Goal: Task Accomplishment & Management: Manage account settings

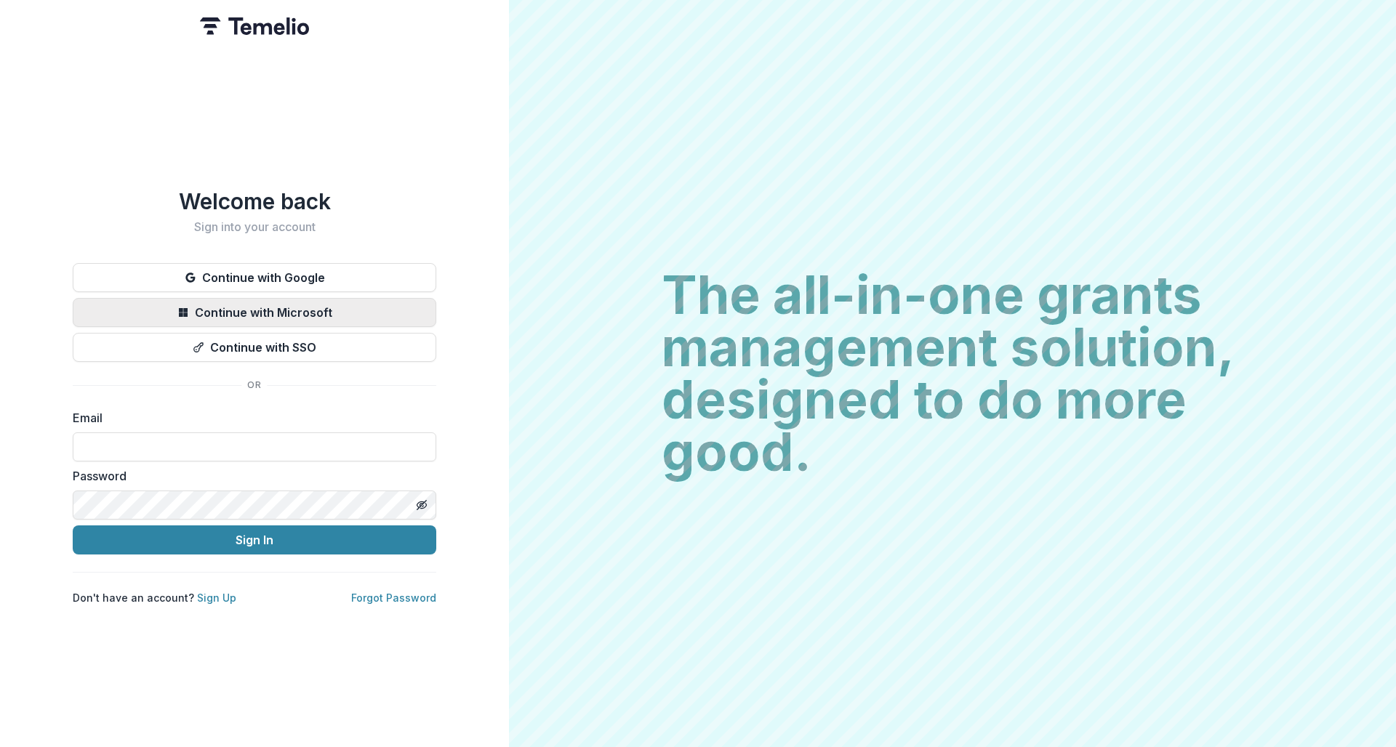
click at [323, 304] on button "Continue with Microsoft" at bounding box center [255, 312] width 364 height 29
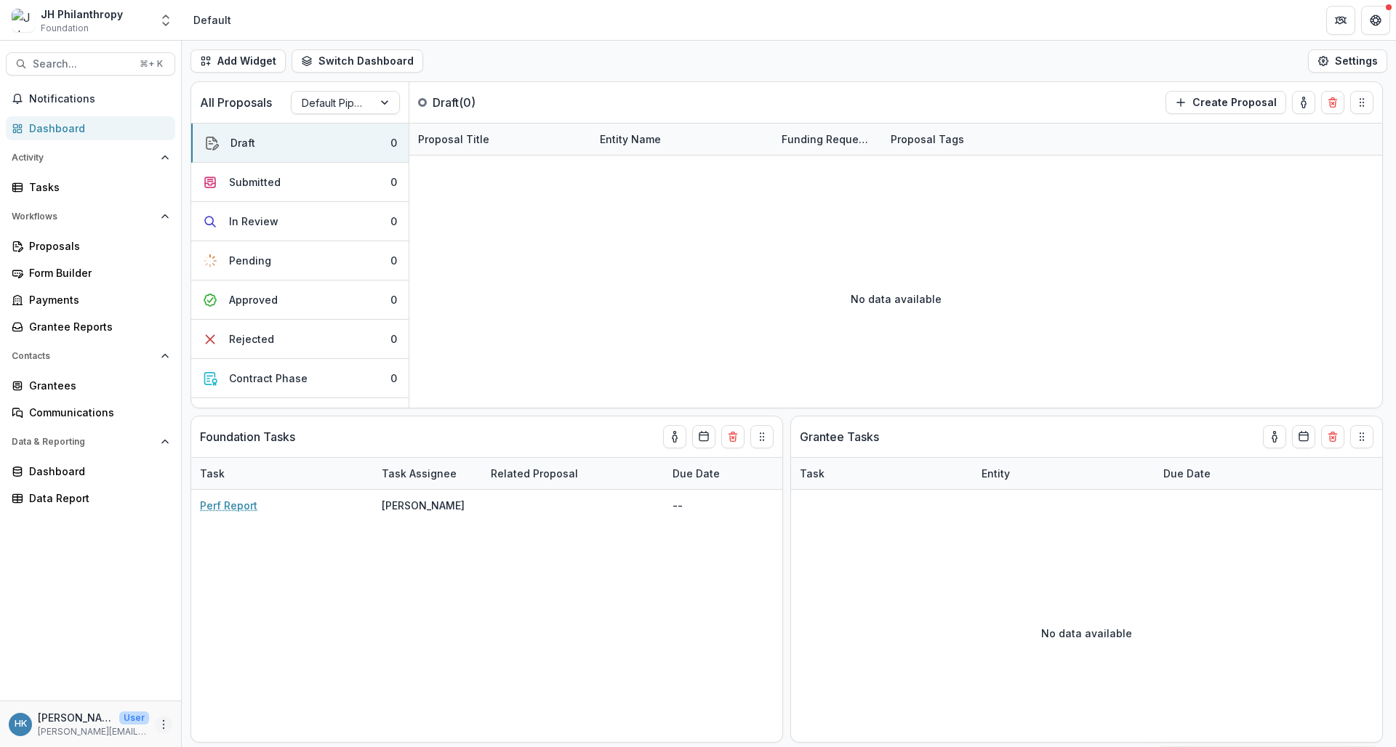
click at [161, 725] on icon "More" at bounding box center [164, 725] width 12 height 12
click at [251, 689] on link "User Settings" at bounding box center [260, 694] width 156 height 24
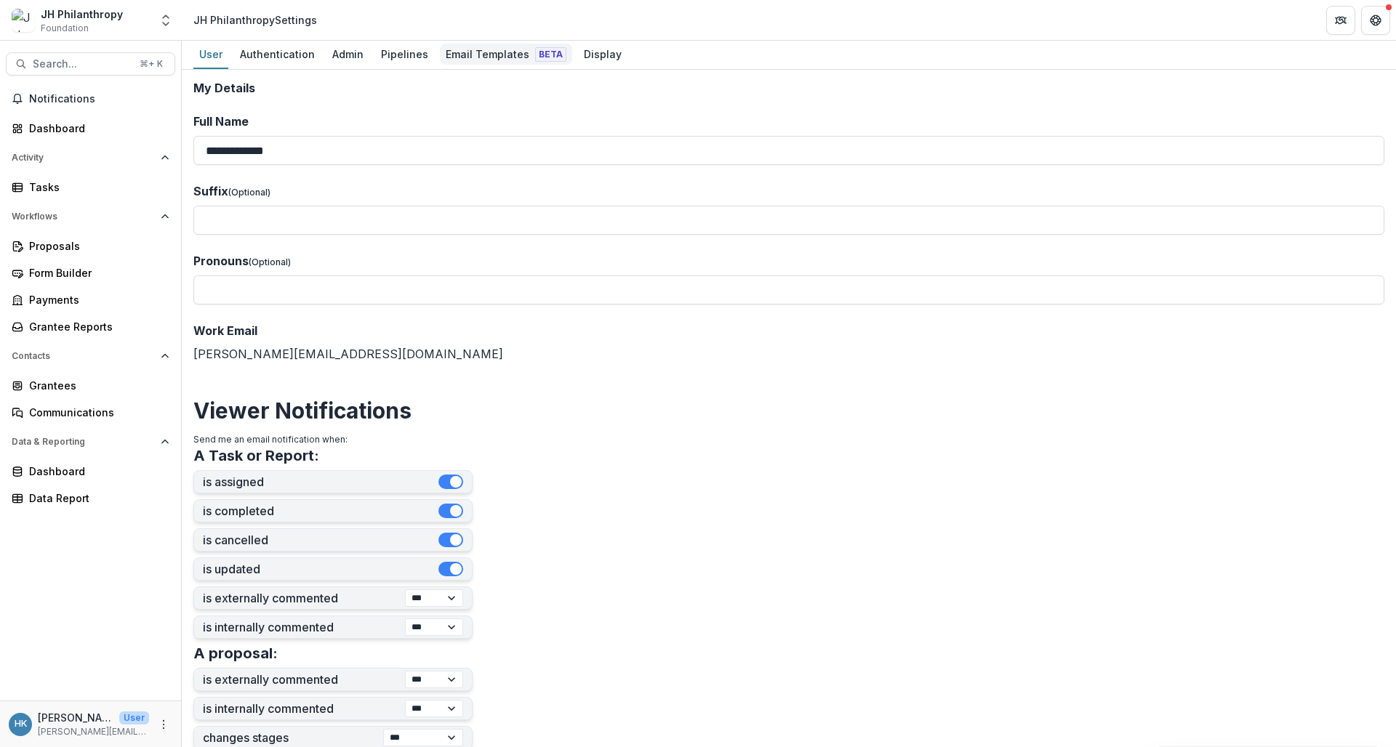
click at [492, 52] on div "Email Templates Beta" at bounding box center [506, 54] width 132 height 21
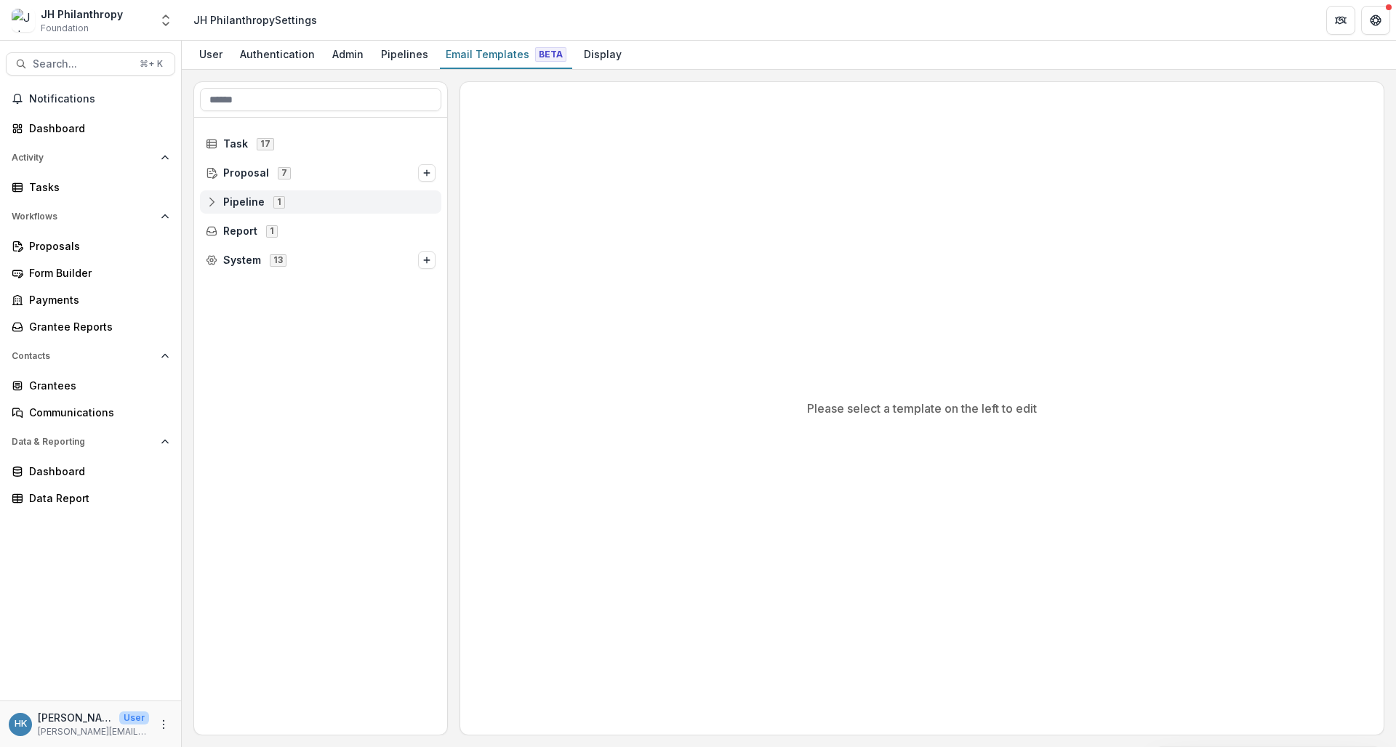
click at [212, 204] on line at bounding box center [212, 202] width 0 height 4
click at [259, 229] on span "Default Pipeline" at bounding box center [275, 231] width 82 height 12
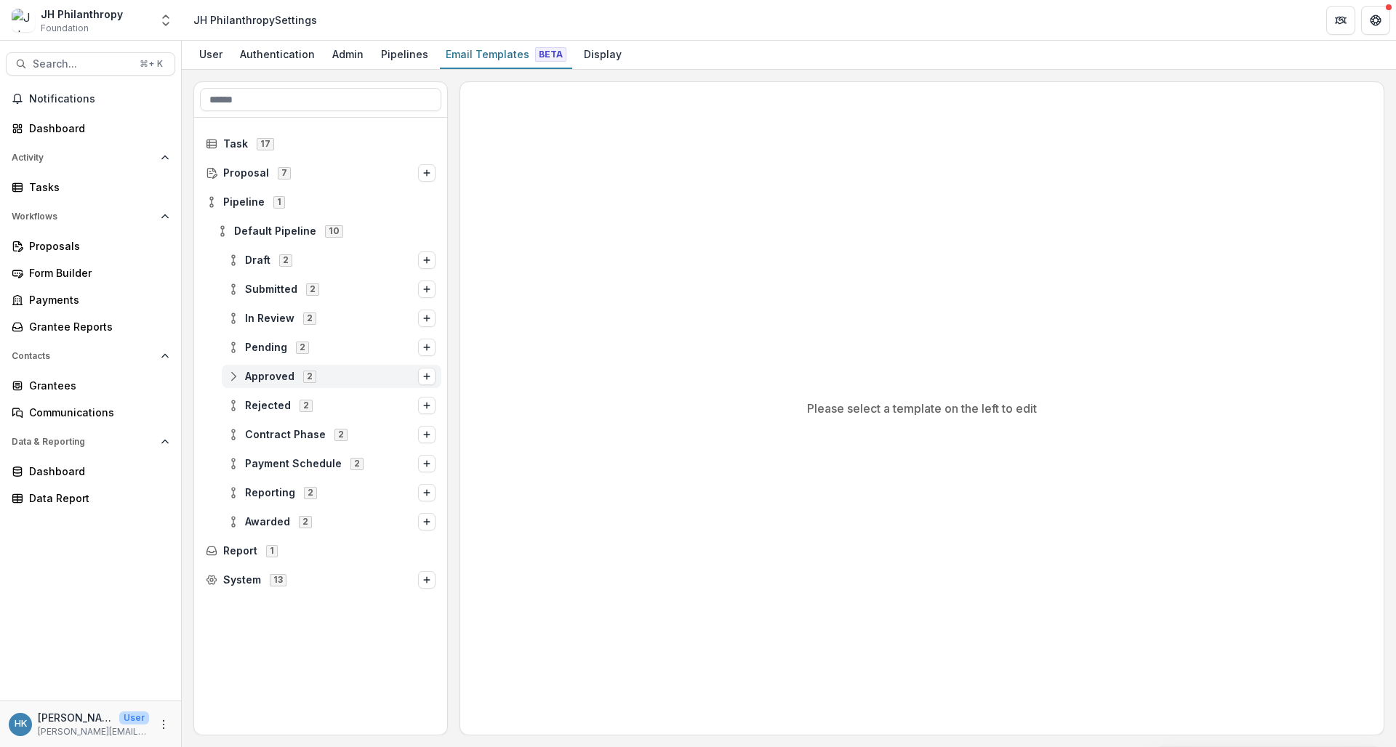
click at [234, 374] on circle at bounding box center [233, 373] width 3 height 3
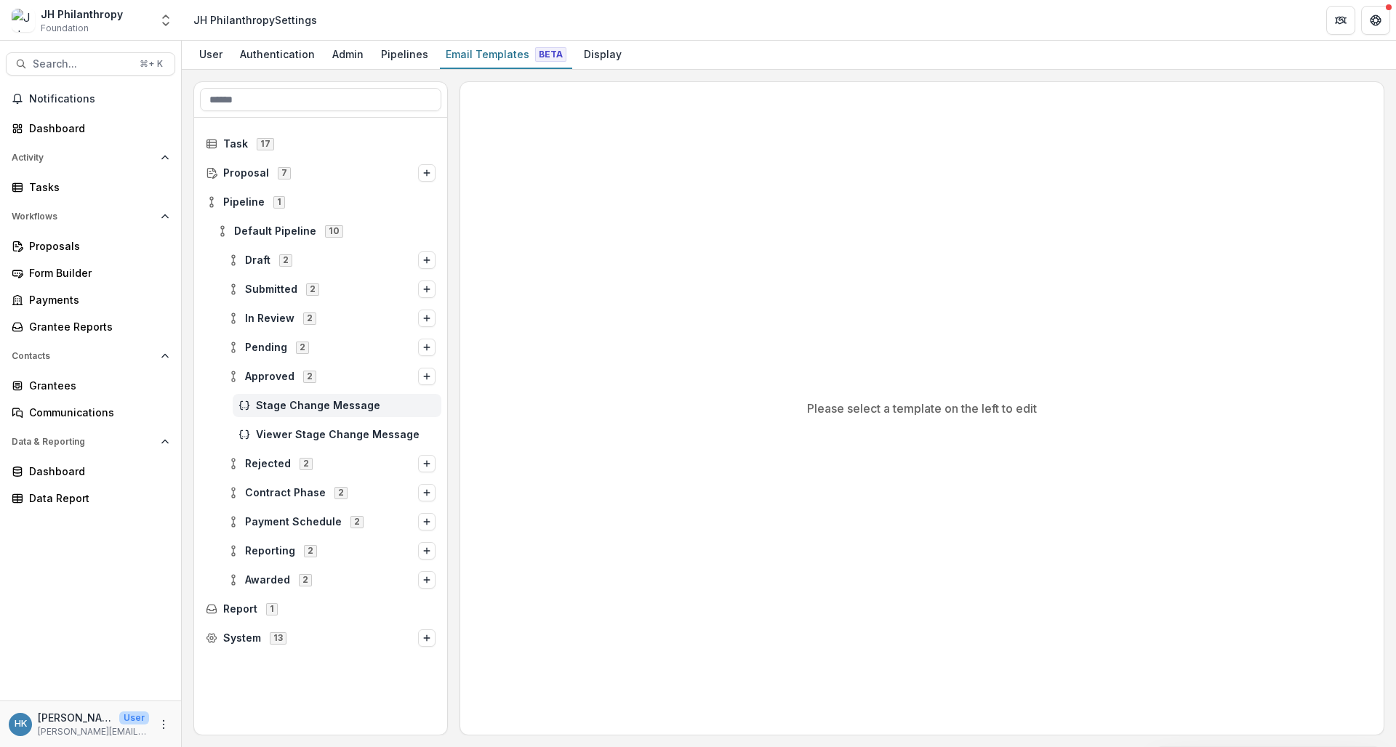
click at [332, 404] on span "Stage Change Message" at bounding box center [346, 406] width 180 height 12
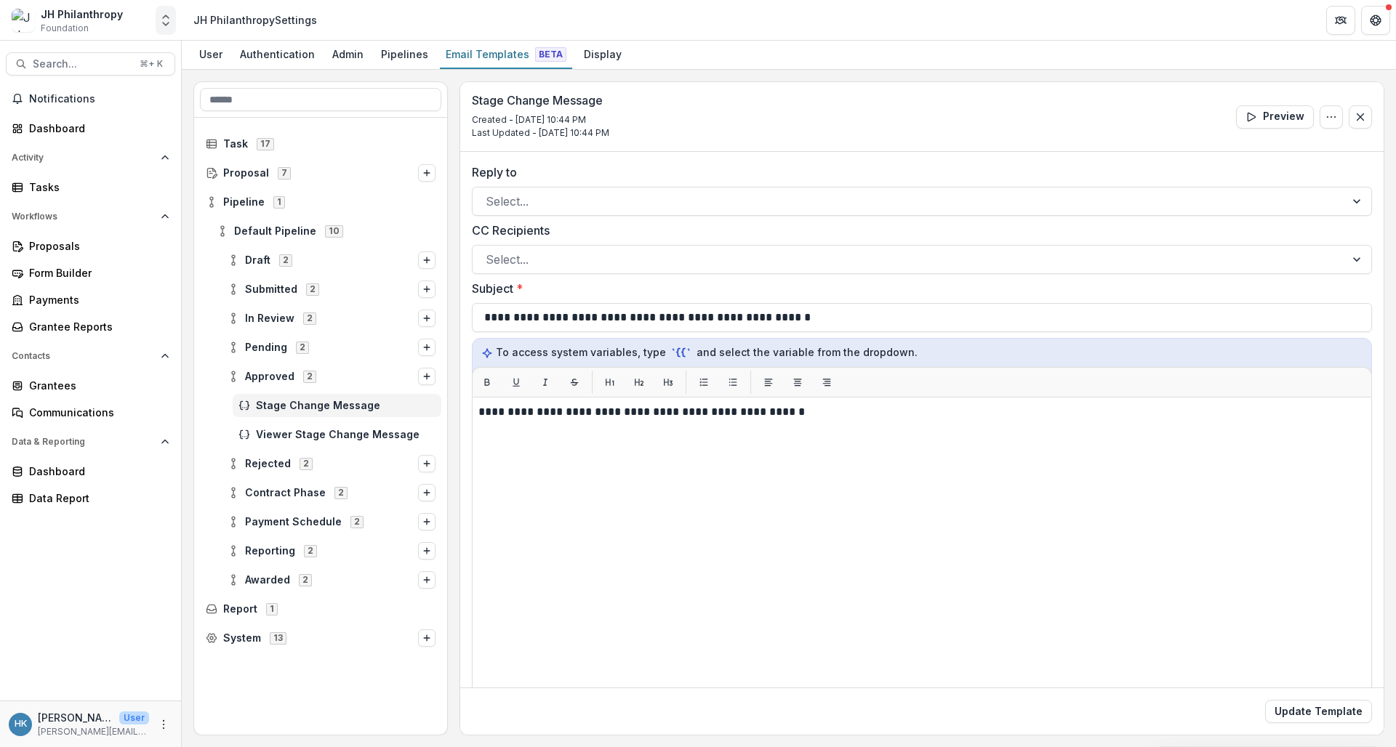
click at [165, 23] on icon "Open entity switcher" at bounding box center [166, 20] width 15 height 15
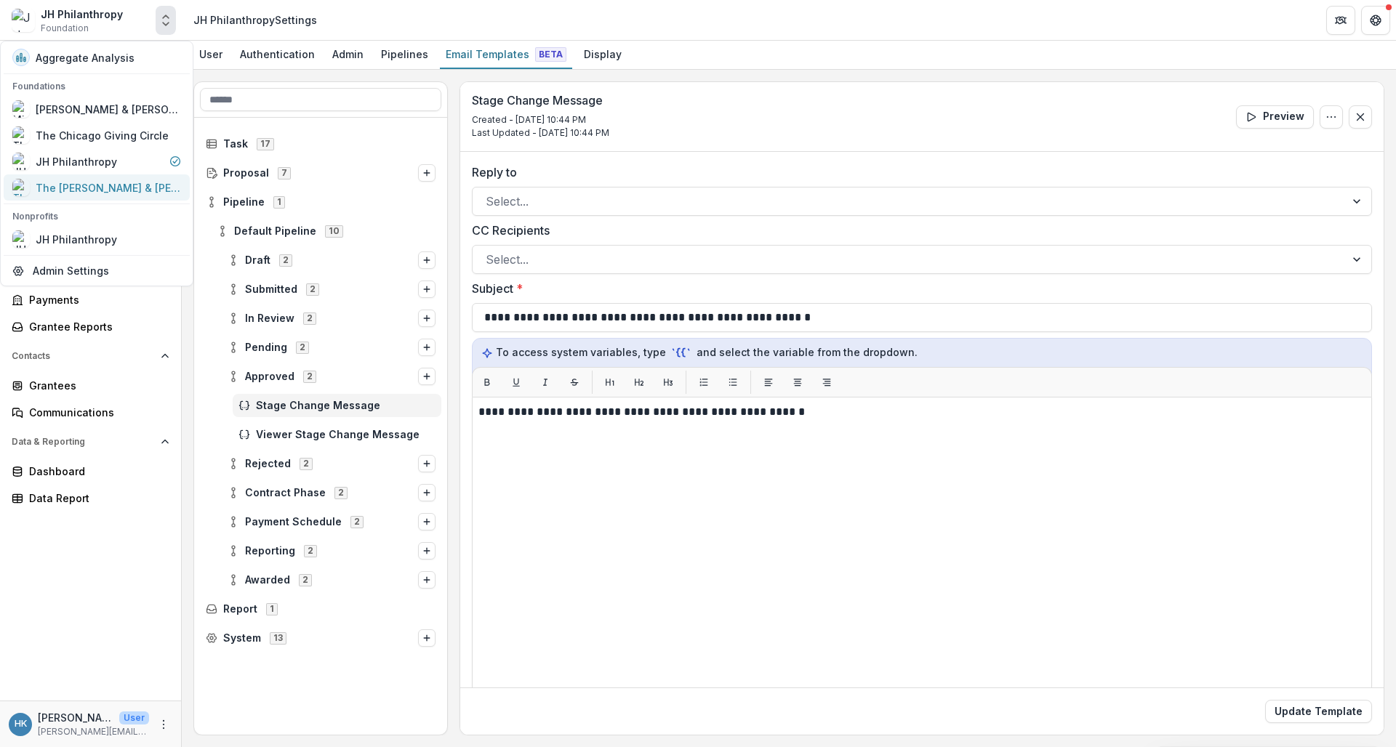
click at [108, 198] on link "The [PERSON_NAME] & [PERSON_NAME] Family Foundation" at bounding box center [97, 188] width 186 height 26
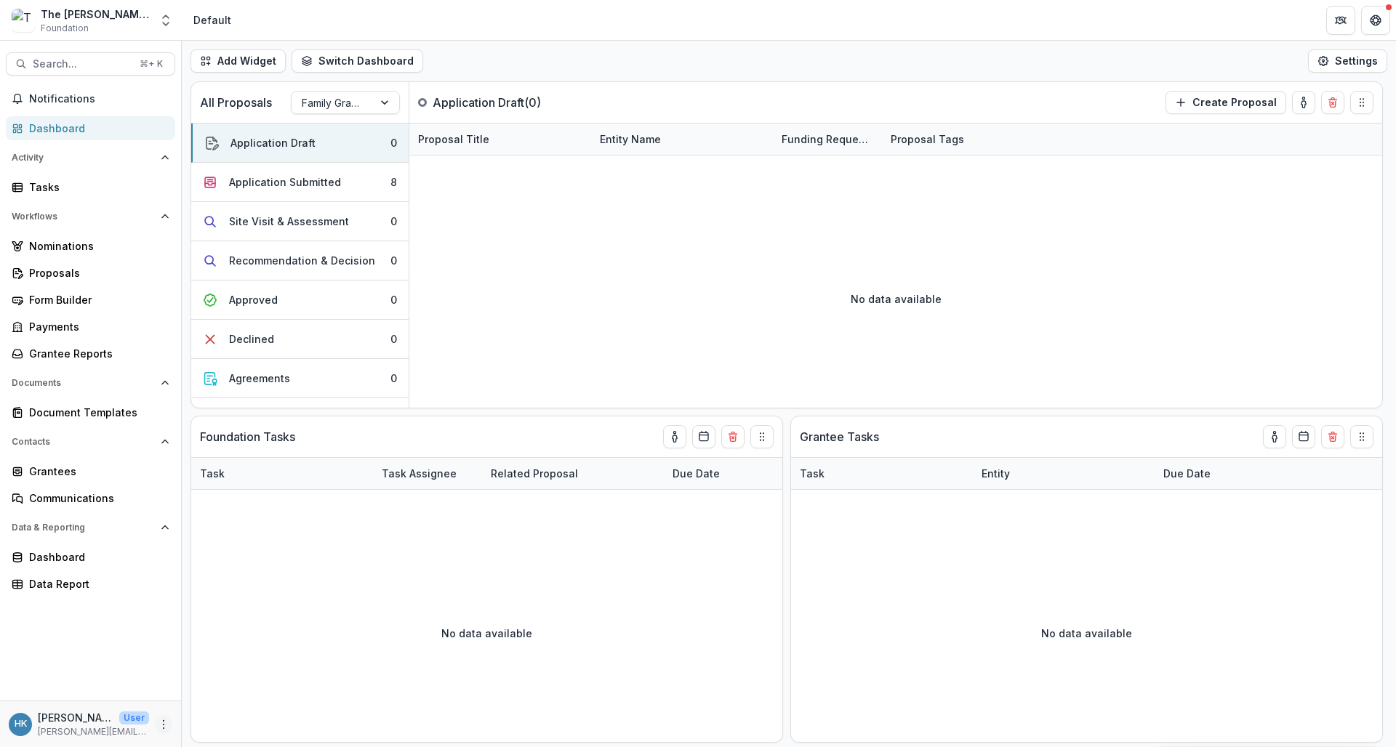
click at [165, 729] on icon "More" at bounding box center [164, 725] width 12 height 12
click at [236, 696] on link "User Settings" at bounding box center [260, 694] width 156 height 24
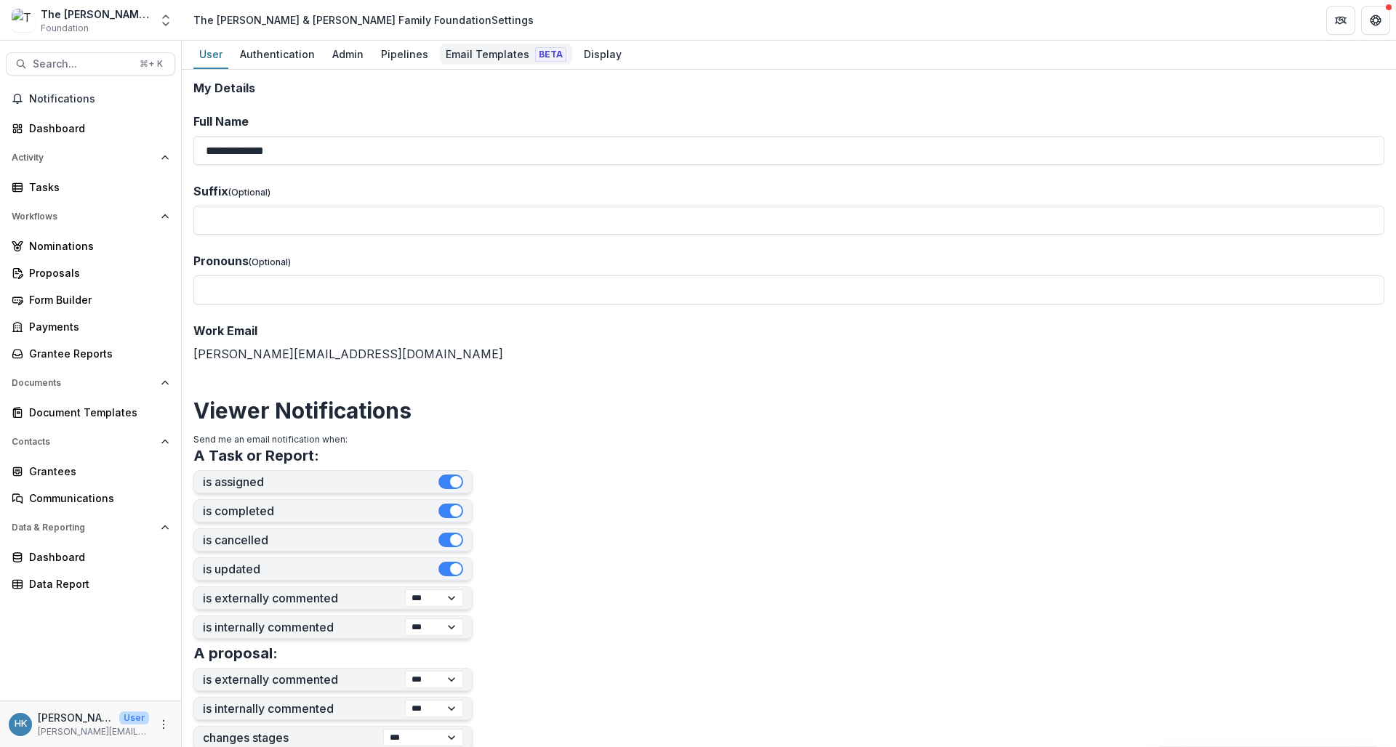
click at [507, 52] on div "Email Templates Beta" at bounding box center [506, 54] width 132 height 21
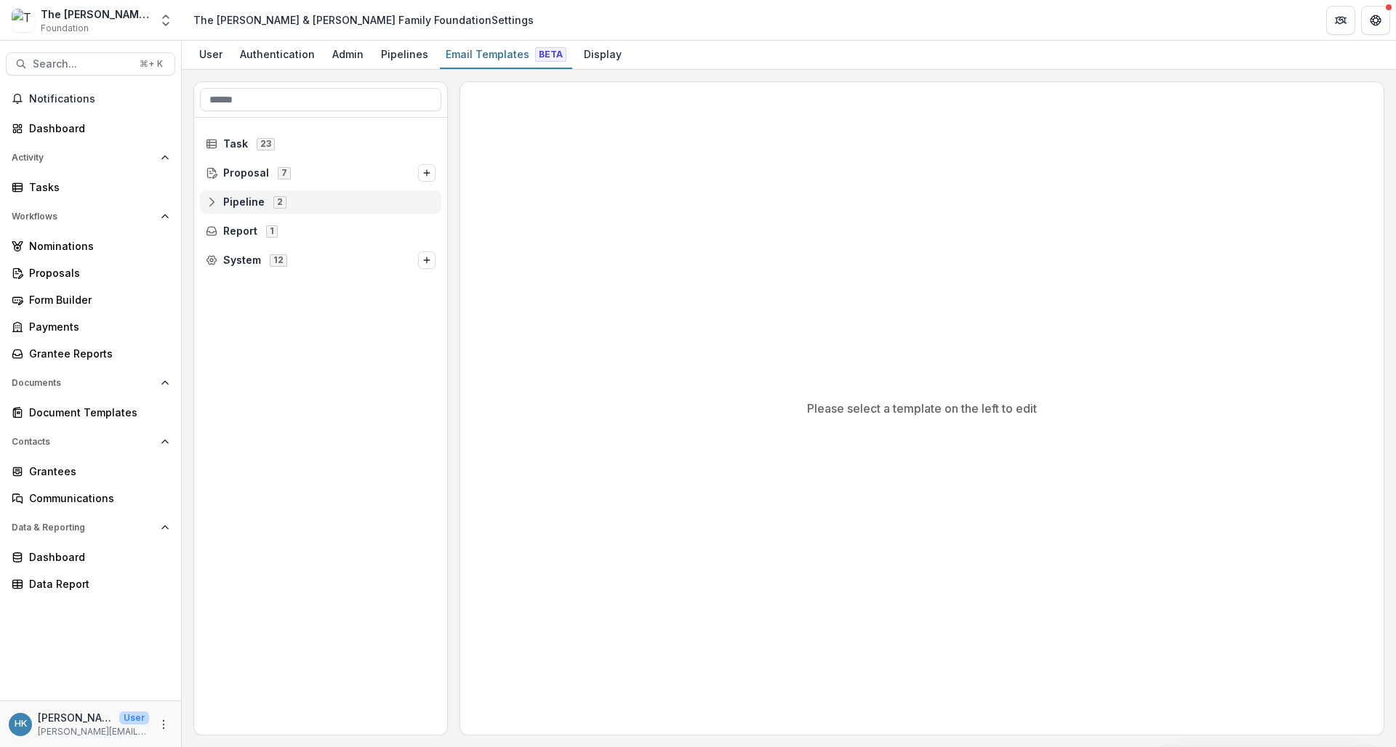
click at [217, 203] on icon at bounding box center [212, 202] width 12 height 12
click at [220, 228] on icon at bounding box center [223, 231] width 12 height 12
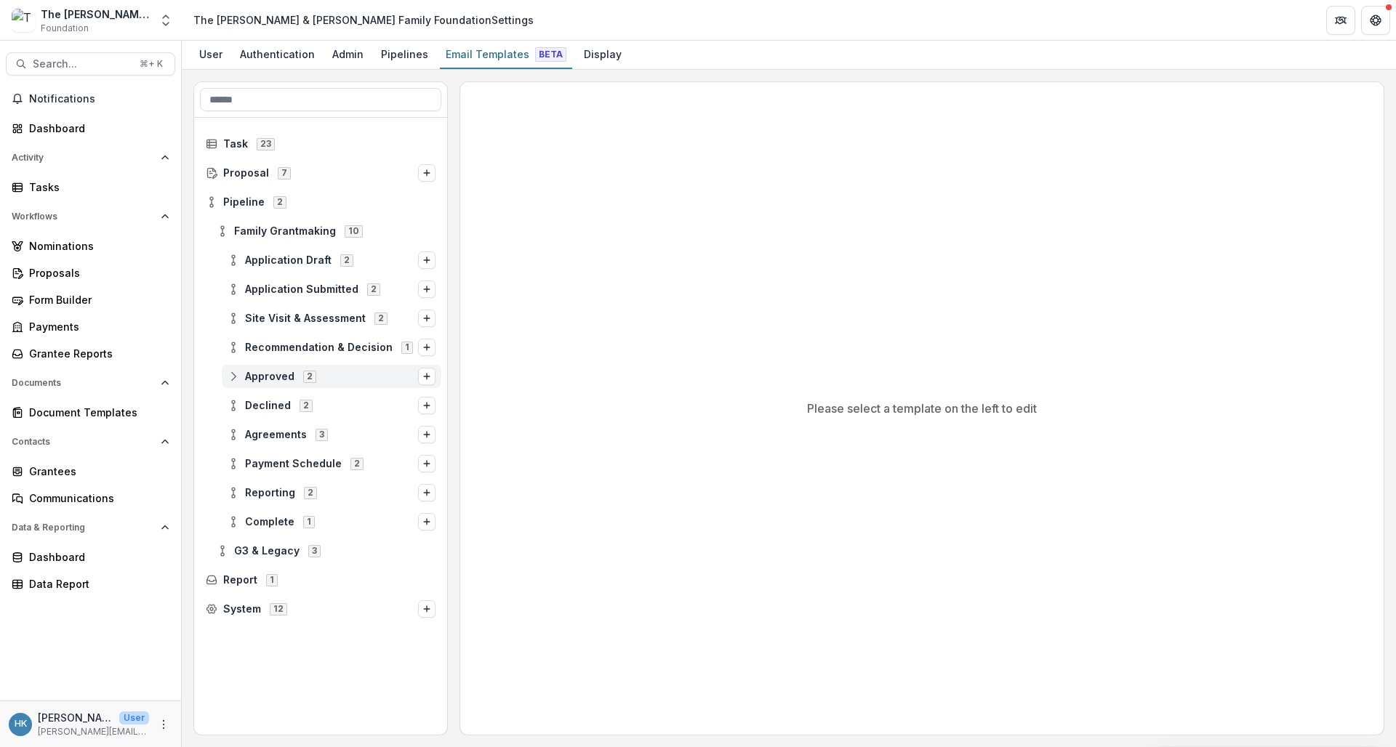
click at [226, 376] on div "Approved 2" at bounding box center [332, 376] width 220 height 23
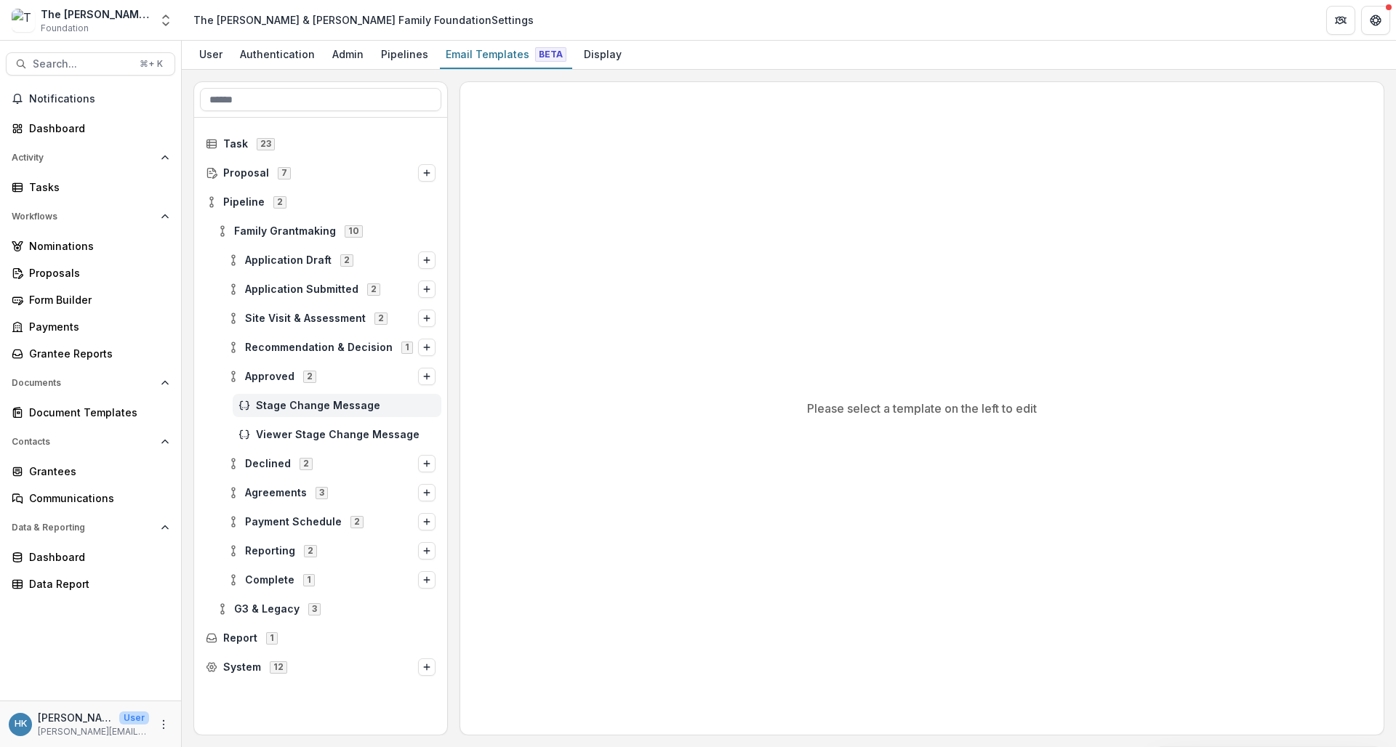
click at [302, 397] on div "Stage Change Message" at bounding box center [337, 405] width 209 height 23
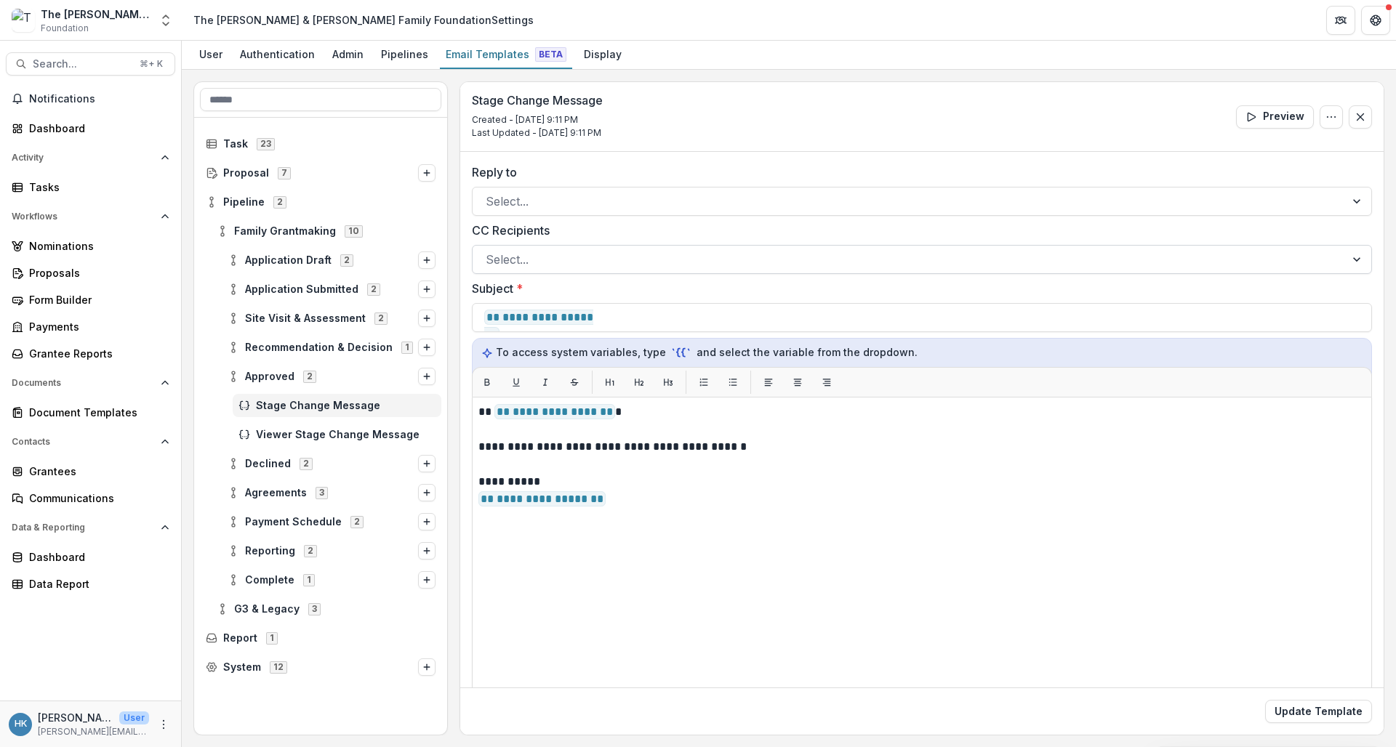
click at [509, 261] on div "Select..." at bounding box center [909, 259] width 846 height 17
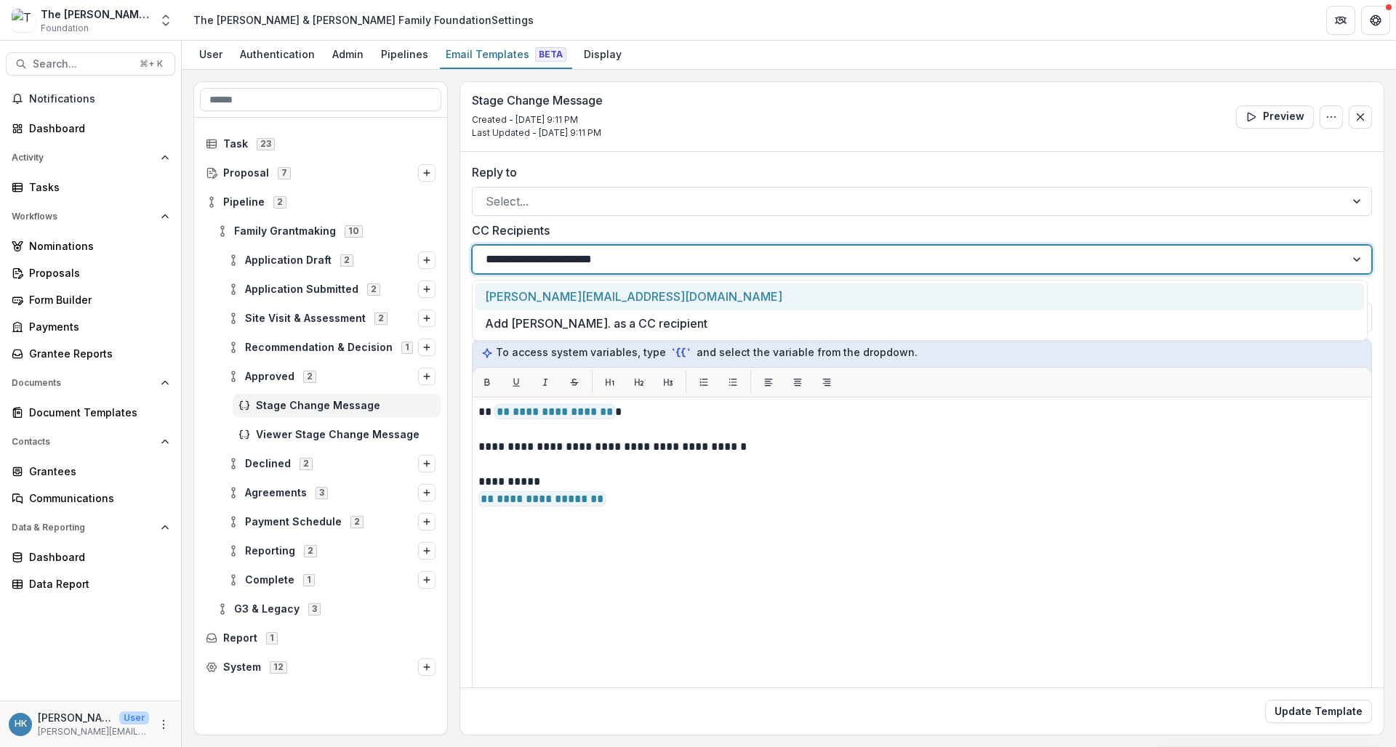
type input "**********"
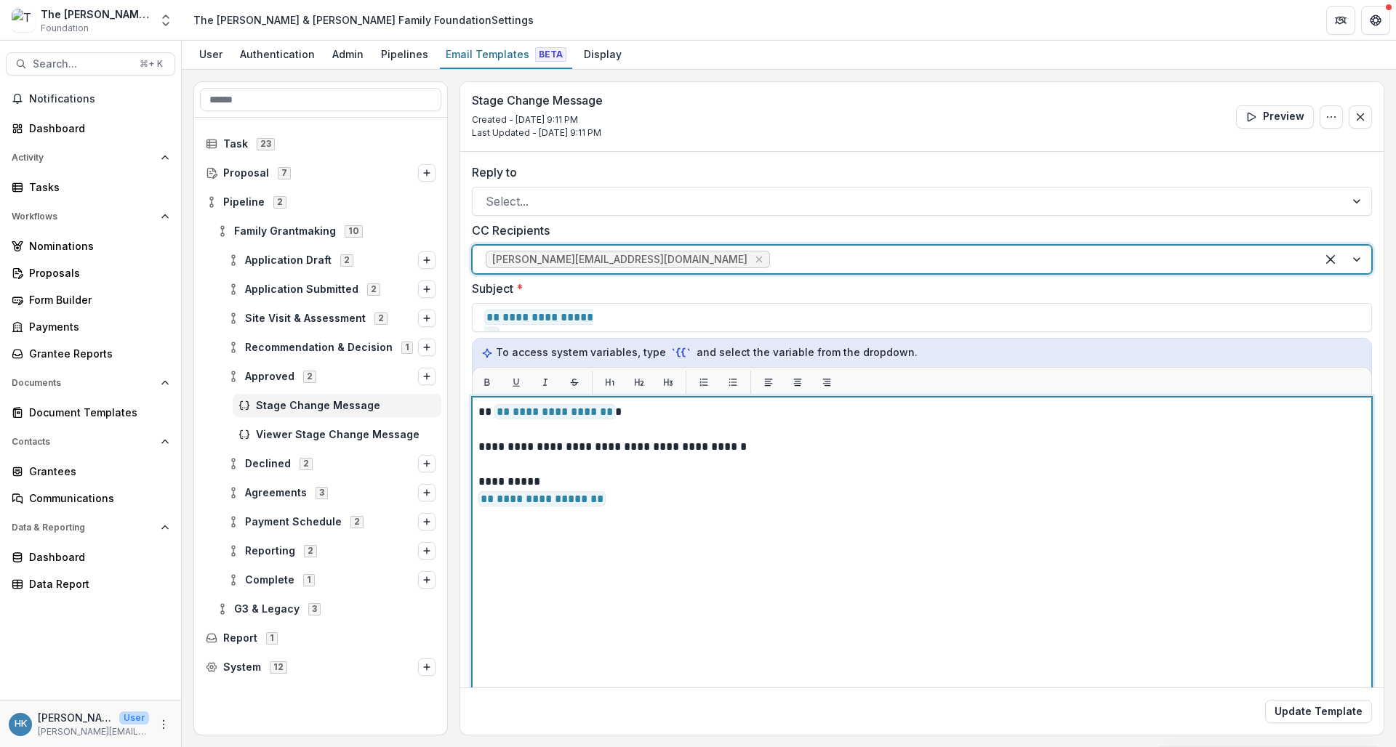
click at [625, 562] on div "**********" at bounding box center [921, 579] width 887 height 350
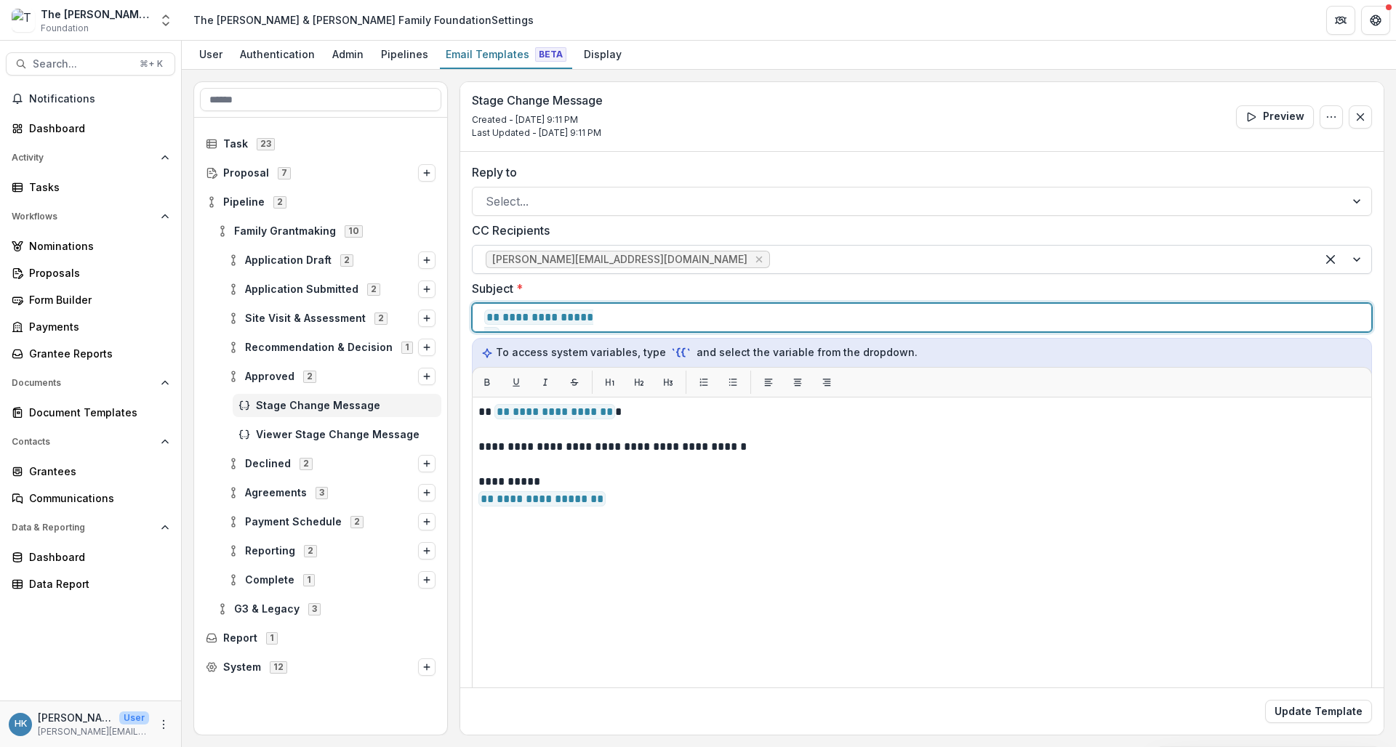
click at [712, 322] on p "**********" at bounding box center [663, 317] width 358 height 17
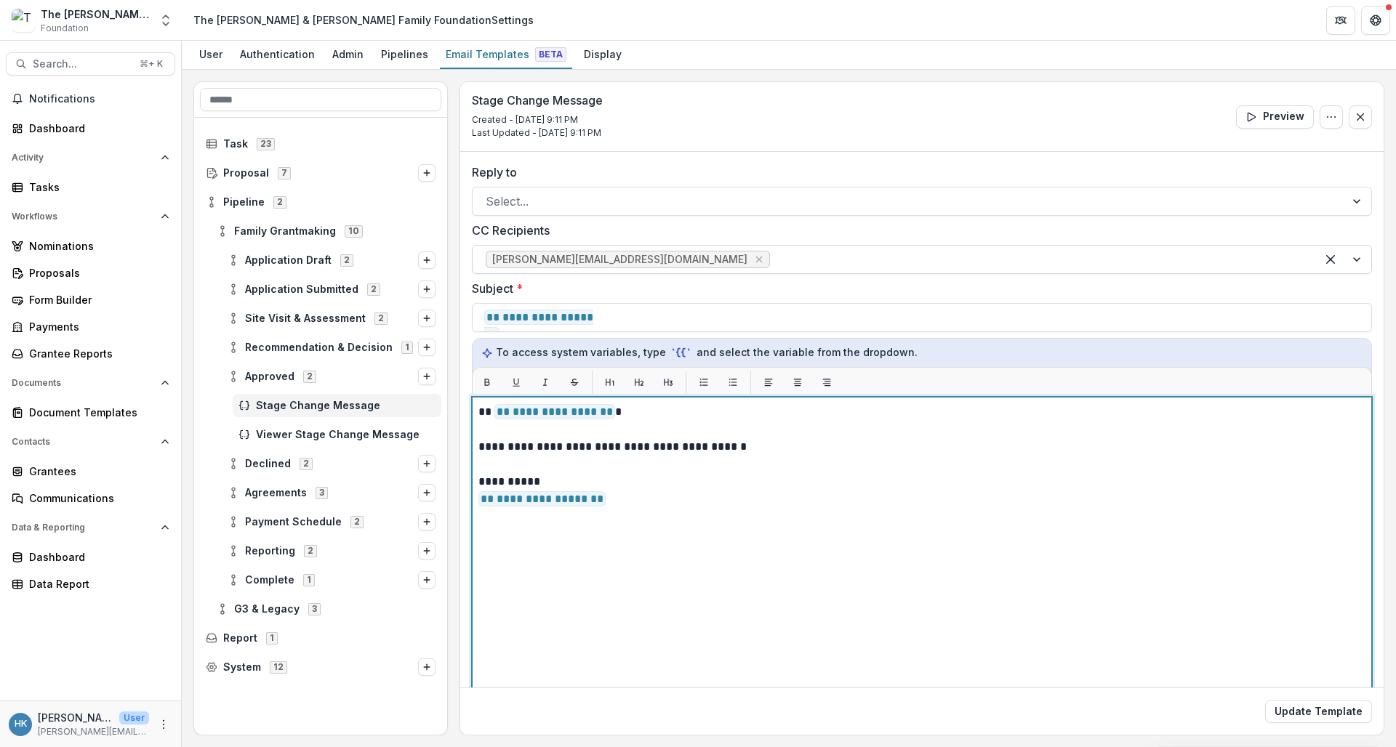
click at [596, 422] on p at bounding box center [921, 429] width 887 height 17
click at [588, 409] on span "**********" at bounding box center [554, 411] width 121 height 15
click at [564, 416] on span "**********" at bounding box center [554, 411] width 121 height 15
click at [664, 416] on p "**********" at bounding box center [919, 412] width 883 height 17
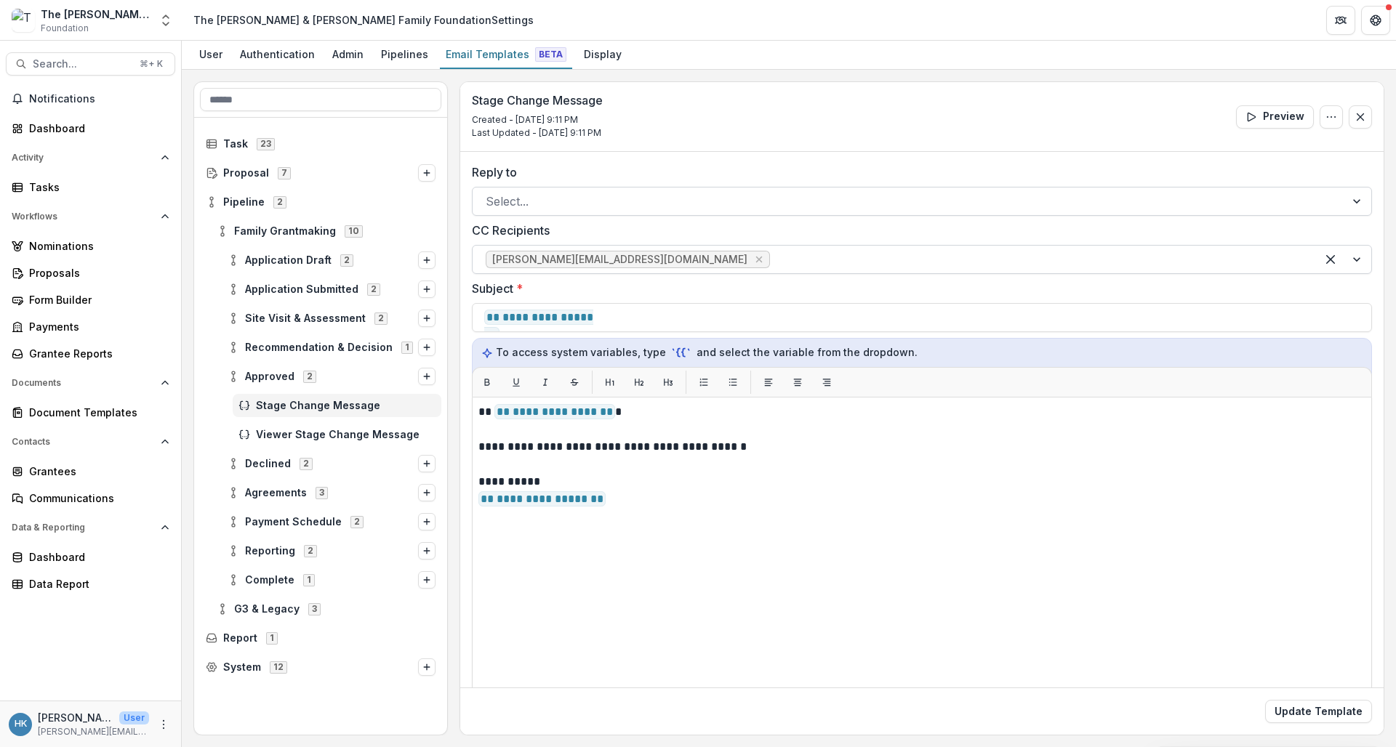
click at [681, 193] on div at bounding box center [909, 201] width 846 height 20
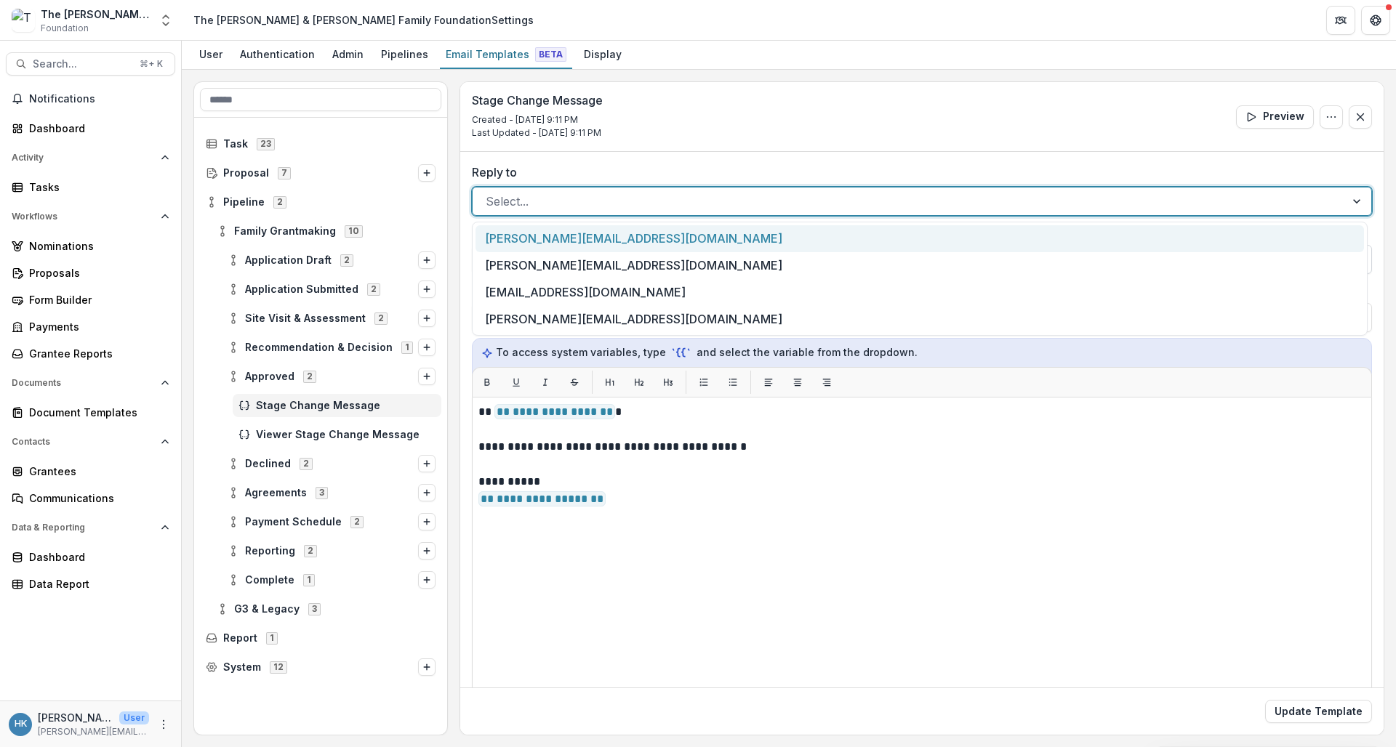
click at [711, 131] on div "Stage Change Message Created - Jul 10, 2025 @ 9:11 PM Last Updated - Jul 10, 20…" at bounding box center [921, 117] width 923 height 70
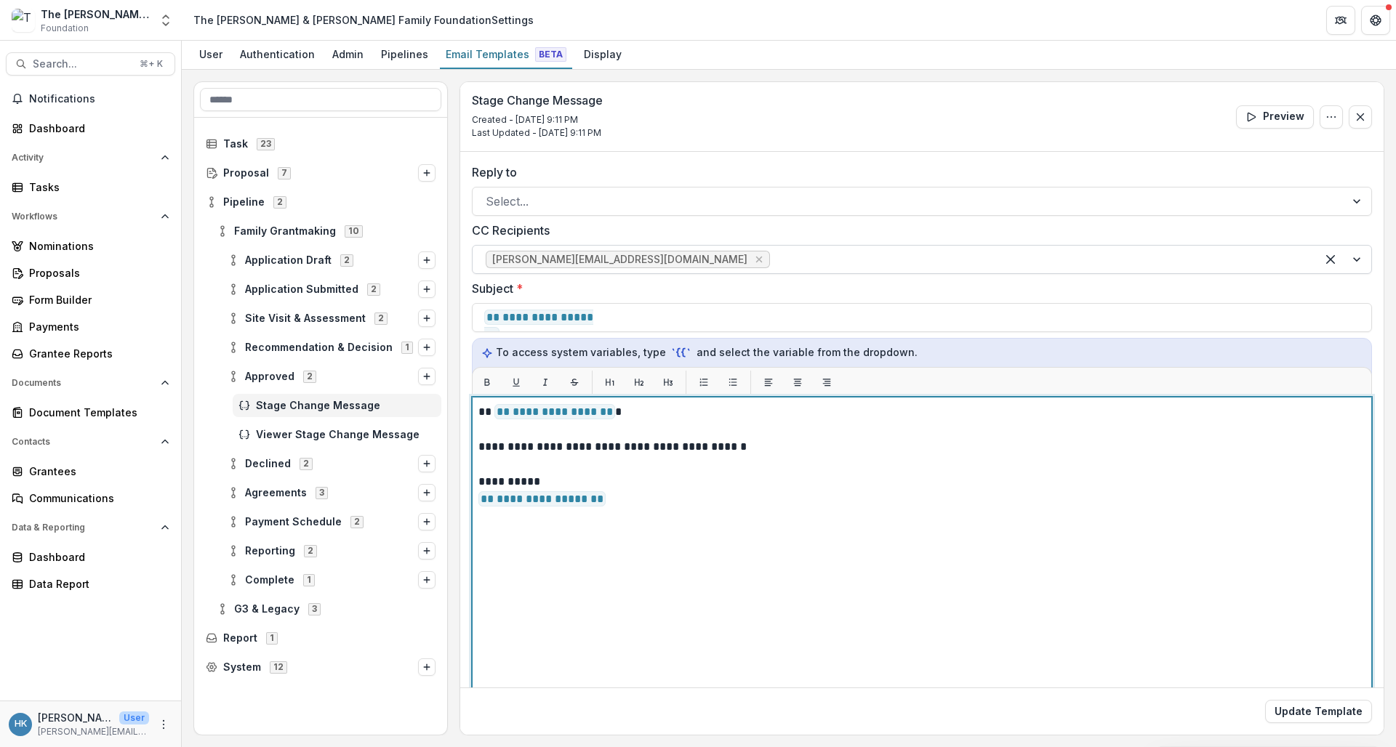
click at [663, 468] on p at bounding box center [921, 464] width 887 height 17
click at [724, 443] on p "**********" at bounding box center [919, 446] width 883 height 17
click at [761, 449] on p "**********" at bounding box center [919, 446] width 883 height 17
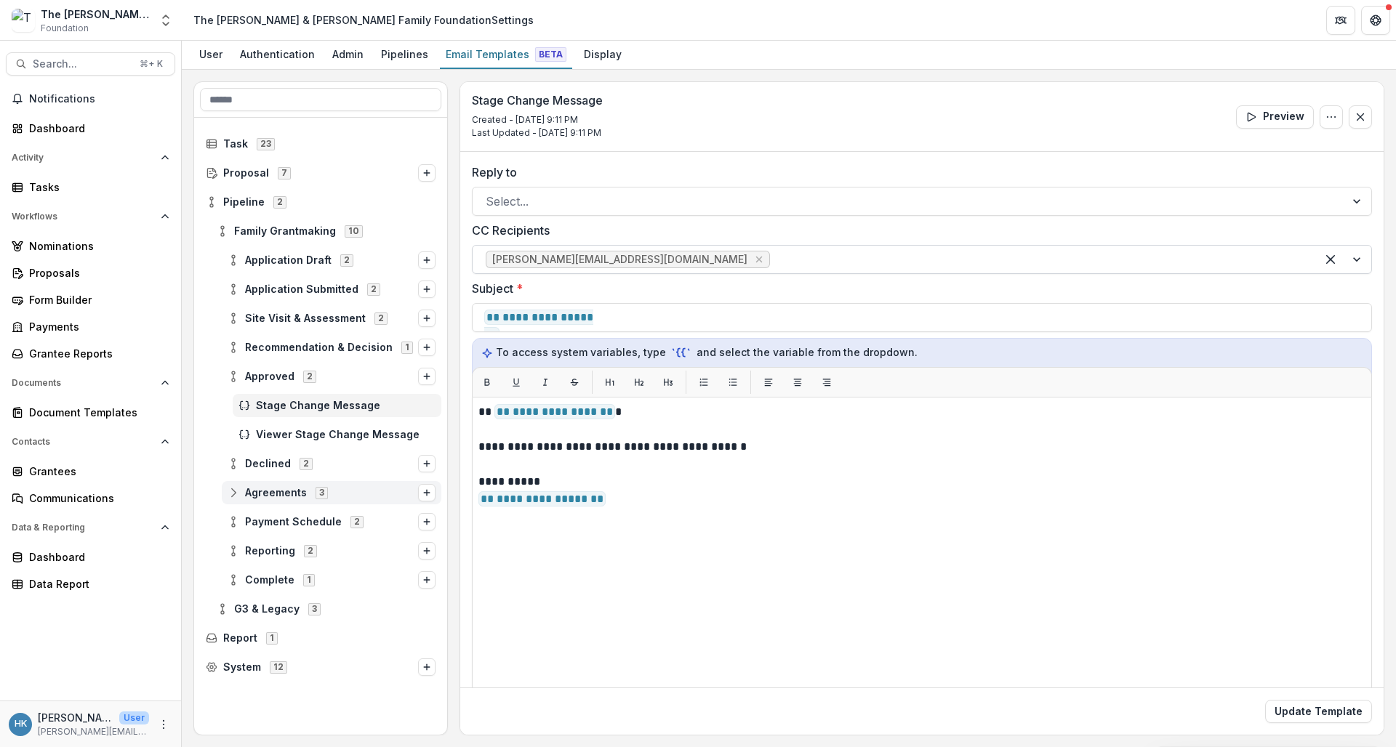
click at [233, 497] on icon at bounding box center [234, 493] width 12 height 12
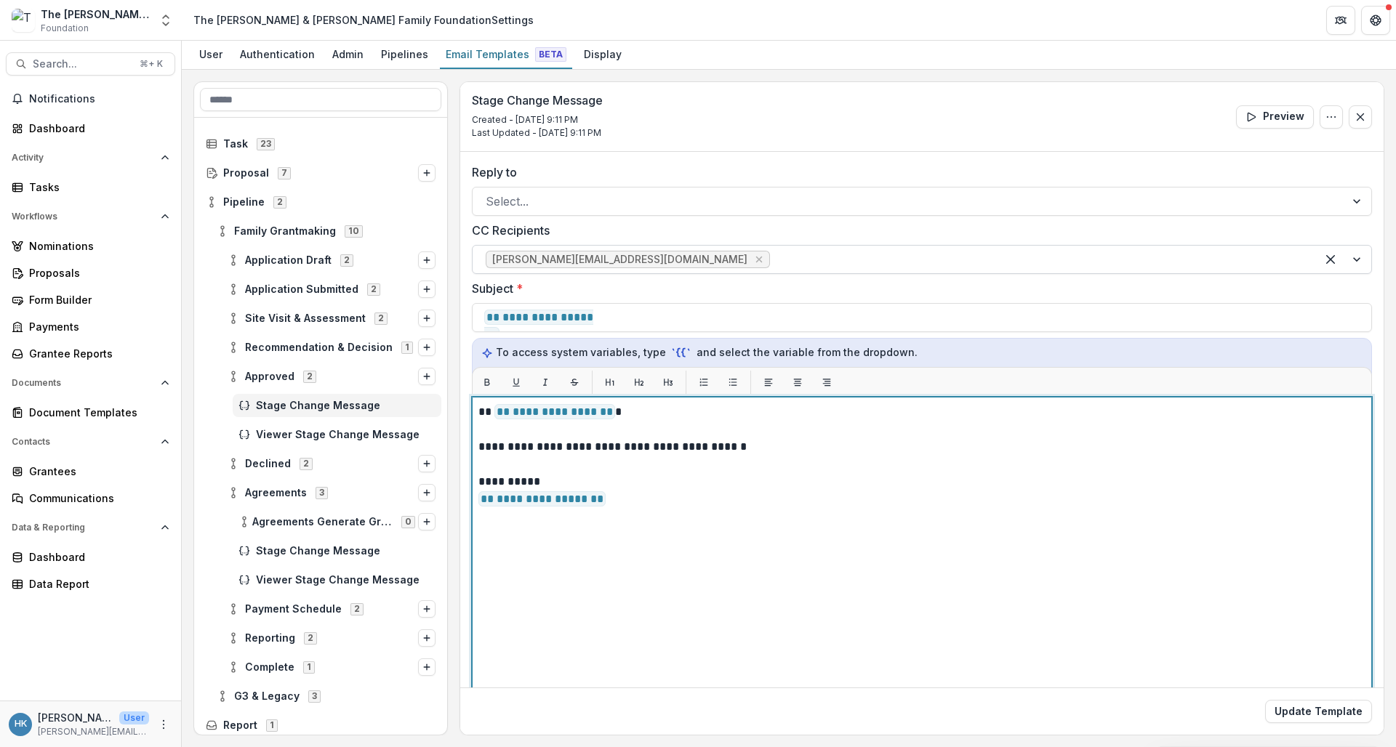
click at [801, 447] on p "**********" at bounding box center [919, 446] width 883 height 17
click at [630, 445] on p "**********" at bounding box center [919, 446] width 883 height 17
click at [621, 447] on p "**********" at bounding box center [919, 446] width 883 height 17
click at [671, 451] on p "**********" at bounding box center [919, 446] width 883 height 17
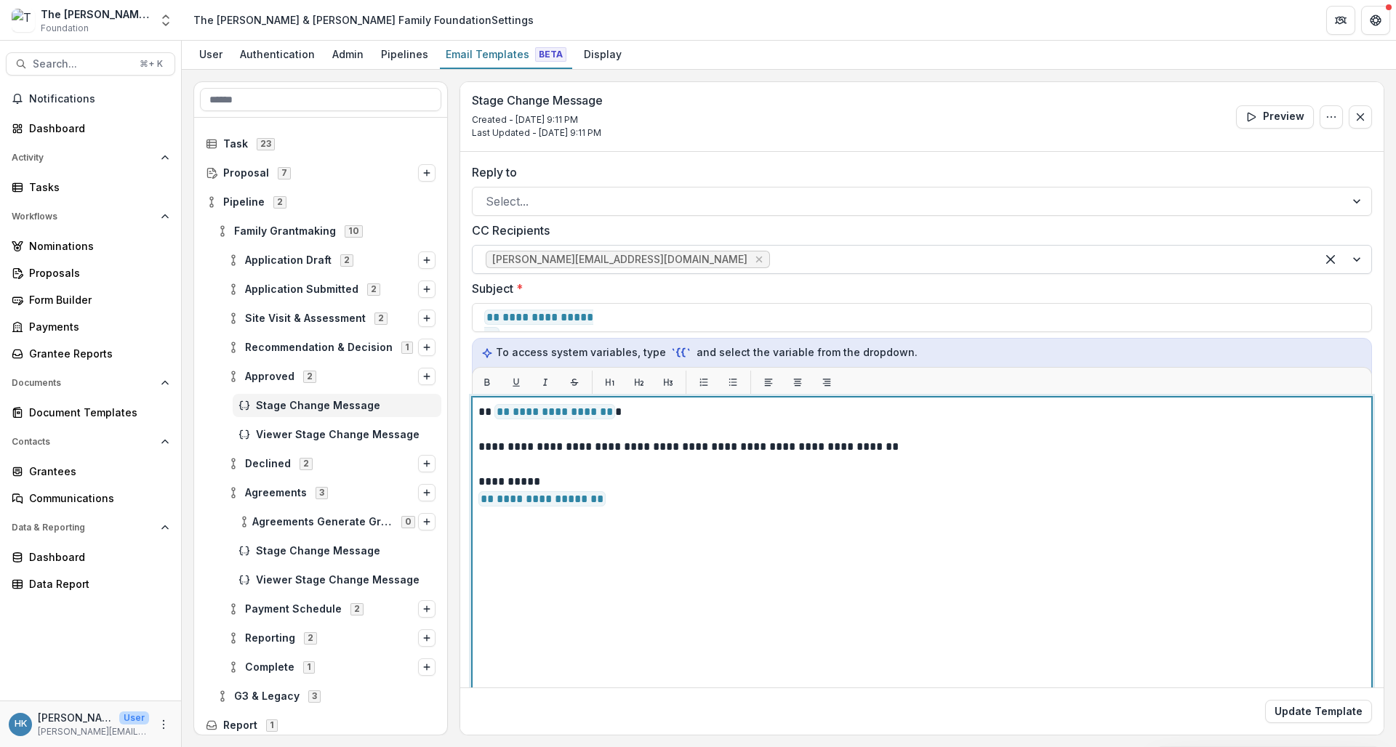
click at [713, 445] on p "**********" at bounding box center [919, 446] width 883 height 17
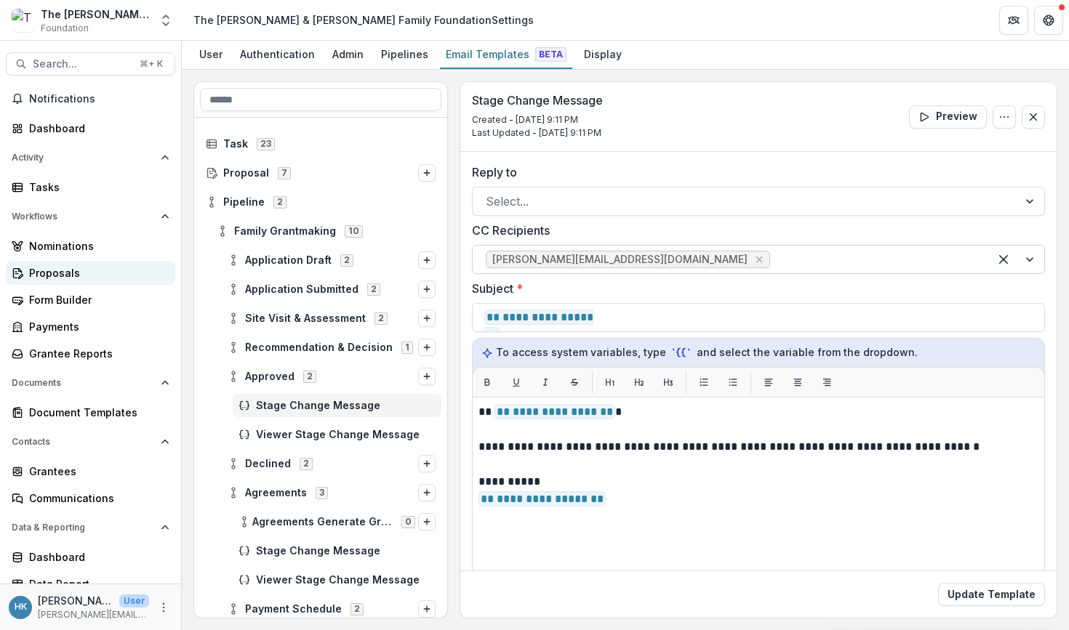
click at [63, 268] on div "Proposals" at bounding box center [96, 272] width 135 height 15
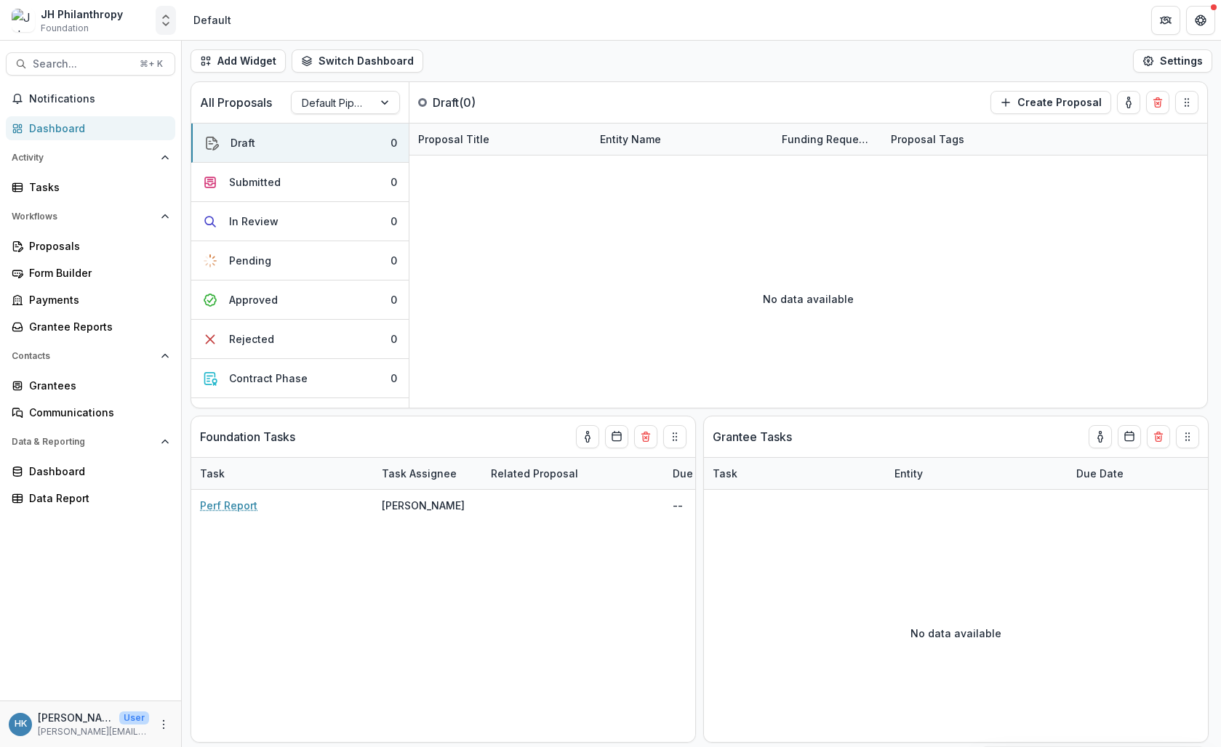
click at [164, 25] on icon "Open entity switcher" at bounding box center [166, 20] width 15 height 15
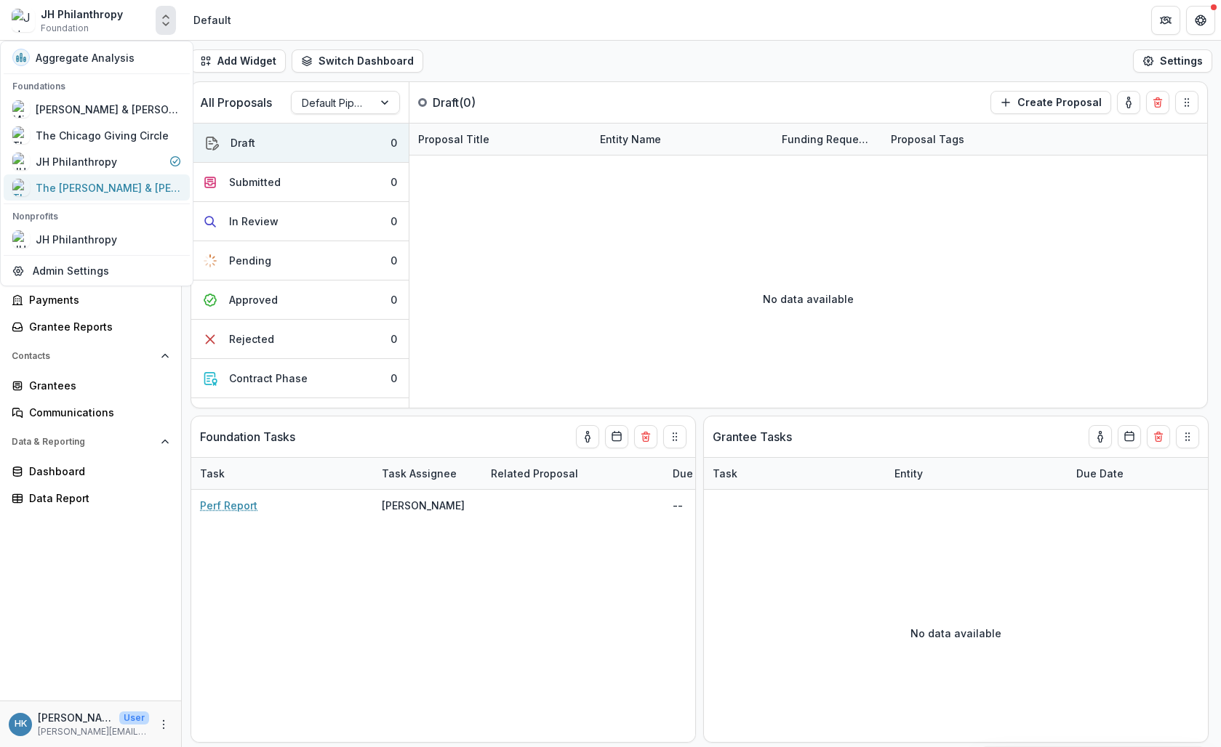
click at [74, 188] on div "The [PERSON_NAME] & [PERSON_NAME] Family Foundation" at bounding box center [108, 187] width 145 height 15
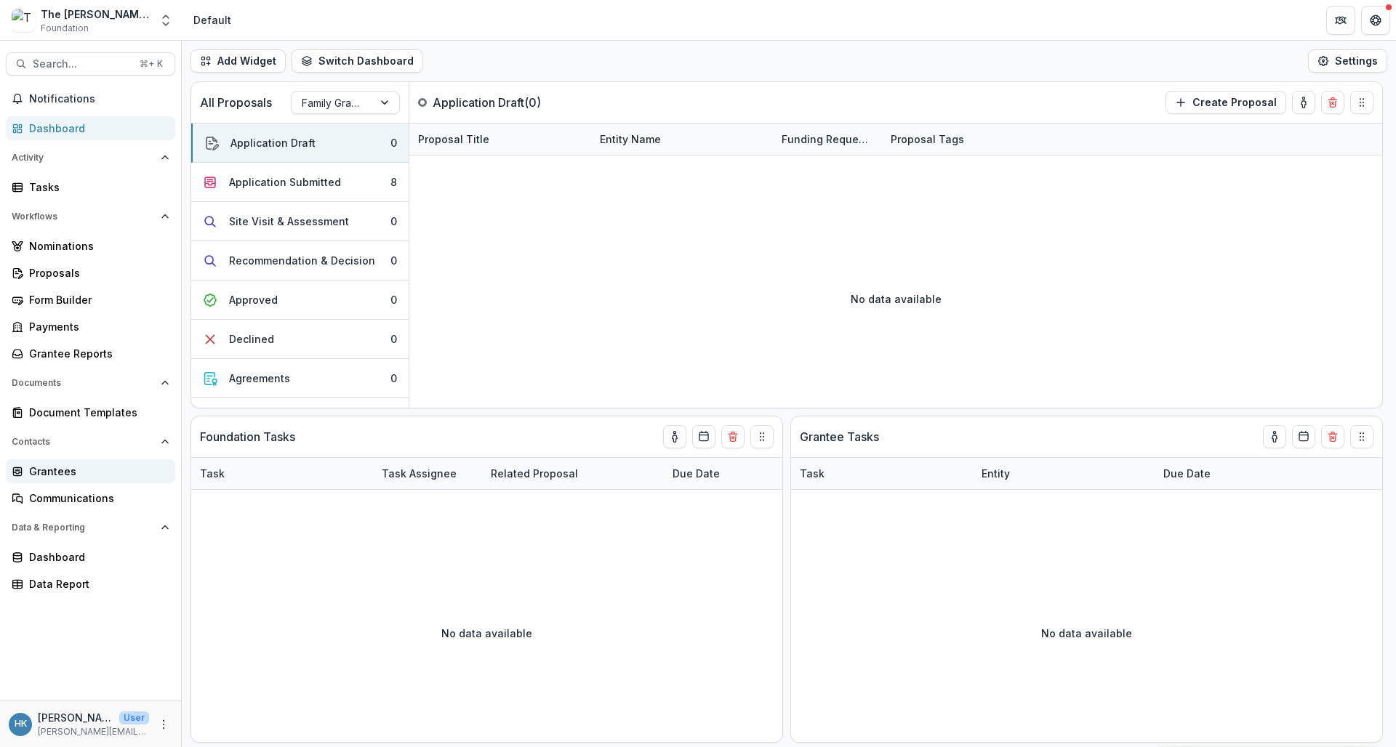
click at [55, 468] on div "Grantees" at bounding box center [96, 471] width 135 height 15
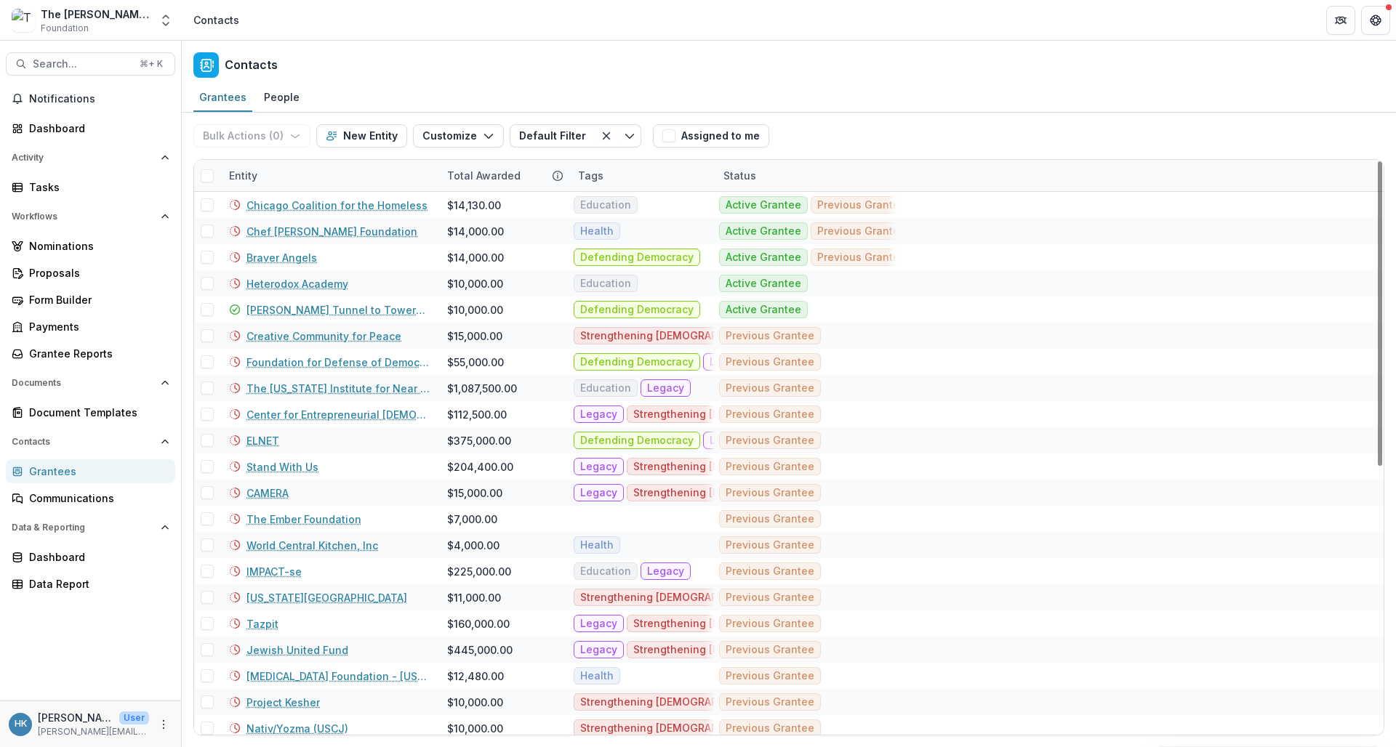
click at [245, 177] on div "Entity" at bounding box center [243, 175] width 46 height 15
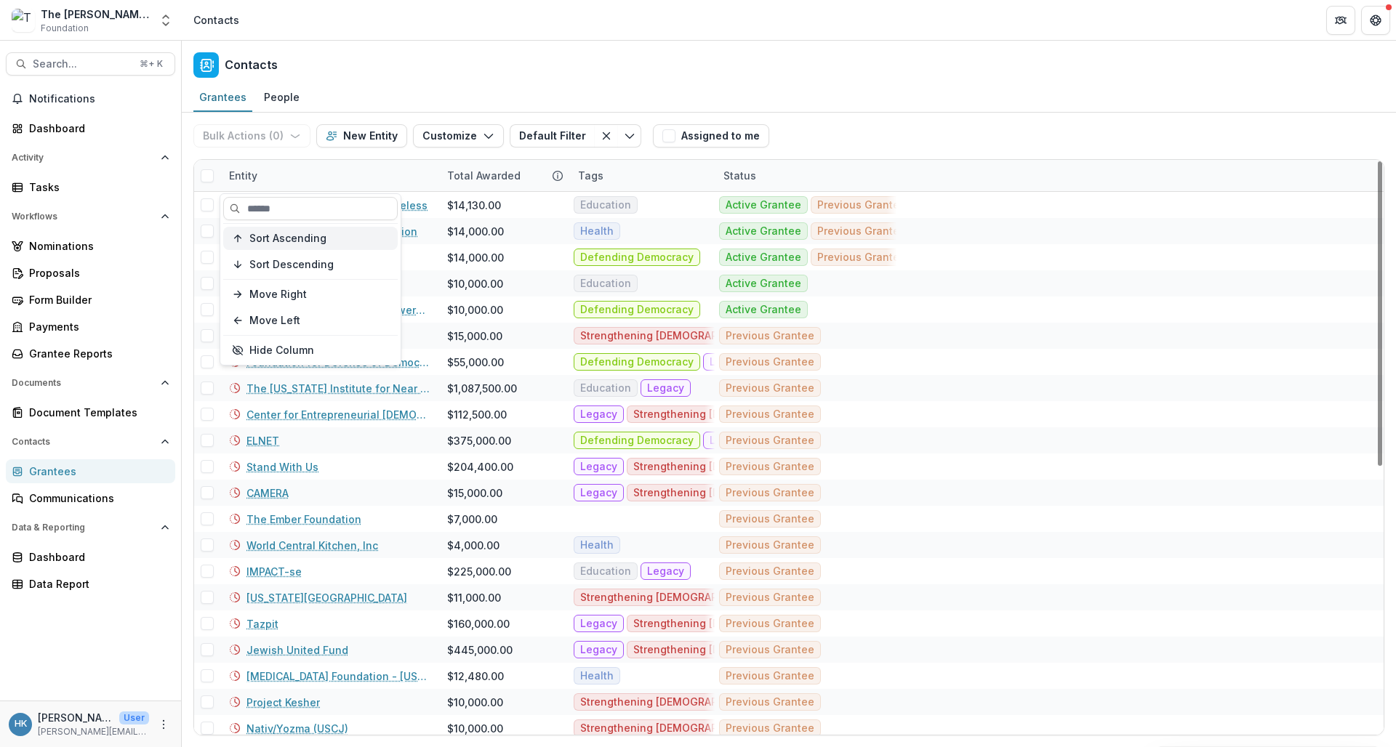
click at [313, 243] on span "Sort Ascending" at bounding box center [287, 239] width 77 height 12
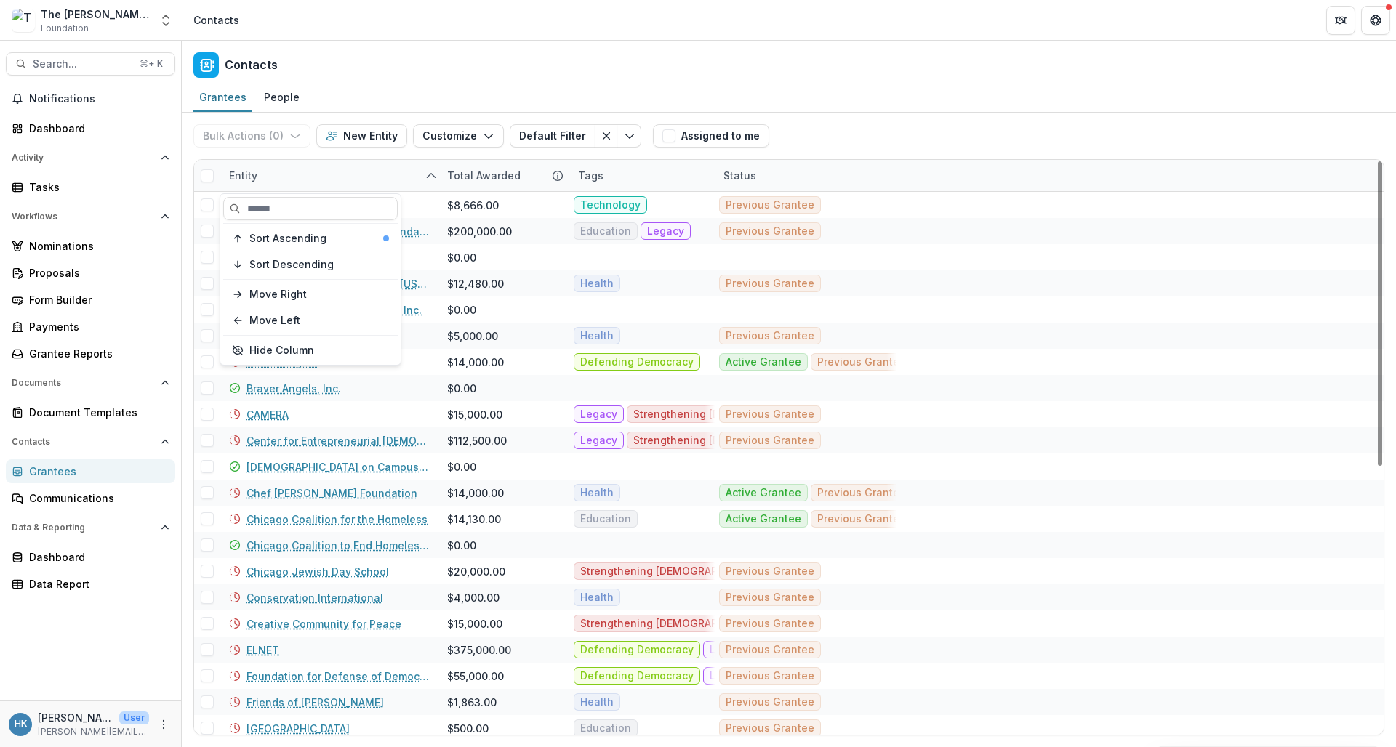
click at [349, 173] on div "Entity" at bounding box center [329, 175] width 218 height 31
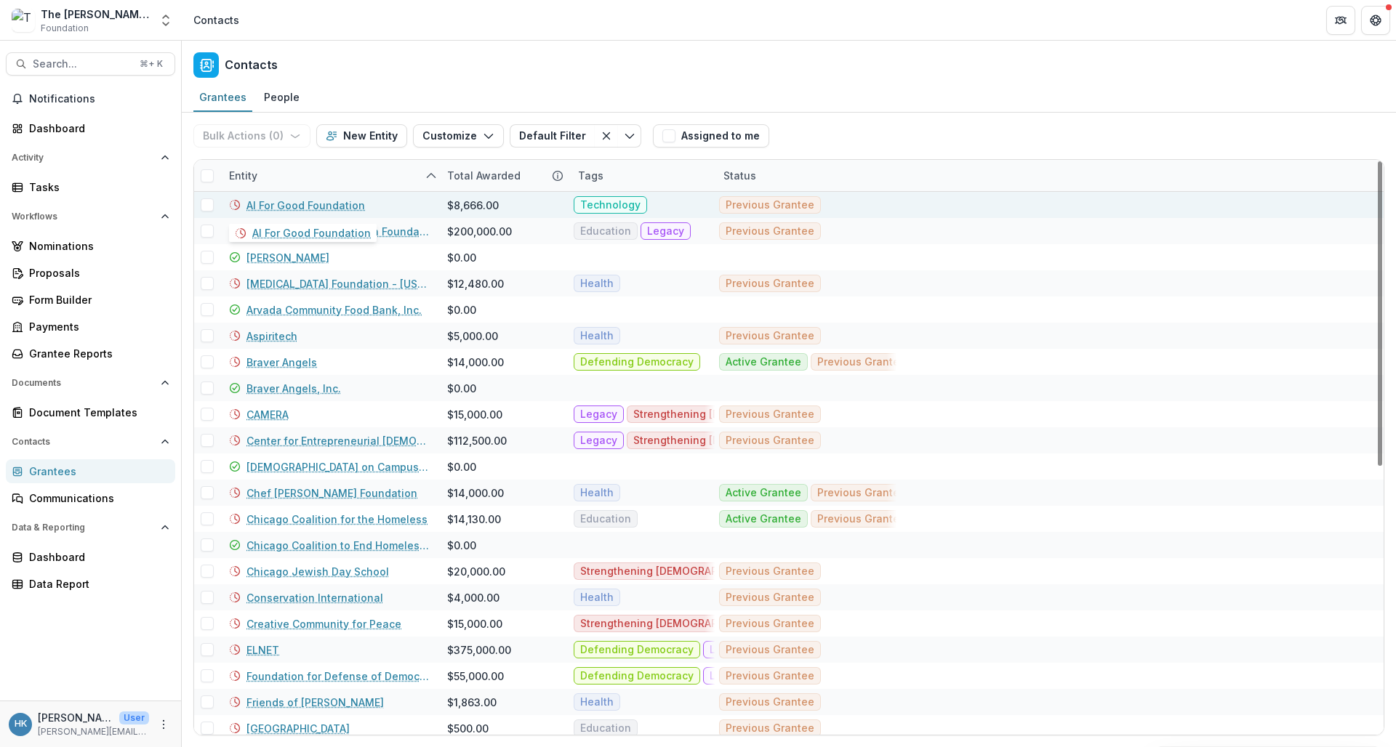
click at [292, 207] on link "AI For Good Foundation" at bounding box center [306, 205] width 119 height 15
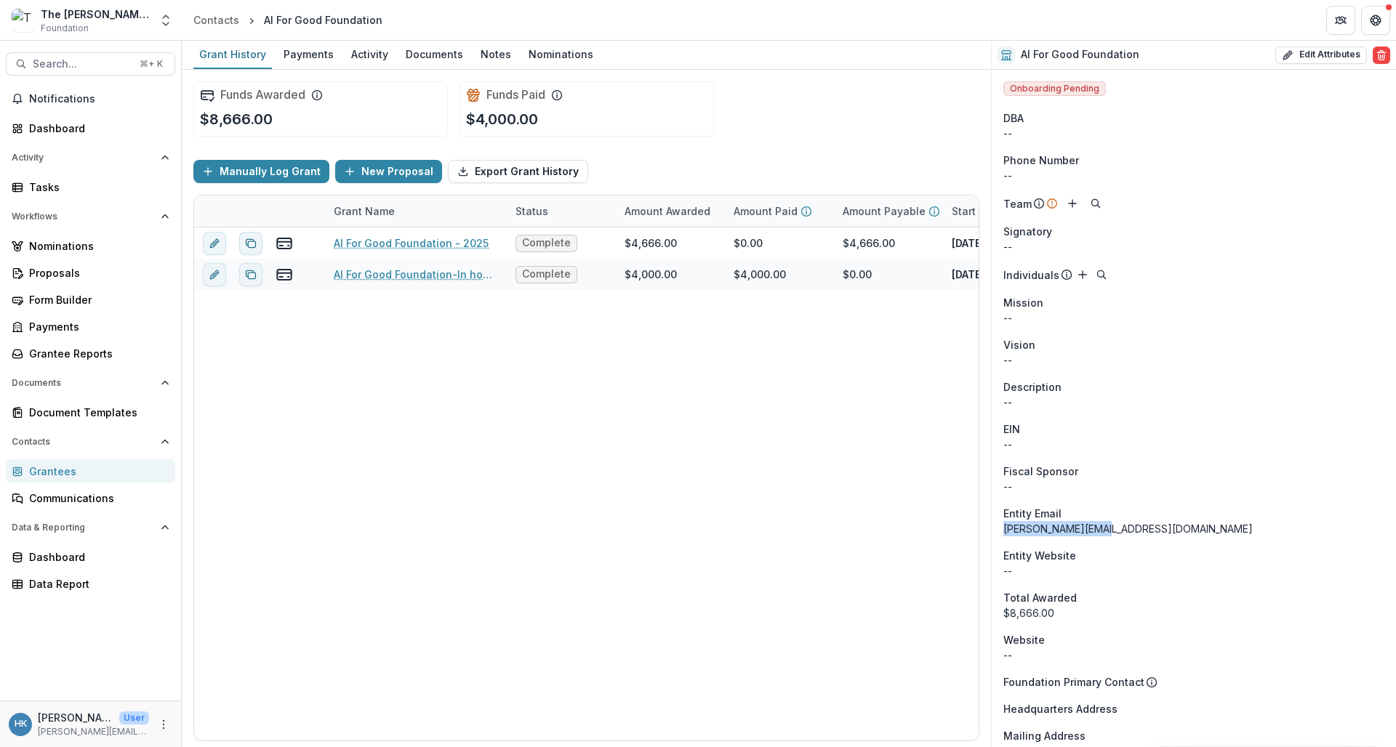
drag, startPoint x: 1107, startPoint y: 531, endPoint x: 998, endPoint y: 528, distance: 109.1
click at [998, 528] on div "Onboarding Pending DBA -- Phone Number -- Team Signatory -- Individuals Mission…" at bounding box center [1194, 717] width 404 height 1294
click at [1073, 202] on icon "Add" at bounding box center [1073, 204] width 12 height 12
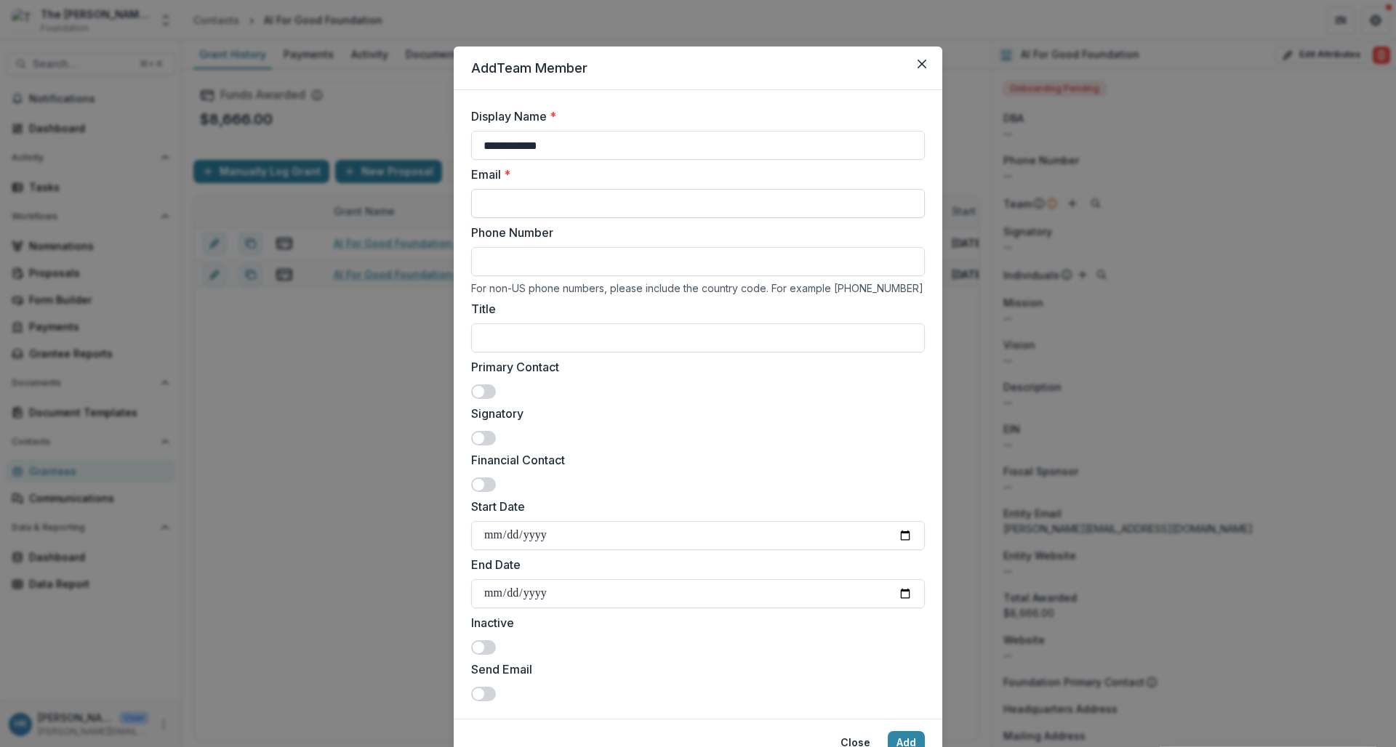
type input "**********"
paste input "**********"
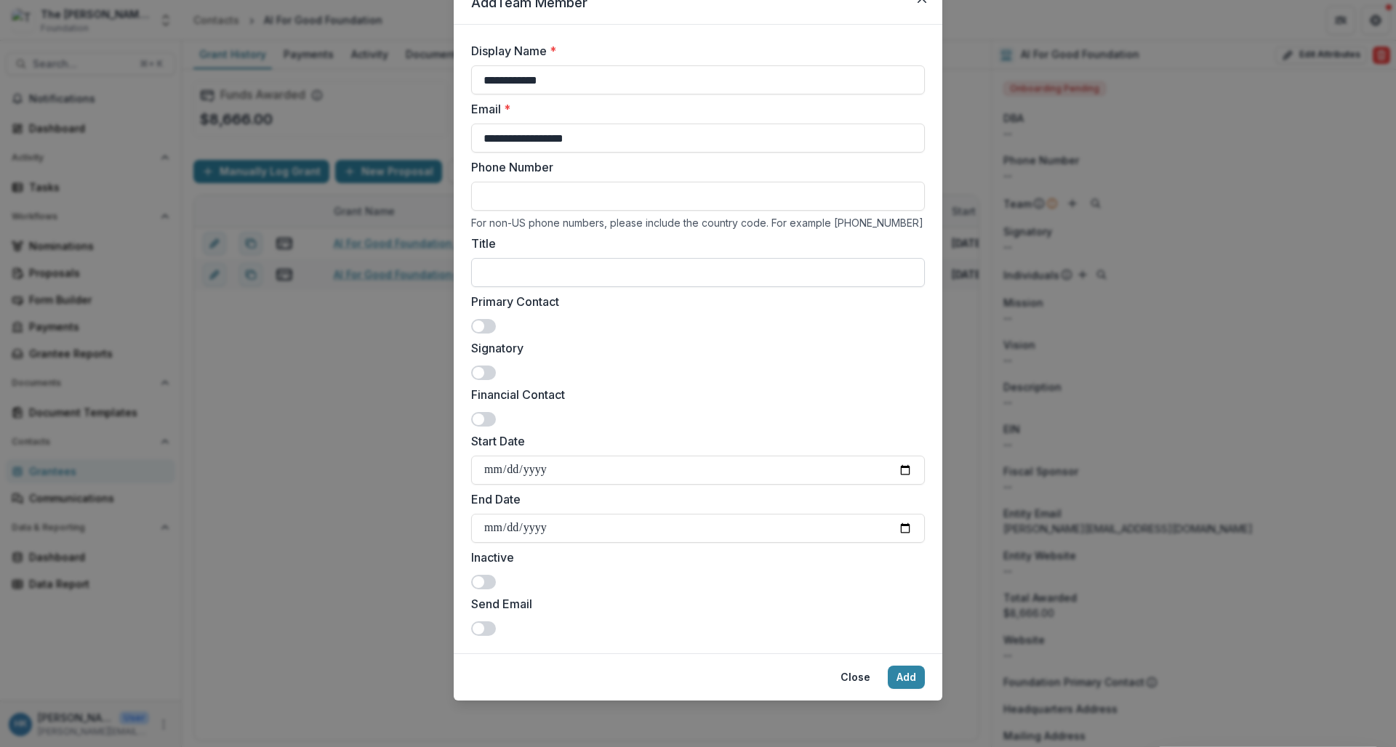
type input "**********"
click at [543, 260] on input "Title" at bounding box center [698, 272] width 454 height 29
type input "**********"
click at [902, 675] on button "Add" at bounding box center [906, 677] width 37 height 23
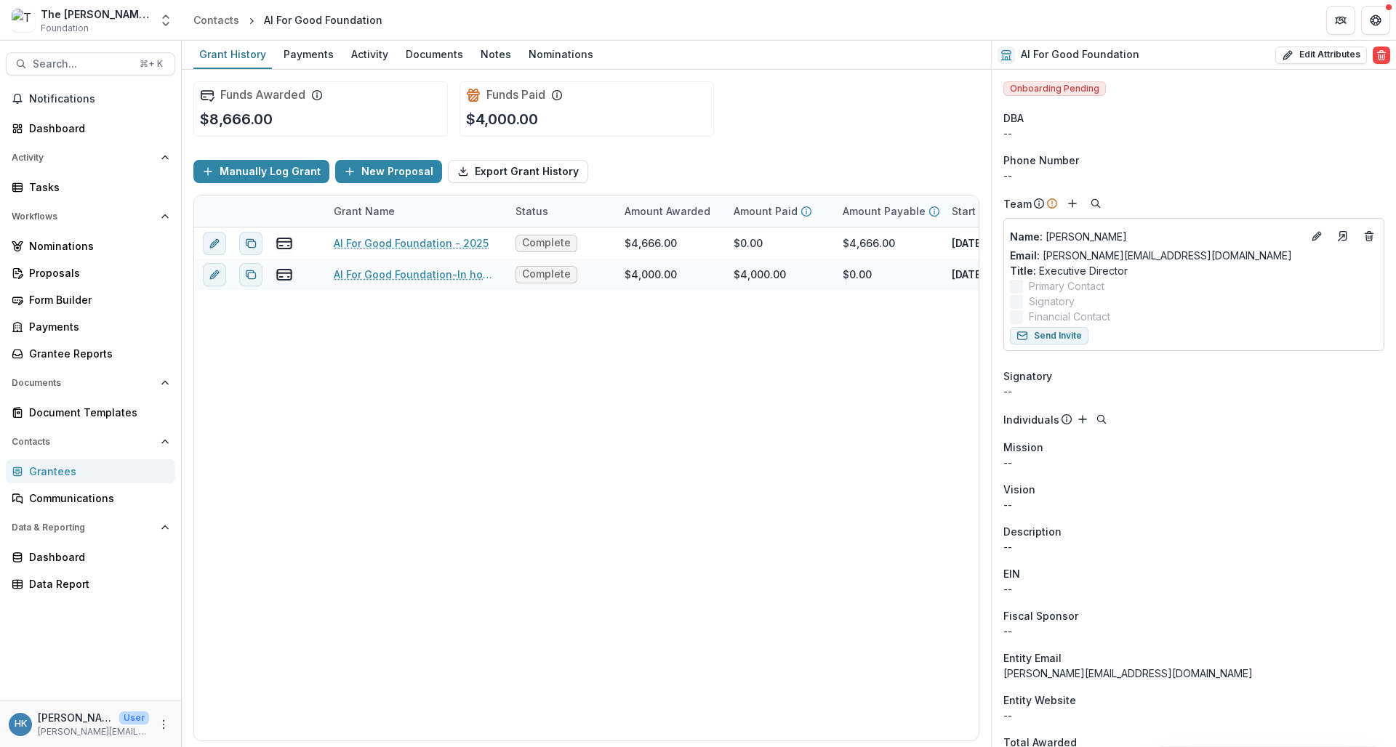
click at [1032, 379] on span "Signatory" at bounding box center [1027, 376] width 49 height 15
click at [1081, 423] on icon "Add" at bounding box center [1083, 420] width 12 height 12
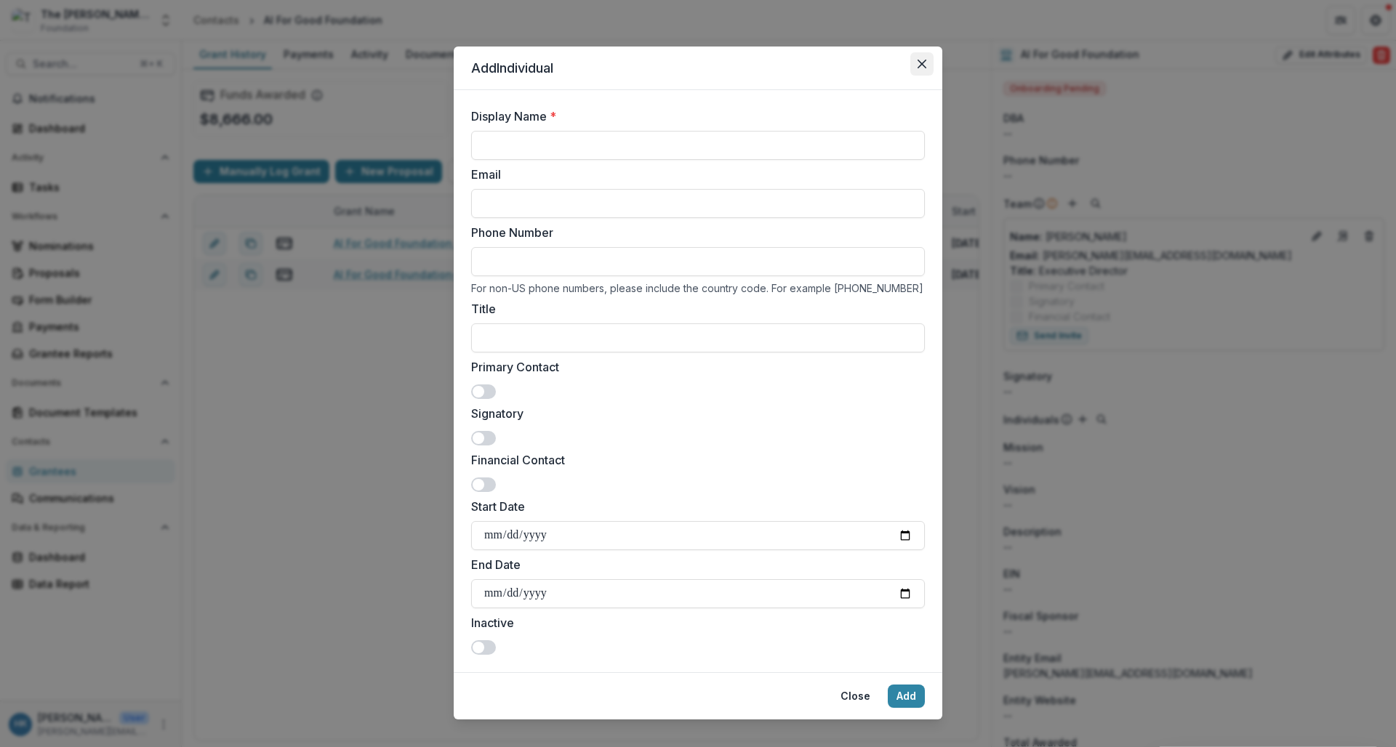
click at [922, 63] on icon "Close" at bounding box center [922, 64] width 9 height 9
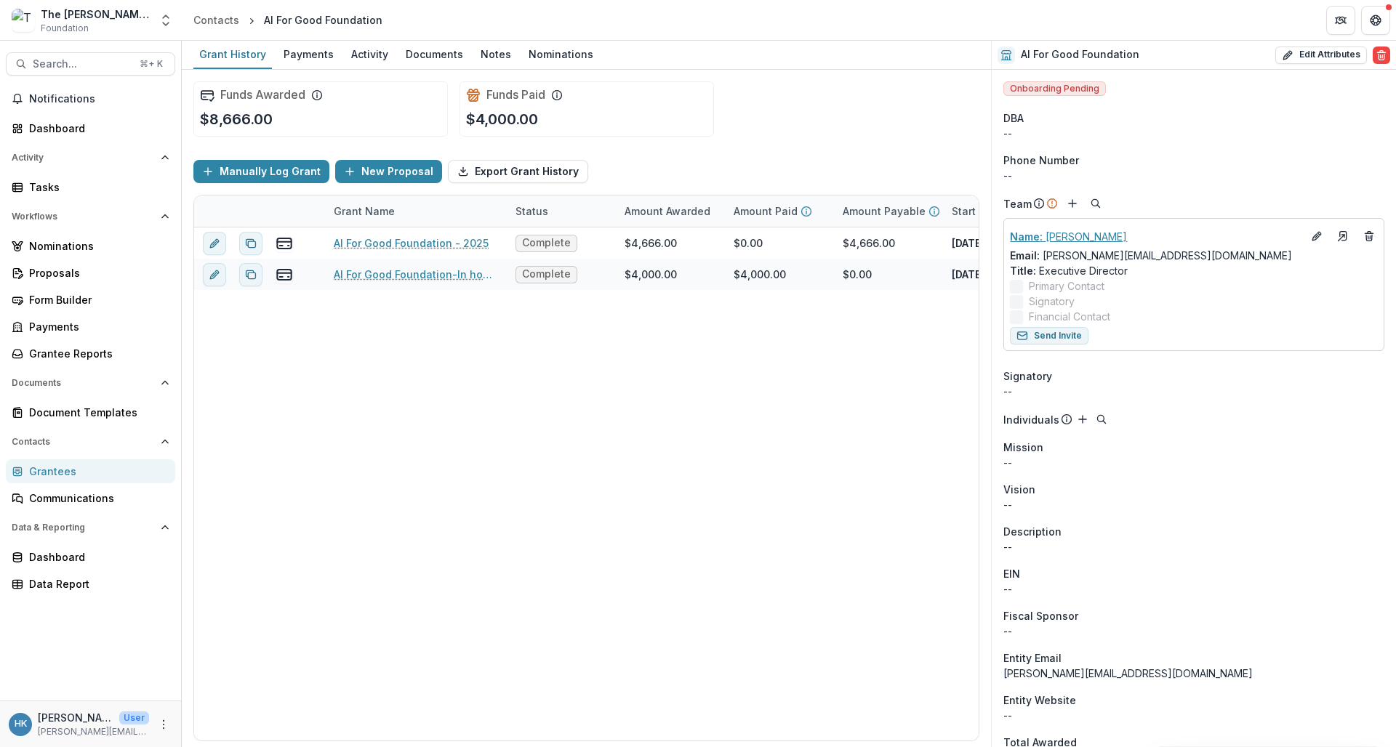
click at [1220, 234] on p "Name : James Hodson" at bounding box center [1156, 236] width 292 height 15
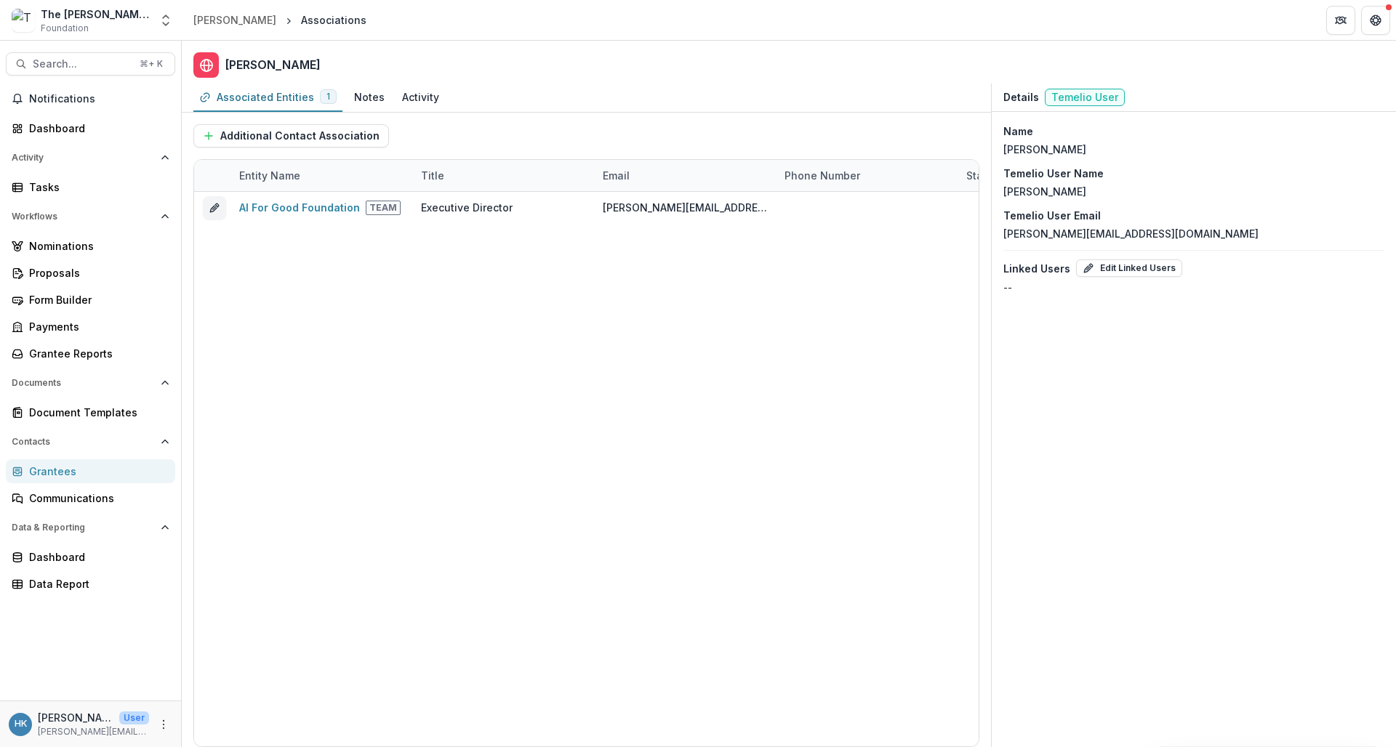
click at [1037, 157] on div "Name James Hodson Temelio User Name James Hodson Temelio User Email hodson@ai4g…" at bounding box center [1194, 209] width 404 height 195
click at [1114, 274] on button "Edit Linked Users" at bounding box center [1129, 268] width 106 height 17
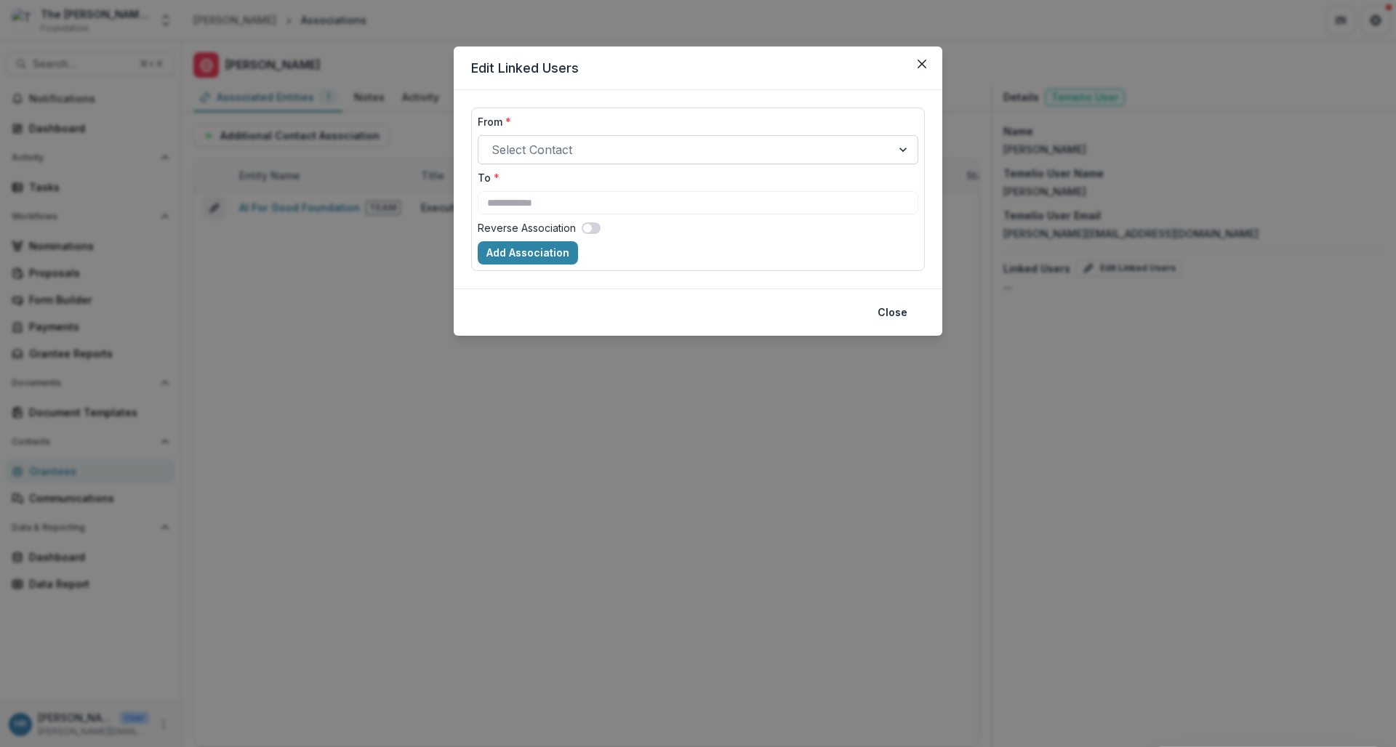
click at [617, 156] on div at bounding box center [685, 150] width 387 height 20
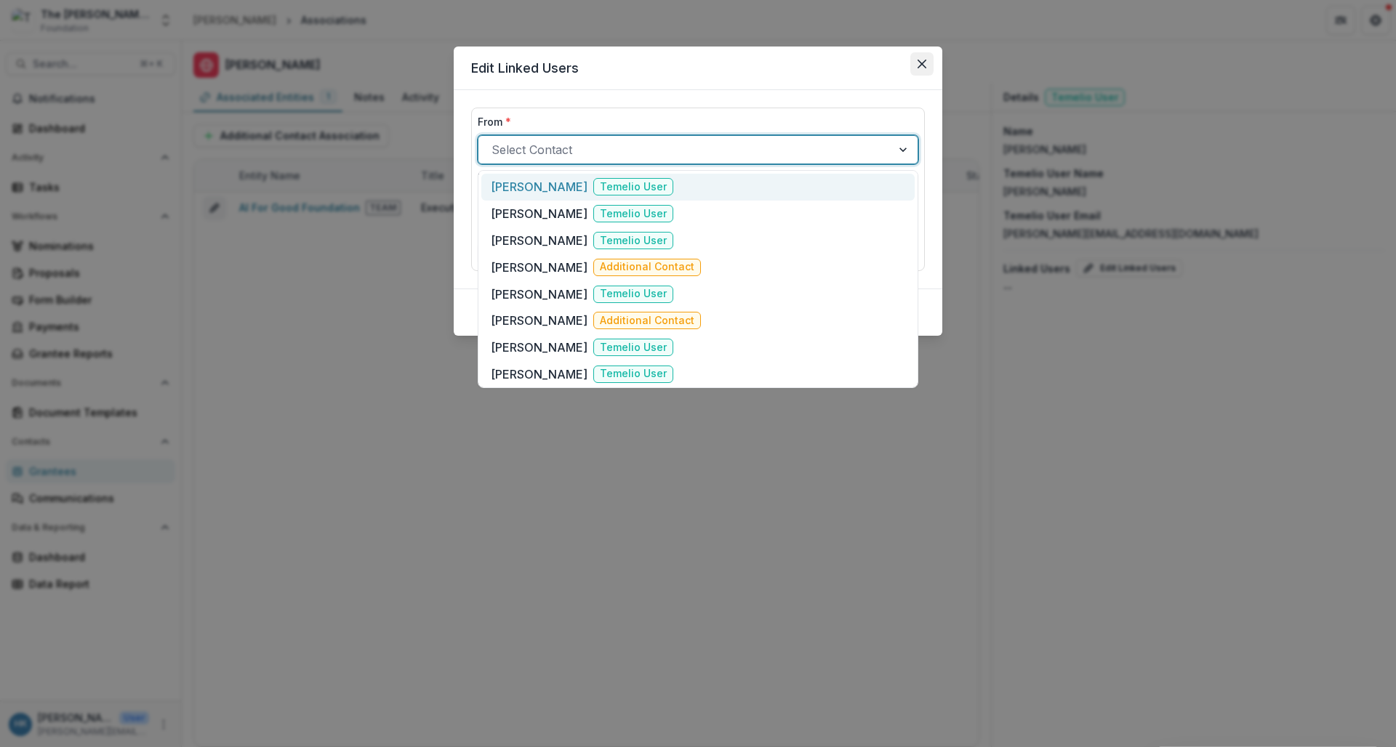
click at [930, 65] on button "Close" at bounding box center [921, 63] width 23 height 23
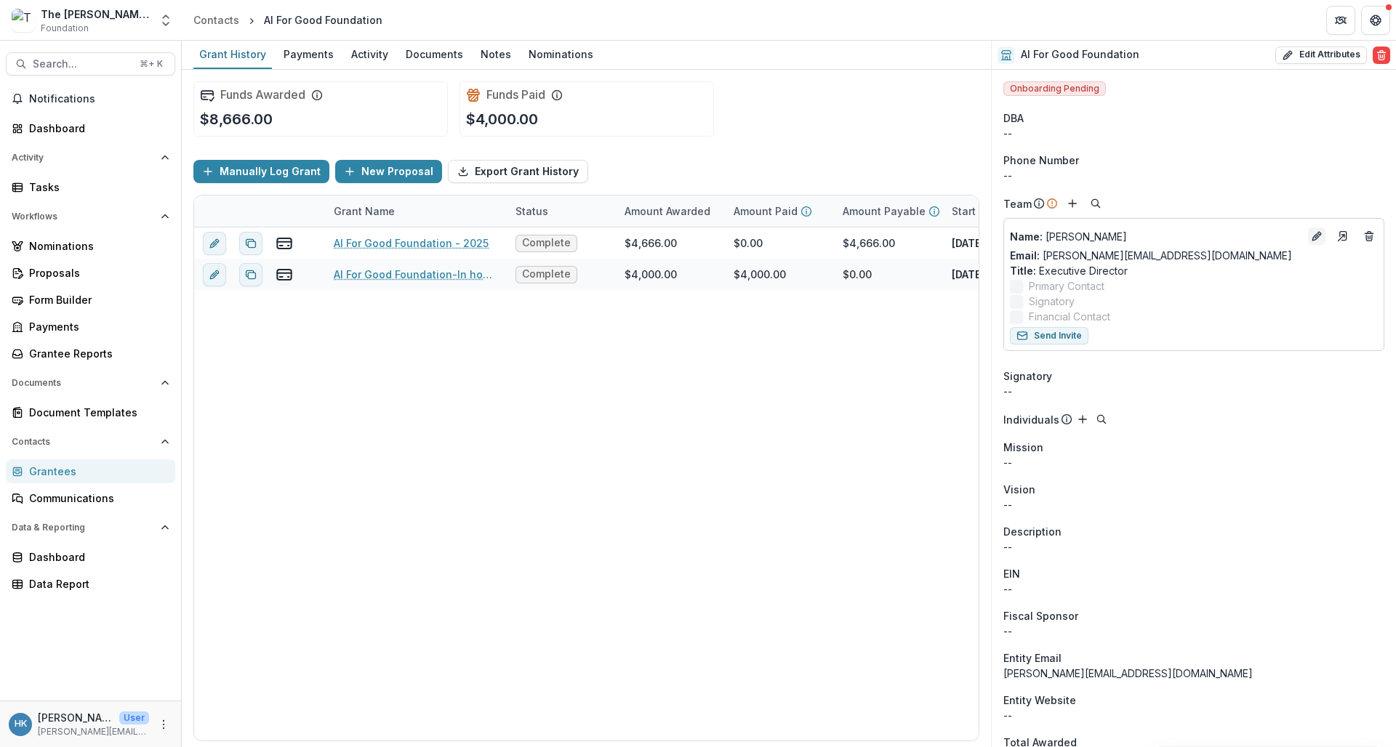
click at [1220, 234] on icon "Edit" at bounding box center [1317, 237] width 12 height 12
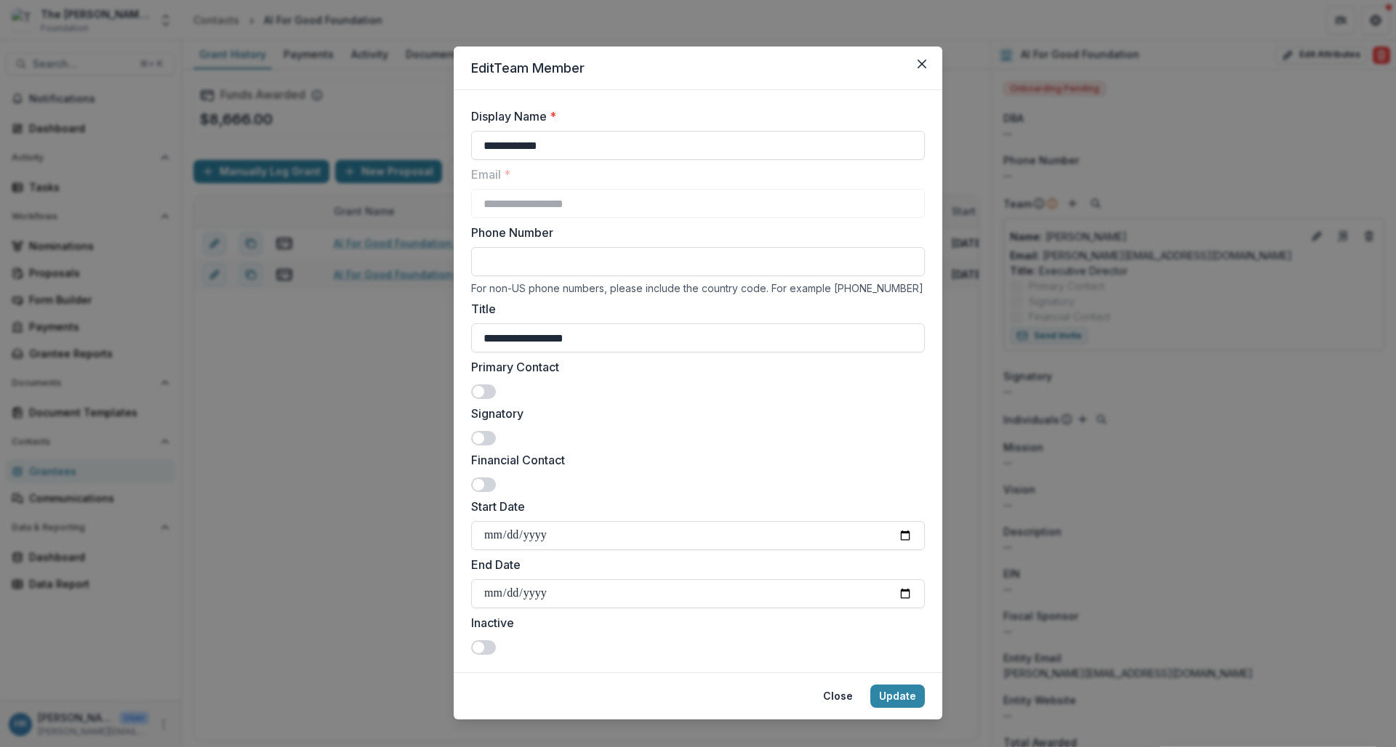
scroll to position [19, 0]
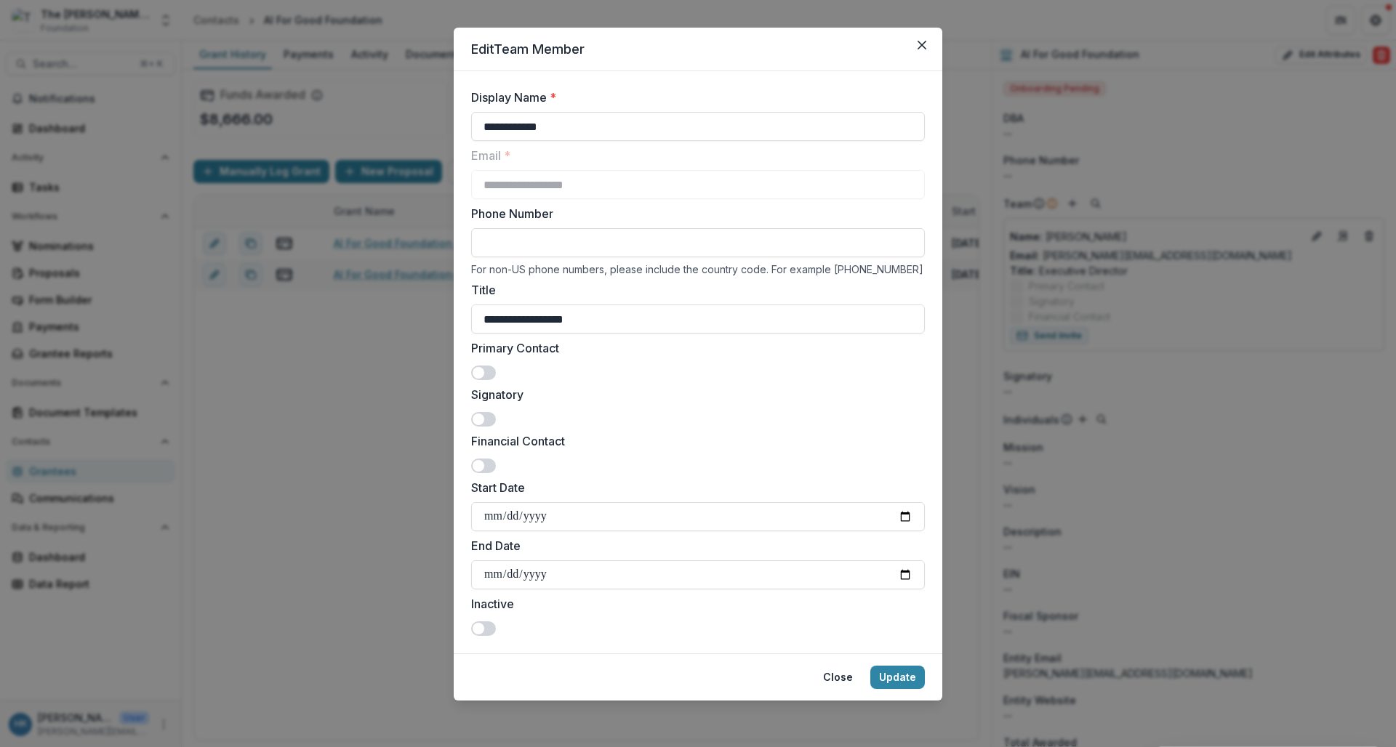
click at [480, 370] on span at bounding box center [479, 373] width 12 height 12
click at [482, 425] on span at bounding box center [483, 419] width 25 height 15
click at [477, 467] on span at bounding box center [479, 466] width 12 height 12
click at [905, 680] on button "Update" at bounding box center [897, 677] width 55 height 23
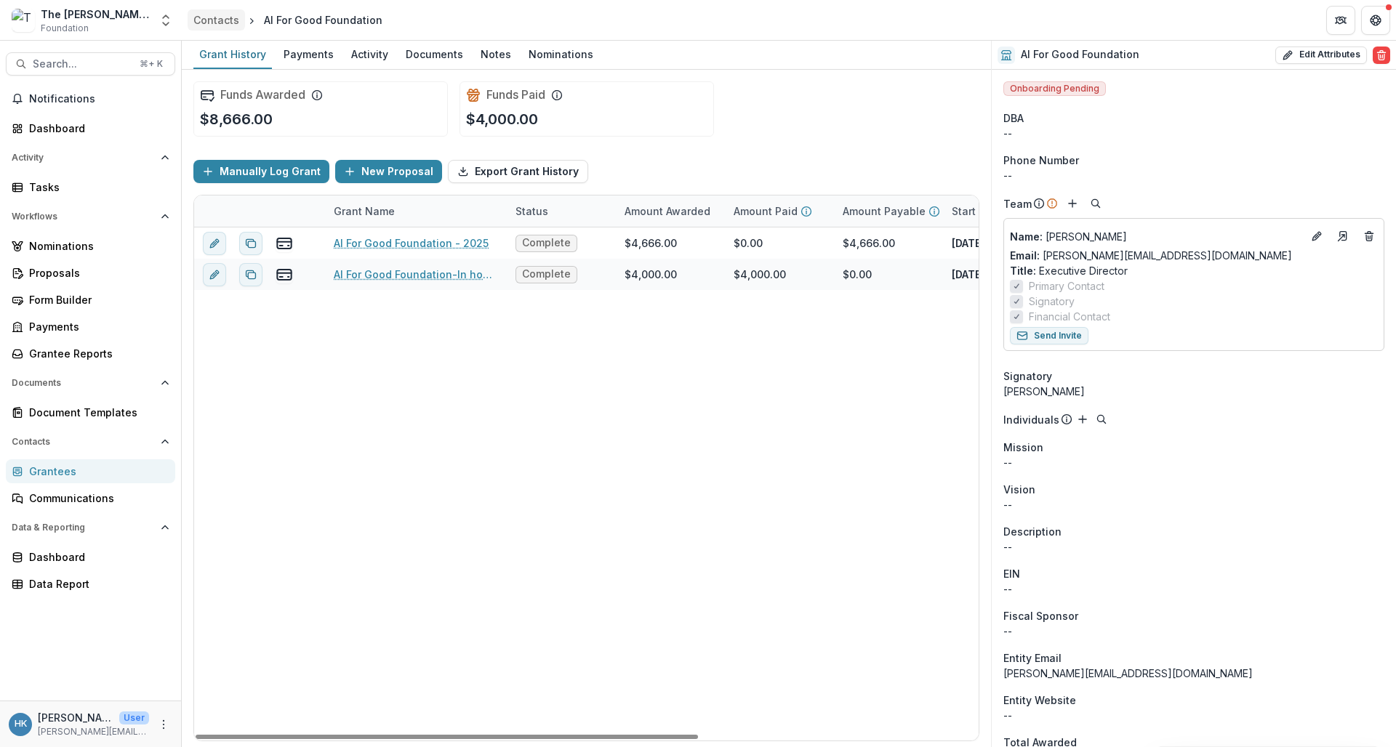
click at [231, 20] on div "Contacts" at bounding box center [216, 19] width 46 height 15
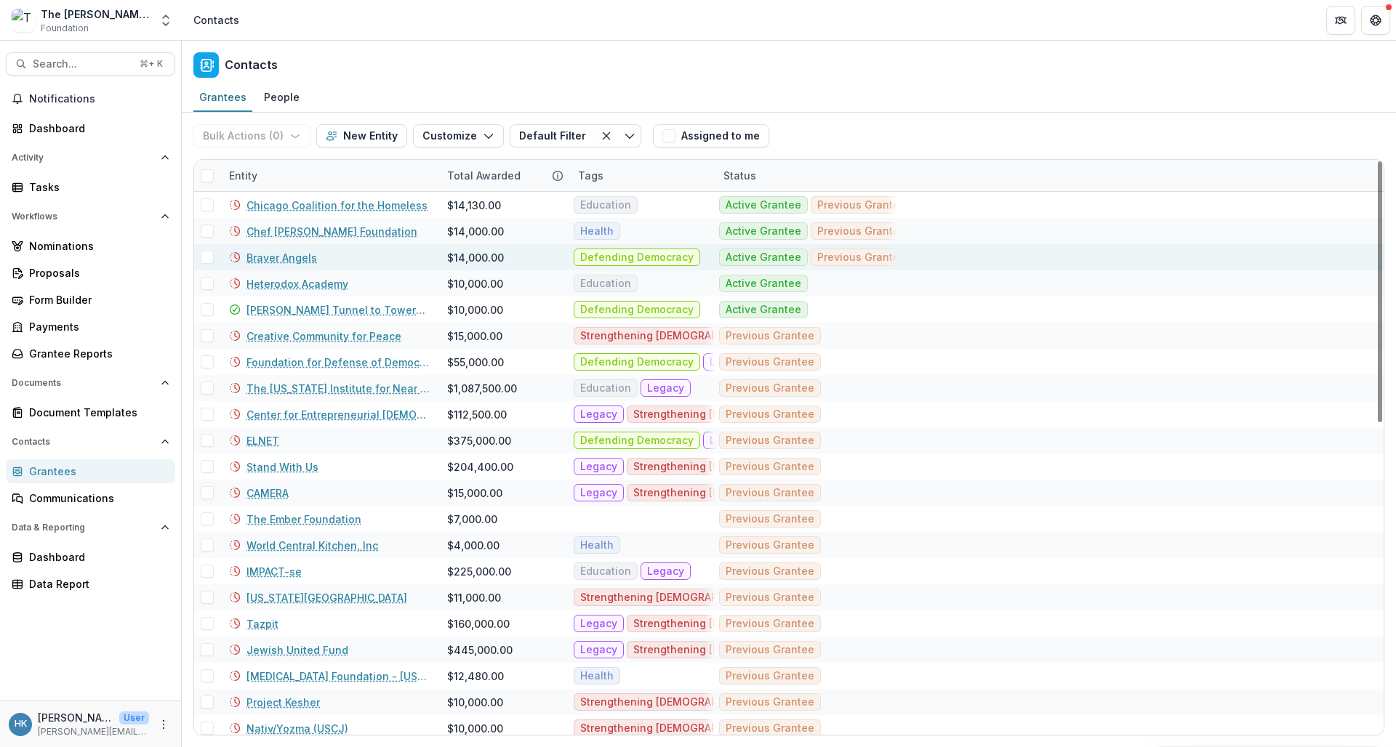
click at [292, 256] on link "Braver Angels" at bounding box center [282, 257] width 71 height 15
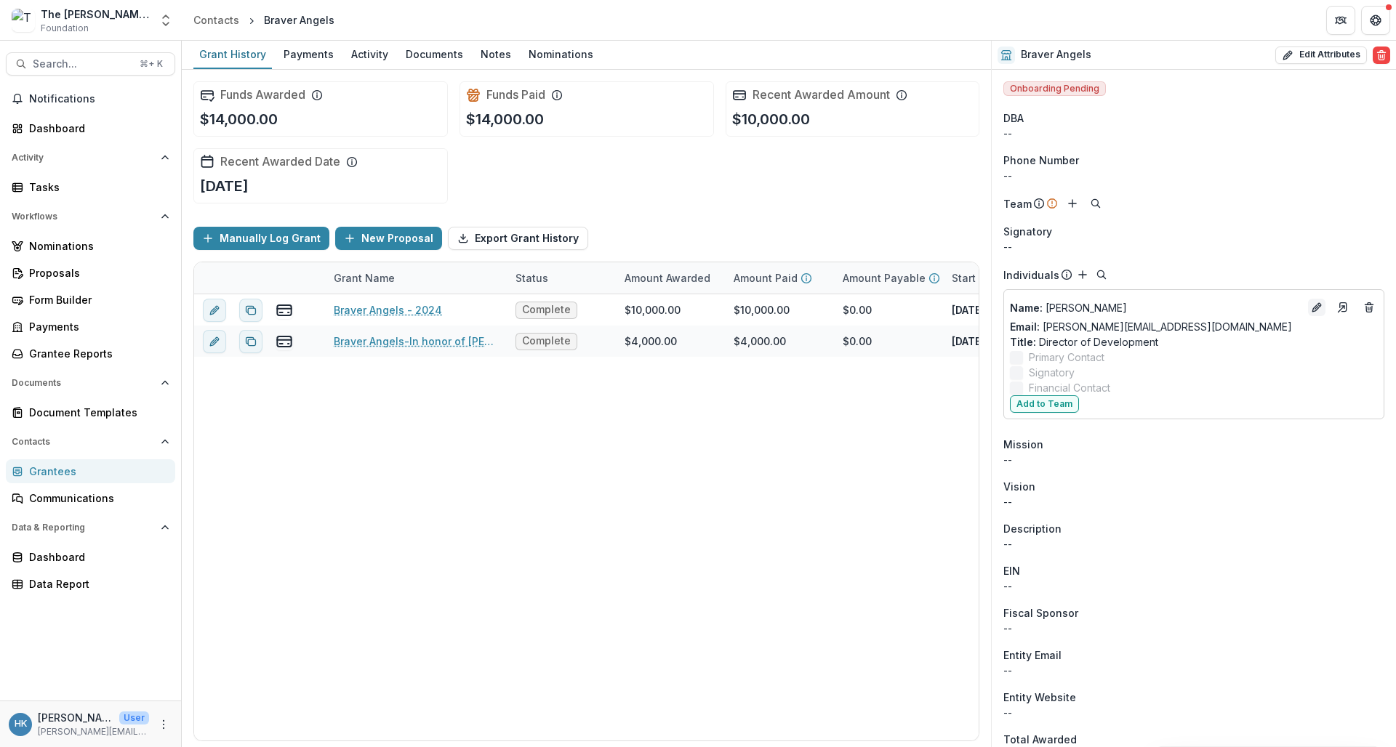
click at [1220, 308] on icon "Edit" at bounding box center [1317, 308] width 12 height 12
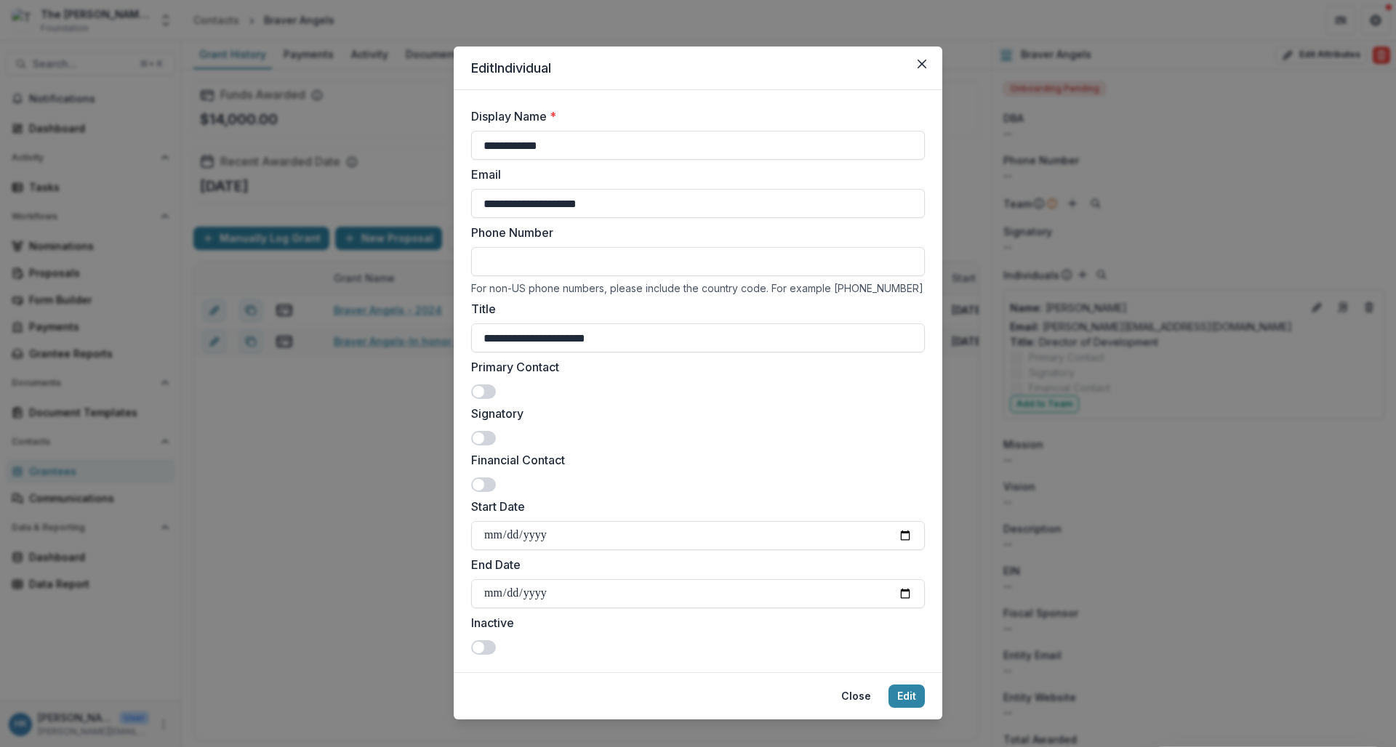
click at [475, 393] on span at bounding box center [479, 392] width 12 height 12
click at [478, 441] on span at bounding box center [479, 439] width 12 height 12
click at [477, 484] on span at bounding box center [479, 485] width 12 height 12
click at [909, 693] on button "Edit" at bounding box center [907, 696] width 36 height 23
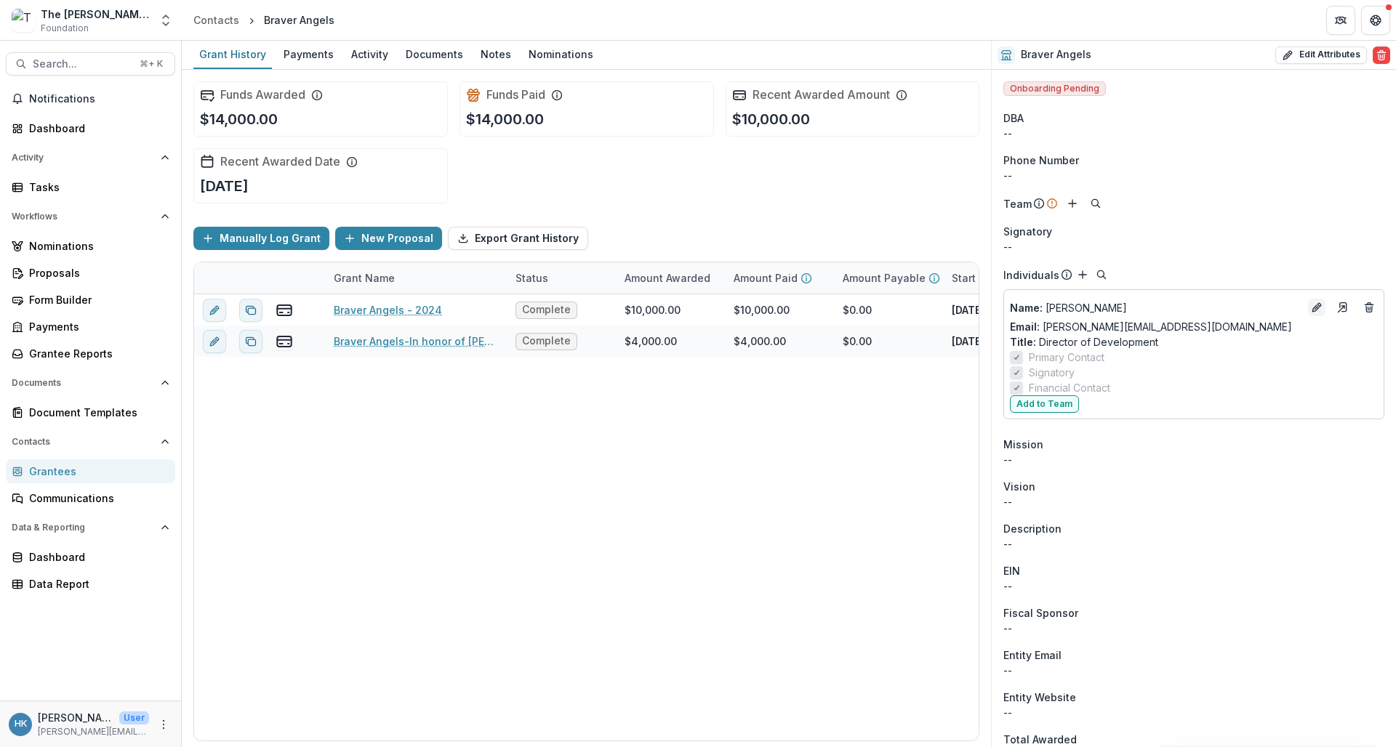
click at [1220, 308] on icon "Edit" at bounding box center [1315, 308] width 7 height 7
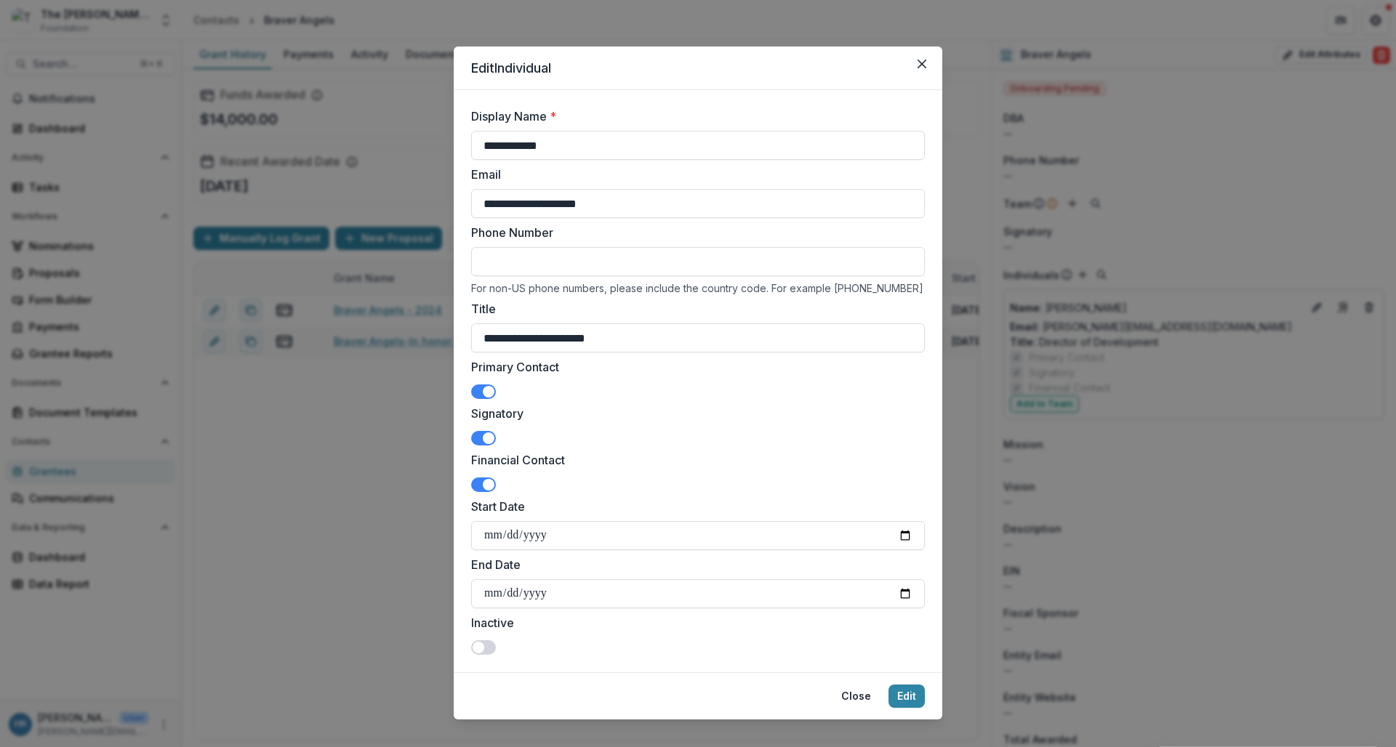
click at [484, 395] on span at bounding box center [489, 392] width 12 height 12
click at [478, 440] on span at bounding box center [483, 438] width 25 height 15
click at [474, 491] on span at bounding box center [483, 485] width 25 height 15
click at [858, 697] on button "Close" at bounding box center [856, 696] width 47 height 23
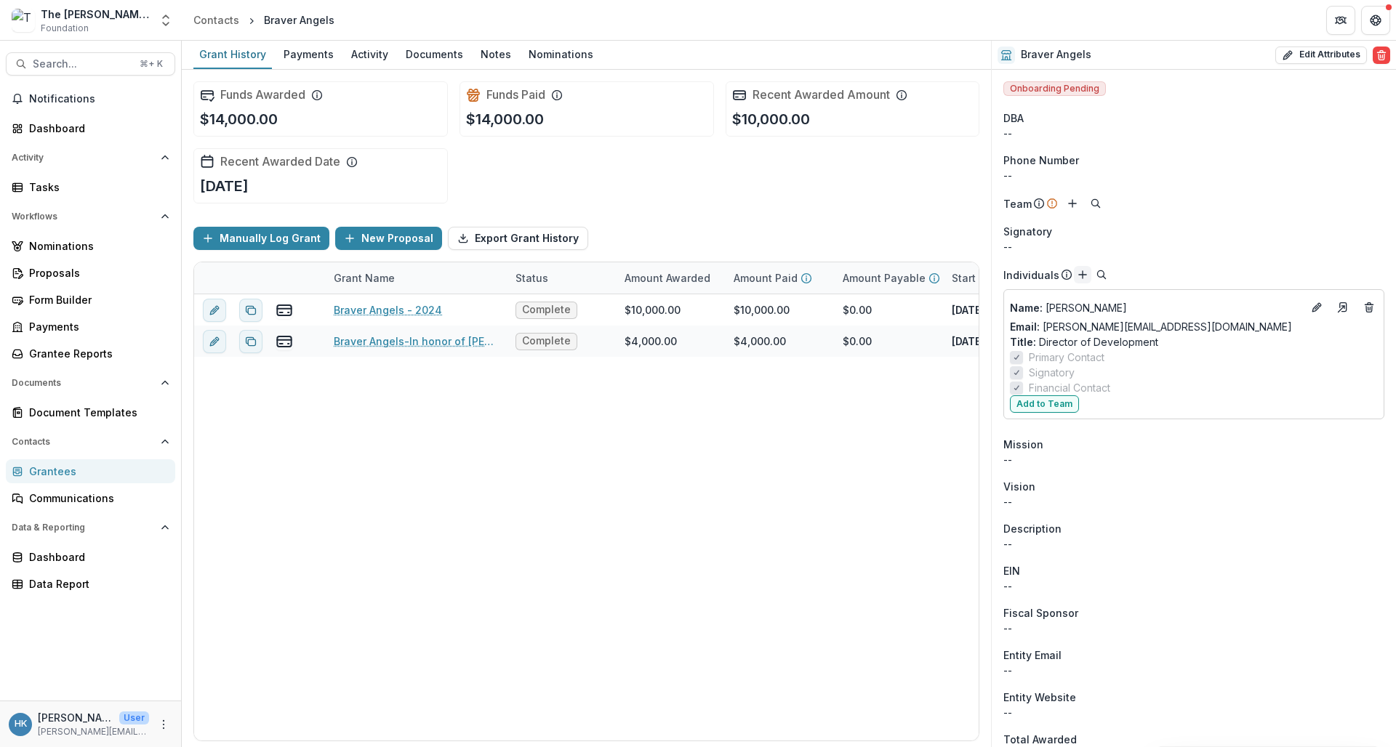
click at [1083, 278] on line "Add" at bounding box center [1083, 274] width 0 height 7
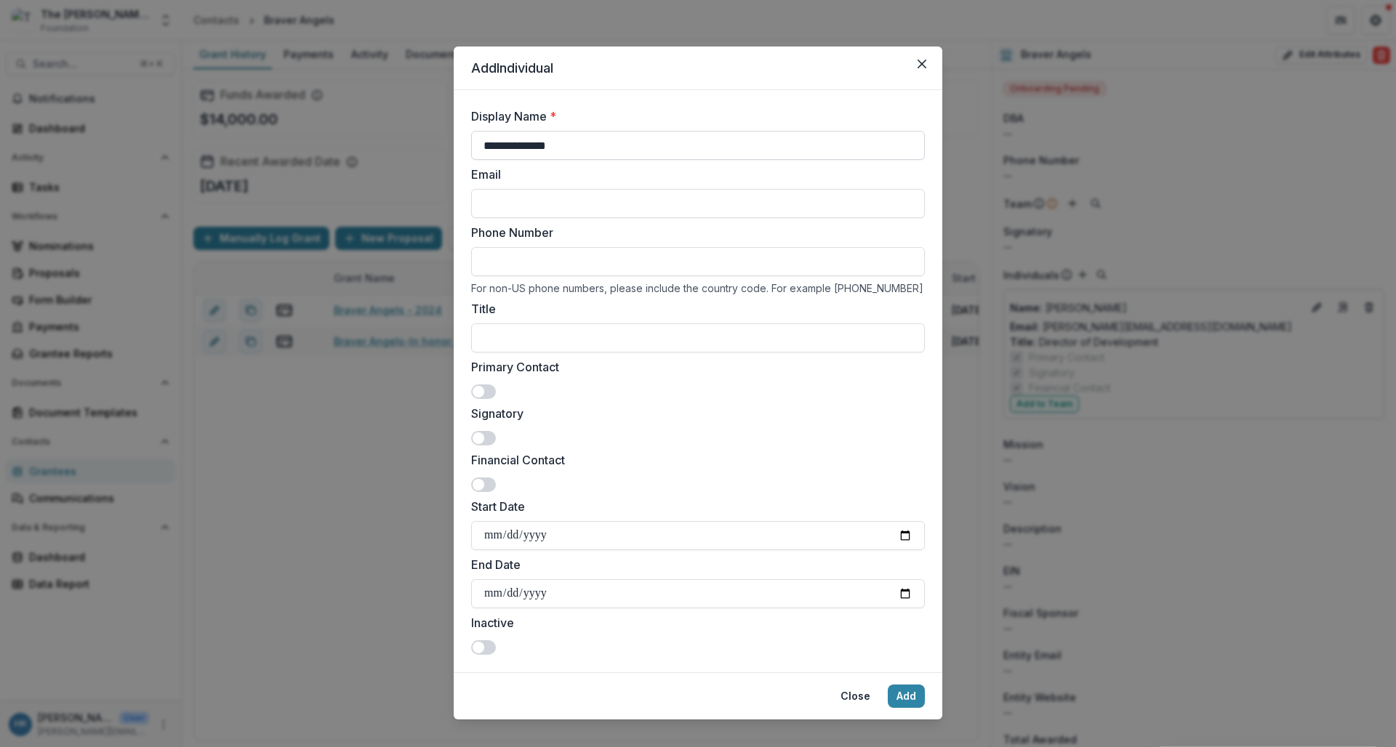
type input "**********"
click at [532, 339] on input "Title" at bounding box center [698, 338] width 454 height 29
type input "**********"
click at [488, 390] on span at bounding box center [483, 392] width 25 height 15
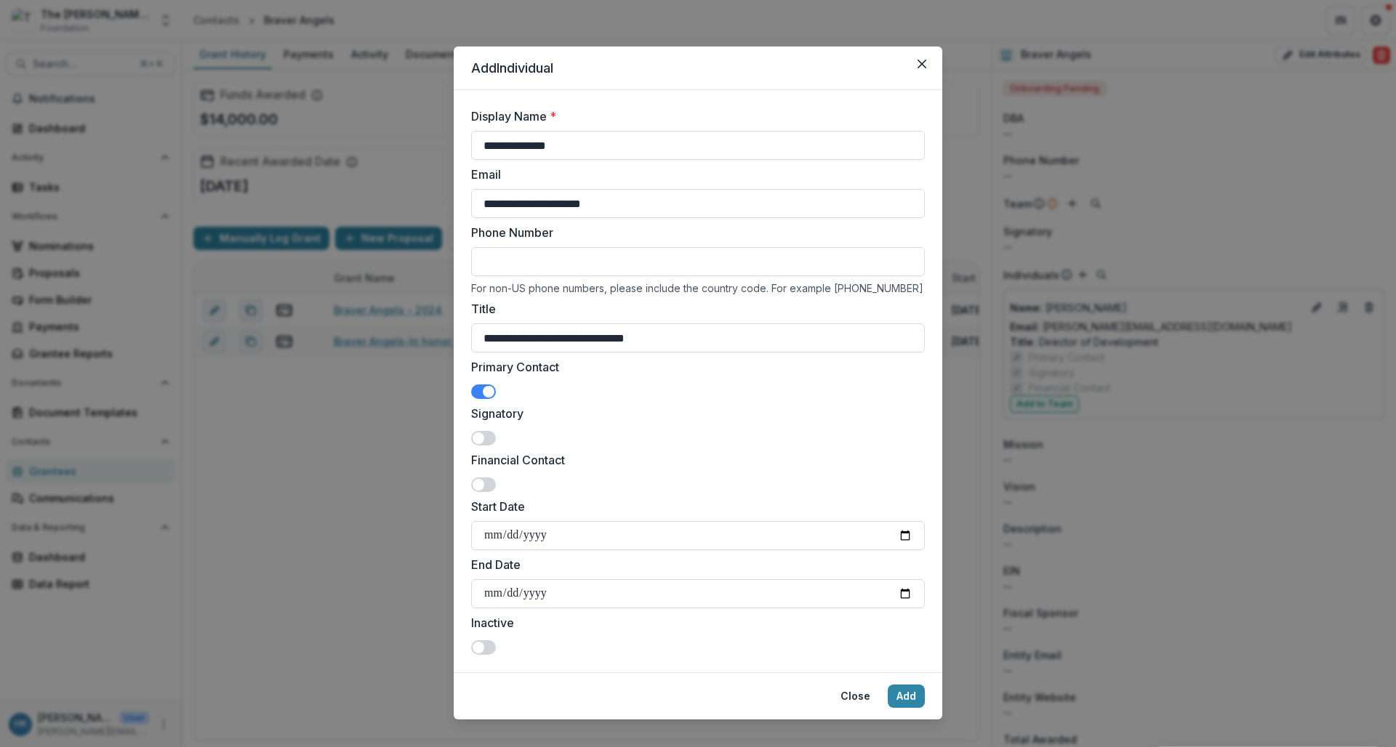
click at [483, 443] on span at bounding box center [483, 438] width 25 height 15
click at [912, 694] on button "Add" at bounding box center [906, 696] width 37 height 23
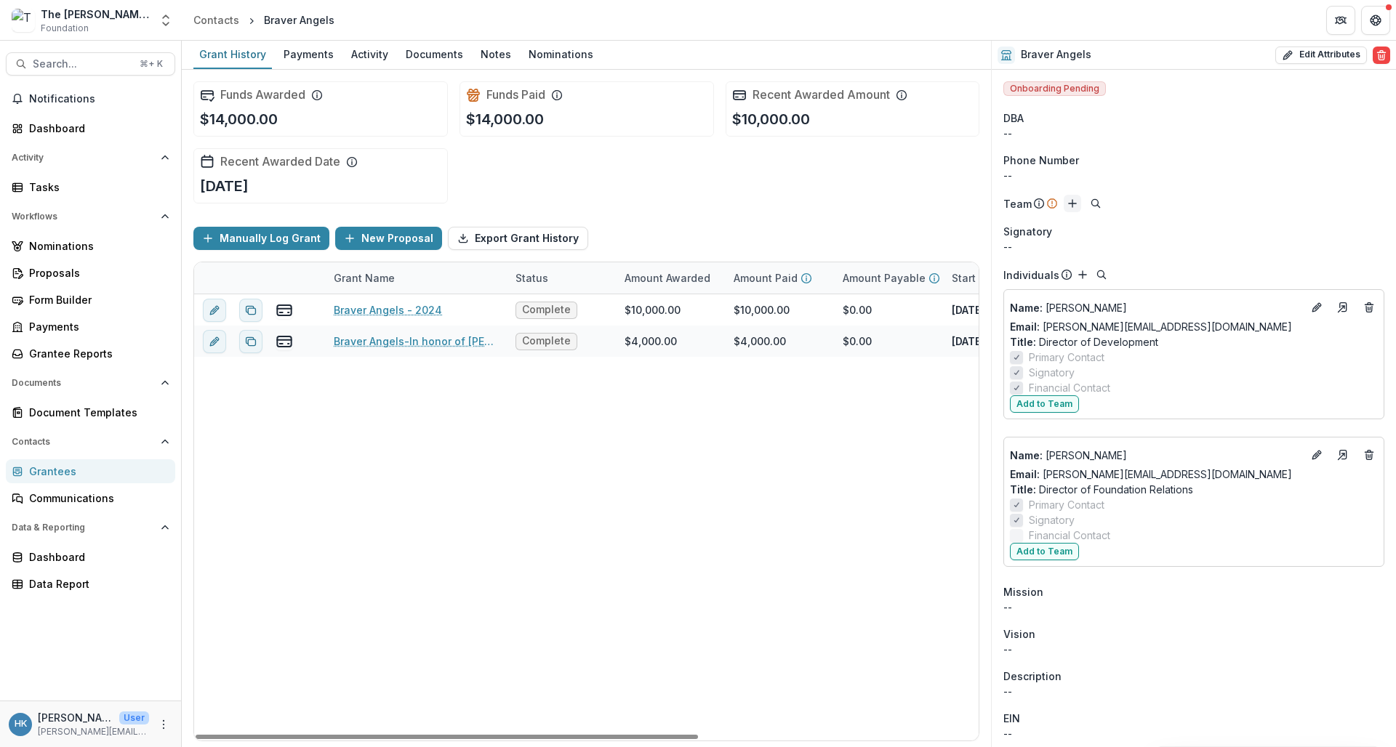
click at [1075, 207] on icon "Add" at bounding box center [1073, 204] width 12 height 12
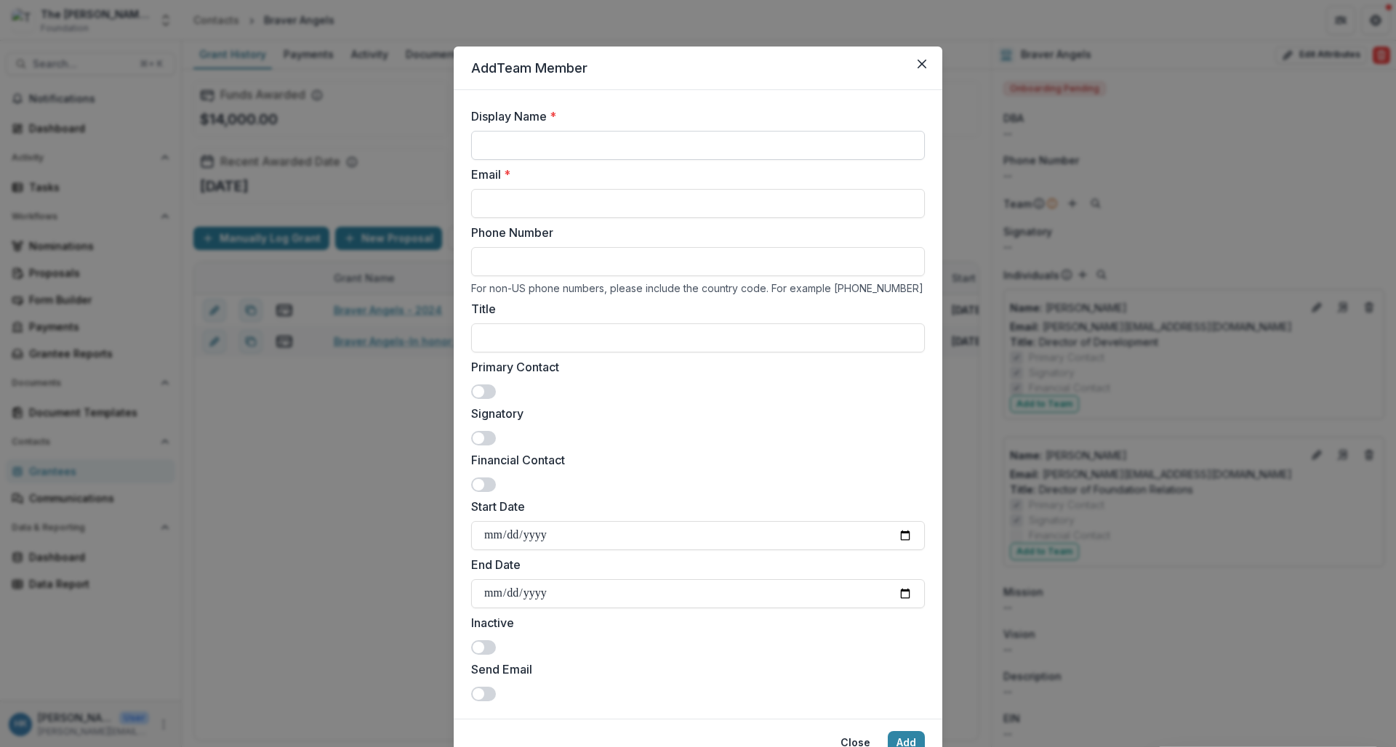
click at [907, 148] on input "Display Name *" at bounding box center [698, 145] width 454 height 29
click at [902, 143] on input "Display Name *" at bounding box center [698, 145] width 454 height 29
click at [838, 123] on label "Display Name *" at bounding box center [693, 116] width 445 height 17
click at [838, 131] on input "Display Name *" at bounding box center [698, 145] width 454 height 29
click at [908, 147] on input "Display Name *" at bounding box center [698, 145] width 454 height 29
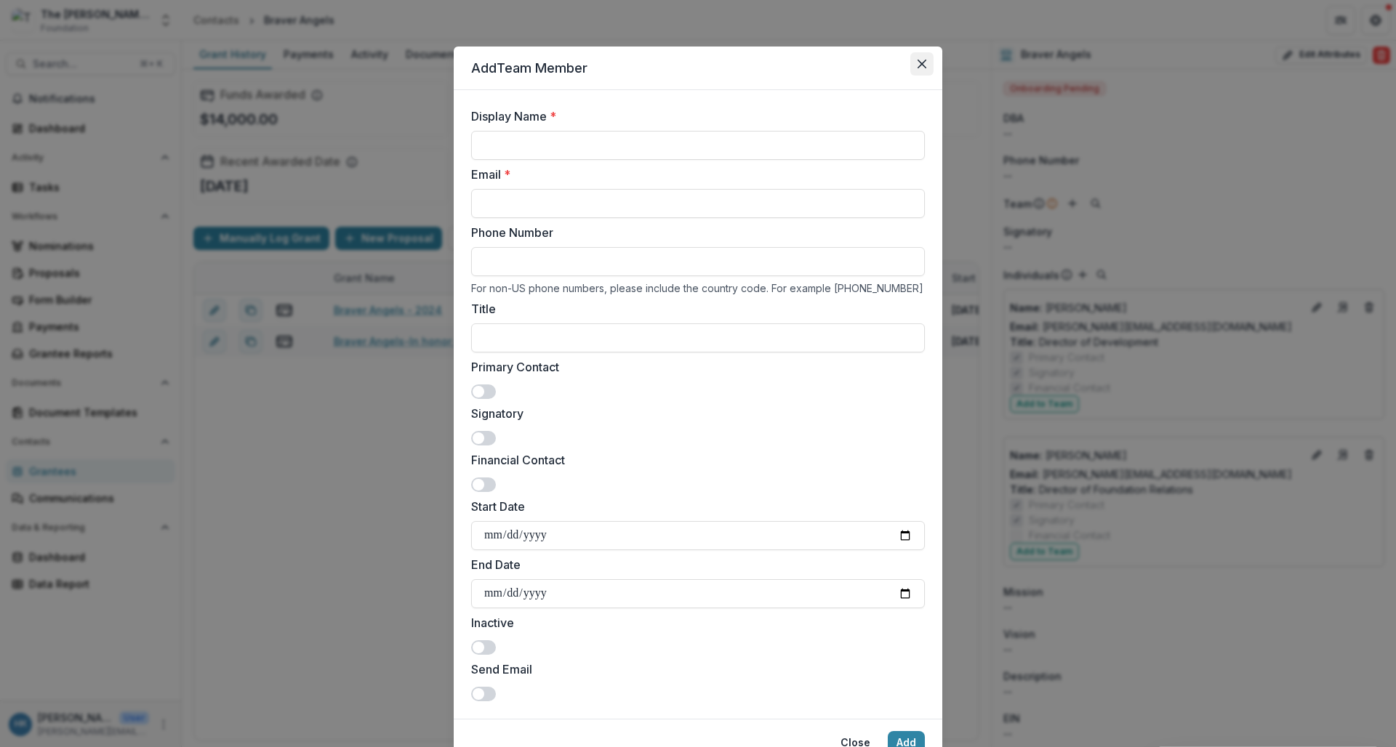
click at [920, 61] on icon "Close" at bounding box center [922, 64] width 9 height 9
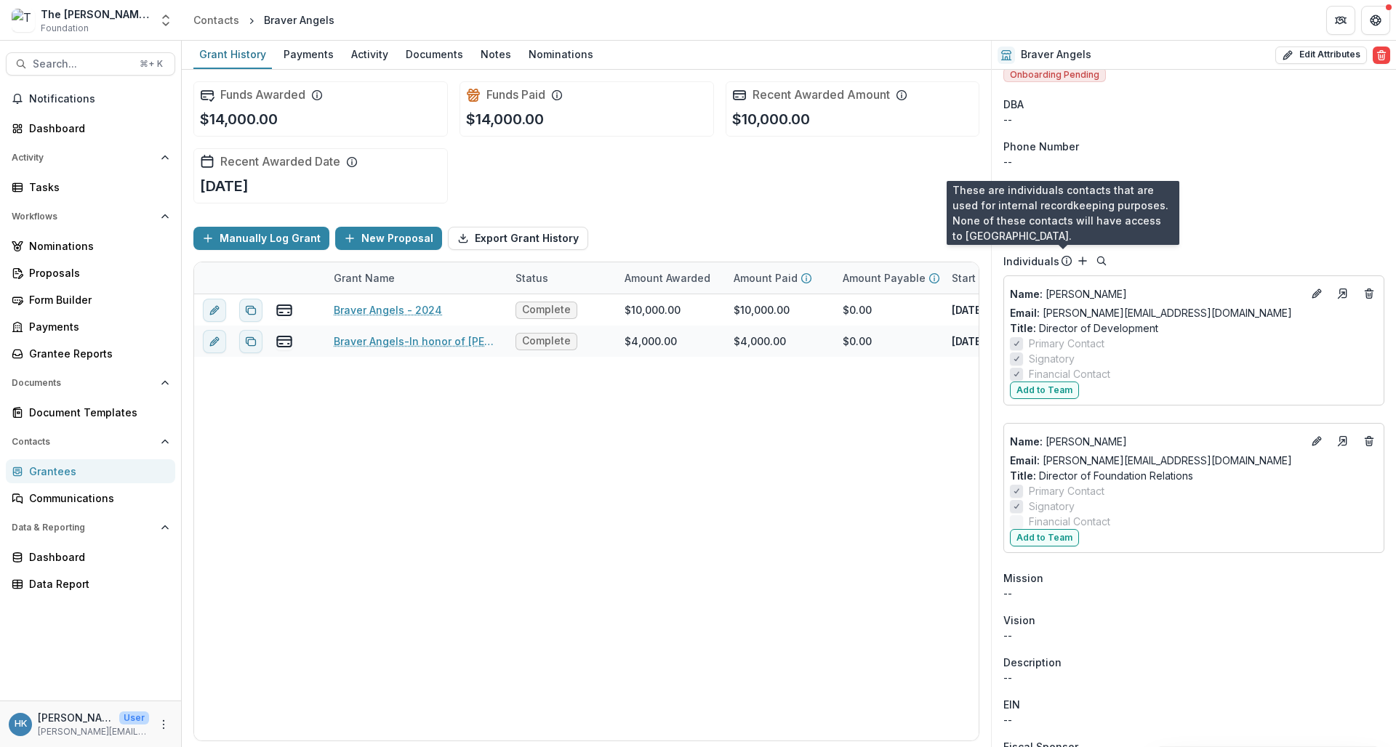
scroll to position [18, 0]
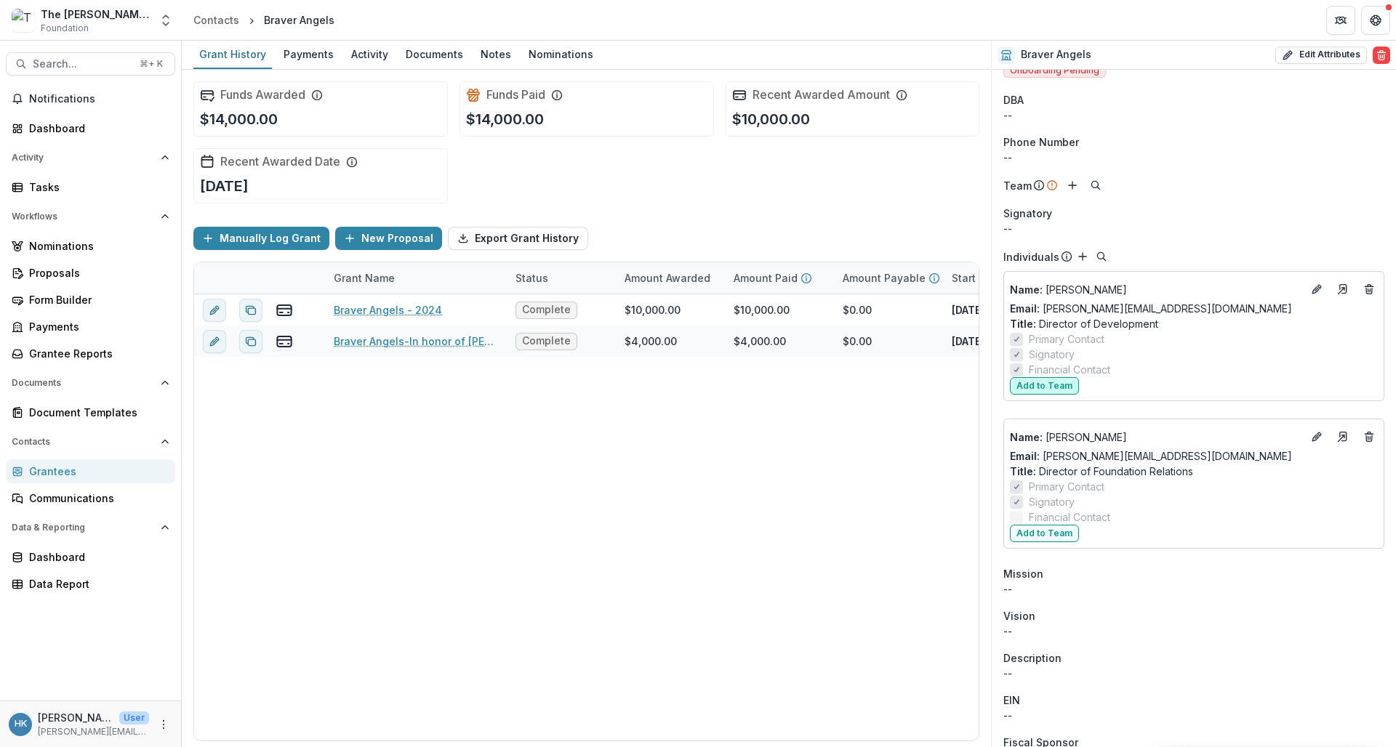
click at [1052, 386] on button "Add to Team" at bounding box center [1044, 385] width 69 height 17
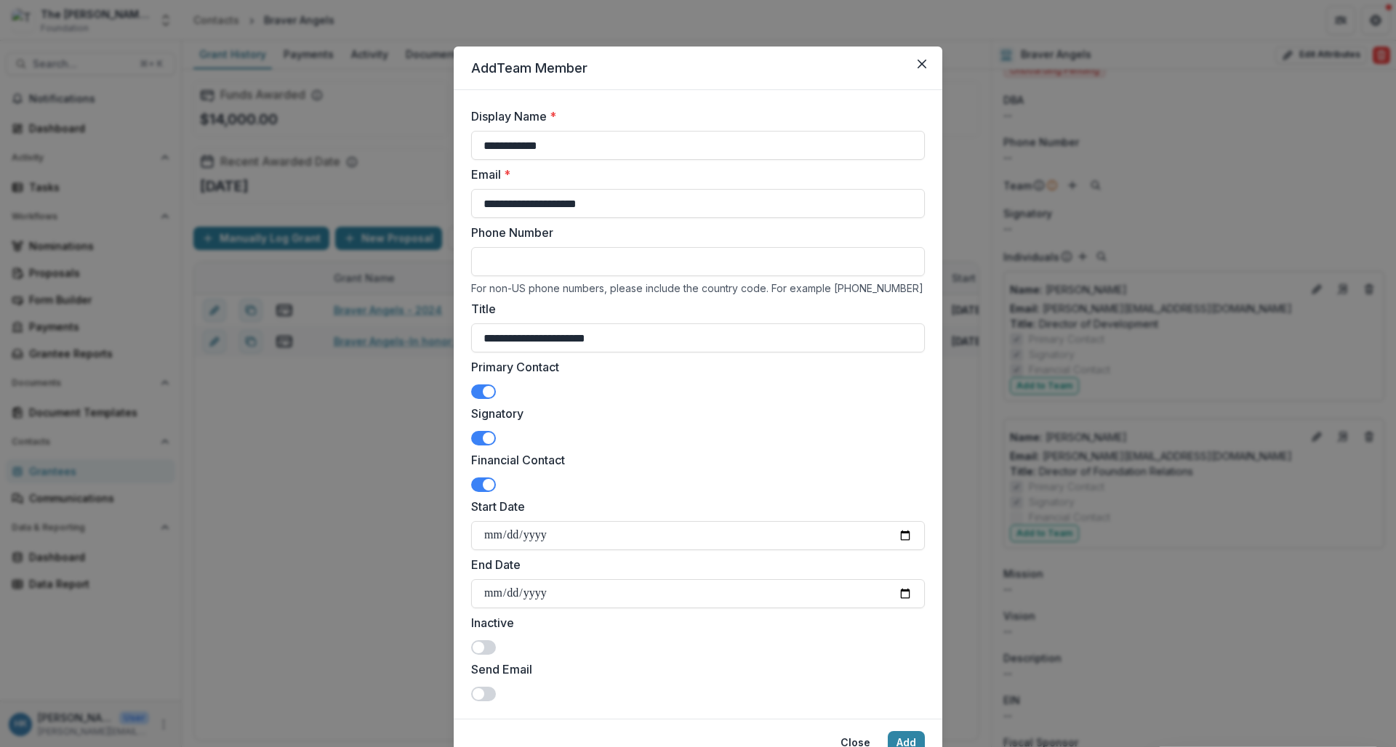
scroll to position [65, 0]
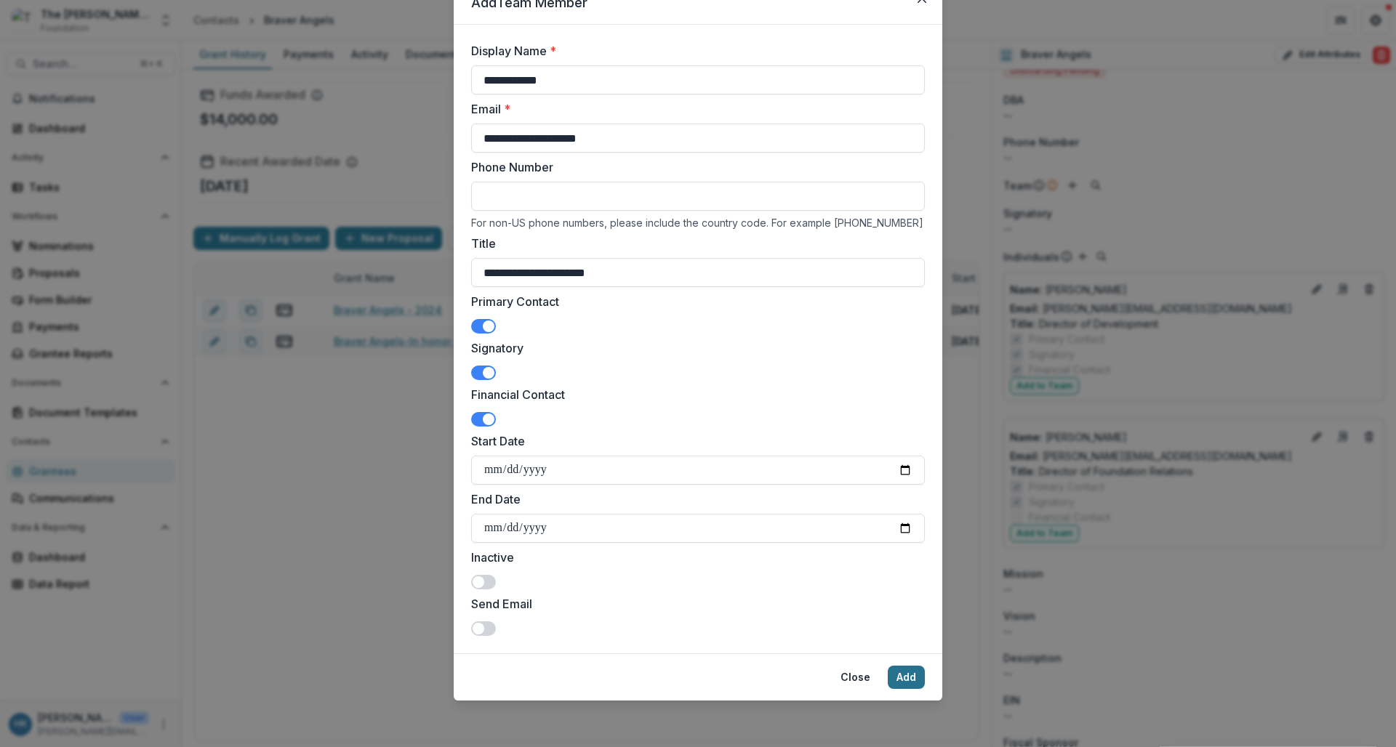
click at [903, 683] on button "Add" at bounding box center [906, 677] width 37 height 23
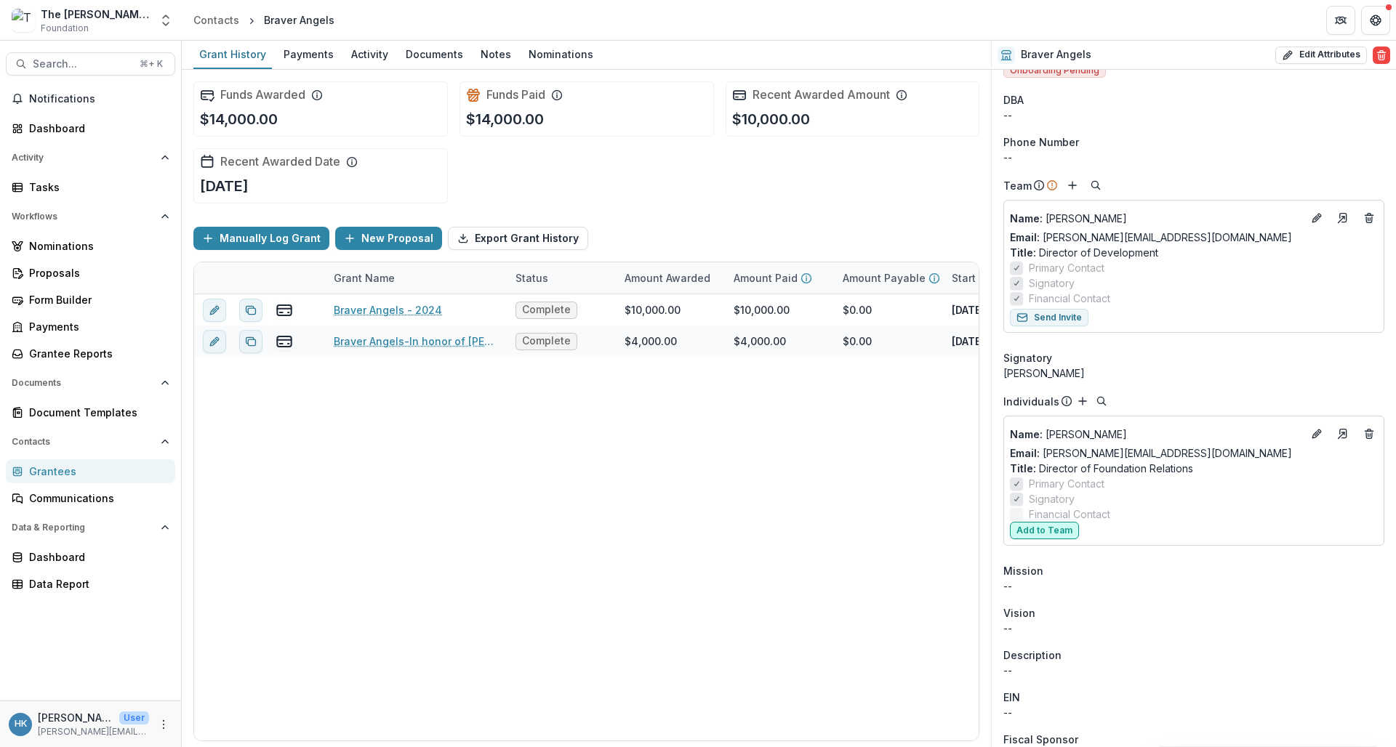
click at [1037, 529] on button "Add to Team" at bounding box center [1044, 530] width 69 height 17
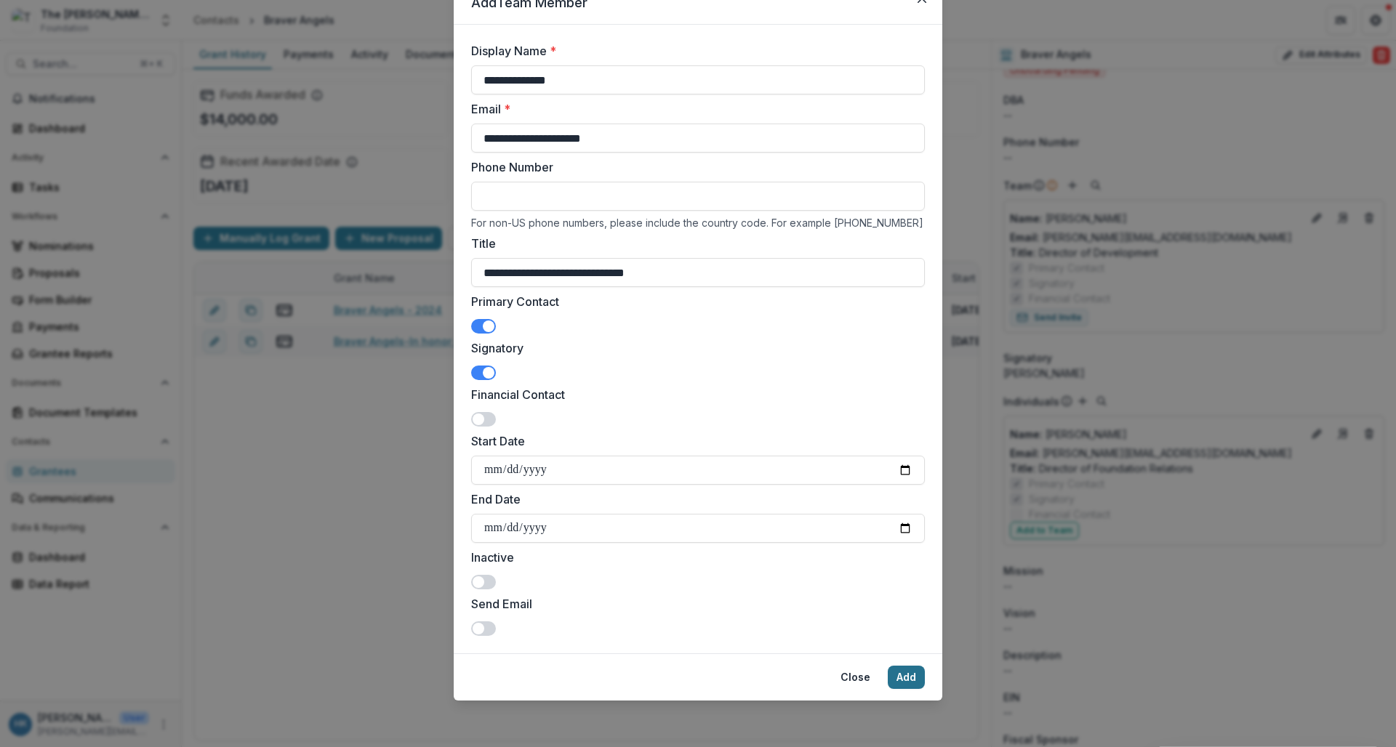
click at [903, 675] on button "Add" at bounding box center [906, 677] width 37 height 23
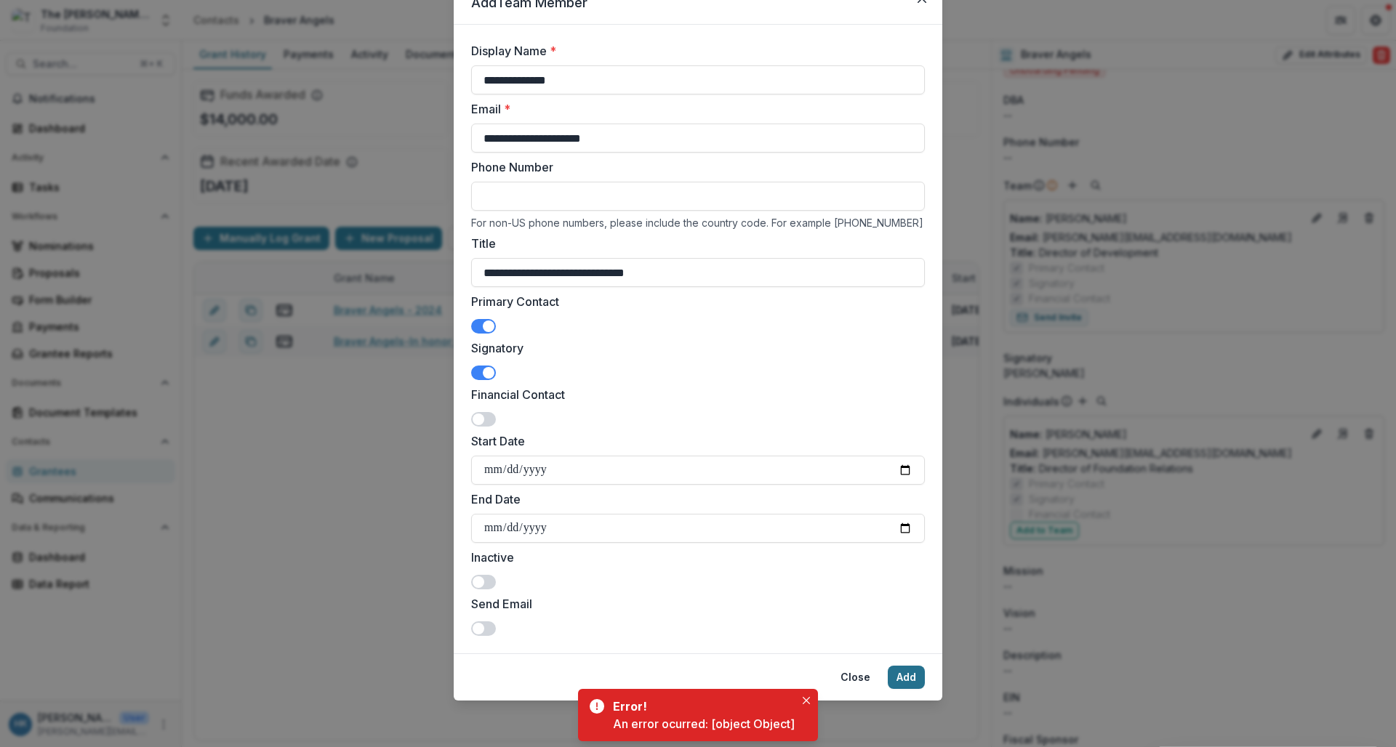
click at [899, 681] on button "Add" at bounding box center [906, 677] width 37 height 23
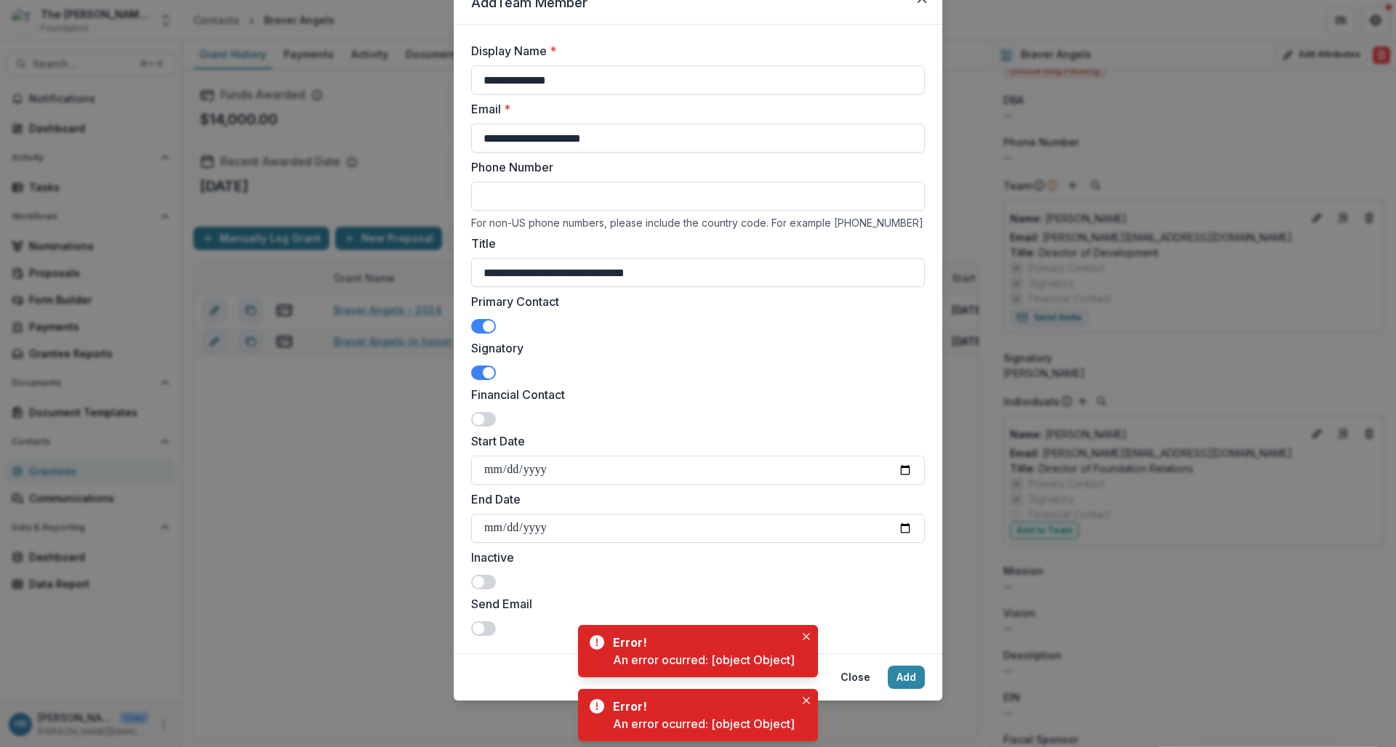
scroll to position [0, 0]
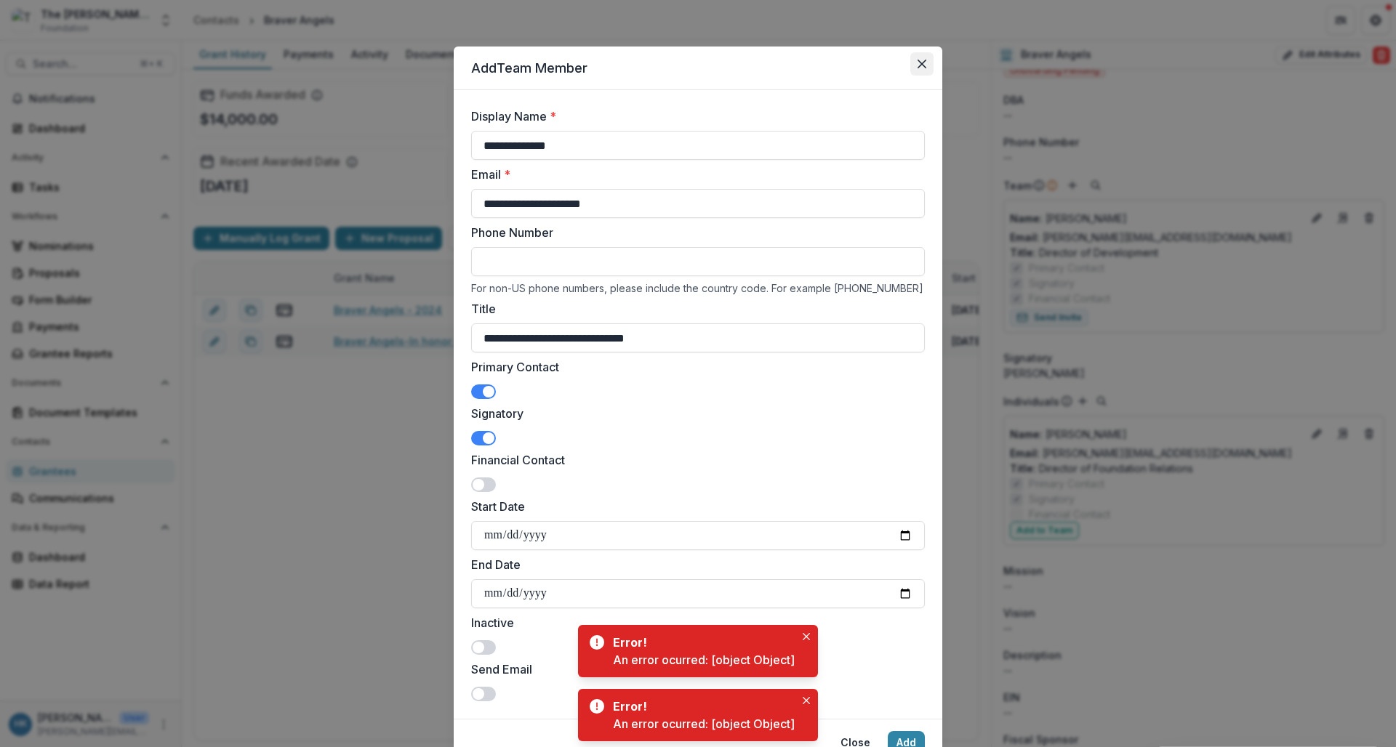
click at [917, 71] on button "Close" at bounding box center [921, 63] width 23 height 23
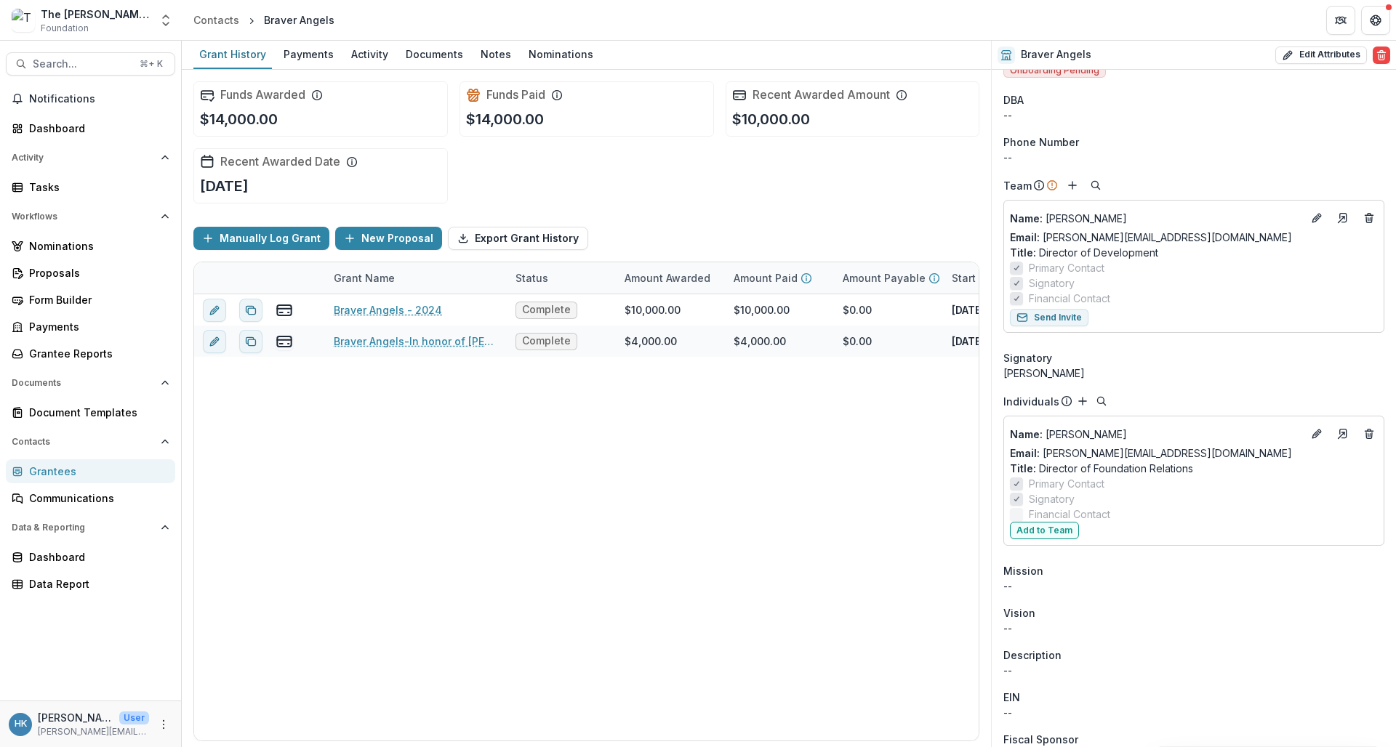
click at [1053, 520] on span "Financial Contact" at bounding box center [1069, 514] width 81 height 15
click at [1052, 532] on button "Add to Team" at bounding box center [1044, 530] width 69 height 17
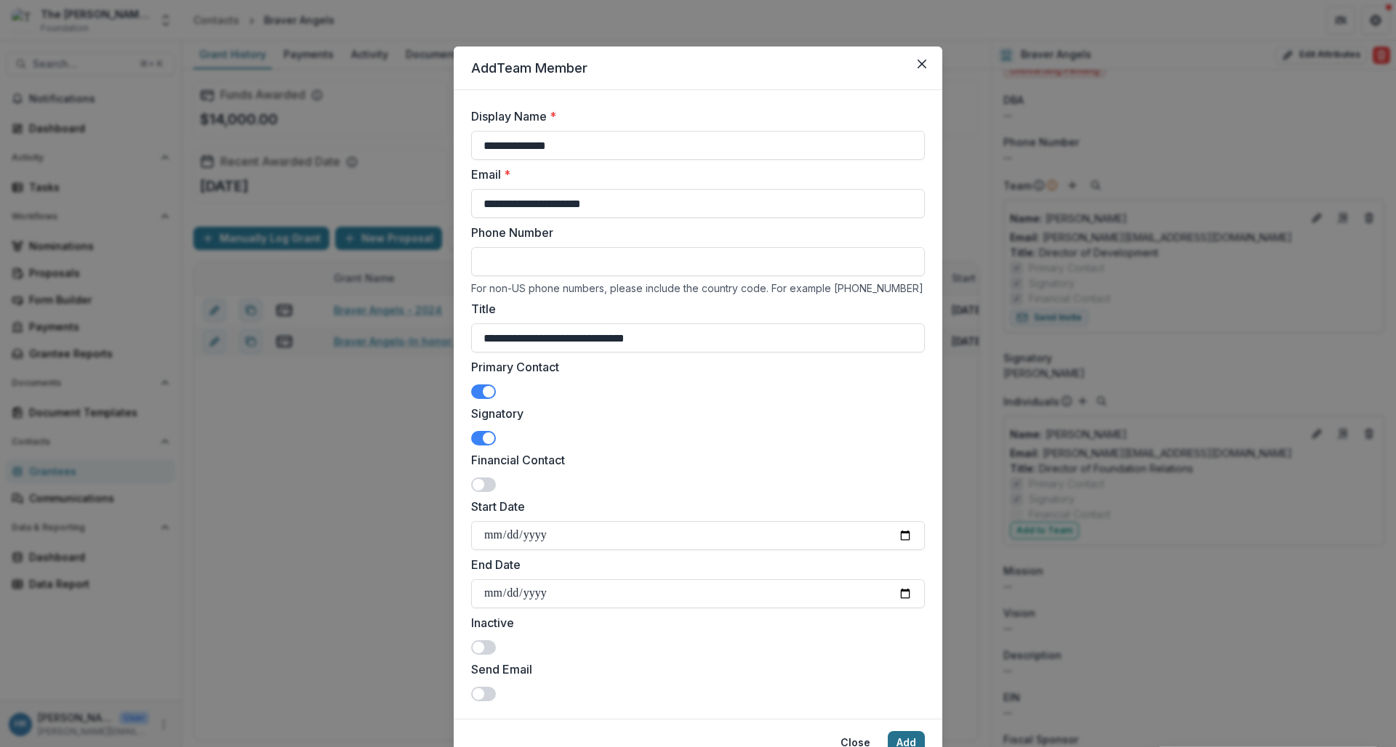
click at [895, 742] on button "Add" at bounding box center [906, 743] width 37 height 23
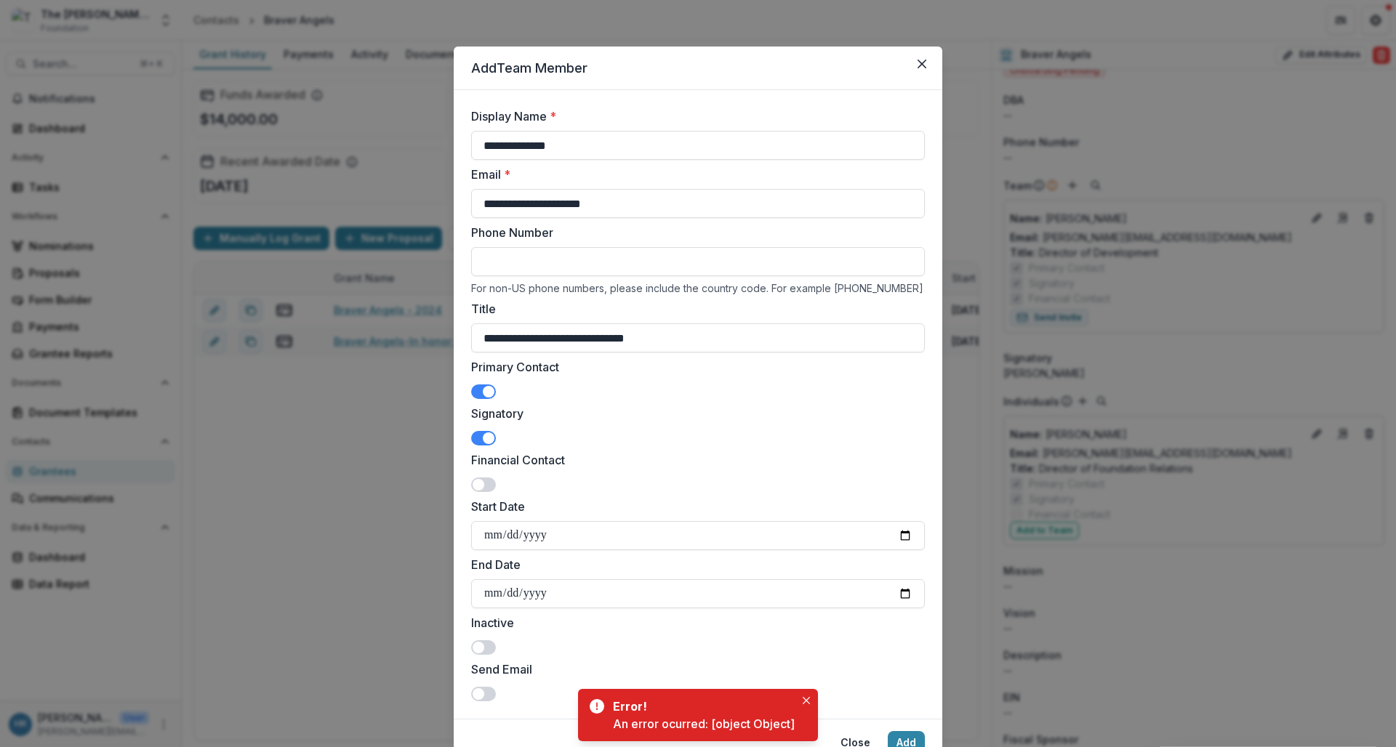
click at [751, 731] on div "An error ocurred: [object Object]" at bounding box center [704, 724] width 182 height 17
click at [921, 62] on icon "Close" at bounding box center [922, 64] width 9 height 9
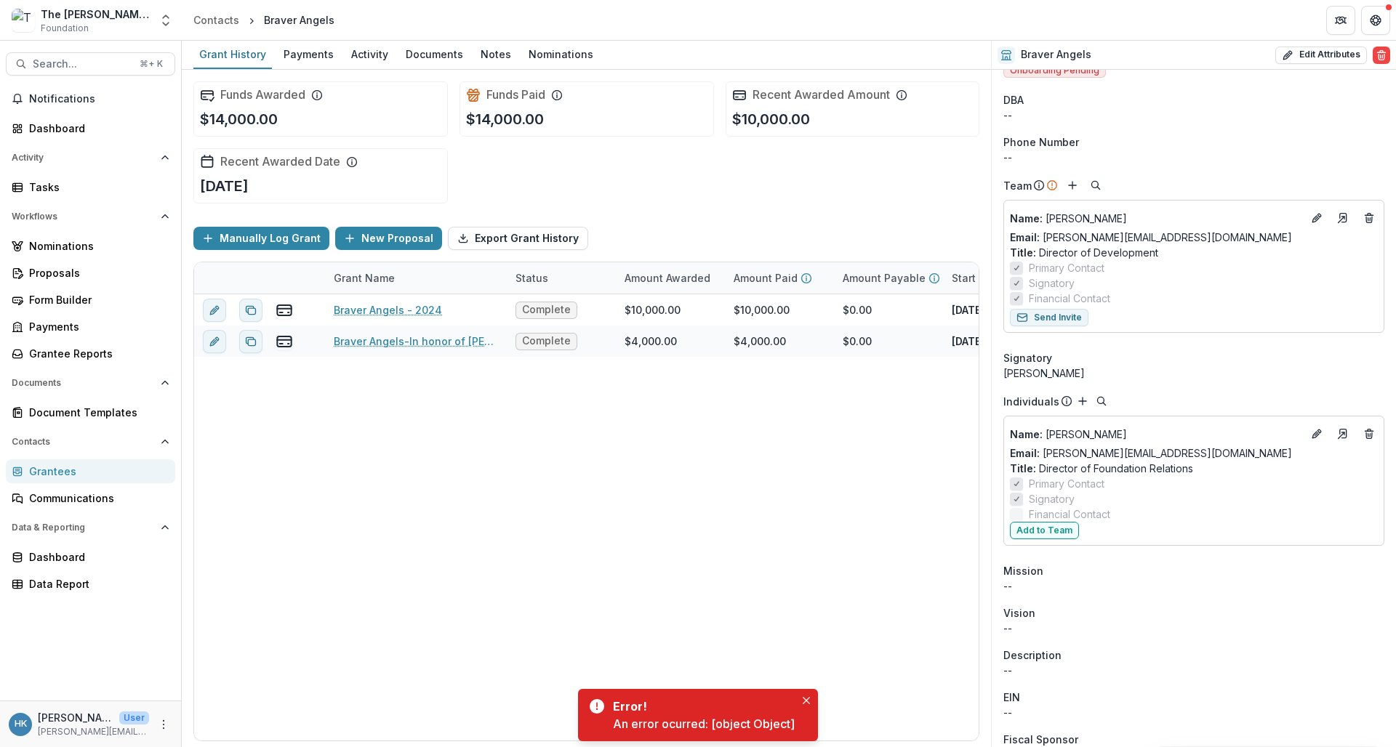
click at [1181, 209] on div "Name : Dawn Strauss" at bounding box center [1194, 218] width 368 height 23
click at [1218, 214] on p "Name : Dawn Strauss" at bounding box center [1156, 218] width 292 height 15
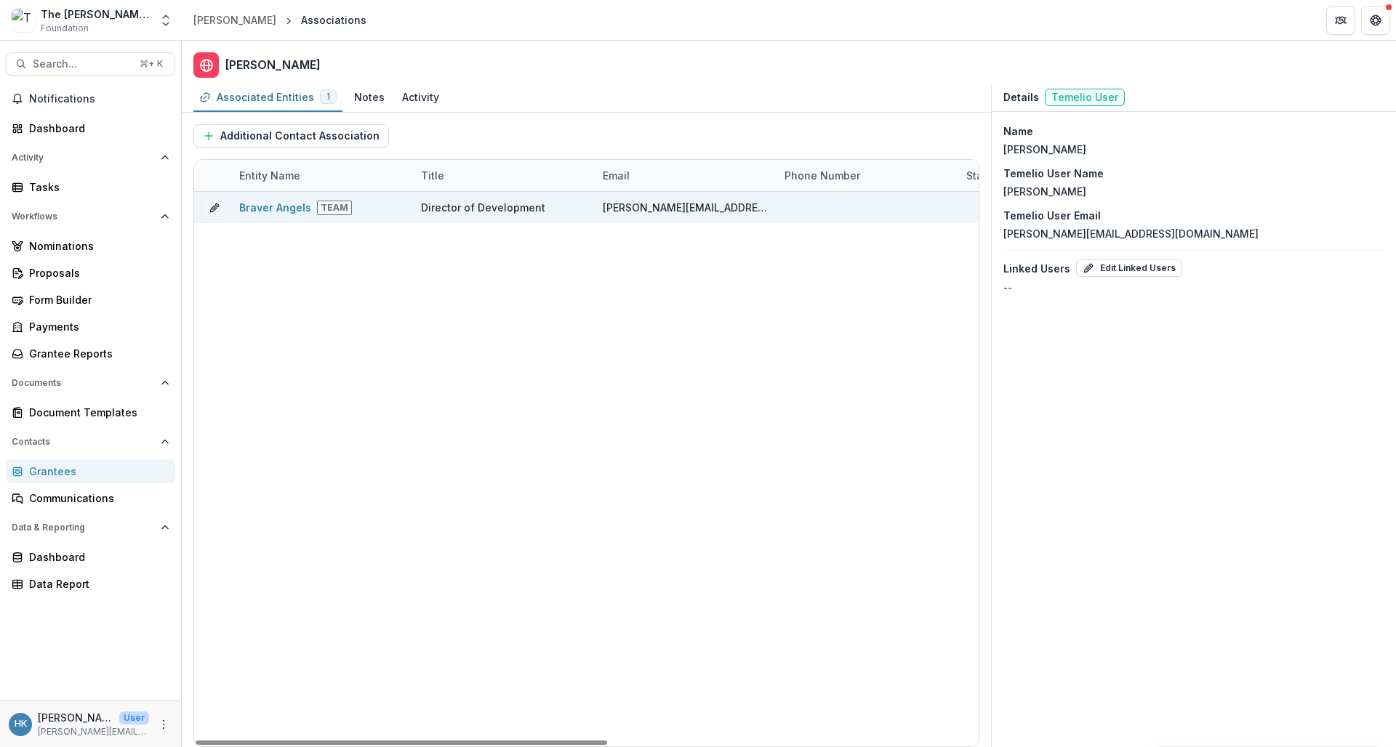
click at [331, 207] on span "Team" at bounding box center [334, 208] width 35 height 15
click at [213, 208] on icon "edit" at bounding box center [215, 208] width 12 height 12
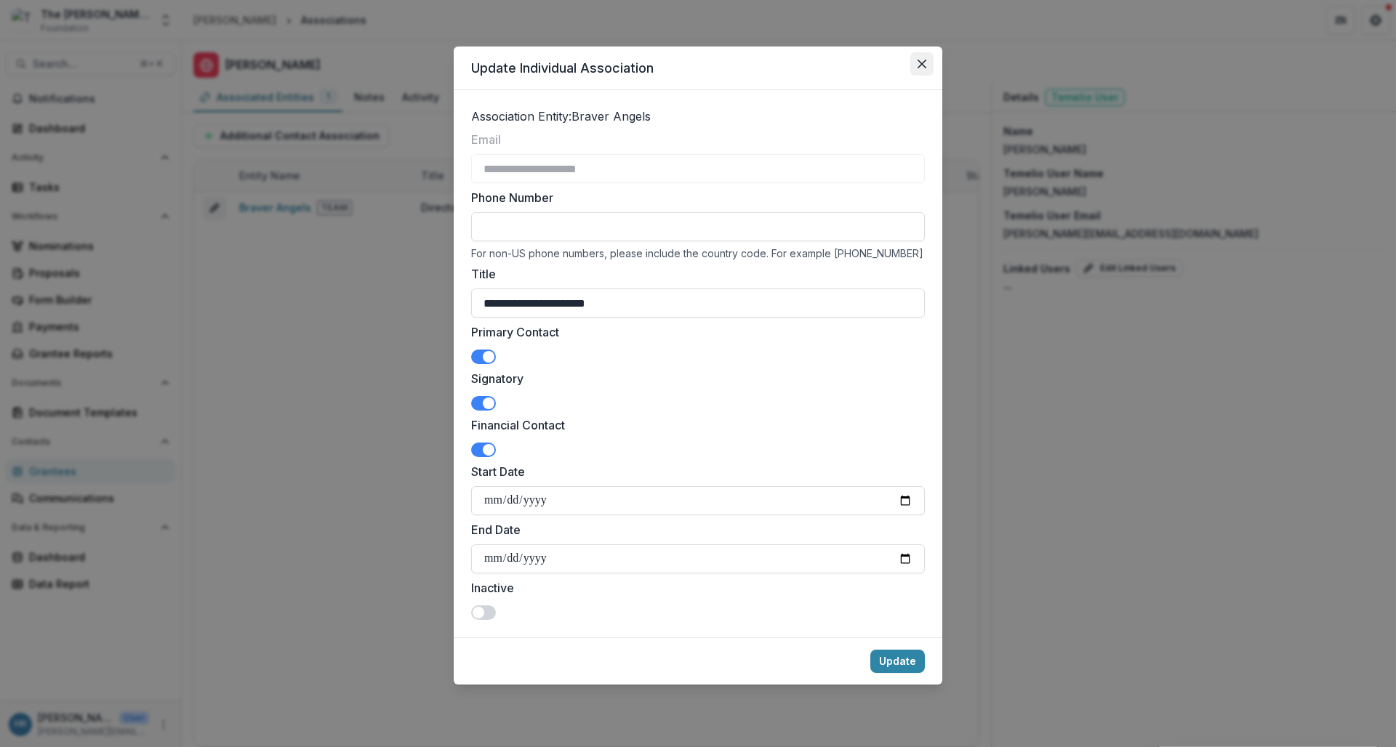
click at [924, 61] on icon "Close" at bounding box center [922, 64] width 9 height 9
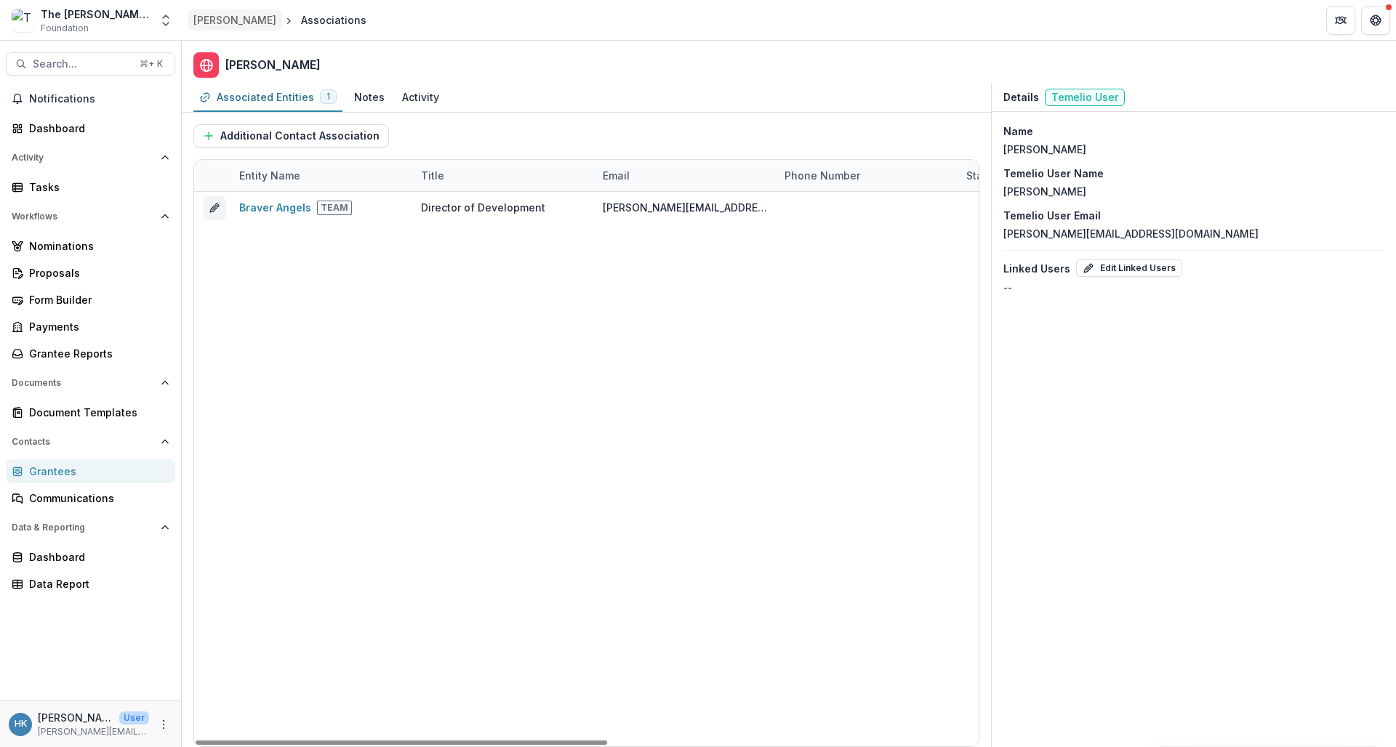
click at [225, 23] on div "[PERSON_NAME]" at bounding box center [234, 19] width 83 height 15
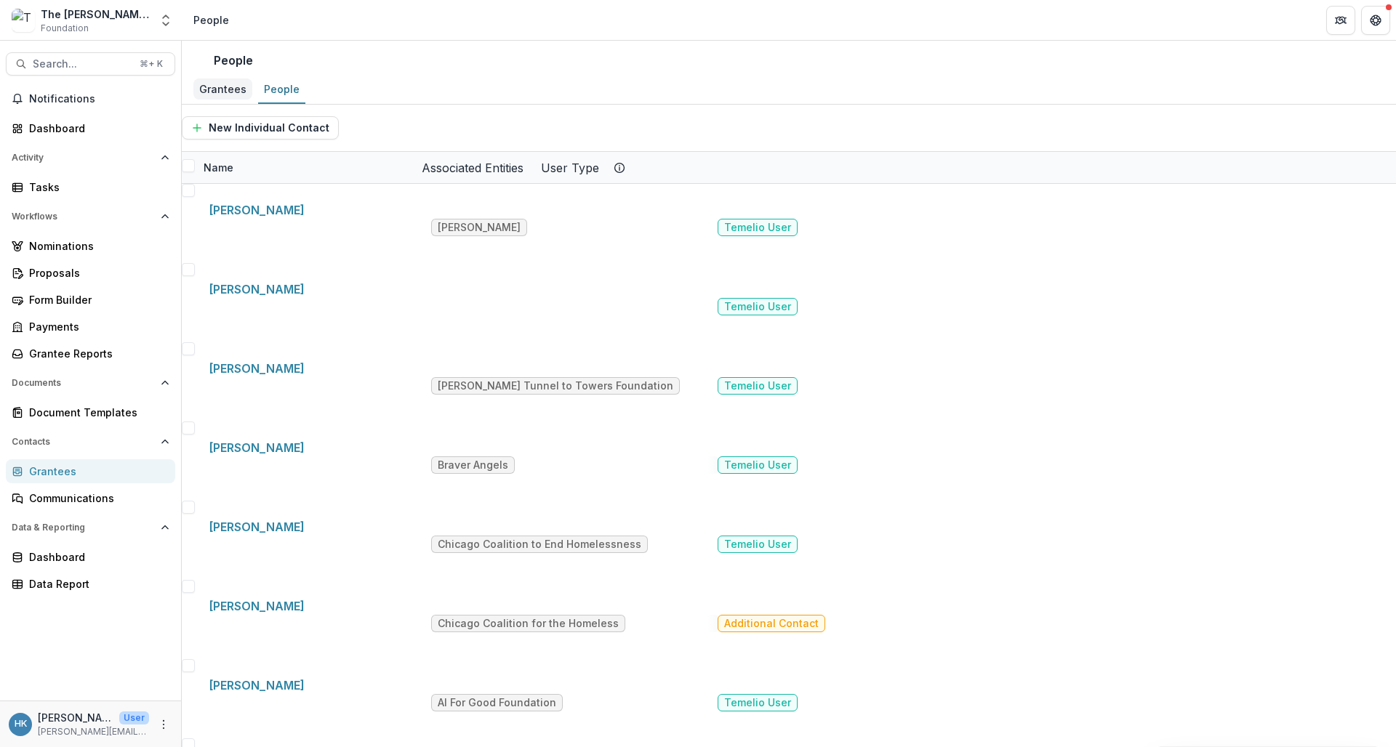
click at [235, 104] on link "Grantees" at bounding box center [222, 90] width 59 height 28
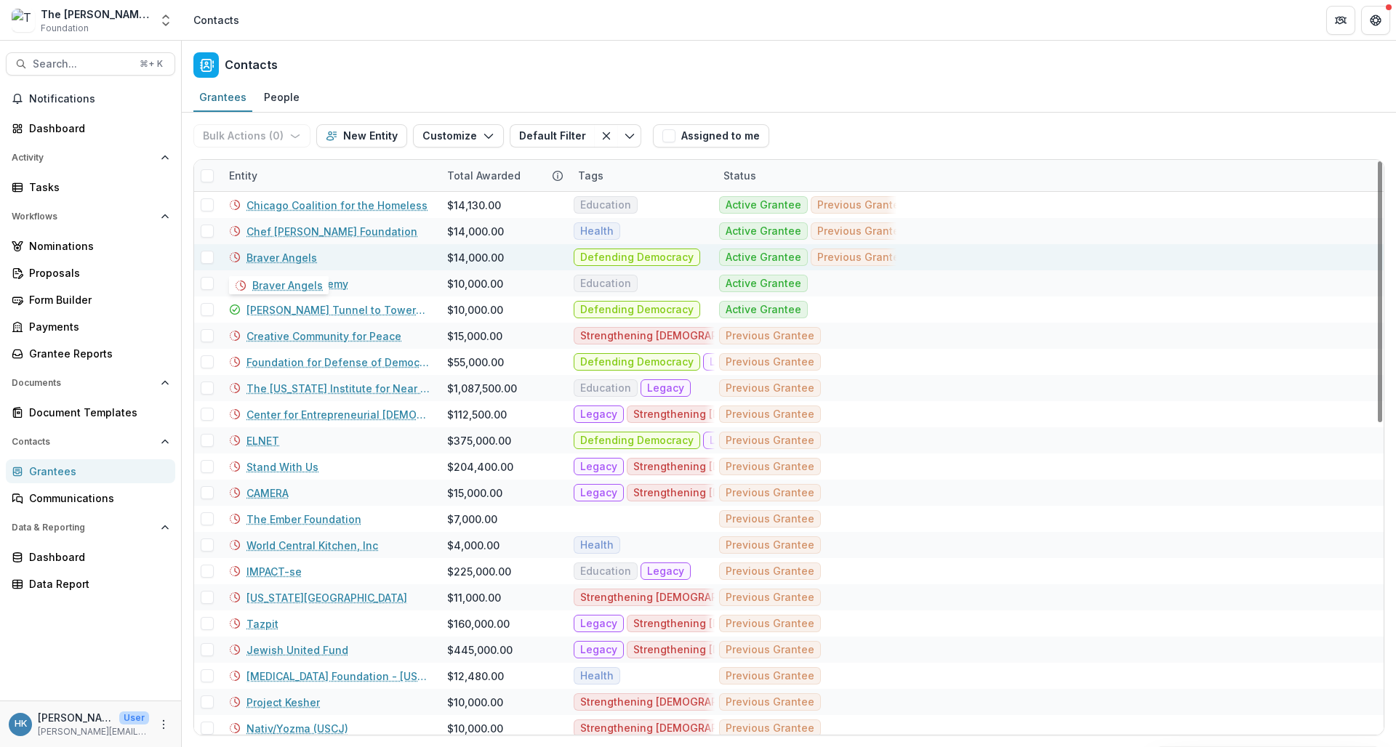
click at [292, 256] on link "Braver Angels" at bounding box center [282, 257] width 71 height 15
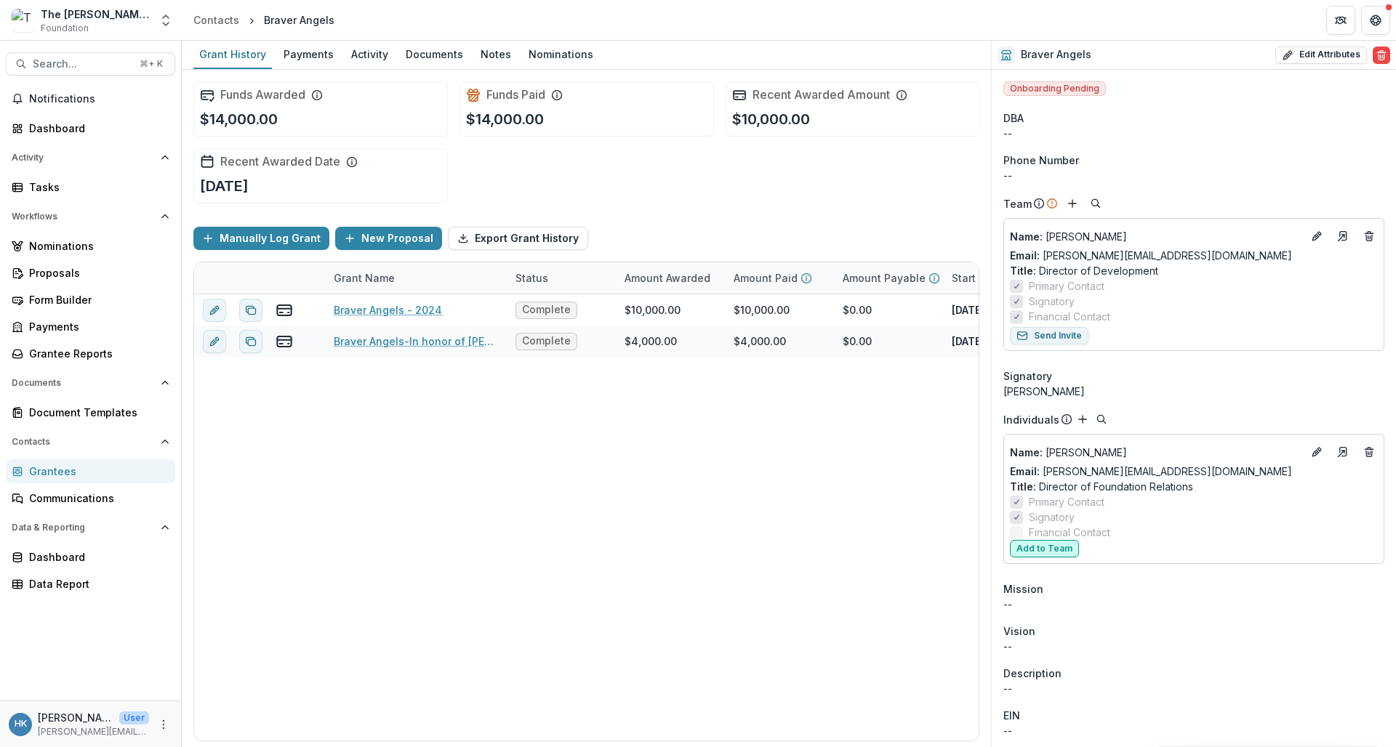
click at [1054, 546] on button "Add to Team" at bounding box center [1044, 548] width 69 height 17
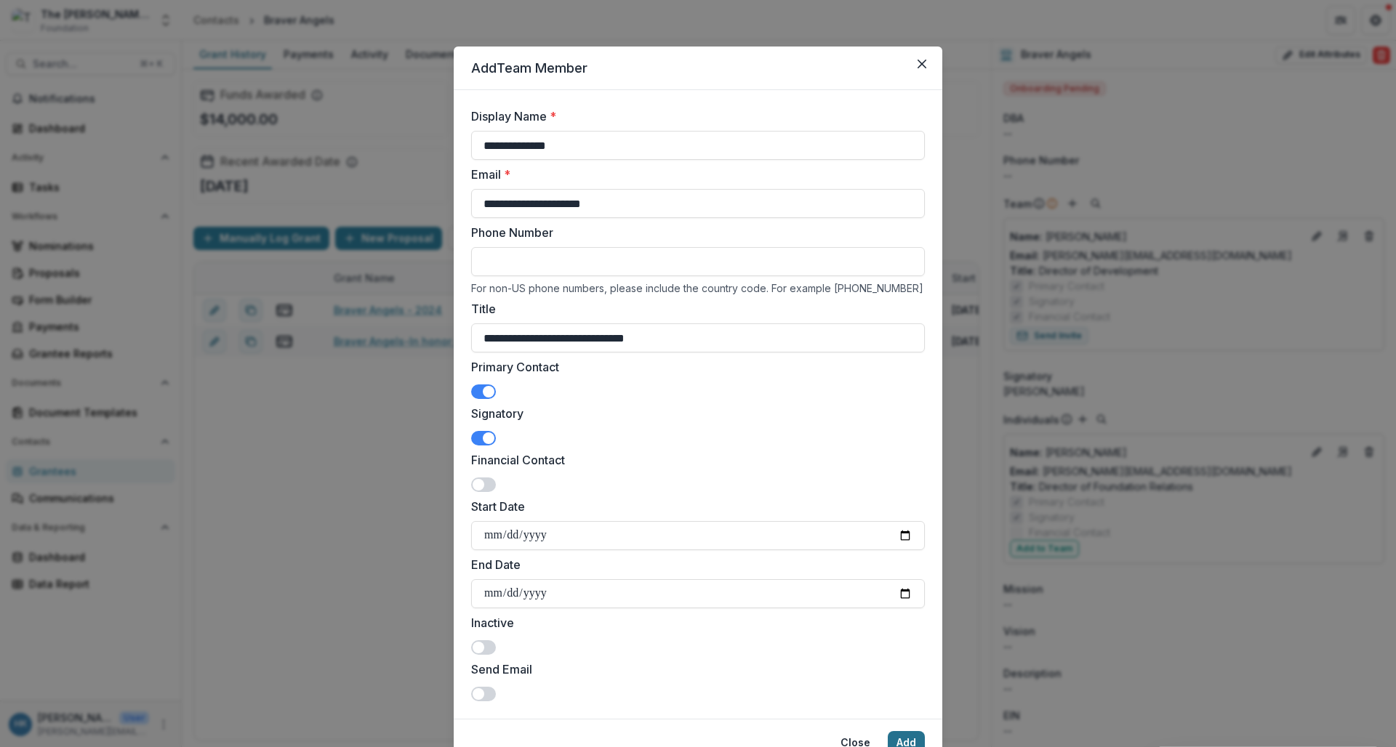
click at [905, 740] on button "Add" at bounding box center [906, 743] width 37 height 23
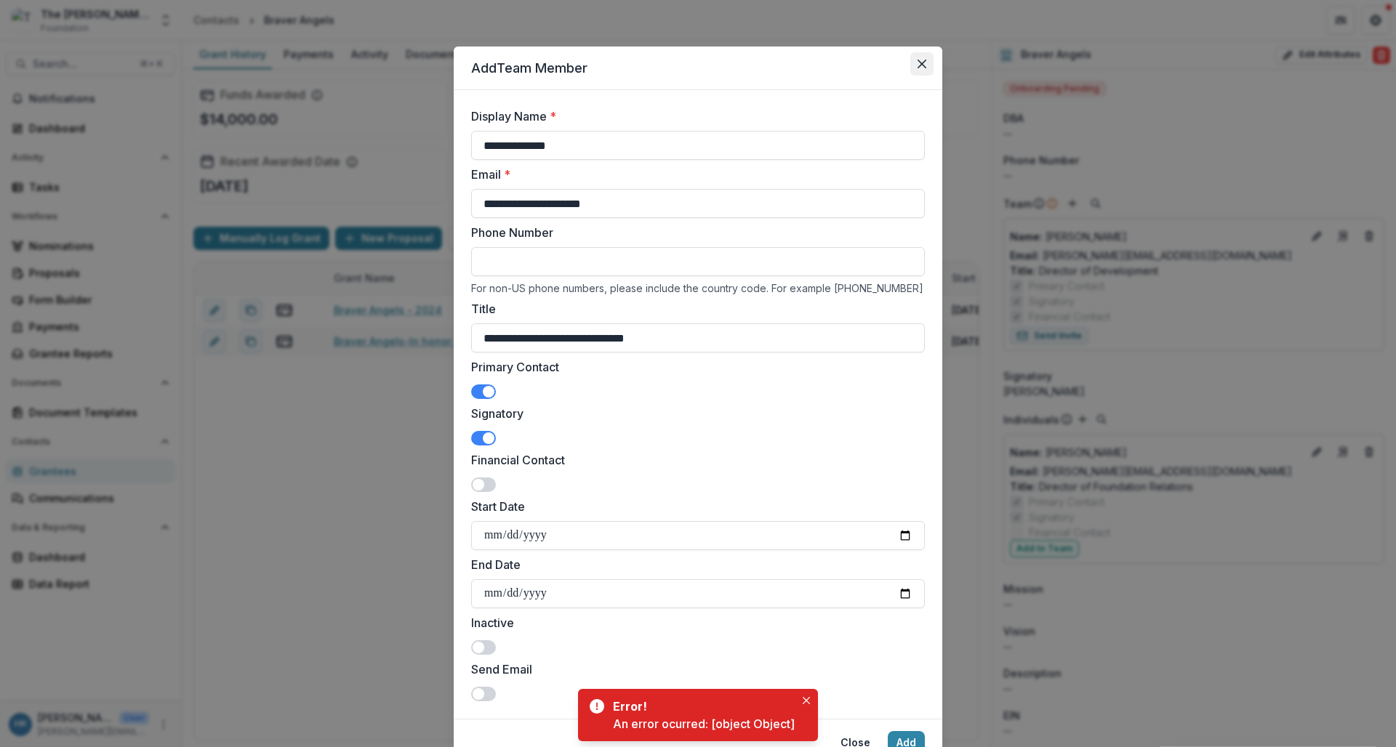
click at [923, 69] on button "Close" at bounding box center [921, 63] width 23 height 23
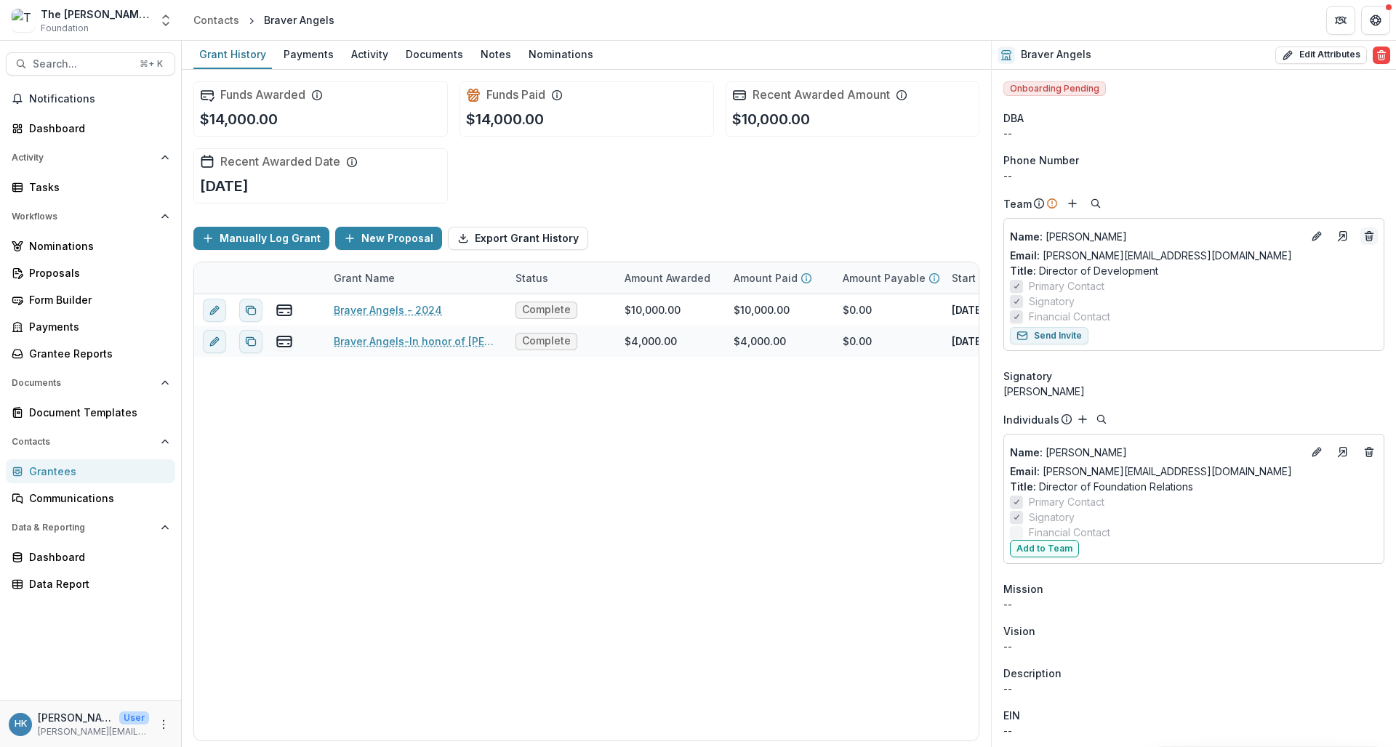
click at [1220, 237] on icon "Deletes" at bounding box center [1369, 237] width 12 height 12
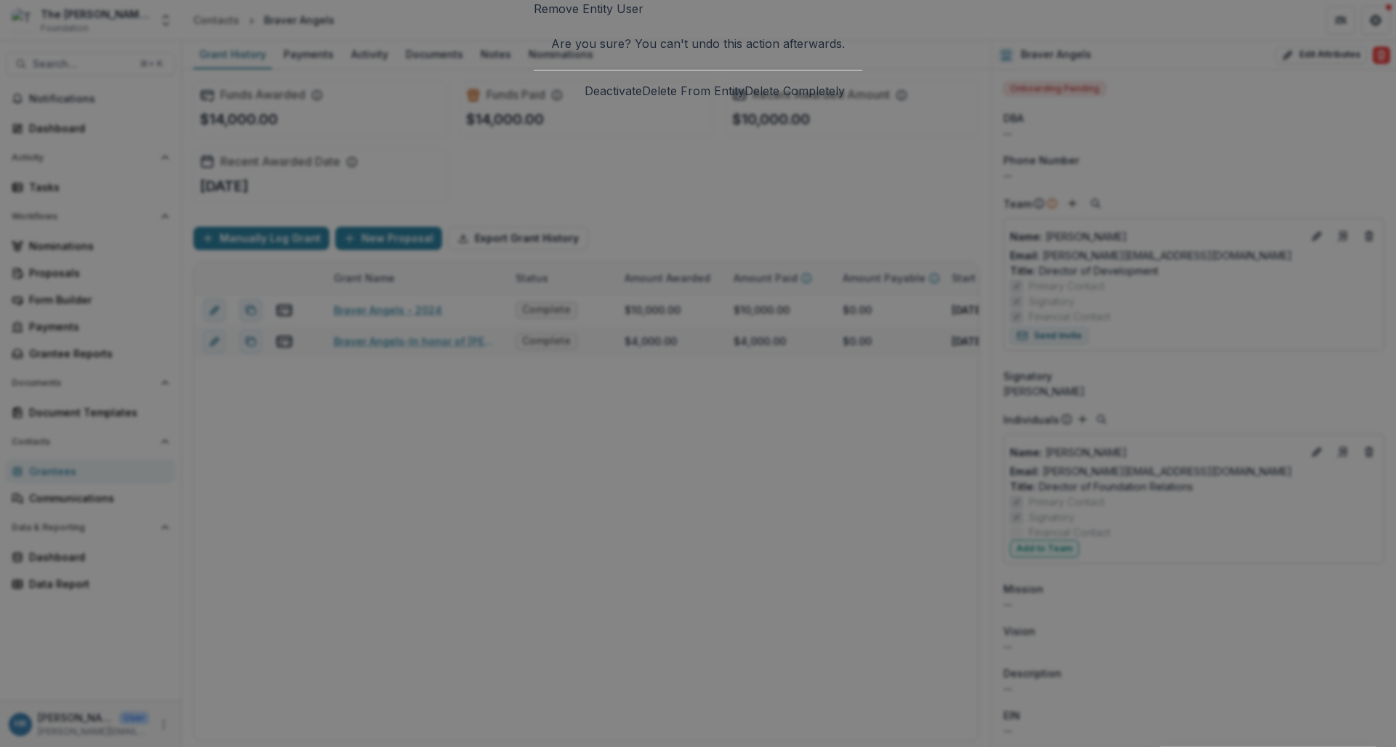
click at [927, 103] on div "Remove Entity User Are you sure? You can't undo this action afterwards. Deactiv…" at bounding box center [698, 373] width 1396 height 747
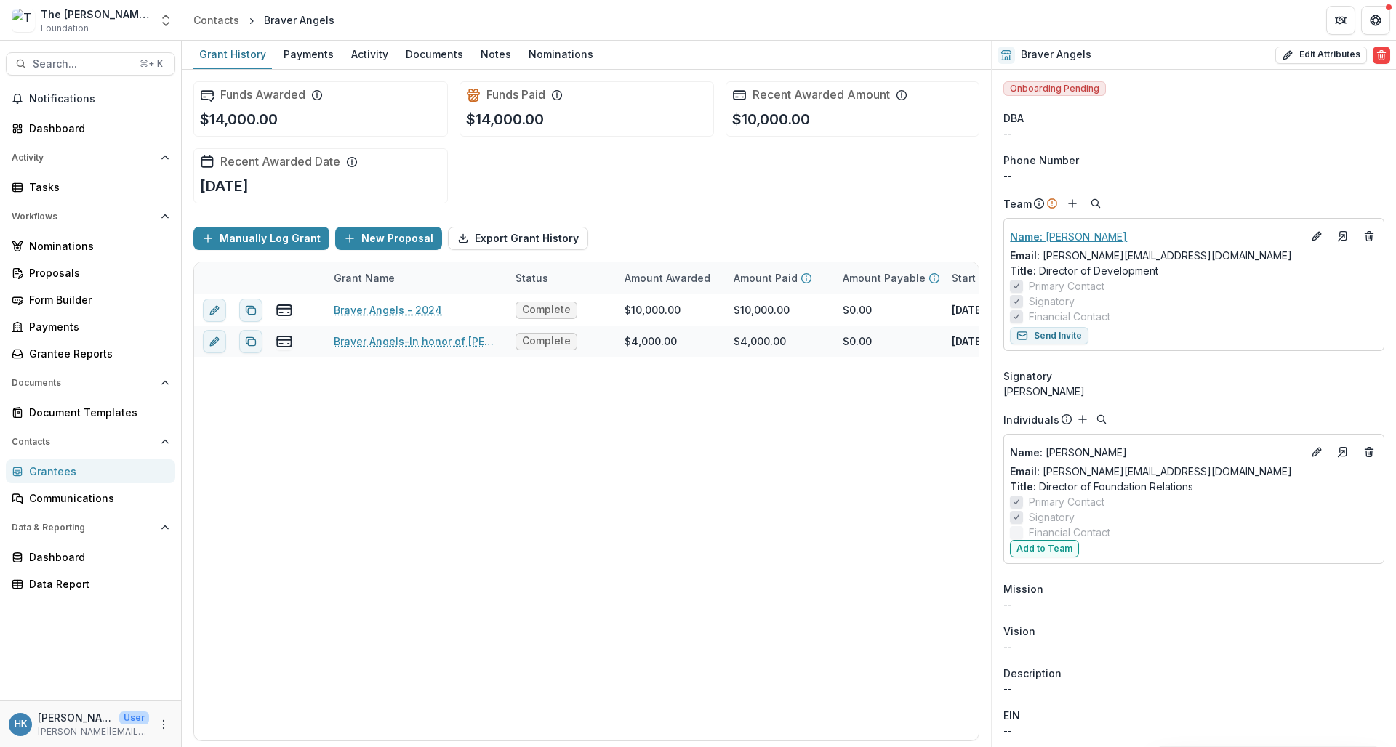
click at [1075, 239] on p "Name : Dawn Strauss" at bounding box center [1156, 236] width 292 height 15
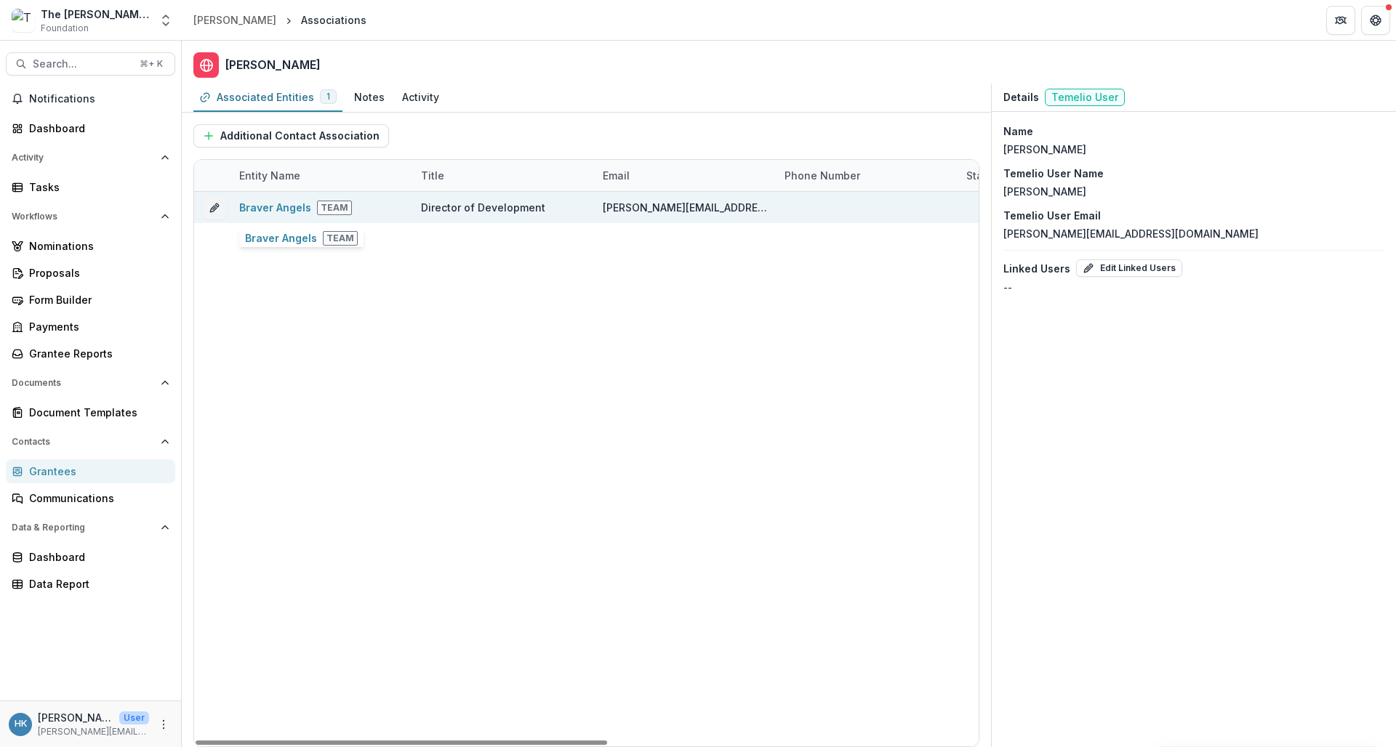
click at [330, 214] on span "Team" at bounding box center [334, 208] width 35 height 15
click at [324, 205] on span "Team" at bounding box center [334, 208] width 35 height 15
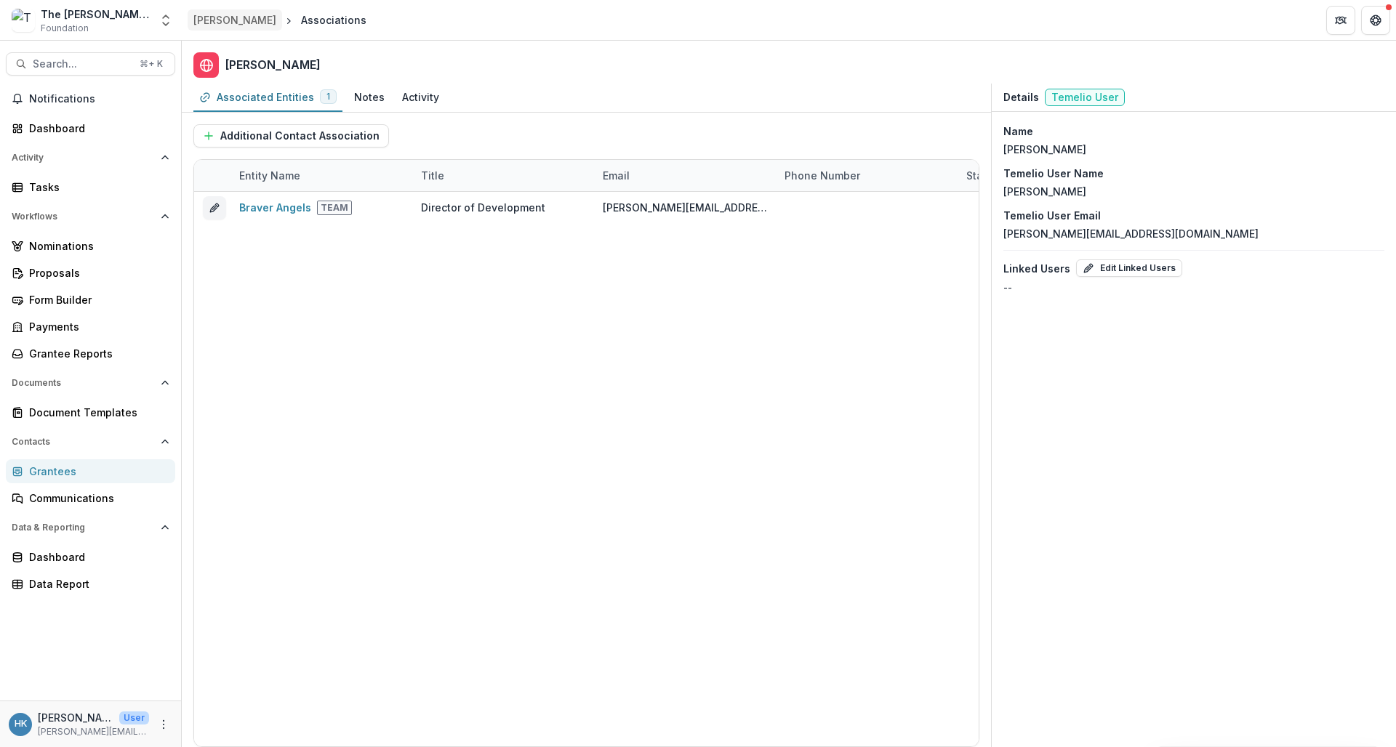
click at [228, 25] on div "[PERSON_NAME]" at bounding box center [234, 19] width 83 height 15
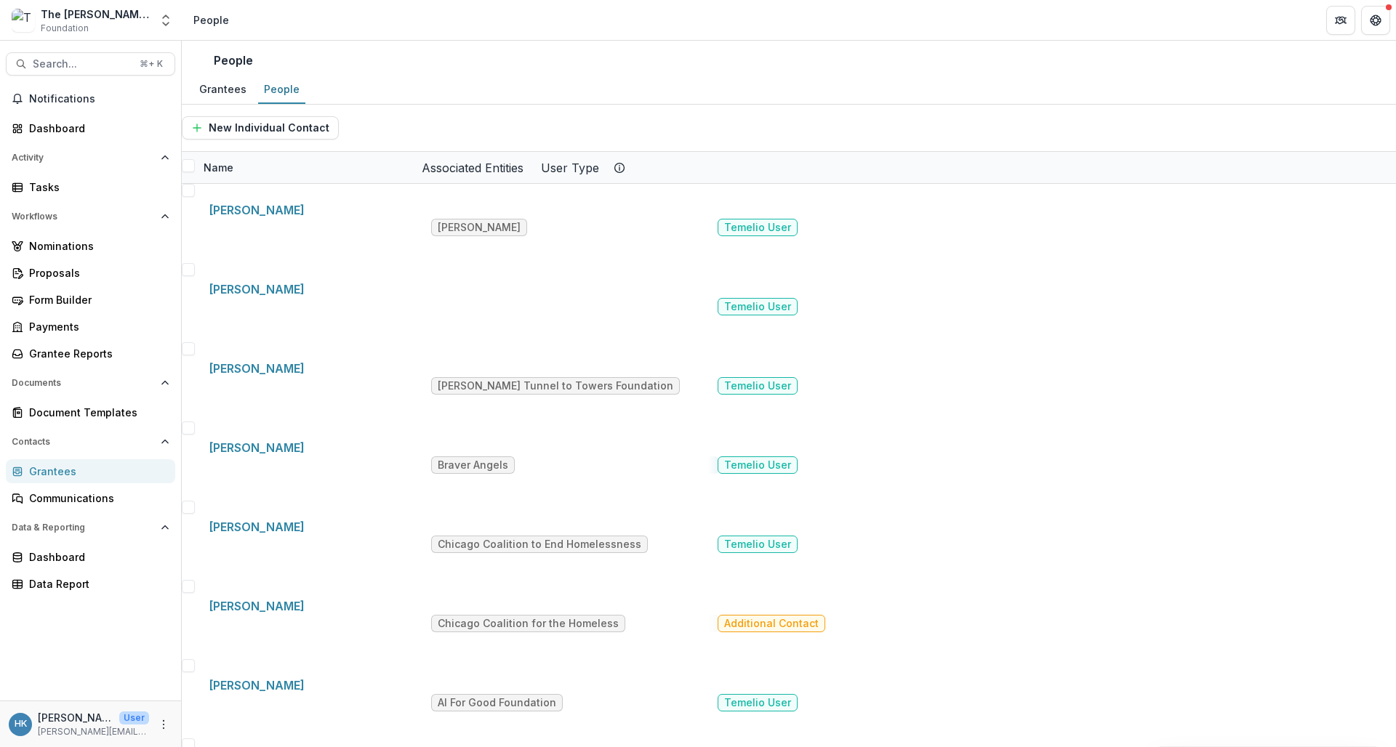
click at [782, 457] on span "Temelio User" at bounding box center [758, 465] width 80 height 17
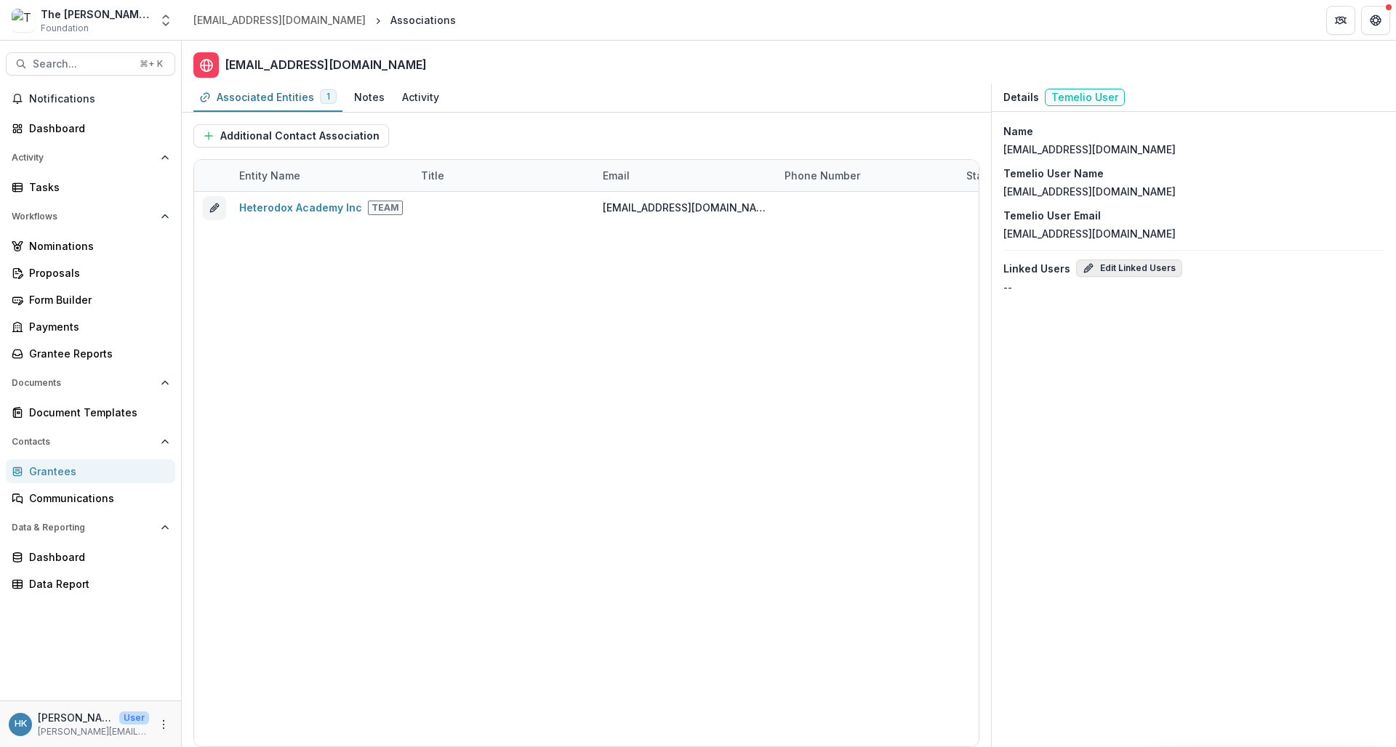
click at [1087, 269] on line "button" at bounding box center [1088, 268] width 3 height 3
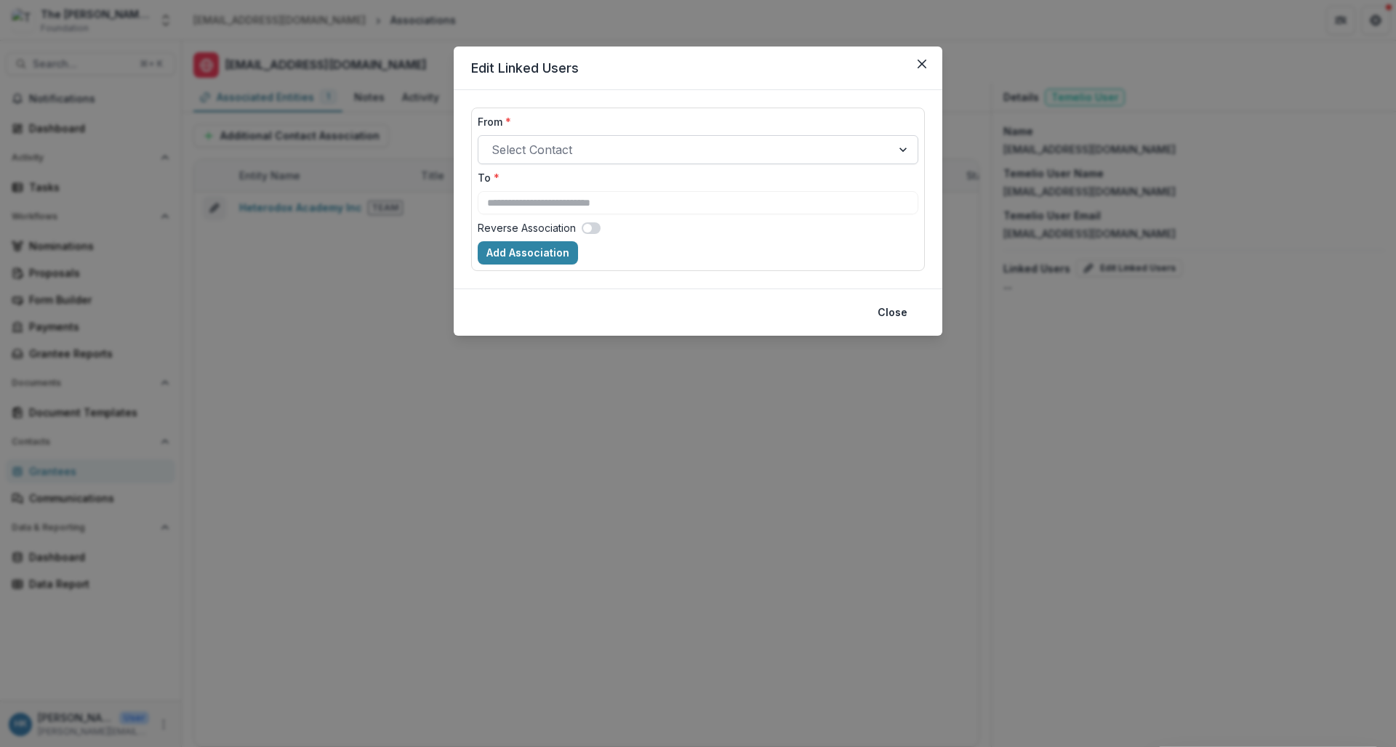
click at [585, 143] on div at bounding box center [685, 150] width 387 height 20
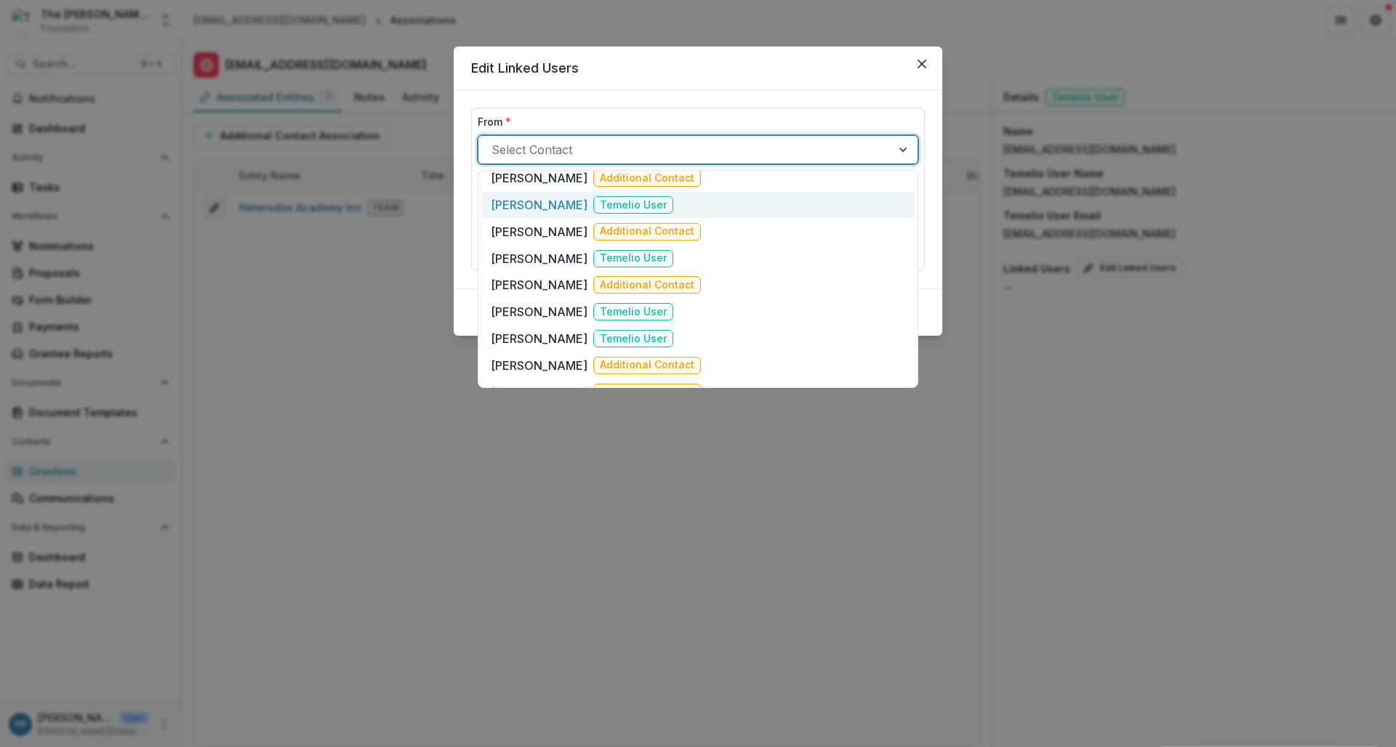
scroll to position [297, 0]
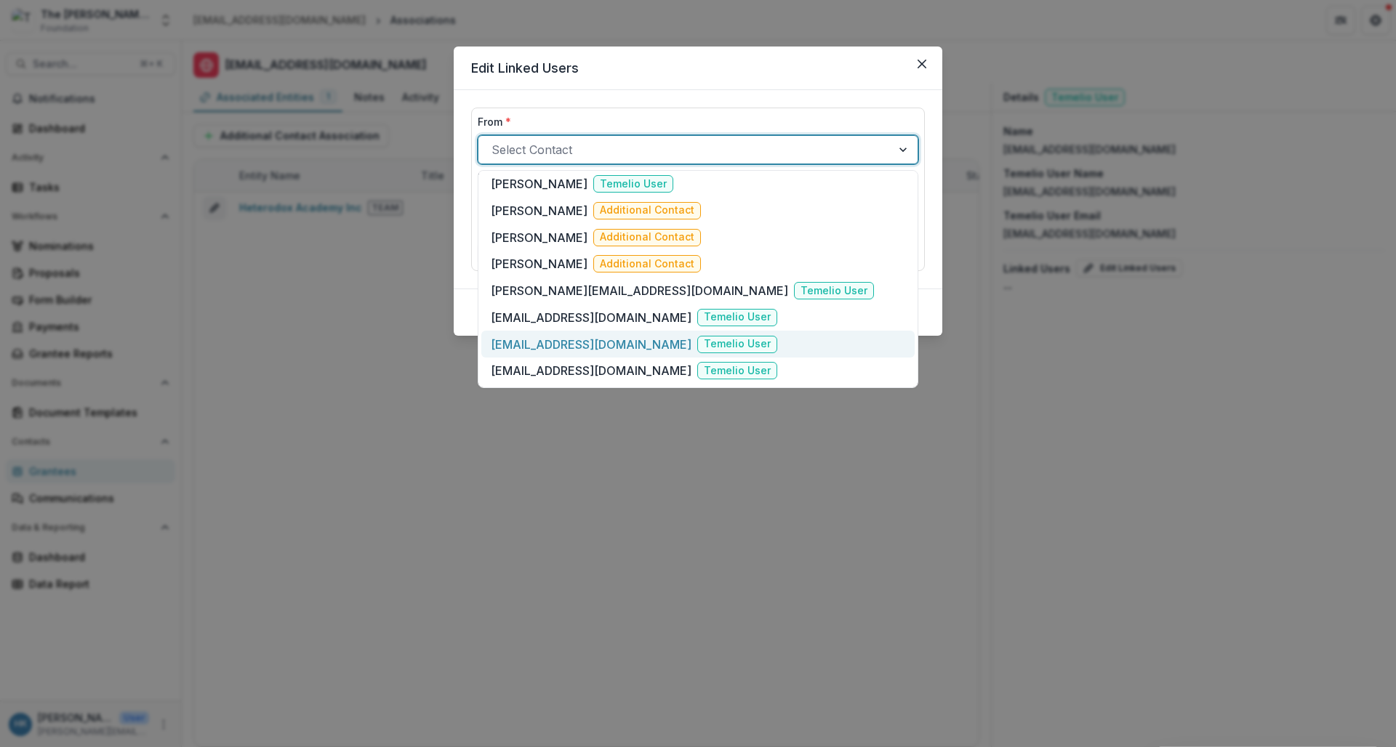
click at [607, 345] on p "[EMAIL_ADDRESS][DOMAIN_NAME]" at bounding box center [591, 344] width 201 height 17
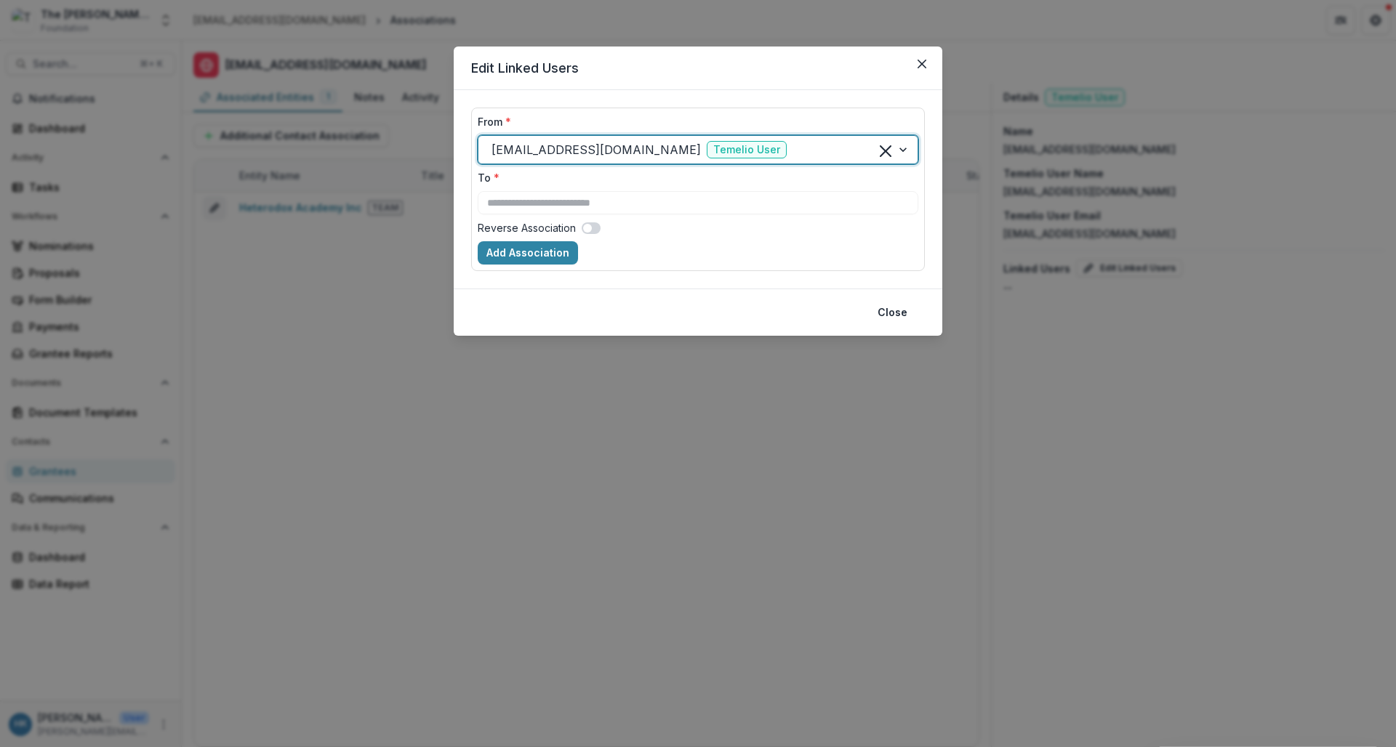
click at [510, 122] on span "*" at bounding box center [508, 122] width 6 height 12
click at [492, 141] on input "From *" at bounding box center [492, 149] width 0 height 17
click at [899, 312] on button "Close" at bounding box center [892, 312] width 47 height 23
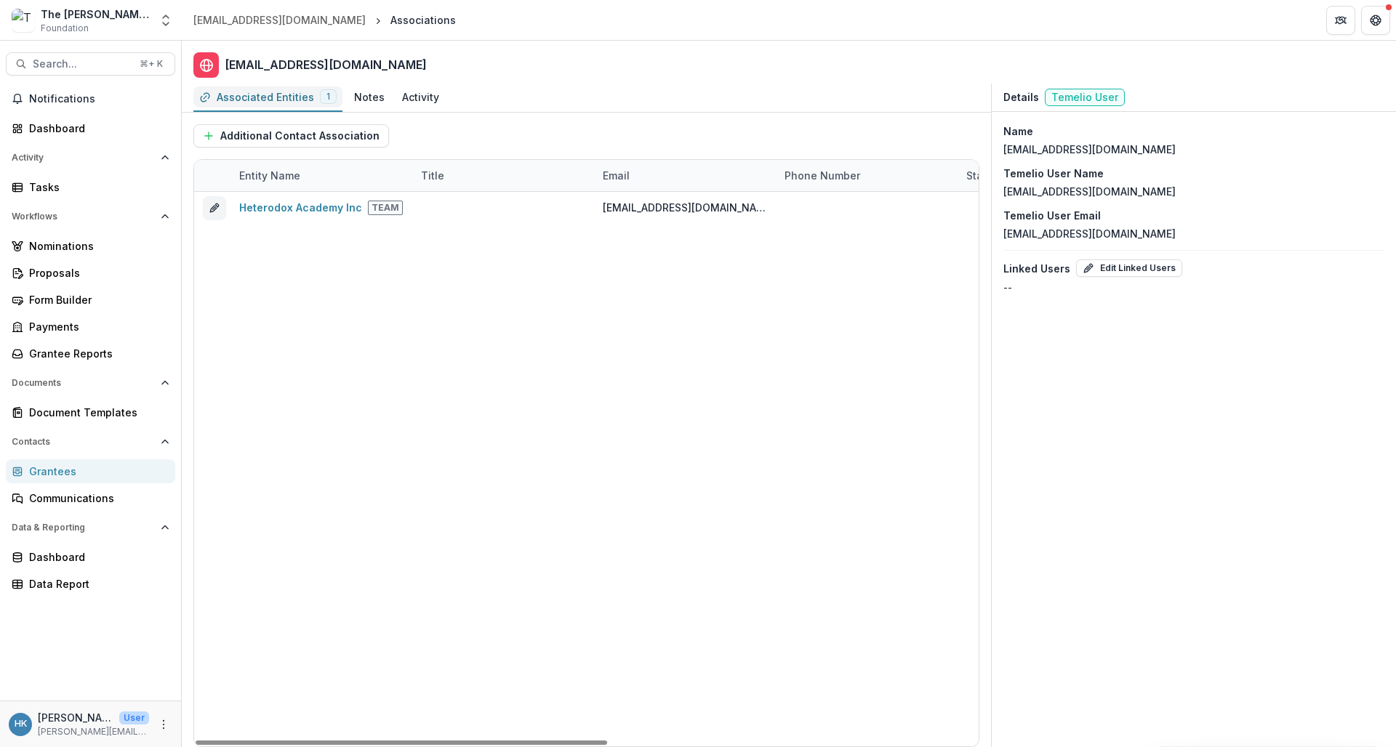
click at [264, 90] on div "Associated Entities" at bounding box center [265, 96] width 97 height 15
click at [277, 27] on div "[EMAIL_ADDRESS][DOMAIN_NAME]" at bounding box center [279, 19] width 172 height 15
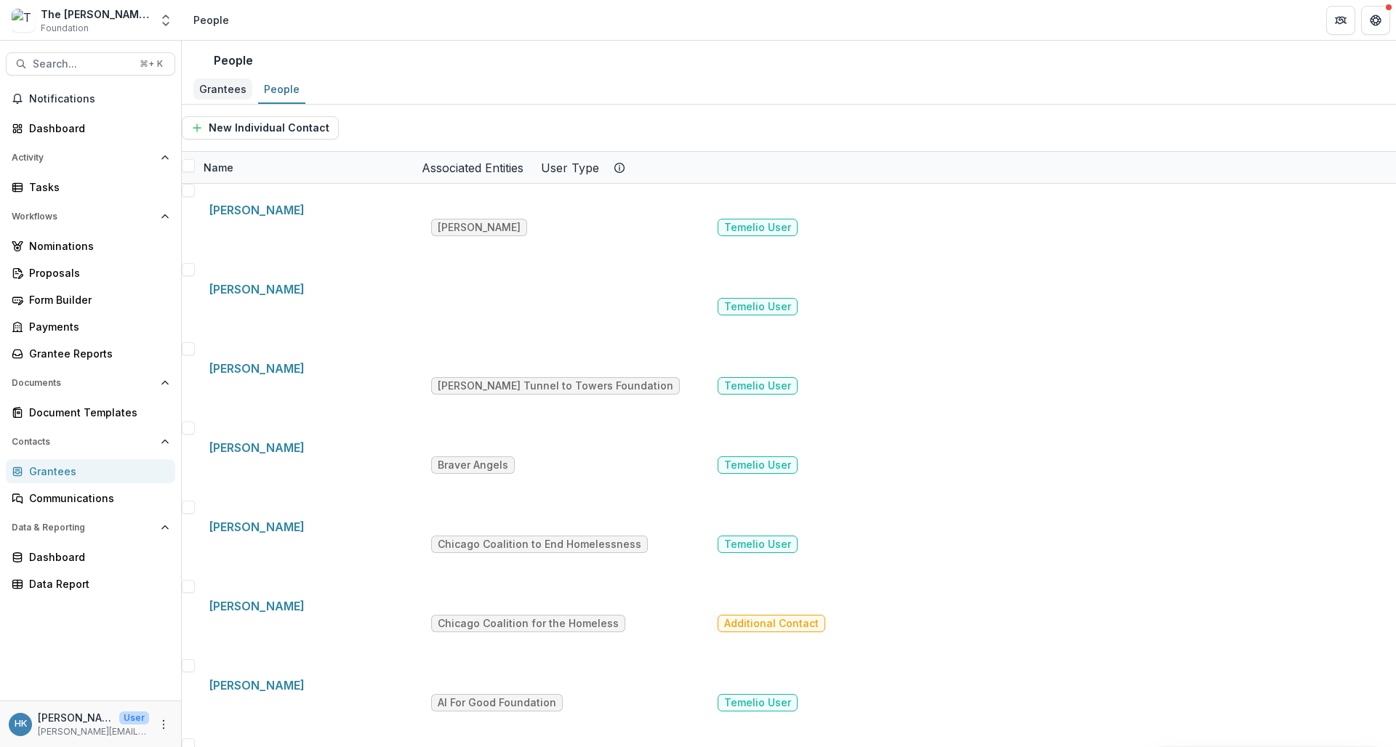
click at [229, 89] on div "Grantees" at bounding box center [222, 89] width 59 height 21
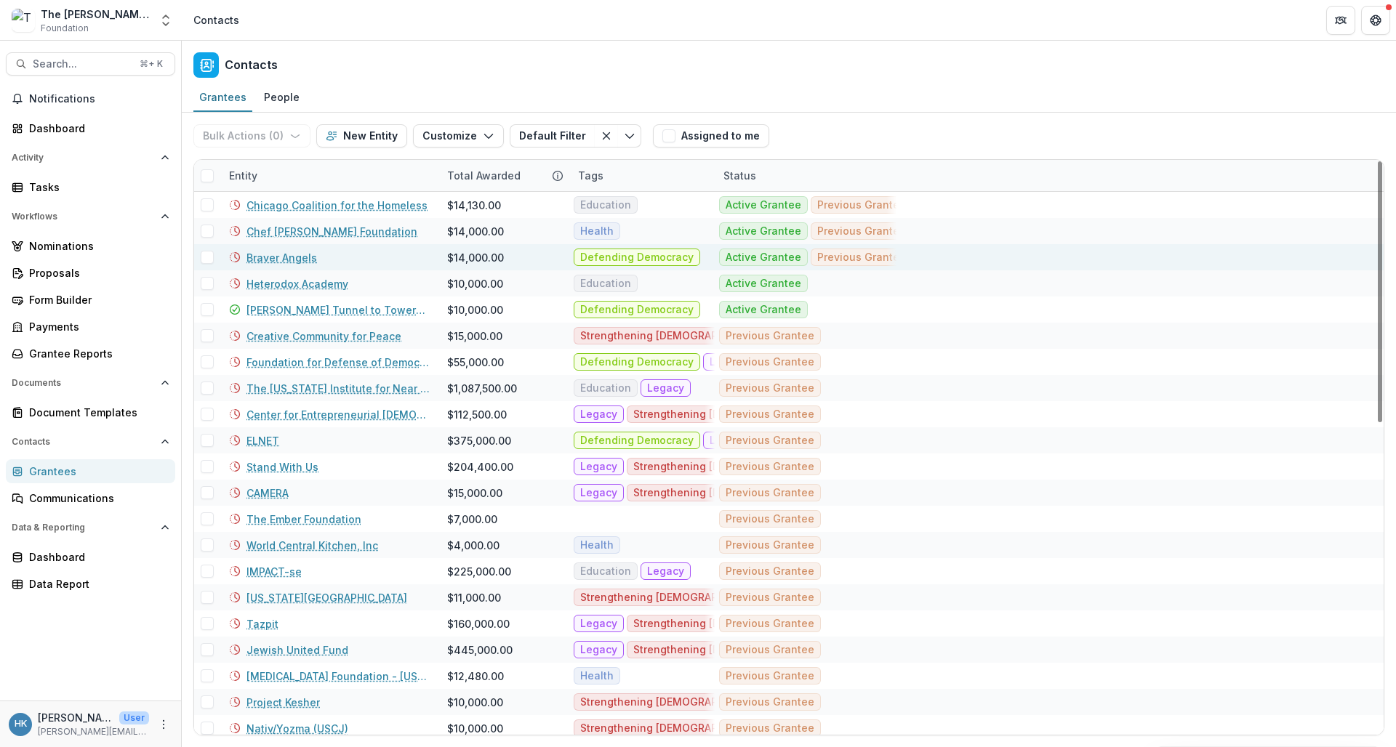
click at [300, 255] on link "Braver Angels" at bounding box center [282, 257] width 71 height 15
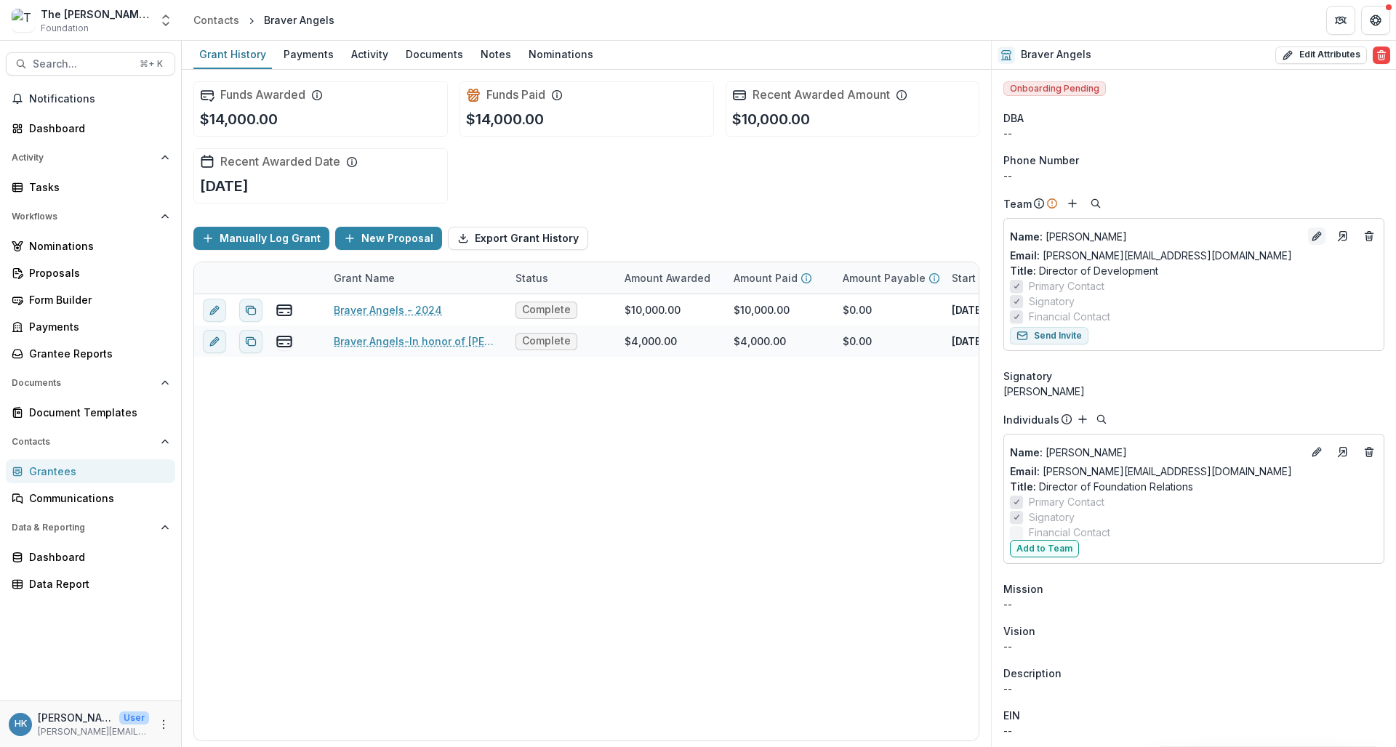
click at [1220, 236] on icon "Edit" at bounding box center [1317, 237] width 12 height 12
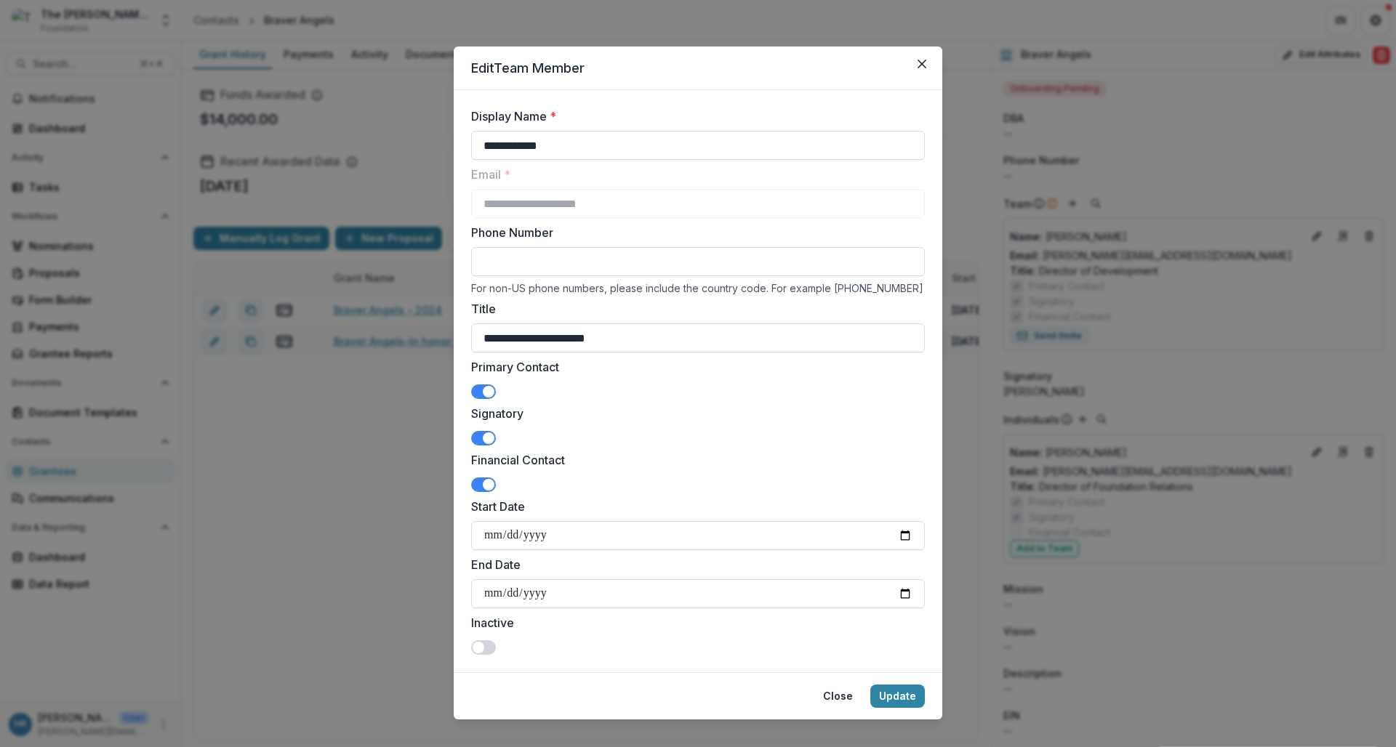
scroll to position [19, 0]
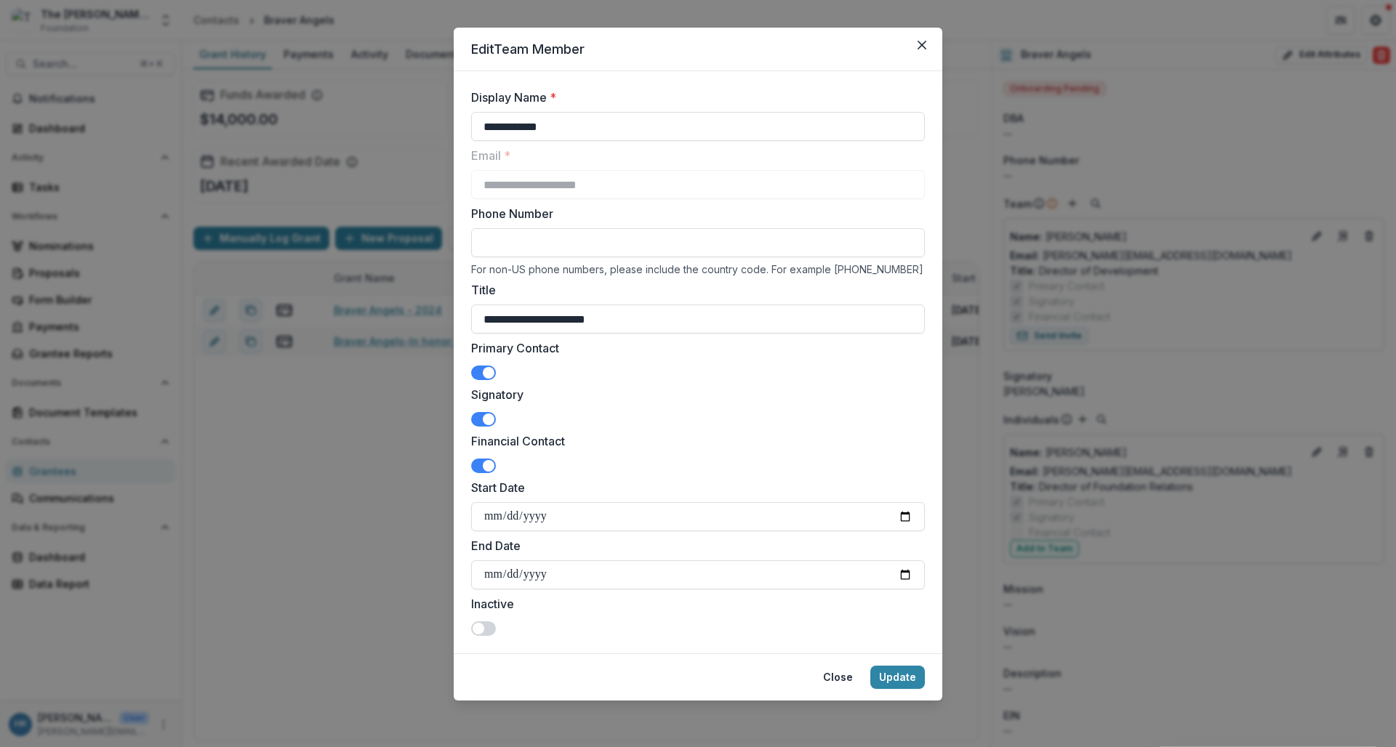
click at [486, 376] on span at bounding box center [489, 373] width 12 height 12
click at [899, 675] on button "Update" at bounding box center [897, 677] width 55 height 23
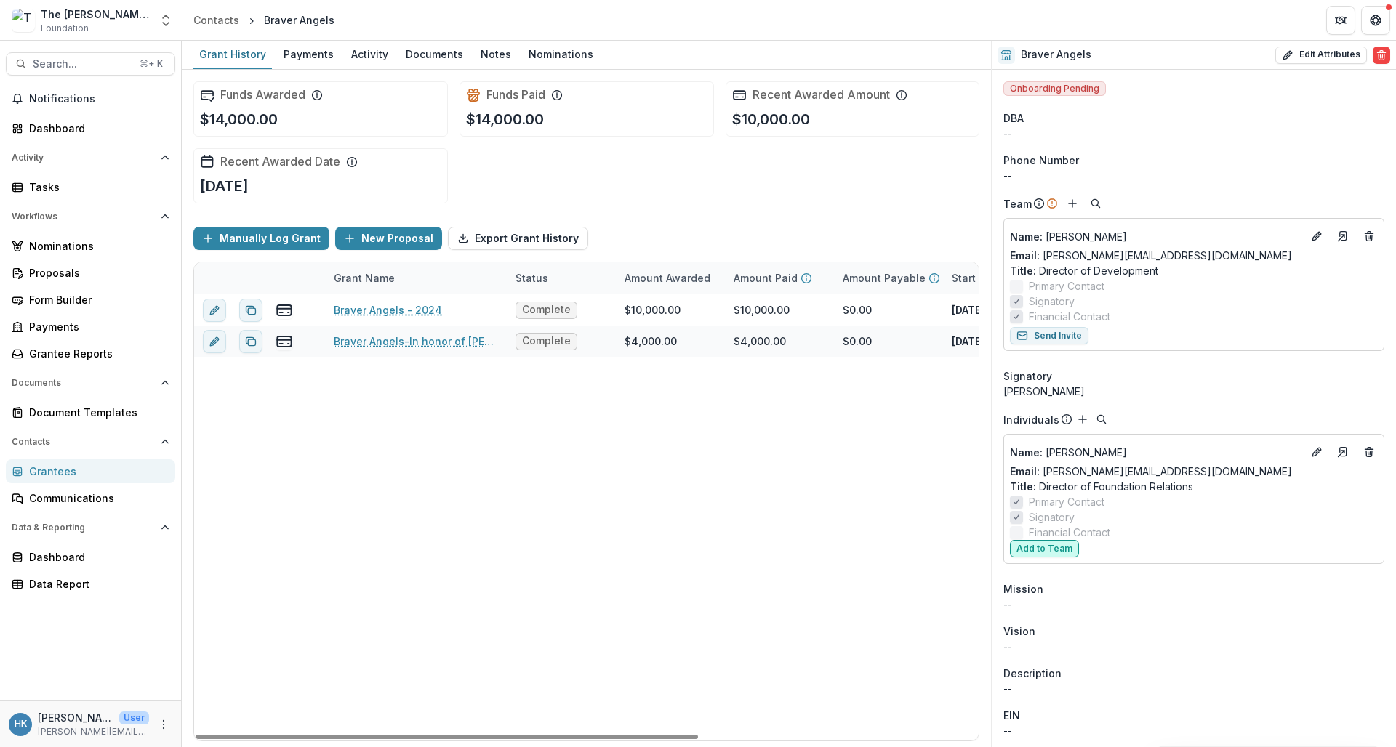
click at [1047, 549] on button "Add to Team" at bounding box center [1044, 548] width 69 height 17
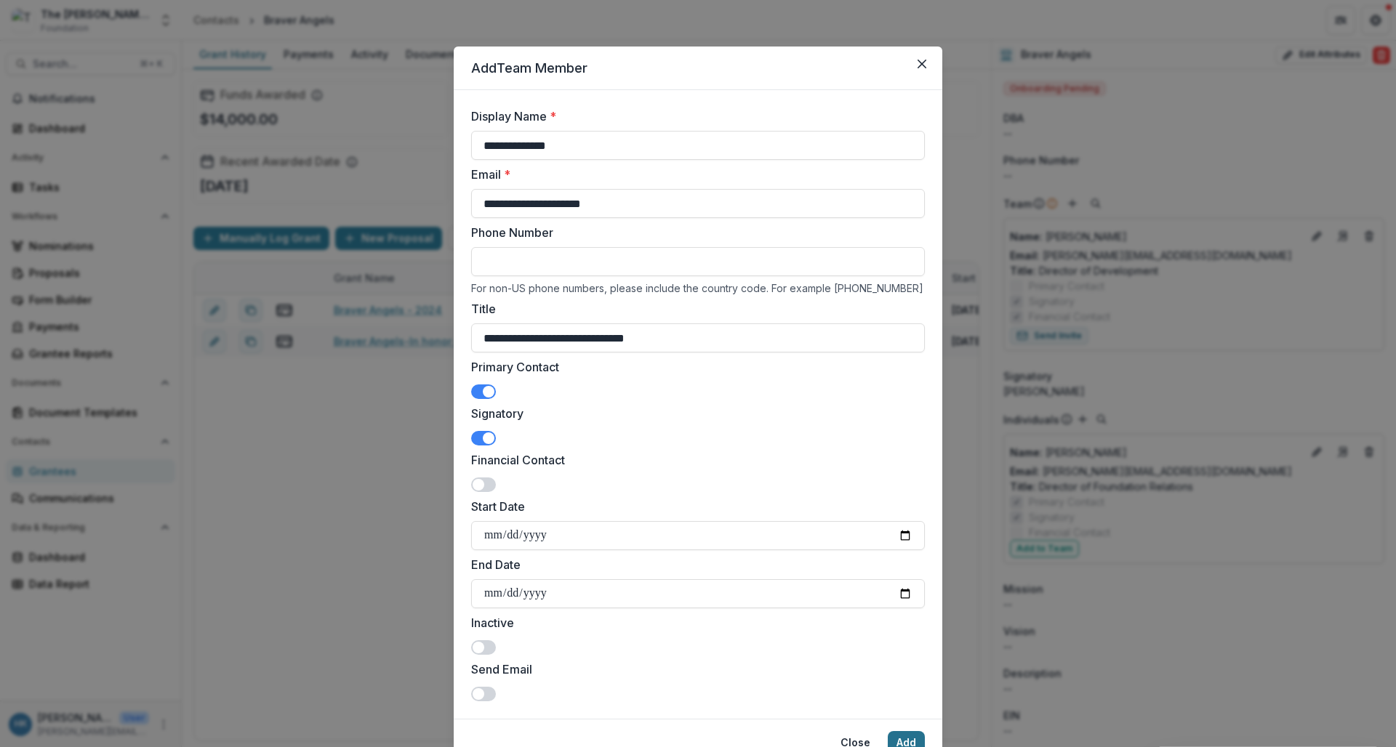
click at [900, 741] on button "Add" at bounding box center [906, 743] width 37 height 23
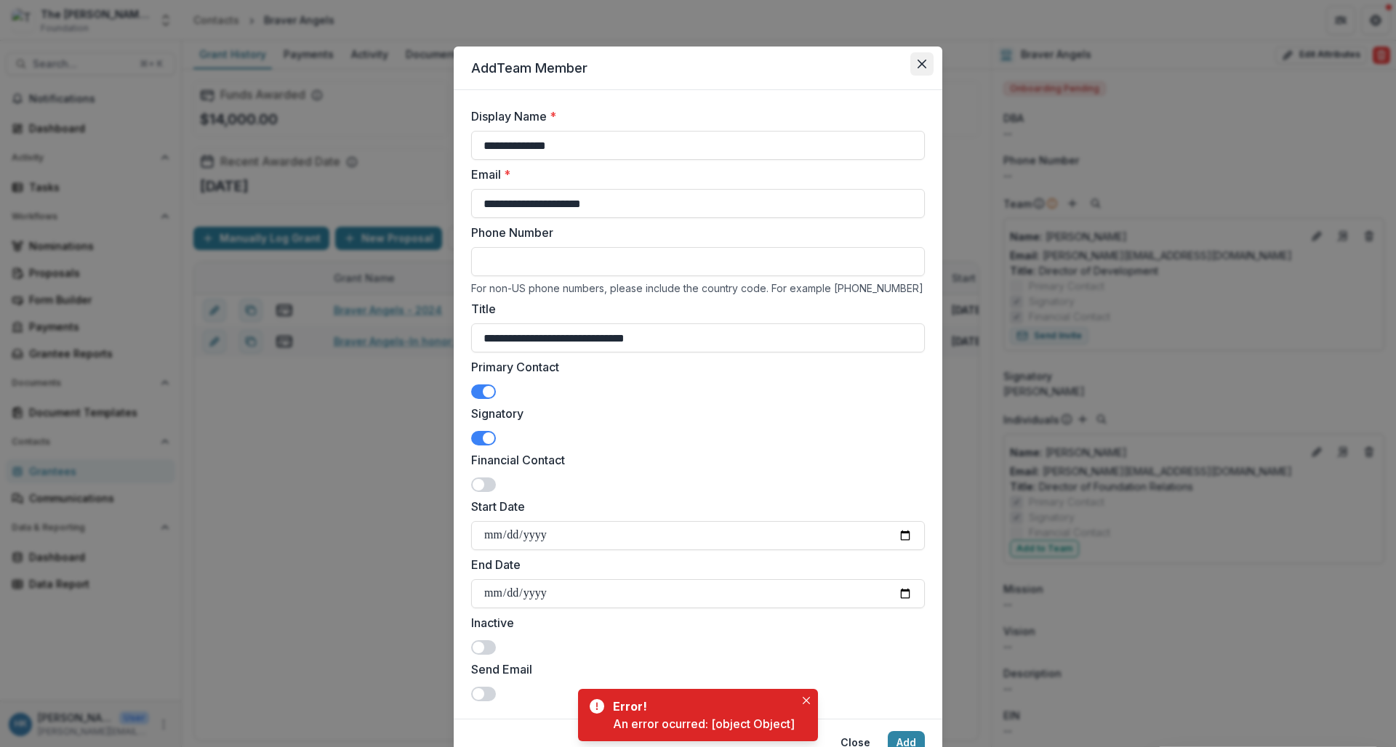
click at [920, 60] on icon "Close" at bounding box center [922, 64] width 9 height 9
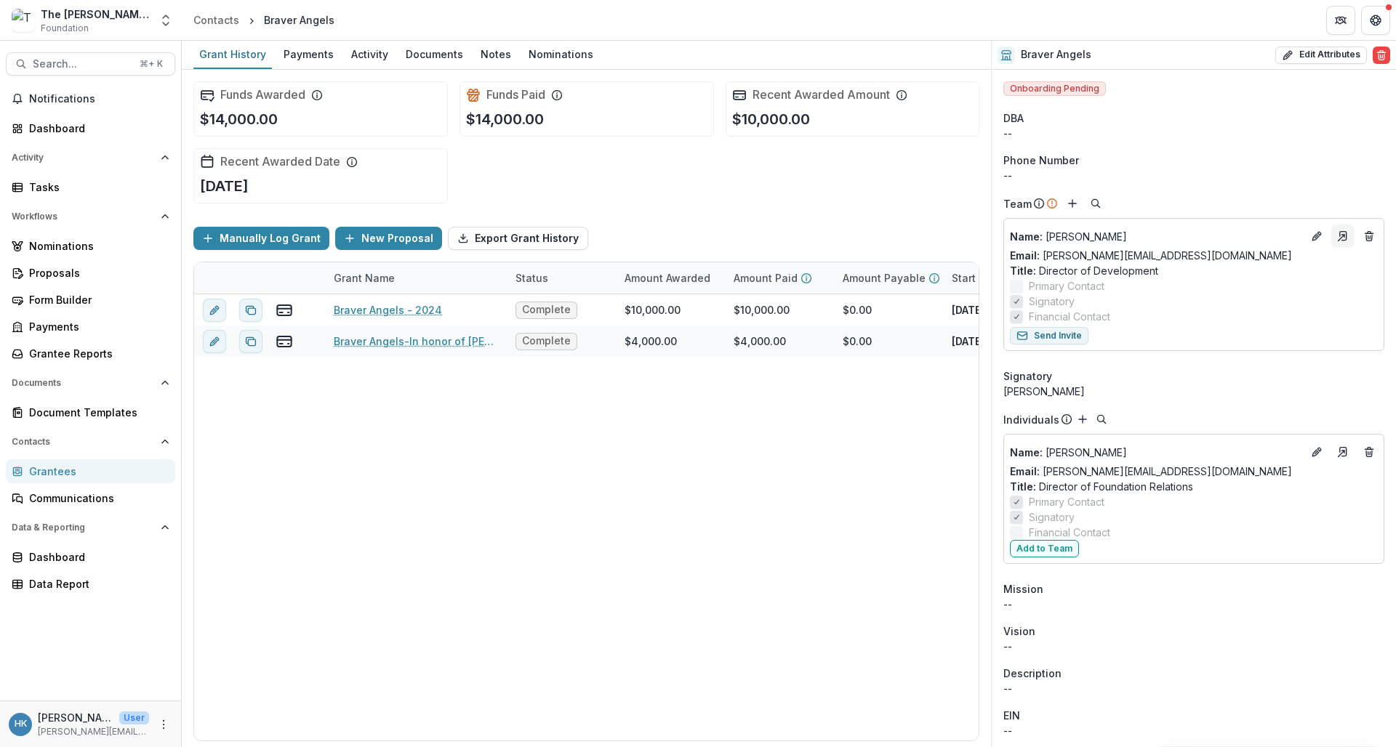
click at [1220, 236] on line "Go to contact" at bounding box center [1342, 238] width 6 height 6
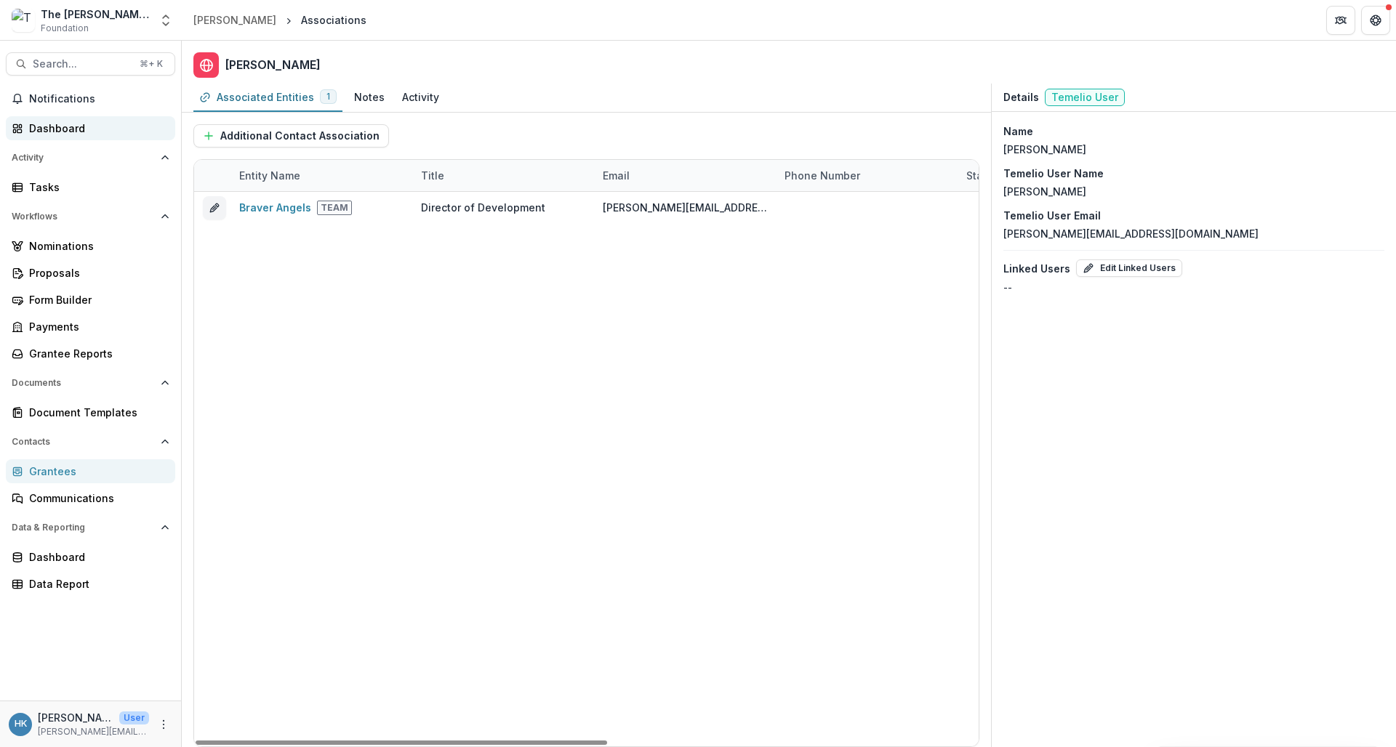
click at [87, 117] on link "Dashboard" at bounding box center [90, 128] width 169 height 24
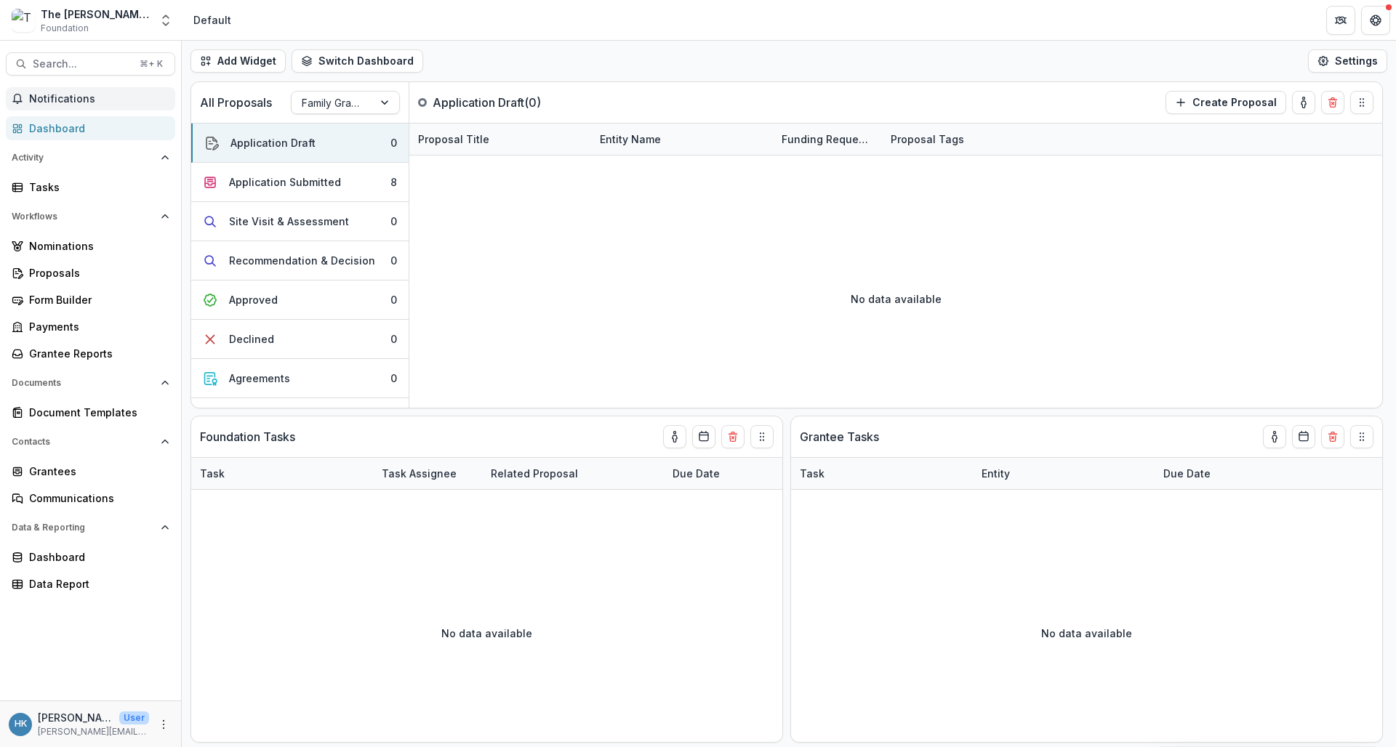
click at [87, 106] on button "Notifications" at bounding box center [90, 98] width 169 height 23
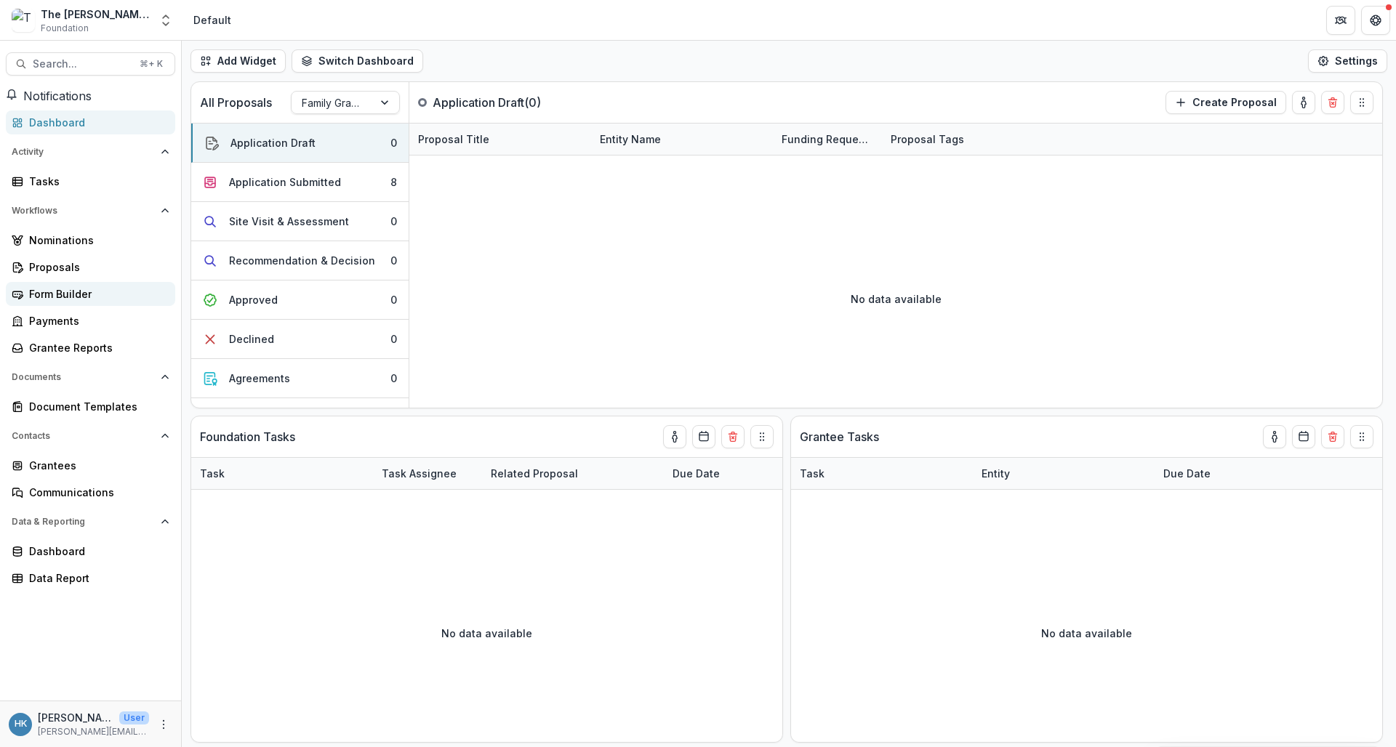
click at [81, 302] on div "Form Builder" at bounding box center [96, 293] width 135 height 15
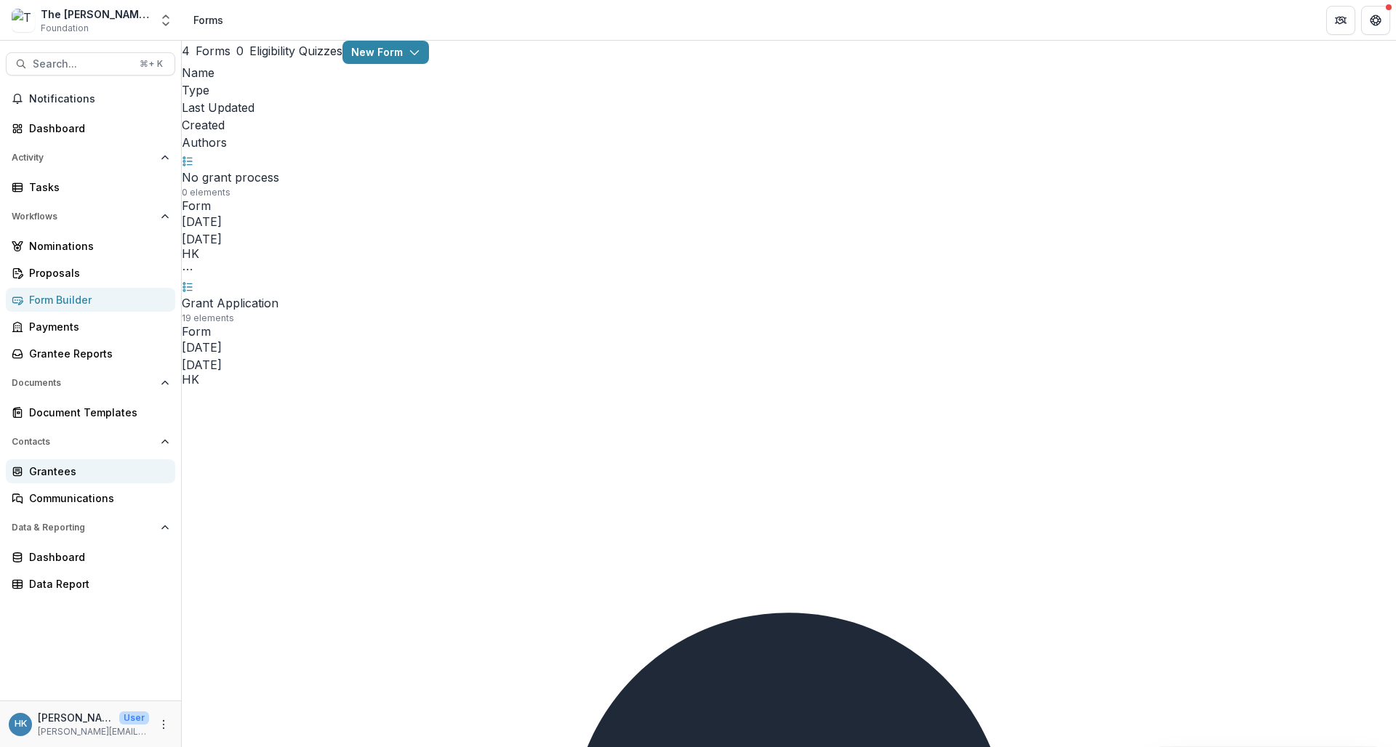
click at [51, 465] on div "Grantees" at bounding box center [96, 471] width 135 height 15
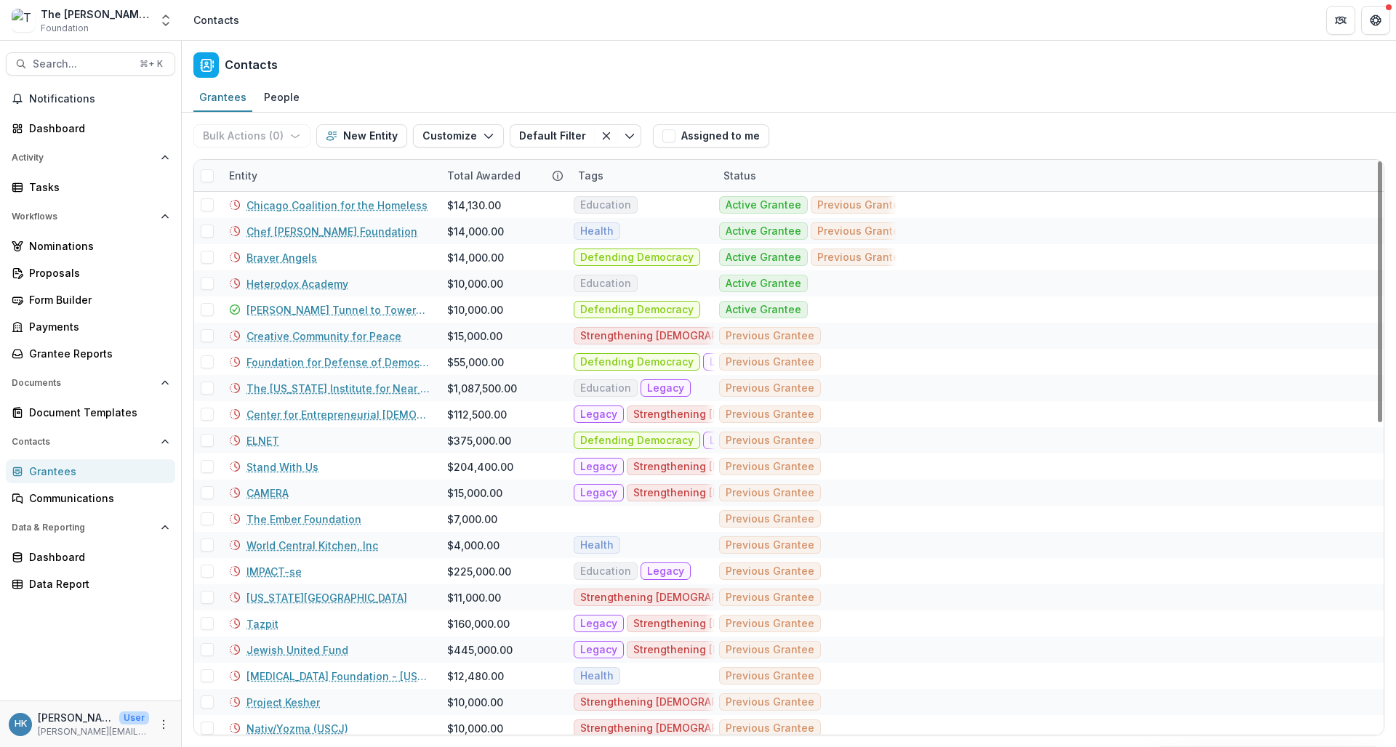
click at [276, 257] on link "Braver Angels" at bounding box center [282, 257] width 71 height 15
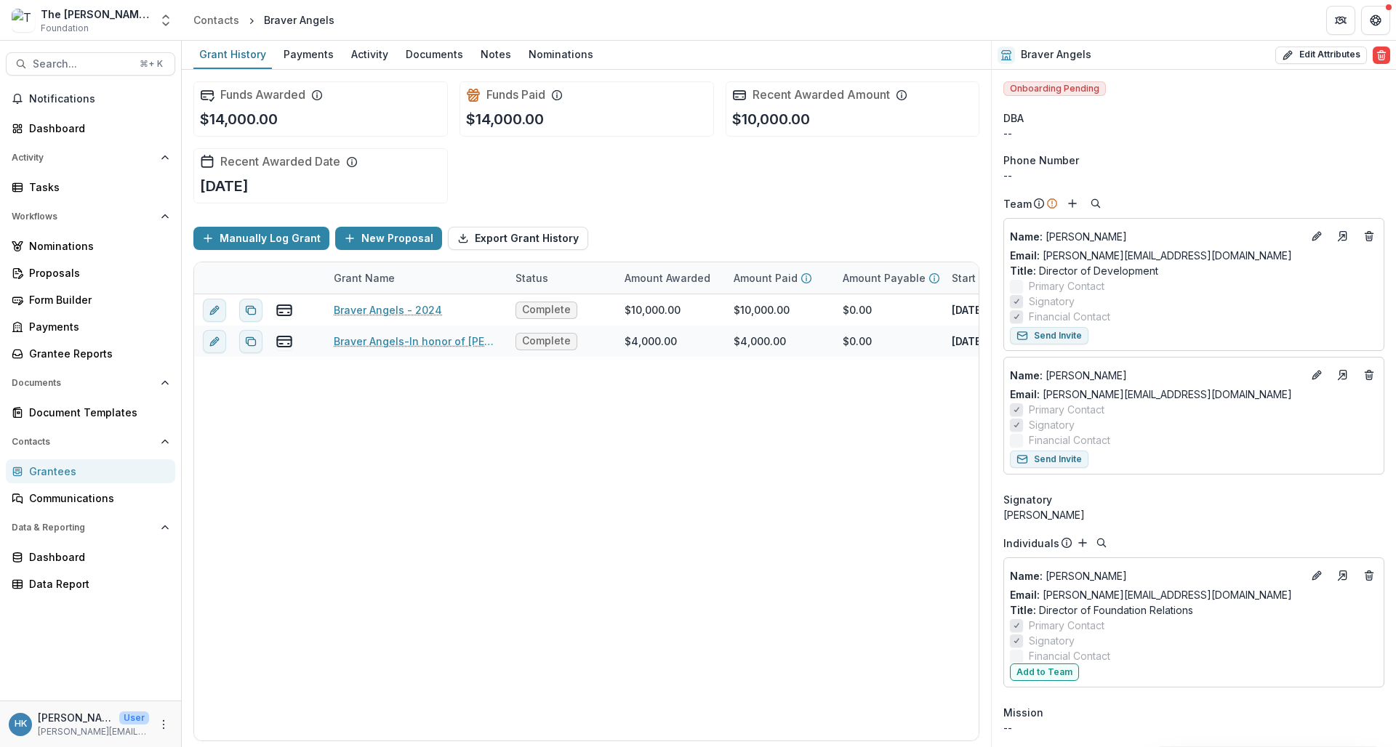
click at [1019, 283] on span at bounding box center [1016, 286] width 13 height 13
click at [1220, 229] on button "Edit" at bounding box center [1316, 236] width 17 height 17
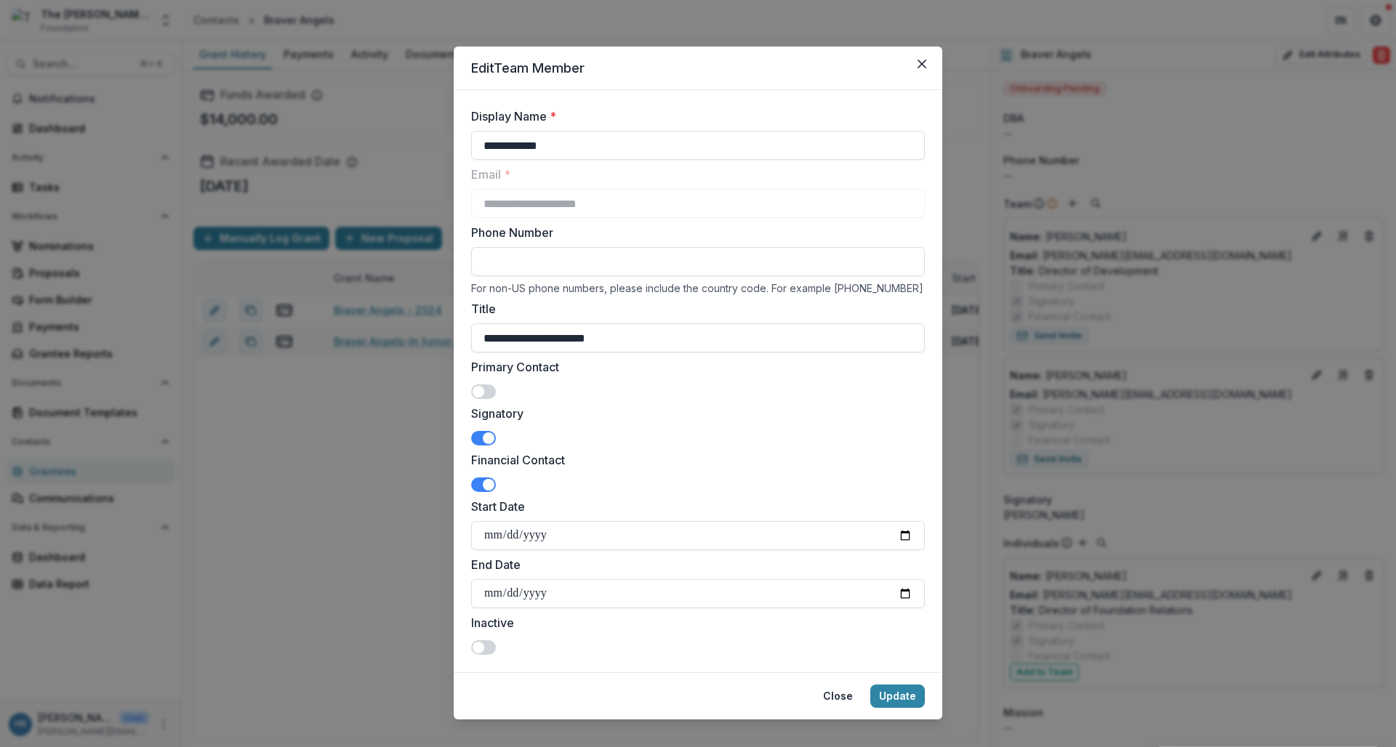
click at [485, 393] on span at bounding box center [483, 392] width 25 height 15
click at [907, 707] on button "Update" at bounding box center [897, 696] width 55 height 23
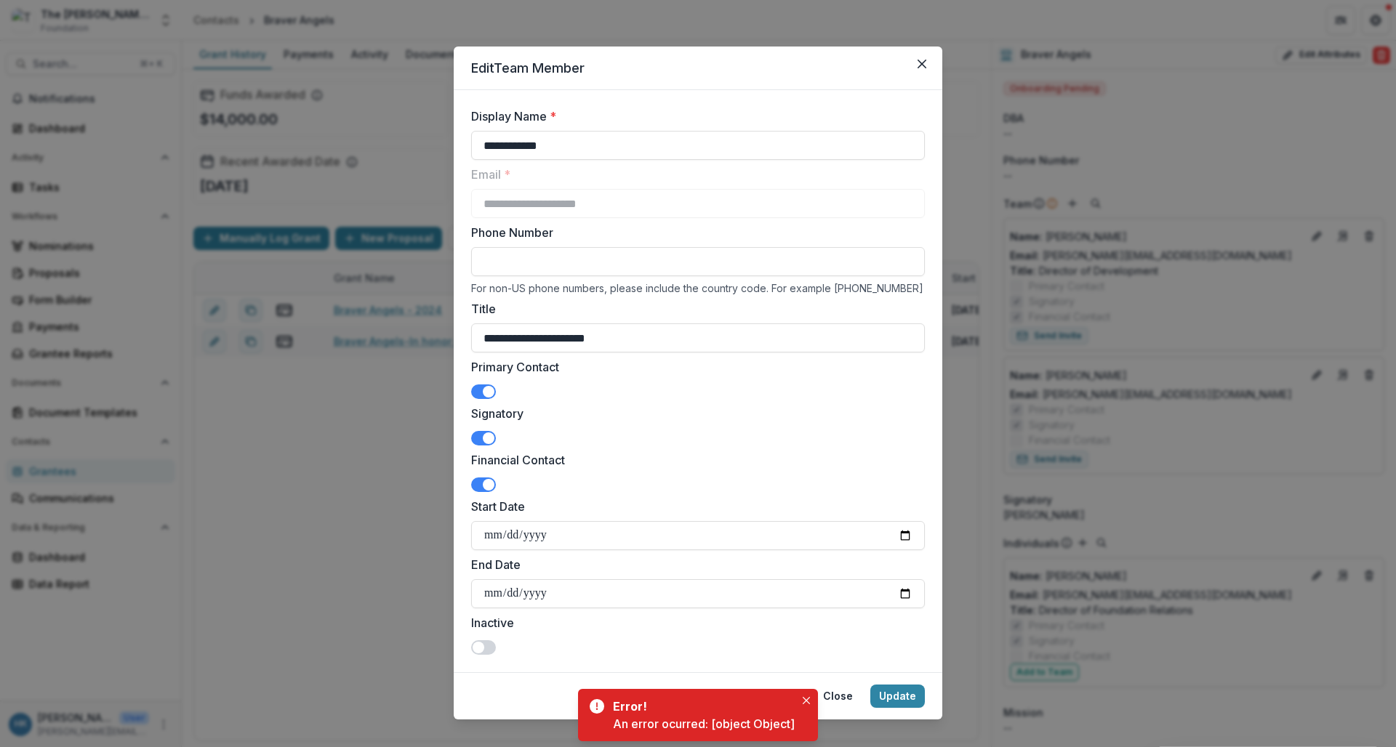
click at [734, 718] on div "An error ocurred: [object Object]" at bounding box center [704, 724] width 182 height 17
click at [889, 691] on button "Update" at bounding box center [897, 696] width 55 height 23
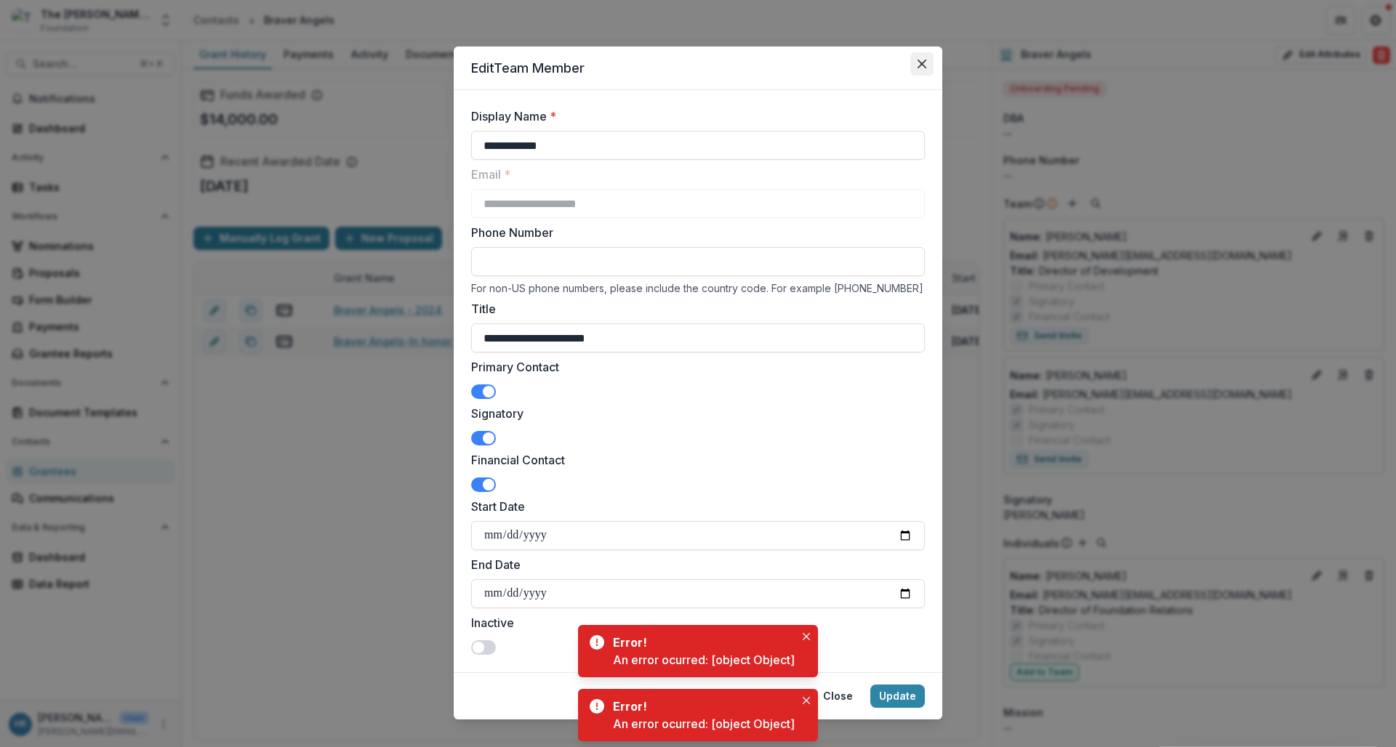
click at [919, 63] on icon "Close" at bounding box center [922, 64] width 9 height 9
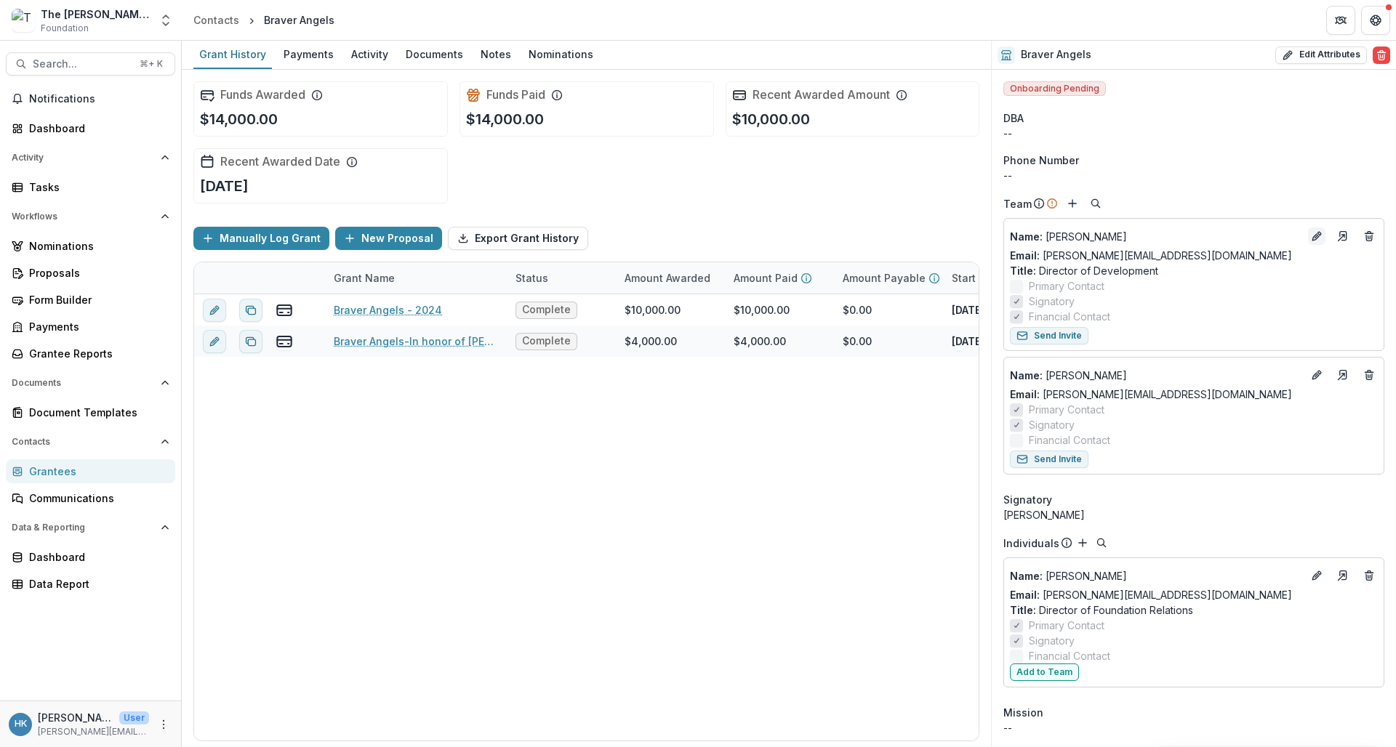
click at [1220, 238] on icon "Edit" at bounding box center [1317, 237] width 12 height 12
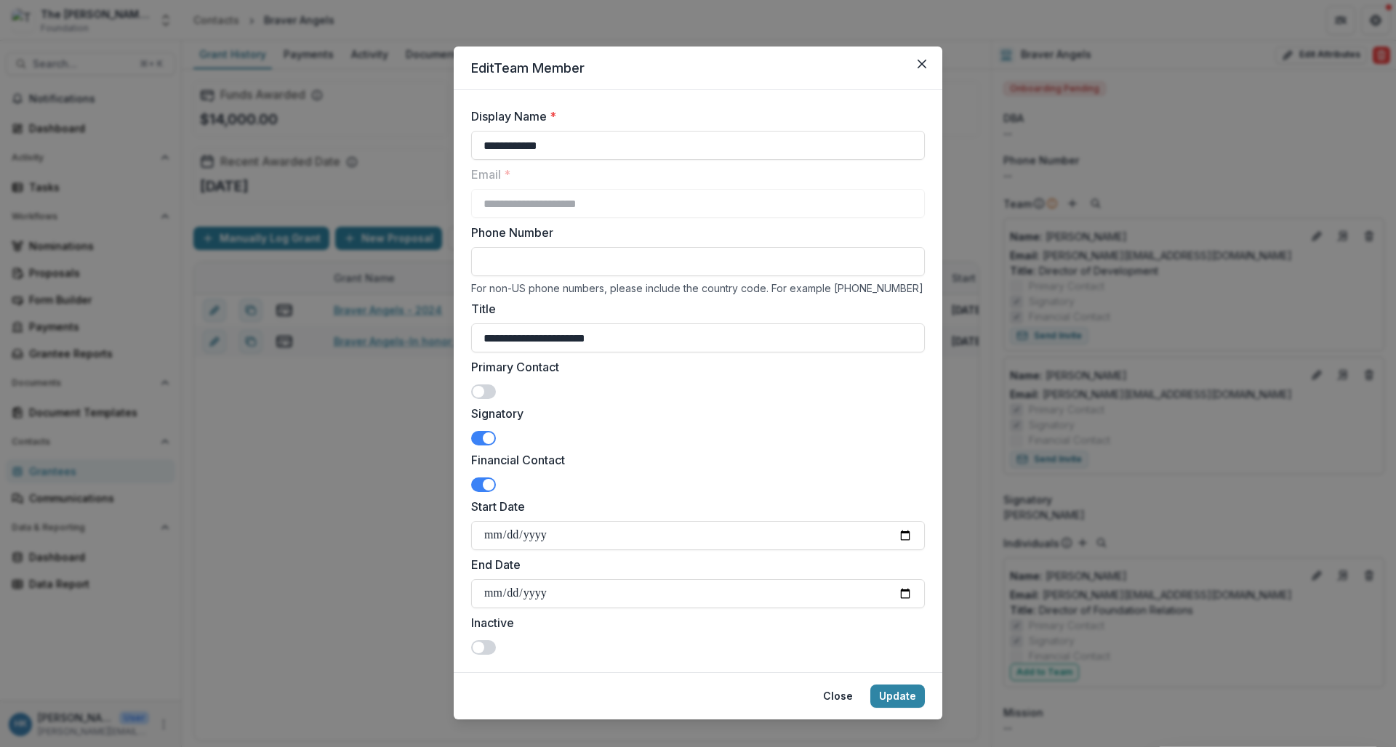
click at [473, 396] on span at bounding box center [479, 392] width 12 height 12
click at [894, 698] on button "Update" at bounding box center [897, 696] width 55 height 23
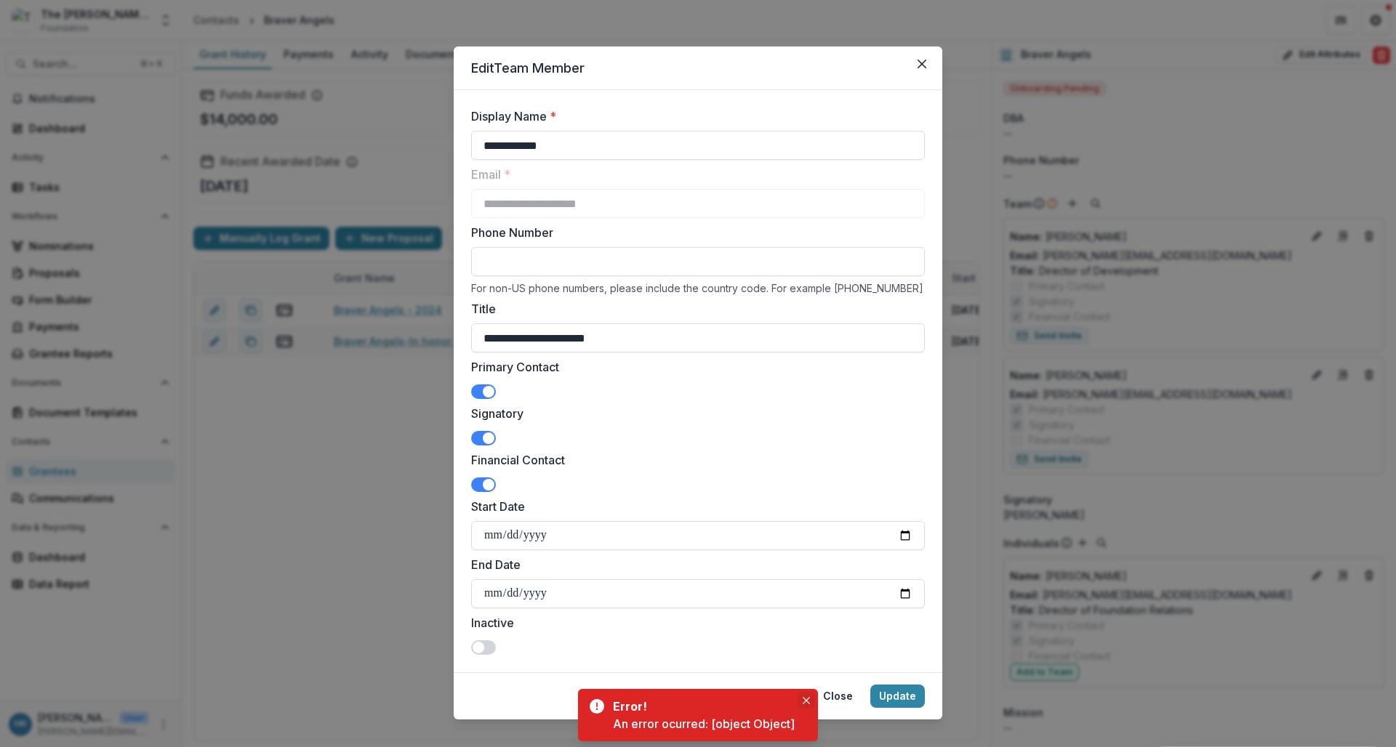
click at [809, 700] on icon "Close" at bounding box center [806, 700] width 7 height 7
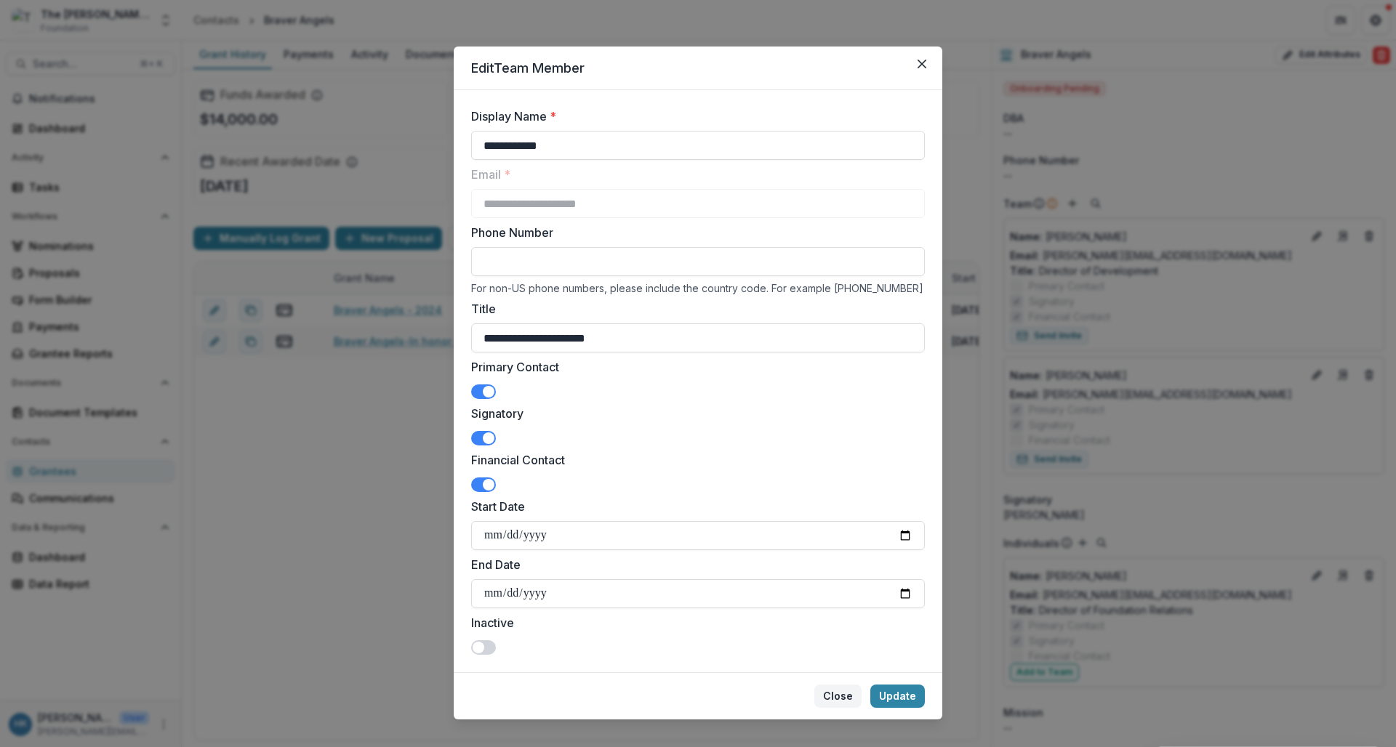
click at [843, 696] on button "Close" at bounding box center [837, 696] width 47 height 23
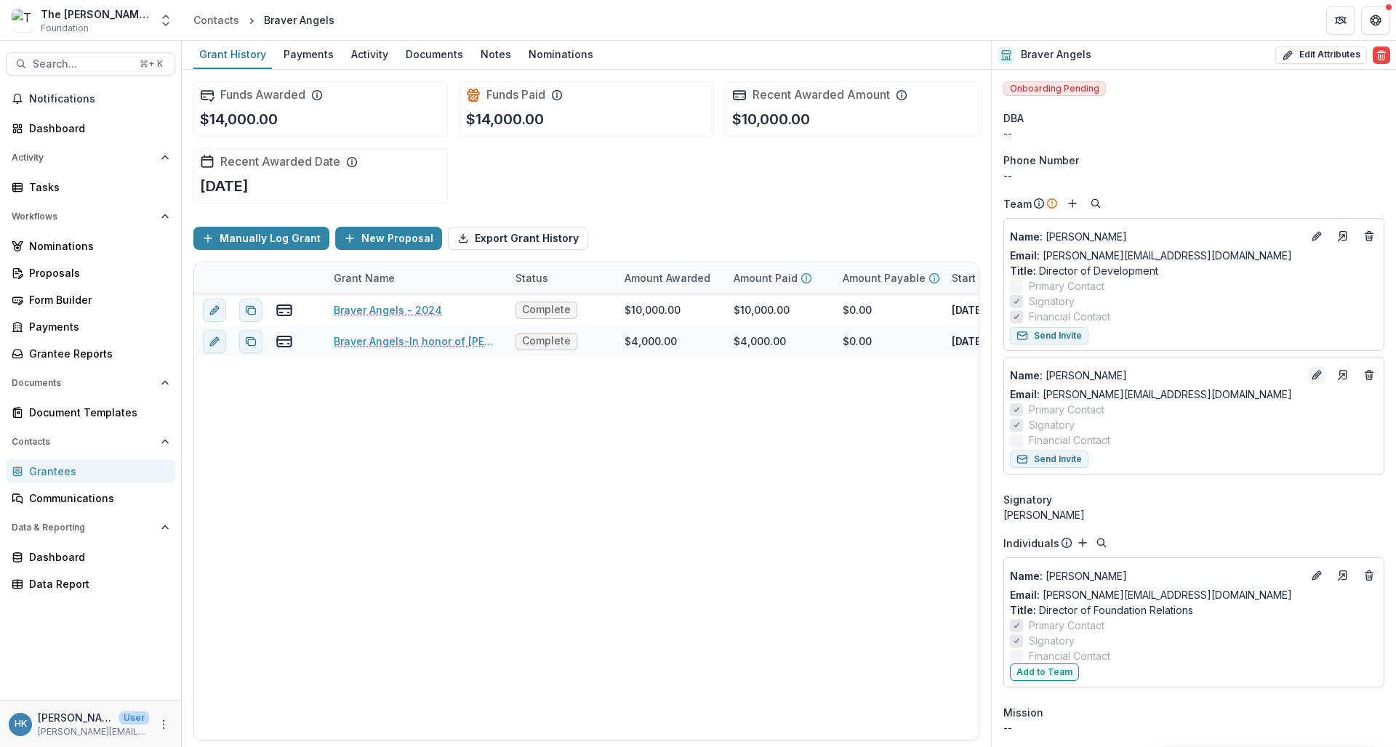
click at [1220, 375] on line "Edit" at bounding box center [1316, 375] width 3 height 3
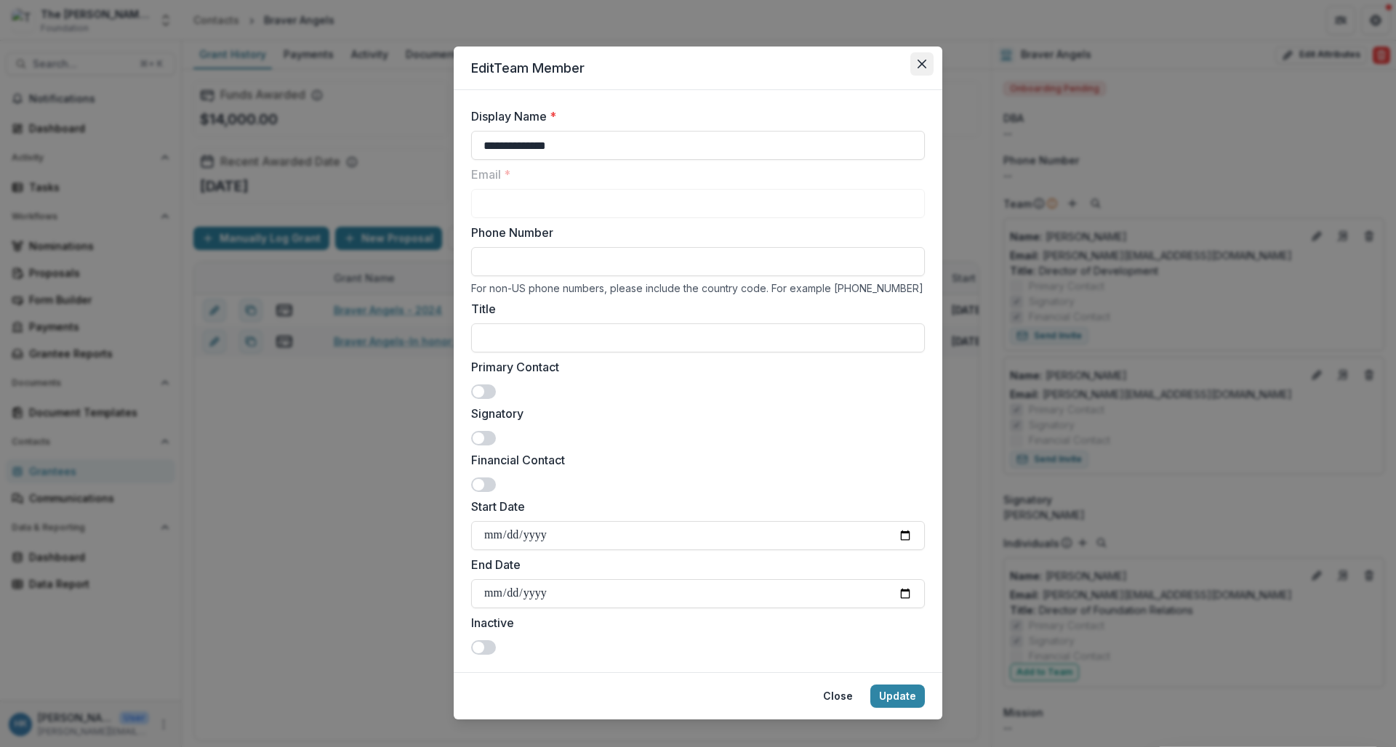
click at [921, 59] on button "Close" at bounding box center [921, 63] width 23 height 23
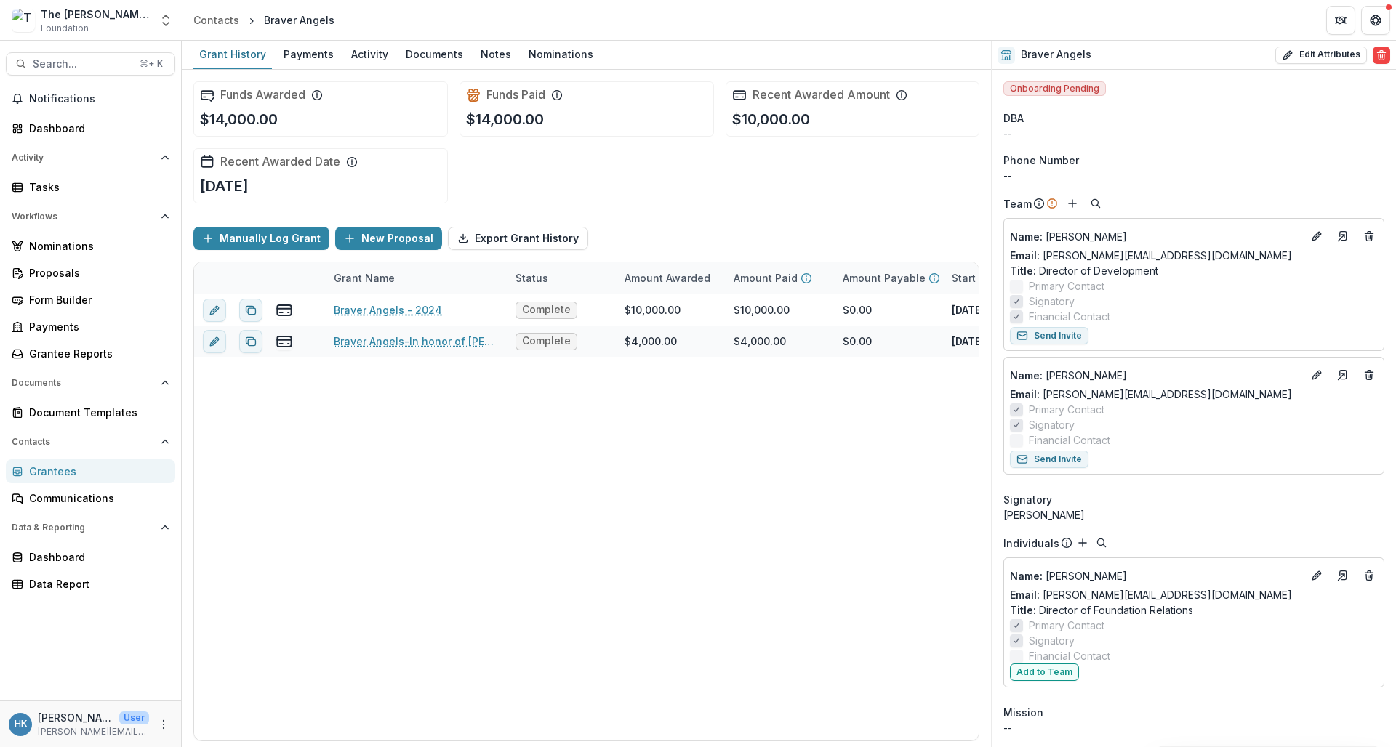
click at [1019, 406] on div at bounding box center [1017, 410] width 7 height 12
click at [1220, 380] on button "Edit" at bounding box center [1316, 374] width 17 height 17
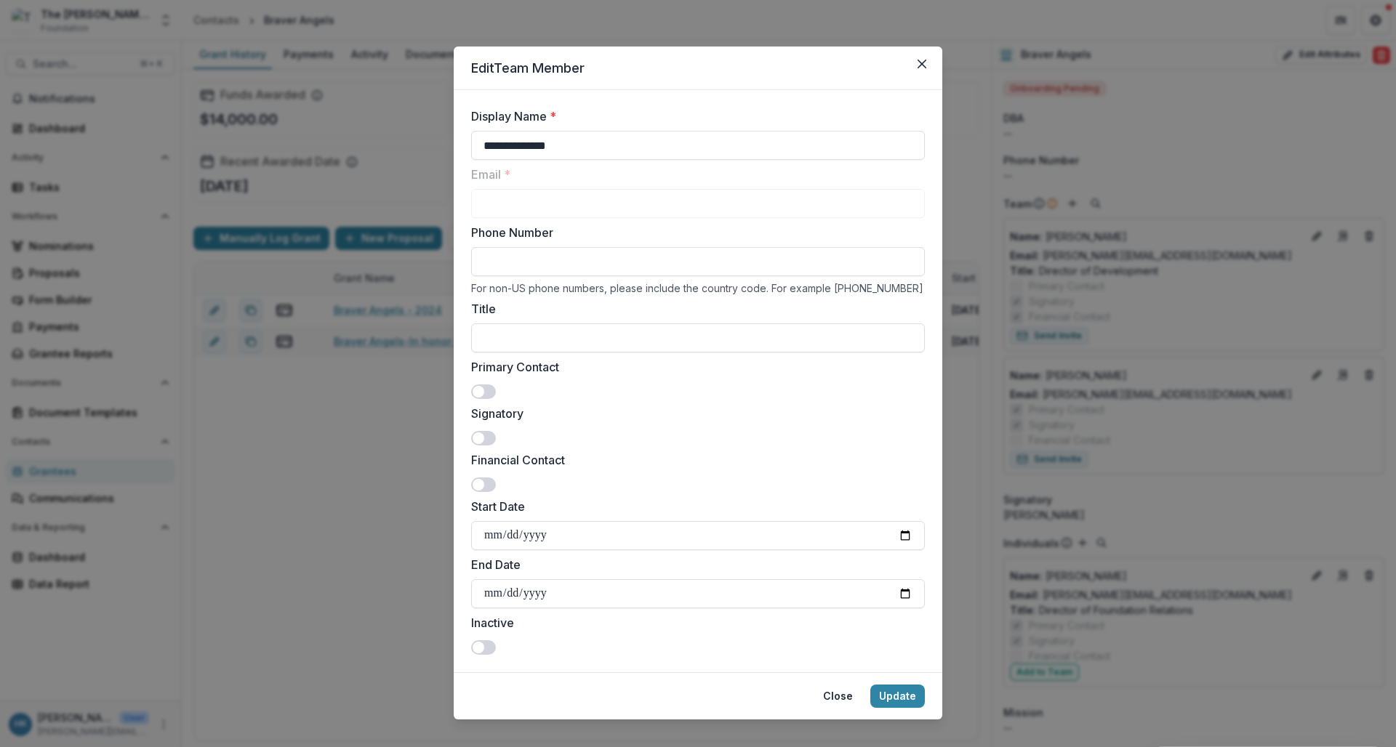
click at [476, 390] on span at bounding box center [479, 392] width 12 height 12
click at [476, 390] on span at bounding box center [483, 392] width 25 height 15
click at [911, 702] on button "Update" at bounding box center [897, 696] width 55 height 23
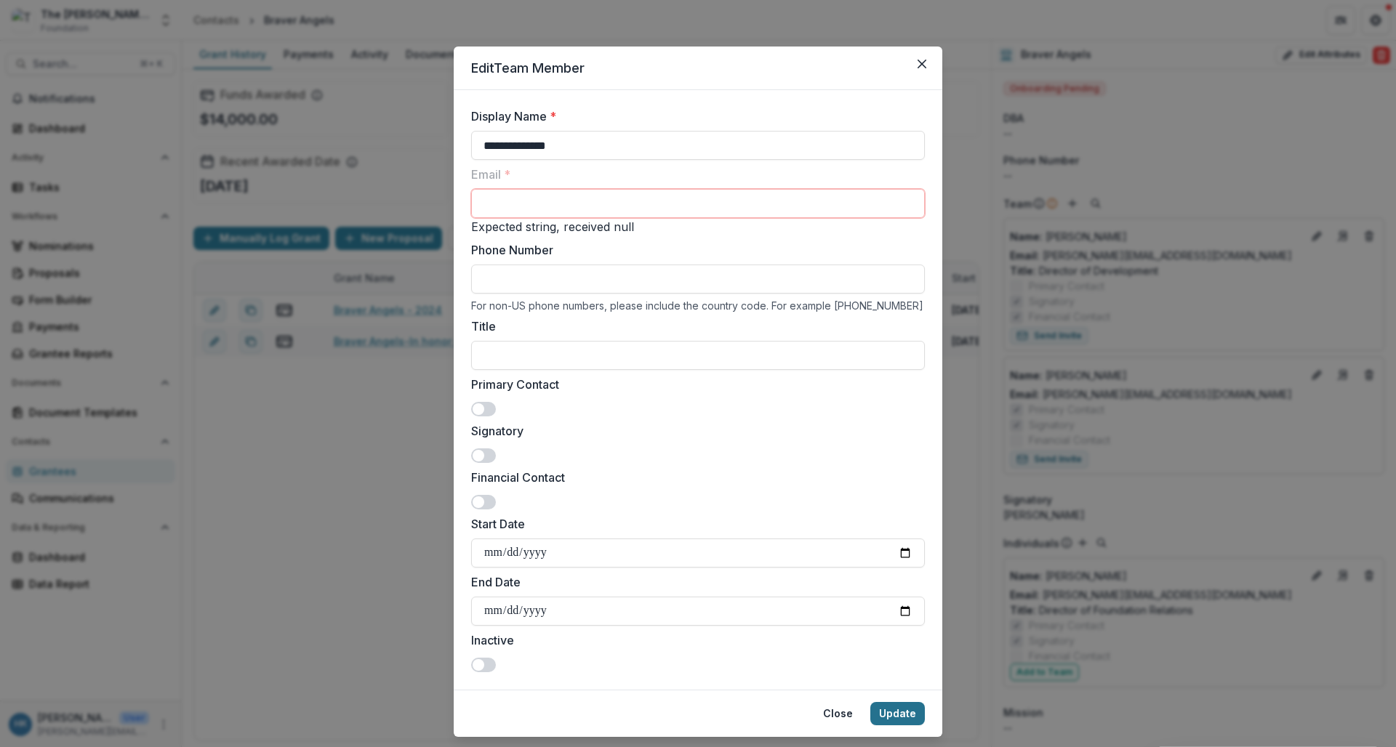
click at [897, 722] on button "Update" at bounding box center [897, 713] width 55 height 23
click at [929, 64] on button "Close" at bounding box center [921, 63] width 23 height 23
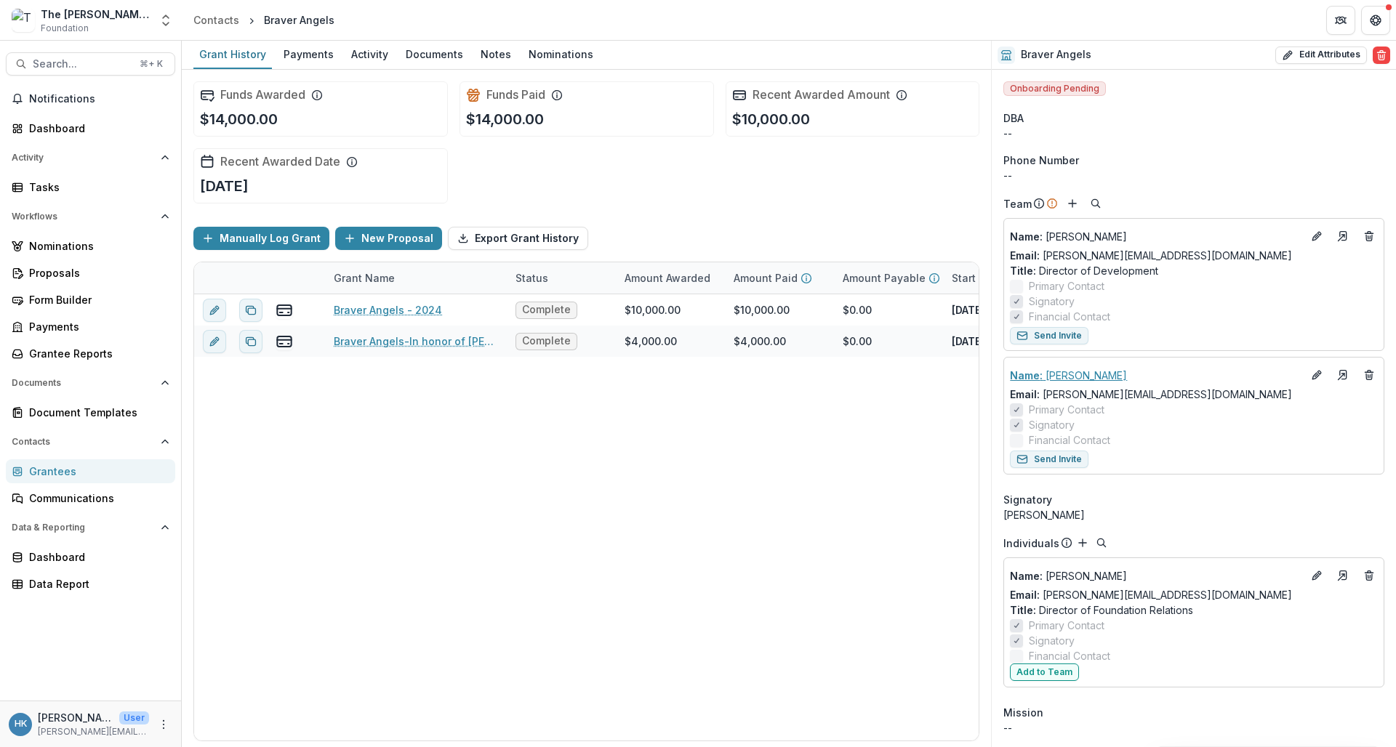
click at [1075, 376] on p "Name : Kacee Van Horn" at bounding box center [1156, 375] width 292 height 15
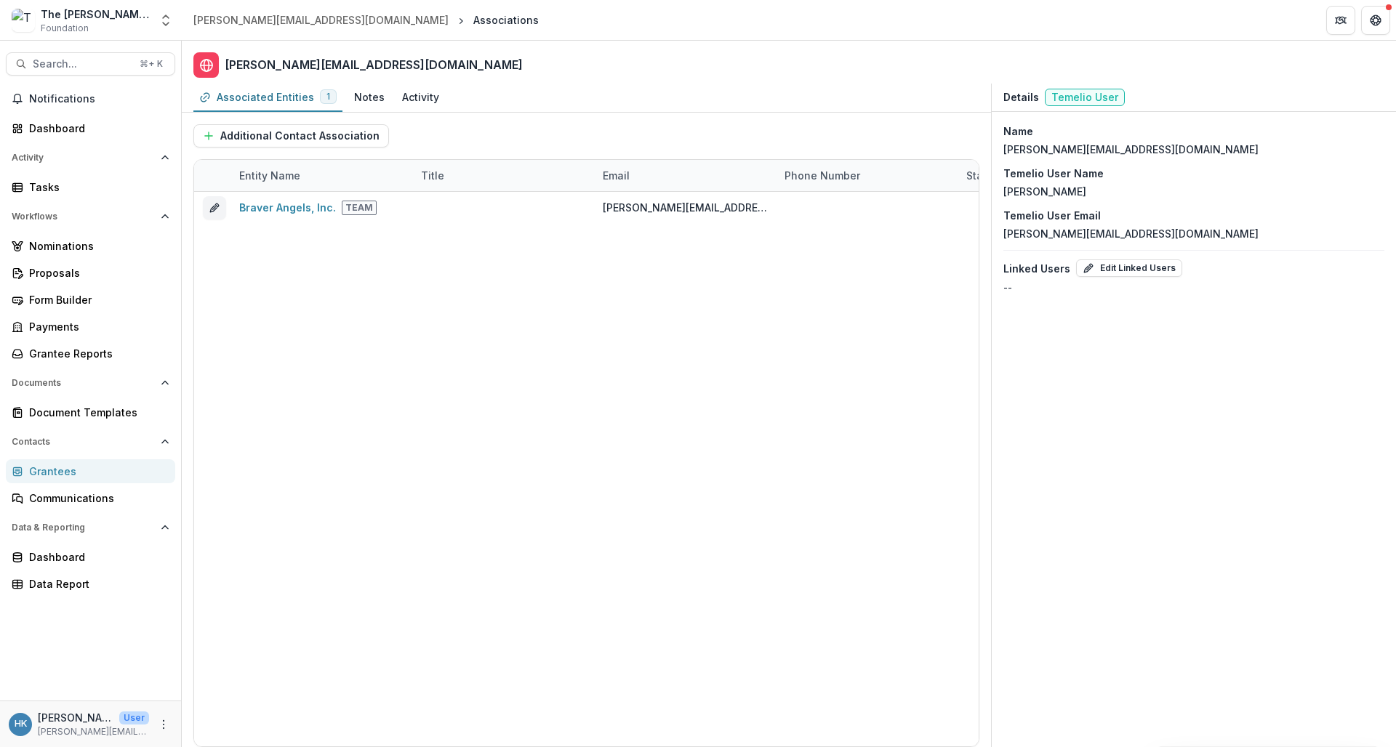
click at [71, 473] on div "Grantees" at bounding box center [96, 471] width 135 height 15
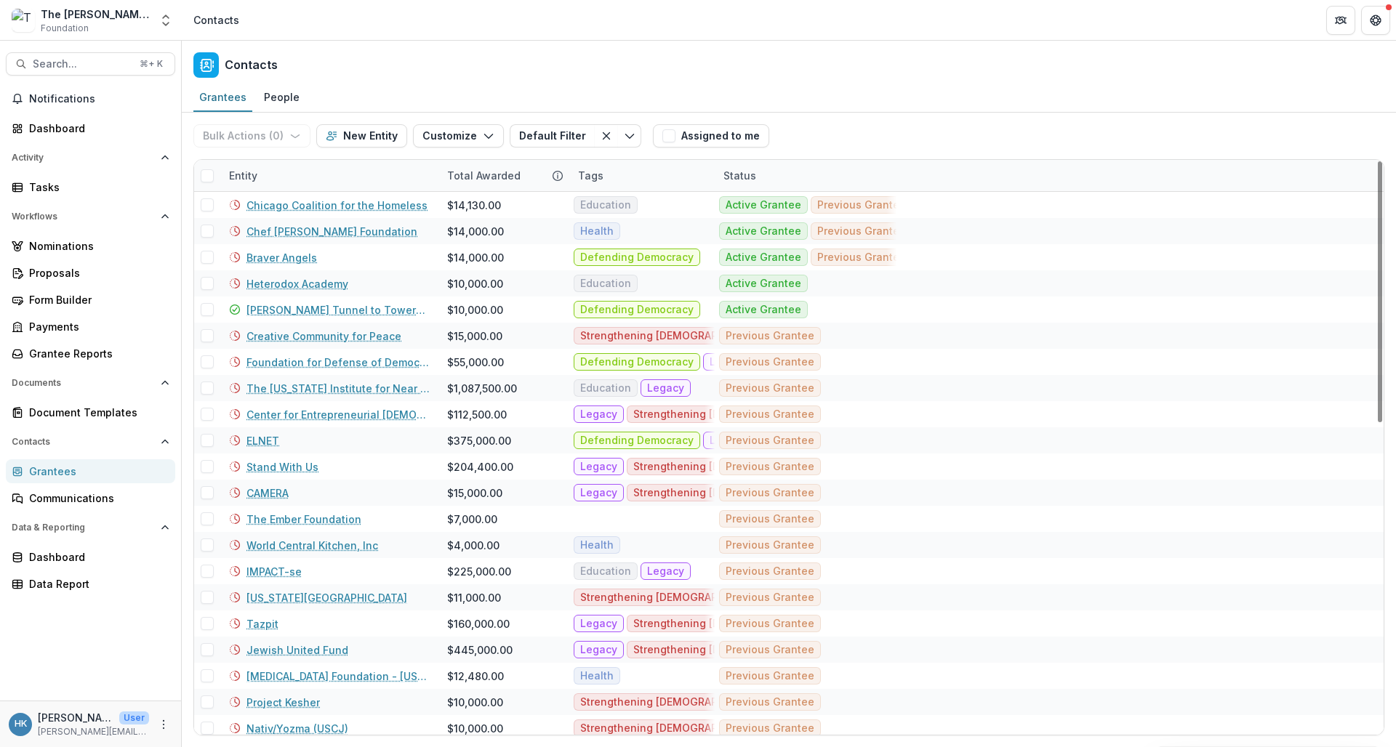
click at [248, 168] on div "Entity" at bounding box center [243, 175] width 46 height 15
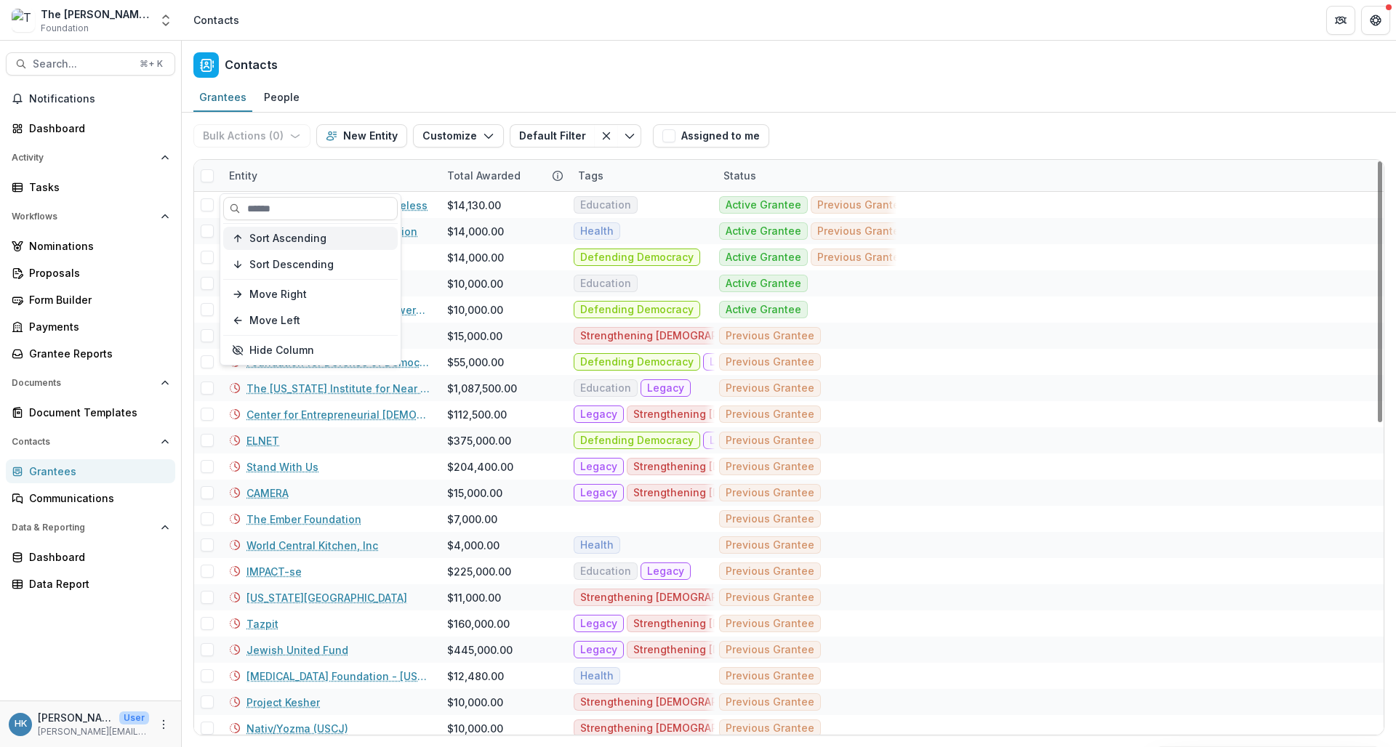
click at [300, 231] on button "Sort Ascending" at bounding box center [310, 238] width 175 height 23
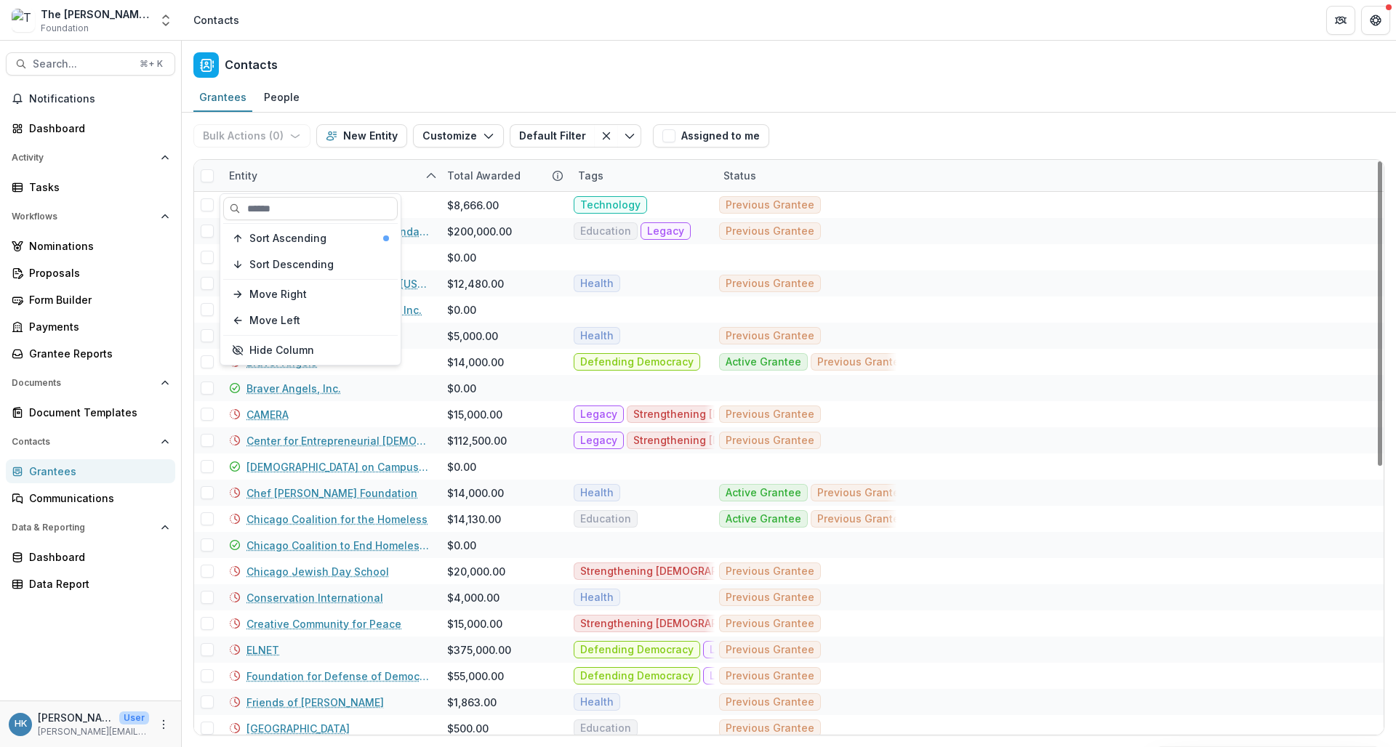
click at [352, 170] on div "Entity" at bounding box center [329, 175] width 218 height 31
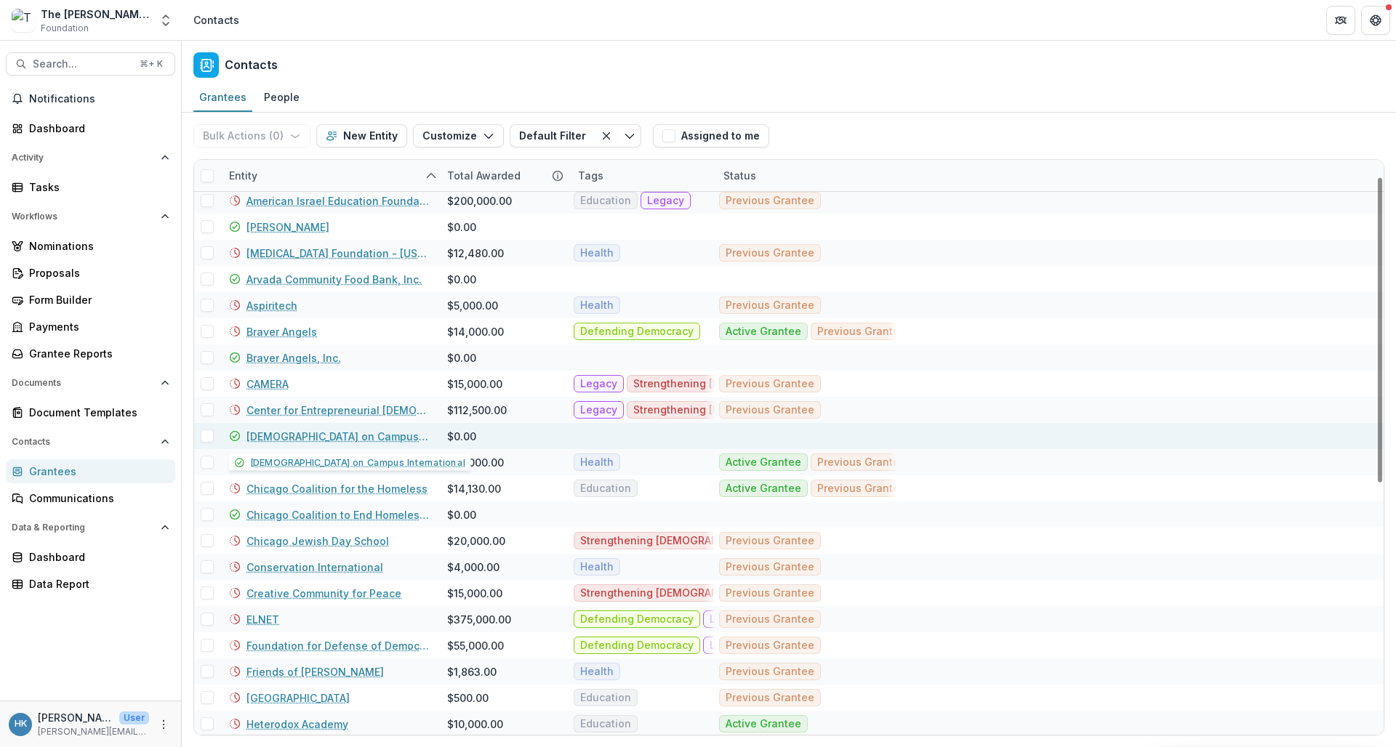
scroll to position [31, 0]
click at [300, 442] on link "[DEMOGRAPHIC_DATA] on Campus International" at bounding box center [338, 435] width 183 height 15
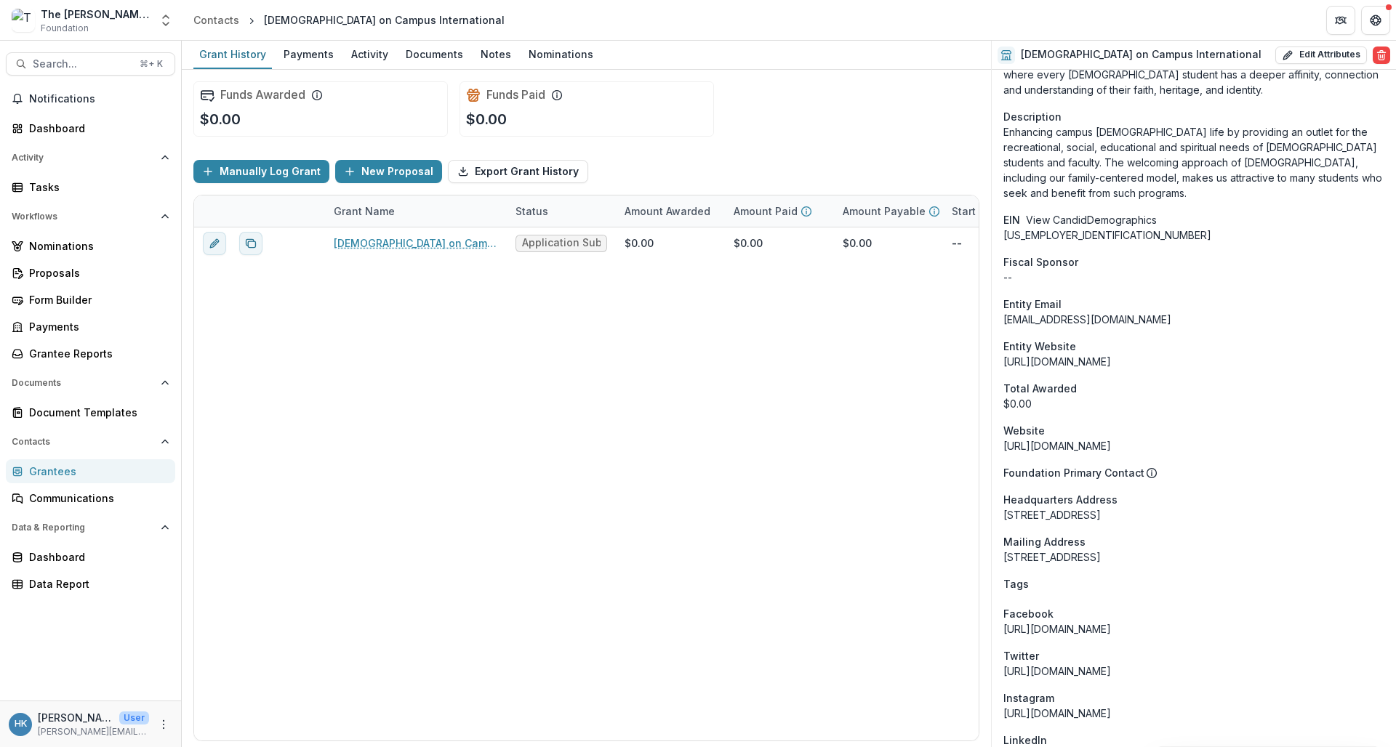
scroll to position [548, 0]
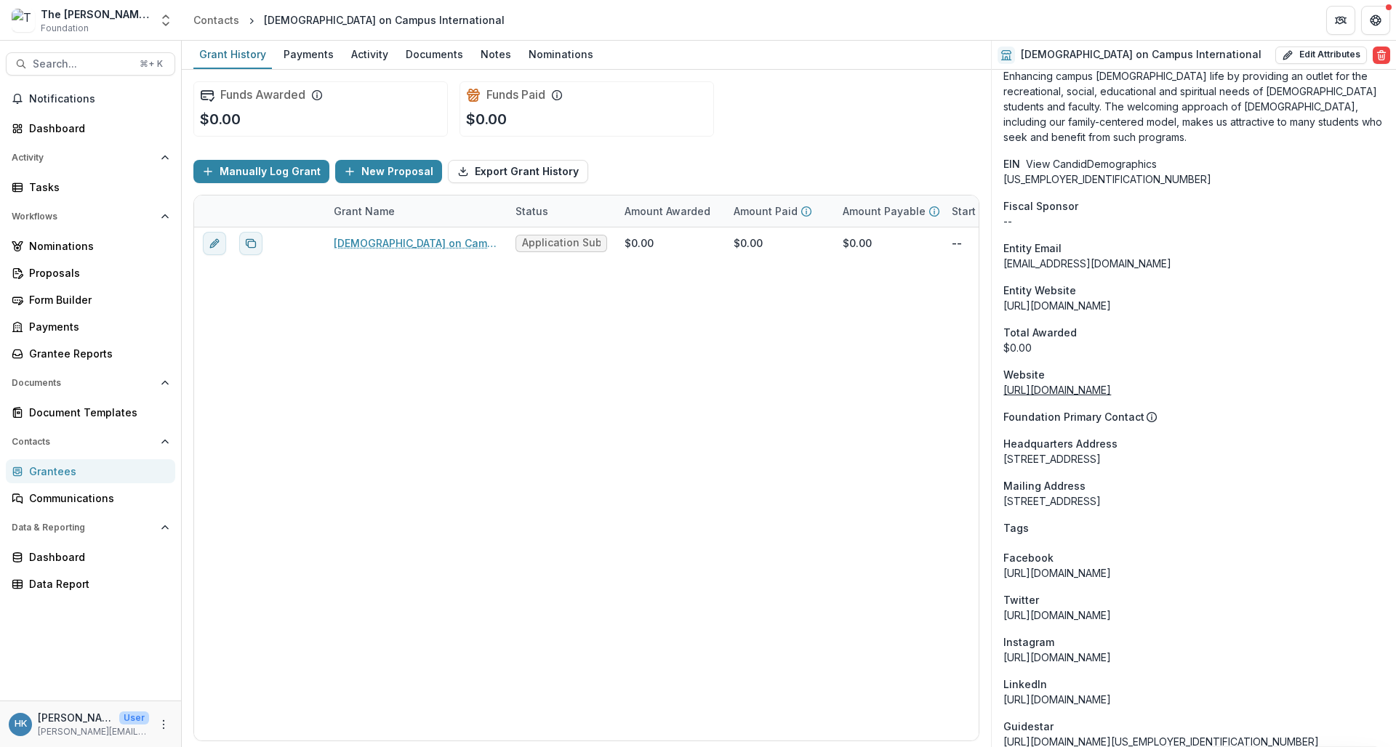
click at [1109, 384] on link "https://chabadoncampus.org/" at bounding box center [1057, 390] width 108 height 12
click at [70, 475] on div "Grantees" at bounding box center [96, 471] width 135 height 15
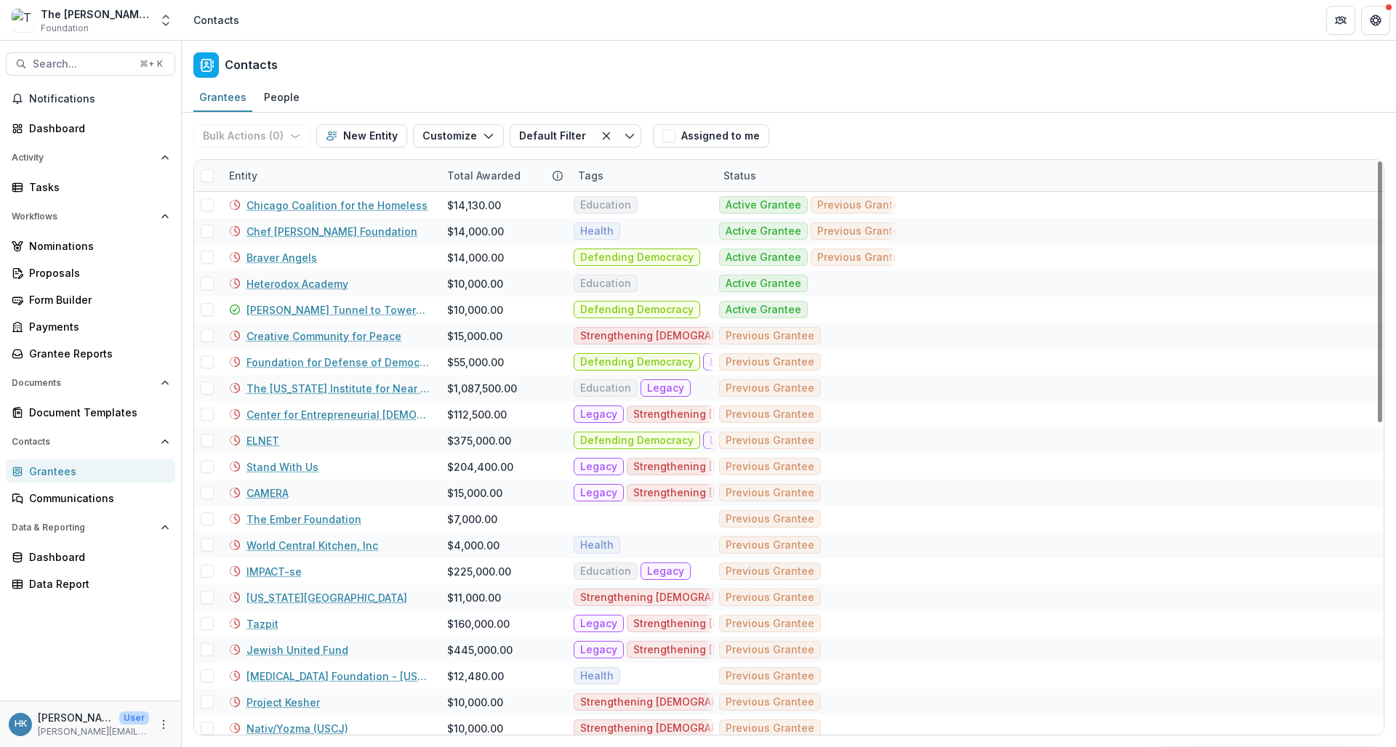
click at [255, 175] on div "Entity" at bounding box center [243, 175] width 46 height 15
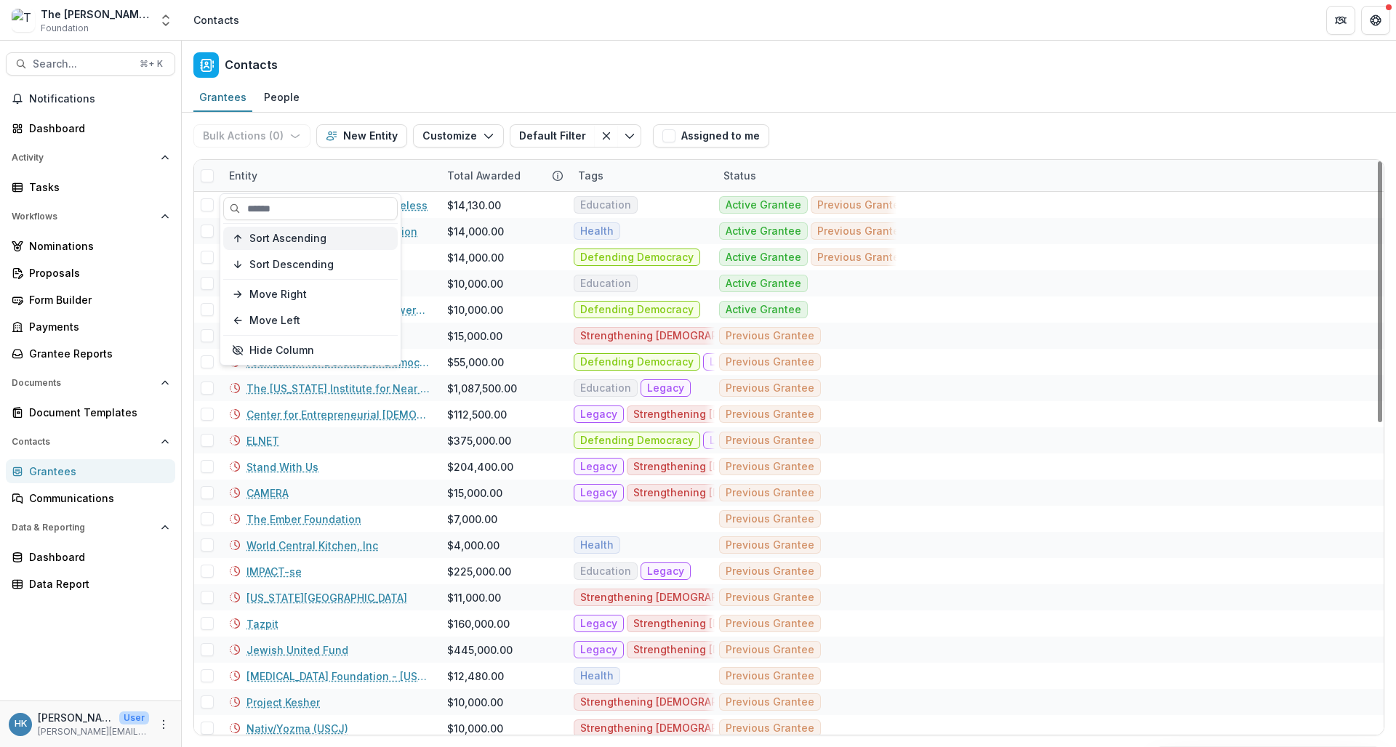
click at [280, 239] on span "Sort Ascending" at bounding box center [287, 239] width 77 height 12
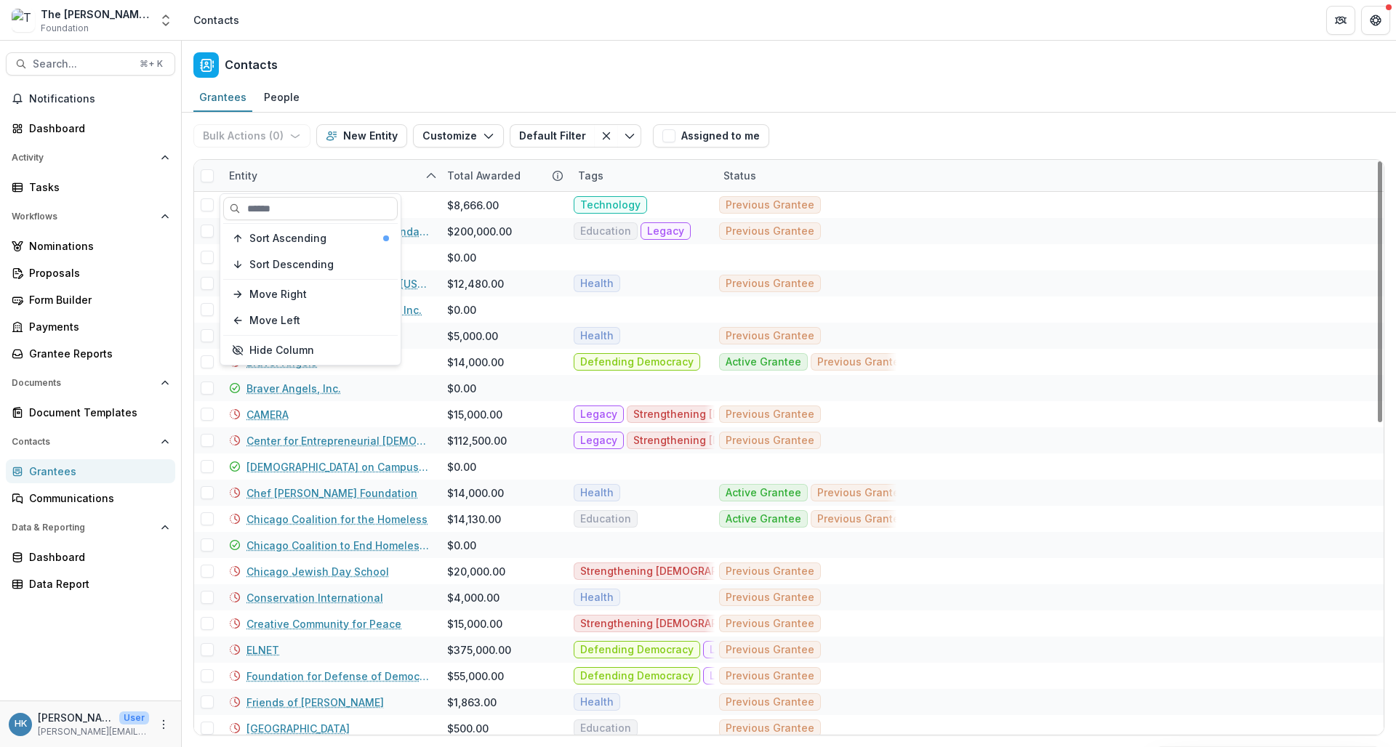
click at [348, 185] on div "Entity" at bounding box center [329, 175] width 218 height 31
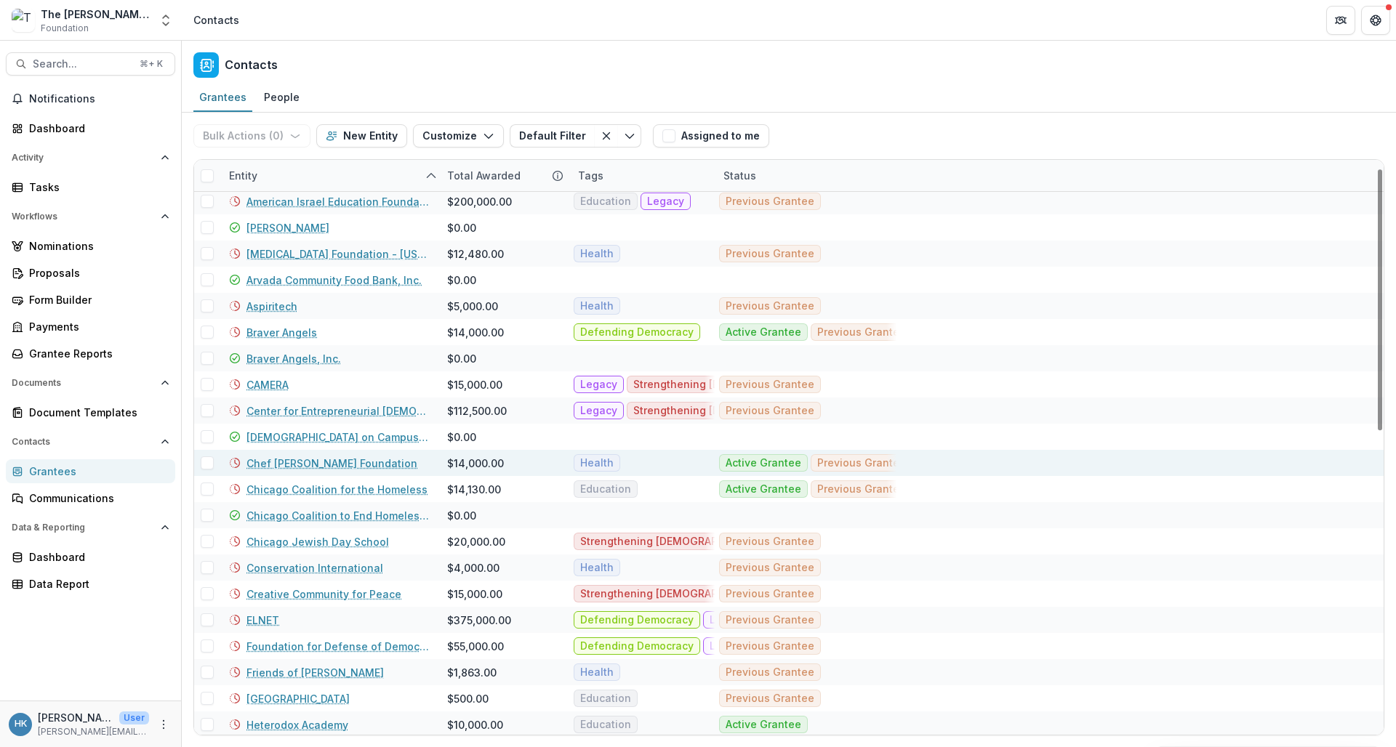
scroll to position [36, 0]
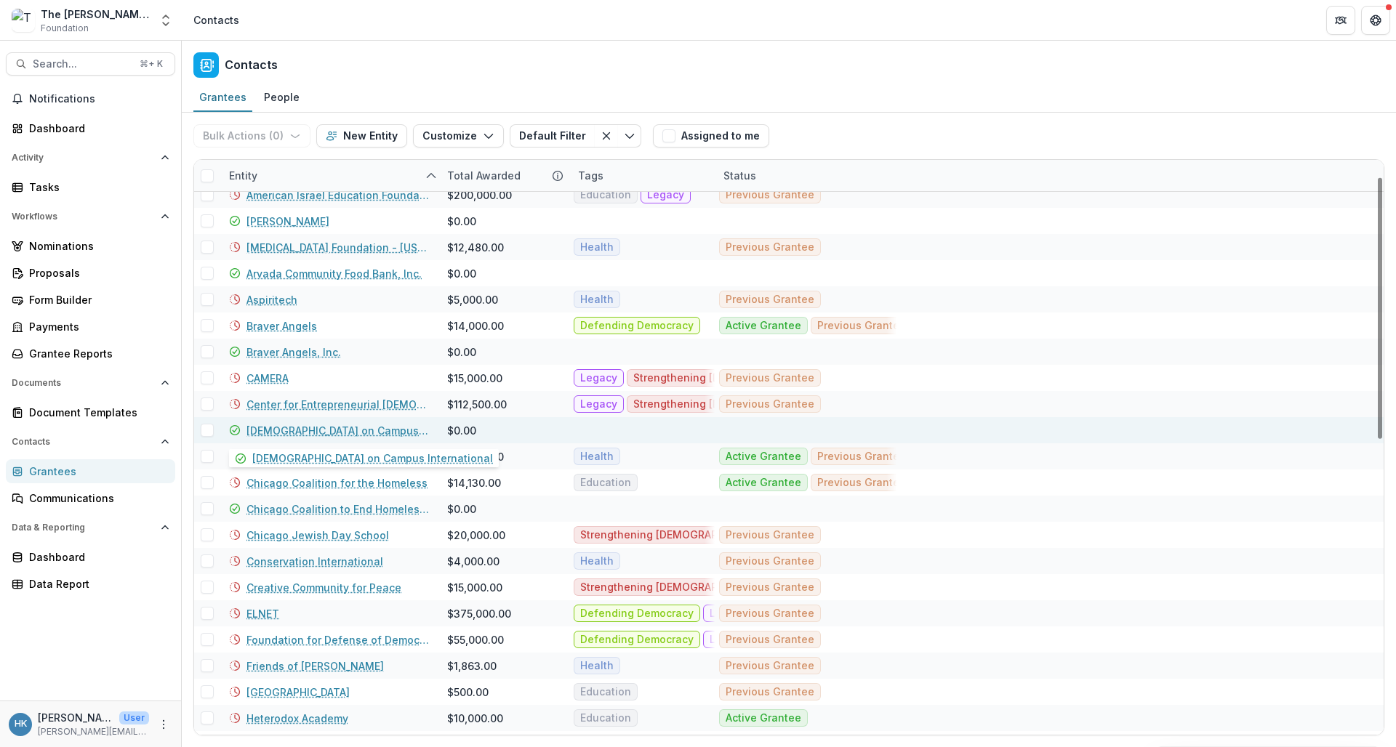
click at [272, 437] on link "[DEMOGRAPHIC_DATA] on Campus International" at bounding box center [338, 430] width 183 height 15
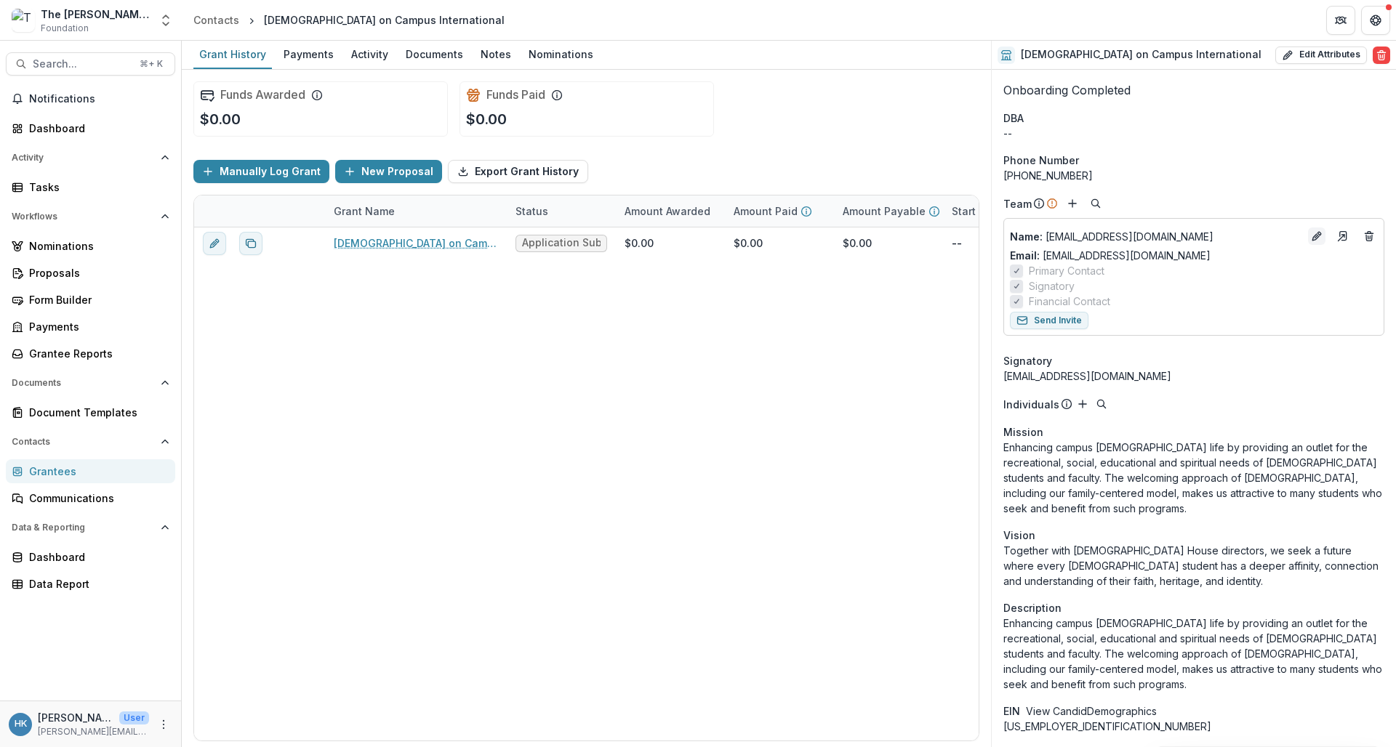
click at [1220, 237] on icon "Edit" at bounding box center [1317, 237] width 12 height 12
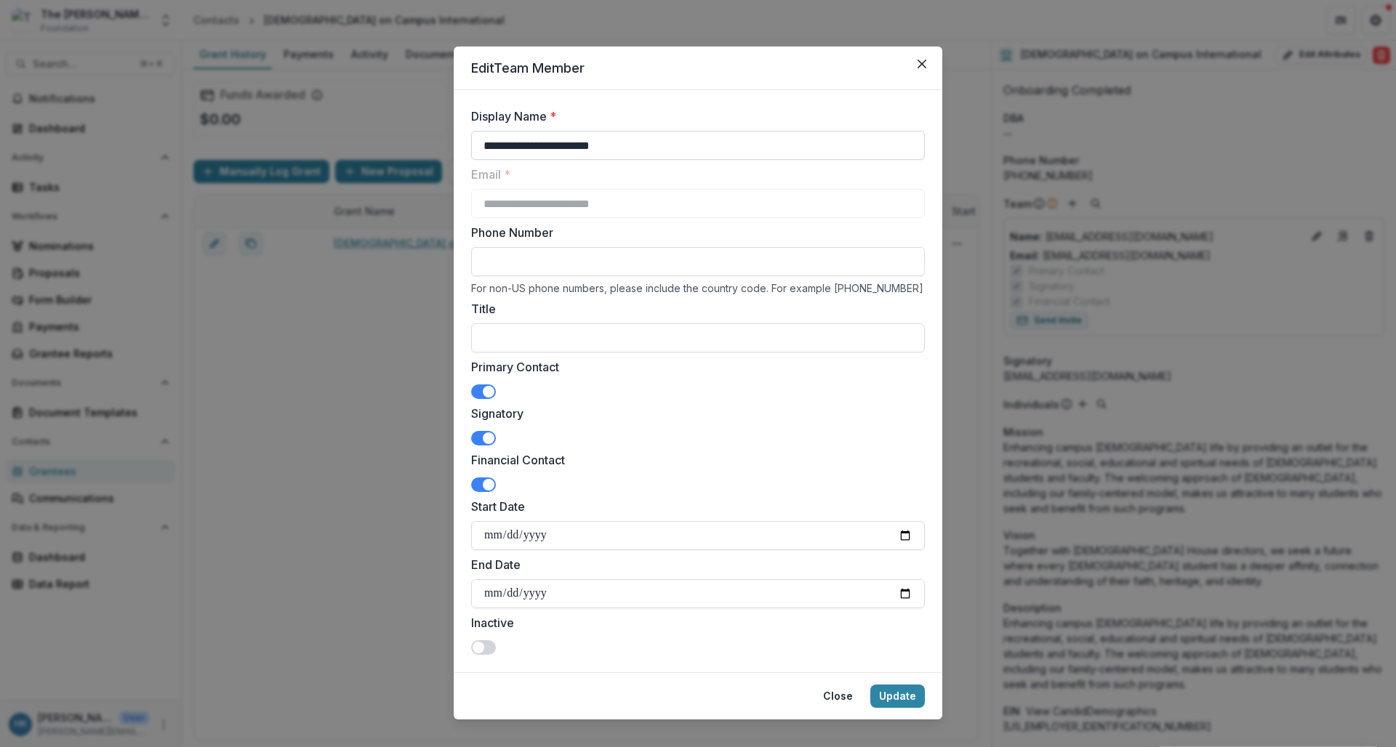
click at [550, 143] on input "**********" at bounding box center [698, 145] width 454 height 29
type input "**********"
click at [513, 358] on div "**********" at bounding box center [698, 410] width 454 height 489
click at [514, 340] on input "Title" at bounding box center [698, 338] width 454 height 29
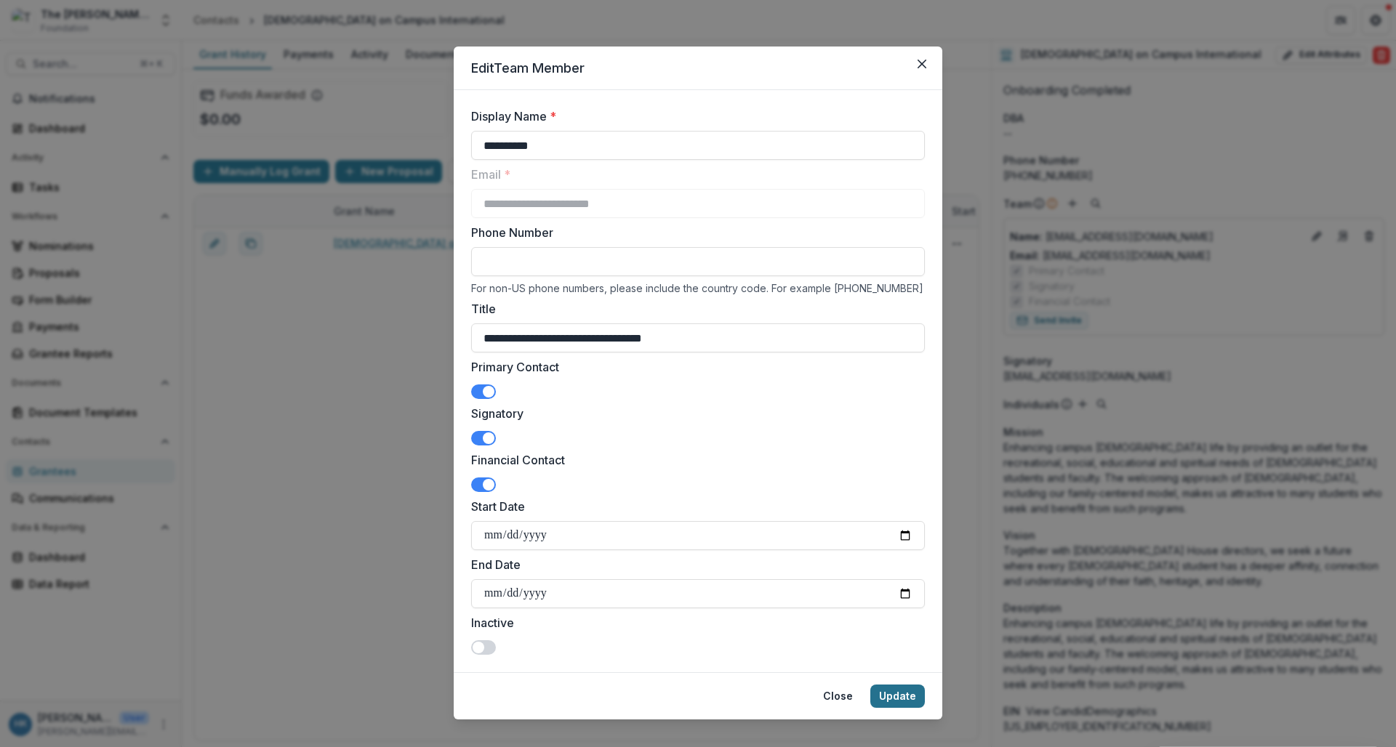
type input "**********"
click at [896, 699] on button "Update" at bounding box center [897, 696] width 55 height 23
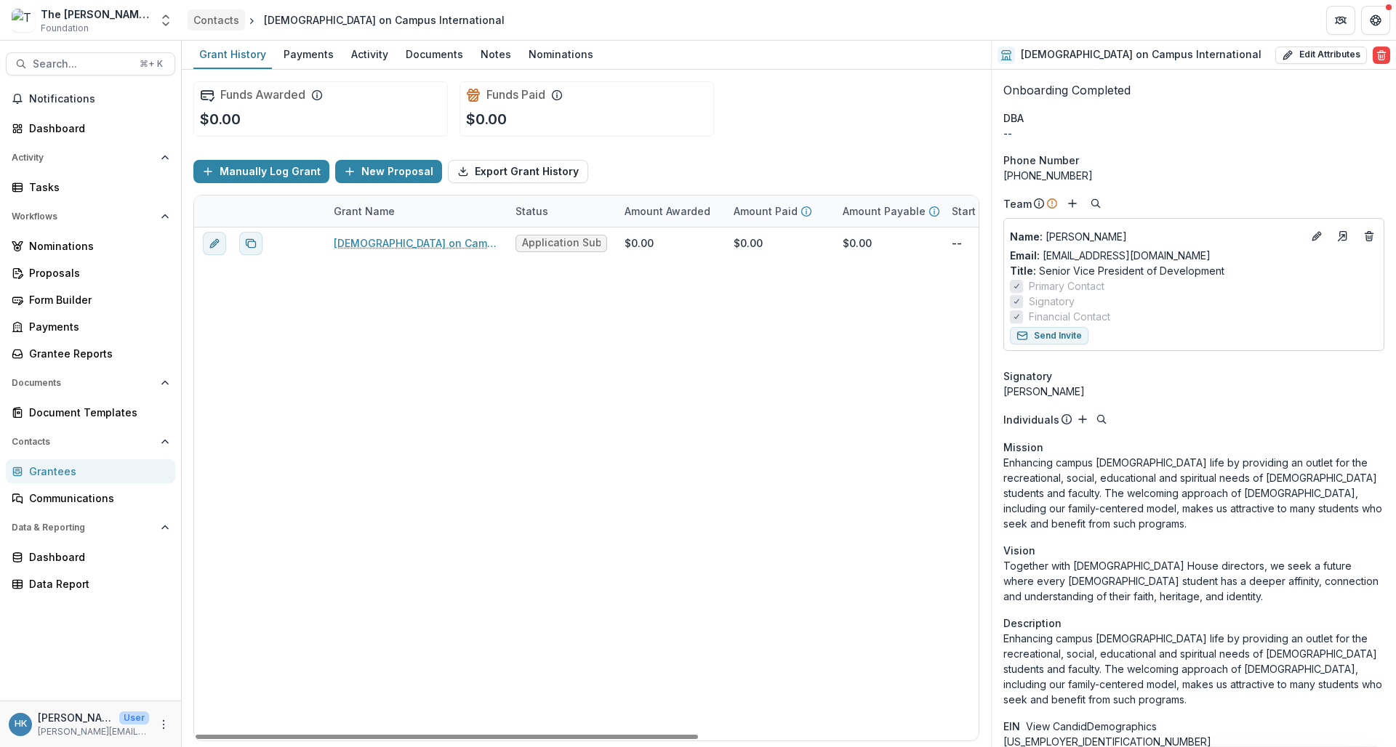
click at [215, 20] on div "Contacts" at bounding box center [216, 19] width 46 height 15
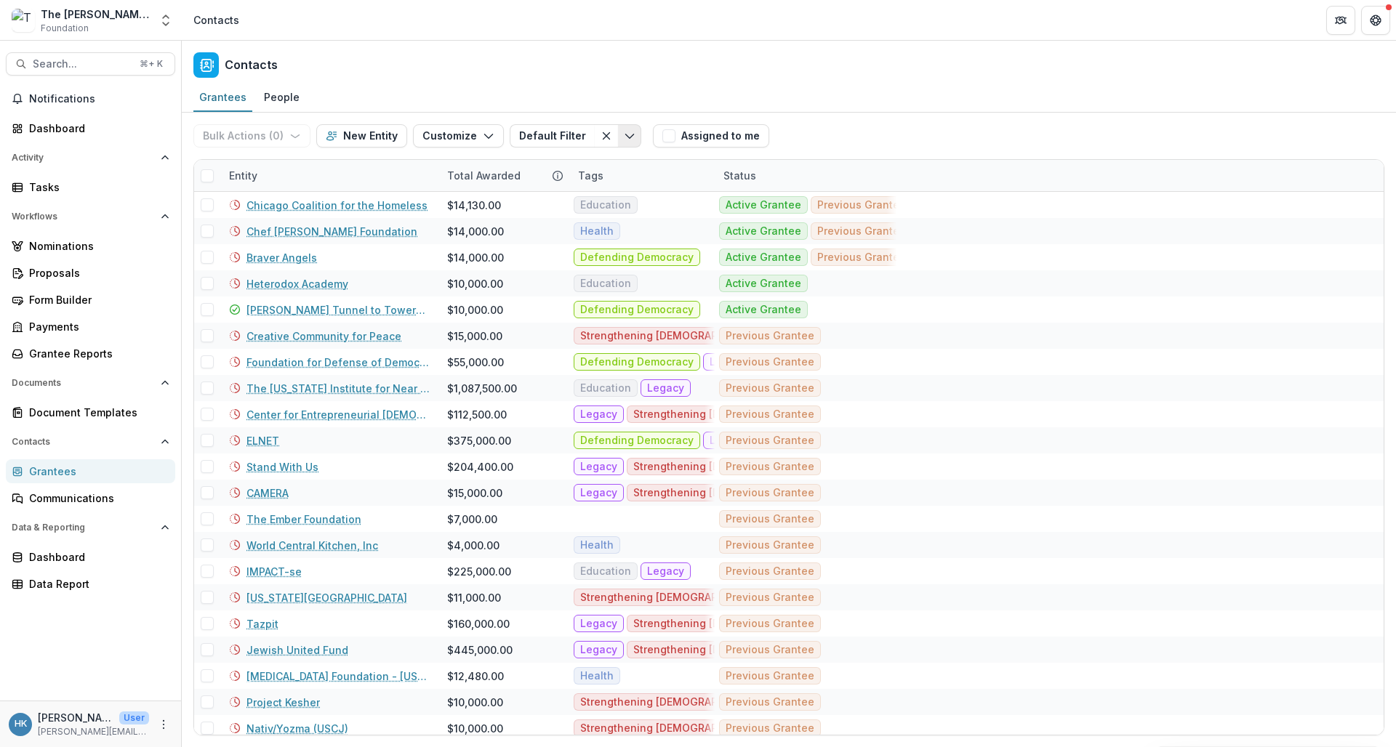
click at [624, 137] on icon "Toggle menu" at bounding box center [630, 136] width 12 height 12
click at [636, 207] on button "New Filter" at bounding box center [679, 202] width 342 height 25
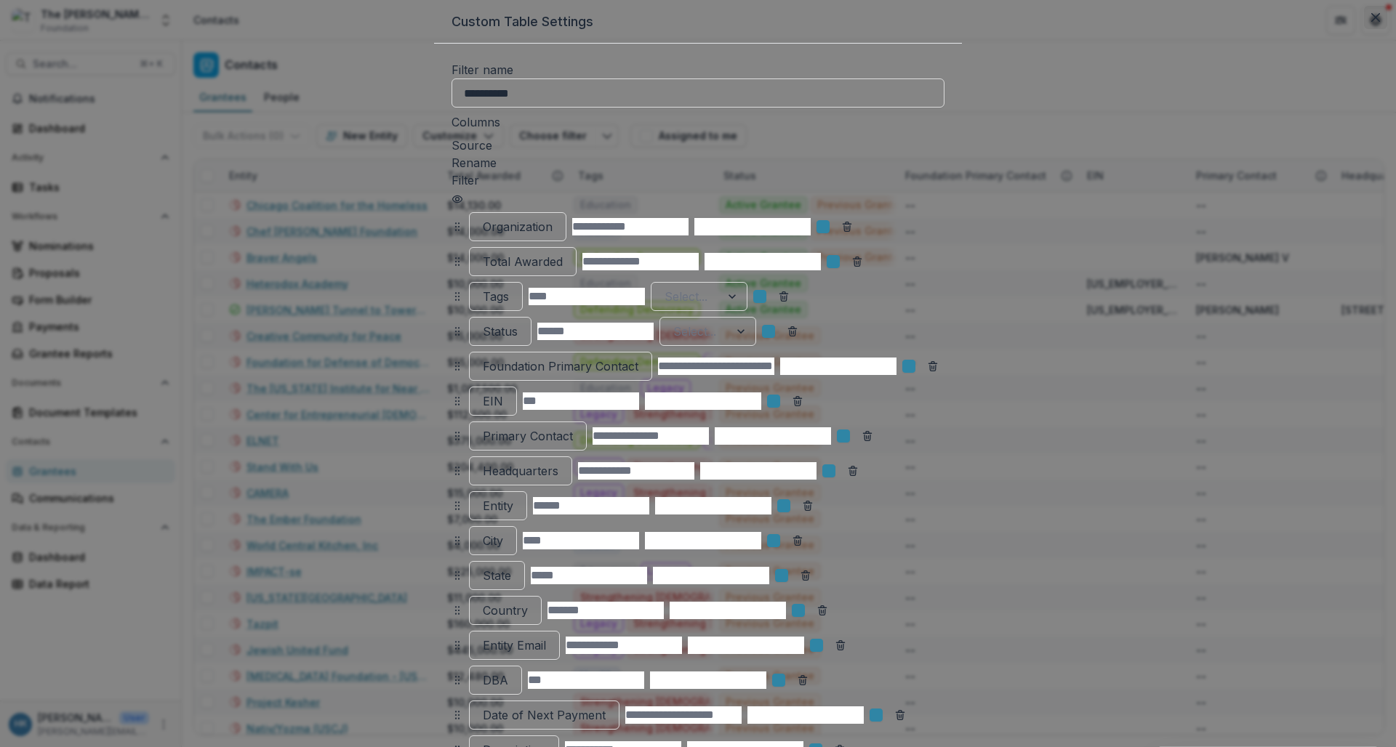
click at [1220, 22] on icon "Close" at bounding box center [1375, 17] width 9 height 9
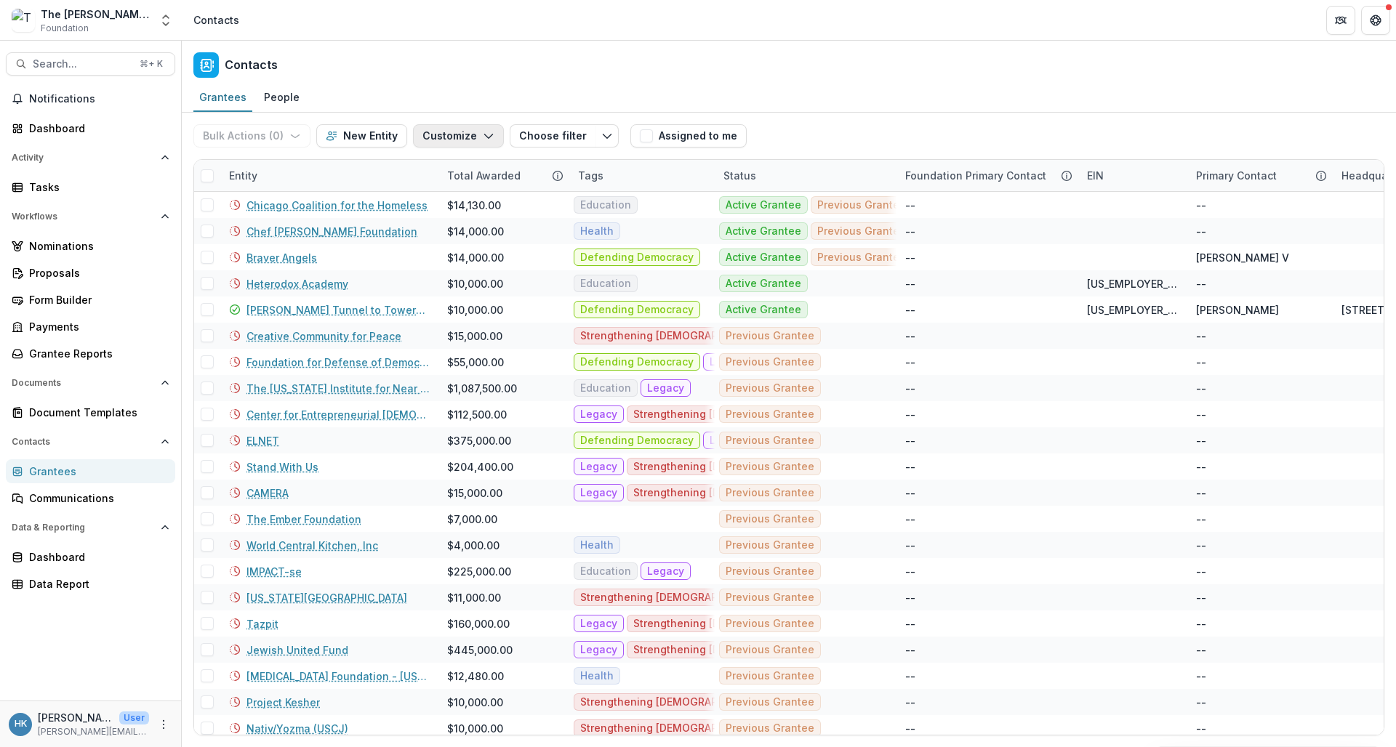
click at [430, 135] on button "Customize" at bounding box center [458, 135] width 91 height 23
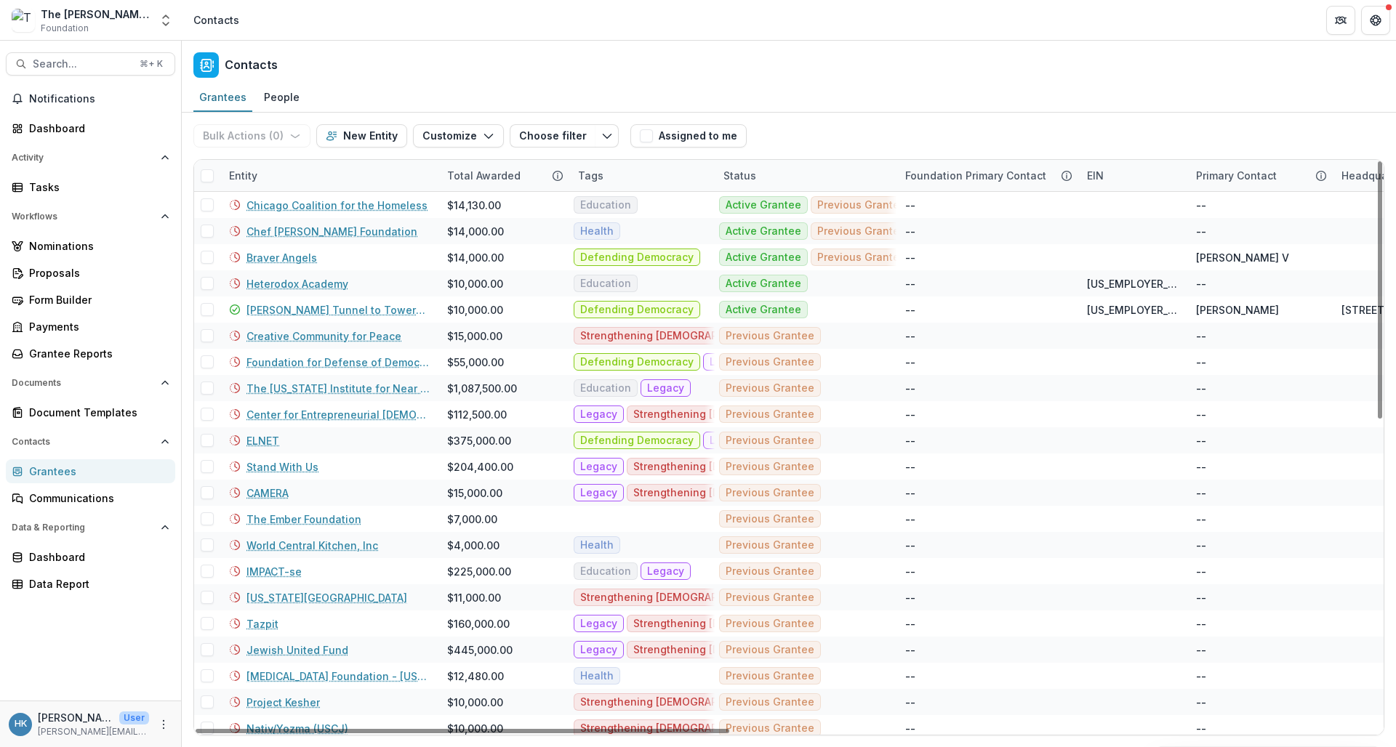
click at [258, 180] on div "Entity" at bounding box center [243, 175] width 46 height 15
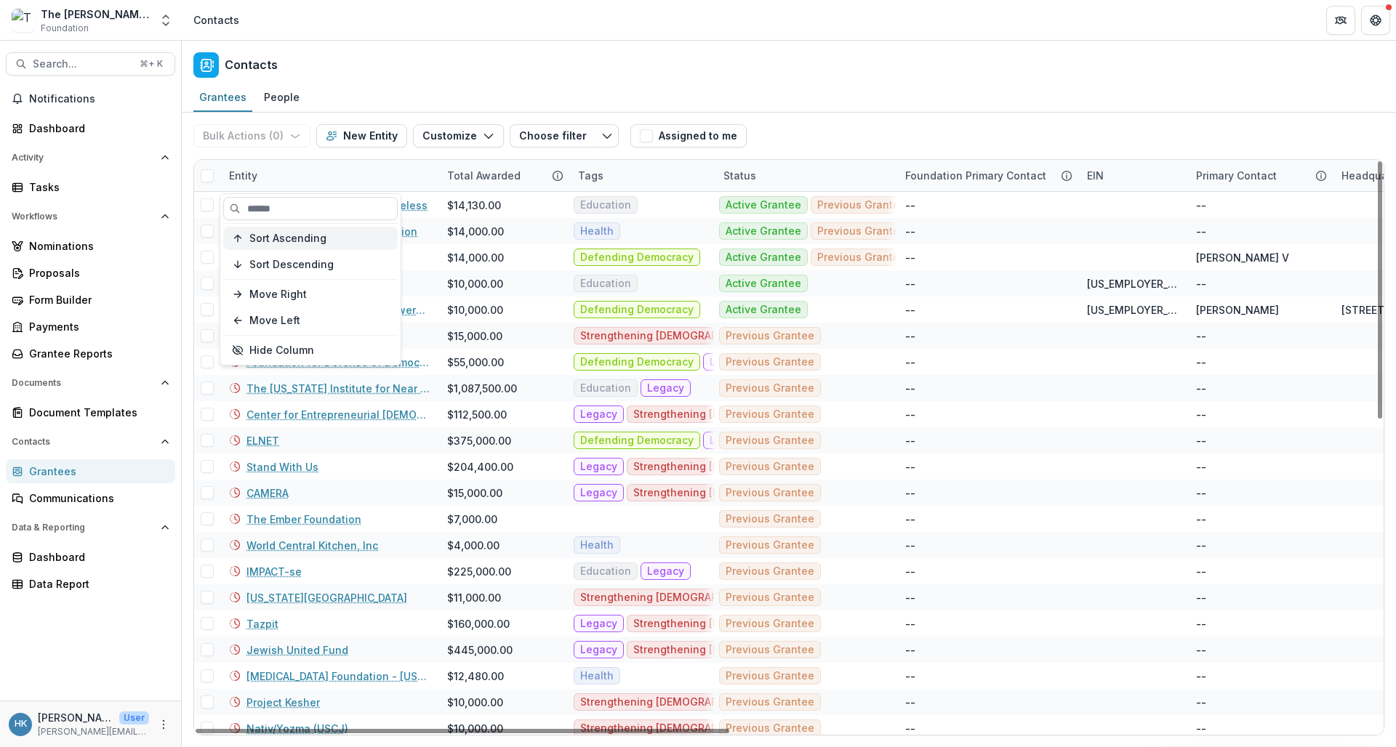
click at [273, 241] on span "Sort Ascending" at bounding box center [287, 239] width 77 height 12
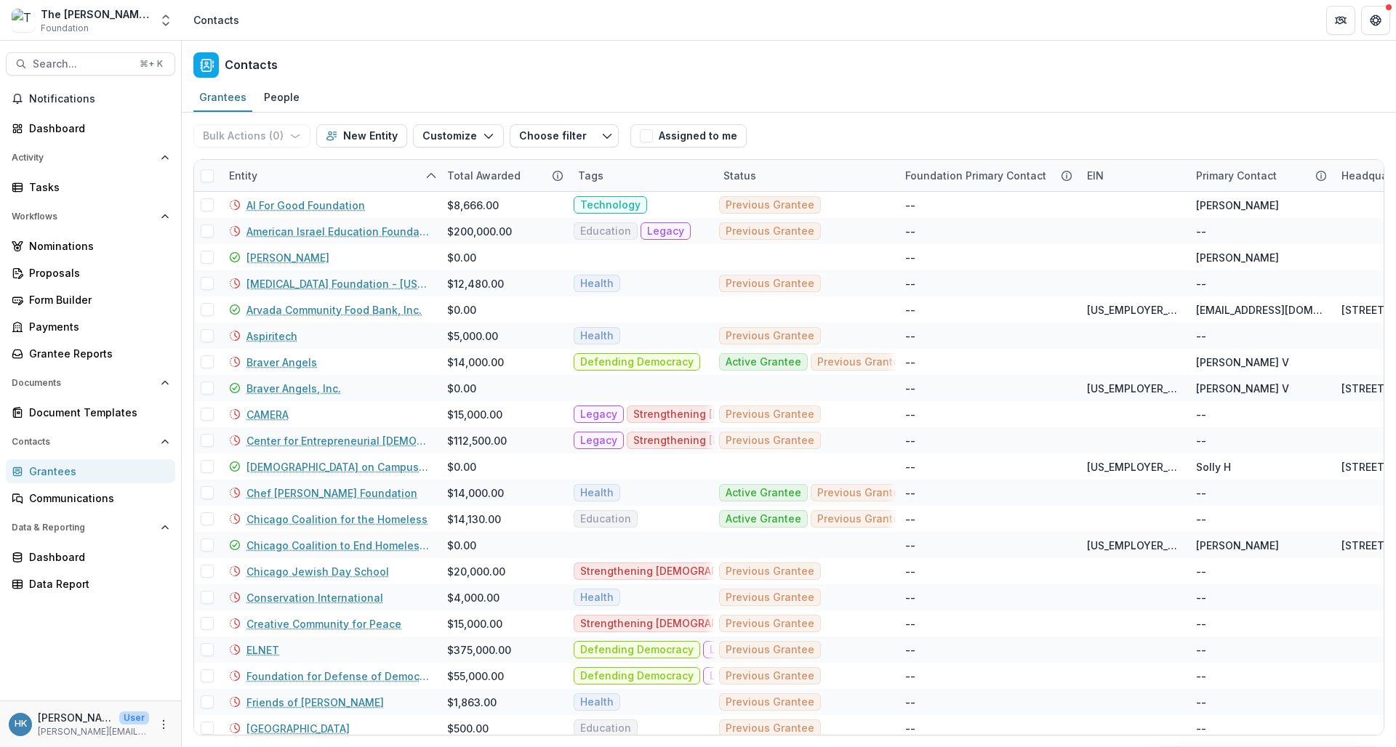
click at [640, 73] on div "Contacts" at bounding box center [789, 62] width 1214 height 43
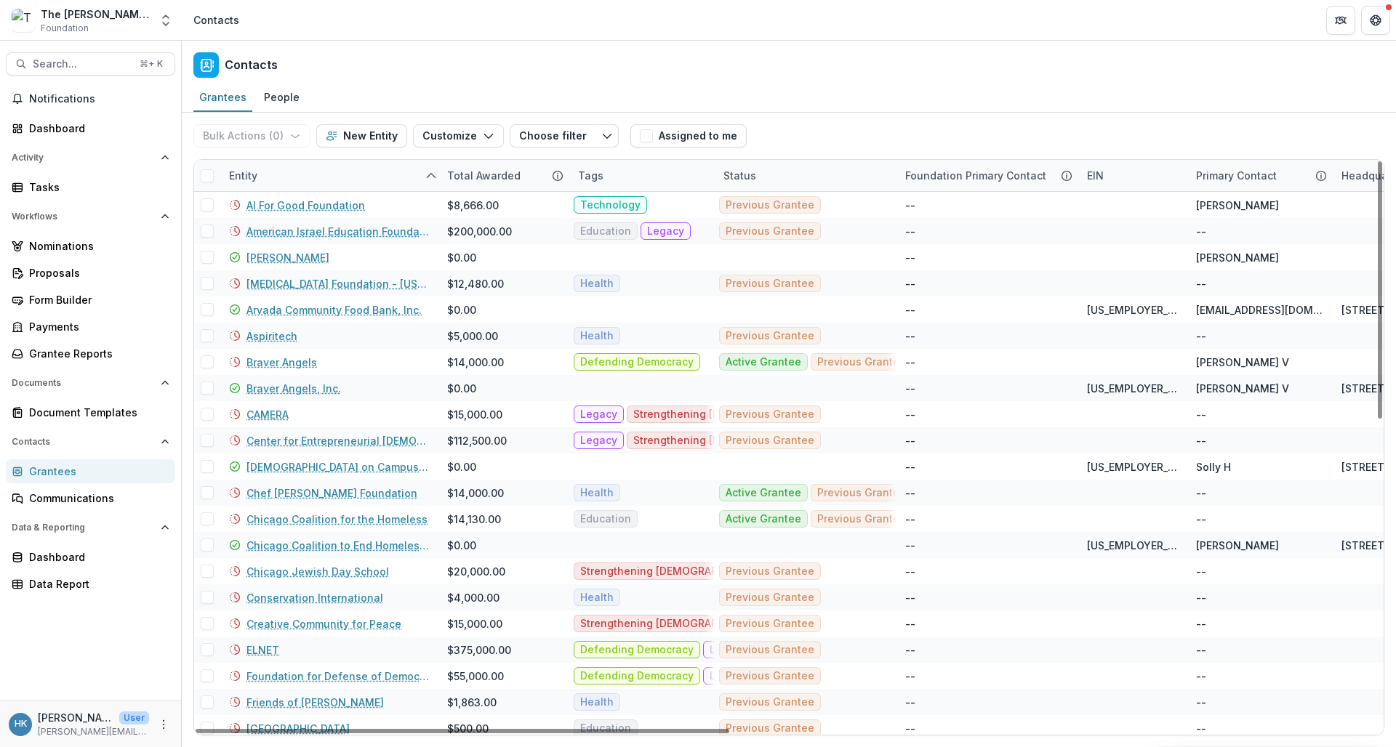
click at [241, 177] on div "Entity" at bounding box center [243, 175] width 46 height 15
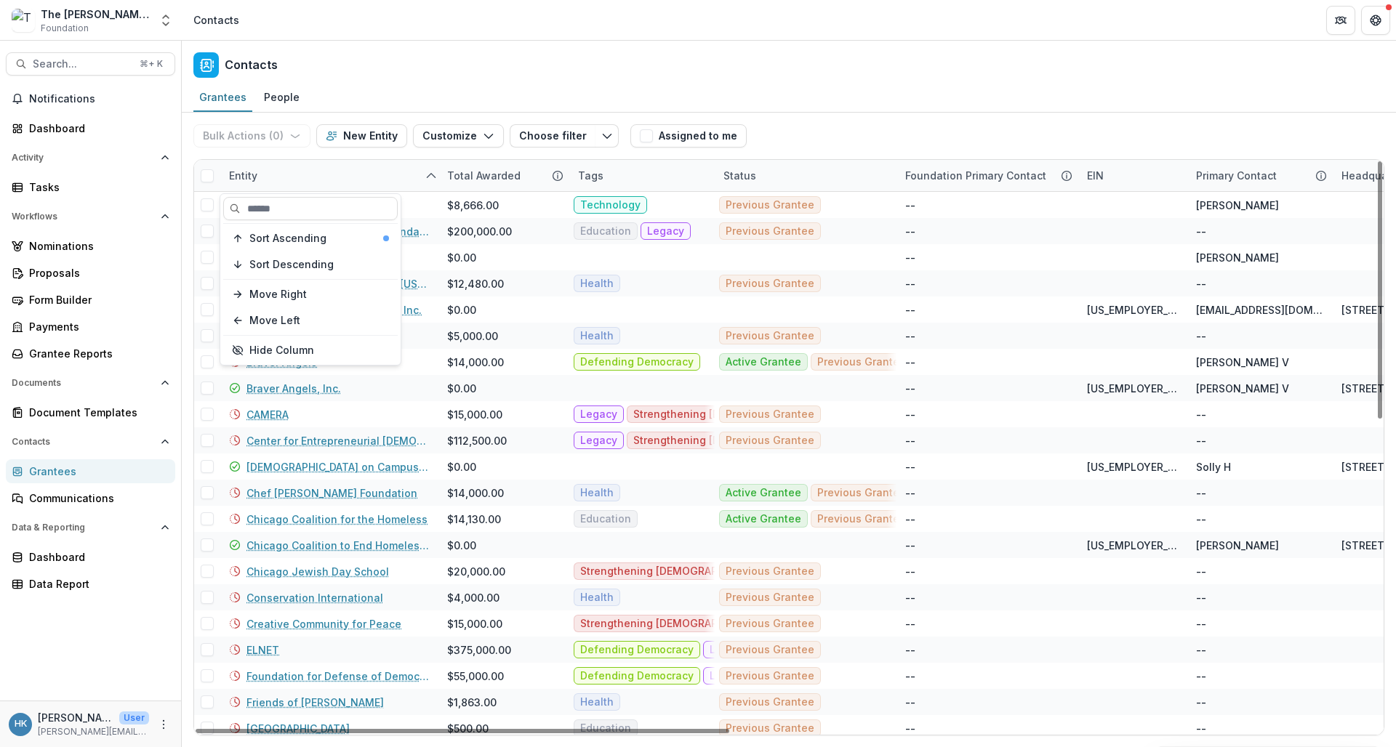
click at [241, 177] on div "Entity" at bounding box center [243, 175] width 46 height 15
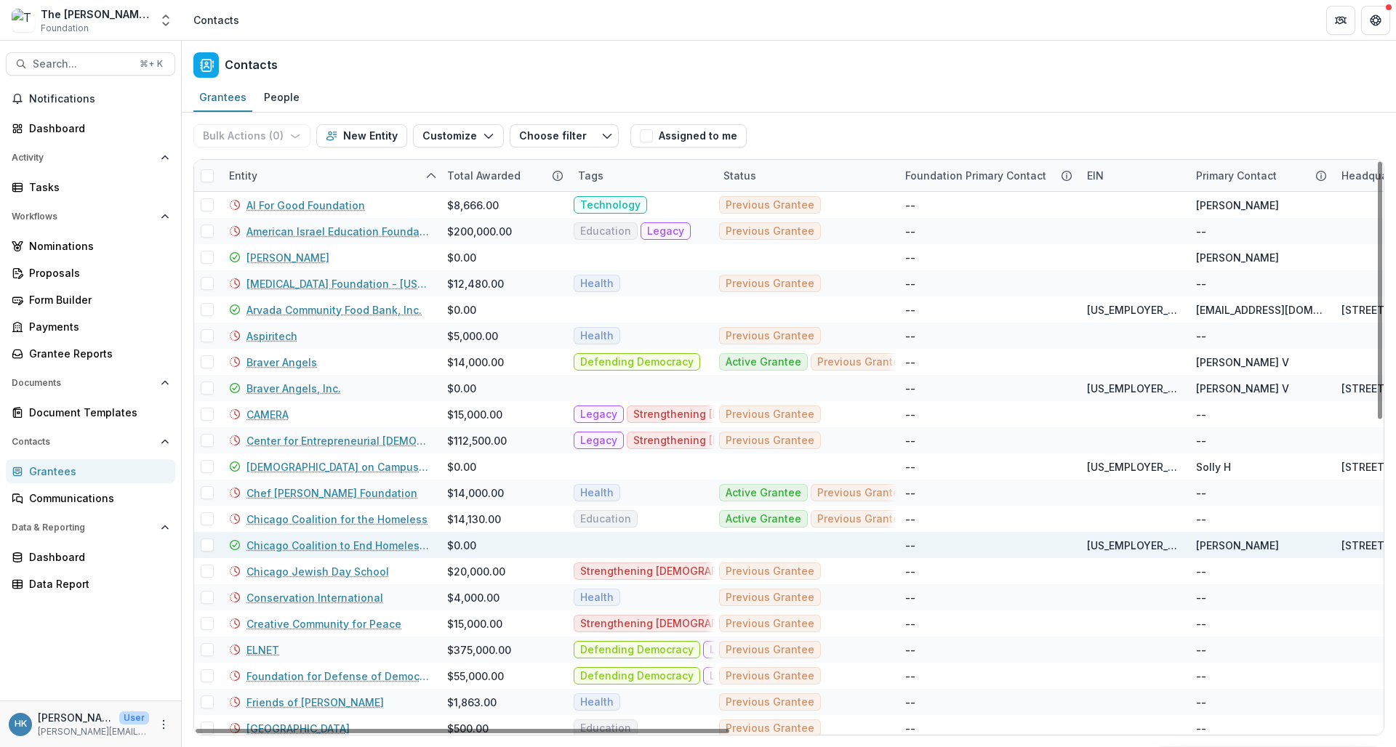
scroll to position [33, 0]
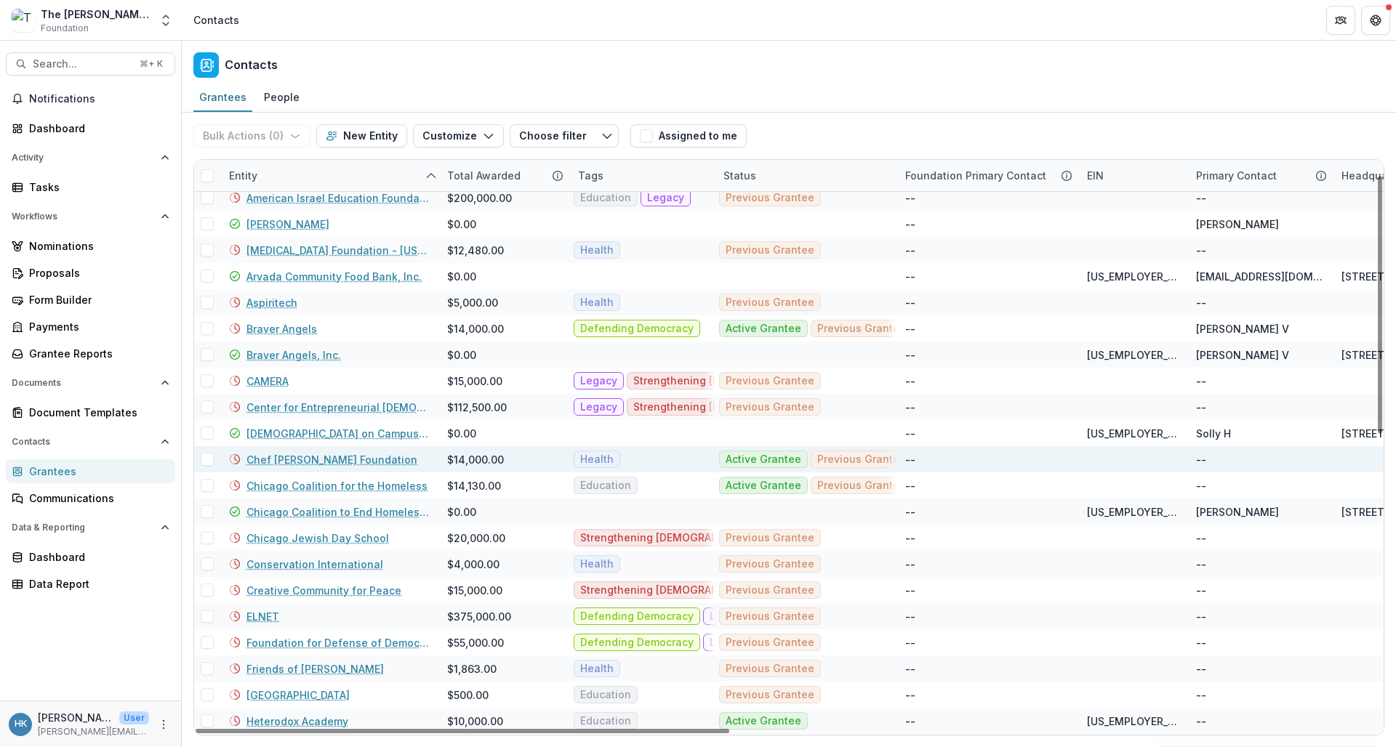
click at [291, 456] on link "Chef [PERSON_NAME] Foundation" at bounding box center [332, 459] width 171 height 15
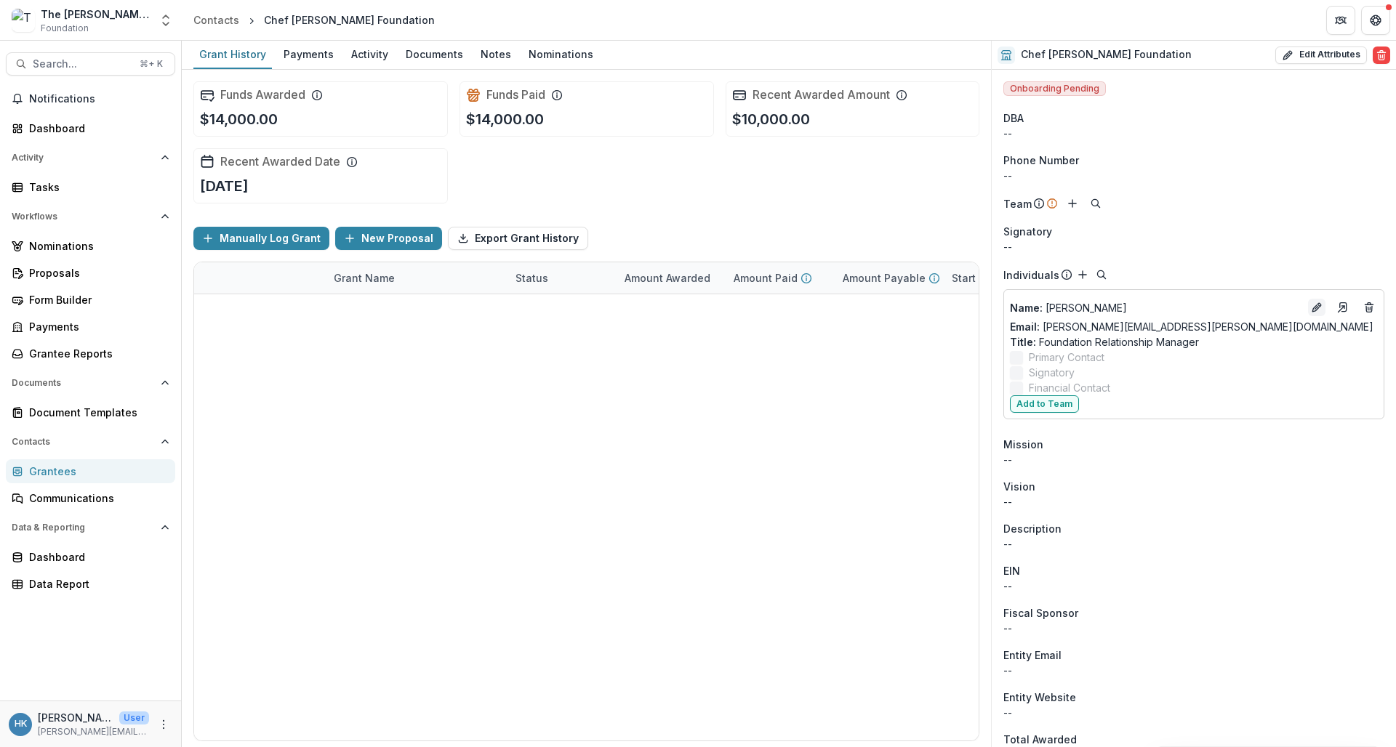
click at [1220, 301] on button "Edit" at bounding box center [1316, 307] width 17 height 17
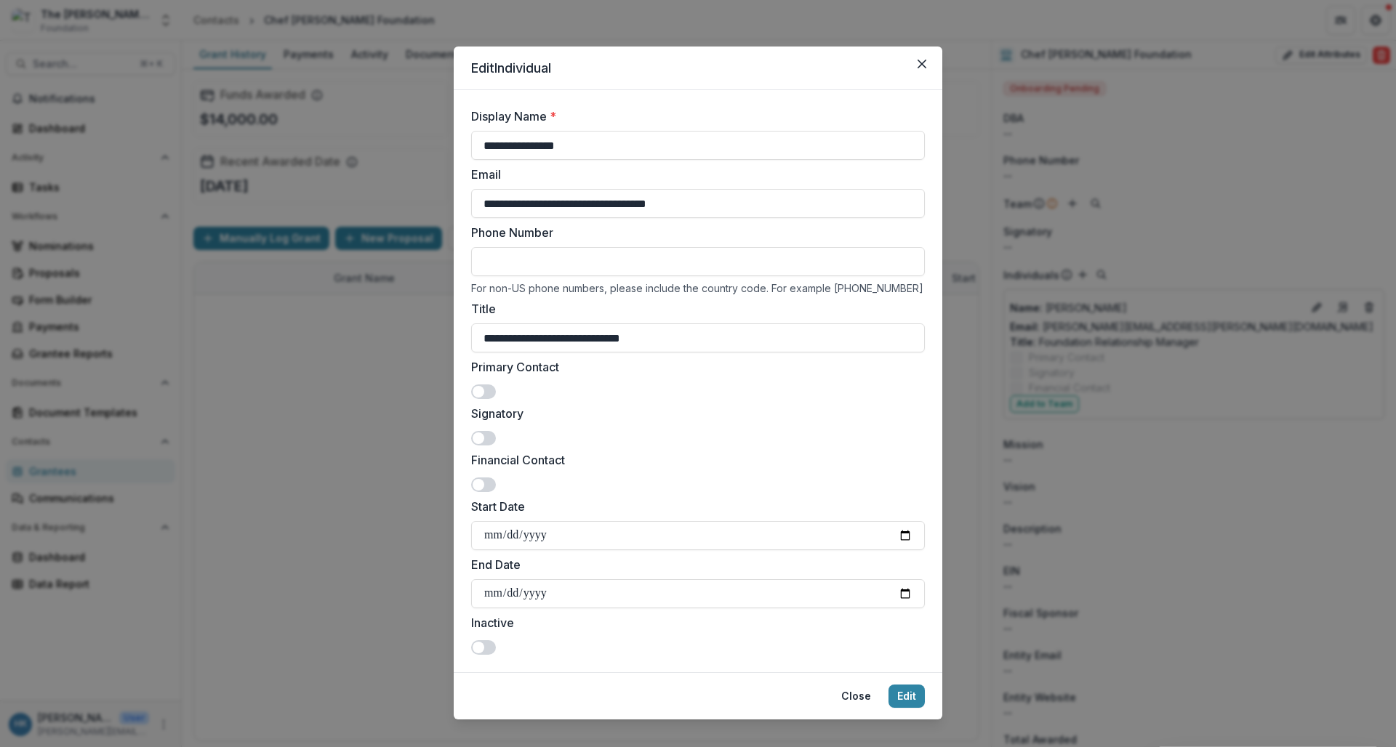
click at [476, 388] on span at bounding box center [479, 392] width 12 height 12
click at [482, 430] on div "Signatory" at bounding box center [698, 425] width 454 height 41
click at [482, 438] on span at bounding box center [483, 438] width 25 height 15
click at [479, 494] on div "**********" at bounding box center [698, 410] width 454 height 489
click at [476, 484] on span at bounding box center [479, 485] width 12 height 12
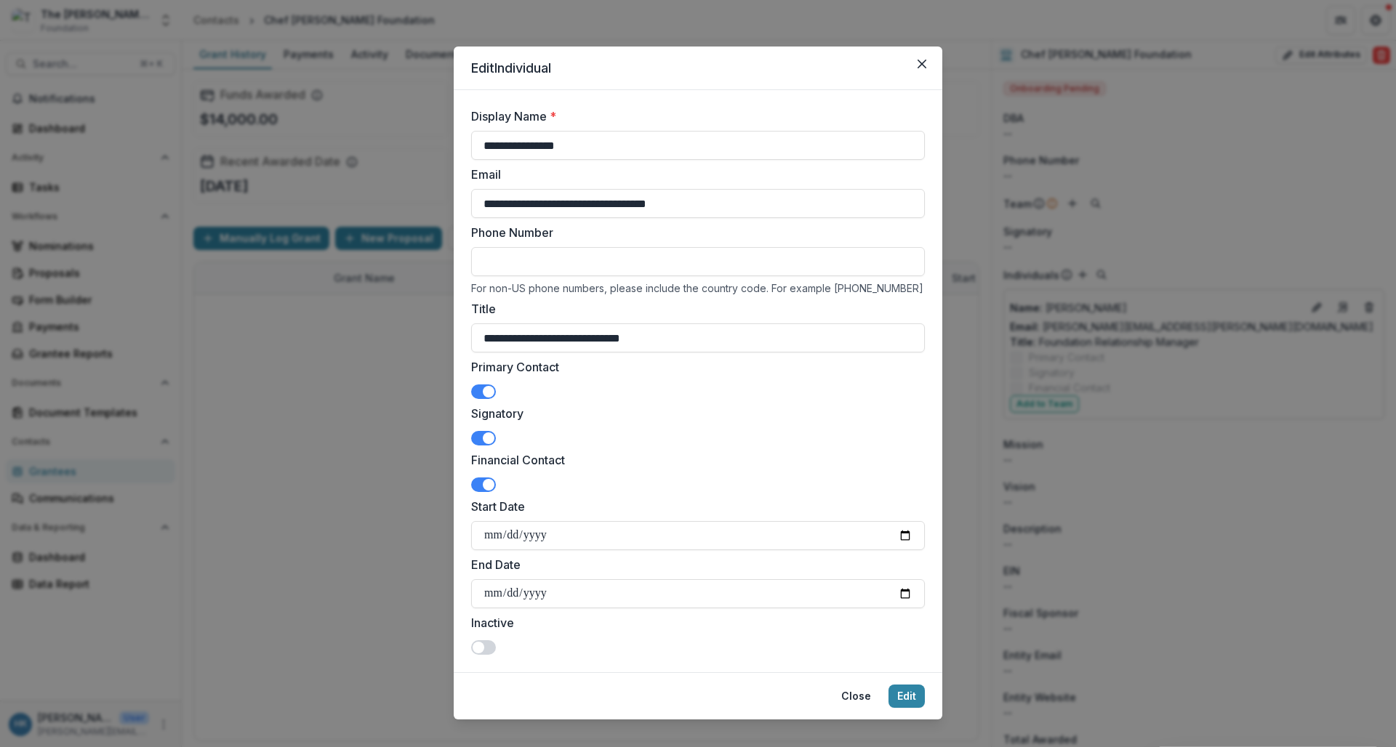
scroll to position [19, 0]
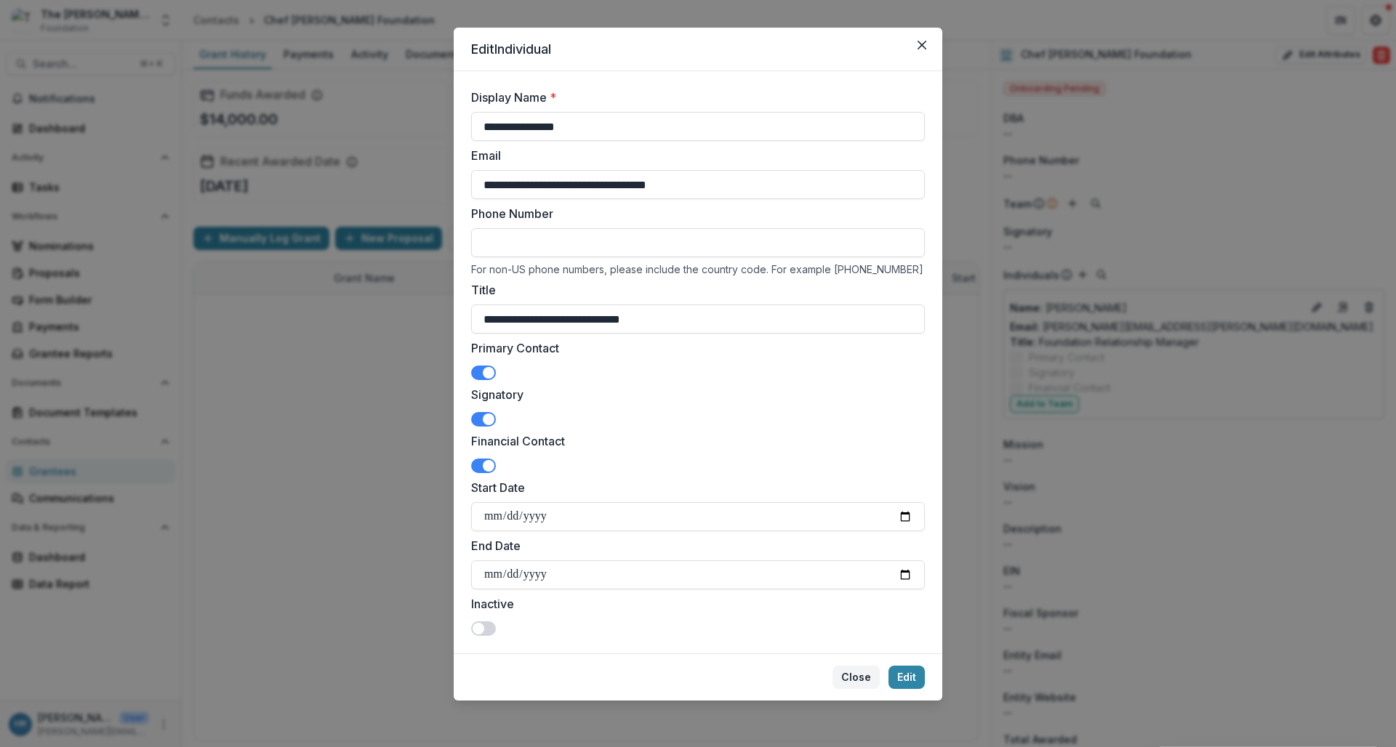
click at [851, 678] on button "Close" at bounding box center [856, 677] width 47 height 23
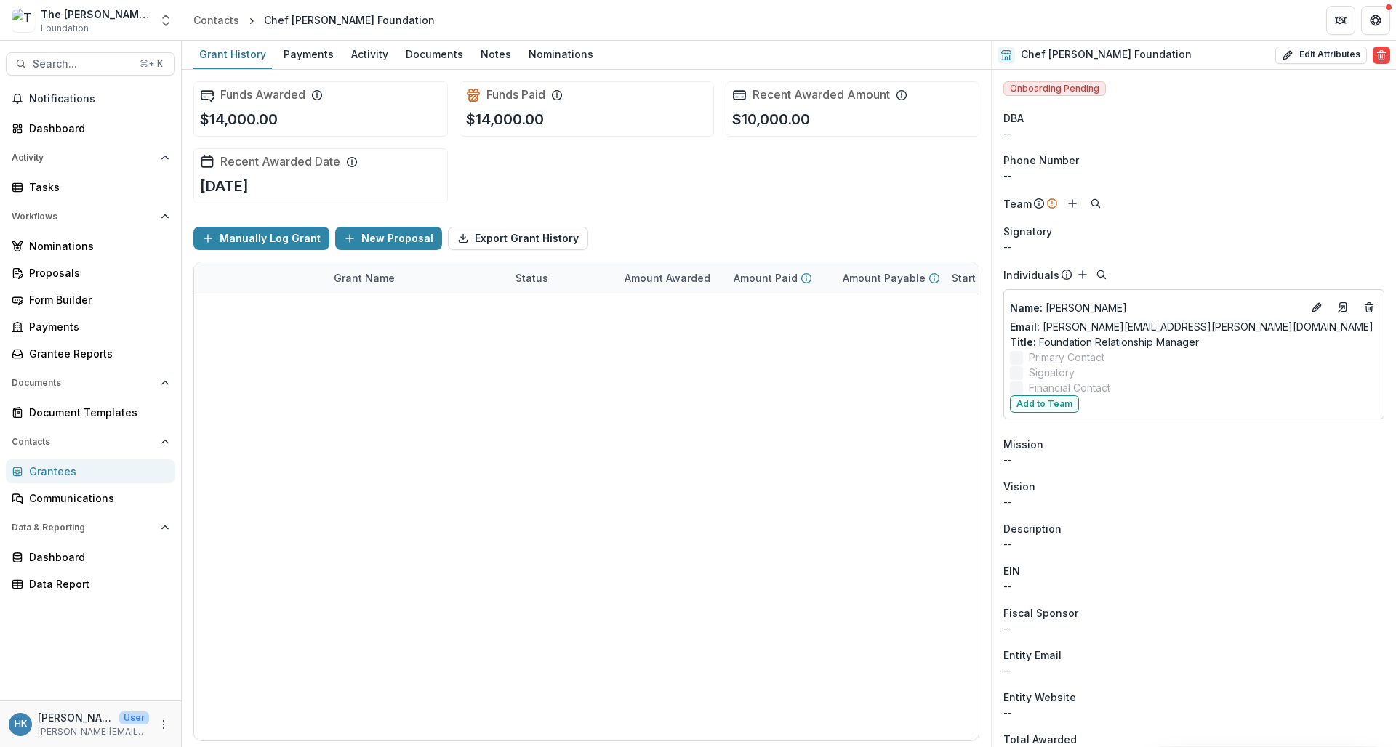
click at [861, 228] on div "Manually Log Grant New Proposal Export Grant History" at bounding box center [586, 238] width 786 height 47
click at [1220, 306] on icon "Edit" at bounding box center [1315, 308] width 7 height 7
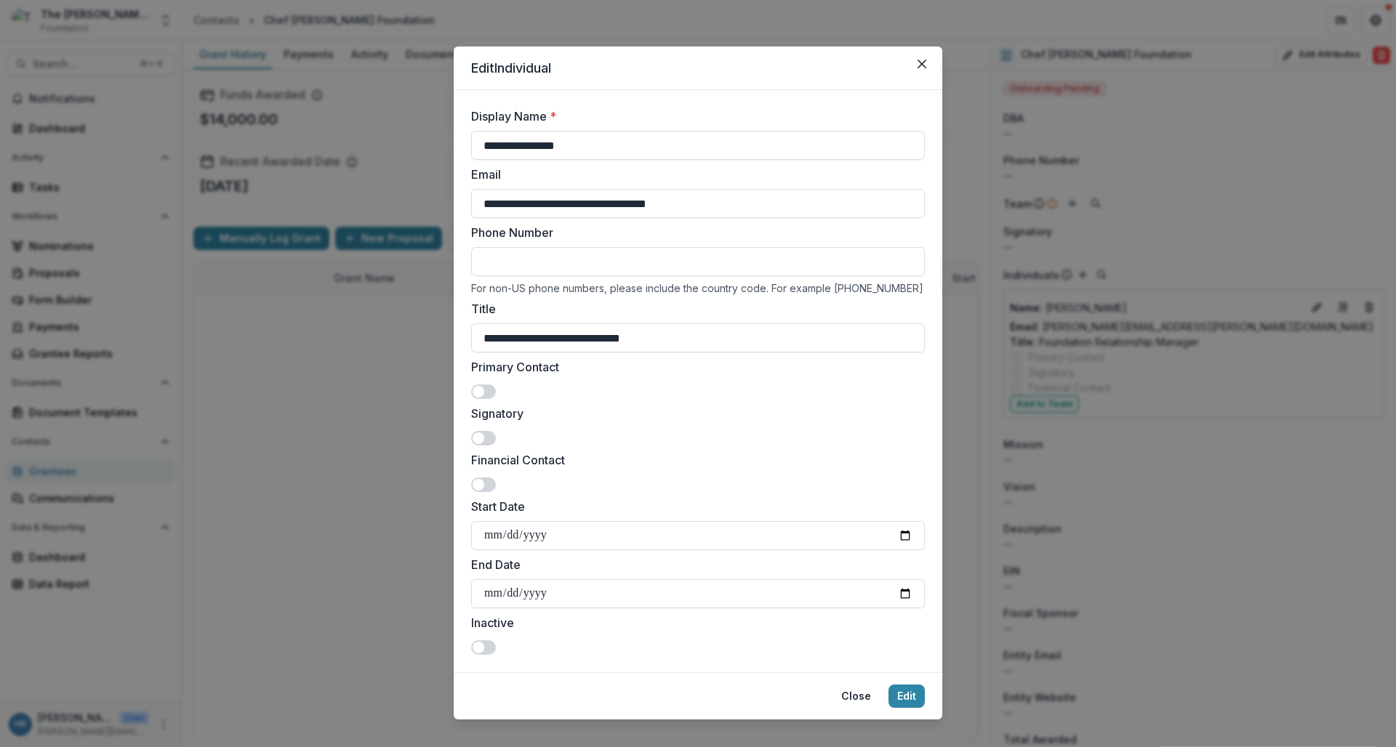
click at [477, 391] on span at bounding box center [479, 392] width 12 height 12
click at [471, 436] on span at bounding box center [483, 438] width 25 height 15
click at [473, 487] on span at bounding box center [479, 485] width 12 height 12
click at [905, 700] on button "Edit" at bounding box center [907, 696] width 36 height 23
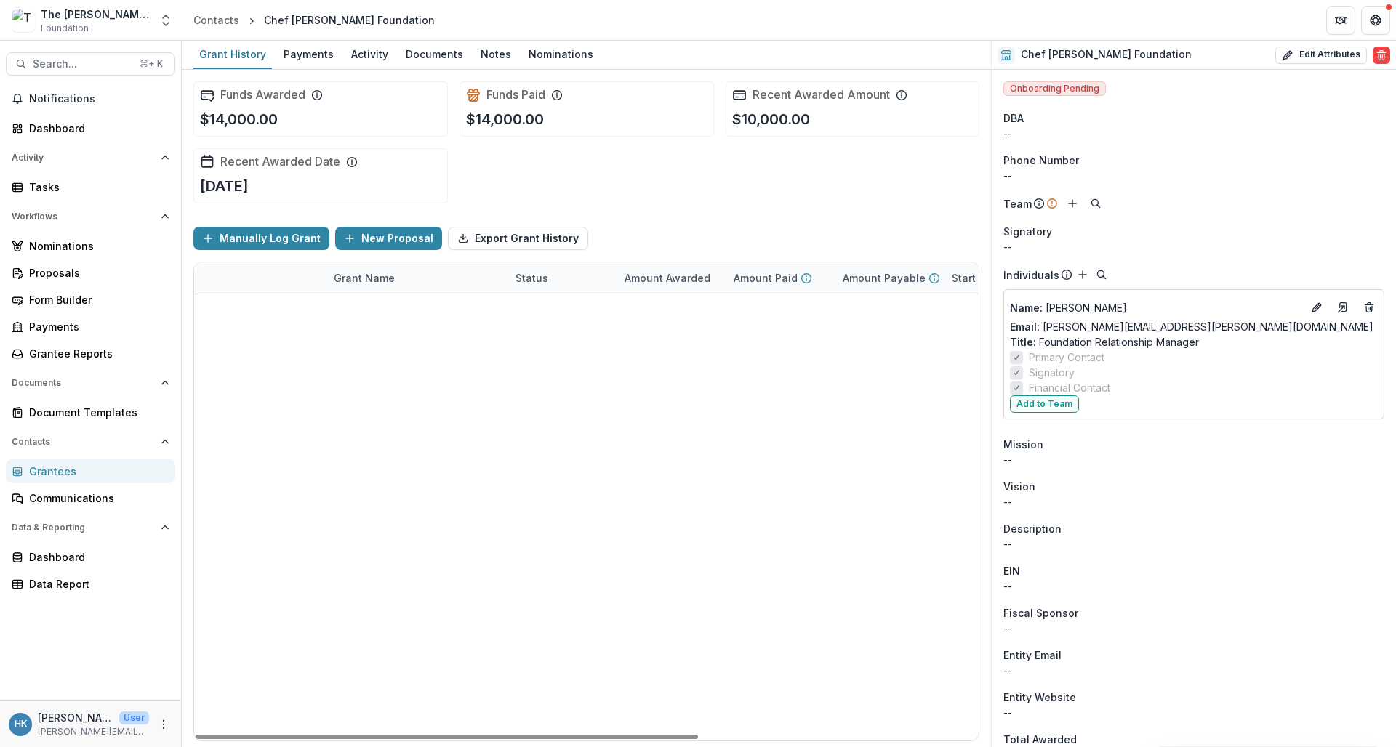
click at [877, 294] on div "Chef Ann Foundation - 2025 - Performance Report Application Submitted $0.00 $0.…" at bounding box center [586, 294] width 785 height 0
click at [1039, 408] on button "Add to Team" at bounding box center [1044, 404] width 69 height 17
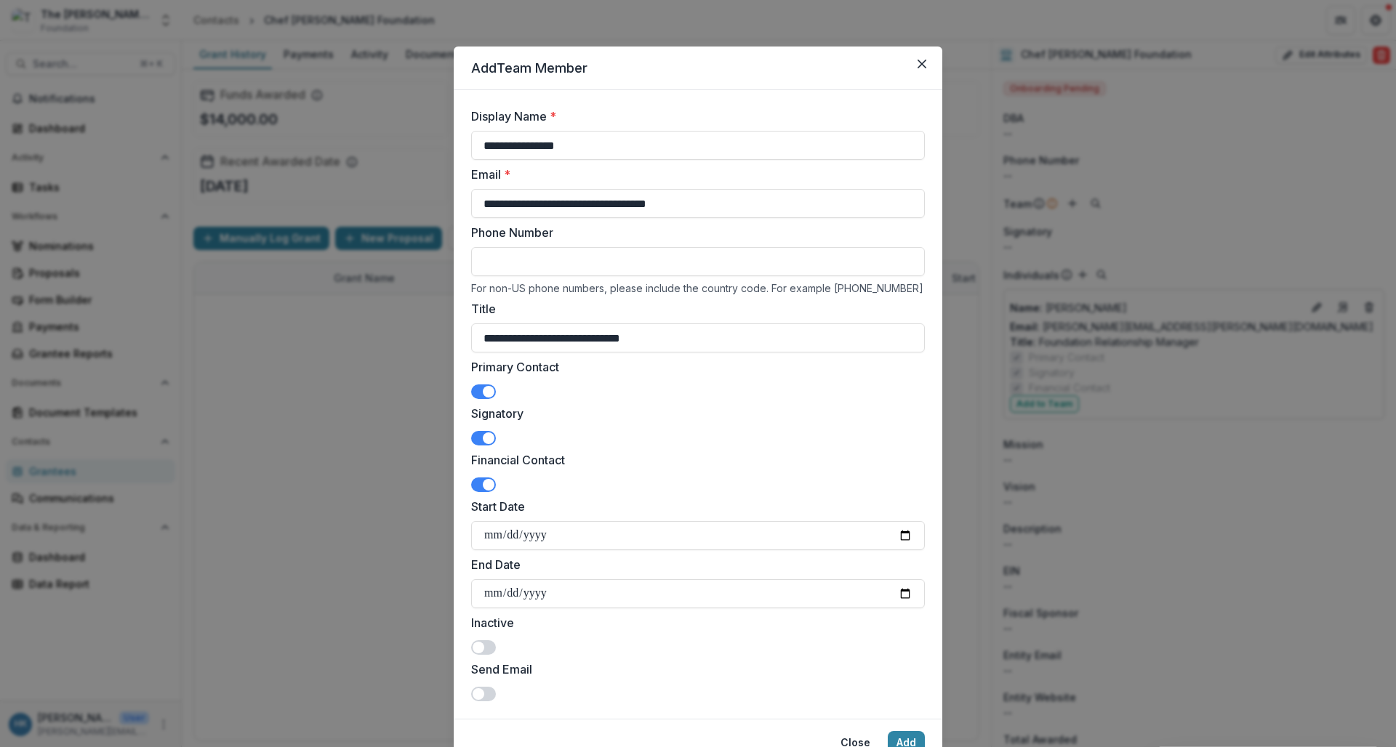
scroll to position [65, 0]
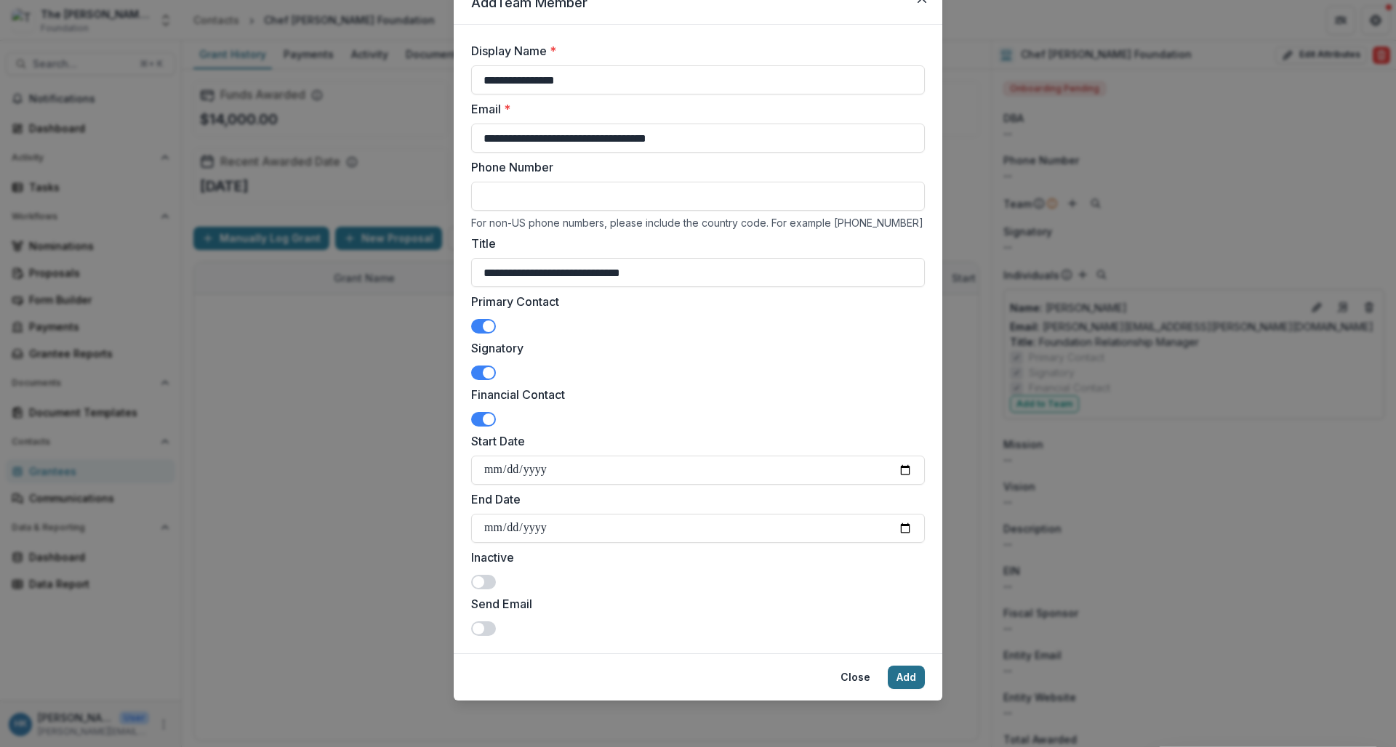
click at [902, 682] on button "Add" at bounding box center [906, 677] width 37 height 23
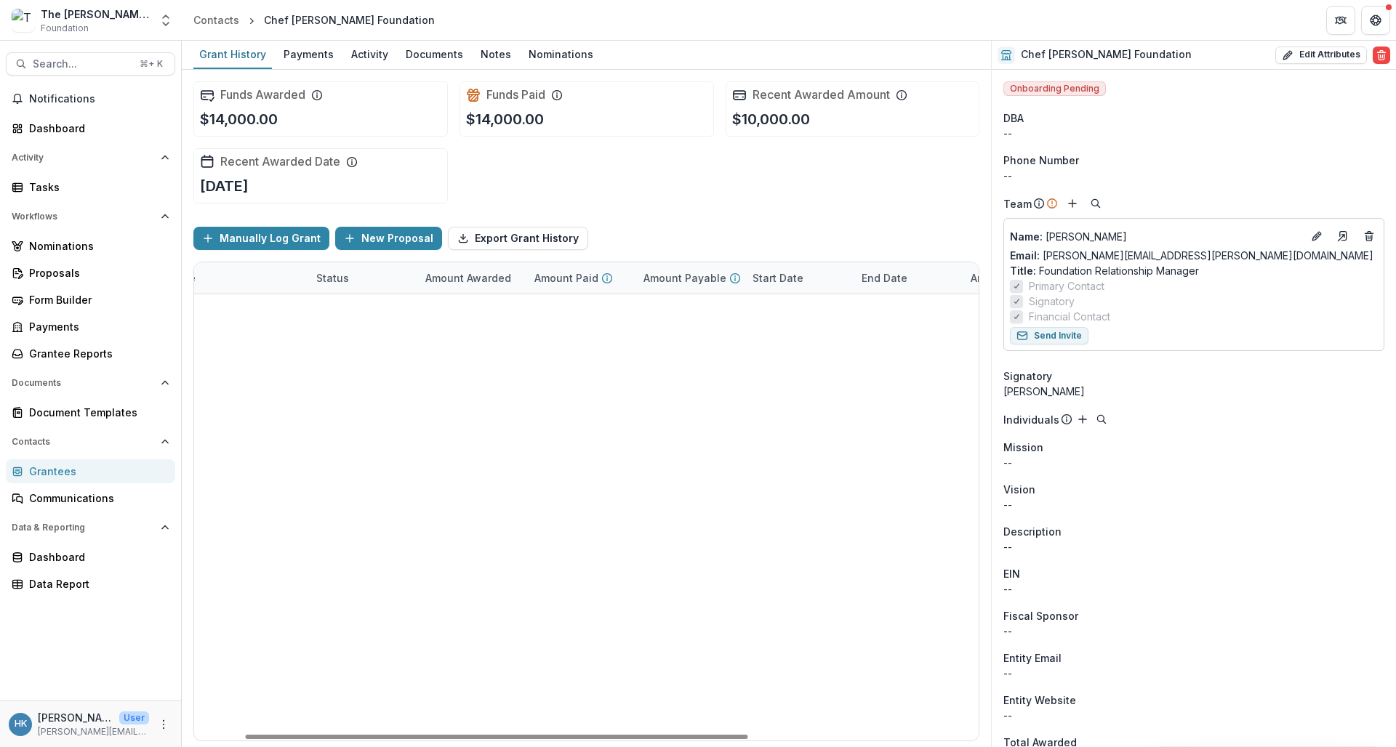
scroll to position [0, 0]
click at [159, 731] on button "More" at bounding box center [163, 724] width 17 height 17
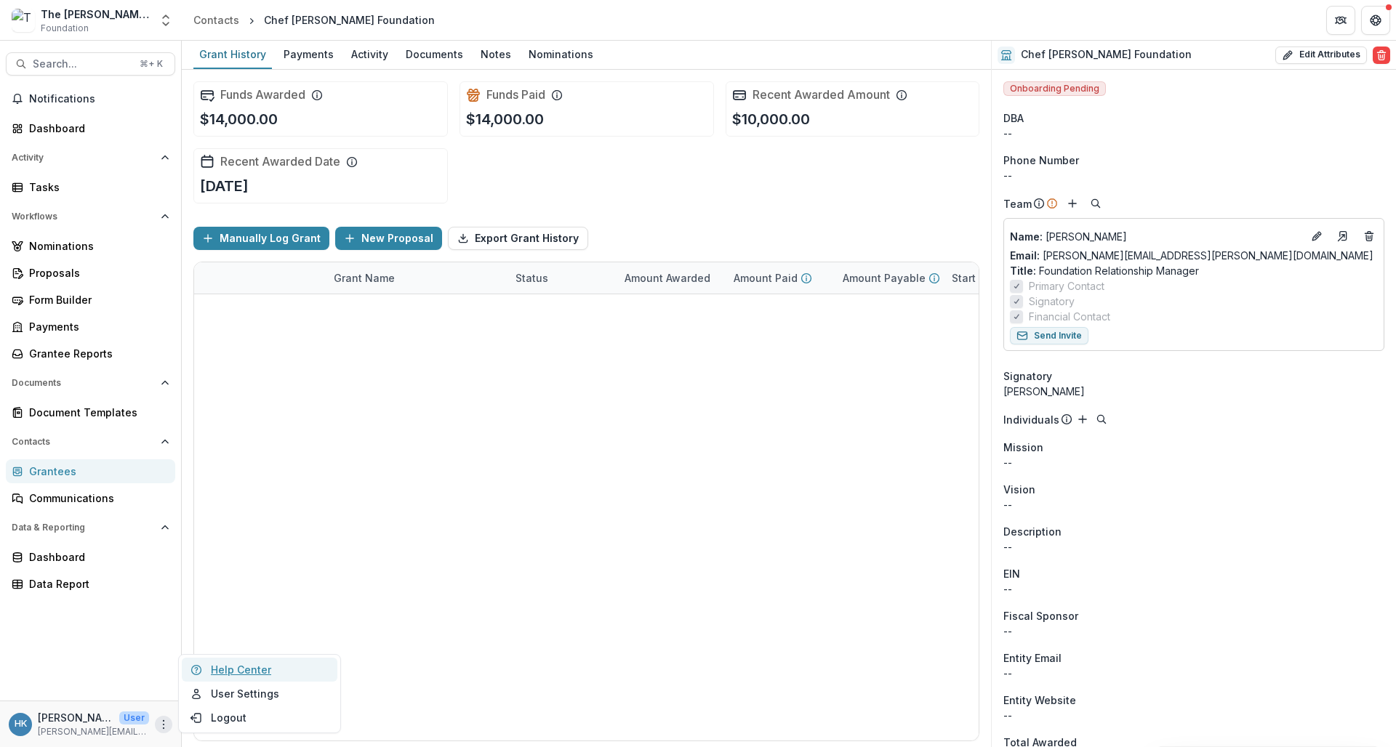
click at [238, 673] on link "Help Center" at bounding box center [260, 670] width 156 height 24
click at [223, 25] on div "Contacts" at bounding box center [216, 19] width 46 height 15
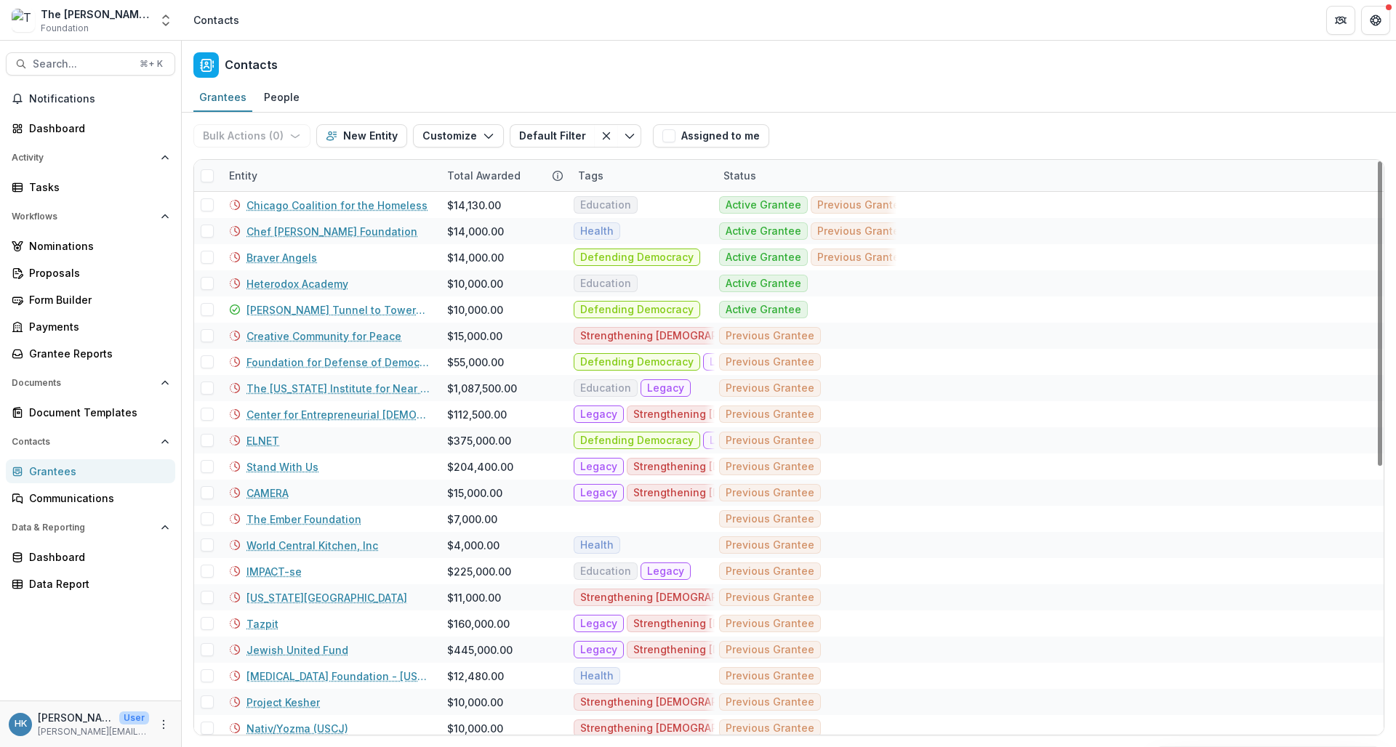
click at [255, 174] on div "Entity" at bounding box center [243, 175] width 46 height 15
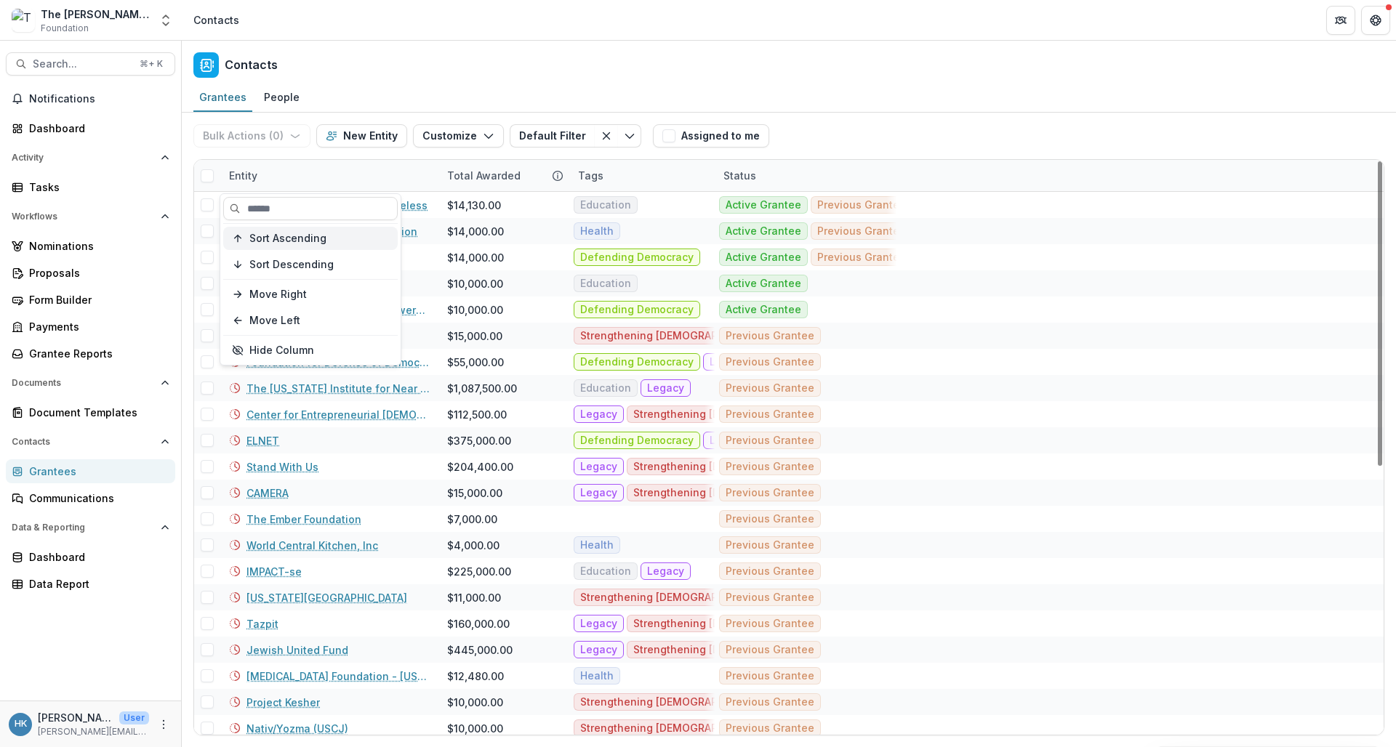
click at [318, 236] on span "Sort Ascending" at bounding box center [287, 239] width 77 height 12
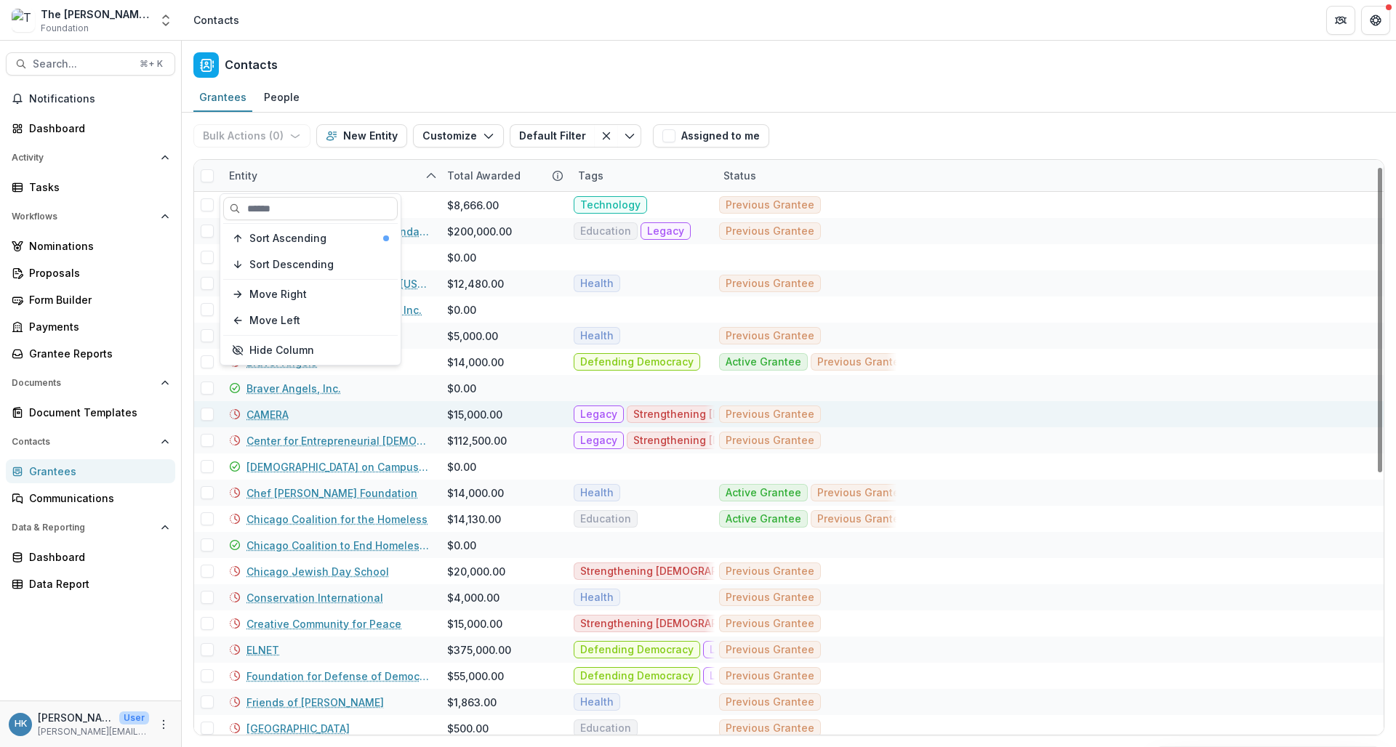
scroll to position [26, 0]
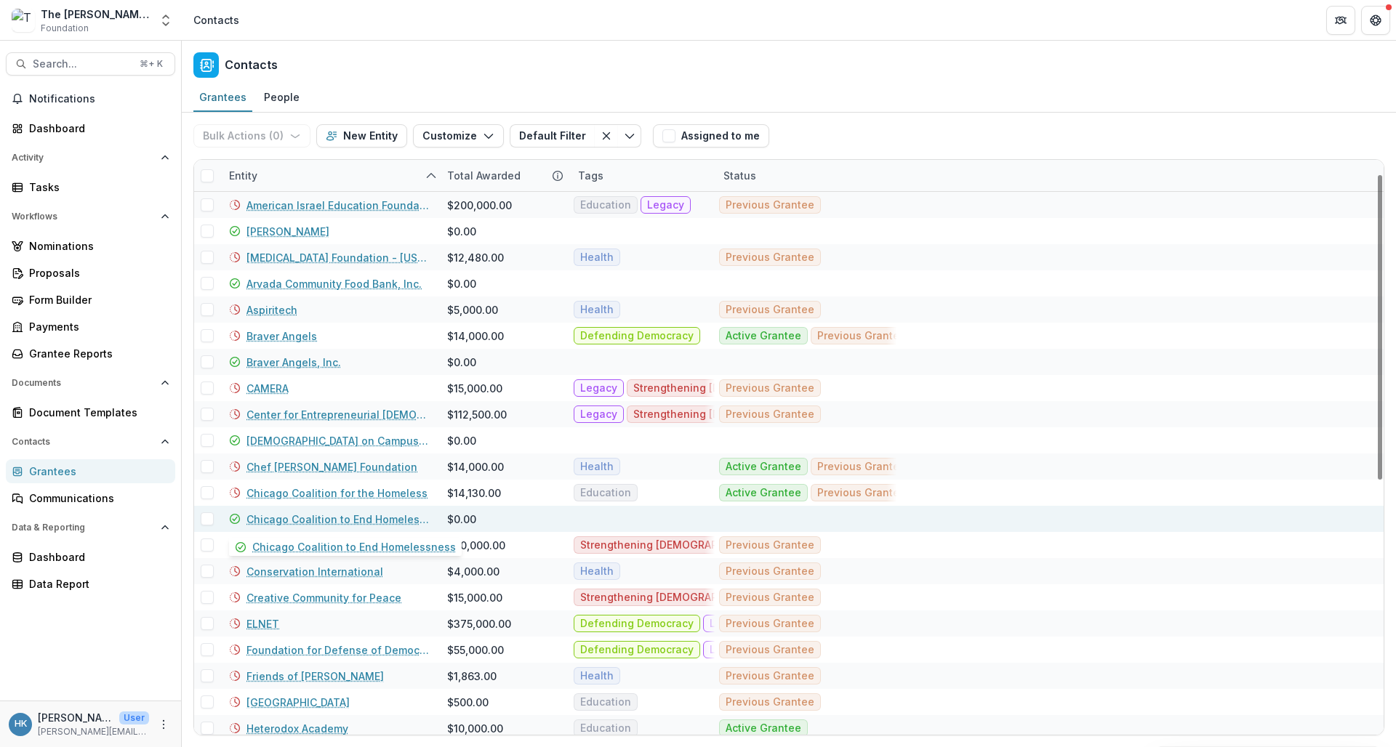
click at [380, 518] on link "Chicago Coalition to End Homelessness" at bounding box center [338, 519] width 183 height 15
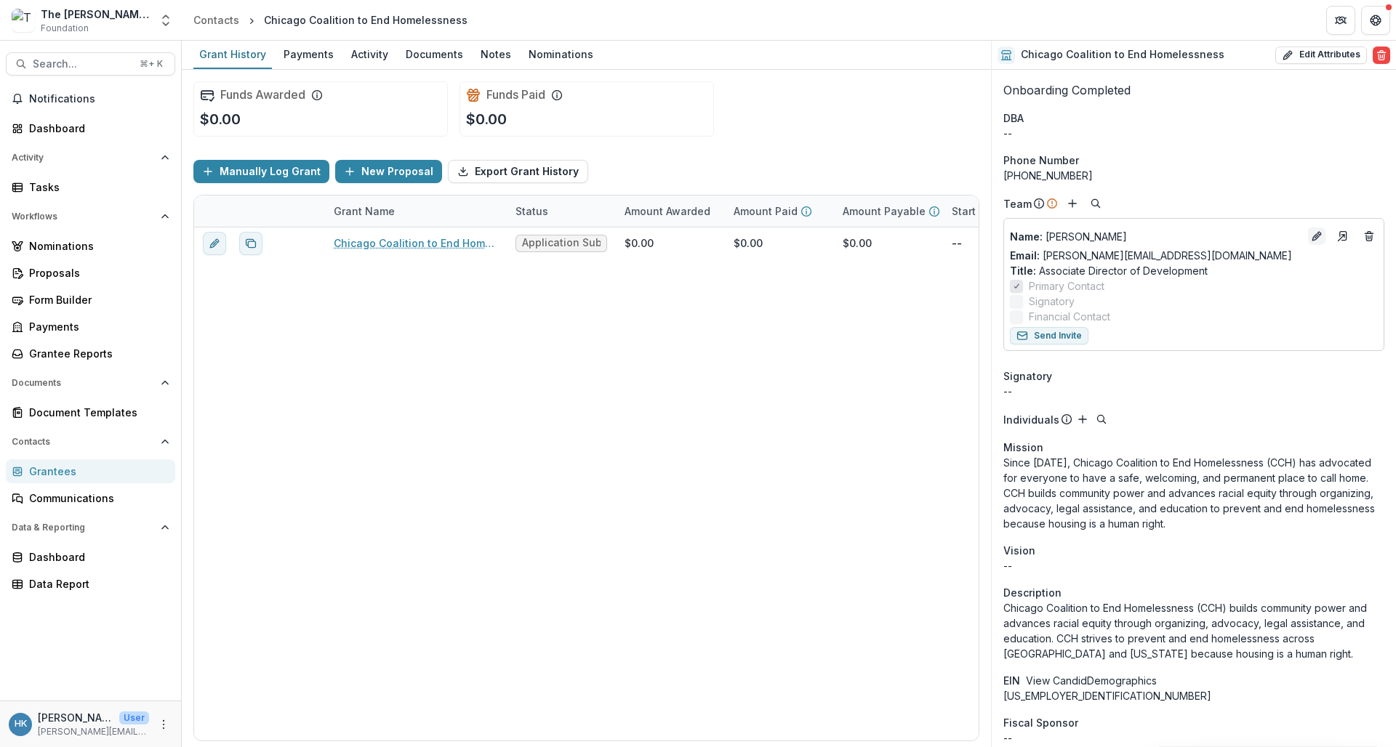
click at [1220, 231] on icon "Edit" at bounding box center [1317, 237] width 12 height 12
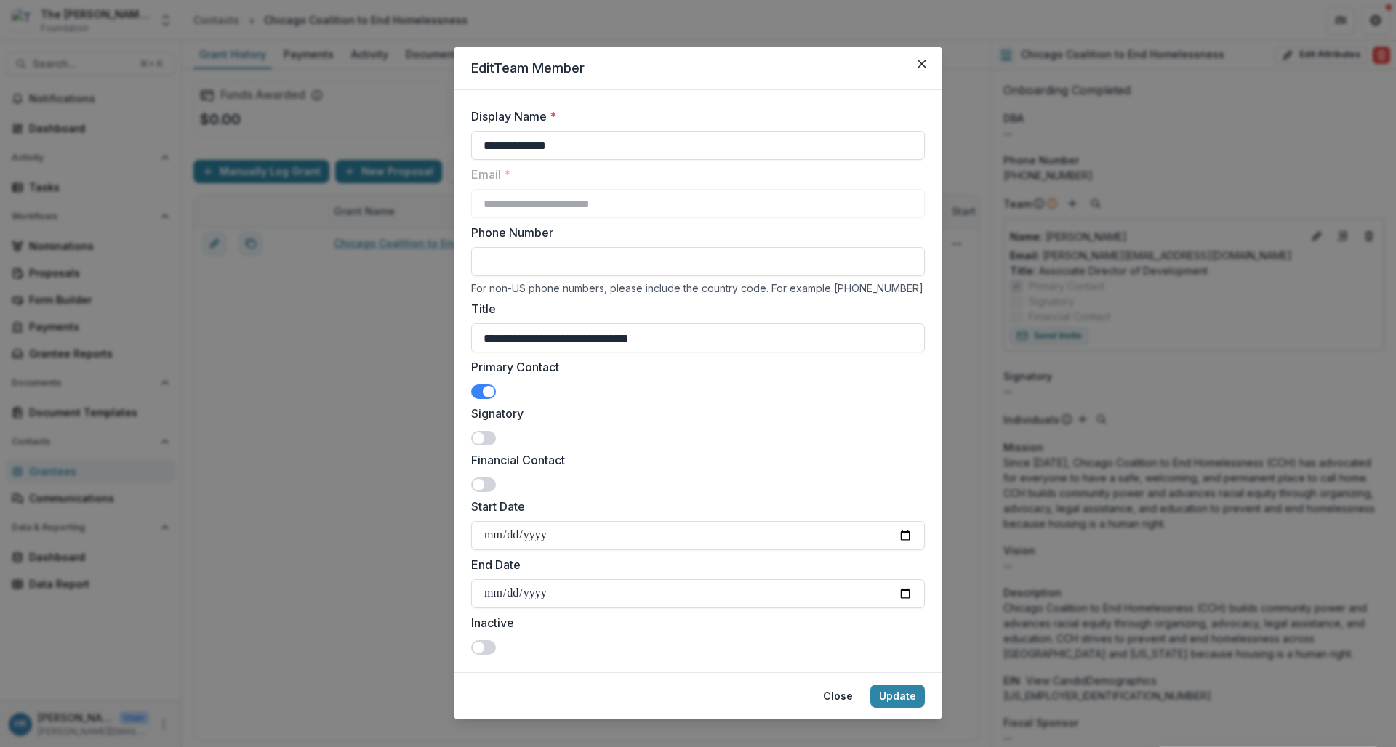
click at [477, 438] on span at bounding box center [479, 439] width 12 height 12
click at [900, 701] on button "Update" at bounding box center [897, 696] width 55 height 23
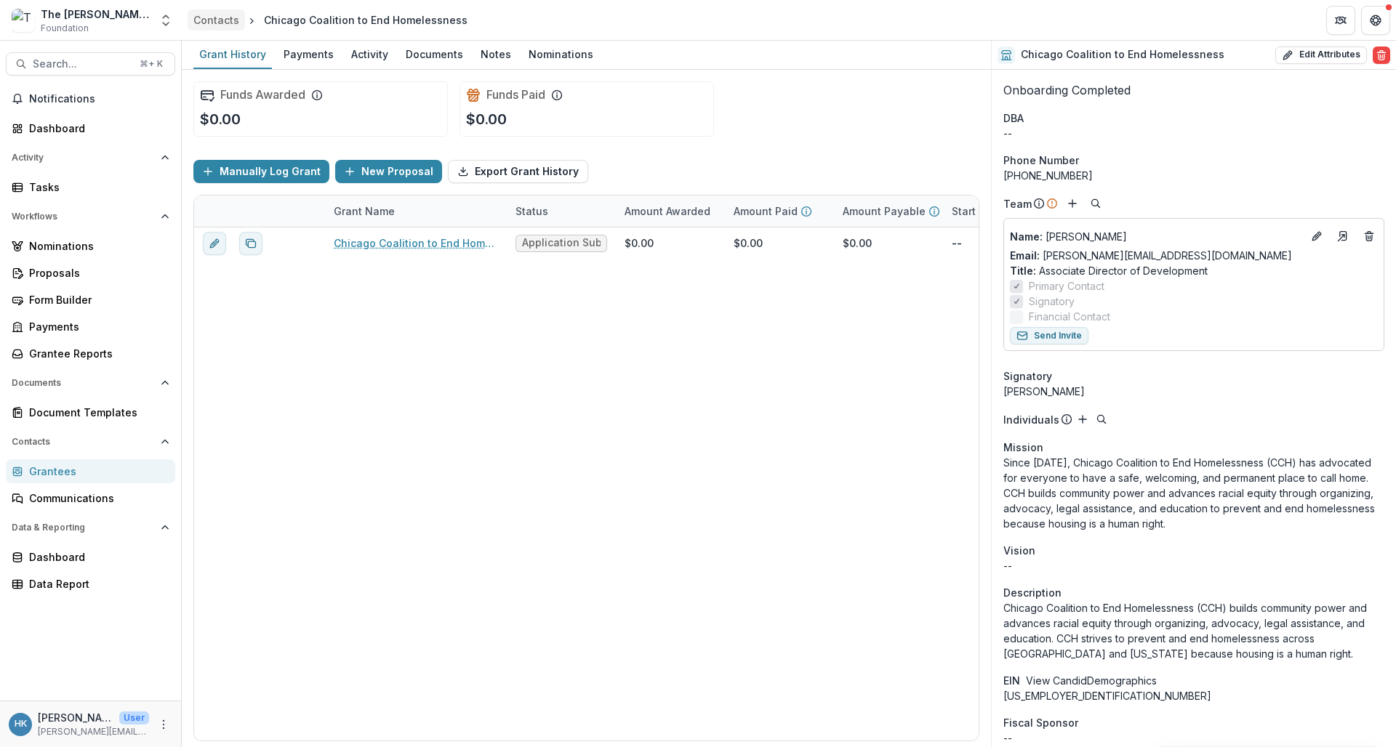
click at [212, 25] on div "Contacts" at bounding box center [216, 19] width 46 height 15
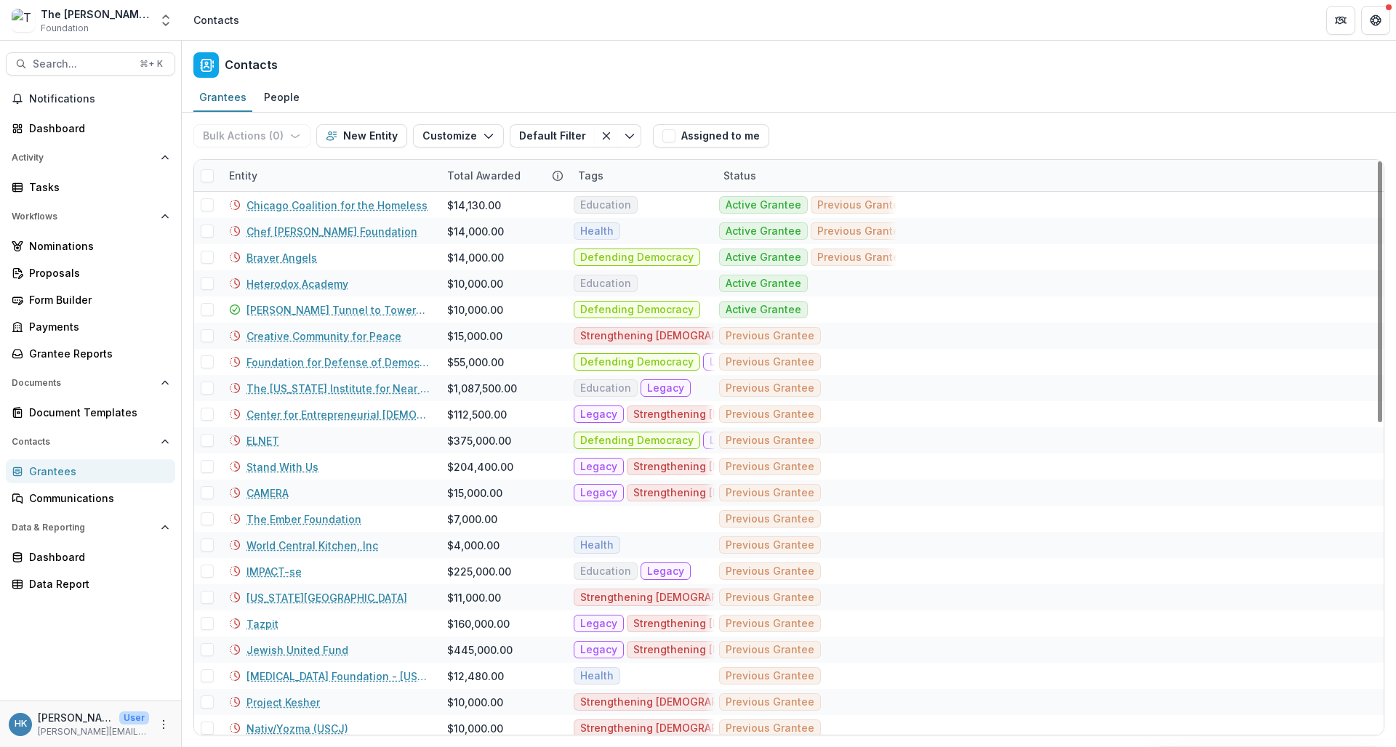
click at [316, 167] on div "Entity" at bounding box center [329, 175] width 218 height 31
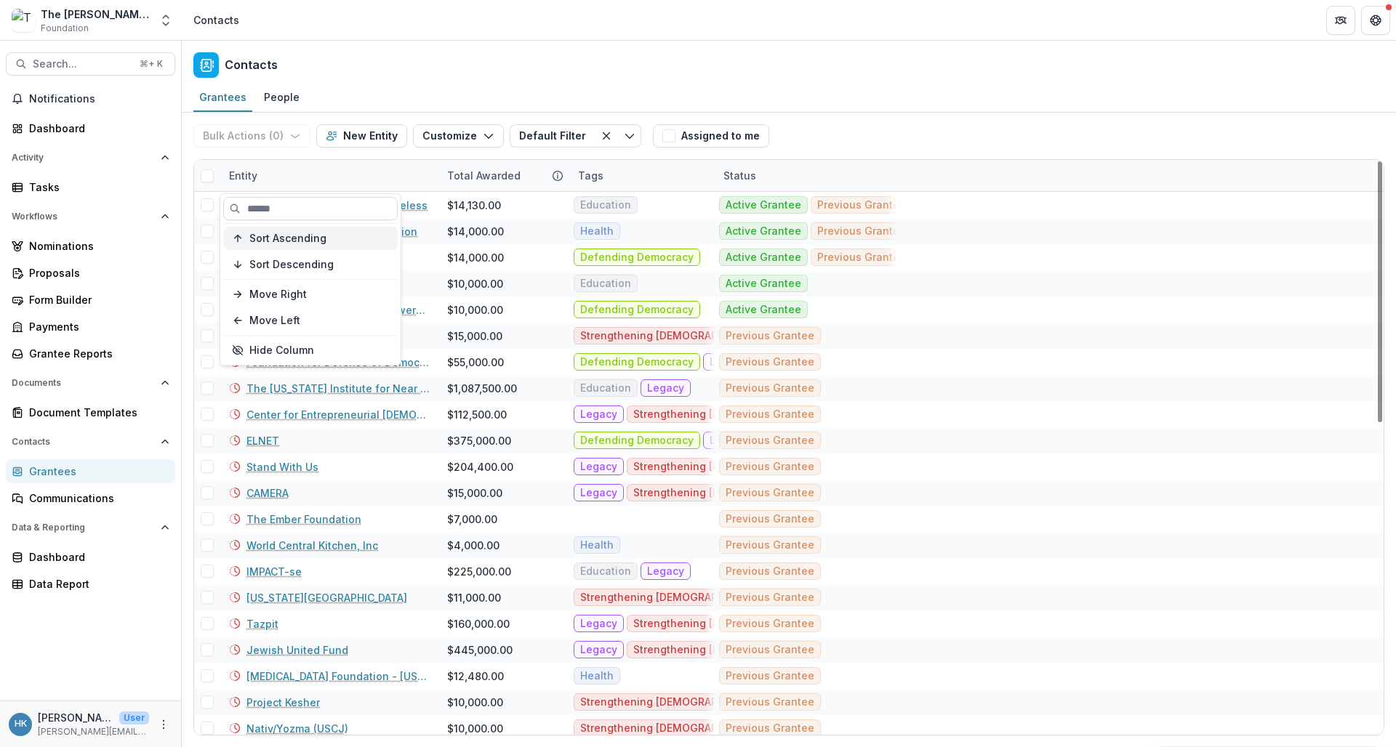
click at [296, 239] on span "Sort Ascending" at bounding box center [287, 239] width 77 height 12
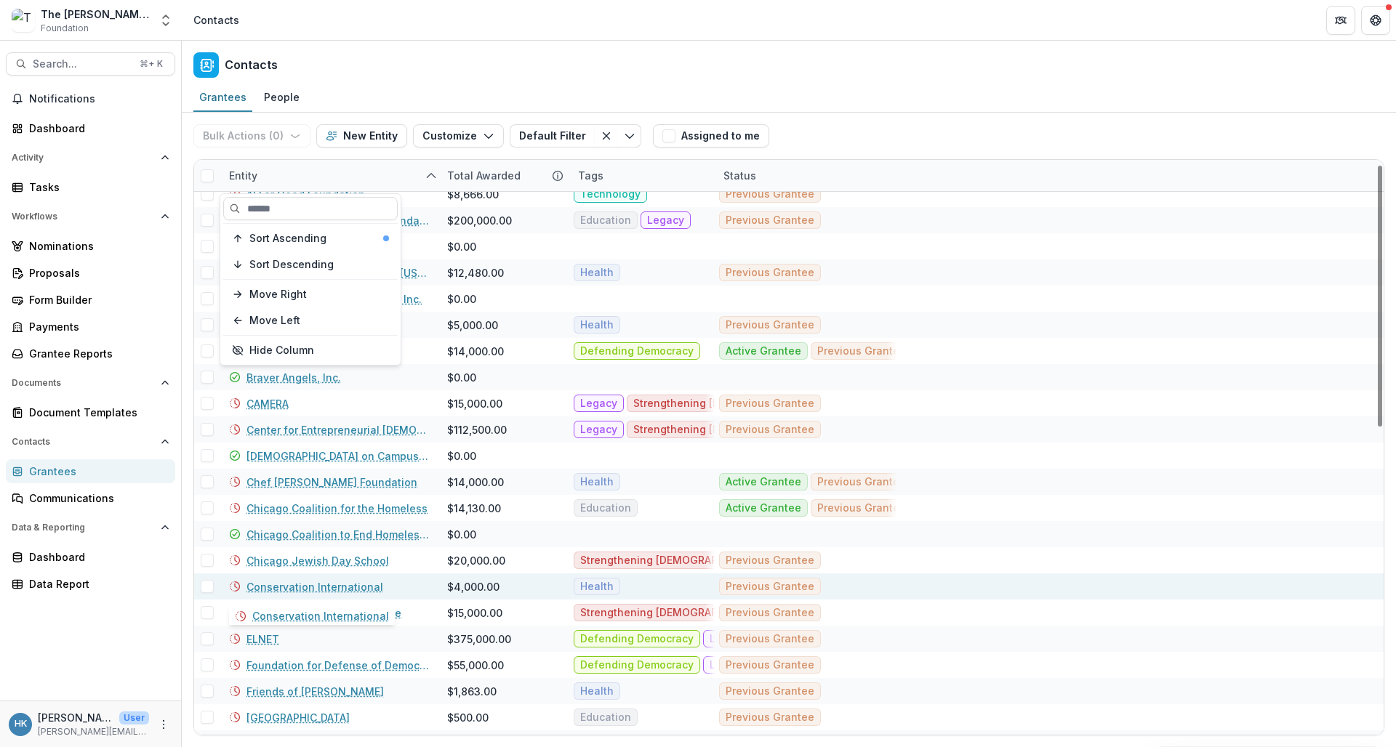
scroll to position [17, 0]
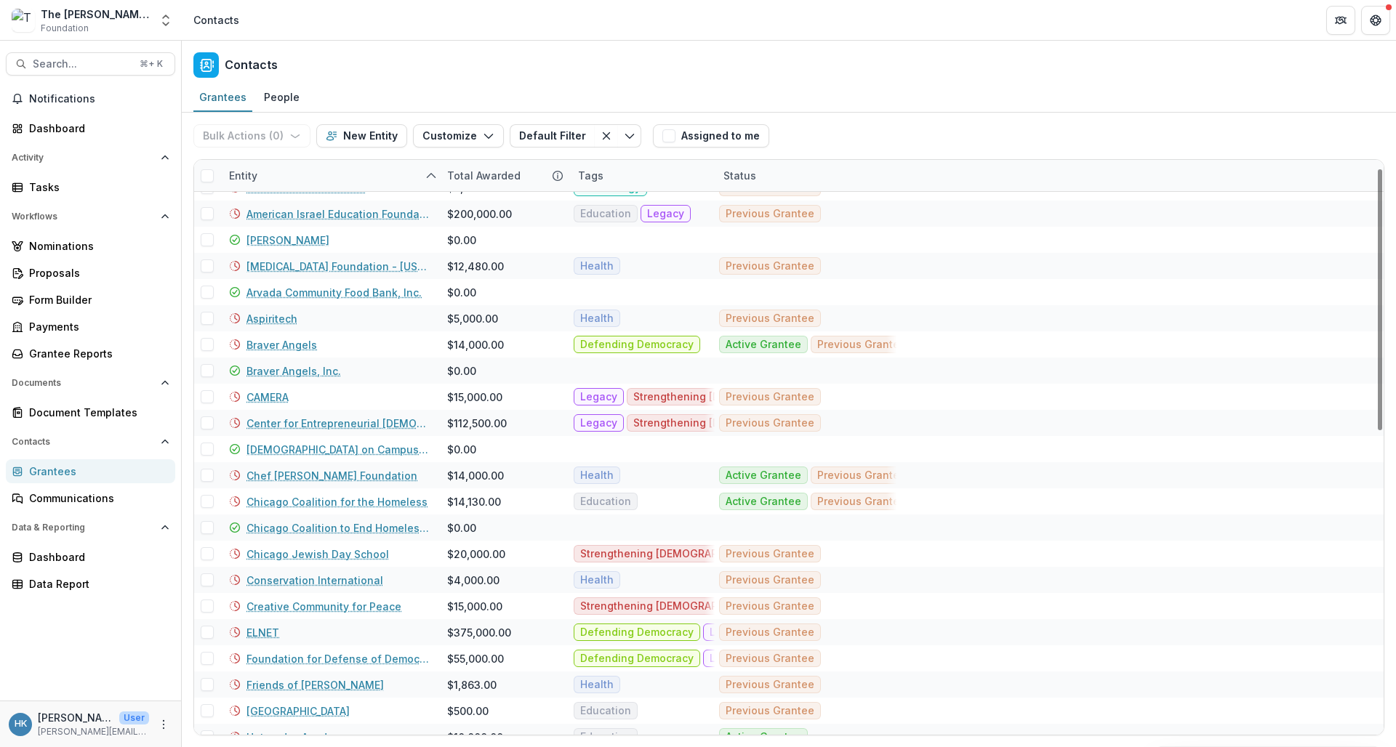
click at [596, 60] on div "Contacts" at bounding box center [789, 62] width 1214 height 43
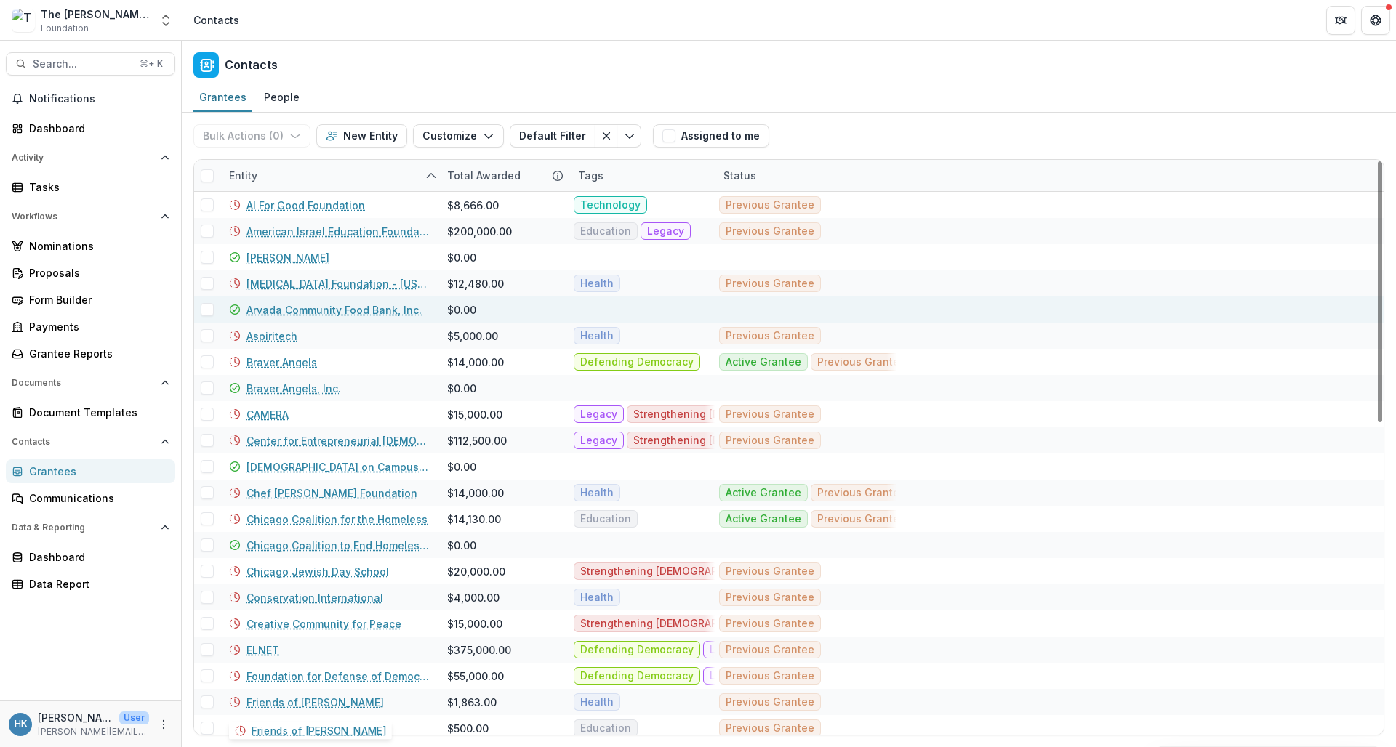
scroll to position [0, 0]
click at [276, 314] on link "Arvada Community Food Bank, Inc." at bounding box center [334, 309] width 175 height 15
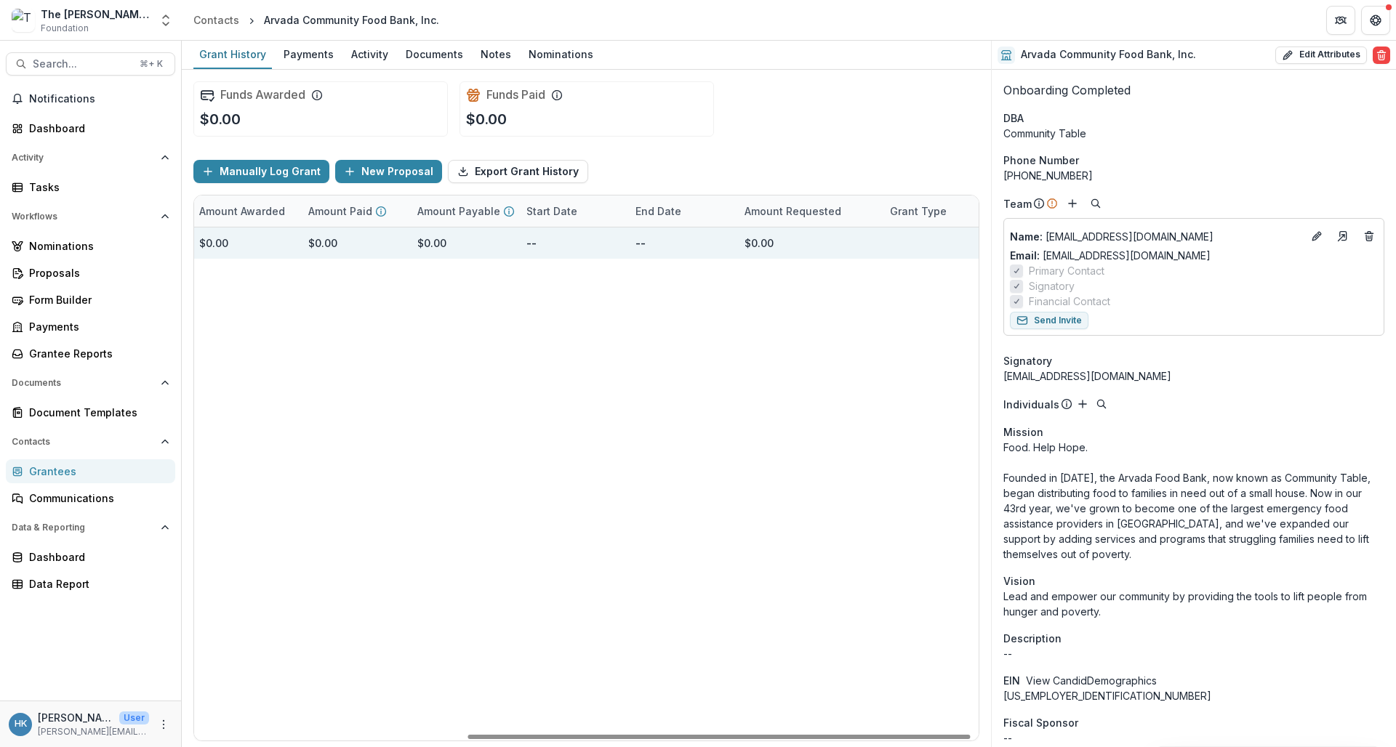
scroll to position [0, 427]
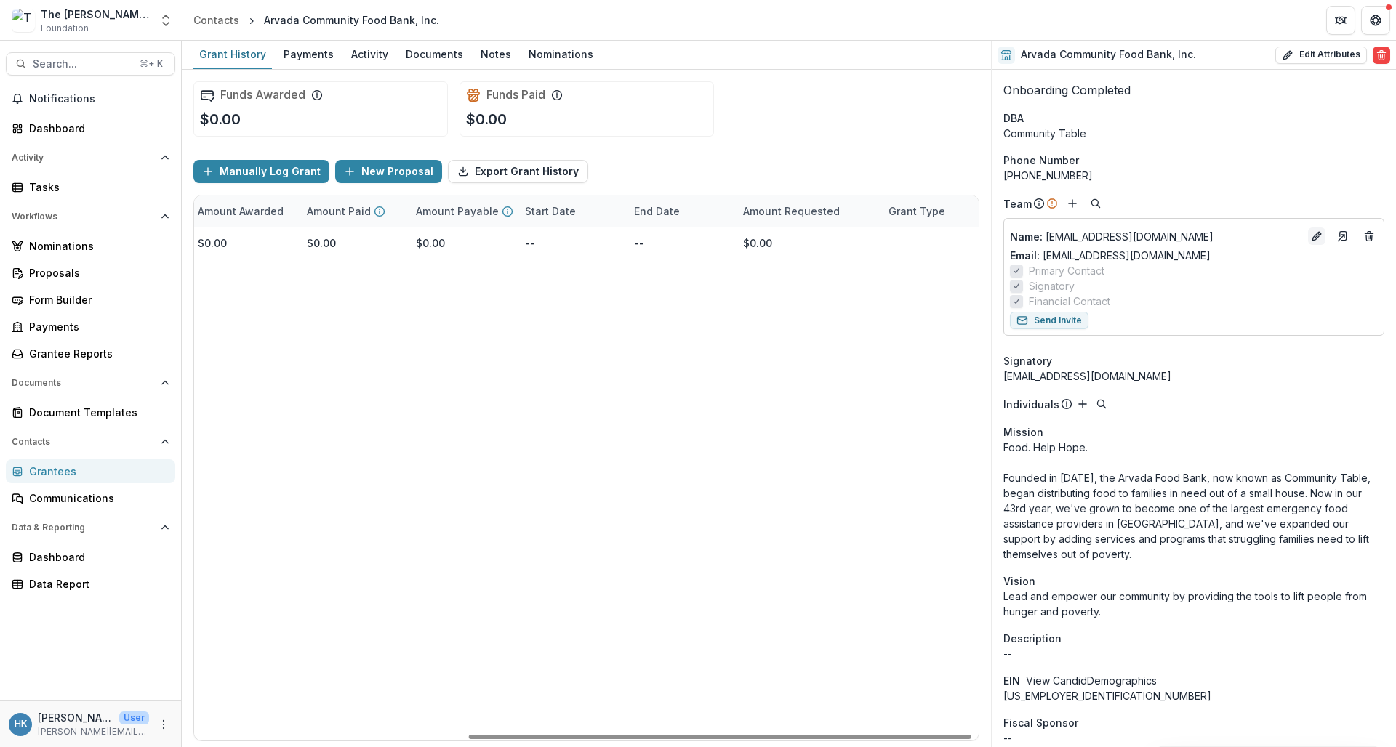
click at [1220, 236] on icon "Edit" at bounding box center [1317, 237] width 12 height 12
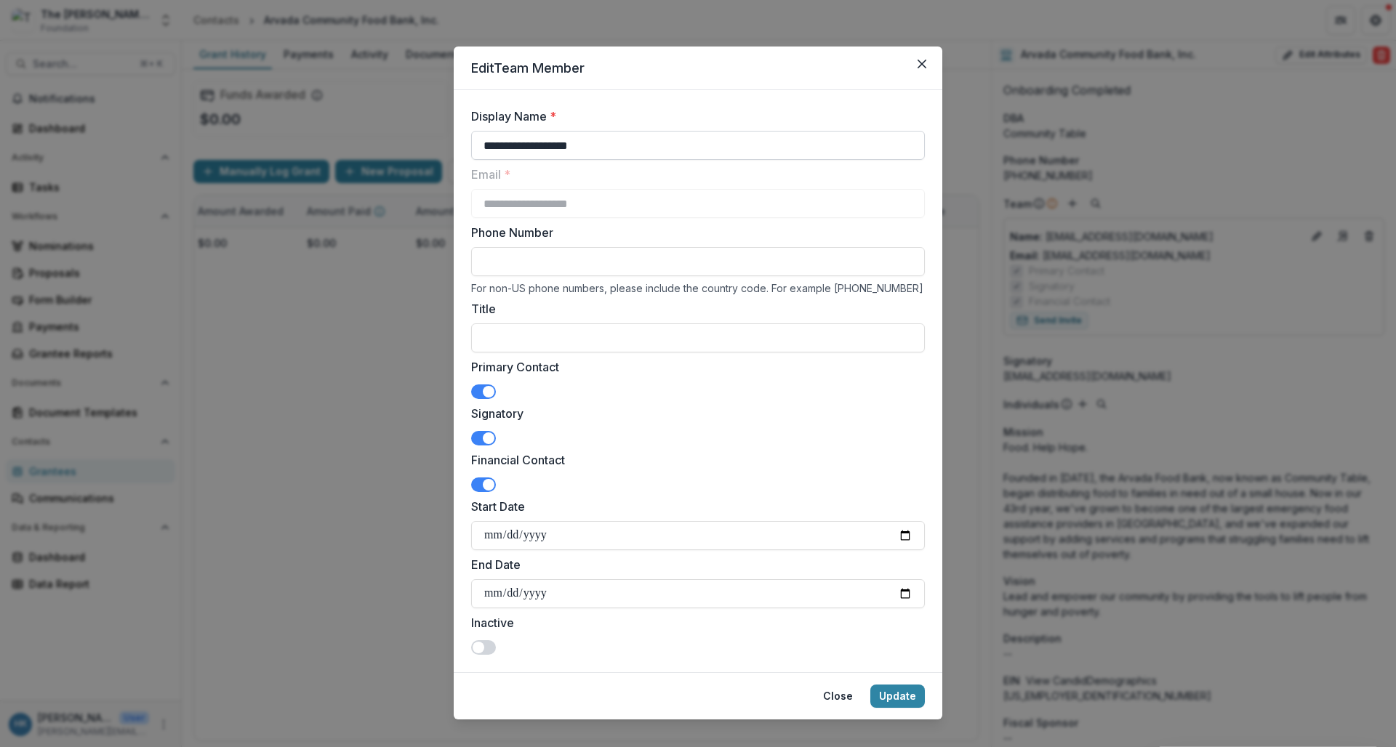
click at [546, 148] on input "**********" at bounding box center [698, 145] width 454 height 29
type input "**********"
click at [640, 342] on input "Title" at bounding box center [698, 338] width 454 height 29
type input "**********"
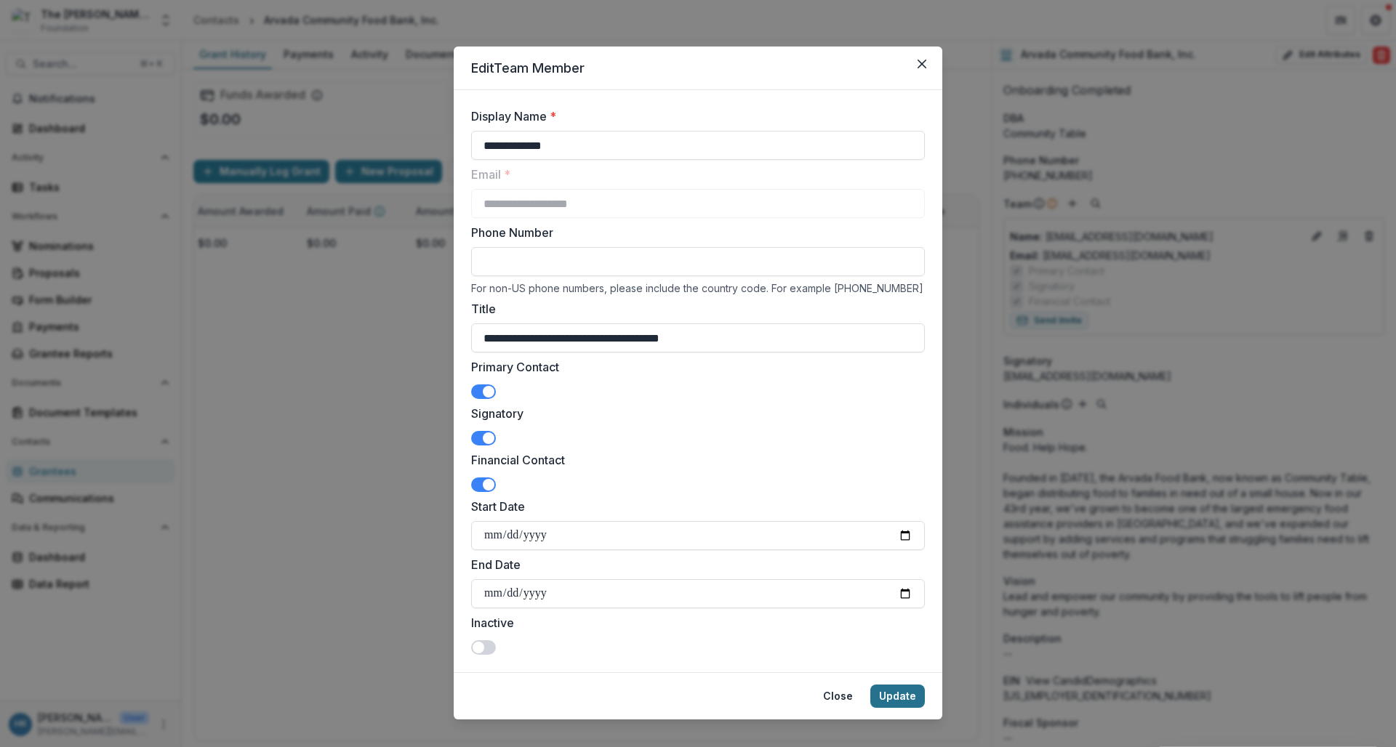
click at [897, 699] on button "Update" at bounding box center [897, 696] width 55 height 23
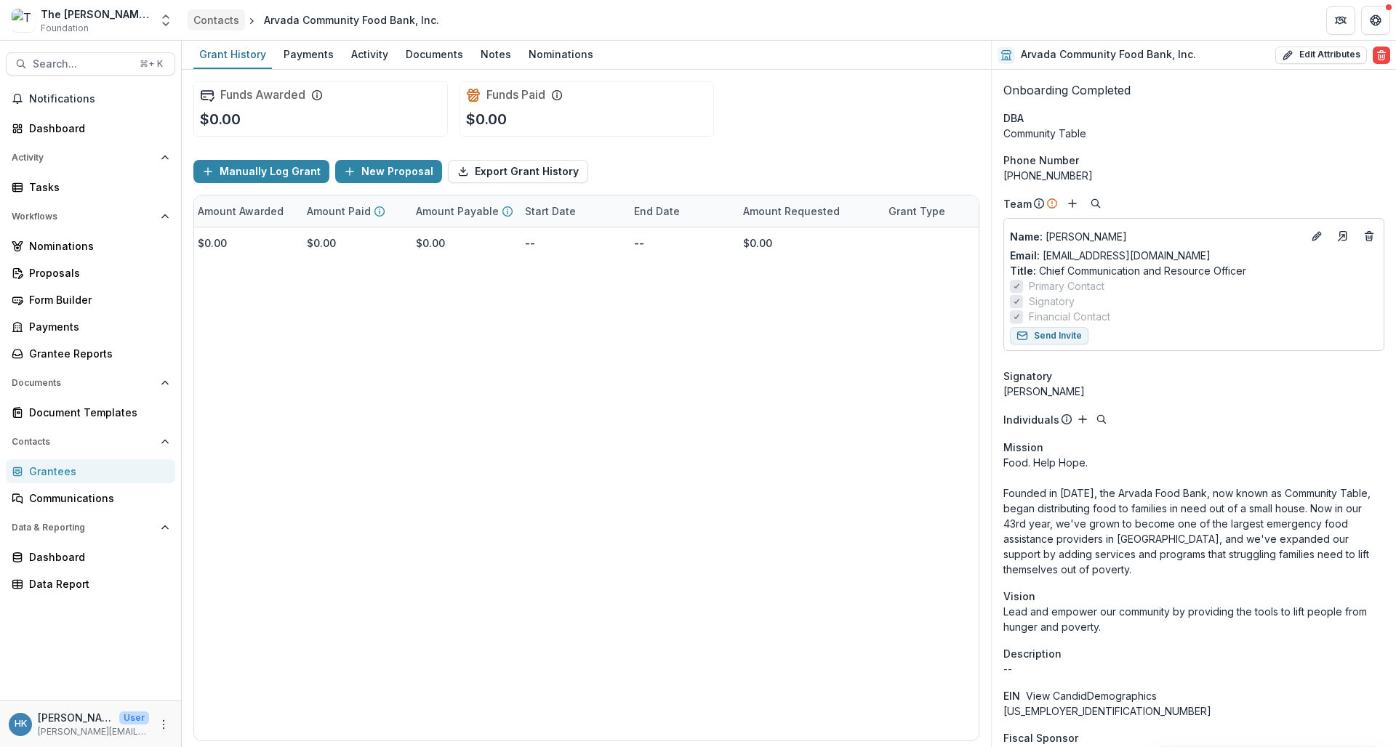
click at [209, 20] on div "Contacts" at bounding box center [216, 19] width 46 height 15
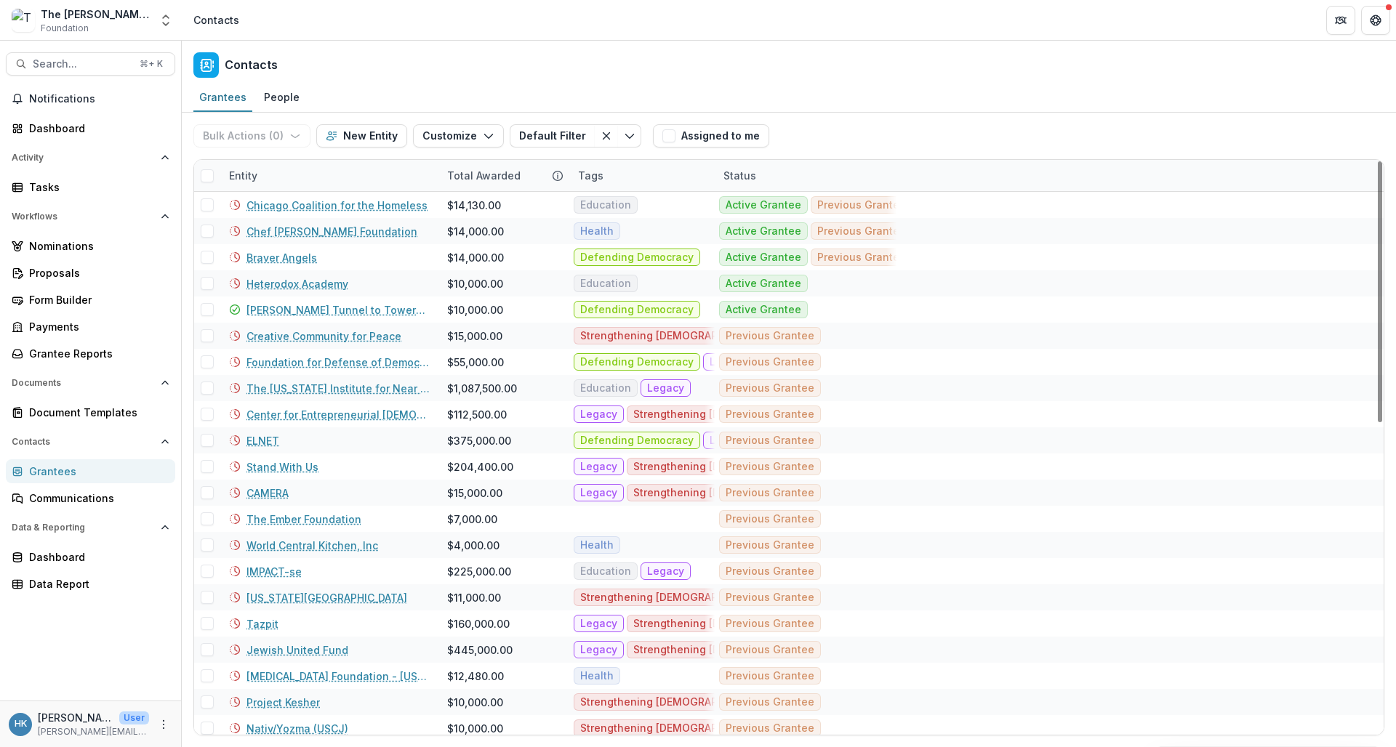
click at [276, 172] on div "Entity" at bounding box center [329, 175] width 218 height 31
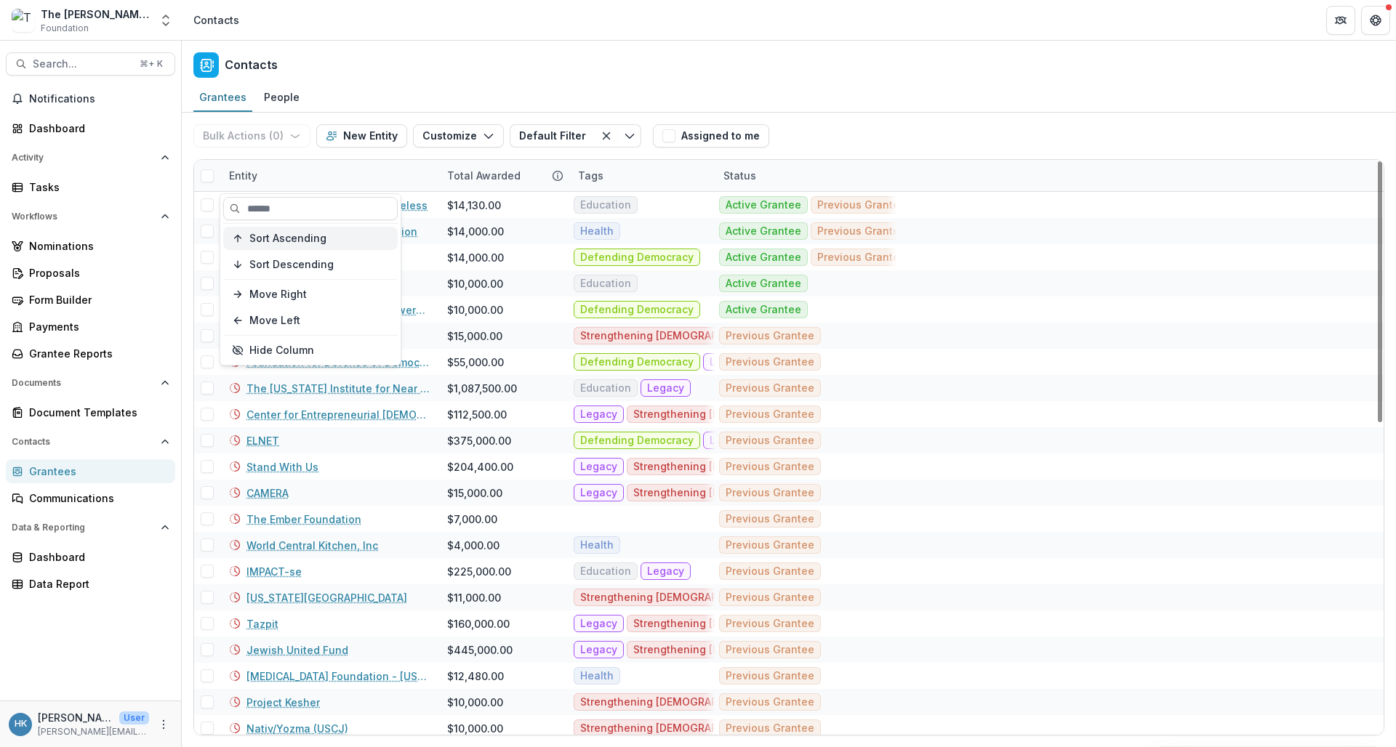
click at [294, 244] on span "Sort Ascending" at bounding box center [287, 239] width 77 height 12
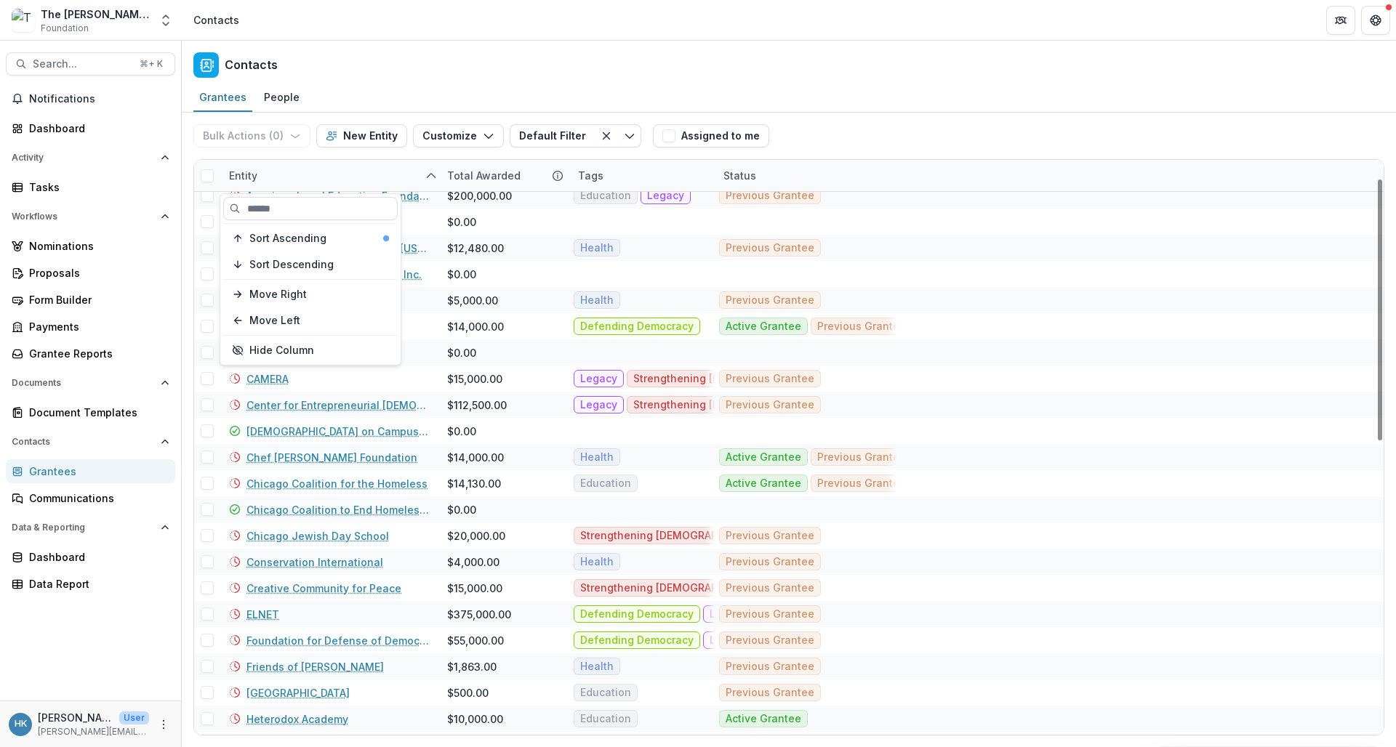
scroll to position [47, 0]
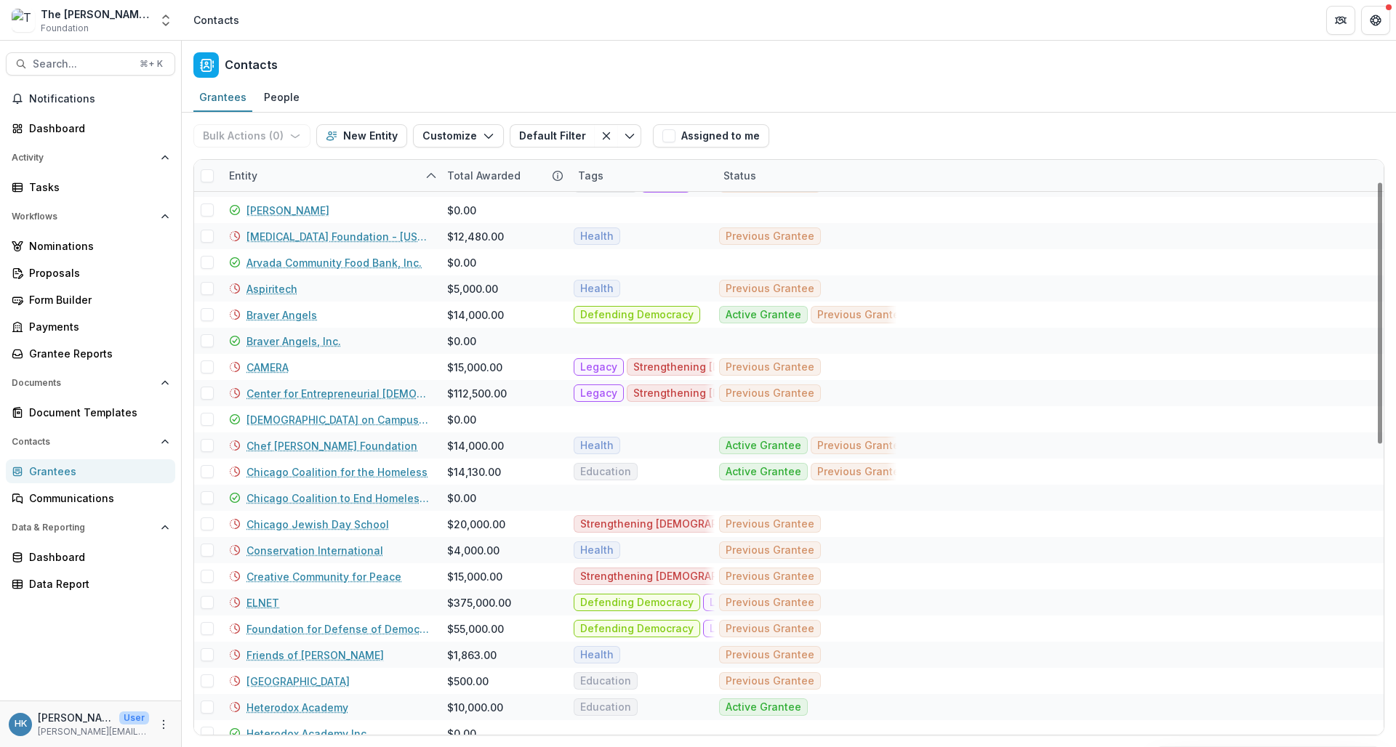
click at [564, 54] on div "Contacts" at bounding box center [789, 62] width 1214 height 43
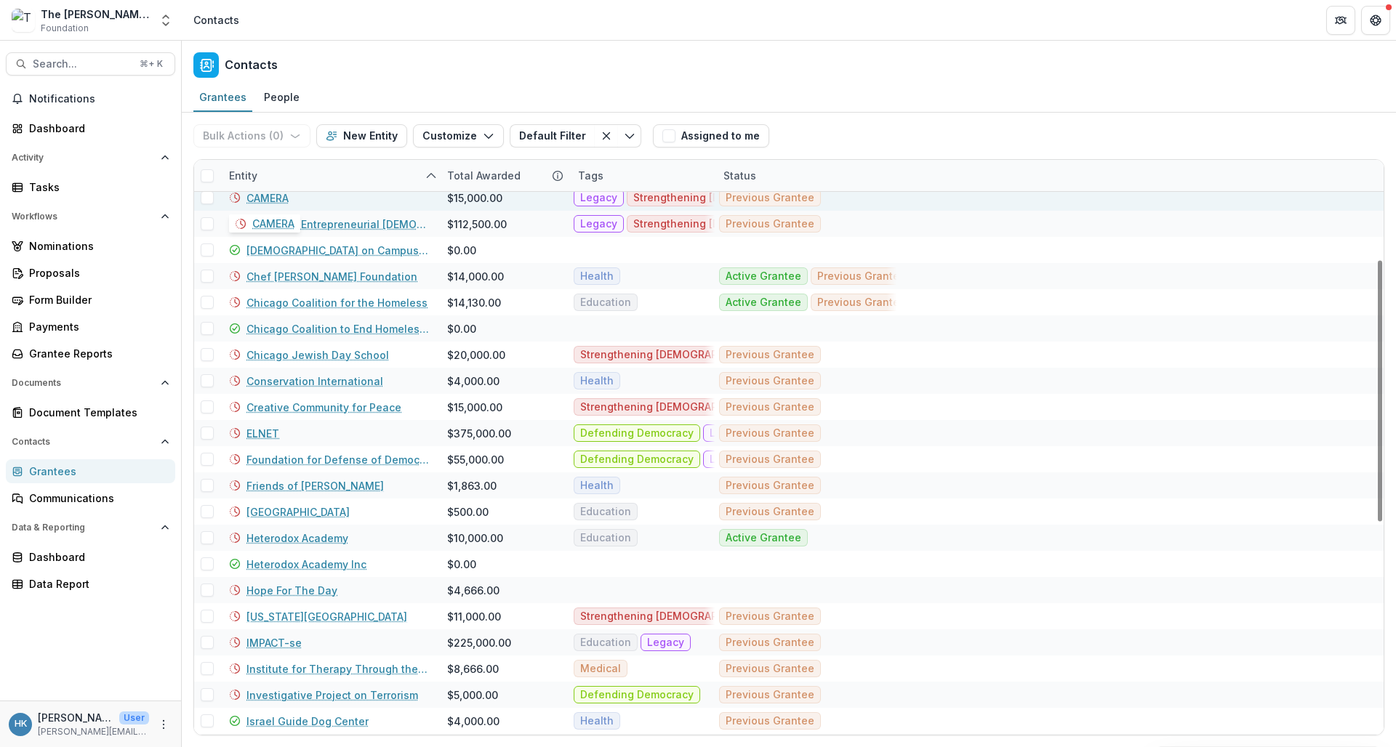
scroll to position [221, 0]
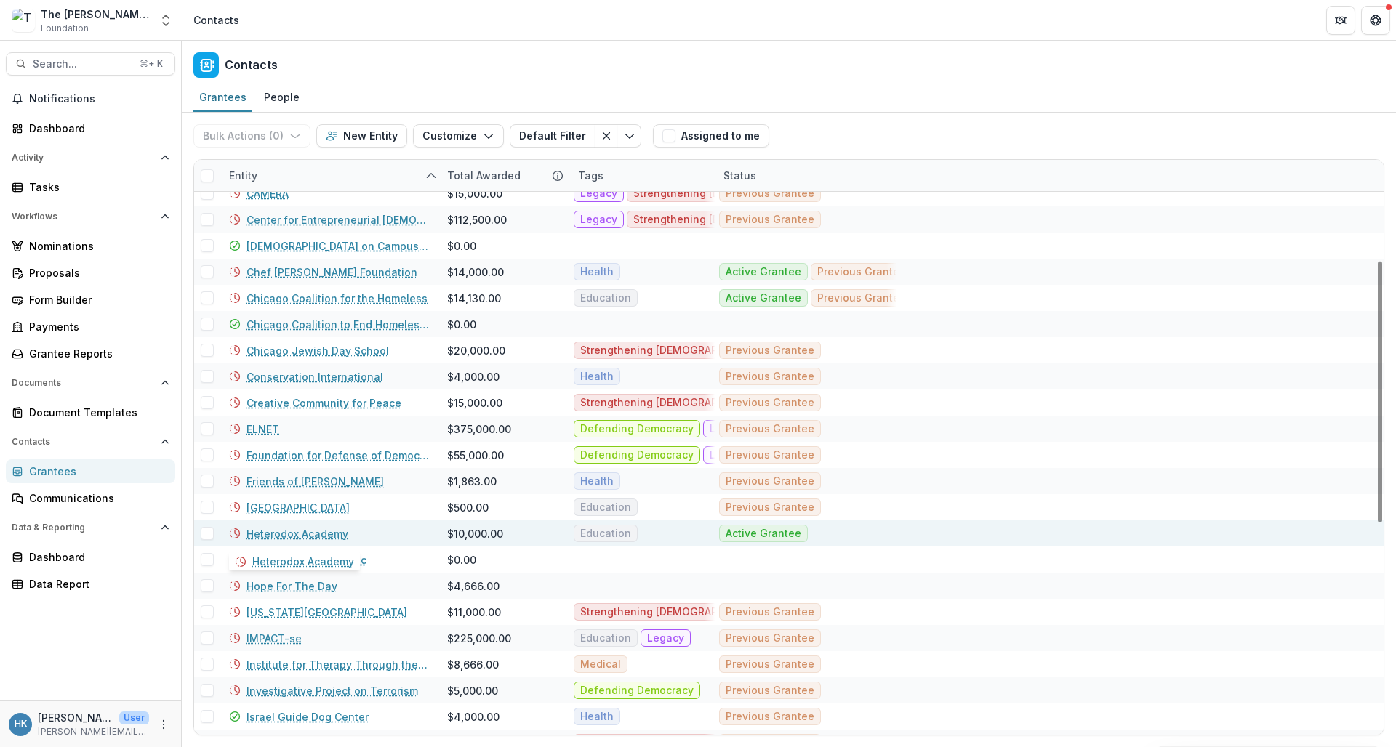
click at [301, 535] on link "Heterodox Academy" at bounding box center [298, 533] width 102 height 15
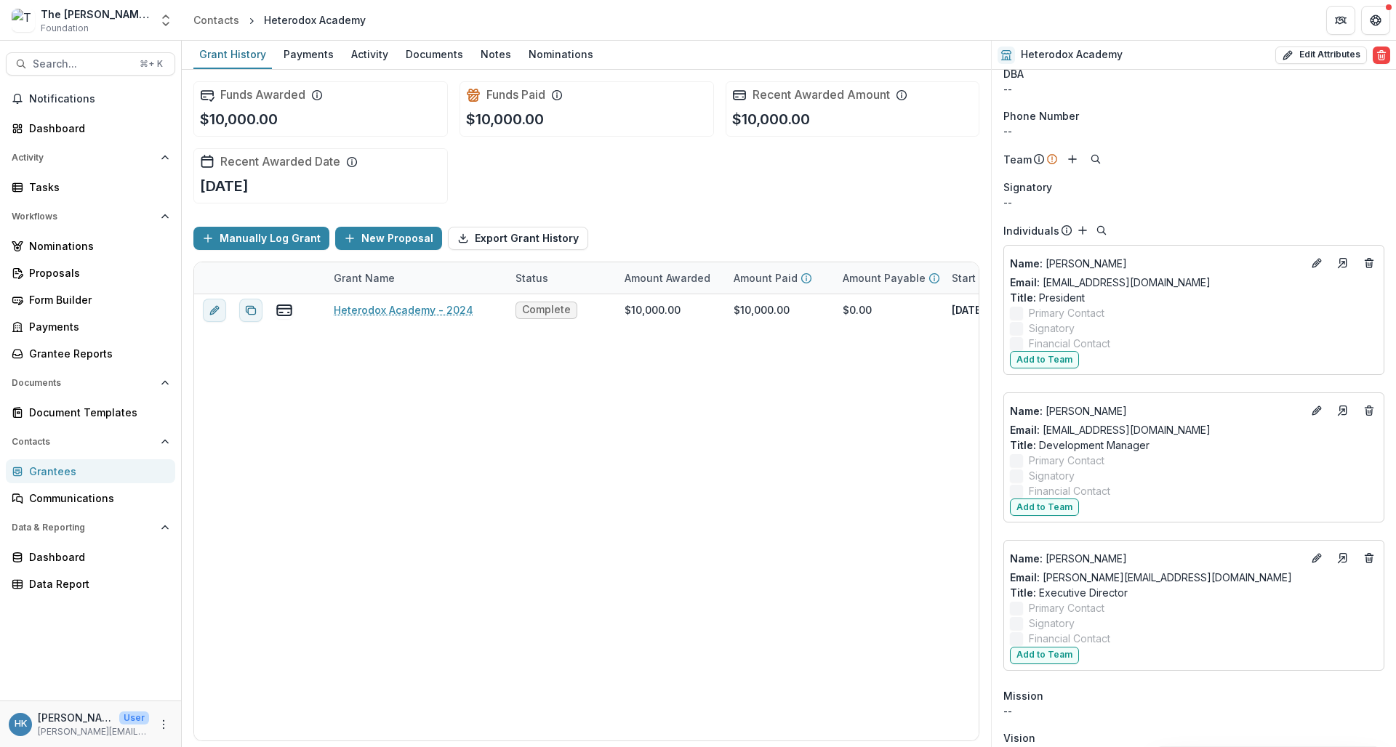
scroll to position [41, 0]
click at [1220, 421] on button "Edit" at bounding box center [1316, 414] width 17 height 17
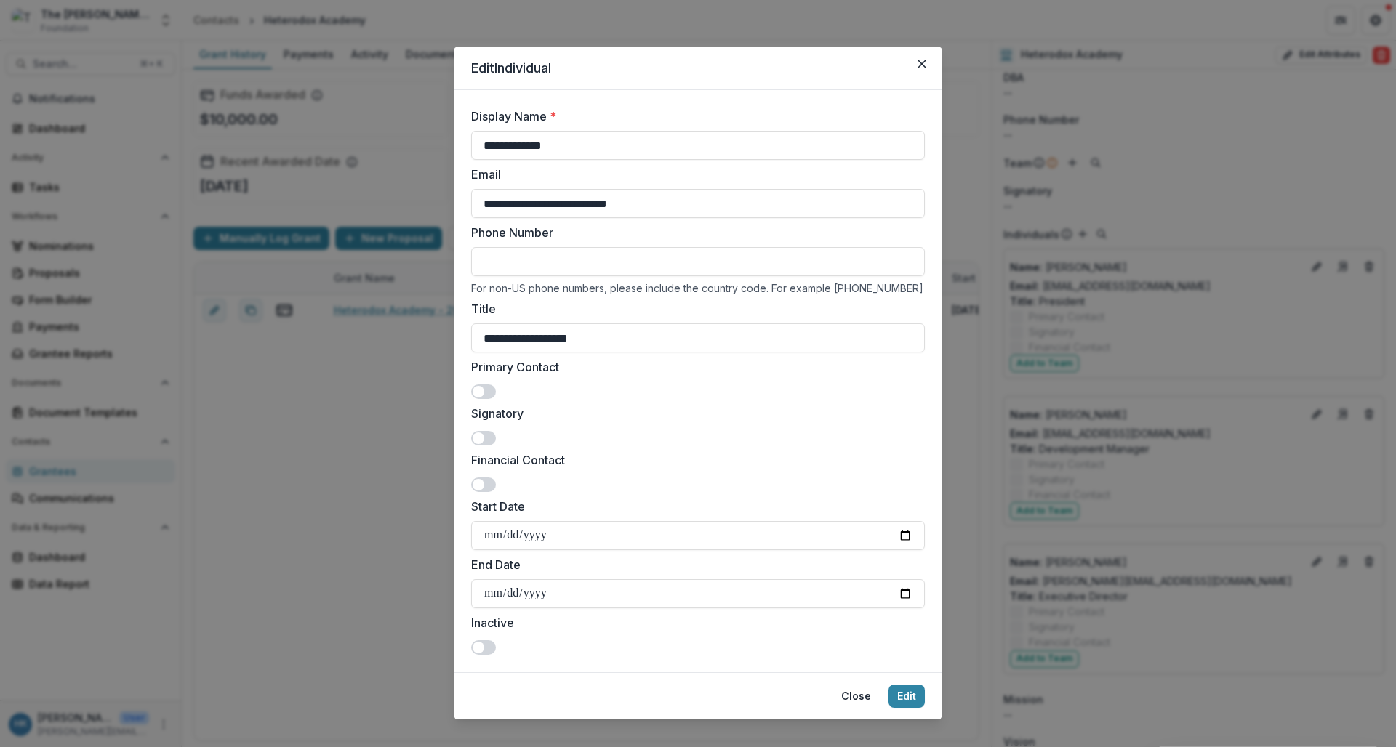
click at [480, 387] on span at bounding box center [479, 392] width 12 height 12
click at [899, 698] on button "Edit" at bounding box center [907, 696] width 36 height 23
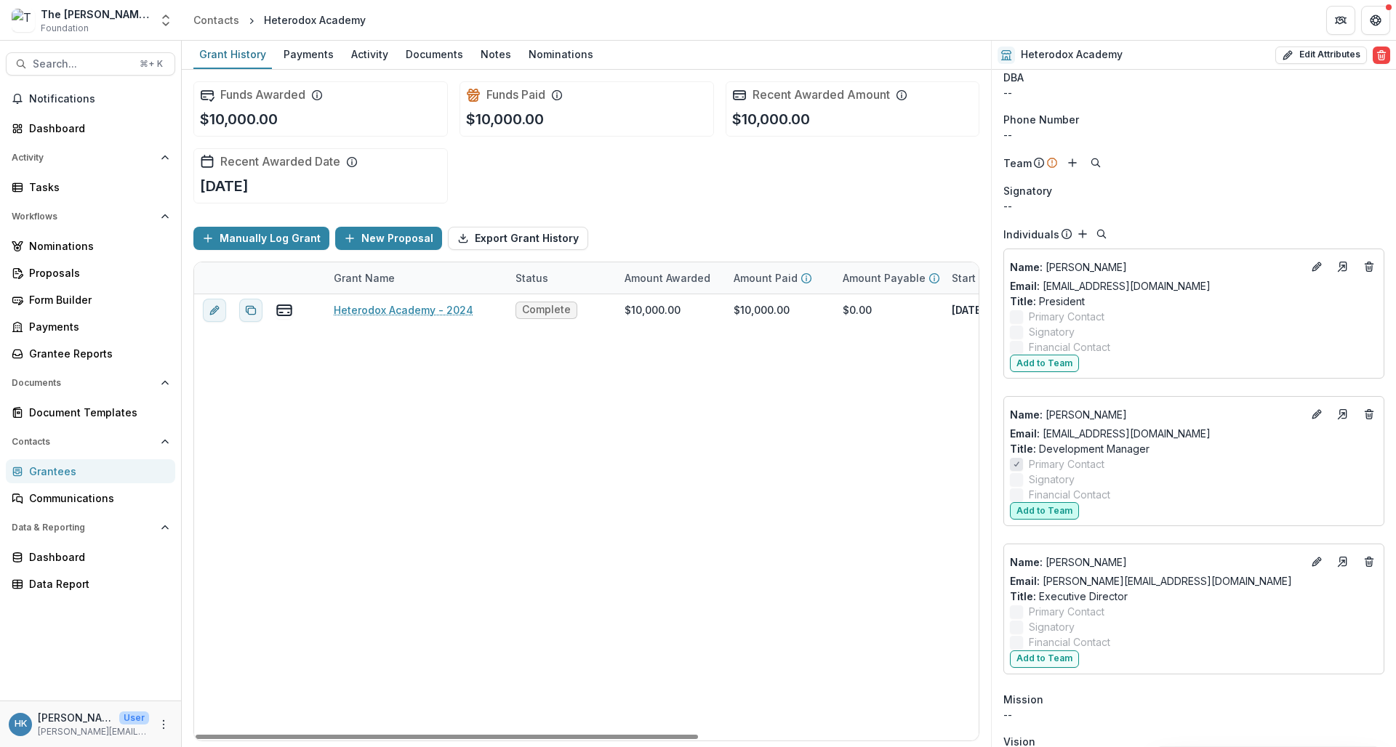
click at [1043, 513] on button "Add to Team" at bounding box center [1044, 510] width 69 height 17
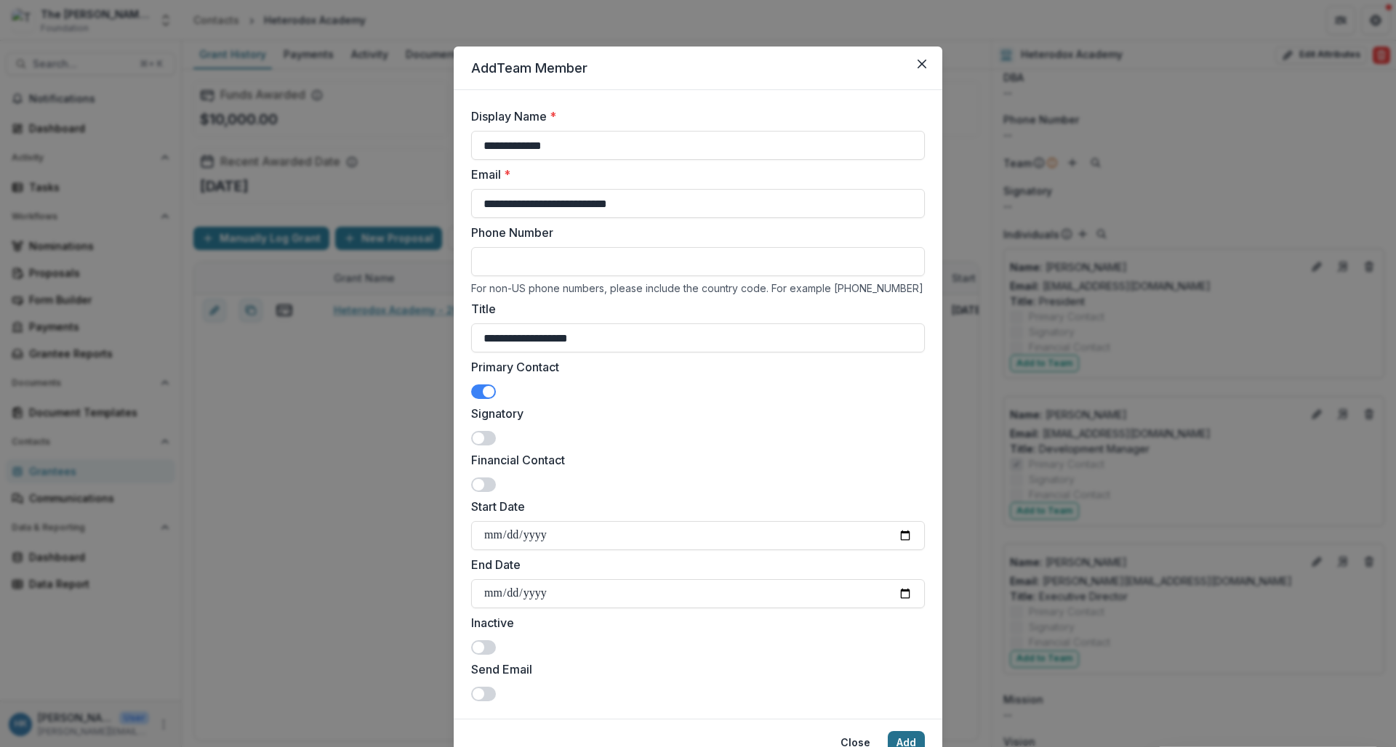
click at [902, 745] on button "Add" at bounding box center [906, 743] width 37 height 23
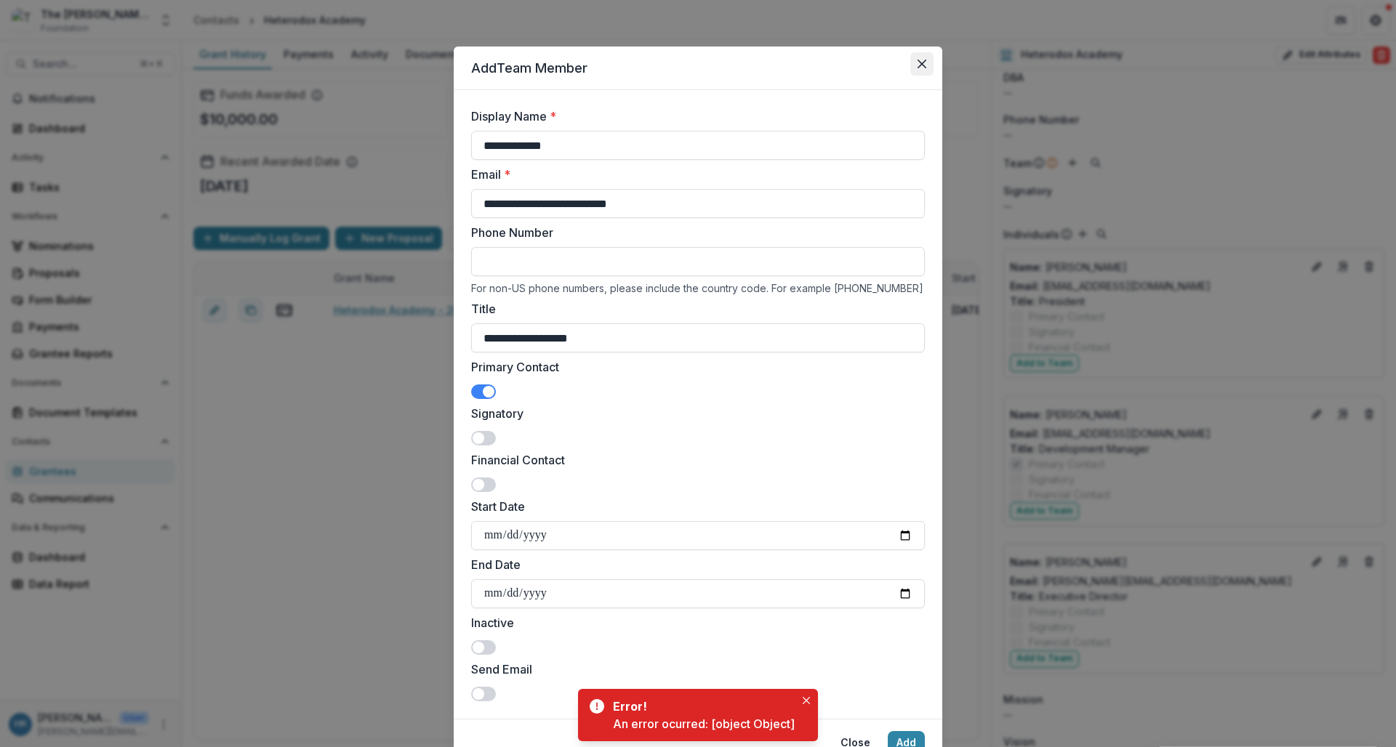
click at [913, 64] on button "Close" at bounding box center [921, 63] width 23 height 23
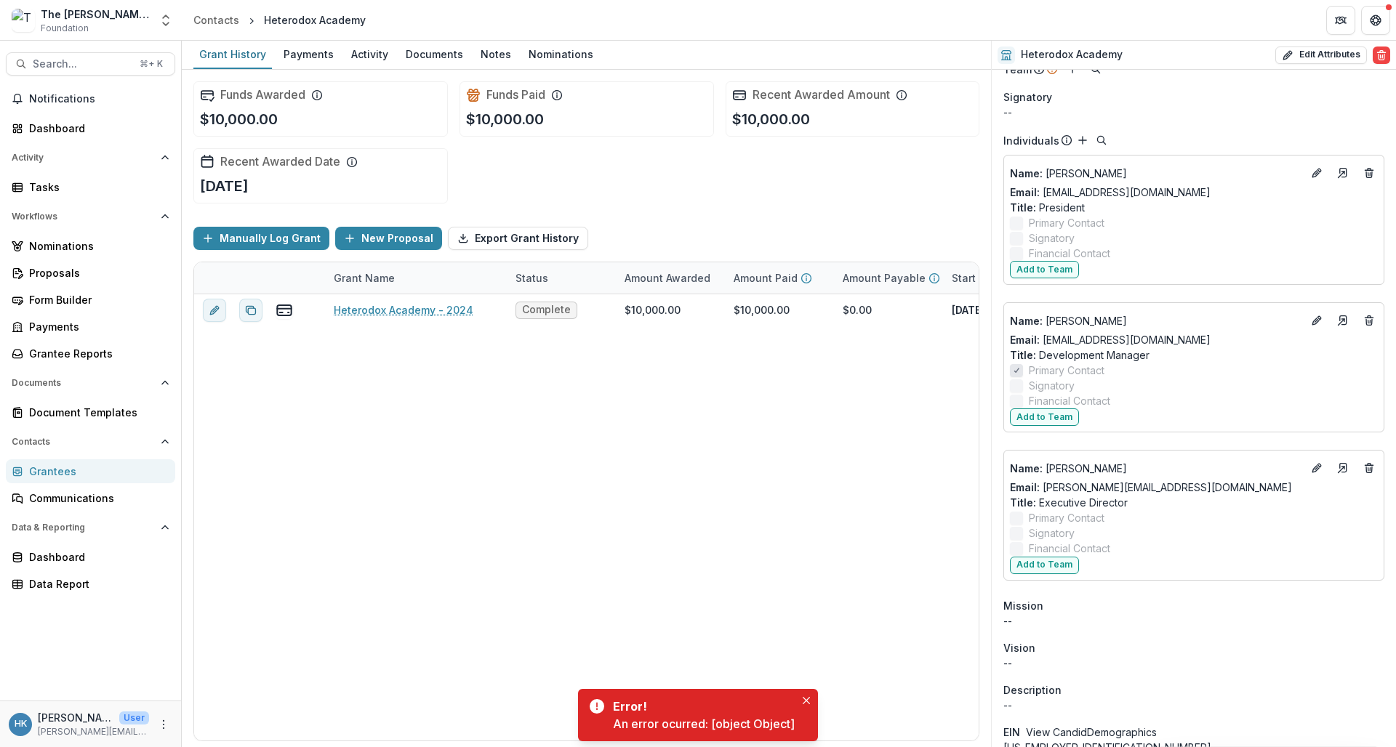
scroll to position [137, 0]
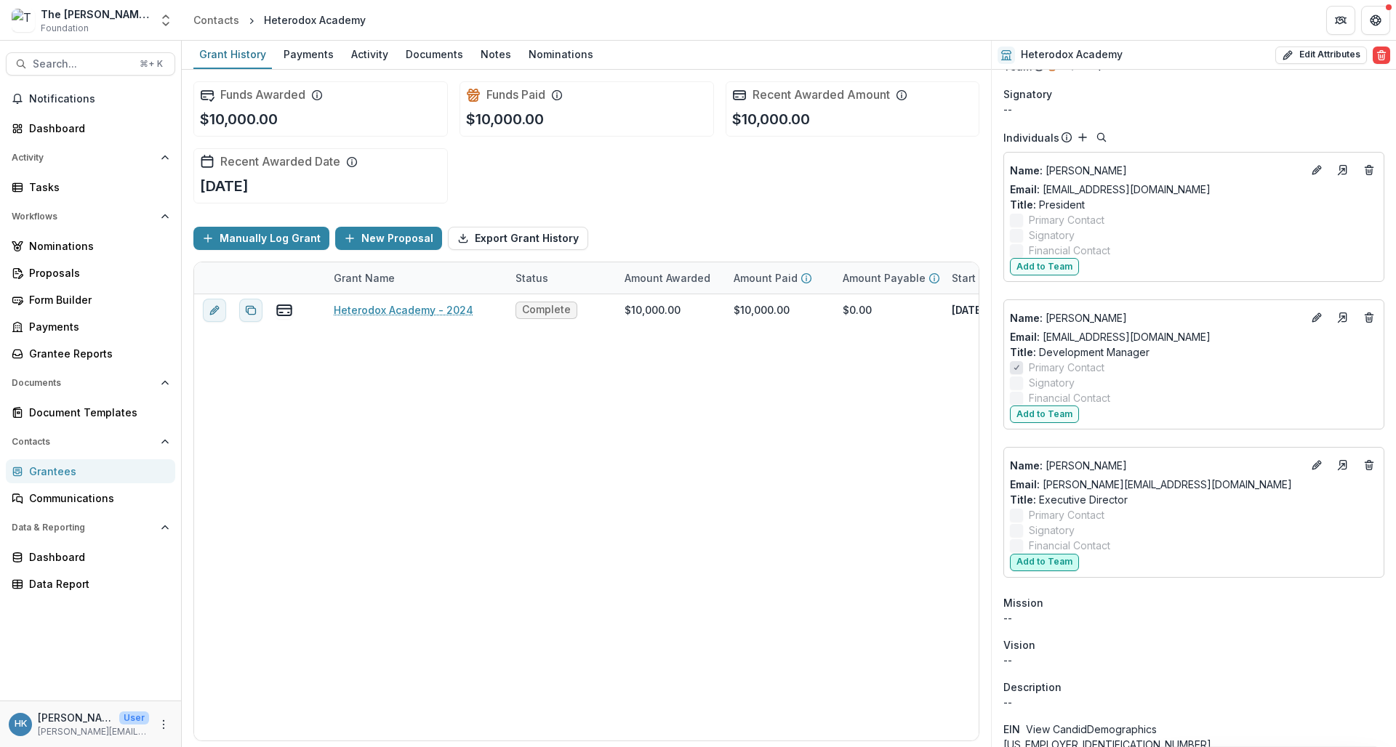
click at [1047, 558] on button "Add to Team" at bounding box center [1044, 562] width 69 height 17
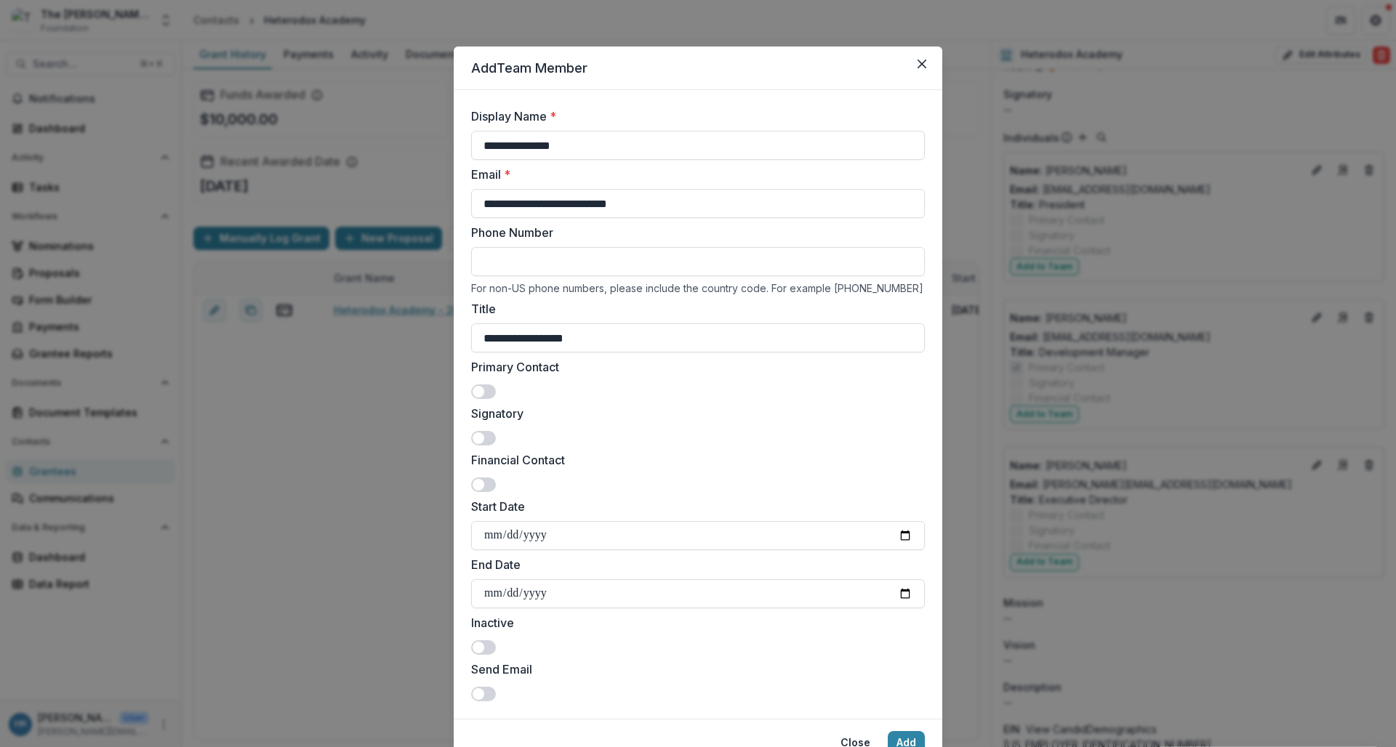
click at [478, 431] on span at bounding box center [483, 438] width 25 height 15
click at [907, 742] on button "Add" at bounding box center [906, 743] width 37 height 23
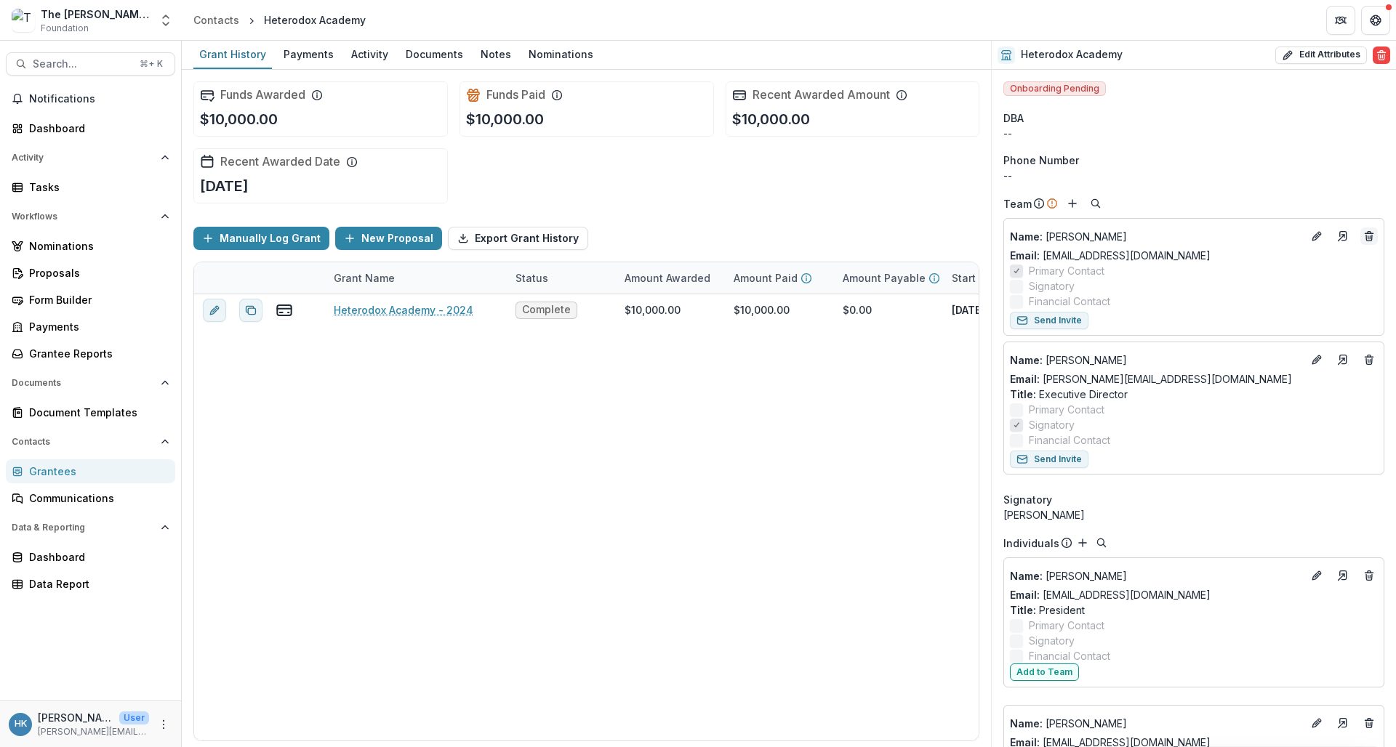
scroll to position [0, 0]
click at [216, 23] on div "Contacts" at bounding box center [216, 19] width 46 height 15
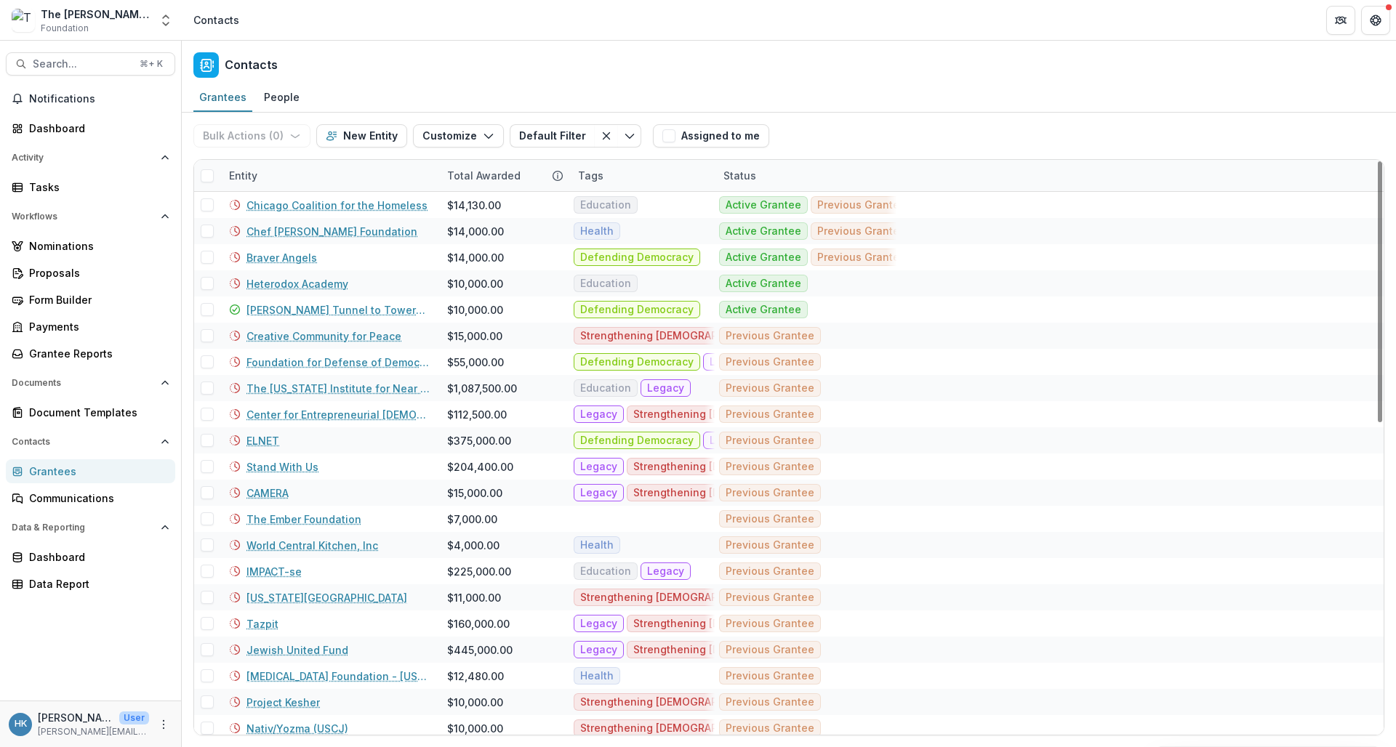
click at [270, 173] on div "Entity" at bounding box center [329, 175] width 218 height 31
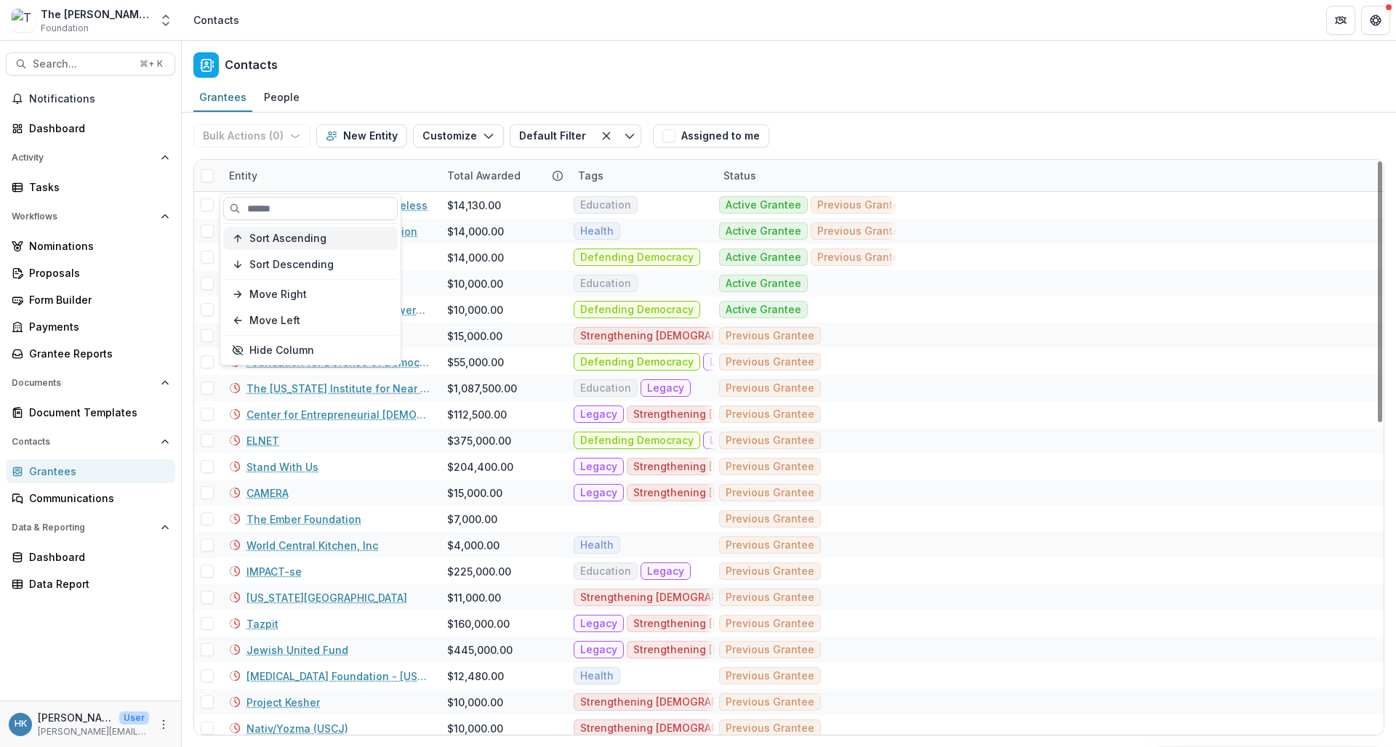
click at [273, 247] on button "Sort Ascending" at bounding box center [310, 238] width 175 height 23
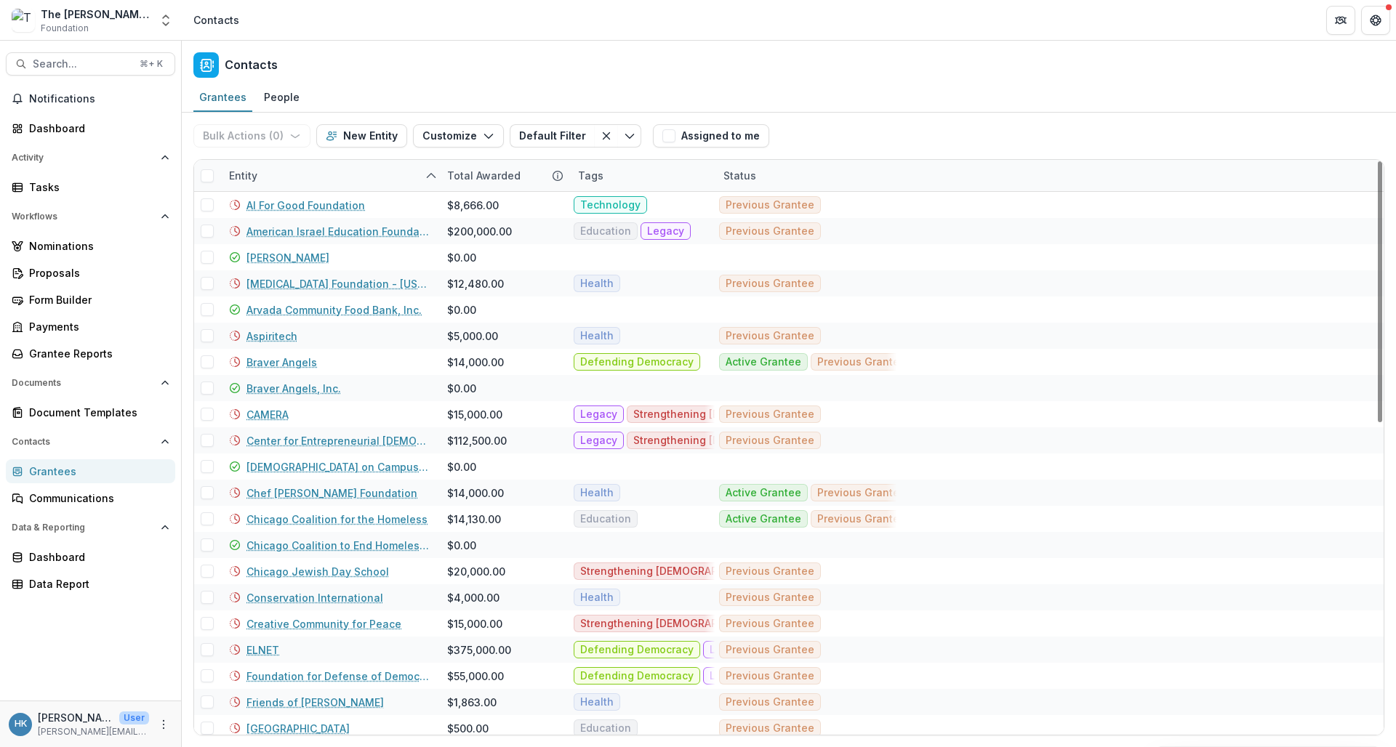
click at [508, 68] on div "Contacts" at bounding box center [789, 62] width 1214 height 43
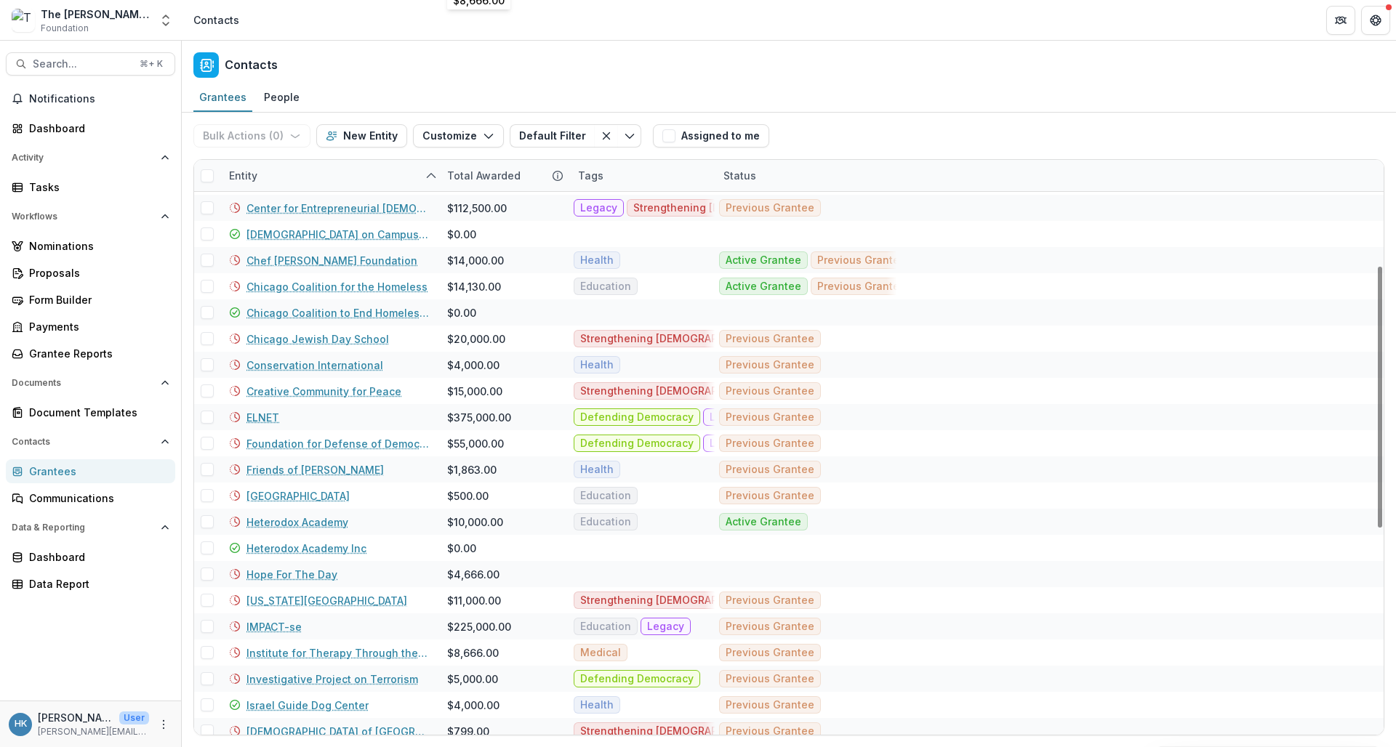
scroll to position [254, 0]
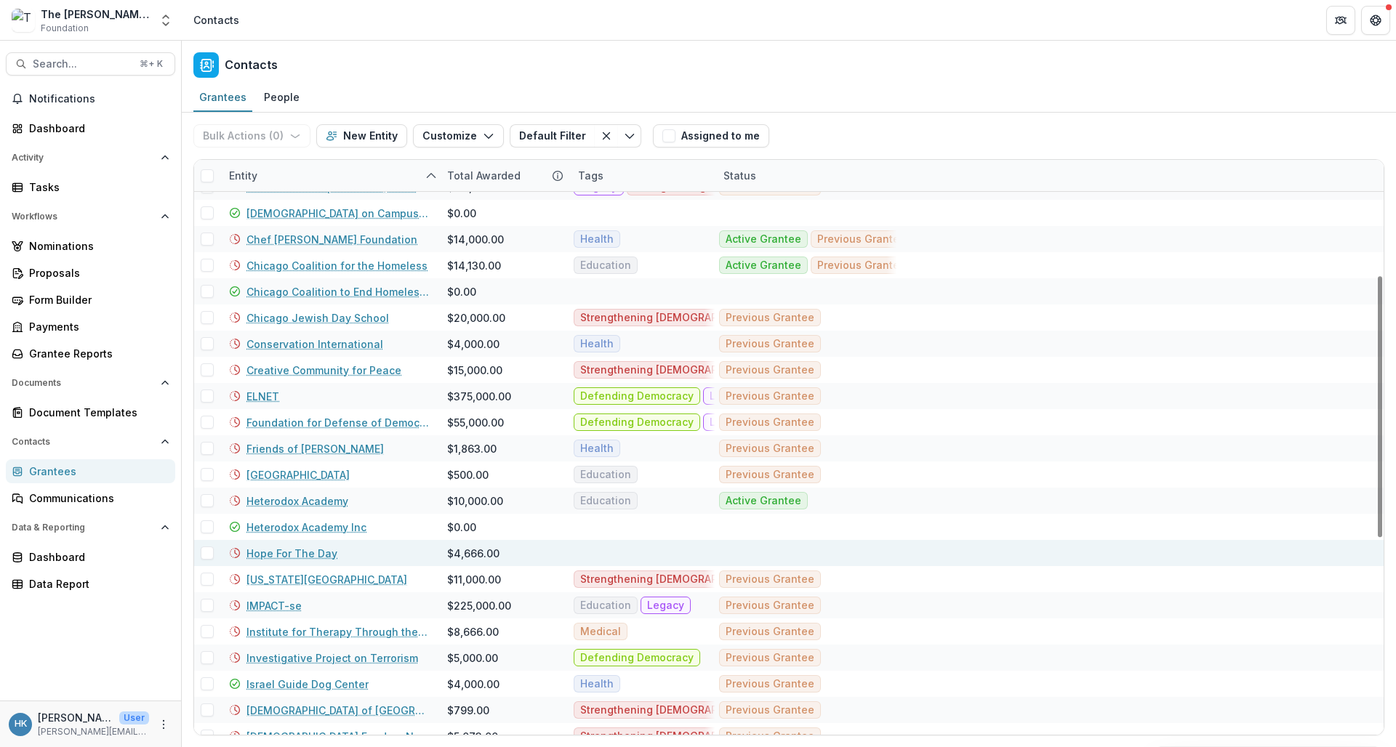
click at [281, 550] on link "Hope For The Day" at bounding box center [292, 553] width 91 height 15
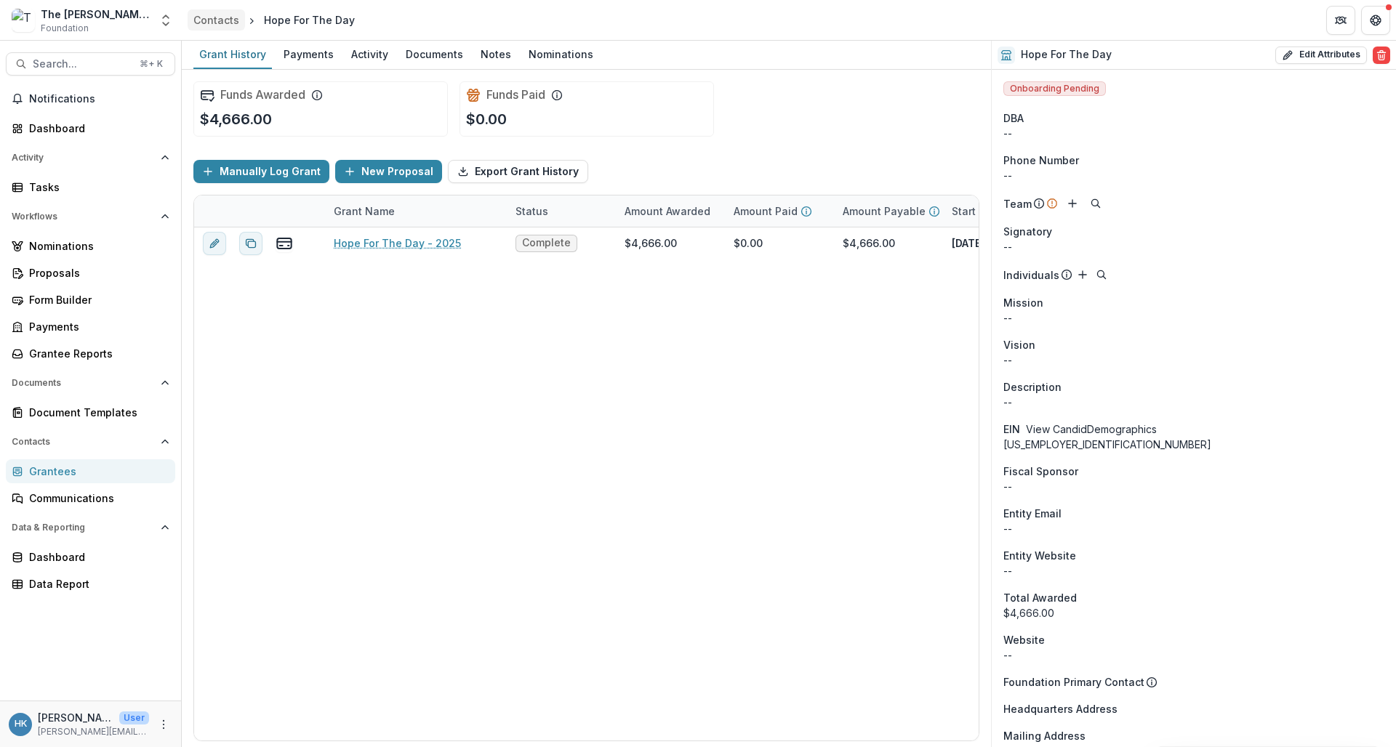
click at [213, 20] on div "Contacts" at bounding box center [216, 19] width 46 height 15
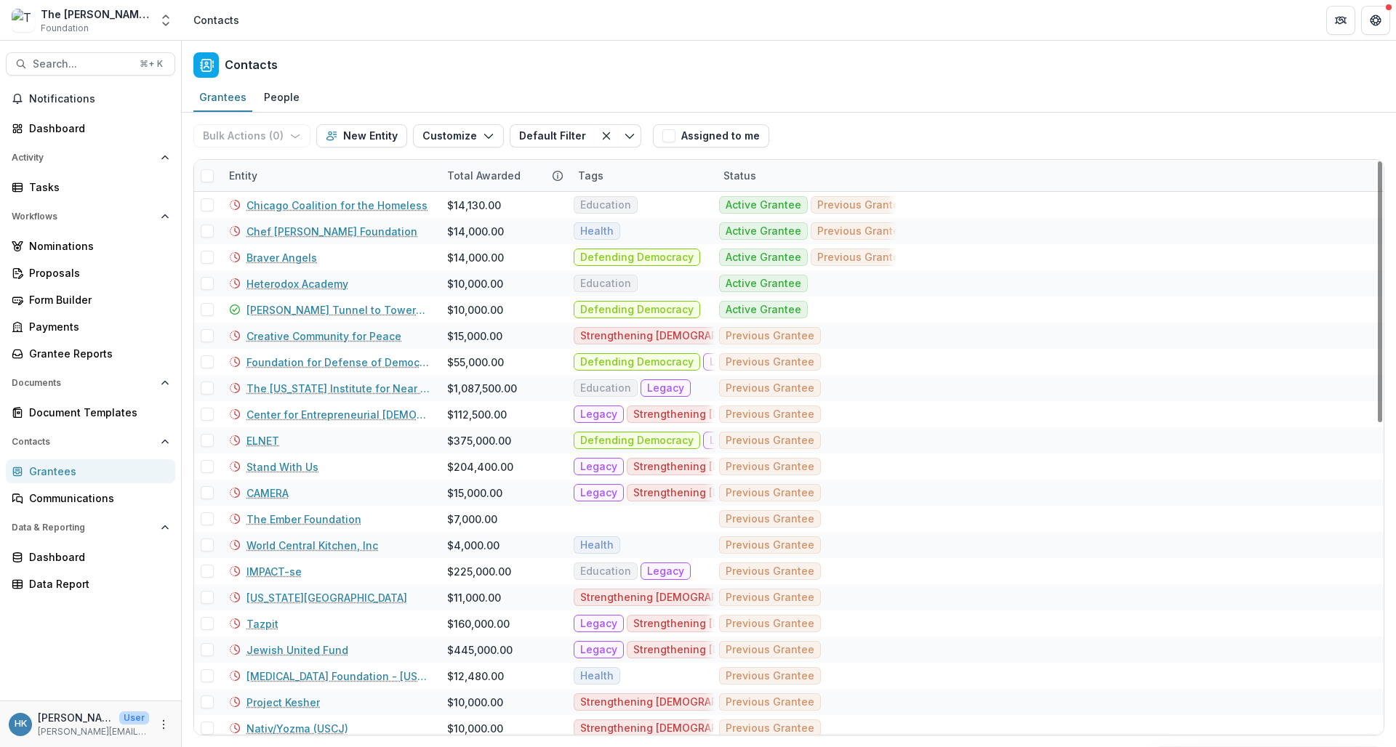
click at [278, 179] on div "Entity" at bounding box center [329, 175] width 218 height 31
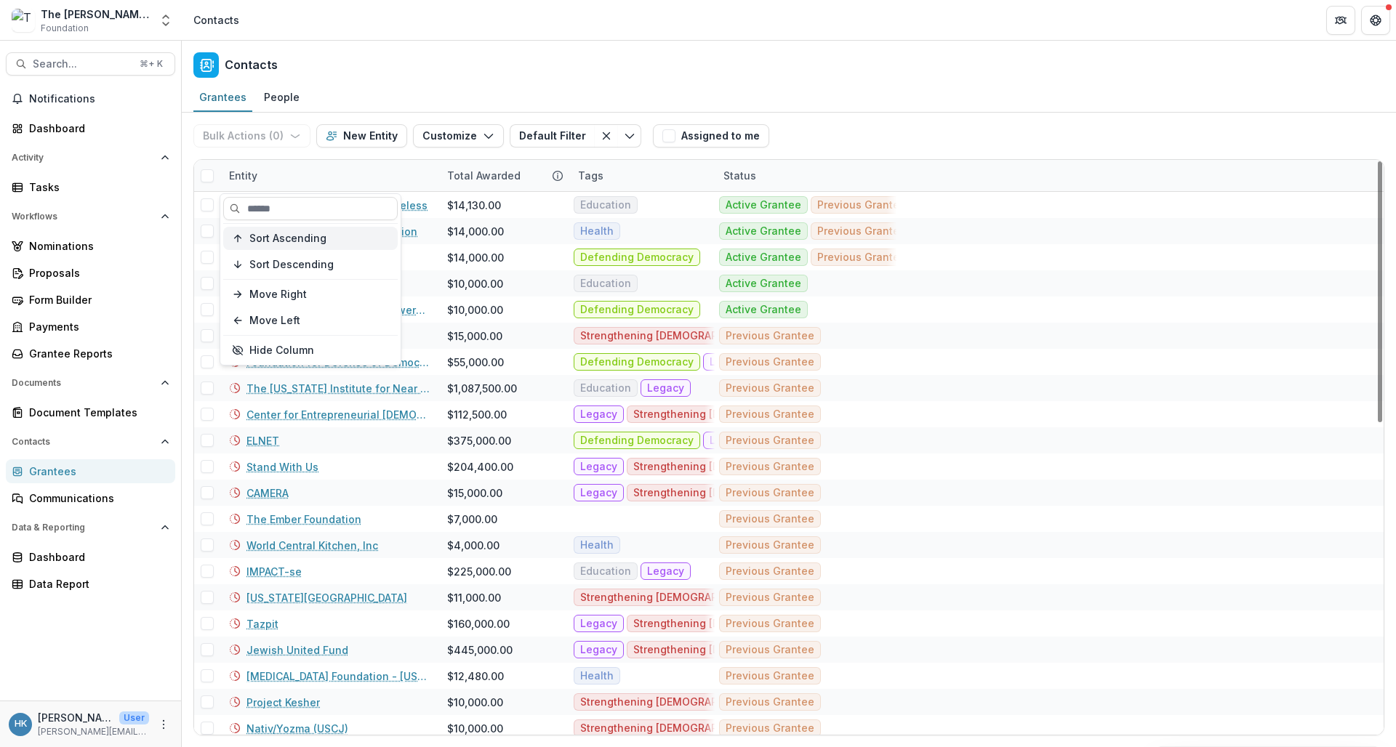
click at [286, 240] on span "Sort Ascending" at bounding box center [287, 239] width 77 height 12
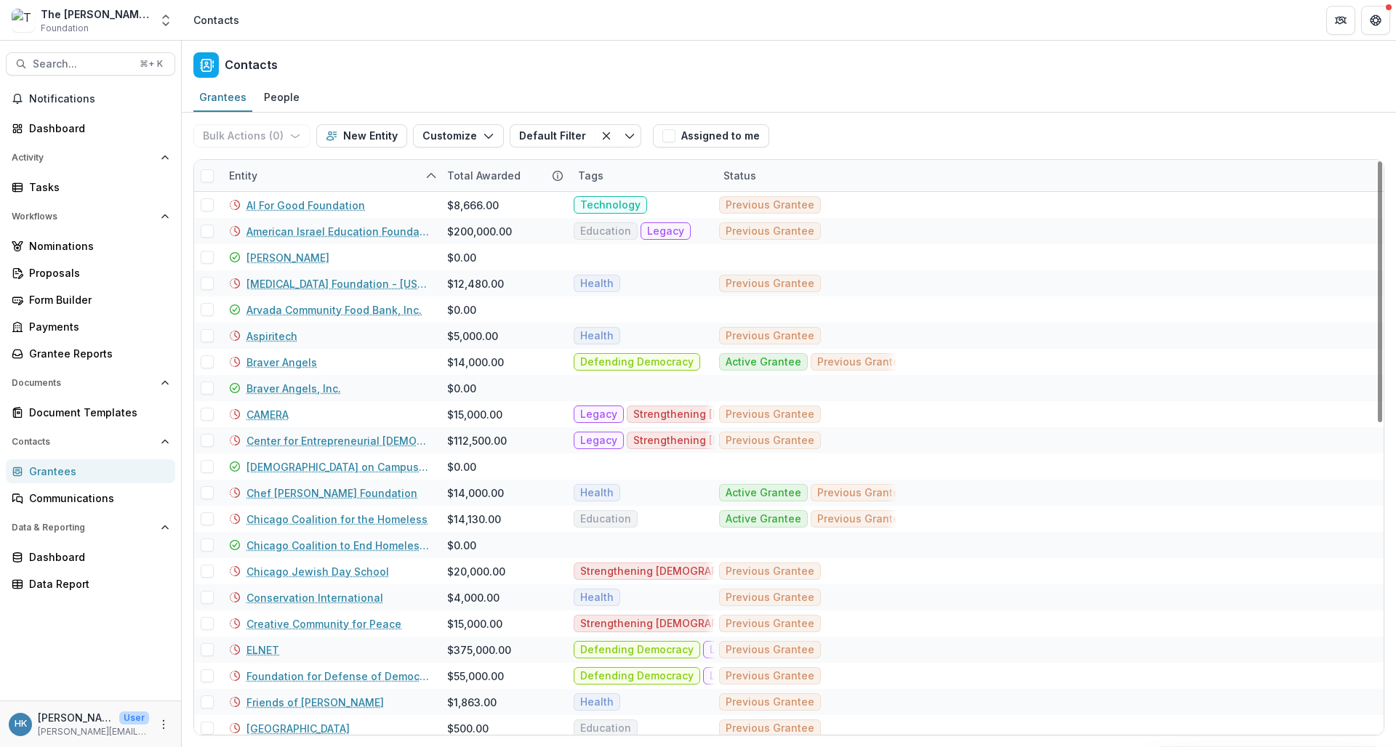
click at [679, 68] on div "Contacts" at bounding box center [789, 62] width 1214 height 43
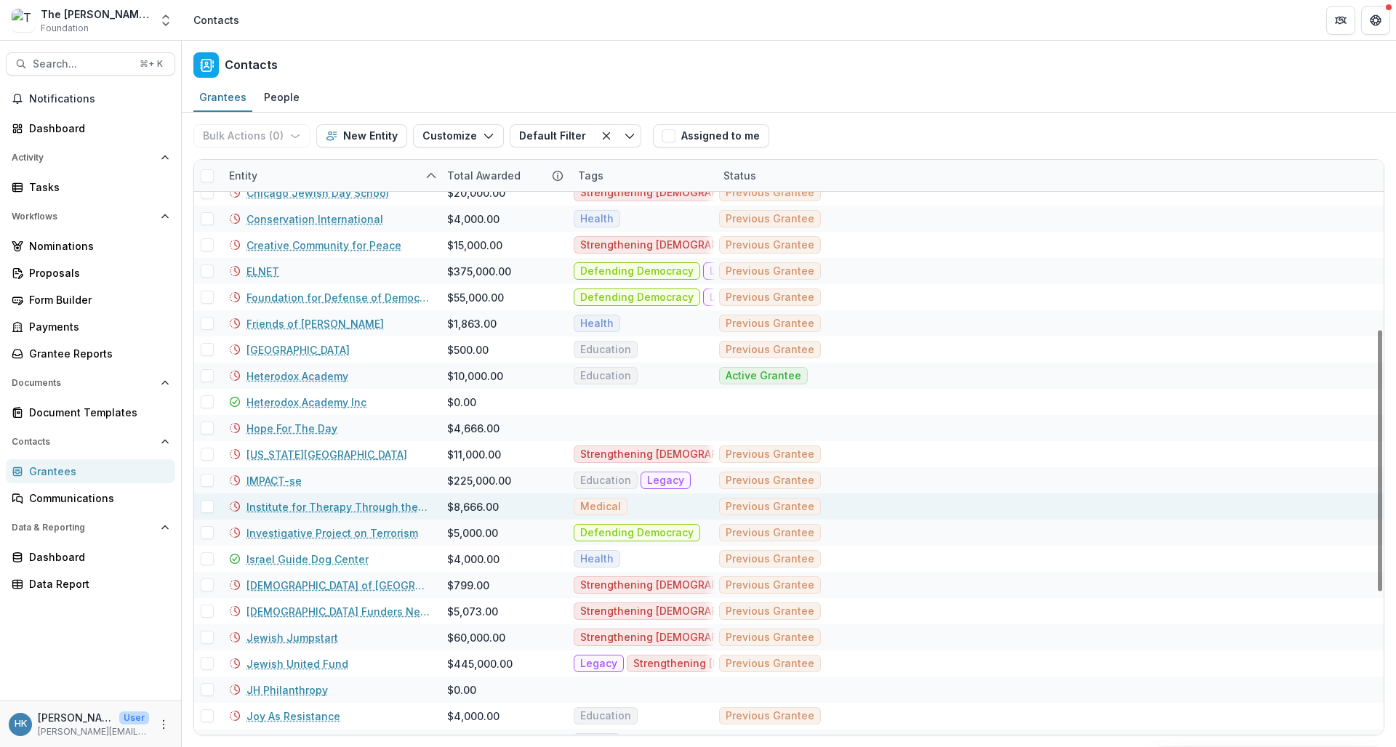
scroll to position [390, 0]
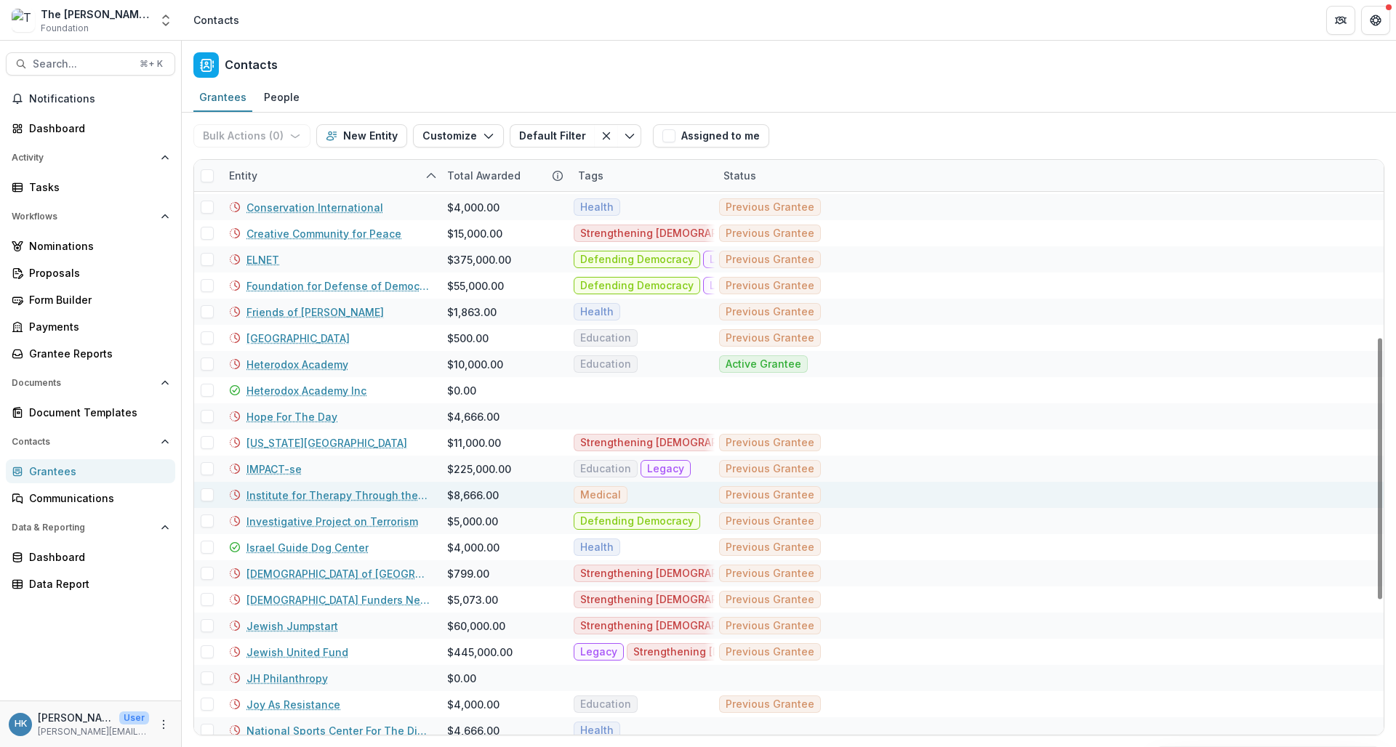
click at [307, 498] on link "Institute for Therapy Through the Arts" at bounding box center [338, 495] width 183 height 15
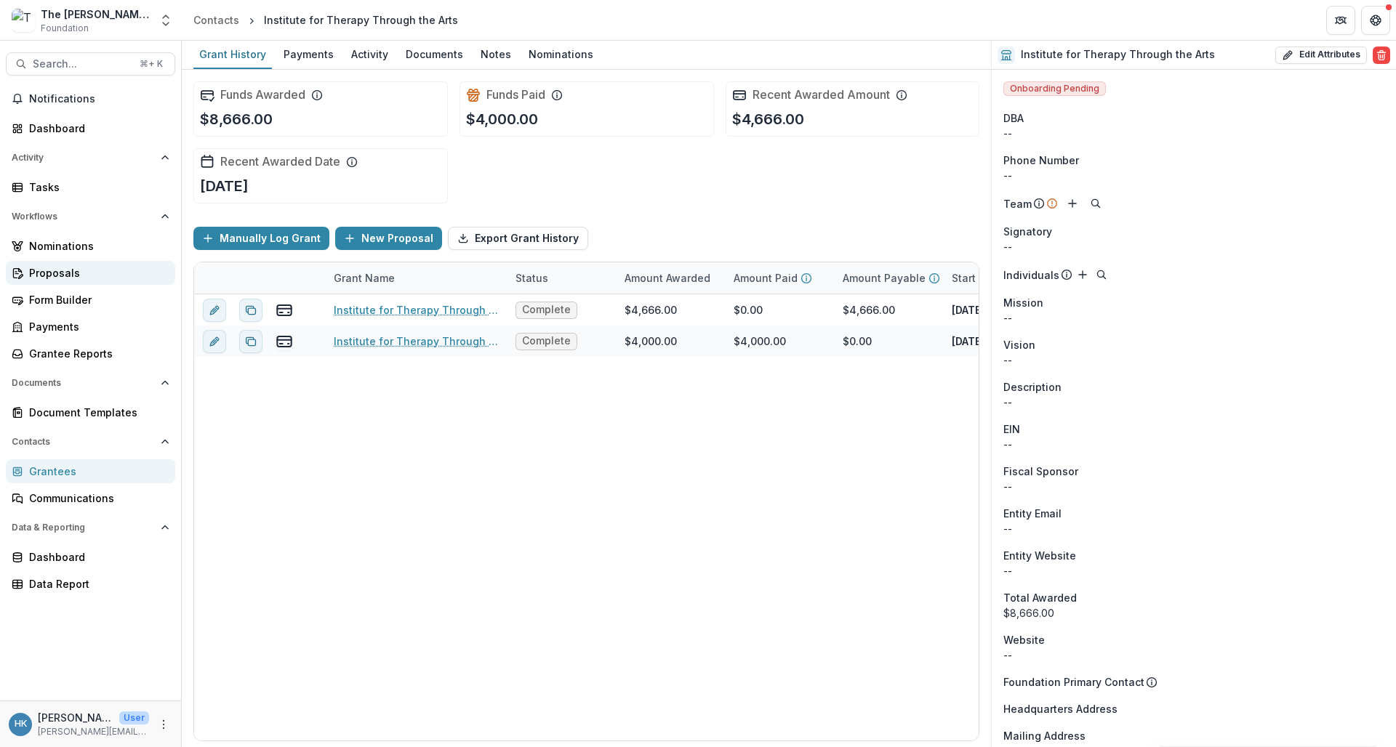
click at [76, 273] on div "Proposals" at bounding box center [96, 272] width 135 height 15
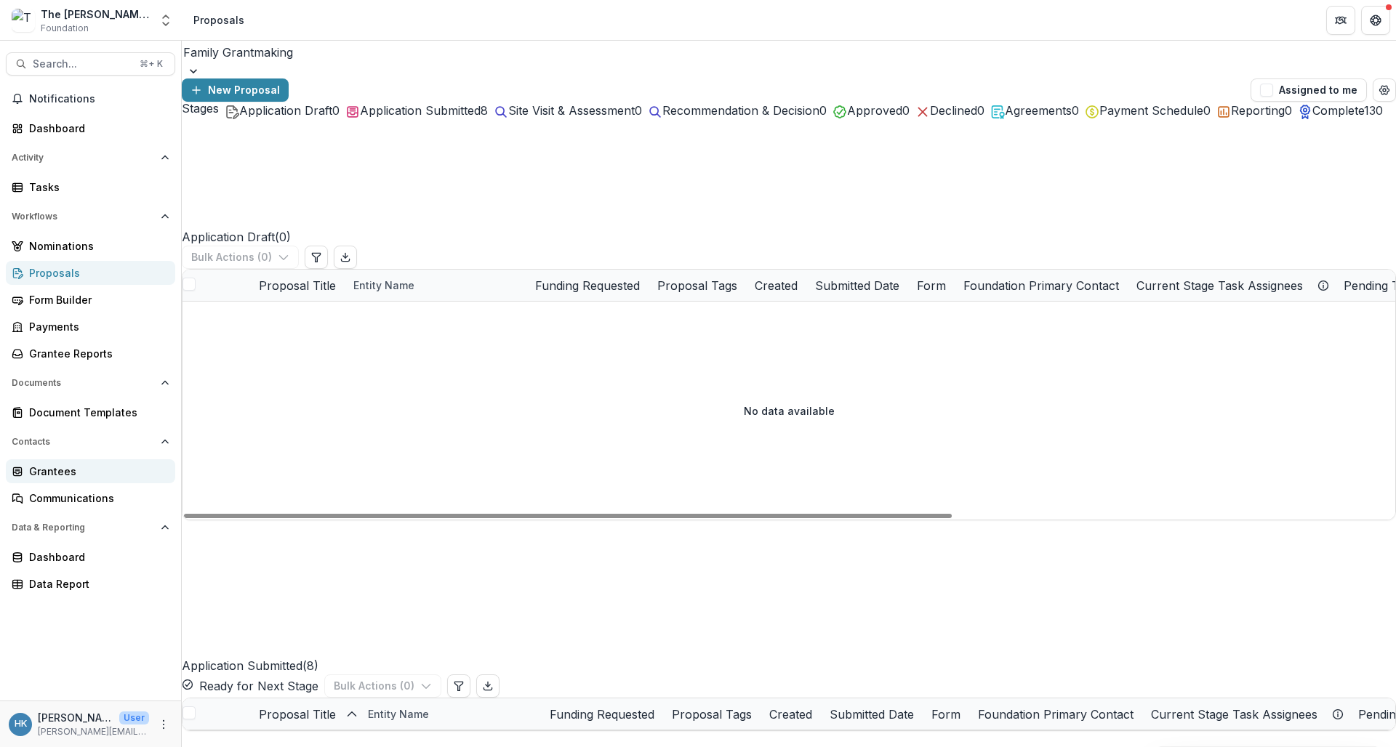
click at [84, 467] on div "Grantees" at bounding box center [96, 471] width 135 height 15
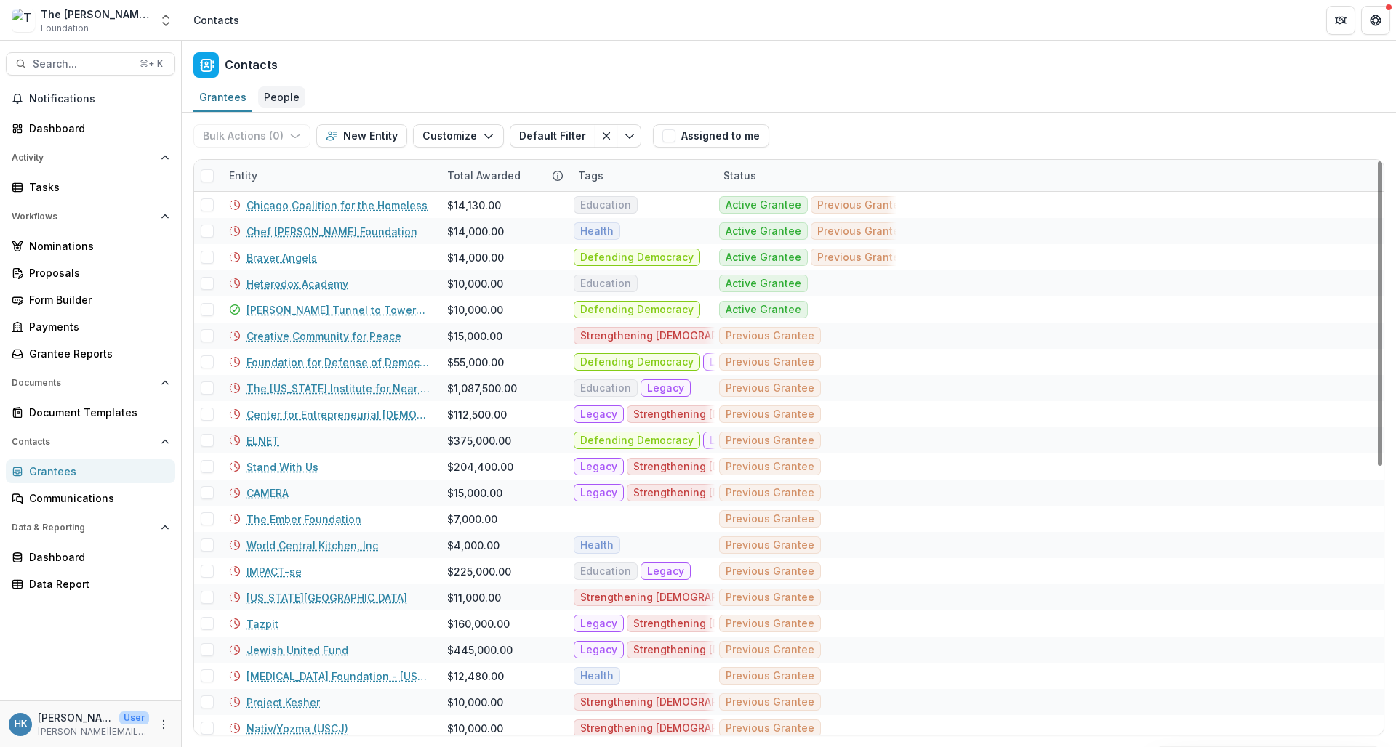
click at [278, 87] on div "People" at bounding box center [281, 97] width 47 height 21
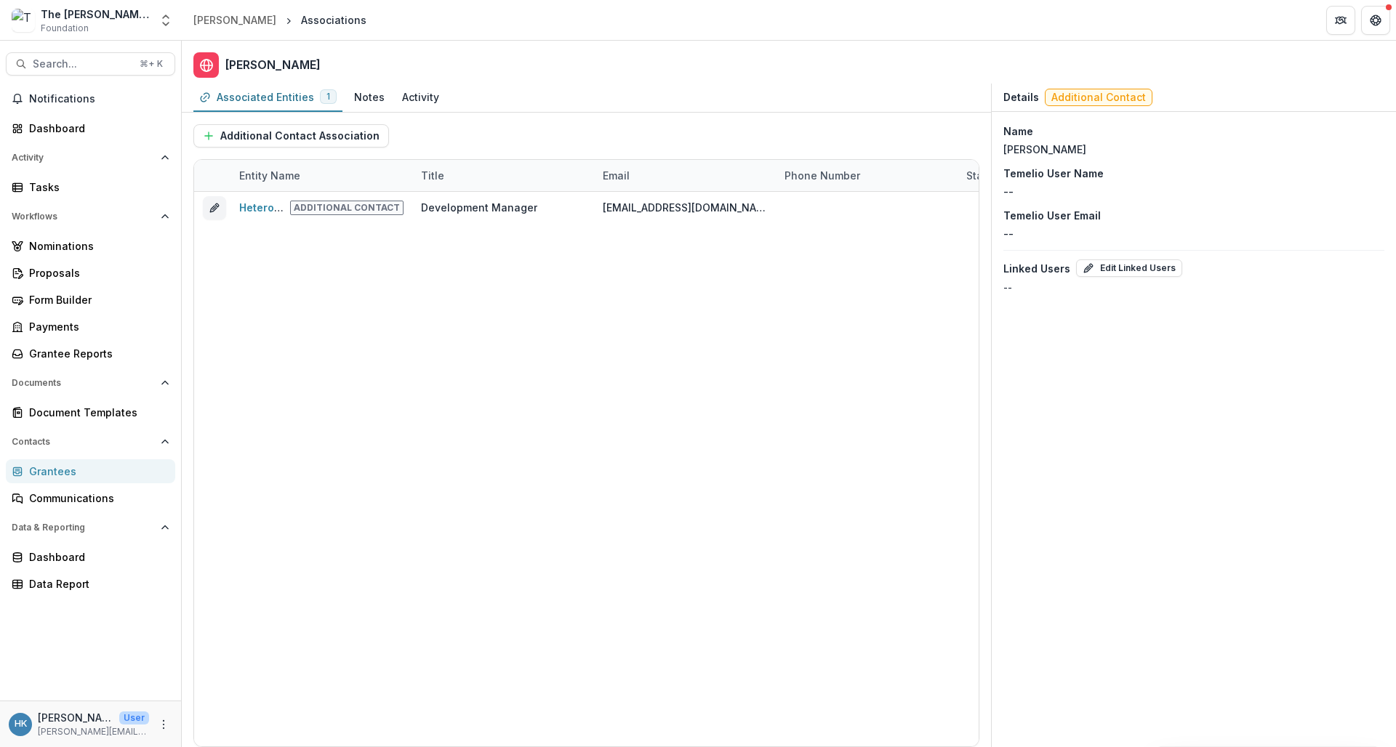
click at [63, 468] on div "Grantees" at bounding box center [96, 471] width 135 height 15
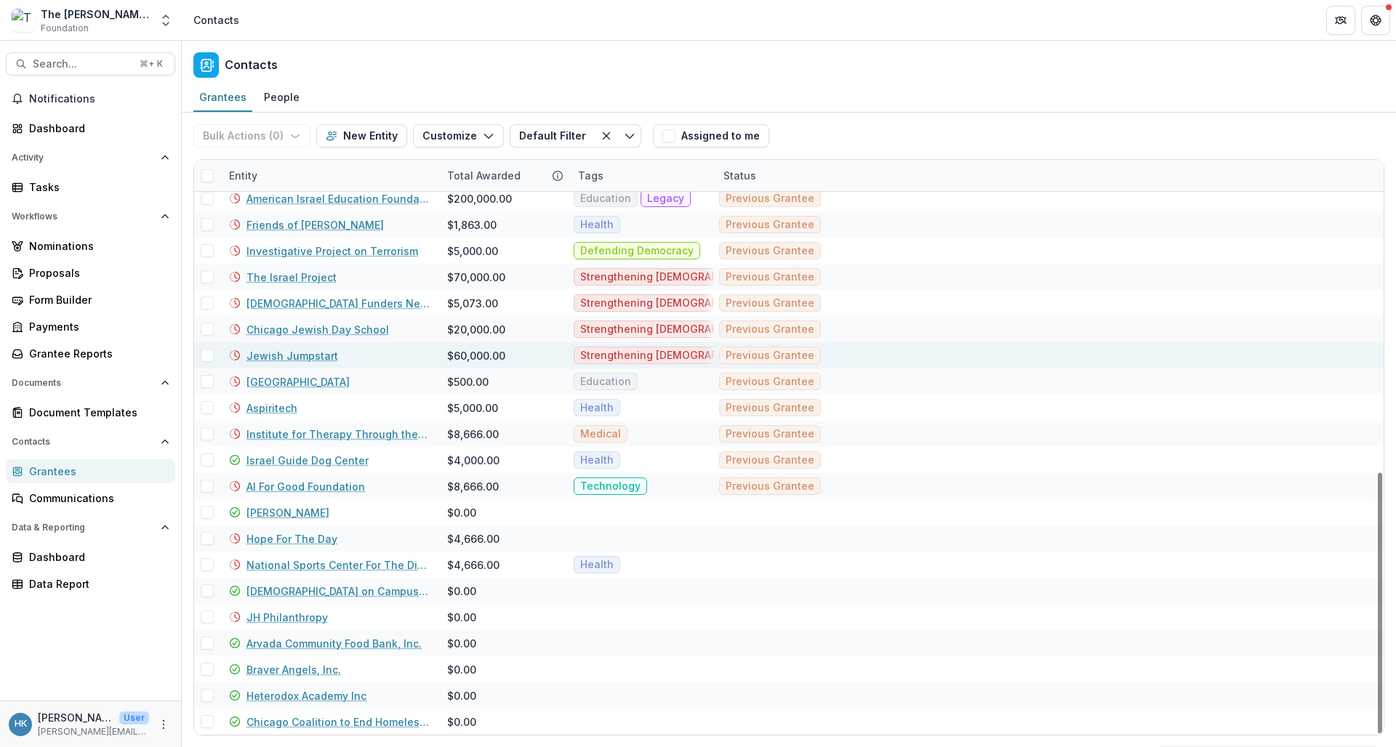
scroll to position [687, 0]
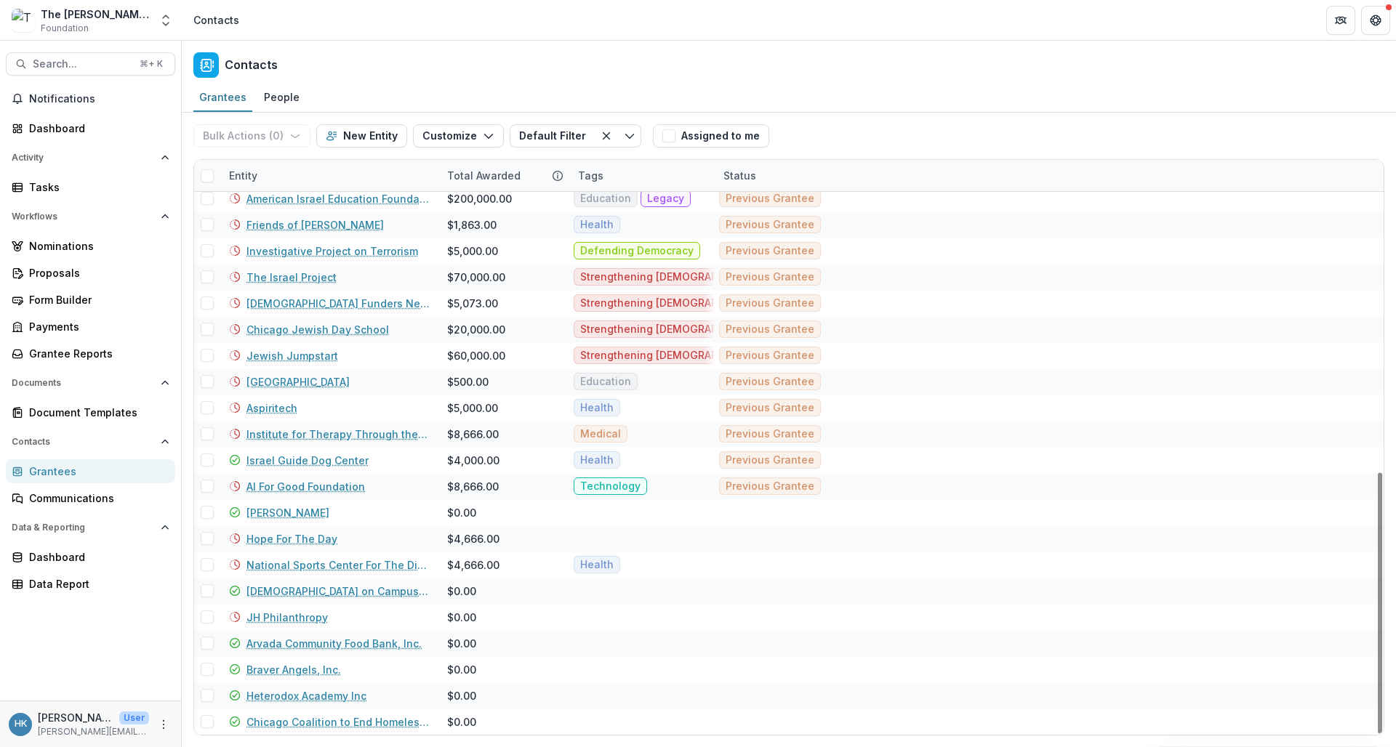
click at [249, 175] on div "Entity" at bounding box center [243, 175] width 46 height 15
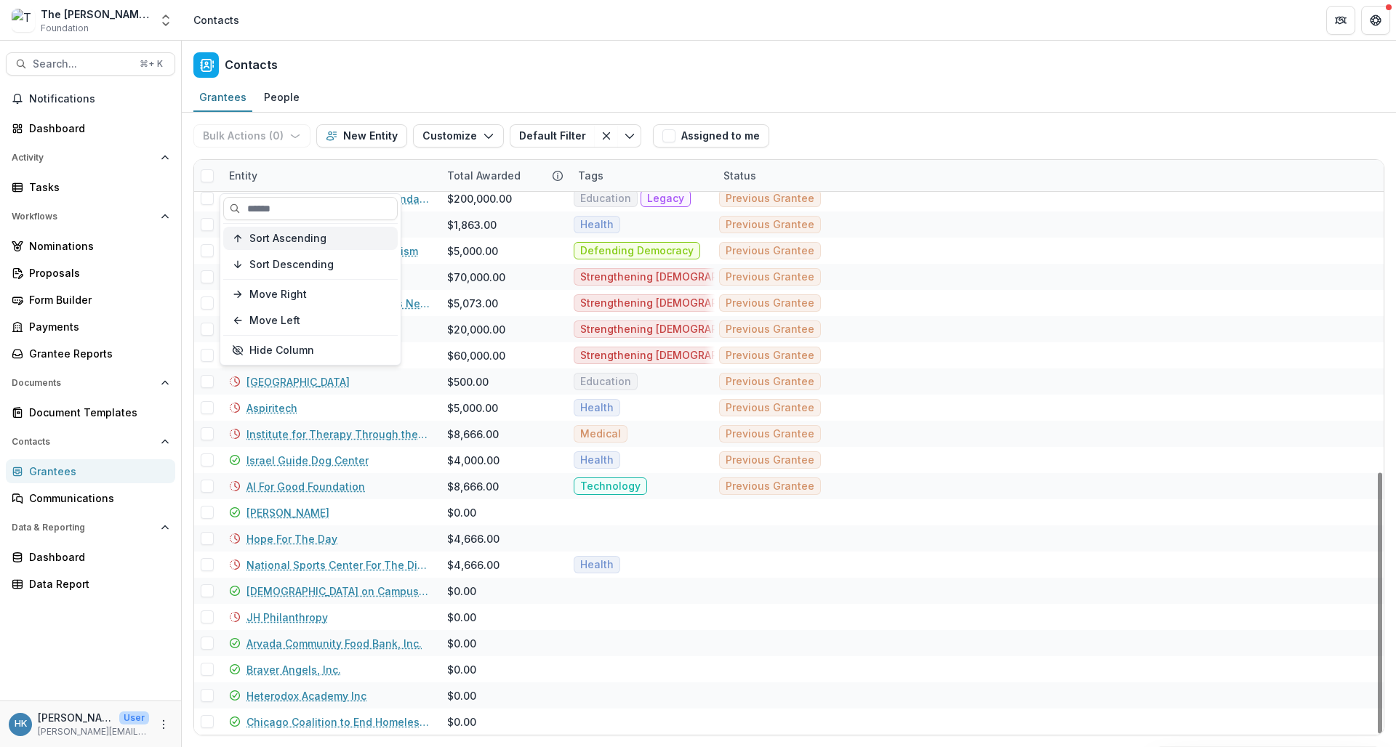
click at [268, 240] on span "Sort Ascending" at bounding box center [287, 239] width 77 height 12
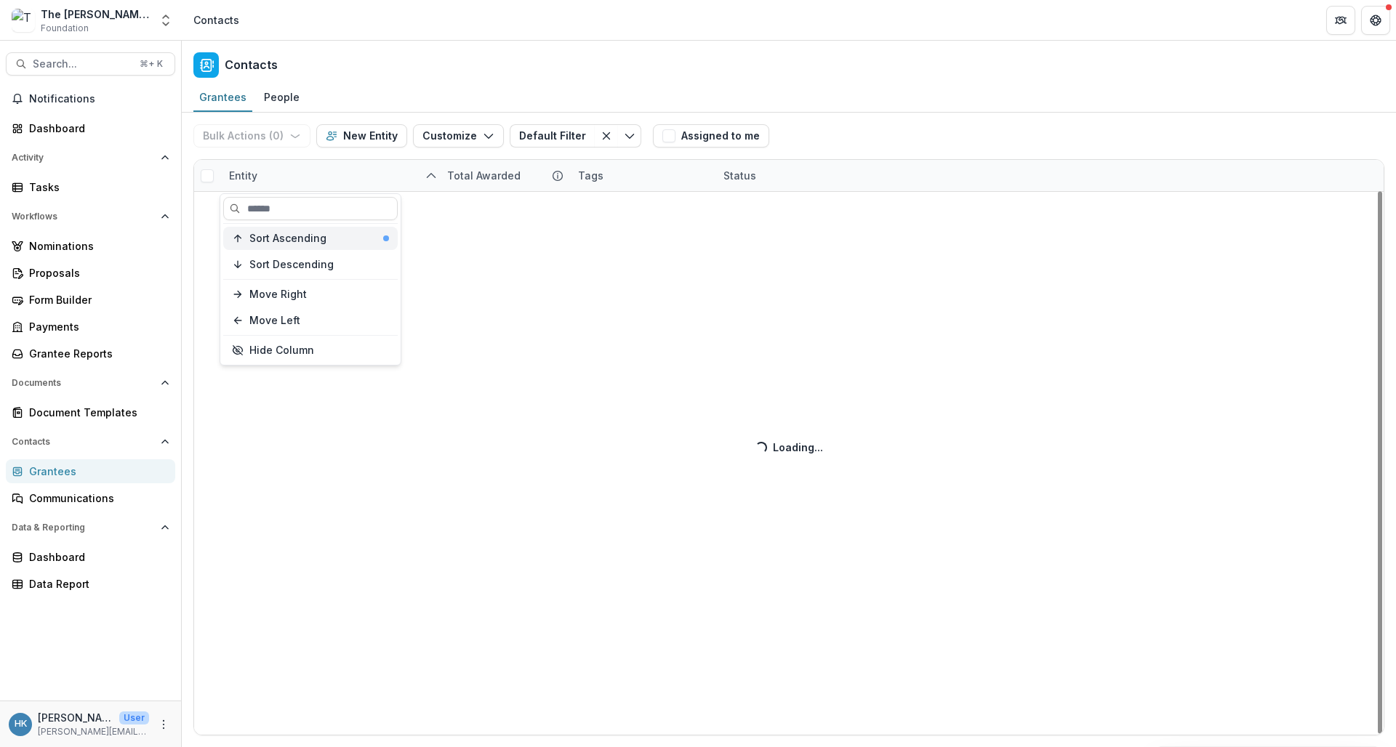
scroll to position [0, 0]
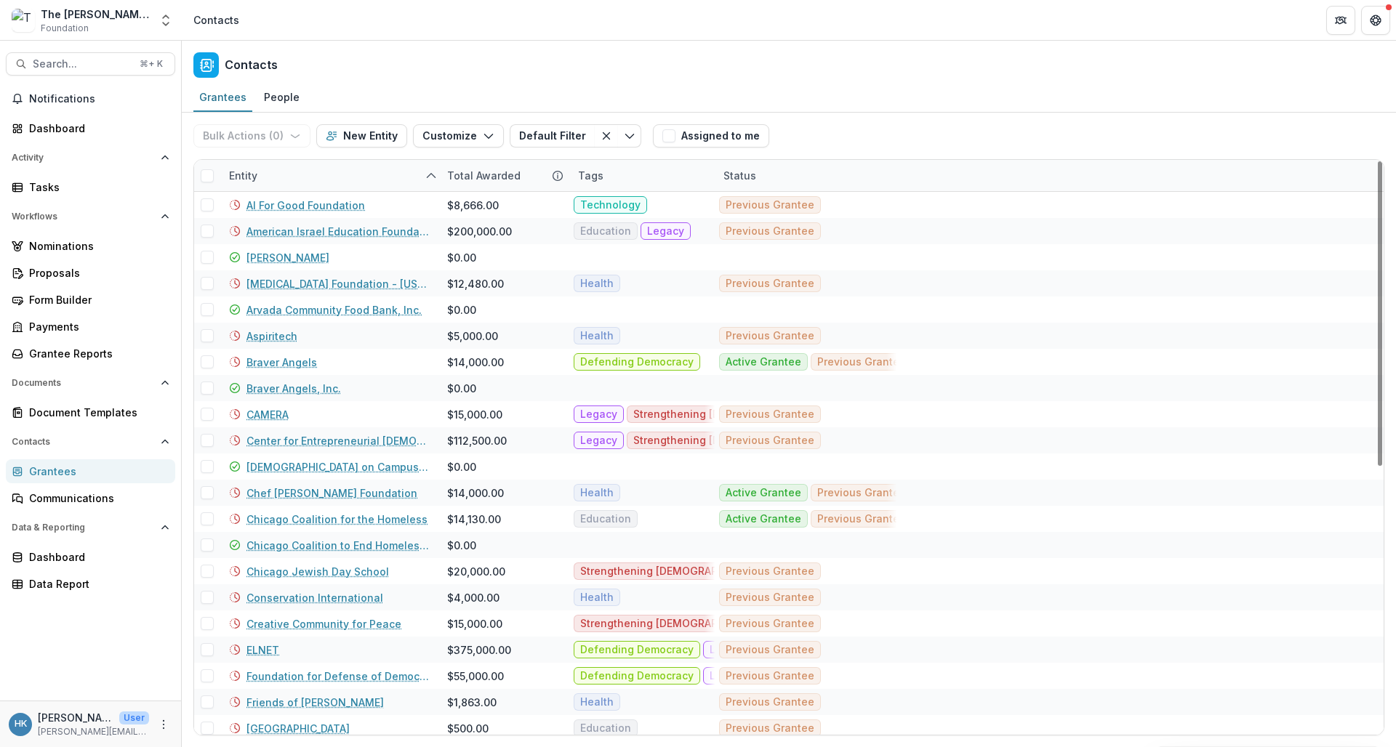
click at [609, 64] on div "Contacts" at bounding box center [789, 62] width 1214 height 43
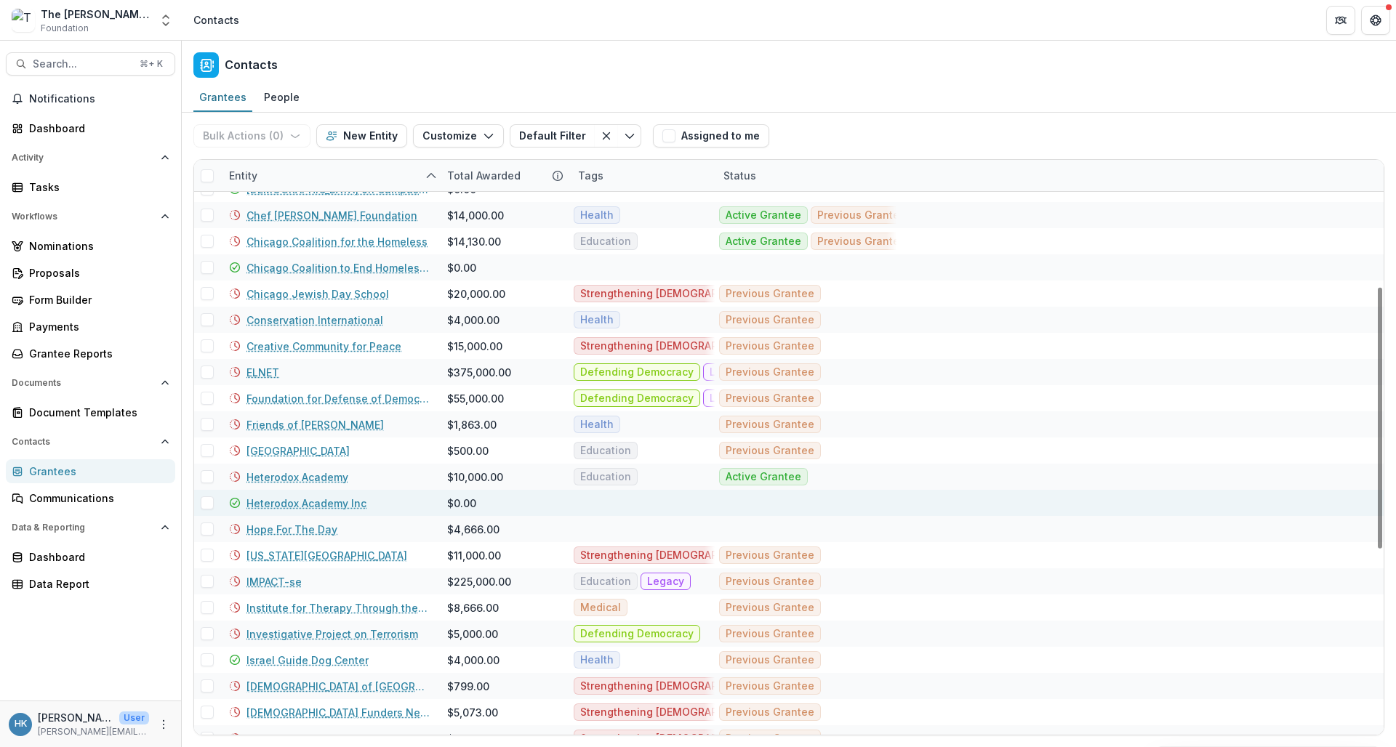
scroll to position [278, 0]
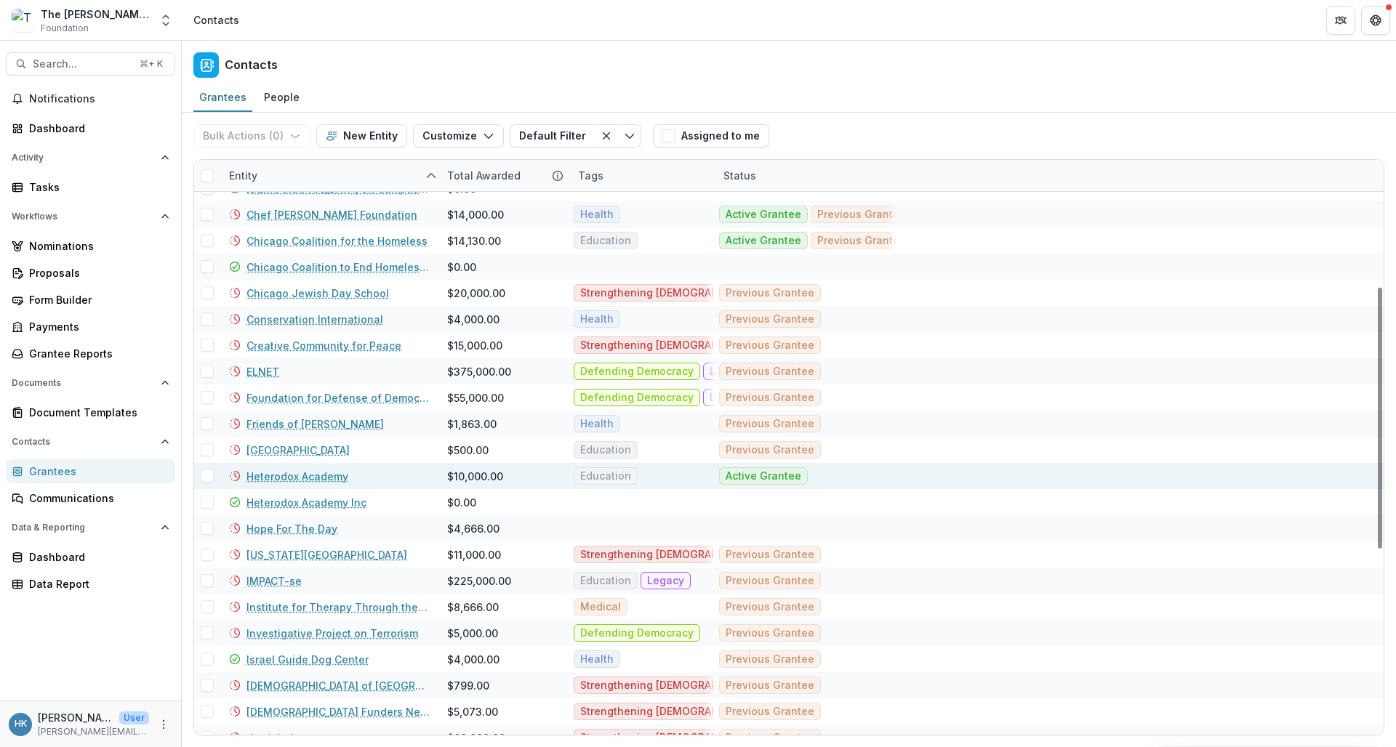
click at [313, 481] on link "Heterodox Academy" at bounding box center [298, 476] width 102 height 15
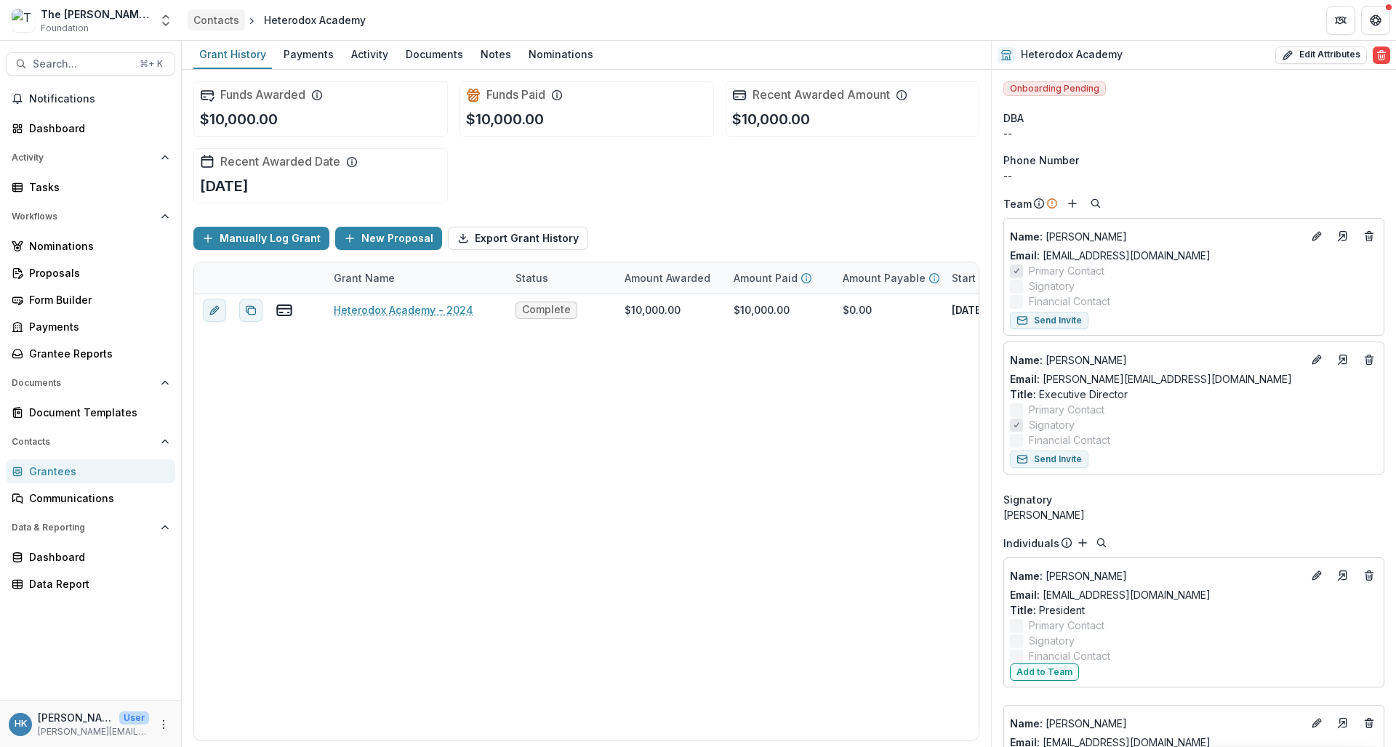
click at [217, 18] on div "Contacts" at bounding box center [216, 19] width 46 height 15
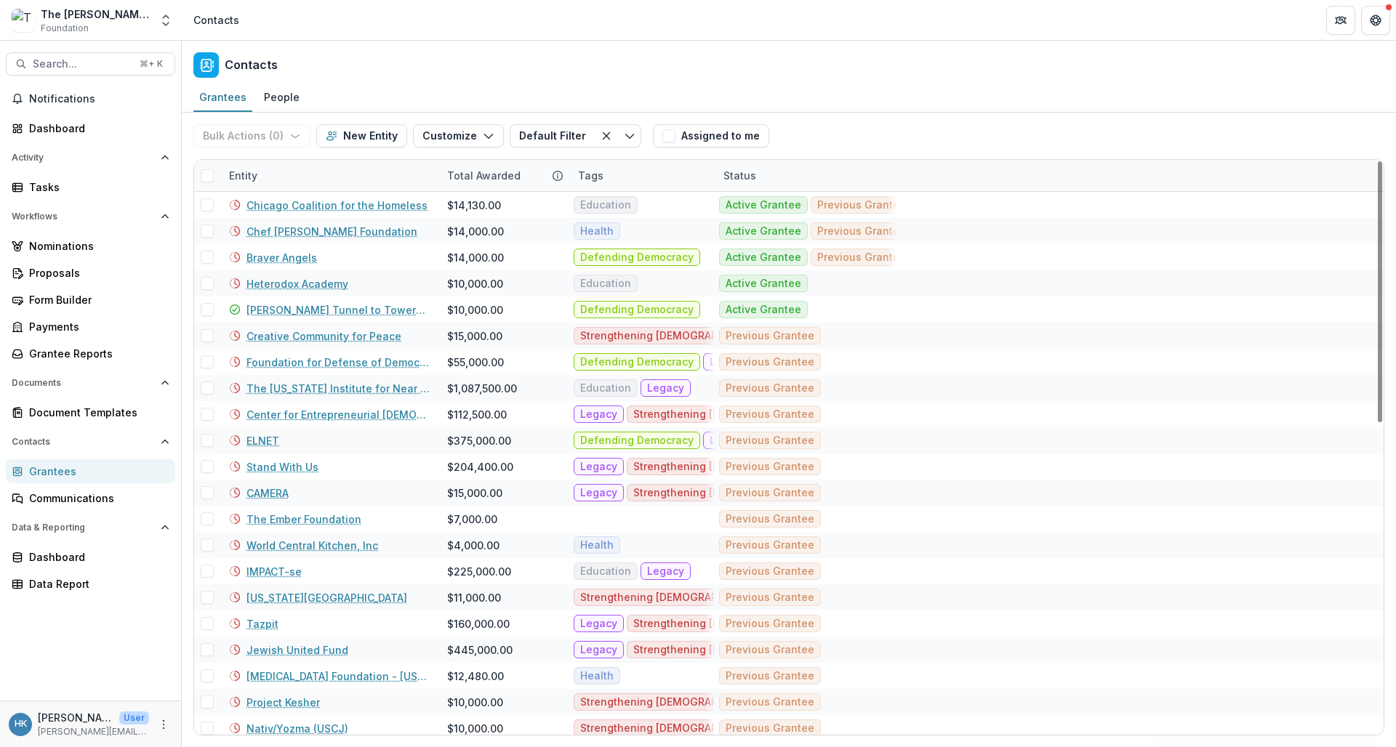
click at [283, 180] on div "Entity" at bounding box center [329, 175] width 218 height 31
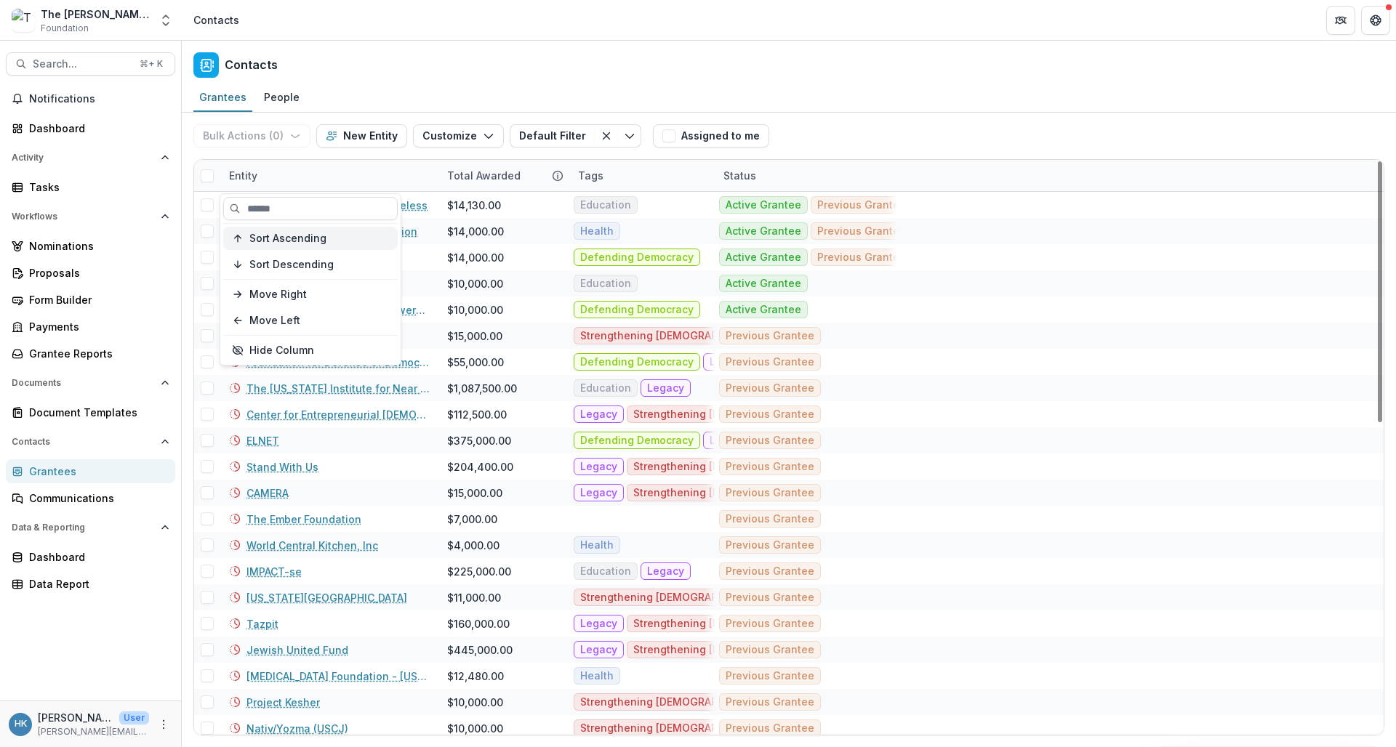
click at [297, 241] on span "Sort Ascending" at bounding box center [287, 239] width 77 height 12
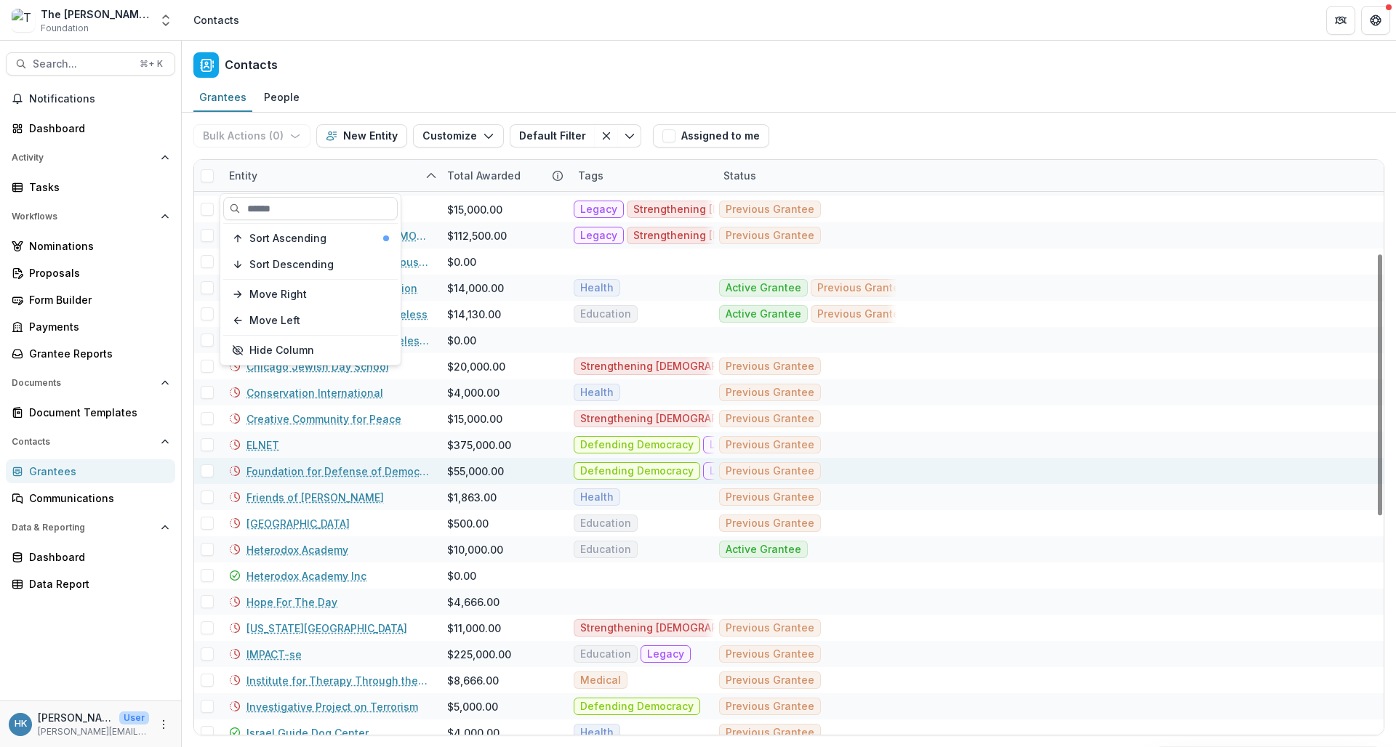
scroll to position [206, 0]
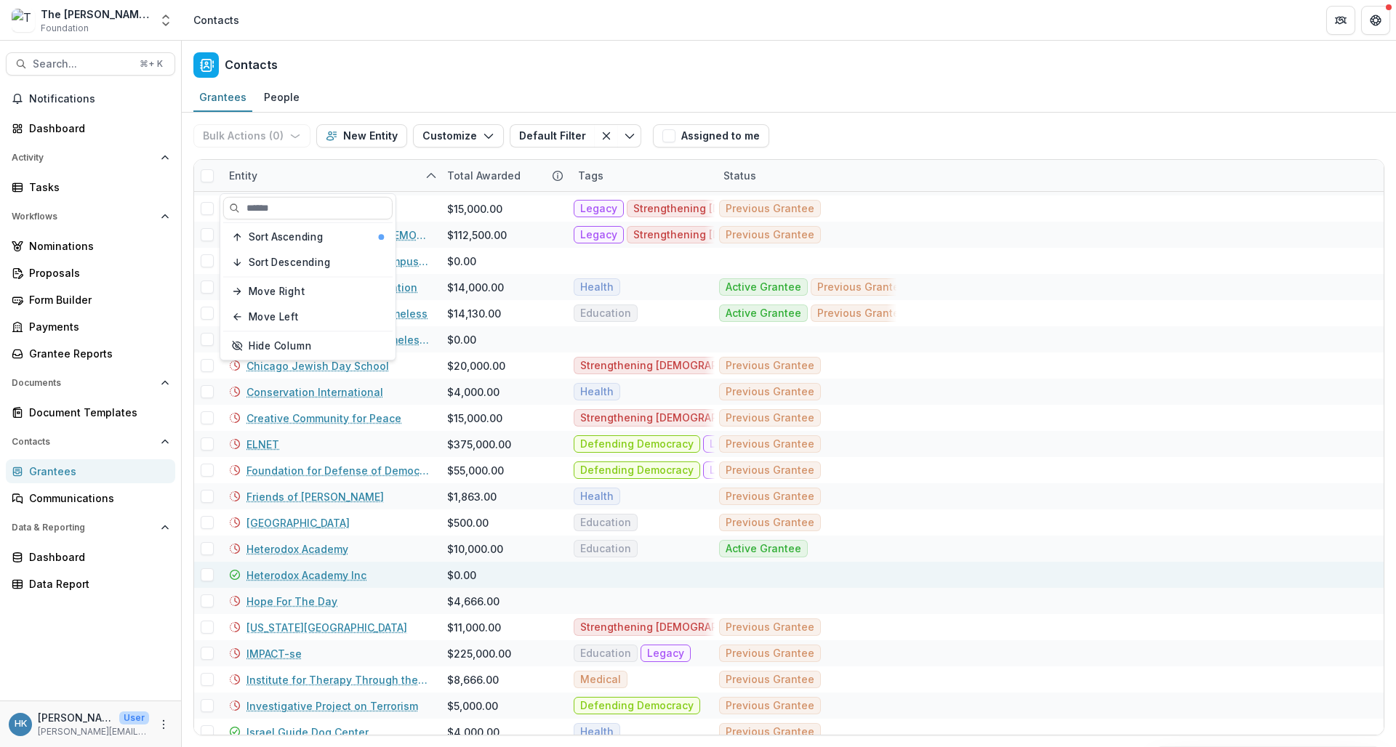
click at [298, 572] on link "Heterodox Academy Inc" at bounding box center [307, 575] width 120 height 15
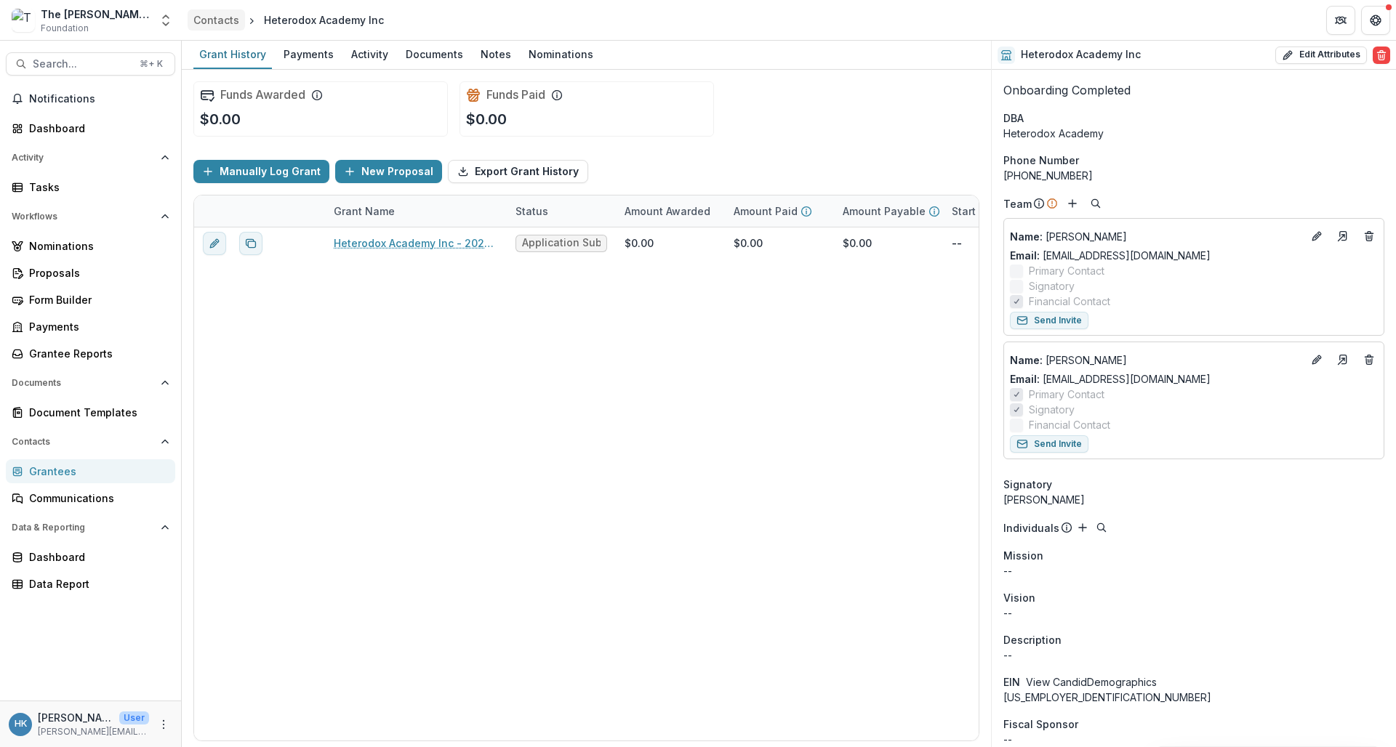
click at [212, 23] on div "Contacts" at bounding box center [216, 19] width 46 height 15
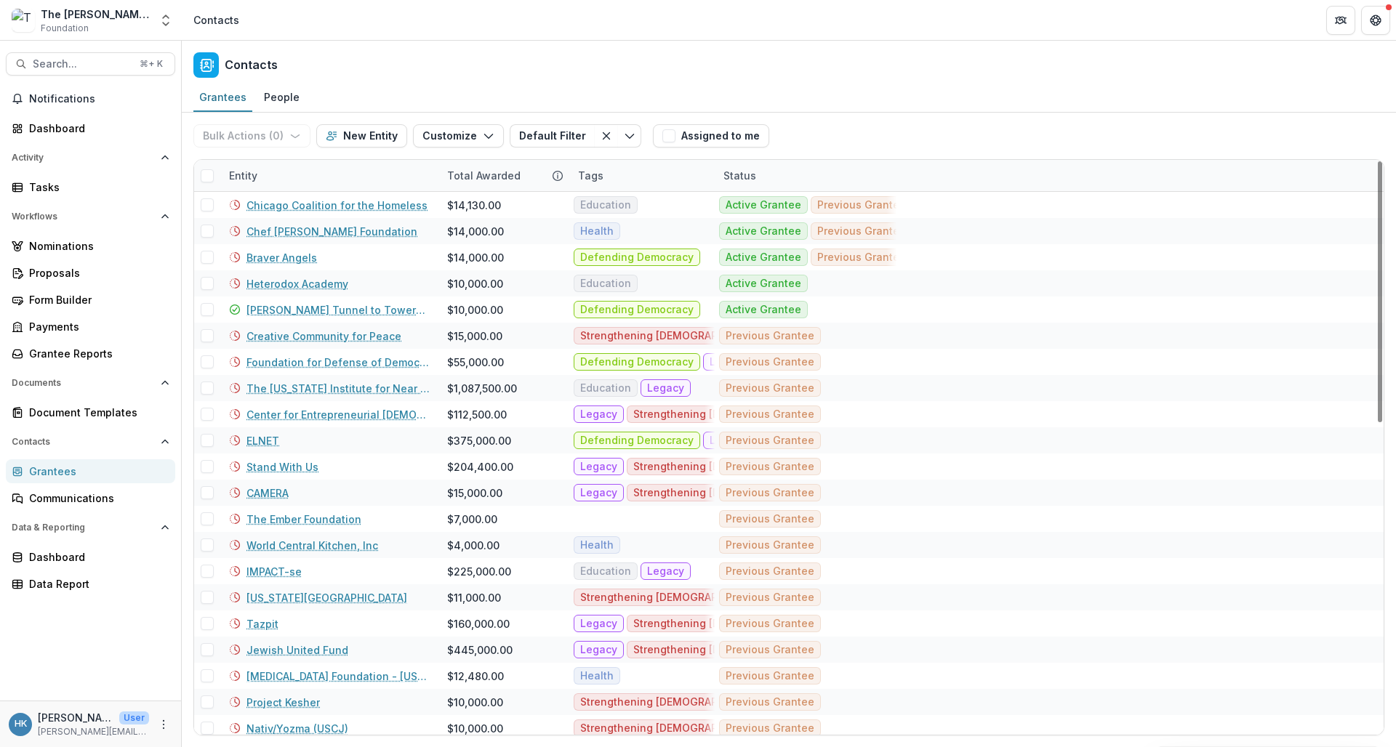
click at [70, 468] on div "Grantees" at bounding box center [96, 471] width 135 height 15
click at [585, 179] on div "Tags" at bounding box center [590, 175] width 43 height 15
click at [612, 35] on header "Contacts" at bounding box center [789, 20] width 1214 height 40
click at [164, 726] on icon "More" at bounding box center [164, 725] width 12 height 12
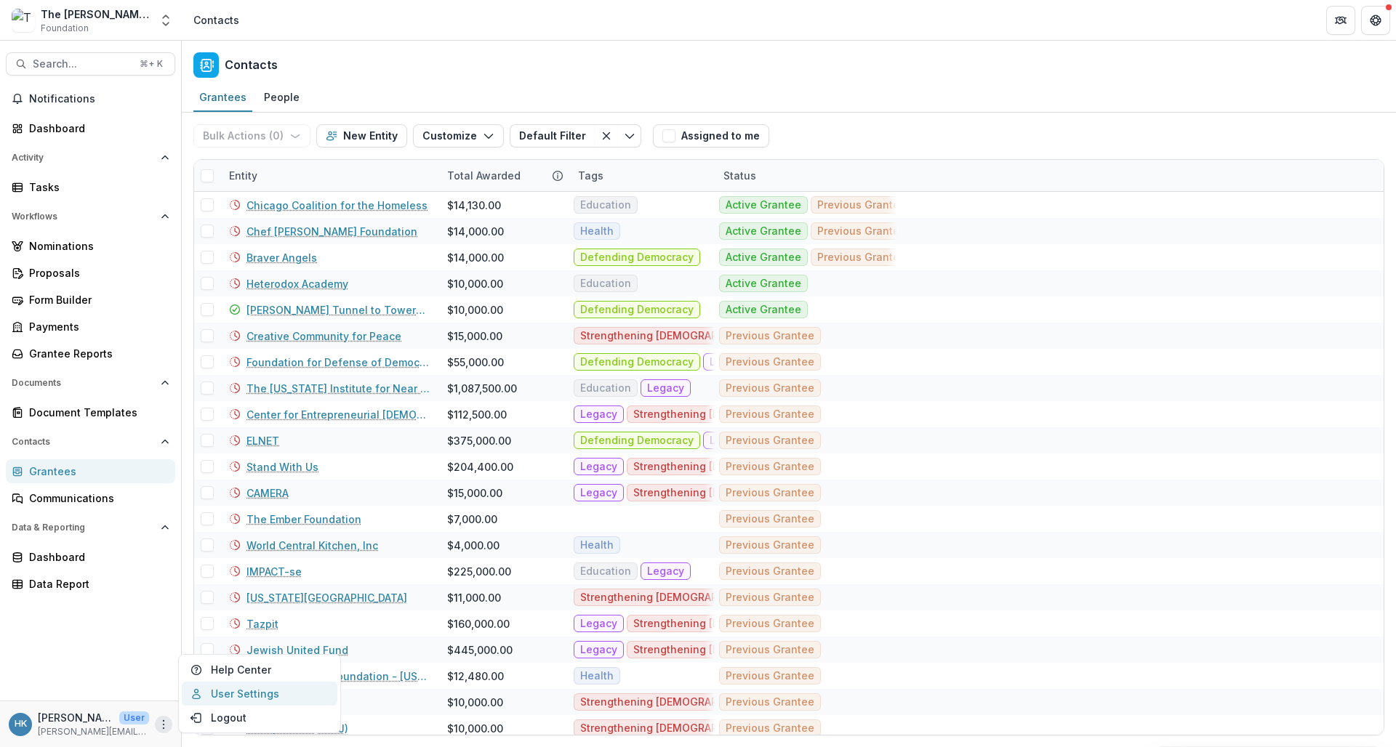
click at [209, 694] on link "User Settings" at bounding box center [260, 694] width 156 height 24
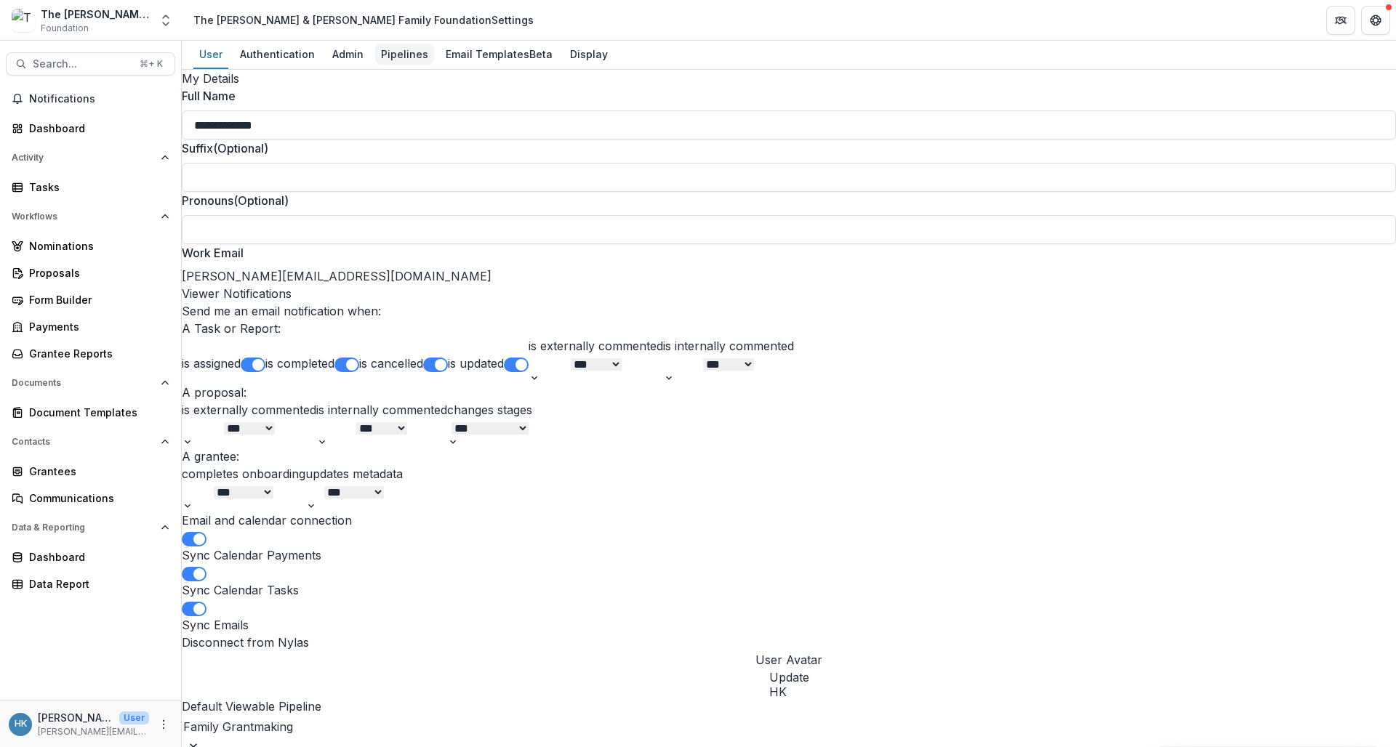
click at [404, 48] on div "Pipelines" at bounding box center [404, 54] width 59 height 21
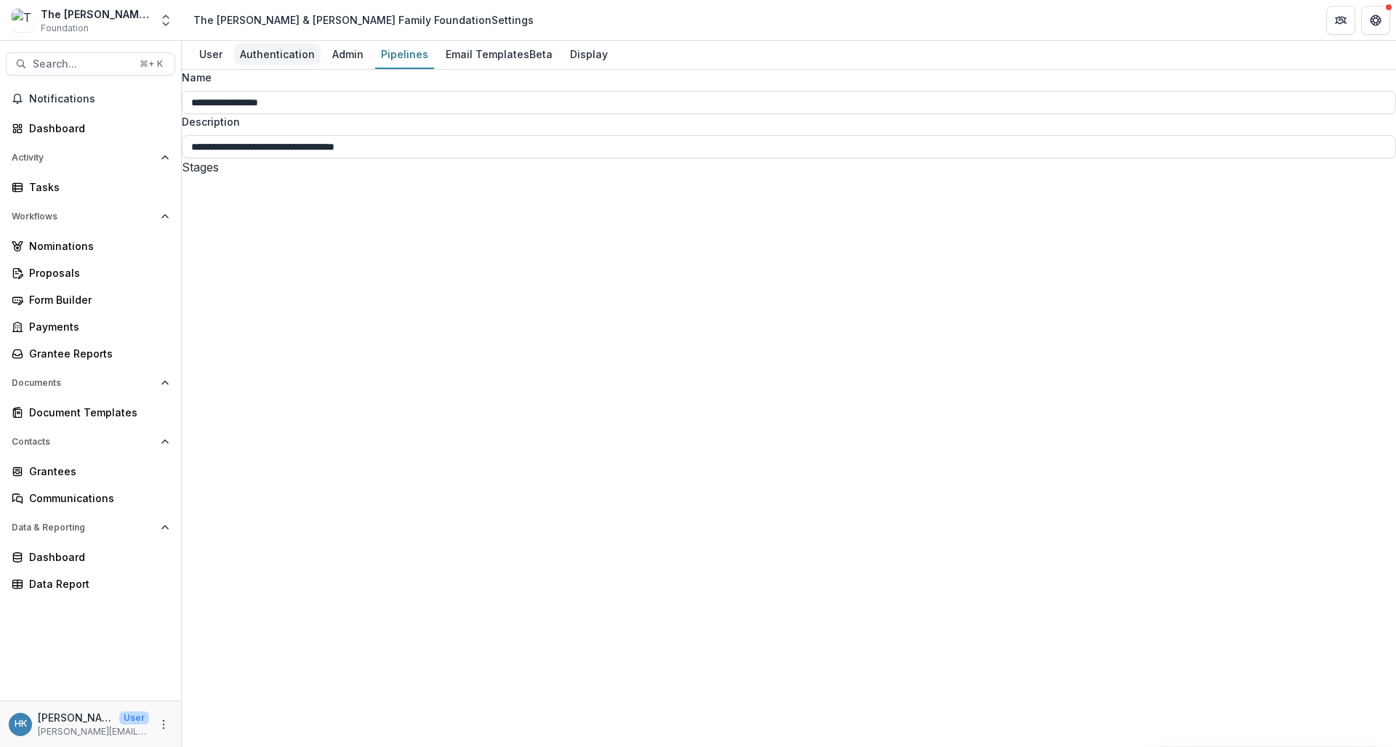
click at [284, 48] on div "Authentication" at bounding box center [277, 54] width 87 height 21
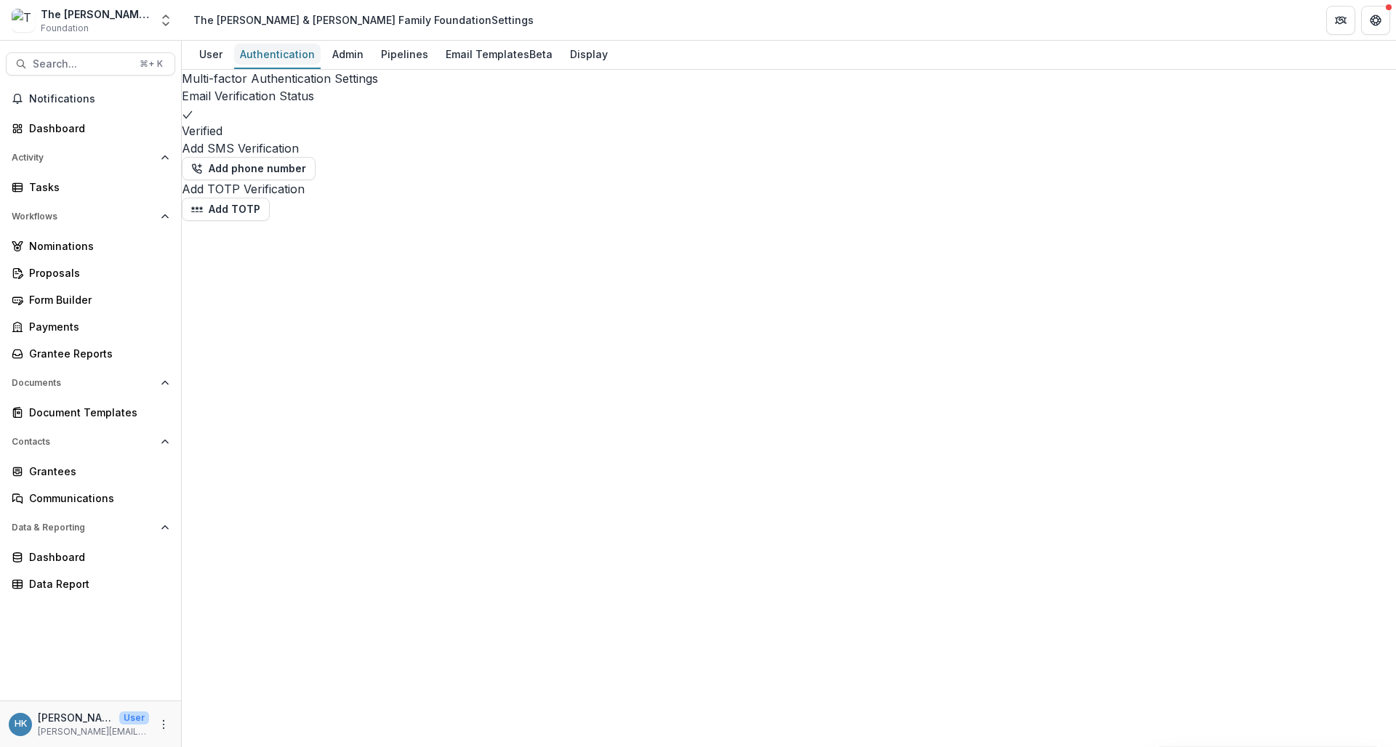
click at [236, 49] on div "Authentication" at bounding box center [277, 54] width 87 height 21
click at [61, 477] on div "Grantees" at bounding box center [96, 471] width 135 height 15
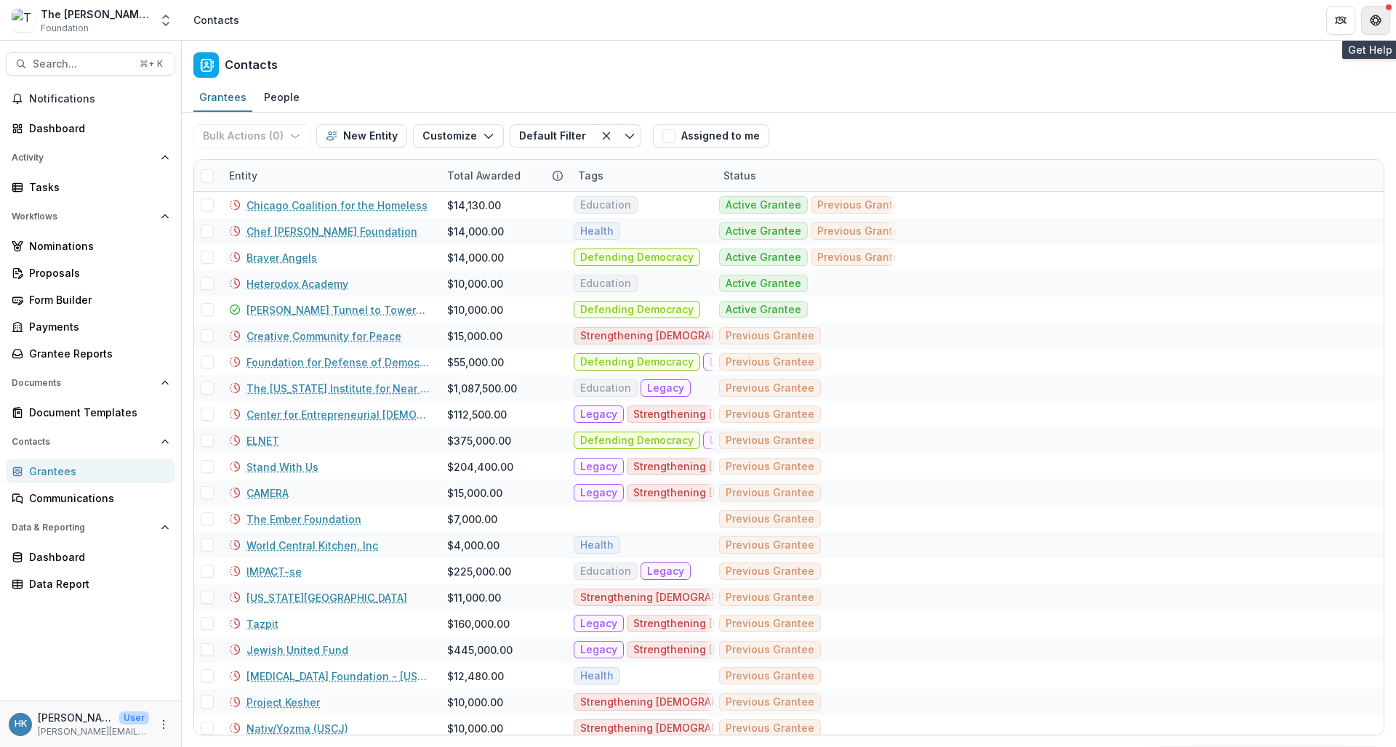
click at [1220, 23] on icon "Get Help" at bounding box center [1372, 23] width 3 height 3
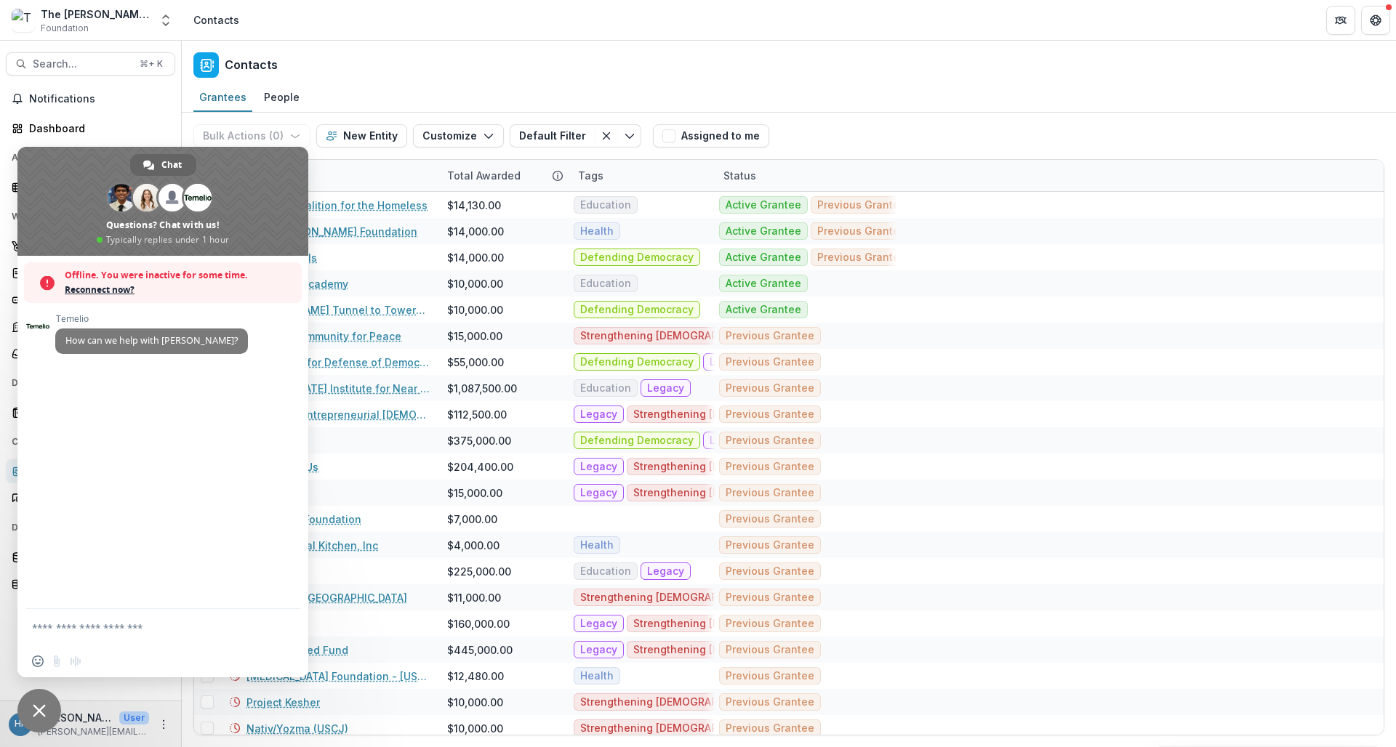
click at [563, 60] on div "Contacts" at bounding box center [789, 62] width 1214 height 43
click at [45, 713] on span "Close chat" at bounding box center [39, 711] width 13 height 13
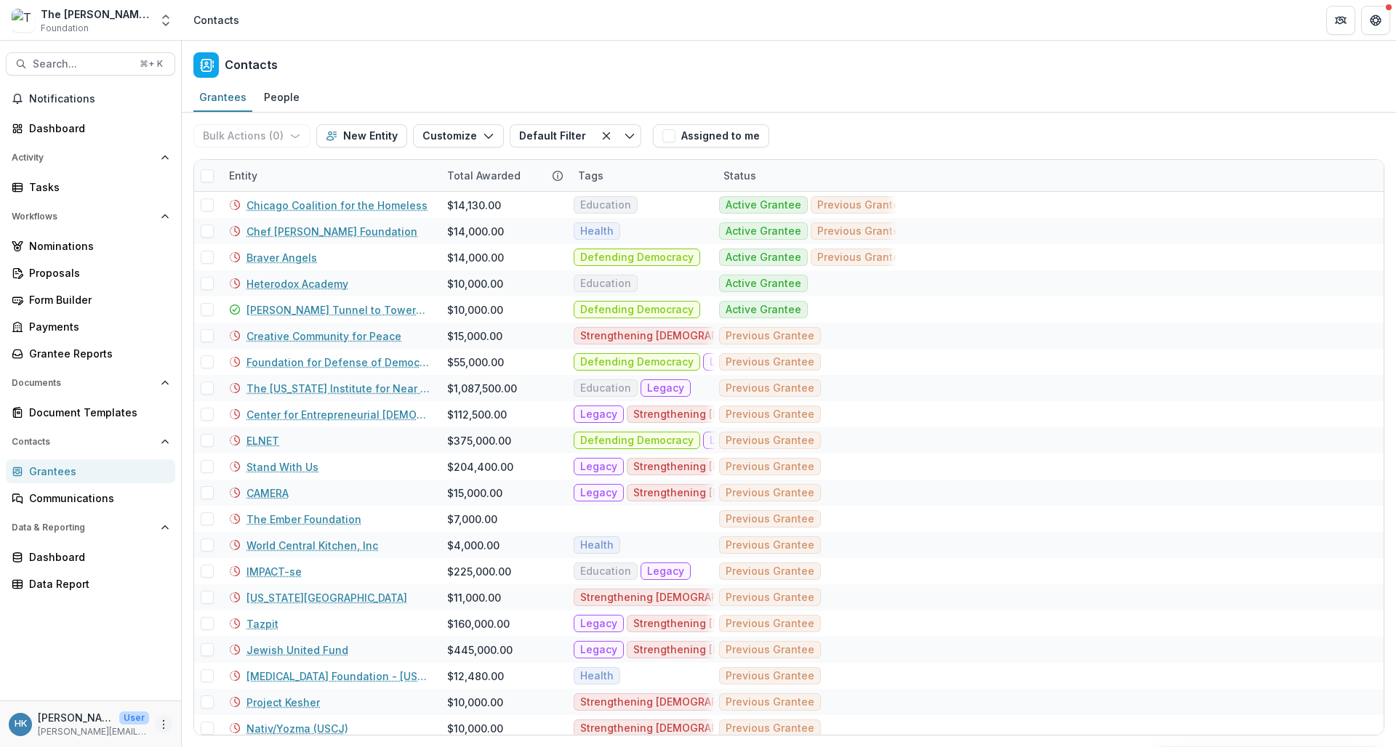
click at [159, 730] on icon "More" at bounding box center [164, 725] width 12 height 12
click at [228, 673] on link "Help Center" at bounding box center [260, 670] width 156 height 24
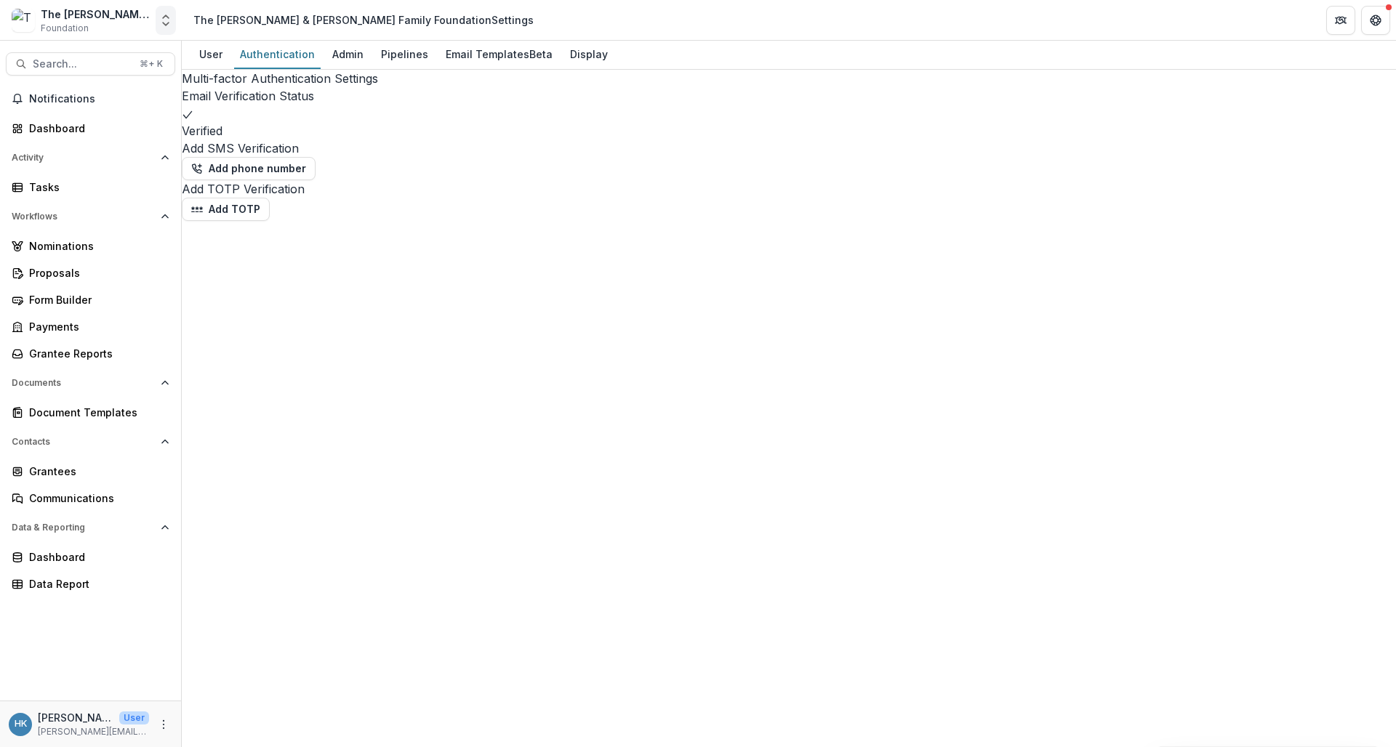
click at [164, 23] on icon "Open entity switcher" at bounding box center [166, 20] width 15 height 15
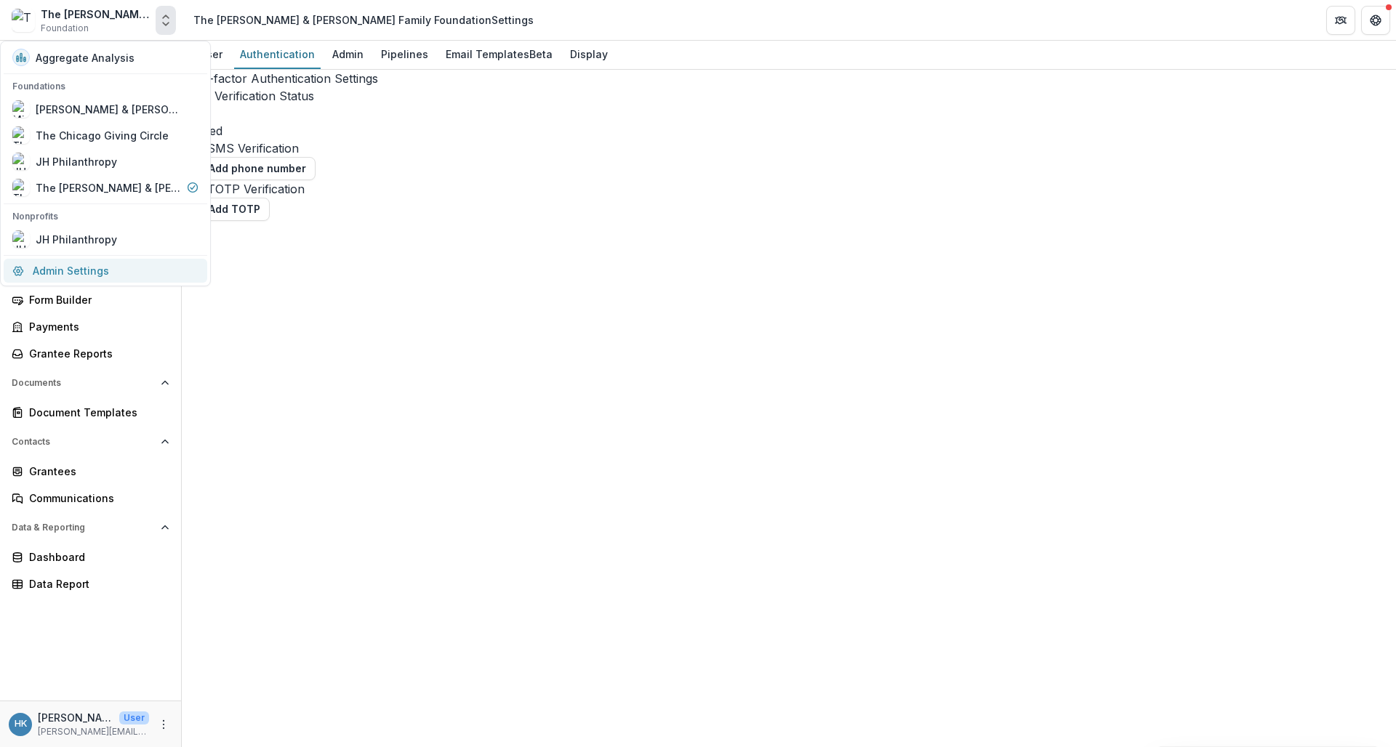
click at [81, 269] on link "Admin Settings" at bounding box center [106, 271] width 204 height 24
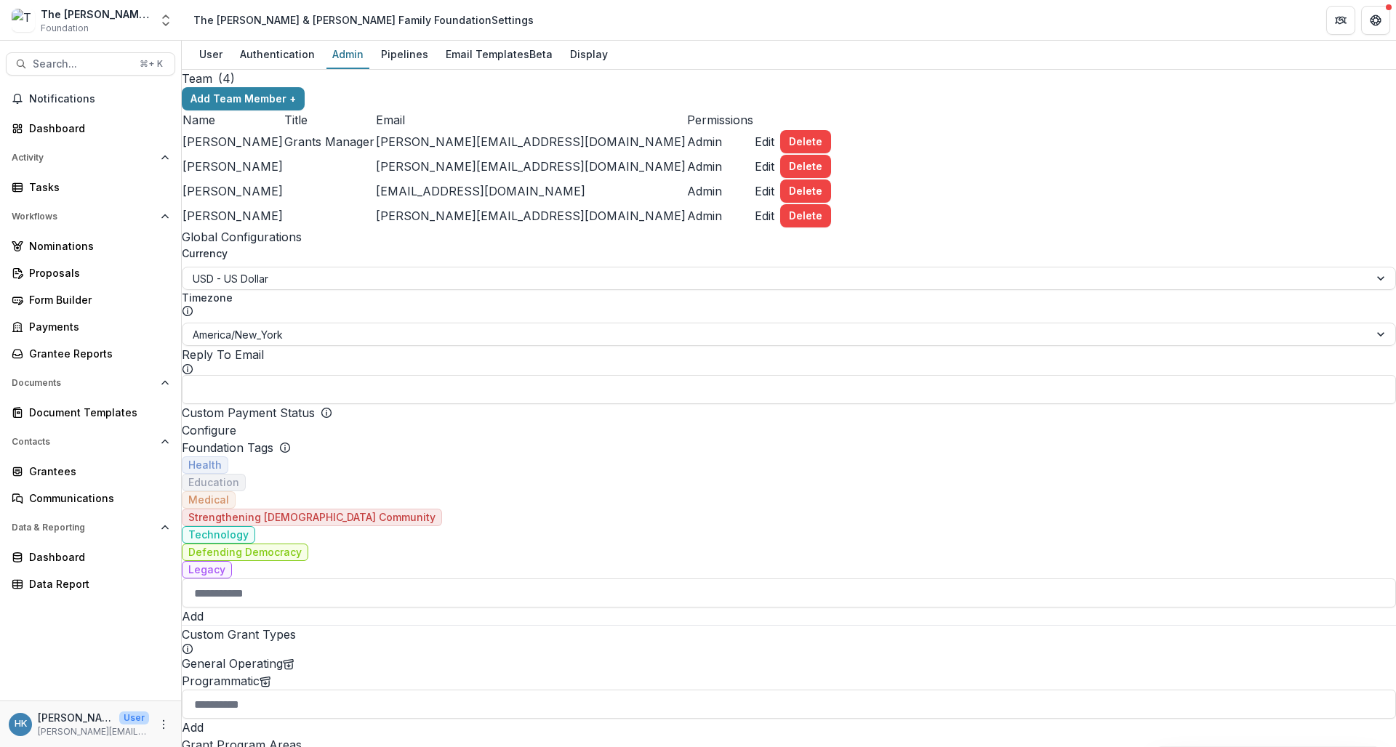
scroll to position [481, 0]
click at [396, 579] on input at bounding box center [789, 593] width 1214 height 29
type input "**"
click at [531, 626] on div at bounding box center [789, 626] width 1214 height 0
click at [204, 608] on button "Add" at bounding box center [193, 616] width 22 height 17
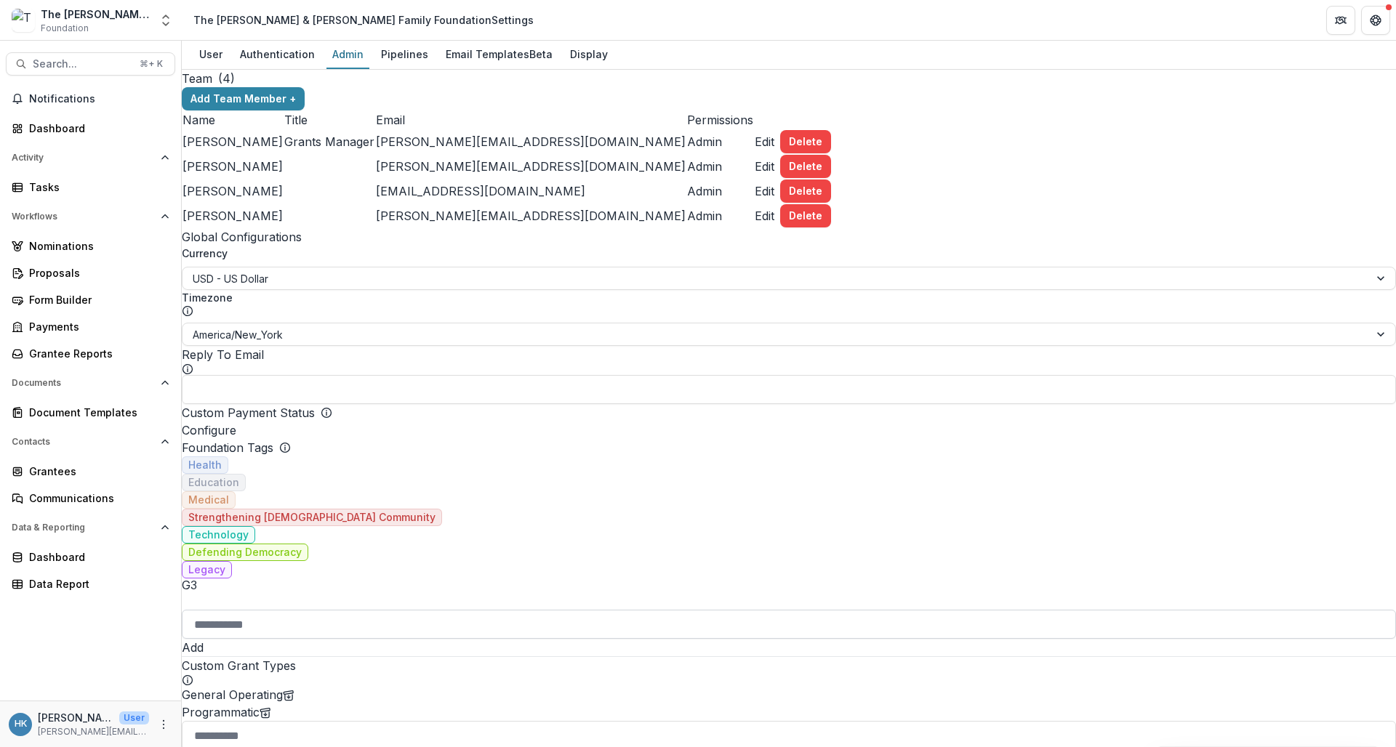
click at [372, 610] on input at bounding box center [789, 624] width 1214 height 29
type input "******"
click at [583, 657] on div at bounding box center [789, 657] width 1214 height 0
click at [204, 639] on button "Add" at bounding box center [193, 647] width 22 height 17
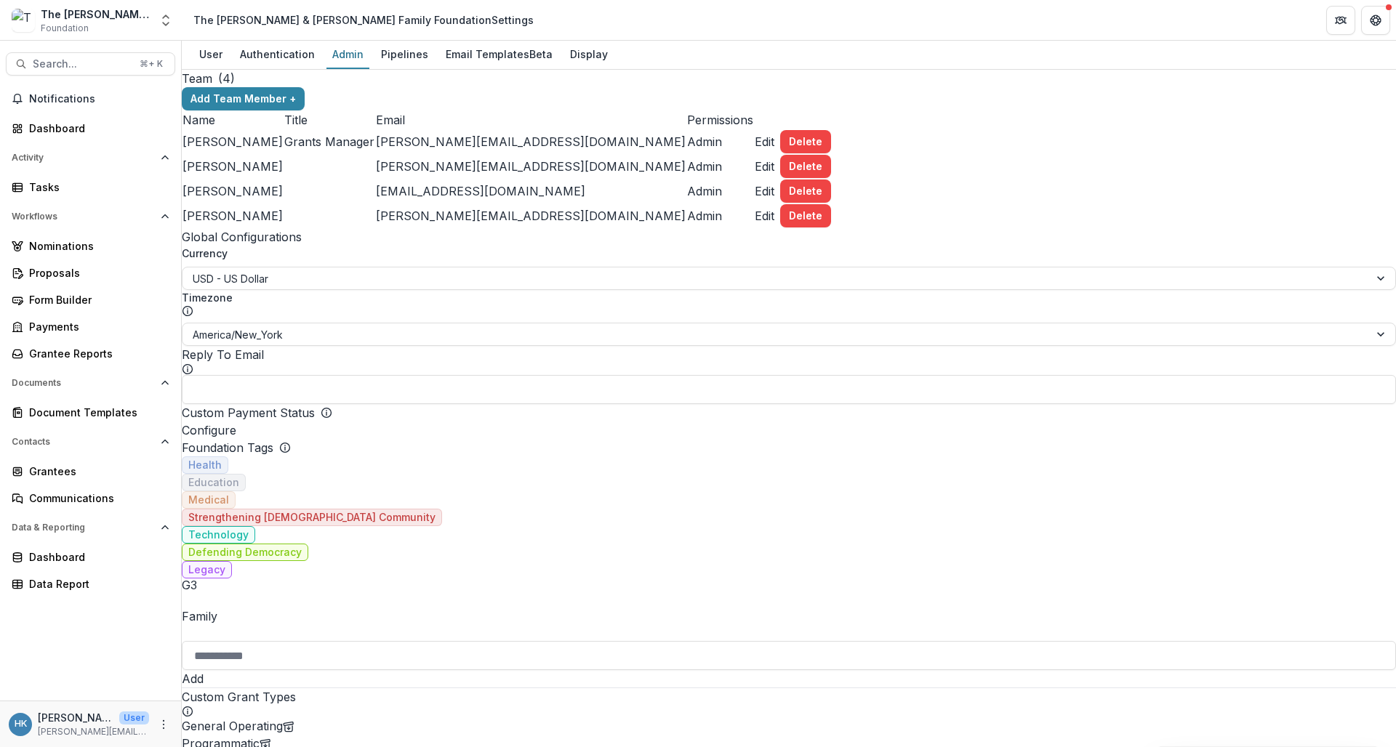
scroll to position [318, 0]
click at [67, 473] on div "Grantees" at bounding box center [96, 471] width 135 height 15
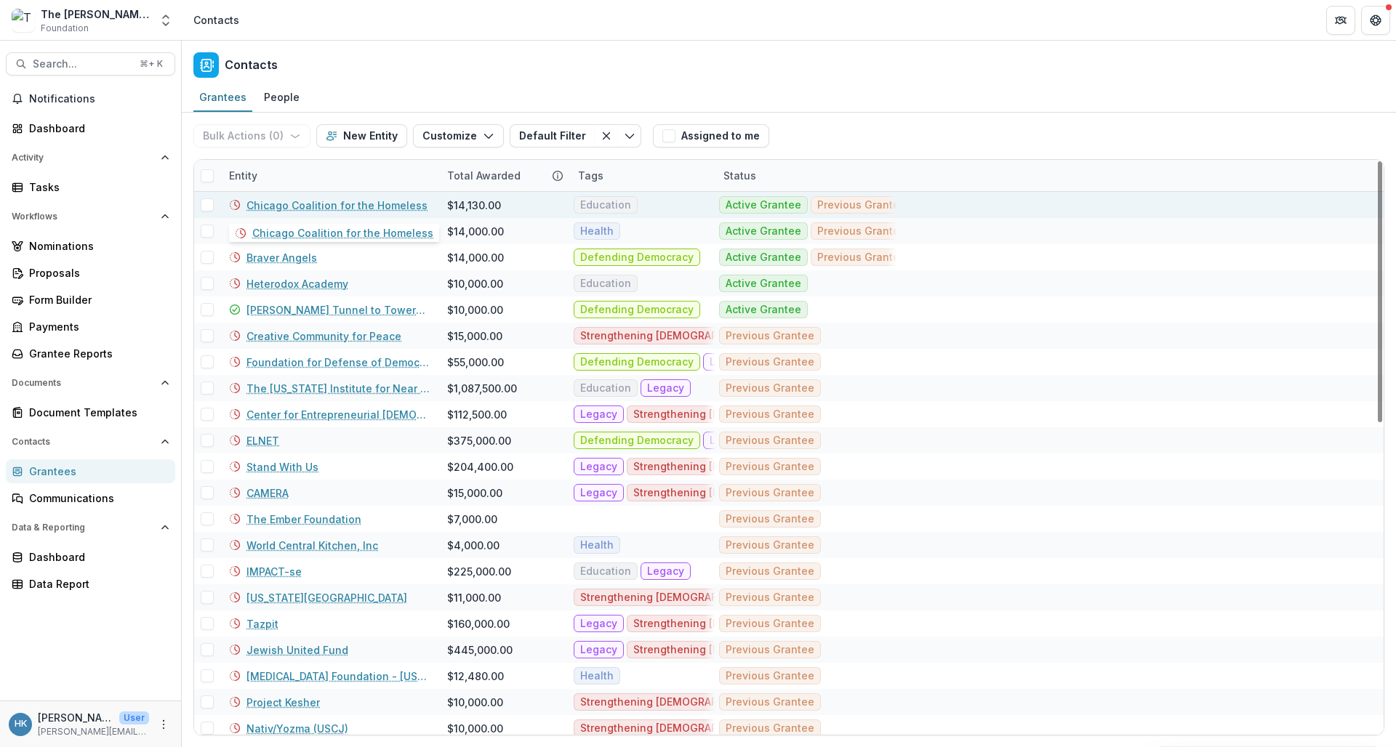
click at [375, 201] on link "Chicago Coalition for the Homeless" at bounding box center [337, 205] width 181 height 15
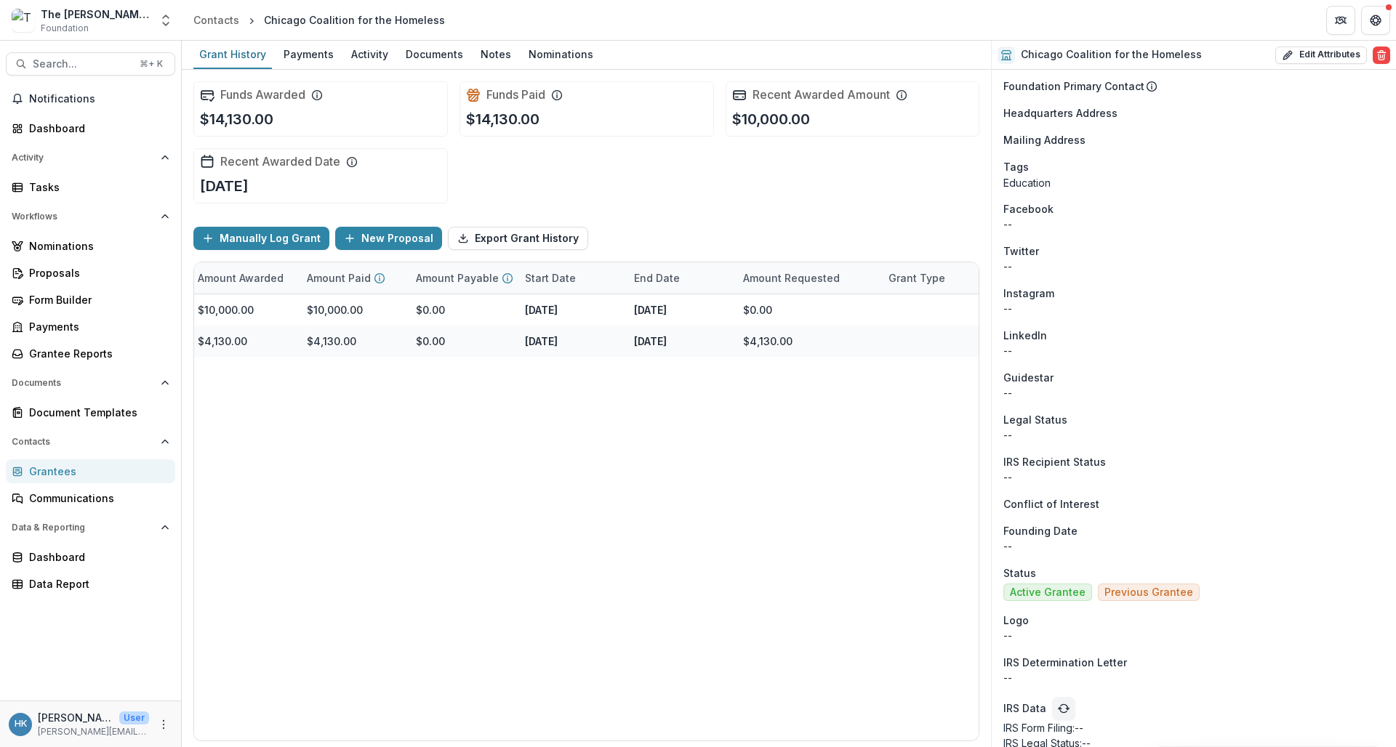
scroll to position [744, 0]
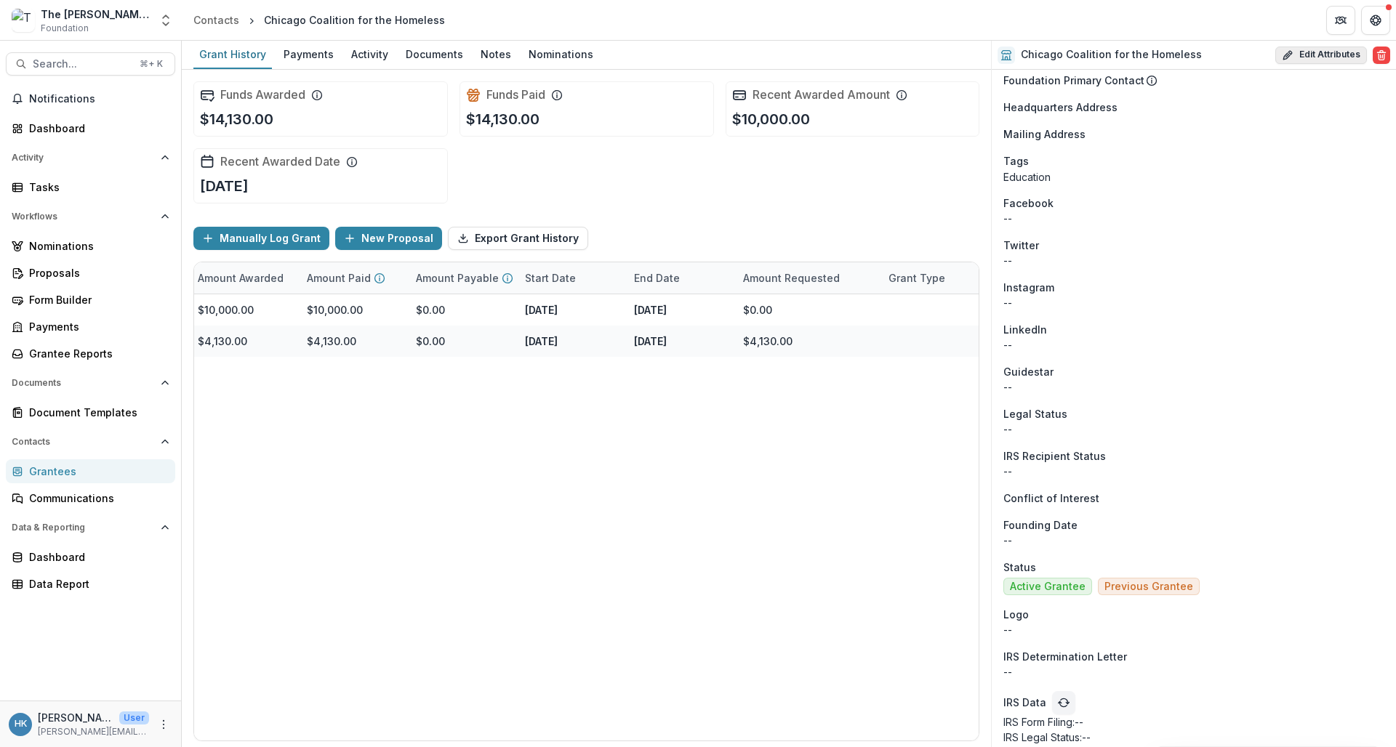
click at [1220, 56] on button "Edit Attributes" at bounding box center [1321, 55] width 92 height 17
select select
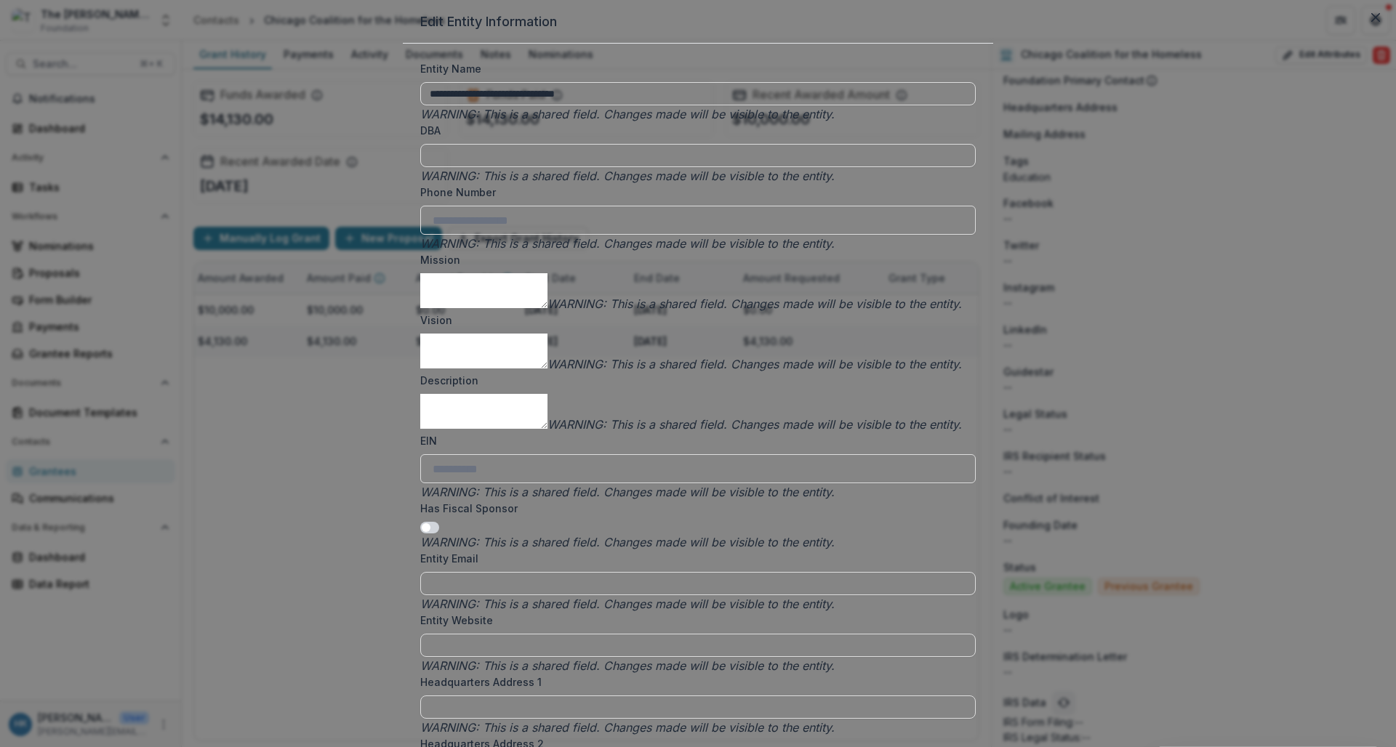
scroll to position [2136, 0]
click at [1220, 29] on button "Close" at bounding box center [1375, 17] width 23 height 23
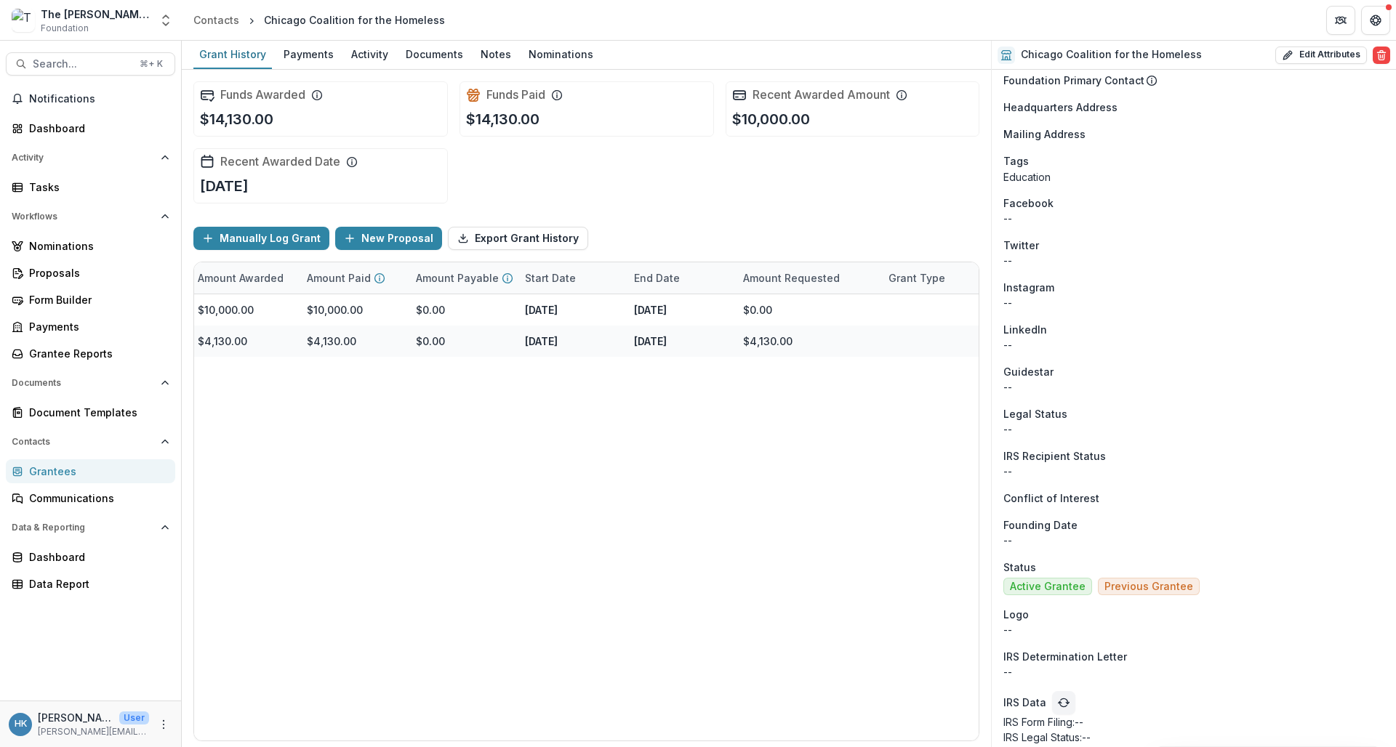
scroll to position [758, 0]
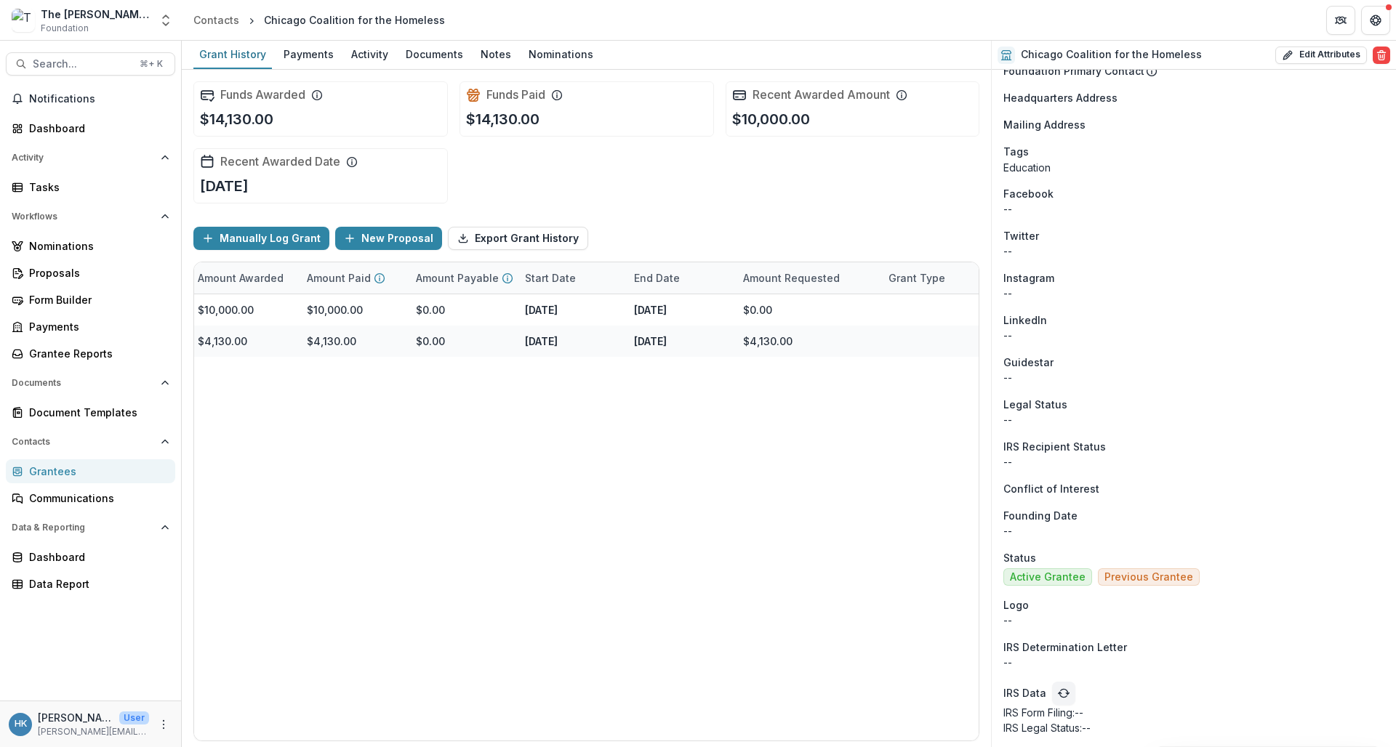
click at [1041, 162] on span "Education" at bounding box center [1026, 168] width 47 height 12
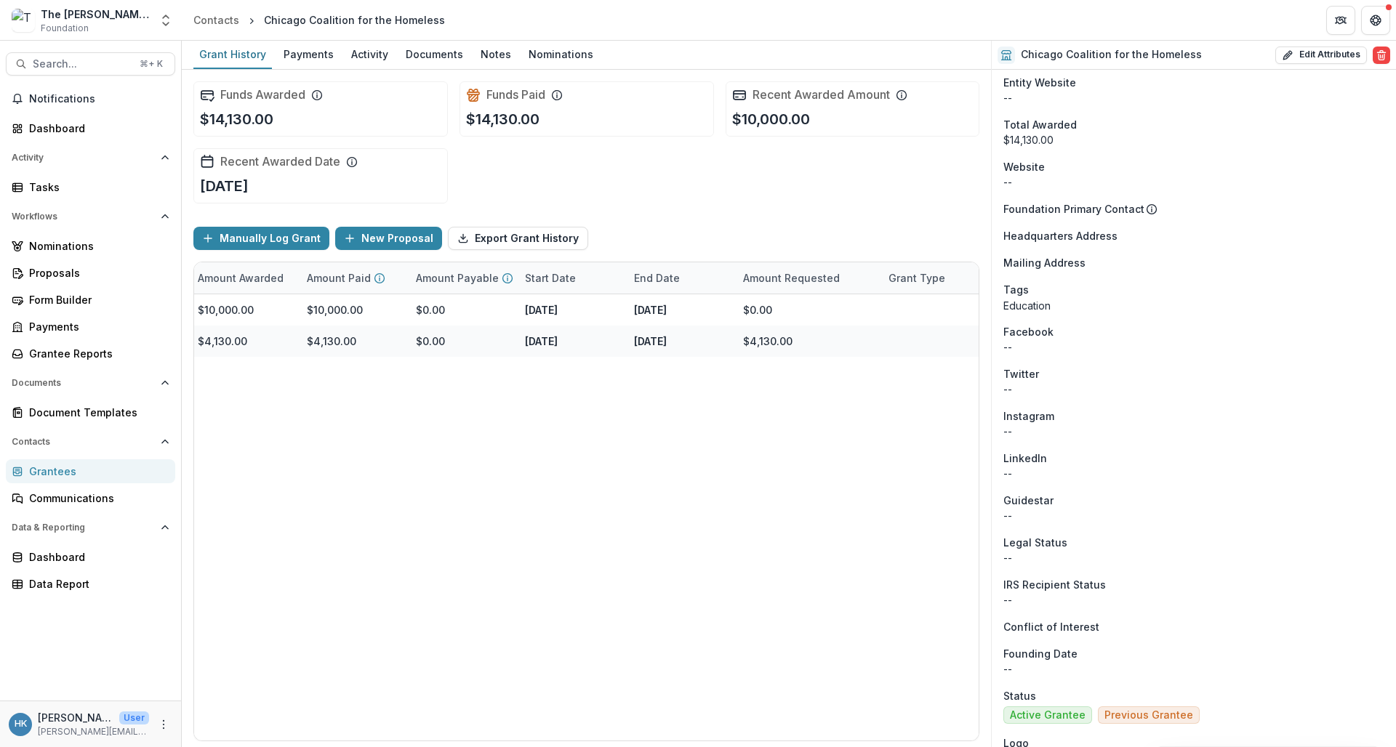
scroll to position [586, 0]
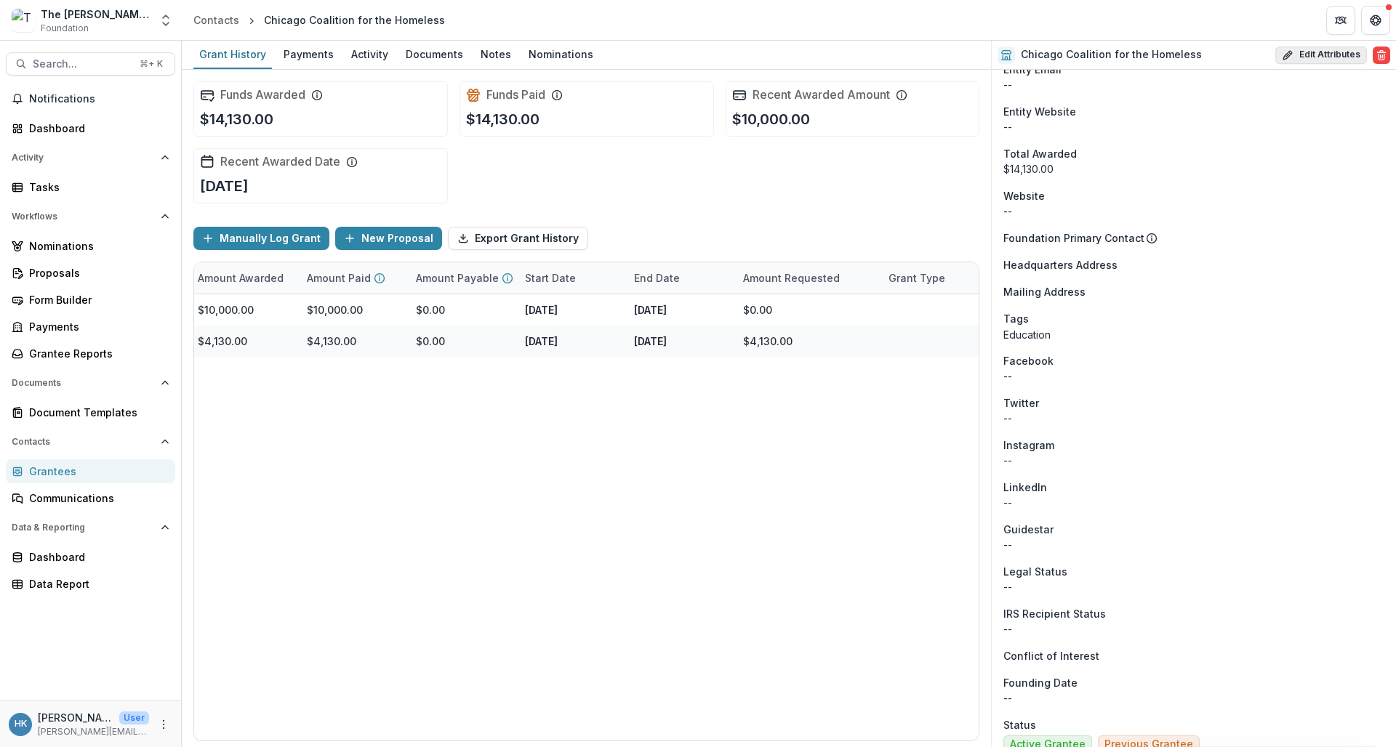
click at [1220, 58] on button "Edit Attributes" at bounding box center [1321, 55] width 92 height 17
select select
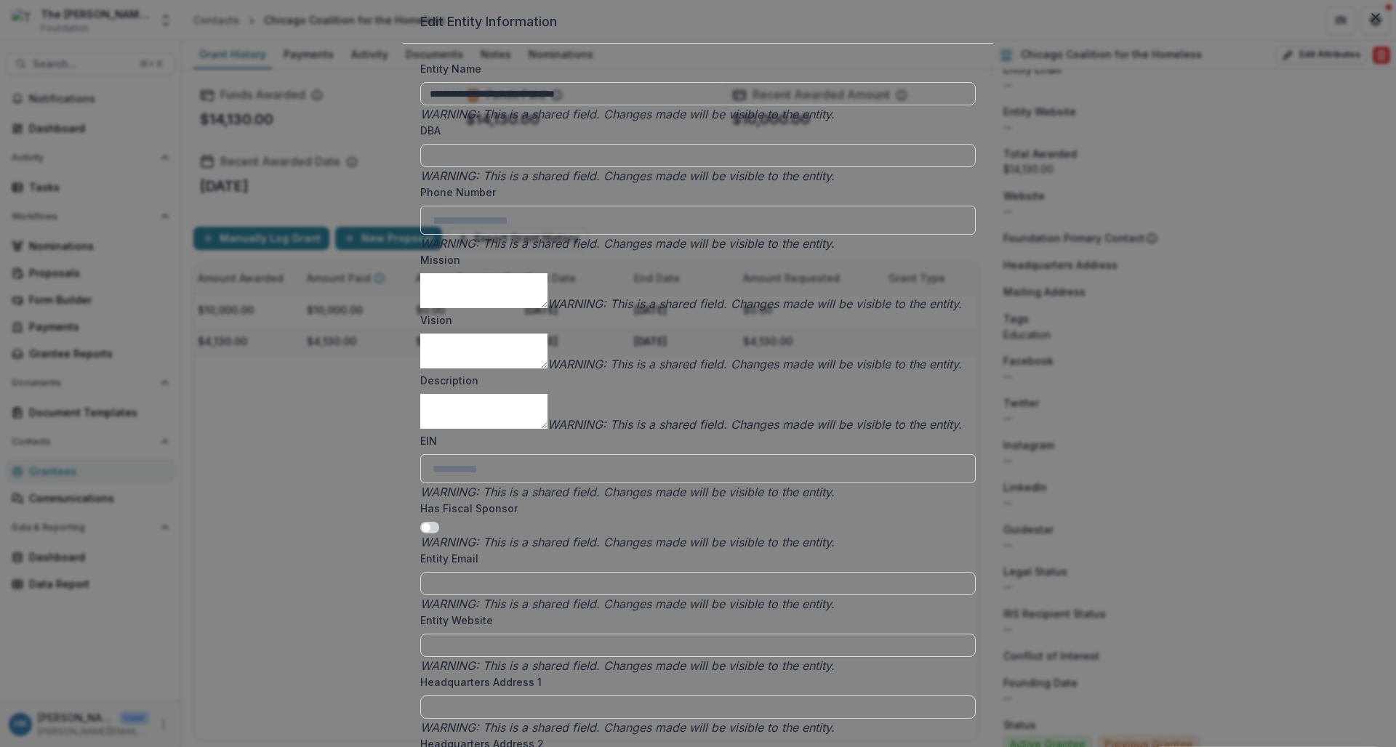
scroll to position [2136, 0]
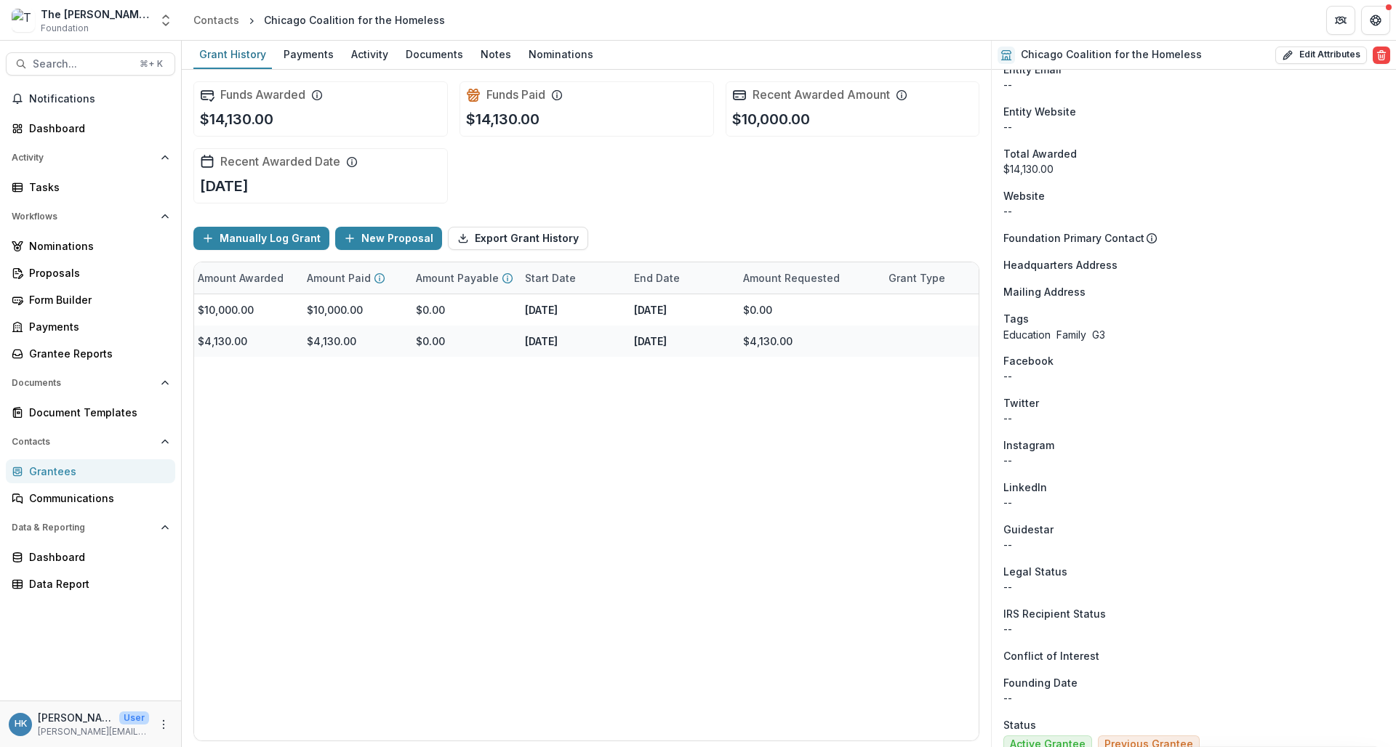
click at [76, 474] on div "Grantees" at bounding box center [96, 471] width 135 height 15
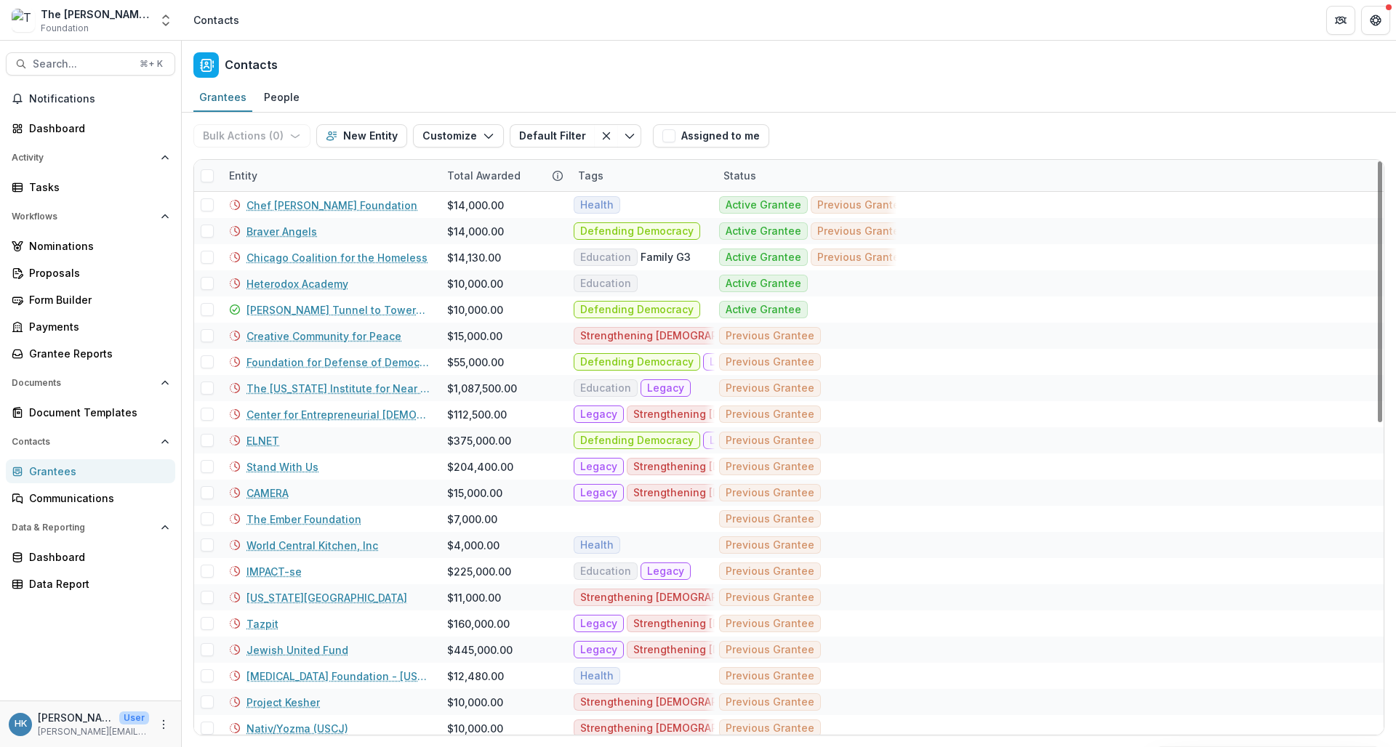
click at [556, 176] on icon at bounding box center [558, 176] width 12 height 12
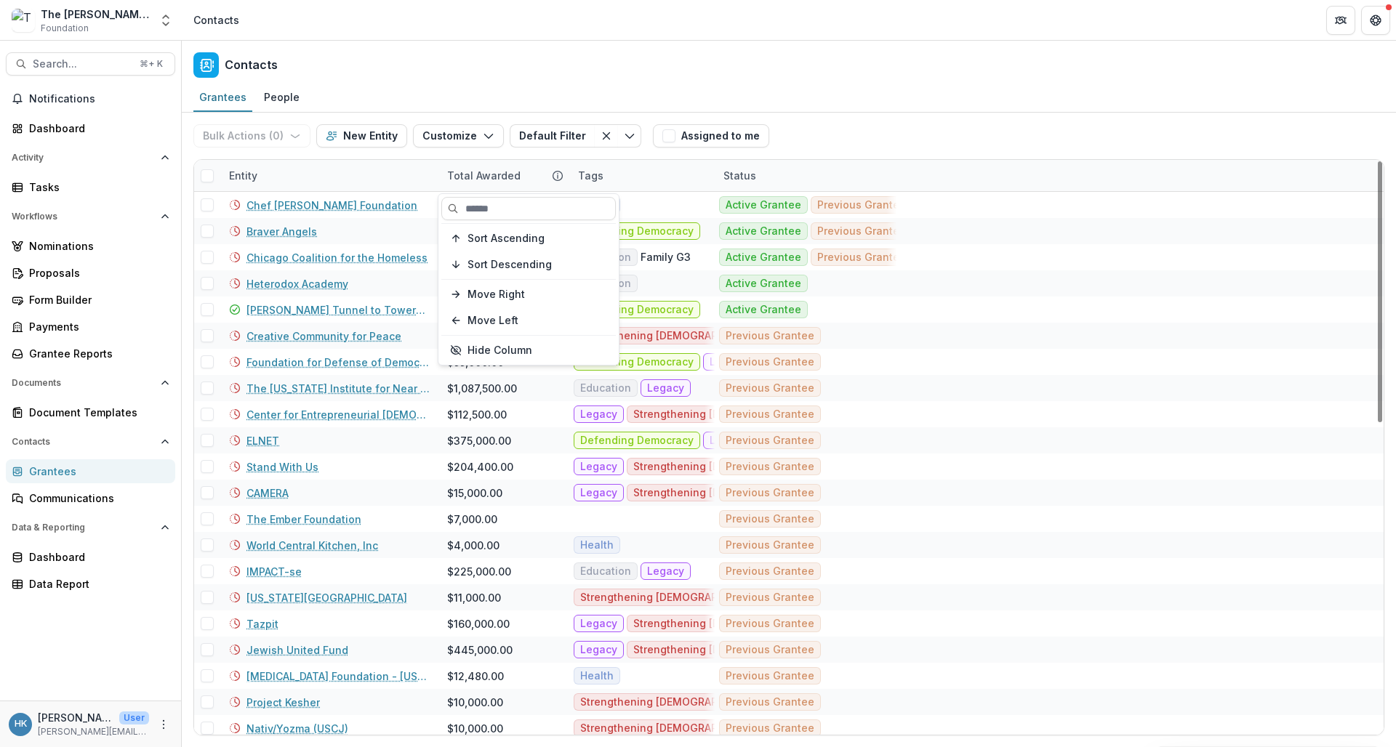
click at [556, 176] on icon at bounding box center [558, 176] width 12 height 12
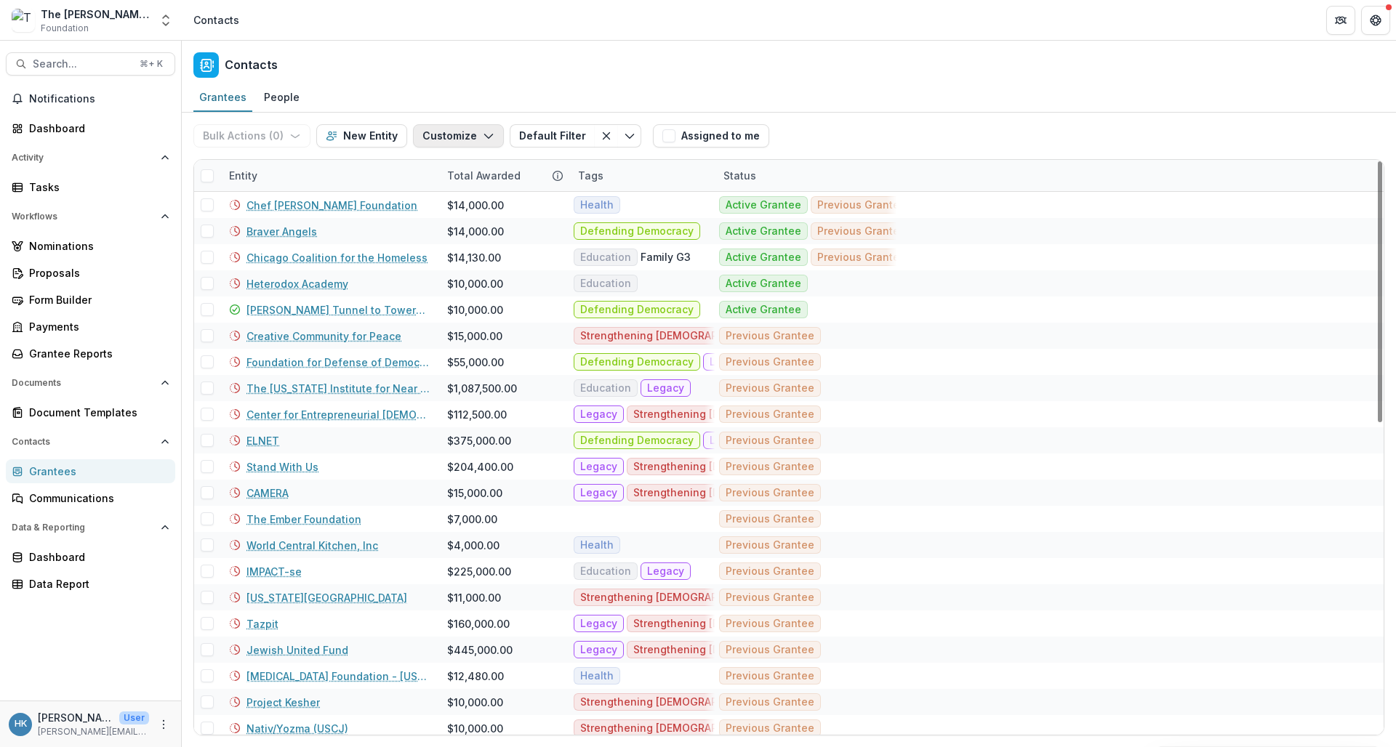
click at [483, 137] on icon "button" at bounding box center [489, 136] width 12 height 12
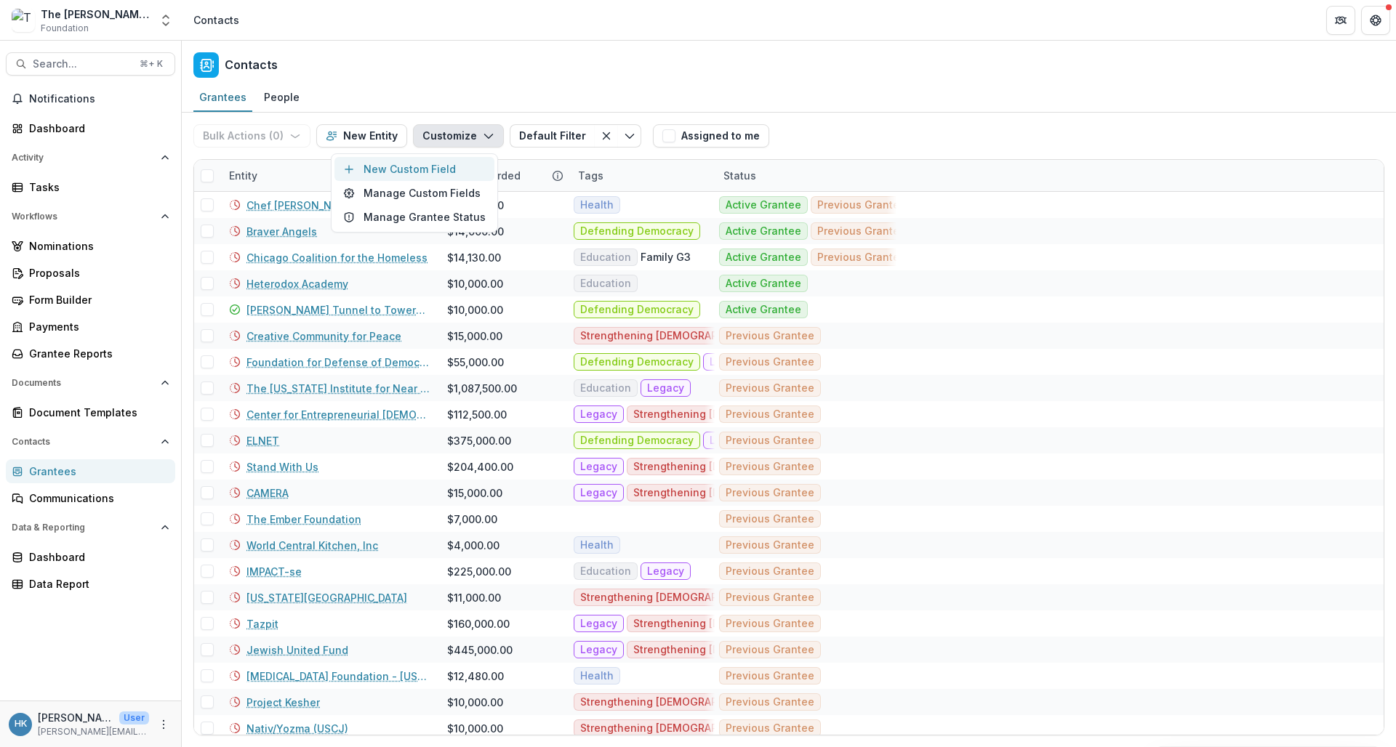
click at [452, 170] on button "New Custom Field" at bounding box center [414, 169] width 160 height 24
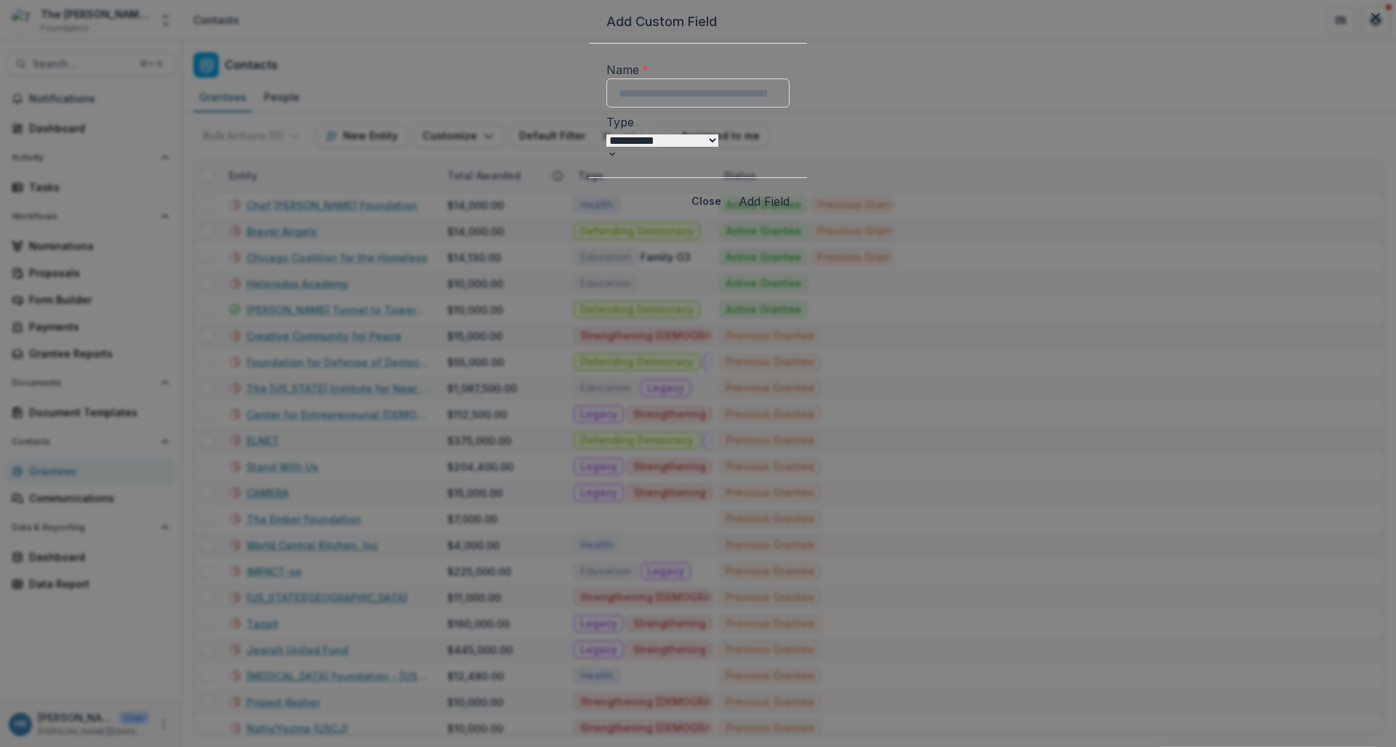
click at [606, 160] on div "**********" at bounding box center [697, 136] width 183 height 47
click at [606, 147] on select "**********" at bounding box center [662, 141] width 112 height 12
select select "****"
click at [614, 108] on input "Name *" at bounding box center [697, 93] width 183 height 29
click at [730, 213] on button "Close" at bounding box center [706, 201] width 47 height 23
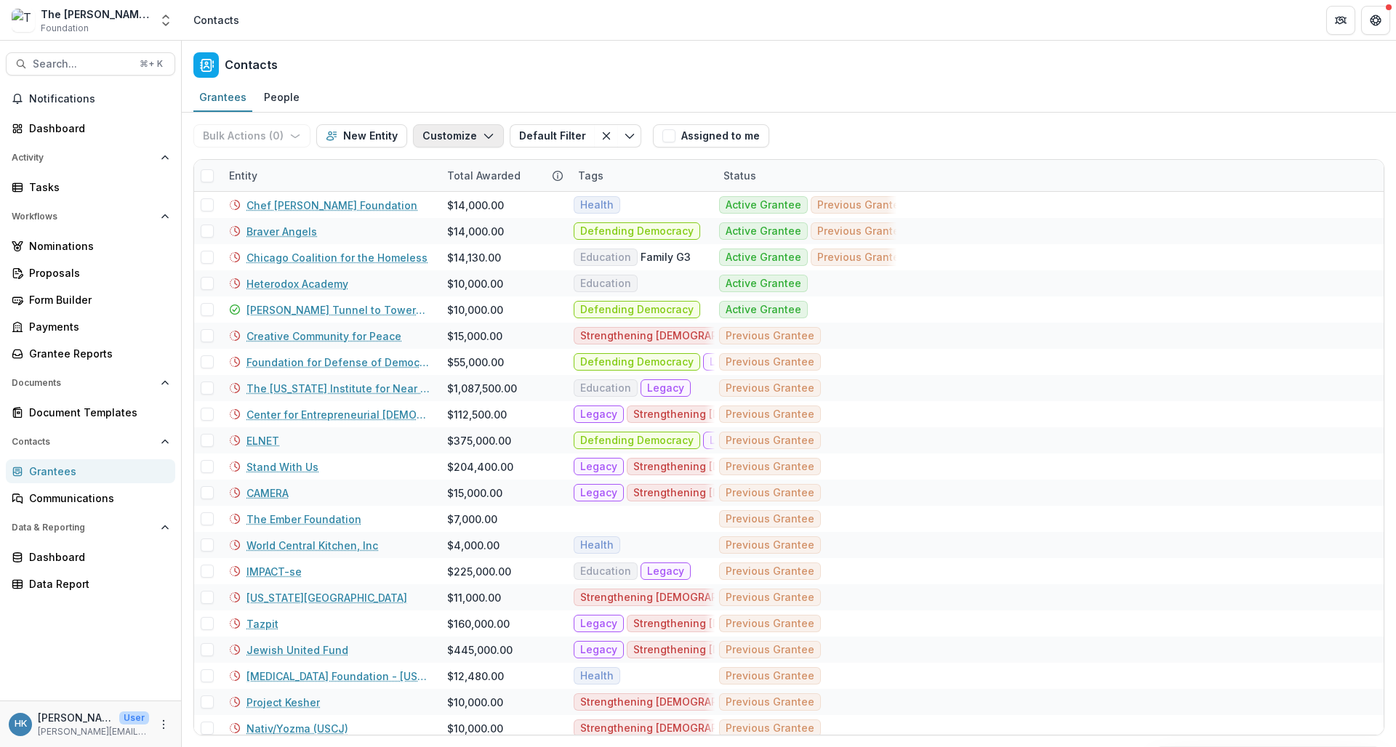
click at [454, 137] on button "Customize" at bounding box center [458, 135] width 91 height 23
click at [466, 135] on button "Customize" at bounding box center [458, 135] width 91 height 23
click at [626, 137] on button "Toggle menu" at bounding box center [629, 135] width 23 height 23
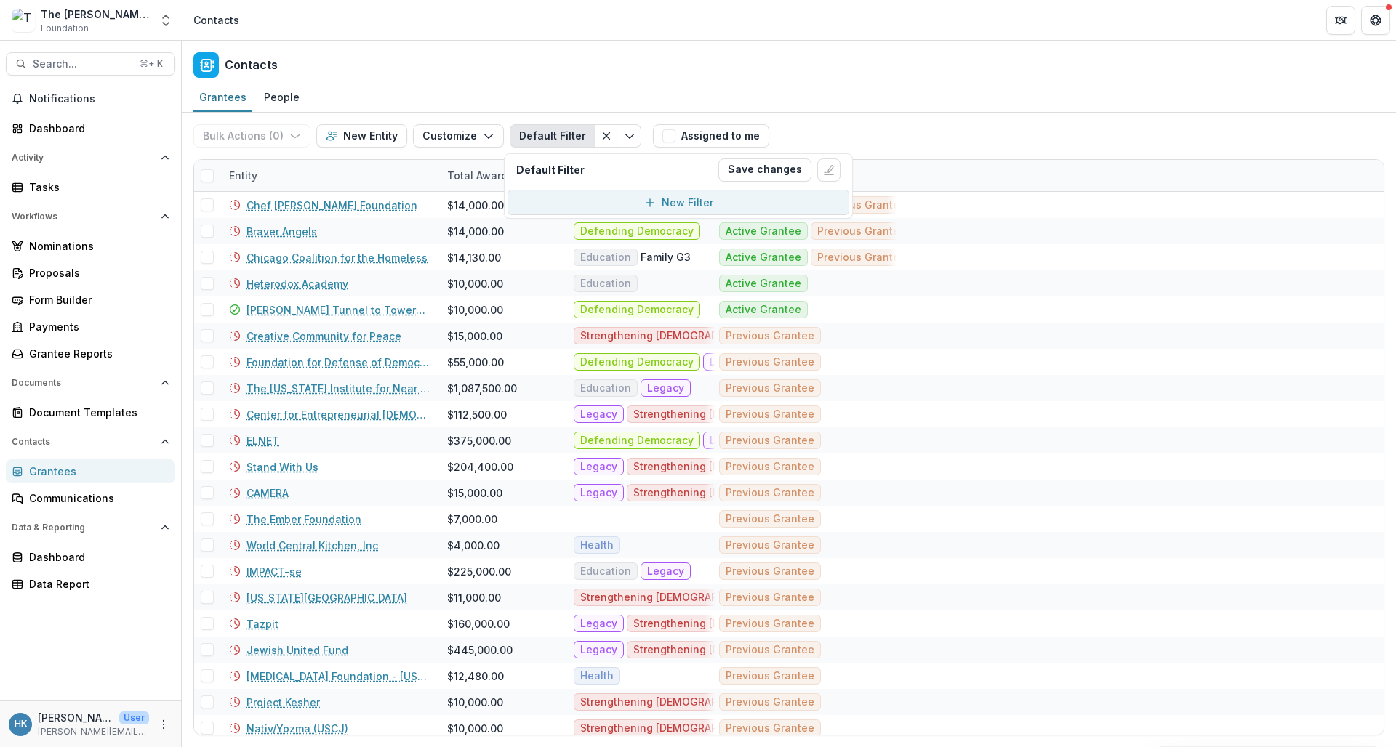
click at [630, 201] on button "New Filter" at bounding box center [679, 202] width 342 height 25
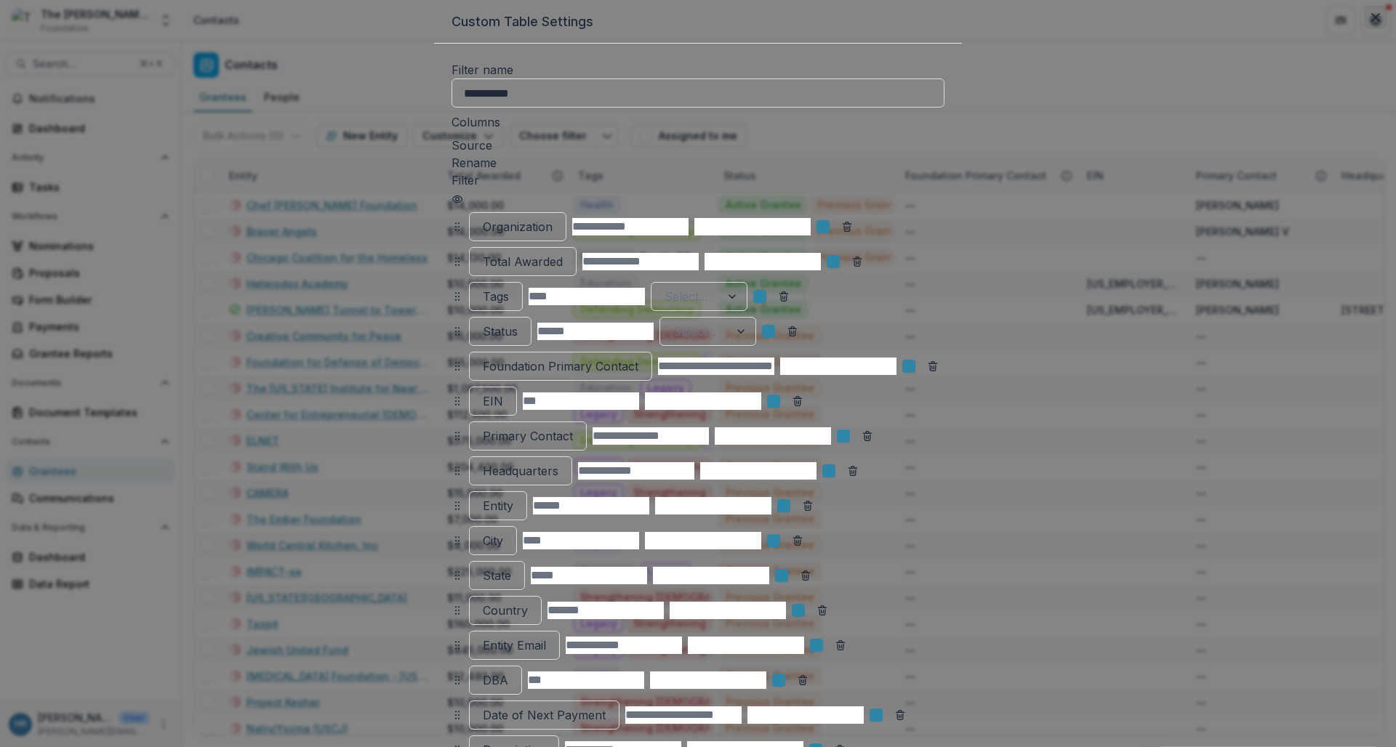
click at [1220, 22] on icon "Close" at bounding box center [1375, 17] width 9 height 9
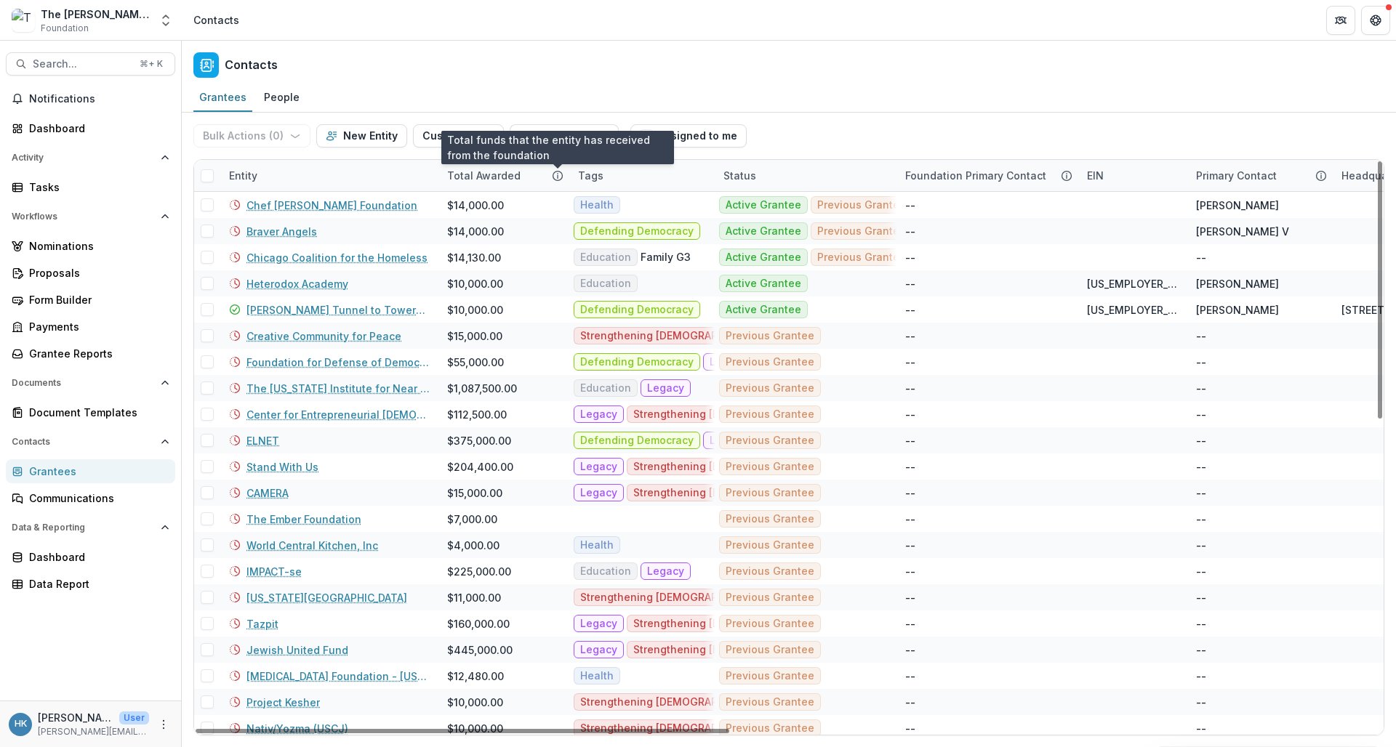
click at [553, 174] on circle at bounding box center [557, 175] width 9 height 9
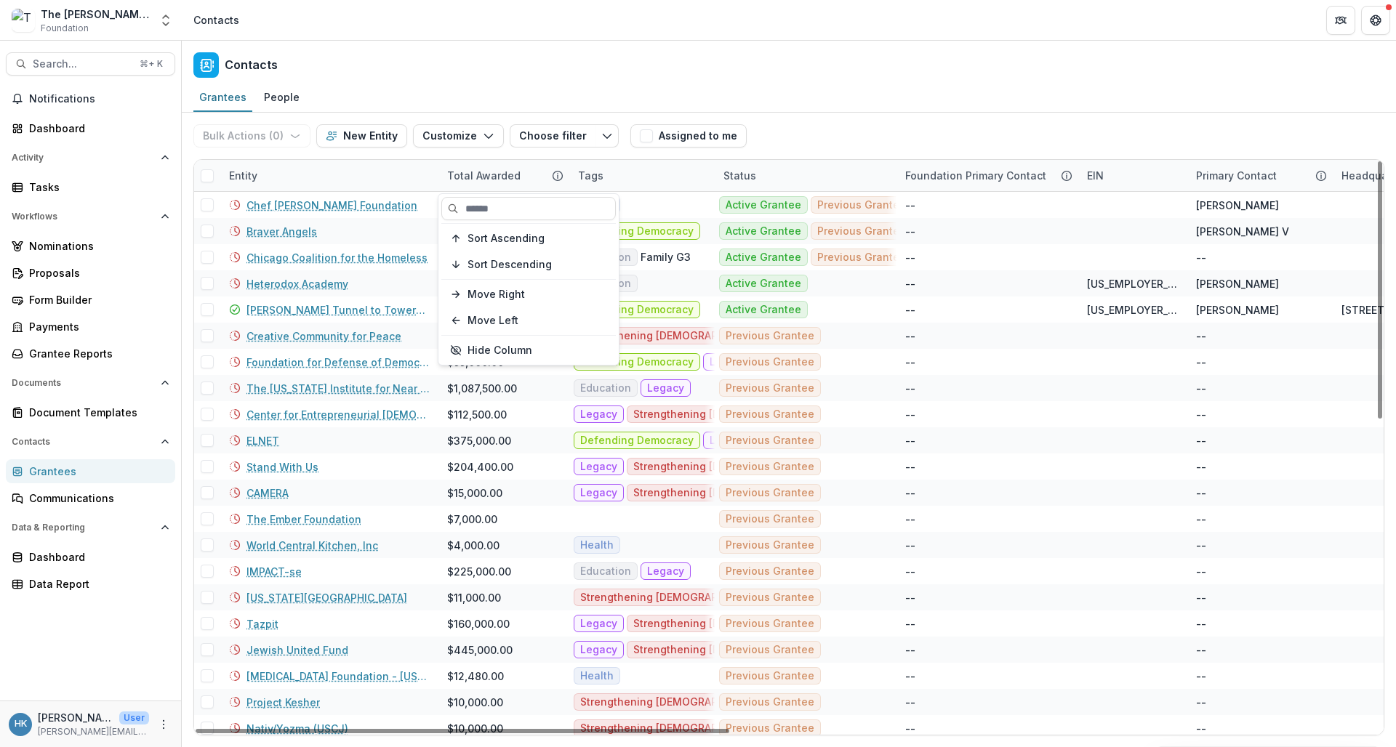
click at [553, 174] on circle at bounding box center [557, 175] width 9 height 9
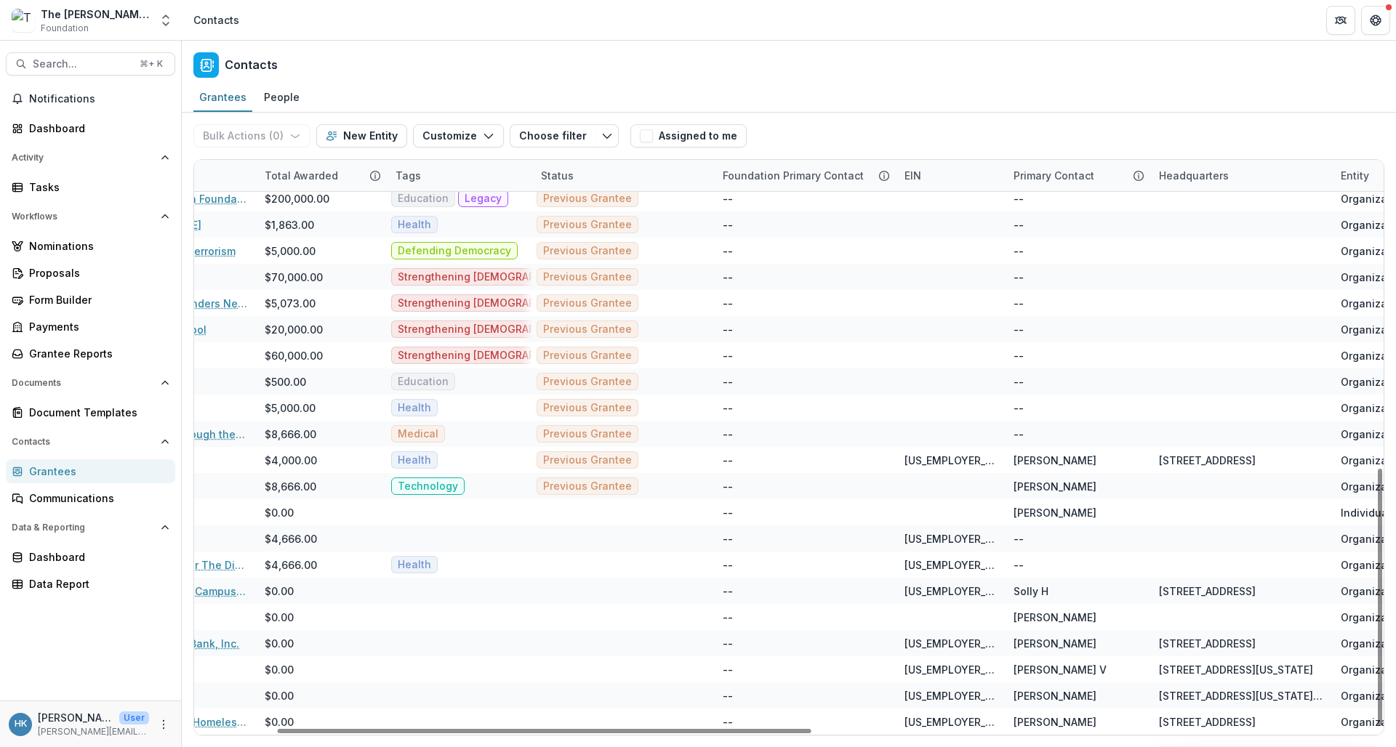
scroll to position [687, 183]
click at [883, 176] on icon at bounding box center [884, 176] width 12 height 12
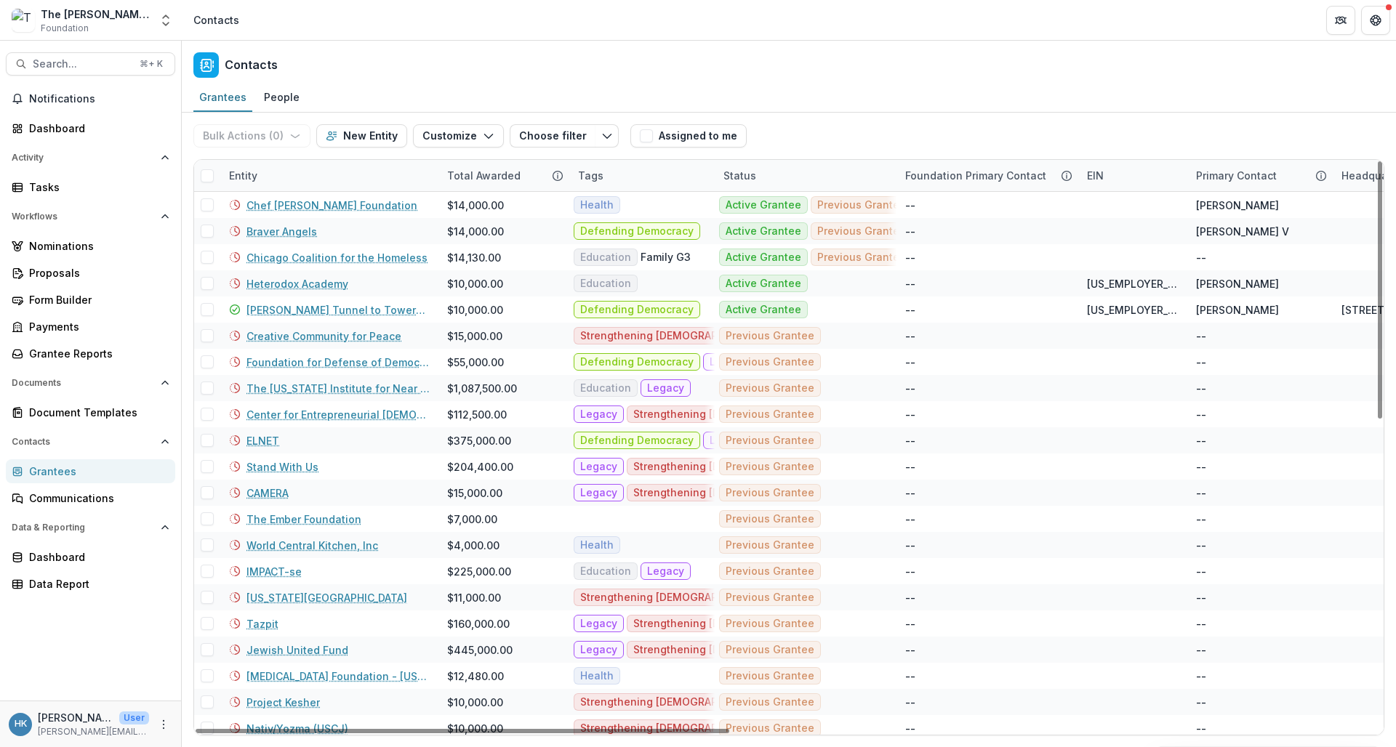
scroll to position [0, 0]
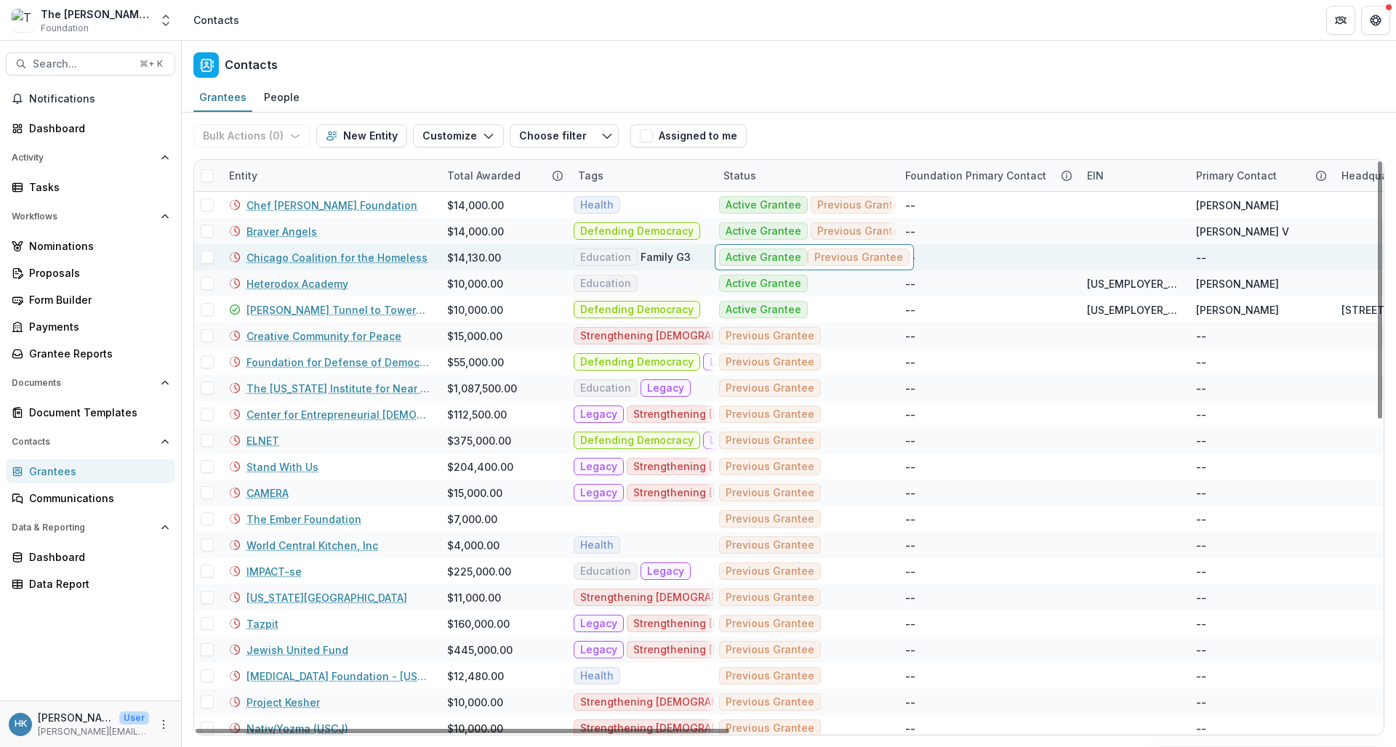
click at [1001, 112] on div "Grantees People" at bounding box center [789, 98] width 1214 height 29
click at [1209, 258] on div "--" at bounding box center [1260, 257] width 128 height 26
click at [335, 257] on link "Chicago Coalition for the Homeless" at bounding box center [337, 257] width 181 height 15
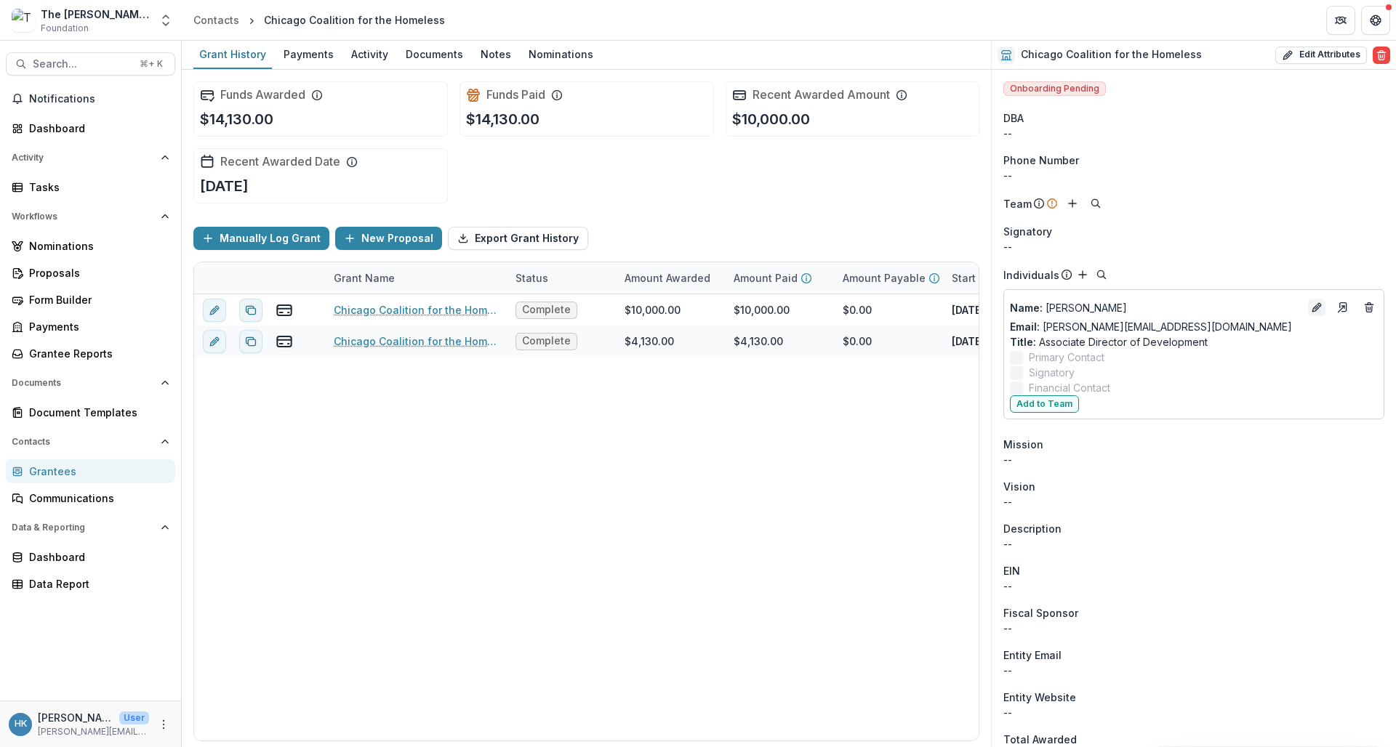
click at [1220, 303] on icon "Edit" at bounding box center [1317, 308] width 12 height 12
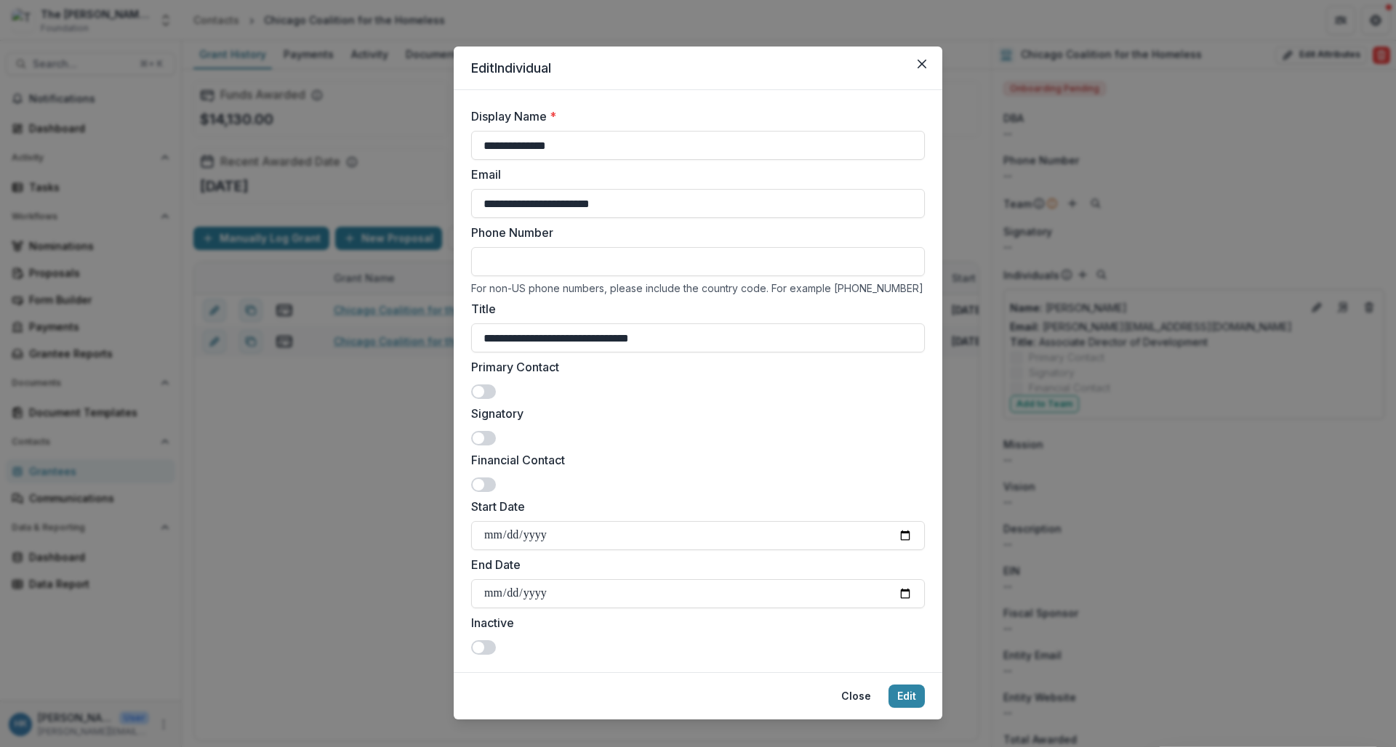
click at [473, 398] on span at bounding box center [483, 392] width 25 height 15
click at [906, 694] on button "Edit" at bounding box center [907, 696] width 36 height 23
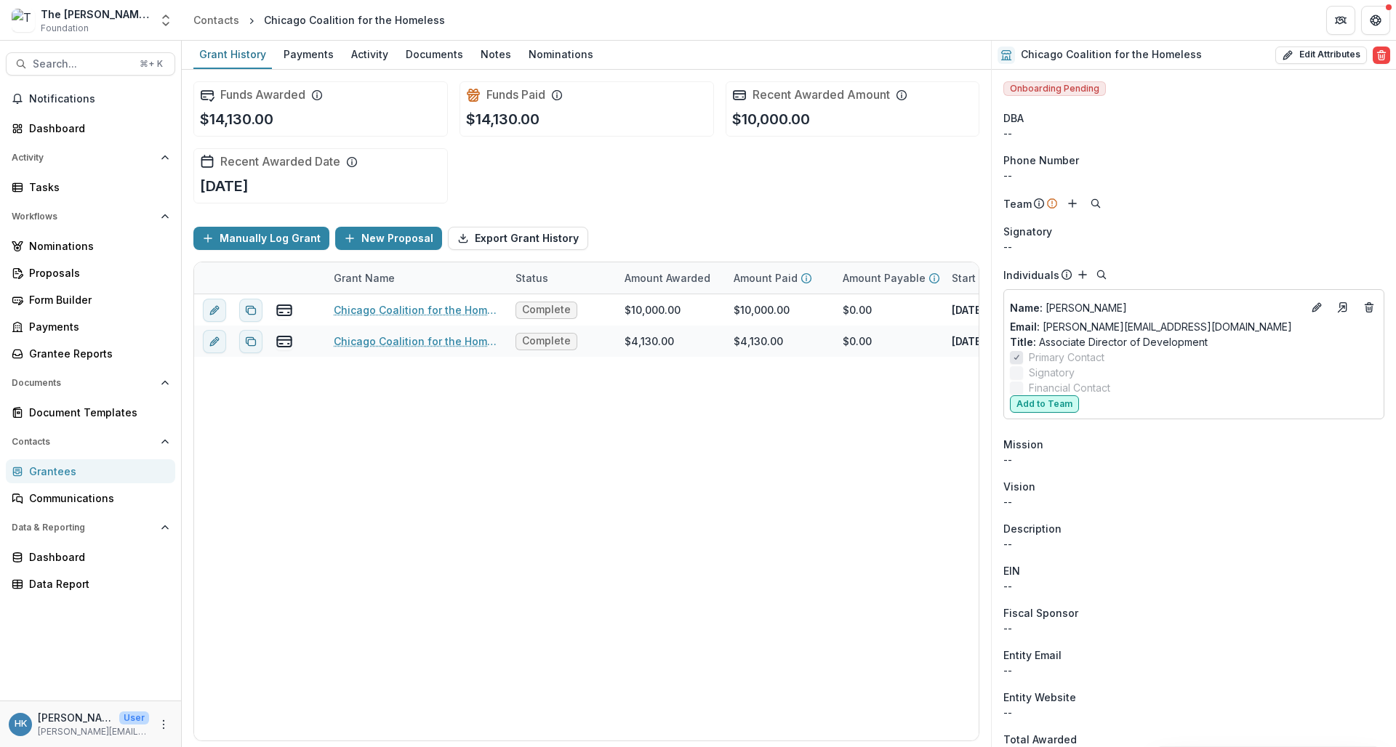
click at [1049, 400] on button "Add to Team" at bounding box center [1044, 404] width 69 height 17
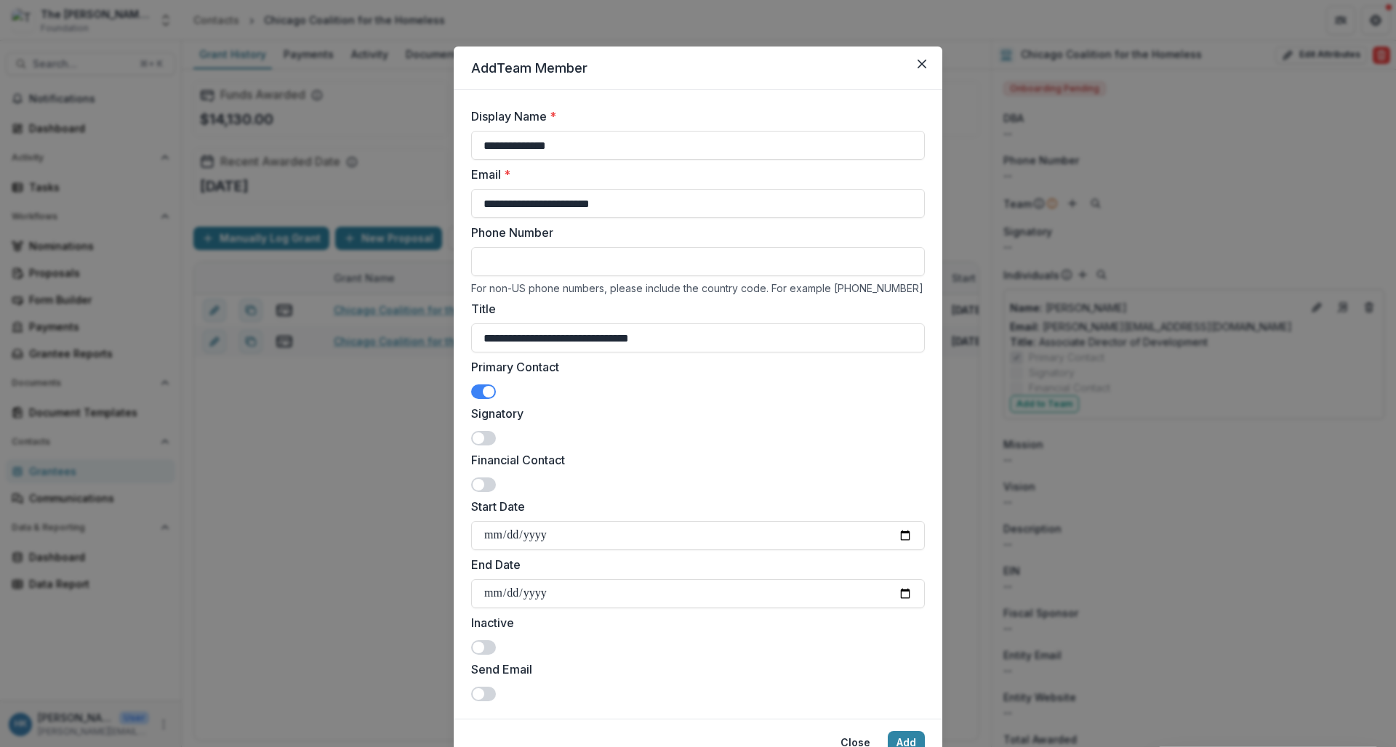
scroll to position [65, 0]
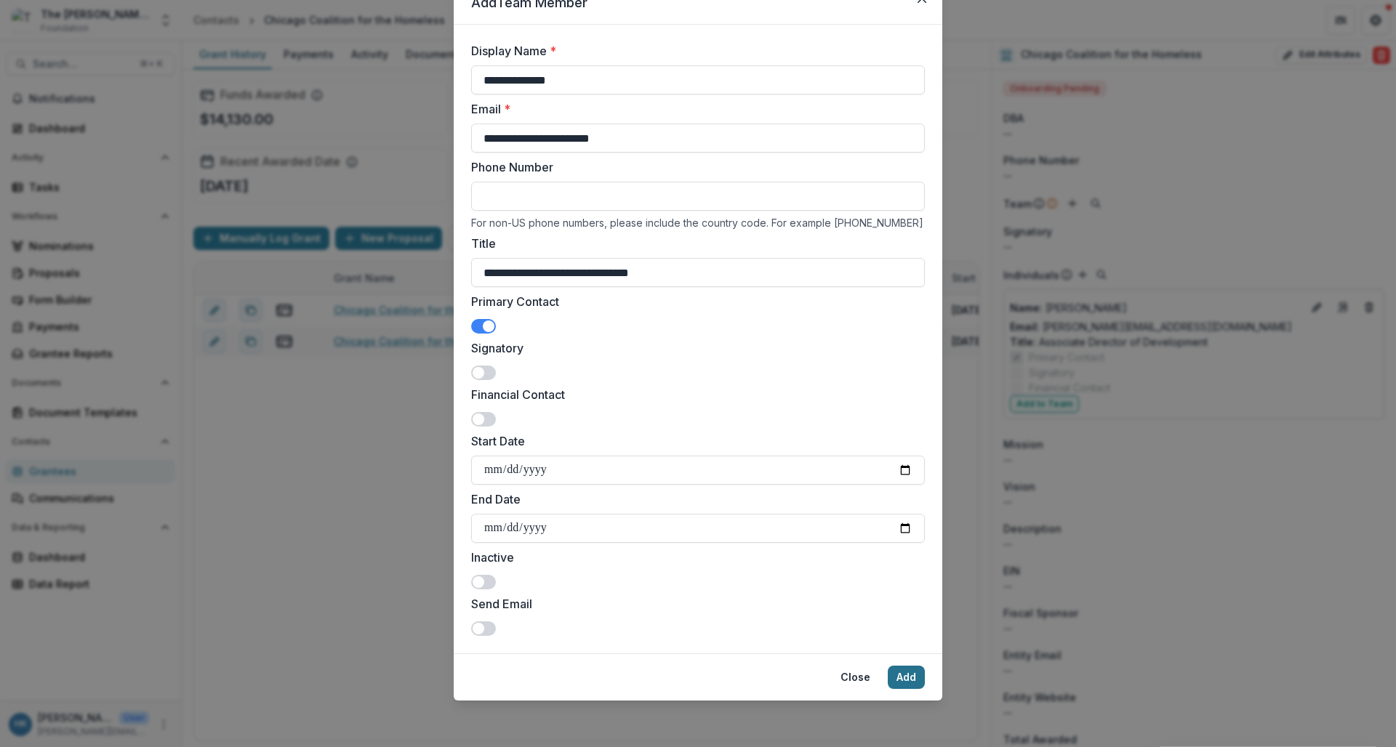
click at [897, 678] on button "Add" at bounding box center [906, 677] width 37 height 23
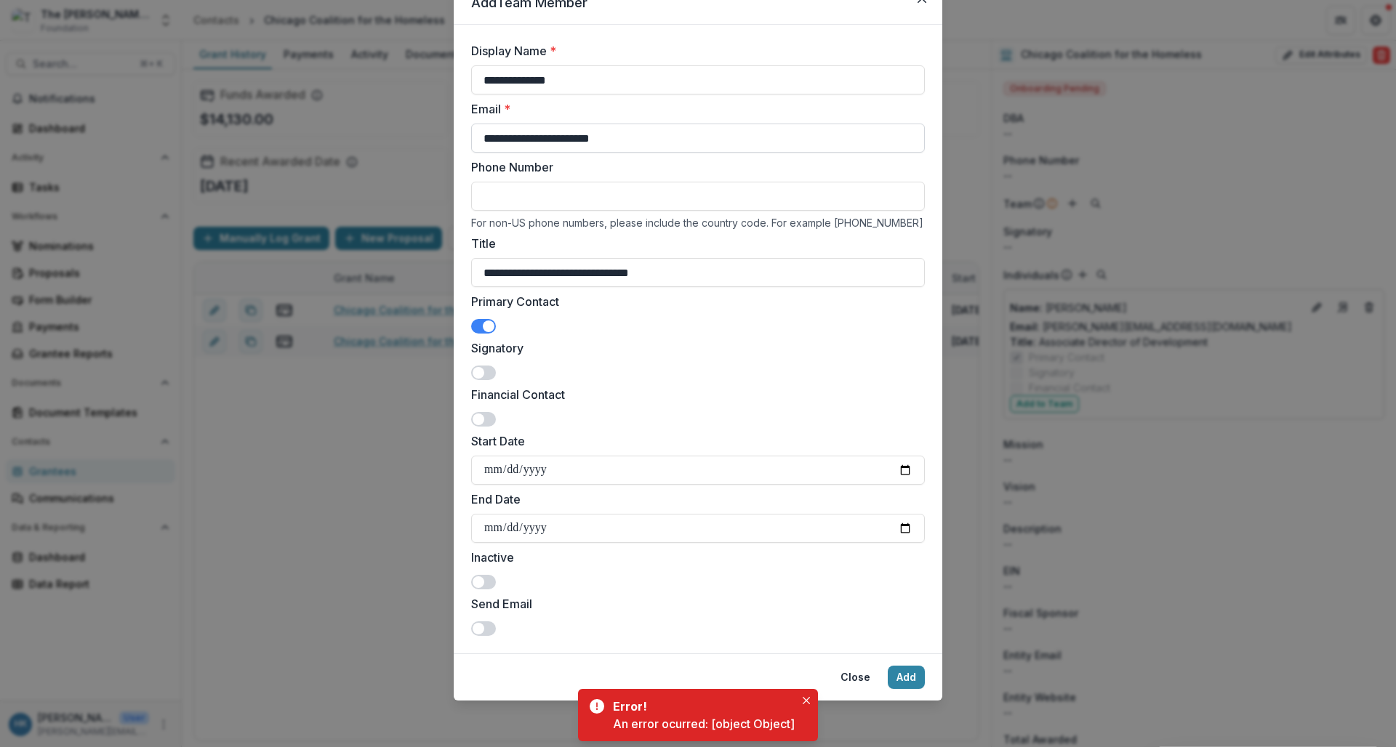
scroll to position [0, 0]
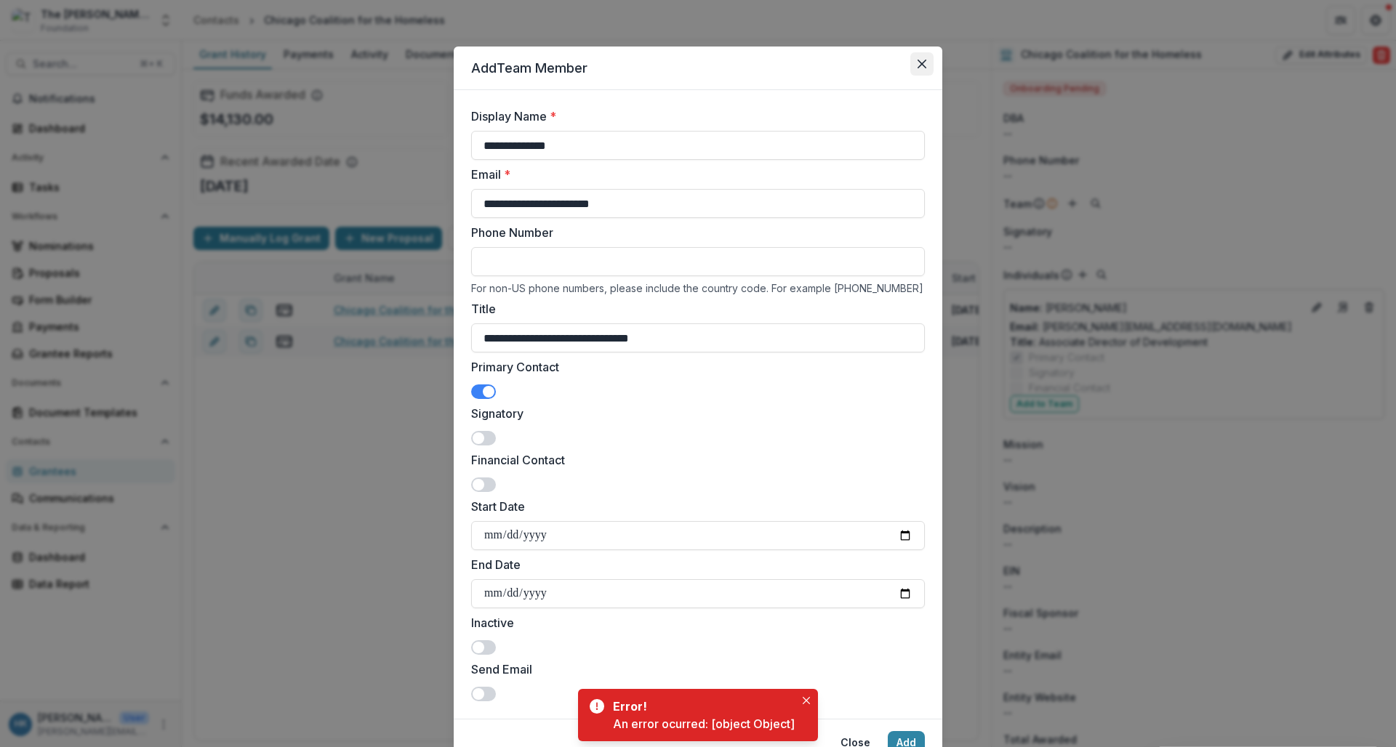
click at [920, 64] on icon "Close" at bounding box center [922, 64] width 9 height 9
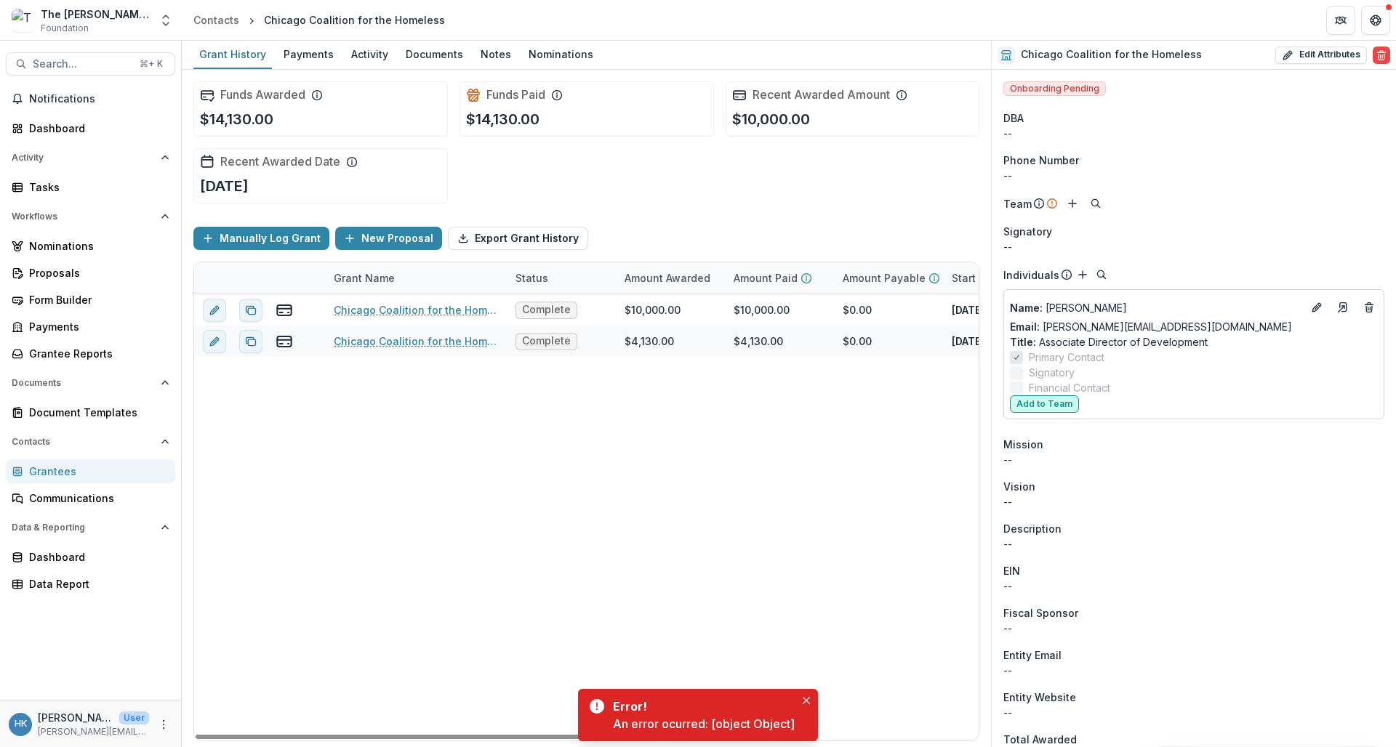
click at [1060, 404] on button "Add to Team" at bounding box center [1044, 404] width 69 height 17
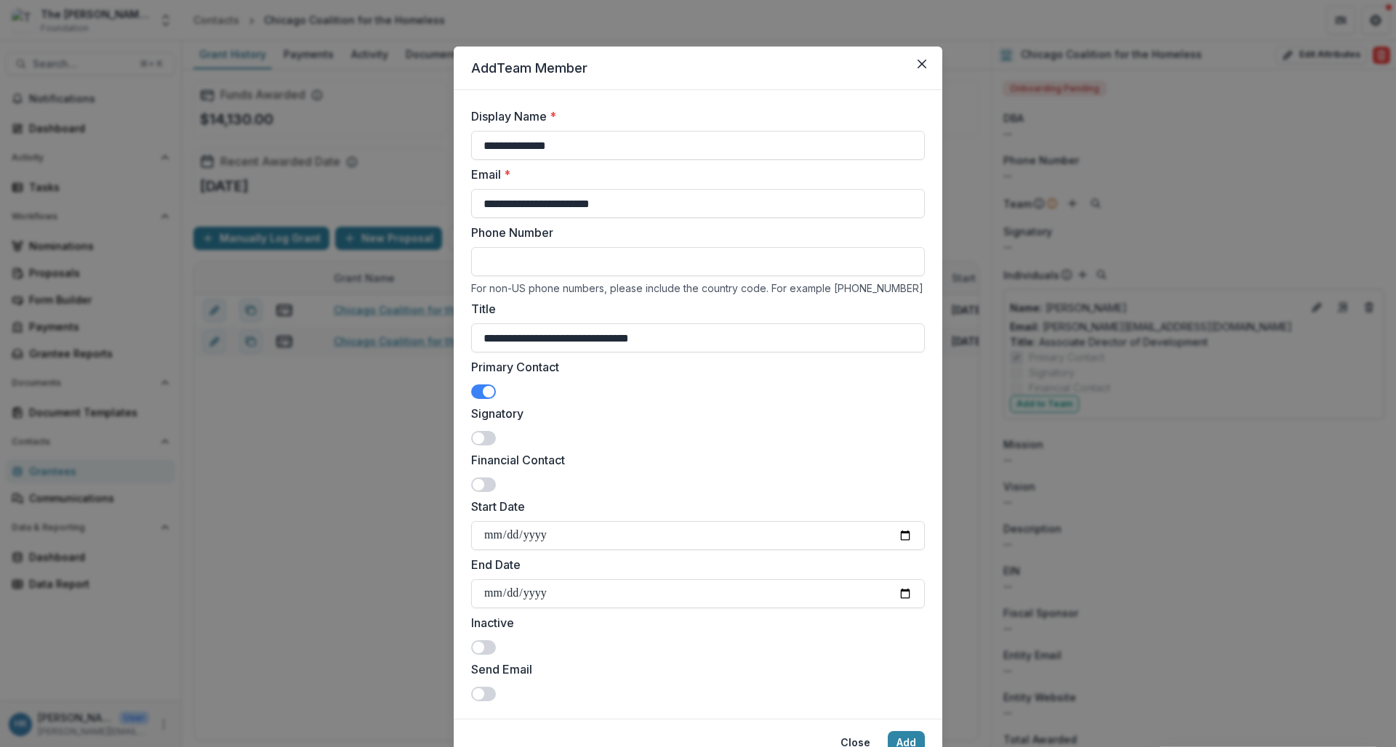
click at [473, 439] on span at bounding box center [479, 439] width 12 height 12
click at [905, 742] on button "Add" at bounding box center [906, 743] width 37 height 23
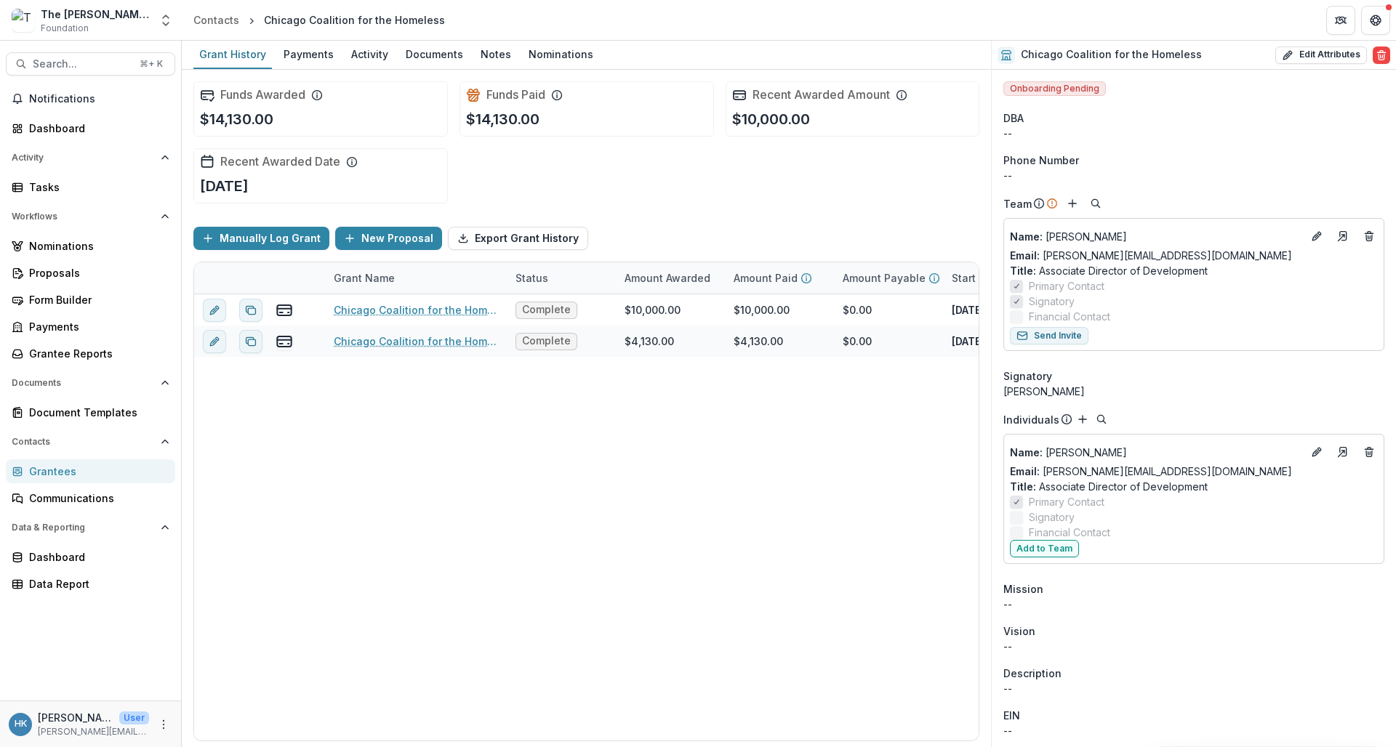
click at [78, 468] on div "Grantees" at bounding box center [96, 471] width 135 height 15
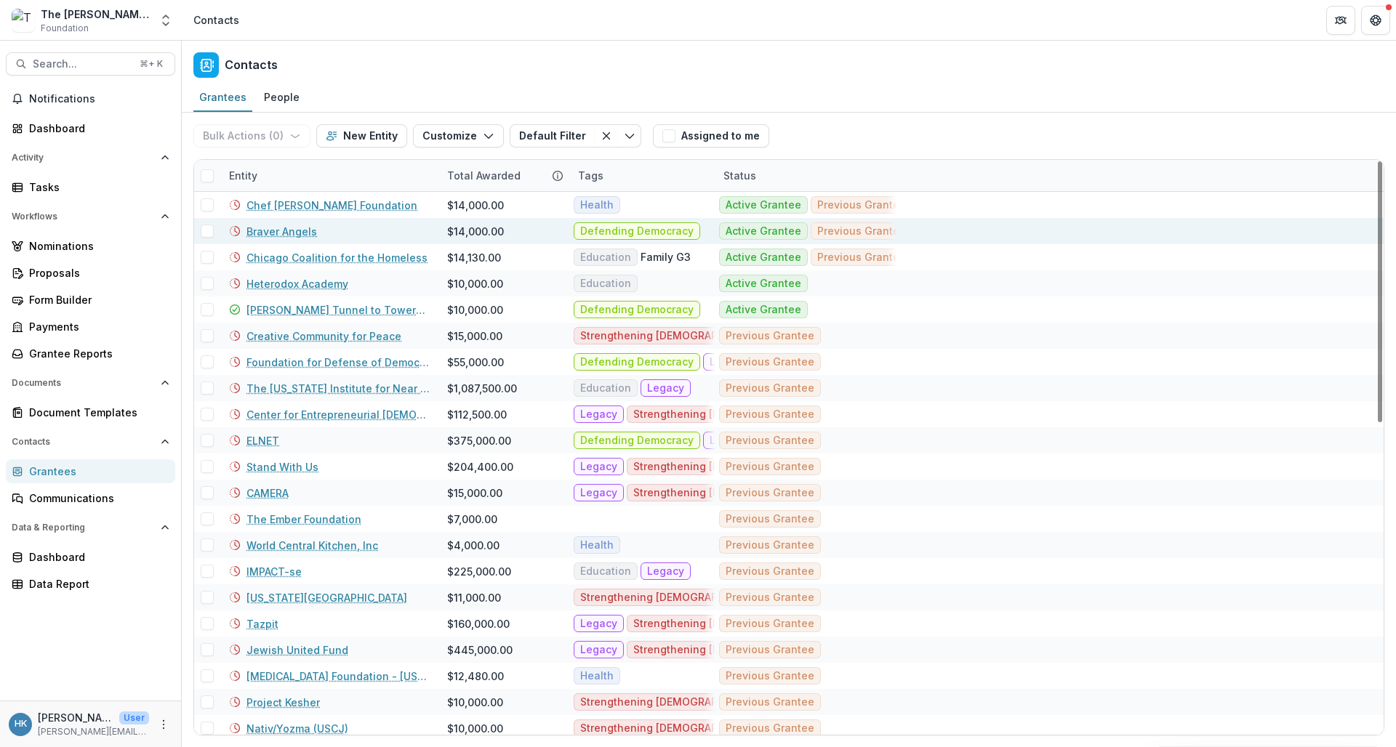
click at [966, 239] on div "Braver Angels $14,000.00 Defending Democracy Active Grantee Previous Grantee" at bounding box center [789, 231] width 1190 height 26
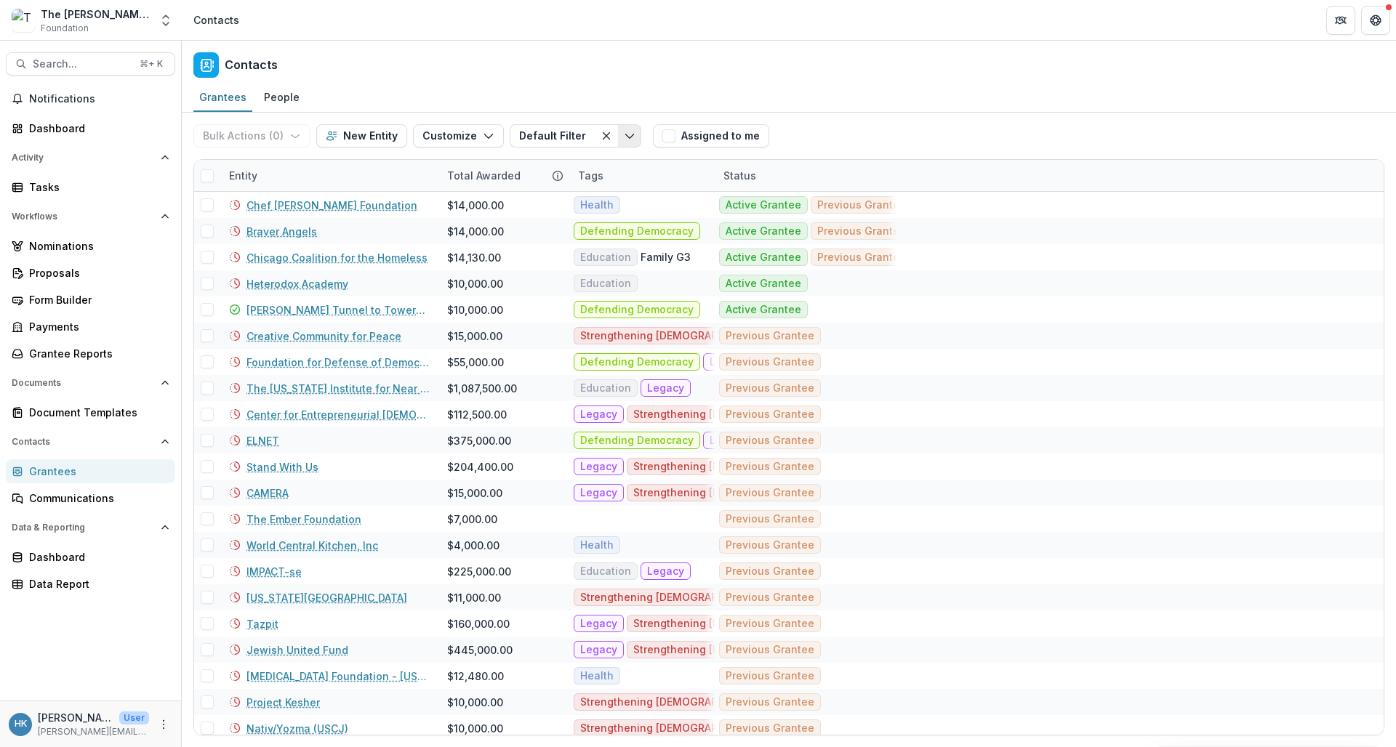
click at [618, 137] on button "Toggle menu" at bounding box center [629, 135] width 23 height 23
click at [616, 203] on button "New Filter" at bounding box center [679, 202] width 342 height 25
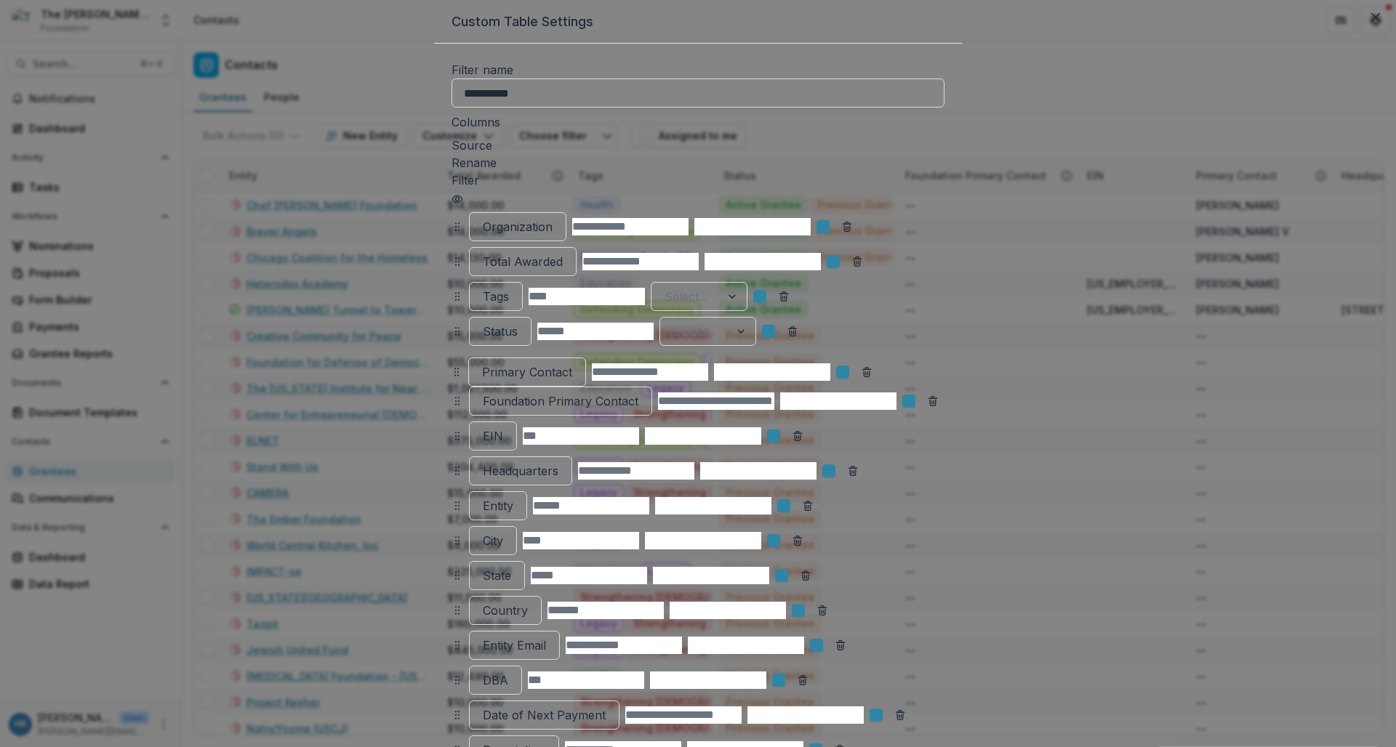
drag, startPoint x: 299, startPoint y: 439, endPoint x: 298, endPoint y: 375, distance: 64.0
click at [451, 375] on icon at bounding box center [457, 372] width 12 height 12
click at [1220, 29] on button "Close" at bounding box center [1375, 17] width 23 height 23
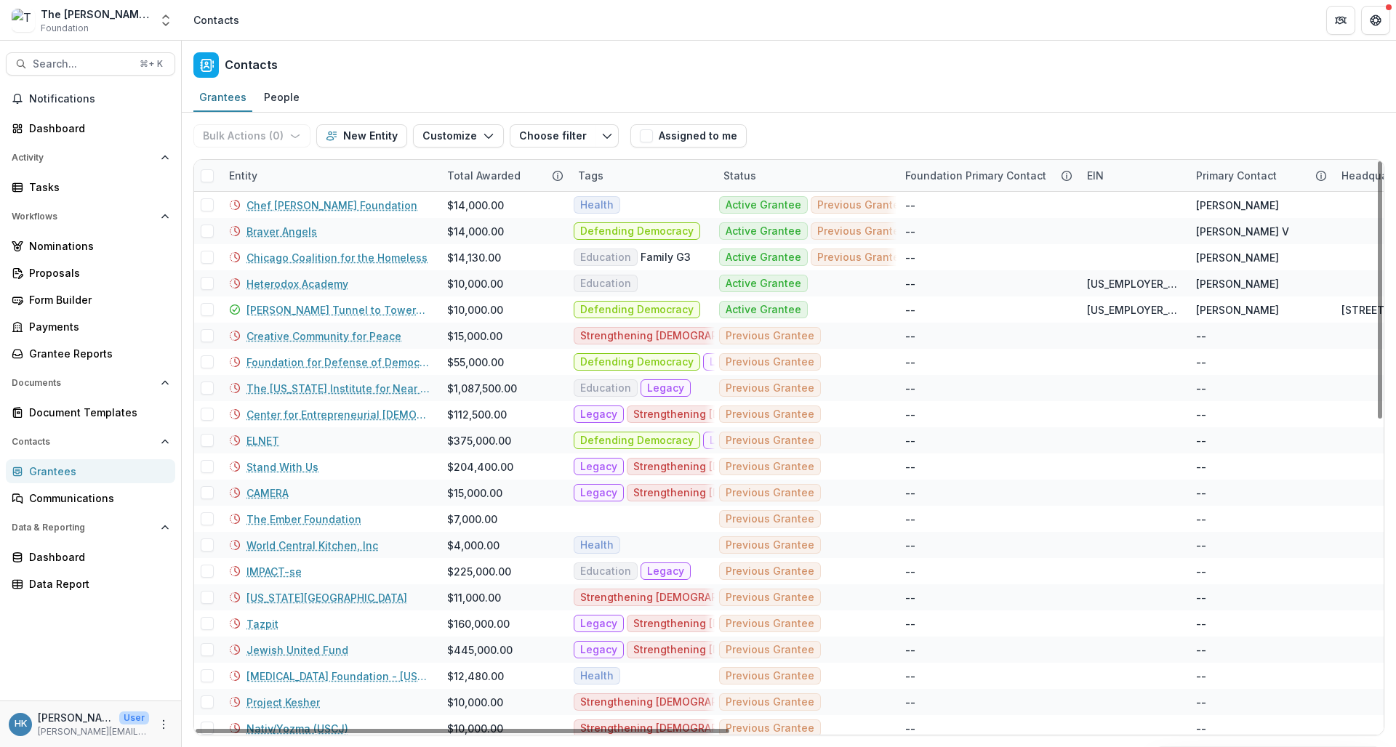
click at [1075, 91] on div "Grantees People" at bounding box center [789, 98] width 1214 height 29
drag, startPoint x: 1232, startPoint y: 175, endPoint x: 944, endPoint y: 181, distance: 288.0
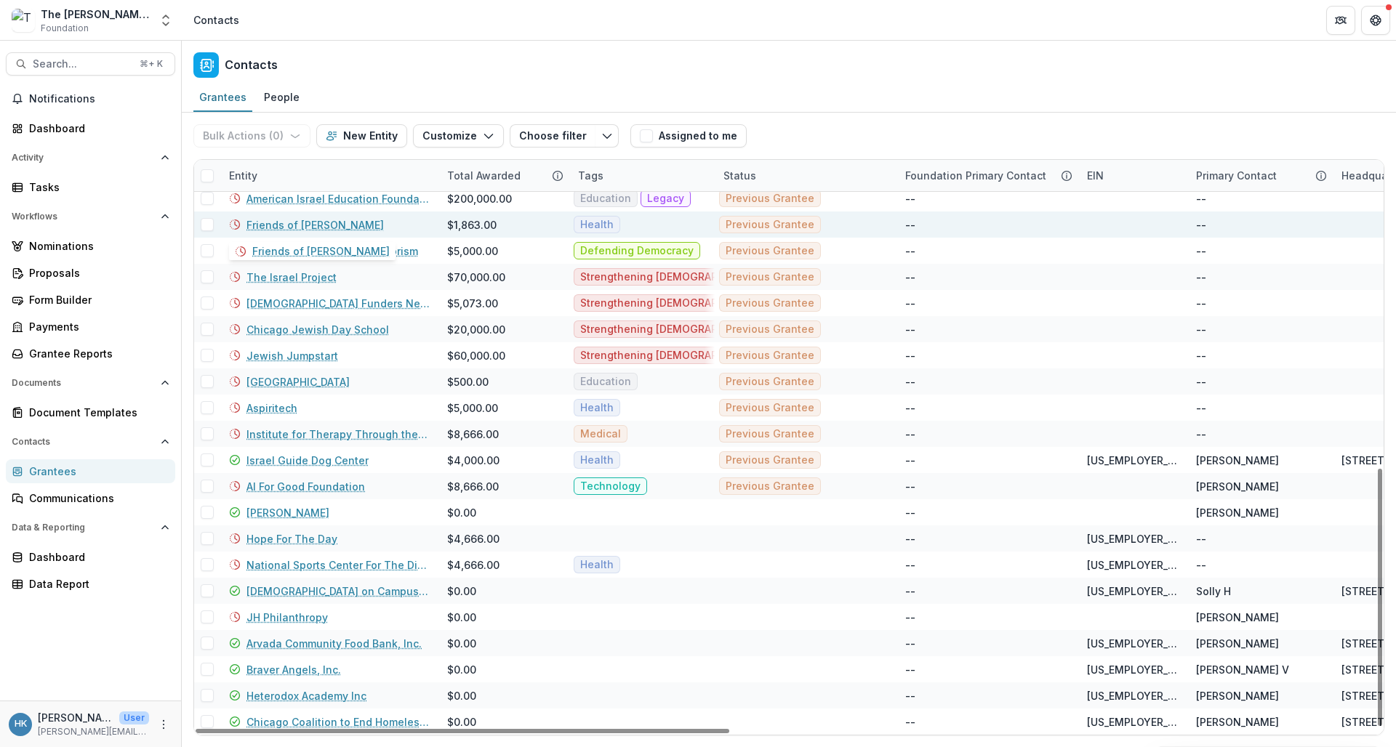
scroll to position [687, 0]
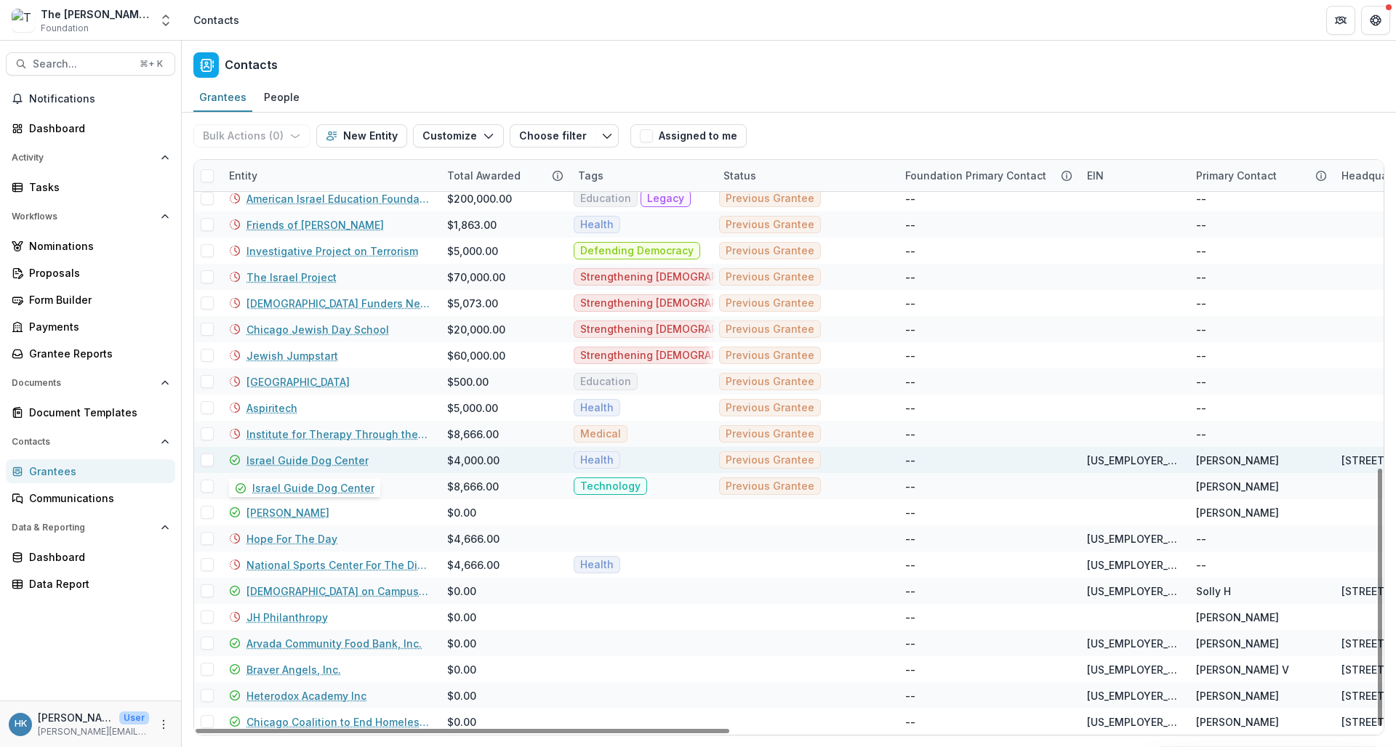
click at [348, 462] on link "Israel Guide Dog Center" at bounding box center [308, 460] width 122 height 15
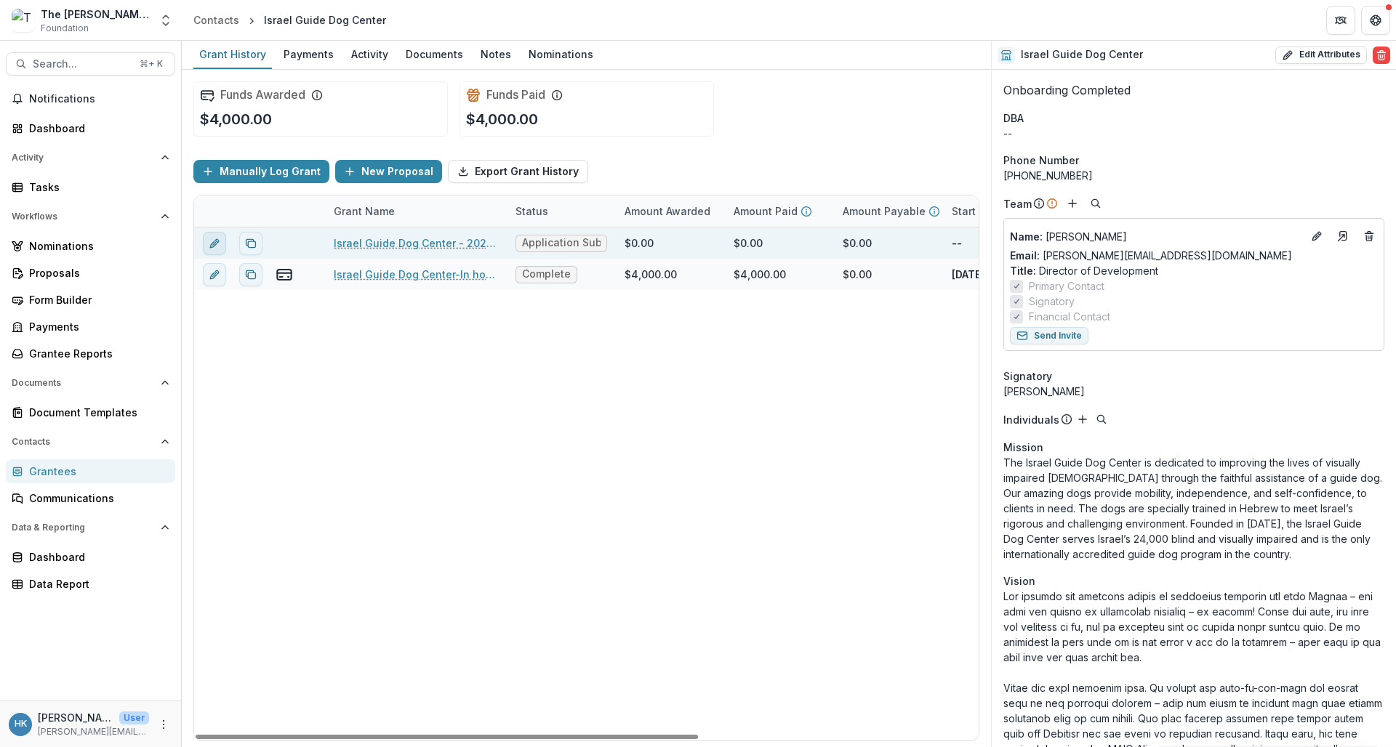
click at [211, 241] on icon "edit" at bounding box center [215, 244] width 12 height 12
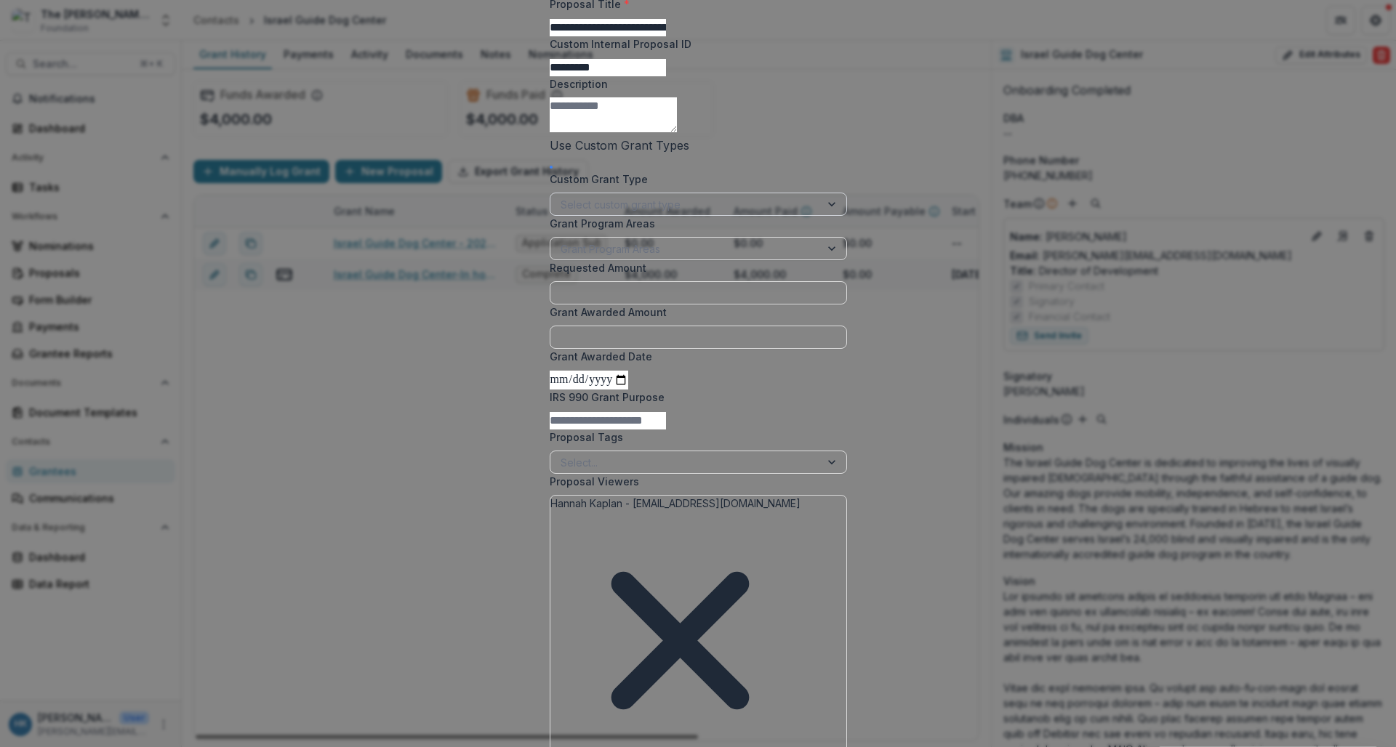
scroll to position [68, 0]
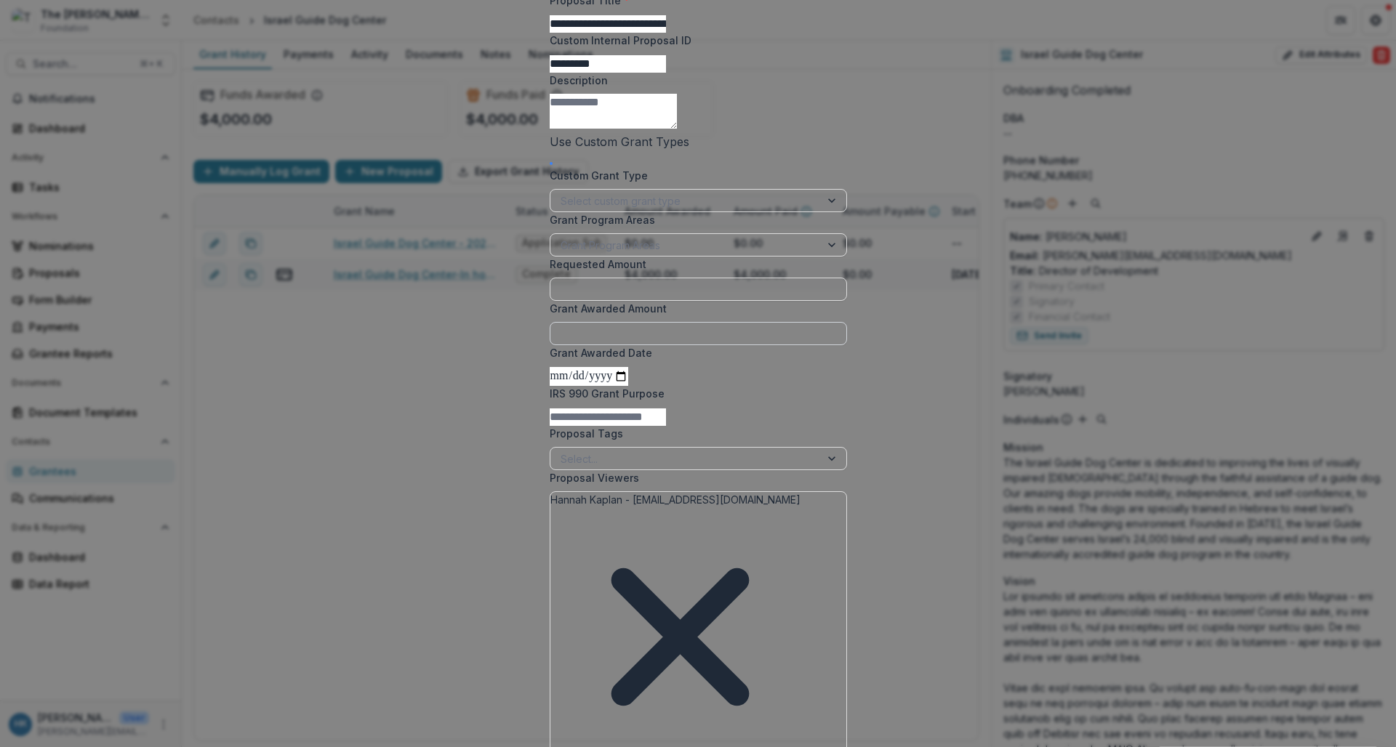
click at [553, 345] on input "Grant Awarded Amount" at bounding box center [698, 333] width 297 height 23
type input "*******"
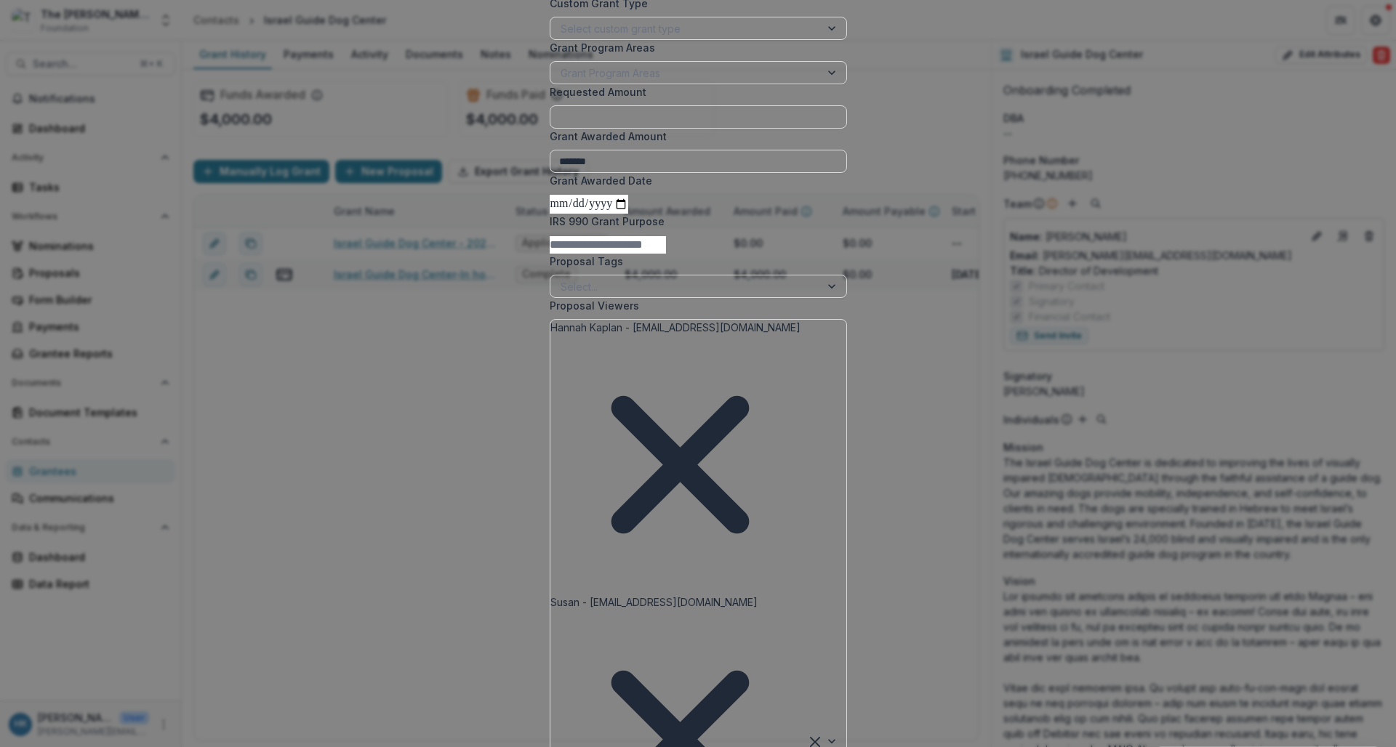
scroll to position [241, 0]
type input "**********"
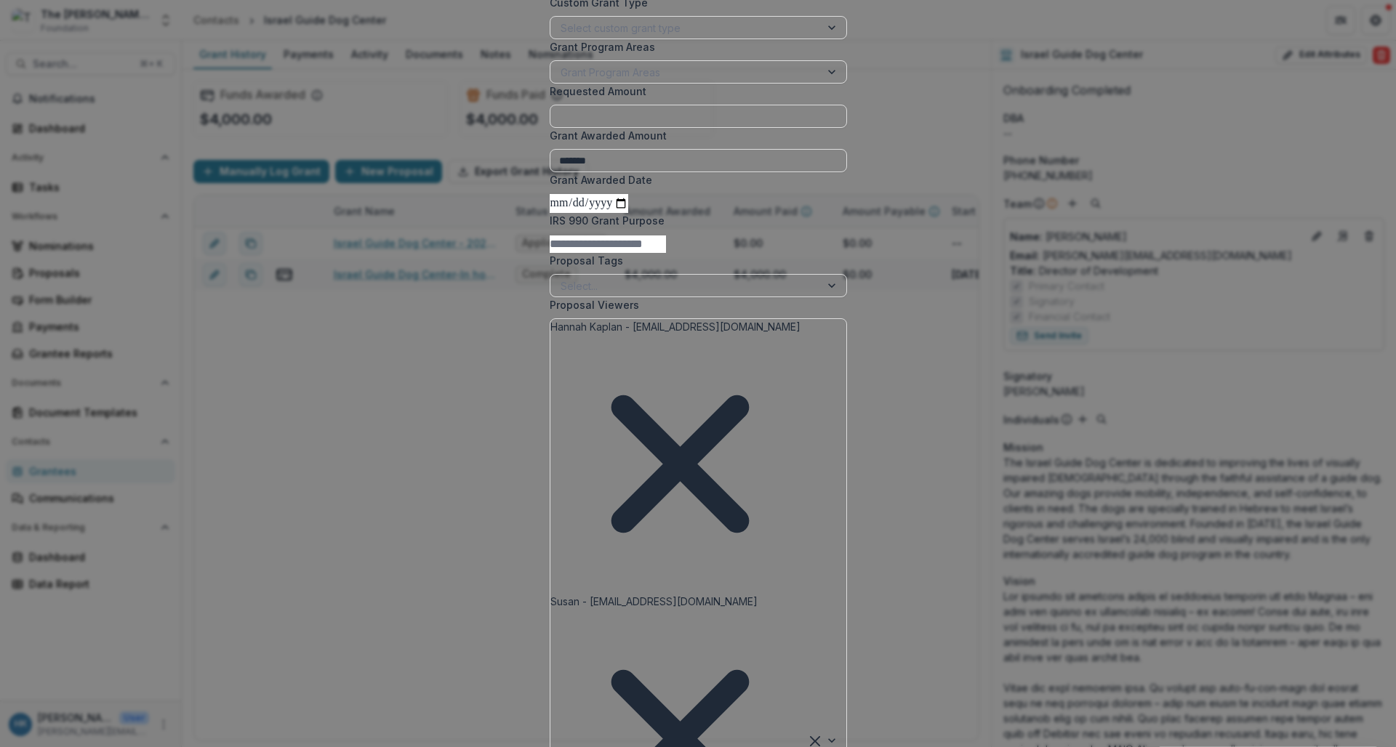
type input "**********"
click at [550, 213] on input "Grant Awarded Date" at bounding box center [589, 203] width 79 height 19
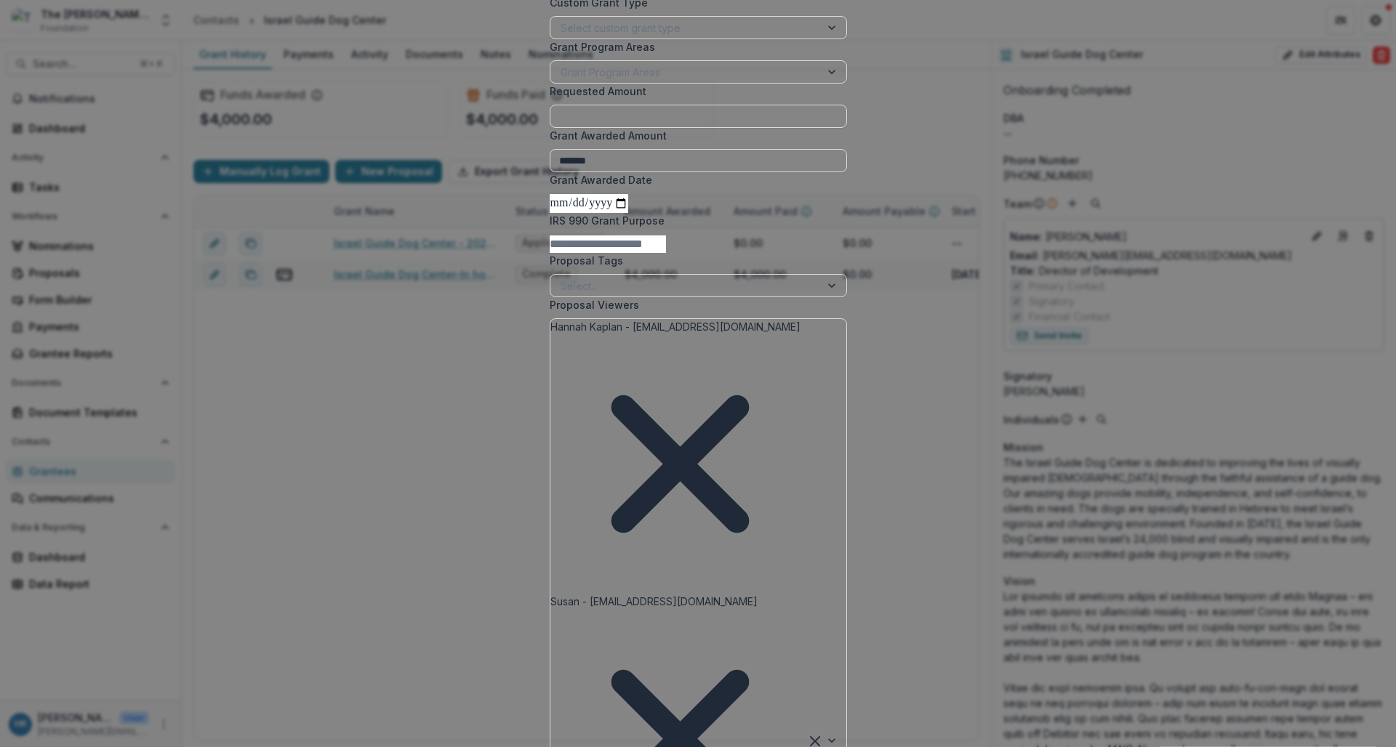
click at [550, 213] on input "Grant Awarded Date" at bounding box center [589, 203] width 79 height 19
click at [550, 188] on label "Grant Awarded Date" at bounding box center [694, 179] width 289 height 15
click at [550, 213] on input "Grant Awarded Date" at bounding box center [589, 203] width 79 height 19
type input "**********"
click at [846, 673] on div "**********" at bounding box center [698, 547] width 332 height 1491
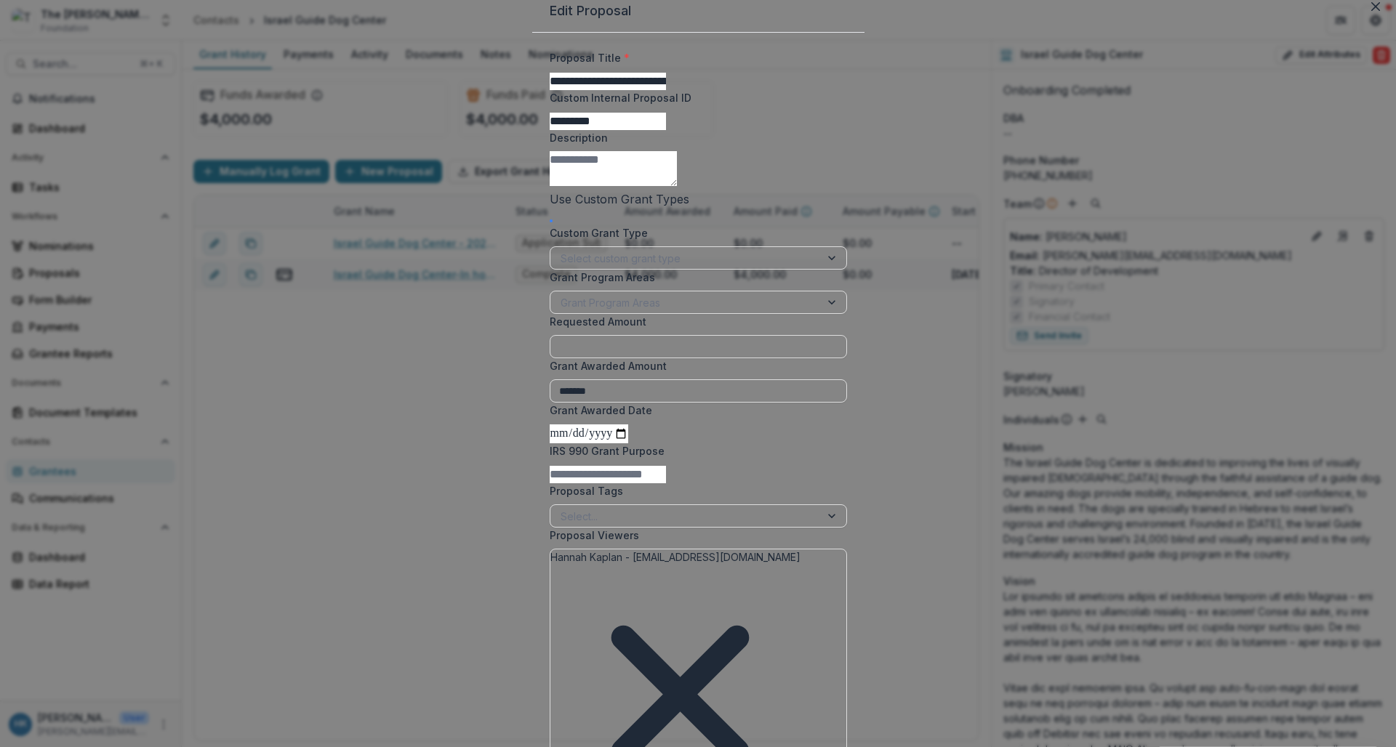
scroll to position [16, 0]
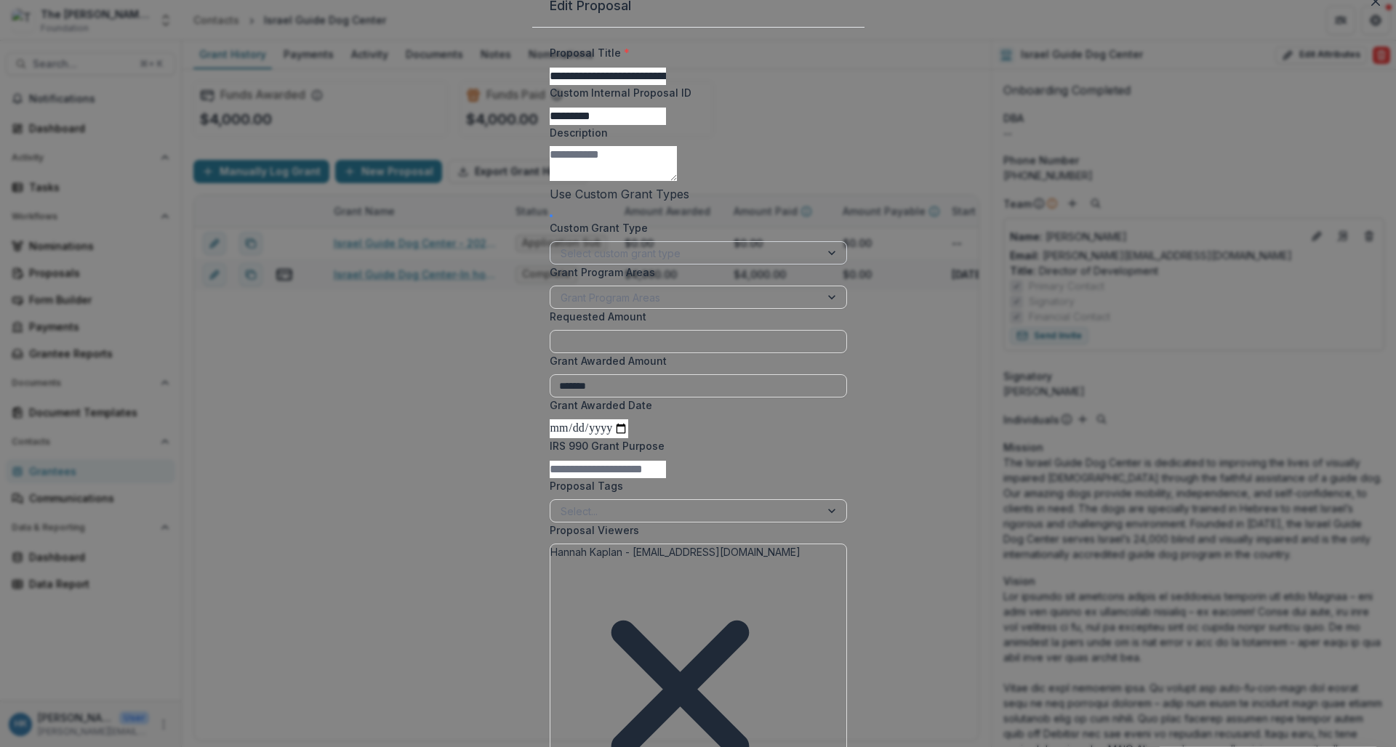
click at [810, 262] on div at bounding box center [685, 253] width 249 height 18
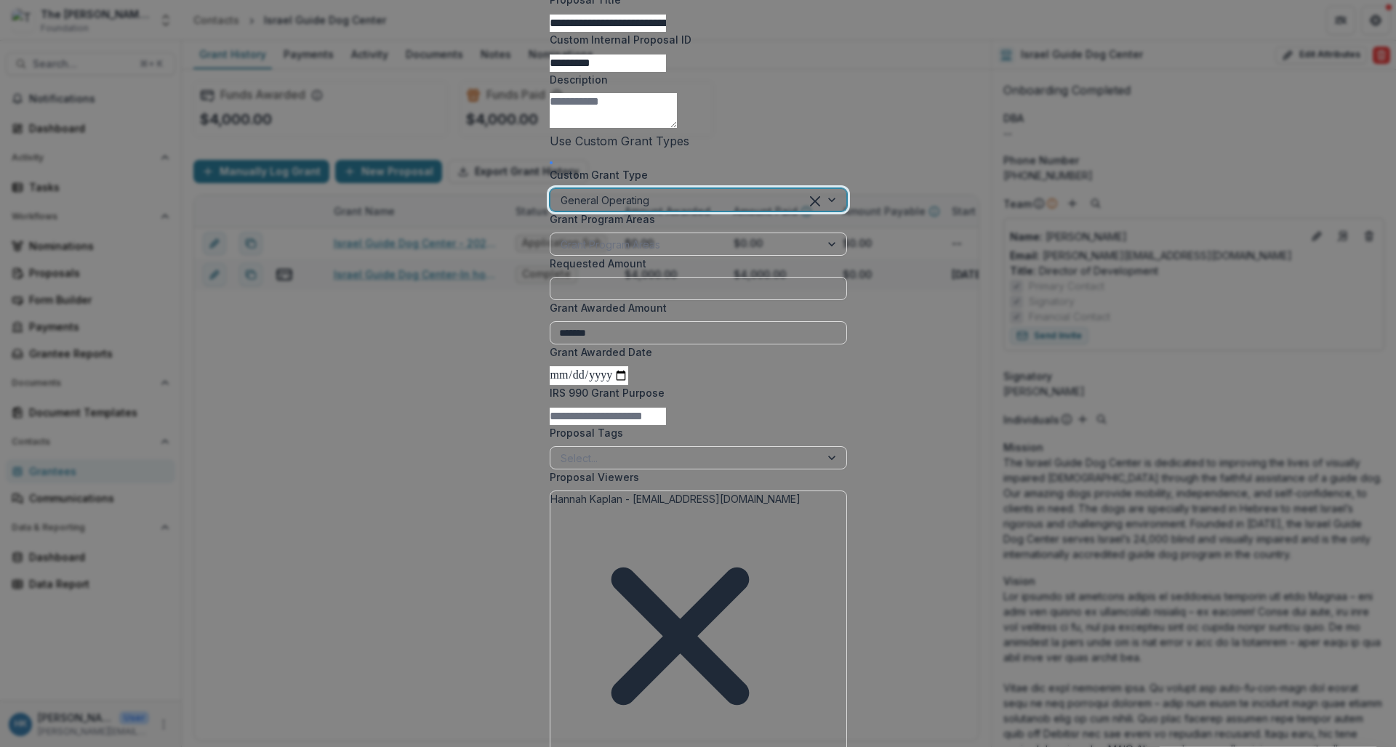
scroll to position [70, 0]
click at [758, 254] on div "Grant Program Areas" at bounding box center [685, 243] width 270 height 21
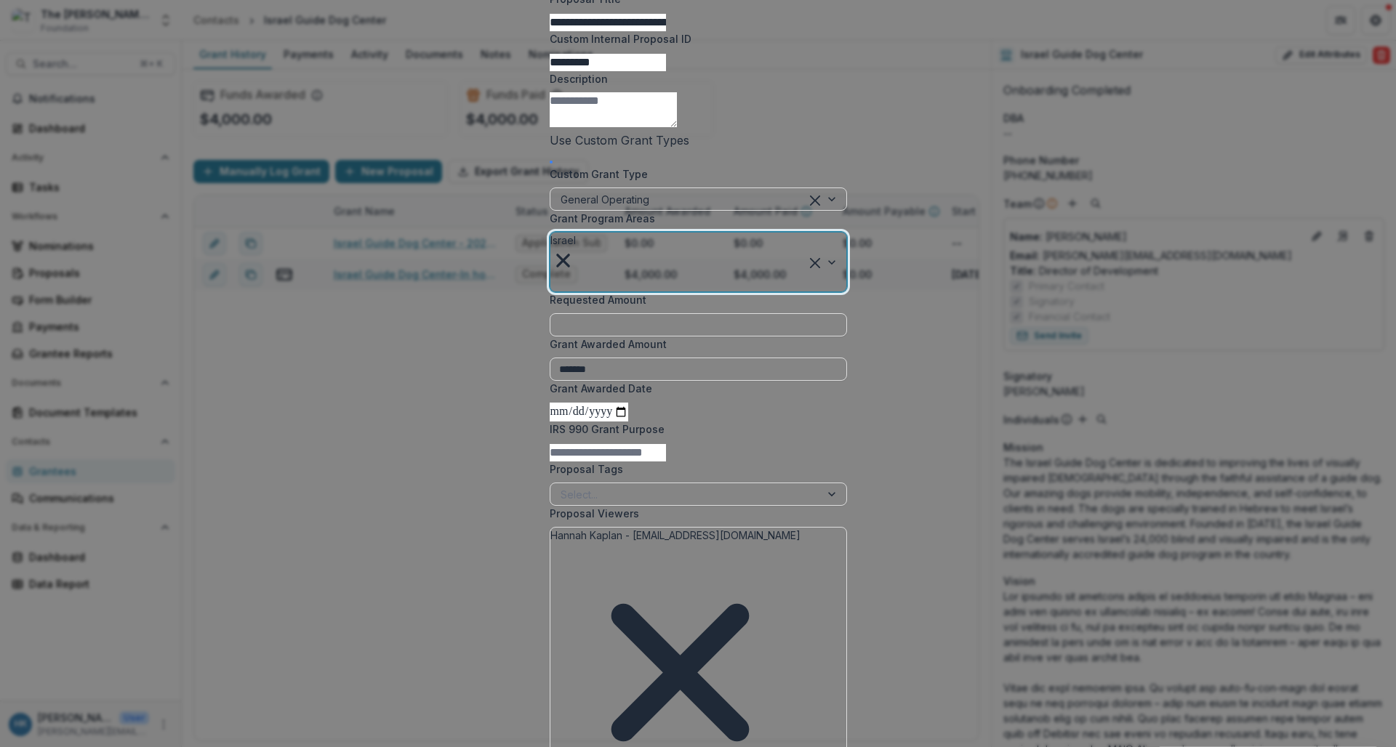
click at [555, 292] on div at bounding box center [553, 282] width 3 height 18
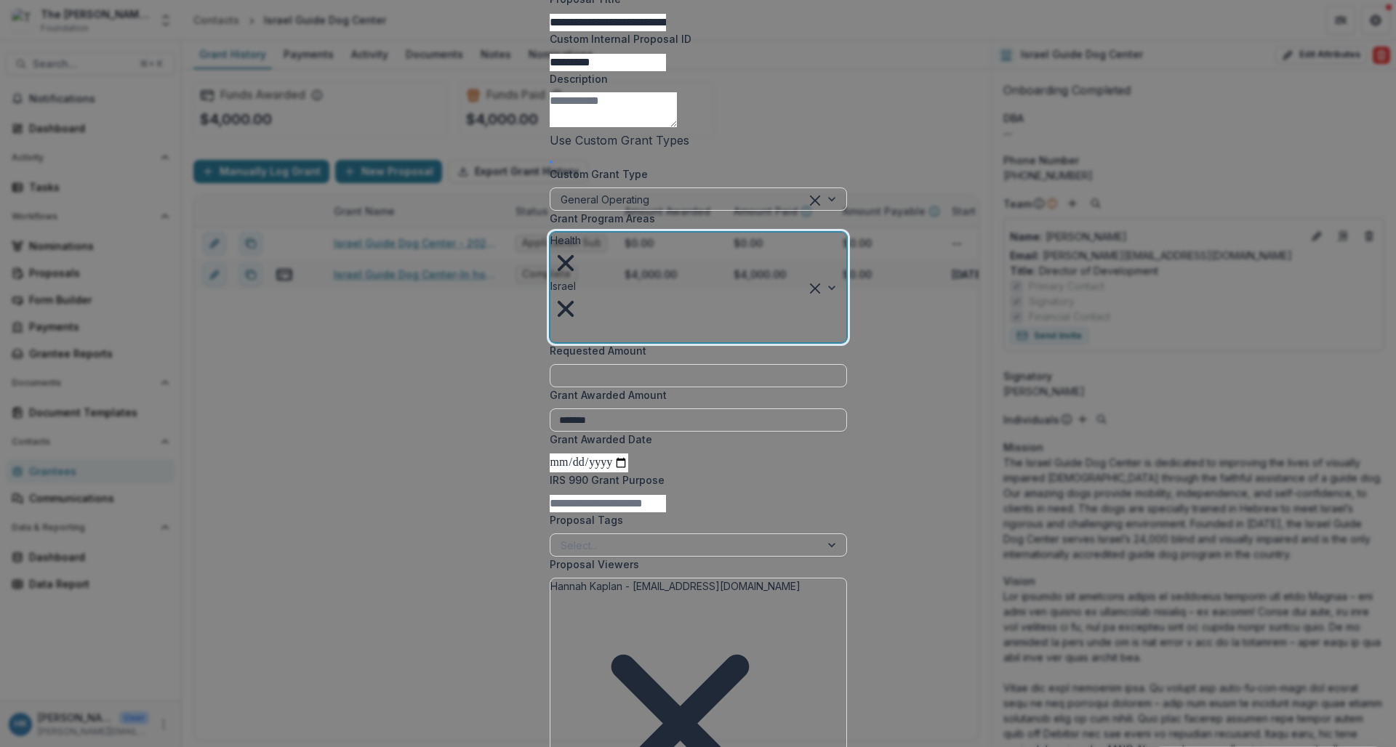
click at [555, 342] on div at bounding box center [553, 333] width 3 height 18
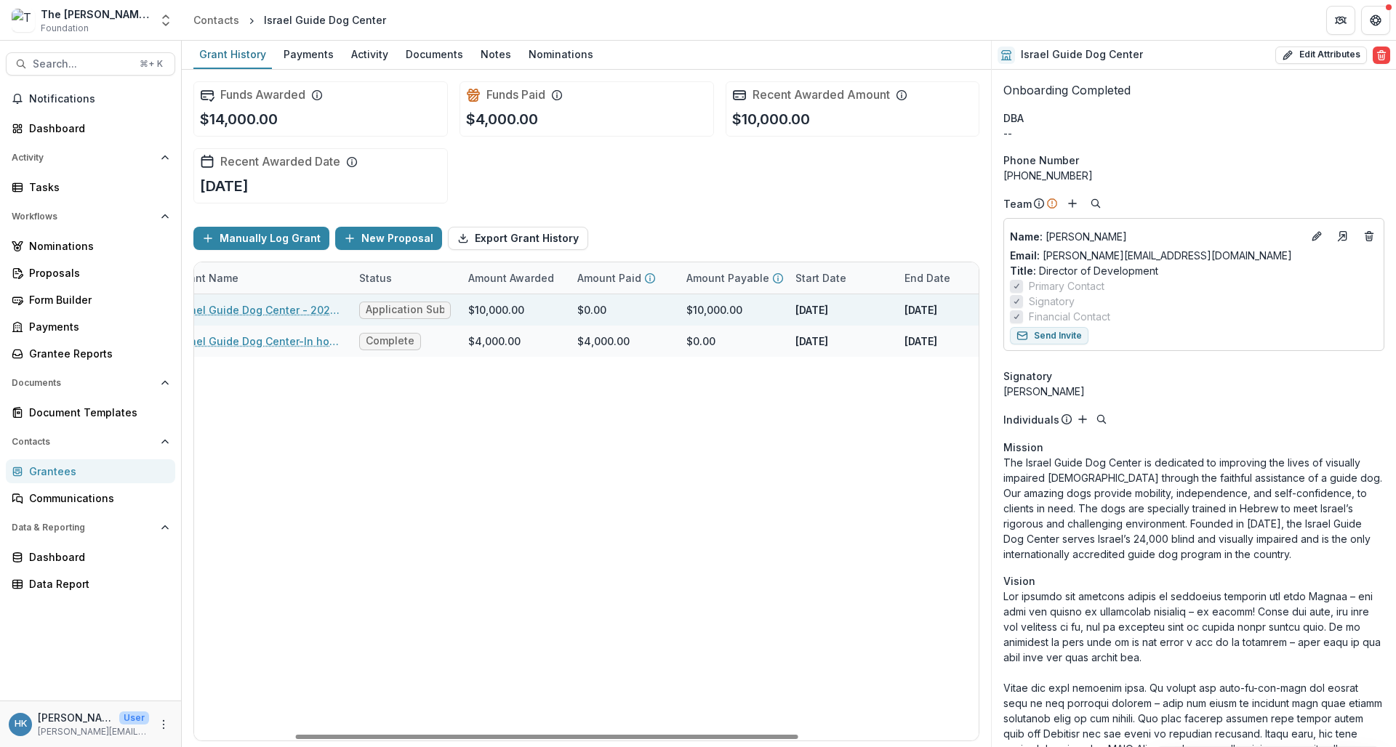
scroll to position [0, 158]
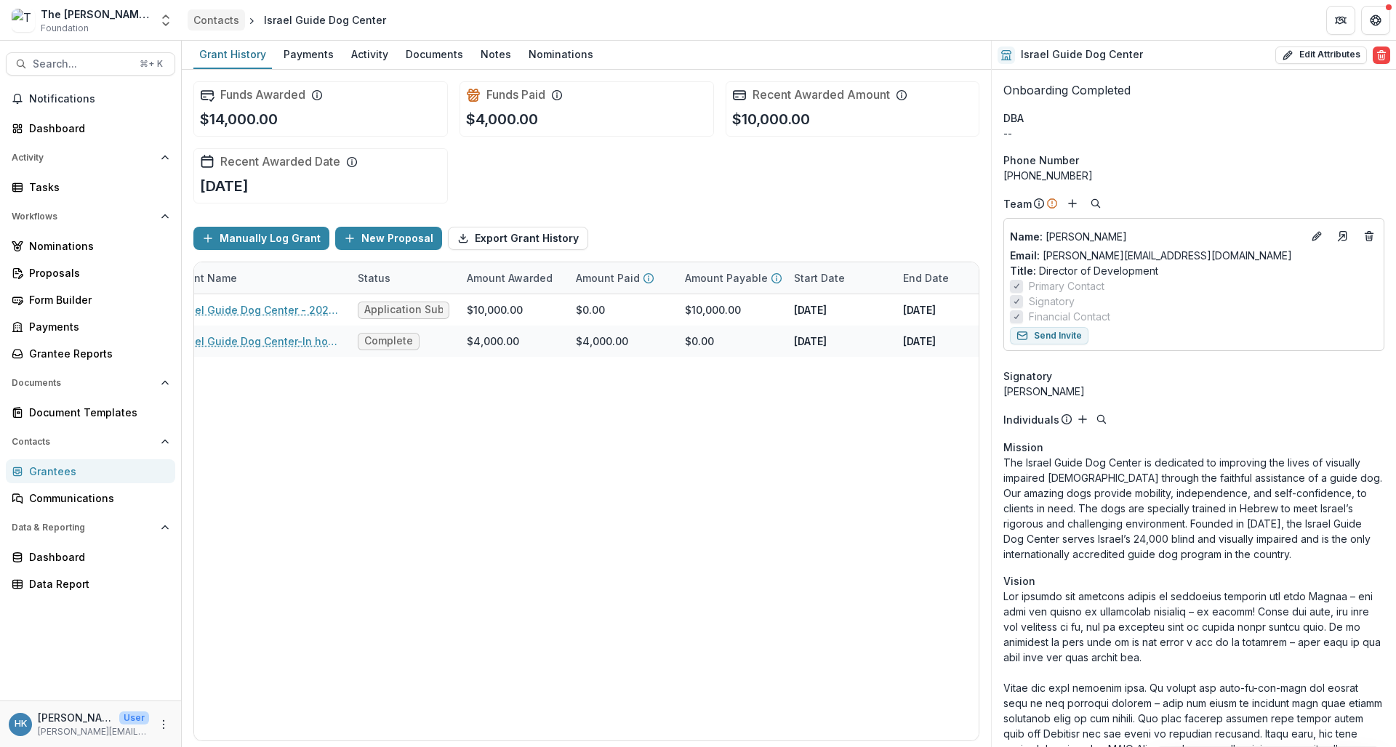
click at [222, 21] on div "Contacts" at bounding box center [216, 19] width 46 height 15
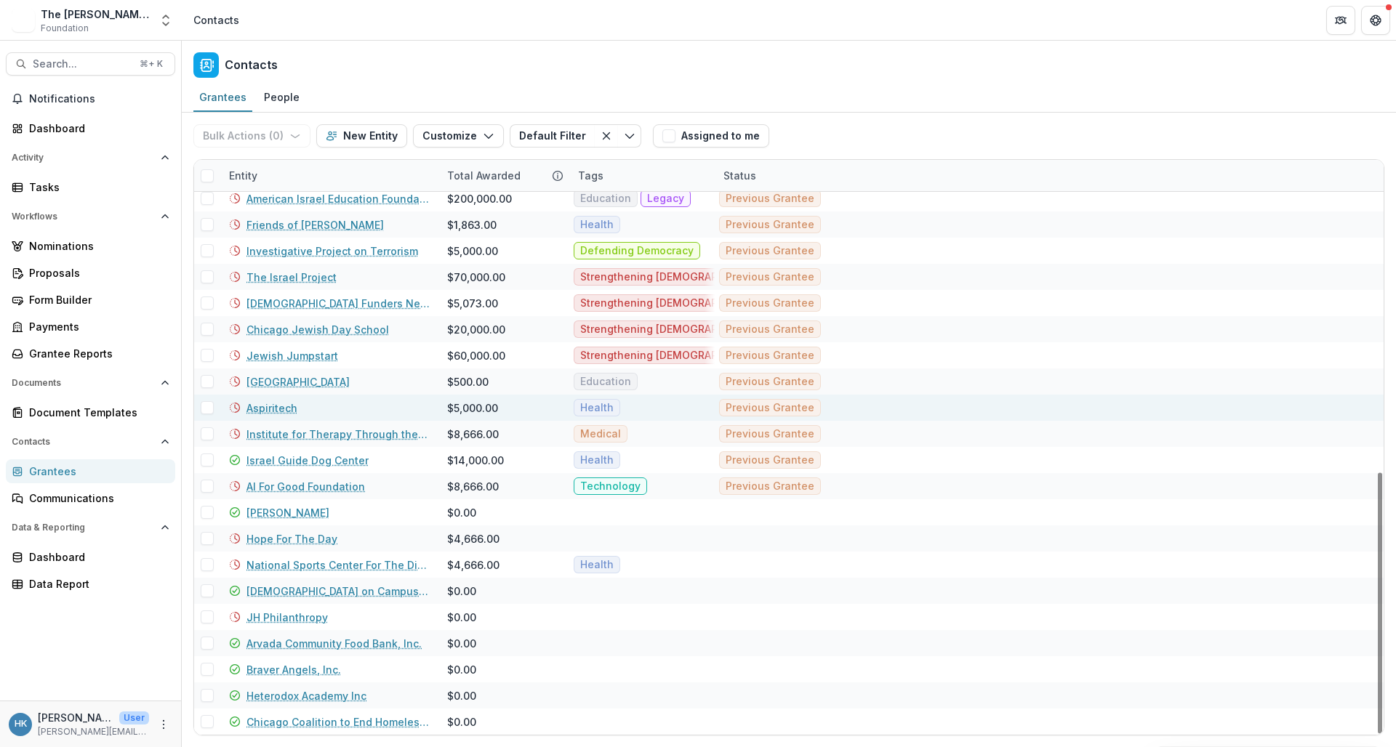
scroll to position [687, 0]
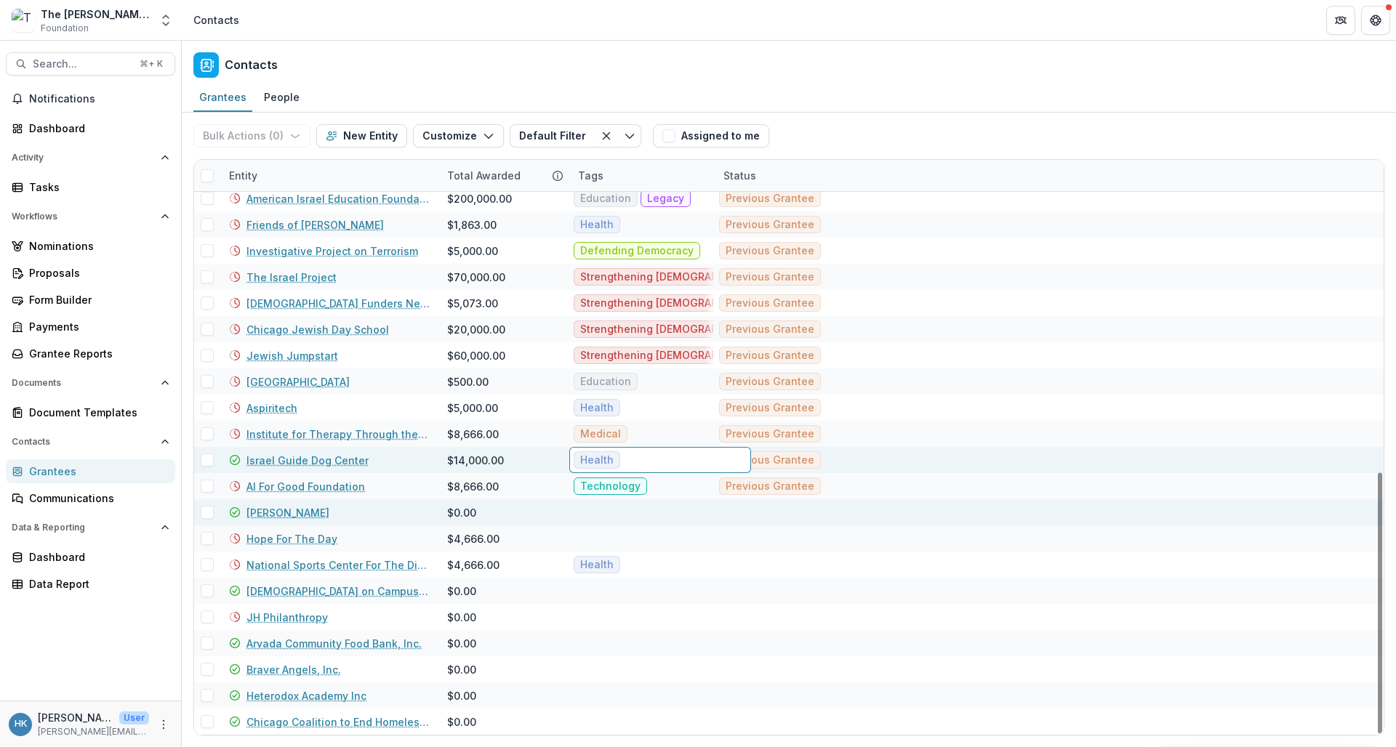
click at [721, 501] on div at bounding box center [807, 513] width 182 height 26
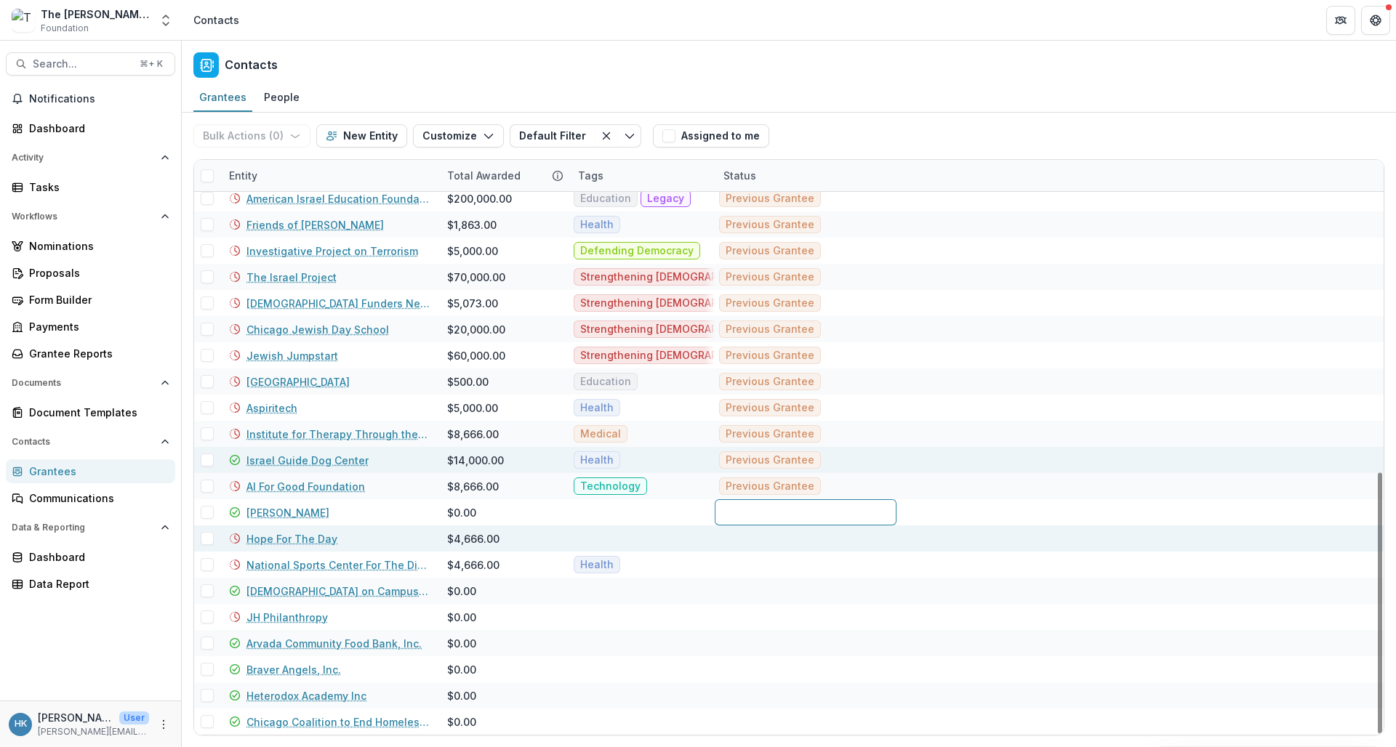
click at [682, 548] on div at bounding box center [643, 539] width 145 height 26
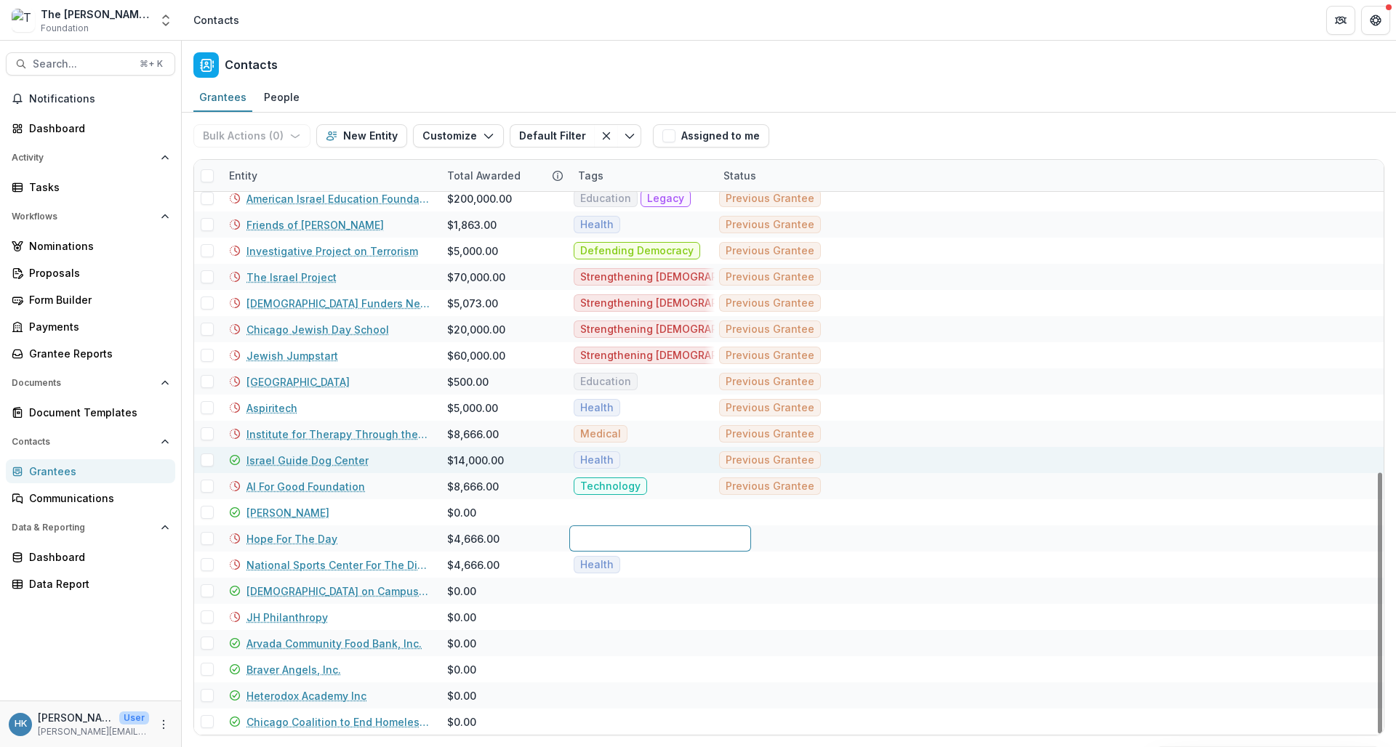
click at [669, 457] on div "Health" at bounding box center [643, 460] width 145 height 26
click at [669, 457] on div "Health" at bounding box center [660, 460] width 182 height 26
click at [326, 461] on link "Israel Guide Dog Center" at bounding box center [308, 460] width 122 height 15
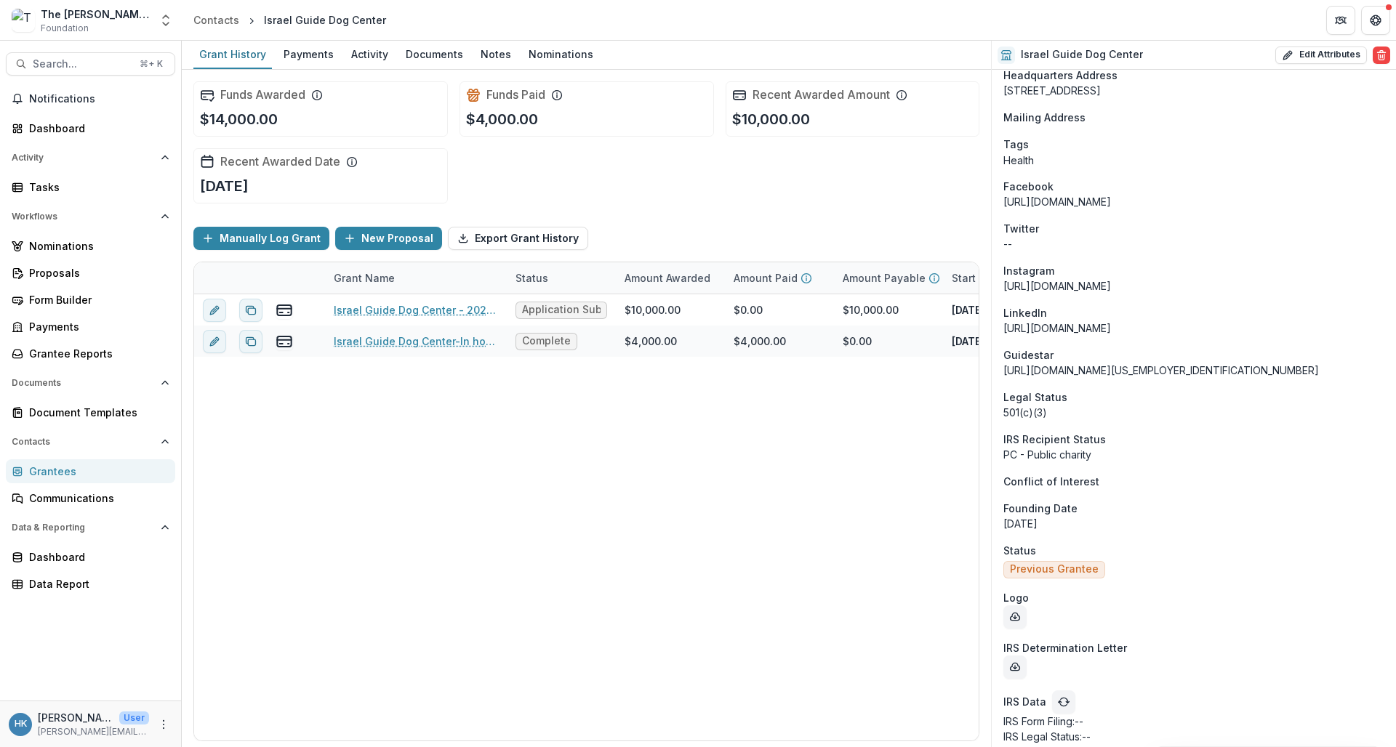
scroll to position [1113, 0]
click at [1139, 138] on div "Tags" at bounding box center [1193, 145] width 381 height 15
click at [1044, 138] on div "Tags" at bounding box center [1193, 145] width 381 height 15
click at [1220, 49] on button "Edit Attributes" at bounding box center [1321, 55] width 92 height 17
select select "**"
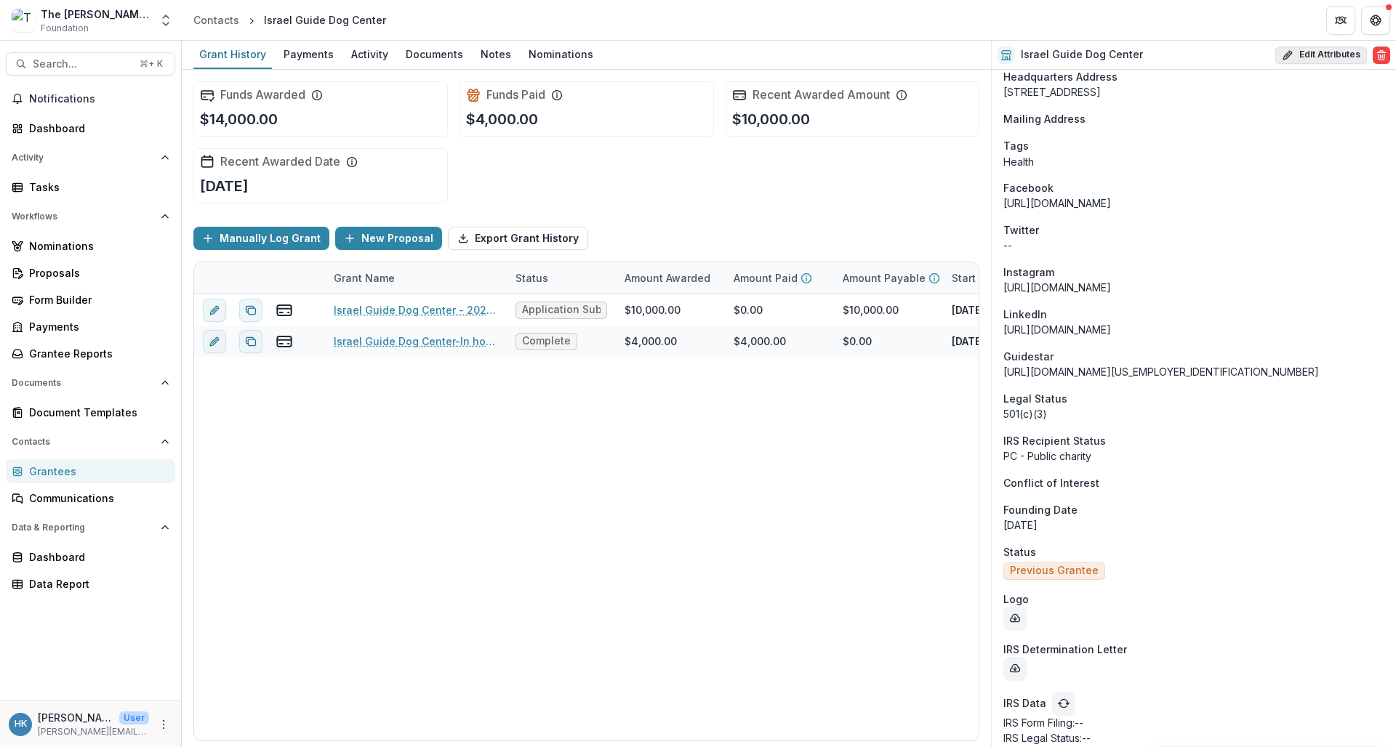
select select
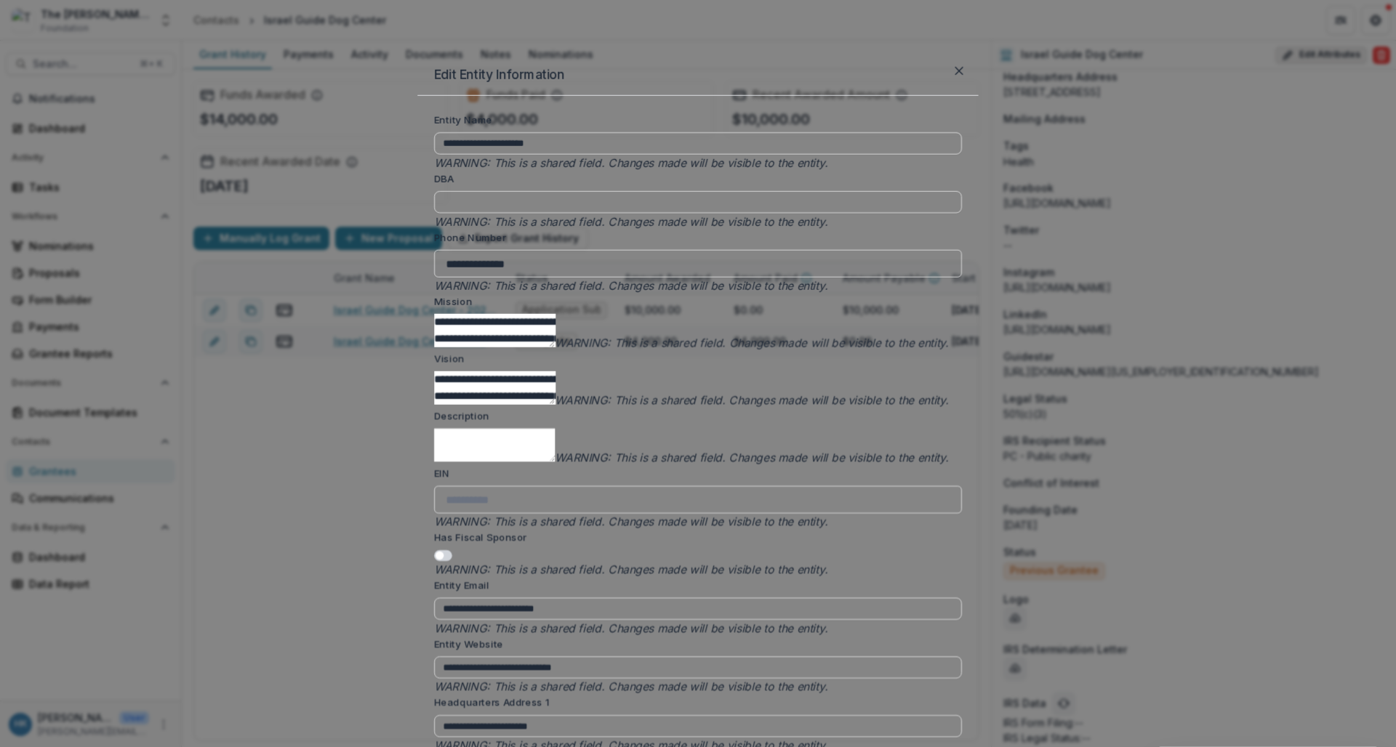
type input "**********"
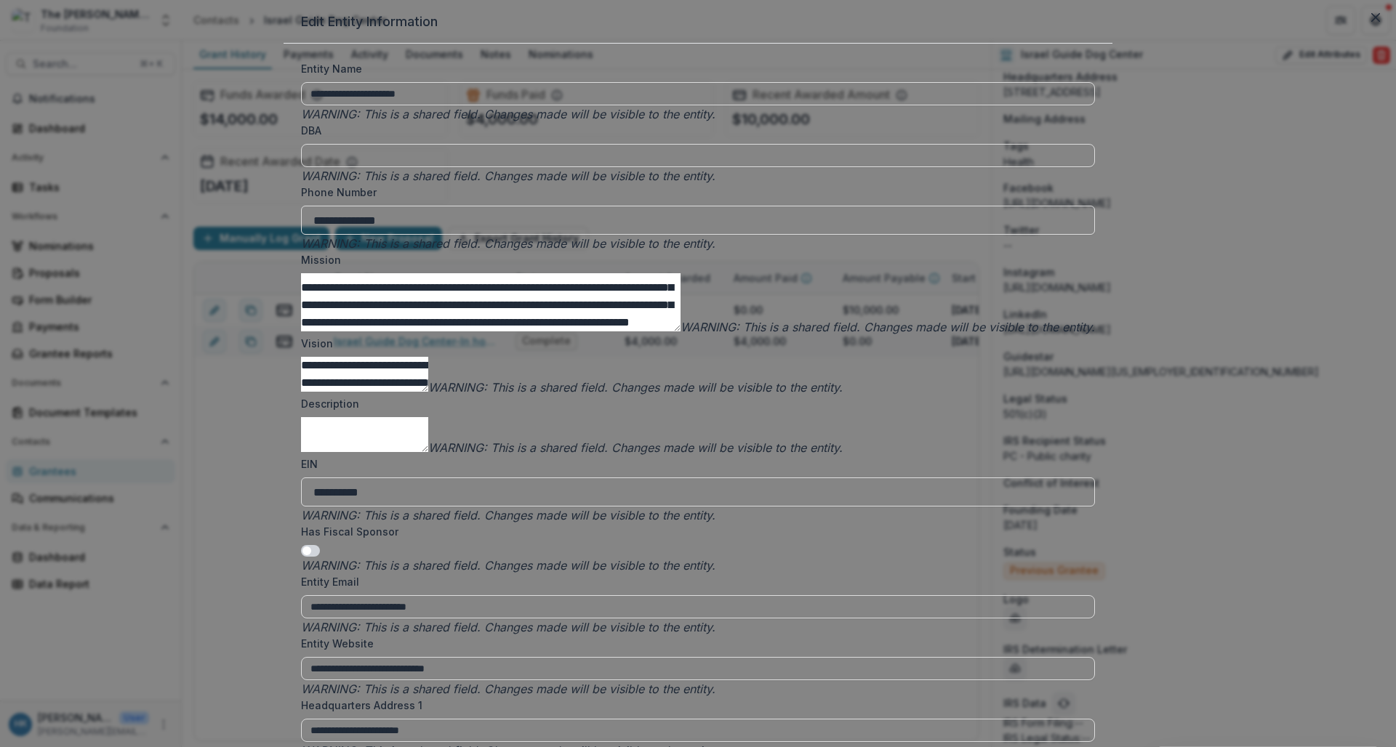
scroll to position [2136, 0]
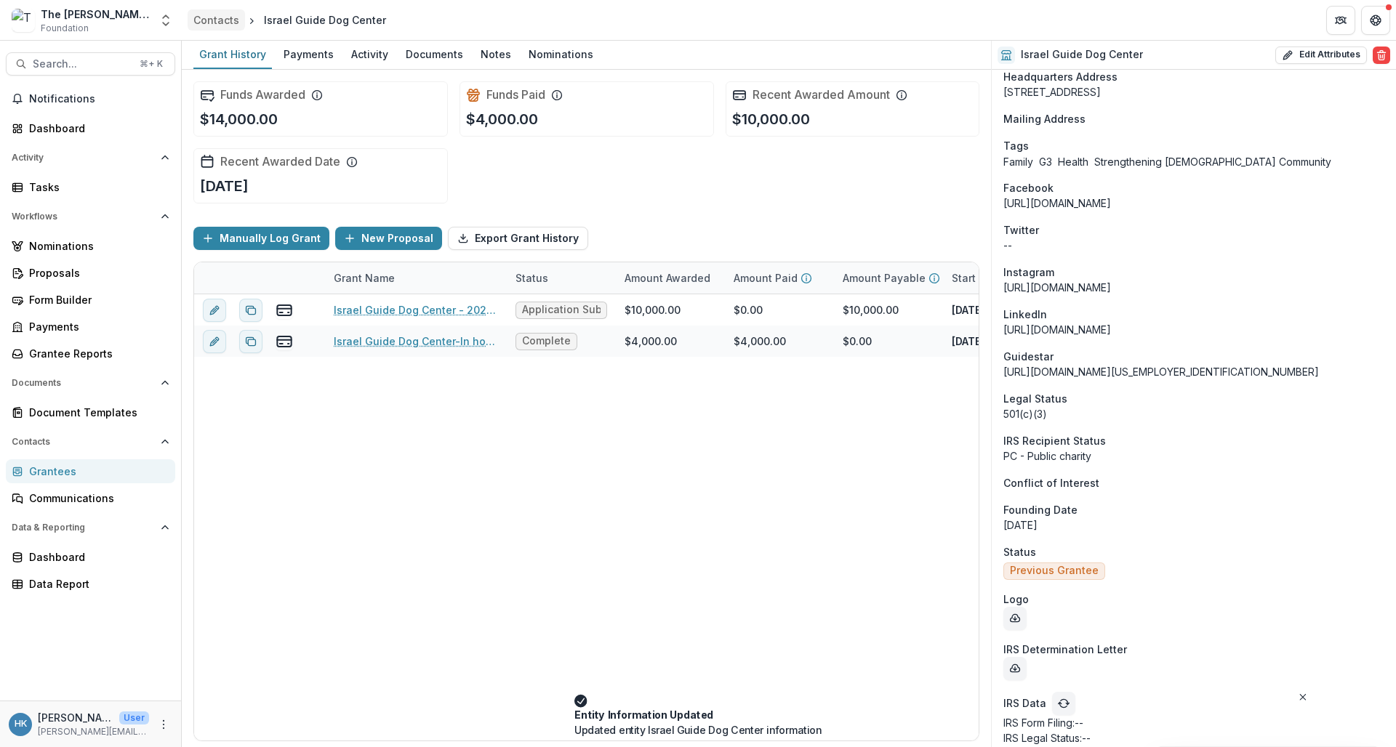
click at [213, 17] on div "Contacts" at bounding box center [216, 19] width 46 height 15
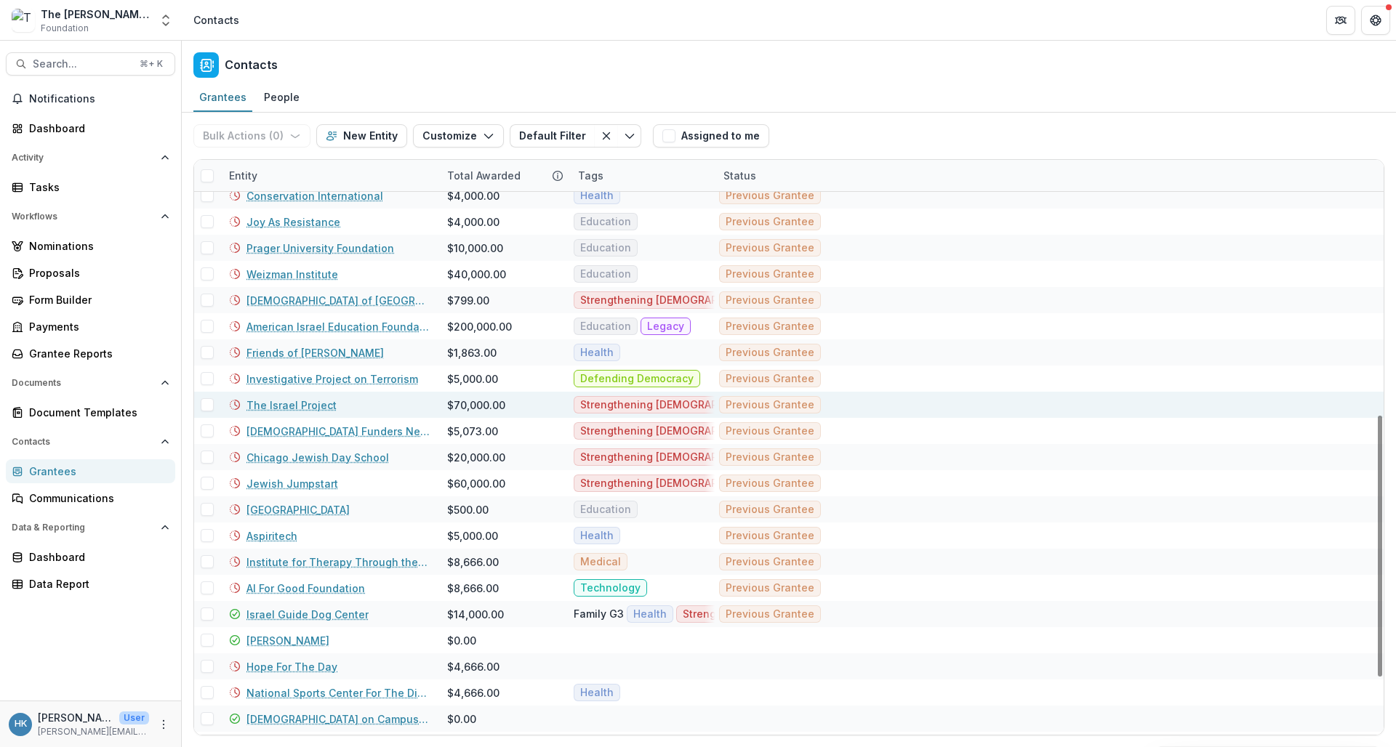
scroll to position [564, 0]
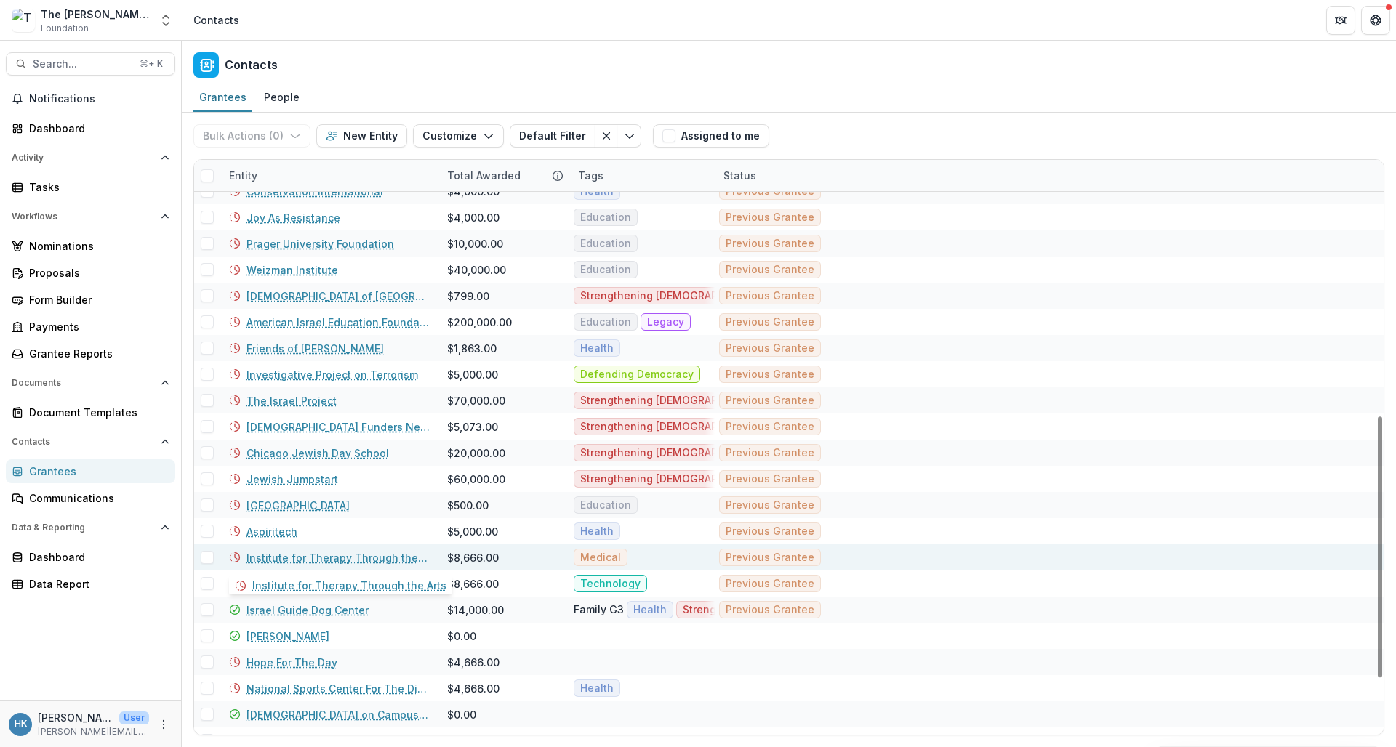
click at [372, 561] on link "Institute for Therapy Through the Arts" at bounding box center [338, 557] width 183 height 15
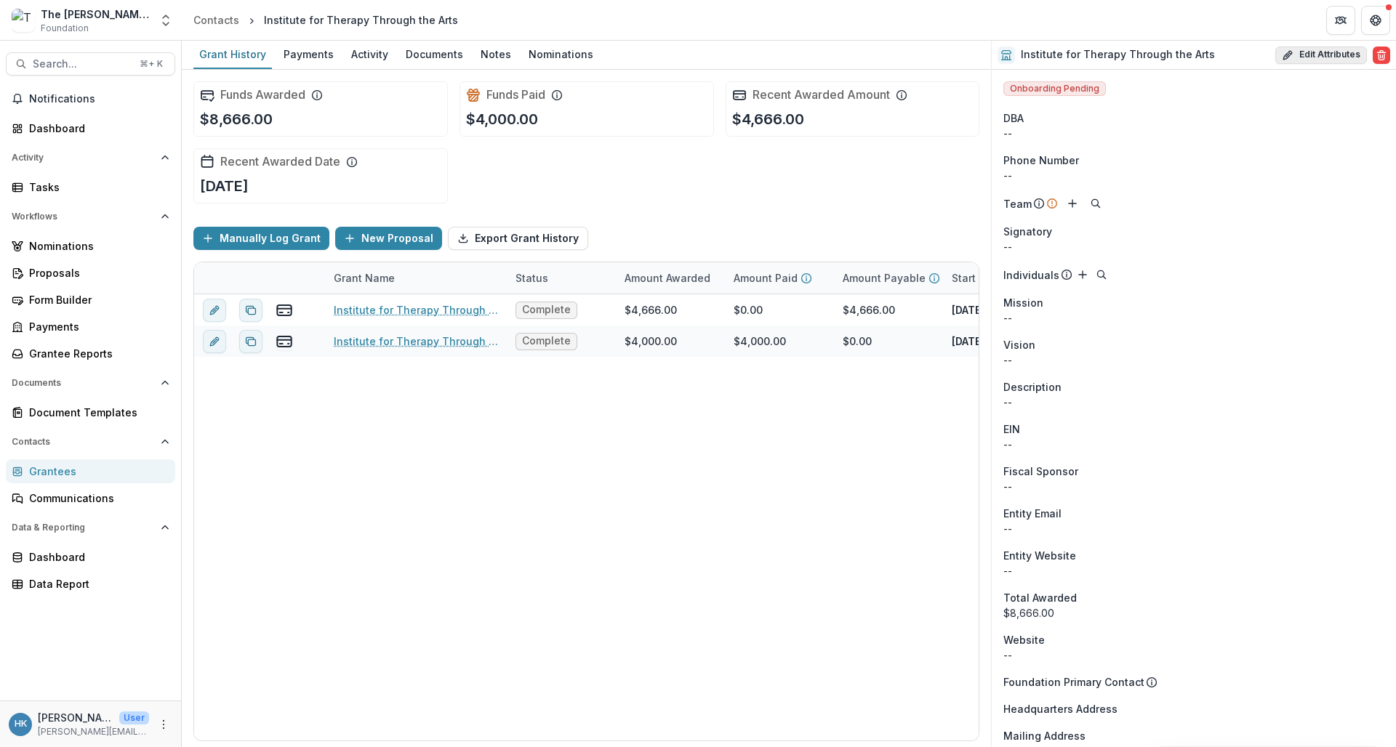
click at [1220, 59] on button "Edit Attributes" at bounding box center [1321, 55] width 92 height 17
select select
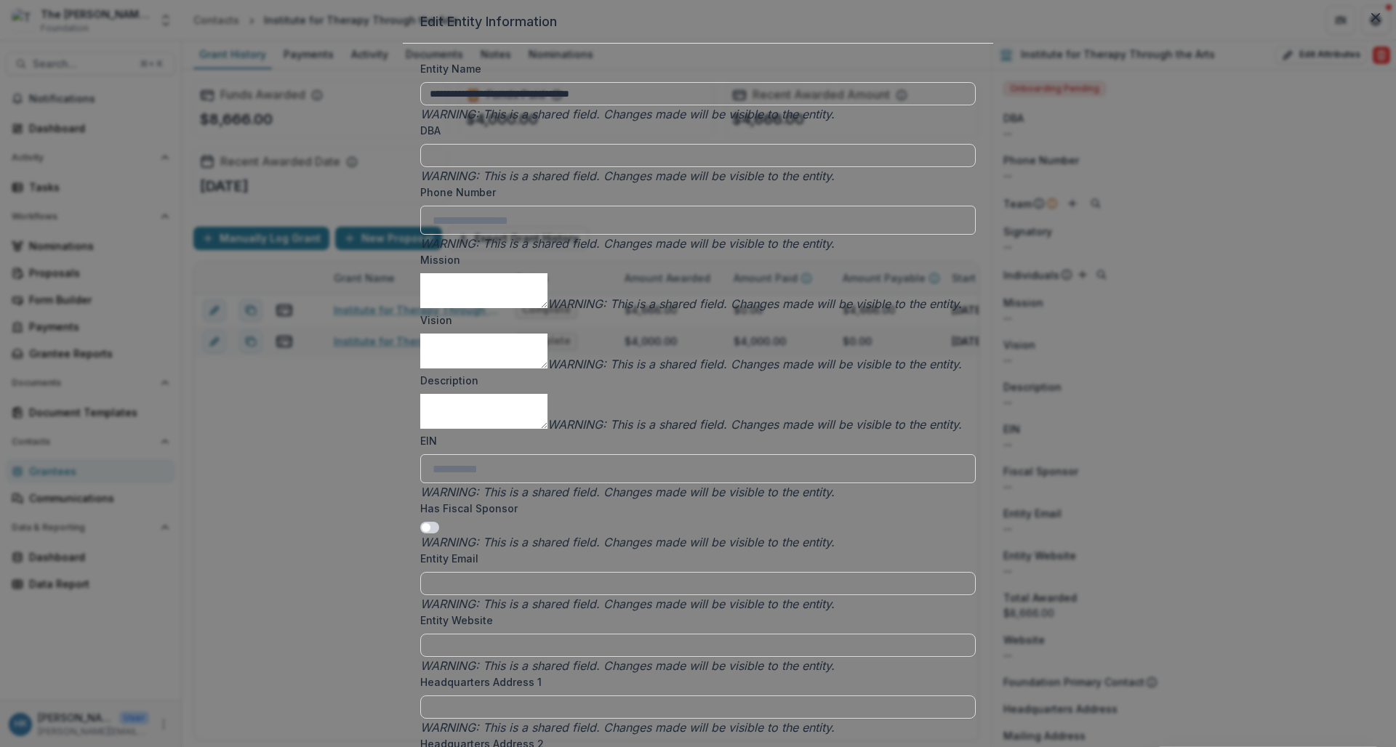
scroll to position [2136, 0]
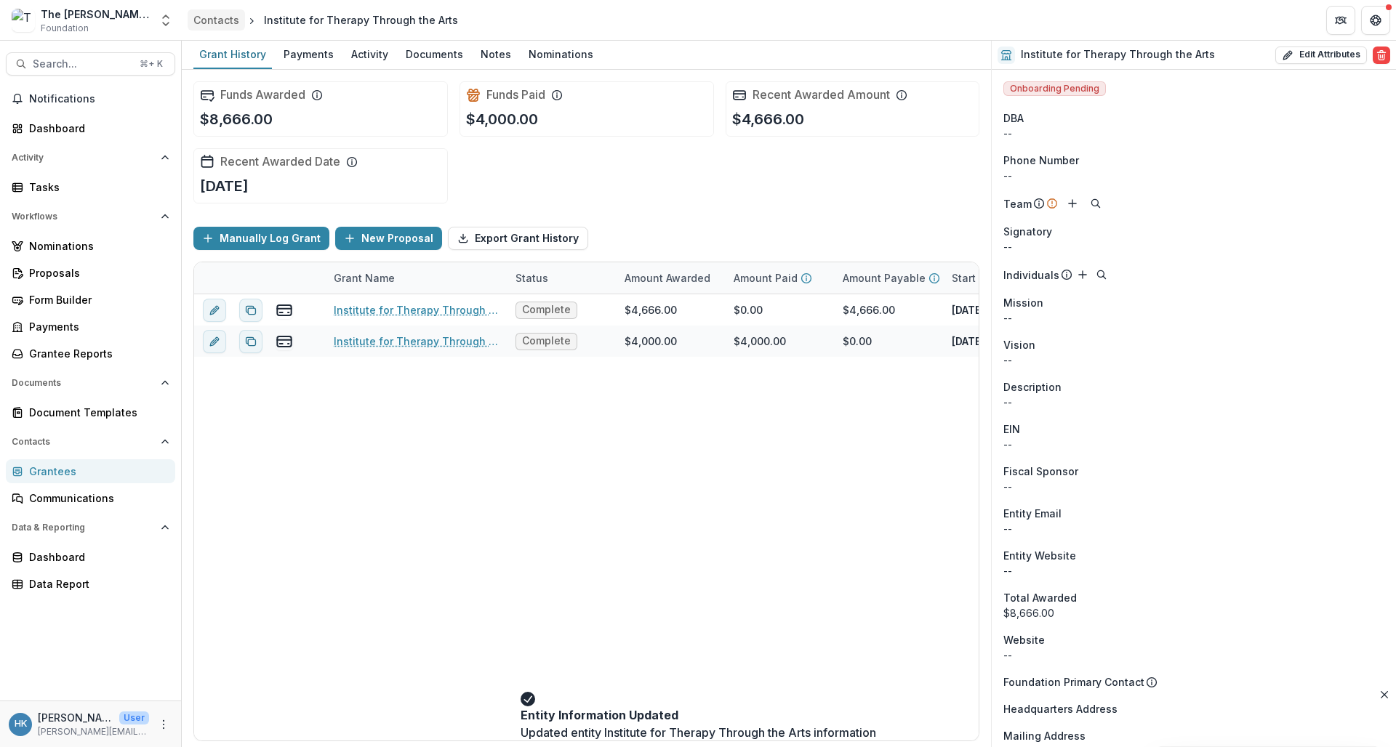
click at [212, 20] on div "Contacts" at bounding box center [216, 19] width 46 height 15
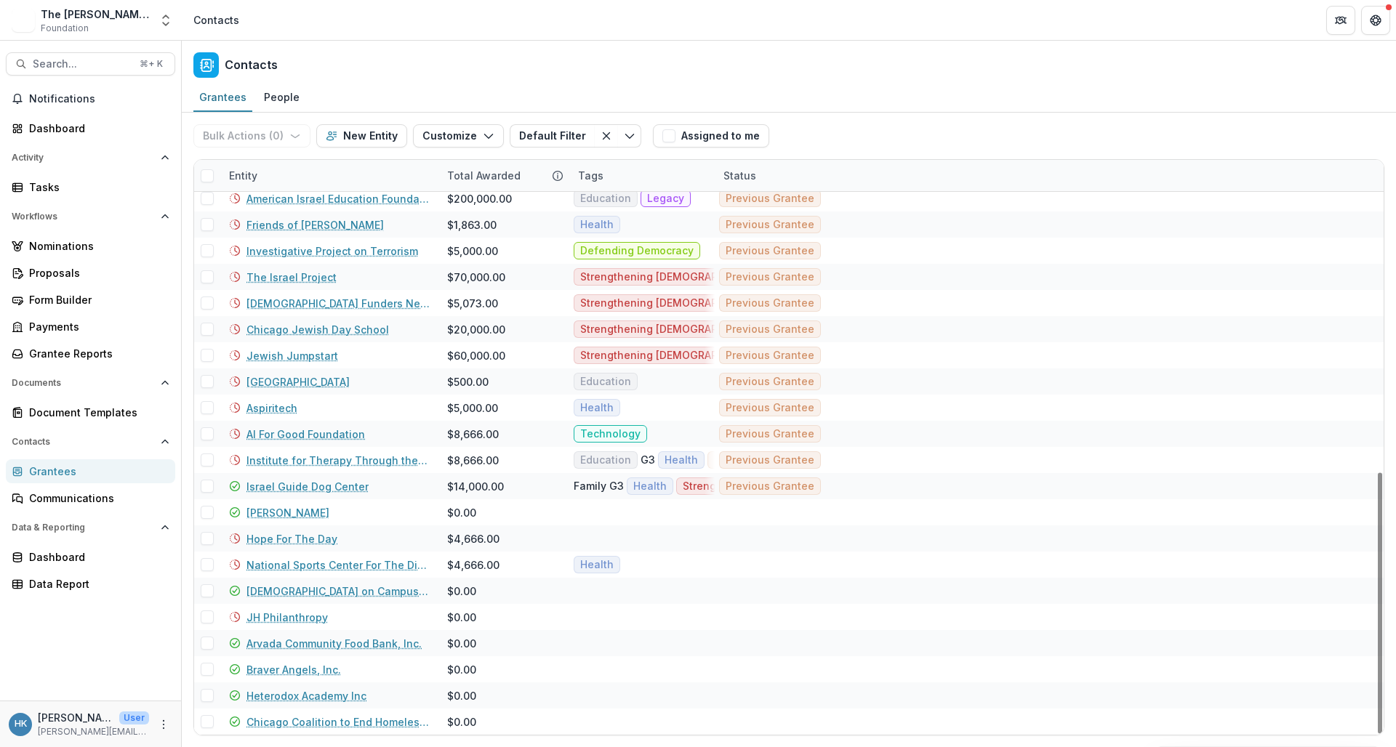
scroll to position [687, 0]
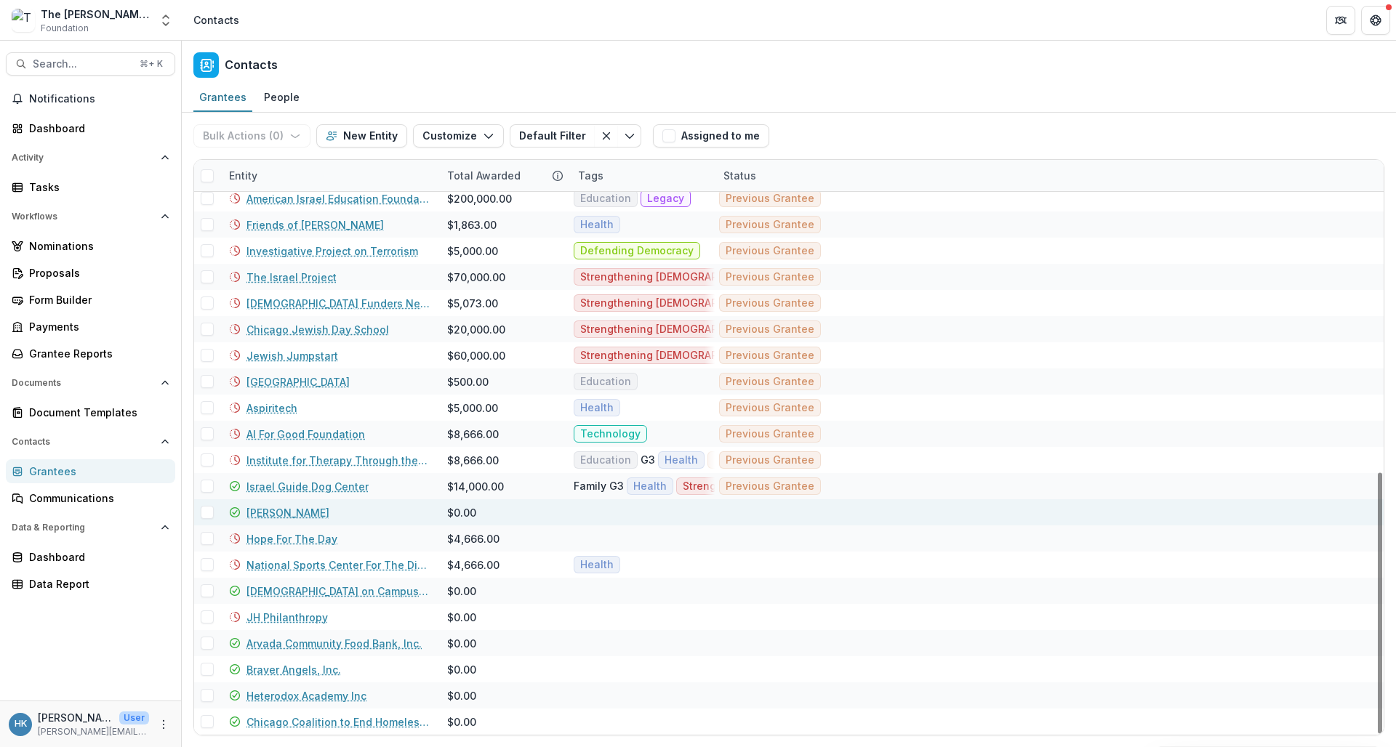
click at [207, 515] on span at bounding box center [207, 512] width 13 height 13
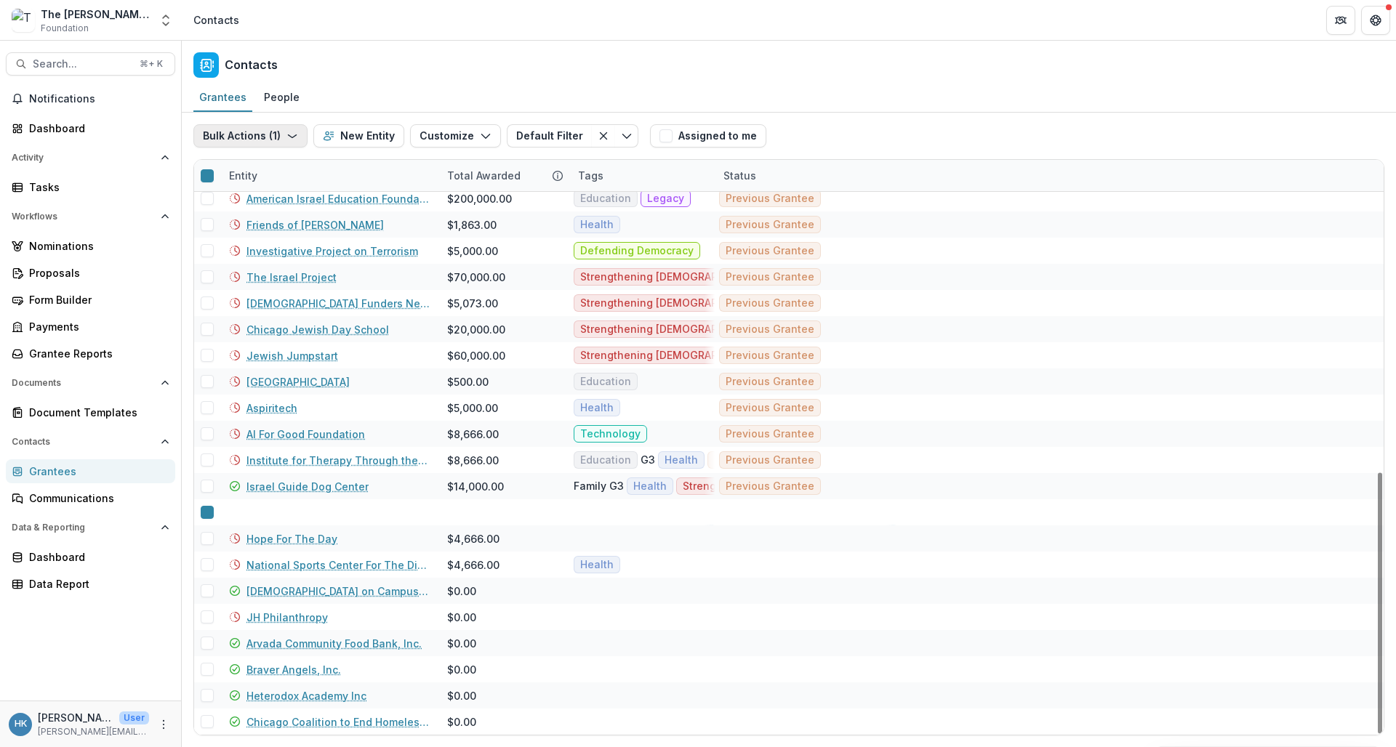
click at [292, 136] on polyline "button" at bounding box center [292, 136] width 8 height 3
click at [259, 531] on link "[PERSON_NAME]" at bounding box center [288, 538] width 83 height 15
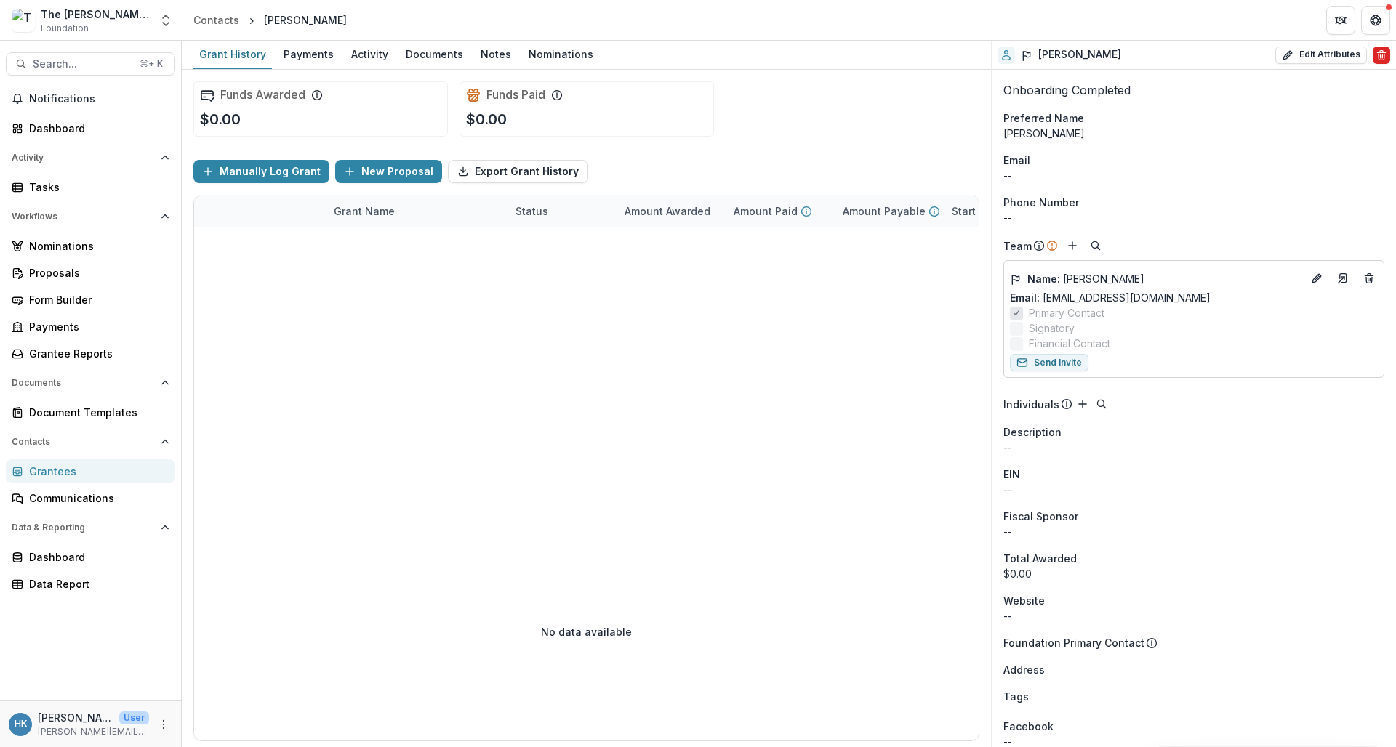
click at [1220, 57] on icon "Delete" at bounding box center [1382, 57] width 6 height 6
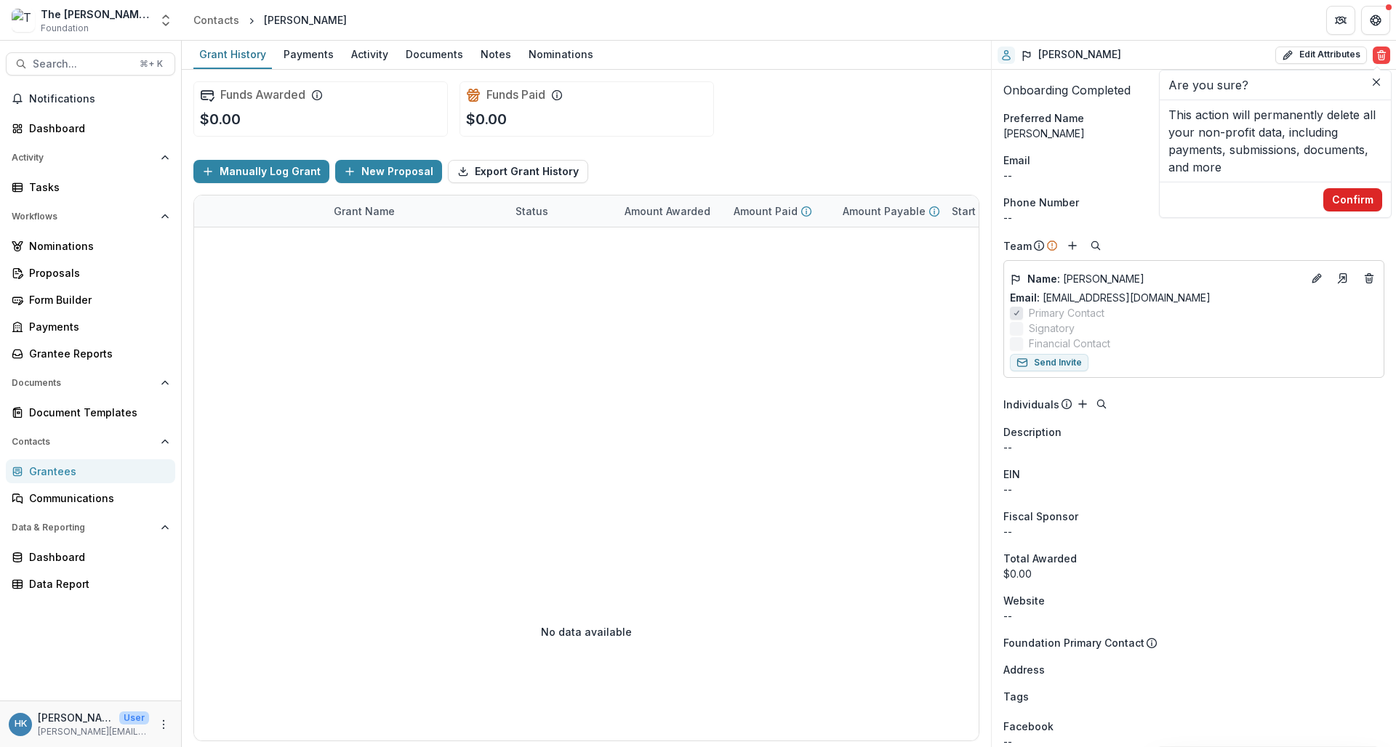
click at [1220, 201] on button "Confirm" at bounding box center [1352, 199] width 59 height 23
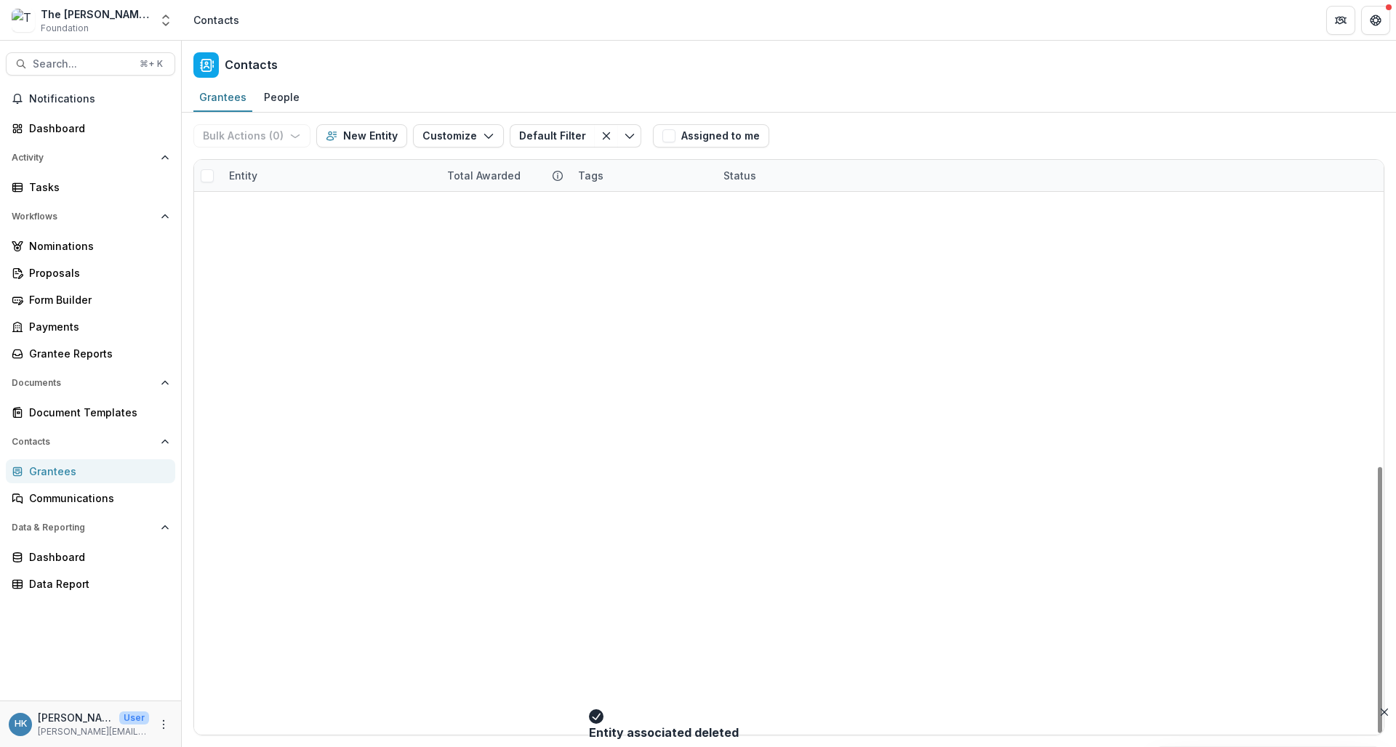
scroll to position [661, 0]
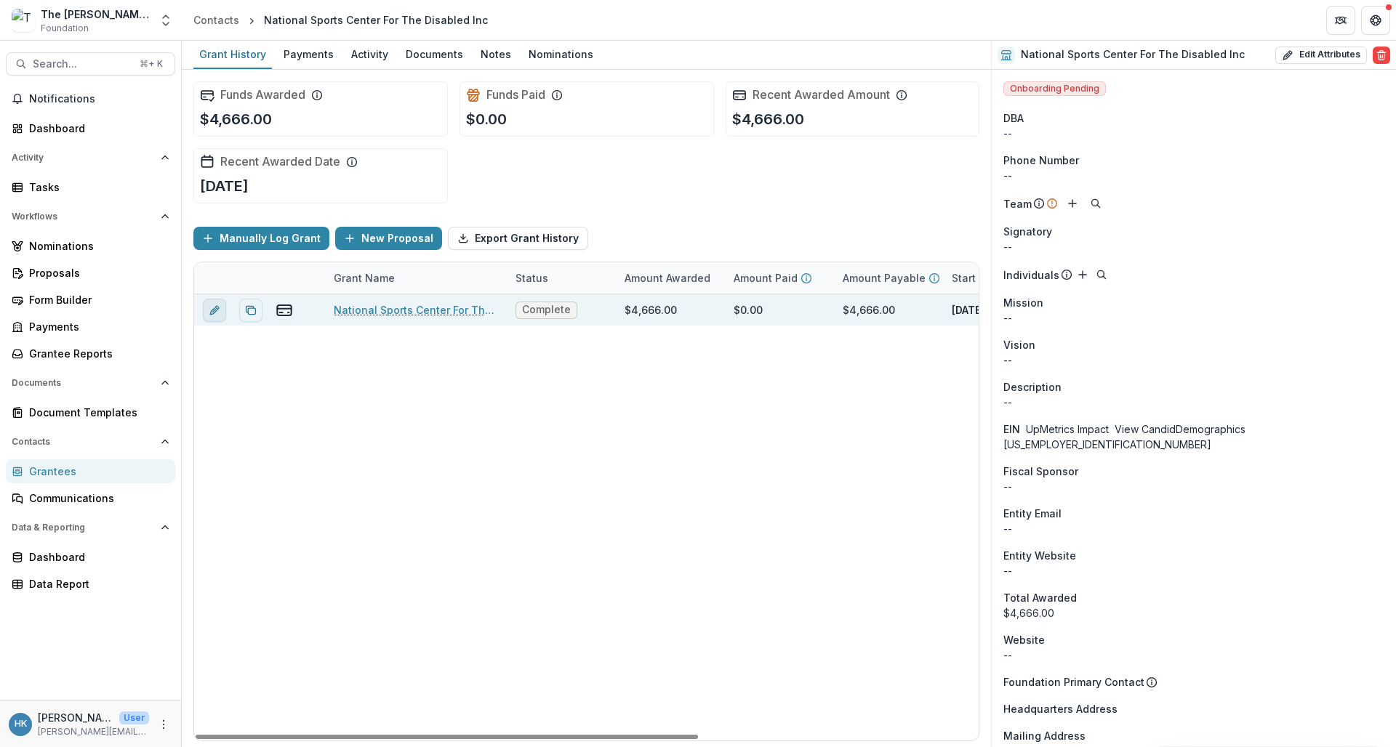
click at [213, 308] on icon "edit" at bounding box center [215, 311] width 12 height 12
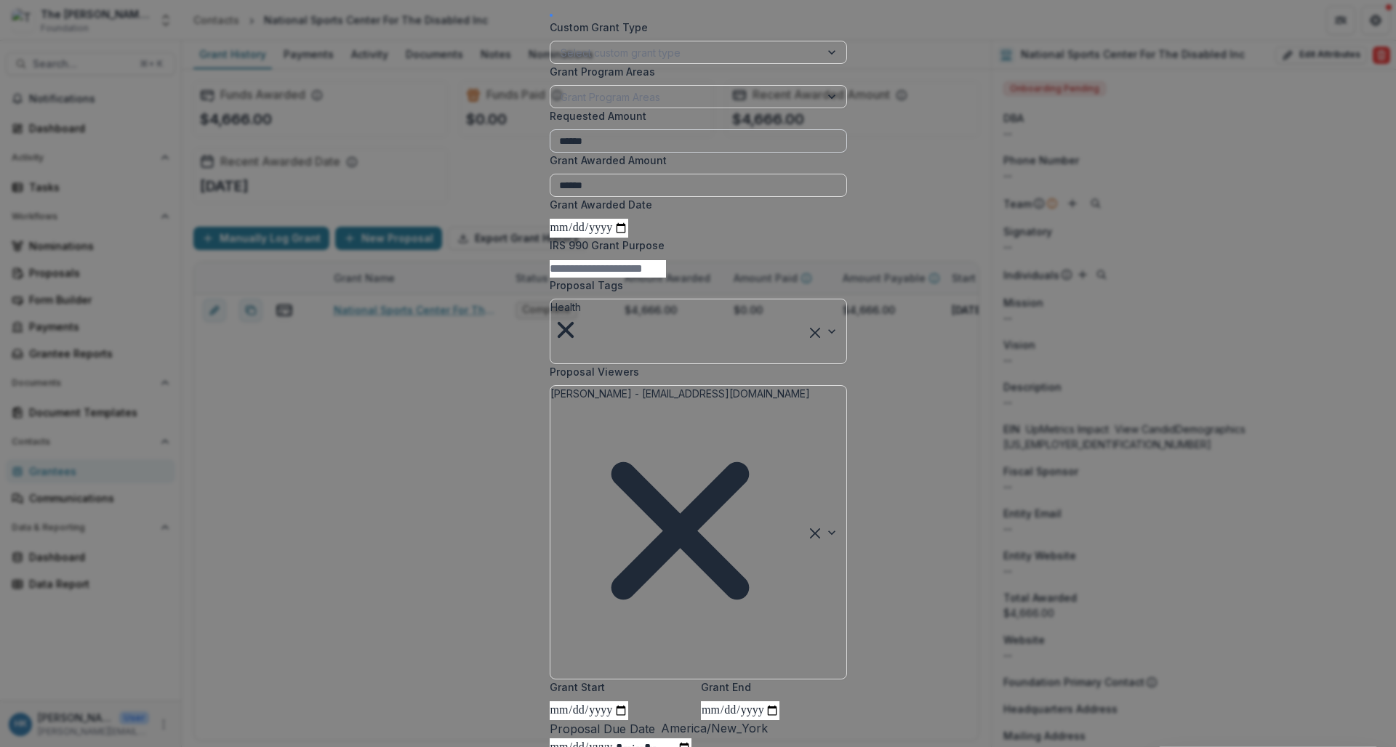
scroll to position [247, 0]
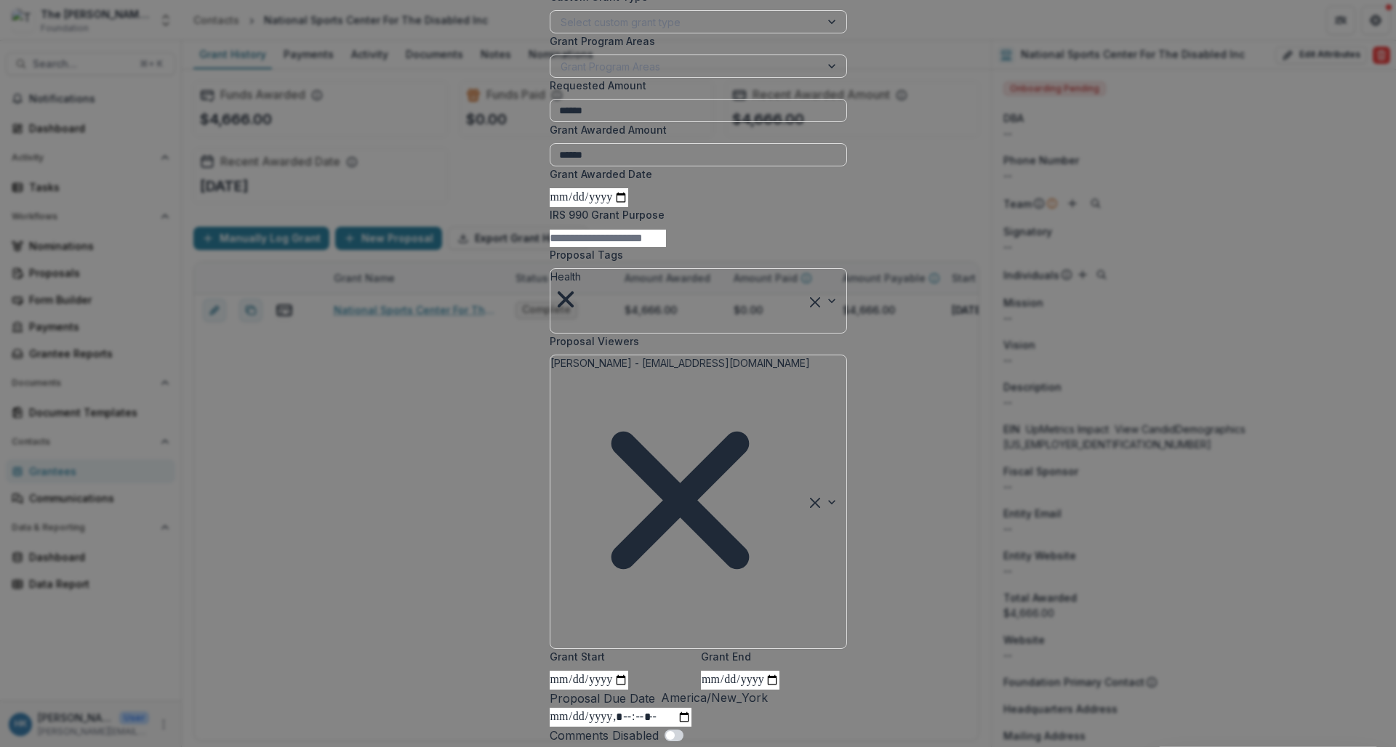
click at [599, 671] on input "**********" at bounding box center [589, 680] width 79 height 19
type input "**********"
click at [719, 671] on input "**********" at bounding box center [740, 680] width 79 height 19
click at [767, 671] on input "**********" at bounding box center [740, 680] width 79 height 19
type input "**********"
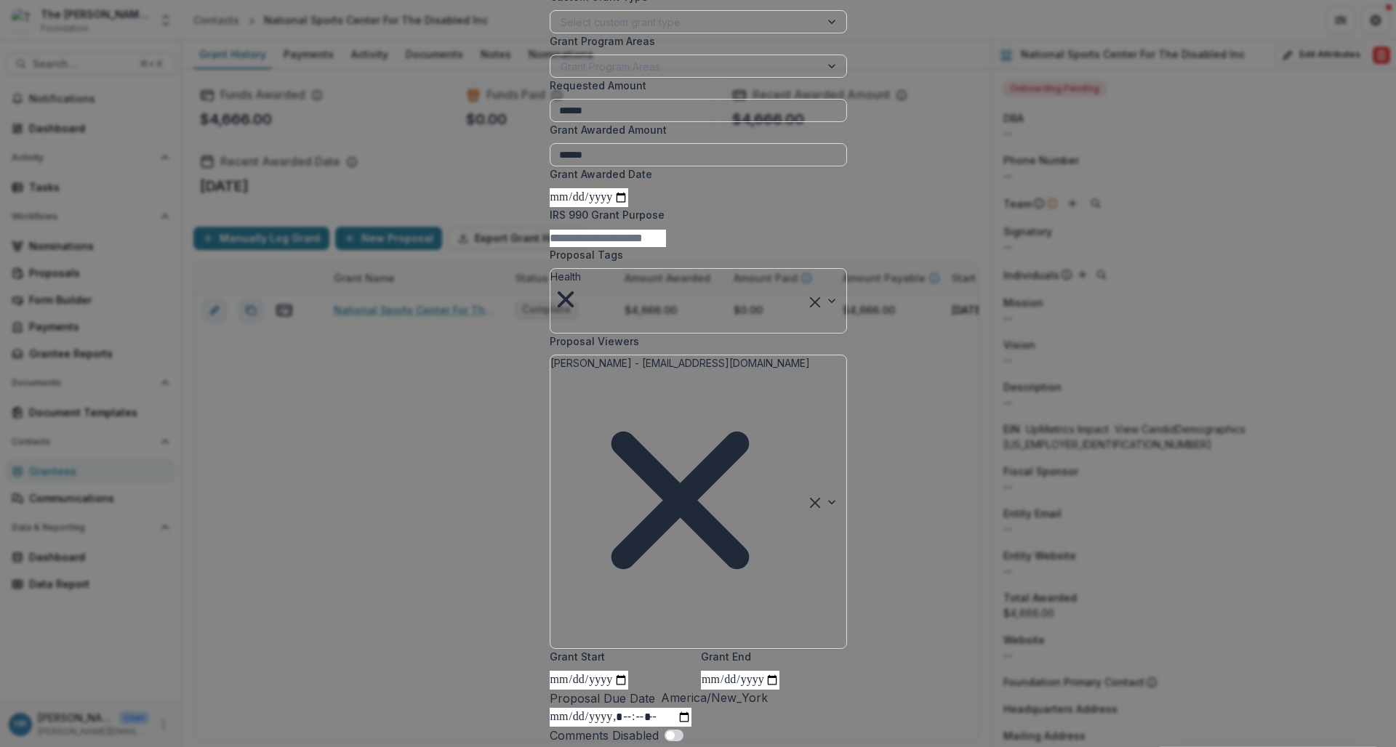
click at [838, 649] on label "Grant End" at bounding box center [769, 656] width 137 height 15
click at [779, 671] on input "**********" at bounding box center [740, 680] width 79 height 19
click at [847, 592] on form "**********" at bounding box center [698, 288] width 297 height 948
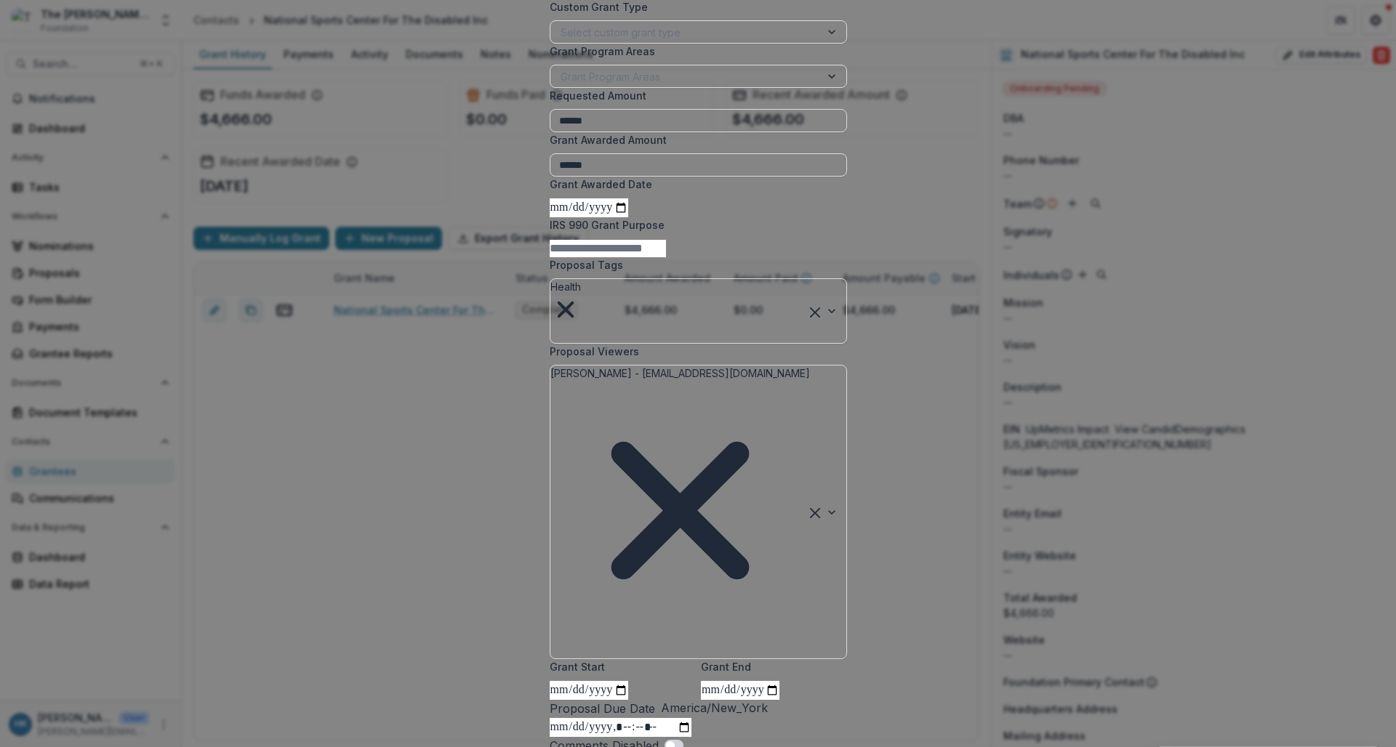
scroll to position [234, 0]
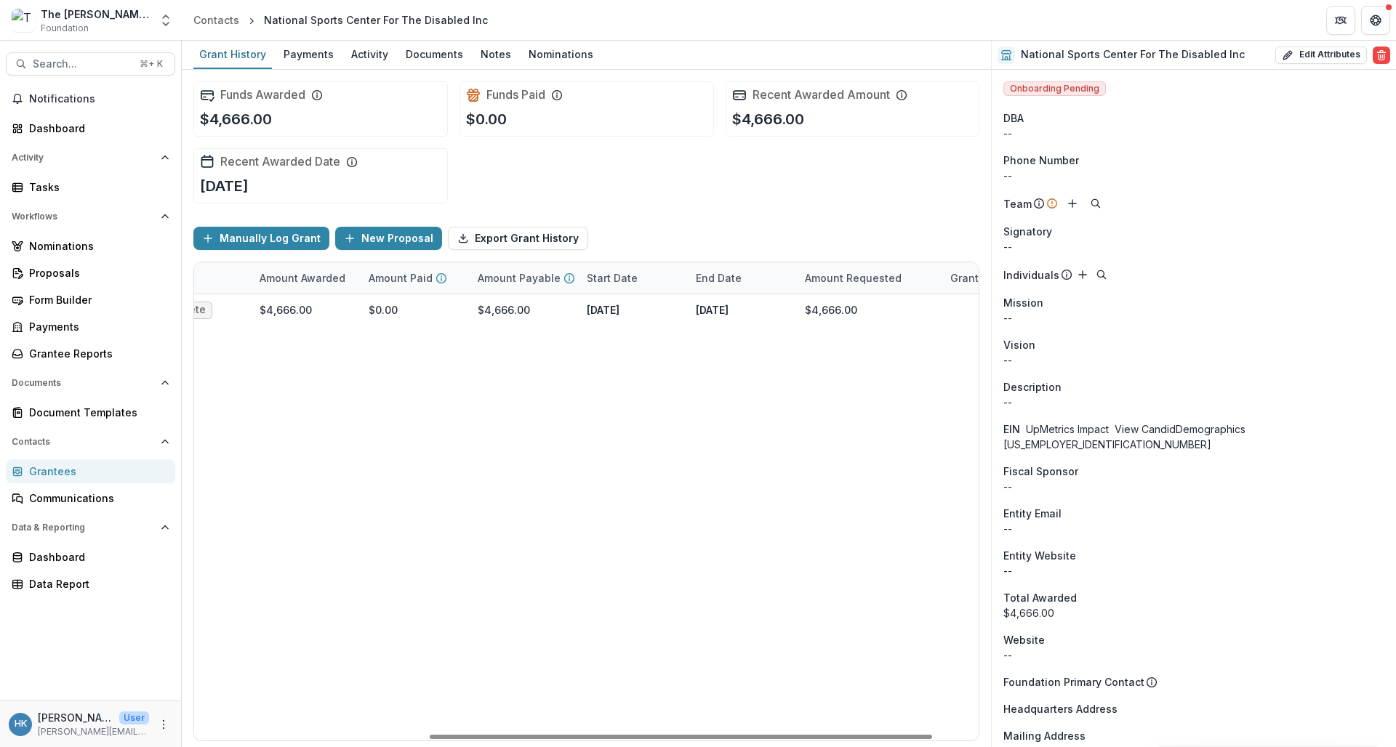
scroll to position [0, 437]
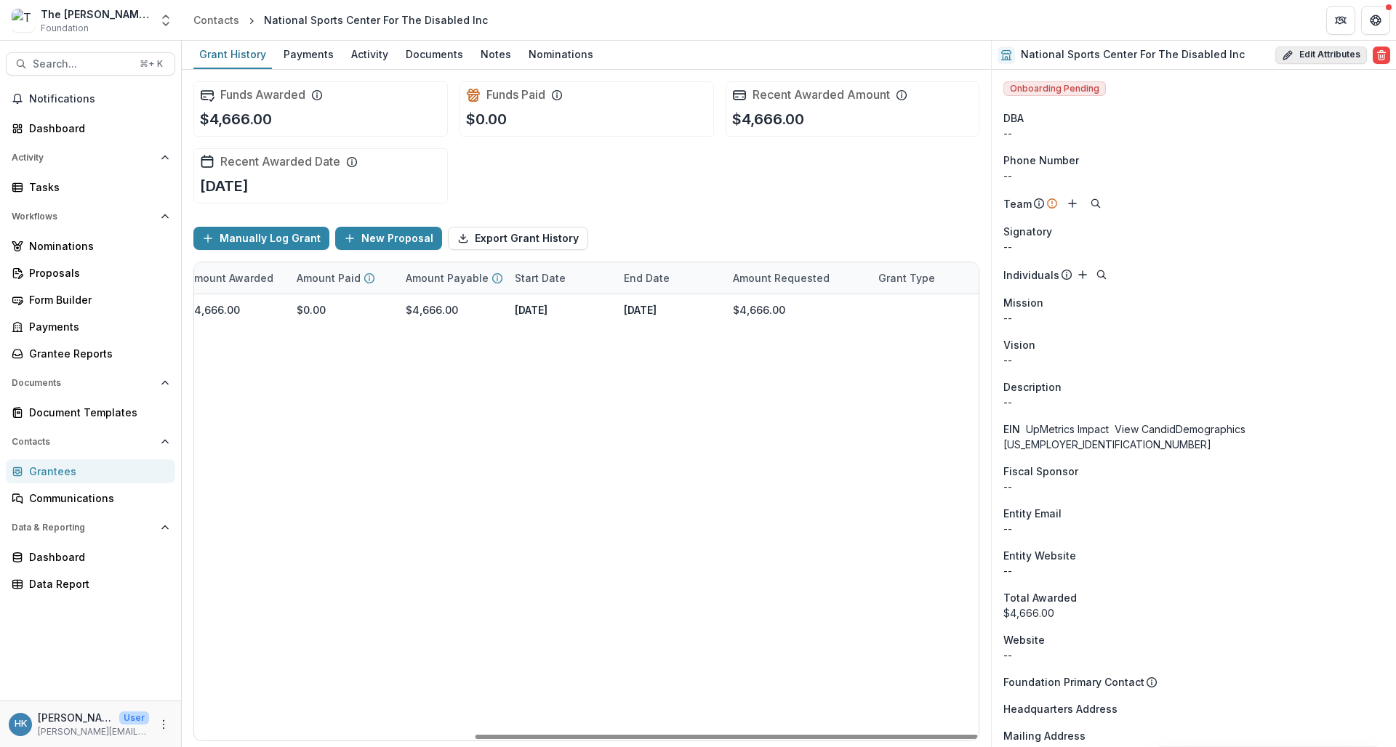
click at [1220, 57] on button "Edit Attributes" at bounding box center [1321, 55] width 92 height 17
select select
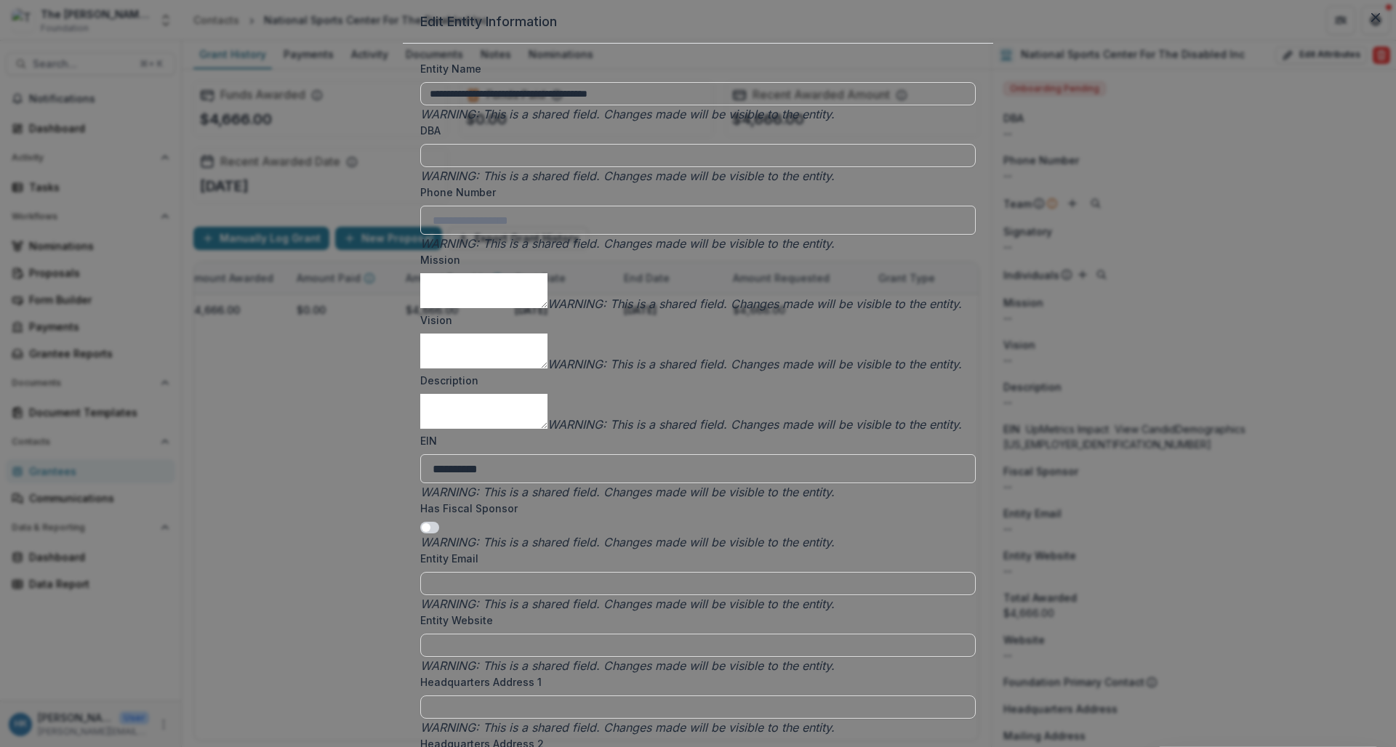
scroll to position [2136, 0]
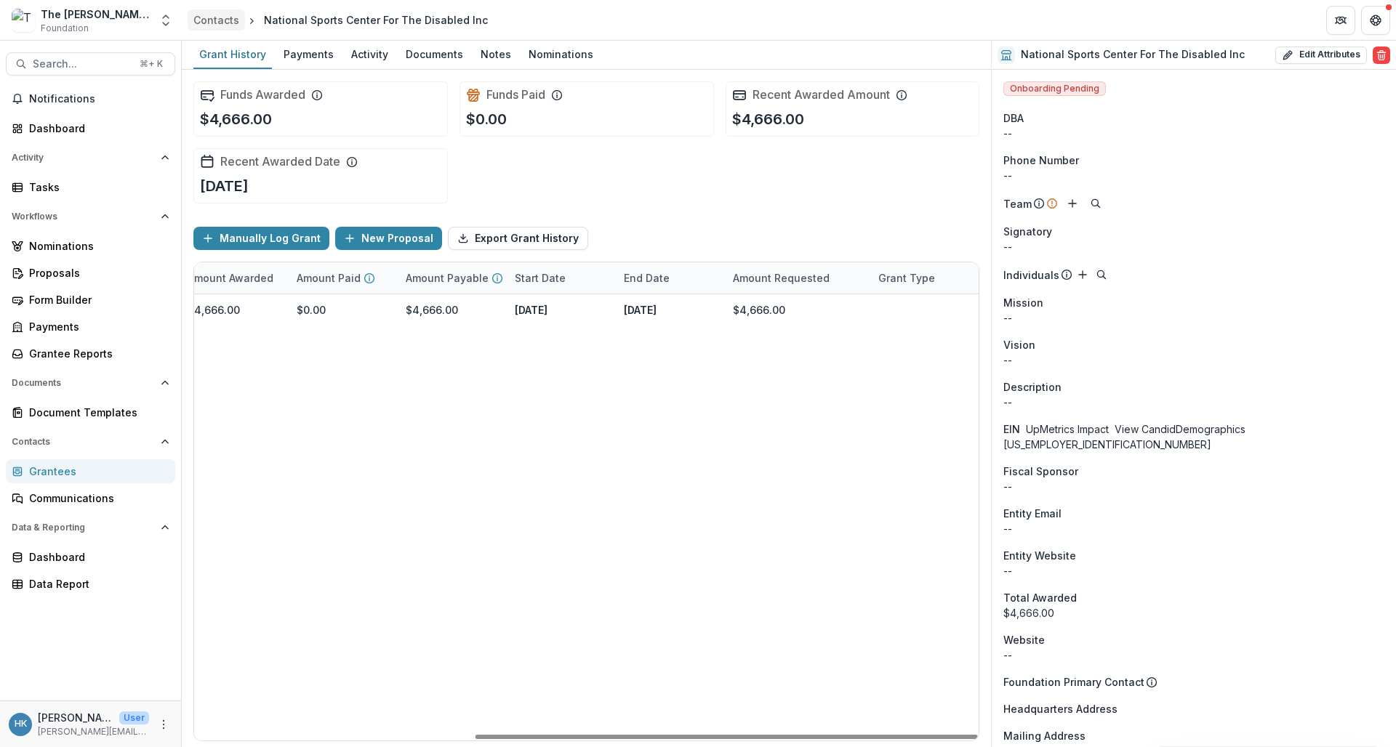
click at [217, 15] on div "Contacts" at bounding box center [216, 19] width 46 height 15
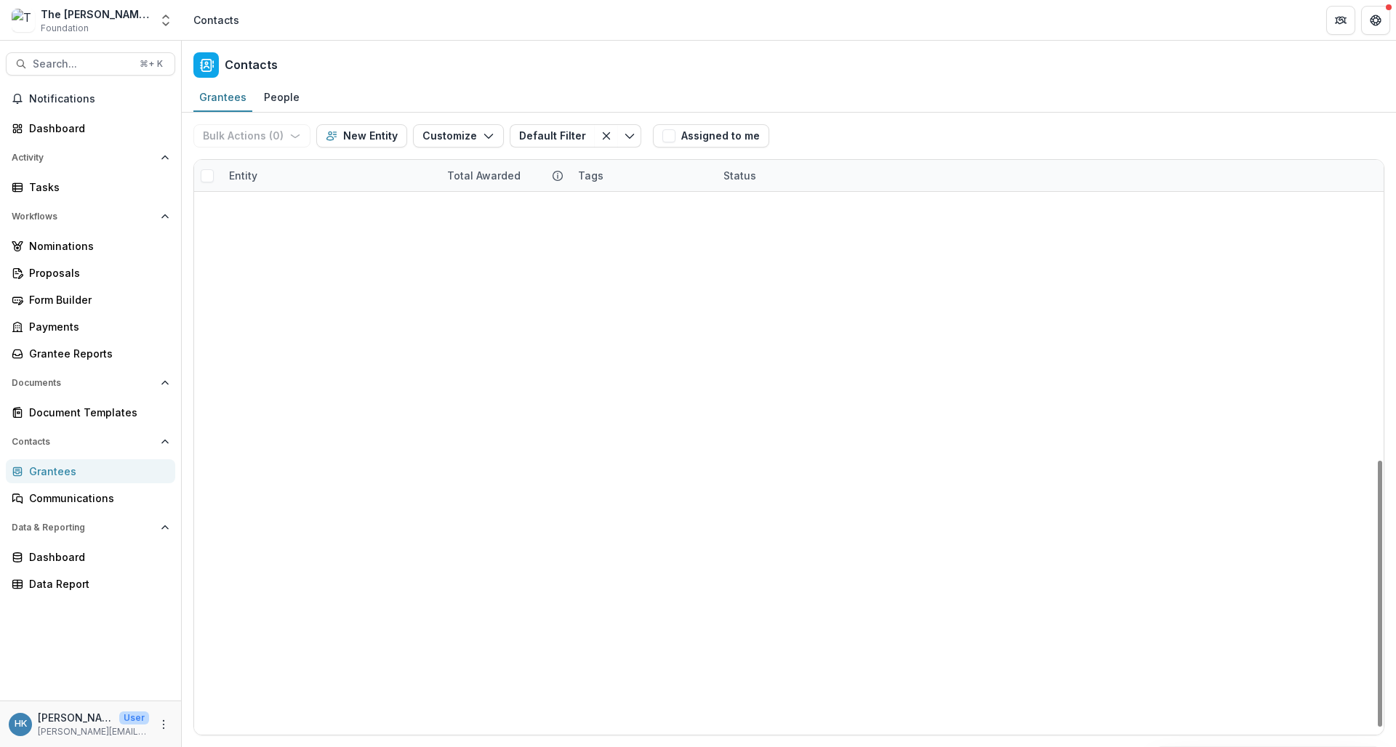
scroll to position [647, 0]
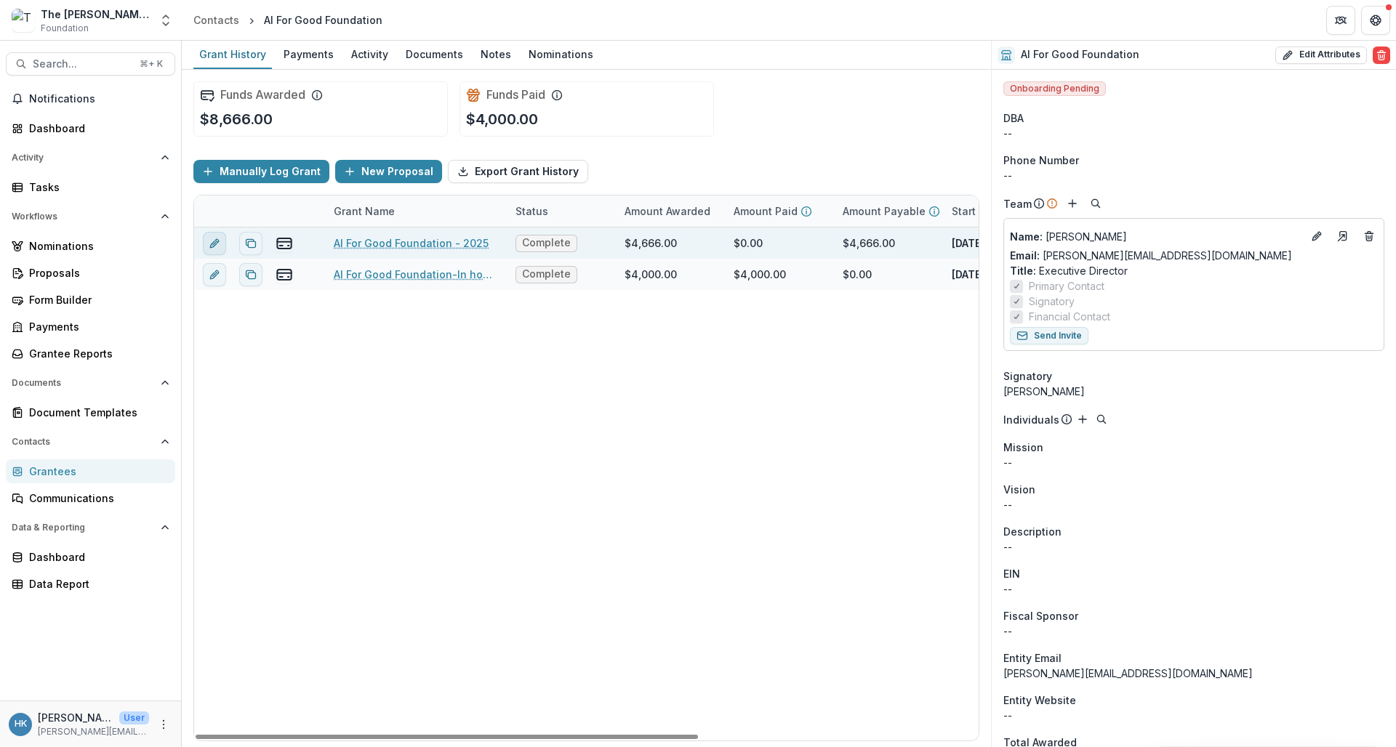
click at [213, 245] on line "edit" at bounding box center [214, 243] width 3 height 3
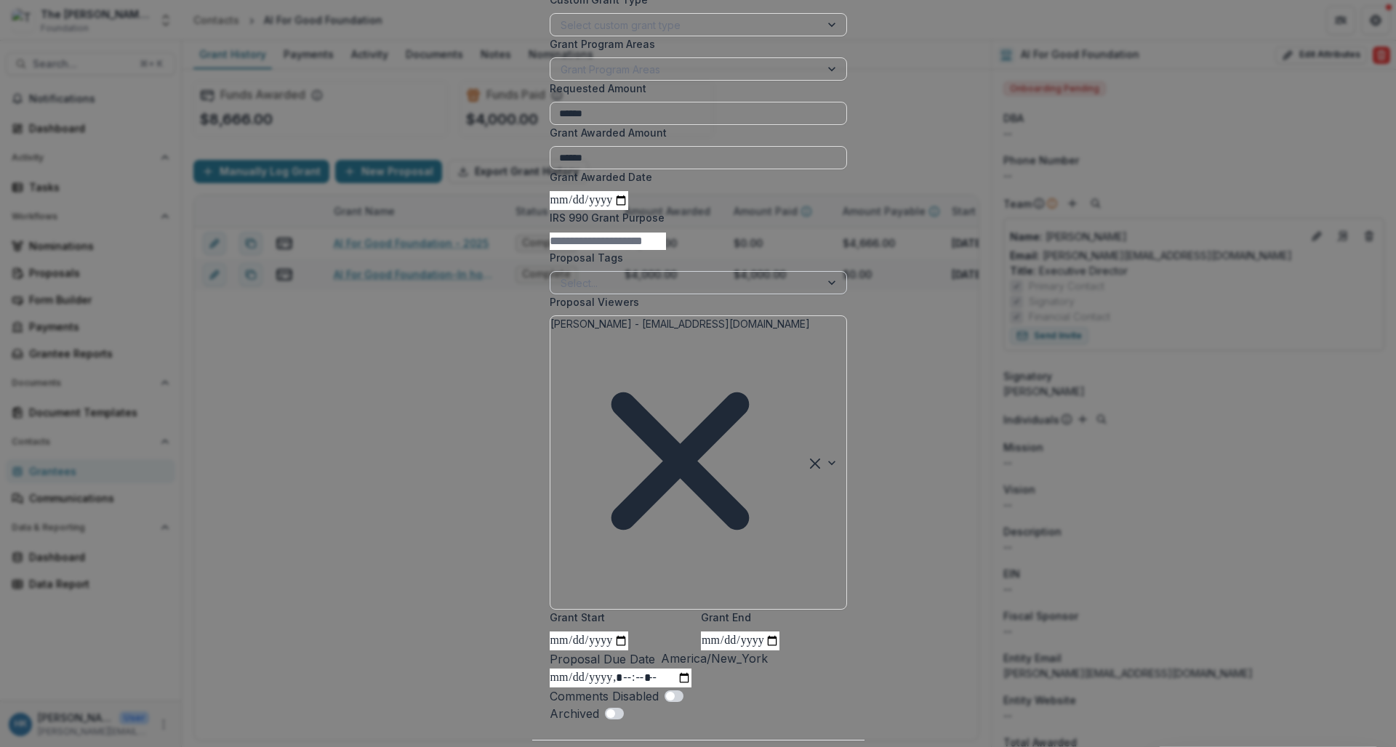
scroll to position [247, 0]
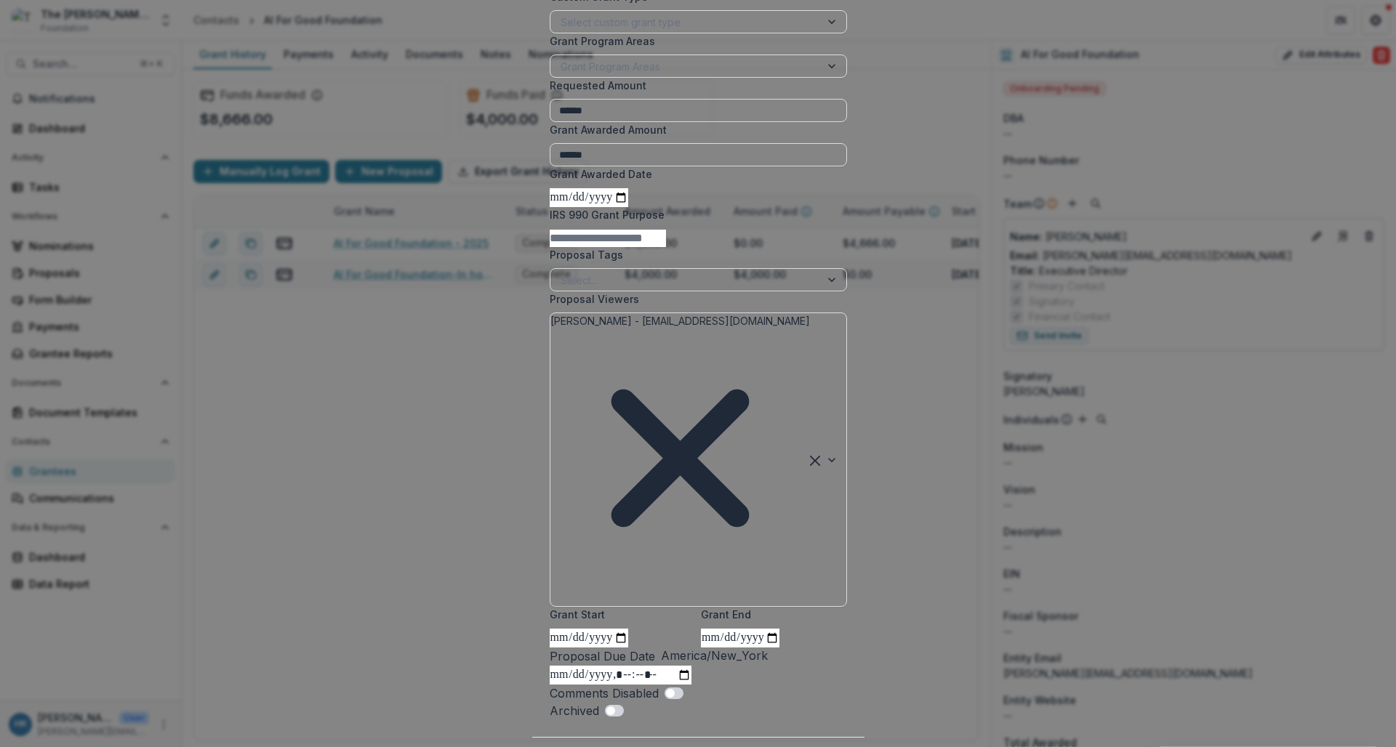
click at [607, 629] on input "**********" at bounding box center [589, 638] width 79 height 19
type input "**********"
click at [713, 629] on input "**********" at bounding box center [740, 638] width 79 height 19
click at [773, 629] on input "**********" at bounding box center [740, 638] width 79 height 19
type input "**********"
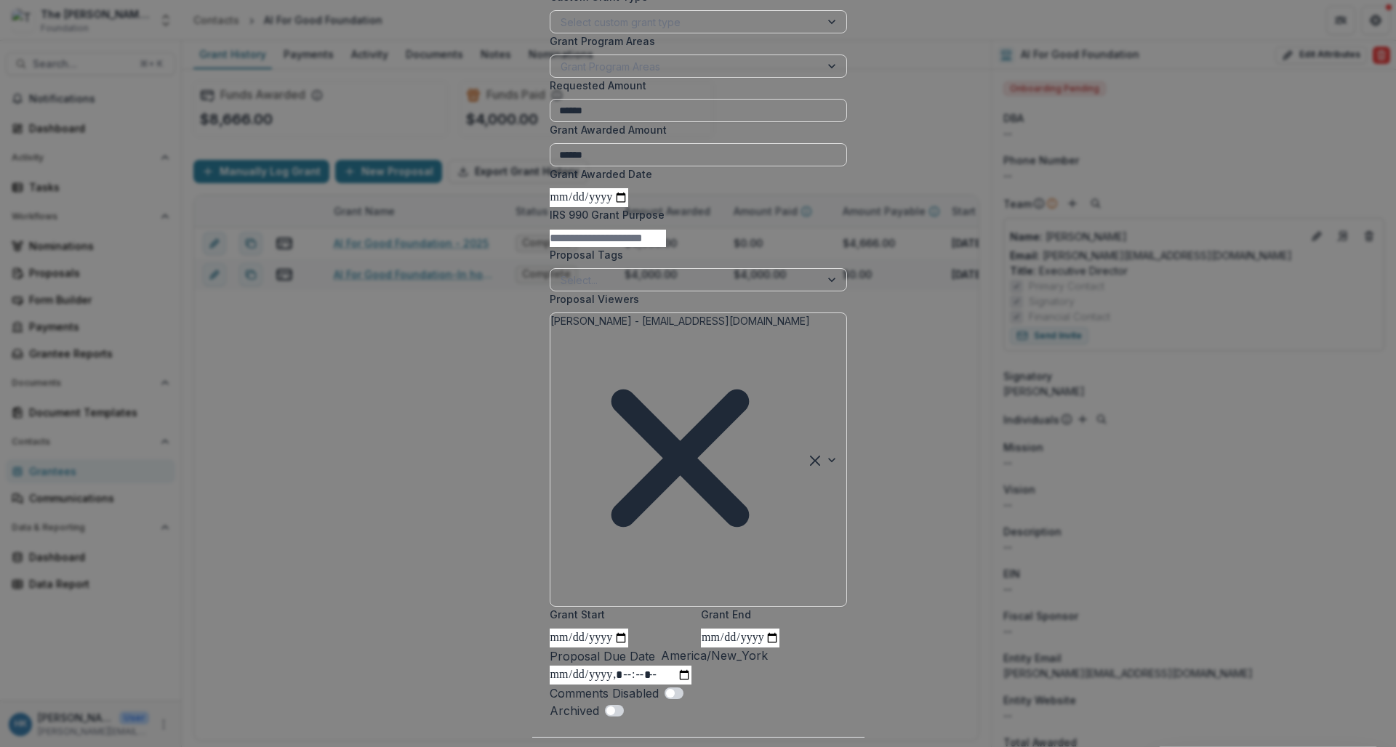
click at [838, 607] on label "Grant End" at bounding box center [769, 614] width 137 height 15
click at [779, 629] on input "**********" at bounding box center [740, 638] width 79 height 19
click at [847, 614] on form "**********" at bounding box center [698, 267] width 297 height 906
click at [847, 747] on button "Update" at bounding box center [820, 761] width 55 height 23
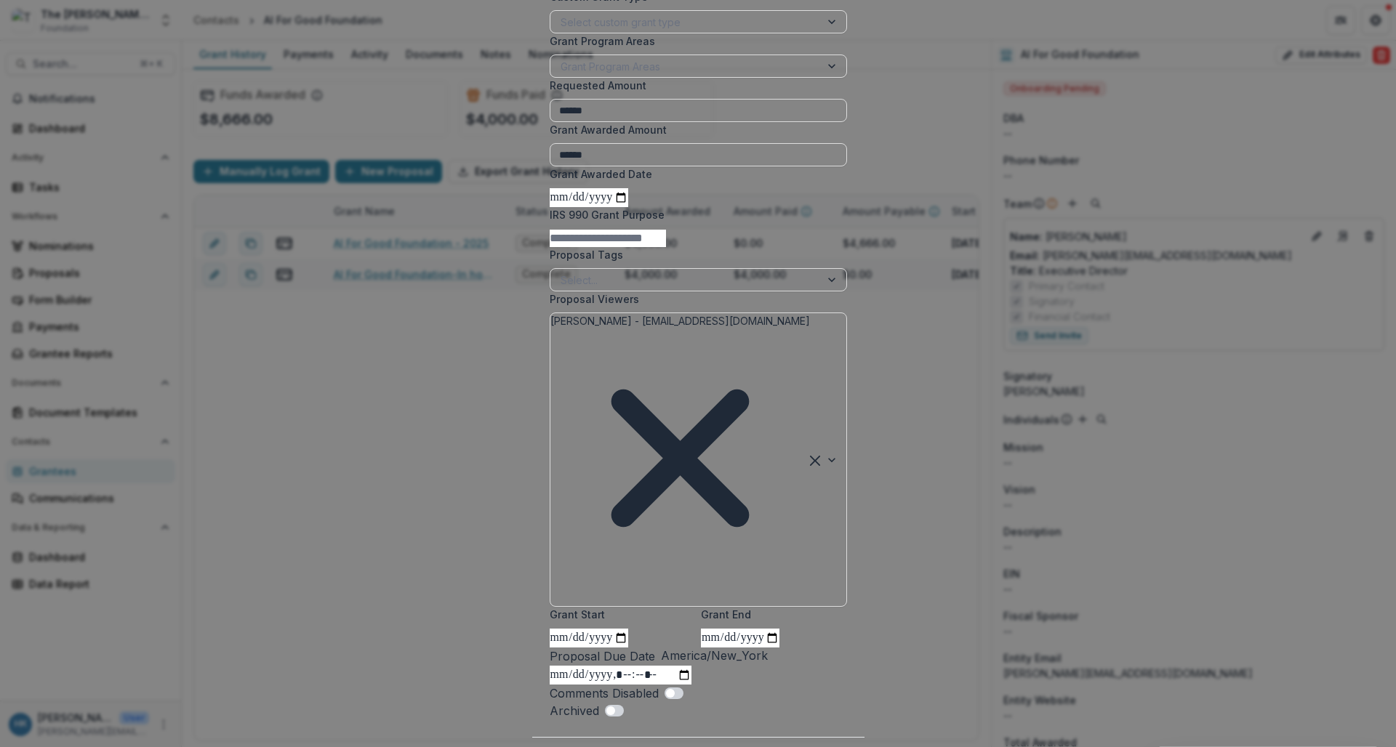
click at [550, 207] on input "Grant Awarded Date" at bounding box center [589, 197] width 79 height 19
type input "**********"
click at [847, 747] on button "Update" at bounding box center [820, 761] width 55 height 23
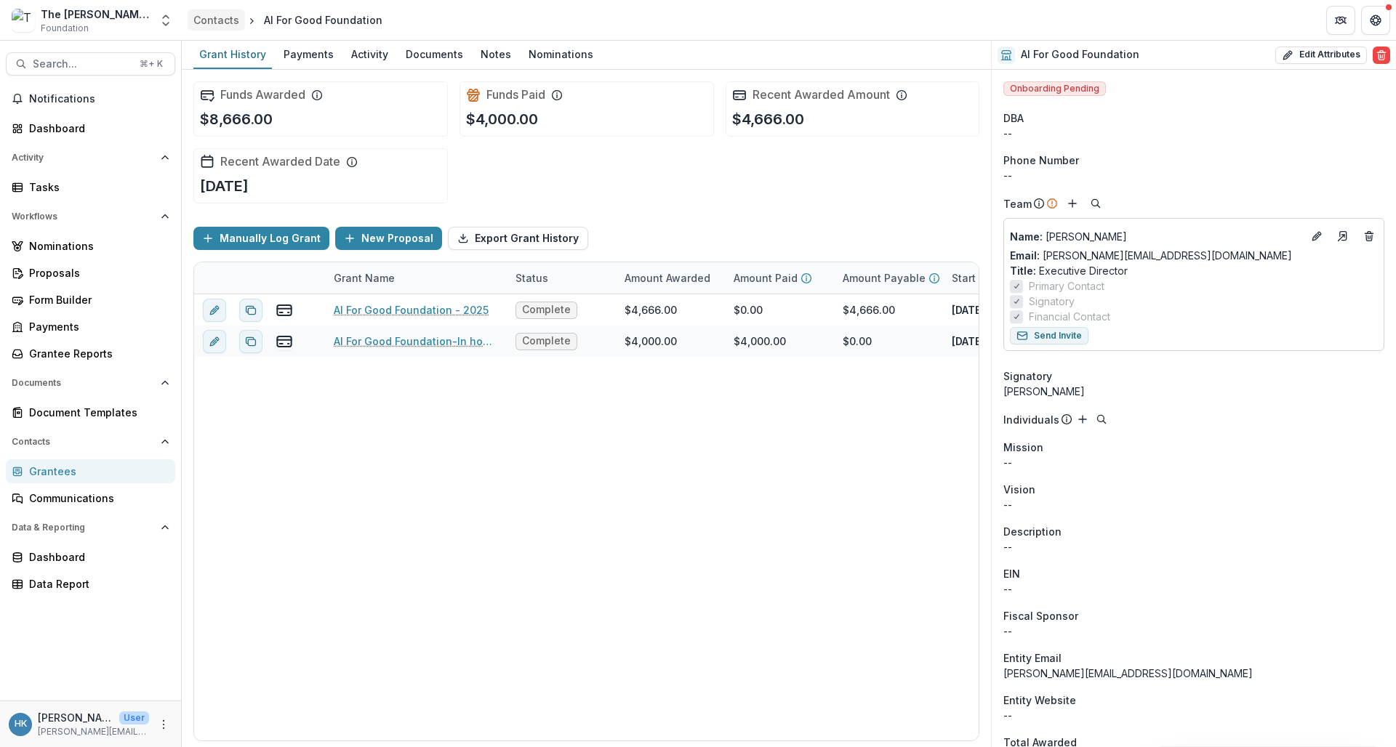
click at [220, 24] on div "Contacts" at bounding box center [216, 19] width 46 height 15
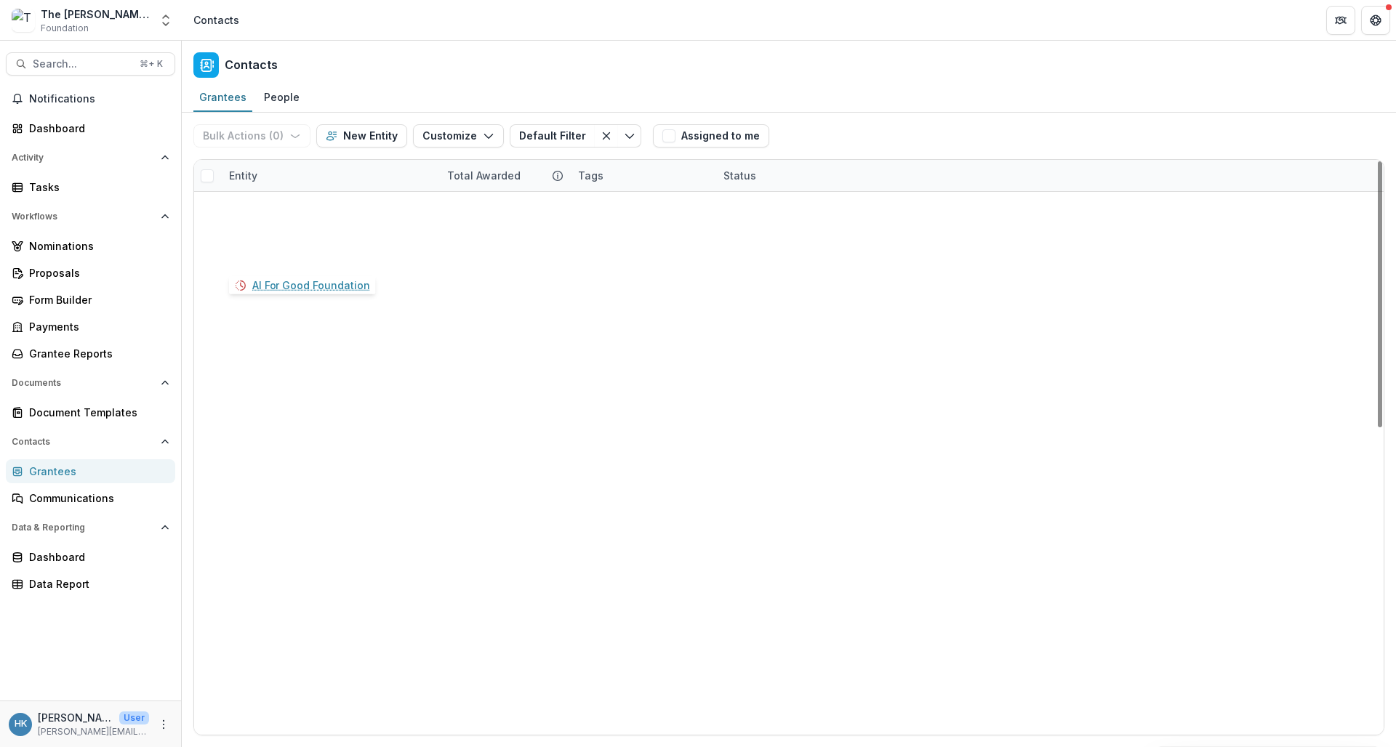
click at [324, 250] on link "AI For Good Foundation" at bounding box center [306, 257] width 119 height 15
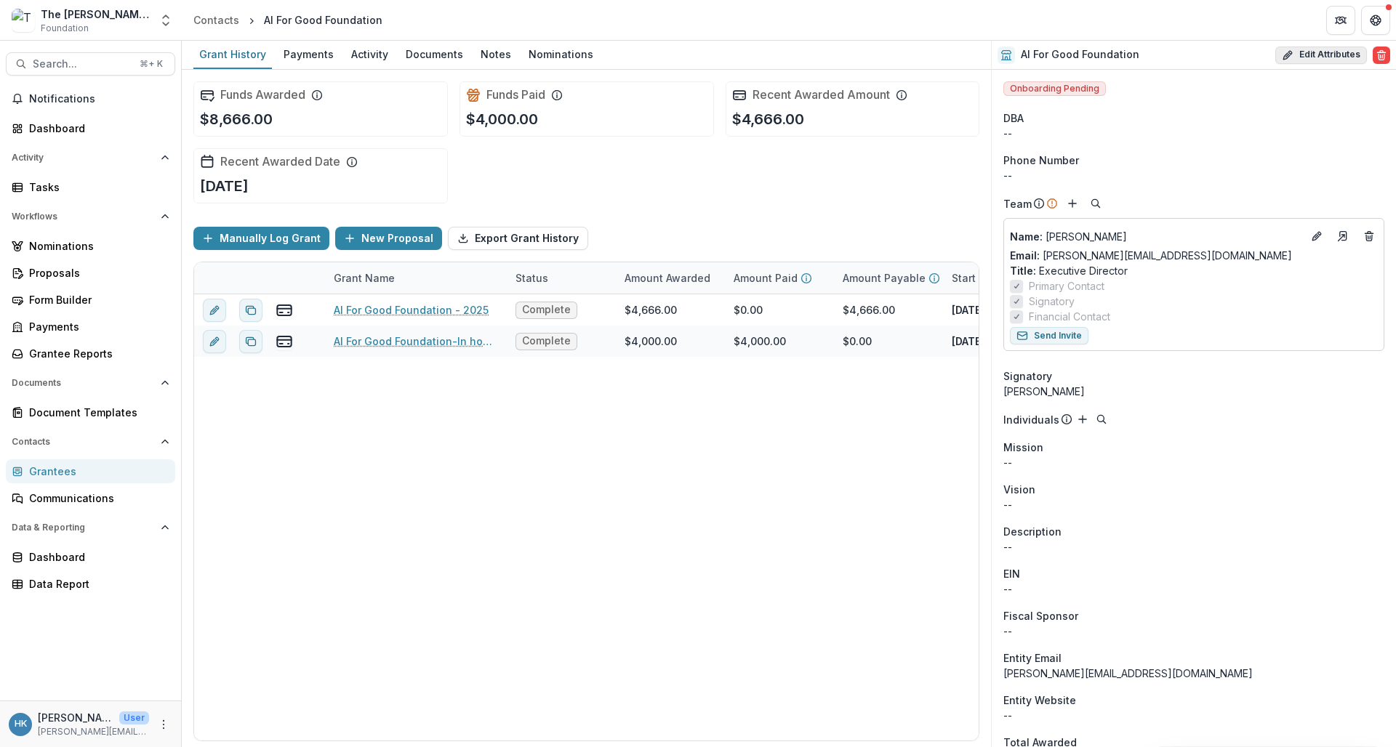
click at [1220, 54] on button "Edit Attributes" at bounding box center [1321, 55] width 92 height 17
select select
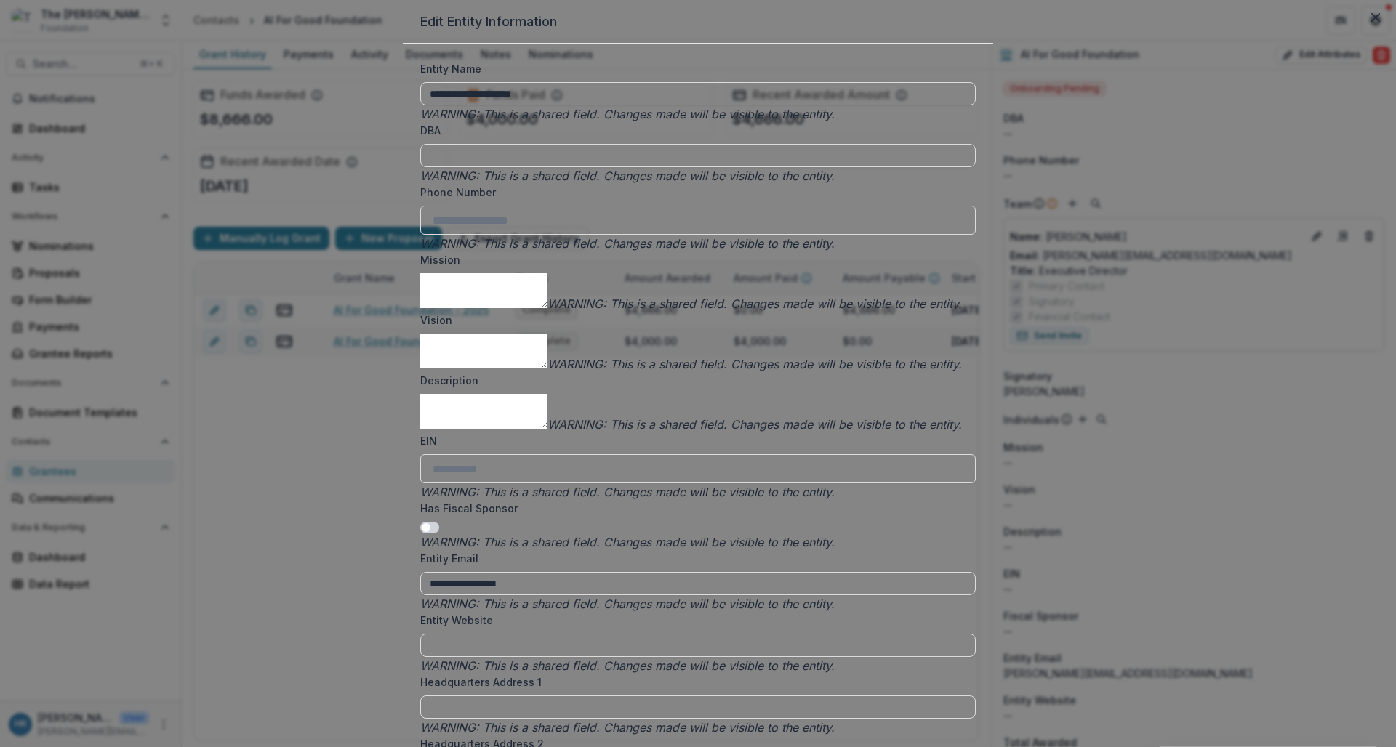
scroll to position [2136, 0]
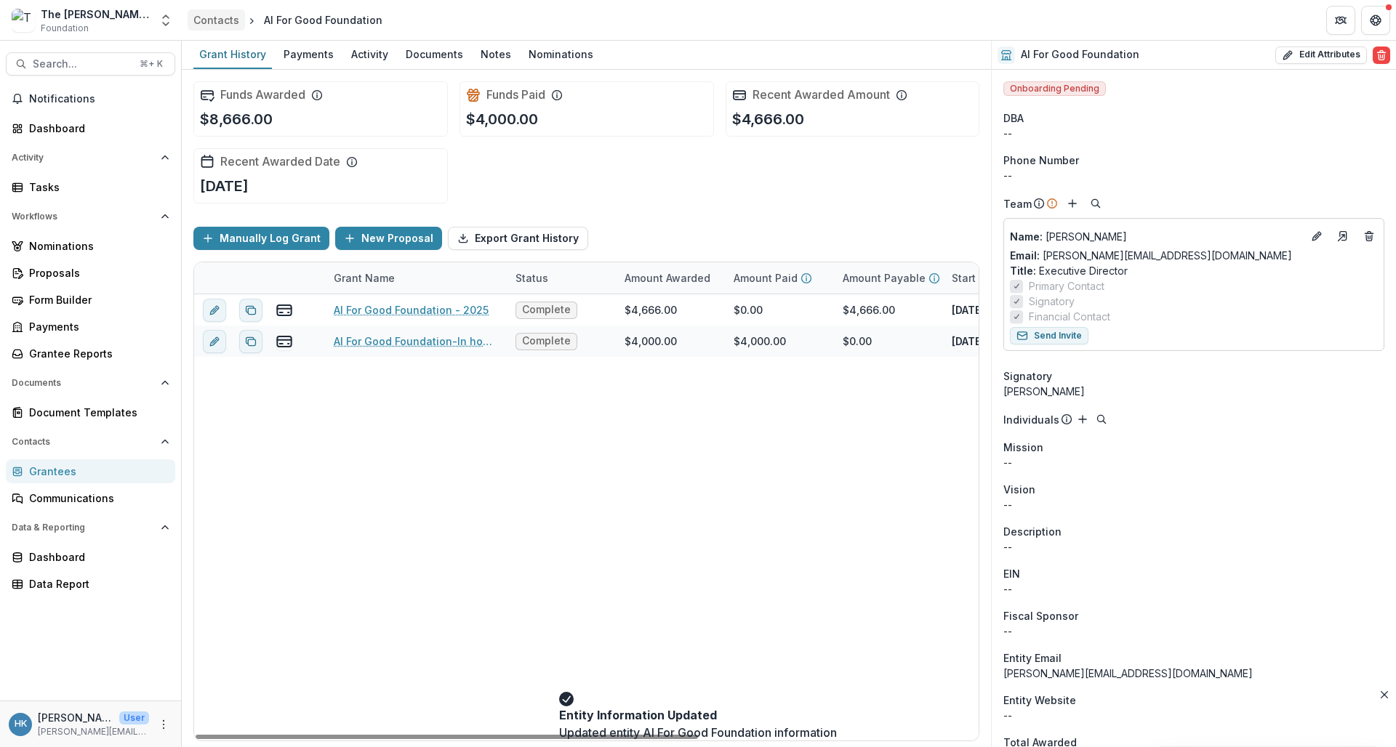
click at [220, 20] on div "Contacts" at bounding box center [216, 19] width 46 height 15
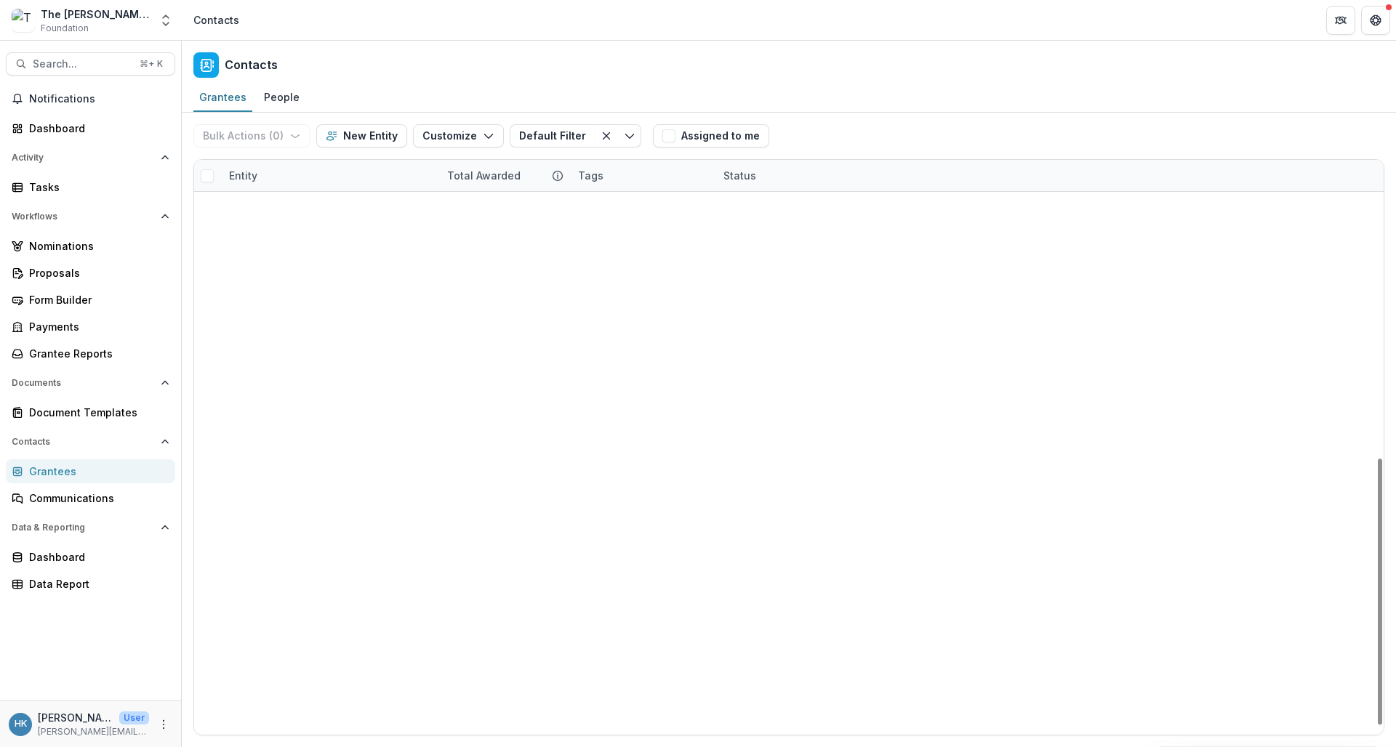
scroll to position [628, 0]
click at [750, 175] on div "Status" at bounding box center [740, 175] width 50 height 15
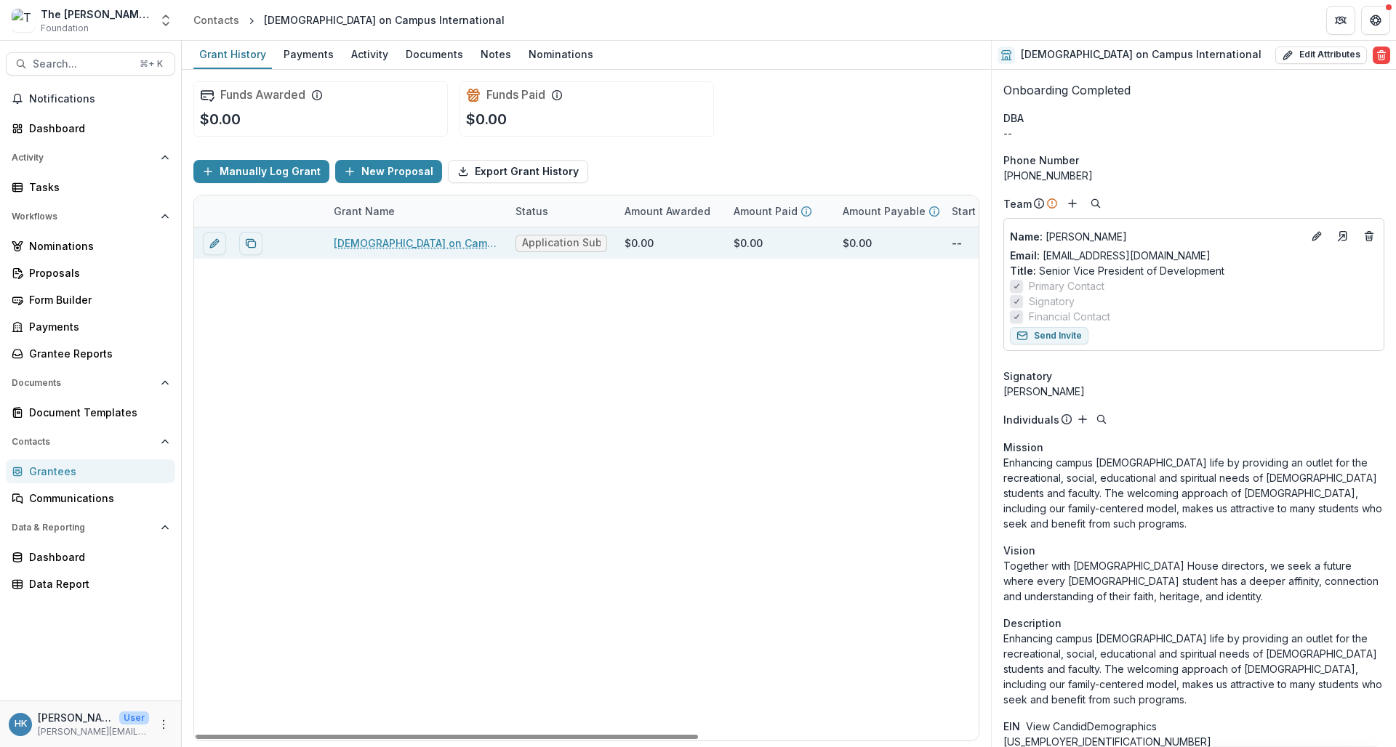
click at [549, 248] on span "Application Submitted" at bounding box center [561, 243] width 79 height 12
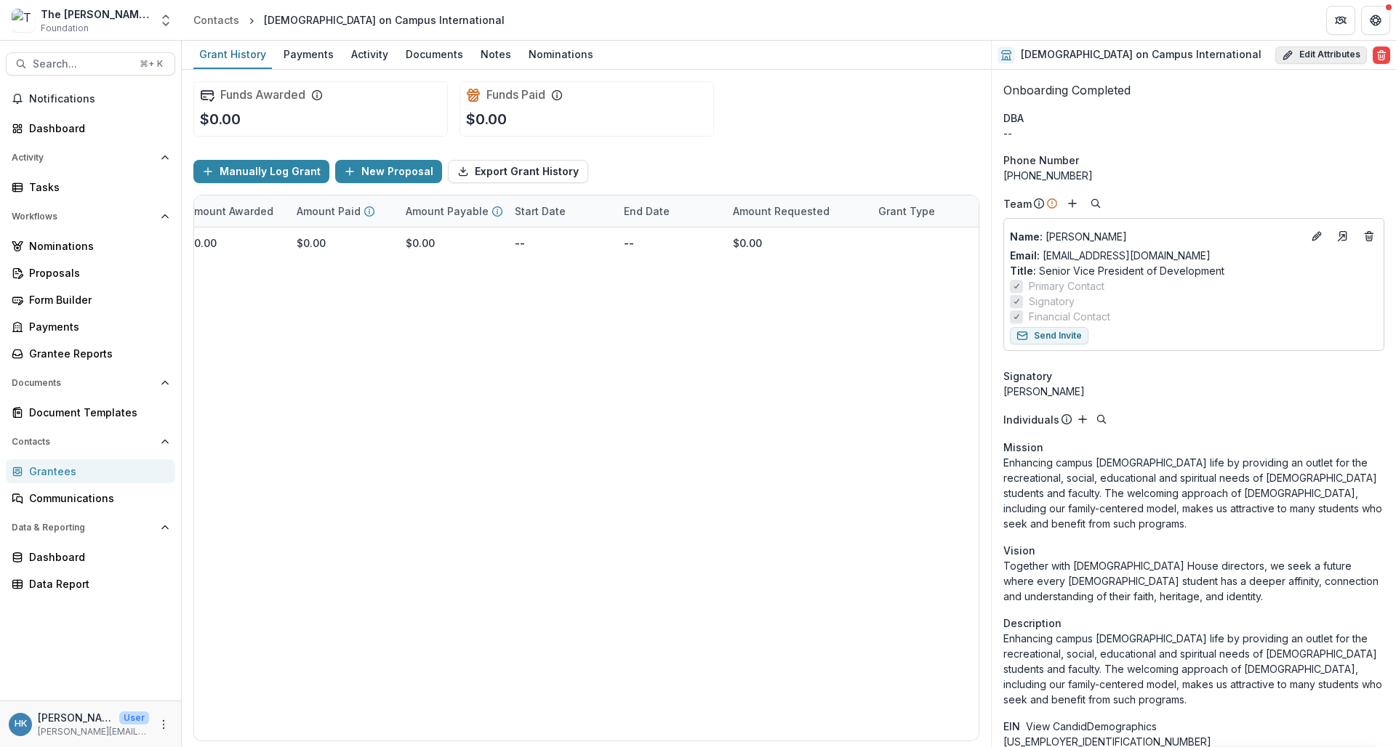
click at [1220, 60] on button "Edit Attributes" at bounding box center [1321, 55] width 92 height 17
select select "**"
select select
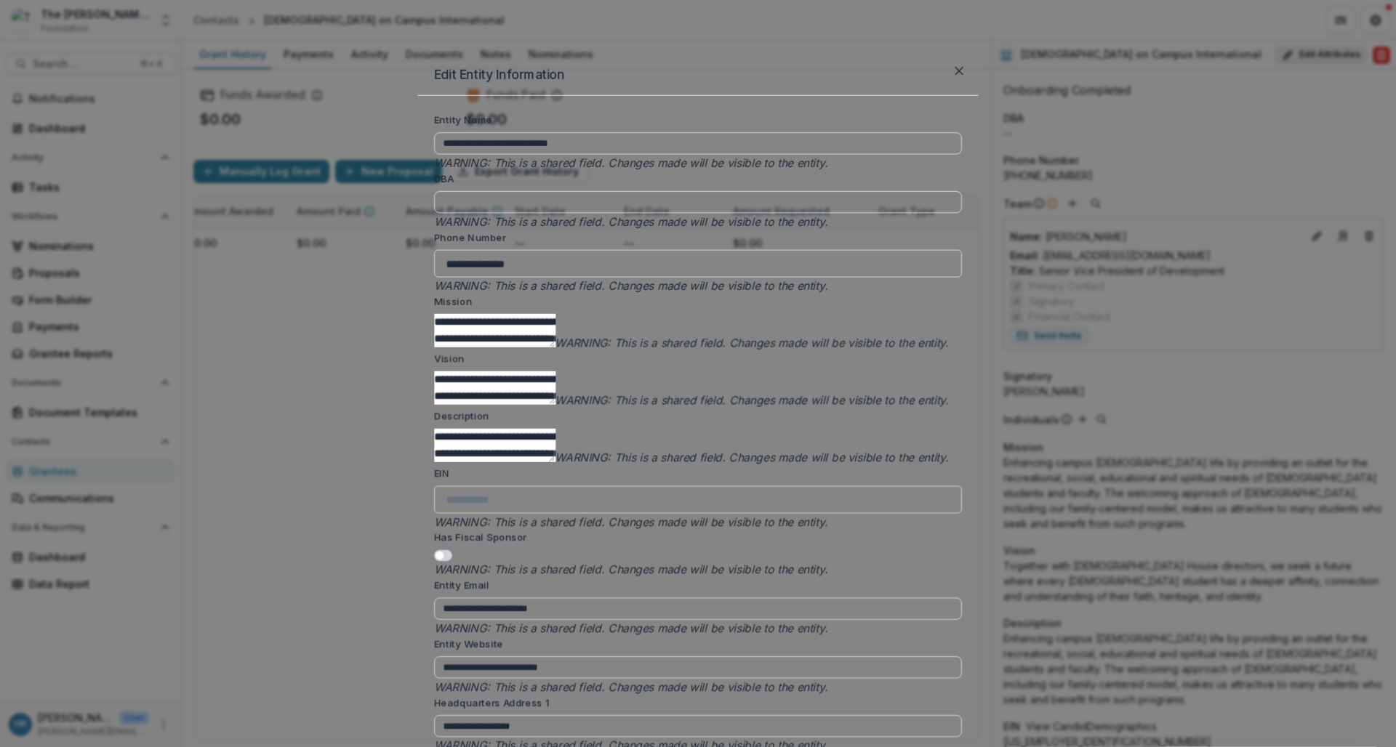
type input "**********"
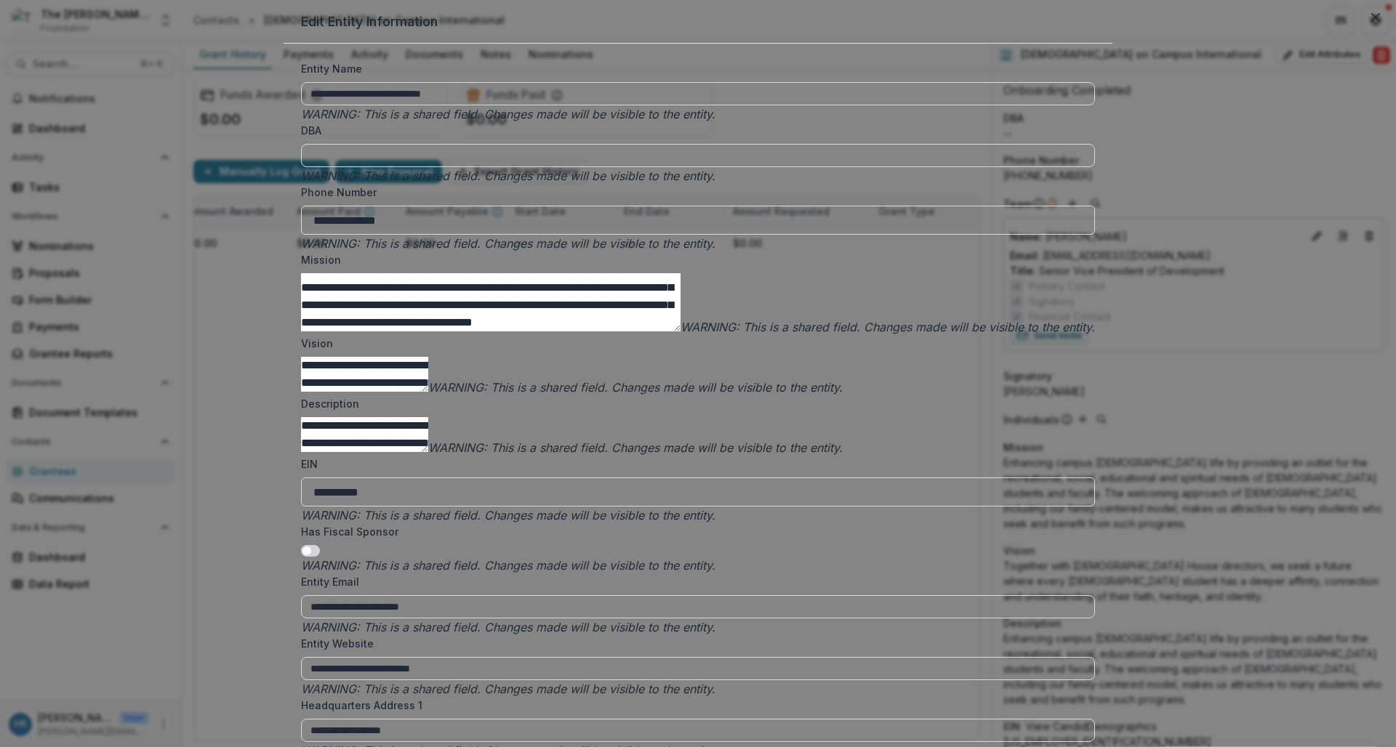
scroll to position [2136, 0]
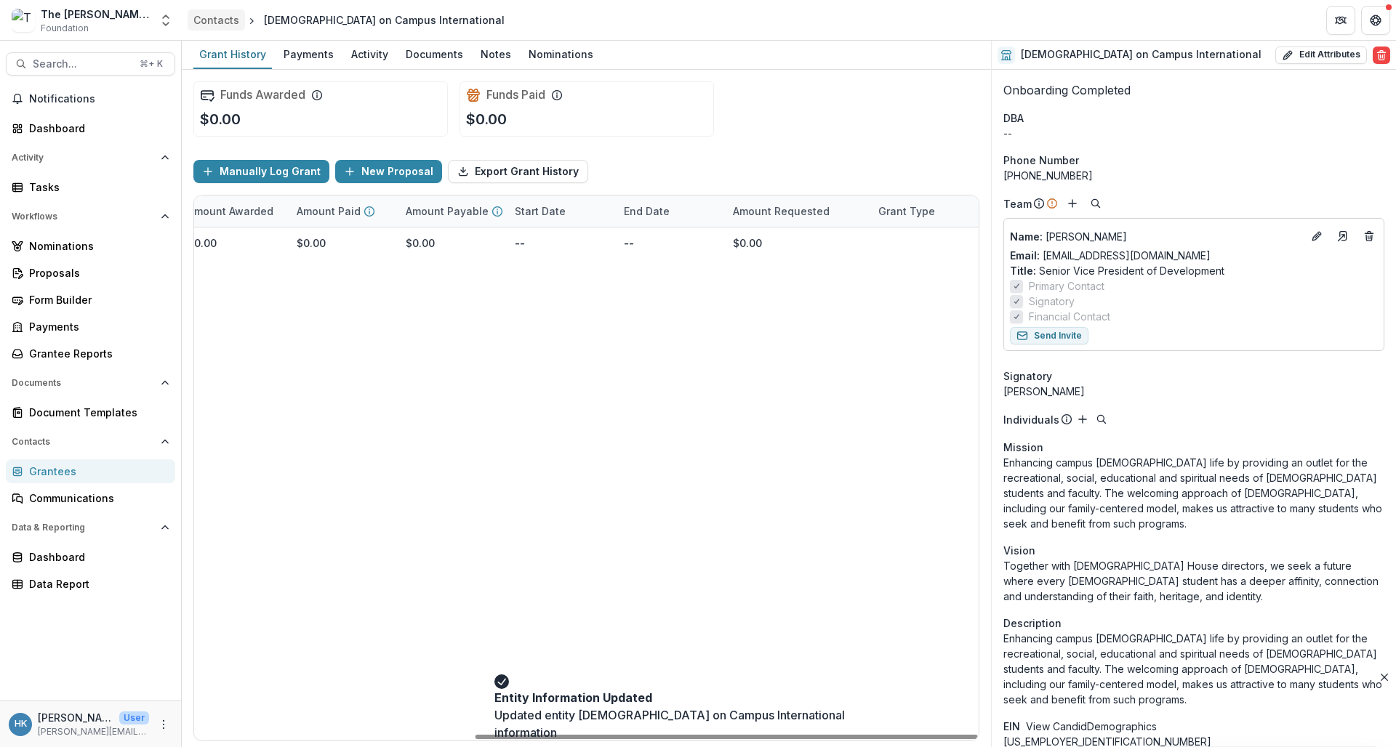
click at [219, 17] on div "Contacts" at bounding box center [216, 19] width 46 height 15
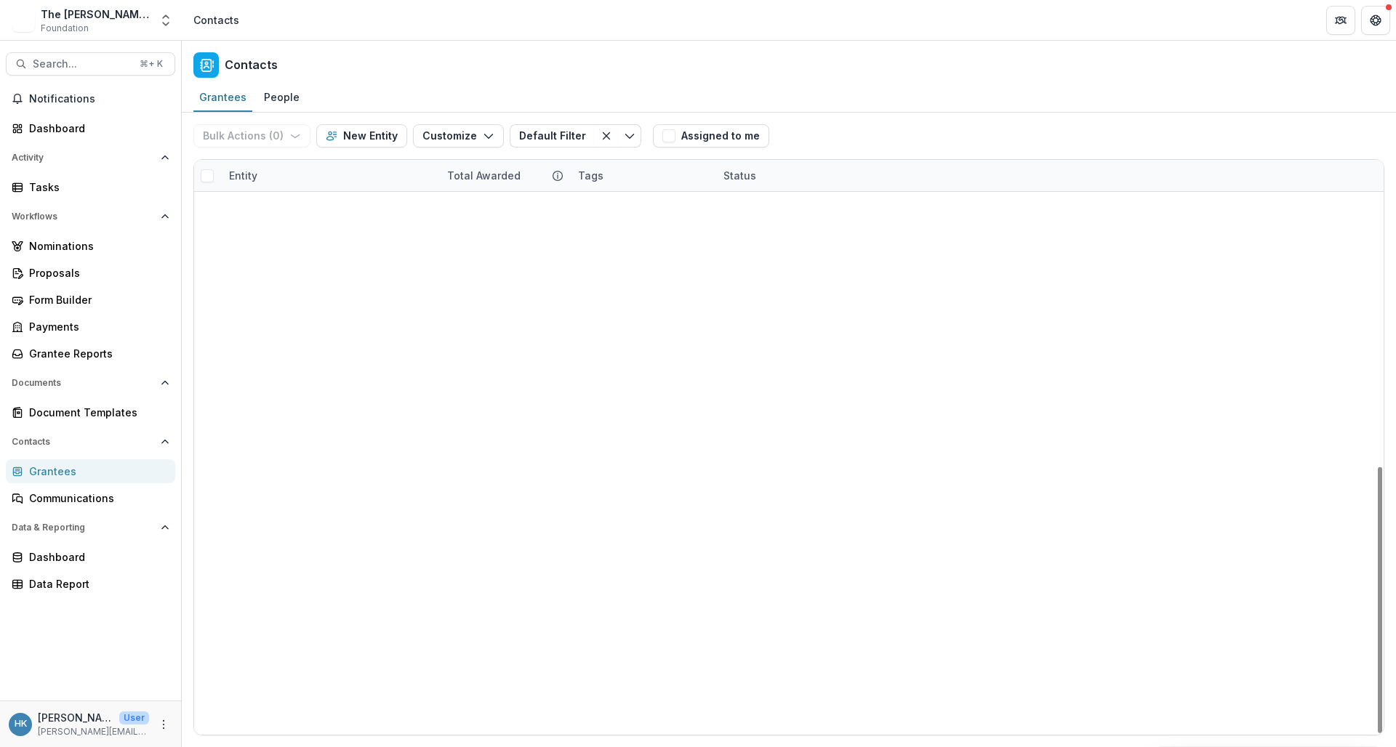
scroll to position [661, 0]
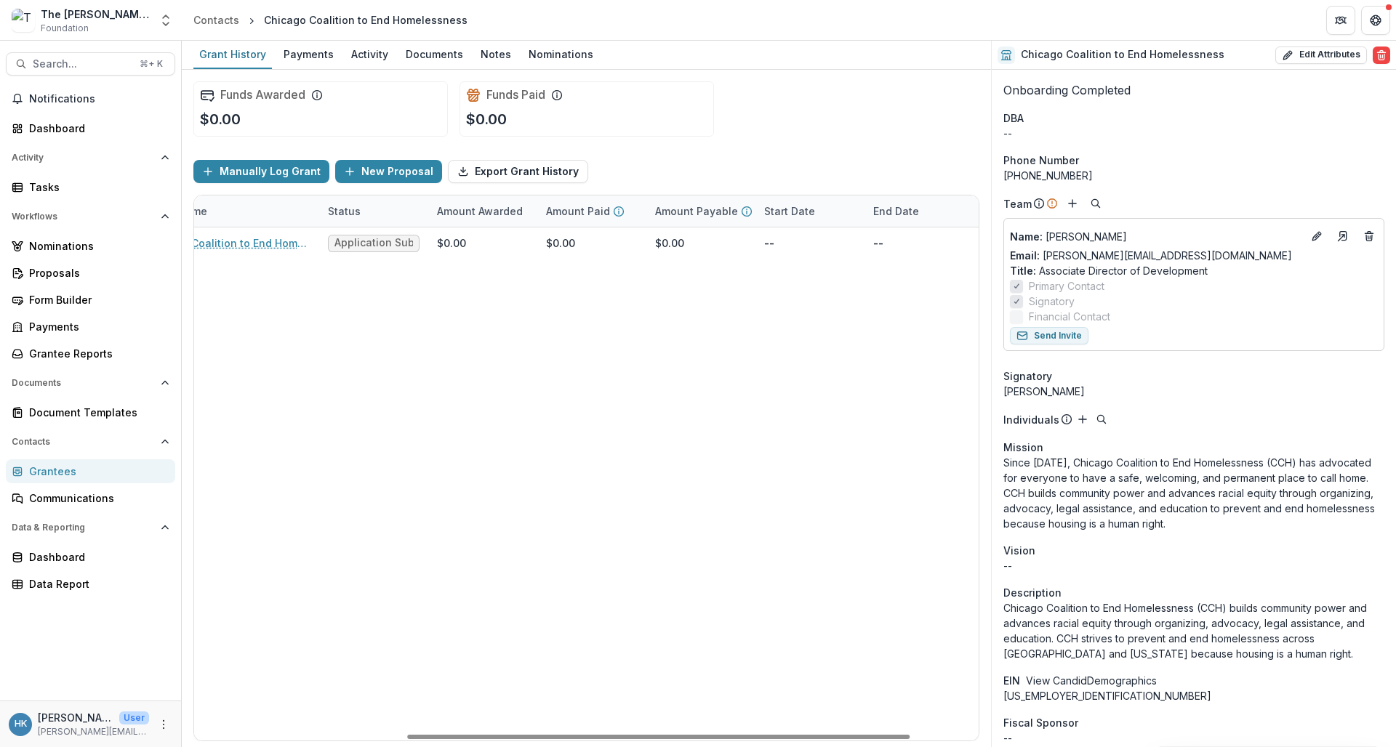
scroll to position [0, 363]
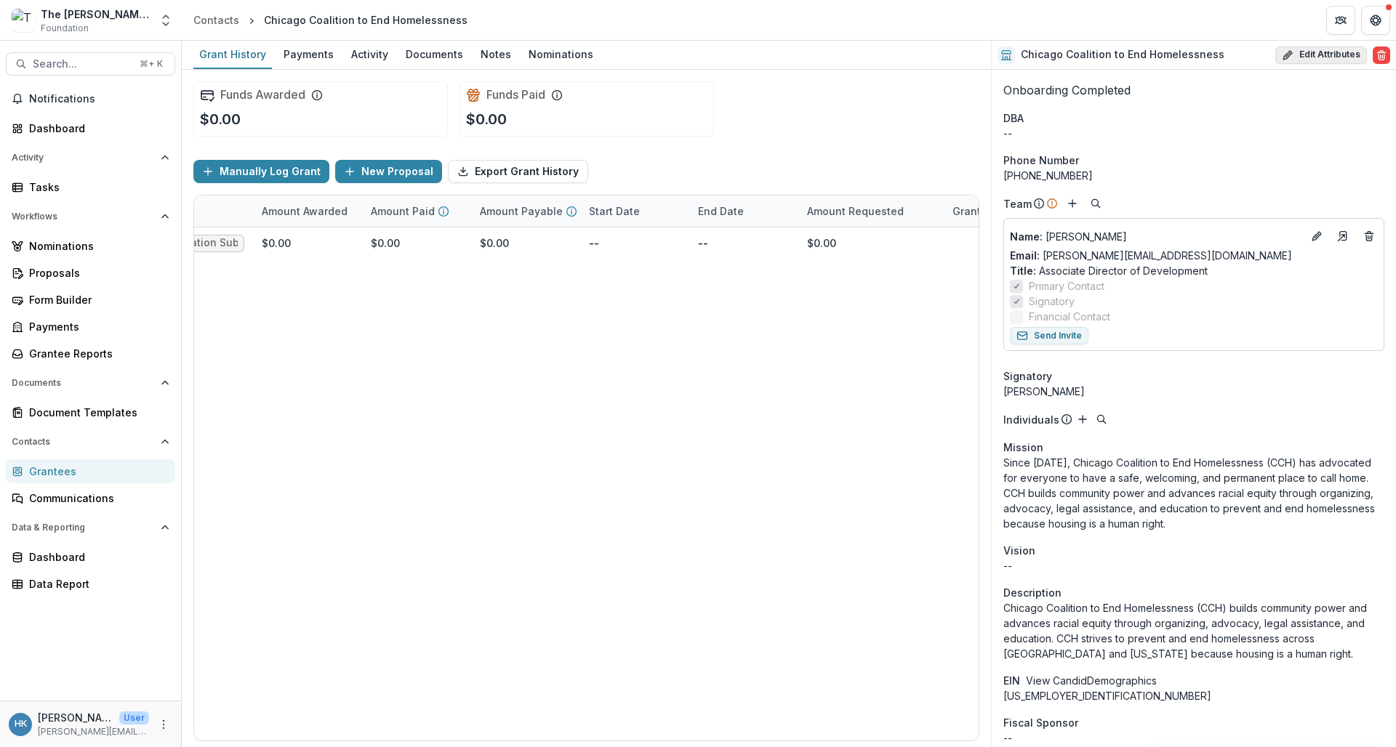
click at [1220, 54] on button "Edit Attributes" at bounding box center [1321, 55] width 92 height 17
select select "**"
select select
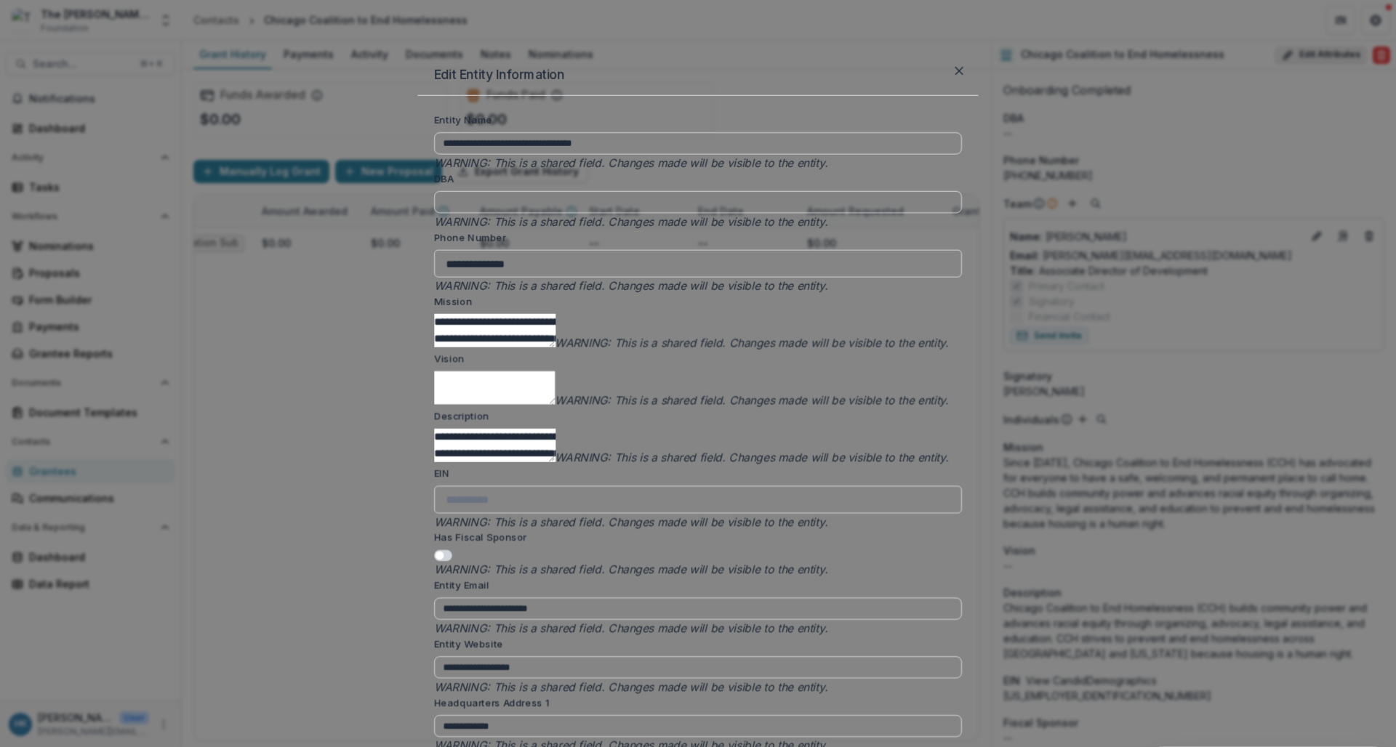
type input "**********"
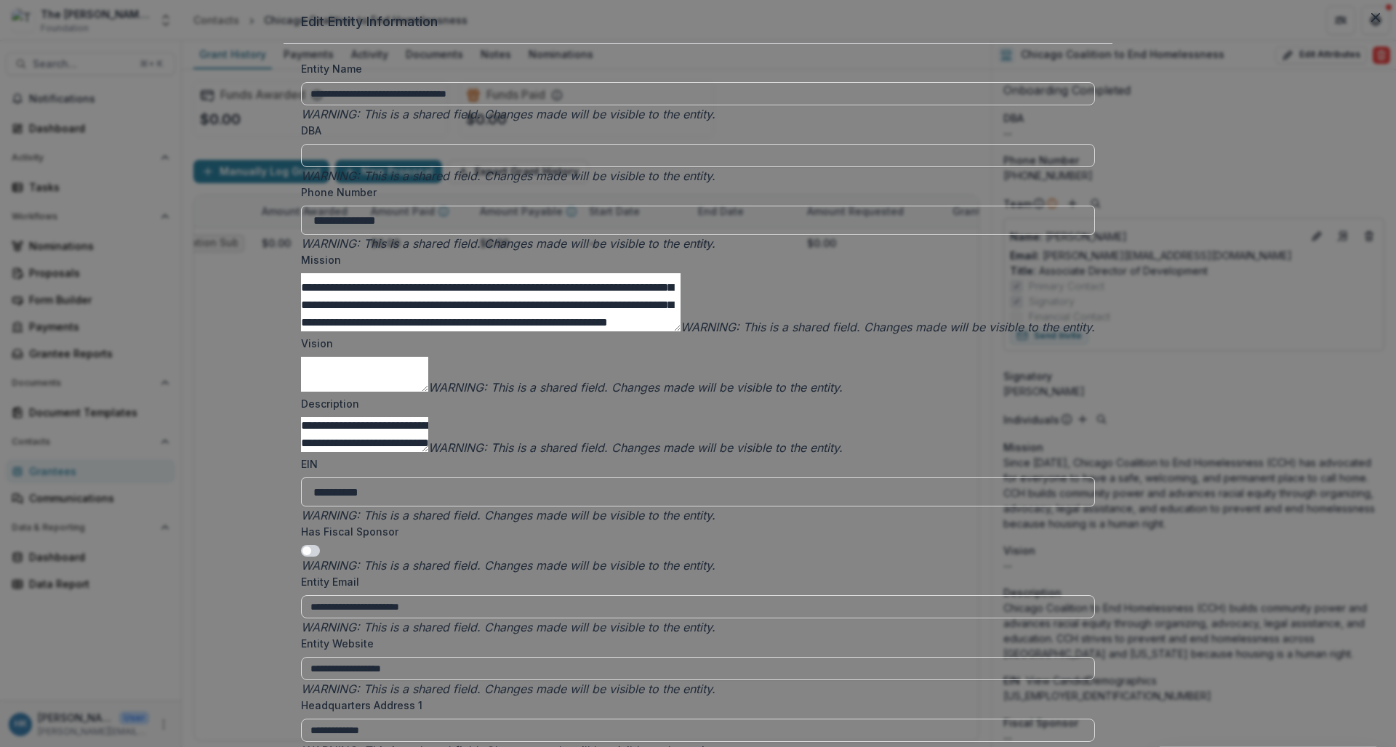
scroll to position [2136, 0]
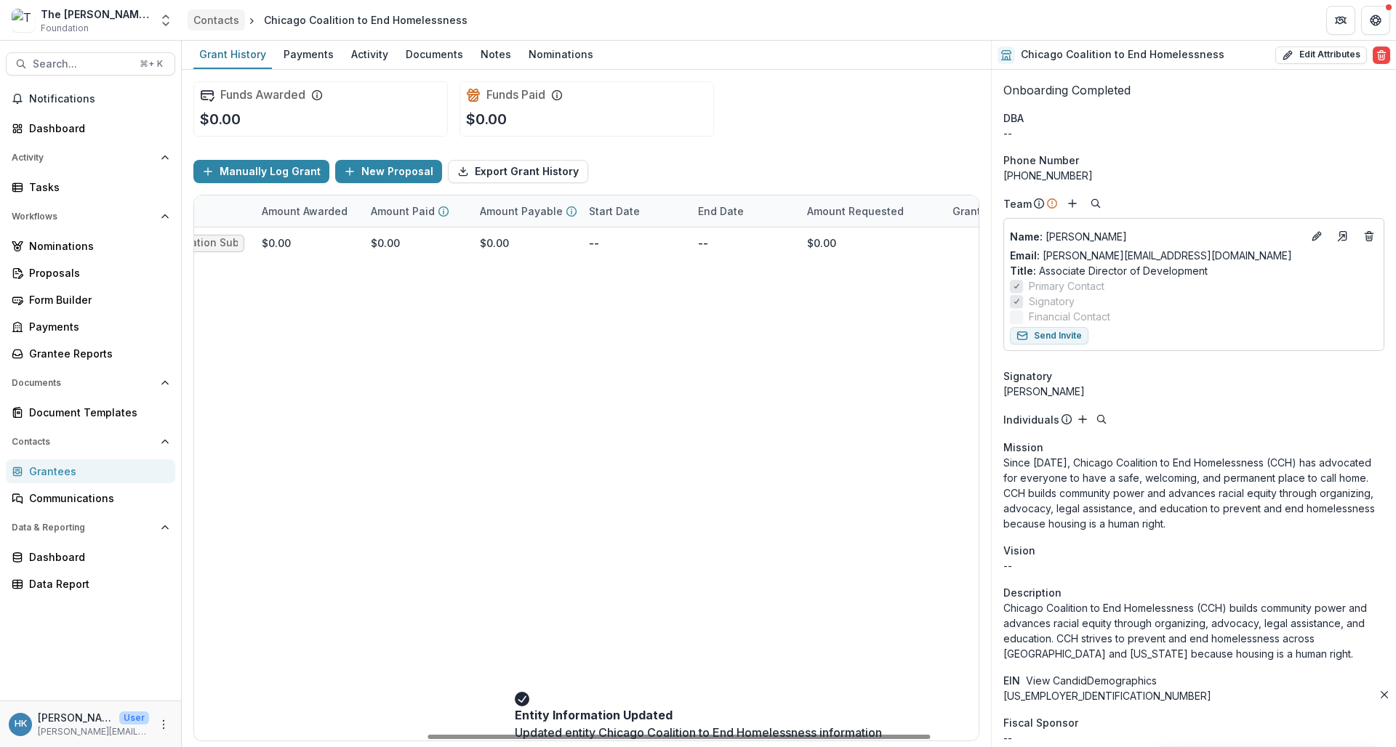
click at [211, 16] on div "Contacts" at bounding box center [216, 19] width 46 height 15
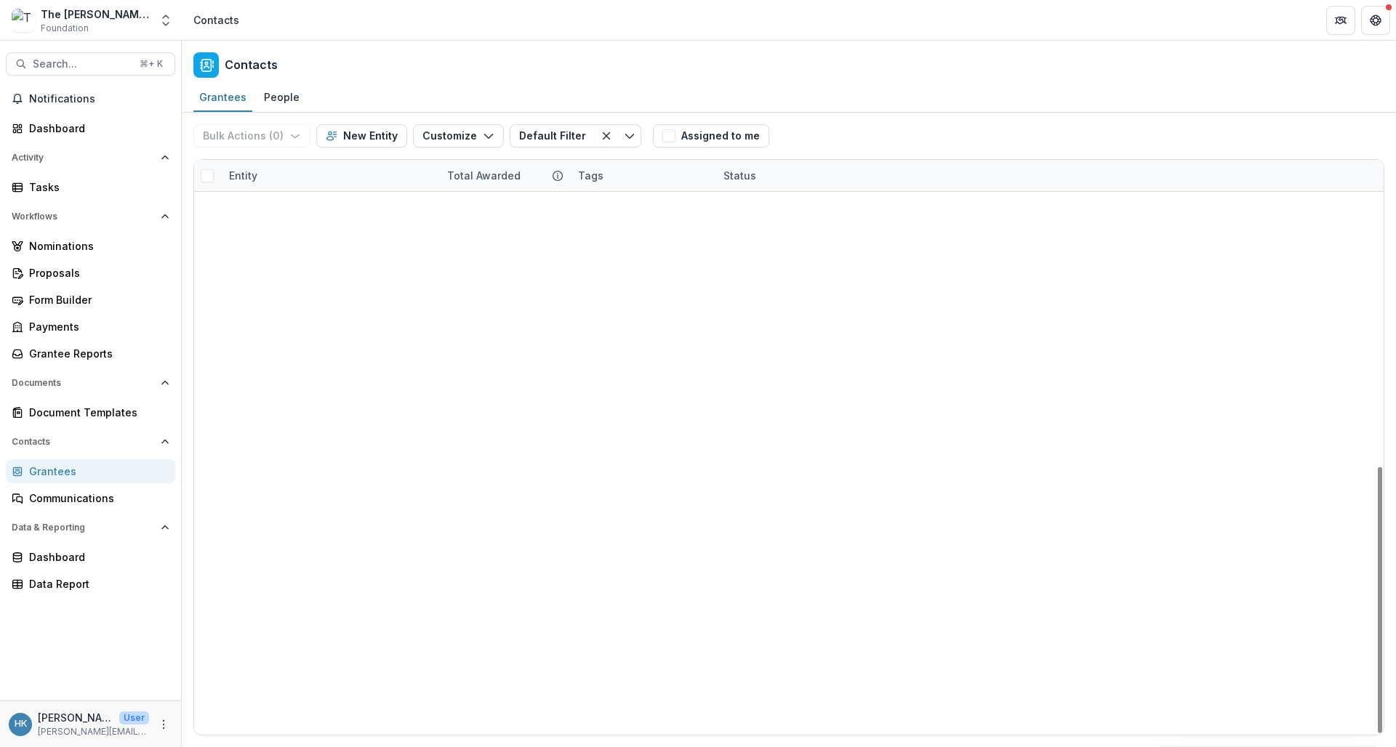
scroll to position [661, 0]
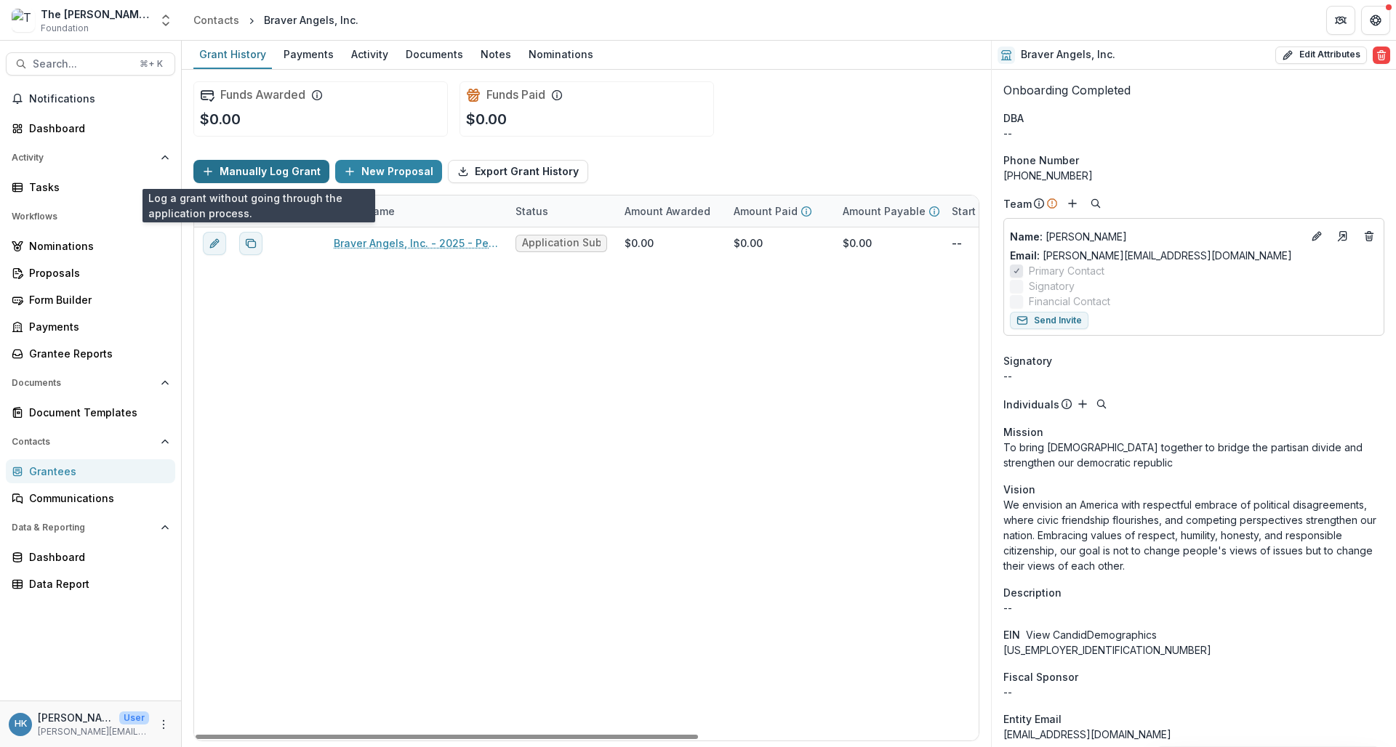
click at [265, 169] on button "Manually Log Grant" at bounding box center [261, 171] width 136 height 23
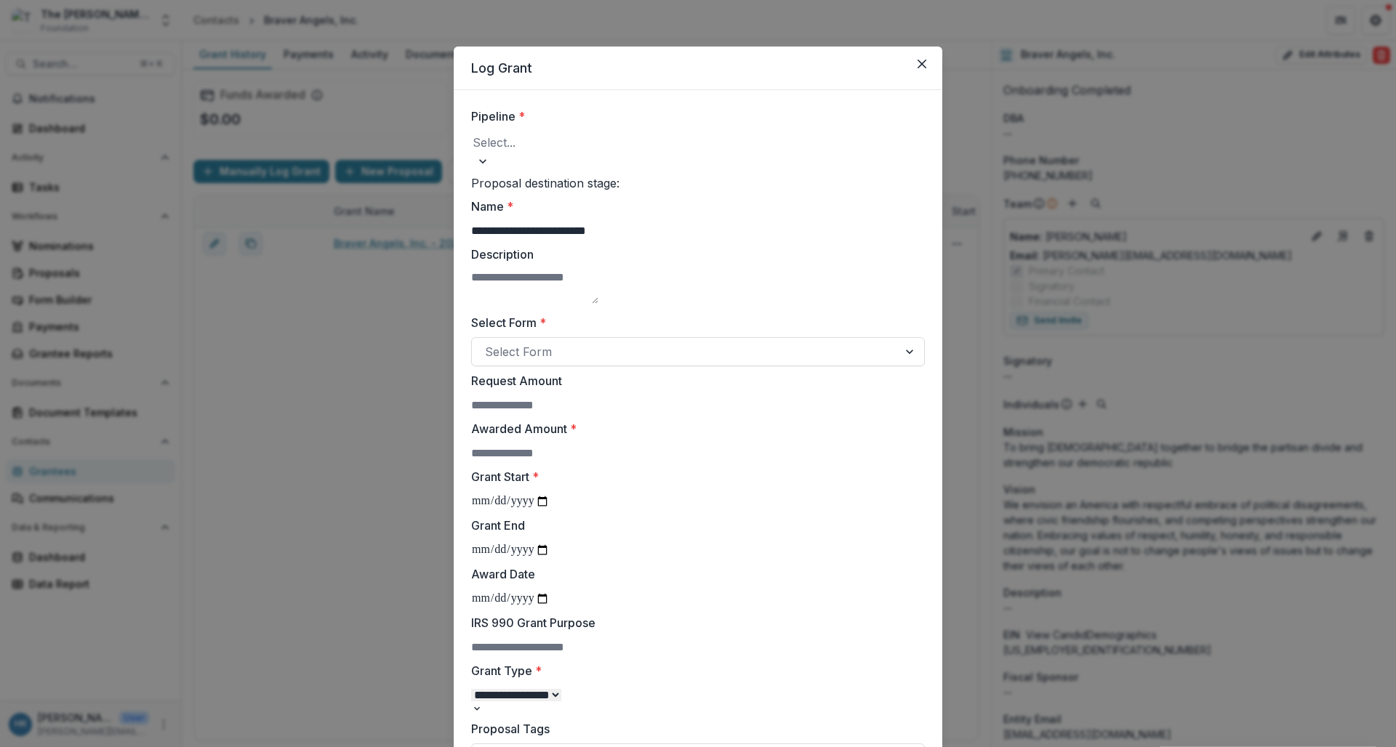
click at [637, 147] on div at bounding box center [698, 142] width 451 height 20
click at [660, 81] on header "Log Grant" at bounding box center [698, 69] width 489 height 44
click at [590, 150] on div at bounding box center [698, 142] width 451 height 20
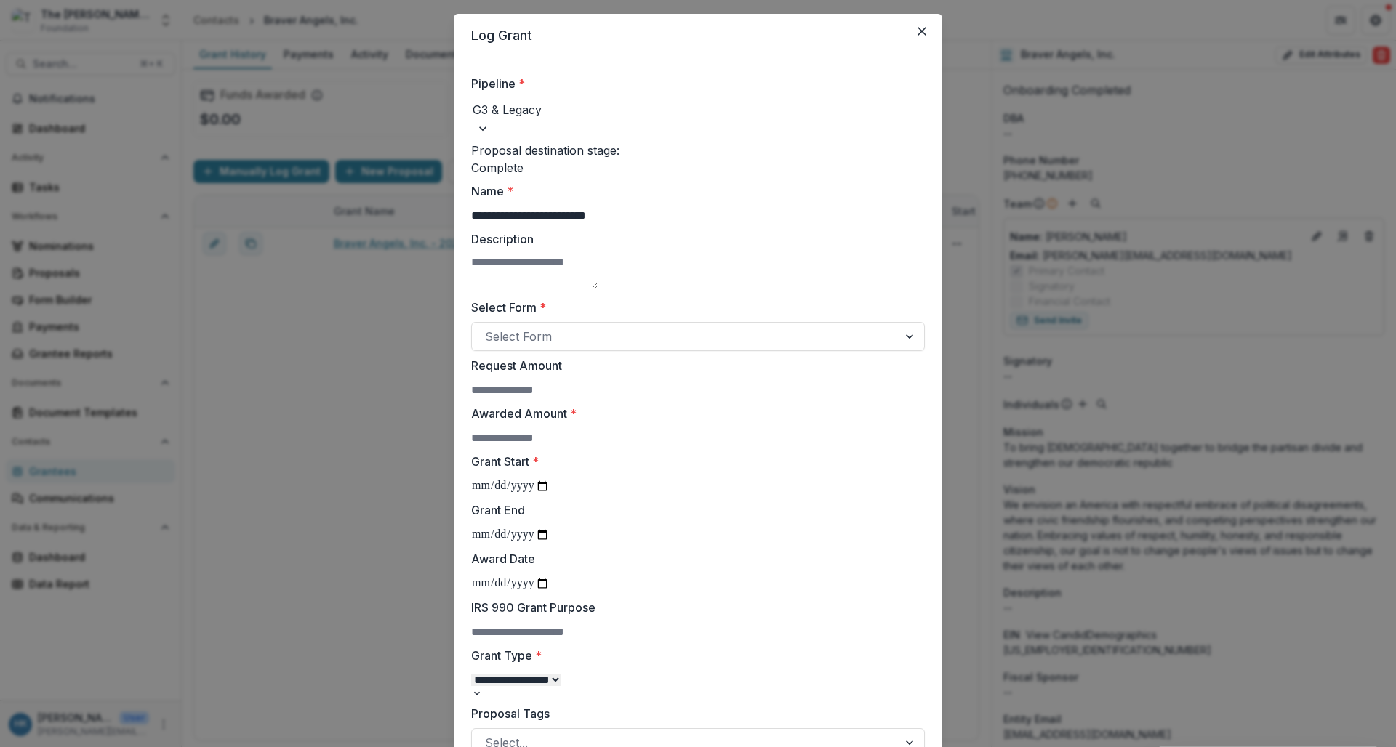
scroll to position [39, 0]
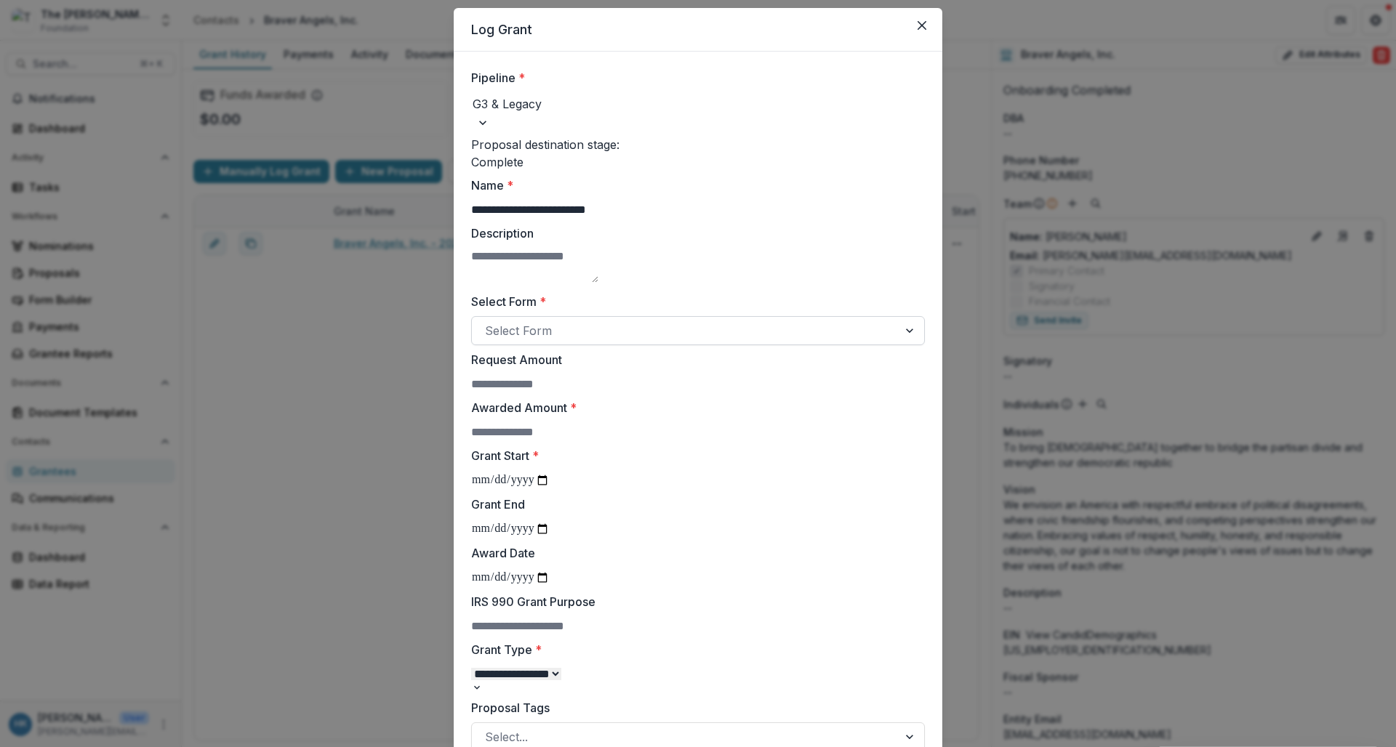
click at [617, 340] on div at bounding box center [685, 331] width 400 height 20
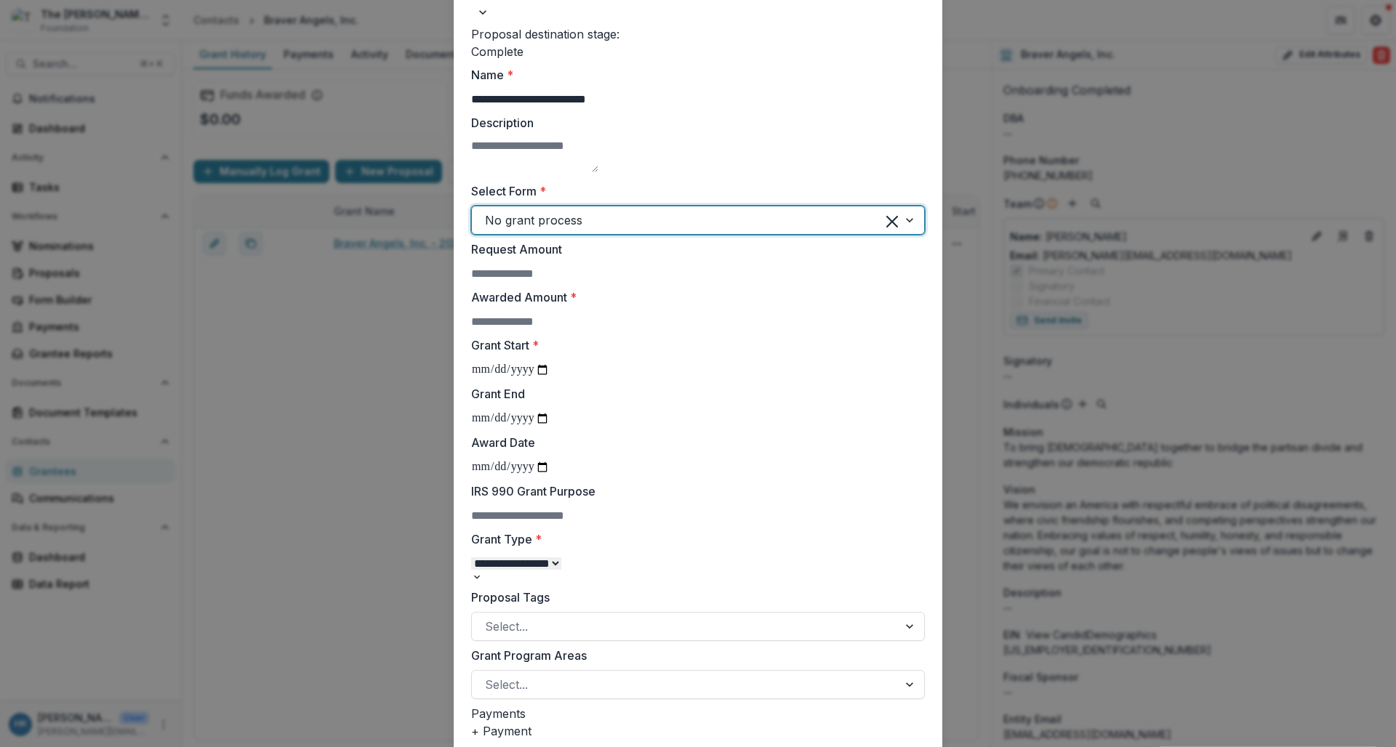
scroll to position [161, 0]
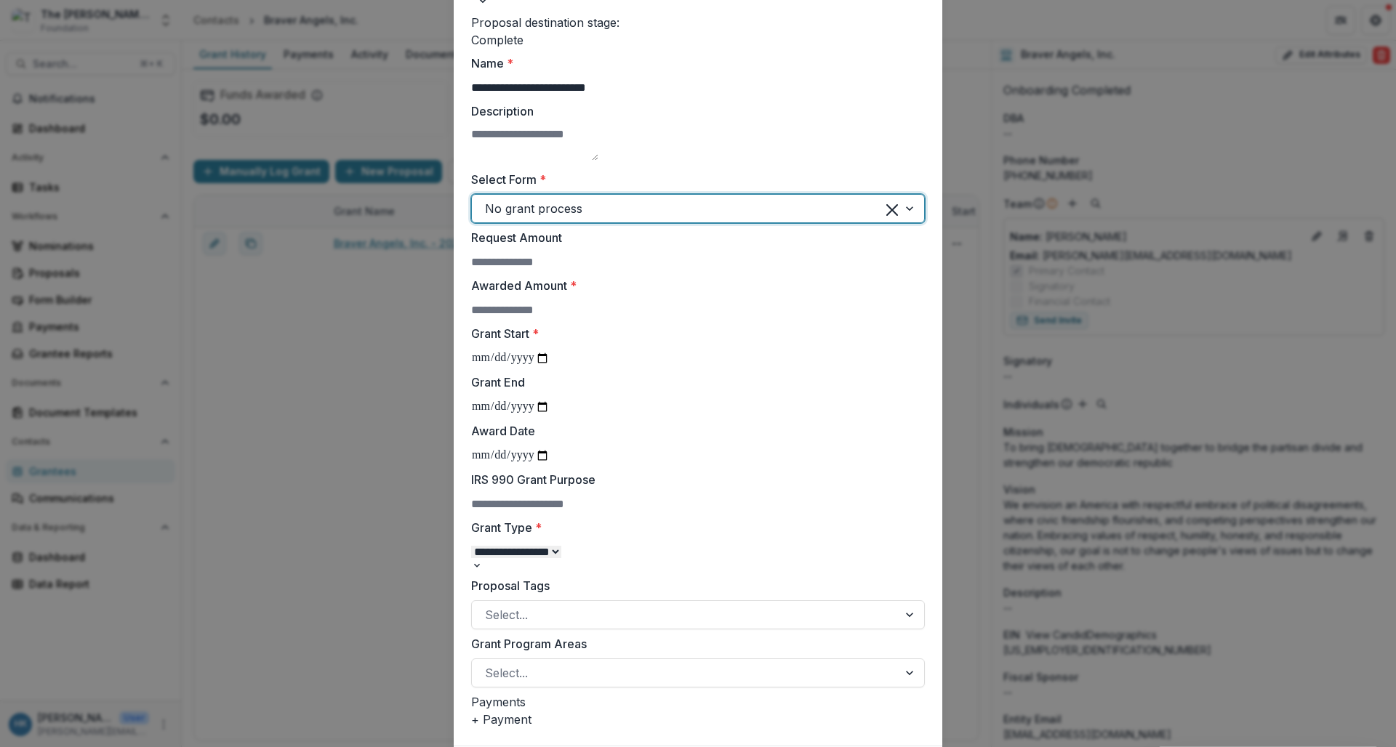
click at [588, 319] on input "Awarded Amount *" at bounding box center [529, 310] width 116 height 17
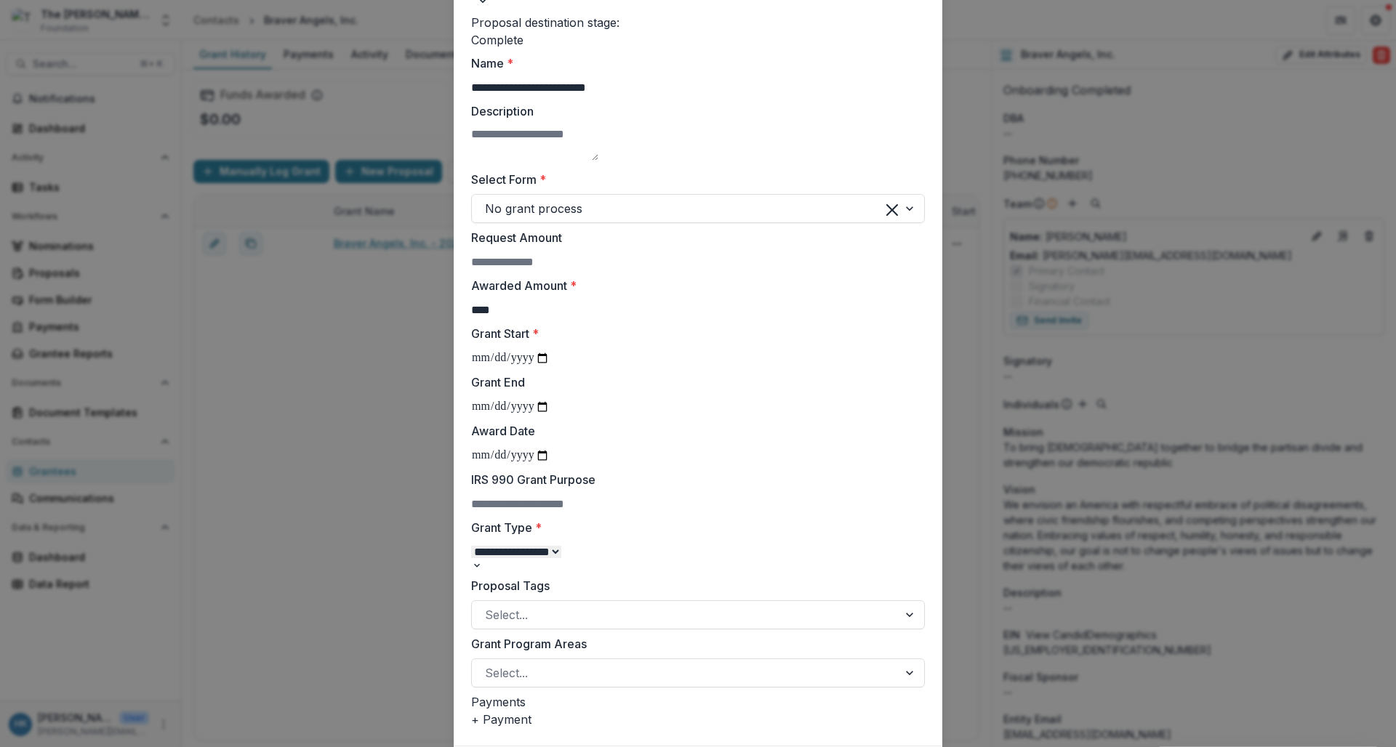
type input "****"
click at [662, 342] on label "Grant Start *" at bounding box center [693, 333] width 445 height 17
click at [550, 368] on input "Grant Start *" at bounding box center [510, 358] width 79 height 19
type input "**********"
click at [606, 342] on label "Grant Start *" at bounding box center [693, 333] width 445 height 17
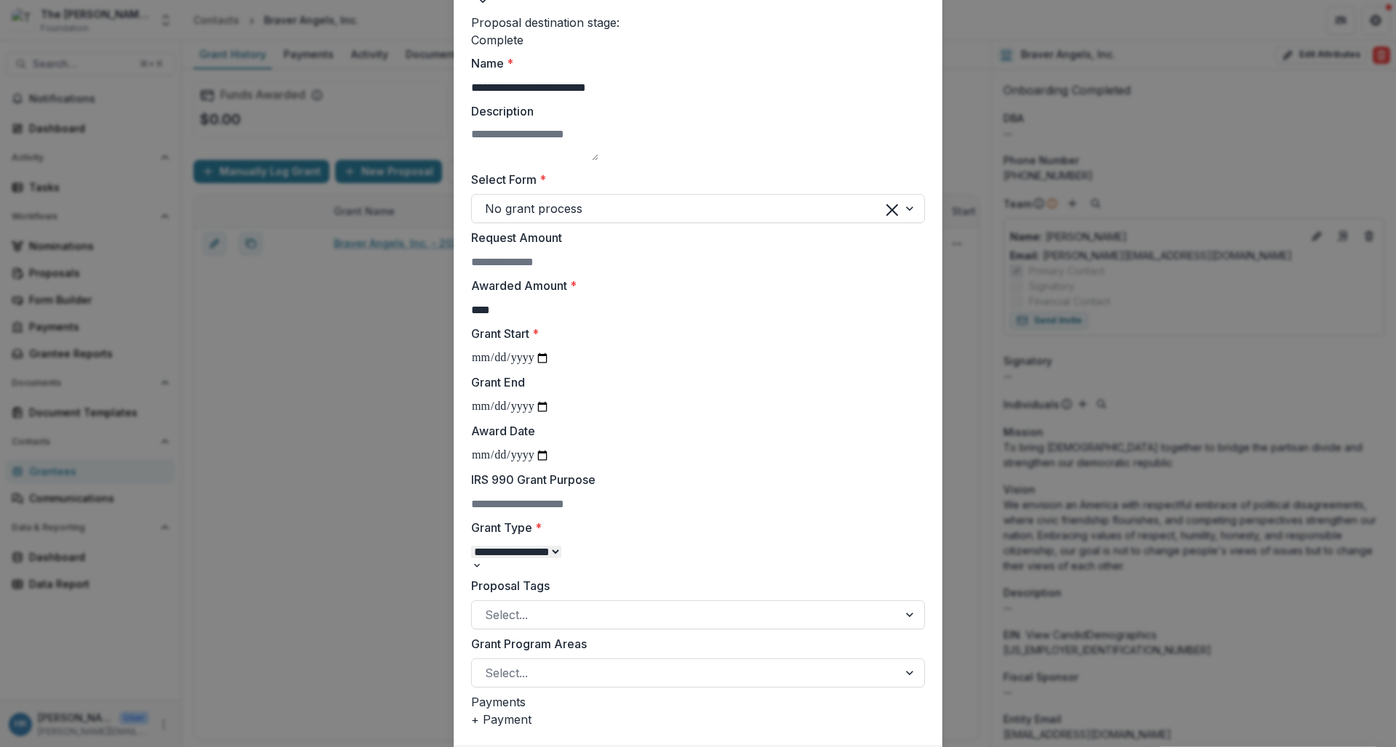
click at [550, 368] on input "**********" at bounding box center [510, 358] width 79 height 19
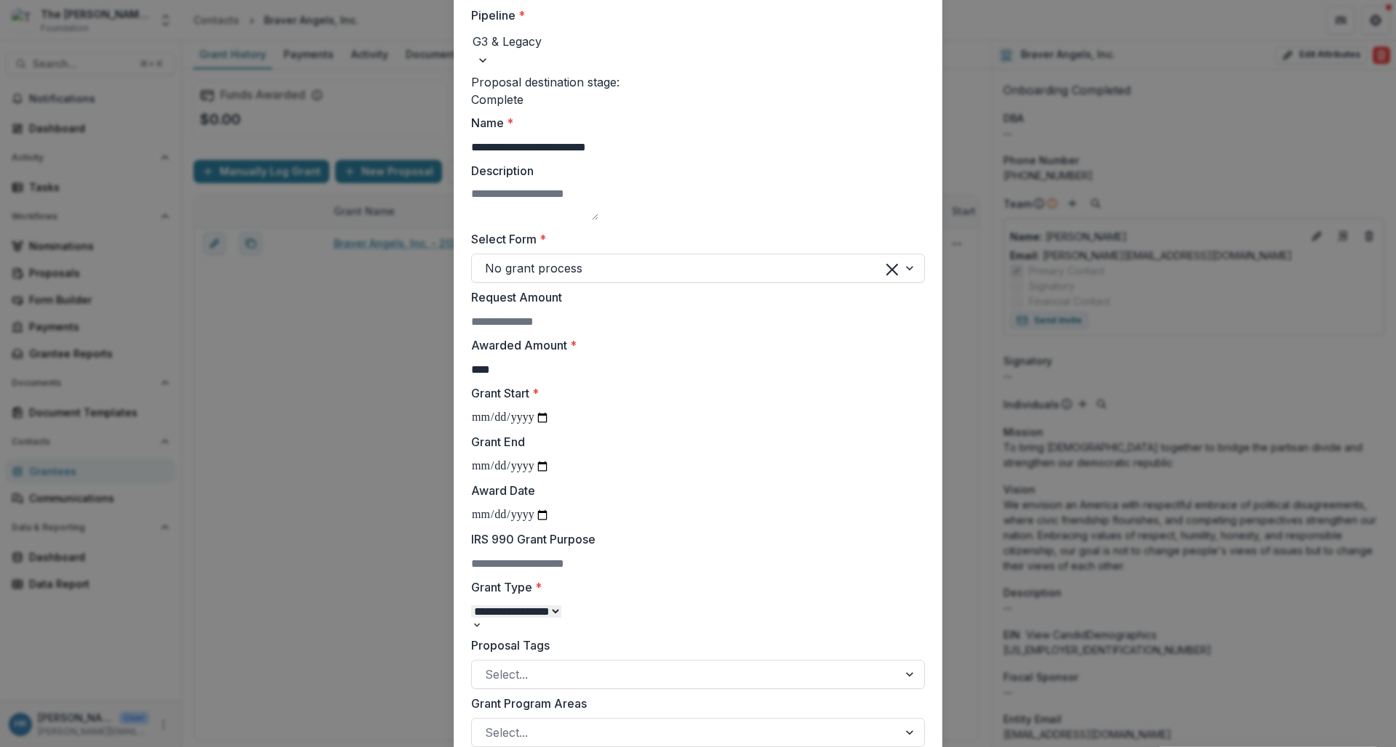
scroll to position [0, 0]
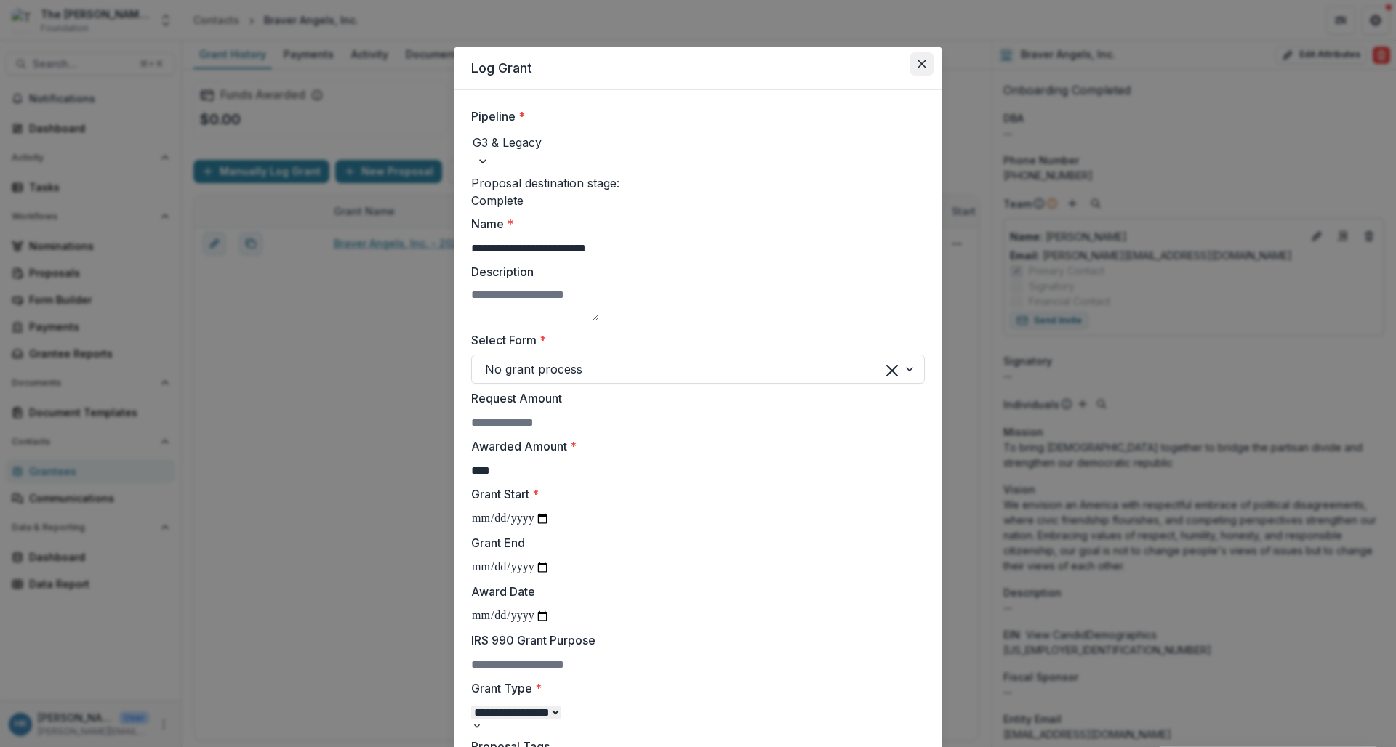
click at [923, 67] on icon "Close" at bounding box center [922, 64] width 9 height 9
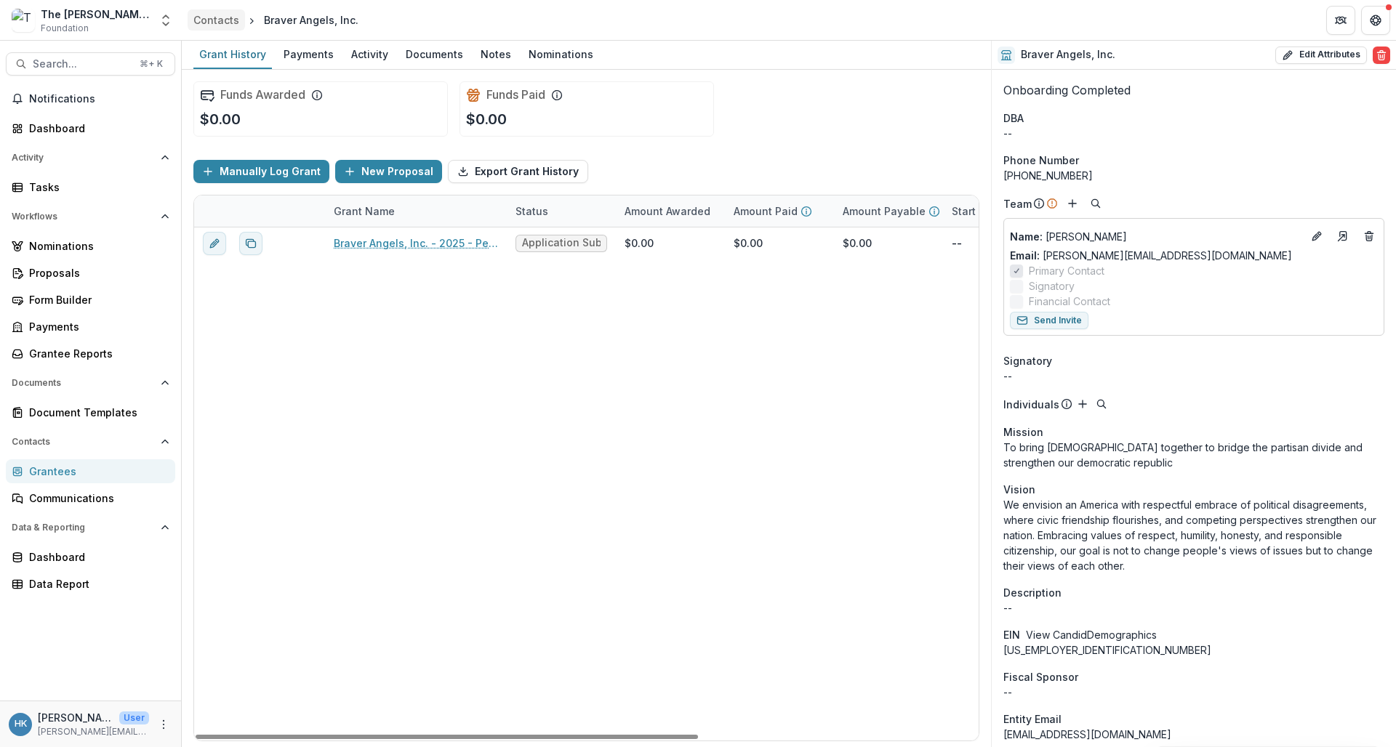
click at [211, 12] on link "Contacts" at bounding box center [216, 19] width 57 height 21
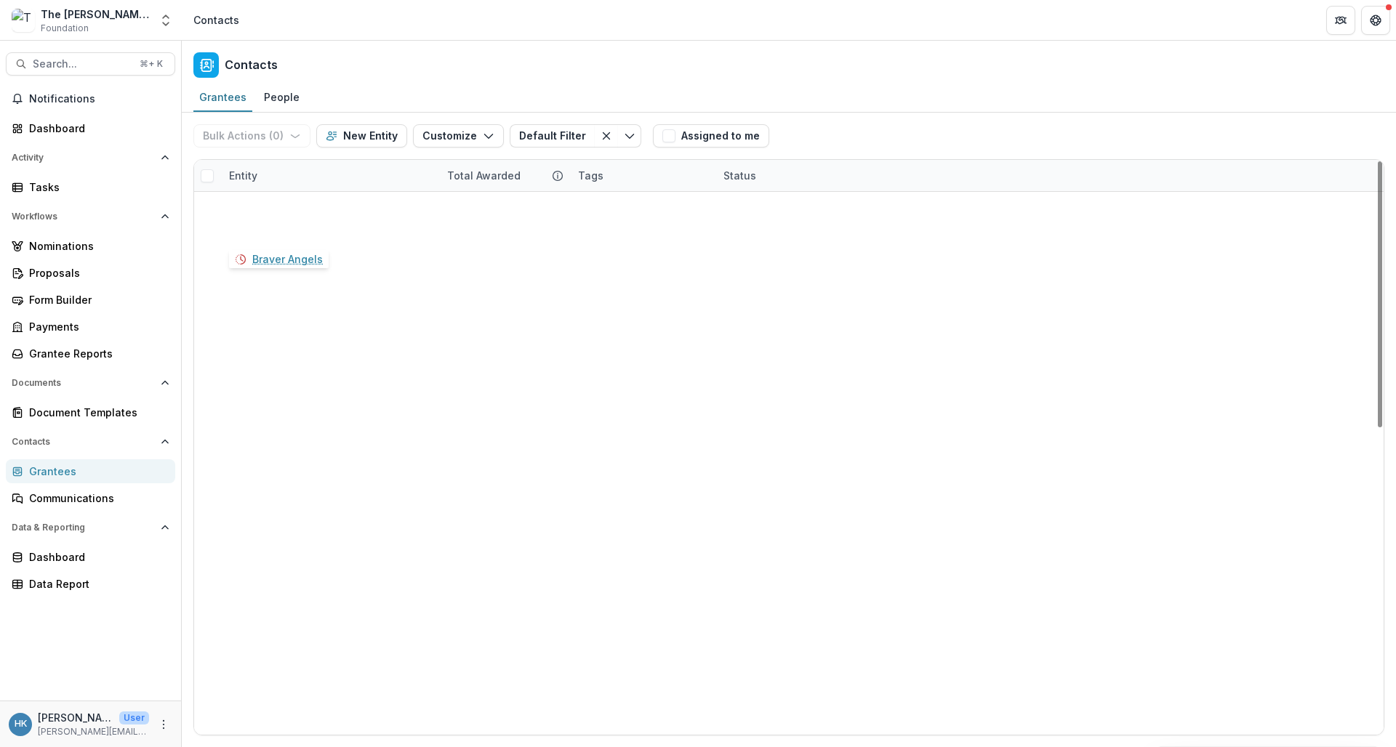
click at [281, 230] on link "Braver Angels" at bounding box center [282, 231] width 71 height 15
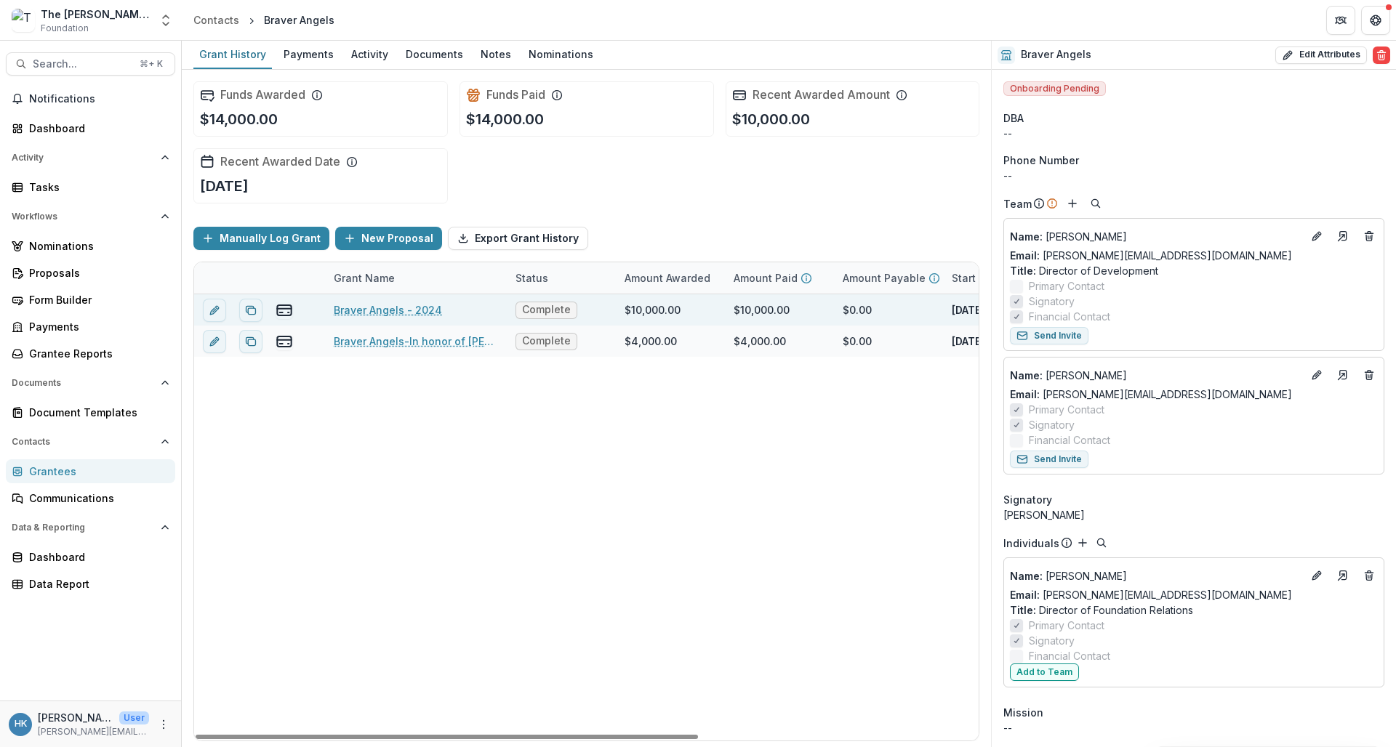
click at [535, 310] on span "Complete" at bounding box center [546, 310] width 49 height 12
click at [214, 310] on icon "edit" at bounding box center [215, 311] width 12 height 12
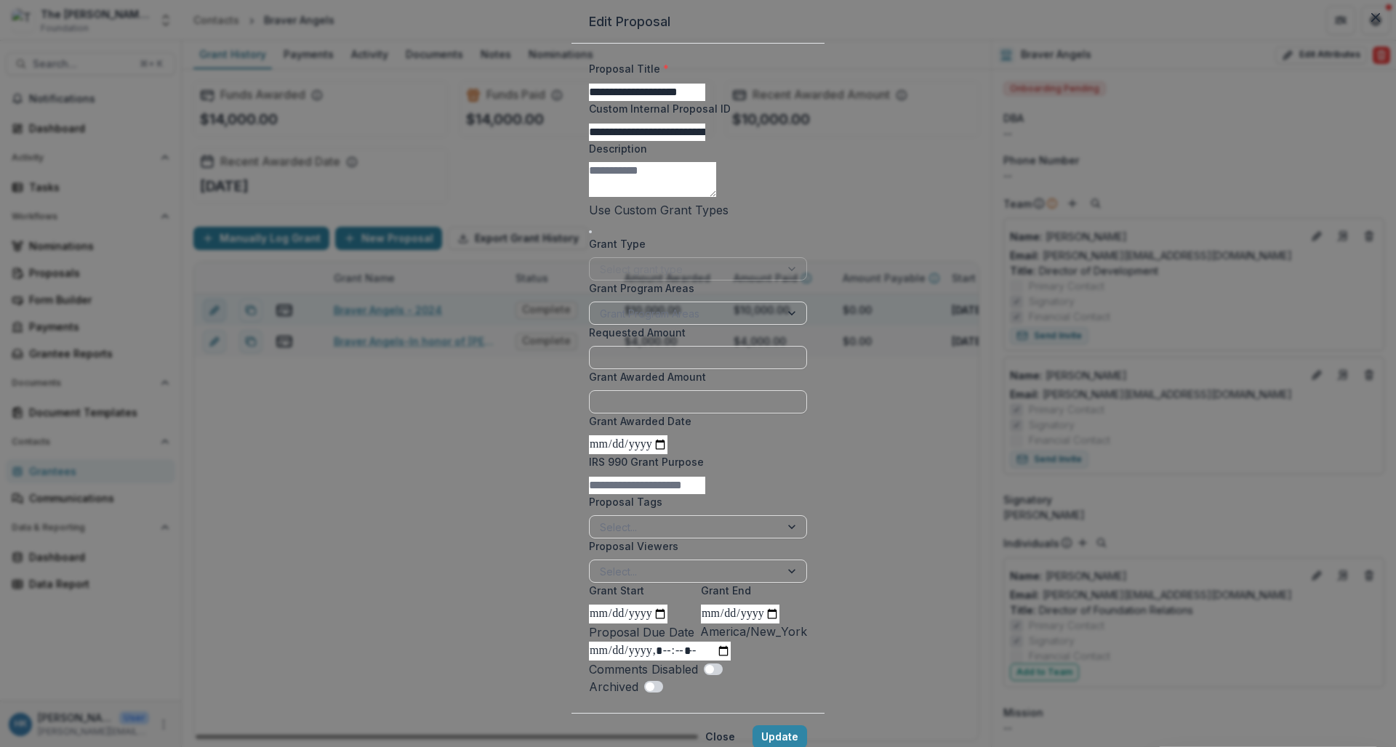
type input "*******"
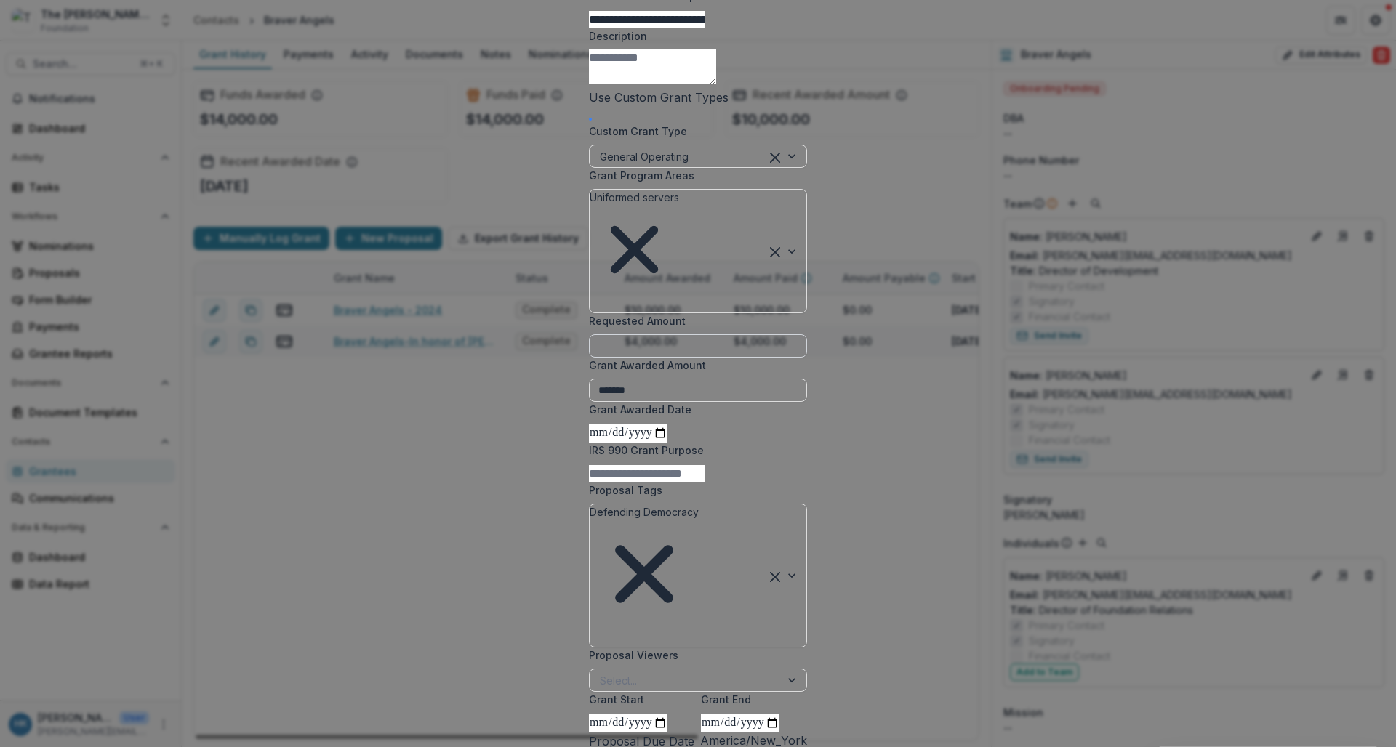
scroll to position [119, 0]
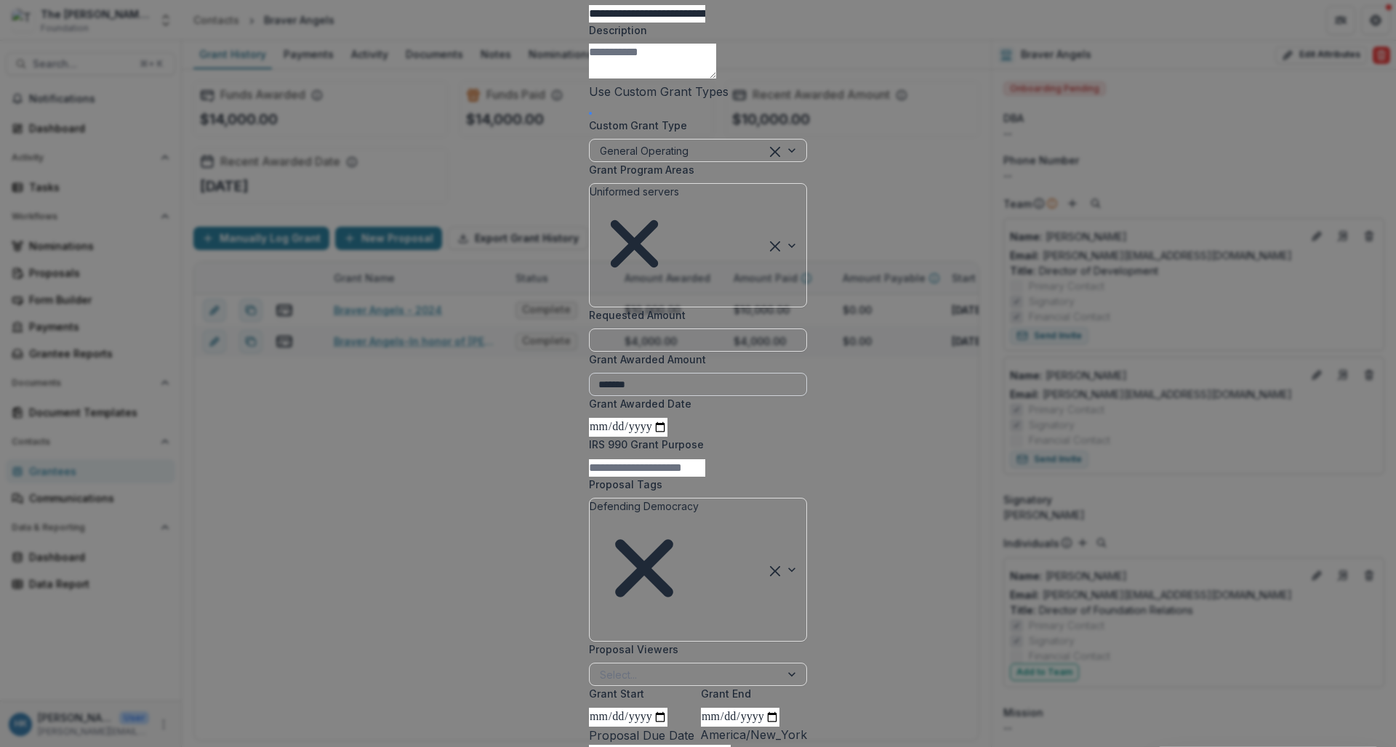
click at [589, 396] on input "*******" at bounding box center [698, 384] width 218 height 23
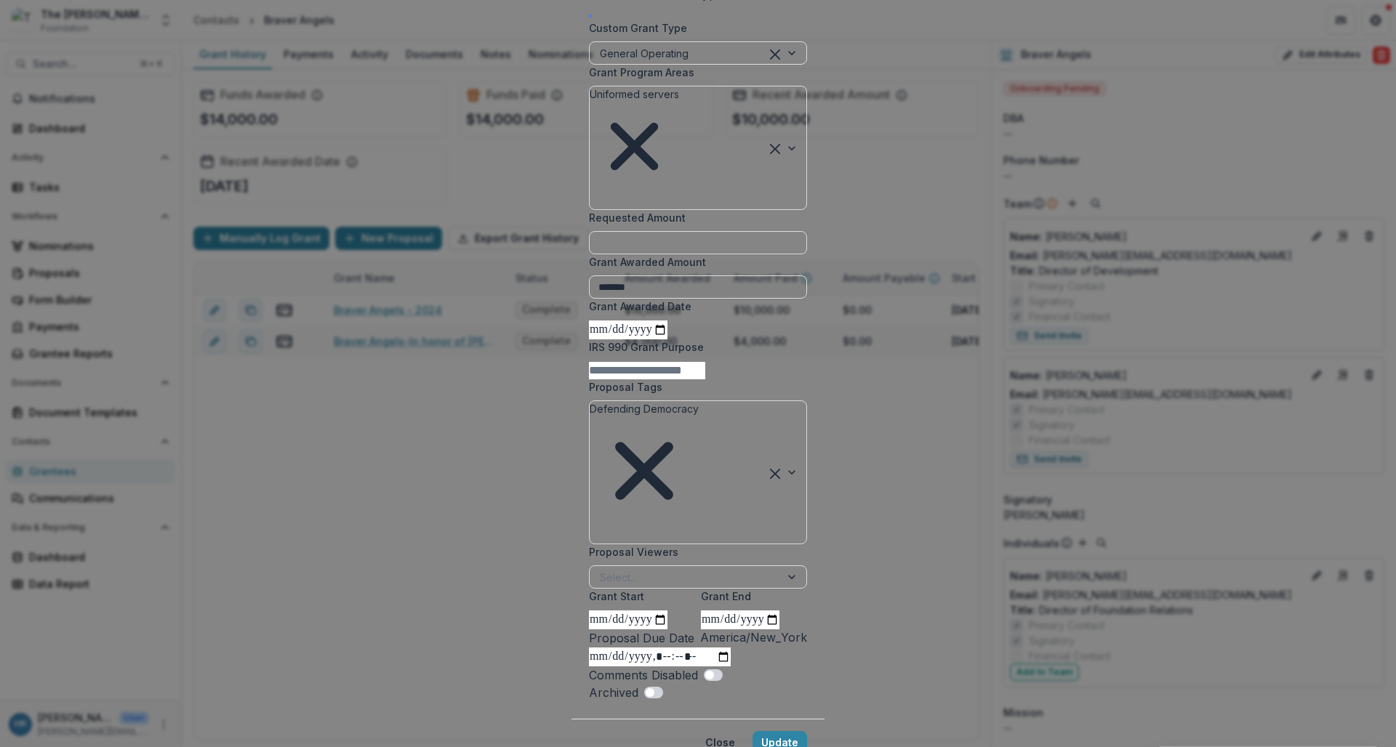
scroll to position [247, 0]
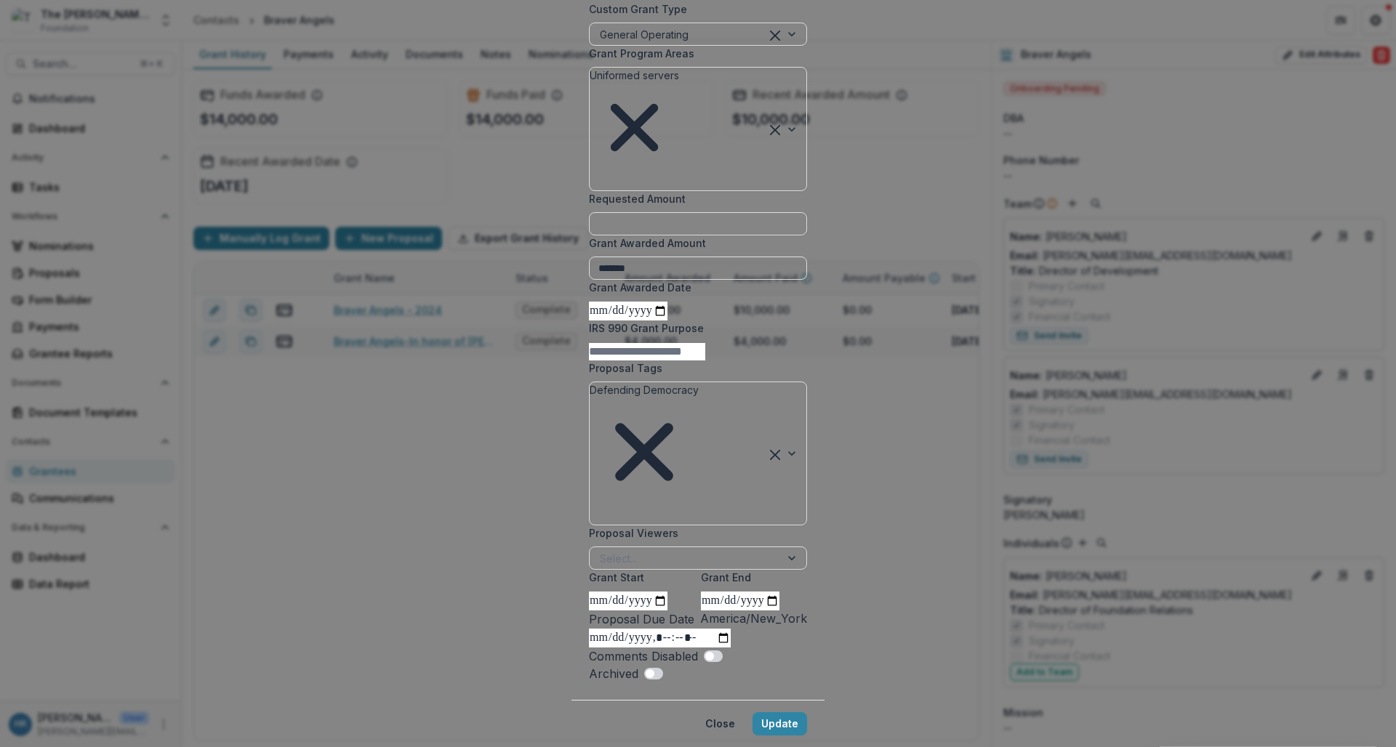
click at [589, 321] on input "**********" at bounding box center [628, 311] width 79 height 19
click at [589, 321] on input "Grant Awarded Date" at bounding box center [628, 311] width 79 height 19
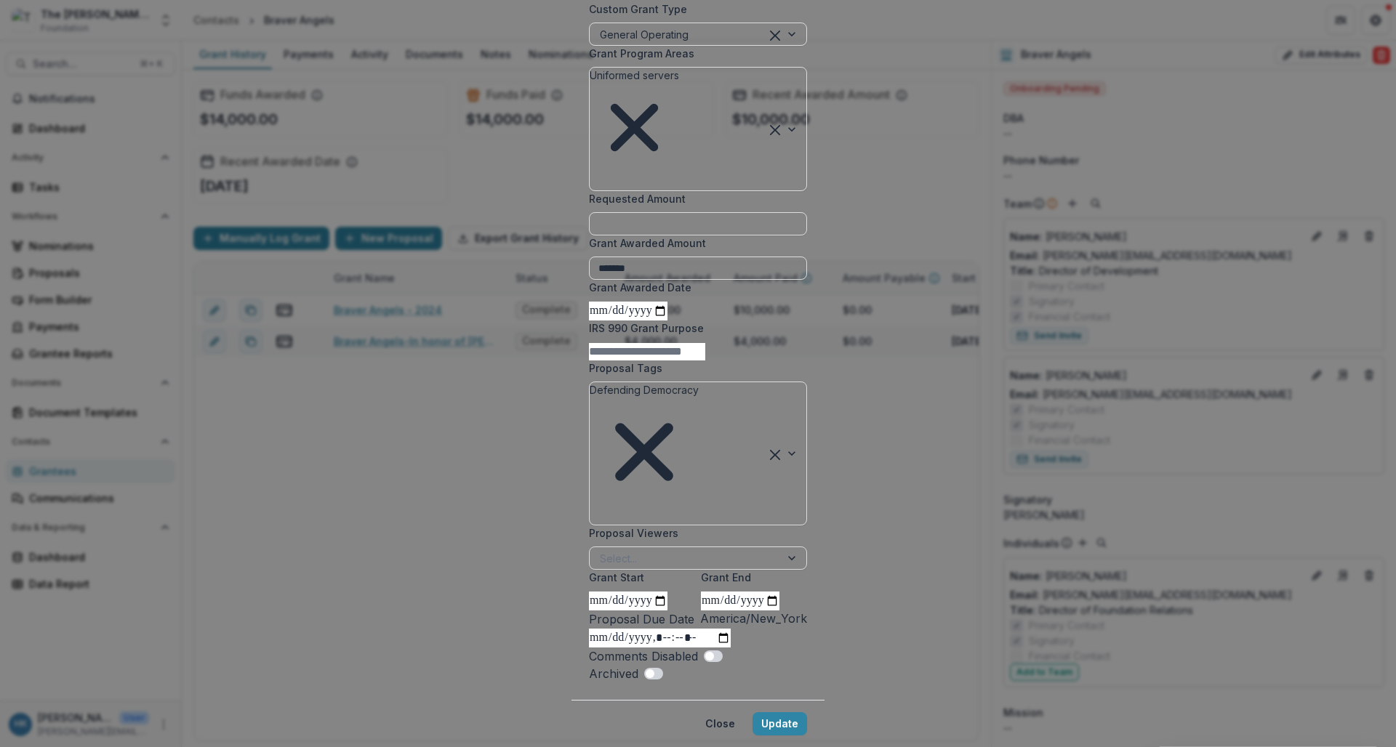
click at [589, 294] on label "Grant Awarded Date" at bounding box center [693, 287] width 209 height 15
click at [589, 302] on input "Grant Awarded Date" at bounding box center [628, 311] width 79 height 19
type input "**********"
click at [641, 361] on input "IRS 990 Grant Purpose" at bounding box center [647, 351] width 116 height 17
click at [684, 376] on label "Proposal Tags" at bounding box center [693, 368] width 209 height 15
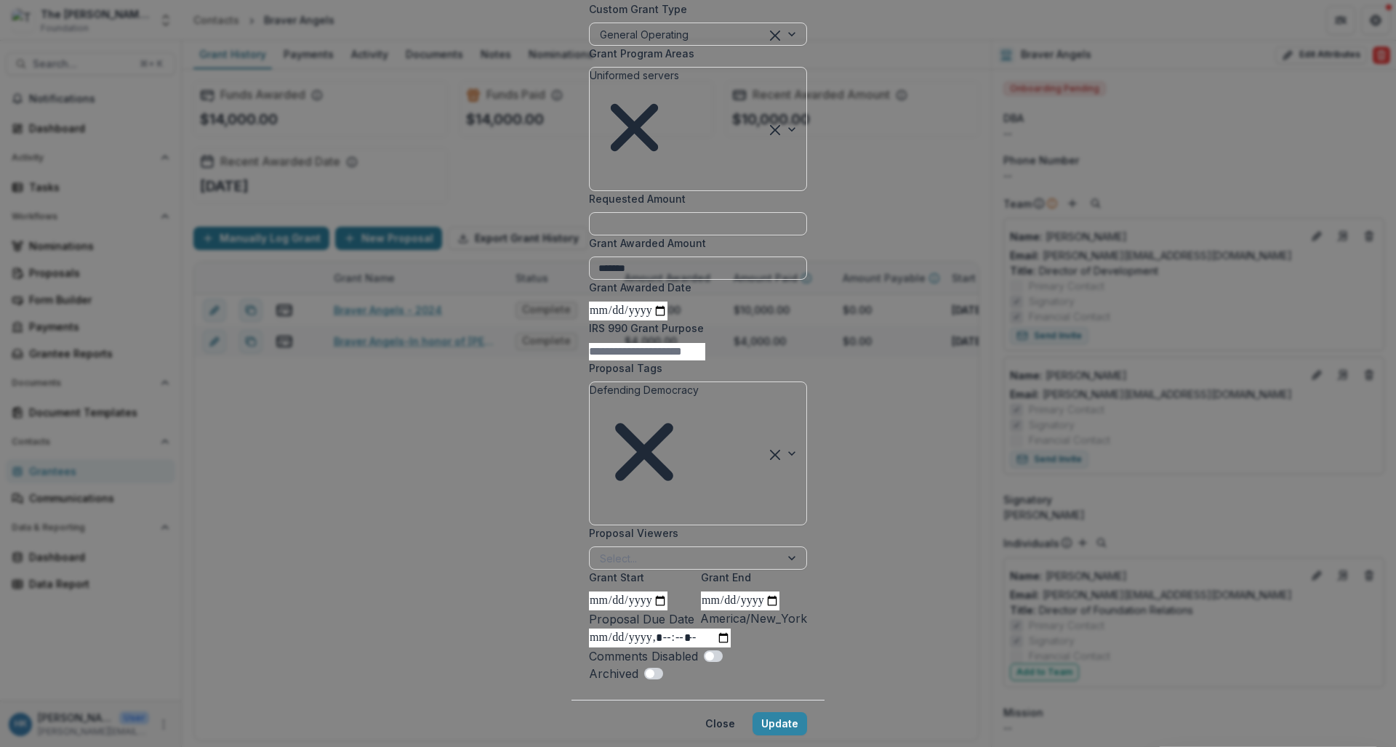
click at [594, 508] on input "Proposal Tags" at bounding box center [592, 515] width 3 height 15
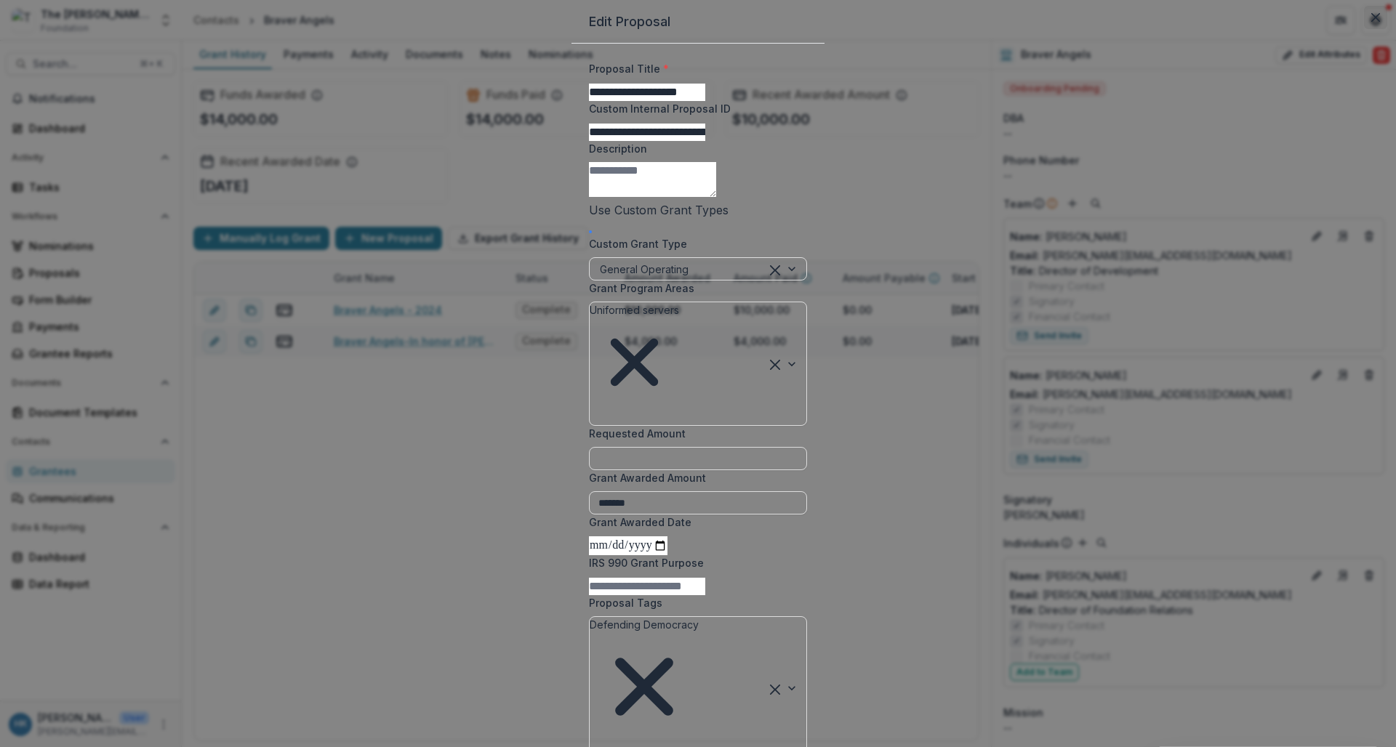
click at [1220, 29] on button "Close" at bounding box center [1375, 17] width 23 height 23
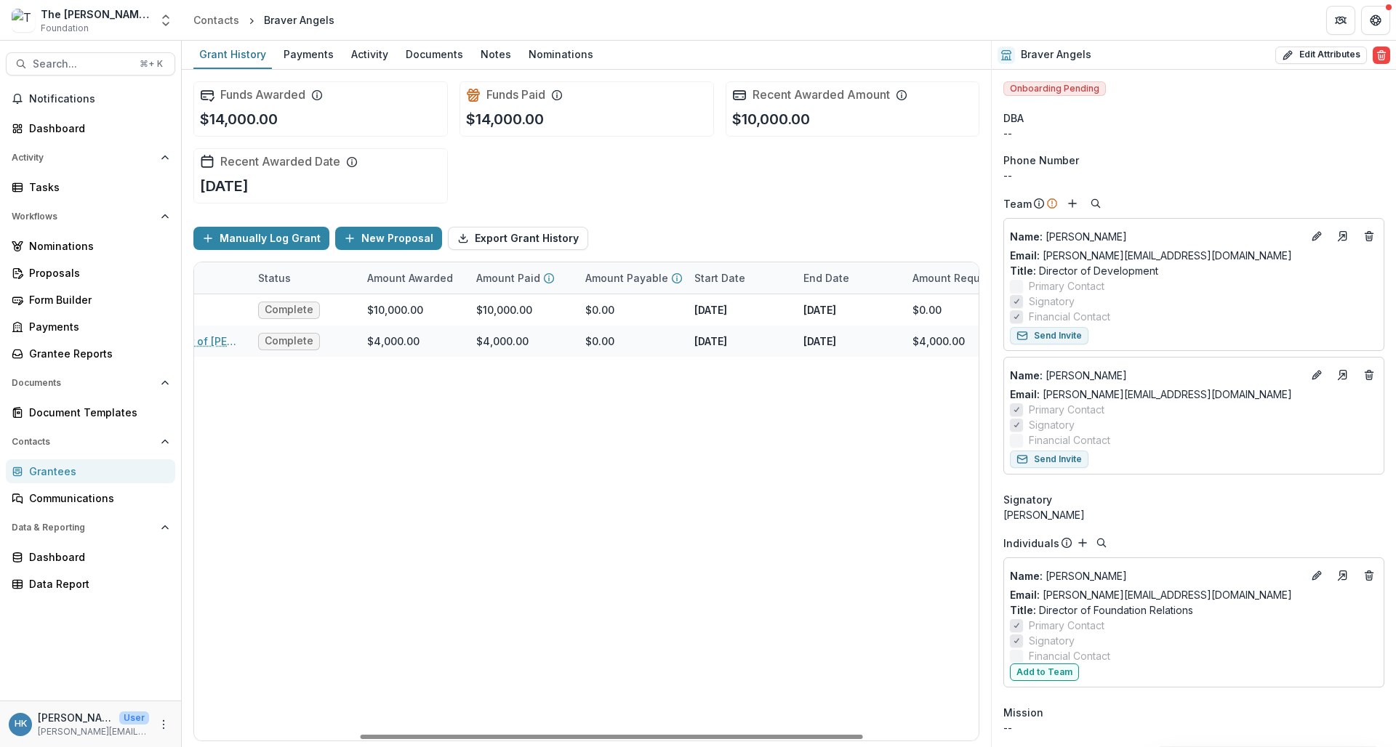
scroll to position [0, 260]
click at [212, 20] on div "Contacts" at bounding box center [216, 19] width 46 height 15
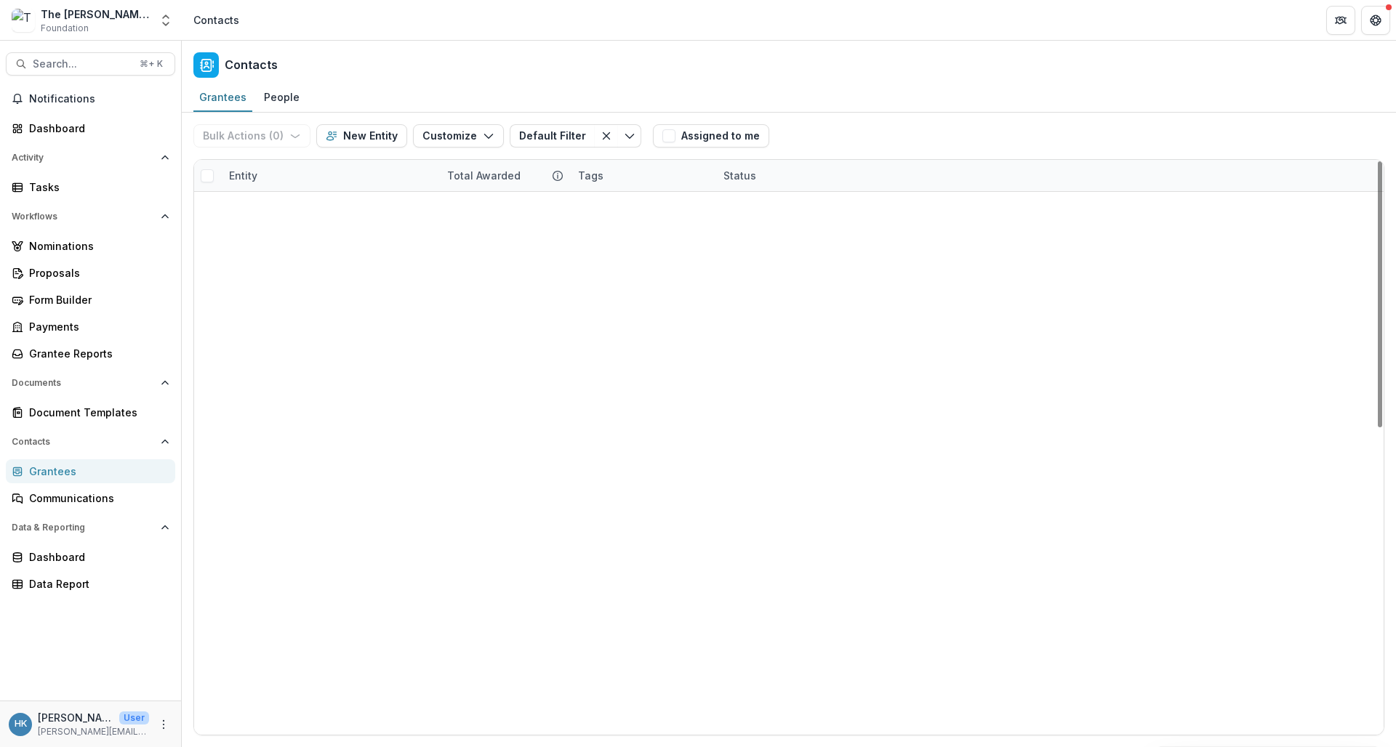
click at [316, 313] on link "Heterodox Academy" at bounding box center [298, 309] width 102 height 15
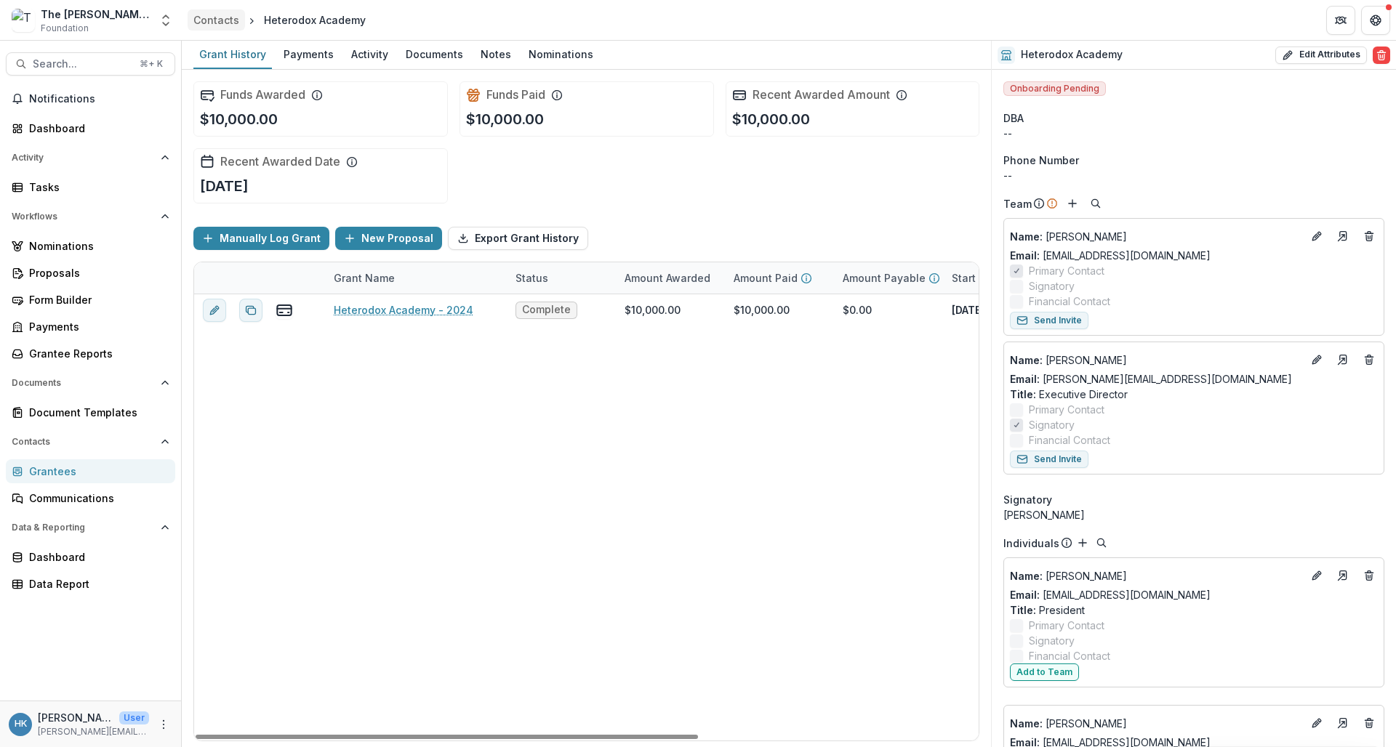
click at [212, 10] on link "Contacts" at bounding box center [216, 19] width 57 height 21
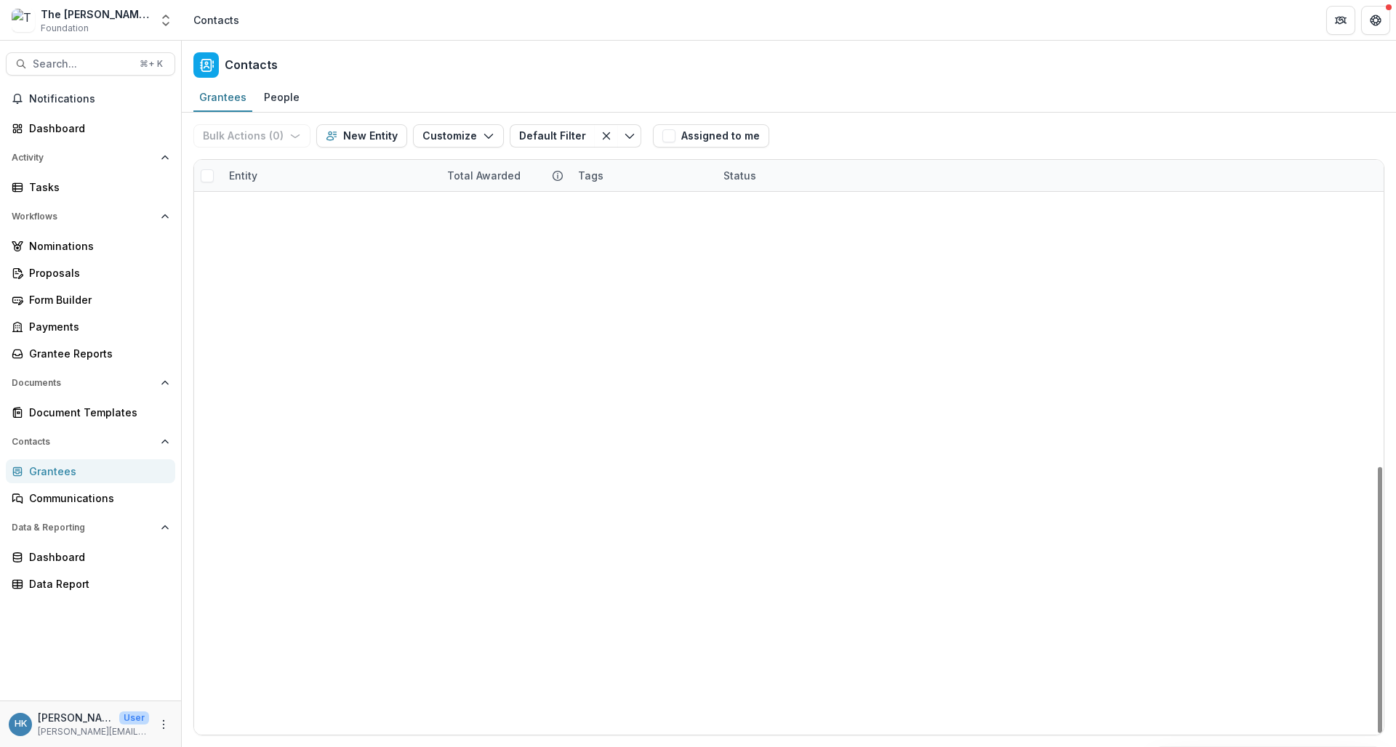
scroll to position [661, 0]
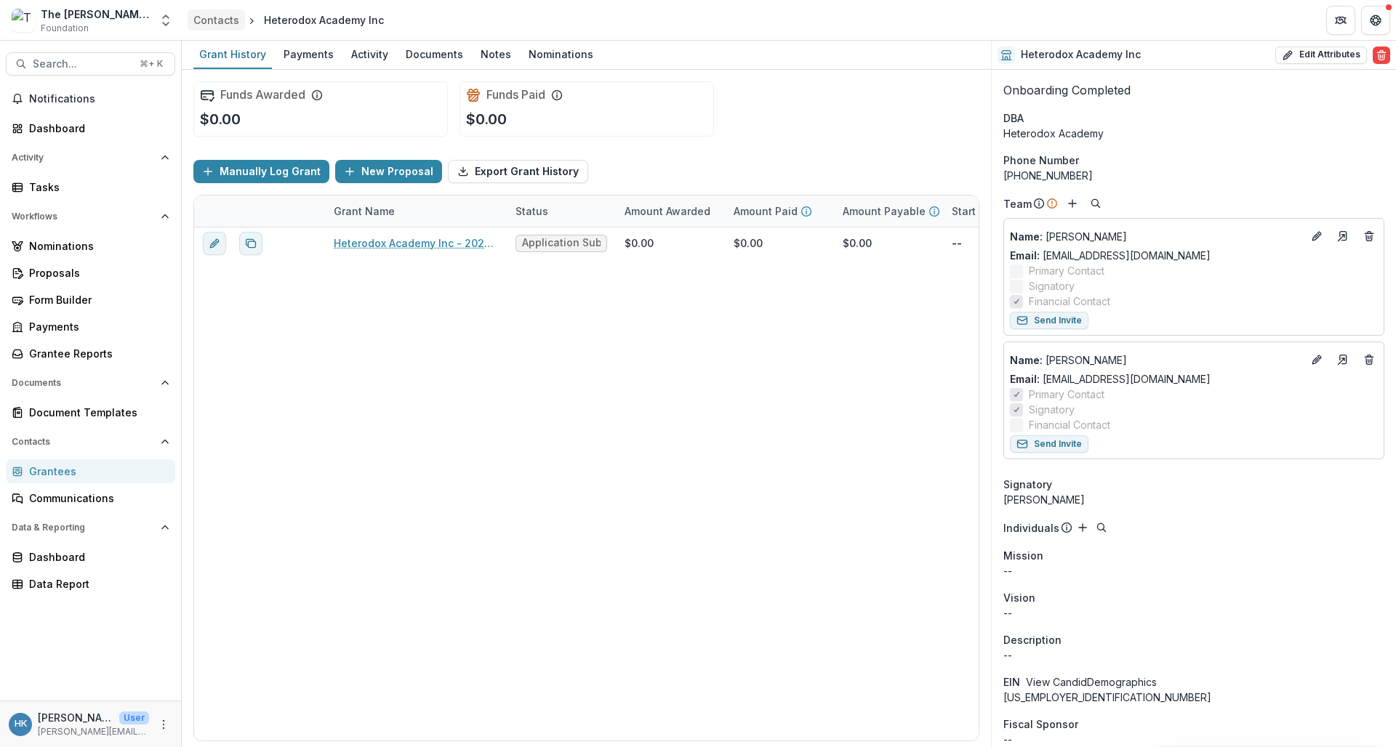
click at [225, 21] on div "Contacts" at bounding box center [216, 19] width 46 height 15
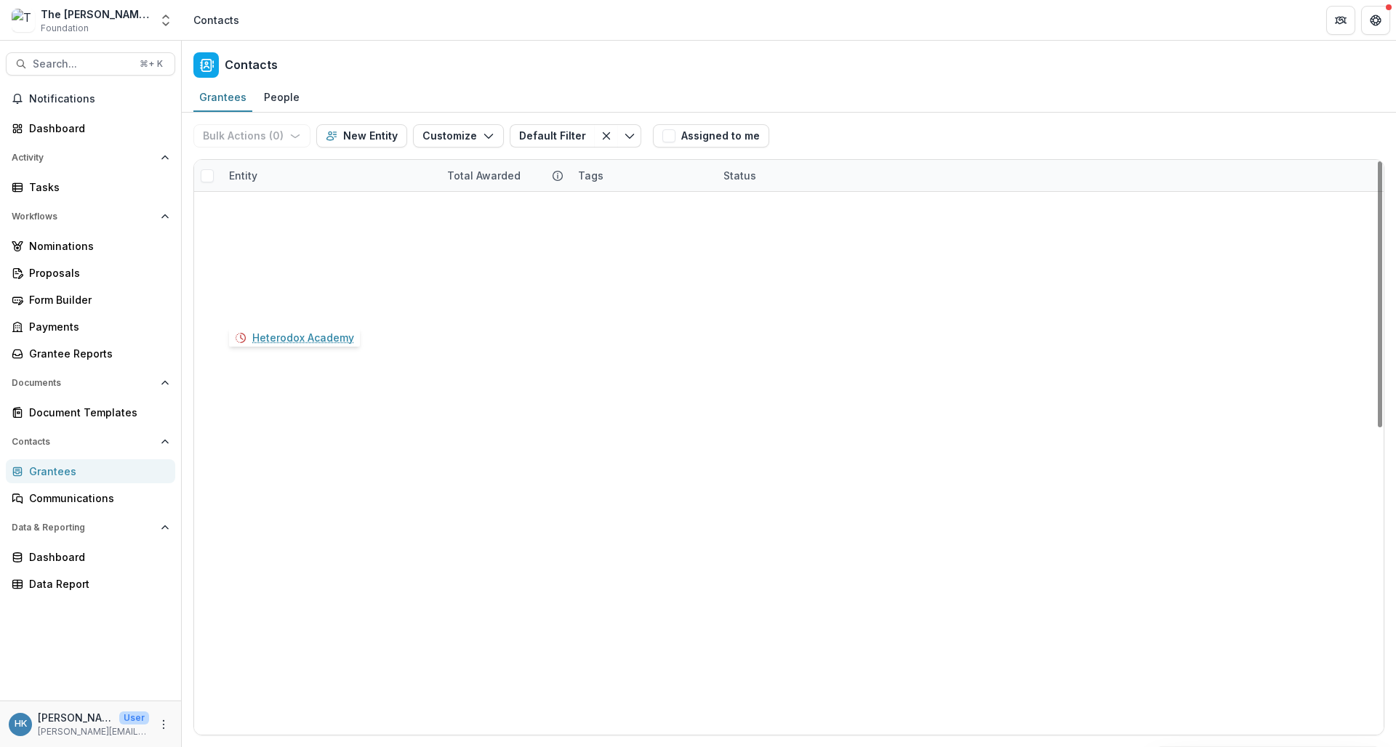
click at [320, 306] on link "Heterodox Academy" at bounding box center [298, 309] width 102 height 15
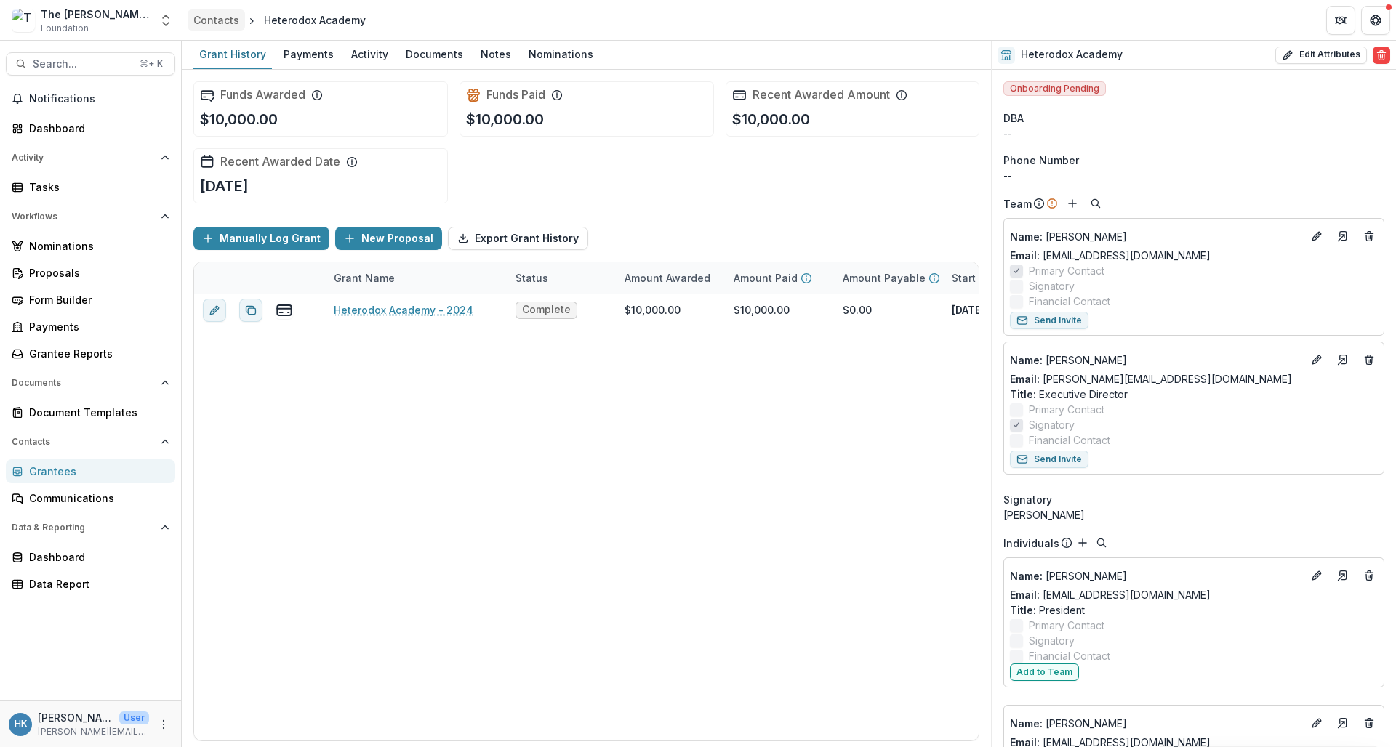
click at [228, 18] on div "Contacts" at bounding box center [216, 19] width 46 height 15
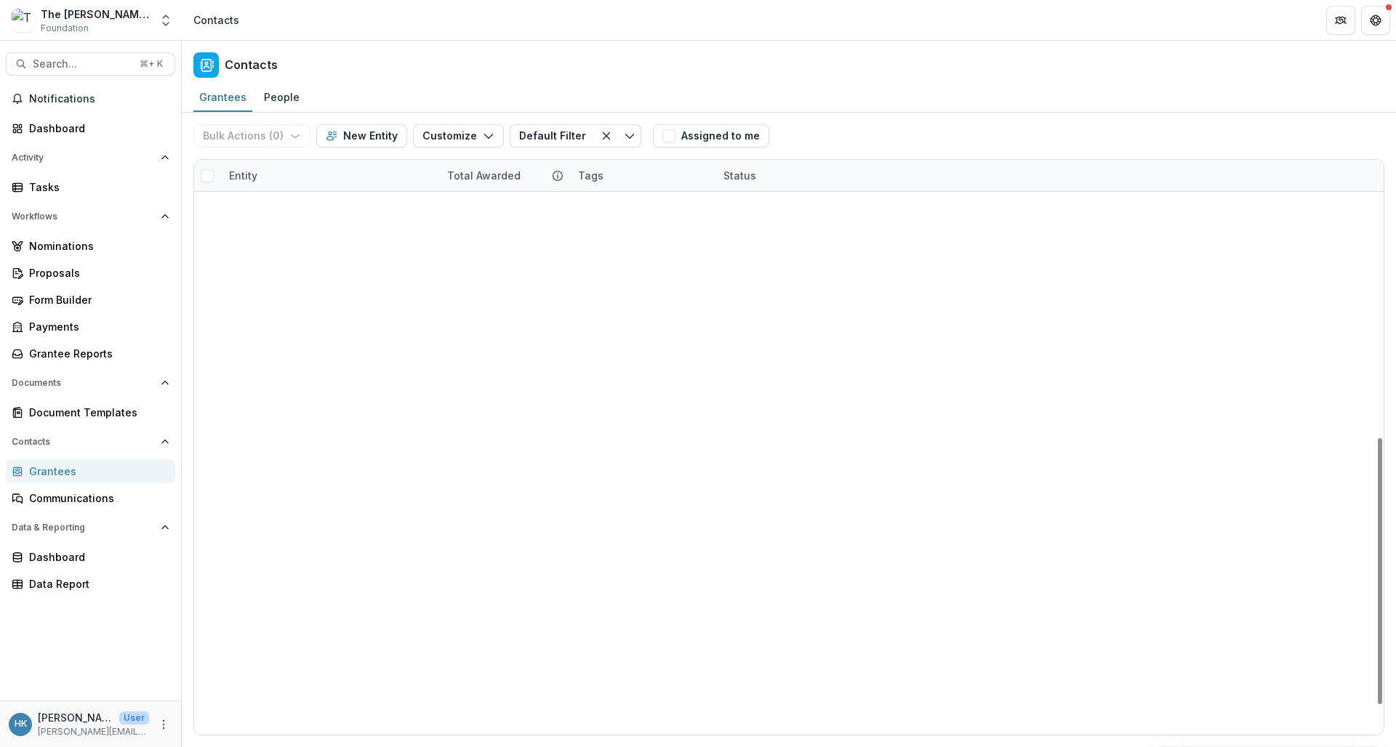
scroll to position [661, 0]
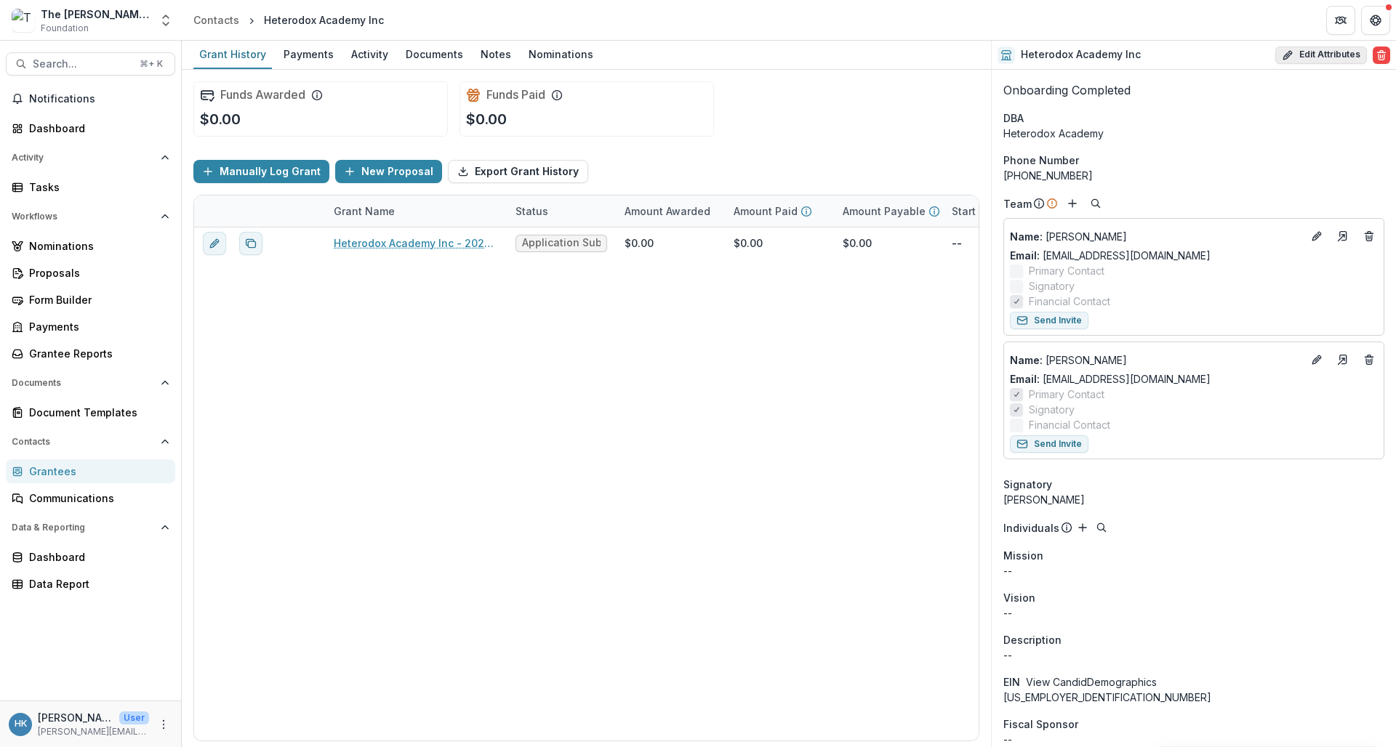
click at [1220, 52] on button "Edit Attributes" at bounding box center [1321, 55] width 92 height 17
select select "**"
select select
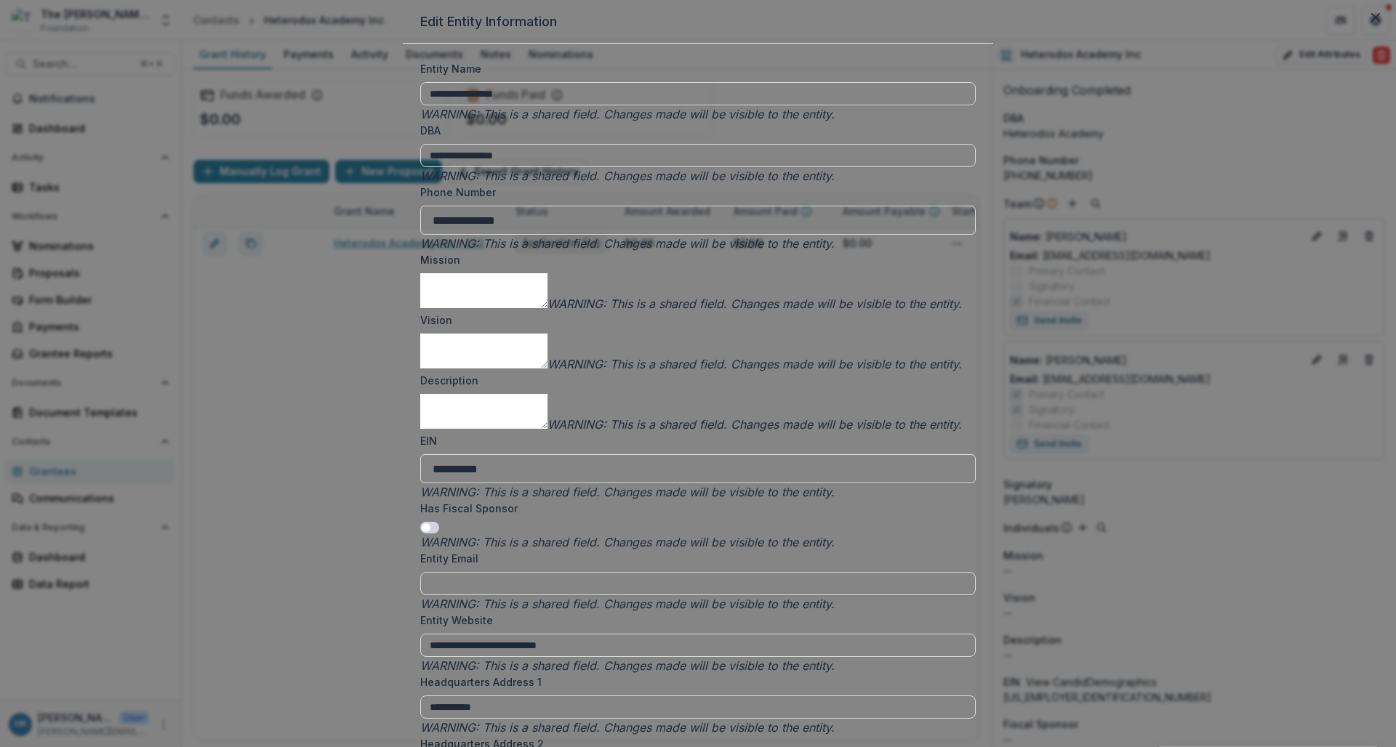
type input "**********"
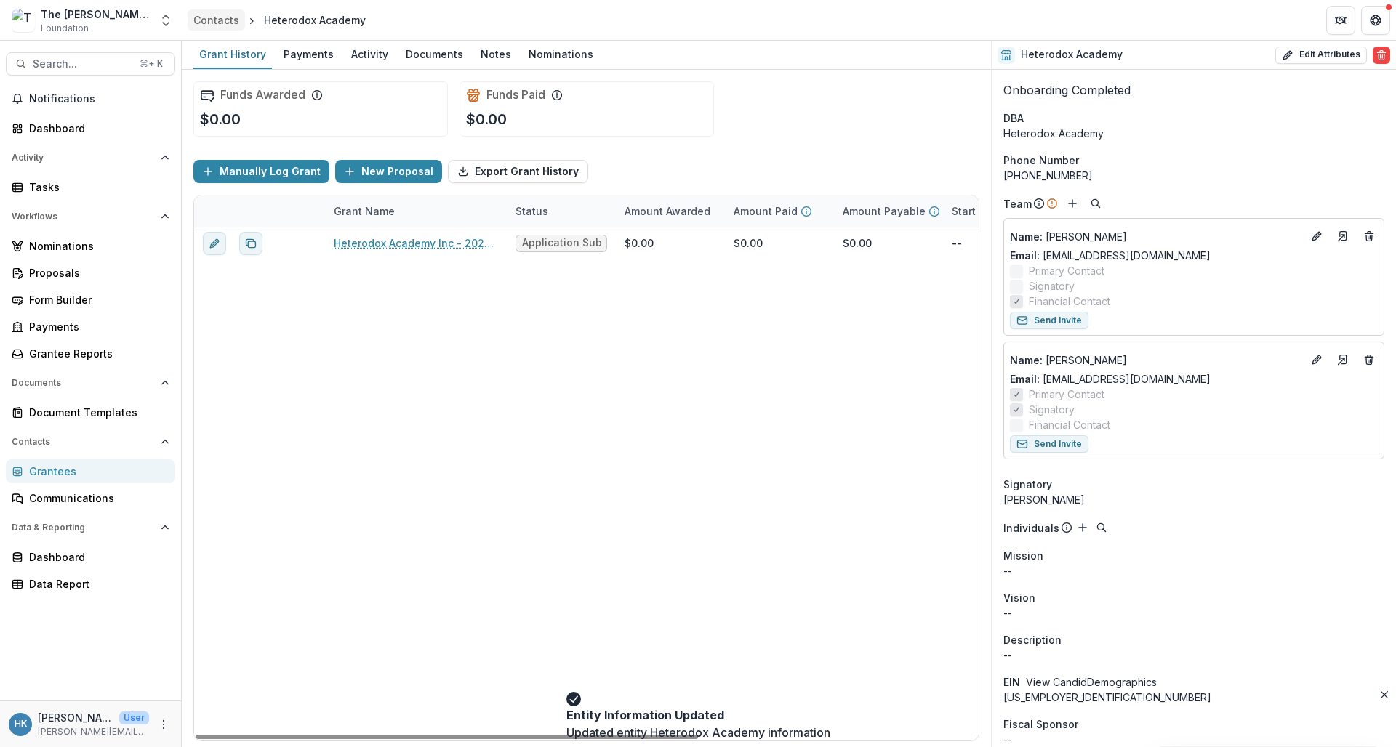
click at [216, 14] on div "Contacts" at bounding box center [216, 19] width 46 height 15
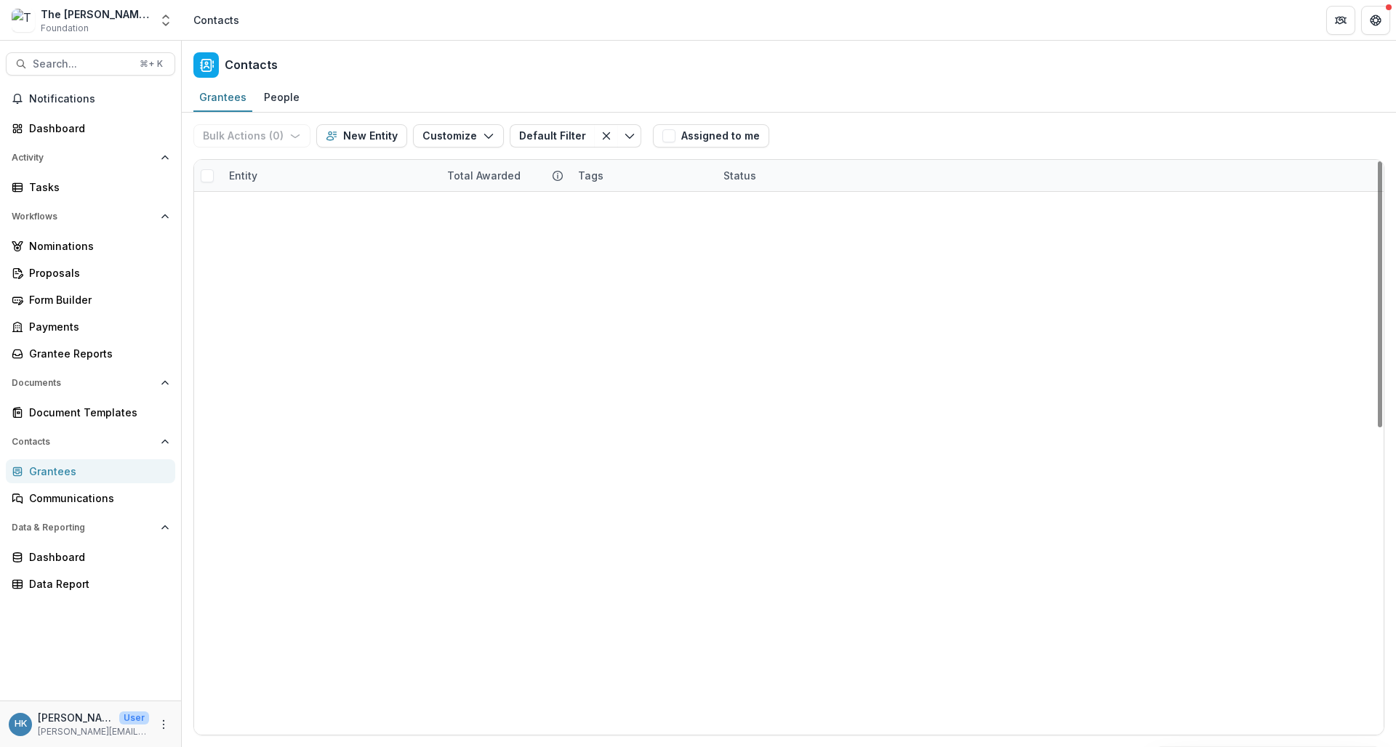
click at [319, 306] on link "Heterodox Academy" at bounding box center [298, 309] width 102 height 15
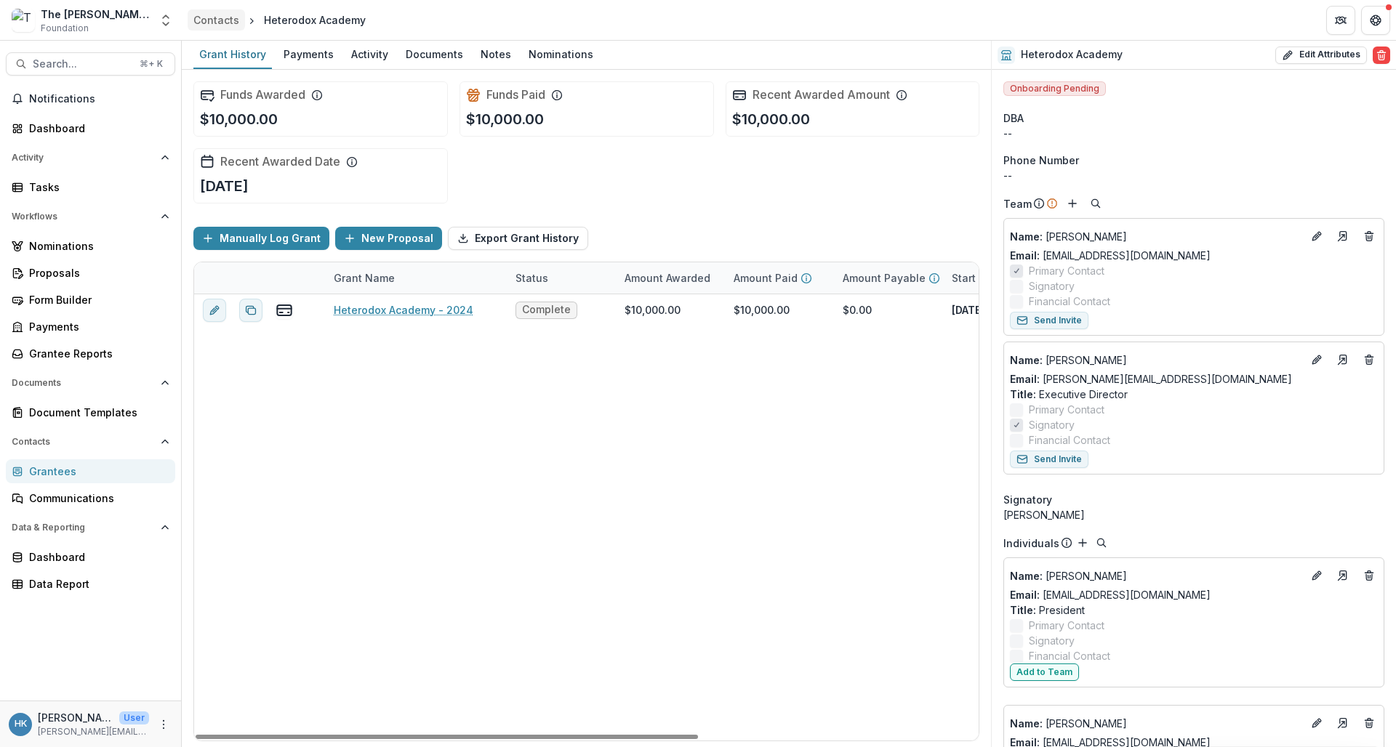
click at [213, 12] on div "Contacts" at bounding box center [216, 19] width 46 height 15
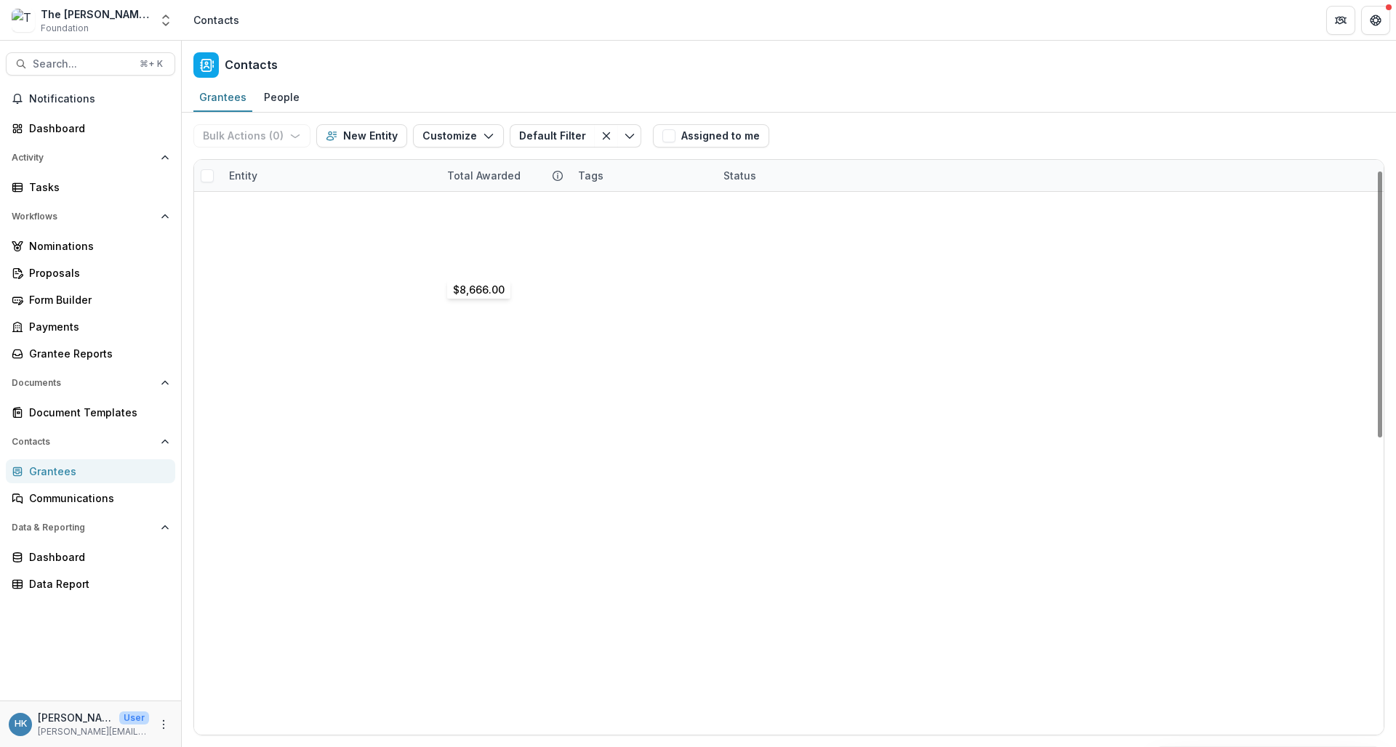
scroll to position [28, 0]
click at [86, 276] on div "Proposals" at bounding box center [96, 272] width 135 height 15
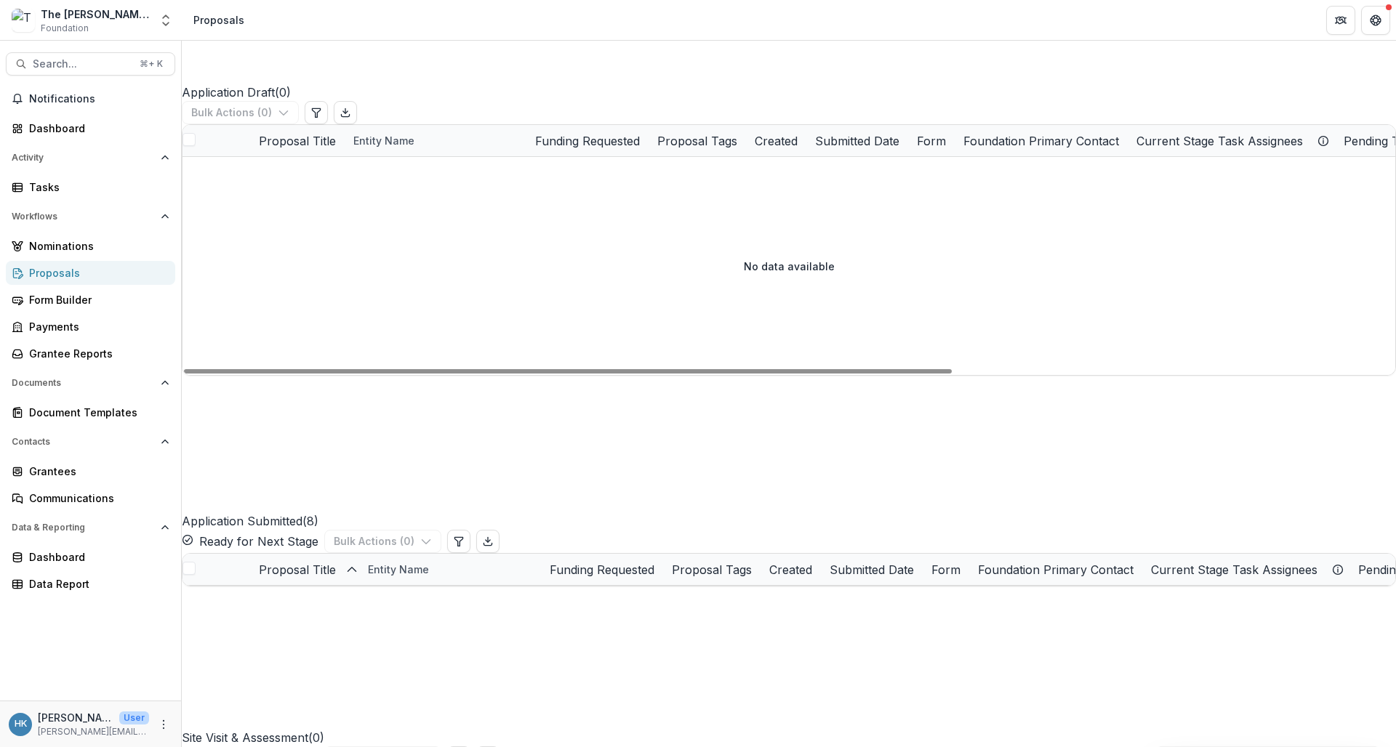
scroll to position [157, 0]
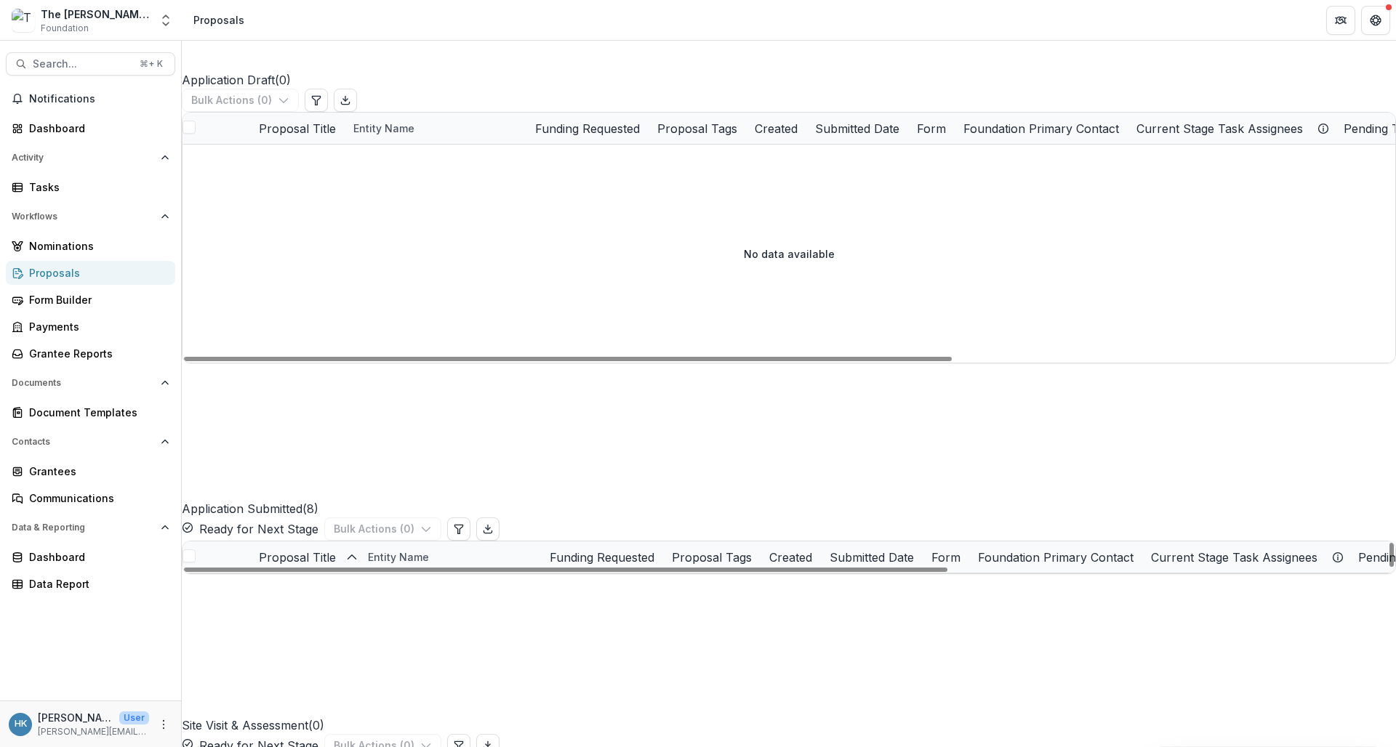
click at [647, 582] on span "$0.00" at bounding box center [636, 589] width 29 height 15
click at [670, 574] on div "$0.00" at bounding box center [705, 589] width 182 height 31
click at [236, 587] on icon "edit" at bounding box center [233, 590] width 7 height 7
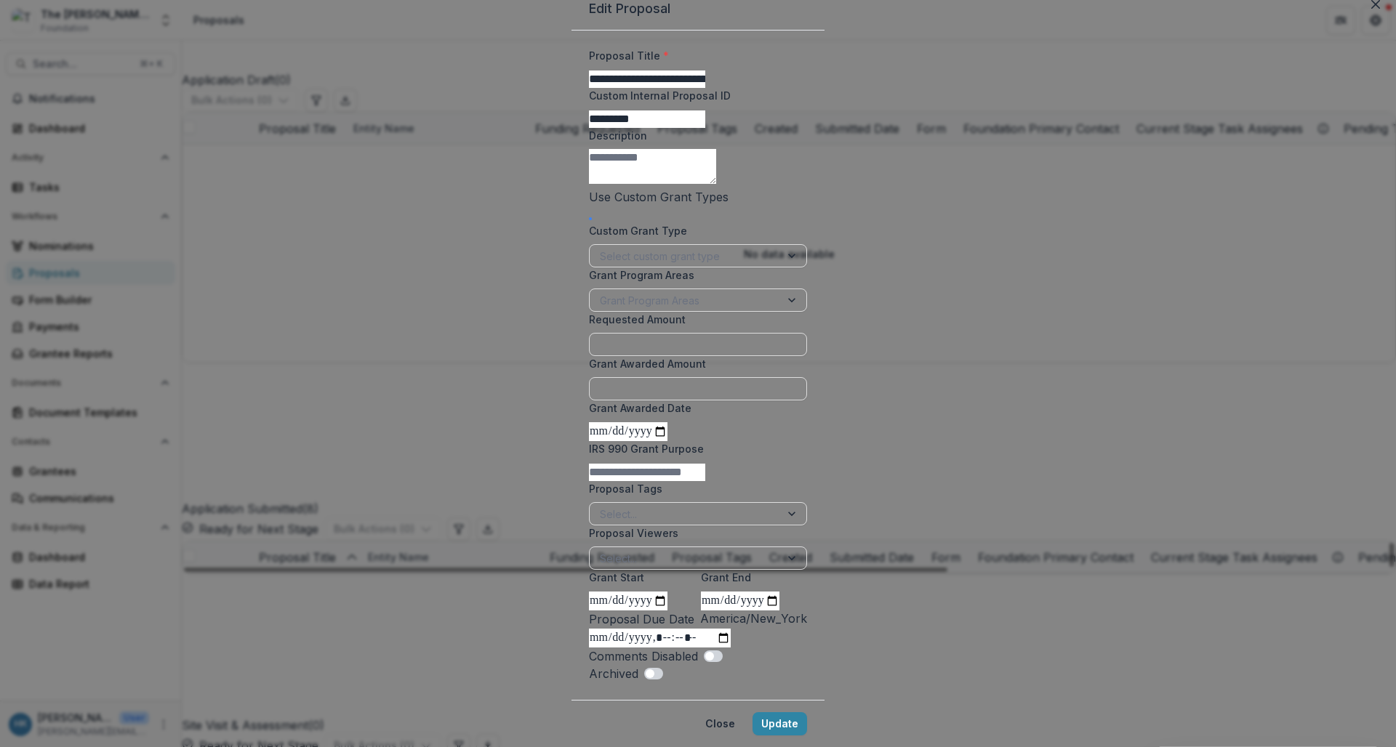
scroll to position [18, 0]
click at [589, 356] on input "Requested Amount" at bounding box center [698, 344] width 218 height 23
type input "**"
click at [1220, 16] on button "Close" at bounding box center [1375, 4] width 23 height 23
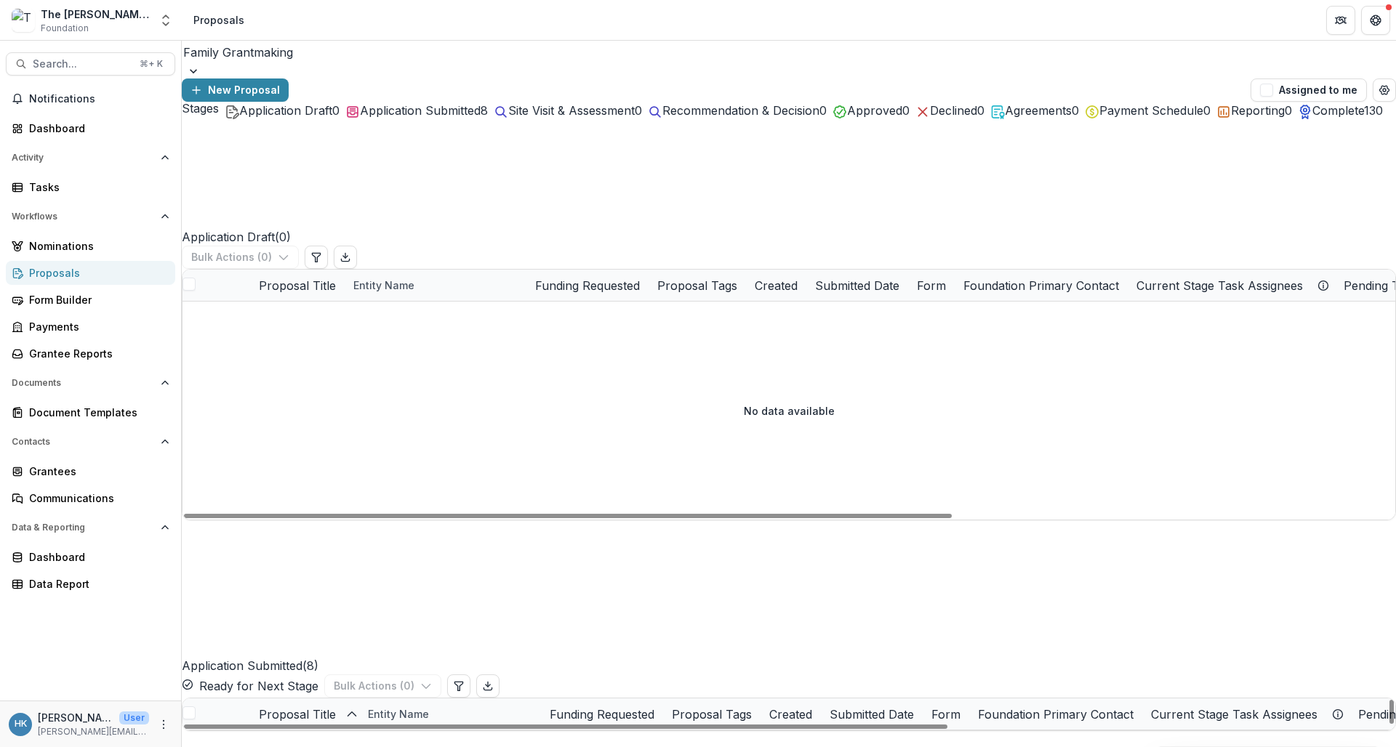
scroll to position [0, 0]
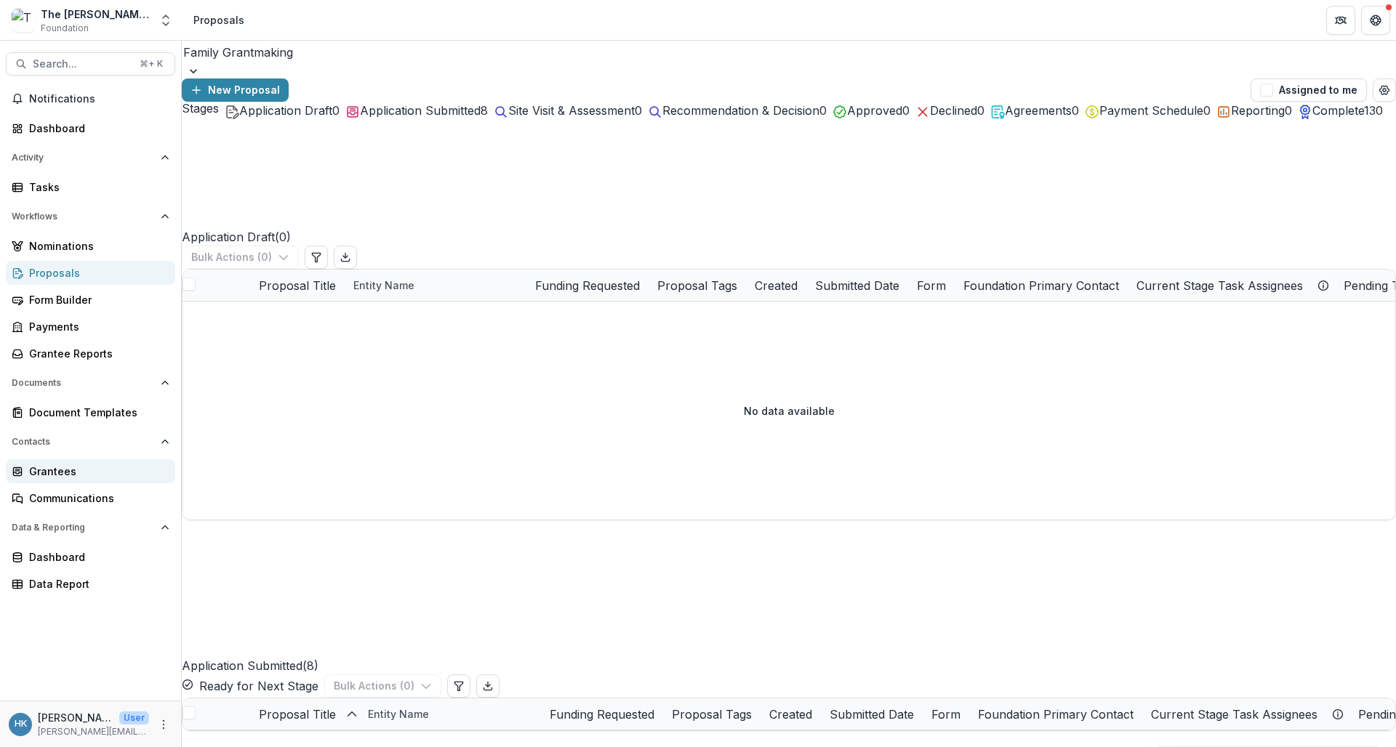
click at [75, 472] on div "Grantees" at bounding box center [96, 471] width 135 height 15
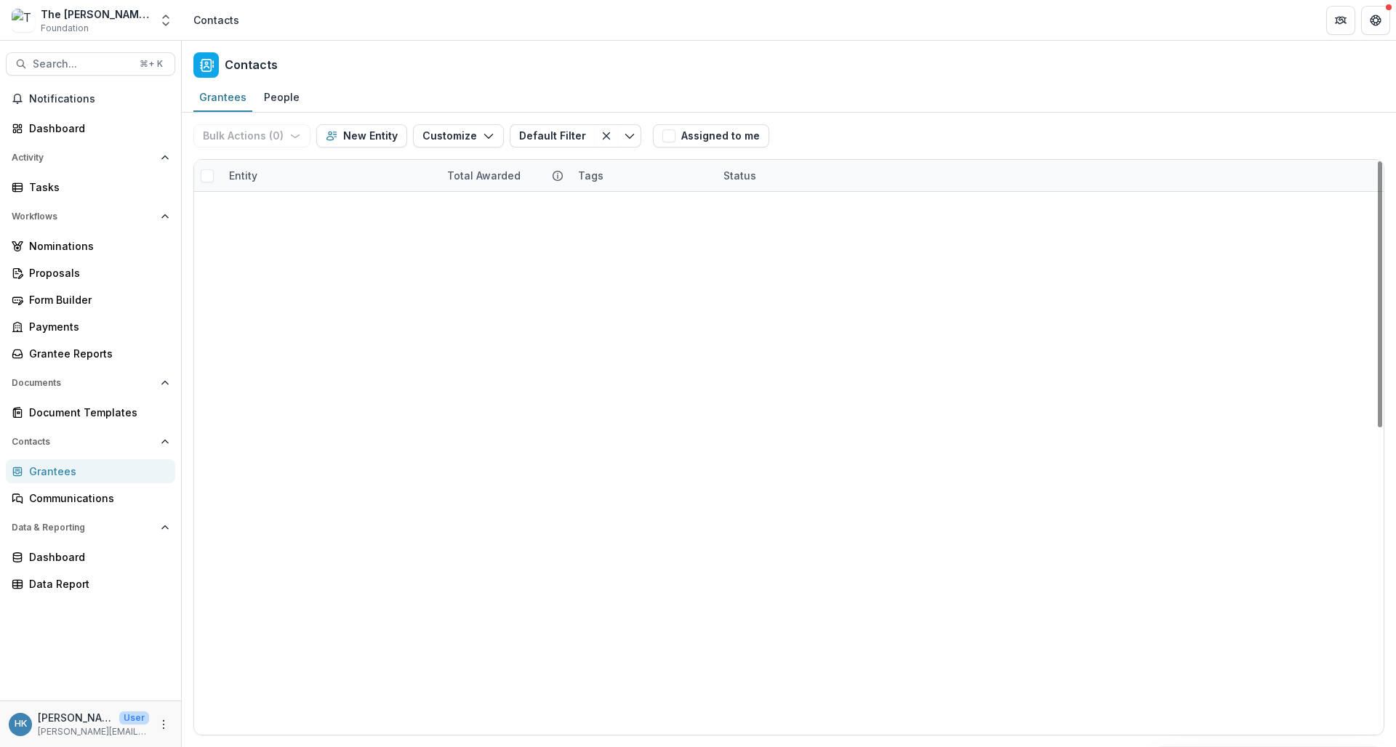
click at [74, 474] on div "Grantees" at bounding box center [96, 471] width 135 height 15
click at [76, 289] on link "Form Builder" at bounding box center [90, 300] width 169 height 24
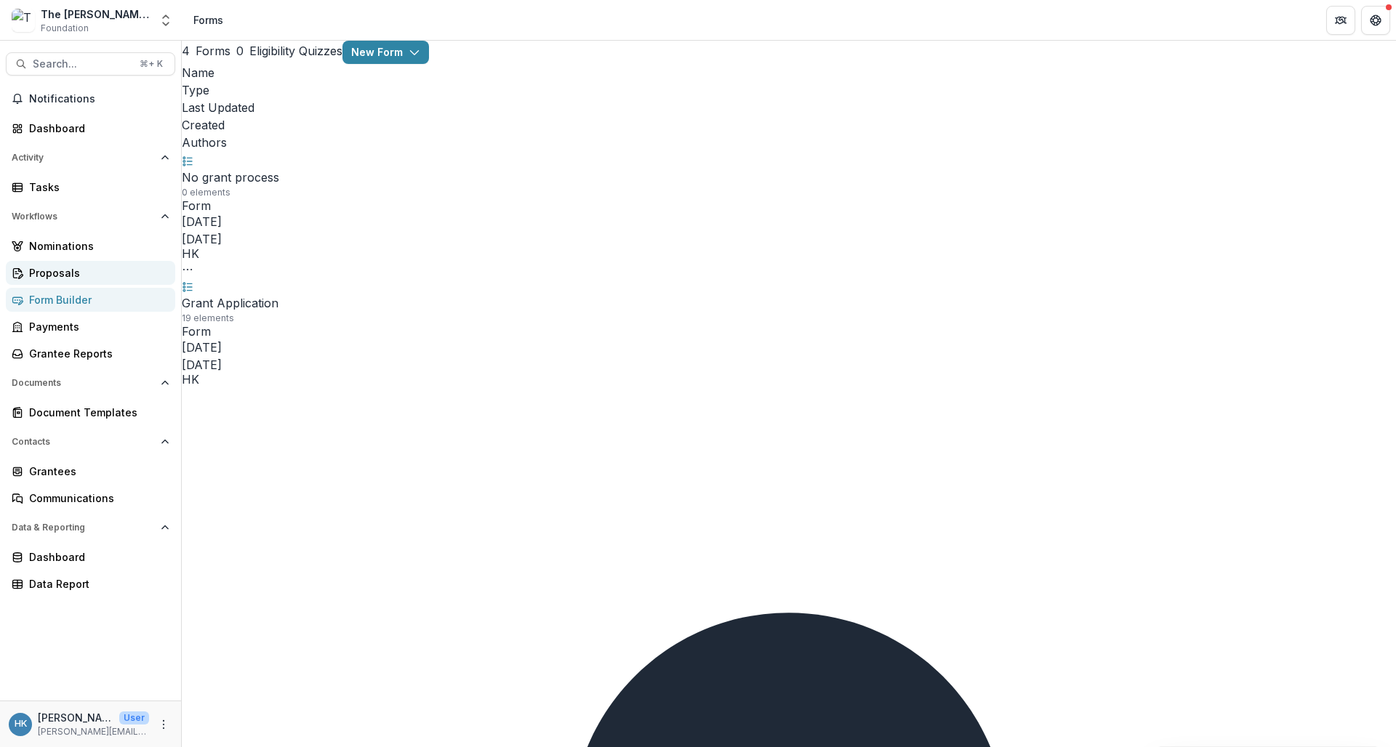
click at [69, 265] on div "Proposals" at bounding box center [96, 272] width 135 height 15
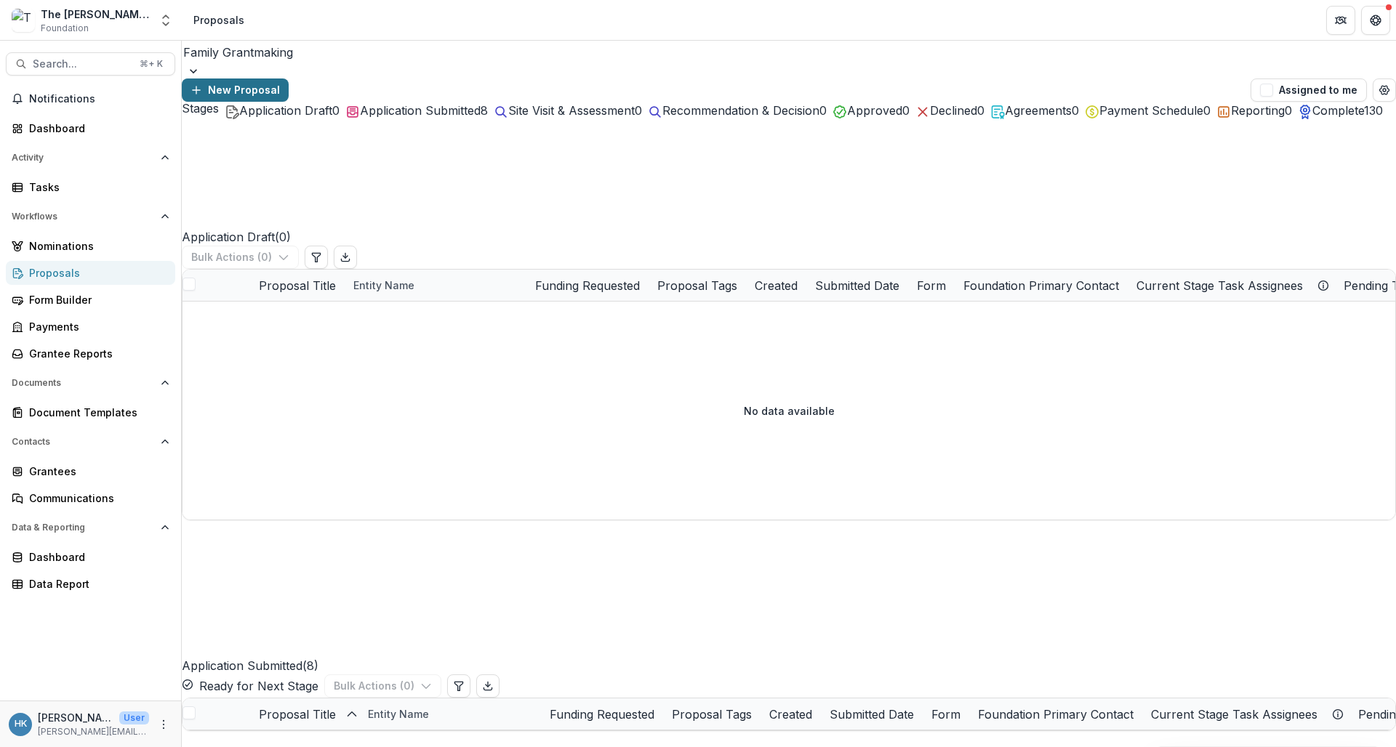
click at [289, 79] on button "New Proposal" at bounding box center [235, 90] width 107 height 23
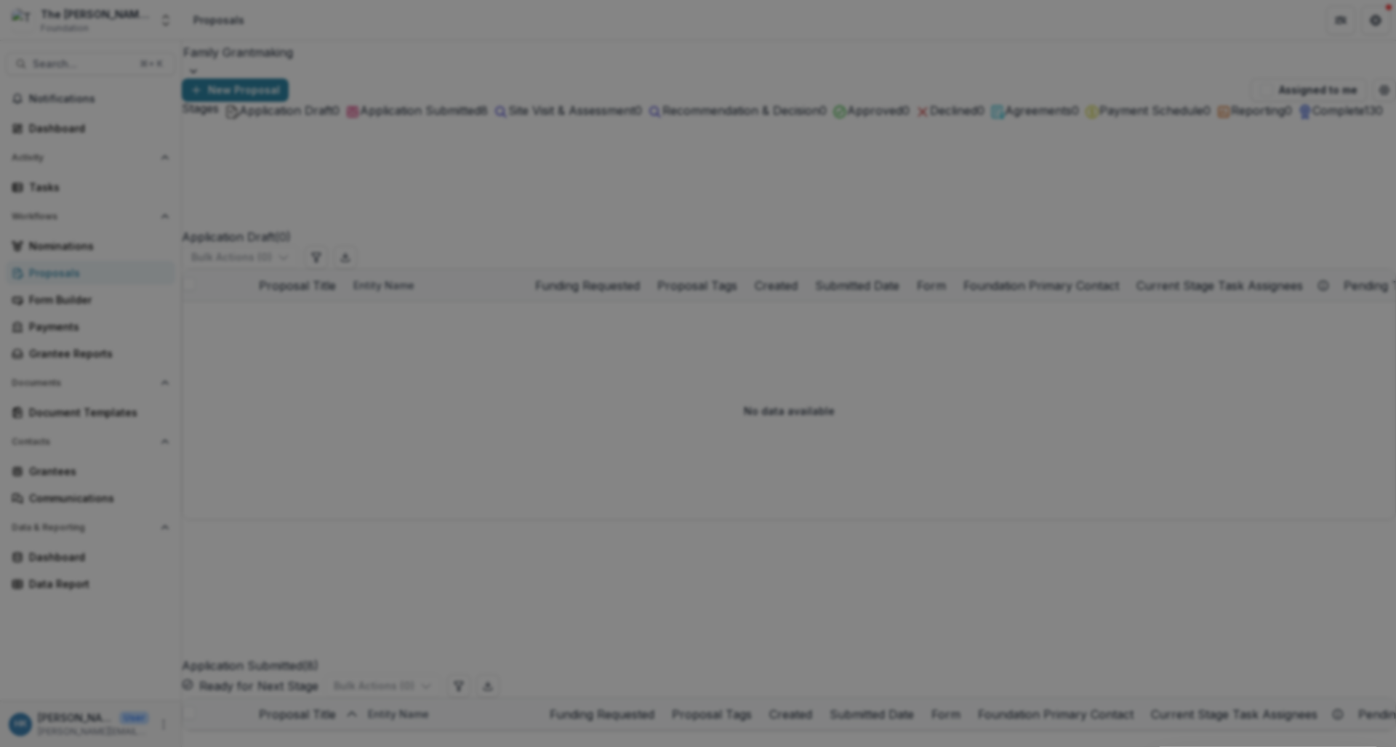
click at [1220, 22] on icon "Close" at bounding box center [1375, 17] width 9 height 9
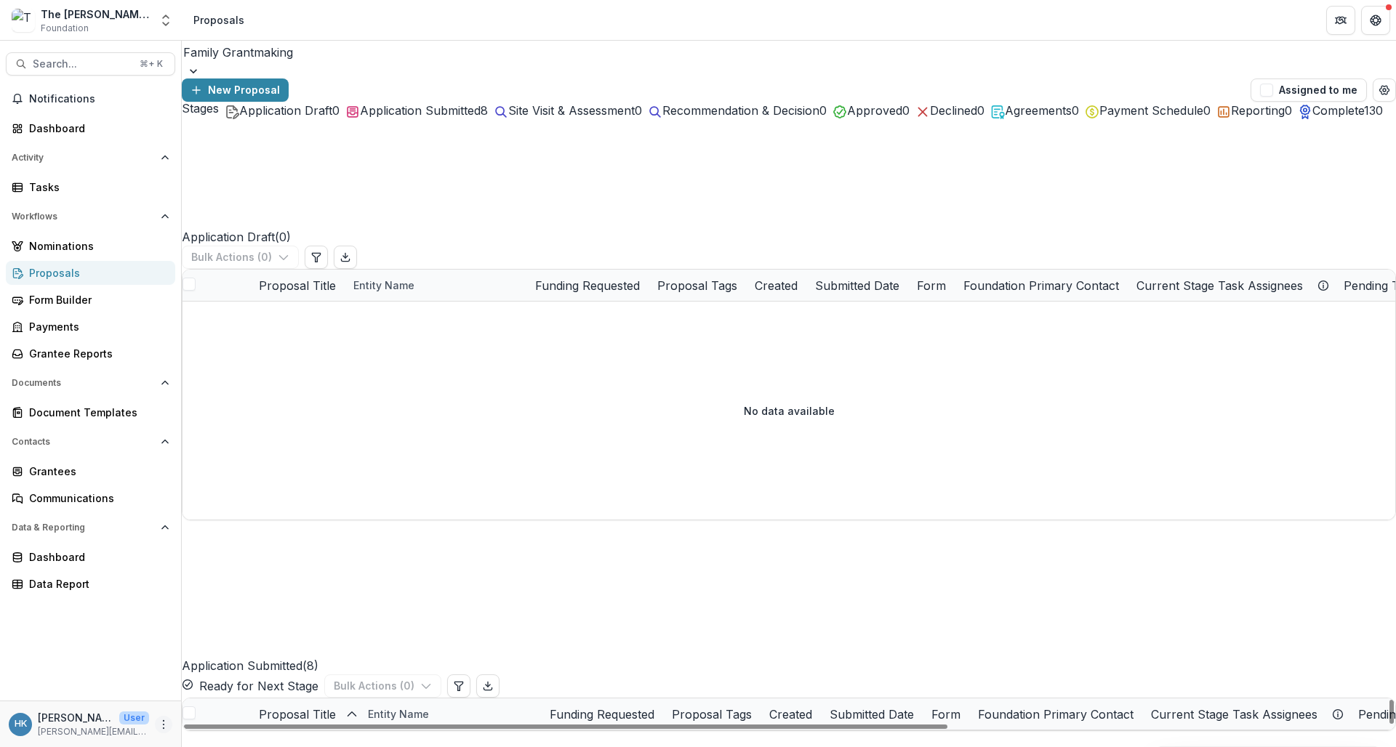
click at [161, 732] on button "More" at bounding box center [163, 724] width 17 height 17
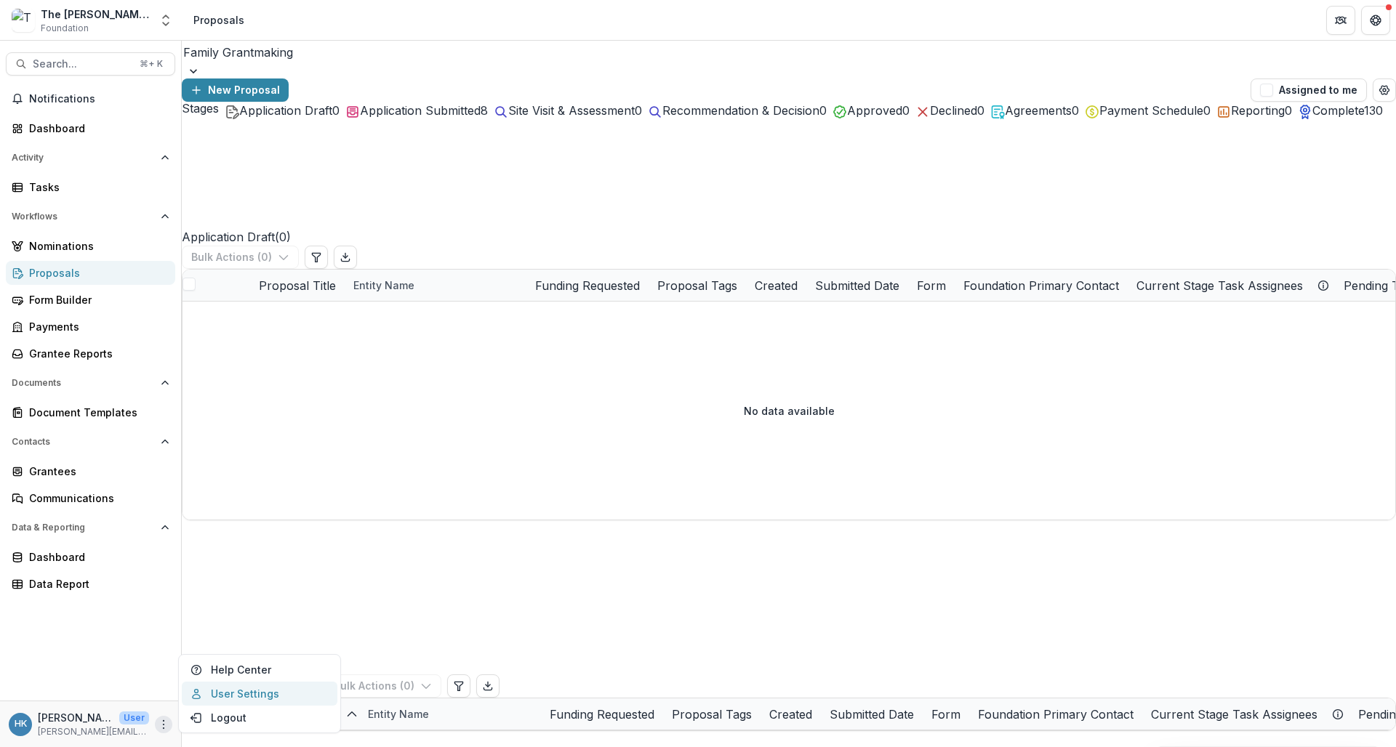
click at [228, 700] on link "User Settings" at bounding box center [260, 694] width 156 height 24
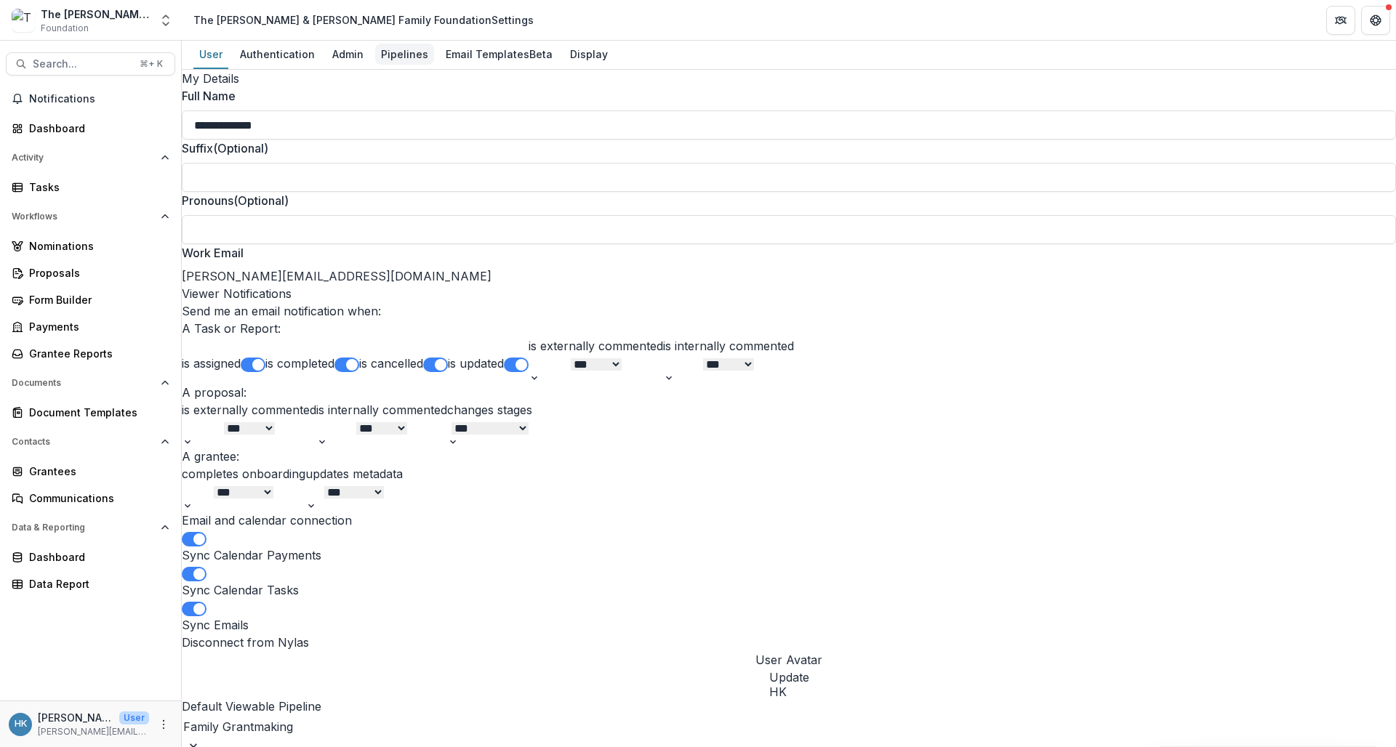
click at [410, 59] on div "Pipelines" at bounding box center [404, 54] width 59 height 21
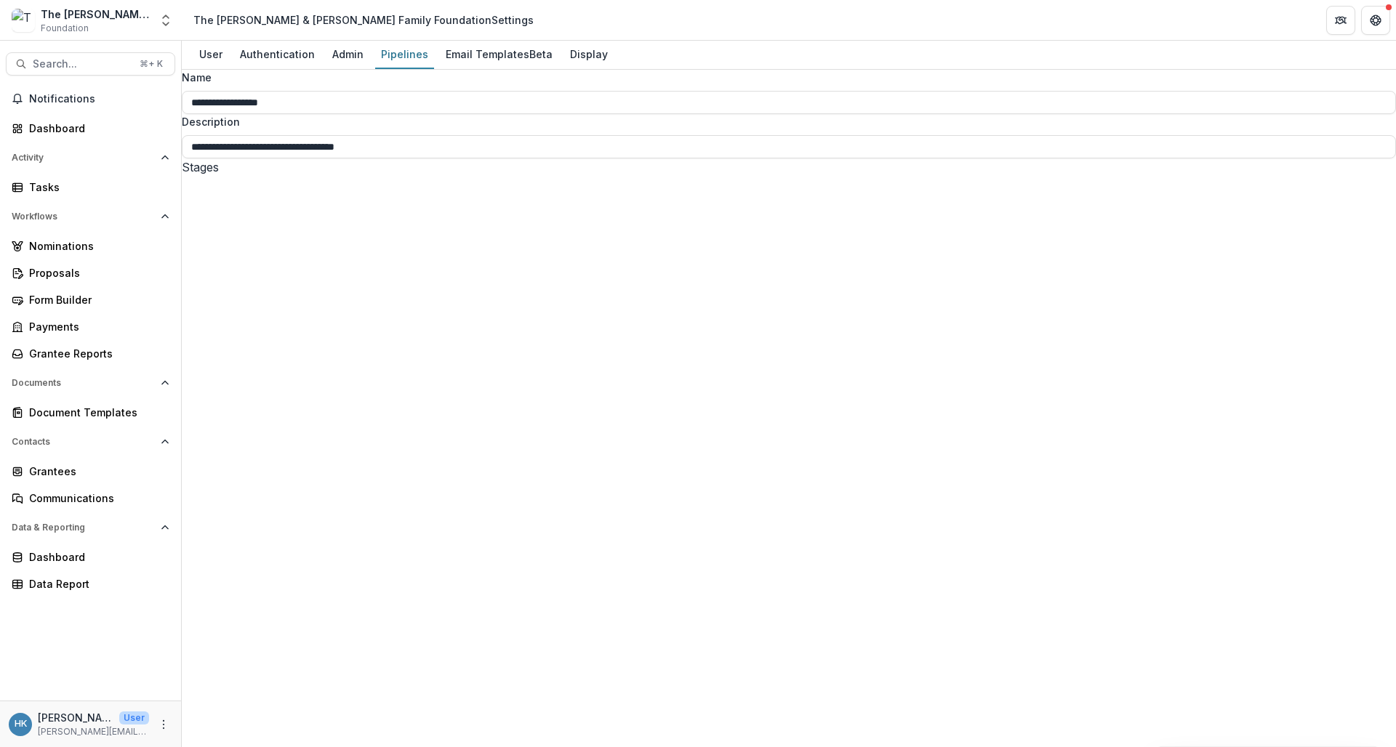
select select "********"
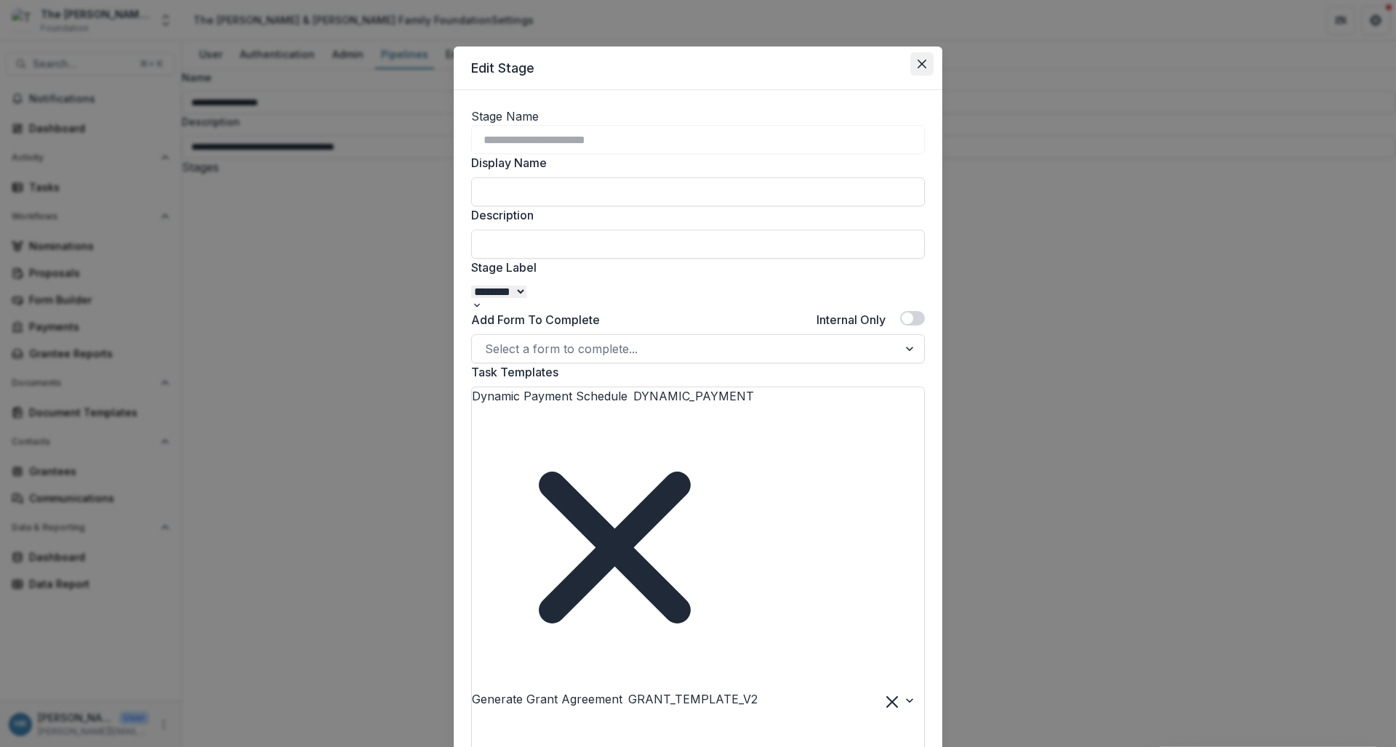
click at [921, 63] on icon "Close" at bounding box center [922, 64] width 9 height 9
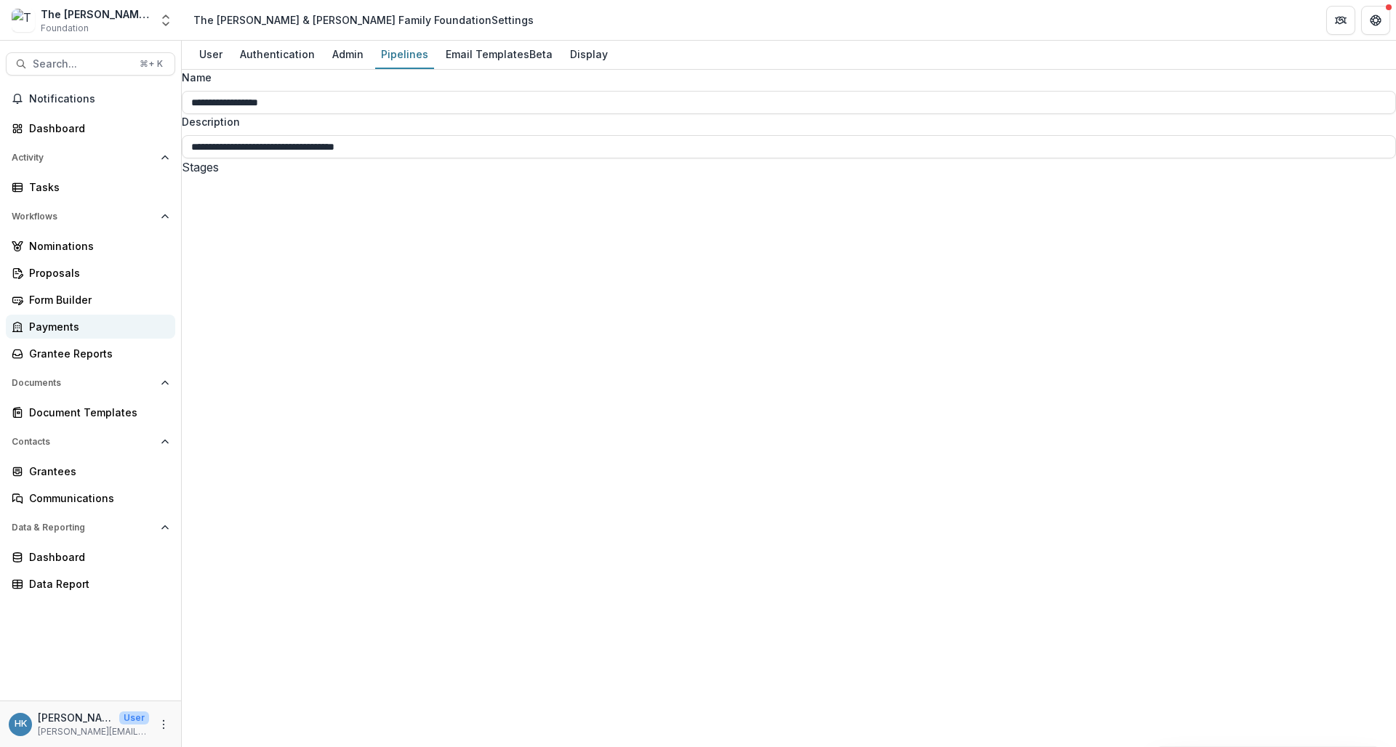
click at [61, 332] on div "Payments" at bounding box center [96, 326] width 135 height 15
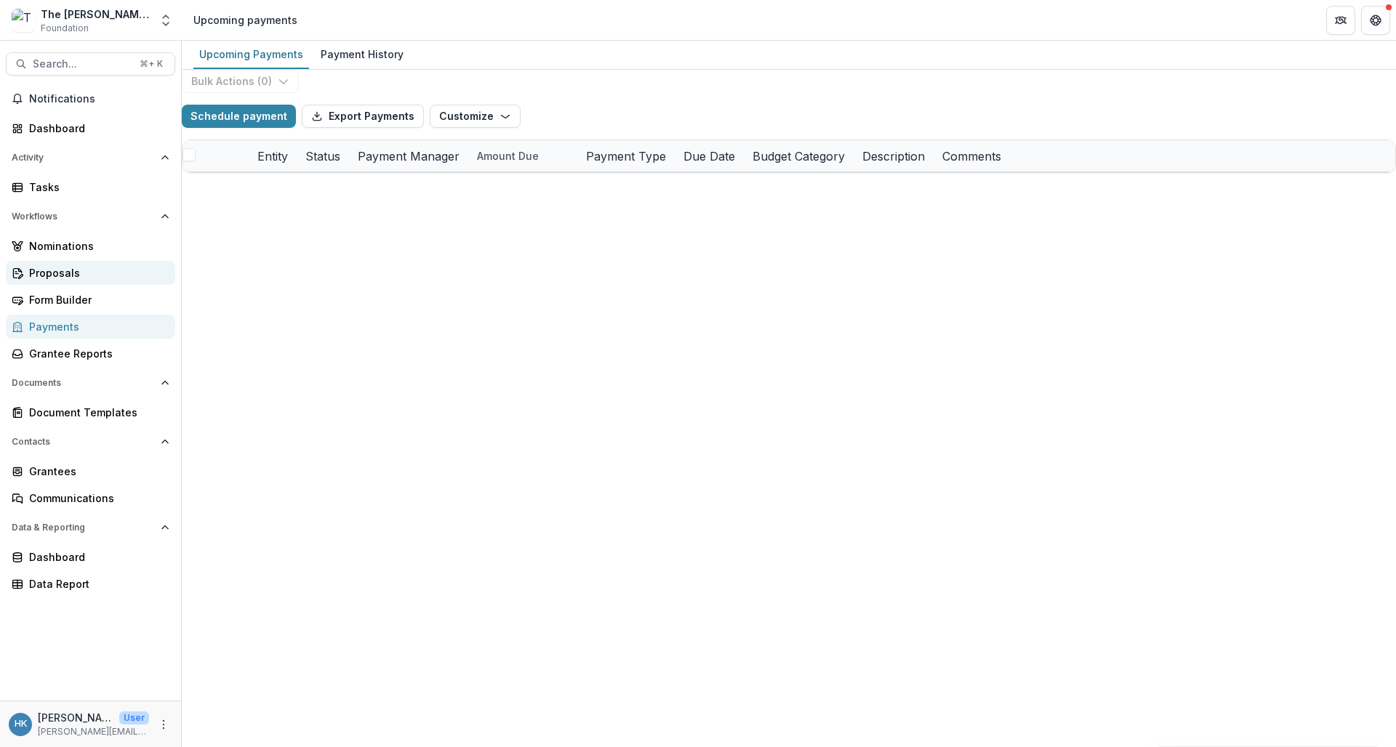
click at [75, 271] on div "Proposals" at bounding box center [96, 272] width 135 height 15
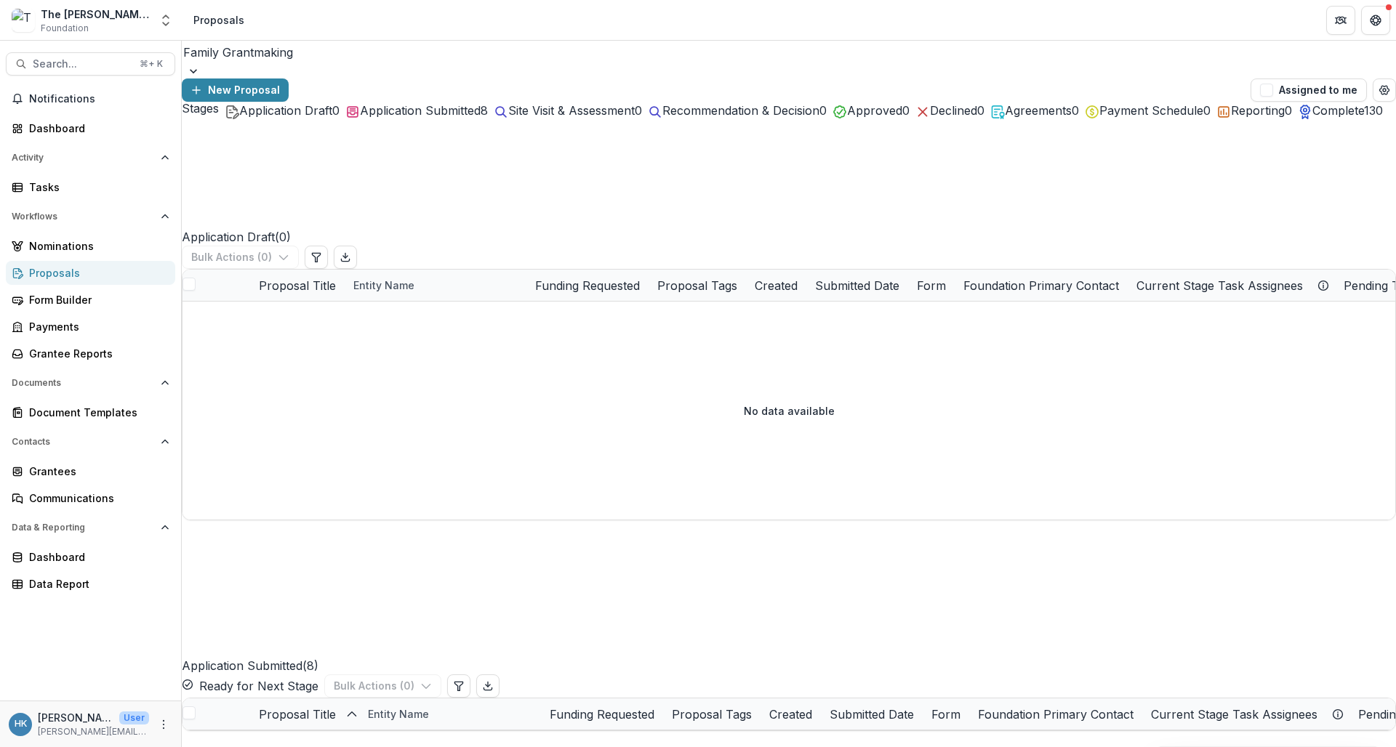
click at [1099, 118] on span "Payment Schedule" at bounding box center [1151, 110] width 104 height 15
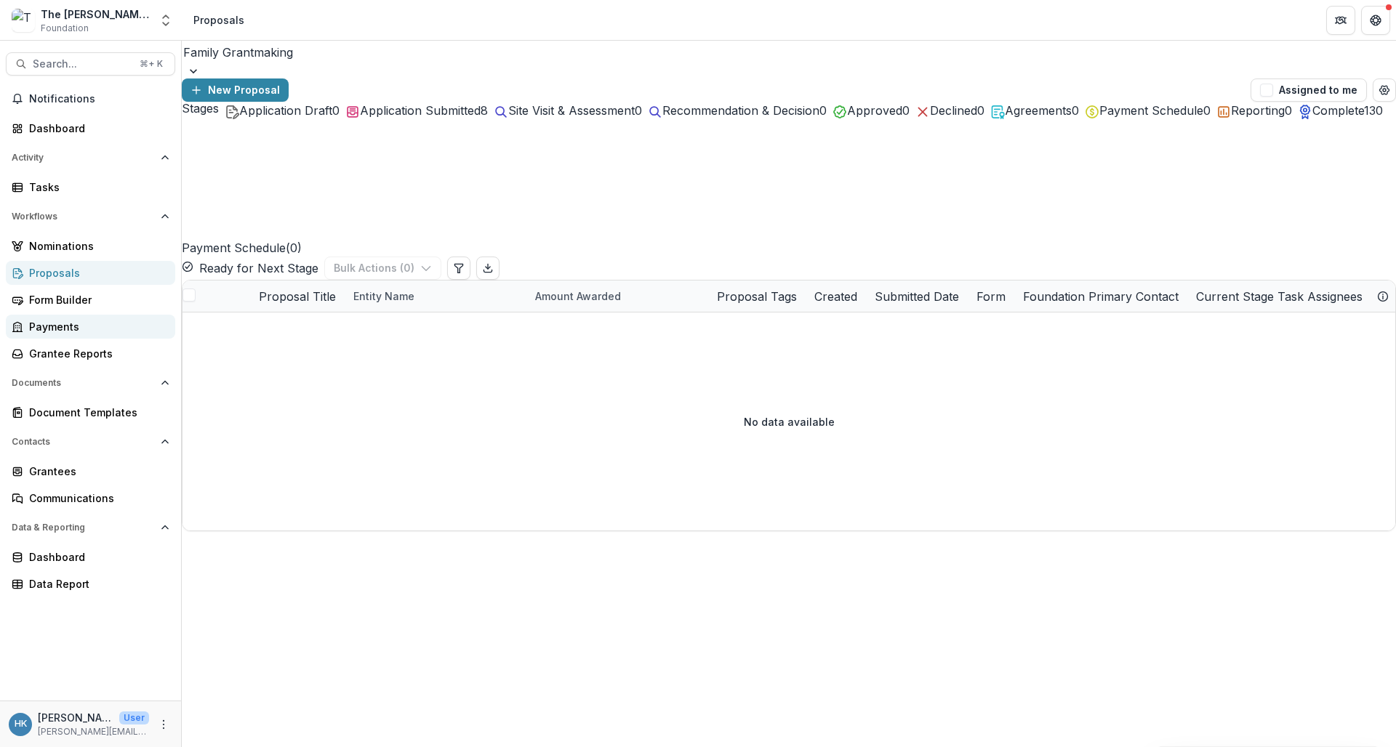
click at [77, 333] on div "Payments" at bounding box center [96, 326] width 135 height 15
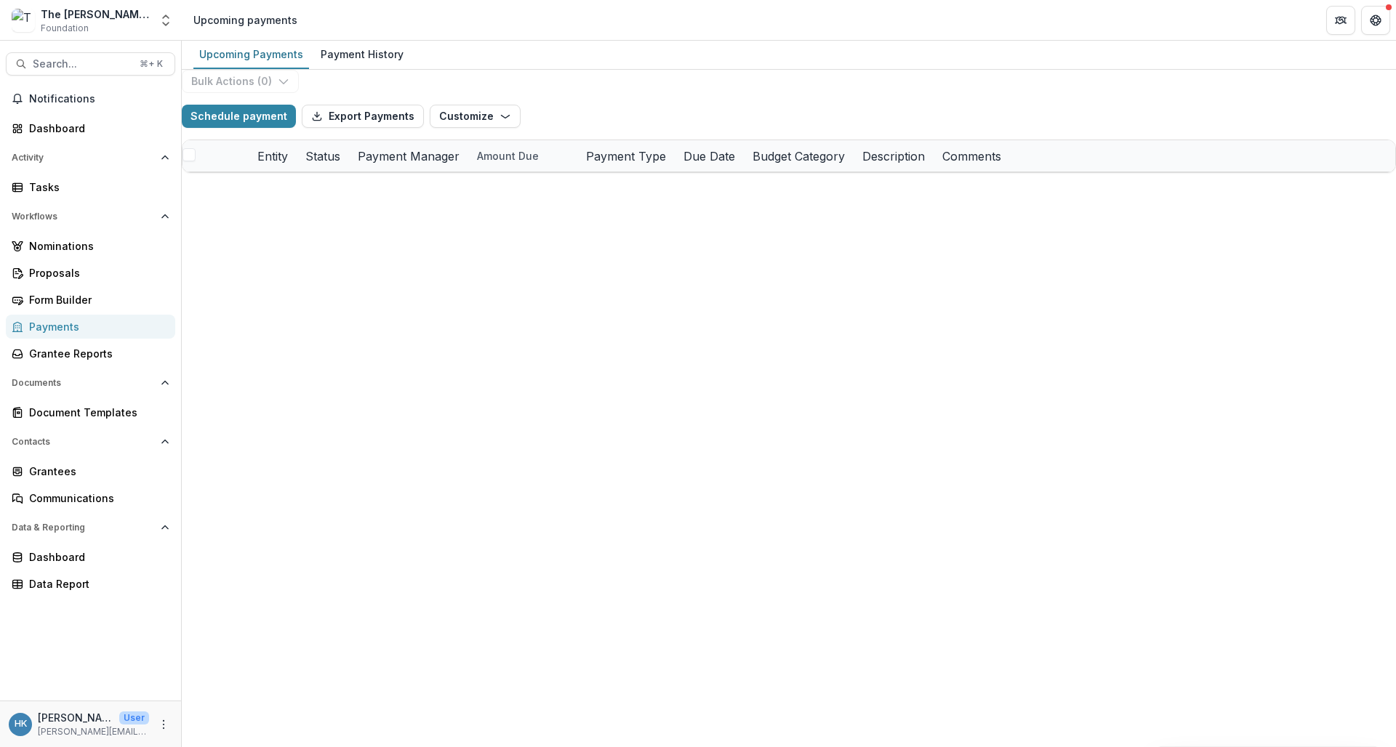
click at [455, 190] on select "**********" at bounding box center [432, 184] width 56 height 12
click at [57, 277] on div "Proposals" at bounding box center [96, 272] width 135 height 15
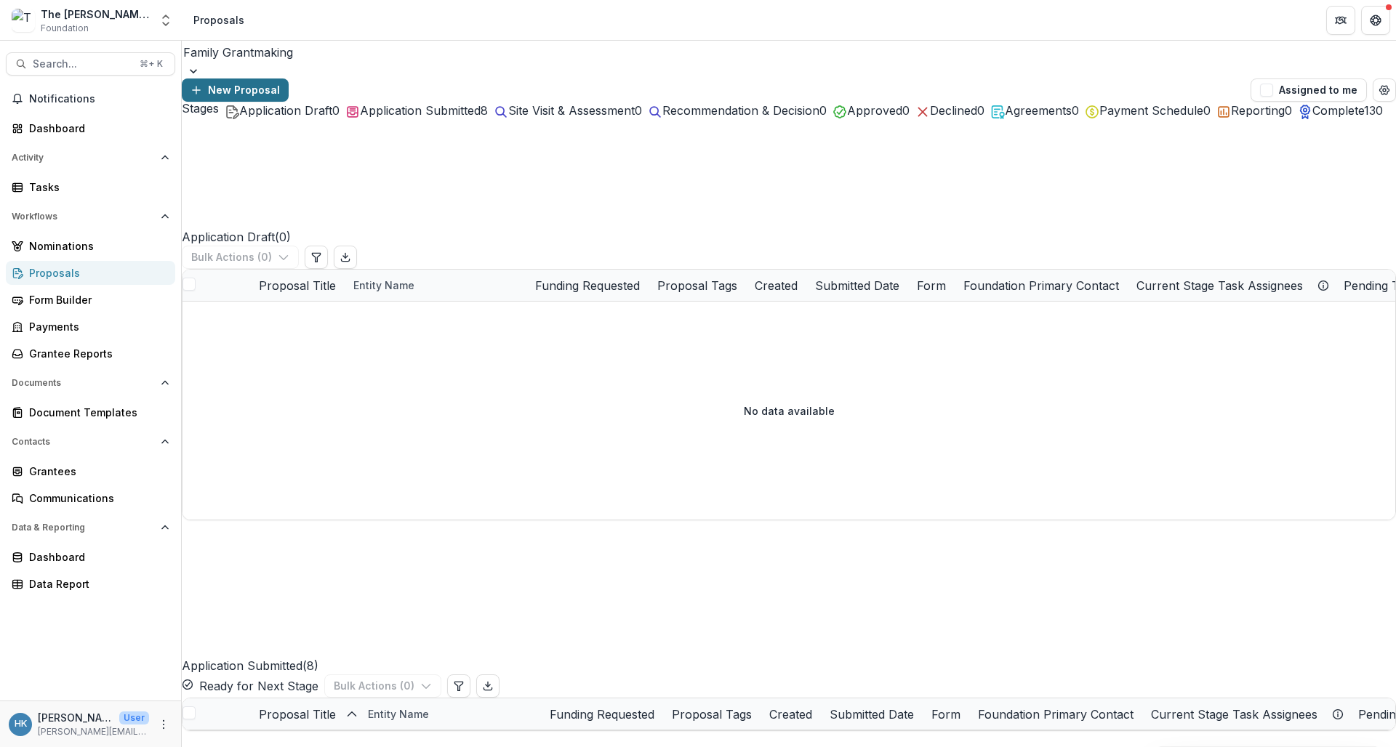
click at [289, 79] on button "New Proposal" at bounding box center [235, 90] width 107 height 23
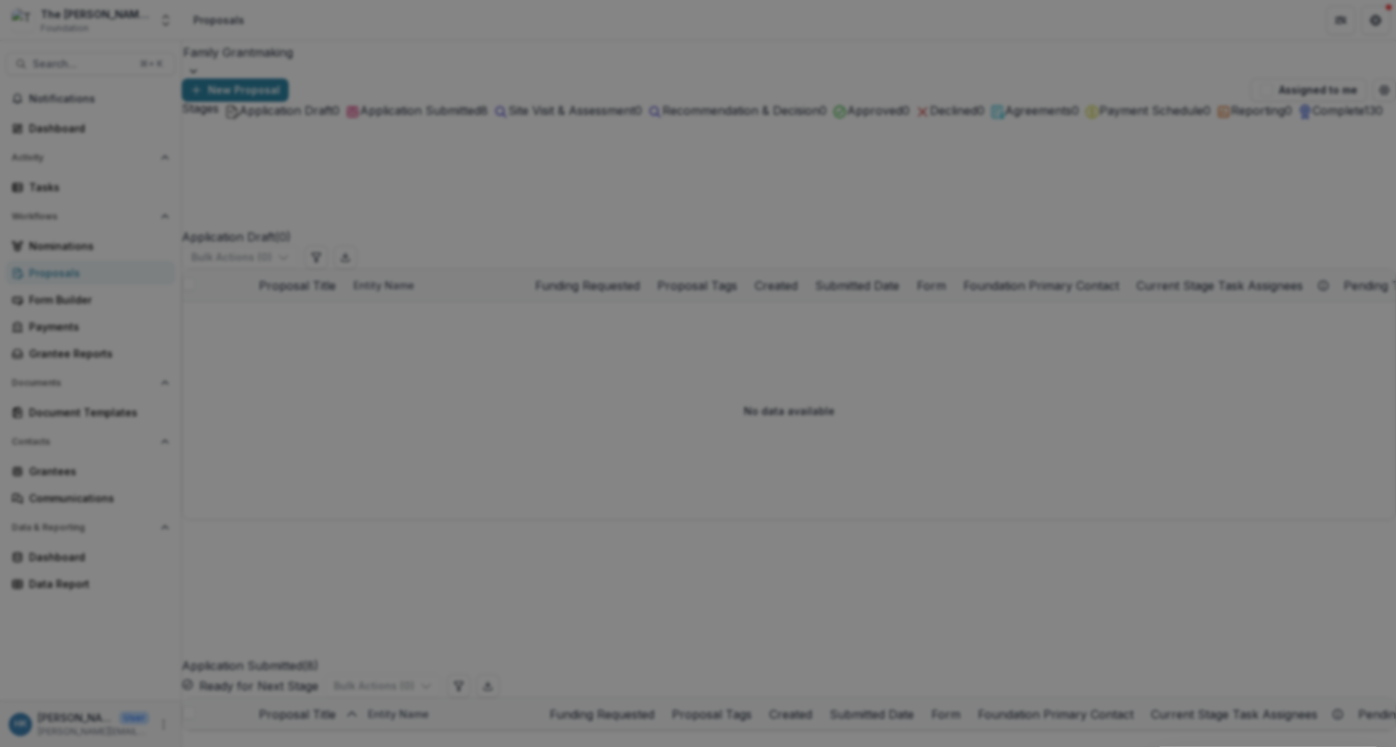
click at [1220, 22] on icon "Close" at bounding box center [1375, 17] width 9 height 9
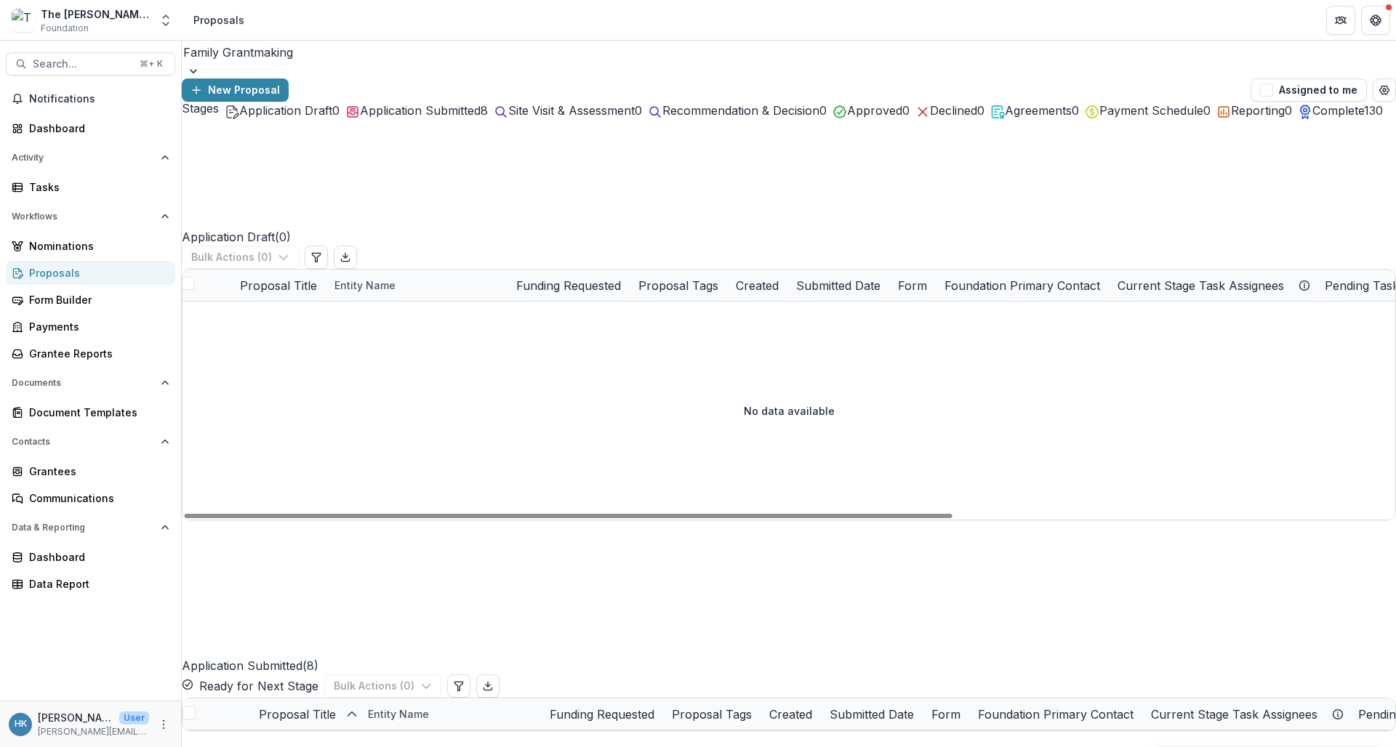
click at [315, 69] on div at bounding box center [789, 71] width 1214 height 15
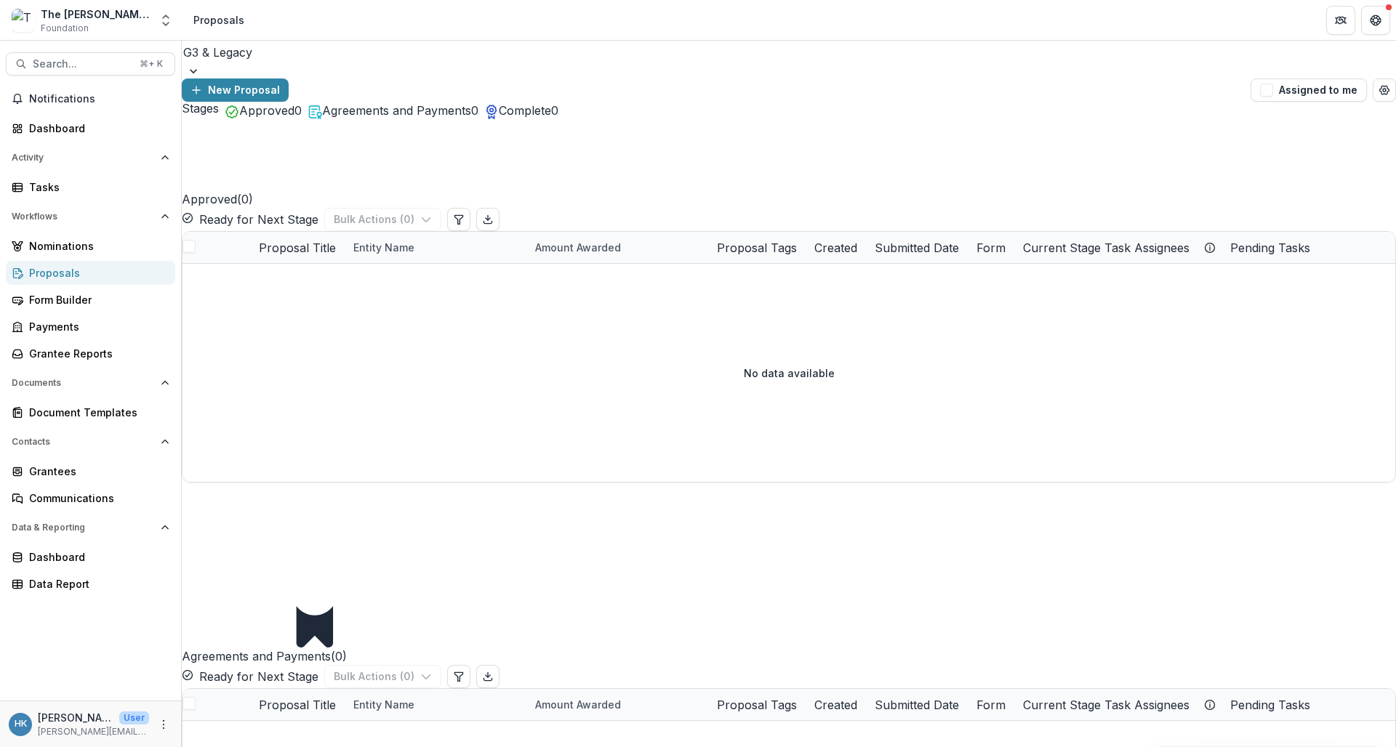
click at [271, 118] on span "Approved" at bounding box center [266, 110] width 55 height 15
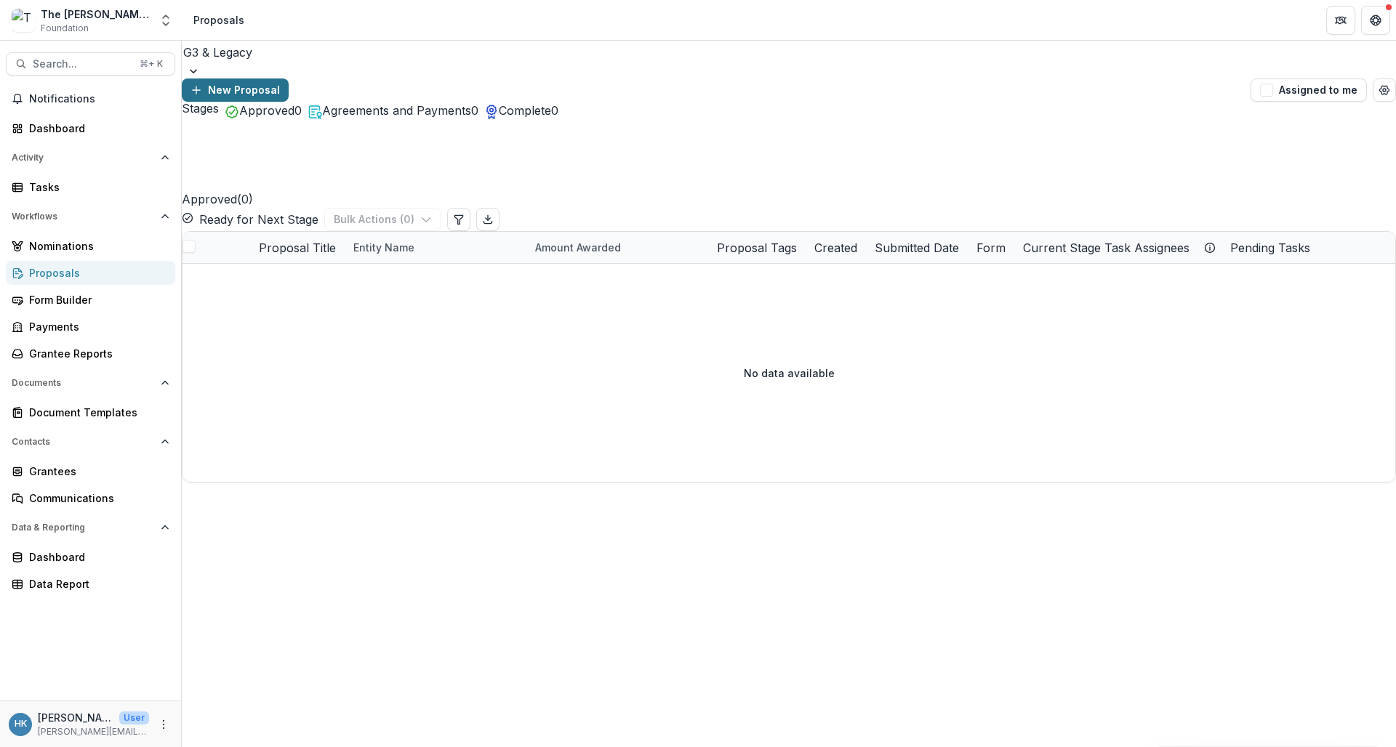
click at [289, 79] on button "New Proposal" at bounding box center [235, 90] width 107 height 23
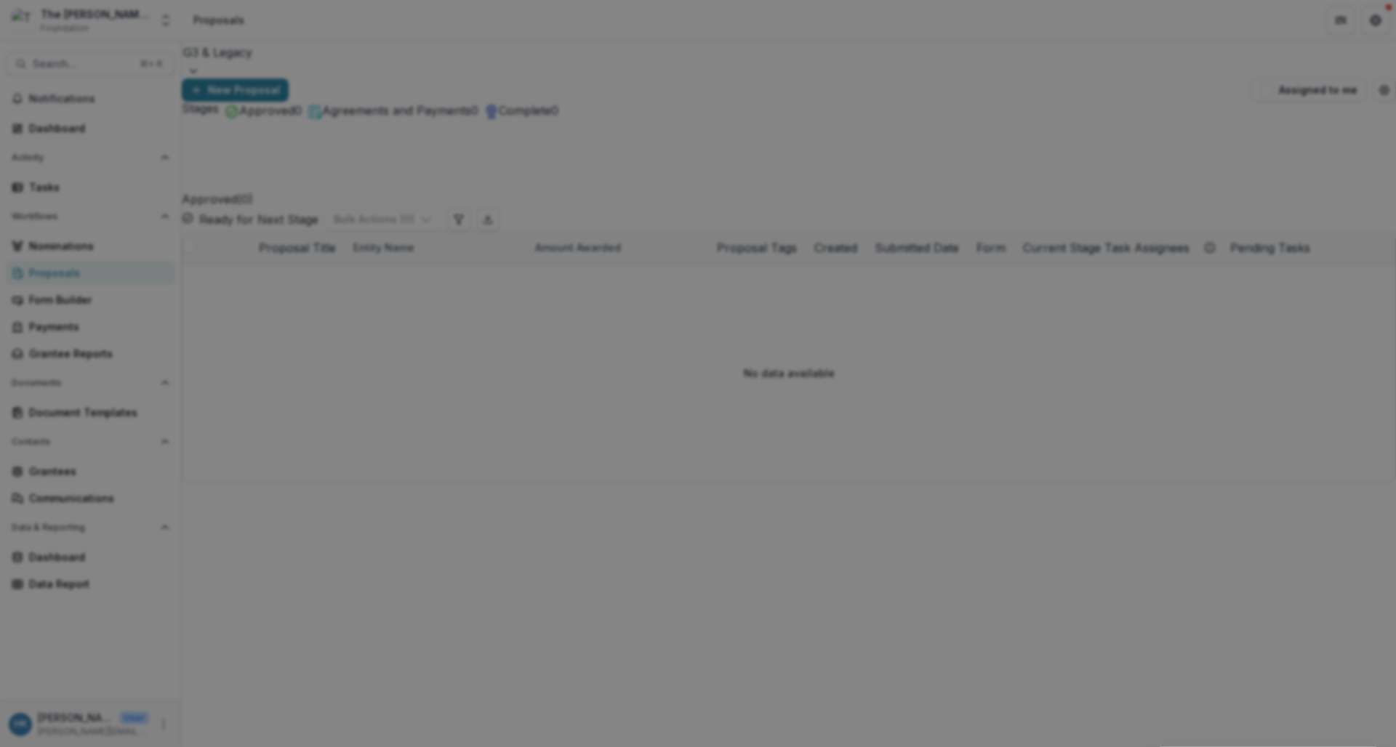
drag, startPoint x: 566, startPoint y: 185, endPoint x: 481, endPoint y: 189, distance: 85.2
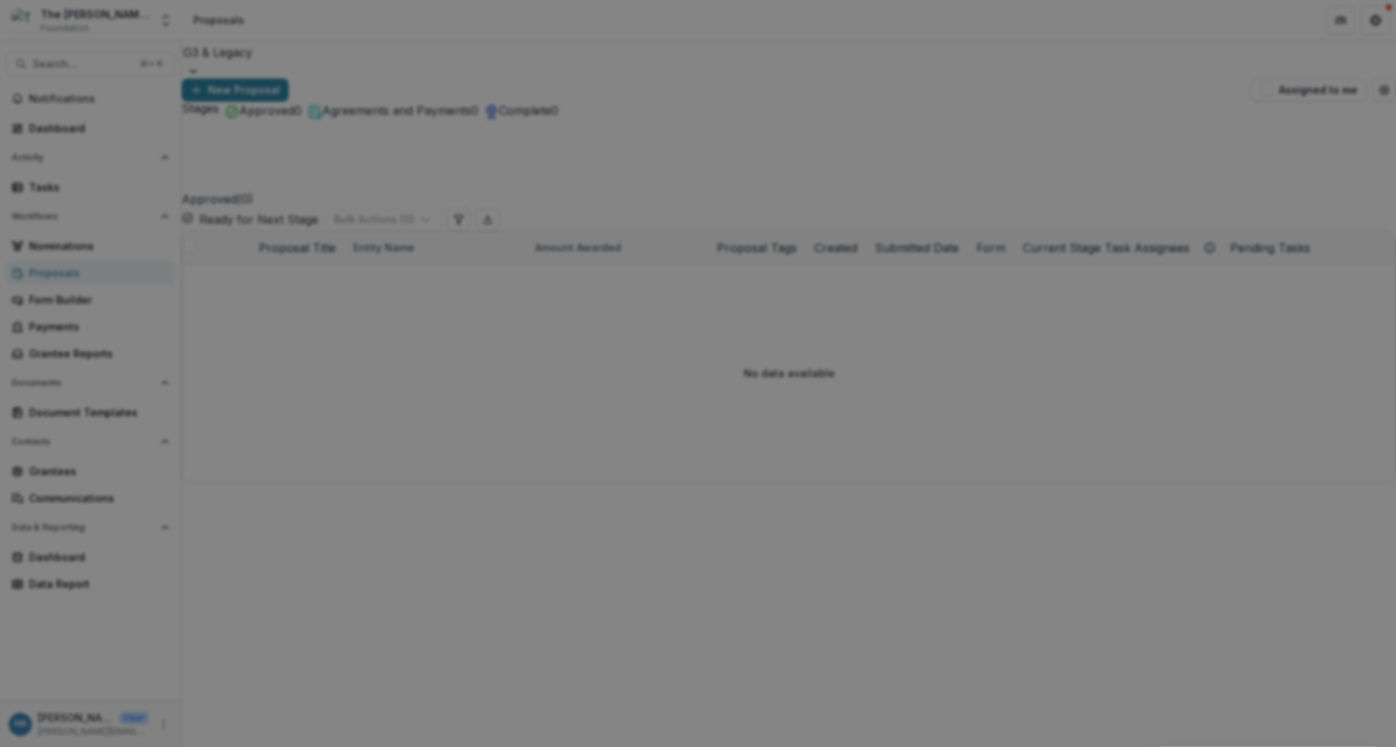
type input "**********"
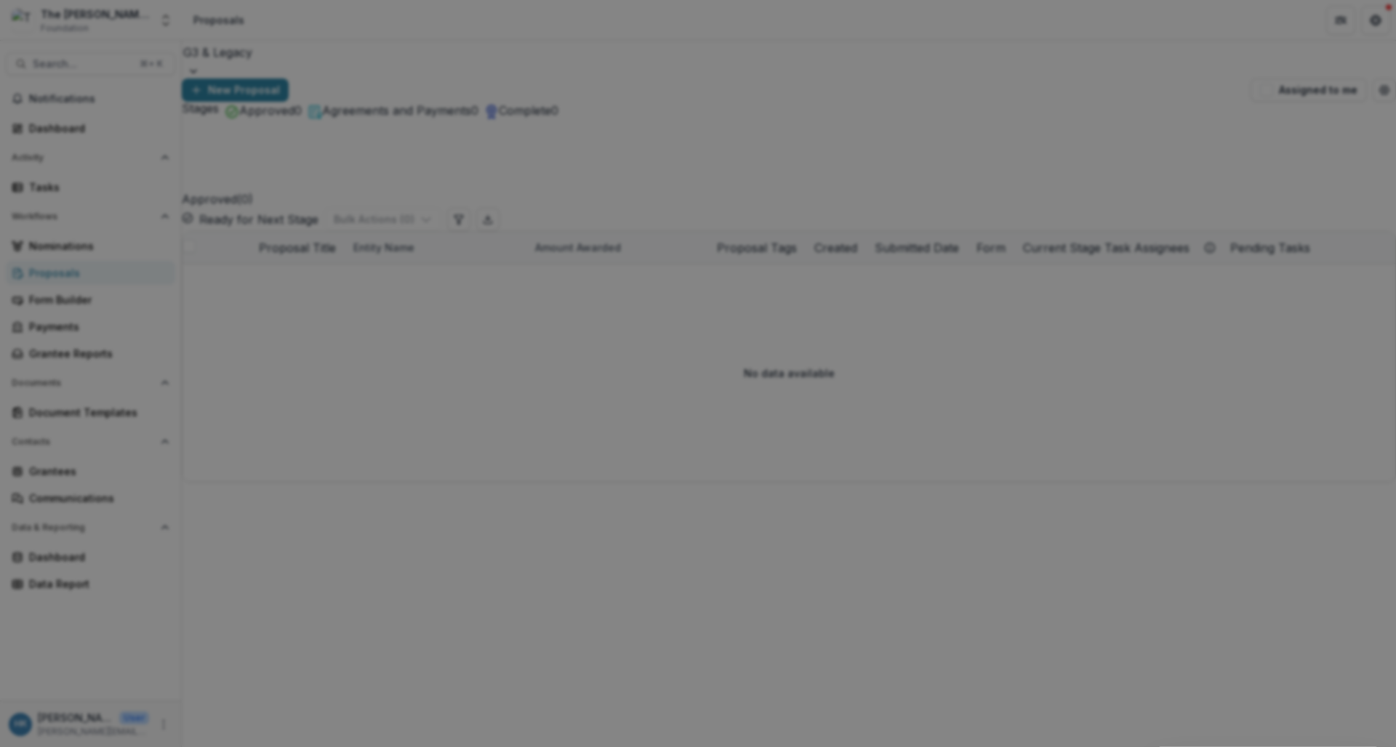
scroll to position [47, 0]
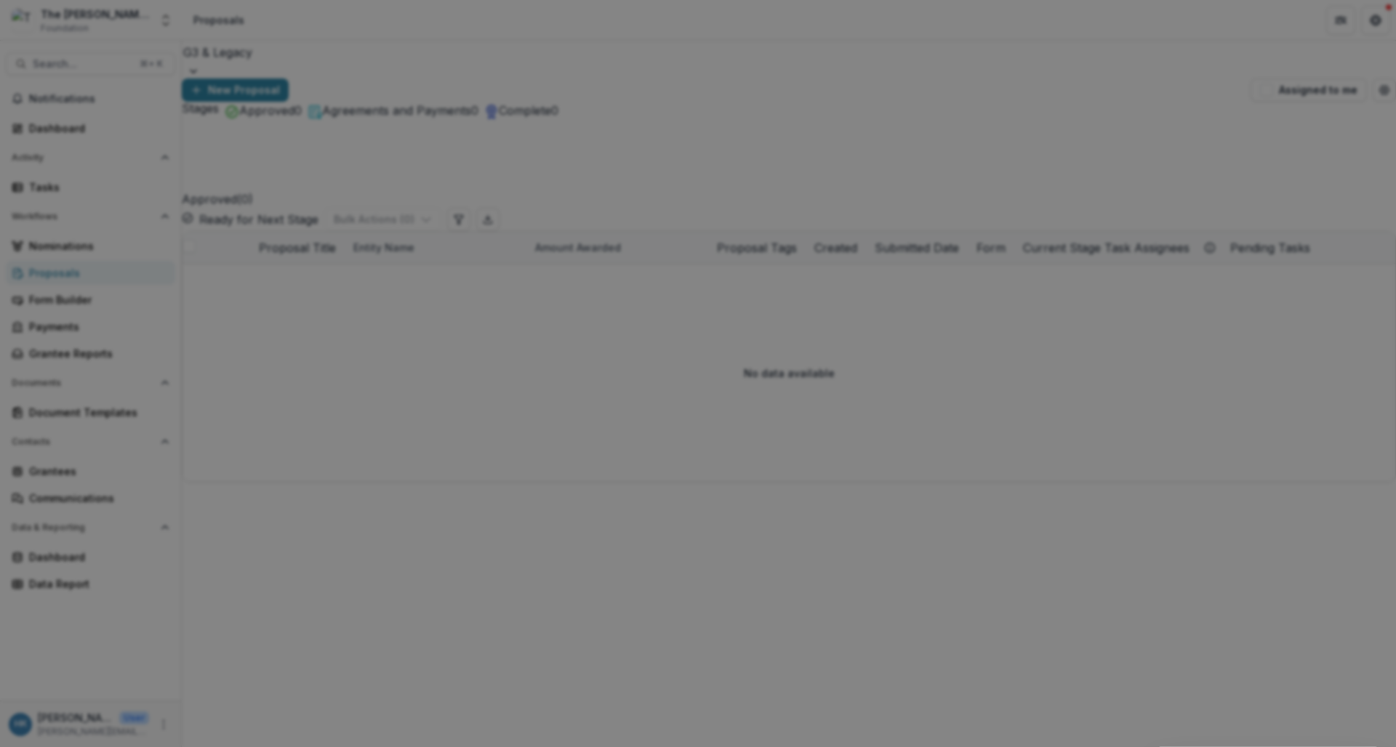
click at [1220, 29] on button "Close" at bounding box center [1375, 17] width 23 height 23
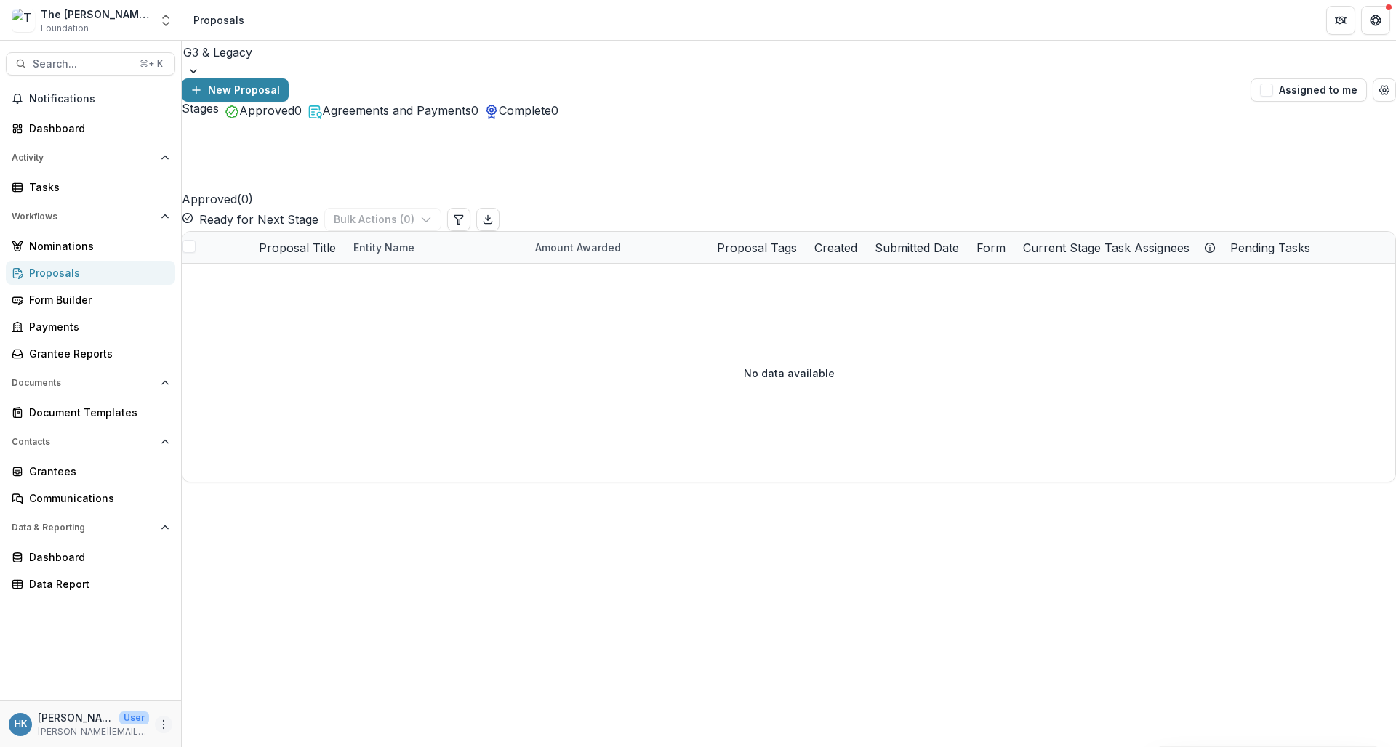
click at [159, 727] on icon "More" at bounding box center [164, 725] width 12 height 12
click at [207, 697] on link "User Settings" at bounding box center [260, 694] width 156 height 24
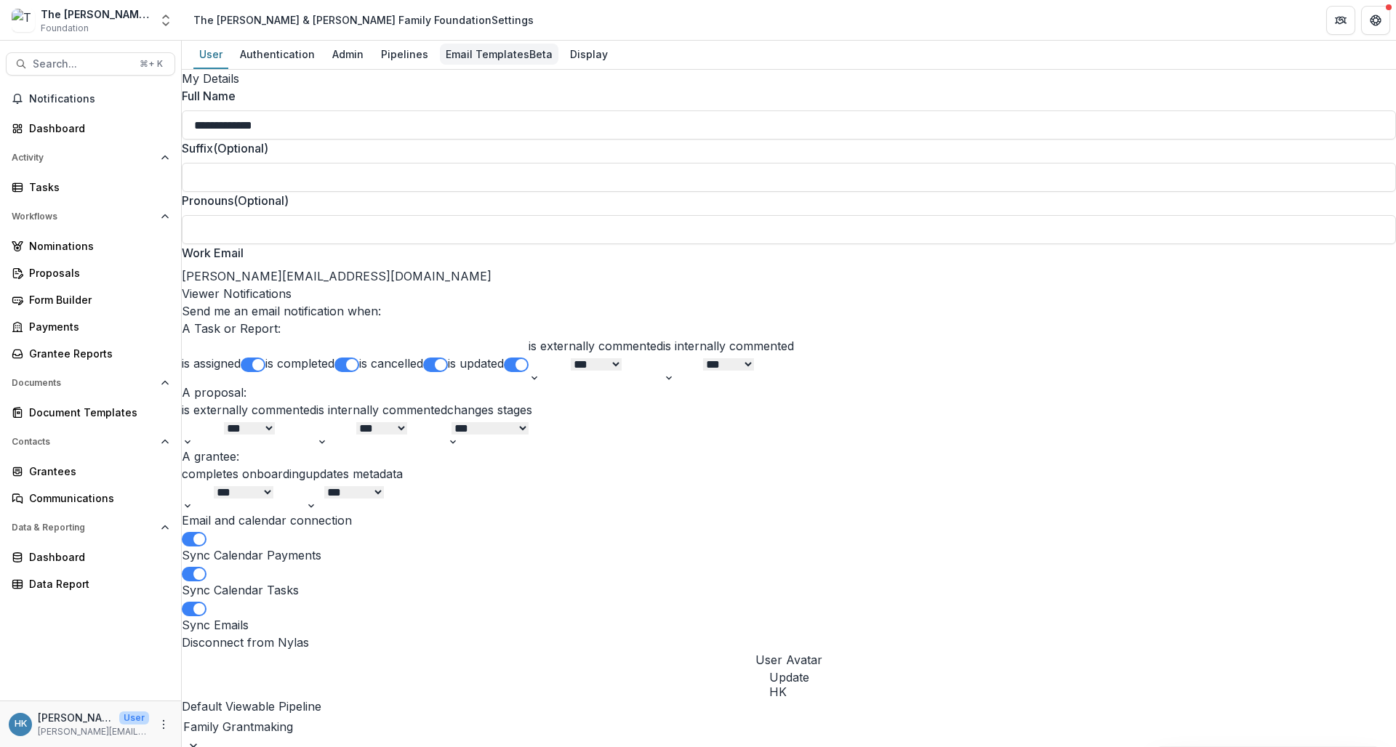
click at [472, 57] on div "Email Templates Beta" at bounding box center [499, 54] width 119 height 21
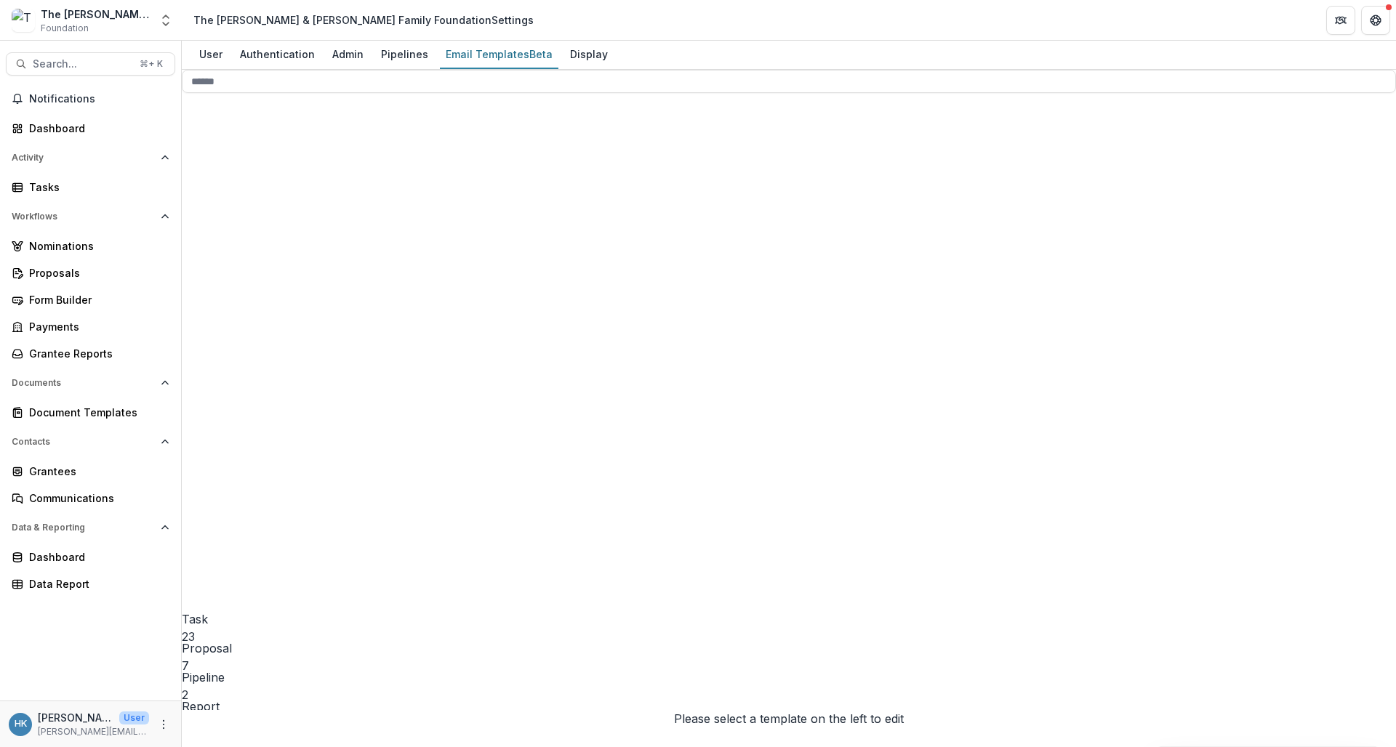
click at [277, 588] on circle at bounding box center [308, 619] width 63 height 63
click at [221, 463] on icon at bounding box center [314, 584] width 242 height 242
click at [349, 291] on span "Approved 0" at bounding box center [319, 498] width 231 height 497
click at [266, 297] on p "No templates" at bounding box center [308, 287] width 253 height 17
click at [290, 638] on circle at bounding box center [319, 666] width 58 height 57
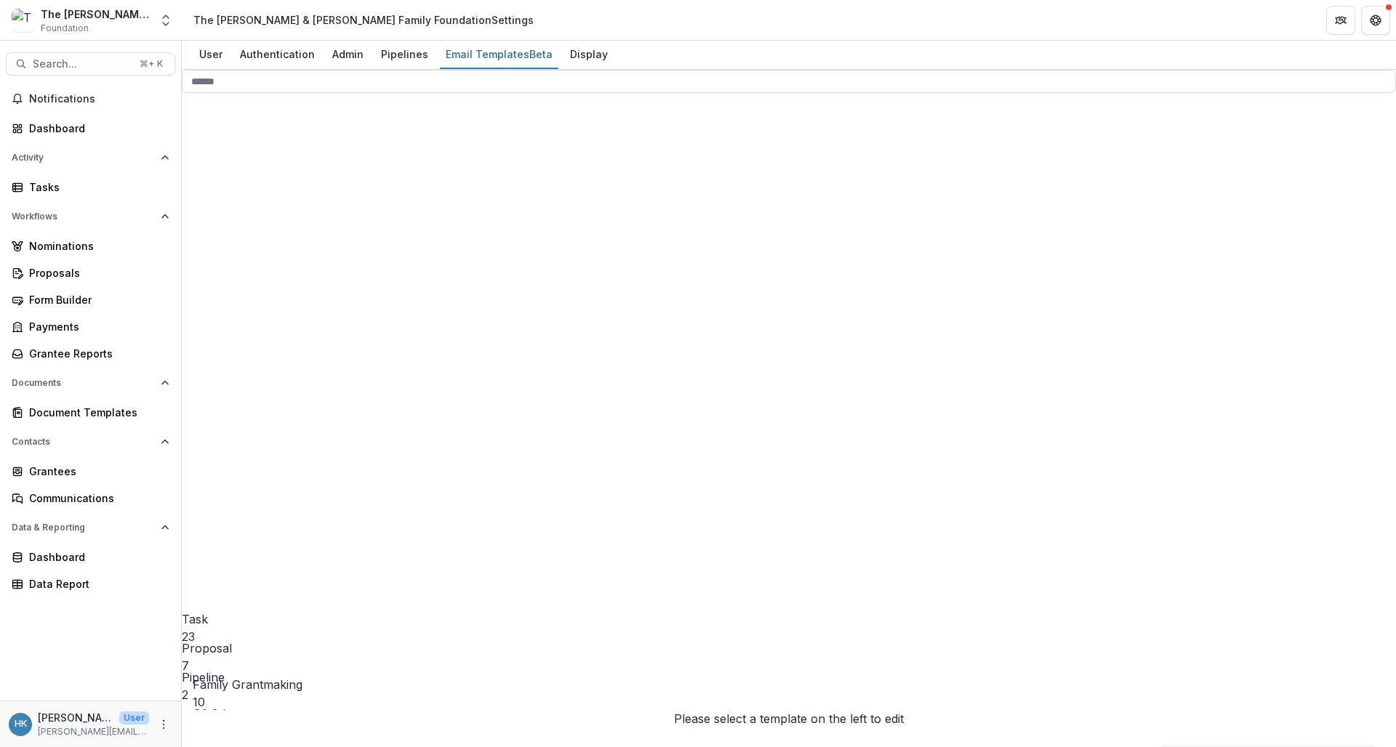
click at [290, 638] on circle at bounding box center [319, 666] width 58 height 57
click at [204, 747] on button "Options" at bounding box center [204, 761] width 0 height 0
click at [375, 268] on button "Stage Change Message" at bounding box center [303, 256] width 188 height 24
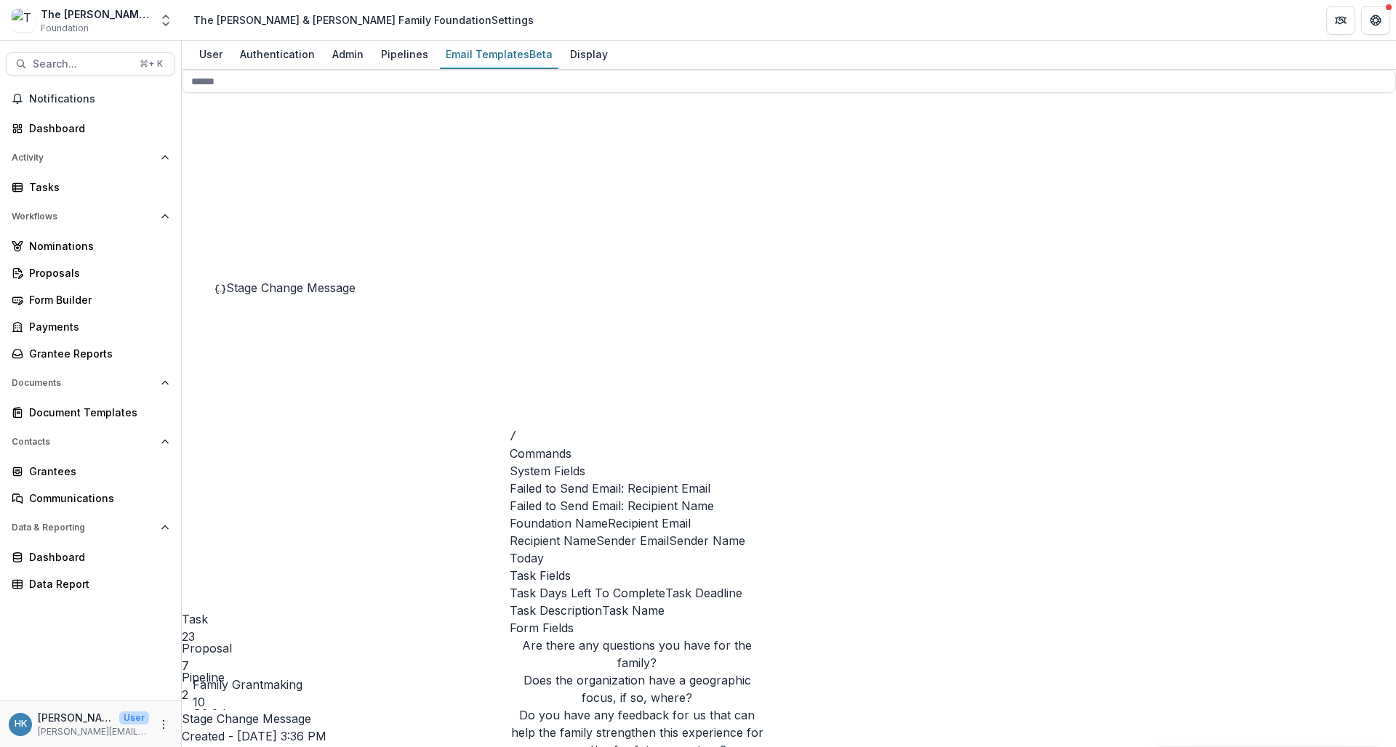
click at [596, 550] on span "Recipient Name" at bounding box center [553, 540] width 87 height 17
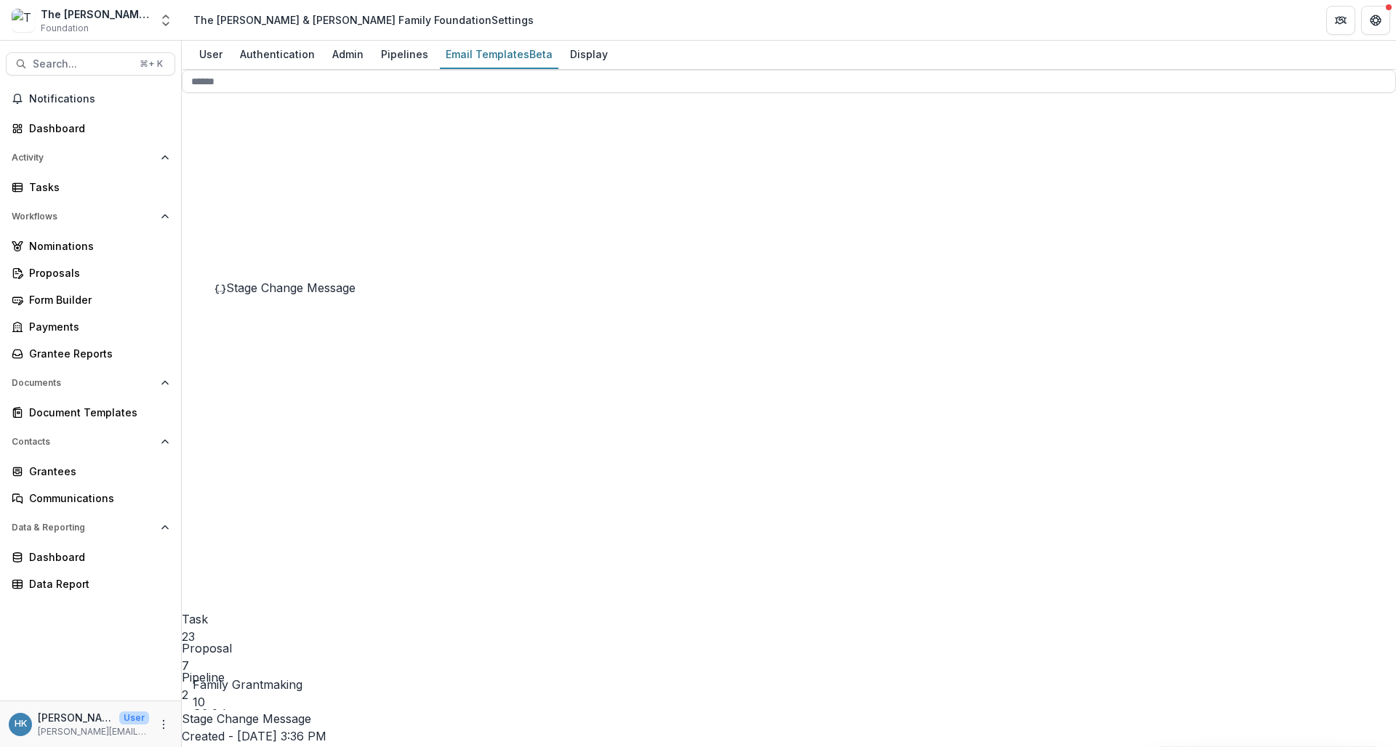
drag, startPoint x: 945, startPoint y: 441, endPoint x: 606, endPoint y: 446, distance: 338.1
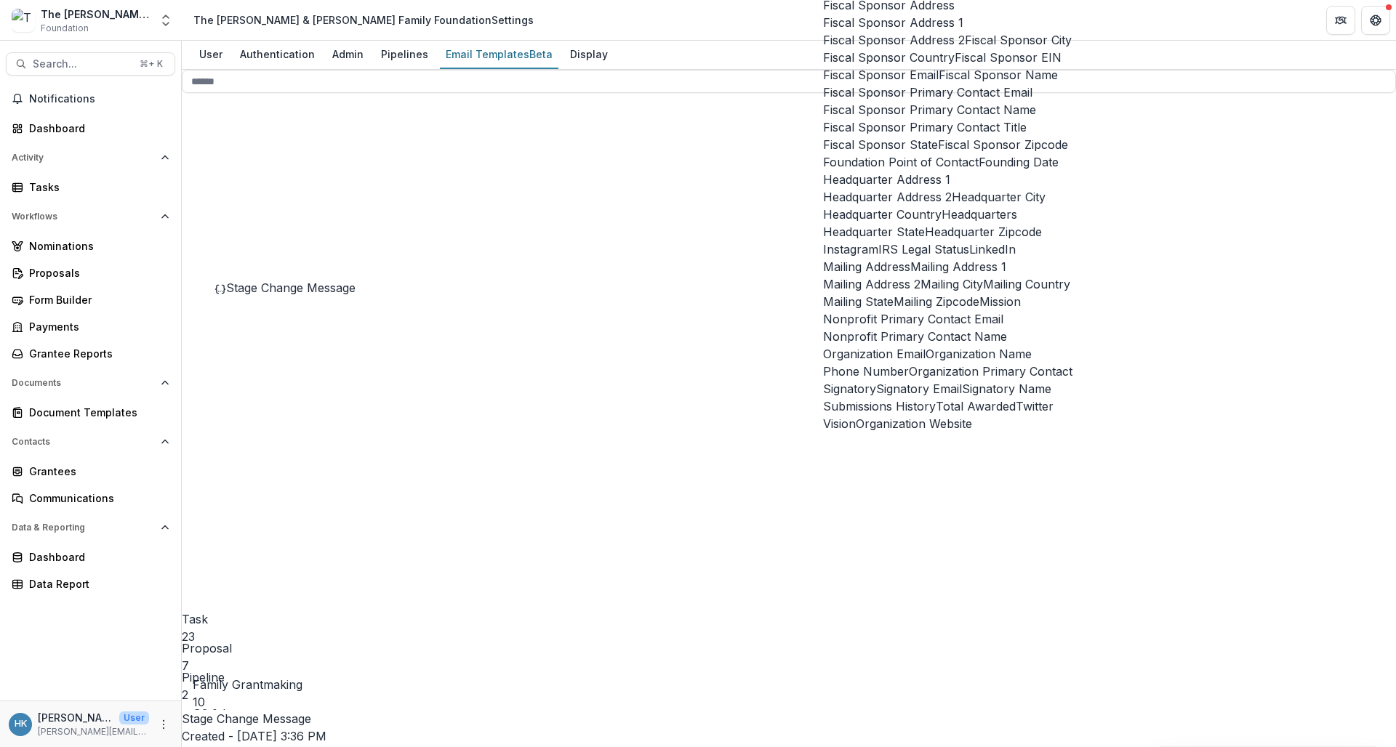
scroll to position [4243, 0]
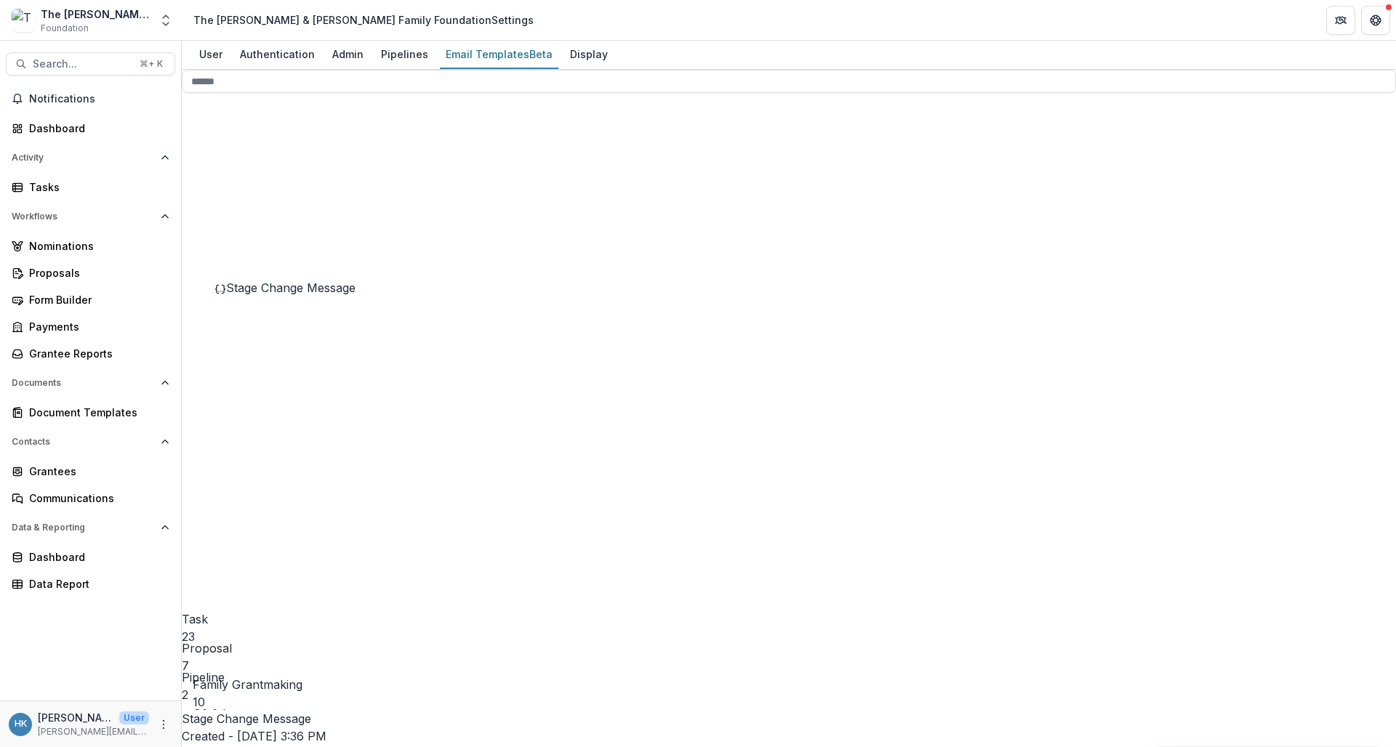
drag, startPoint x: 713, startPoint y: 316, endPoint x: 606, endPoint y: 313, distance: 107.0
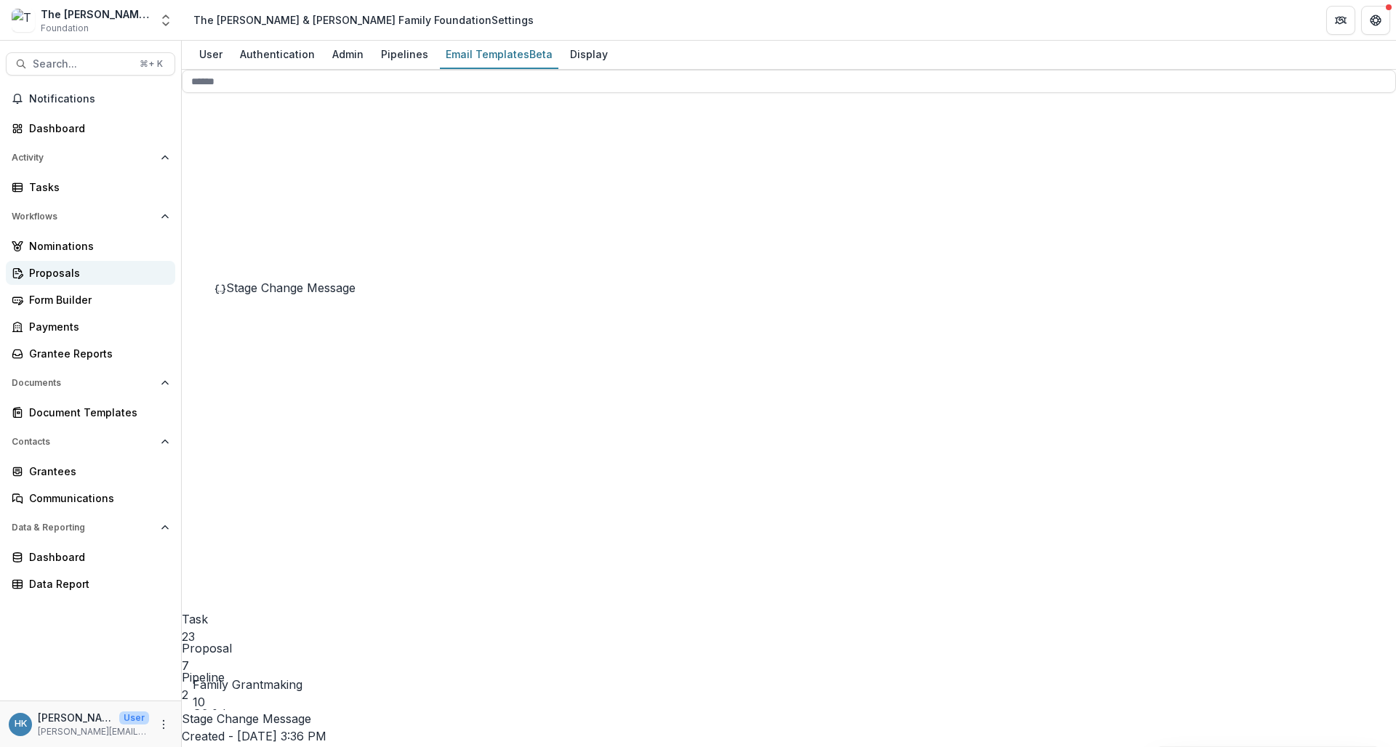
click at [63, 273] on div "Proposals" at bounding box center [96, 272] width 135 height 15
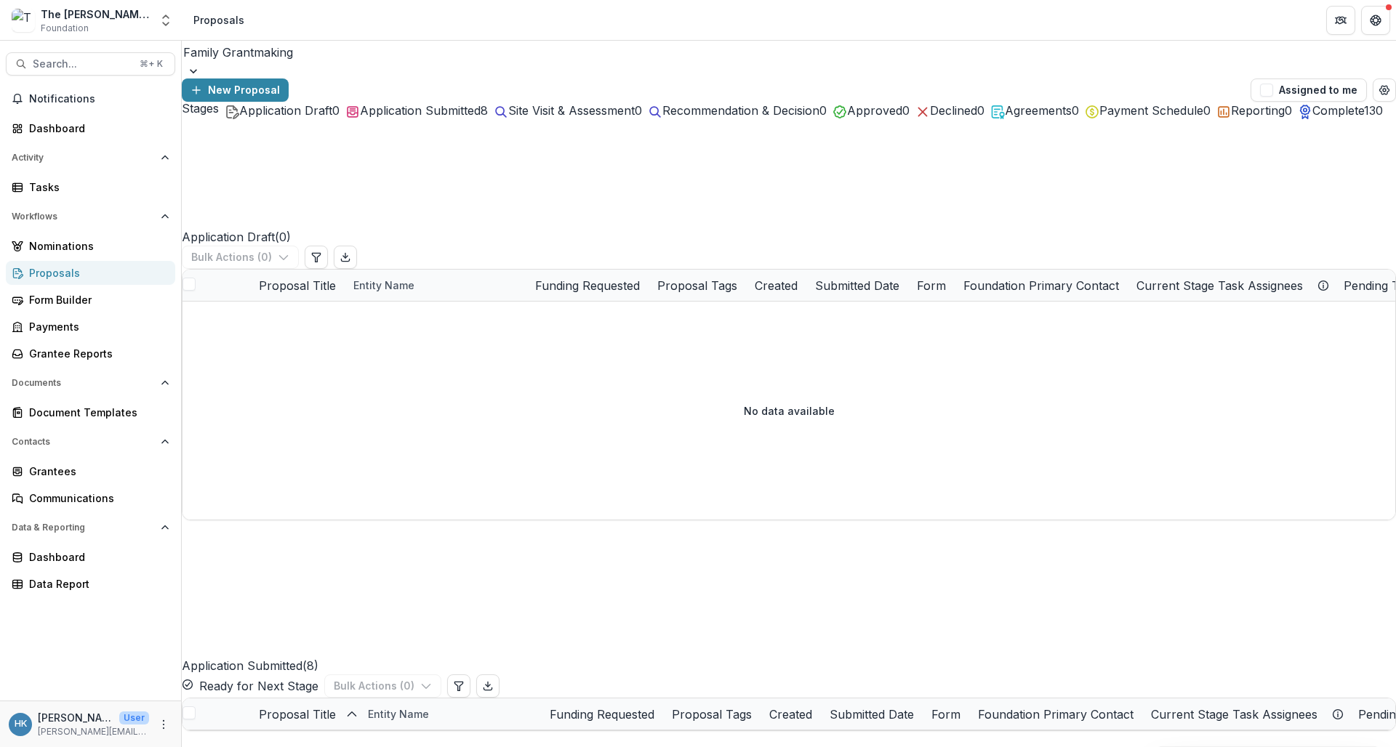
click at [302, 64] on div "Family Grantmaking" at bounding box center [789, 52] width 1214 height 23
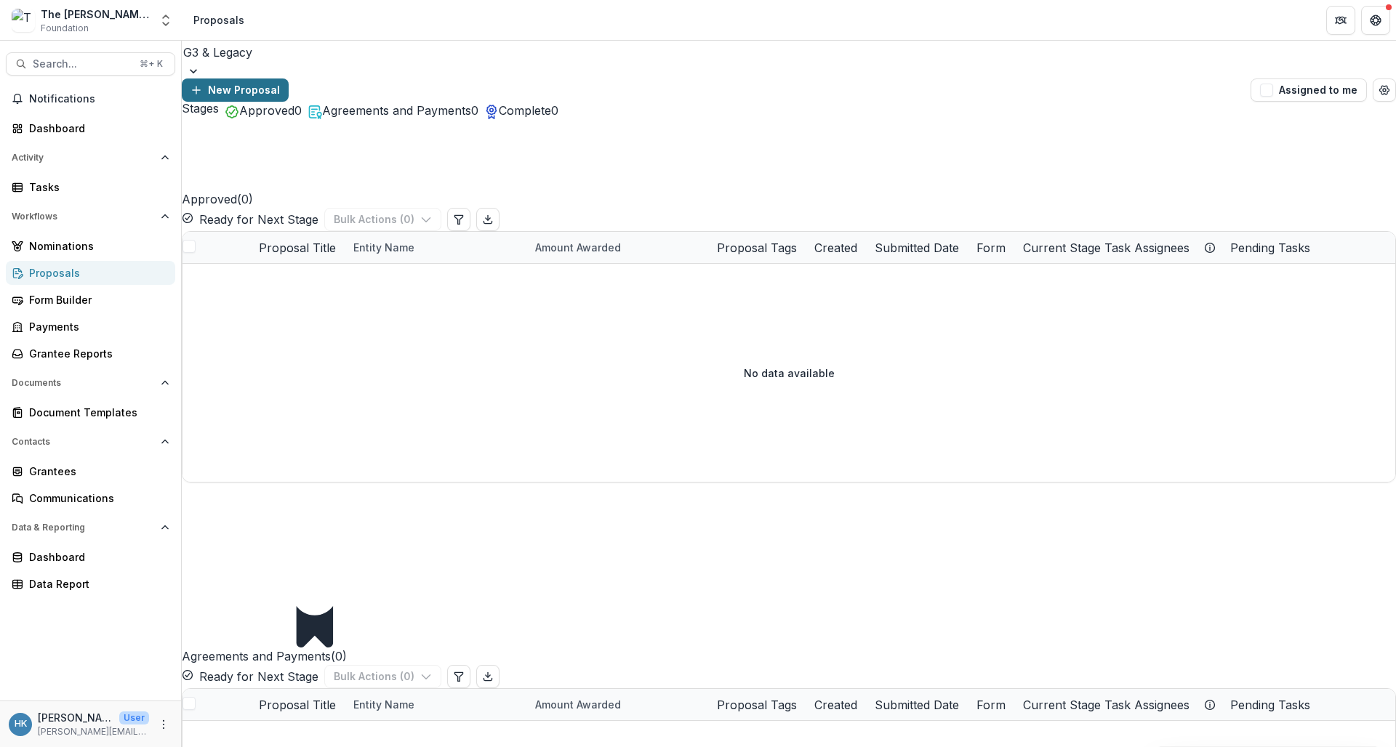
click at [289, 79] on button "New Proposal" at bounding box center [235, 90] width 107 height 23
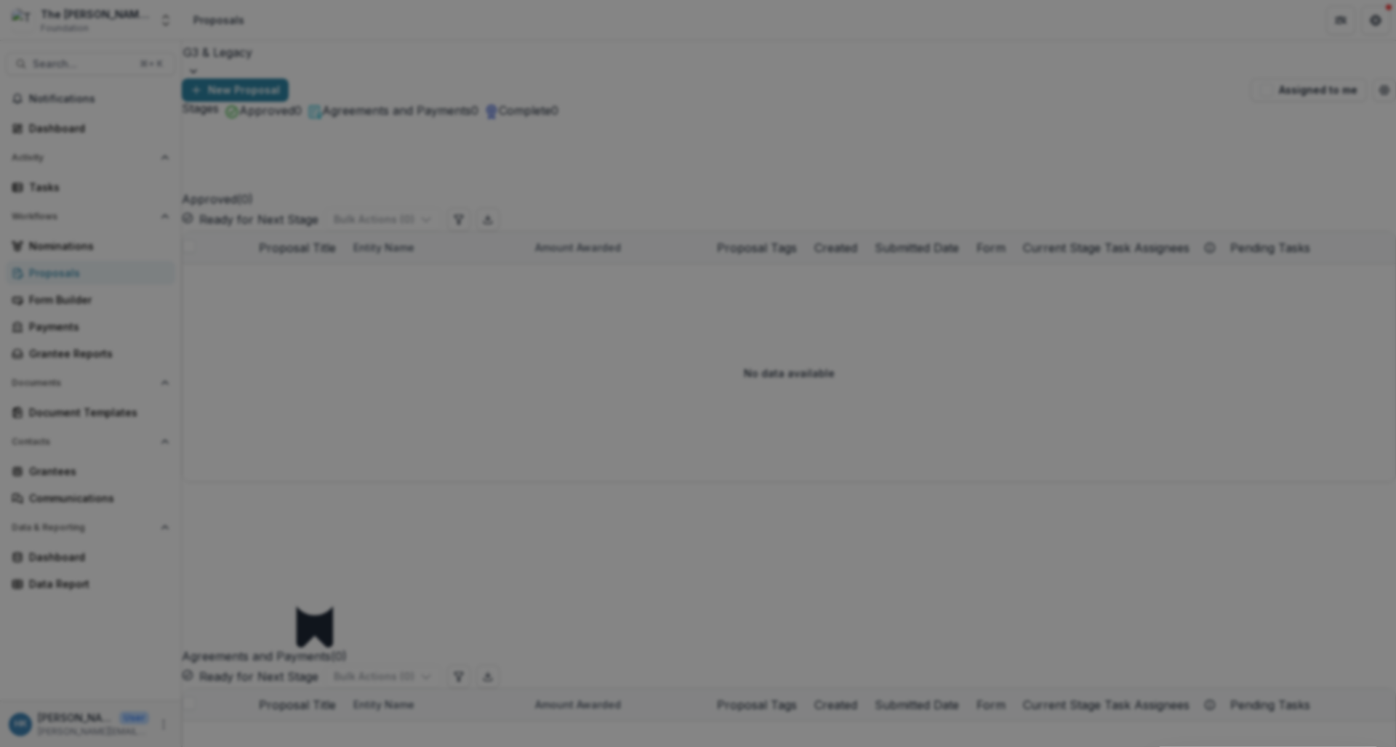
drag, startPoint x: 610, startPoint y: 192, endPoint x: 484, endPoint y: 188, distance: 126.6
type input "**********"
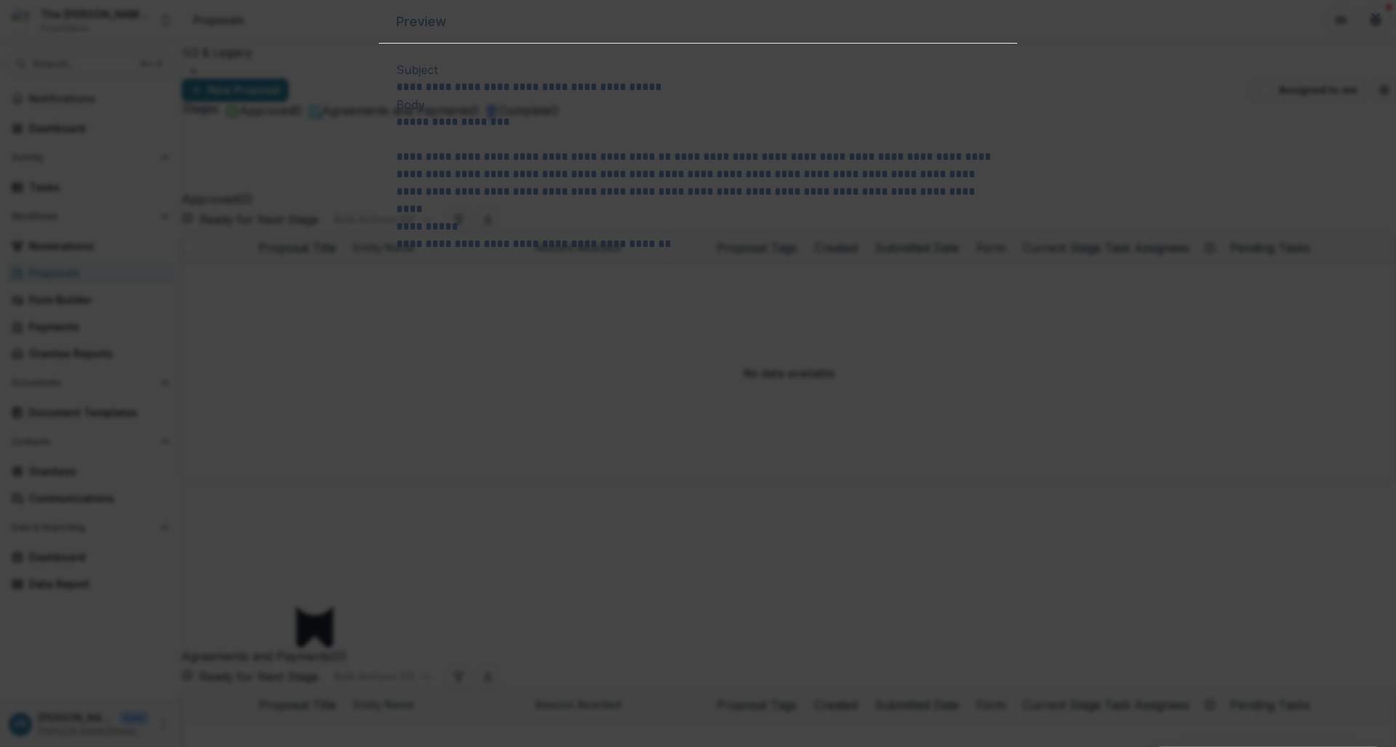
click at [803, 253] on p "**********" at bounding box center [698, 227] width 604 height 52
click at [1220, 22] on icon "Close" at bounding box center [1375, 17] width 9 height 9
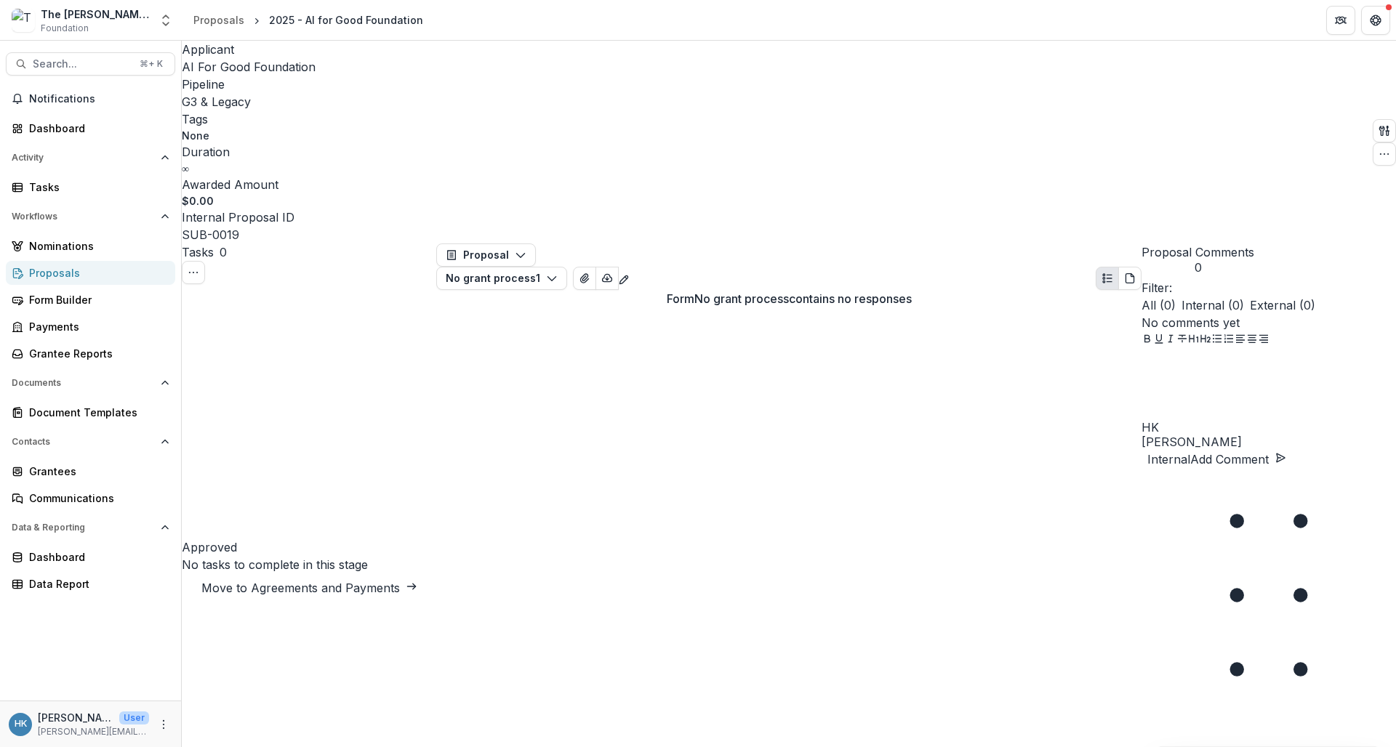
click at [71, 296] on div "Form Builder" at bounding box center [96, 299] width 135 height 15
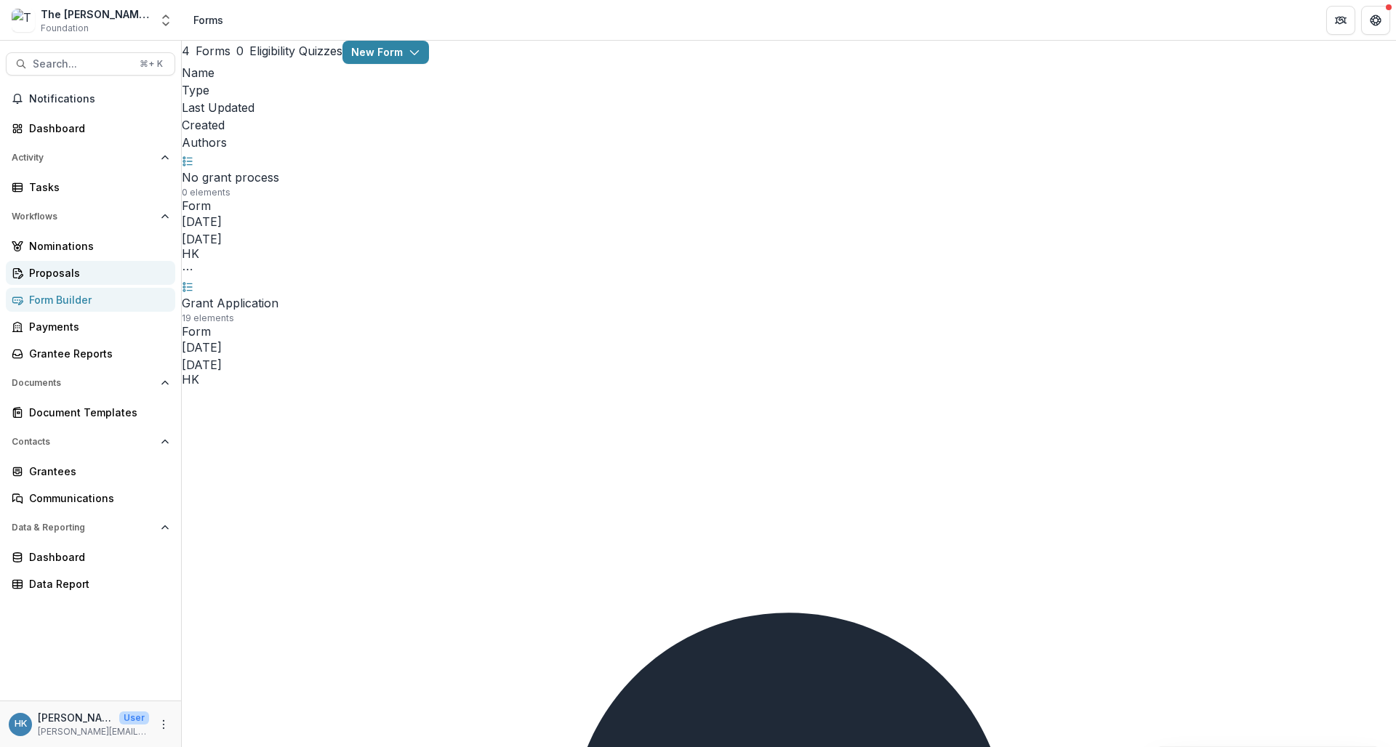
click at [65, 268] on div "Proposals" at bounding box center [96, 272] width 135 height 15
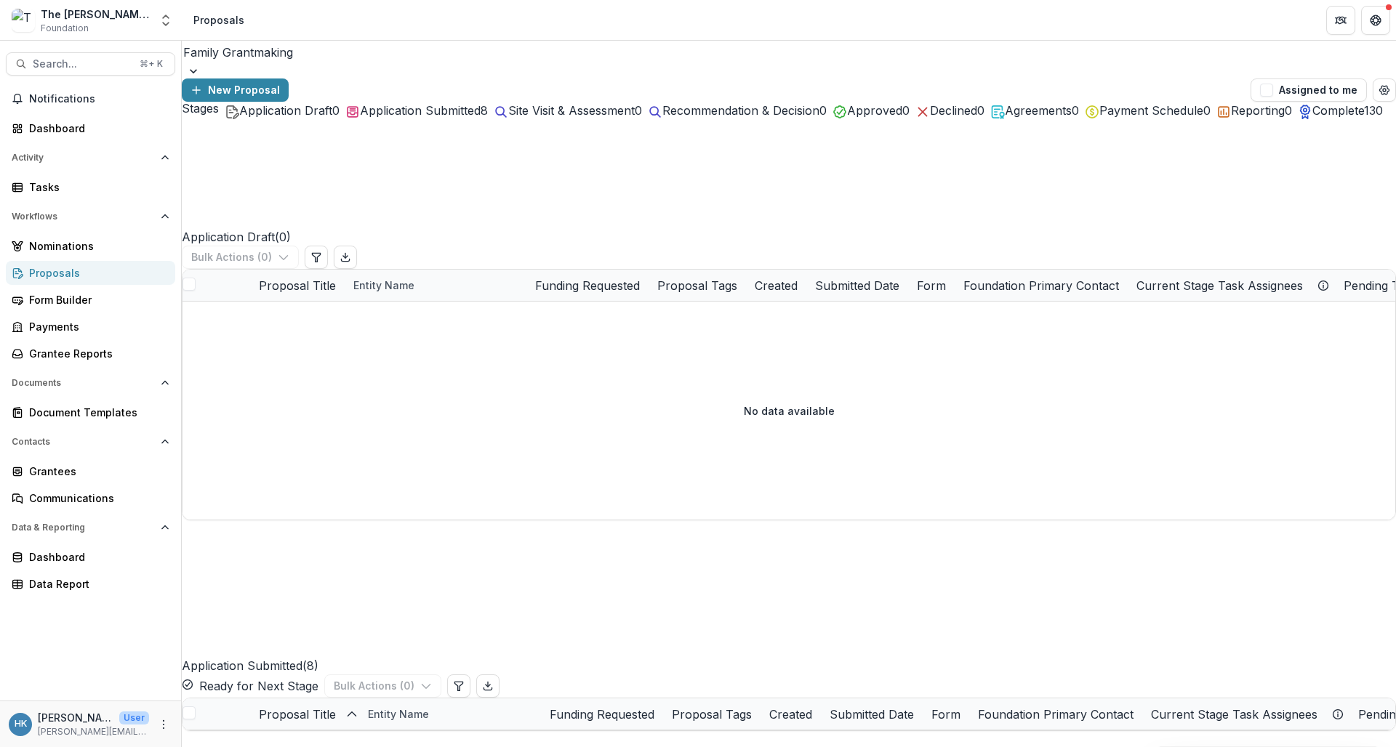
click at [287, 61] on div "Family Grantmaking" at bounding box center [788, 52] width 1211 height 17
drag, startPoint x: 270, startPoint y: 130, endPoint x: 267, endPoint y: 117, distance: 13.4
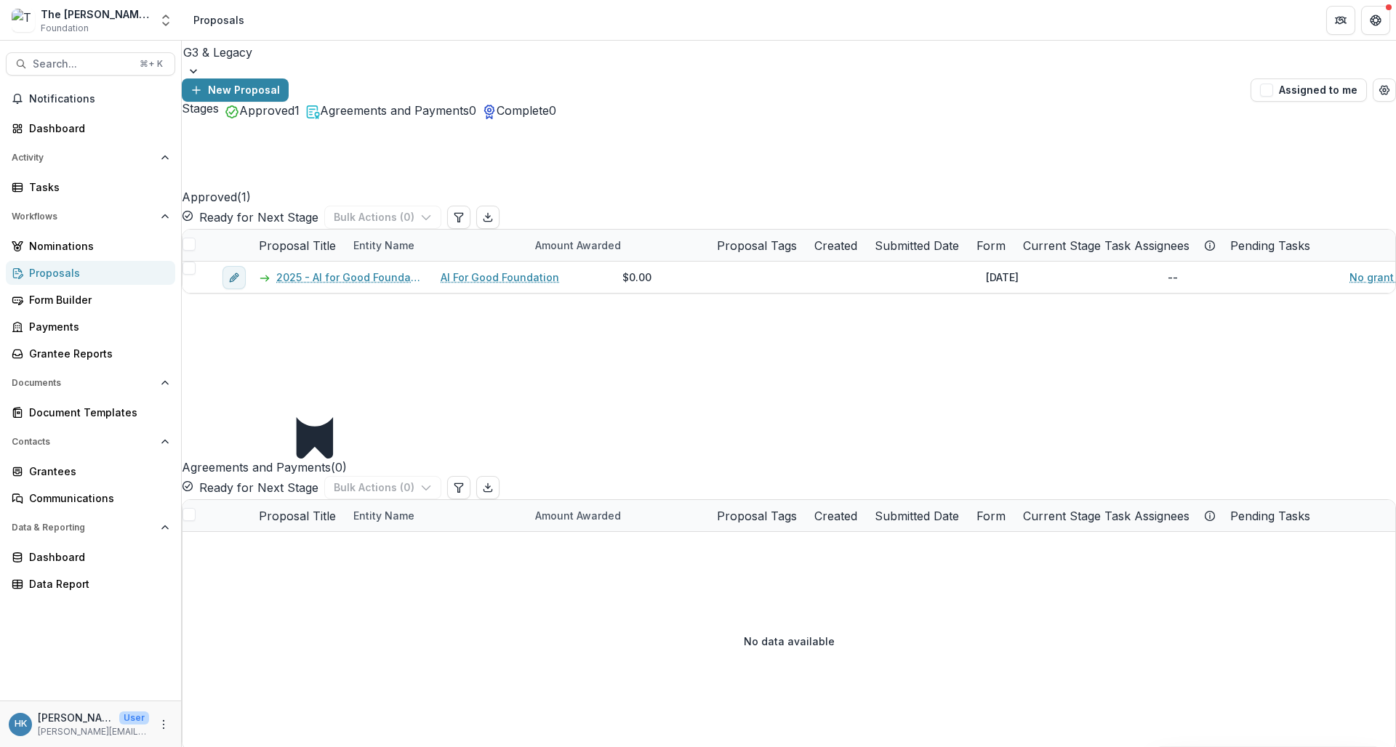
click at [441, 118] on span "Agreements and Payments" at bounding box center [394, 110] width 149 height 15
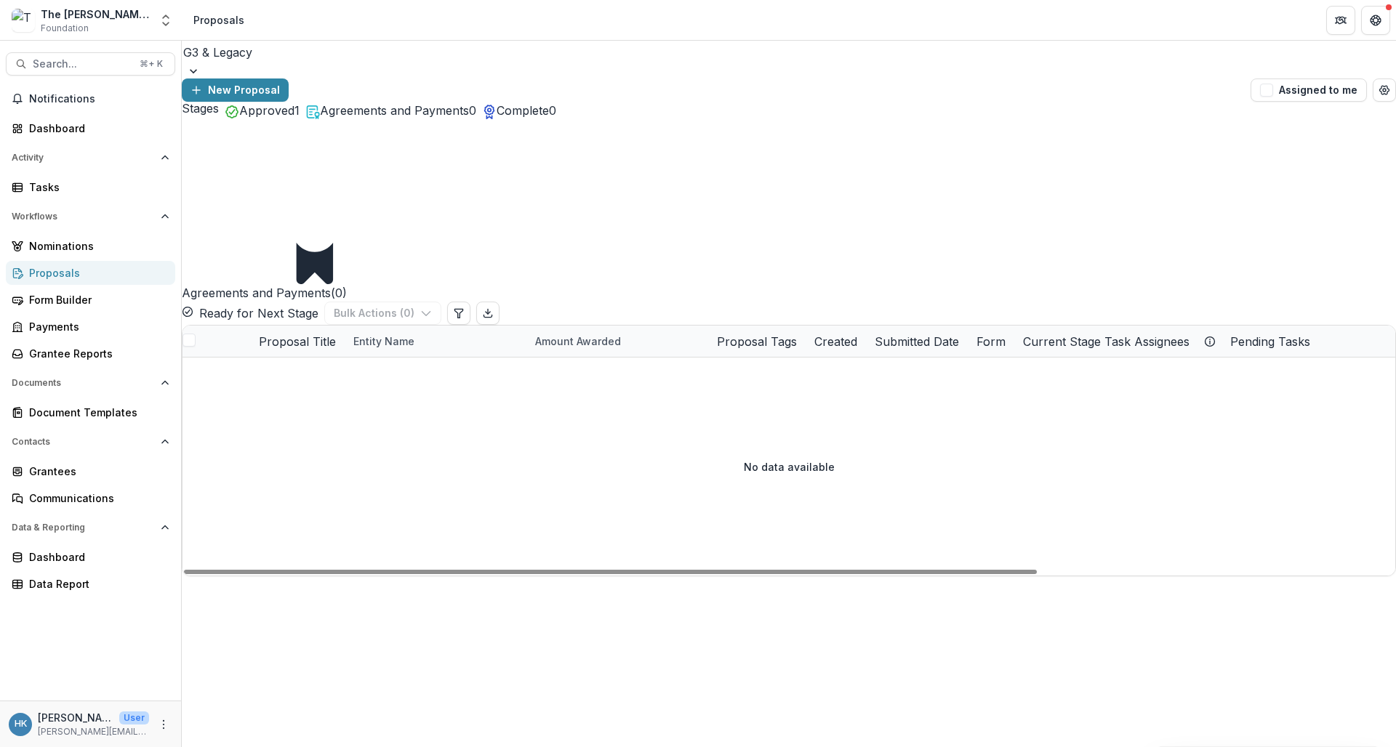
click at [303, 181] on h2 "Agreements and Payments ( 0 )" at bounding box center [264, 210] width 165 height 183
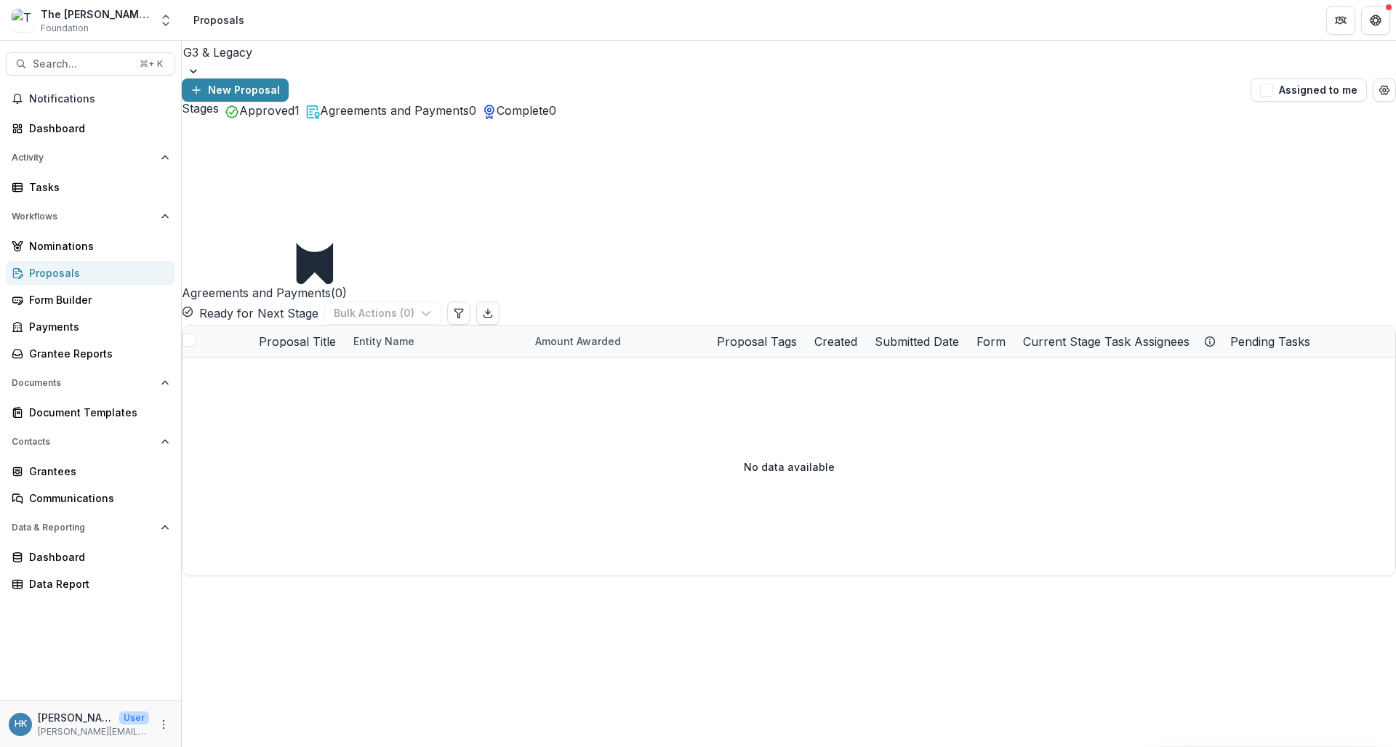
click at [257, 118] on span "Approved" at bounding box center [266, 110] width 55 height 15
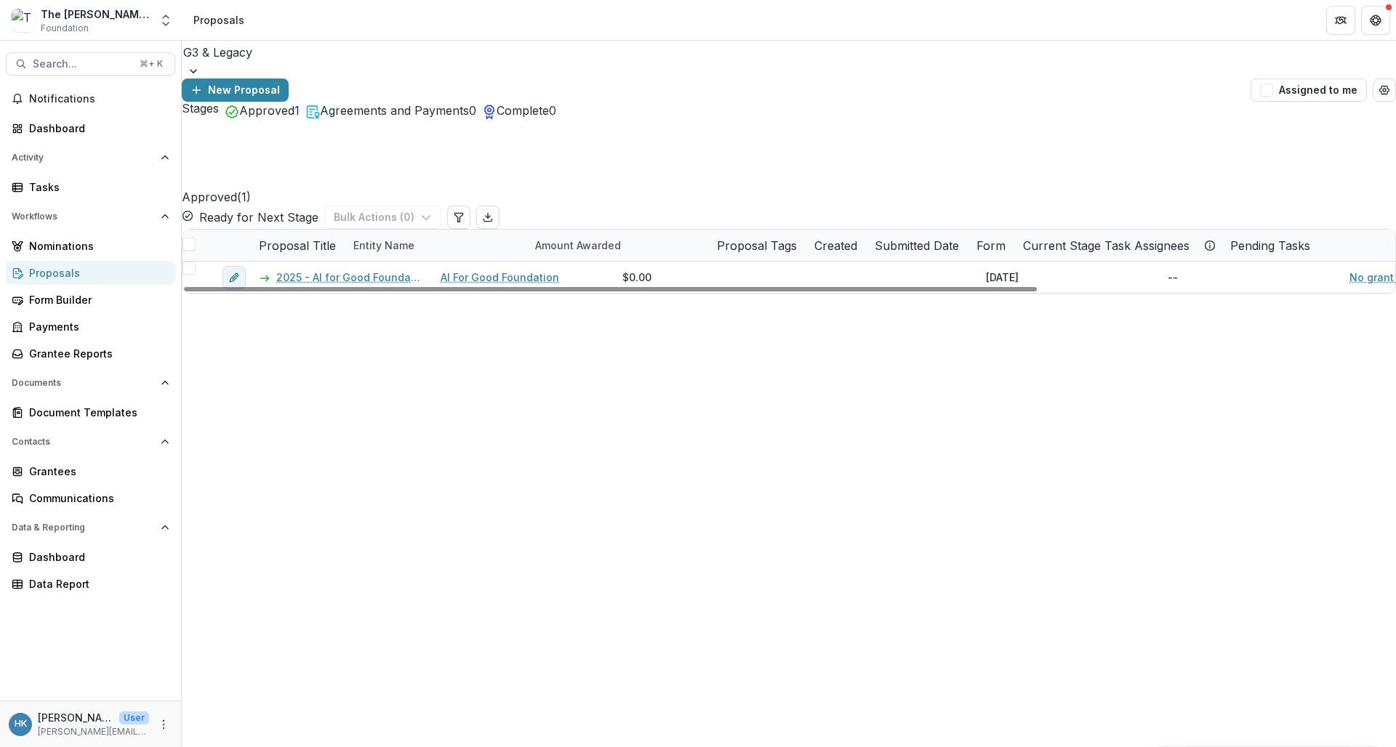
click at [318, 209] on button "Ready for Next Stage" at bounding box center [250, 217] width 137 height 17
click at [416, 118] on span "Agreements and Payments" at bounding box center [394, 110] width 149 height 15
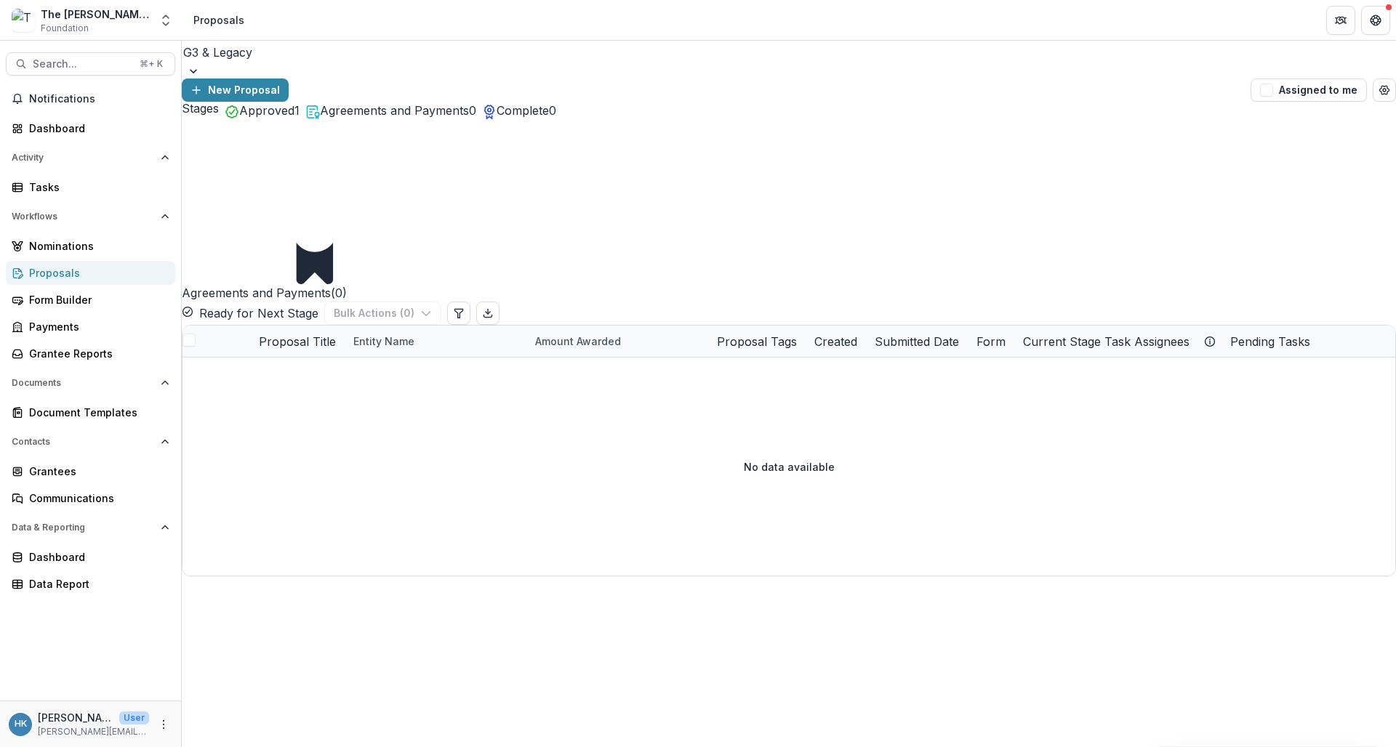
click at [273, 118] on span "Approved" at bounding box center [266, 110] width 55 height 15
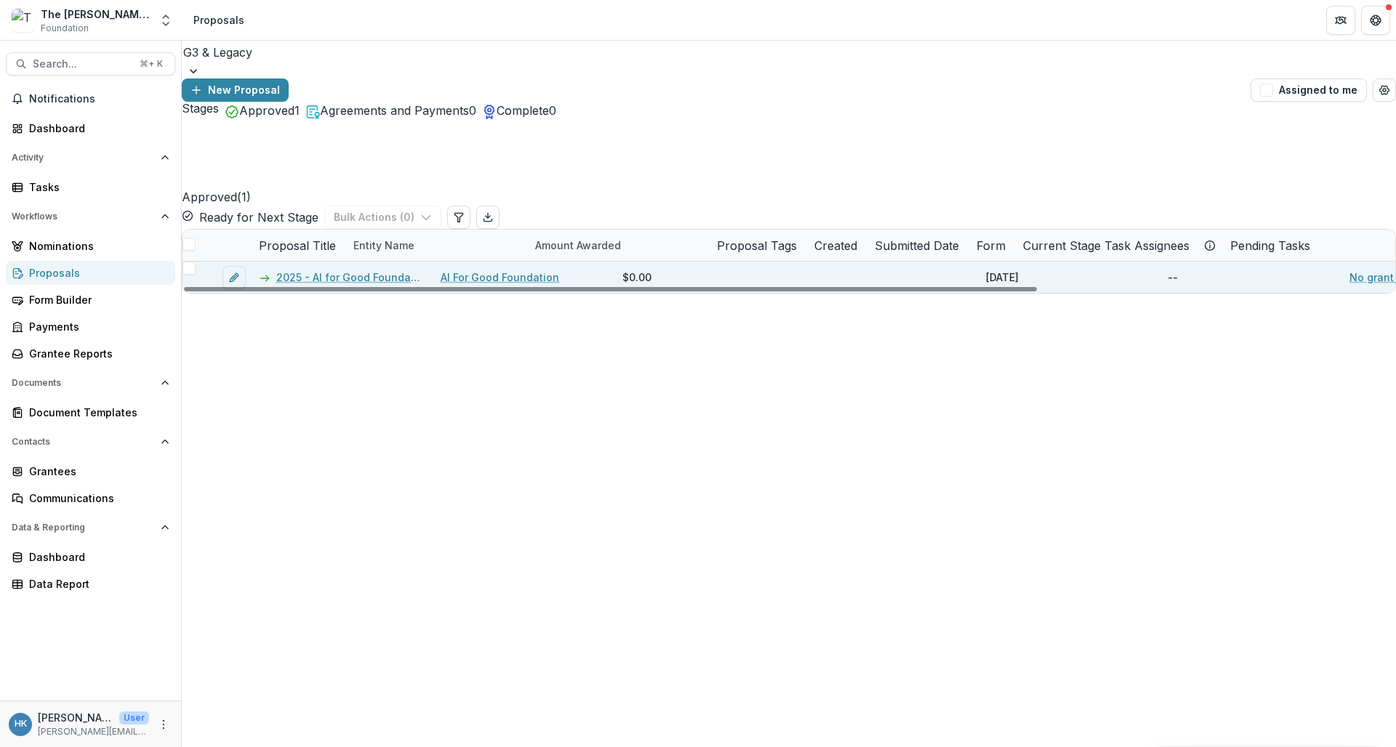
click at [196, 262] on span at bounding box center [189, 268] width 13 height 13
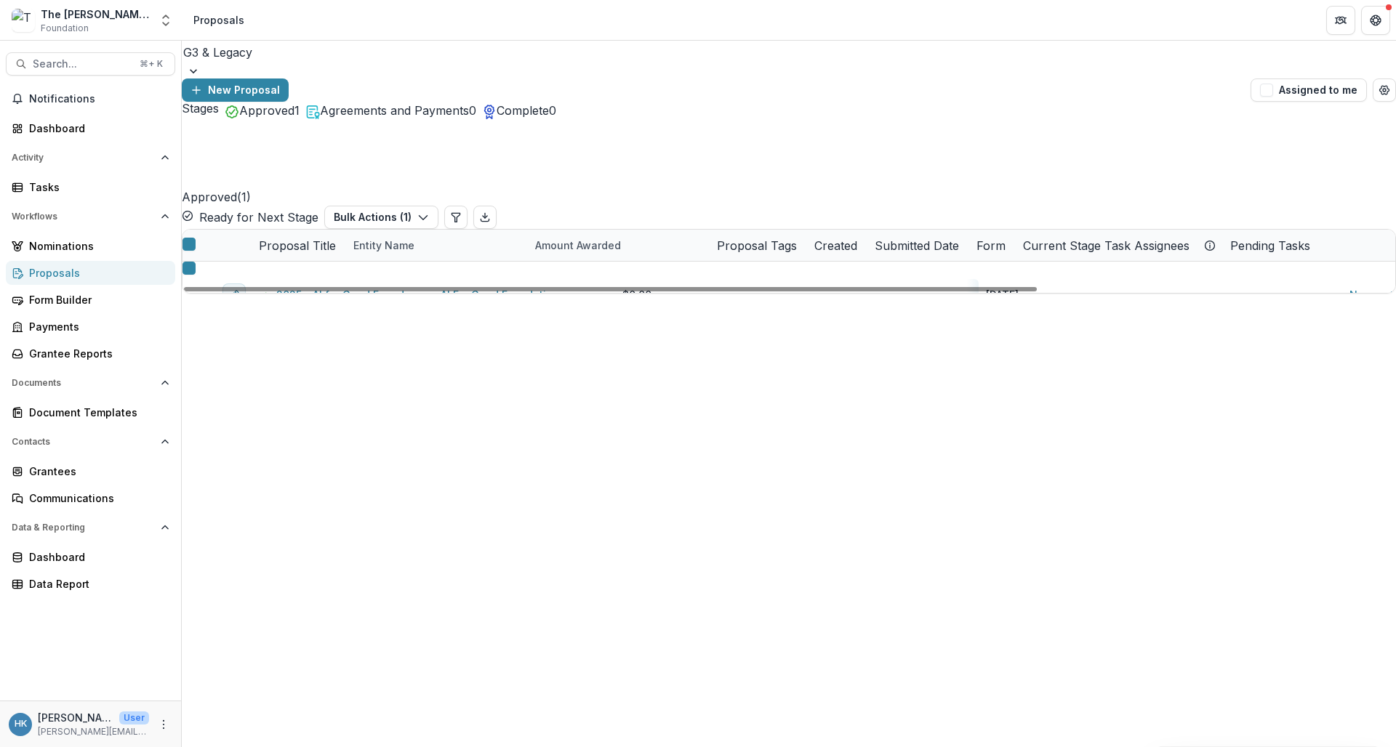
click at [625, 293] on div "2025 - AI for Good Foundation AI For Good Foundation $0.00 Oct 8, 2025 -- No gr…" at bounding box center [1035, 277] width 1704 height 31
click at [519, 287] on link "AI For Good Foundation" at bounding box center [500, 294] width 119 height 15
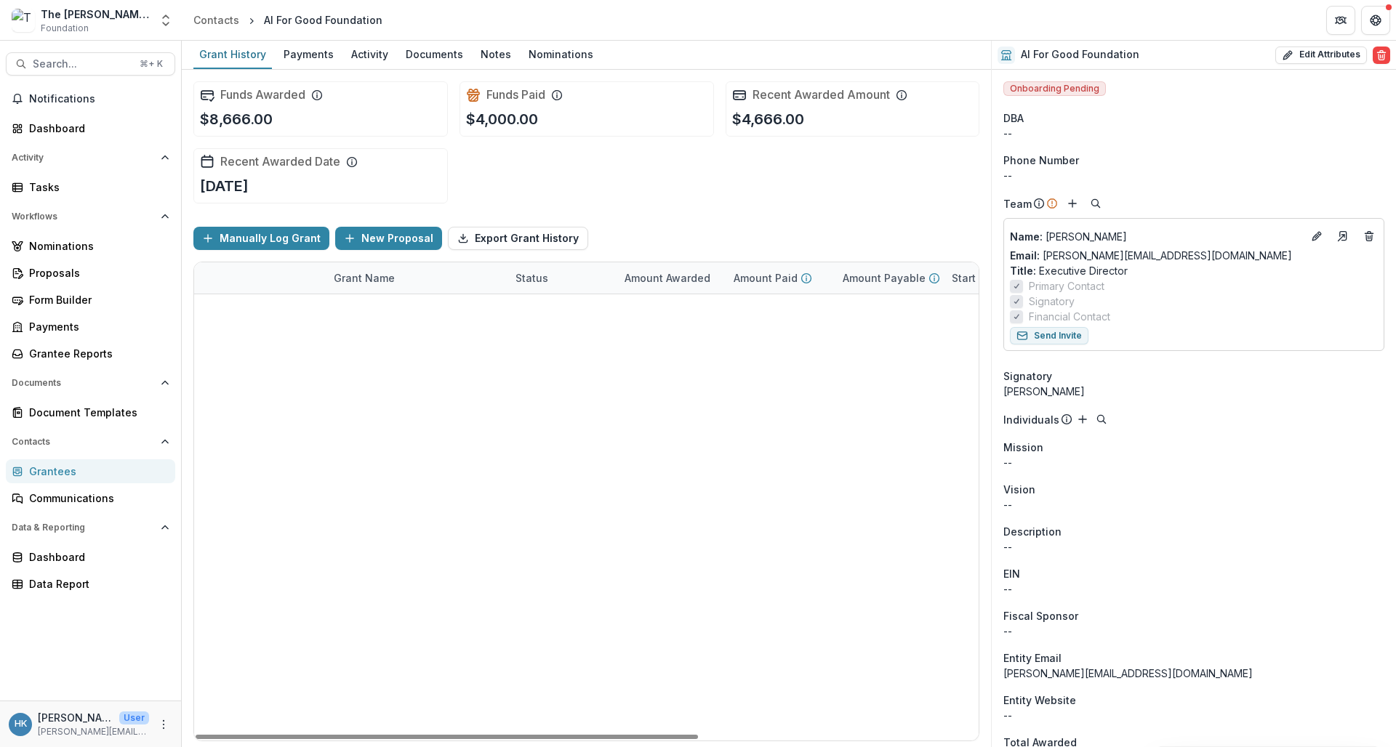
click at [218, 345] on icon "edit" at bounding box center [215, 342] width 12 height 12
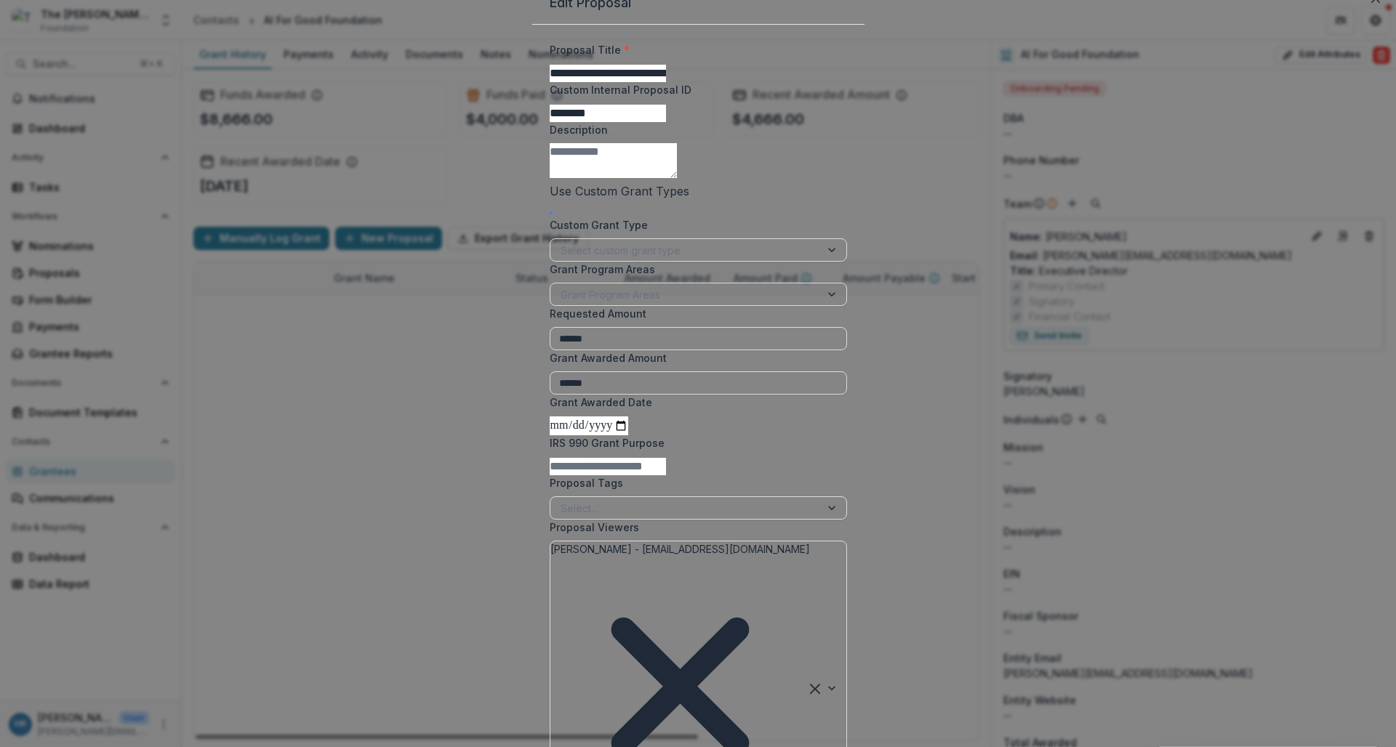
scroll to position [247, 0]
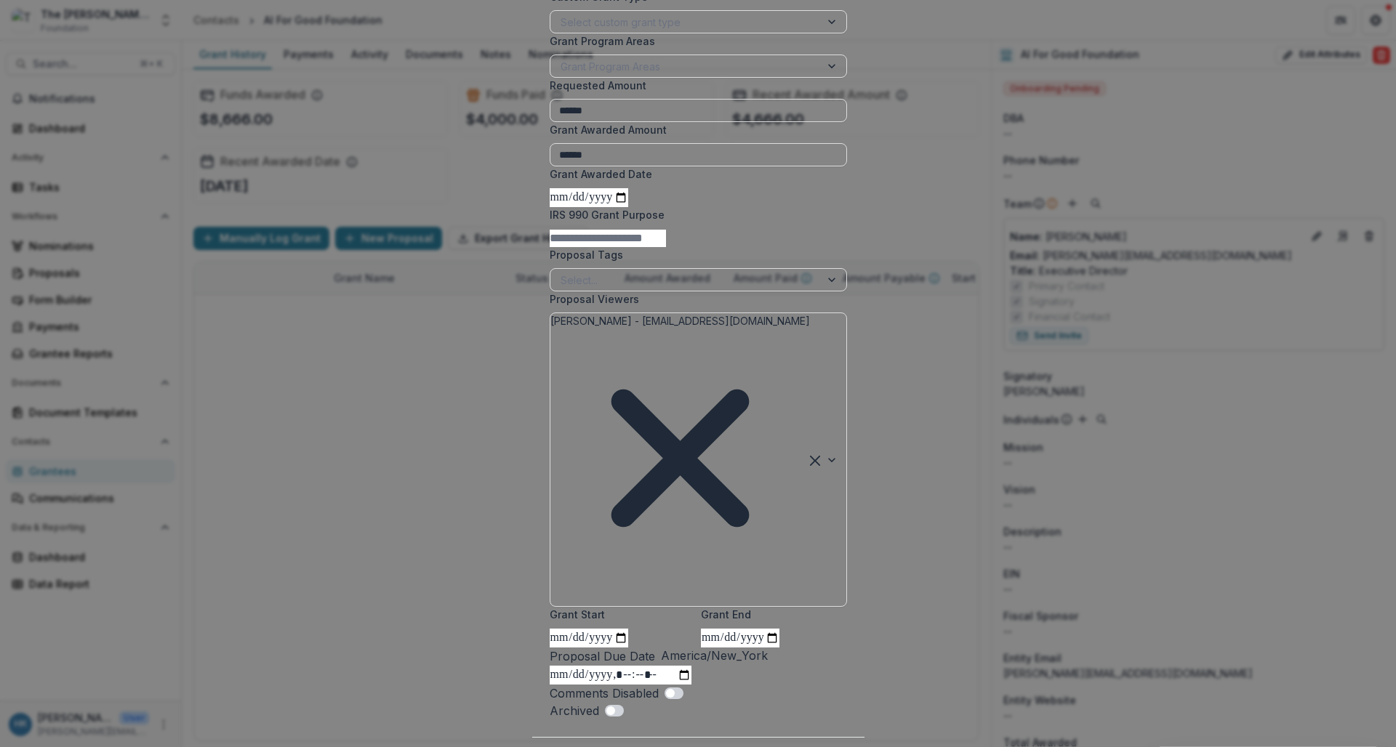
click at [784, 747] on button "Close" at bounding box center [760, 761] width 47 height 23
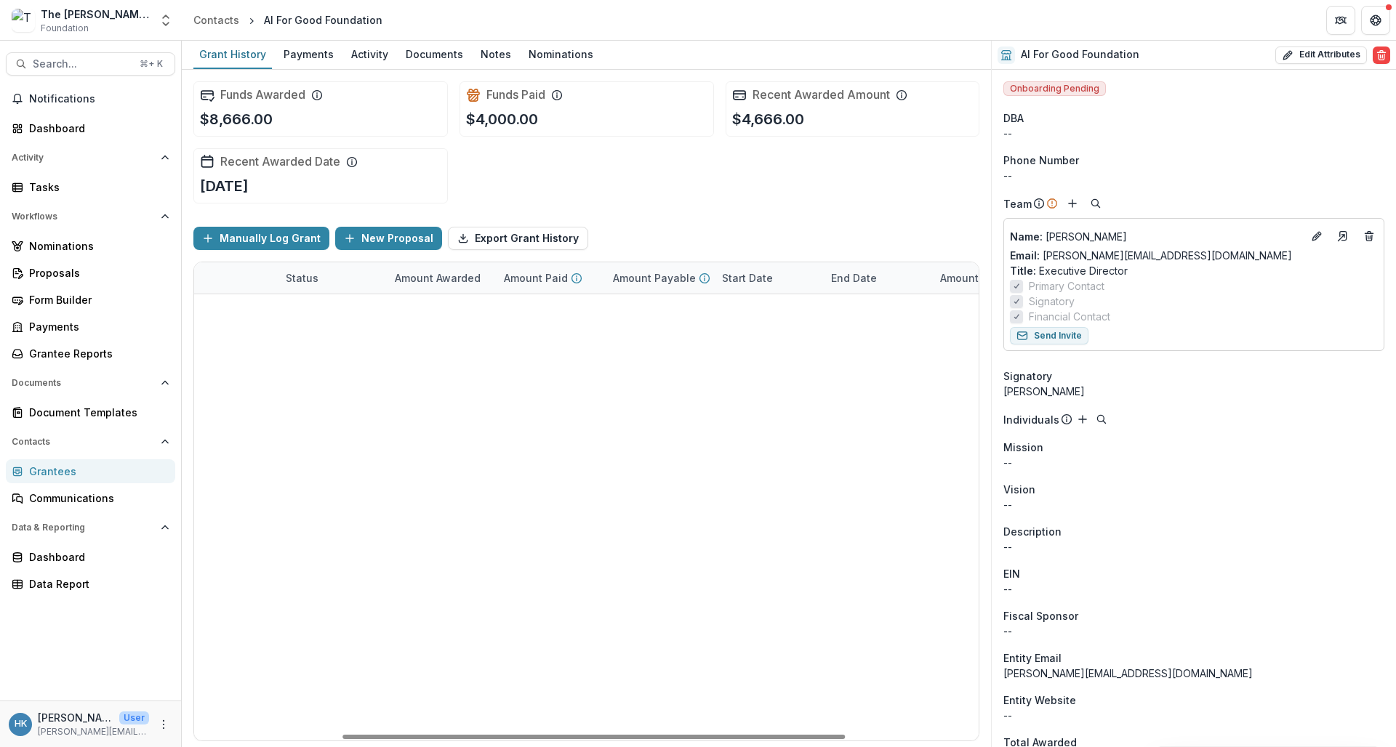
scroll to position [0, 0]
click at [653, 338] on div "$4,666.00" at bounding box center [651, 341] width 52 height 15
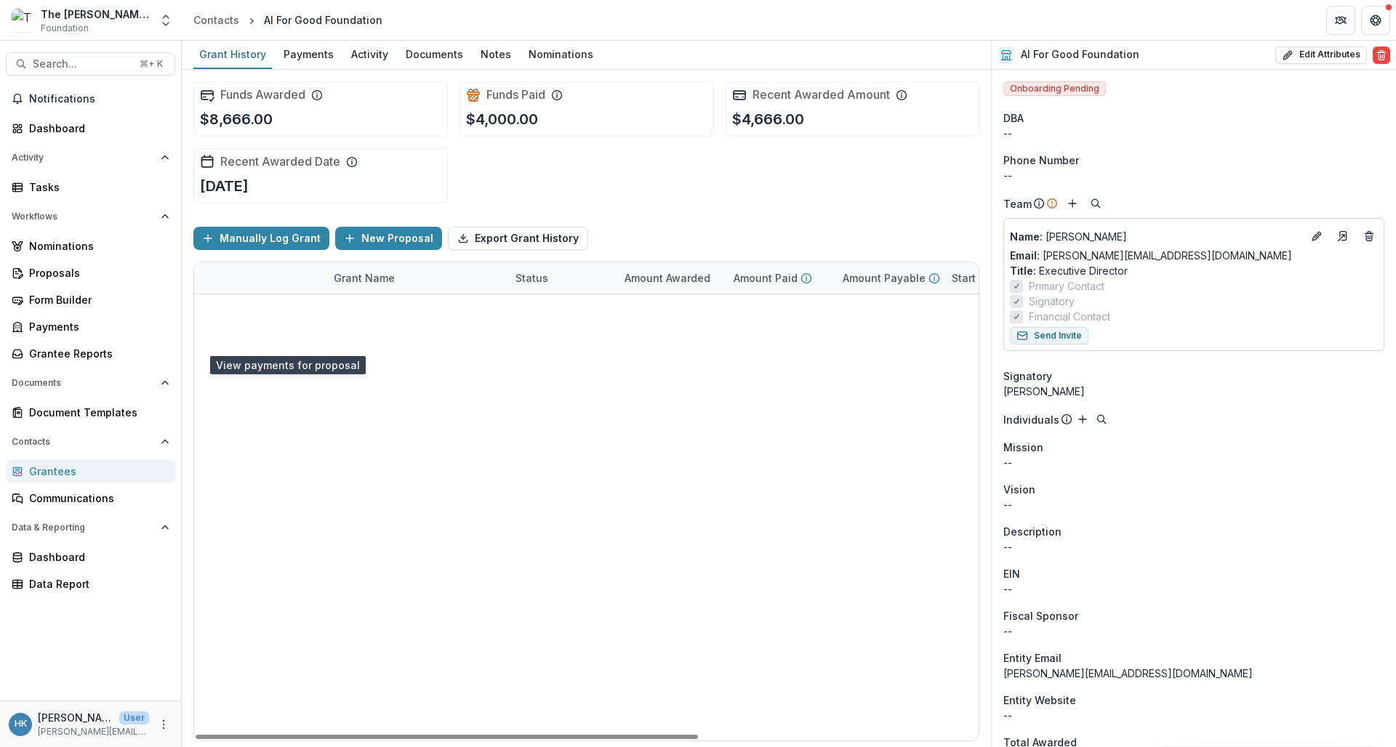
click at [280, 343] on icon "view-payments" at bounding box center [284, 341] width 17 height 17
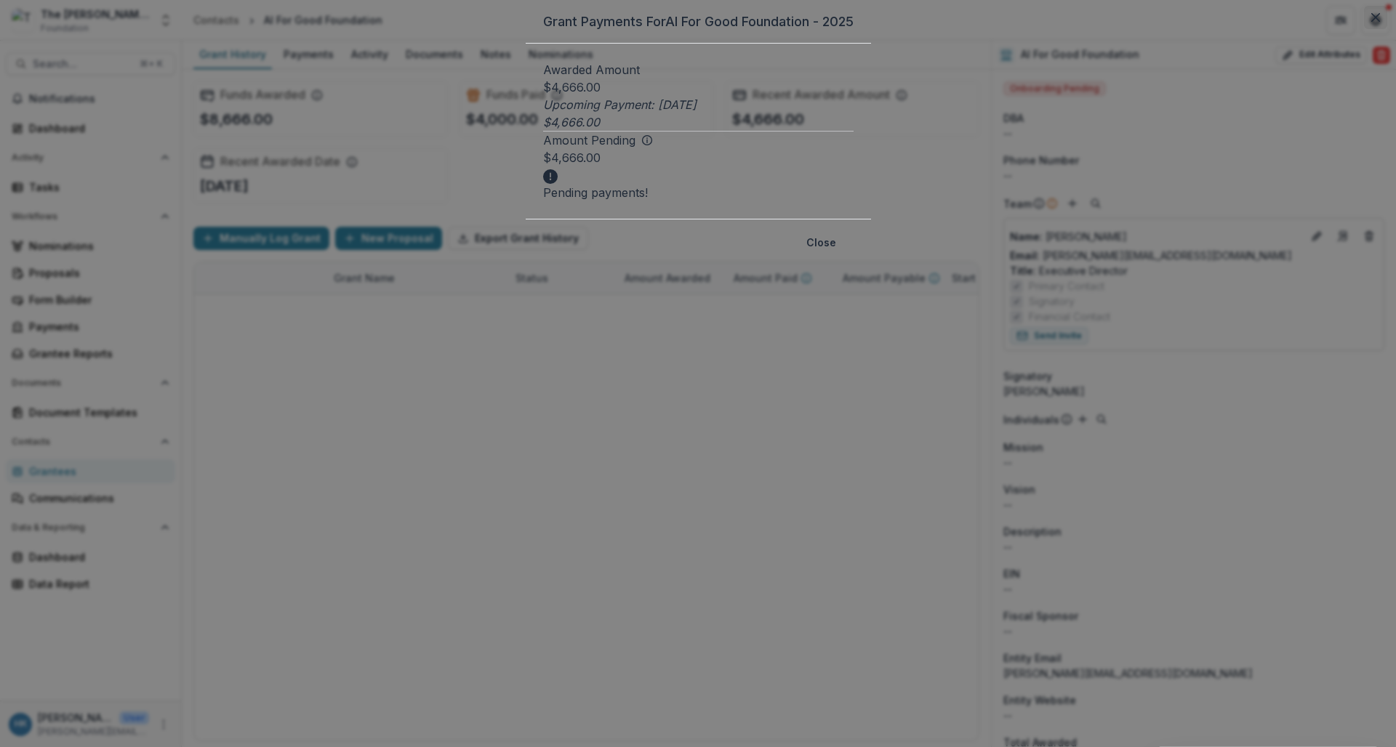
click at [1220, 22] on icon "Close" at bounding box center [1375, 17] width 9 height 9
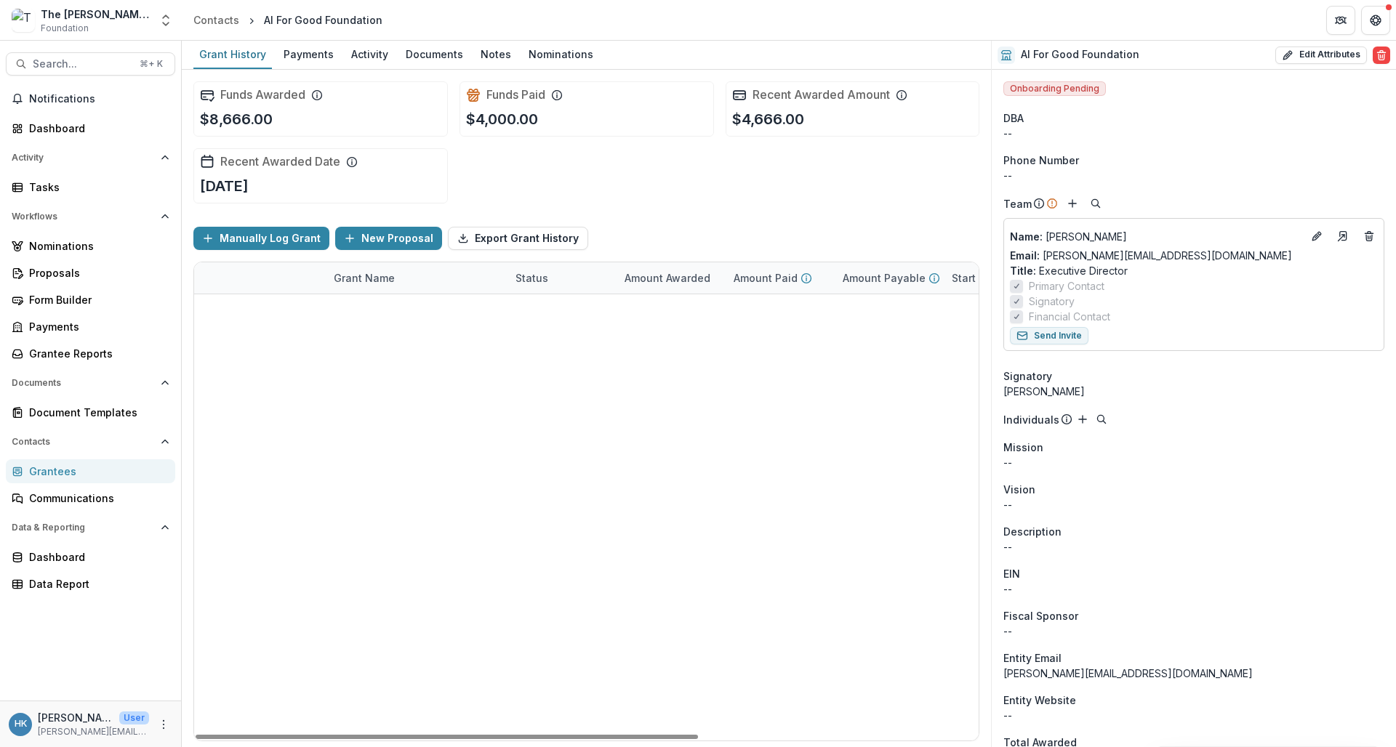
click at [223, 345] on button "edit" at bounding box center [214, 341] width 23 height 23
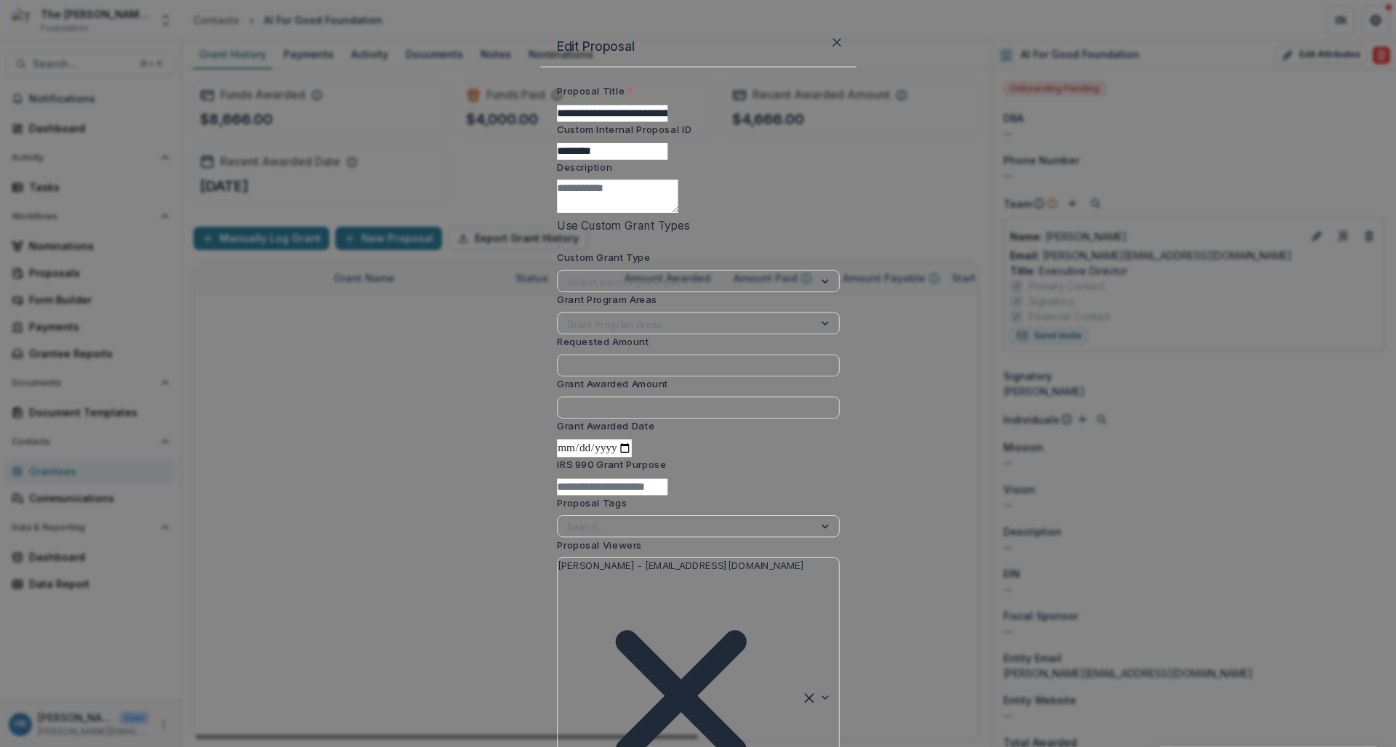
type input "******"
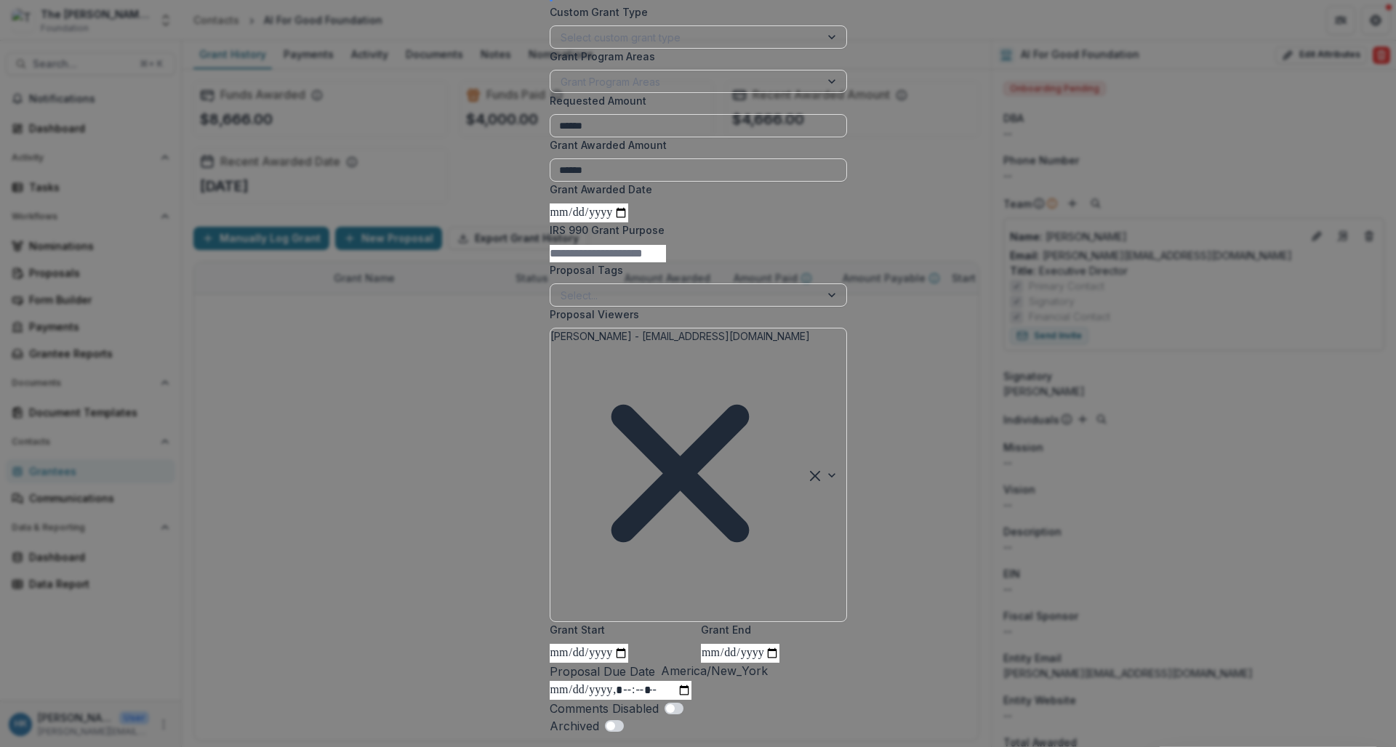
scroll to position [247, 0]
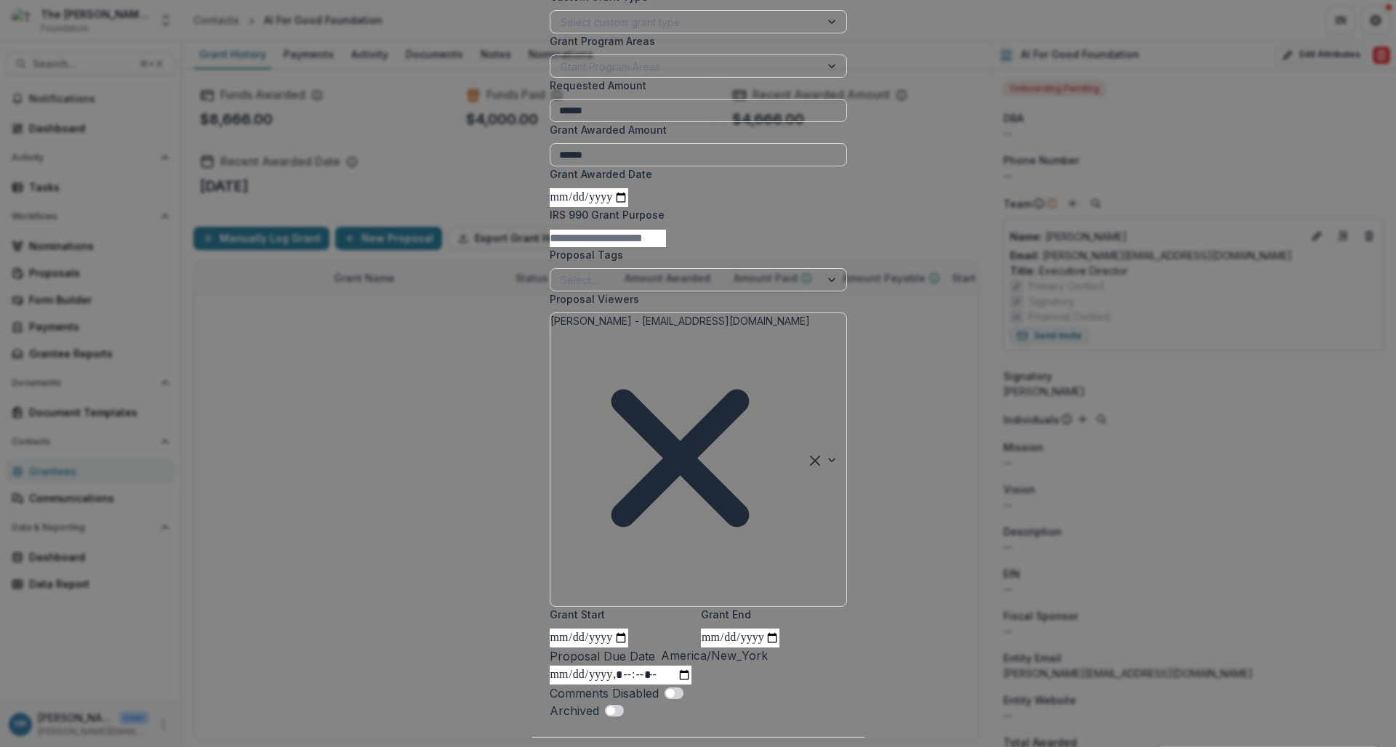
click at [784, 747] on button "Close" at bounding box center [760, 761] width 47 height 23
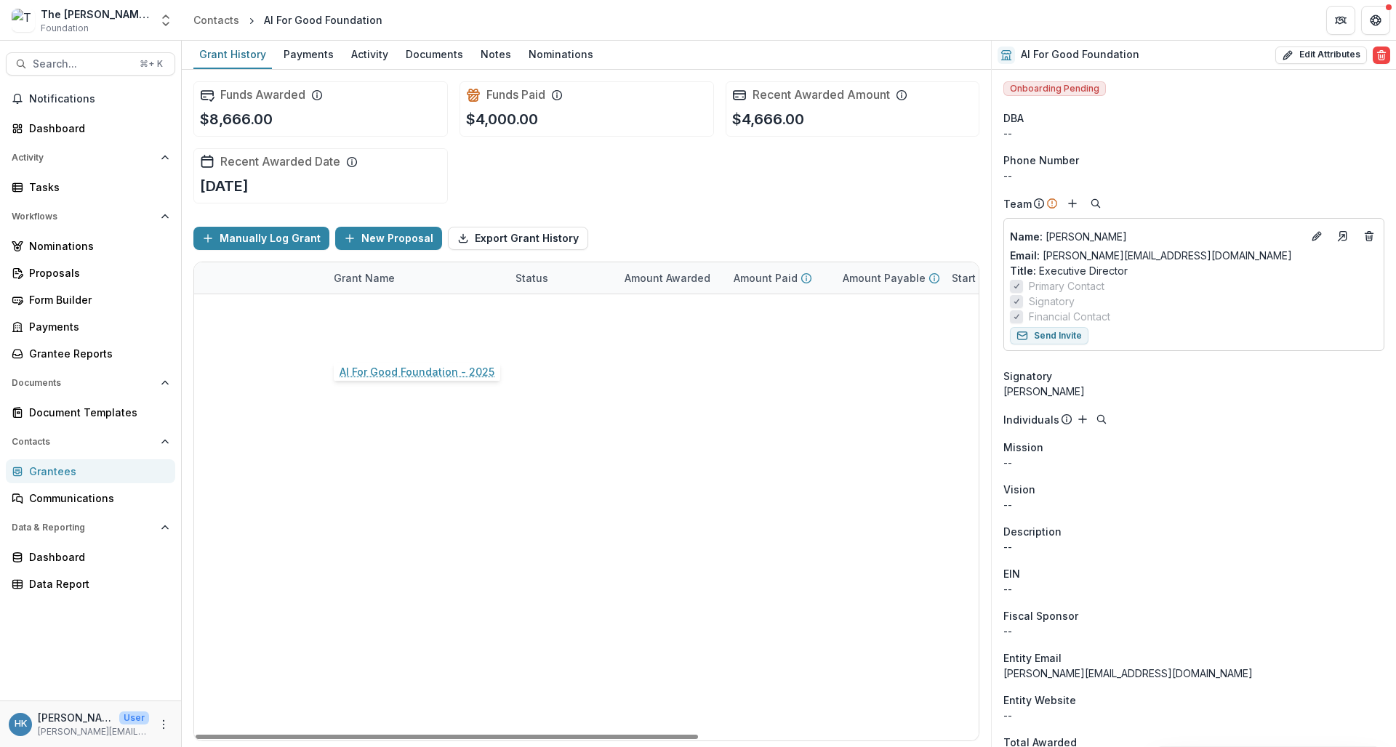
click at [381, 348] on link "AI For Good Foundation - 2025" at bounding box center [411, 341] width 155 height 15
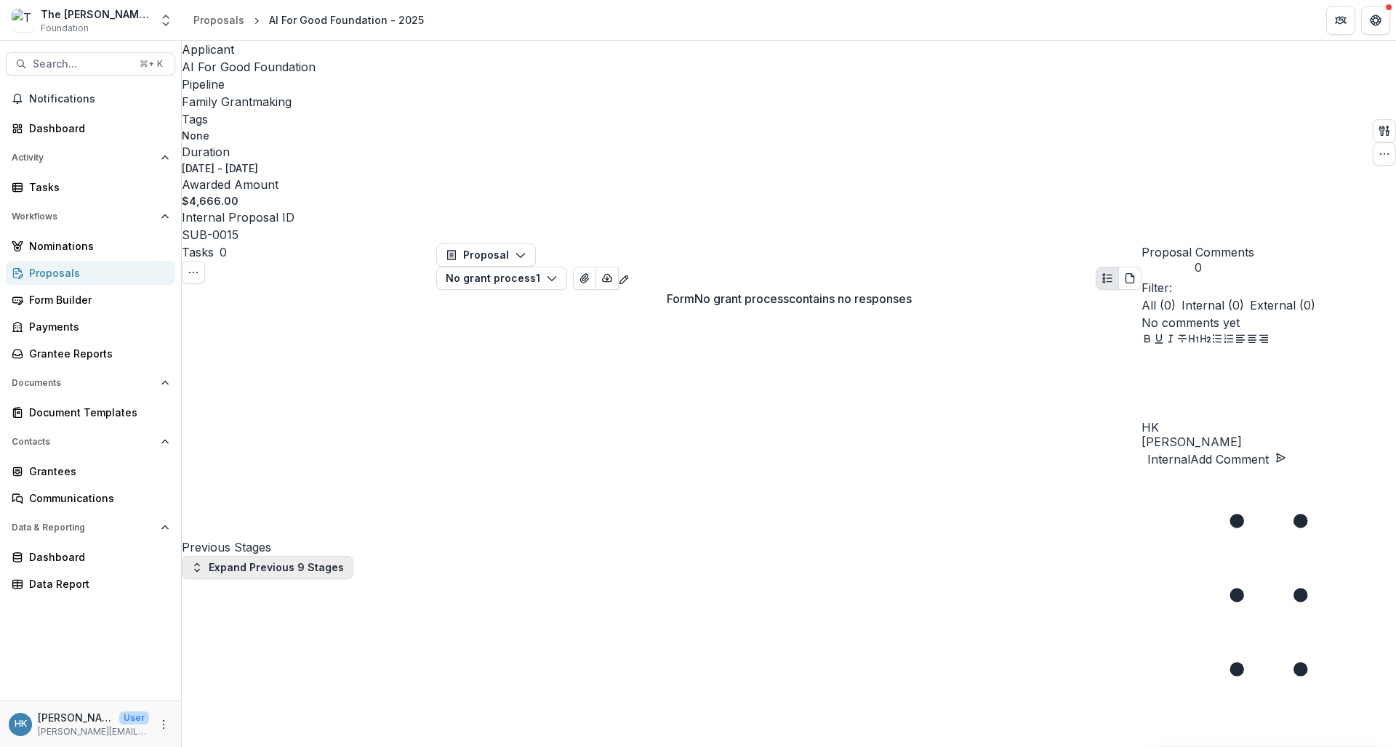
click at [258, 556] on button "Expand Previous 9 Stages" at bounding box center [268, 567] width 172 height 23
click at [1220, 148] on icon "button" at bounding box center [1385, 154] width 12 height 12
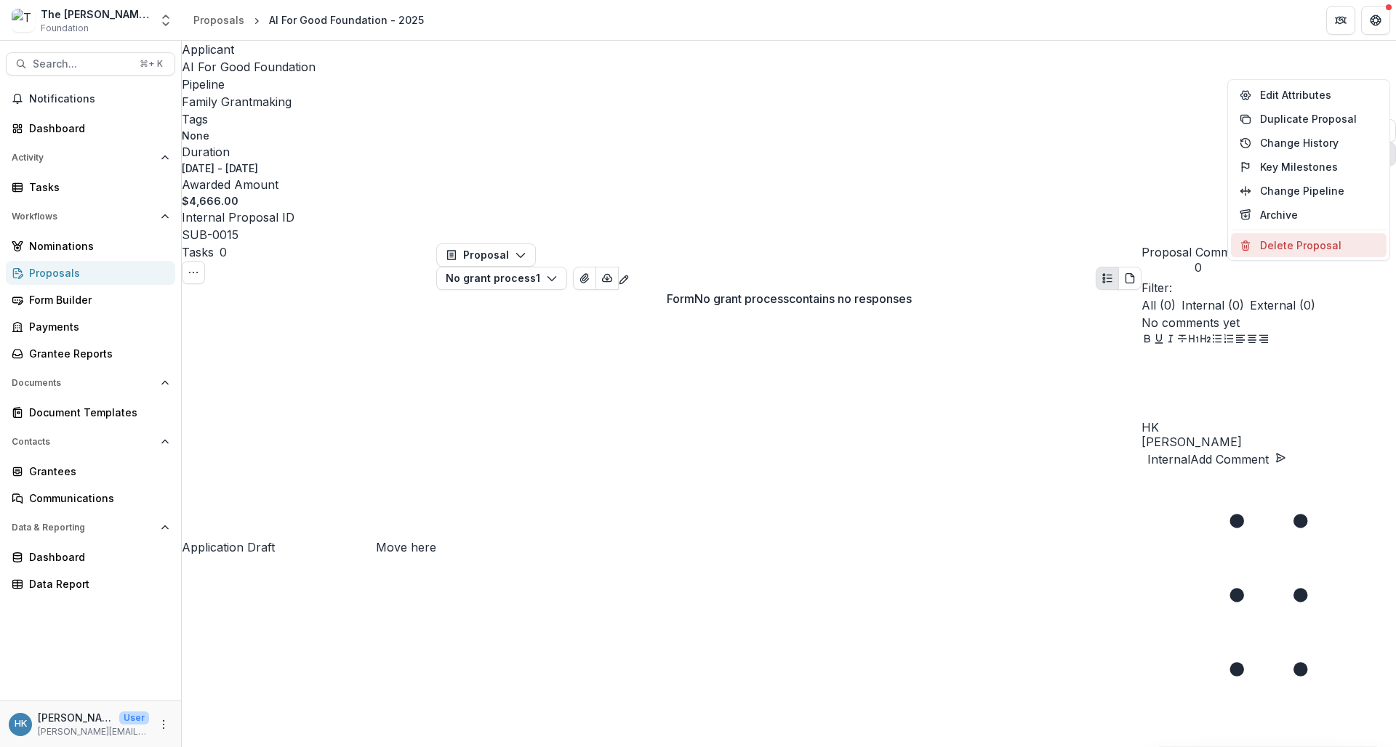
click at [1220, 246] on button "Delete Proposal" at bounding box center [1309, 245] width 156 height 24
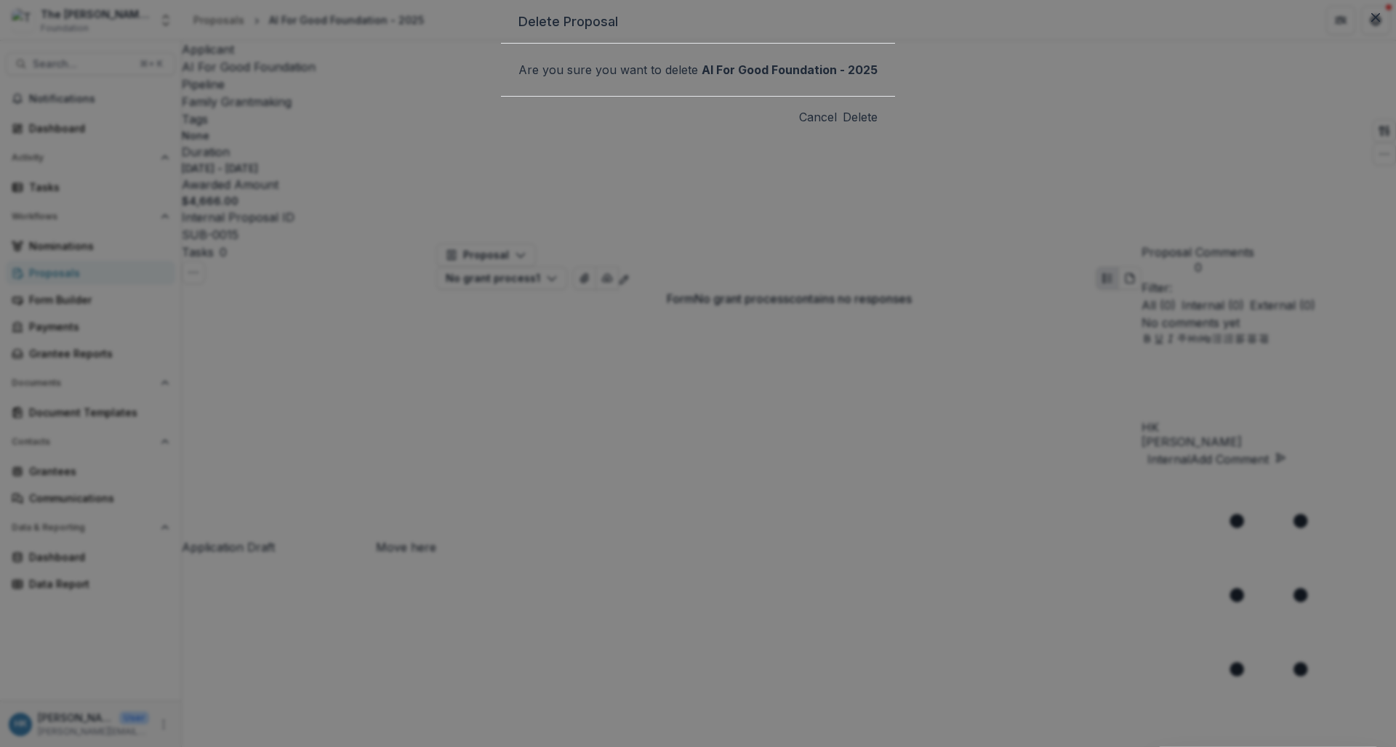
click at [843, 126] on button "Delete" at bounding box center [860, 116] width 35 height 17
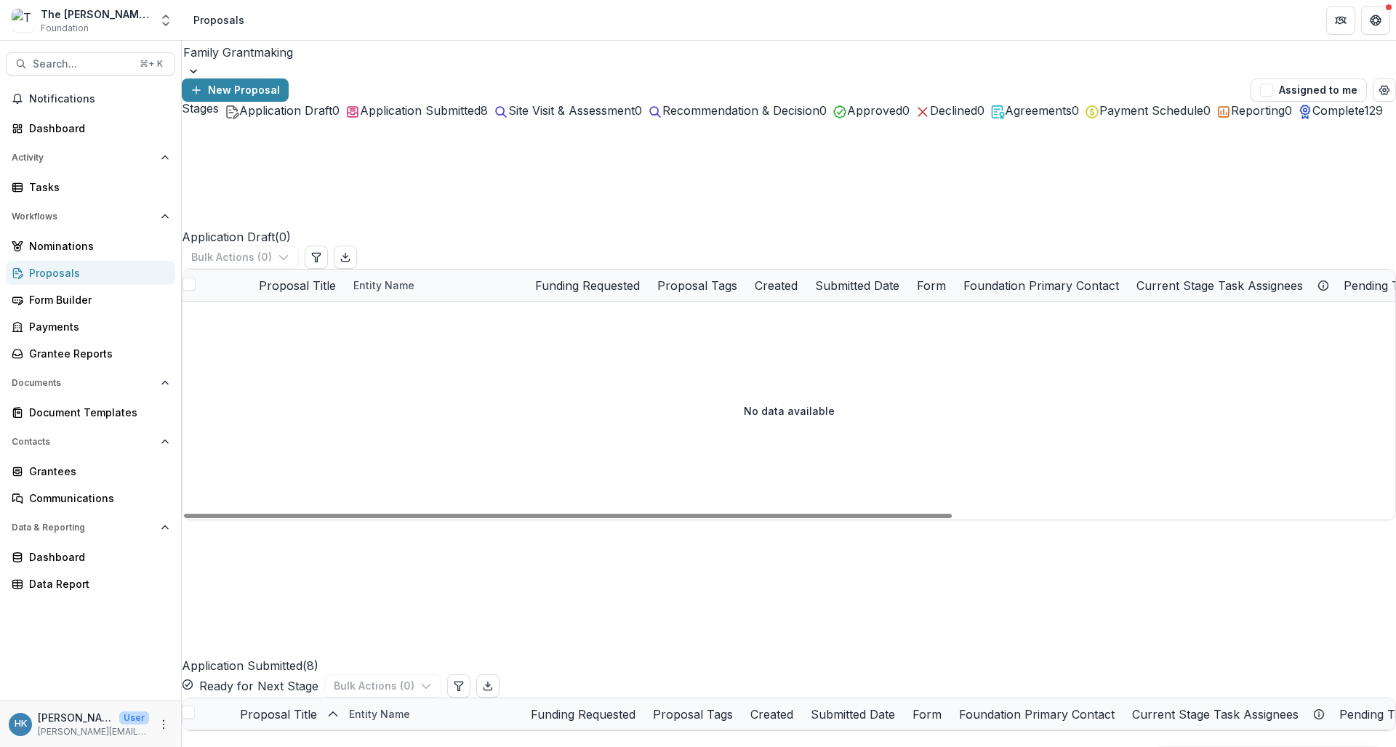
click at [72, 268] on div "Proposals" at bounding box center [96, 272] width 135 height 15
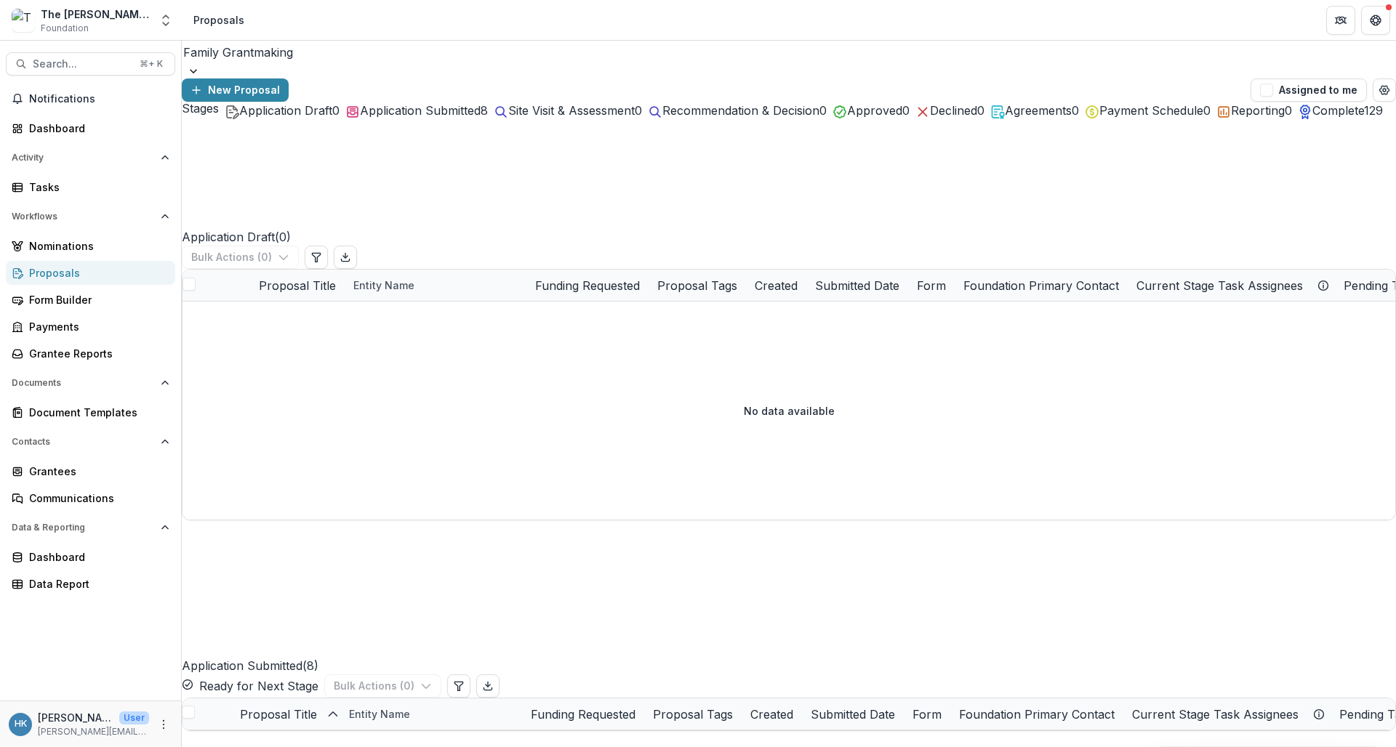
click at [309, 64] on div at bounding box center [789, 71] width 1214 height 15
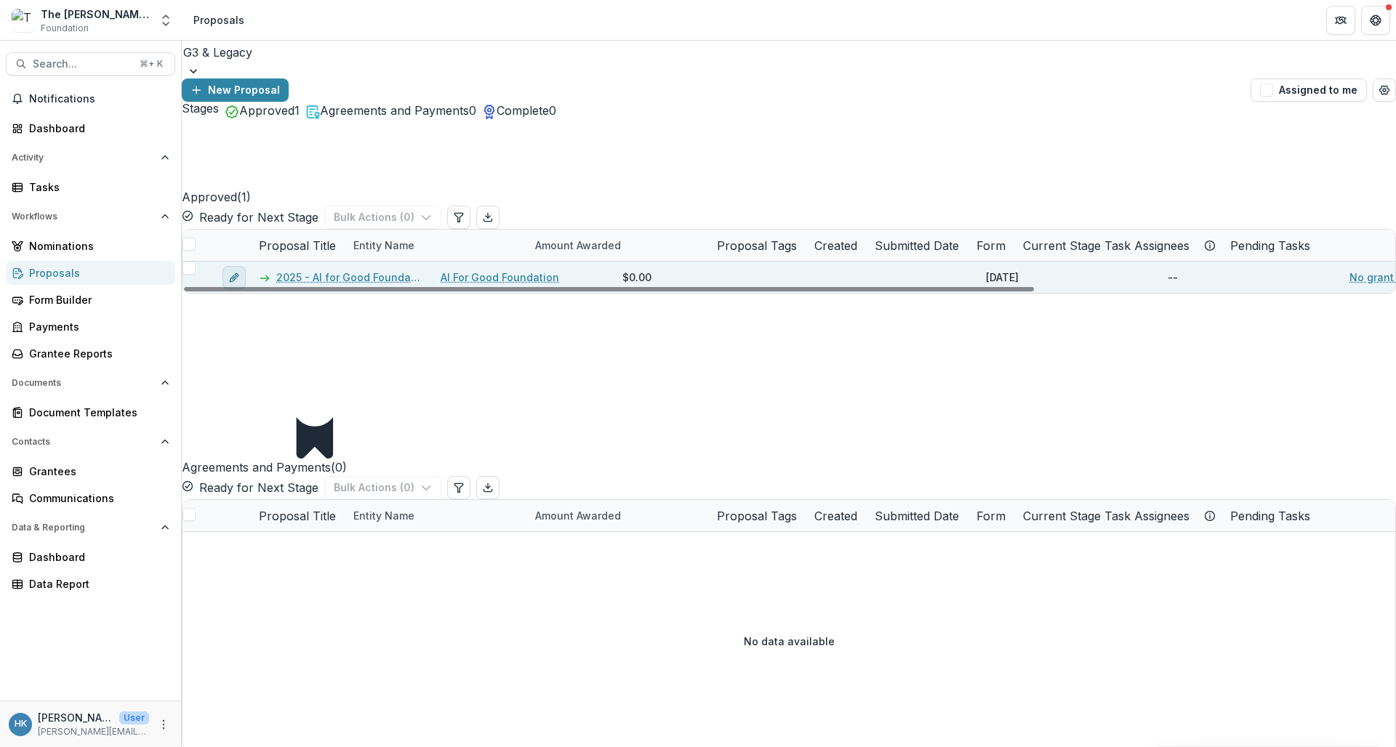
click at [236, 275] on icon "edit" at bounding box center [233, 278] width 7 height 7
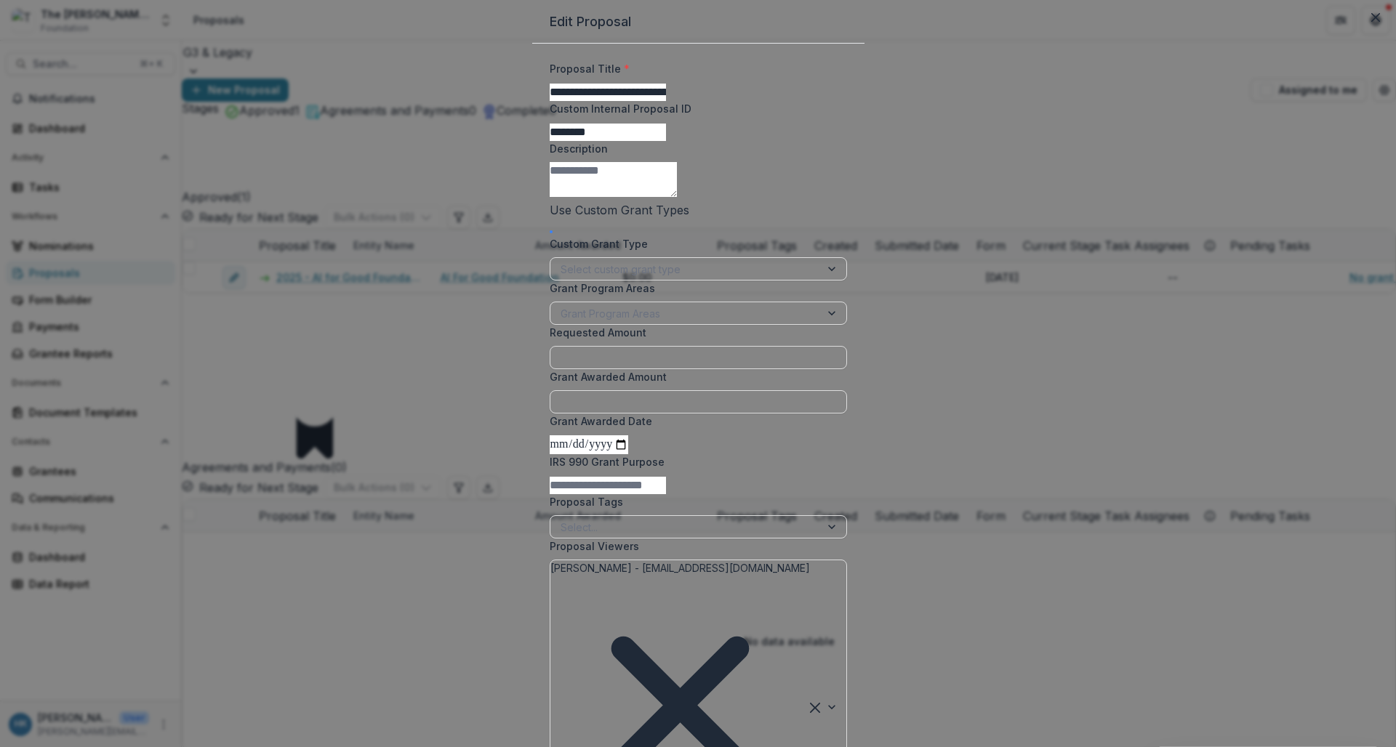
type input "**********"
drag, startPoint x: 486, startPoint y: 151, endPoint x: 396, endPoint y: 144, distance: 89.7
click at [396, 144] on div "**********" at bounding box center [698, 373] width 1396 height 747
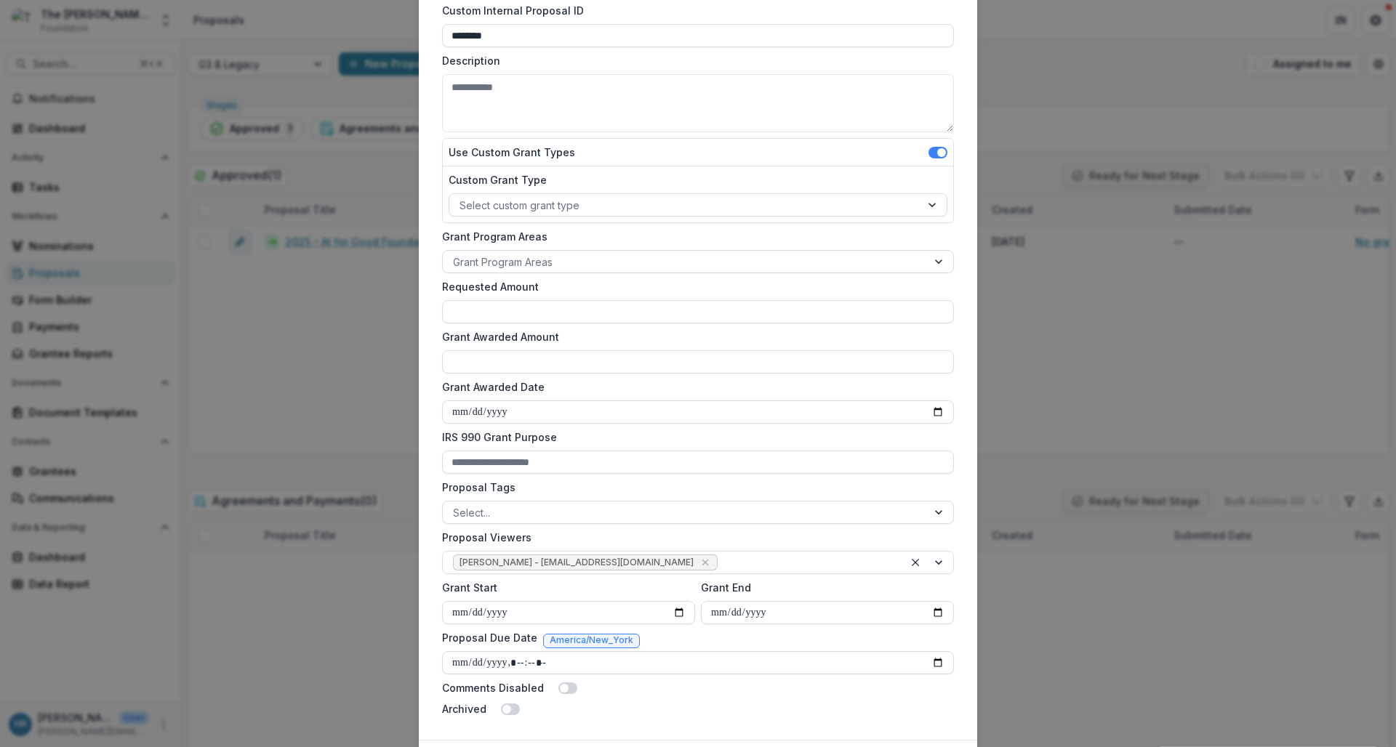
scroll to position [154, 0]
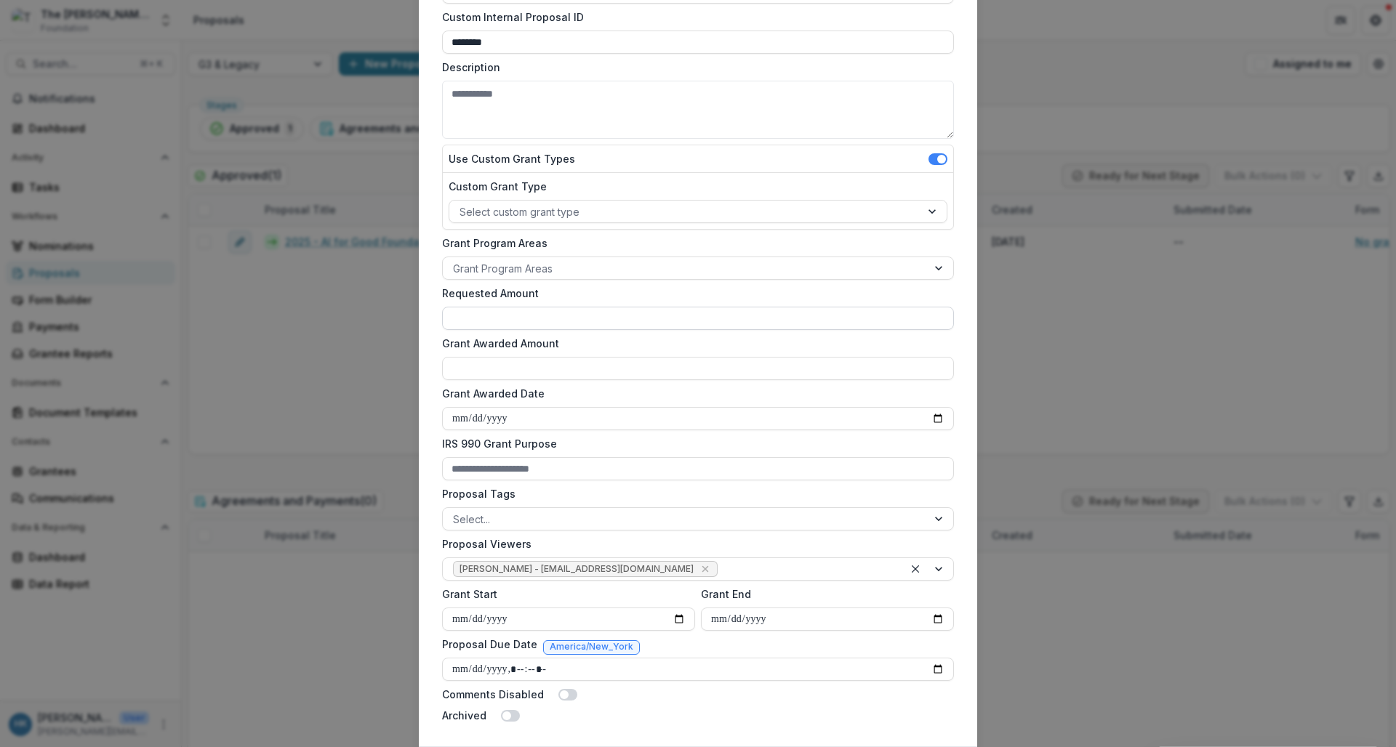
type input "**********"
click at [604, 321] on input "Requested Amount" at bounding box center [698, 318] width 512 height 23
type input "**"
click at [553, 370] on input "Grant Awarded Amount" at bounding box center [698, 368] width 512 height 23
type input "******"
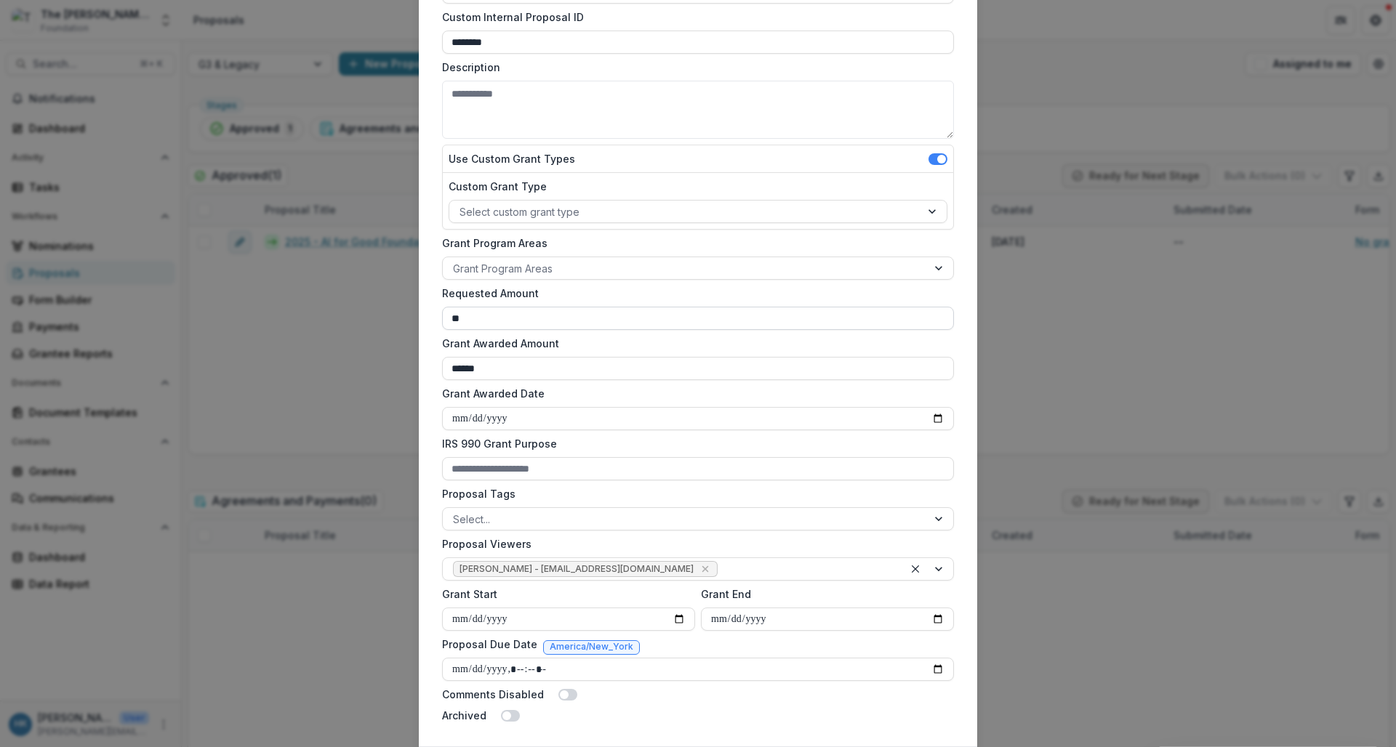
click at [544, 319] on input "**" at bounding box center [698, 318] width 512 height 23
type input "******"
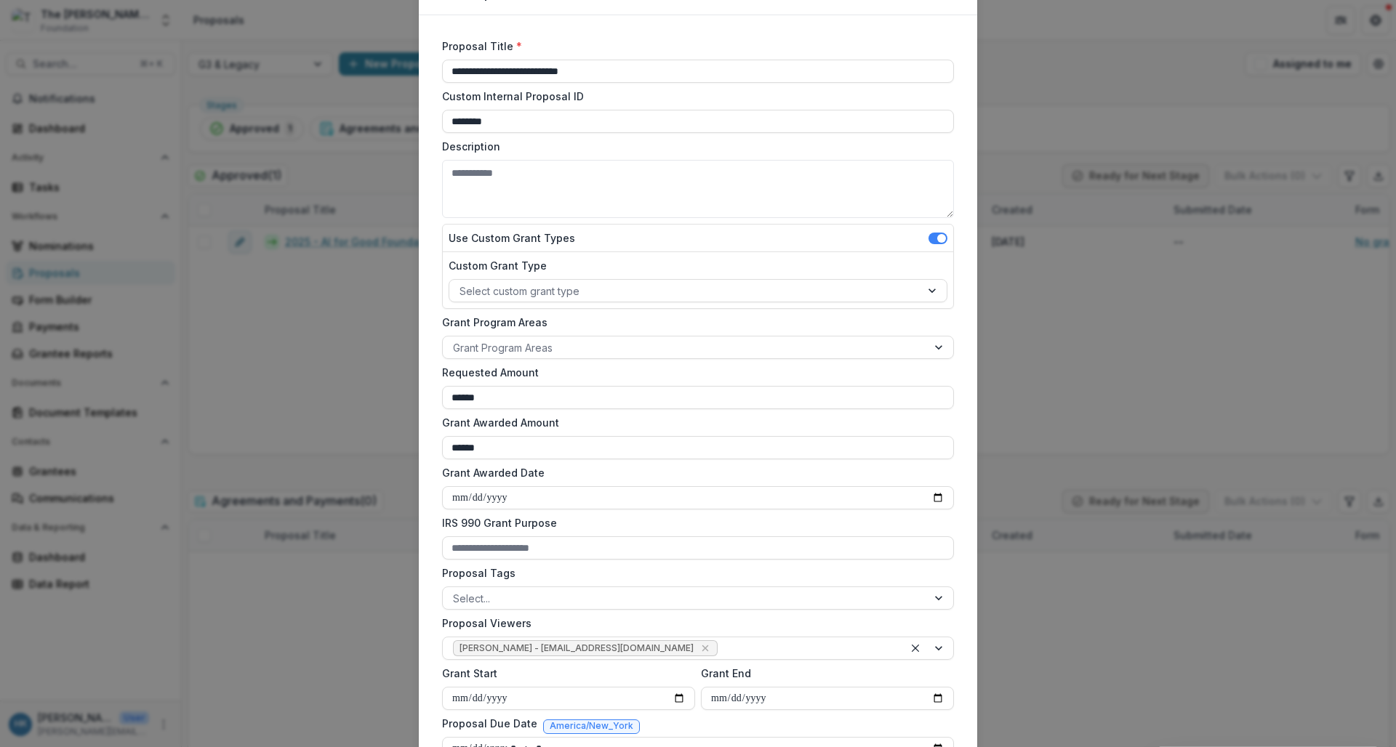
scroll to position [68, 0]
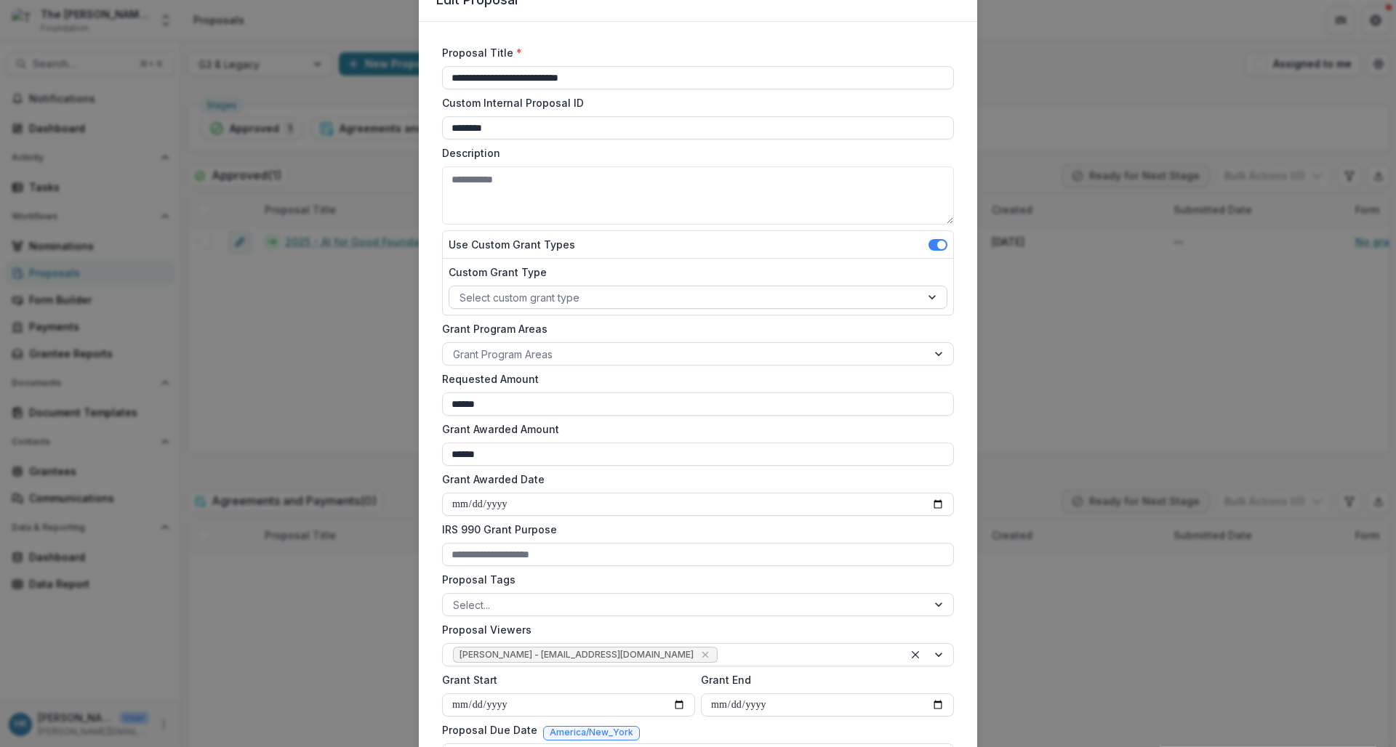
click at [638, 302] on div at bounding box center [685, 298] width 451 height 18
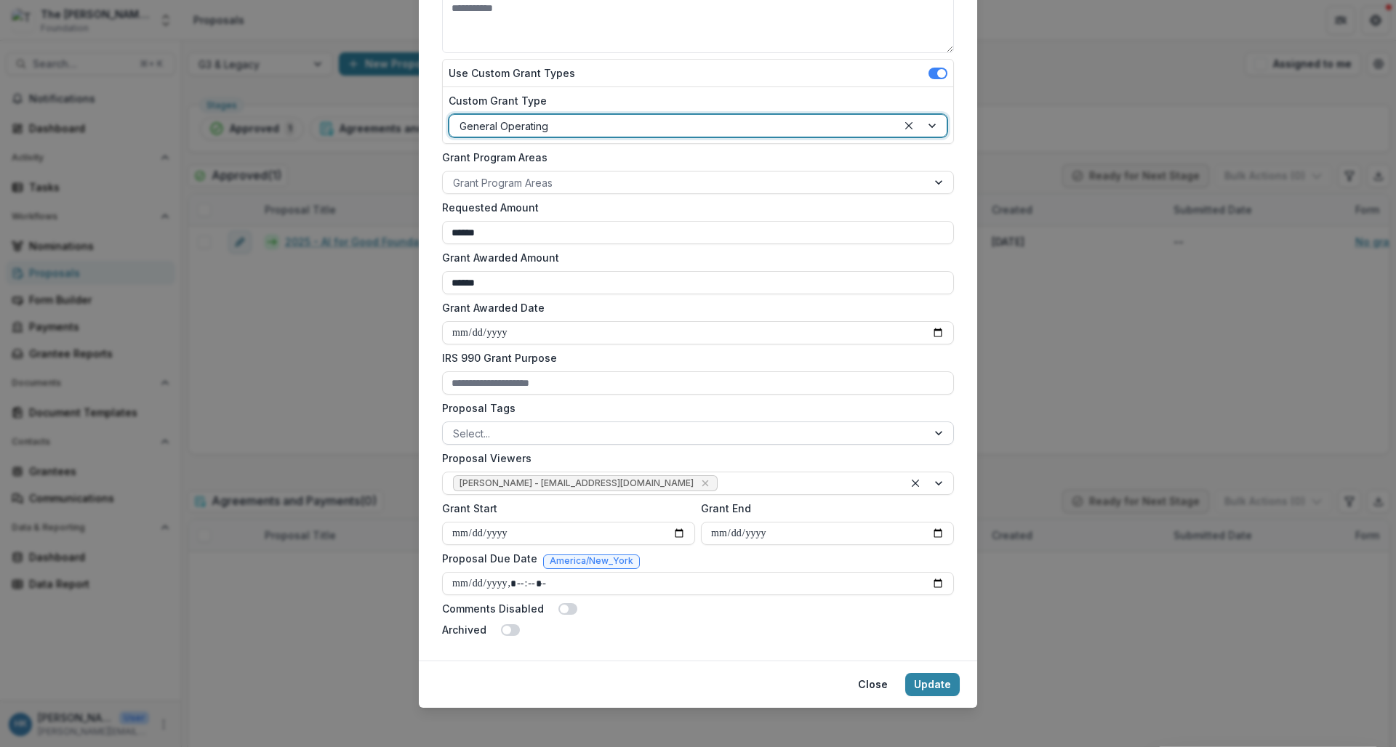
scroll to position [247, 0]
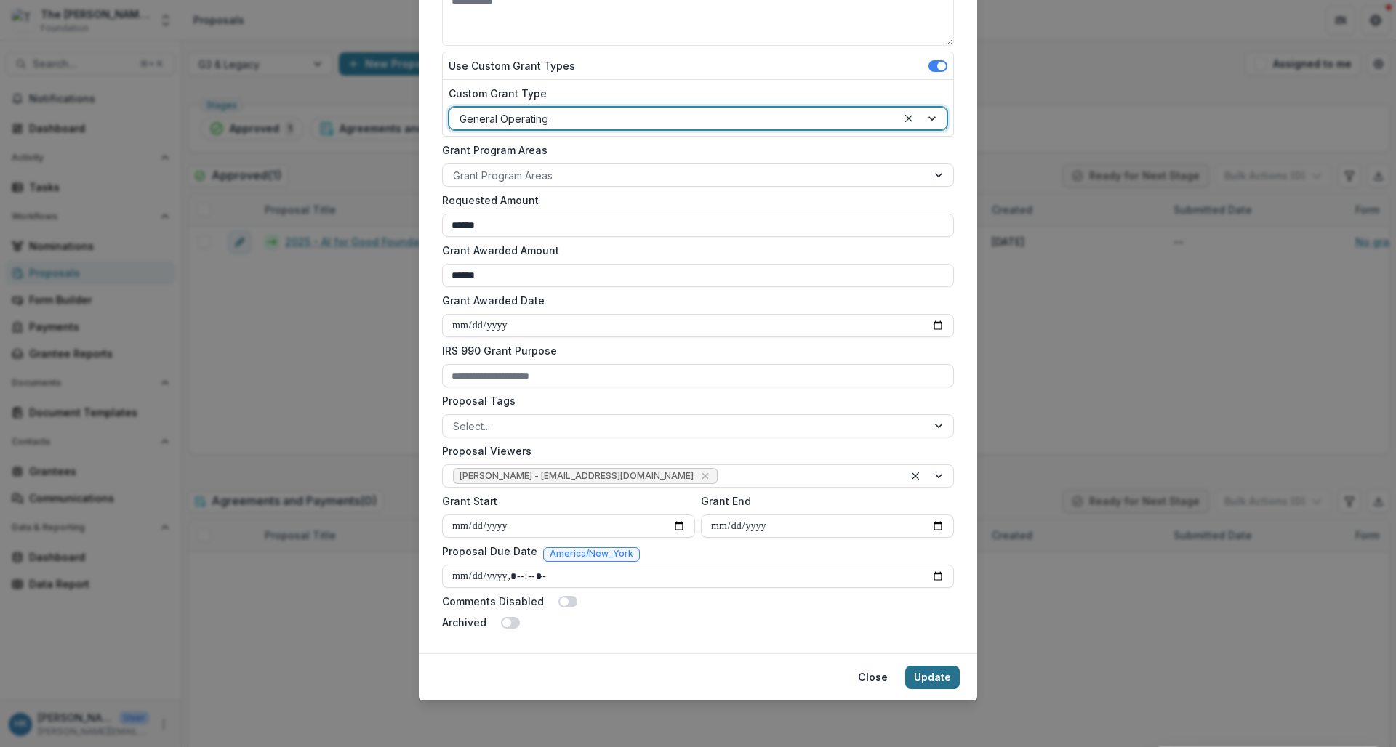
click at [919, 674] on button "Update" at bounding box center [932, 677] width 55 height 23
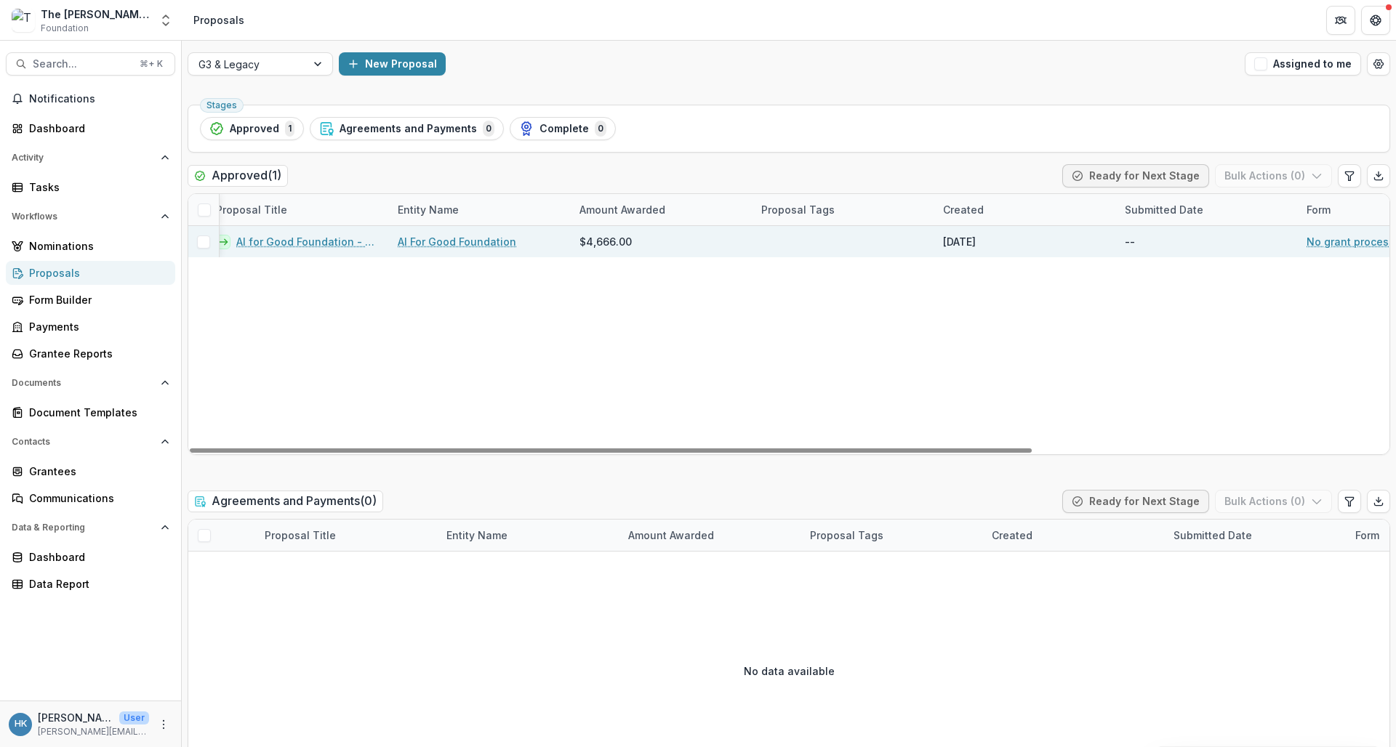
scroll to position [0, 0]
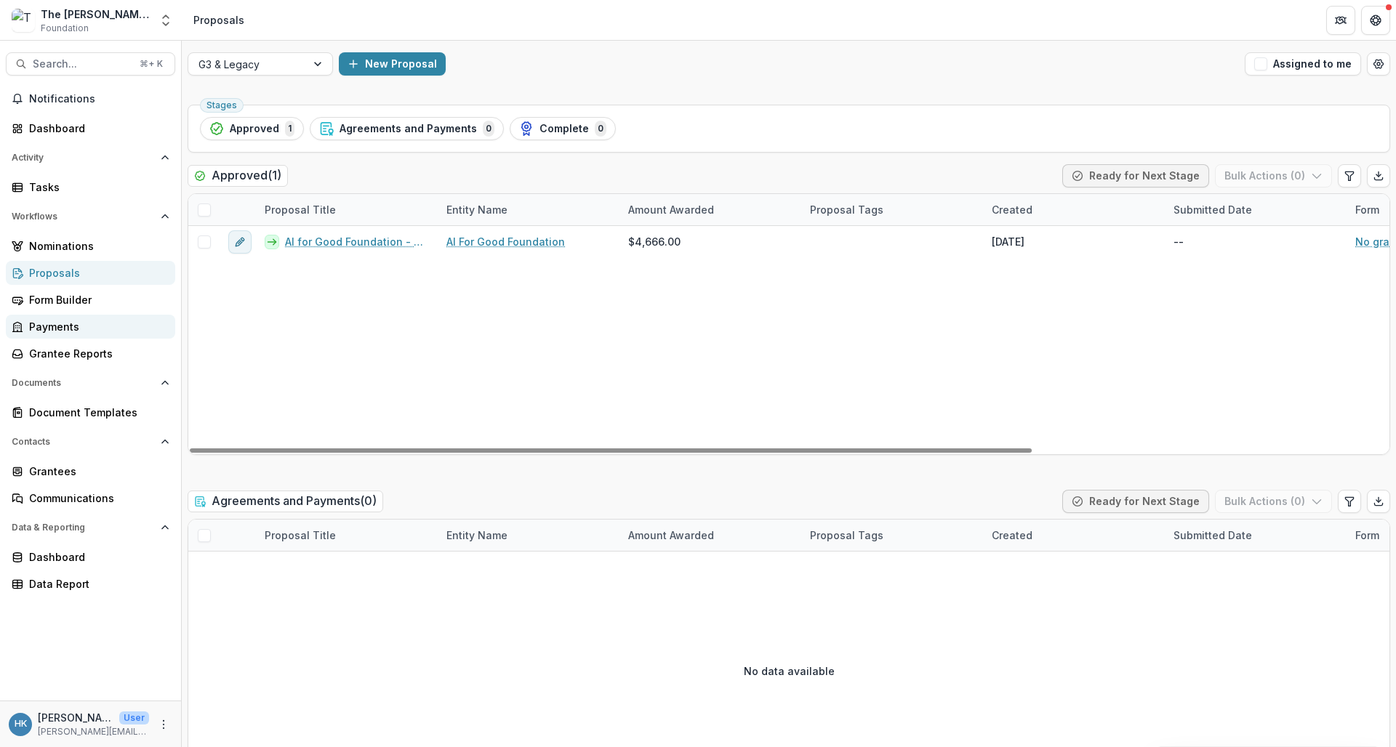
click at [95, 327] on div "Payments" at bounding box center [96, 326] width 135 height 15
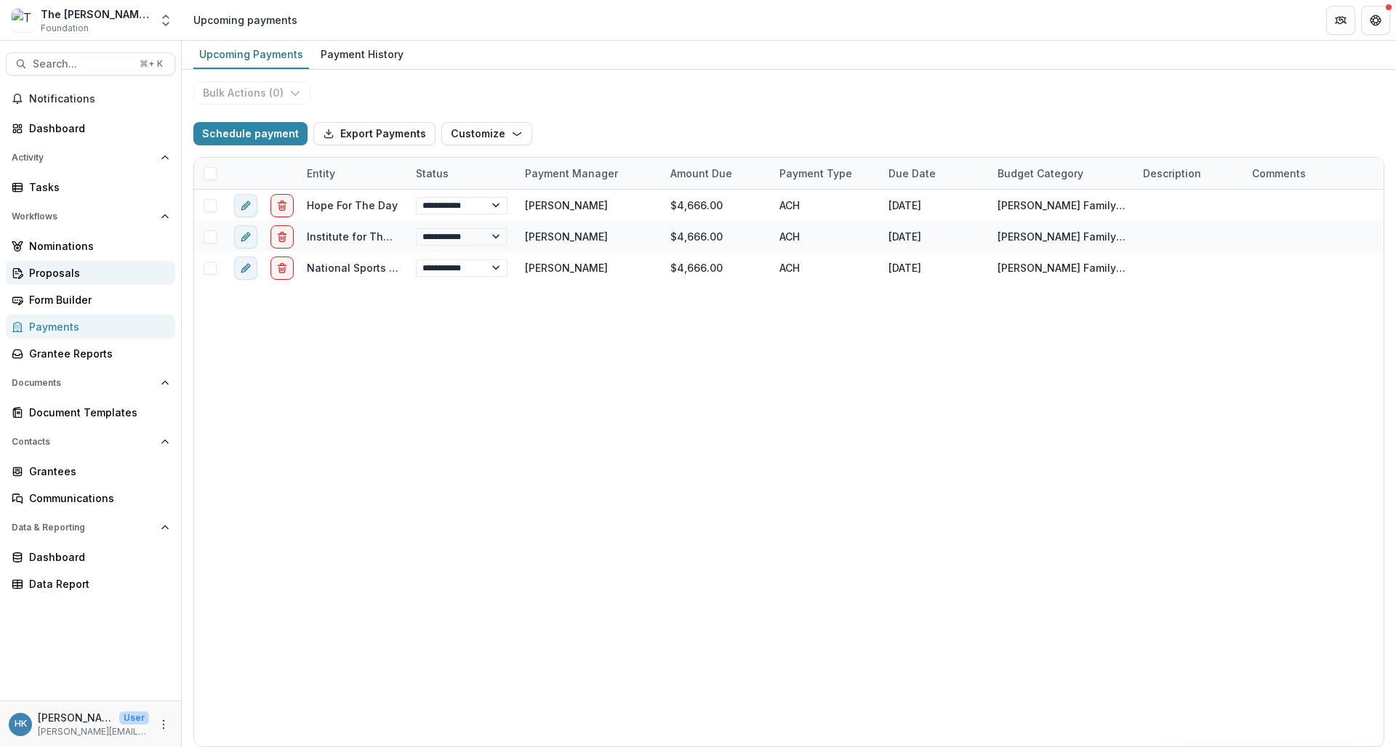
click at [73, 271] on div "Proposals" at bounding box center [96, 272] width 135 height 15
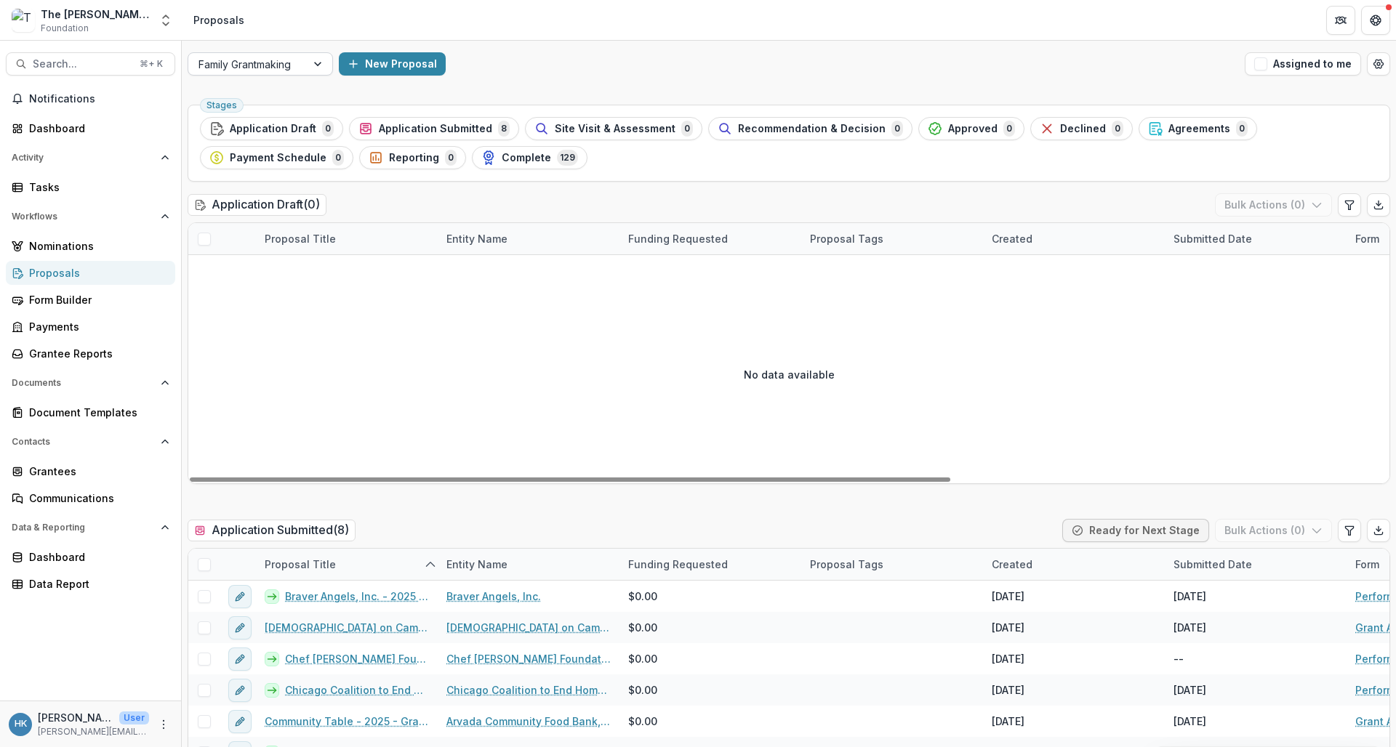
click at [275, 73] on div at bounding box center [247, 64] width 97 height 18
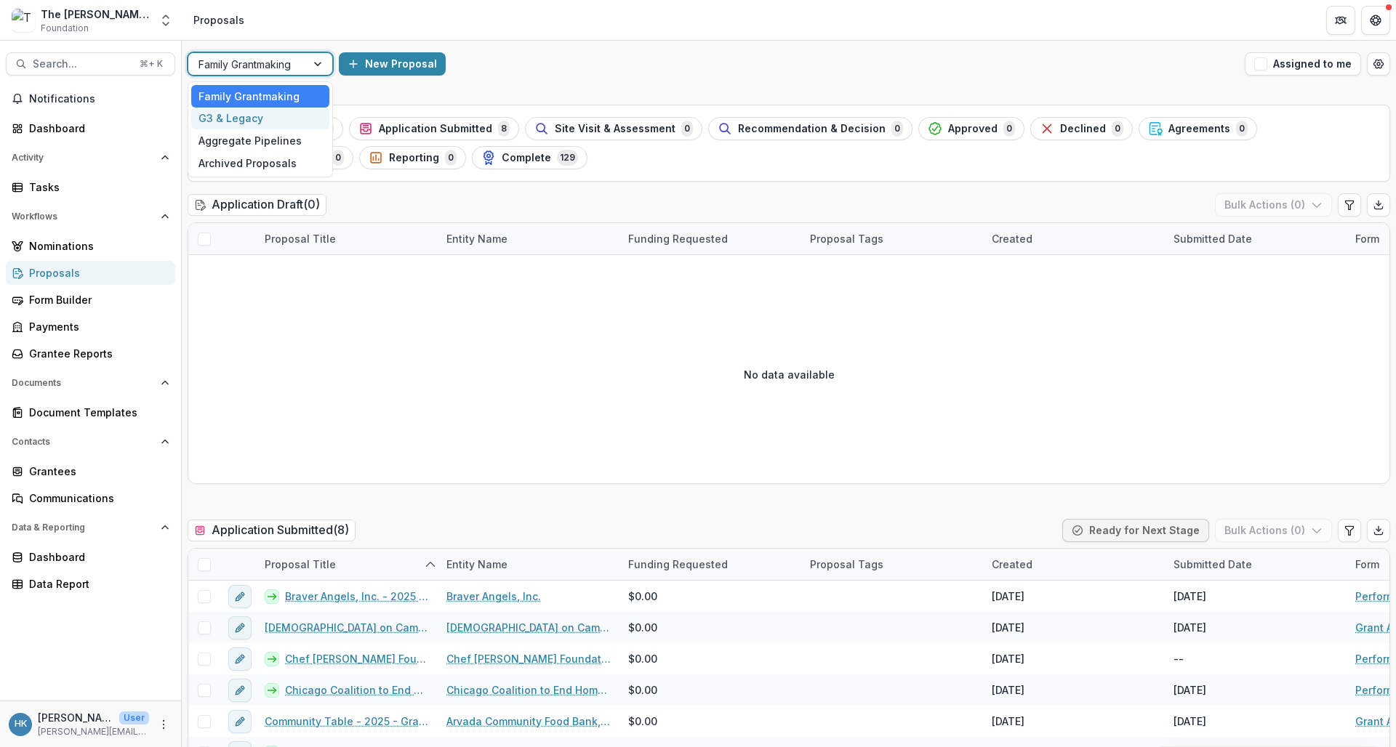
click at [261, 121] on div "G3 & Legacy" at bounding box center [260, 119] width 138 height 23
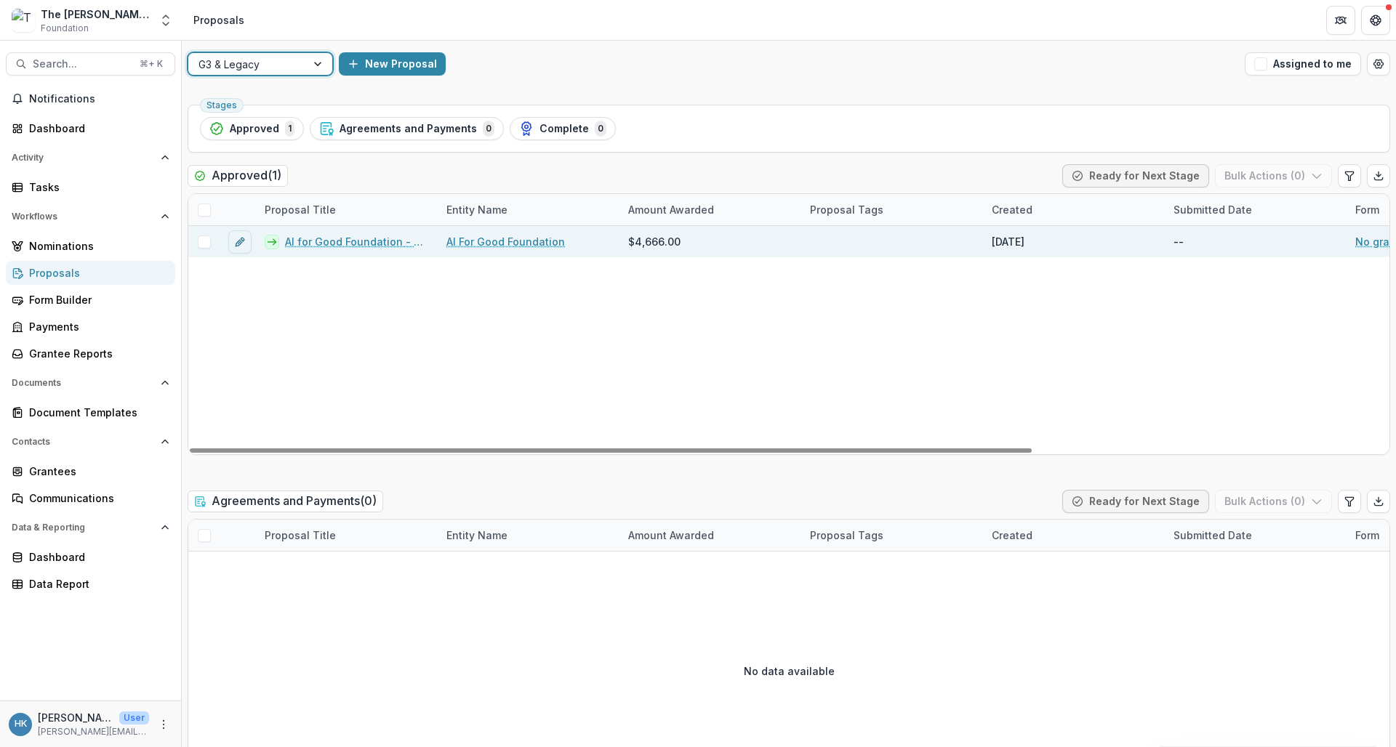
click at [462, 244] on link "AI For Good Foundation" at bounding box center [505, 241] width 119 height 15
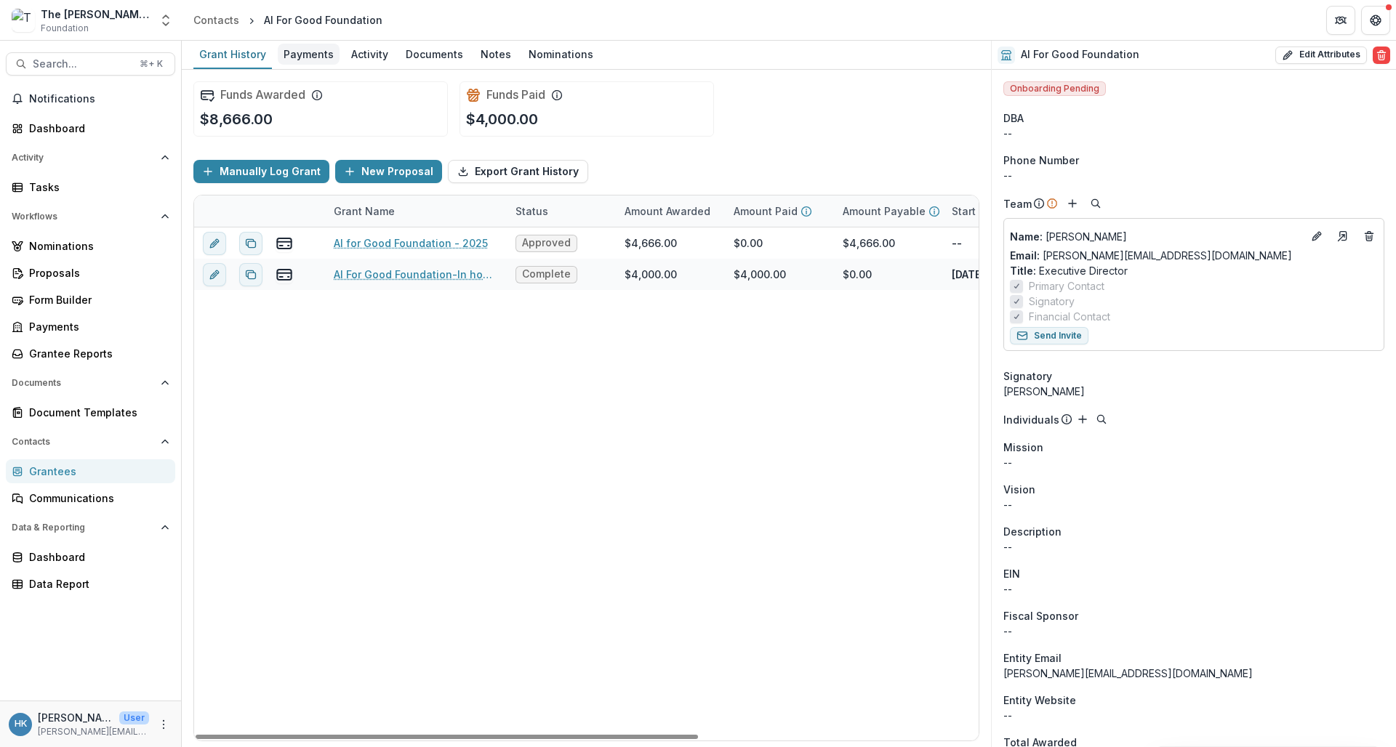
click at [299, 57] on div "Payments" at bounding box center [309, 54] width 62 height 21
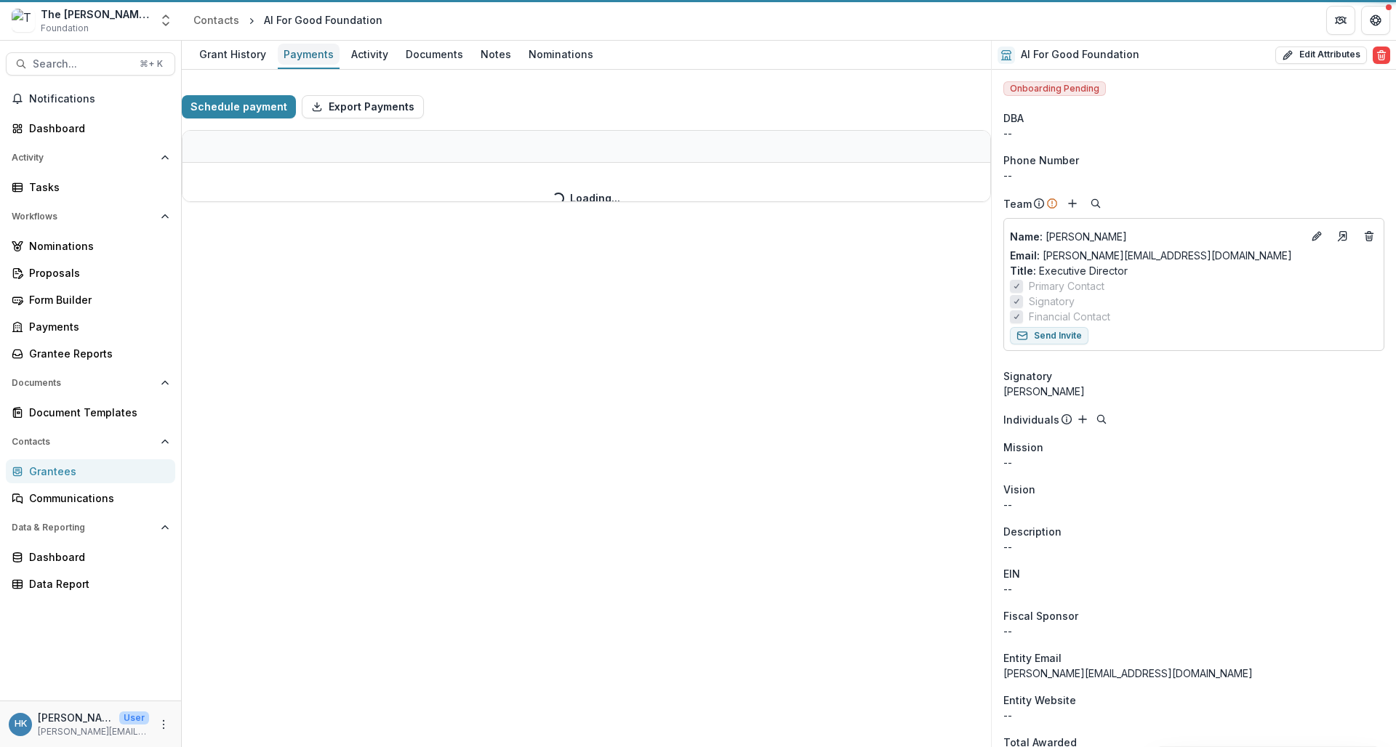
select select "**********"
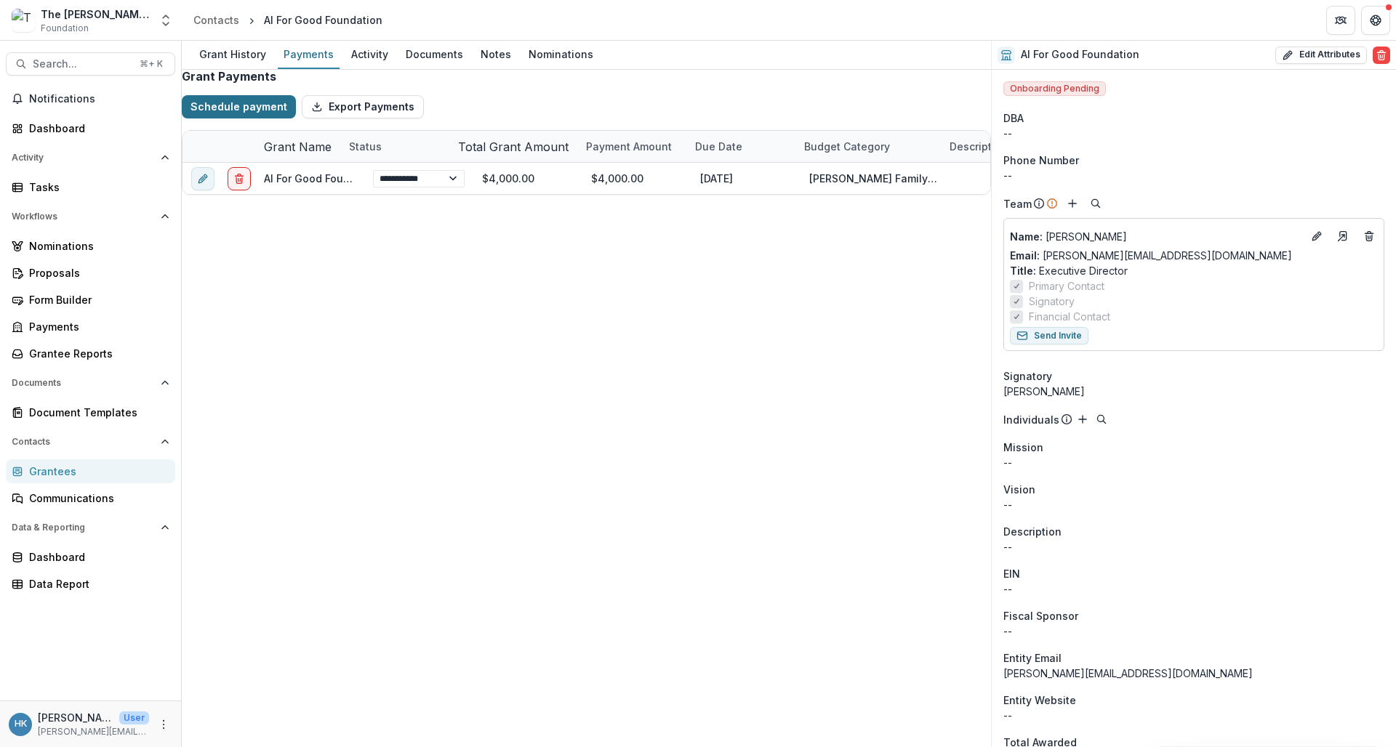
click at [242, 119] on button "Schedule payment" at bounding box center [239, 106] width 114 height 23
select select "**********"
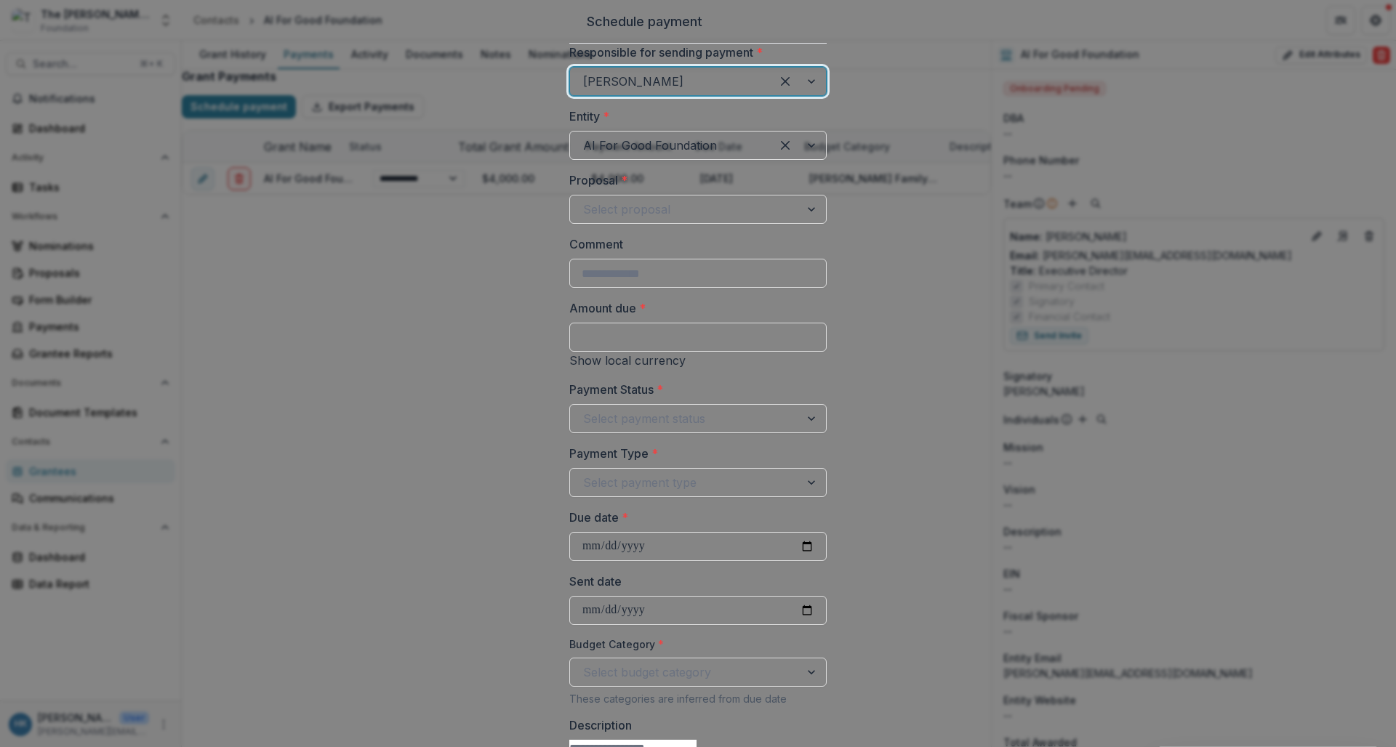
click at [689, 92] on div at bounding box center [670, 81] width 175 height 20
click at [634, 220] on div at bounding box center [685, 209] width 204 height 20
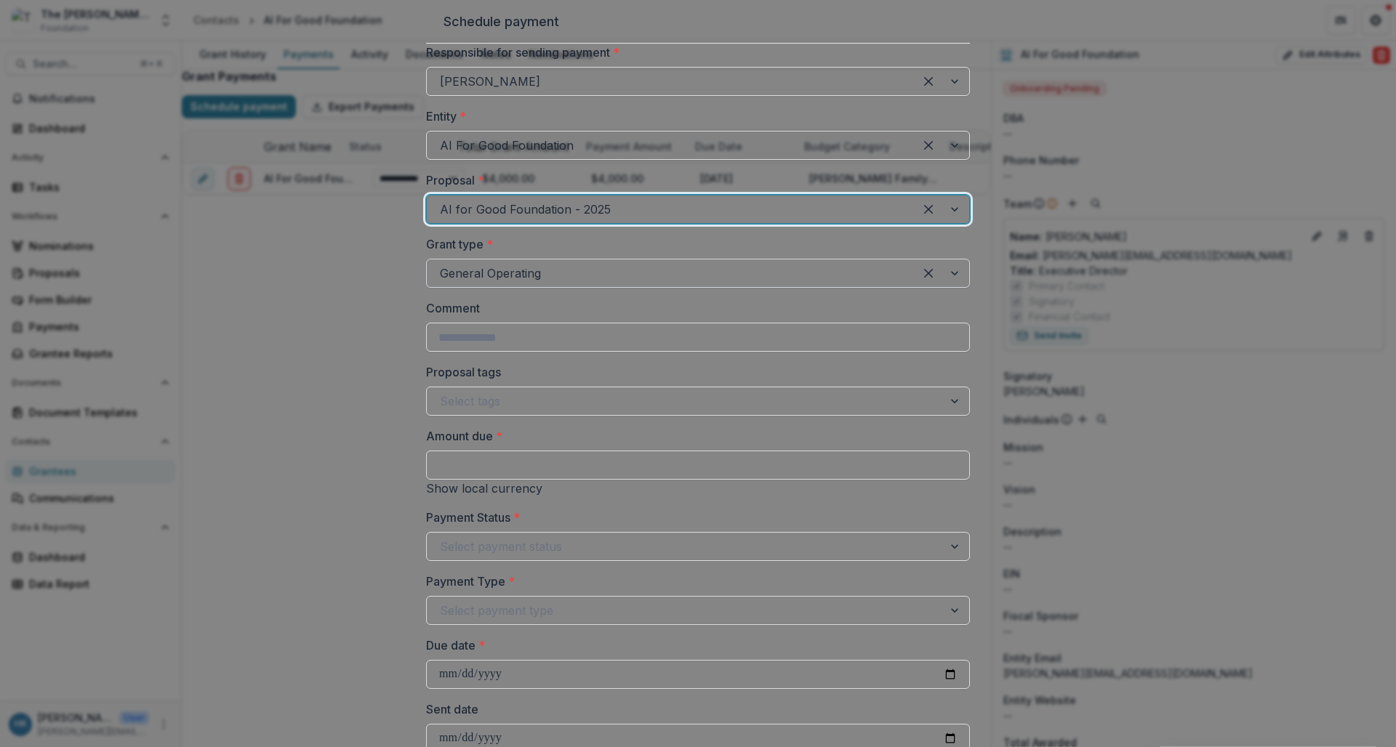
click at [660, 284] on div at bounding box center [670, 273] width 461 height 20
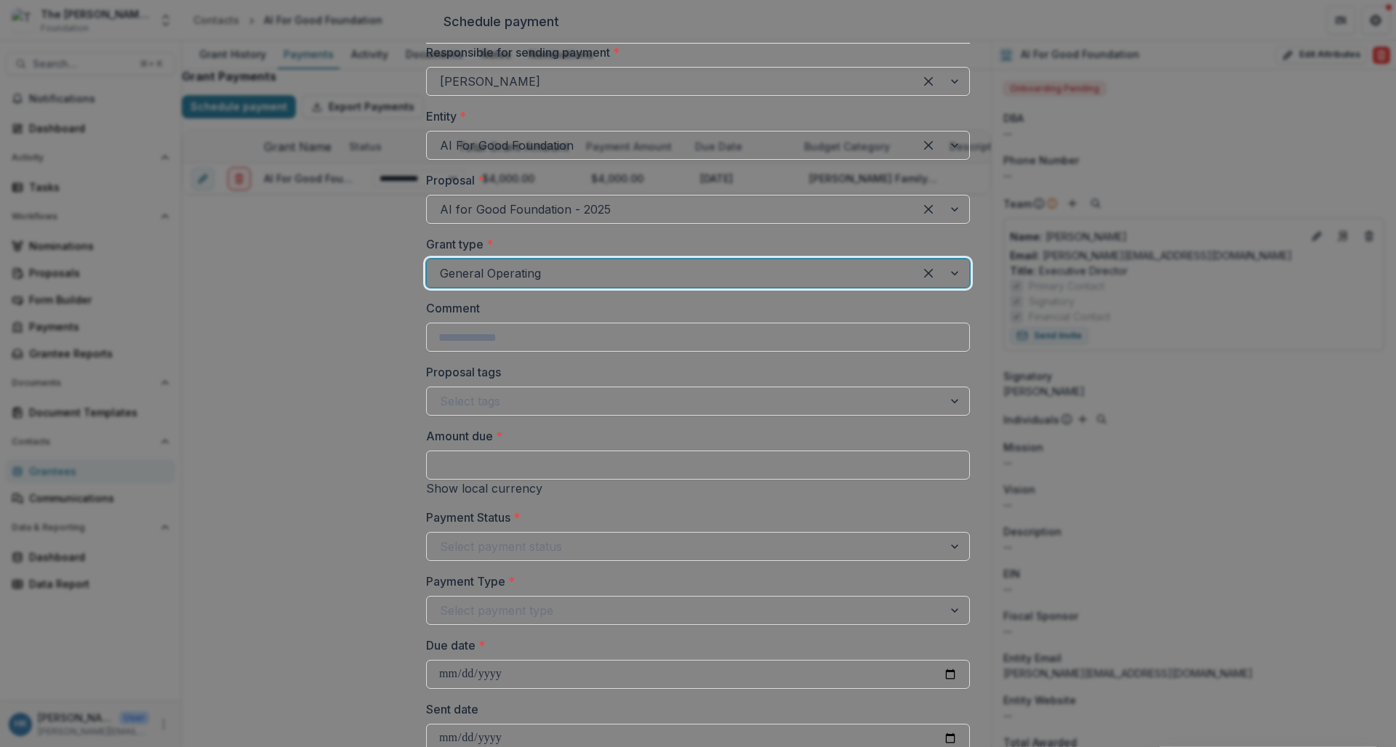
click at [660, 284] on div at bounding box center [670, 273] width 461 height 20
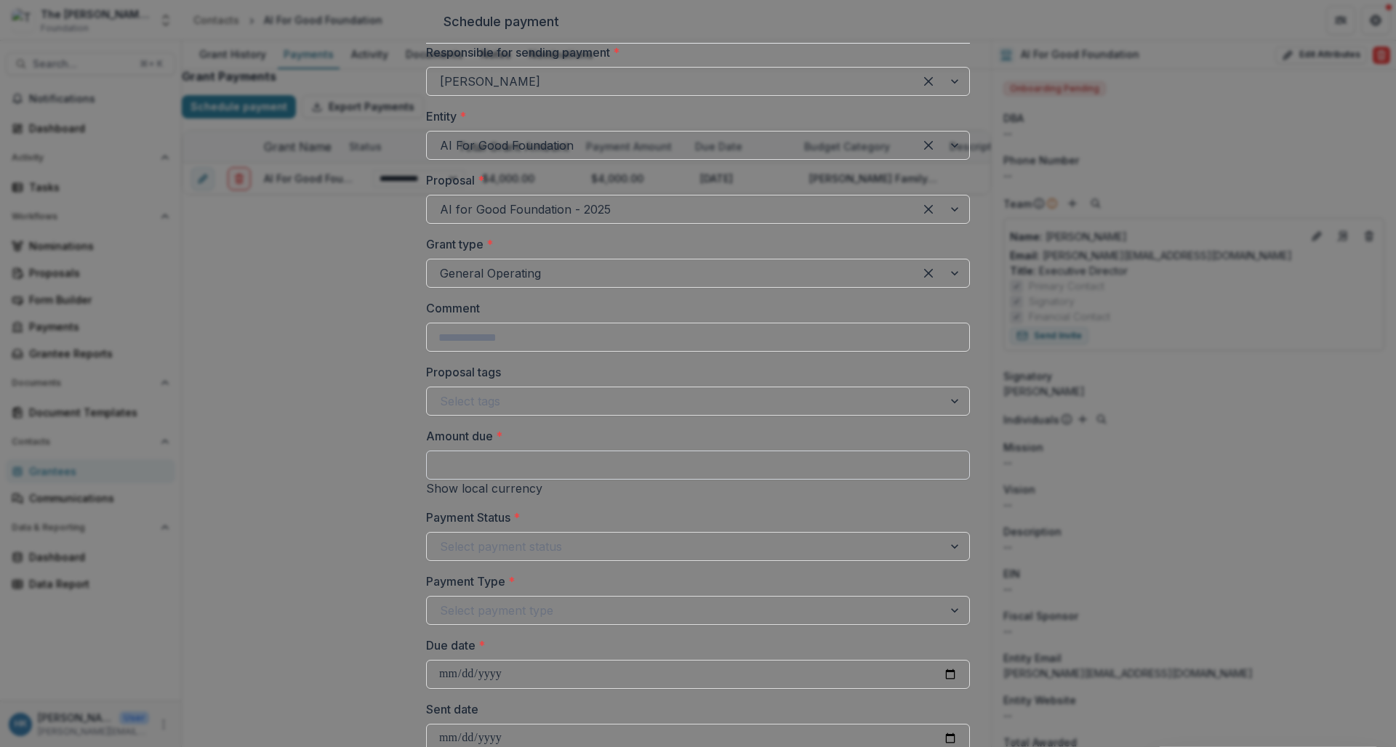
click at [613, 451] on input "Amount due *" at bounding box center [698, 465] width 544 height 29
type input "******"
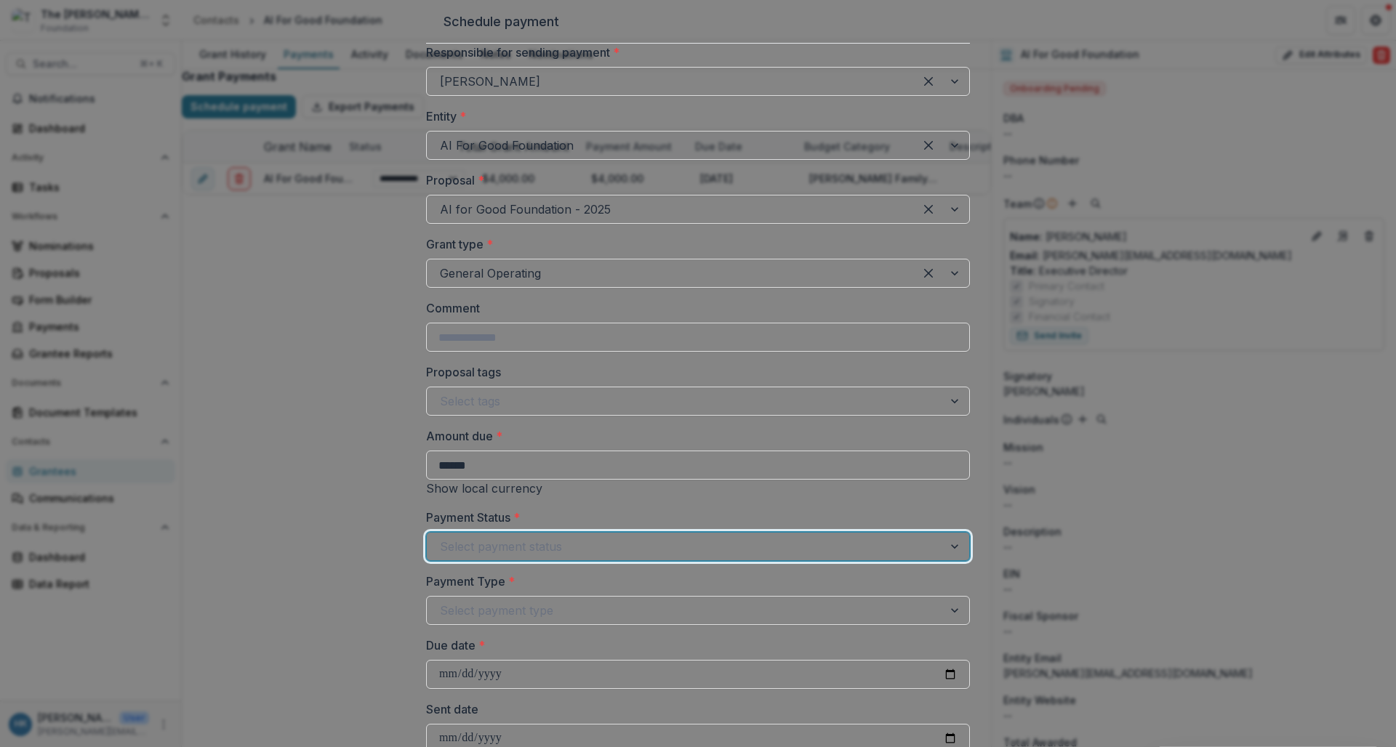
click at [690, 537] on div at bounding box center [685, 547] width 490 height 20
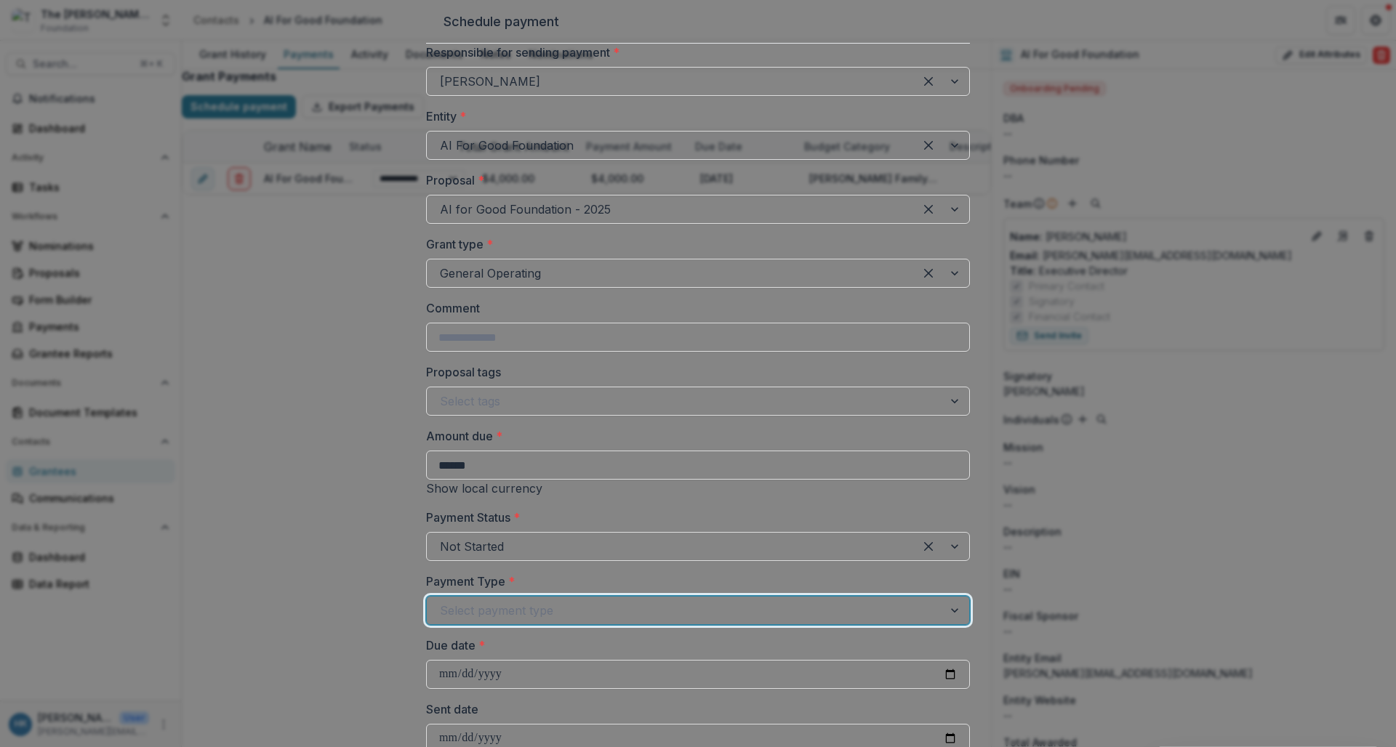
click at [668, 601] on div at bounding box center [685, 611] width 490 height 20
click at [668, 573] on label "Payment Type *" at bounding box center [693, 581] width 535 height 17
click at [444, 602] on input "Payment Type *" at bounding box center [442, 610] width 4 height 17
click at [684, 601] on div at bounding box center [685, 611] width 490 height 20
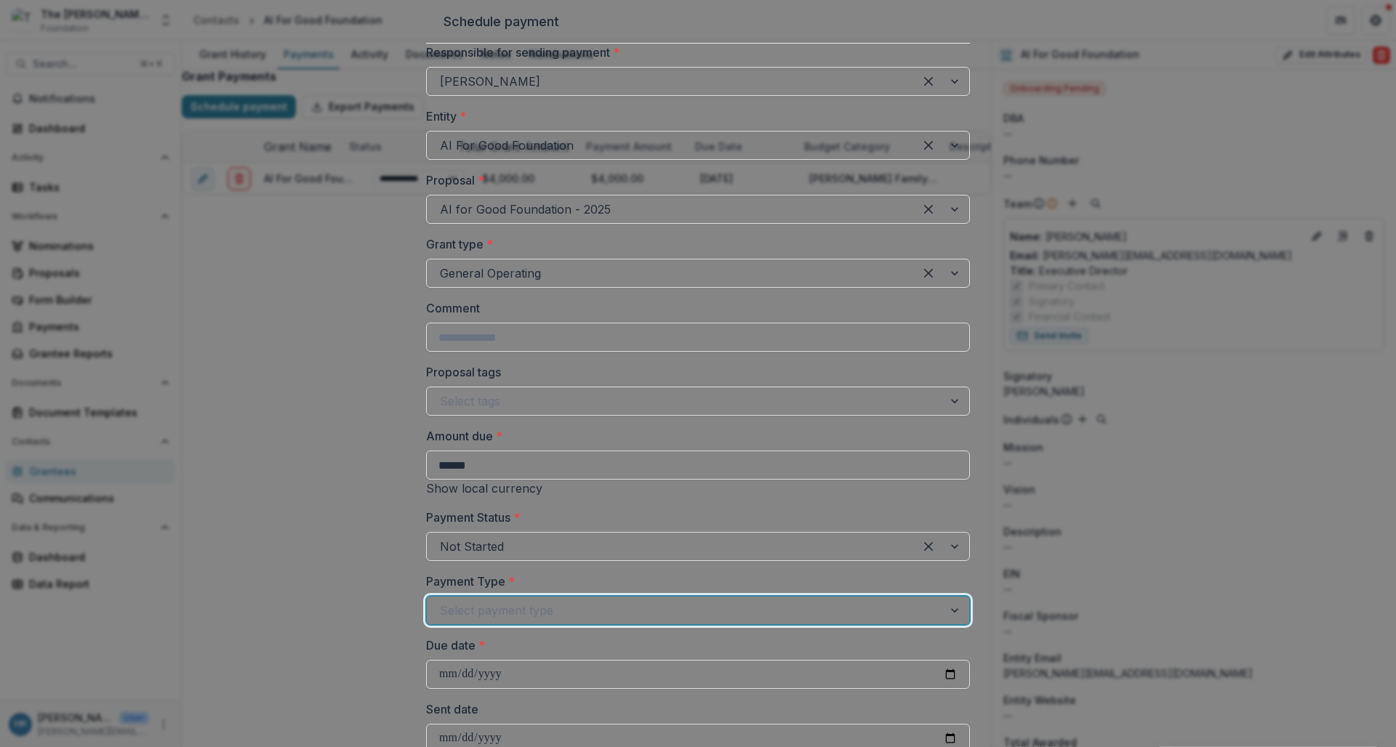
click at [638, 637] on div "Due date *" at bounding box center [698, 663] width 544 height 52
click at [545, 660] on input "Due date *" at bounding box center [698, 674] width 544 height 29
type input "**********"
click at [666, 637] on label "Due date *" at bounding box center [693, 645] width 535 height 17
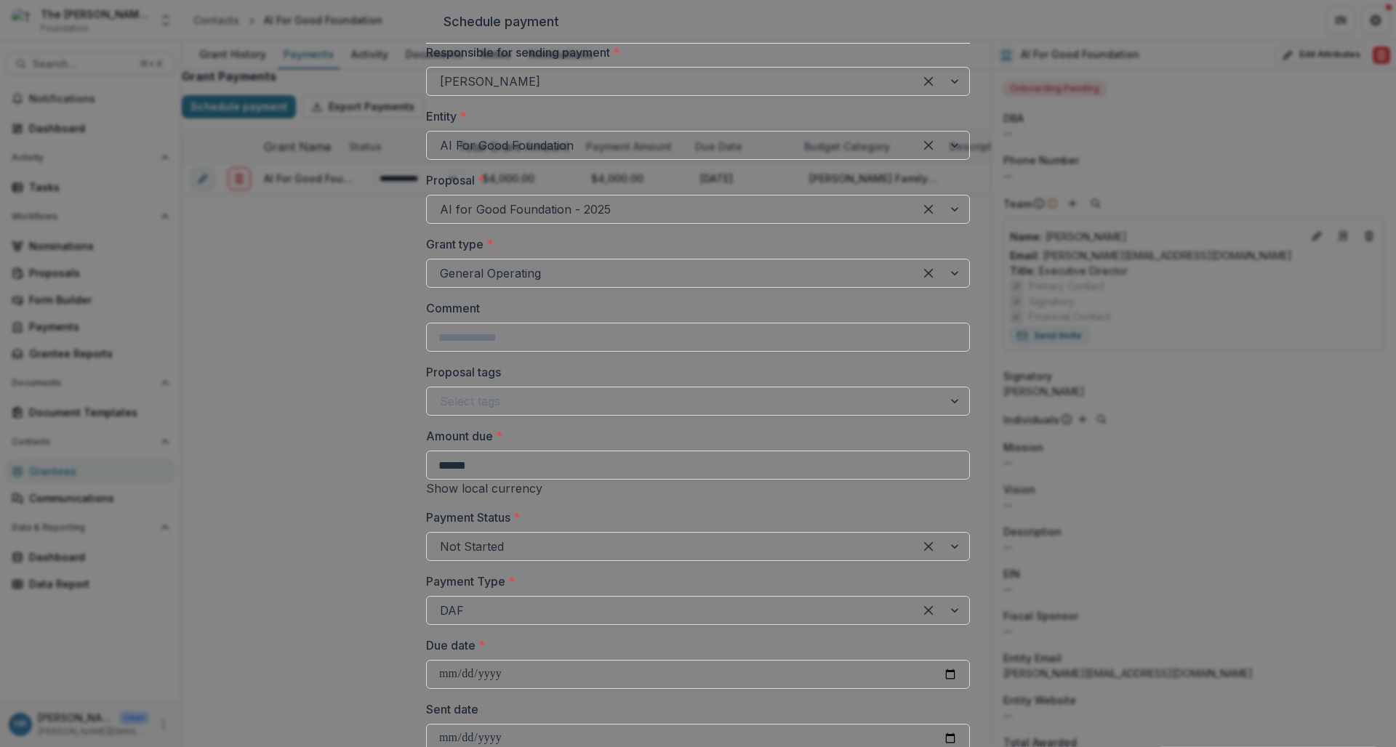
click at [666, 660] on input "**********" at bounding box center [698, 674] width 544 height 29
select select "**********"
click at [686, 701] on label "Sent date" at bounding box center [693, 709] width 535 height 17
click at [686, 724] on input "Sent date" at bounding box center [698, 738] width 544 height 29
click at [637, 701] on label "Sent date" at bounding box center [693, 709] width 535 height 17
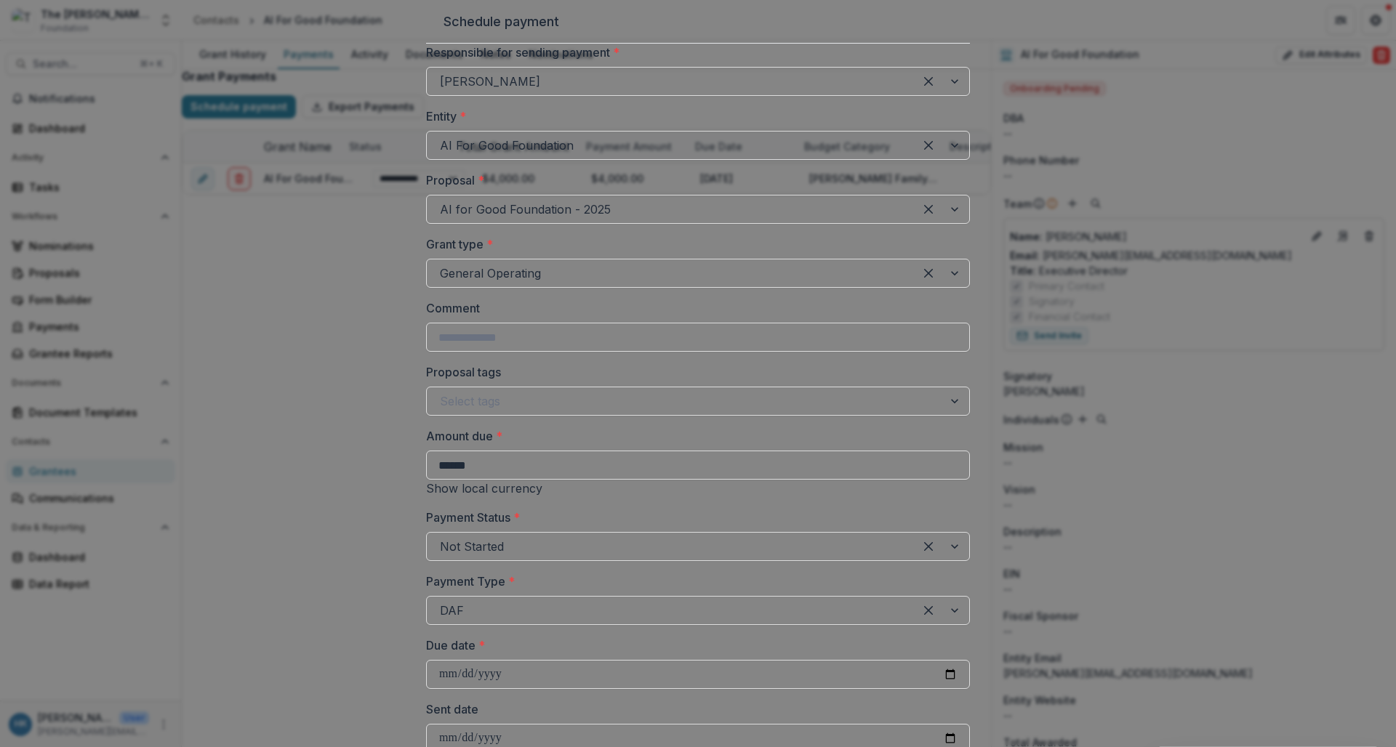
click at [637, 724] on input "Sent date" at bounding box center [698, 738] width 544 height 29
click at [588, 724] on input "Sent date" at bounding box center [698, 738] width 544 height 29
click at [825, 701] on label "Sent date" at bounding box center [693, 709] width 535 height 17
click at [825, 724] on input "Sent date" at bounding box center [698, 738] width 544 height 29
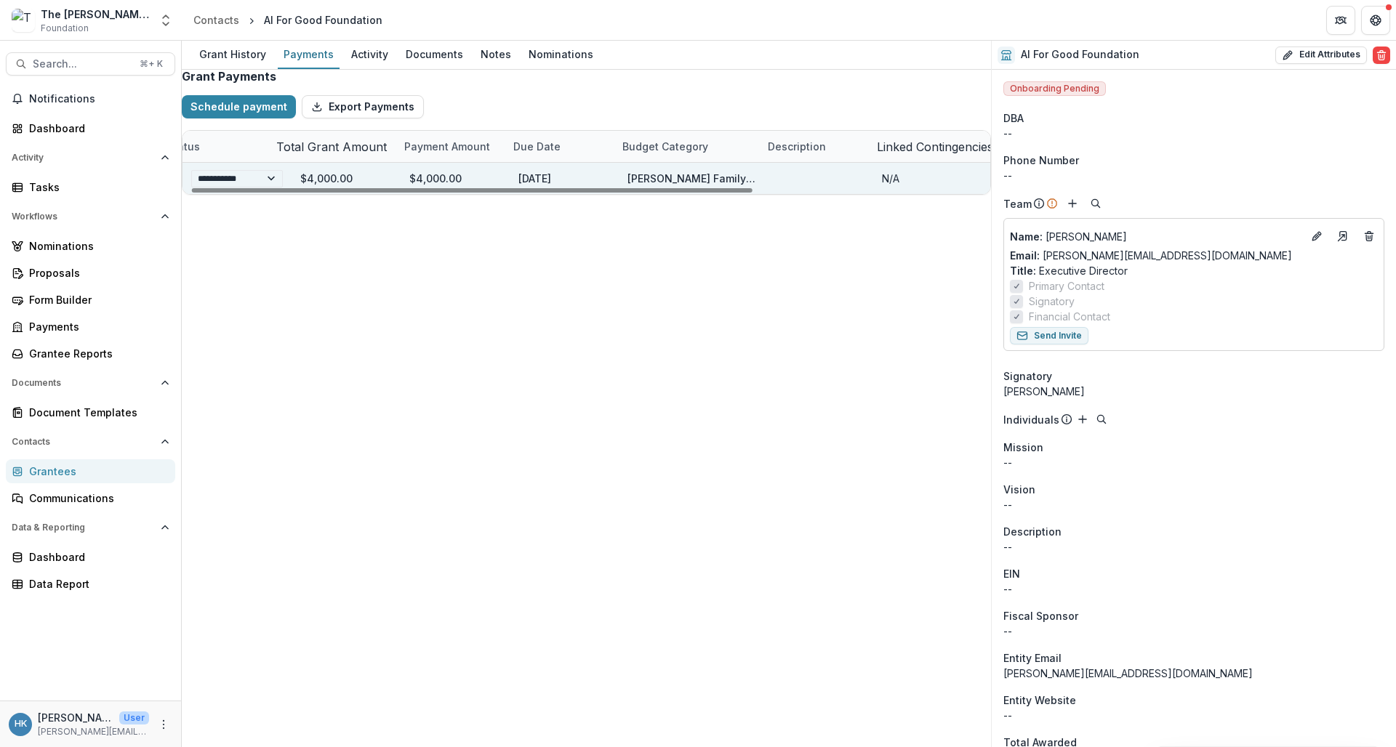
scroll to position [0, 0]
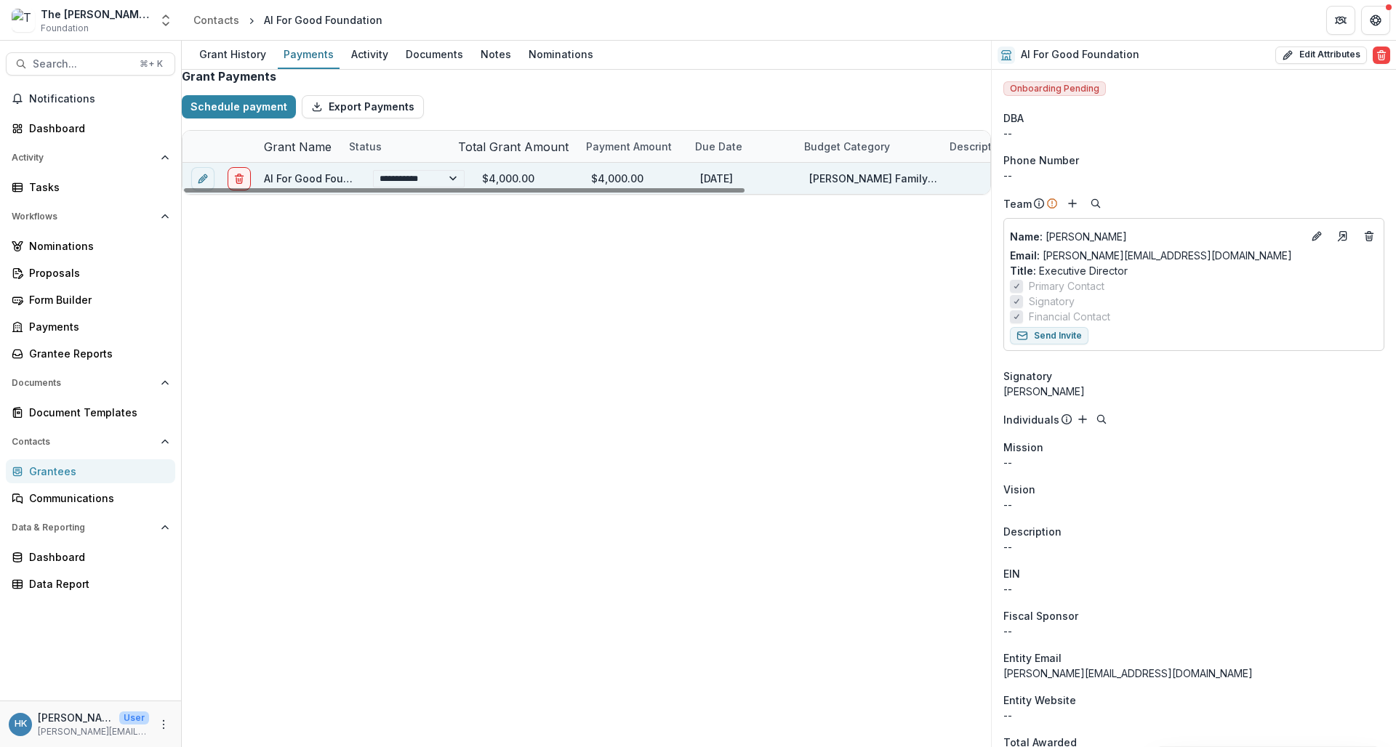
click at [332, 185] on link "AI For Good Foundation-In honor of [PERSON_NAME]" at bounding box center [396, 178] width 265 height 12
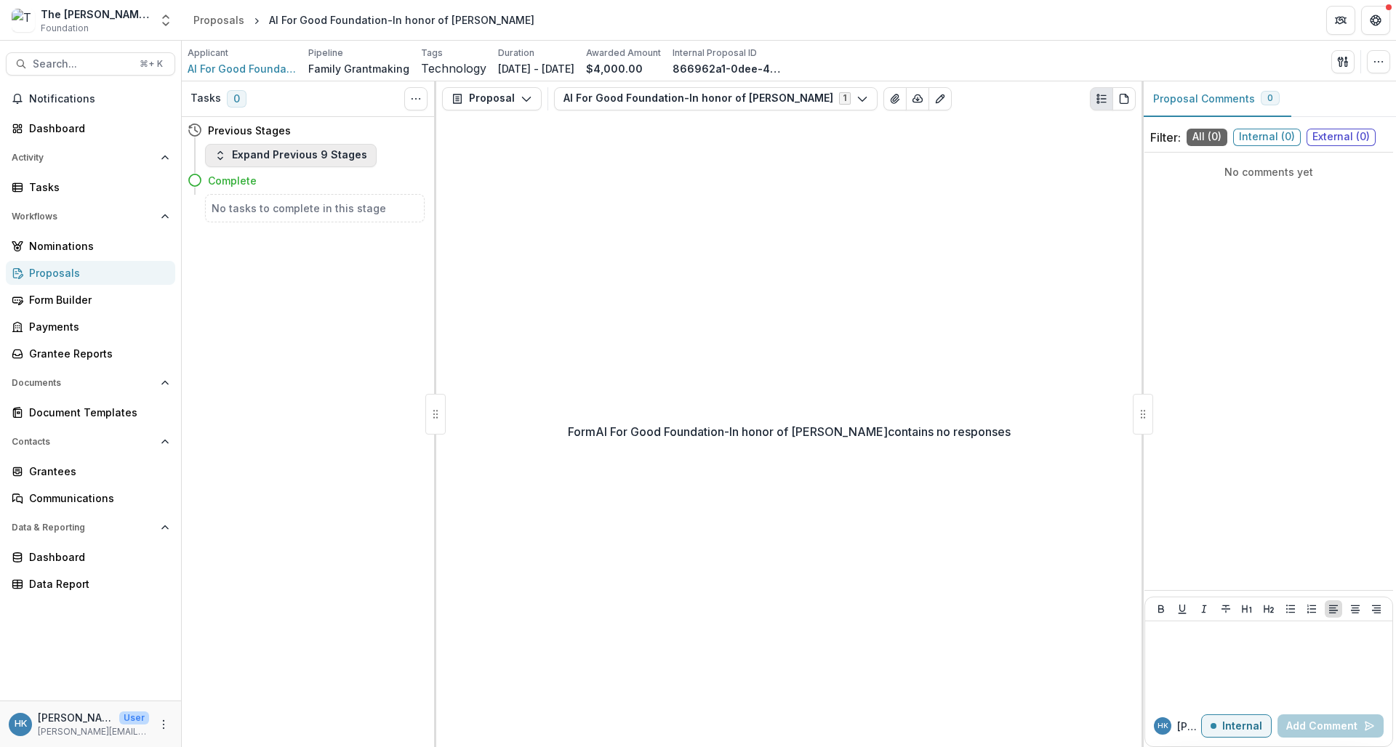
click at [289, 152] on button "Expand Previous 9 Stages" at bounding box center [291, 155] width 172 height 23
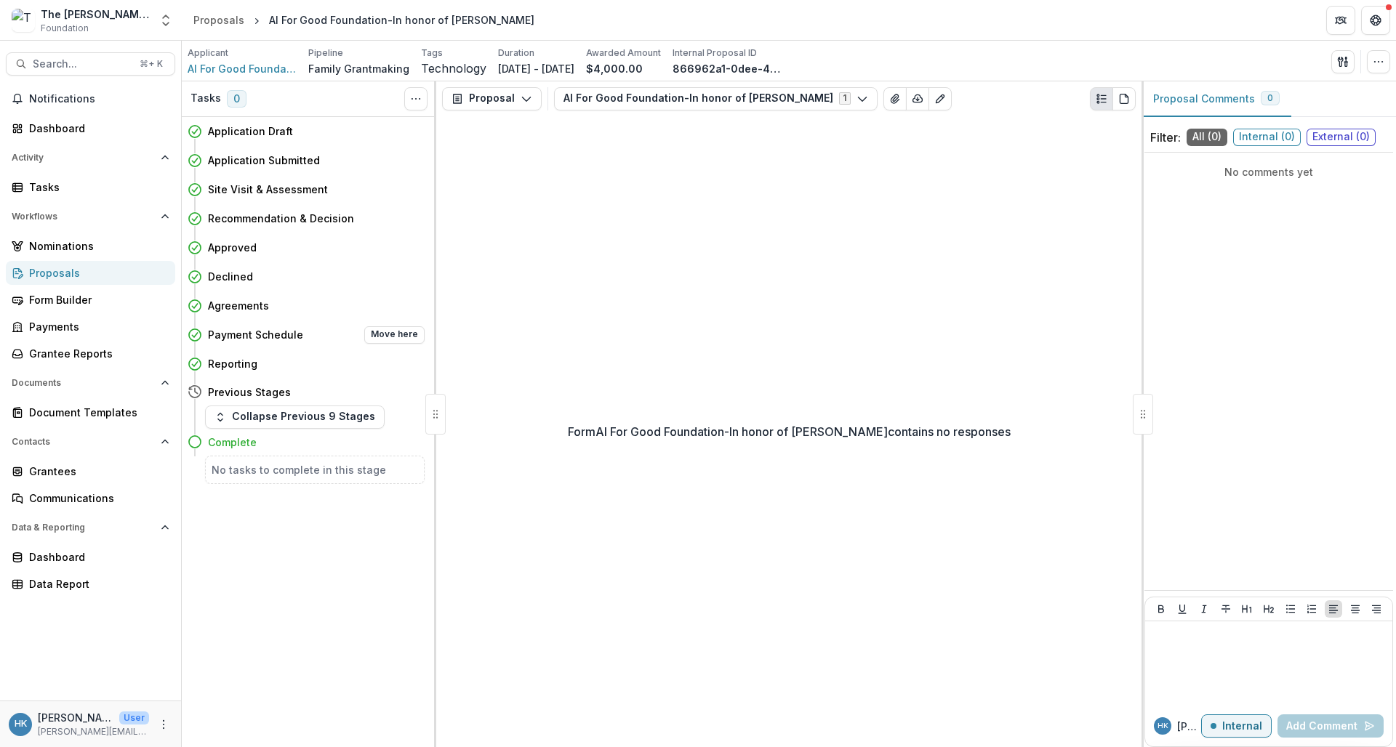
click at [230, 334] on h4 "Payment Schedule" at bounding box center [255, 334] width 95 height 15
click at [63, 326] on div "Payments" at bounding box center [96, 326] width 135 height 15
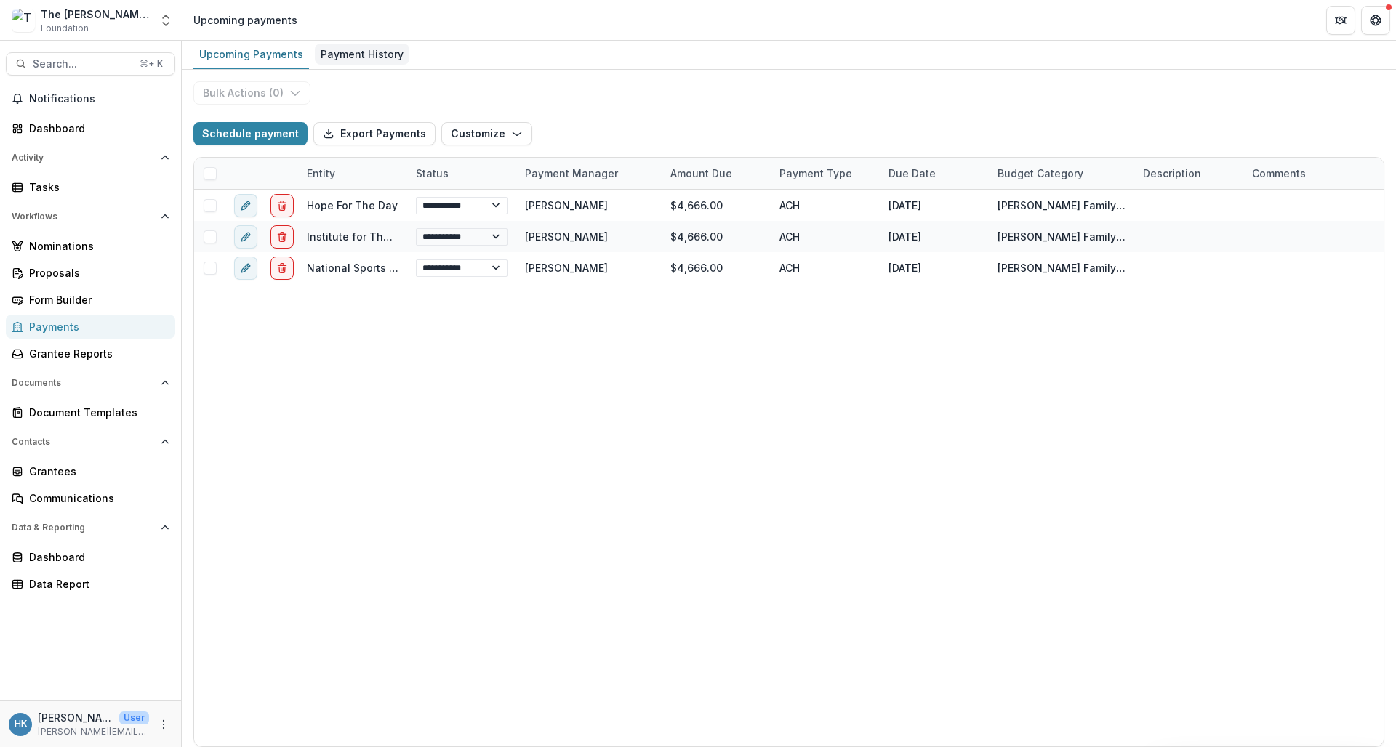
click at [348, 65] on link "Payment History" at bounding box center [362, 55] width 95 height 28
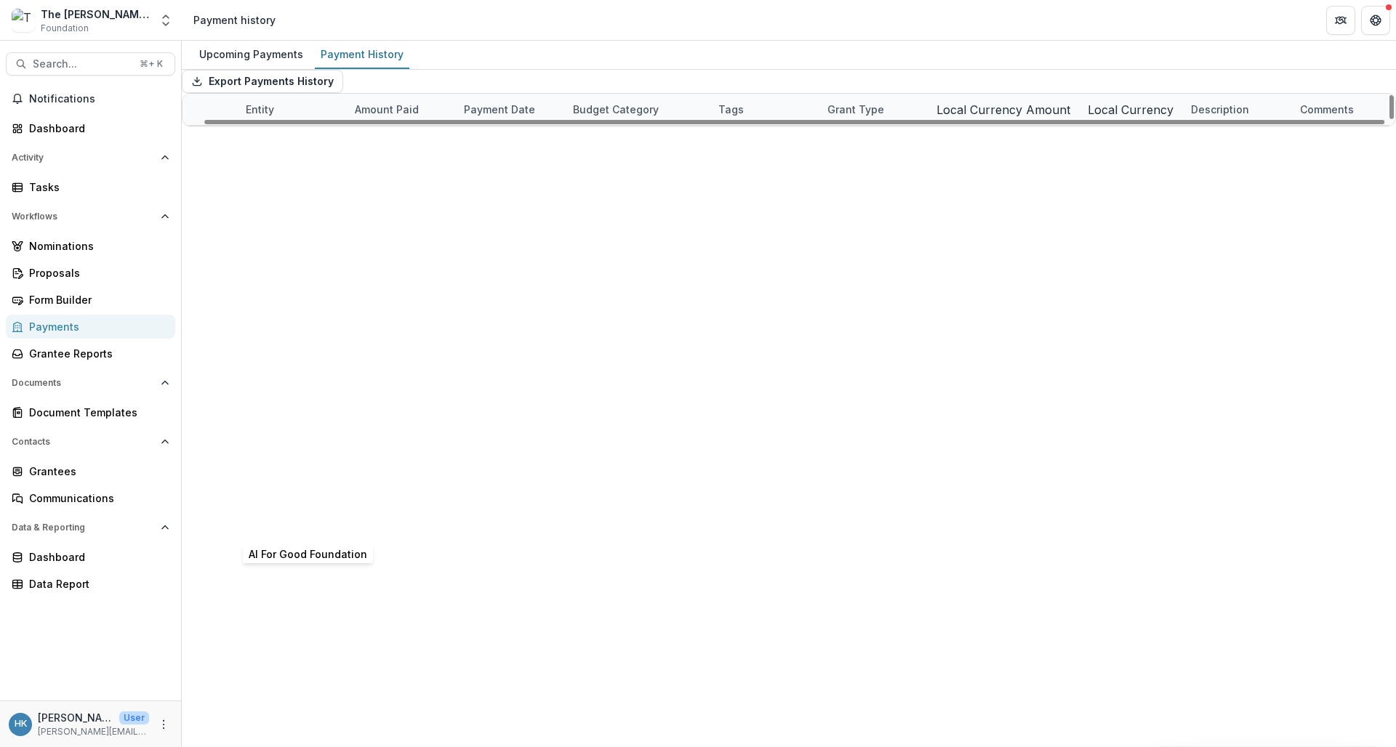
scroll to position [141, 23]
click at [294, 636] on link "AI For Good Foundation" at bounding box center [300, 642] width 119 height 12
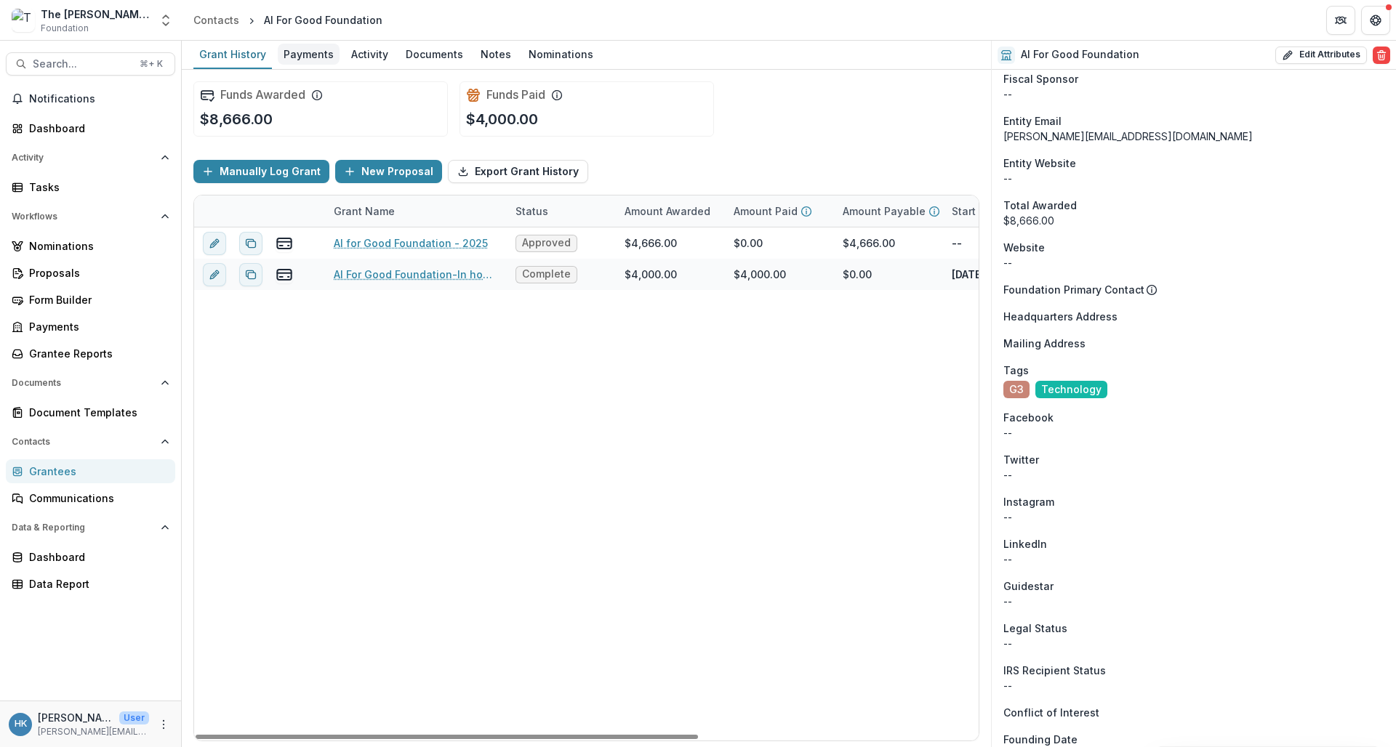
click at [302, 60] on div "Payments" at bounding box center [309, 54] width 62 height 21
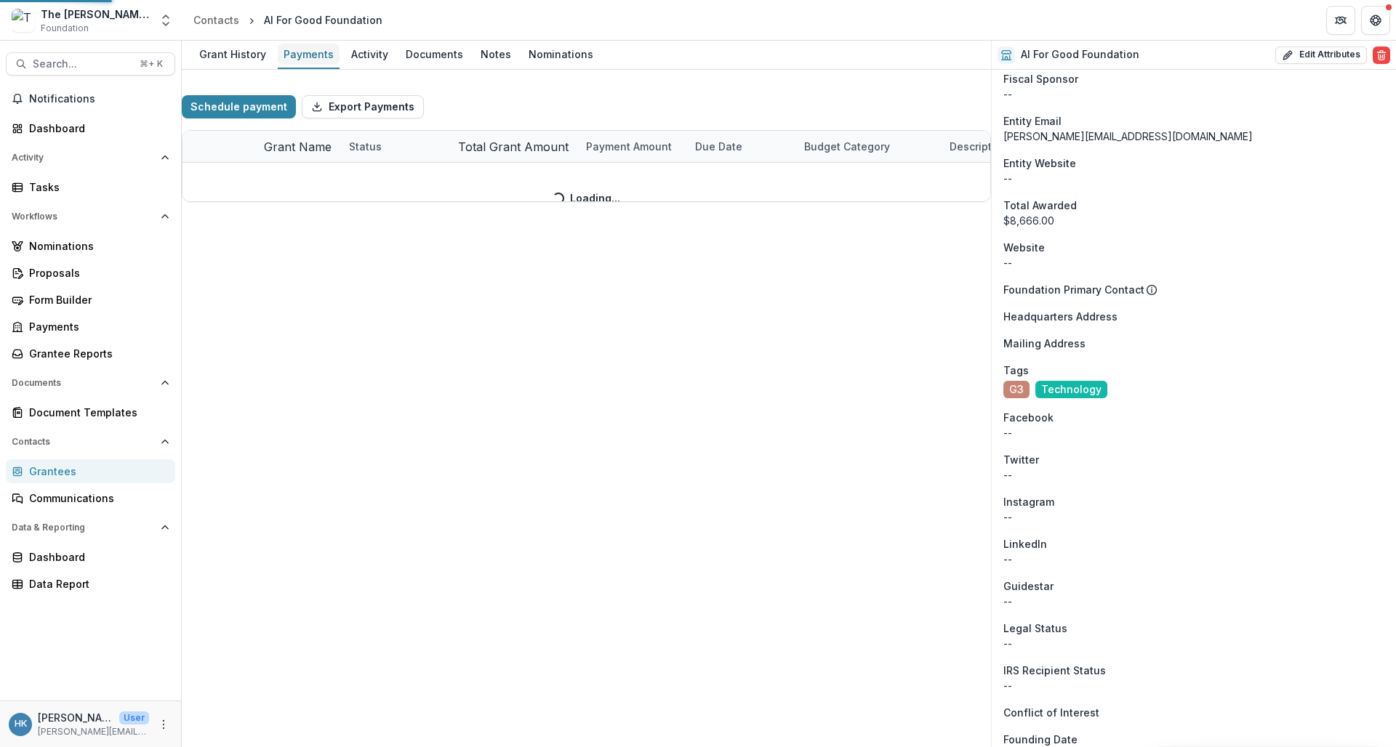
select select "**********"
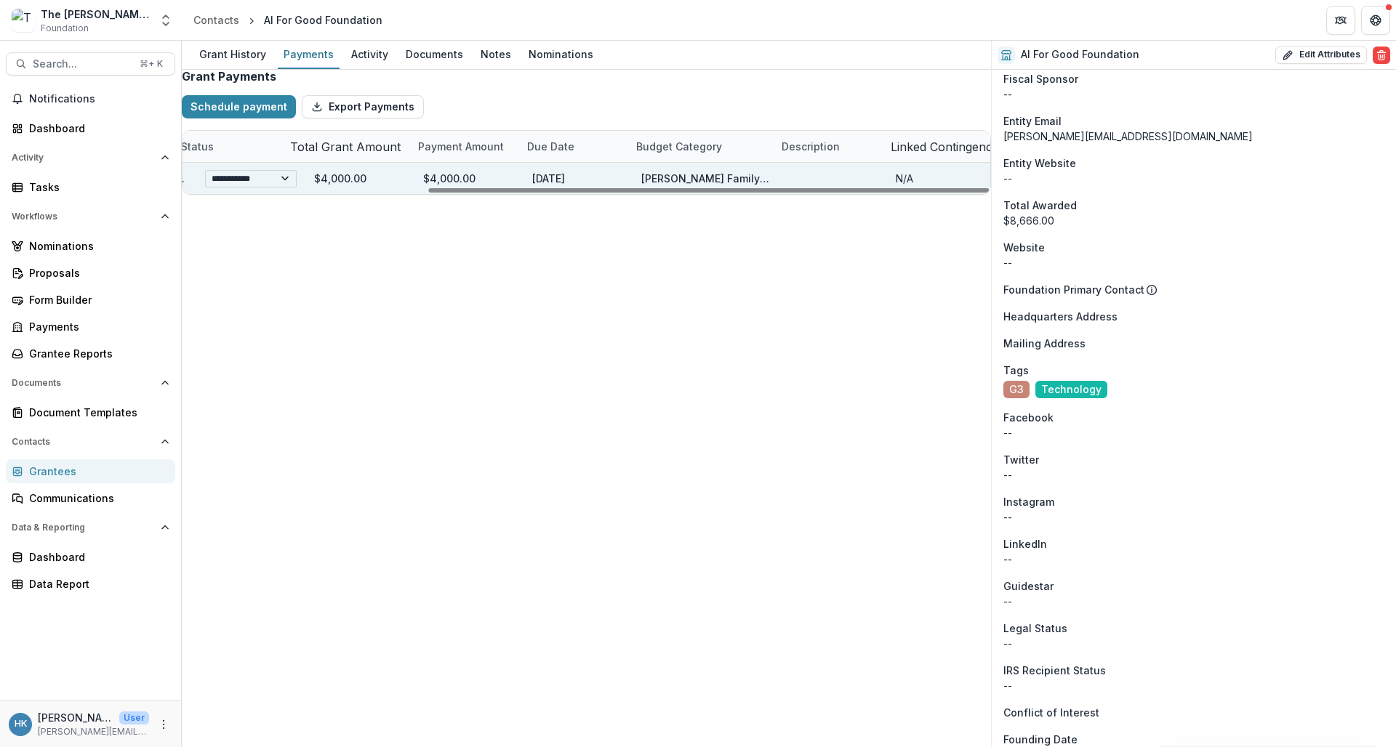
scroll to position [0, 342]
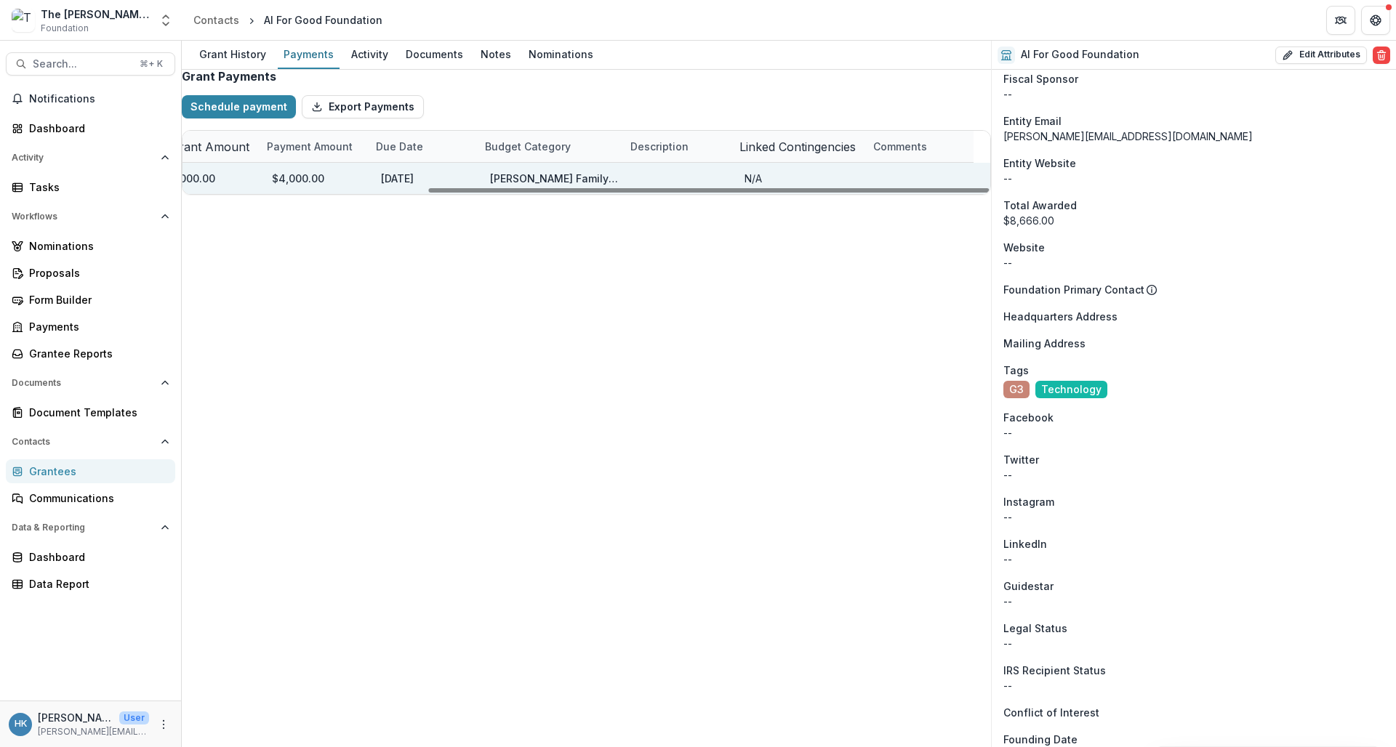
click at [517, 186] on div "[PERSON_NAME] Family Foundation" at bounding box center [554, 178] width 128 height 15
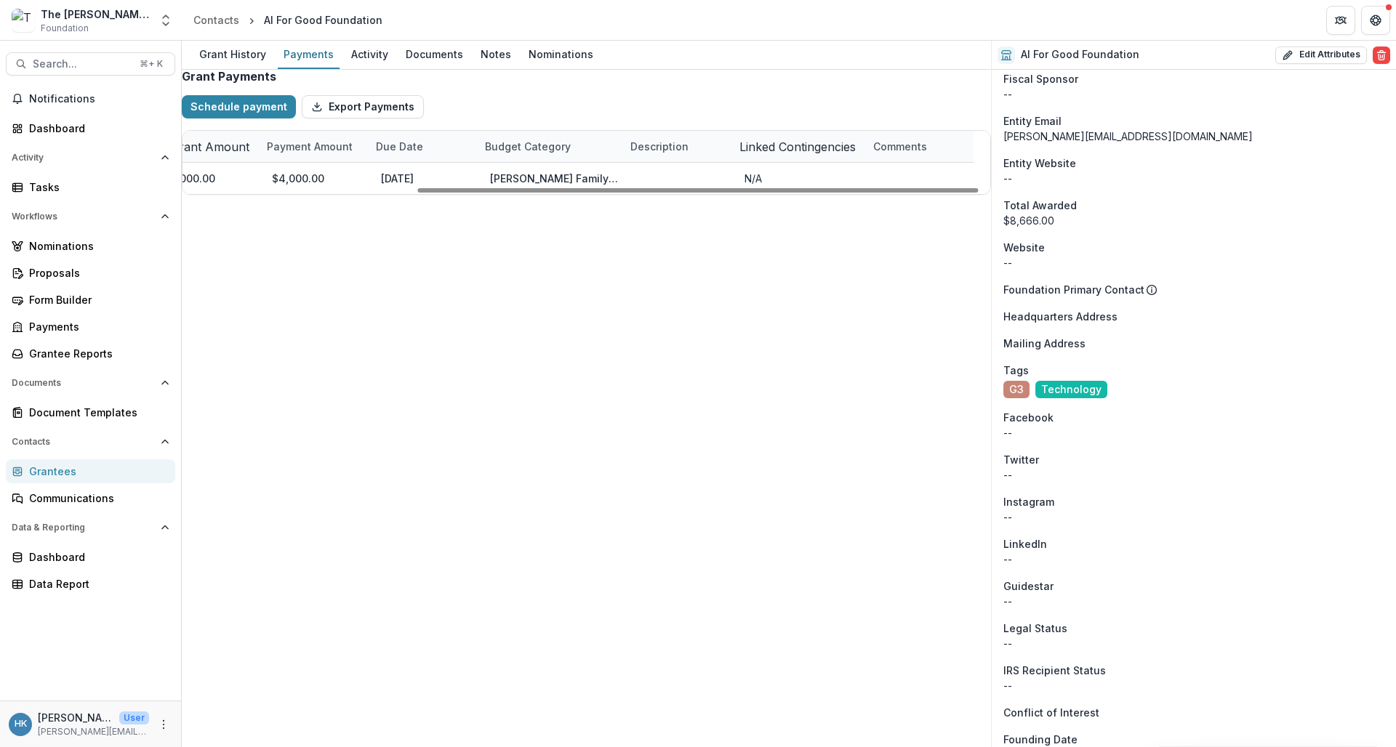
scroll to position [0, 0]
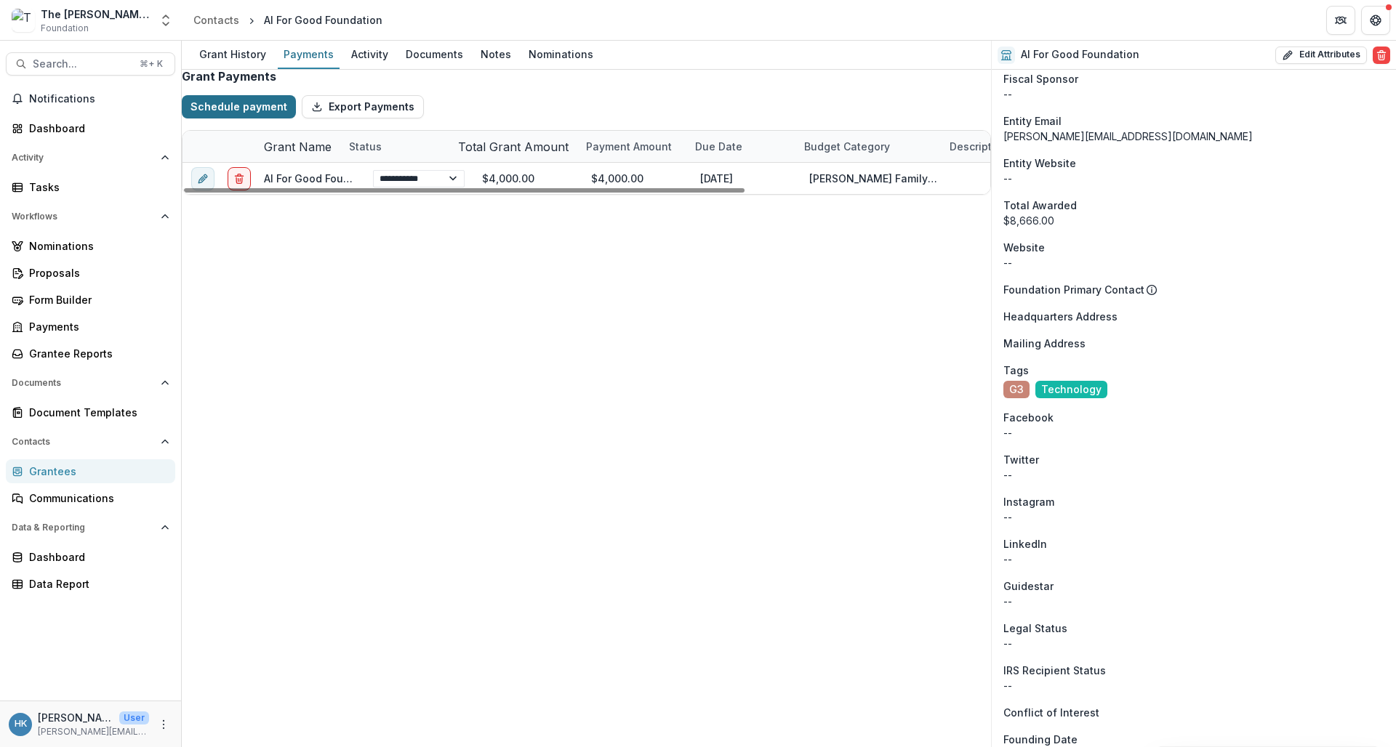
click at [265, 119] on button "Schedule payment" at bounding box center [239, 106] width 114 height 23
select select "**********"
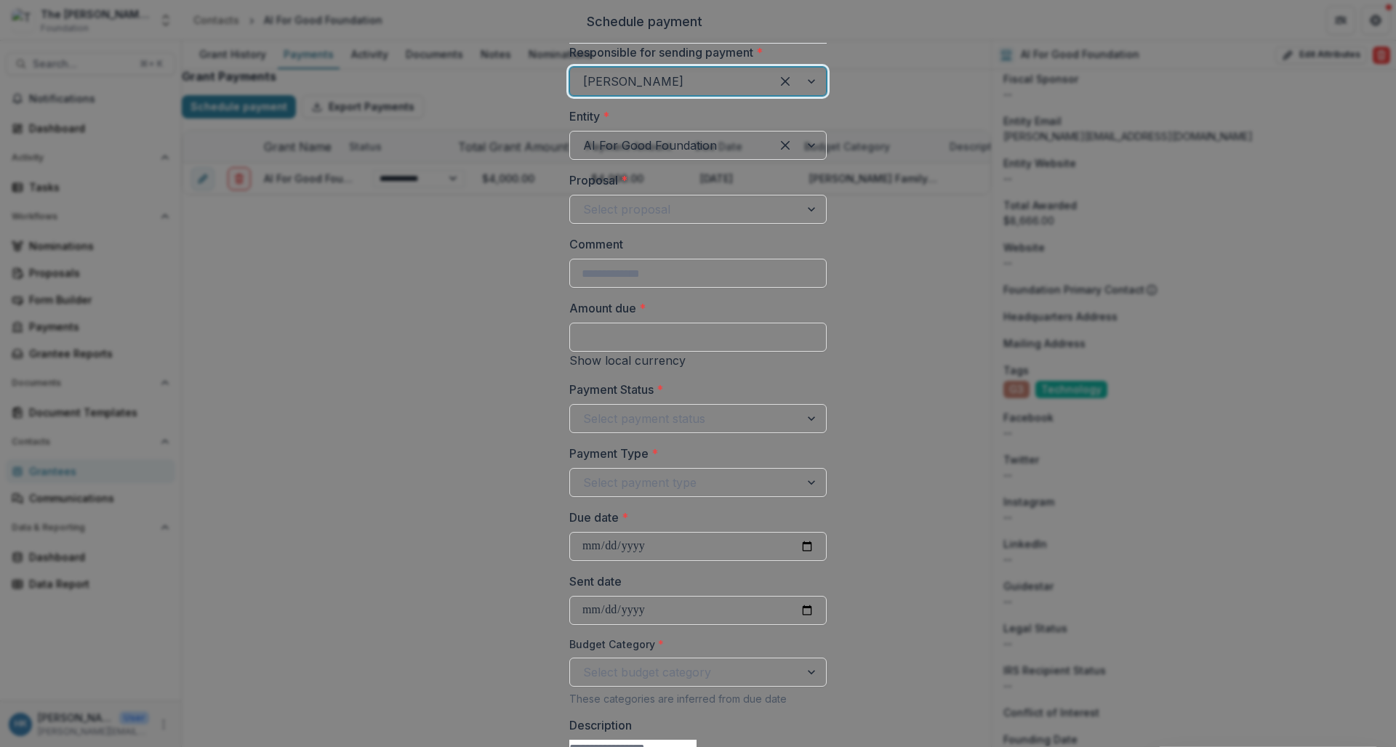
click at [587, 90] on div "[PERSON_NAME]" at bounding box center [670, 81] width 175 height 17
click at [604, 218] on div "Select proposal" at bounding box center [685, 209] width 204 height 17
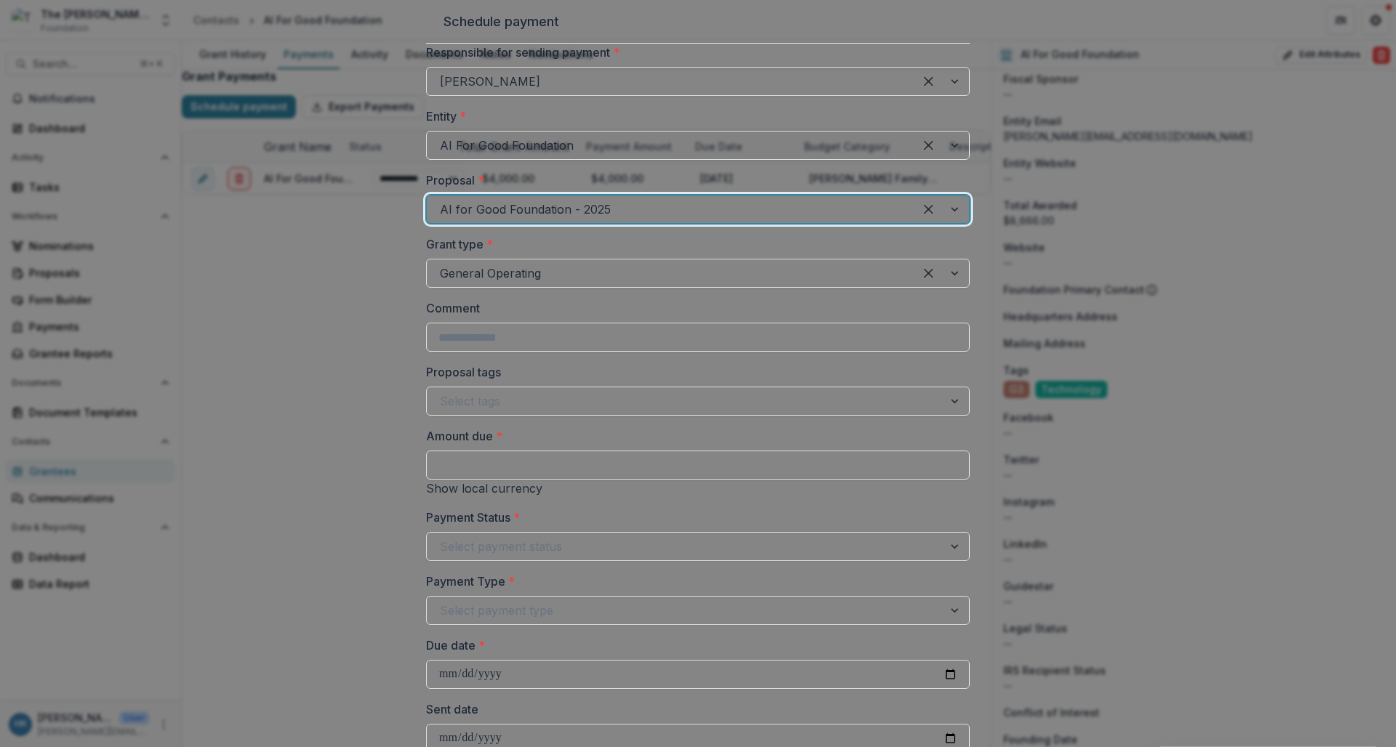
scroll to position [76, 0]
click at [545, 453] on input "Amount due *" at bounding box center [698, 465] width 544 height 29
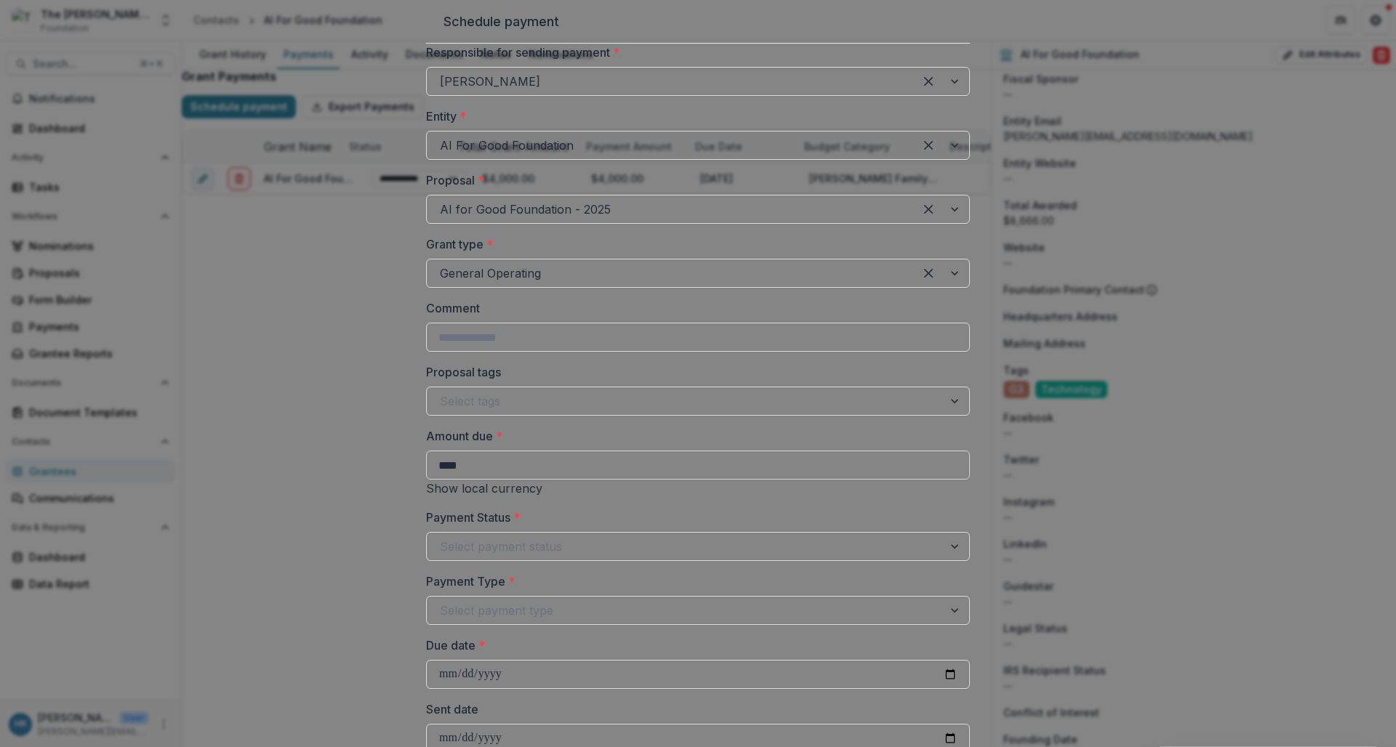
type input "******"
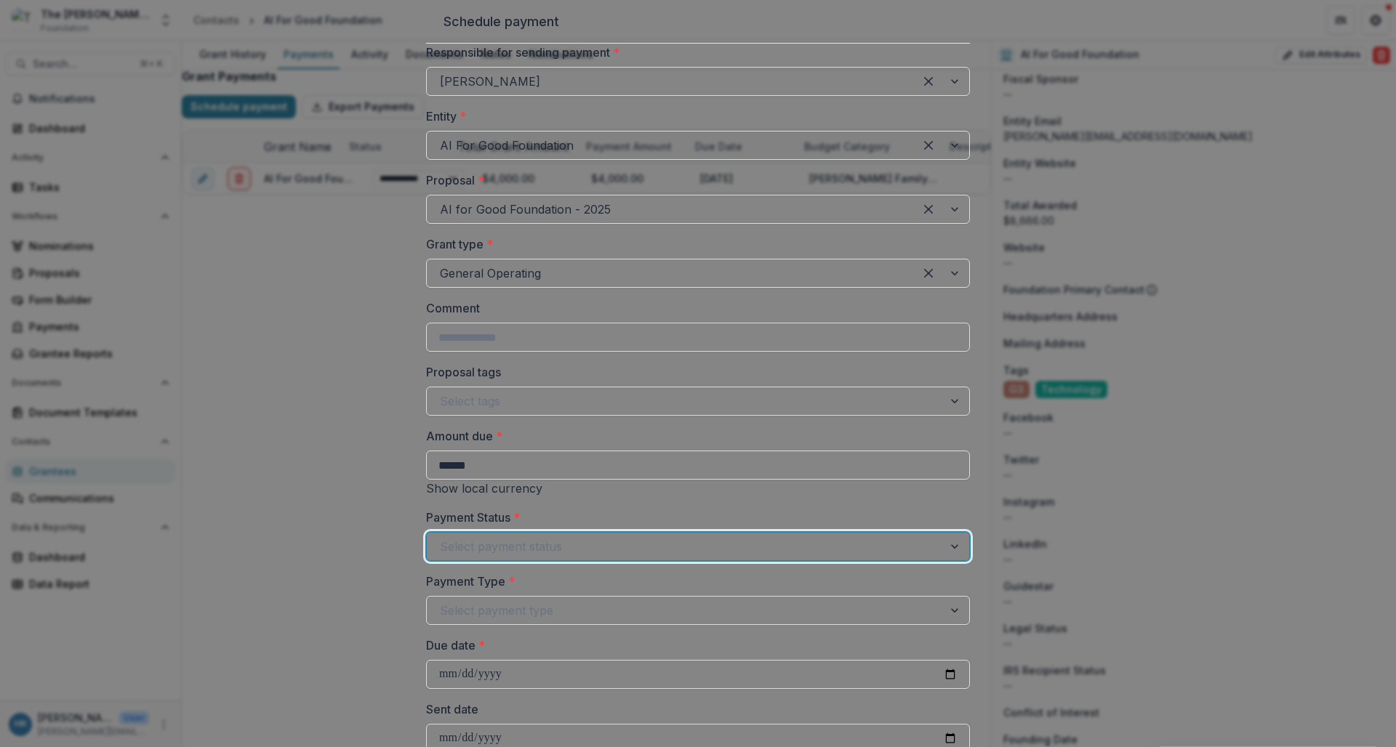
click at [555, 538] on div "Select payment status" at bounding box center [685, 546] width 490 height 17
click at [551, 602] on div "Select payment type" at bounding box center [685, 610] width 490 height 17
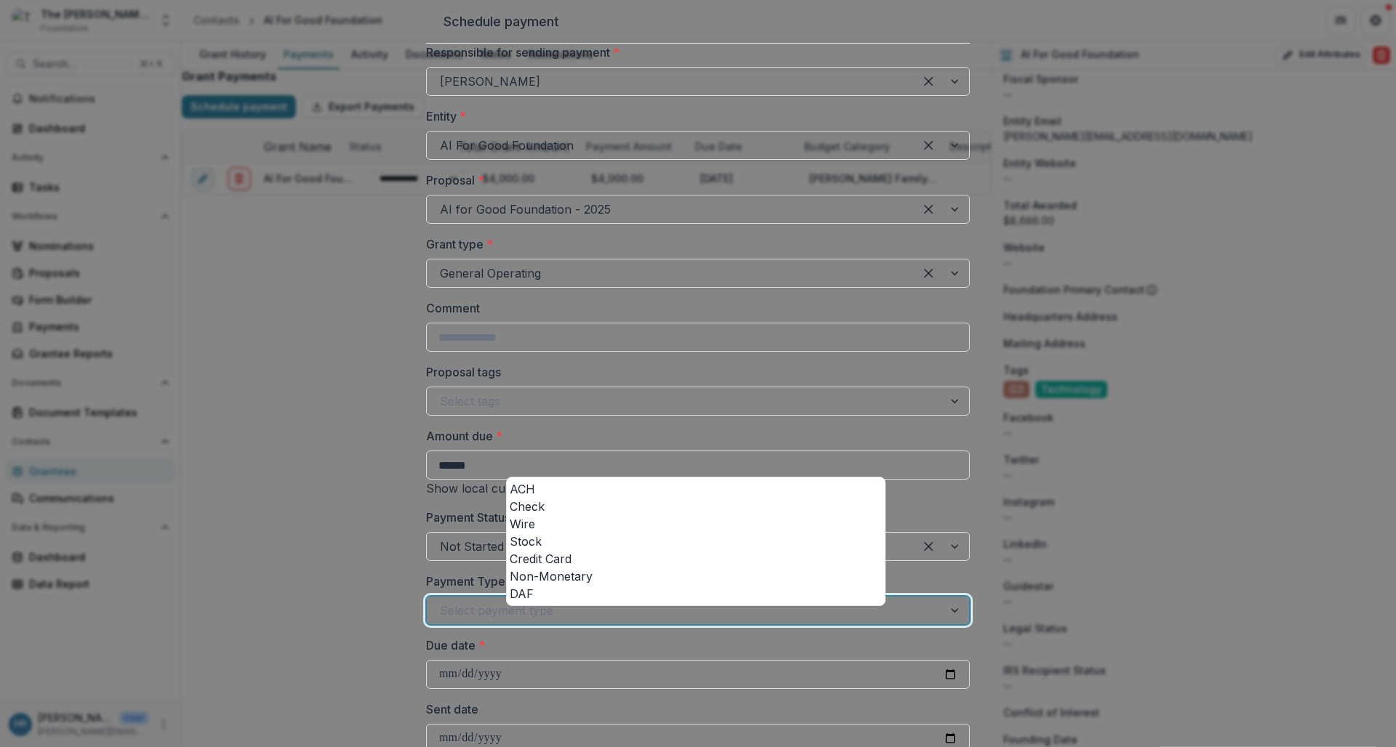
click at [536, 603] on div "DAF" at bounding box center [696, 593] width 372 height 17
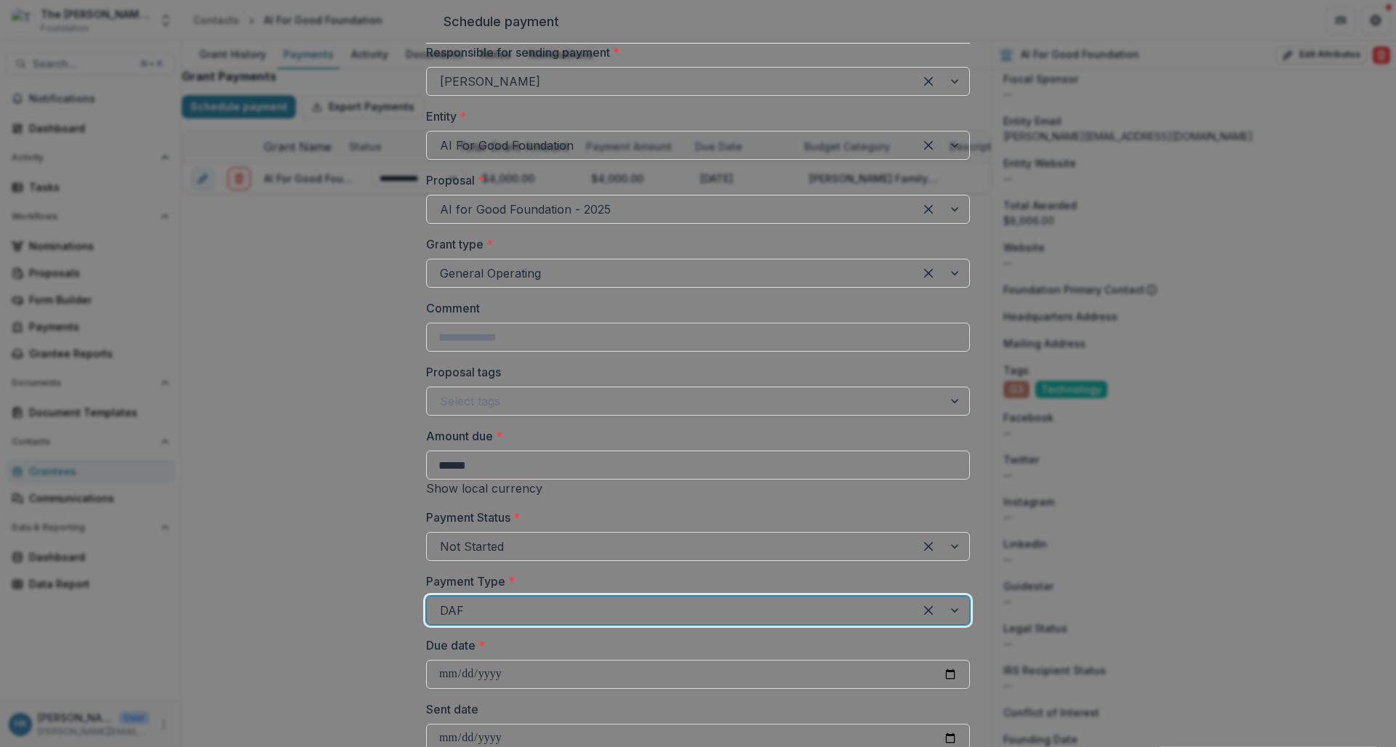
scroll to position [405, 0]
click at [625, 660] on input "Due date *" at bounding box center [698, 674] width 544 height 29
type input "**********"
click at [683, 295] on div "**********" at bounding box center [698, 527] width 544 height 966
click at [656, 476] on div "**********" at bounding box center [698, 527] width 544 height 966
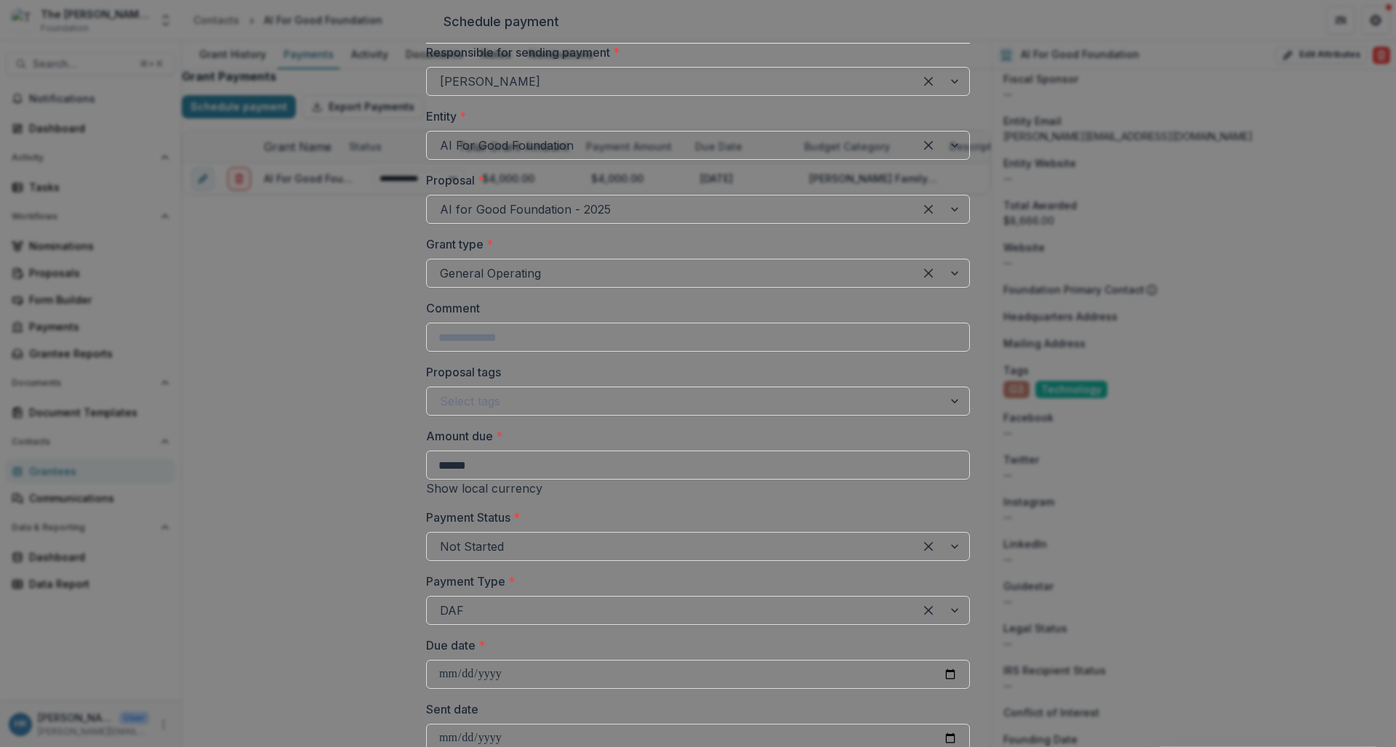
select select "**********"
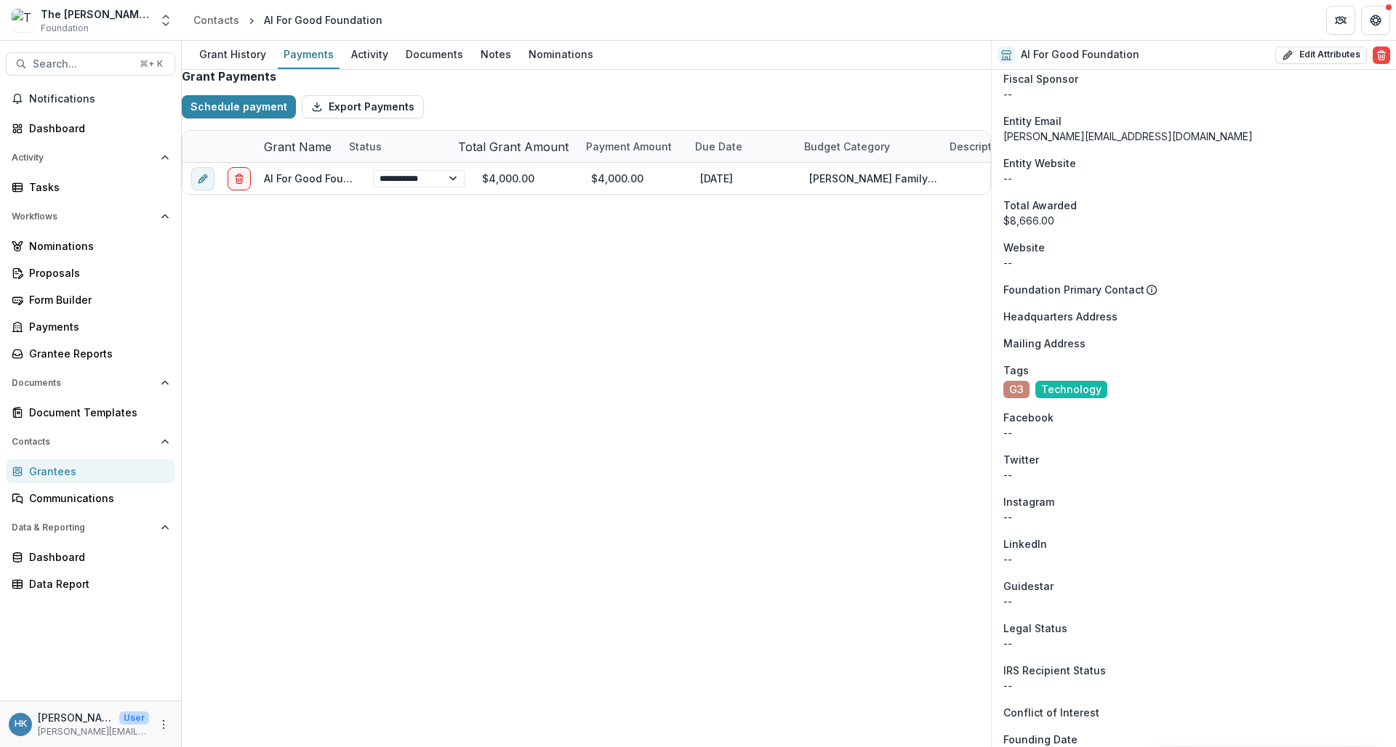
scroll to position [313, 0]
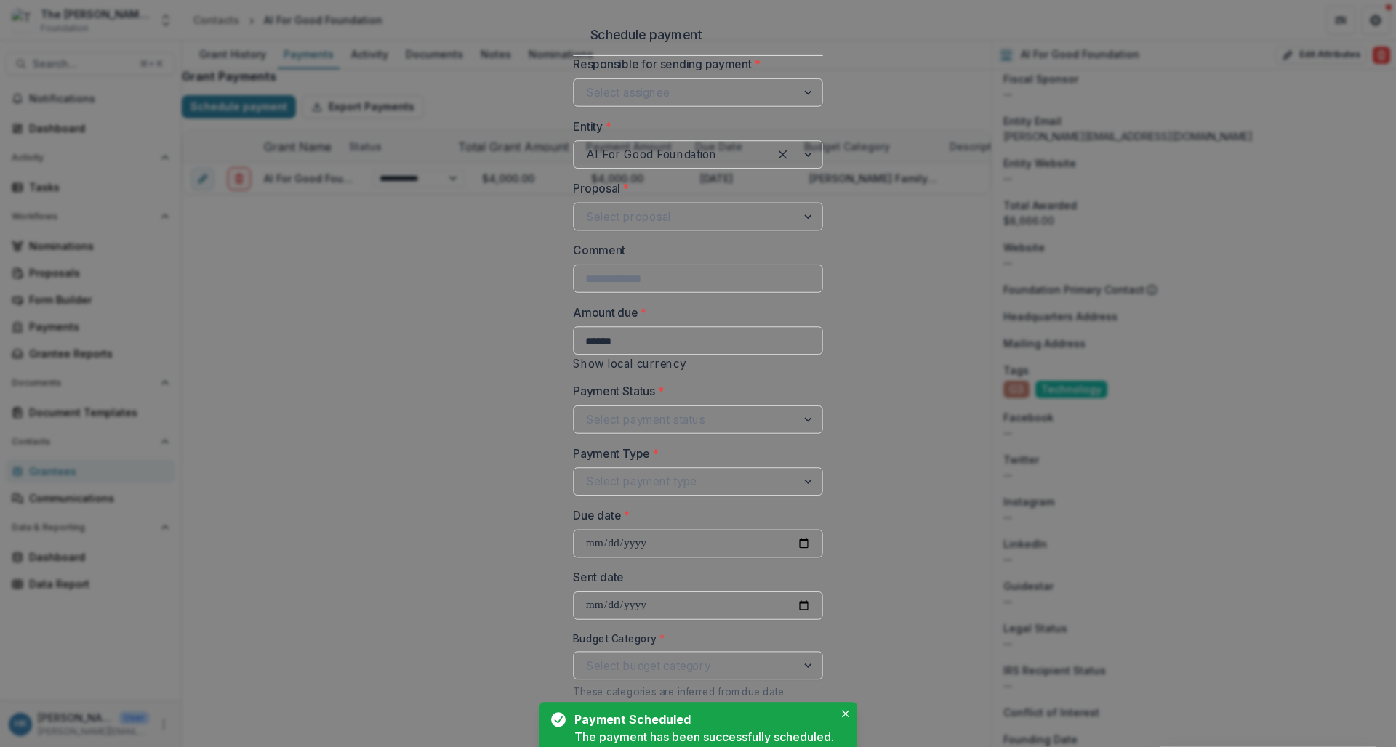
select select "**********"
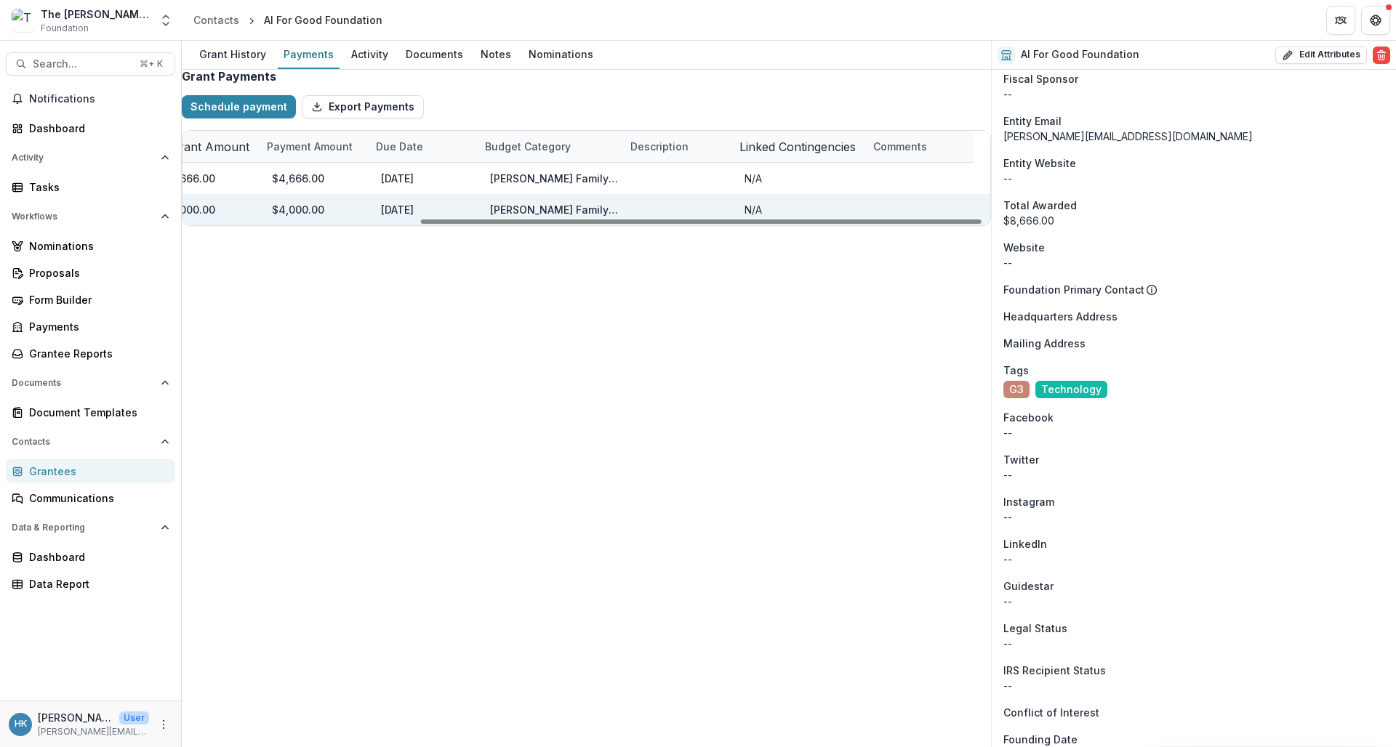
scroll to position [0, 0]
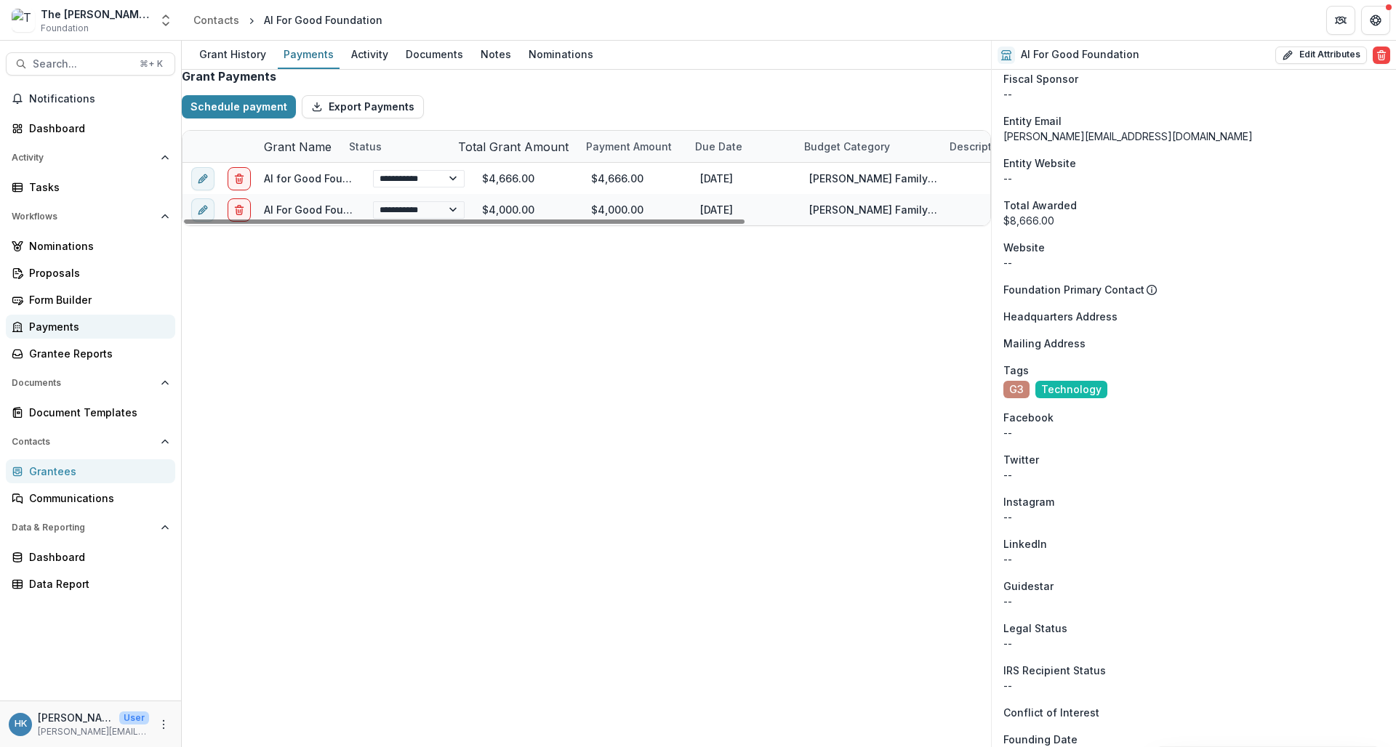
click at [66, 322] on div "Payments" at bounding box center [96, 326] width 135 height 15
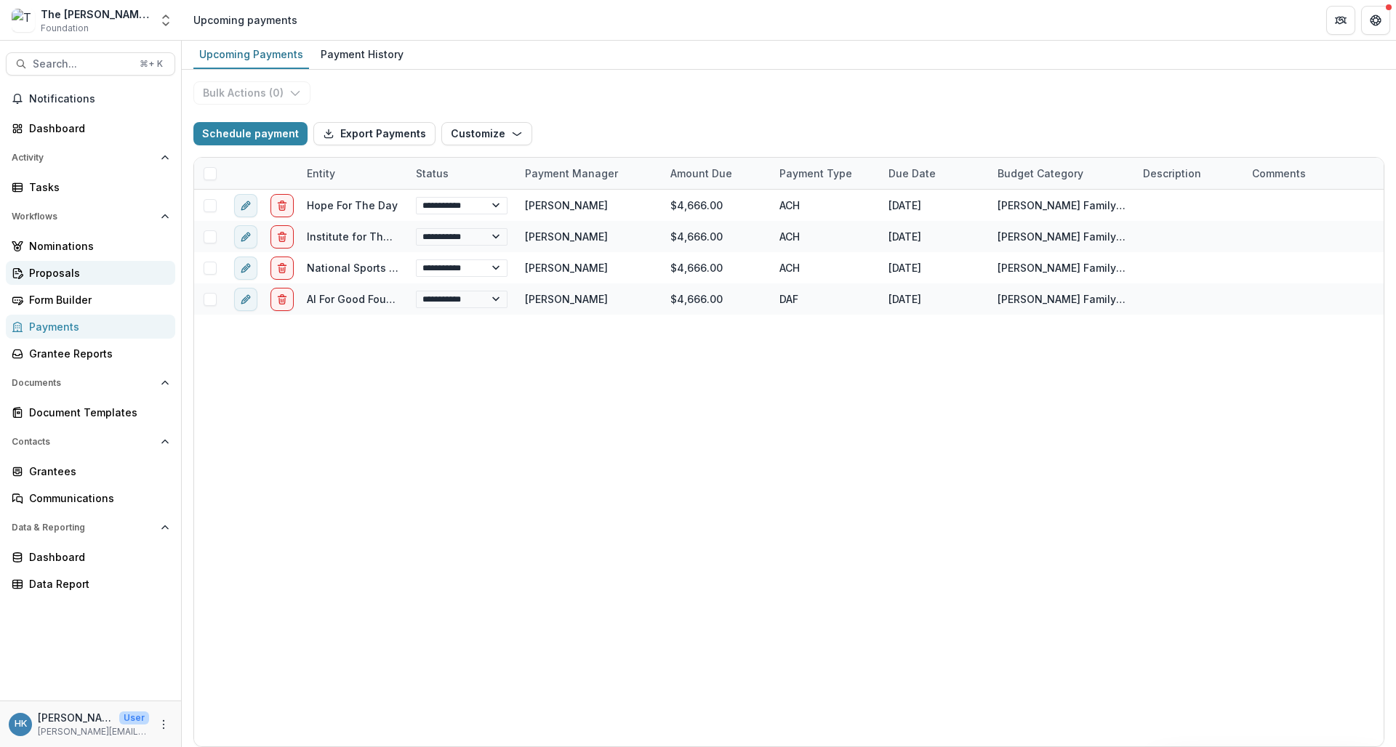
click at [67, 273] on div "Proposals" at bounding box center [96, 272] width 135 height 15
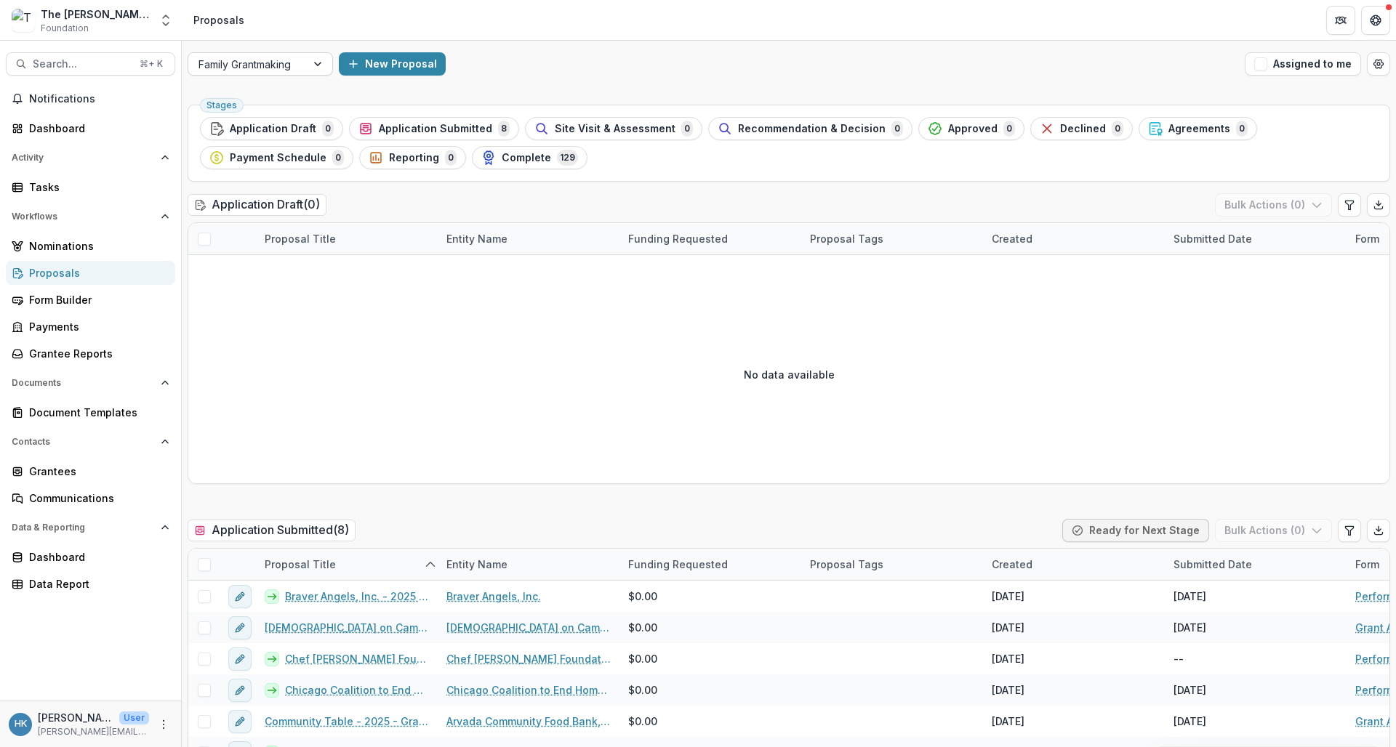
click at [289, 65] on div "Family Grantmaking" at bounding box center [247, 64] width 97 height 15
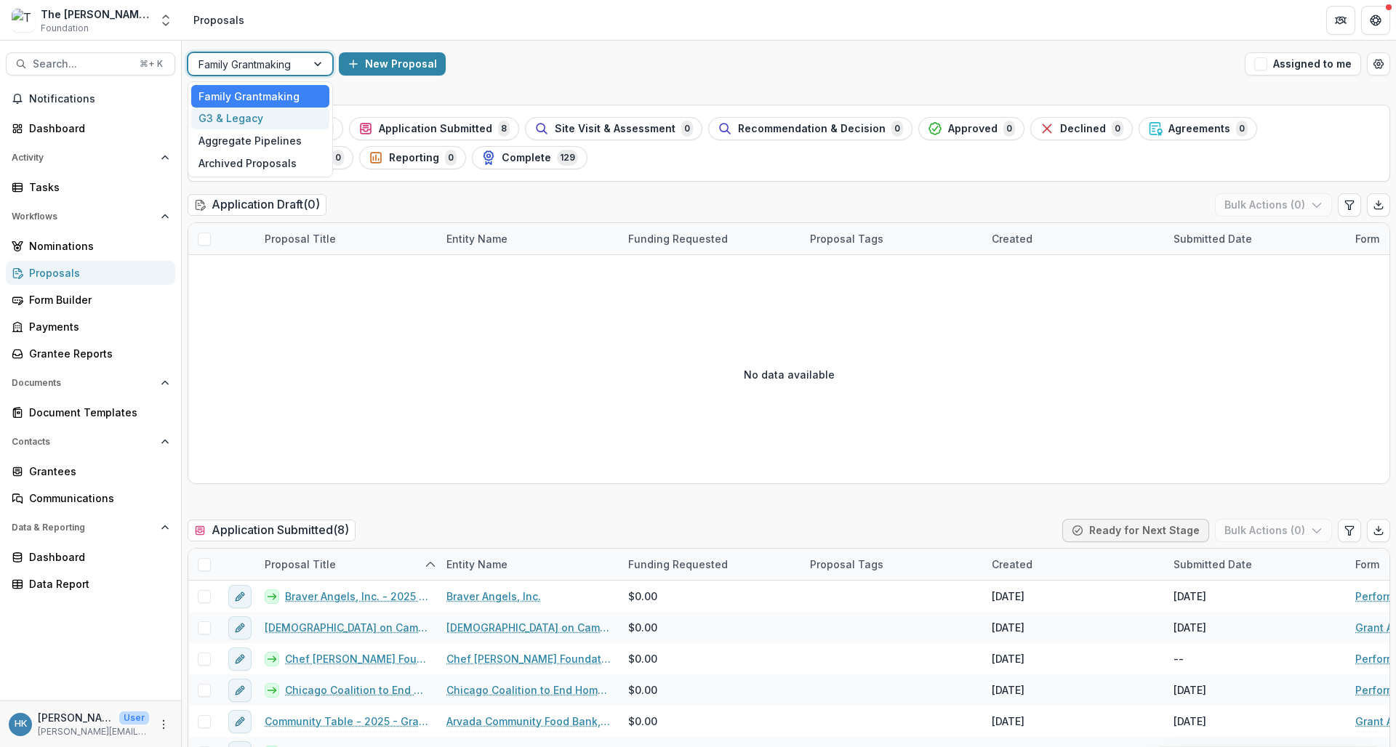
click at [251, 121] on div "G3 & Legacy" at bounding box center [260, 119] width 138 height 23
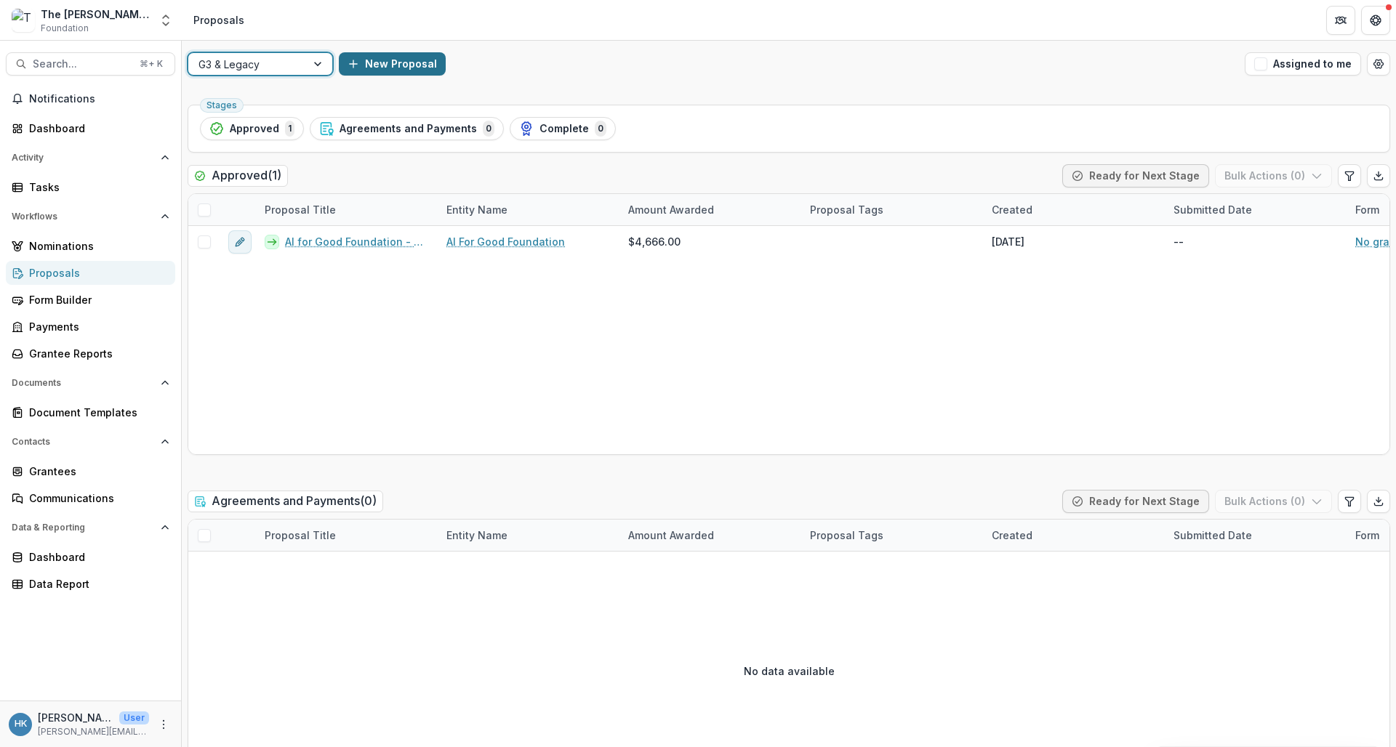
click at [393, 62] on button "New Proposal" at bounding box center [392, 63] width 107 height 23
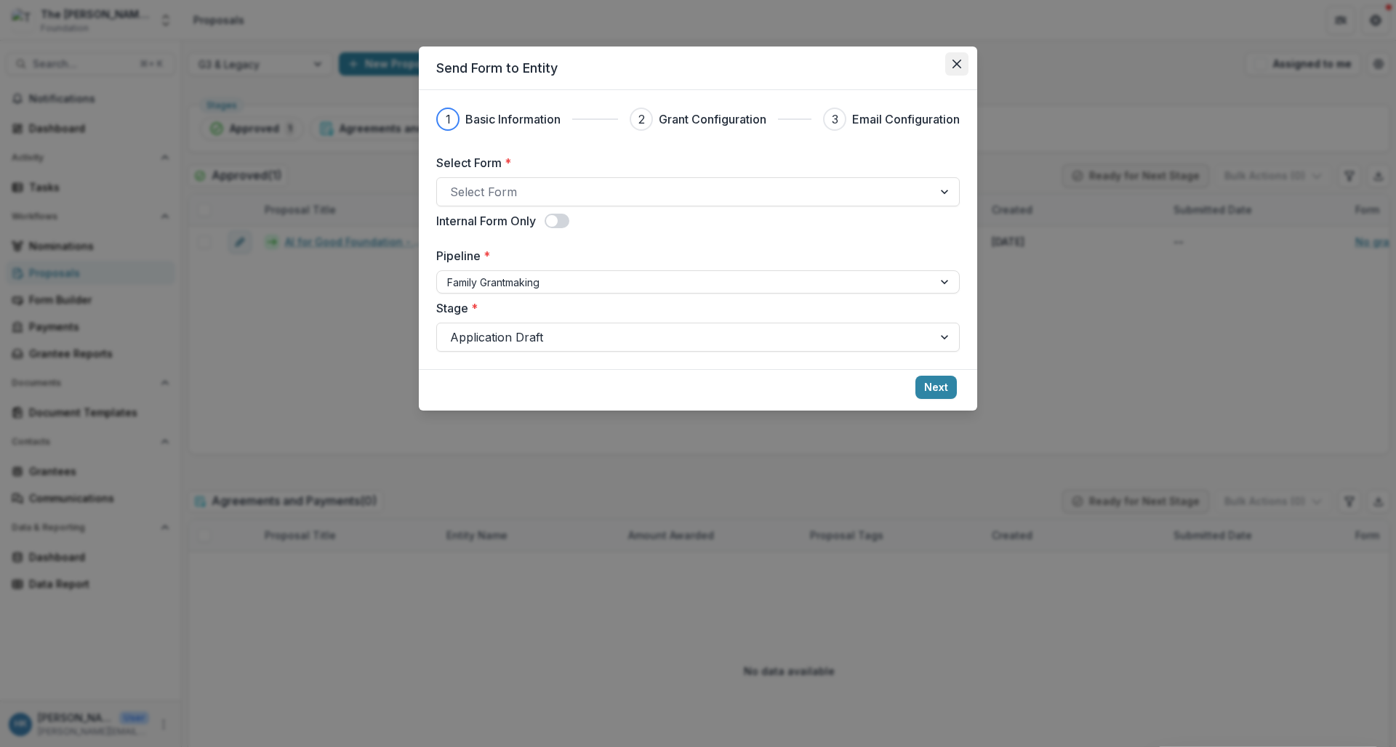
click at [953, 68] on icon "Close" at bounding box center [957, 64] width 9 height 9
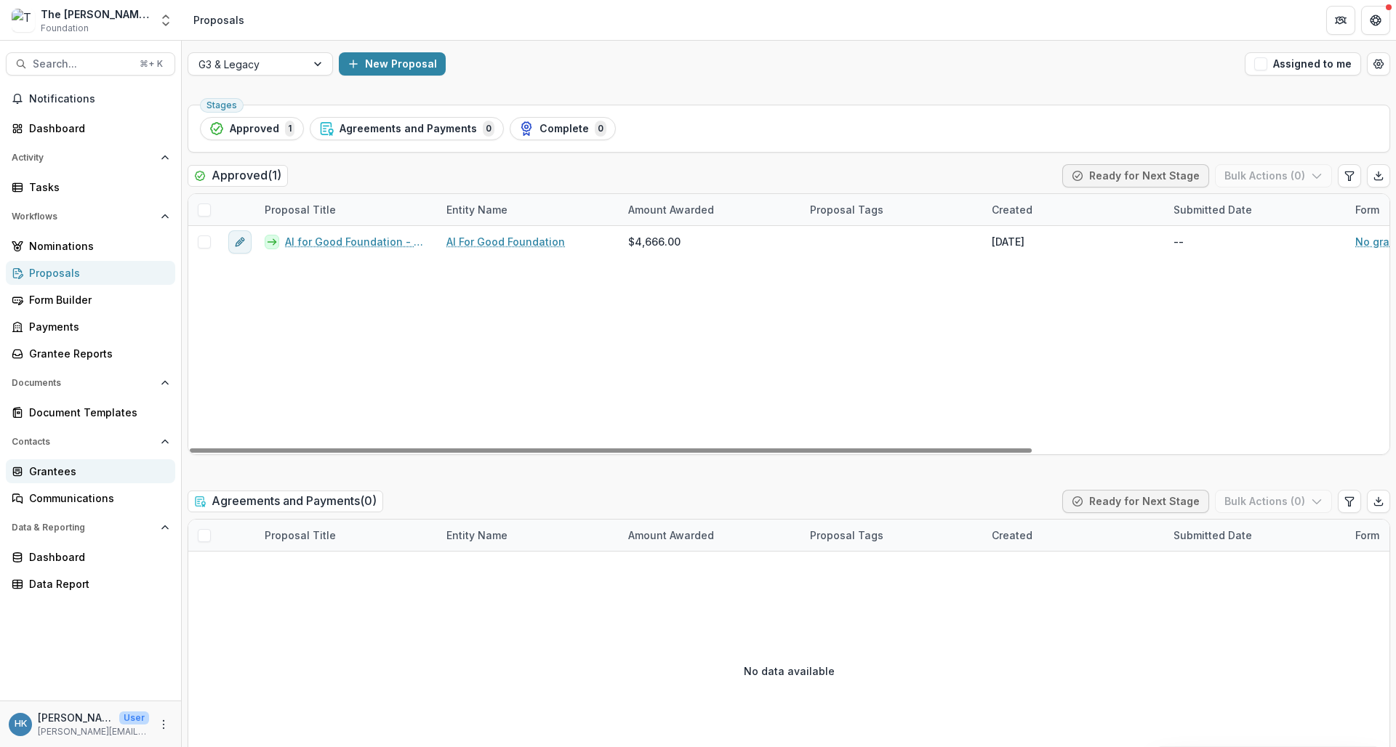
click at [73, 473] on div "Grantees" at bounding box center [96, 471] width 135 height 15
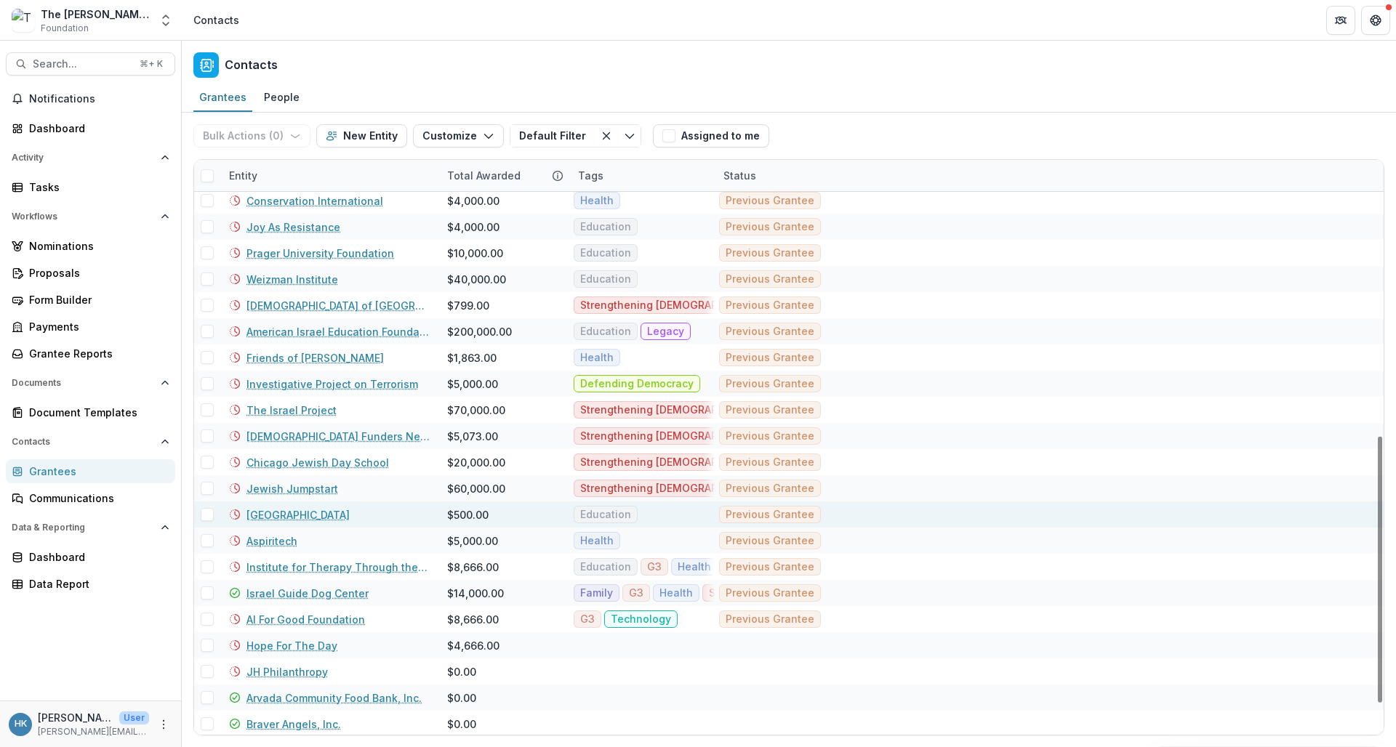
scroll to position [578, 0]
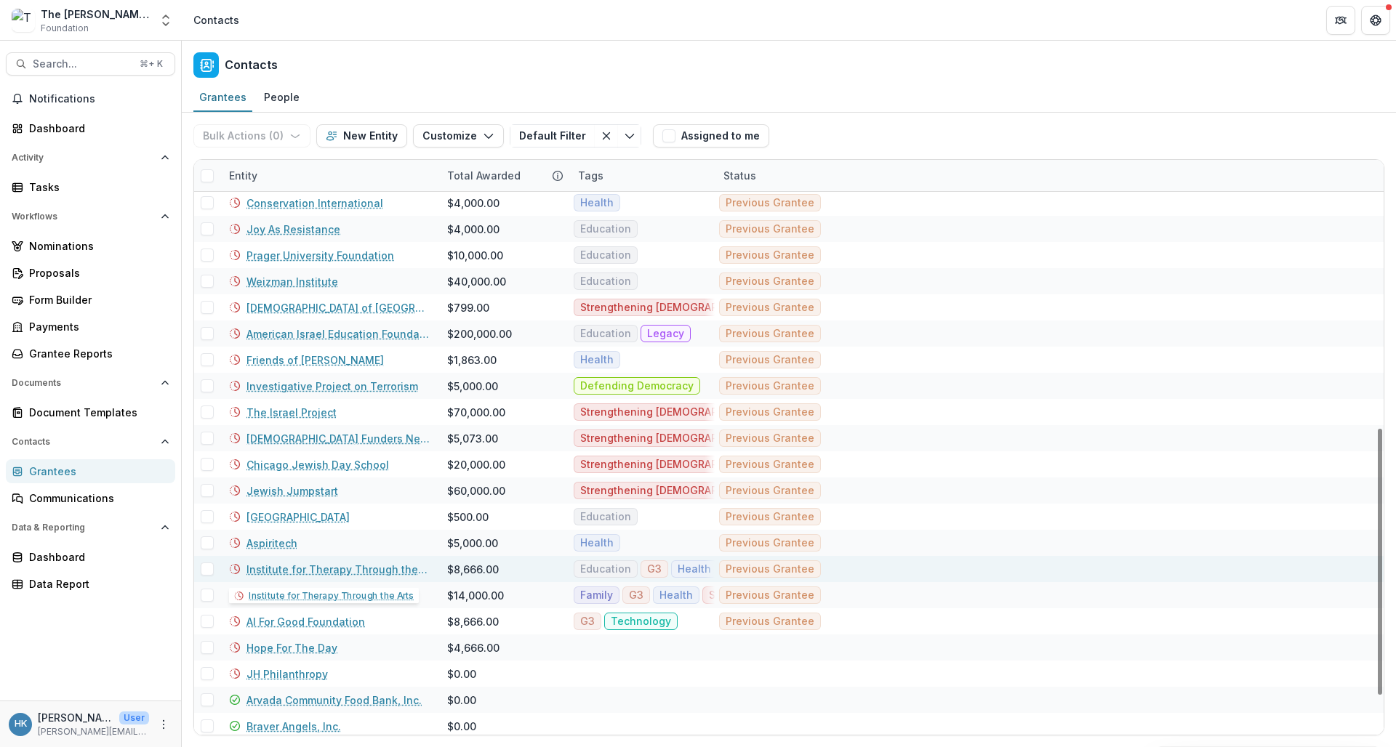
click at [321, 571] on link "Institute for Therapy Through the Arts" at bounding box center [338, 569] width 183 height 15
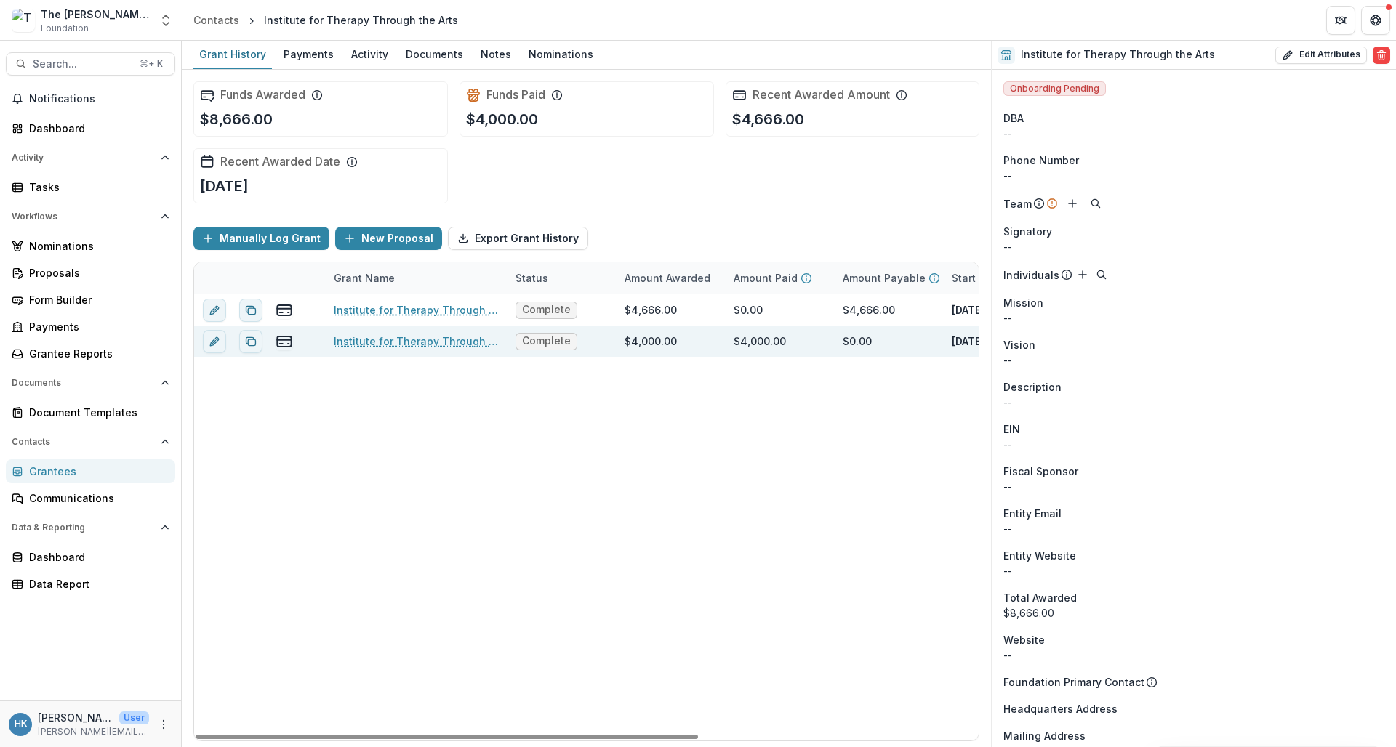
click at [413, 345] on link "Institute for Therapy Through the Arts-In honor of [PERSON_NAME]" at bounding box center [416, 341] width 164 height 15
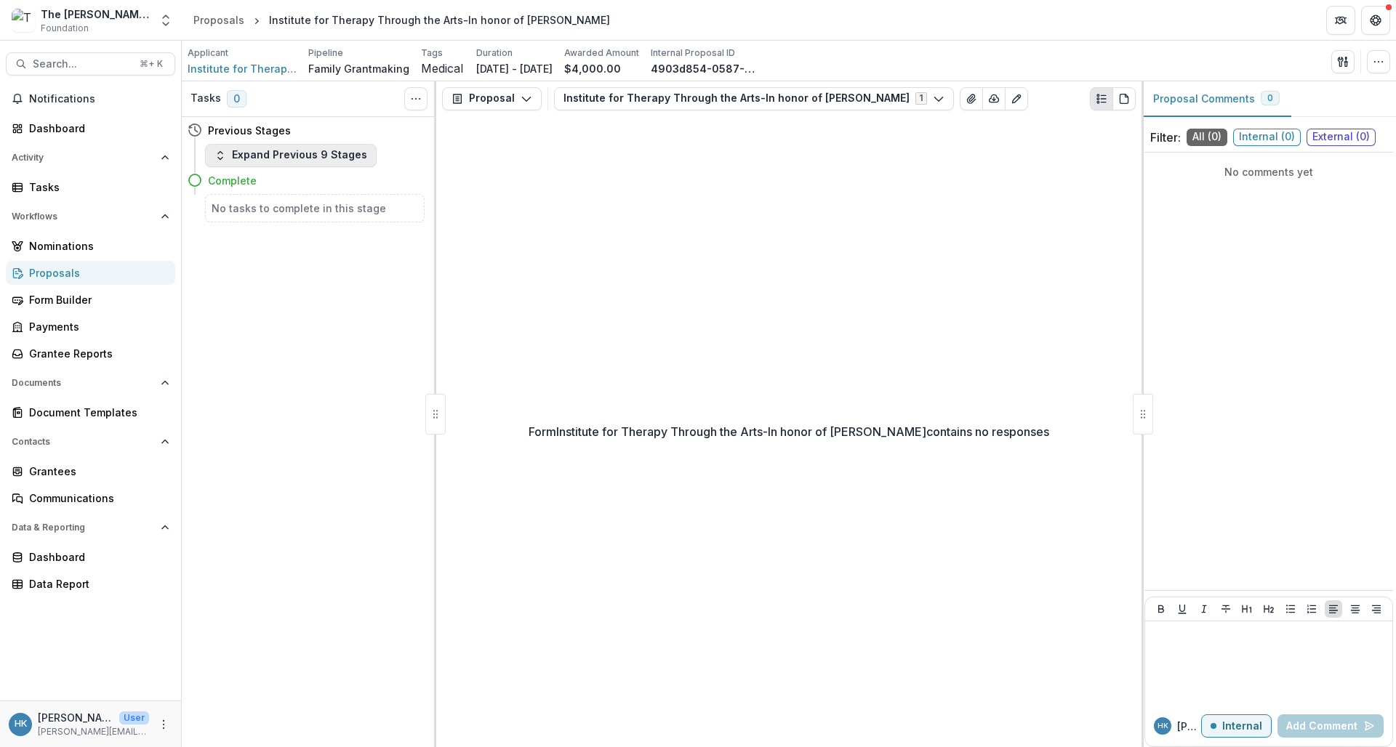
click at [241, 156] on button "Expand Previous 9 Stages" at bounding box center [291, 155] width 172 height 23
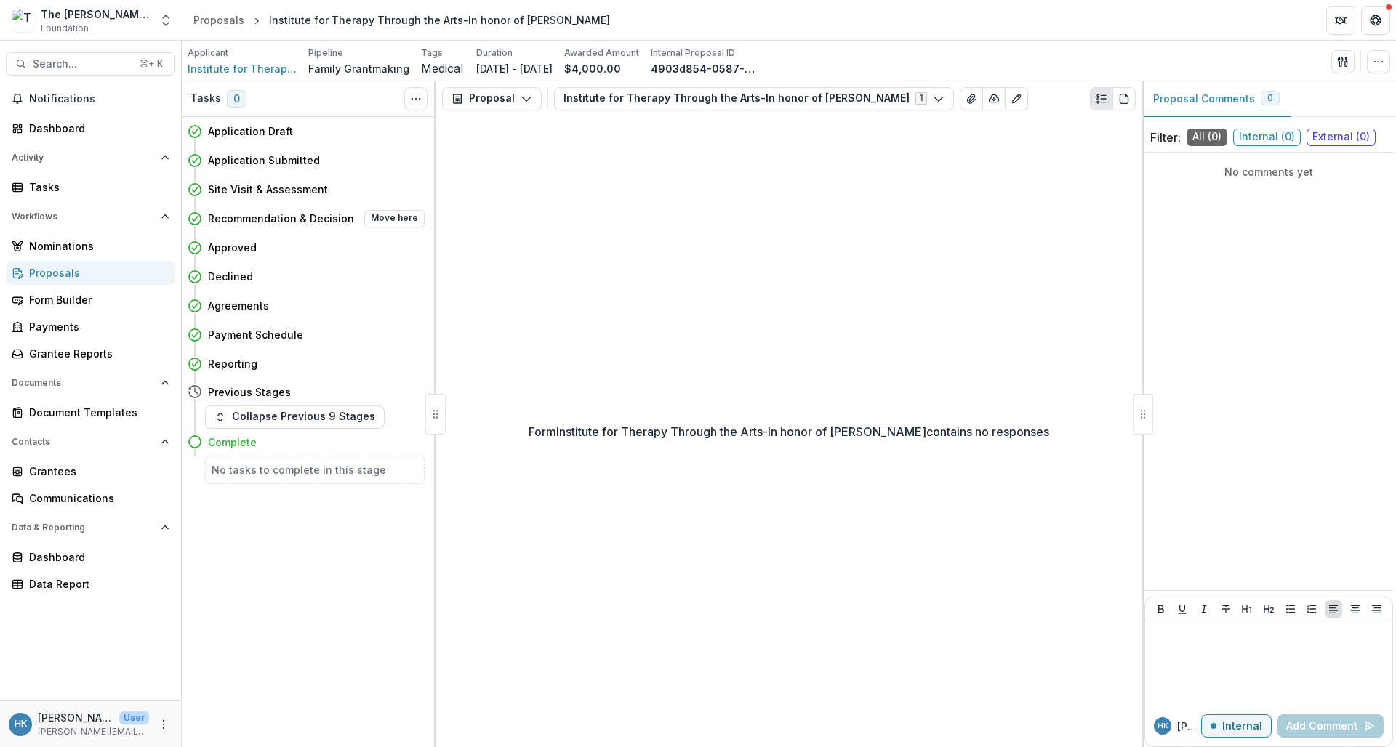
click at [281, 216] on h4 "Recommendation & Decision" at bounding box center [281, 218] width 146 height 15
click at [482, 100] on button "Proposal" at bounding box center [492, 98] width 100 height 23
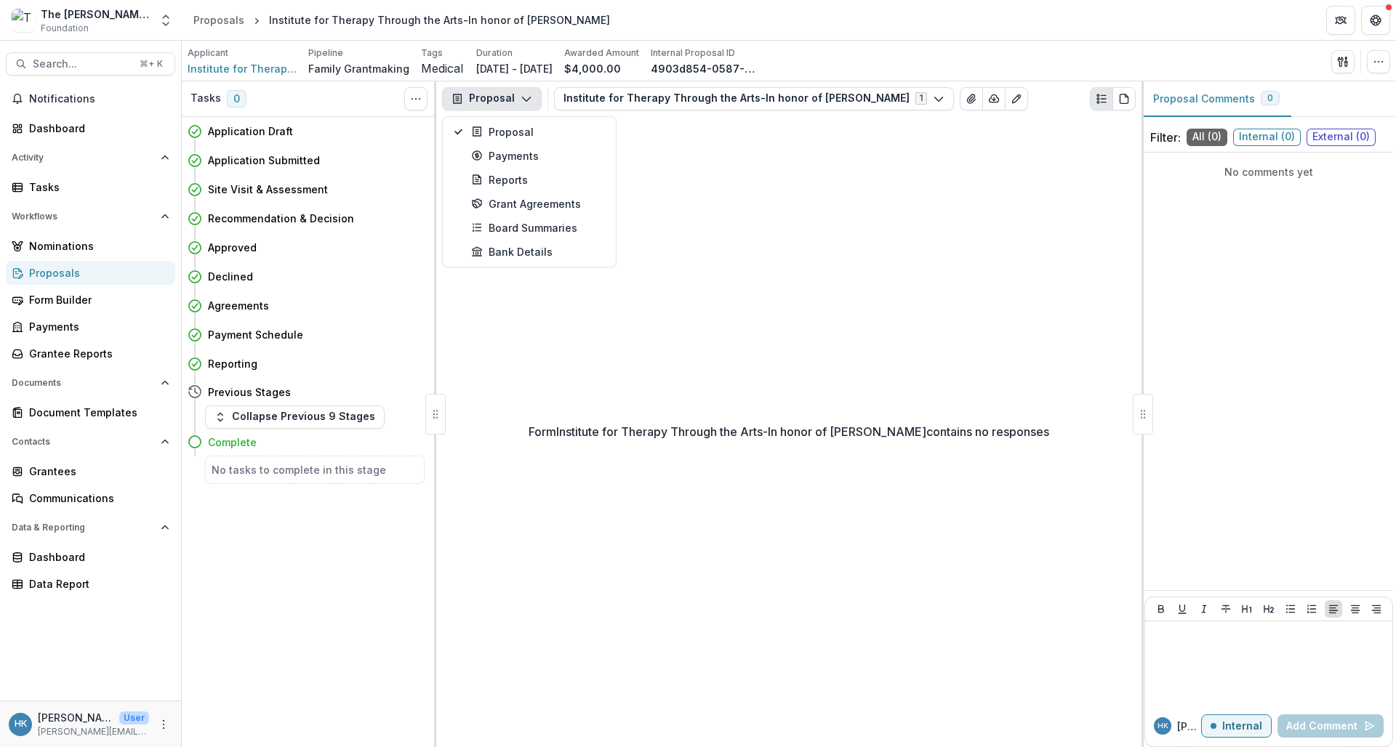
click at [482, 100] on button "Proposal" at bounding box center [492, 98] width 100 height 23
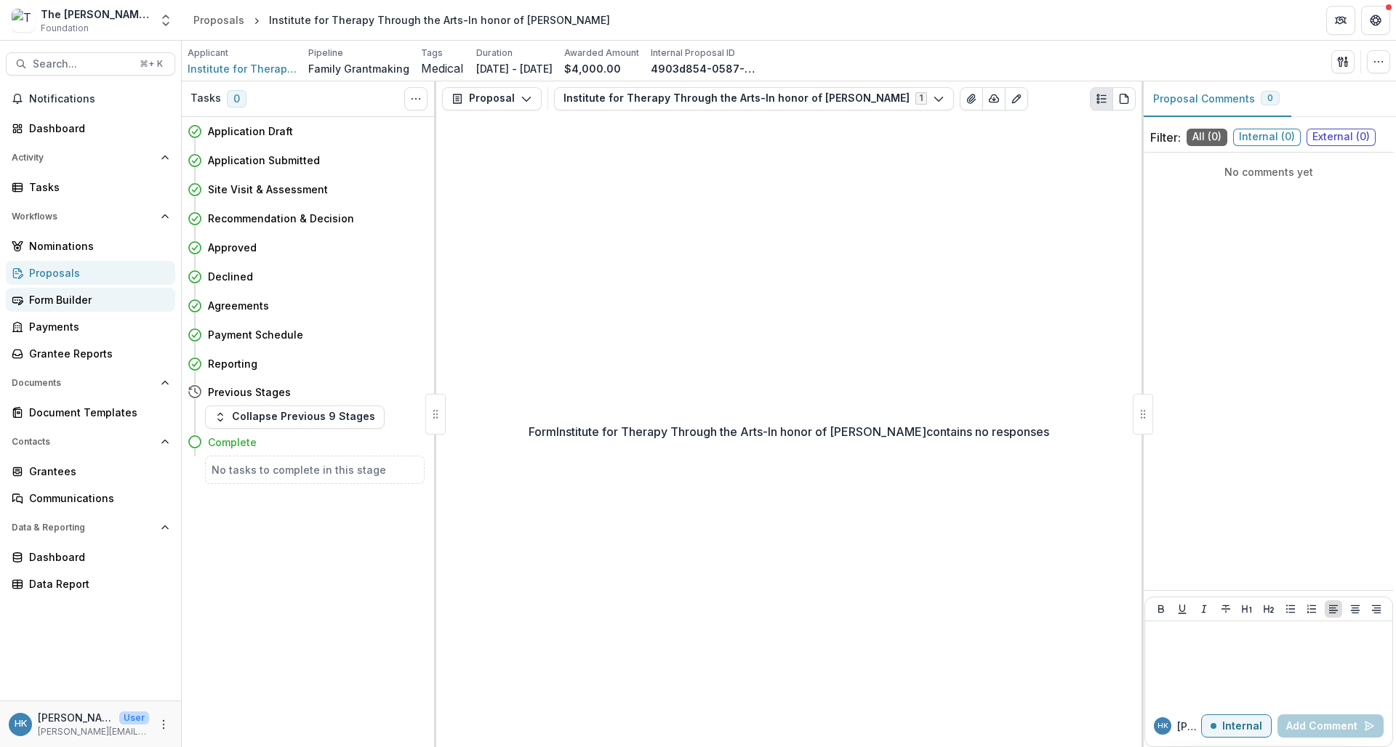
click at [81, 303] on div "Form Builder" at bounding box center [96, 299] width 135 height 15
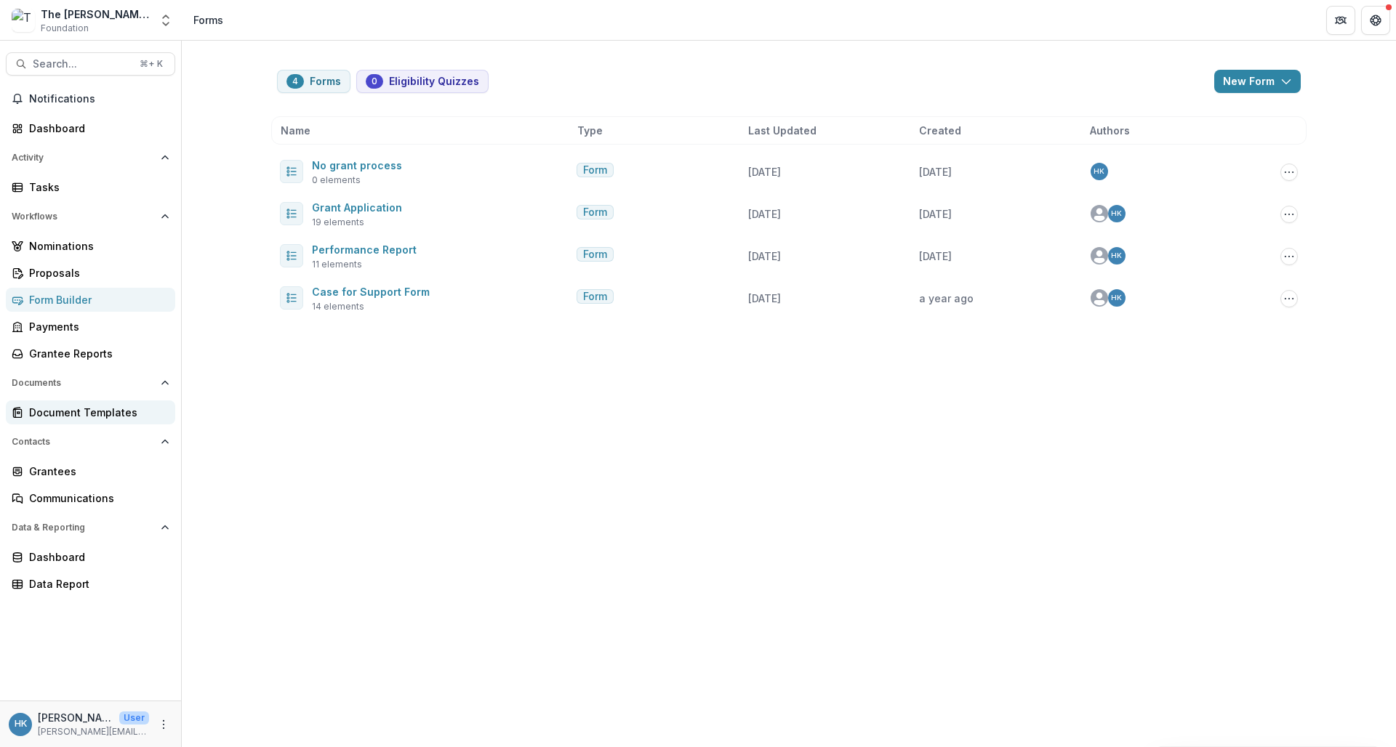
click at [105, 411] on div "Document Templates" at bounding box center [96, 412] width 135 height 15
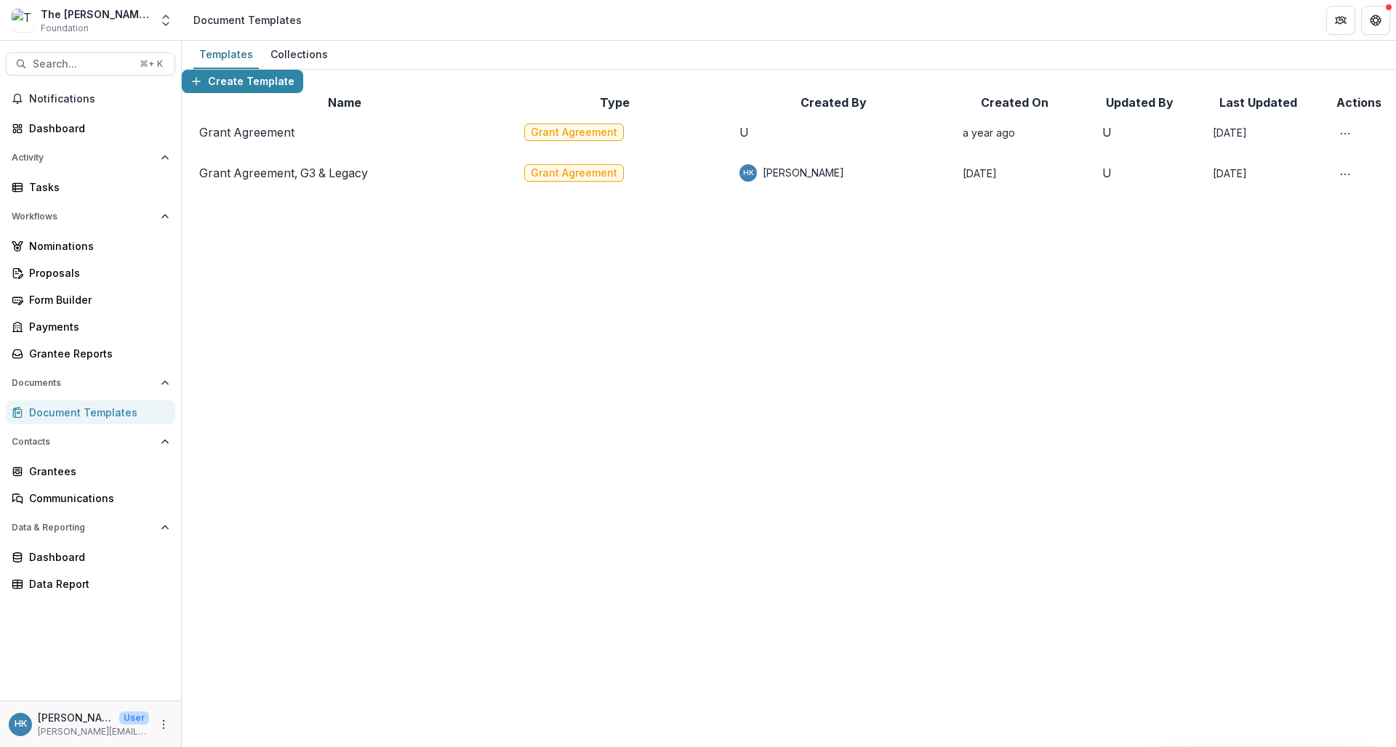
click at [251, 140] on link "Grant Agreement" at bounding box center [246, 132] width 95 height 15
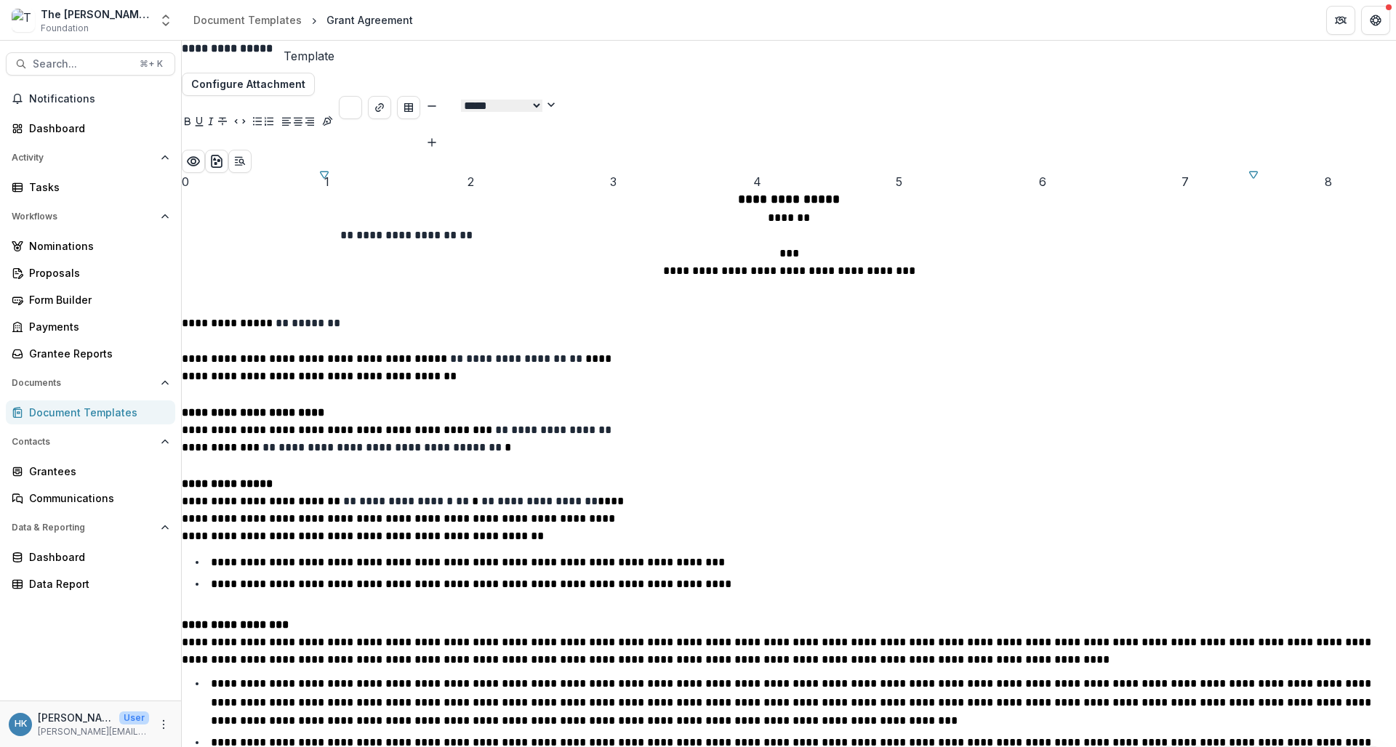
scroll to position [34, 0]
click at [634, 476] on p "**********" at bounding box center [408, 449] width 452 height 54
click at [612, 425] on span "**********" at bounding box center [553, 430] width 116 height 11
click at [634, 422] on p "**********" at bounding box center [408, 449] width 452 height 54
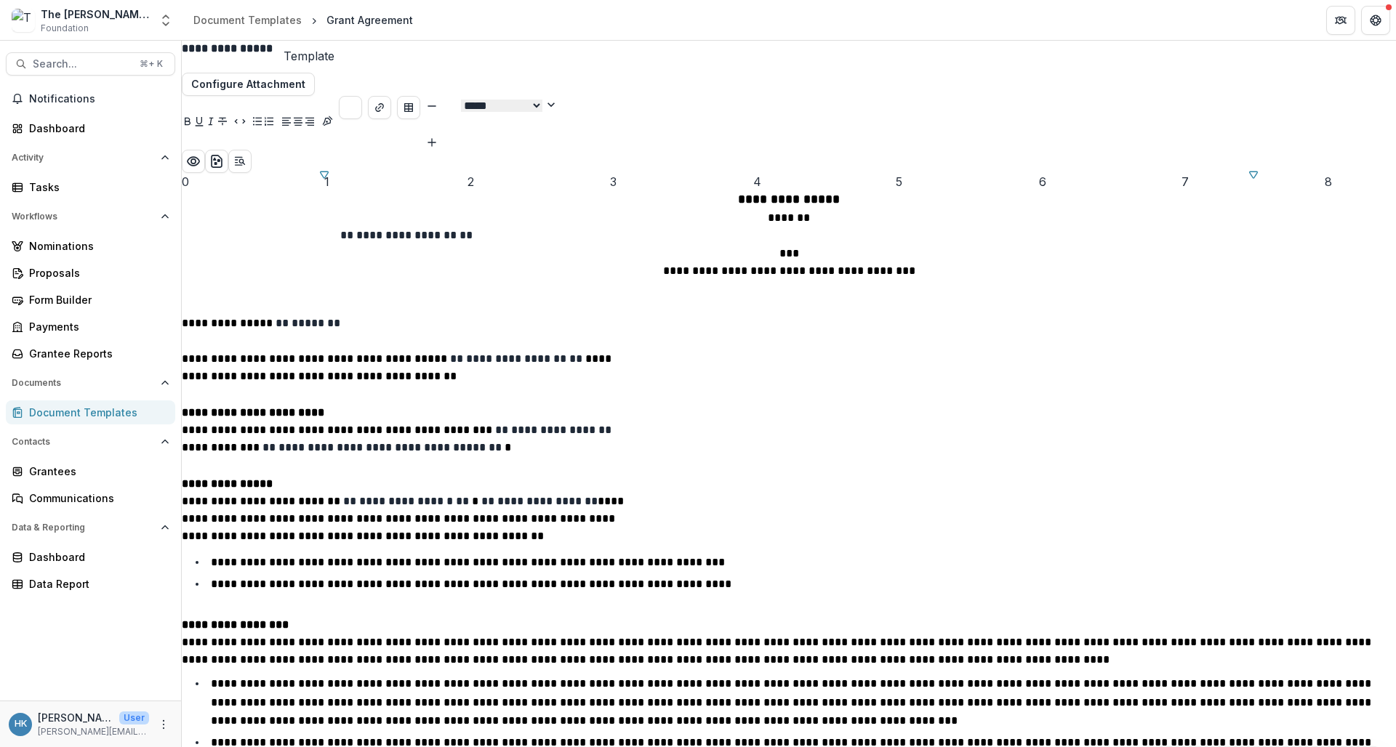
click at [634, 422] on p "**********" at bounding box center [408, 449] width 452 height 54
click at [514, 442] on span "*" at bounding box center [509, 447] width 9 height 11
click at [495, 425] on span "**********" at bounding box center [338, 430] width 313 height 11
click at [634, 422] on p "**********" at bounding box center [408, 449] width 452 height 54
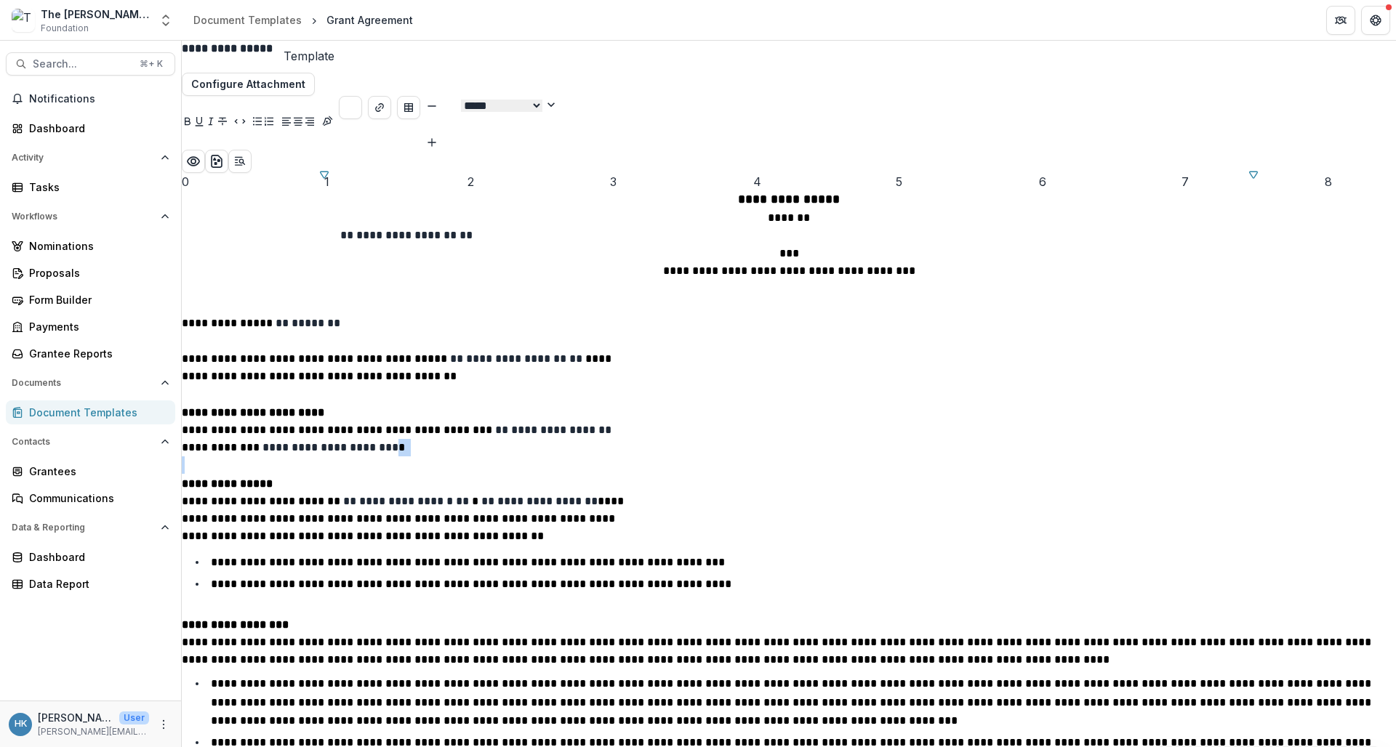
click at [634, 425] on p "**********" at bounding box center [408, 449] width 452 height 54
click at [634, 422] on p "**********" at bounding box center [408, 449] width 452 height 54
click at [614, 378] on span "**********" at bounding box center [398, 367] width 433 height 28
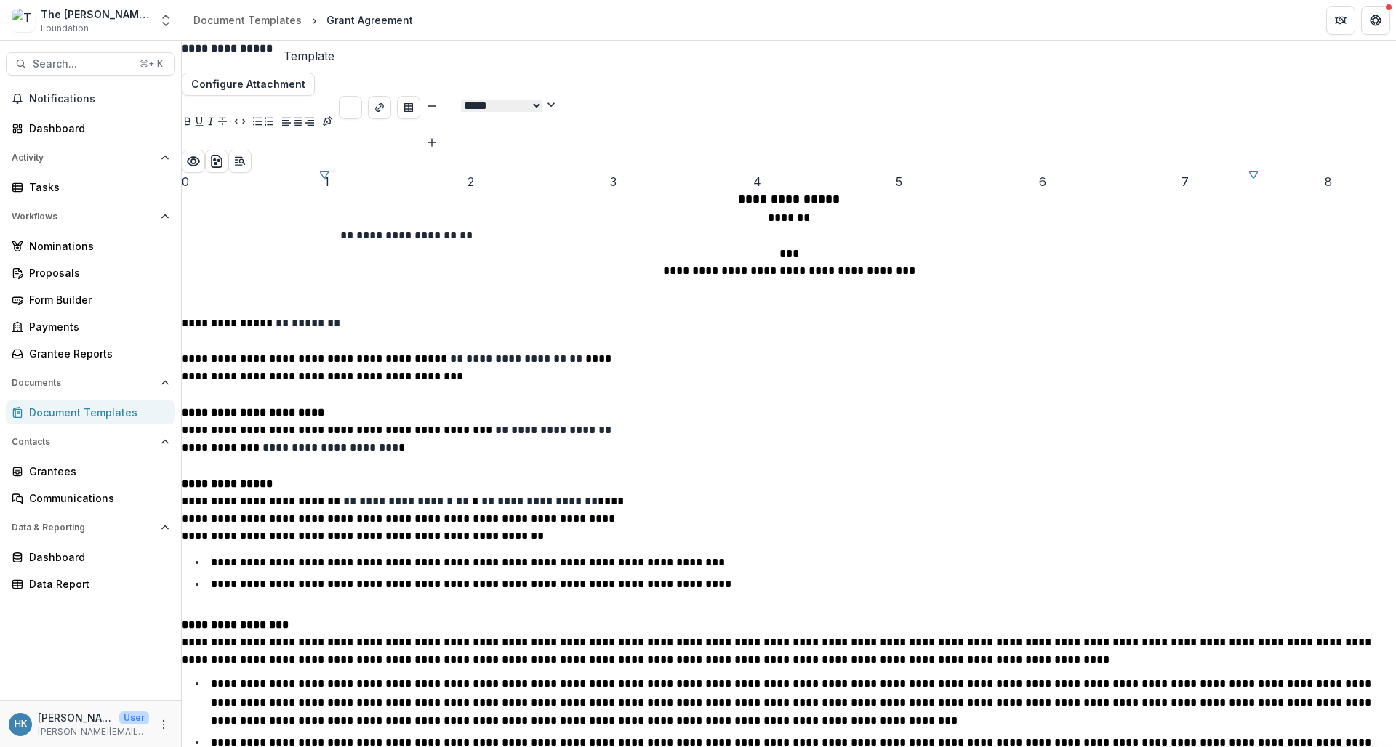
click at [614, 382] on span "**********" at bounding box center [398, 367] width 433 height 28
drag, startPoint x: 864, startPoint y: 392, endPoint x: 725, endPoint y: 398, distance: 139.0
click at [614, 382] on span "**********" at bounding box center [398, 367] width 433 height 28
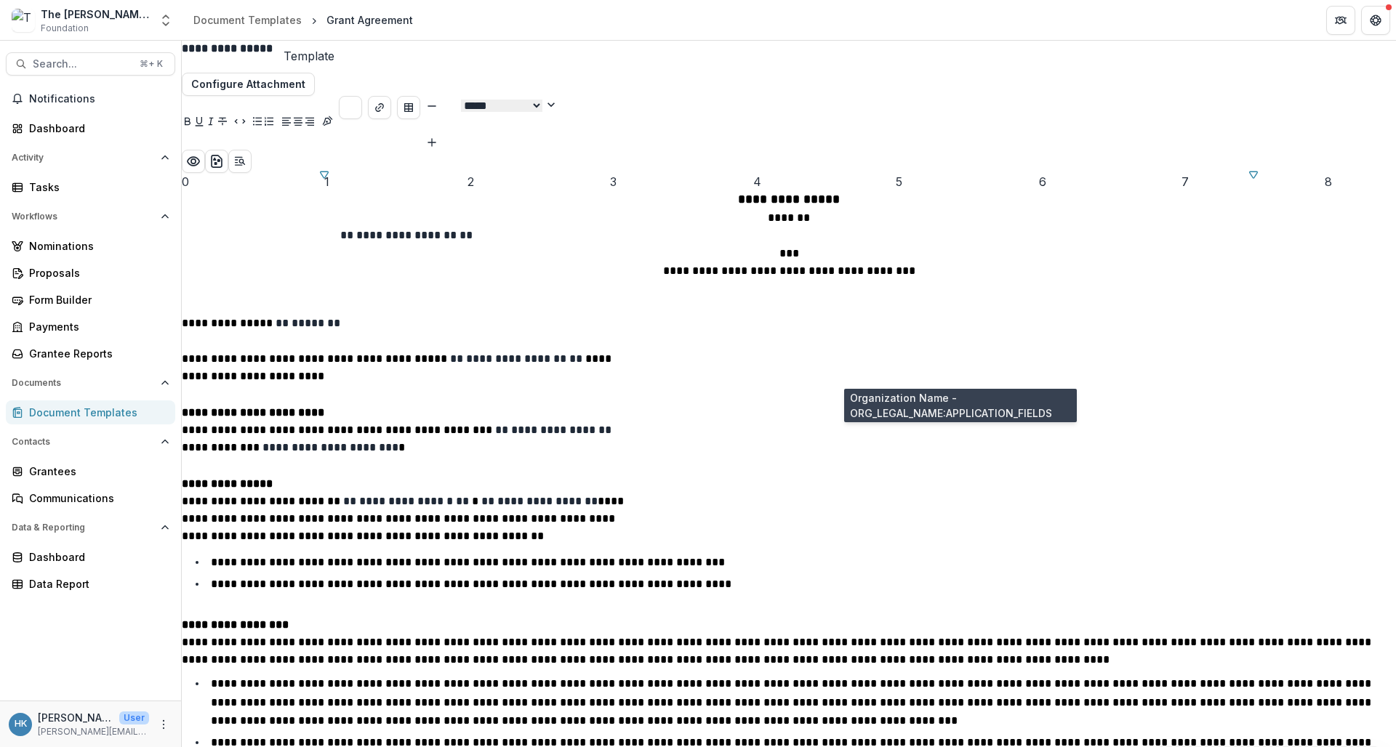
click at [582, 364] on span "**********" at bounding box center [516, 358] width 132 height 11
click at [747, 422] on p "**********" at bounding box center [789, 412] width 1214 height 17
click at [614, 382] on span "**********" at bounding box center [398, 367] width 433 height 28
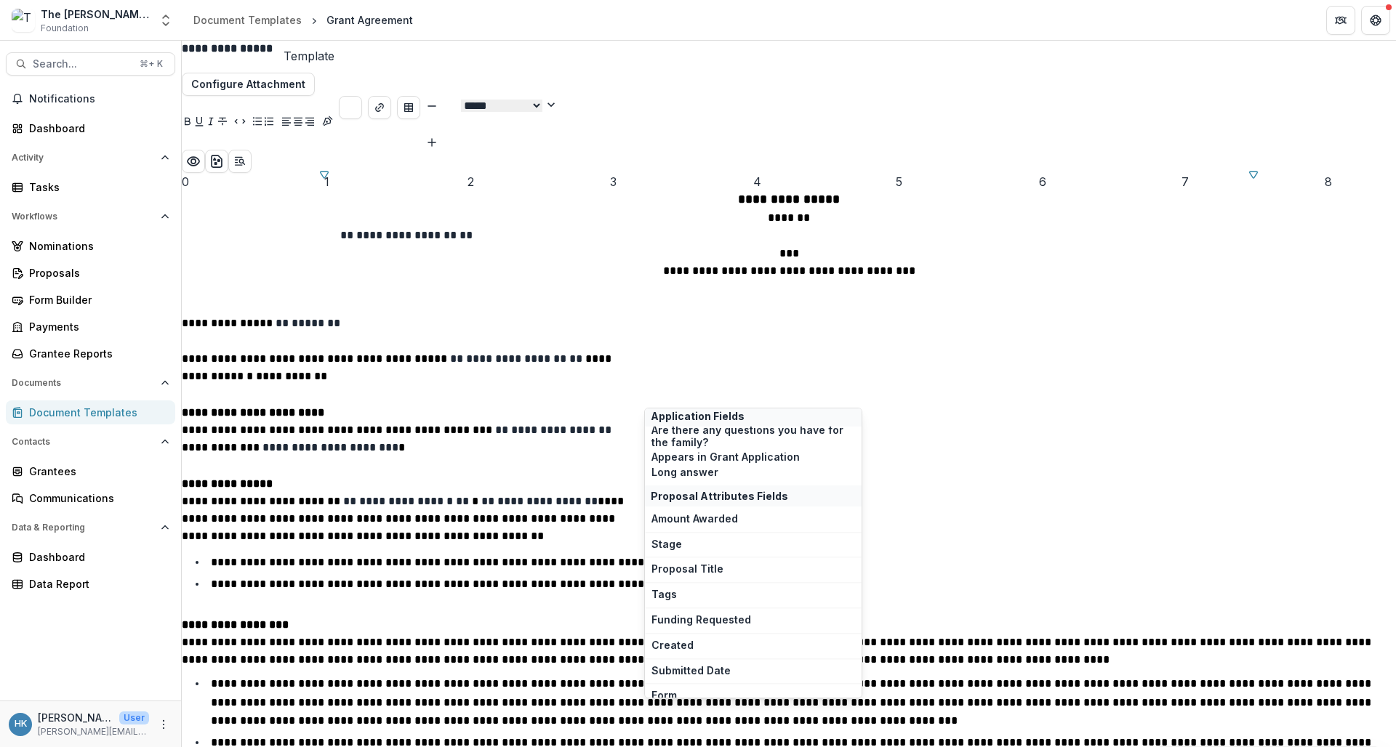
scroll to position [32, 0]
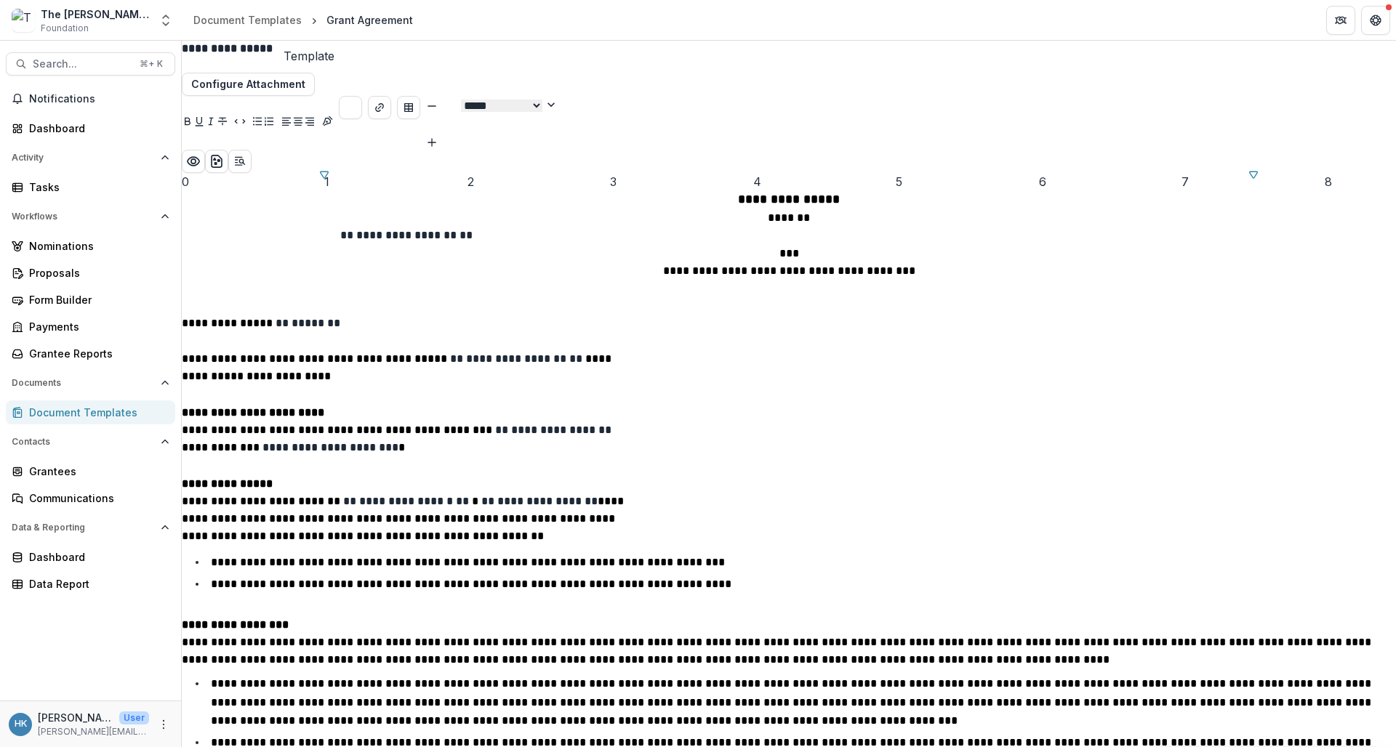
click at [634, 386] on p "**********" at bounding box center [408, 377] width 452 height 54
click at [614, 382] on span "**********" at bounding box center [398, 367] width 433 height 28
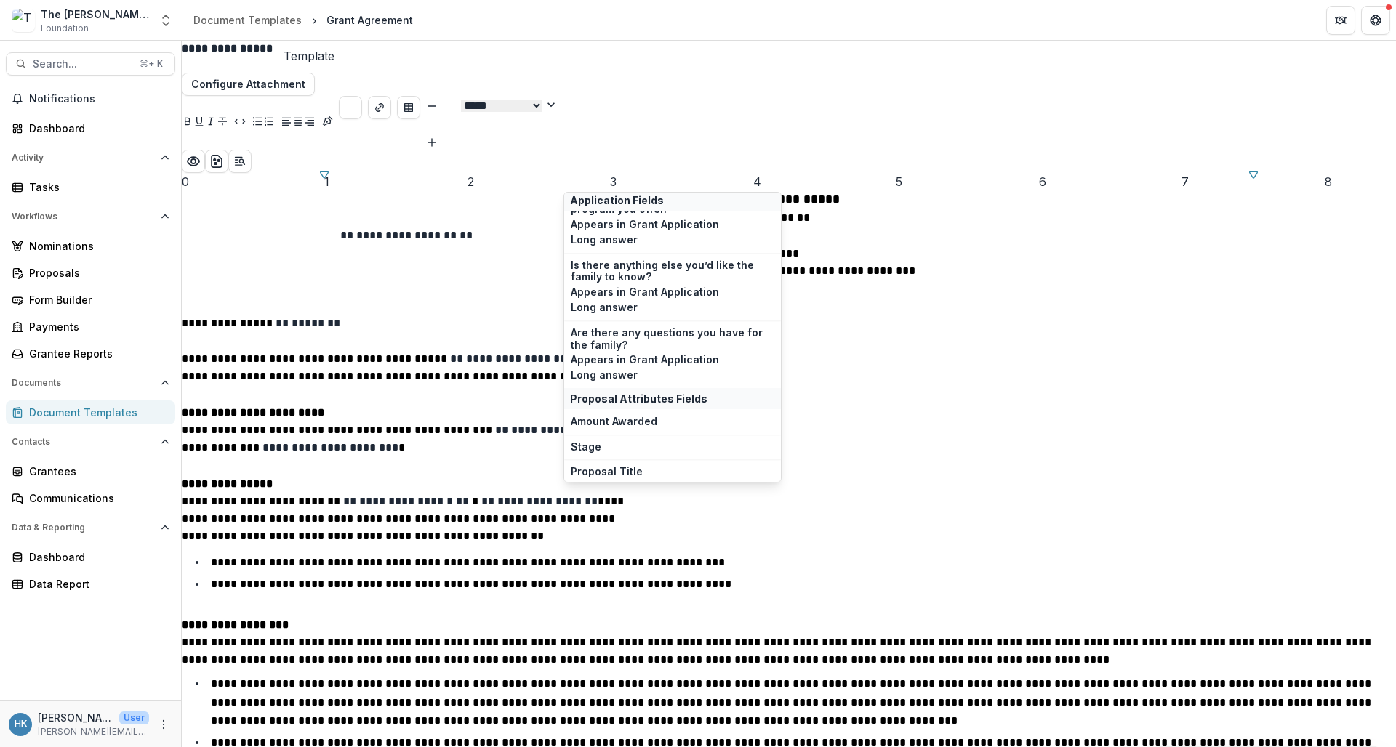
scroll to position [3510, 0]
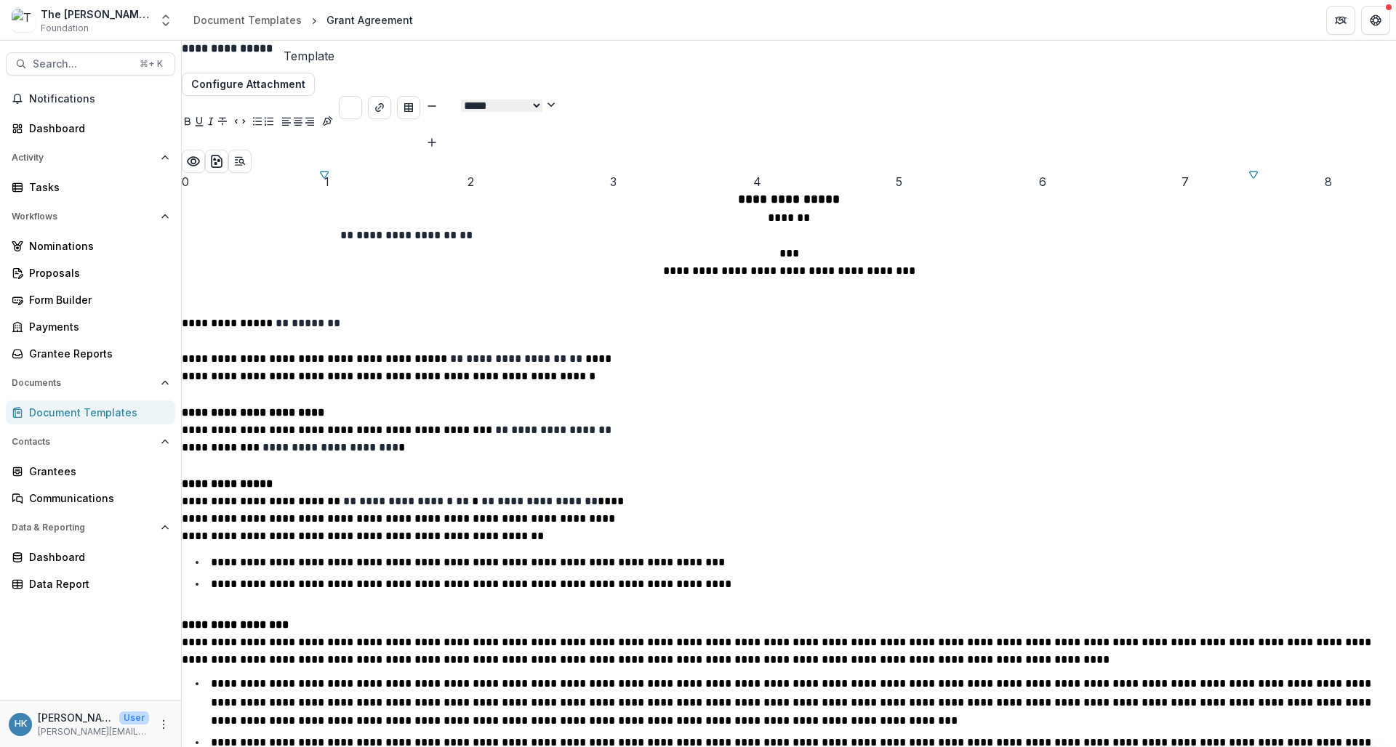
click at [585, 553] on li "**********" at bounding box center [797, 562] width 1197 height 19
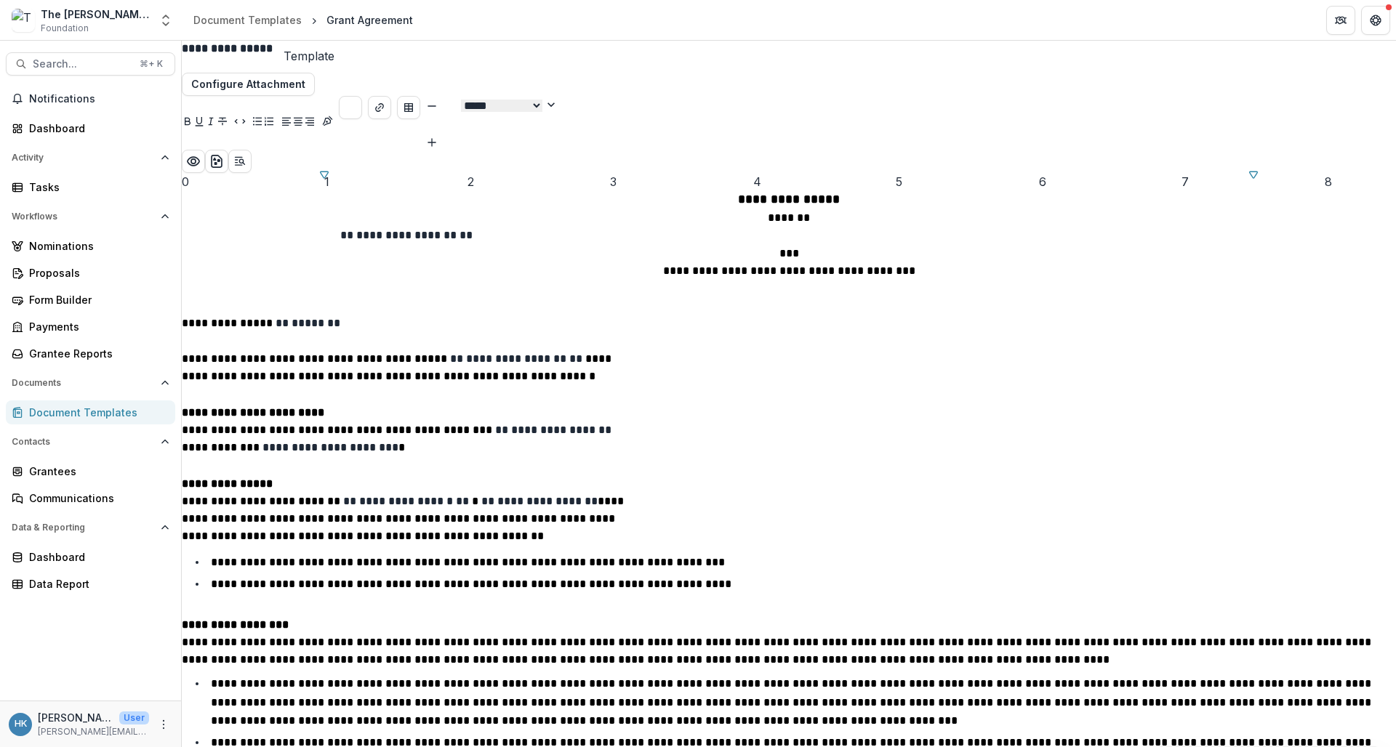
click at [585, 553] on li "**********" at bounding box center [797, 562] width 1197 height 19
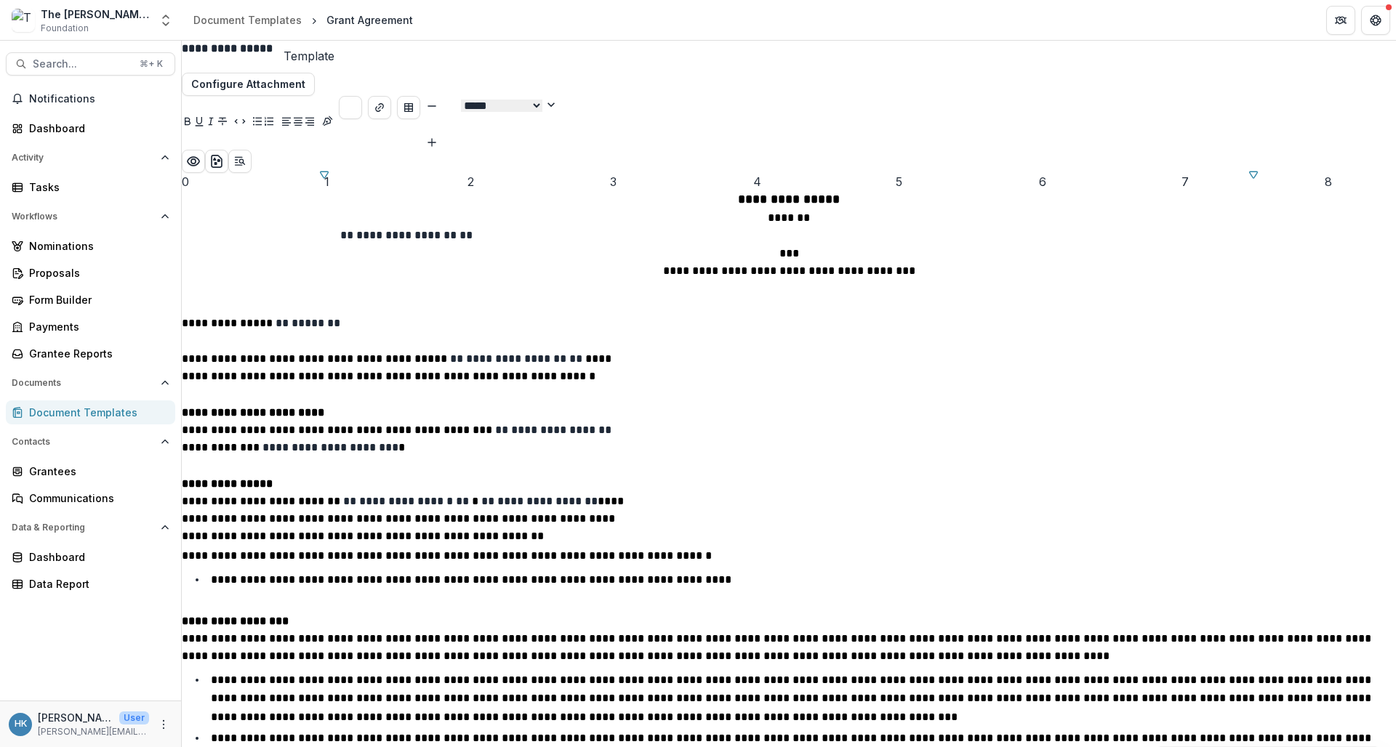
click at [561, 550] on span "**********" at bounding box center [448, 555] width 533 height 11
click at [584, 571] on li "**********" at bounding box center [797, 580] width 1197 height 19
click at [586, 550] on span "**********" at bounding box center [450, 555] width 536 height 11
click at [599, 550] on span "**********" at bounding box center [450, 555] width 536 height 11
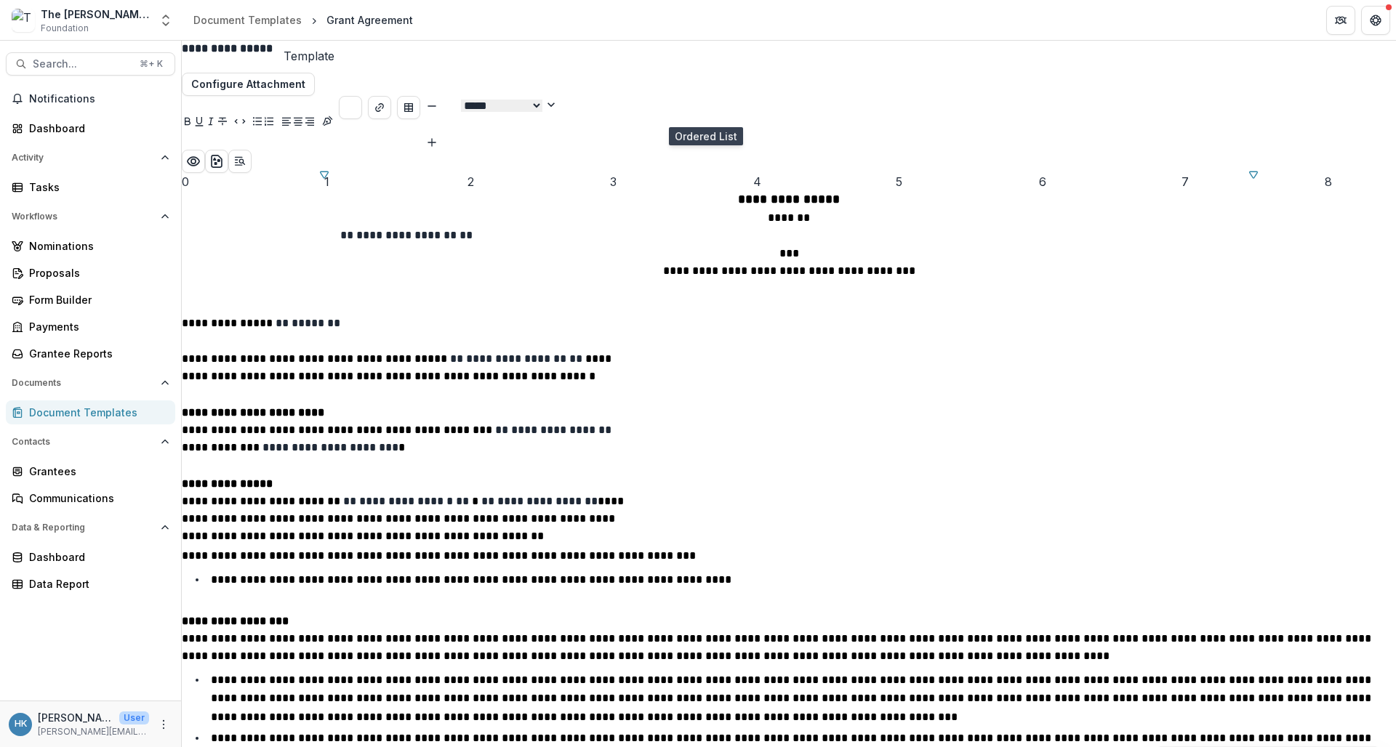
click at [273, 117] on icon "Ordered List" at bounding box center [269, 121] width 9 height 9
click at [263, 114] on button "Bullet List" at bounding box center [258, 122] width 12 height 17
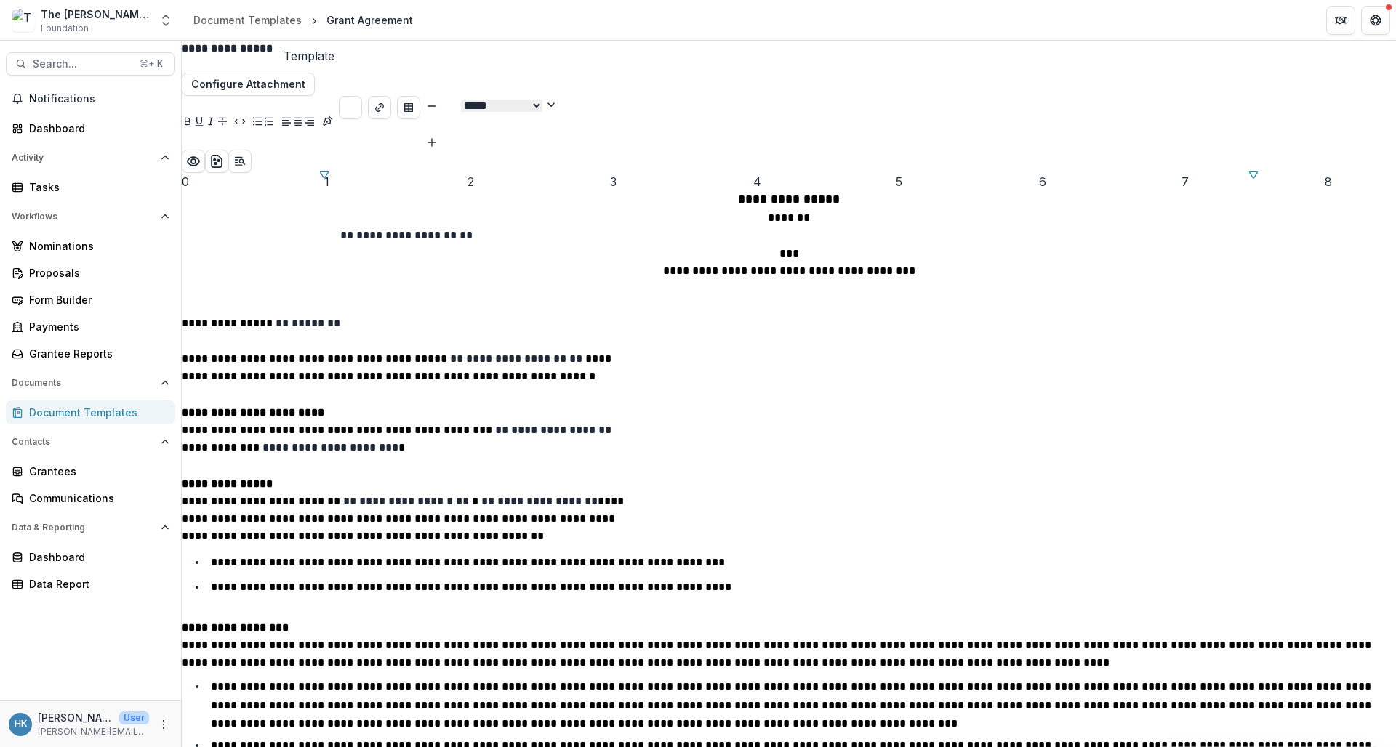
click at [736, 553] on li "**********" at bounding box center [797, 562] width 1197 height 19
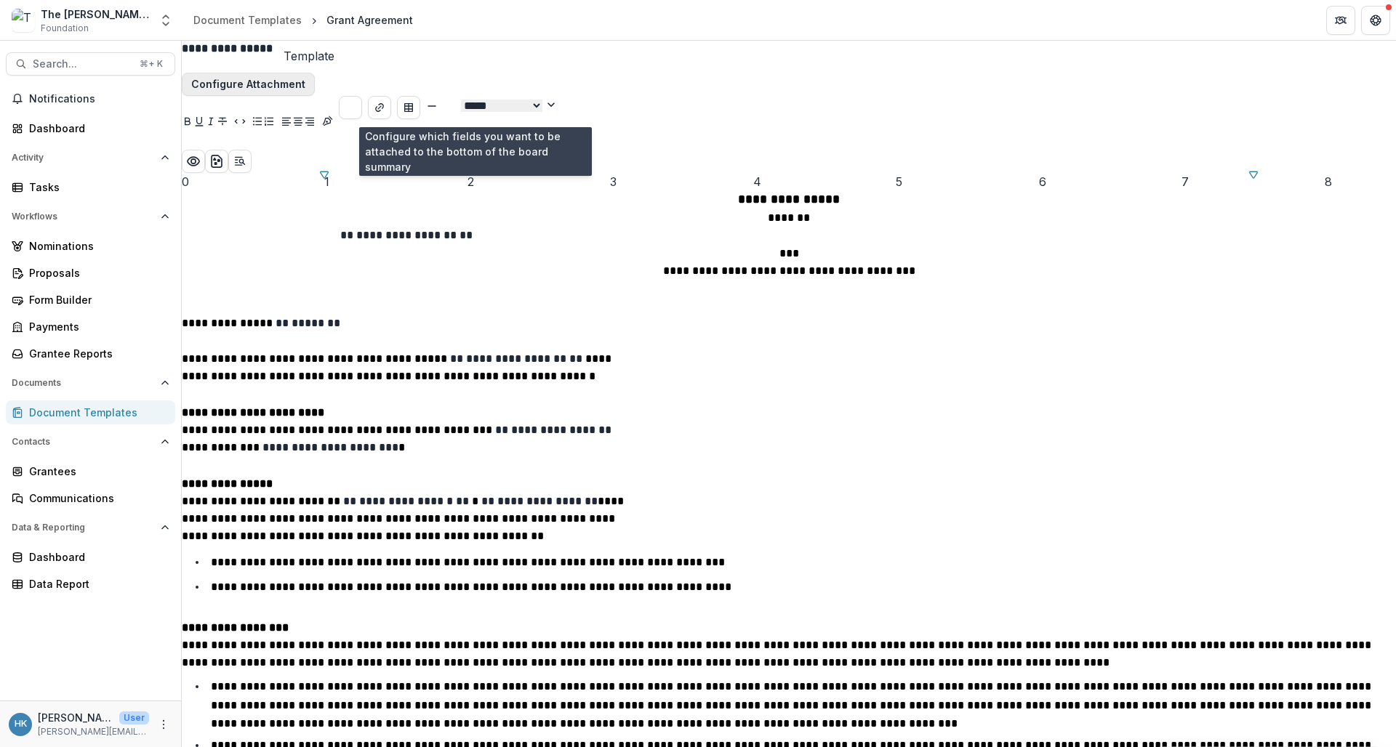
click at [315, 96] on button "Configure Attachment" at bounding box center [248, 84] width 133 height 23
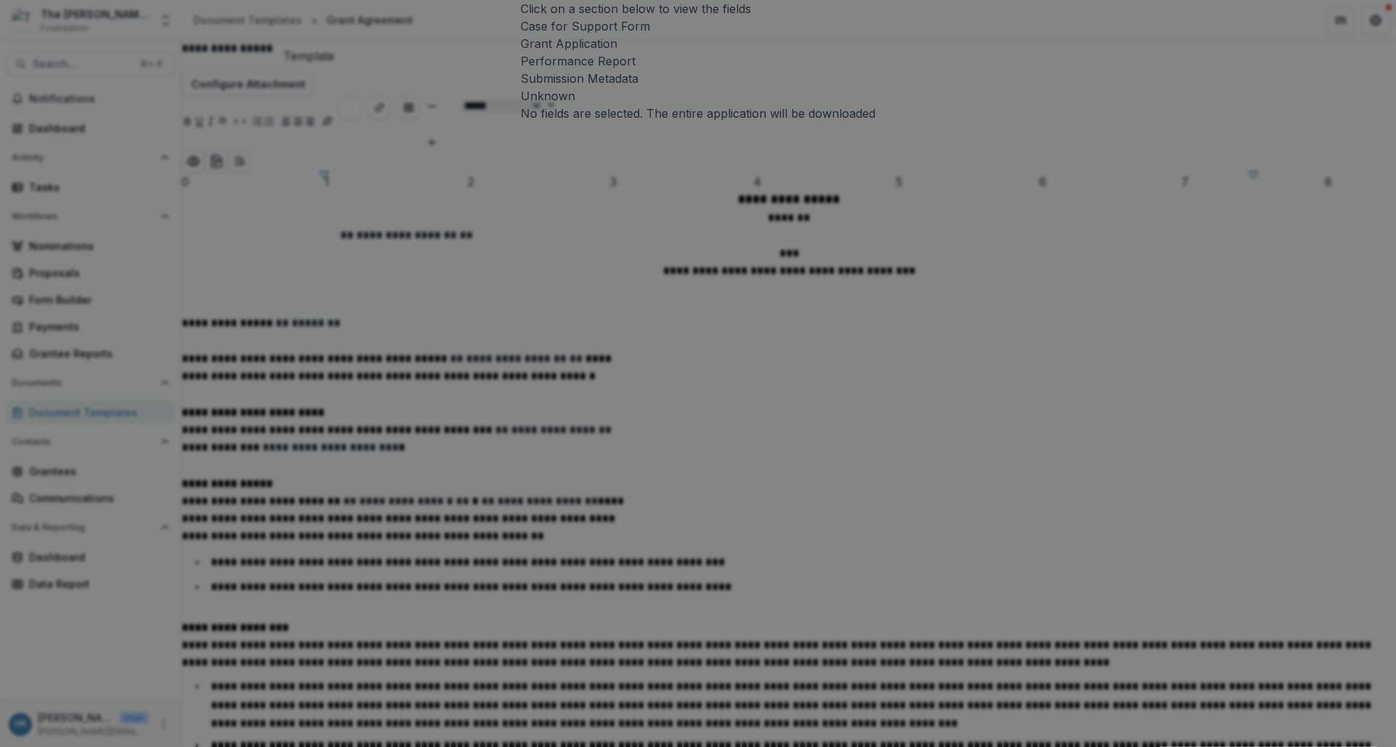
click at [1169, 204] on div "Click on a section below to view the fields Case for Support Form Grant Applica…" at bounding box center [698, 373] width 1396 height 747
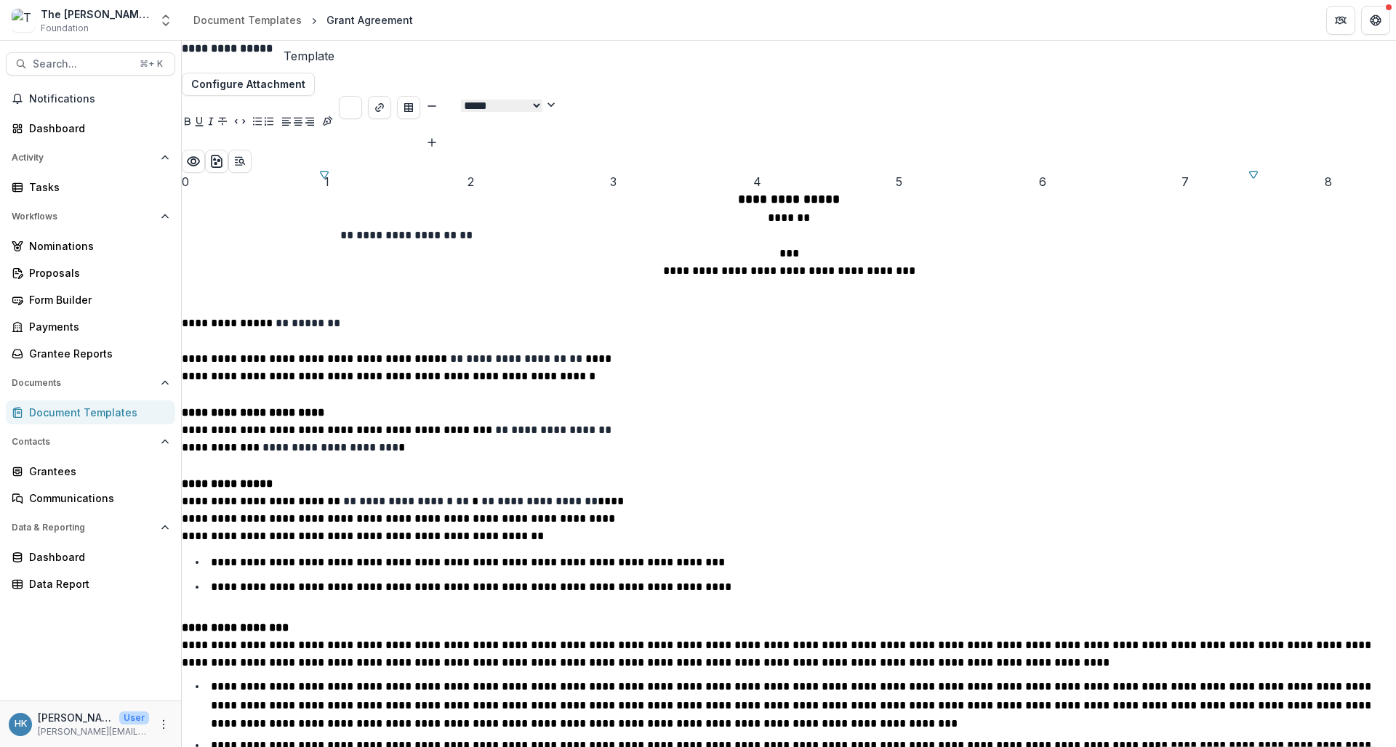
scroll to position [1344, 0]
click at [52, 278] on div "Proposals" at bounding box center [96, 272] width 135 height 15
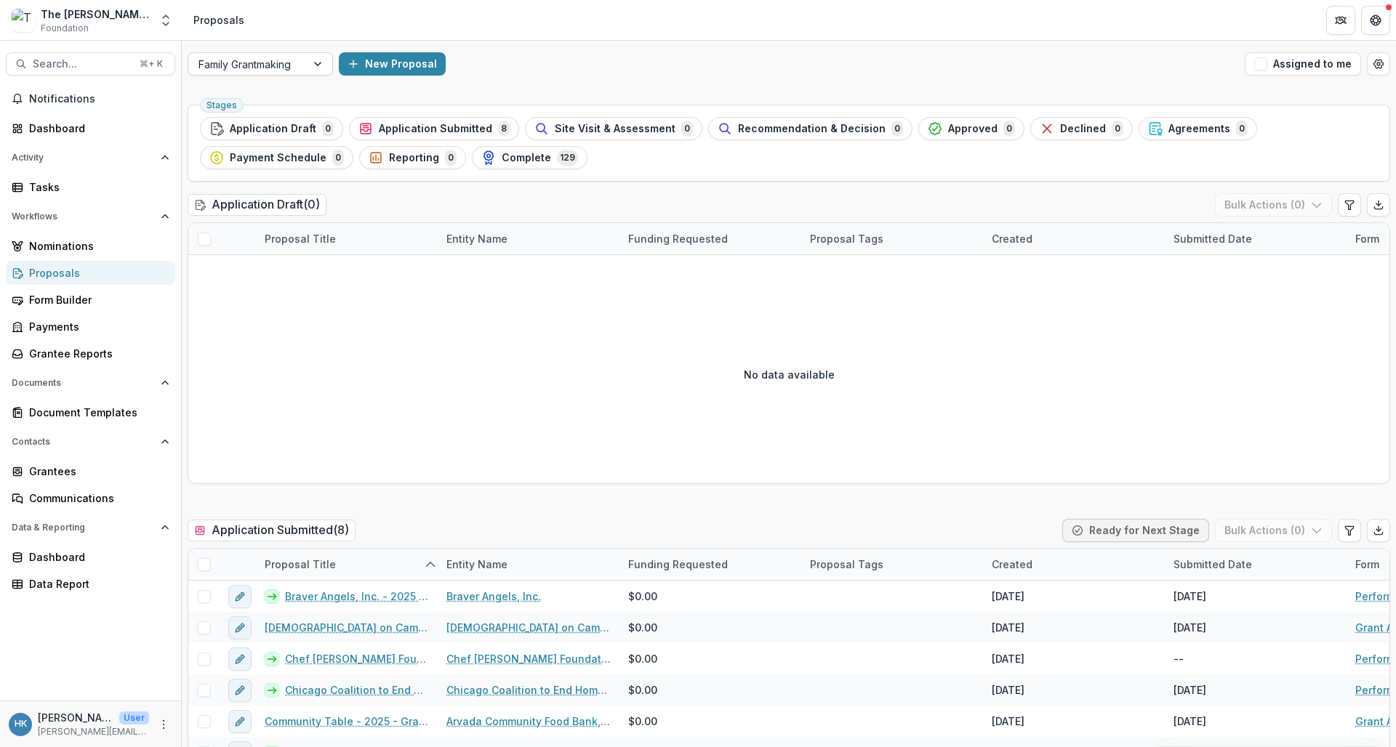
click at [290, 55] on div "Family Grantmaking" at bounding box center [247, 64] width 118 height 21
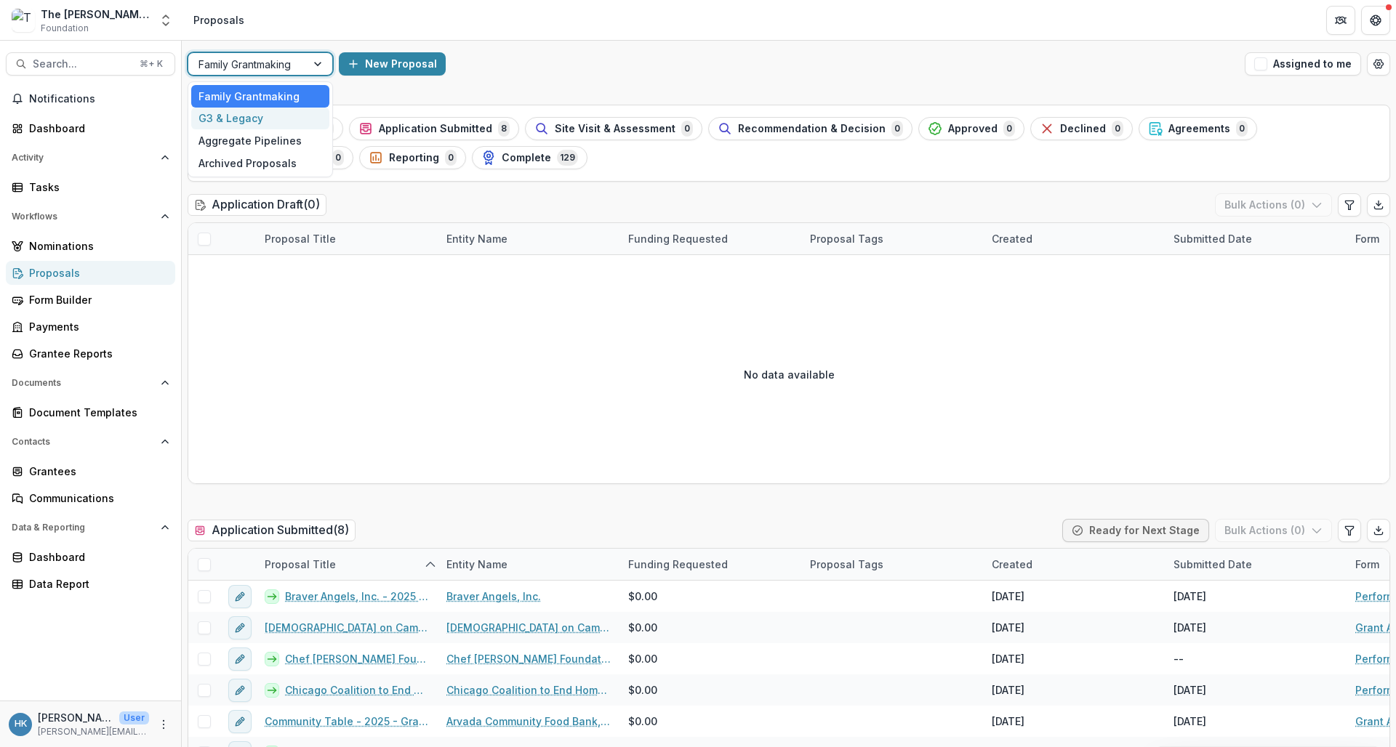
click at [256, 121] on div "G3 & Legacy" at bounding box center [260, 119] width 138 height 23
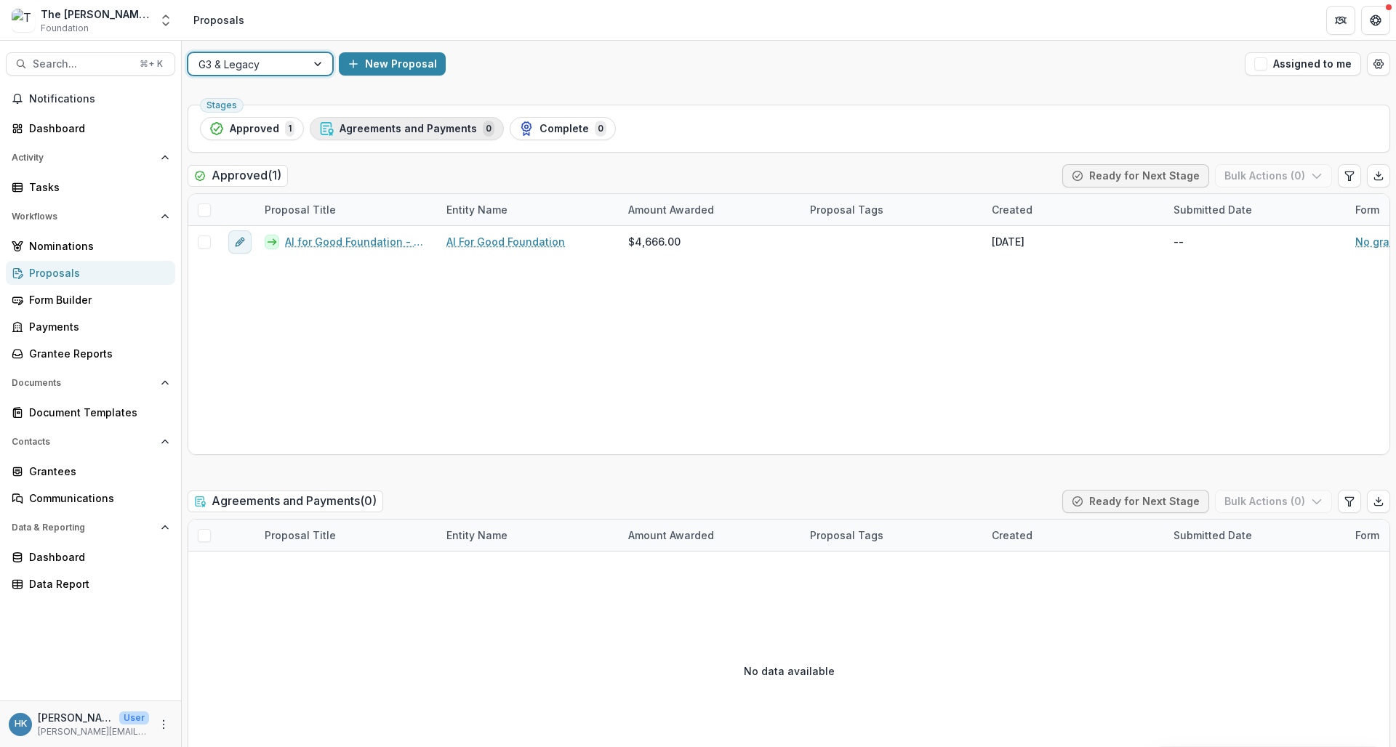
click at [356, 124] on span "Agreements and Payments" at bounding box center [408, 129] width 137 height 12
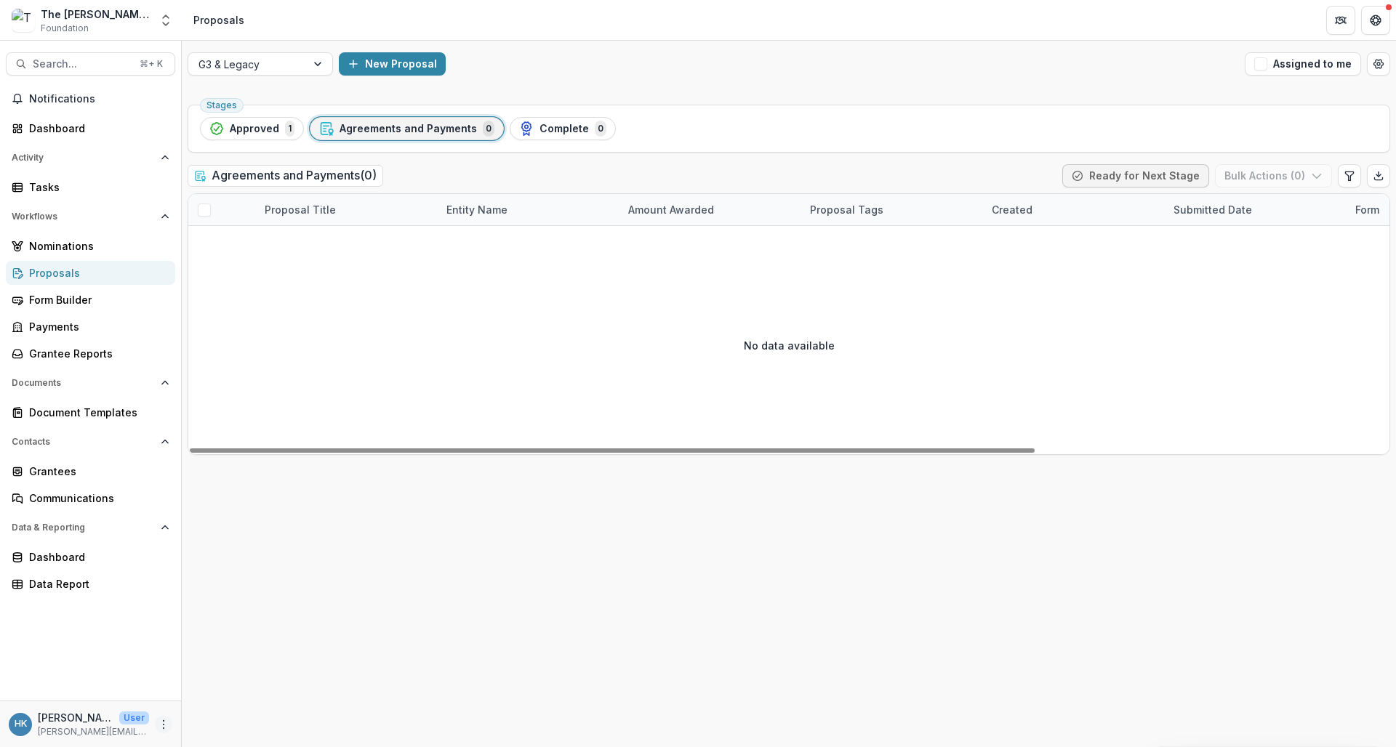
click at [164, 722] on icon "More" at bounding box center [164, 725] width 12 height 12
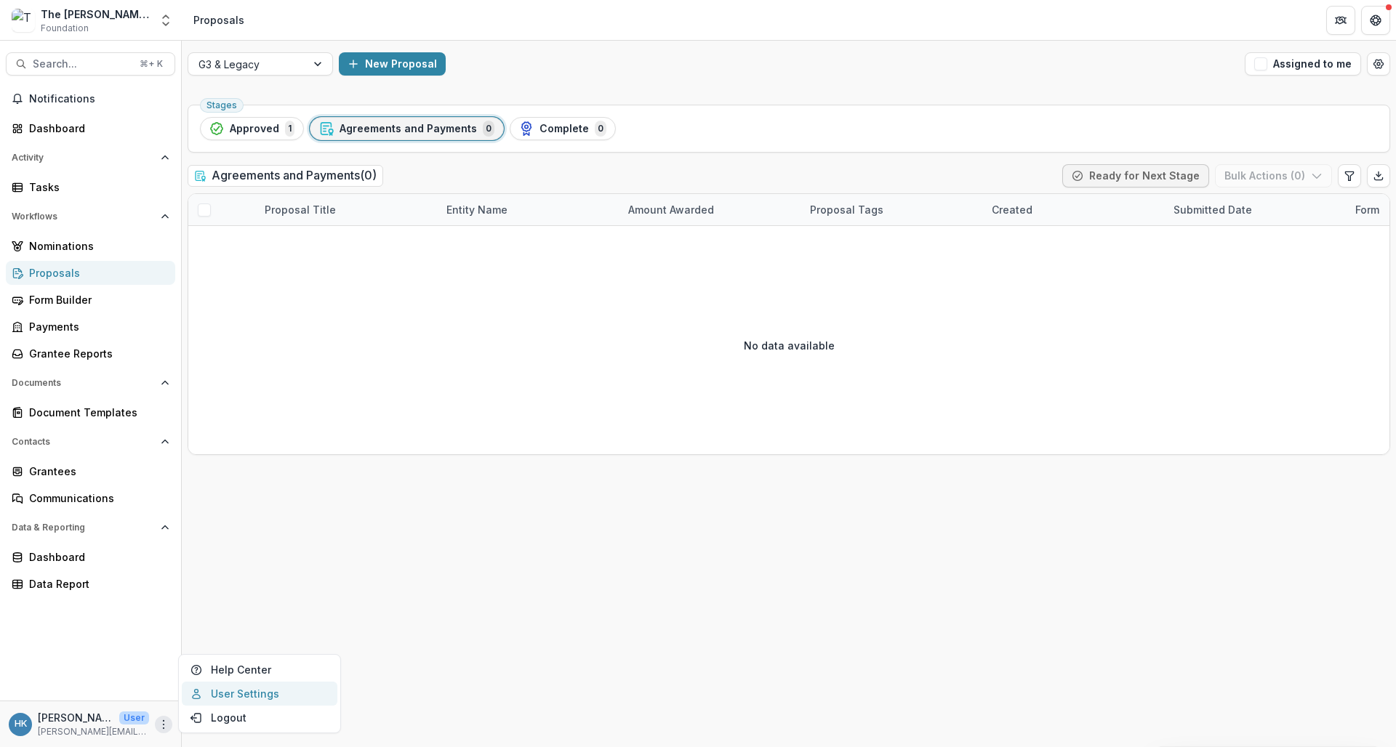
click at [239, 698] on link "User Settings" at bounding box center [260, 694] width 156 height 24
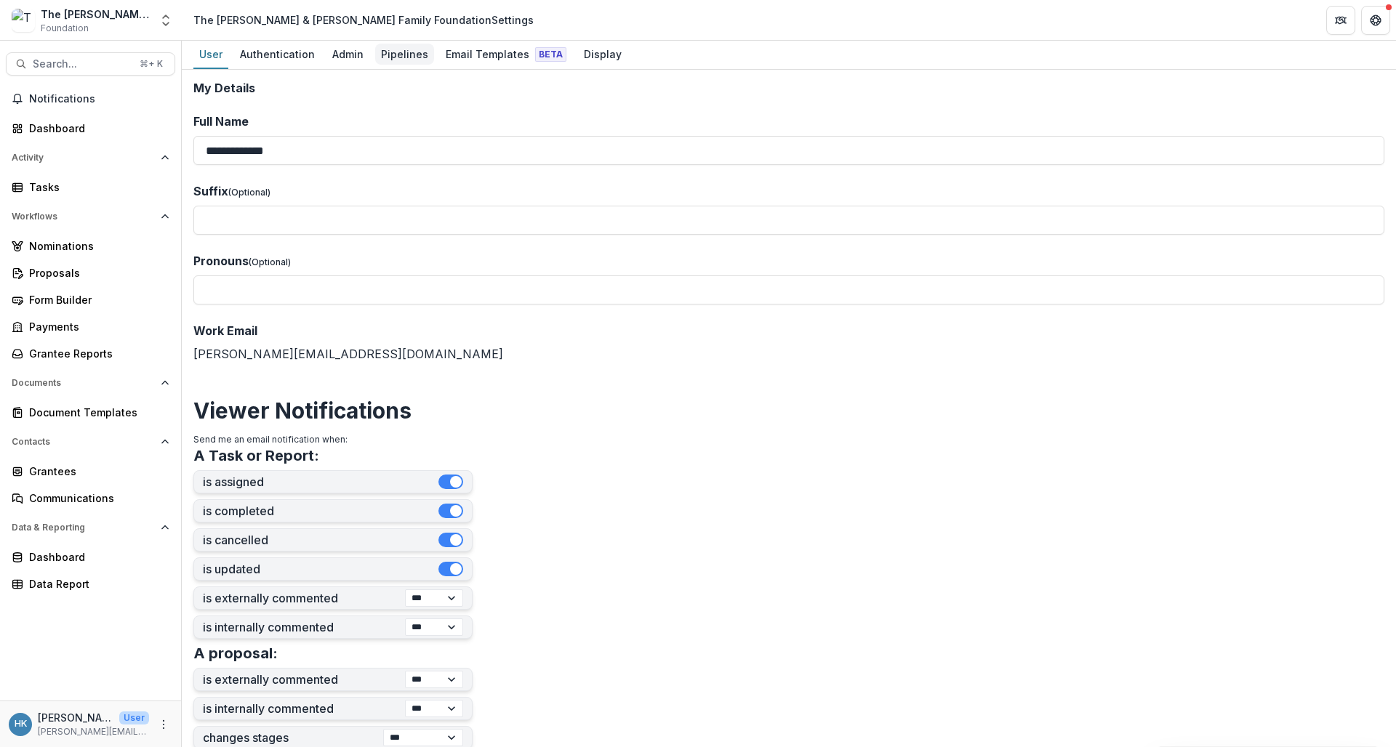
click at [416, 53] on div "Pipelines" at bounding box center [404, 54] width 59 height 21
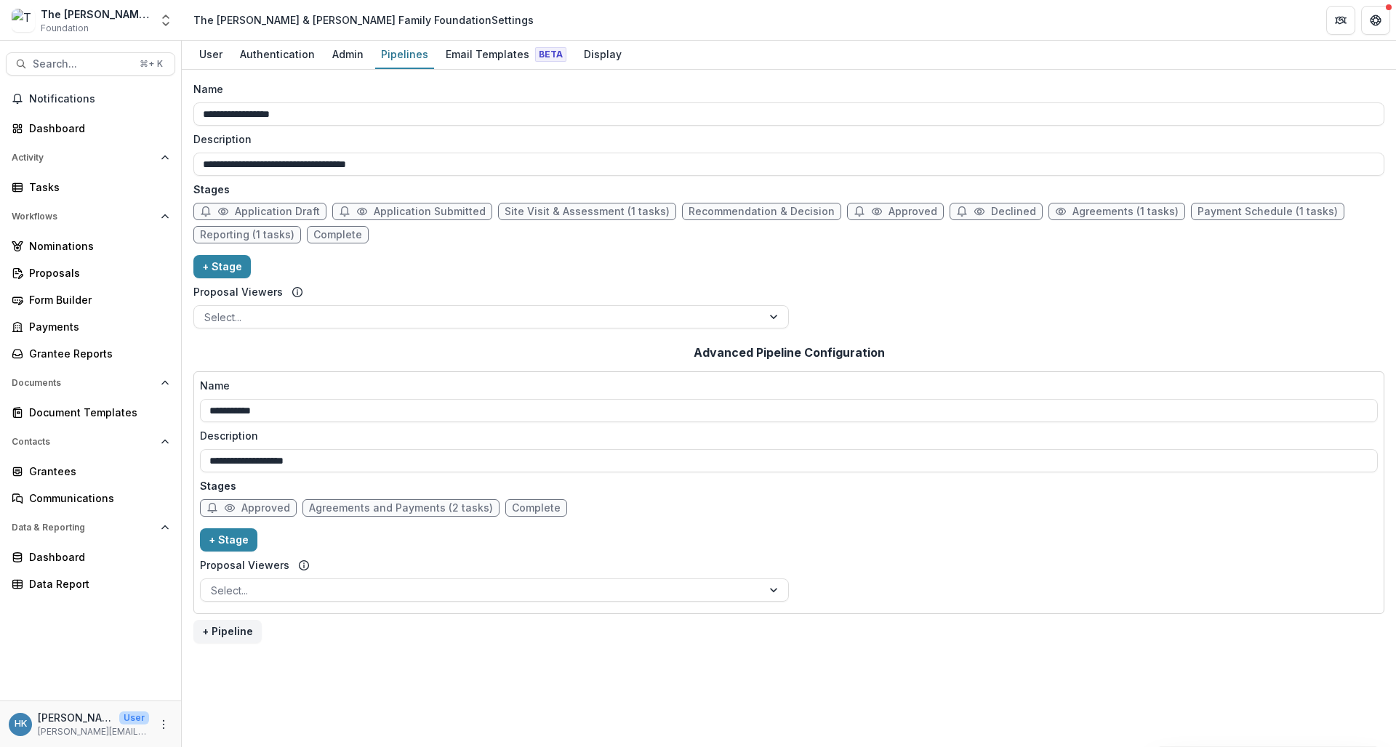
click at [358, 515] on span "Agreements and Payments (2 tasks)" at bounding box center [400, 508] width 197 height 17
click at [350, 510] on span "Agreements and Payments (2 tasks)" at bounding box center [401, 508] width 184 height 12
select select "********"
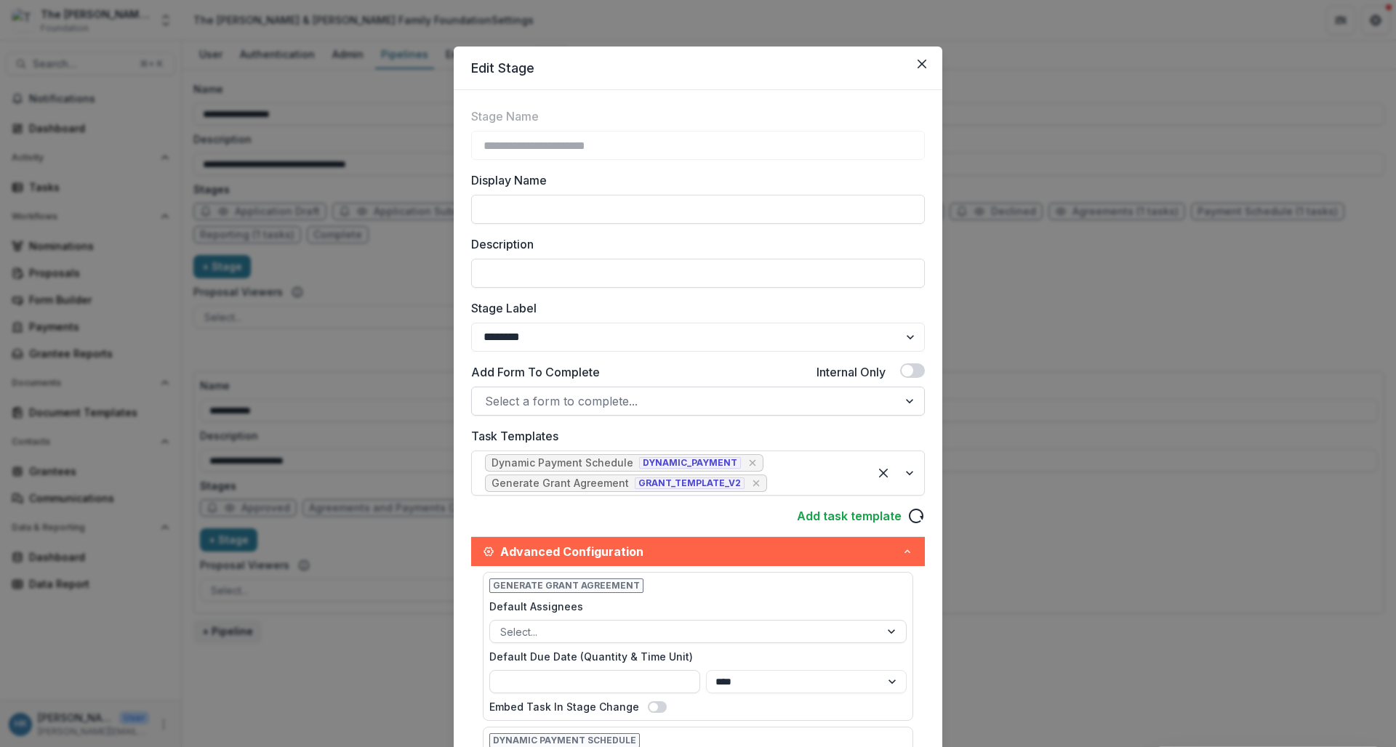
click at [668, 400] on div at bounding box center [685, 401] width 400 height 20
click at [744, 233] on div "**********" at bounding box center [698, 546] width 454 height 877
click at [921, 61] on icon "Close" at bounding box center [922, 64] width 9 height 9
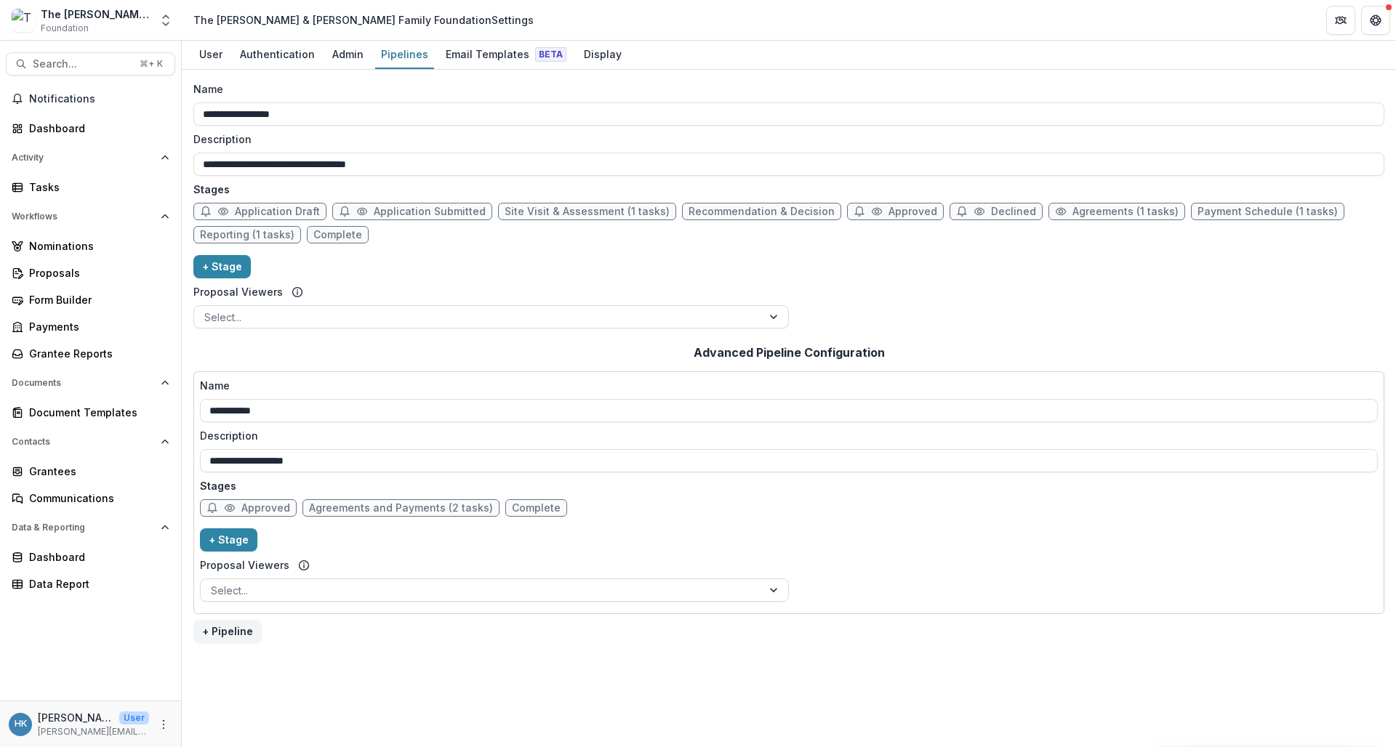
click at [1073, 214] on span "Agreements (1 tasks)" at bounding box center [1126, 212] width 106 height 12
select select "********"
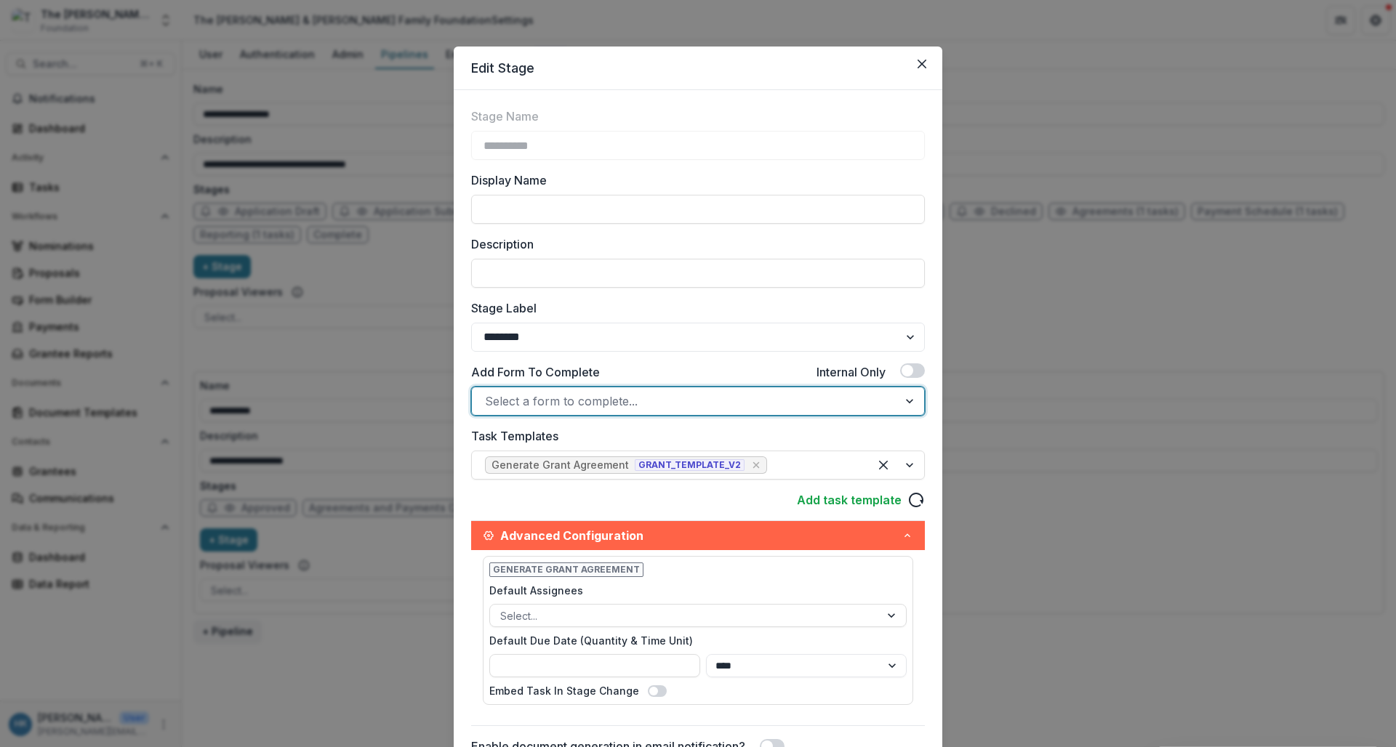
click at [591, 402] on div "Select a form to complete..." at bounding box center [685, 401] width 400 height 17
click at [918, 65] on icon "Close" at bounding box center [922, 64] width 9 height 9
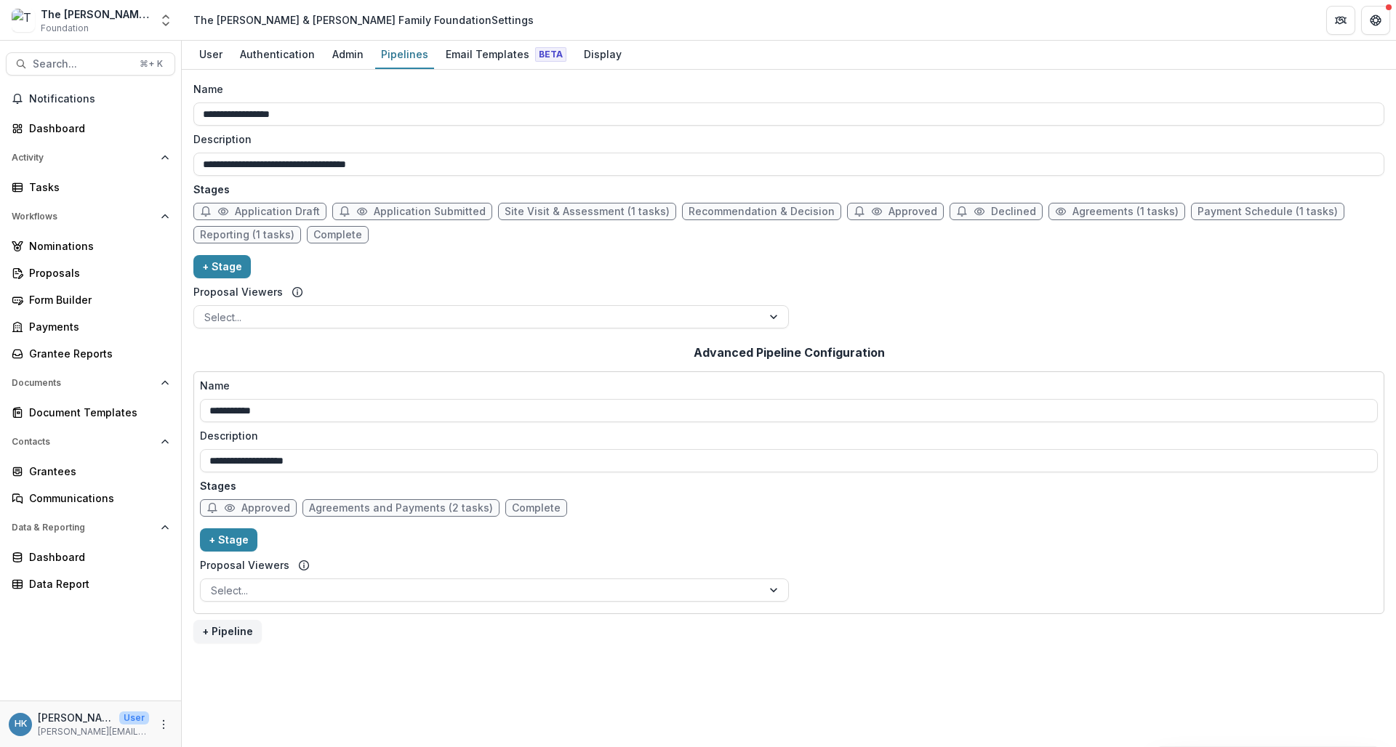
click at [1097, 213] on span "Agreements (1 tasks)" at bounding box center [1126, 212] width 106 height 12
select select "********"
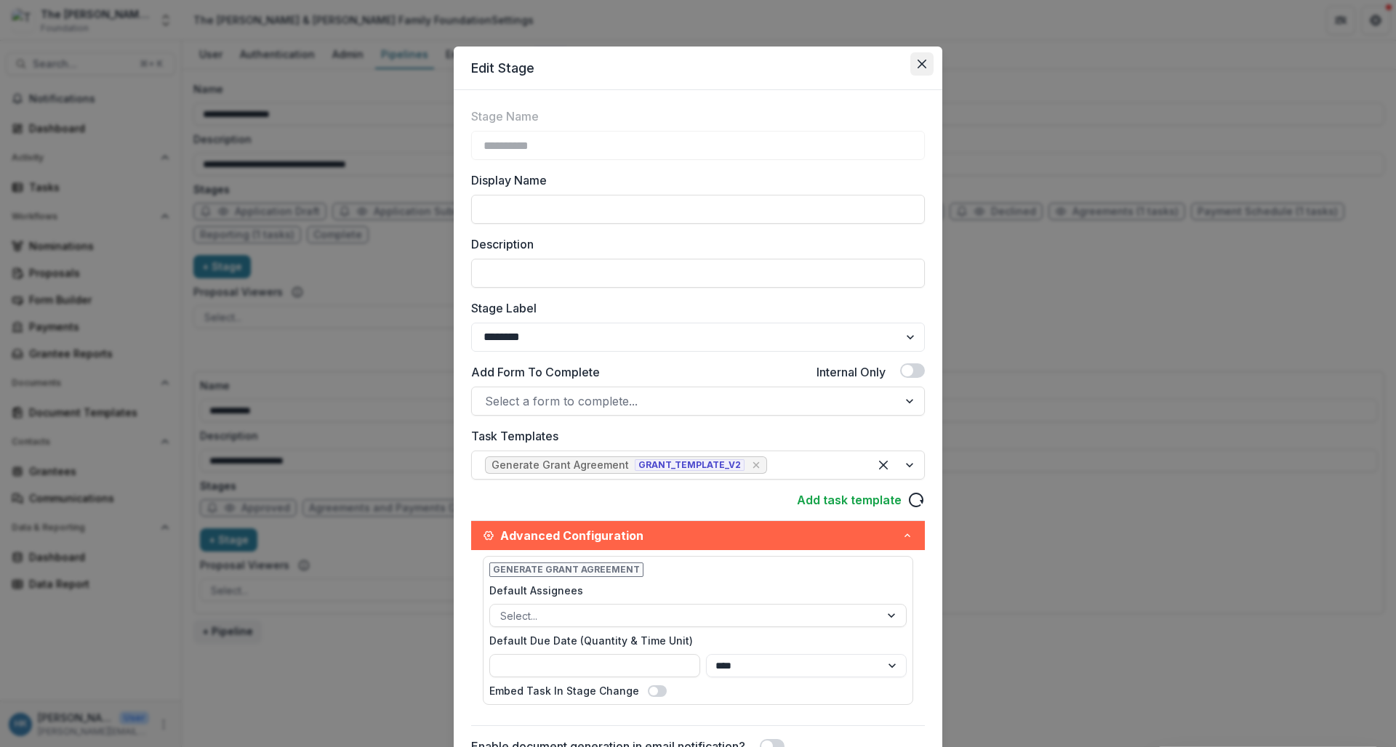
click at [913, 57] on button "Close" at bounding box center [921, 63] width 23 height 23
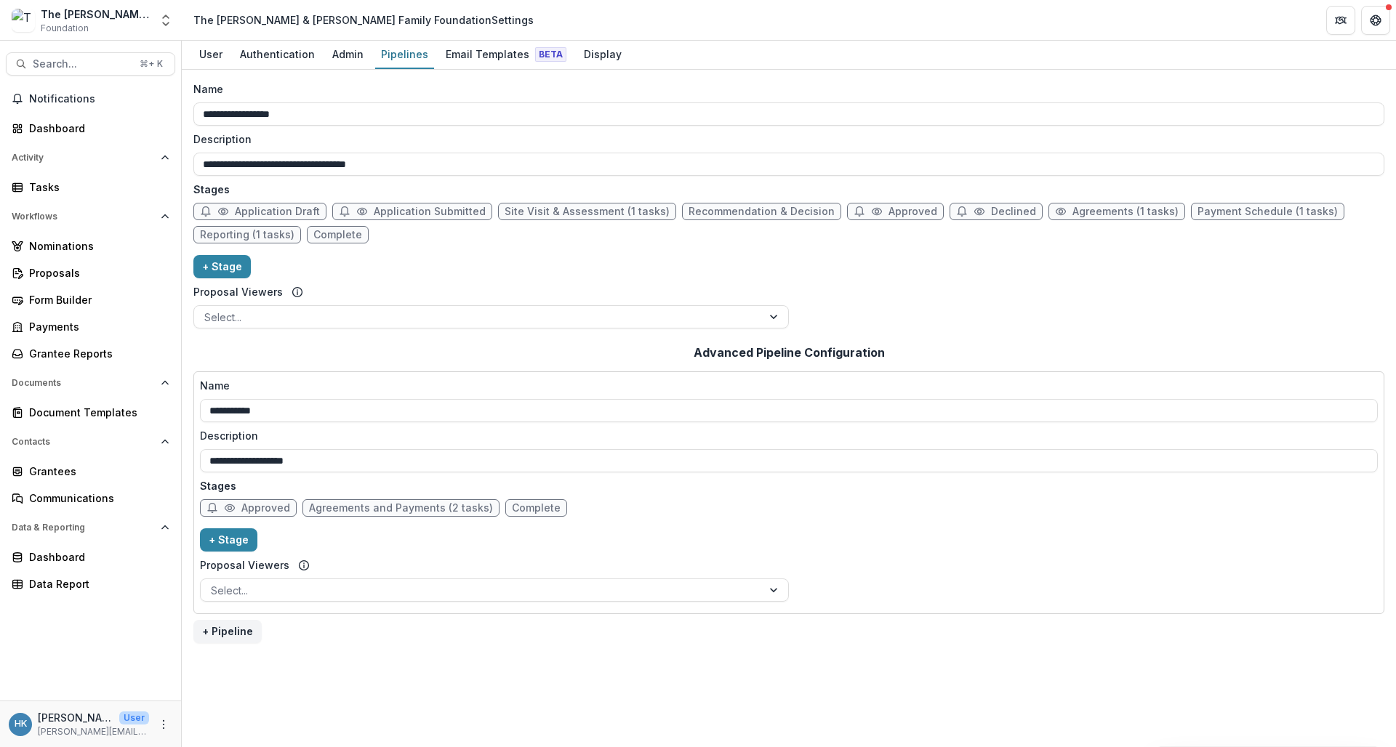
click at [346, 511] on span "Agreements and Payments (2 tasks)" at bounding box center [401, 508] width 184 height 12
select select "********"
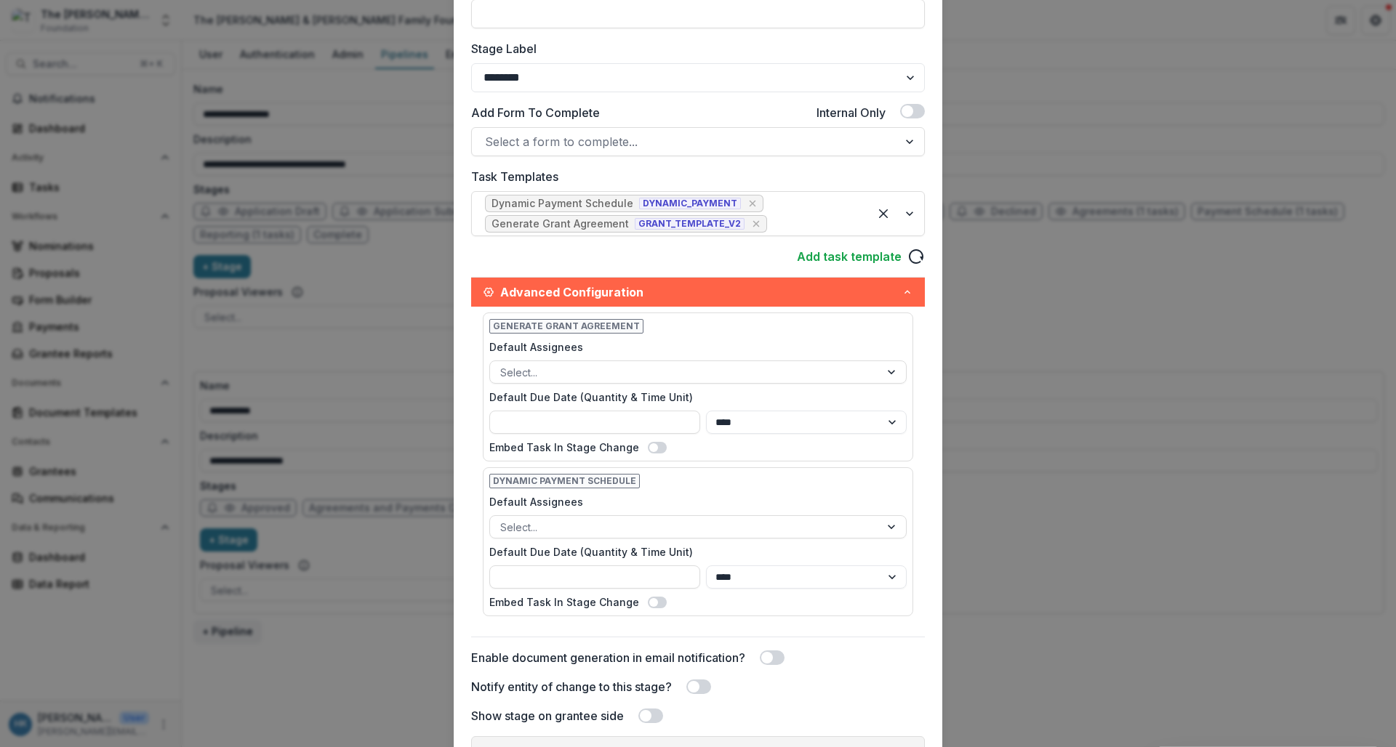
scroll to position [258, 0]
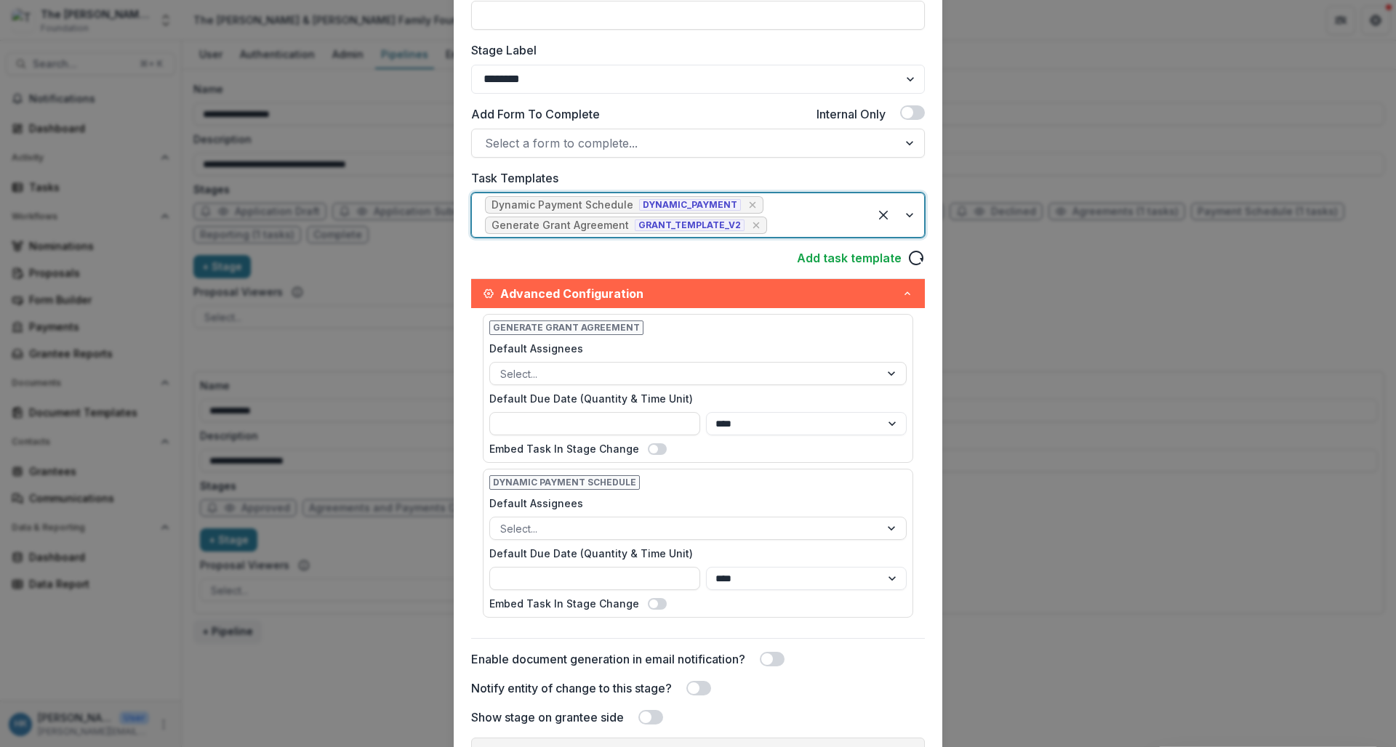
click at [704, 225] on span "GRANT_TEMPLATE_V2" at bounding box center [690, 226] width 110 height 12
click at [984, 108] on div "**********" at bounding box center [698, 373] width 1396 height 747
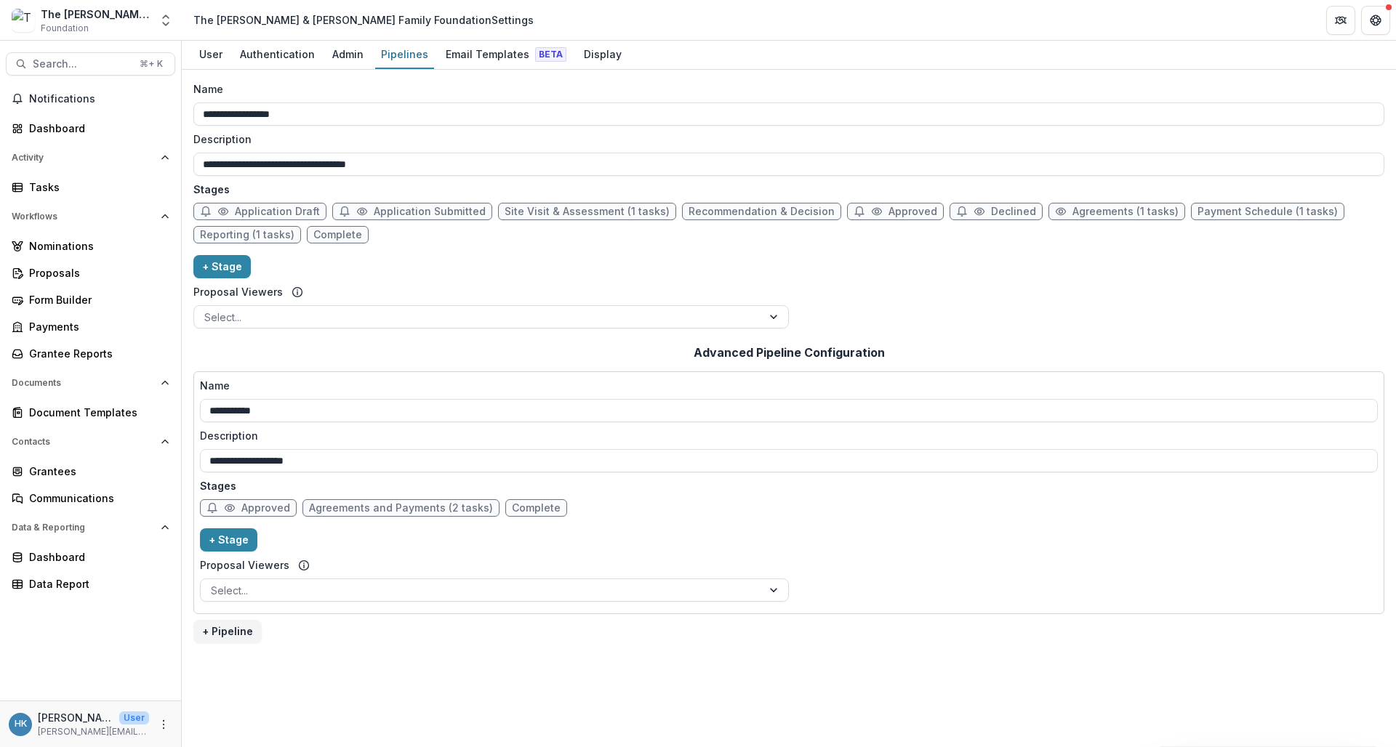
click at [1108, 214] on span "Agreements (1 tasks)" at bounding box center [1126, 212] width 106 height 12
select select "********"
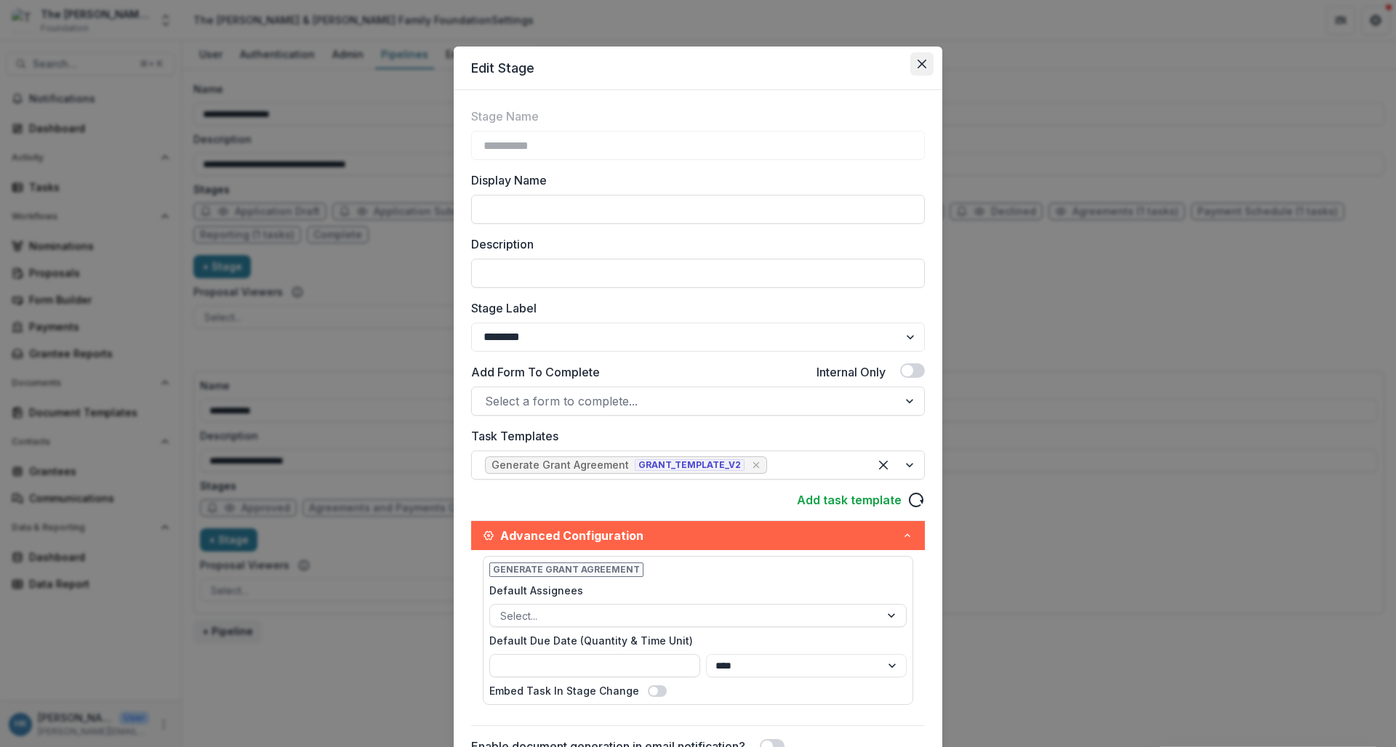
click at [910, 55] on button "Close" at bounding box center [921, 63] width 23 height 23
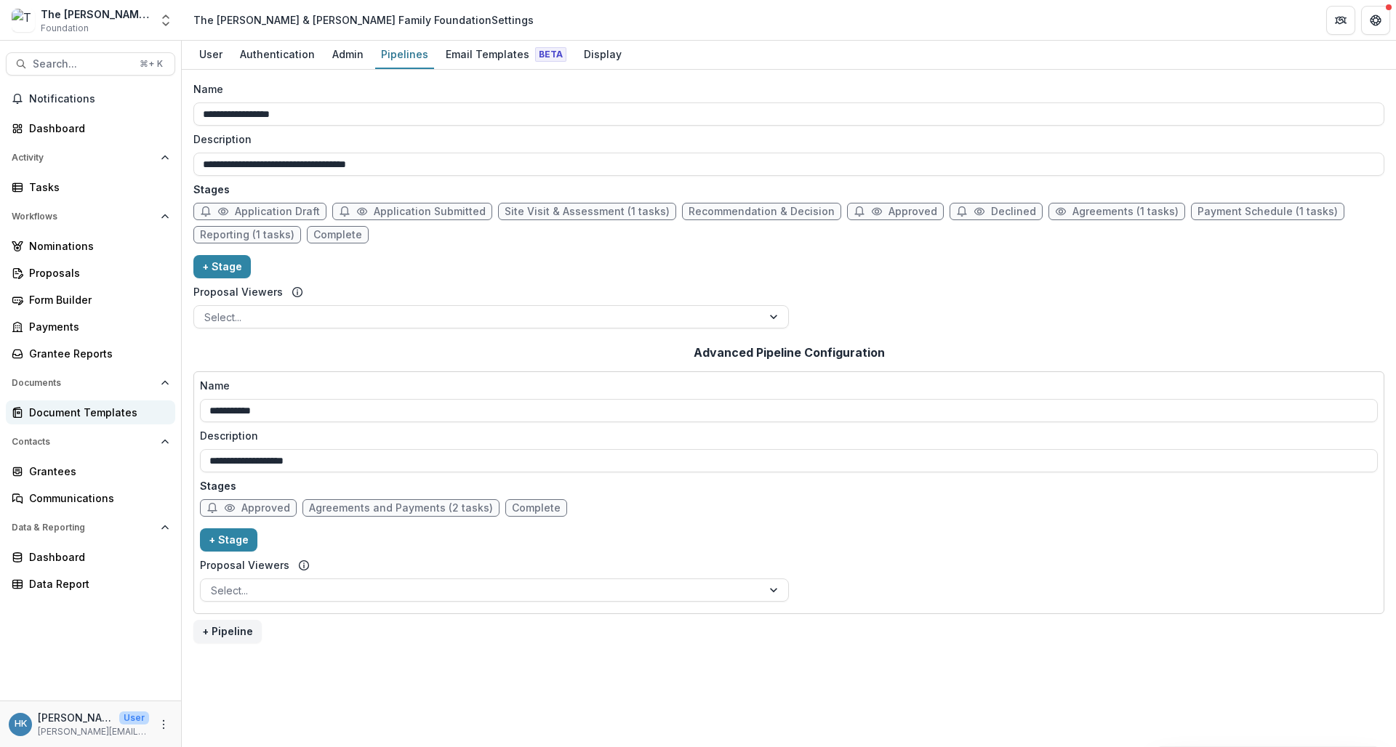
click at [78, 404] on link "Document Templates" at bounding box center [90, 413] width 169 height 24
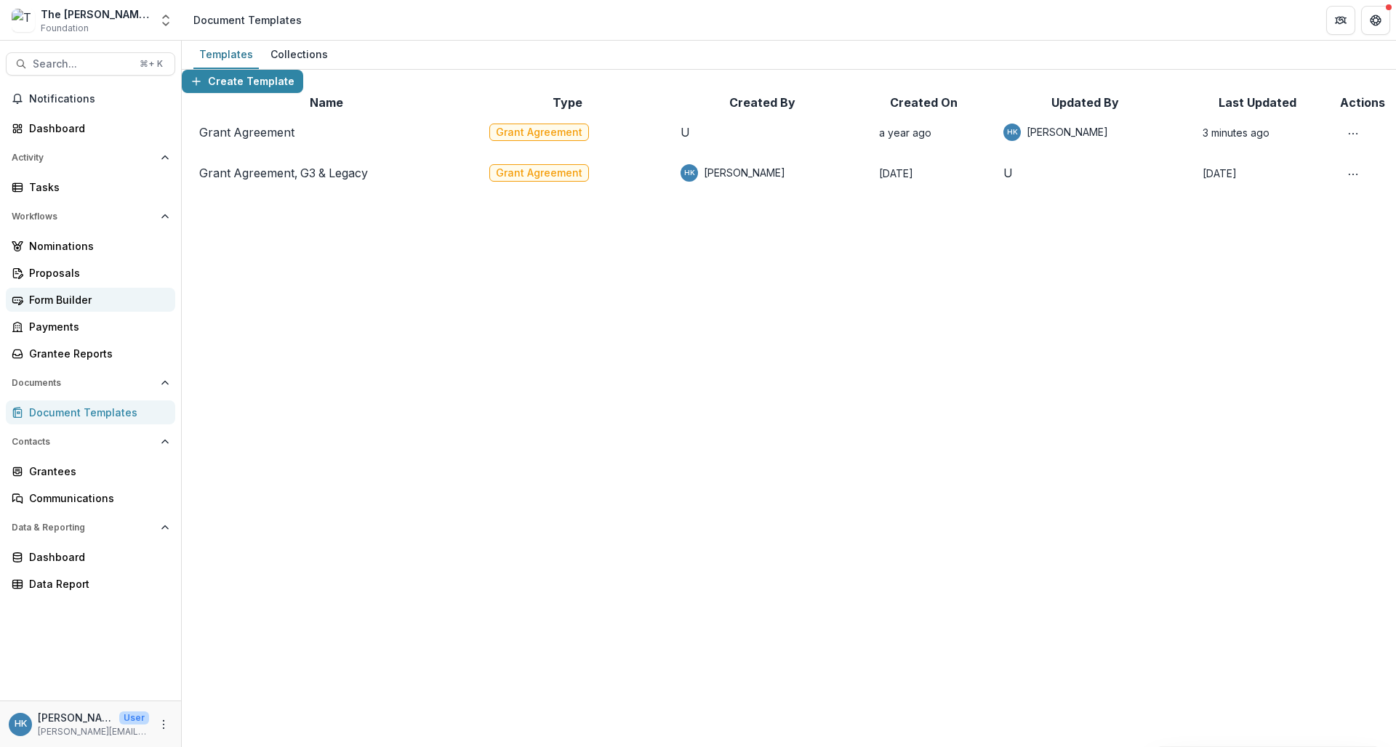
click at [57, 297] on div "Form Builder" at bounding box center [96, 299] width 135 height 15
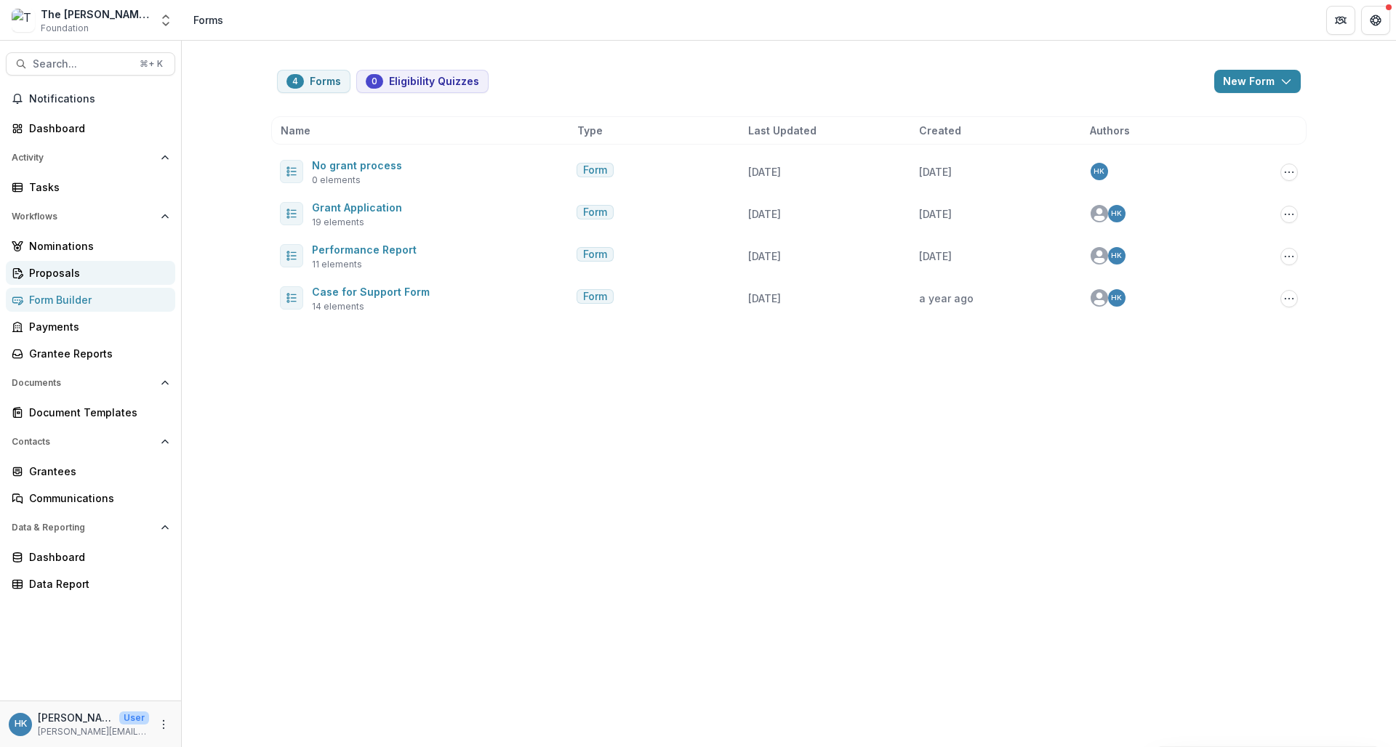
click at [59, 271] on div "Proposals" at bounding box center [96, 272] width 135 height 15
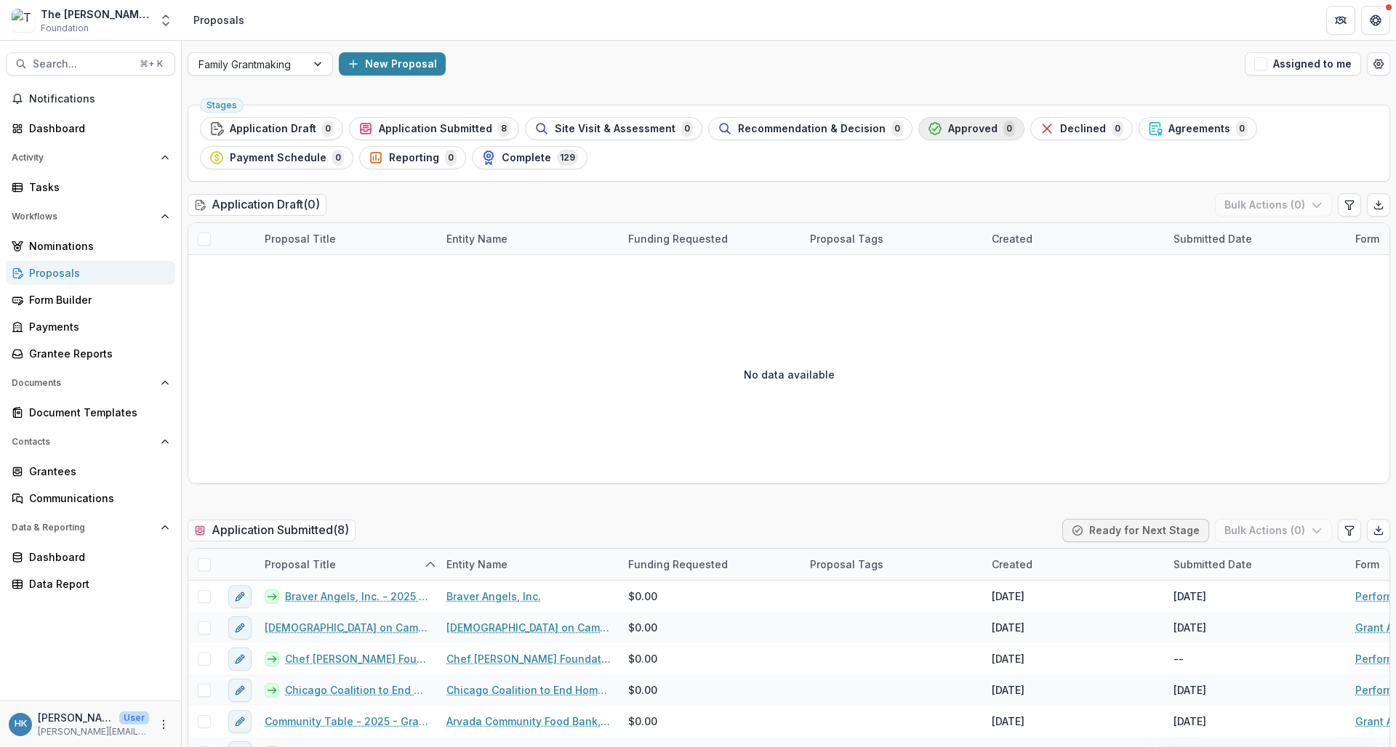
click at [976, 138] on button "Approved 0" at bounding box center [971, 128] width 106 height 23
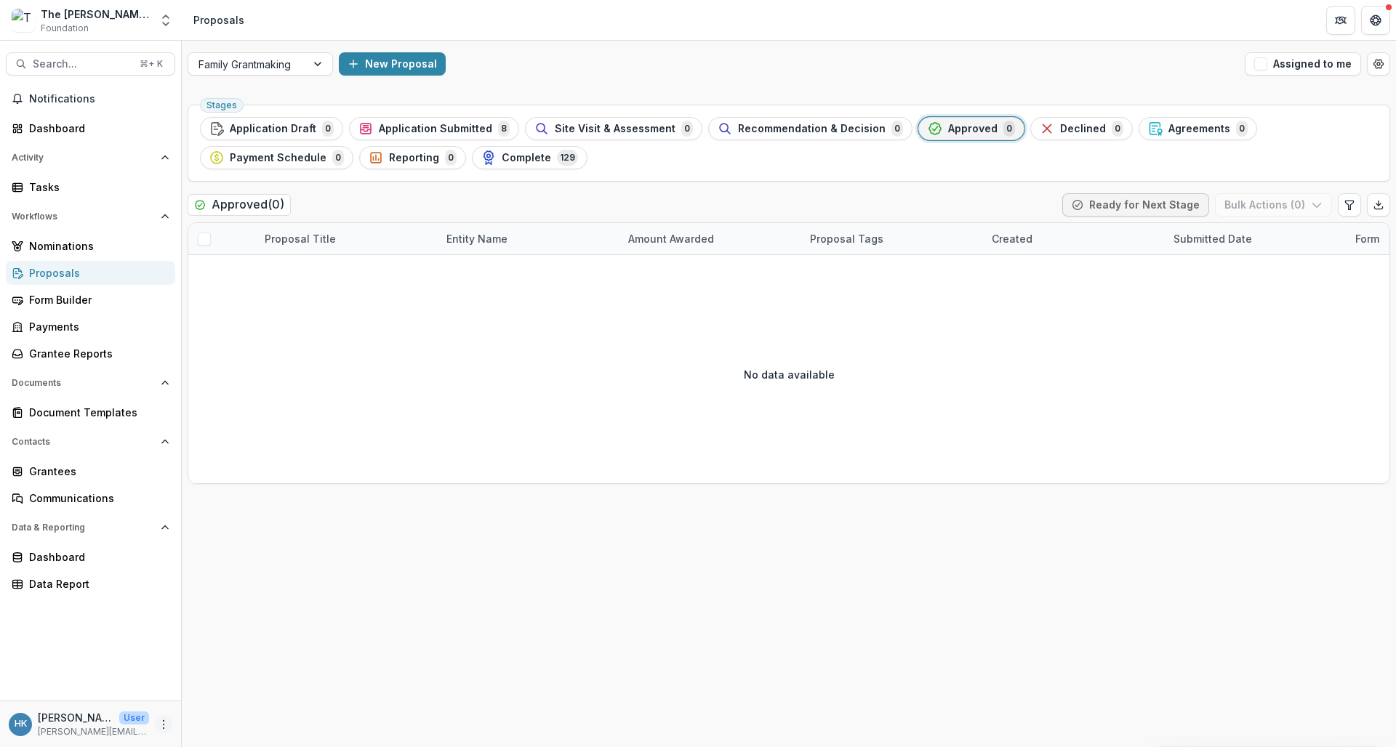
click at [169, 726] on icon "More" at bounding box center [164, 725] width 12 height 12
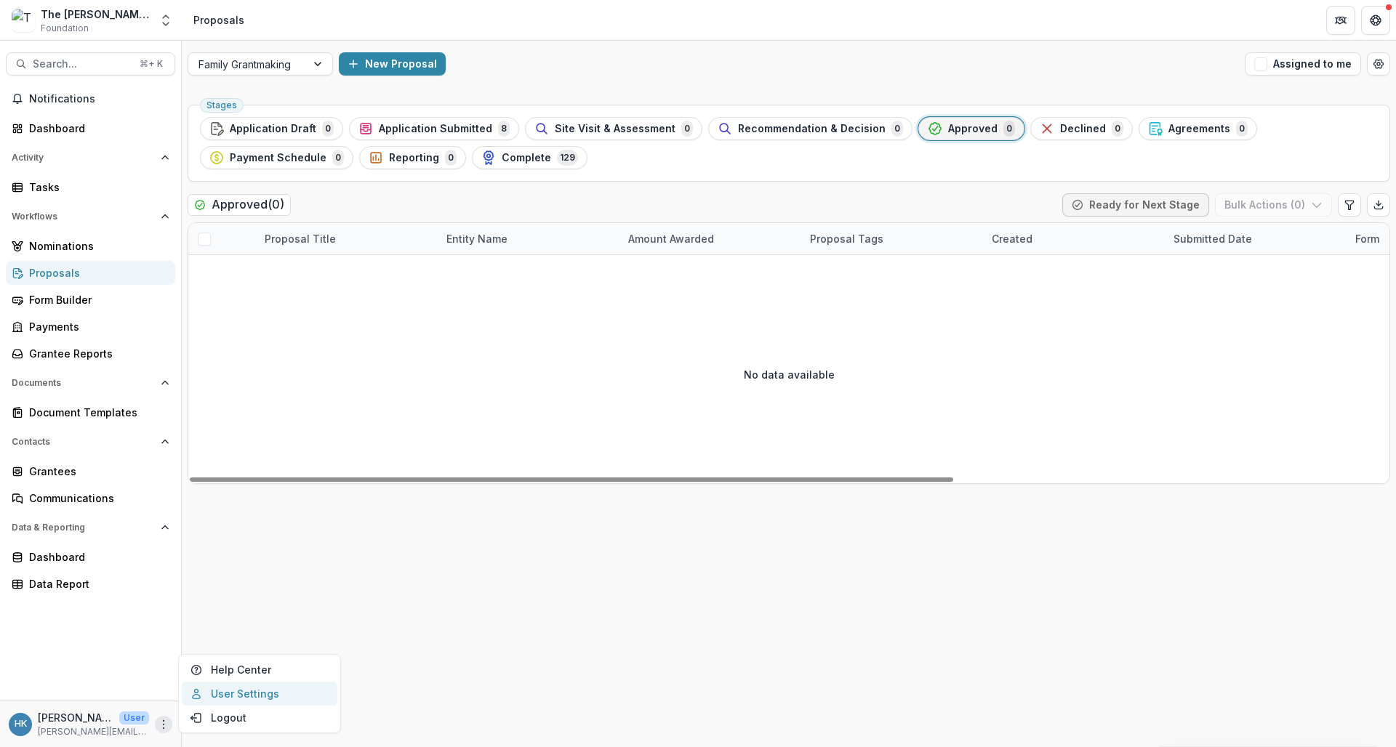
click at [242, 694] on link "User Settings" at bounding box center [260, 694] width 156 height 24
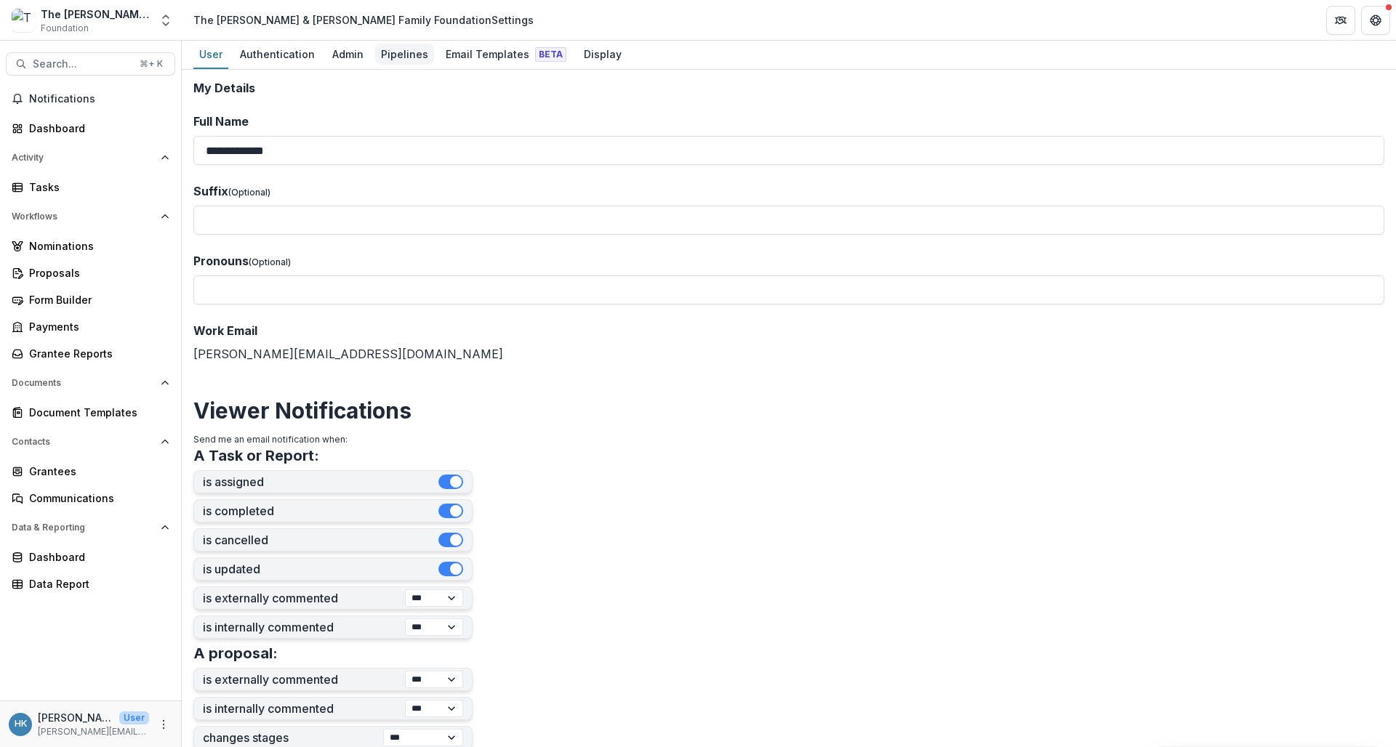
click at [387, 55] on div "Pipelines" at bounding box center [404, 54] width 59 height 21
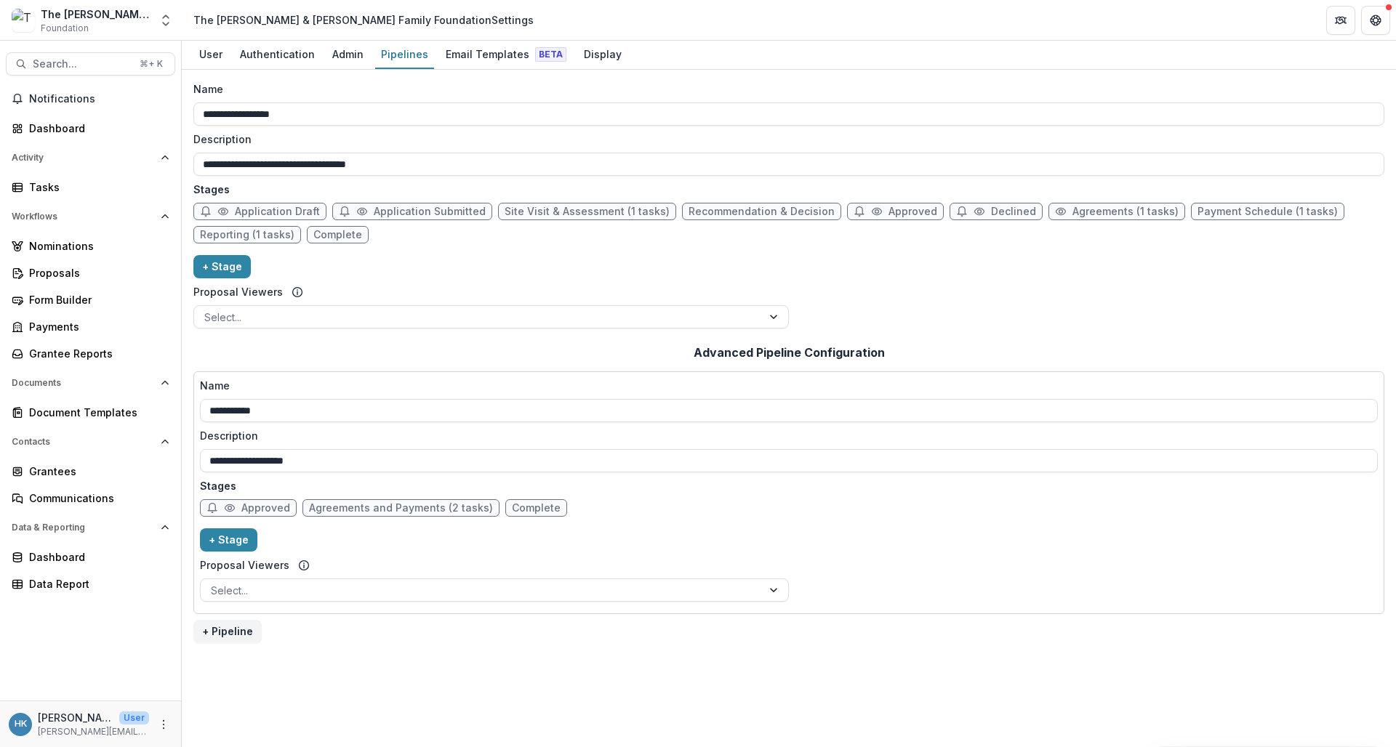
click at [1073, 215] on span "Agreements (1 tasks)" at bounding box center [1126, 212] width 106 height 12
select select "********"
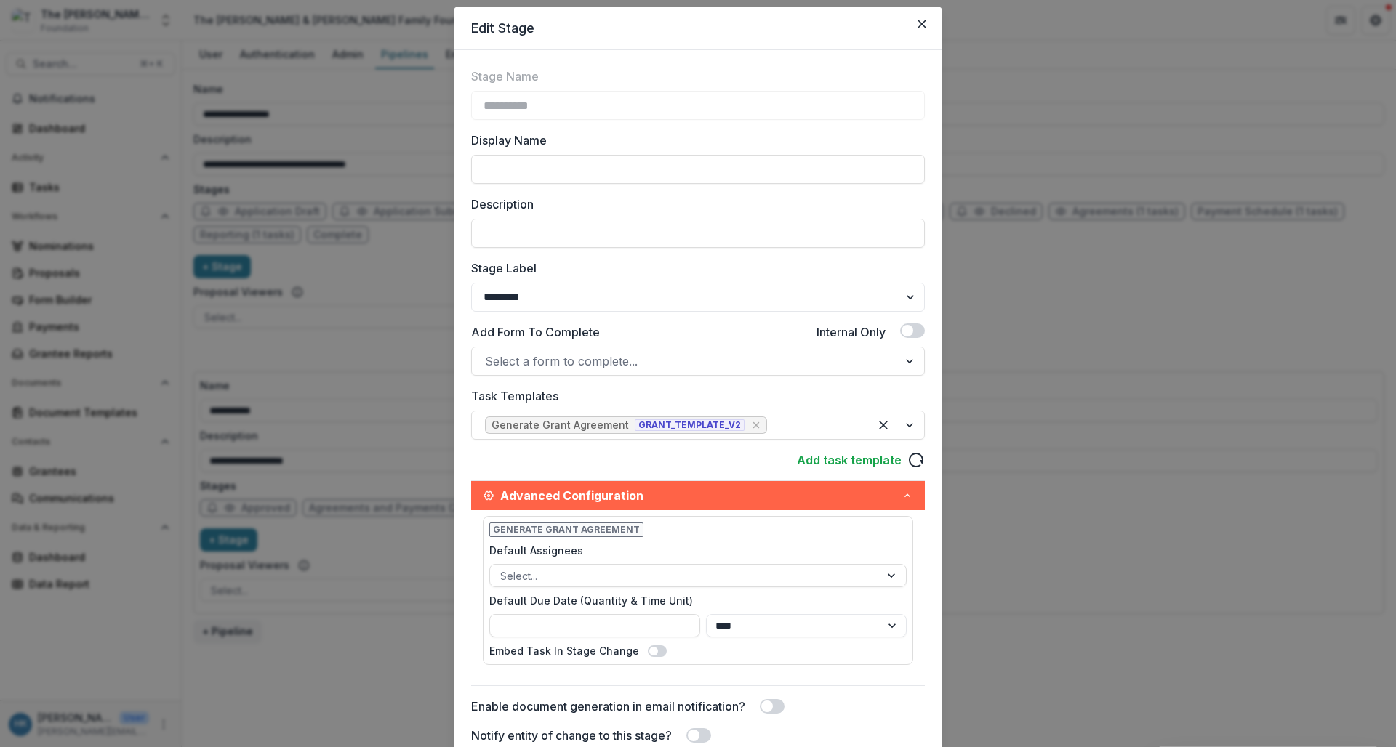
scroll to position [47, 0]
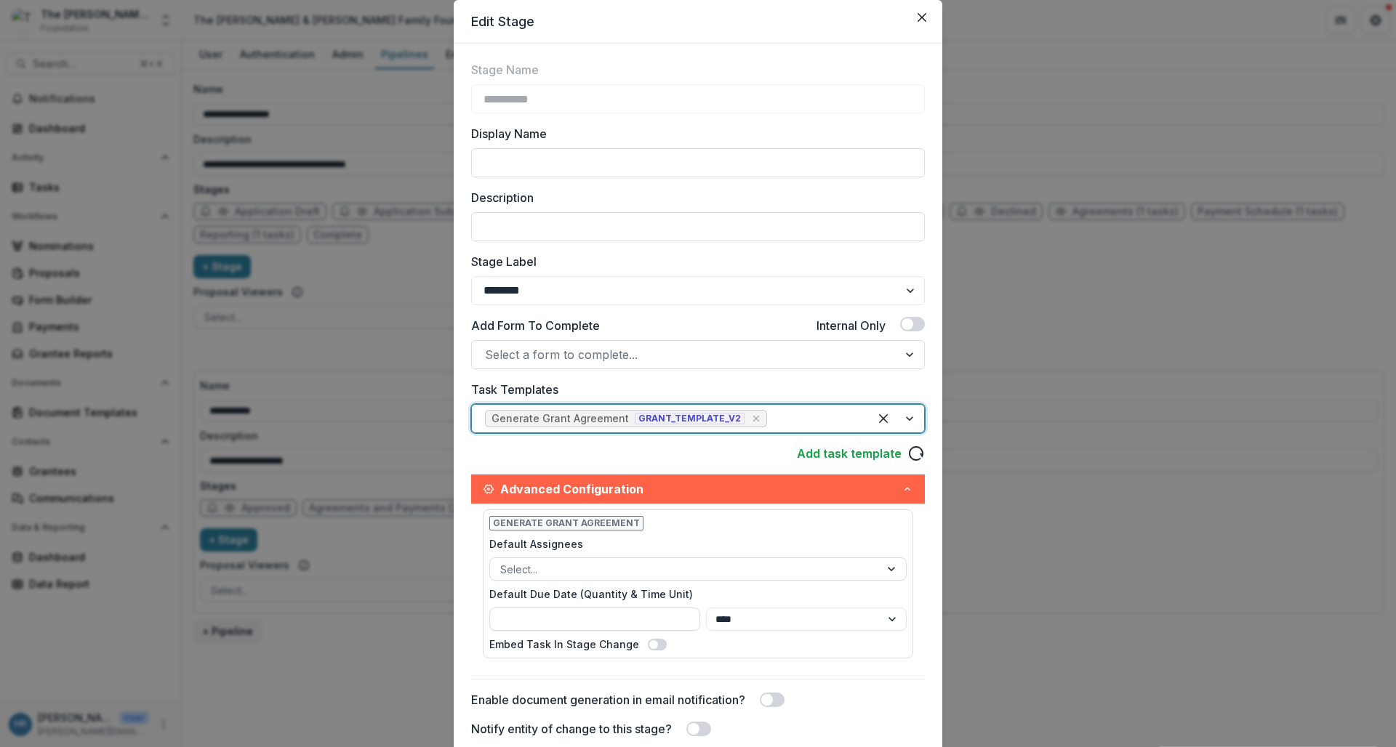
click at [701, 420] on span "GRANT_TEMPLATE_V2" at bounding box center [690, 419] width 110 height 12
click at [762, 382] on label "Task Templates" at bounding box center [693, 389] width 445 height 17
click at [770, 410] on input "Task Templates" at bounding box center [772, 418] width 4 height 17
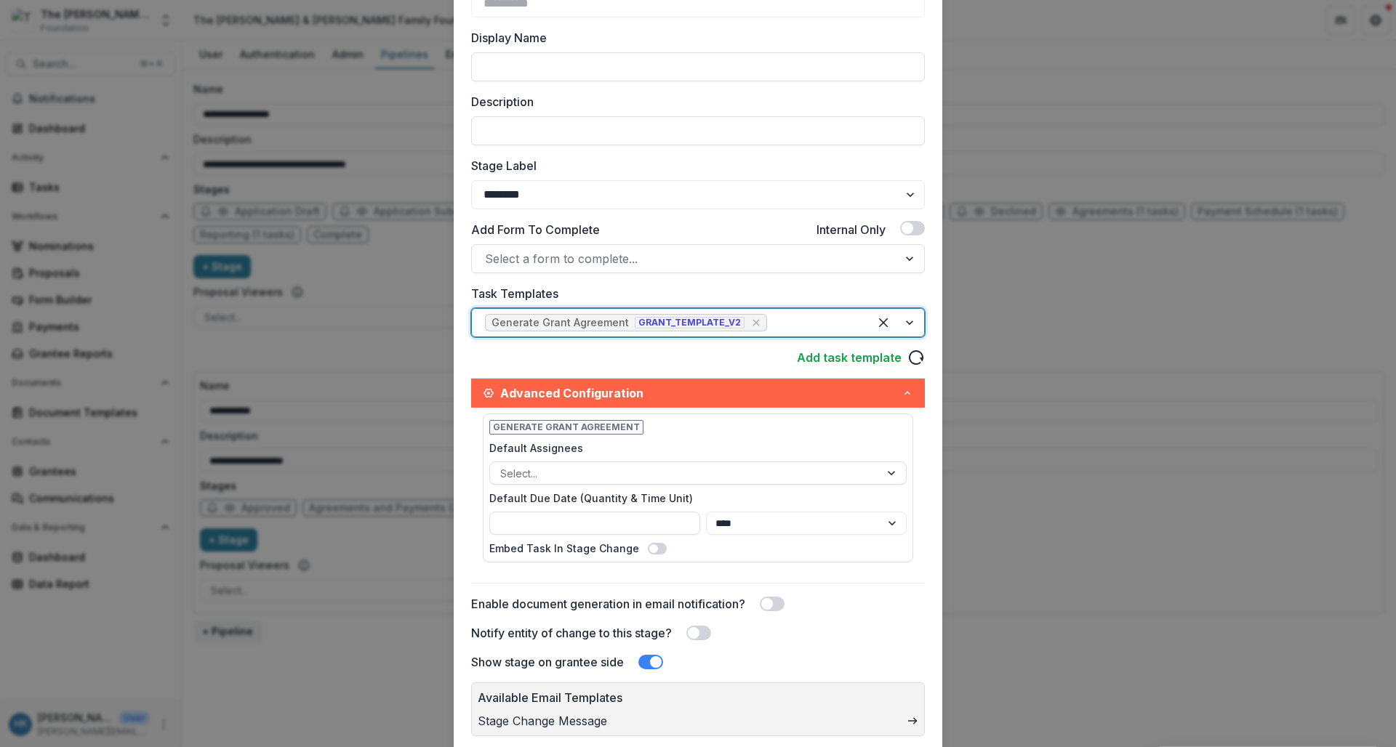
scroll to position [145, 0]
click at [702, 315] on span "GRANT_TEMPLATE_V2" at bounding box center [690, 321] width 110 height 12
click at [822, 293] on label "Task Templates" at bounding box center [693, 291] width 445 height 17
click at [774, 312] on input "Task Templates" at bounding box center [772, 320] width 4 height 17
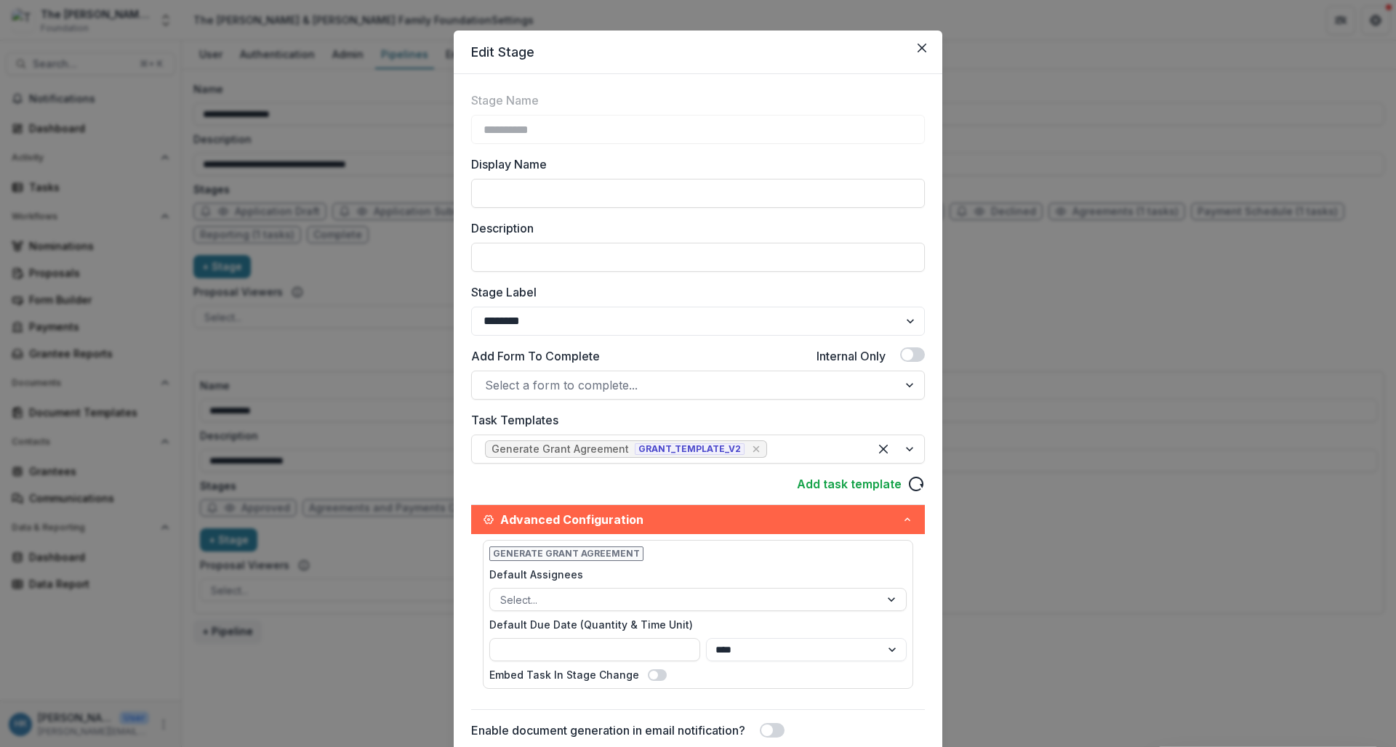
scroll to position [0, 0]
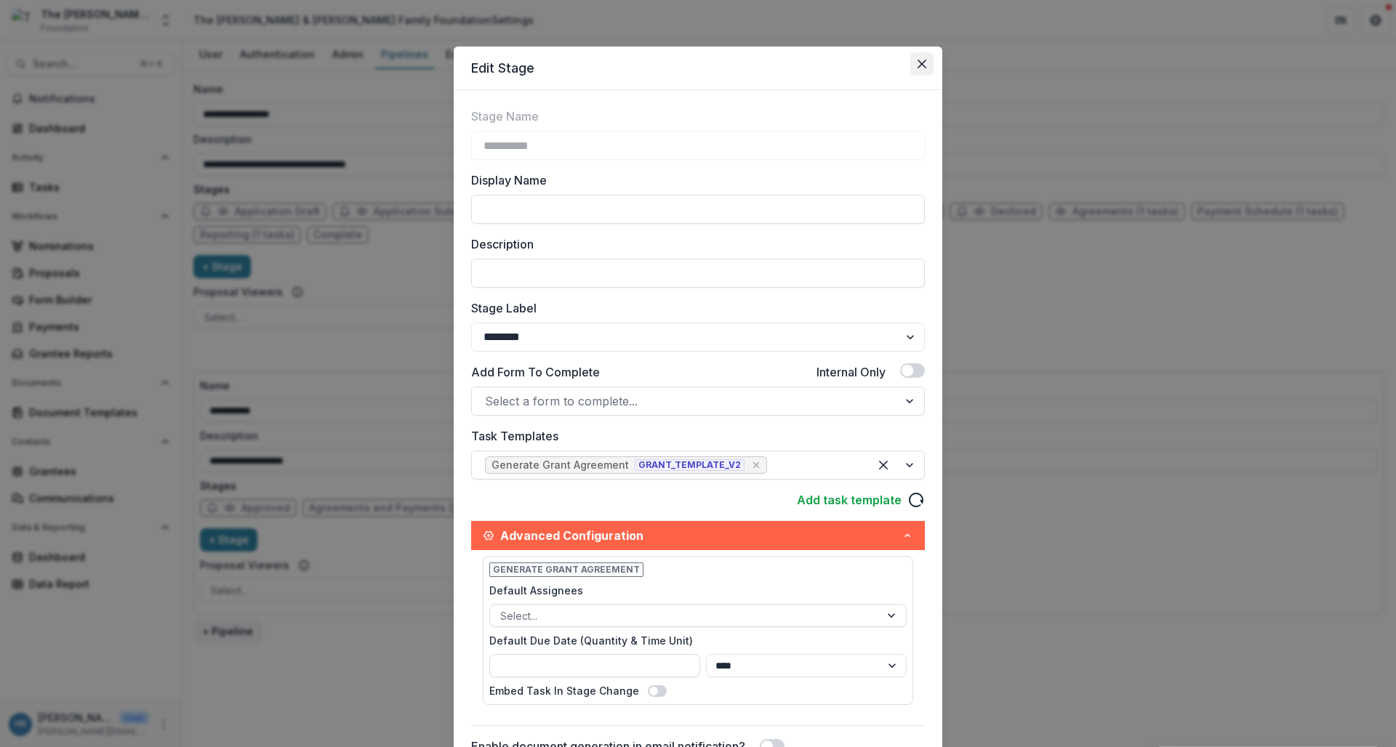
click at [922, 71] on button "Close" at bounding box center [921, 63] width 23 height 23
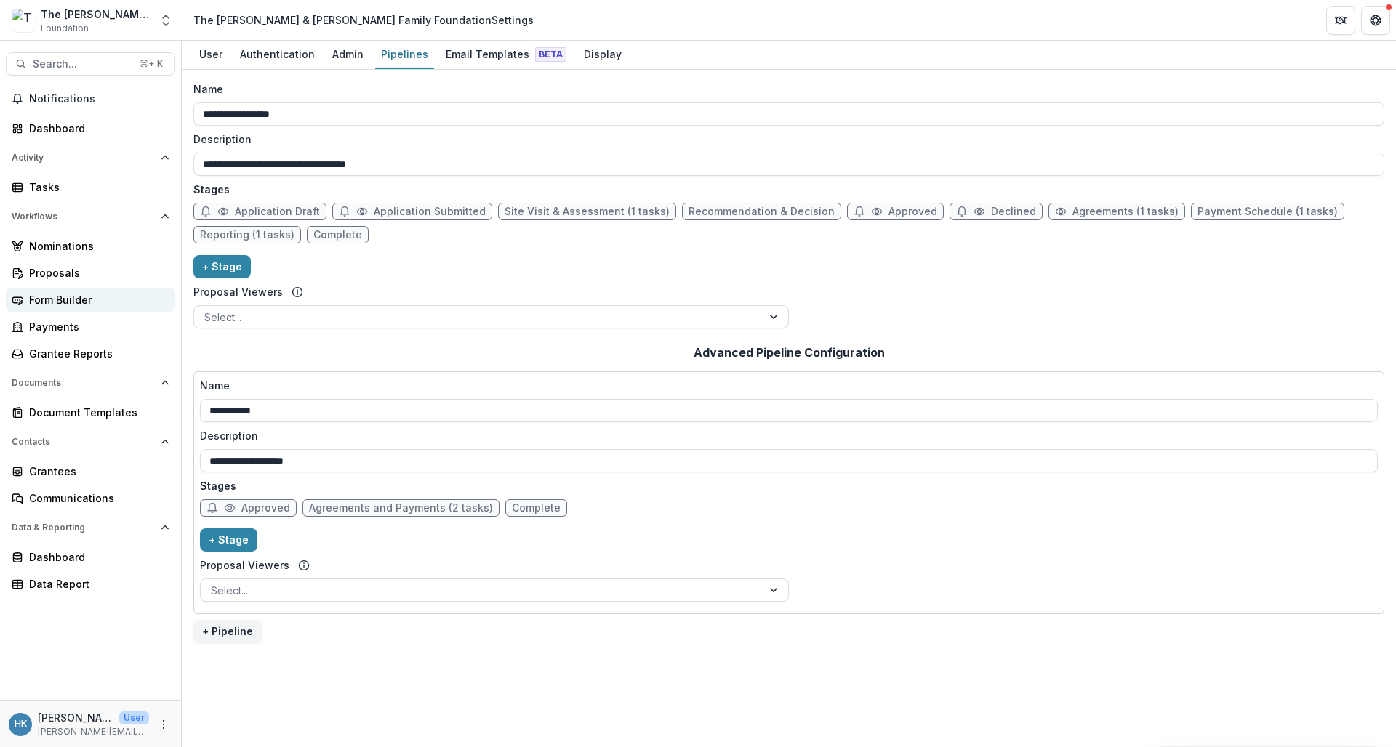
click at [61, 298] on div "Form Builder" at bounding box center [96, 299] width 135 height 15
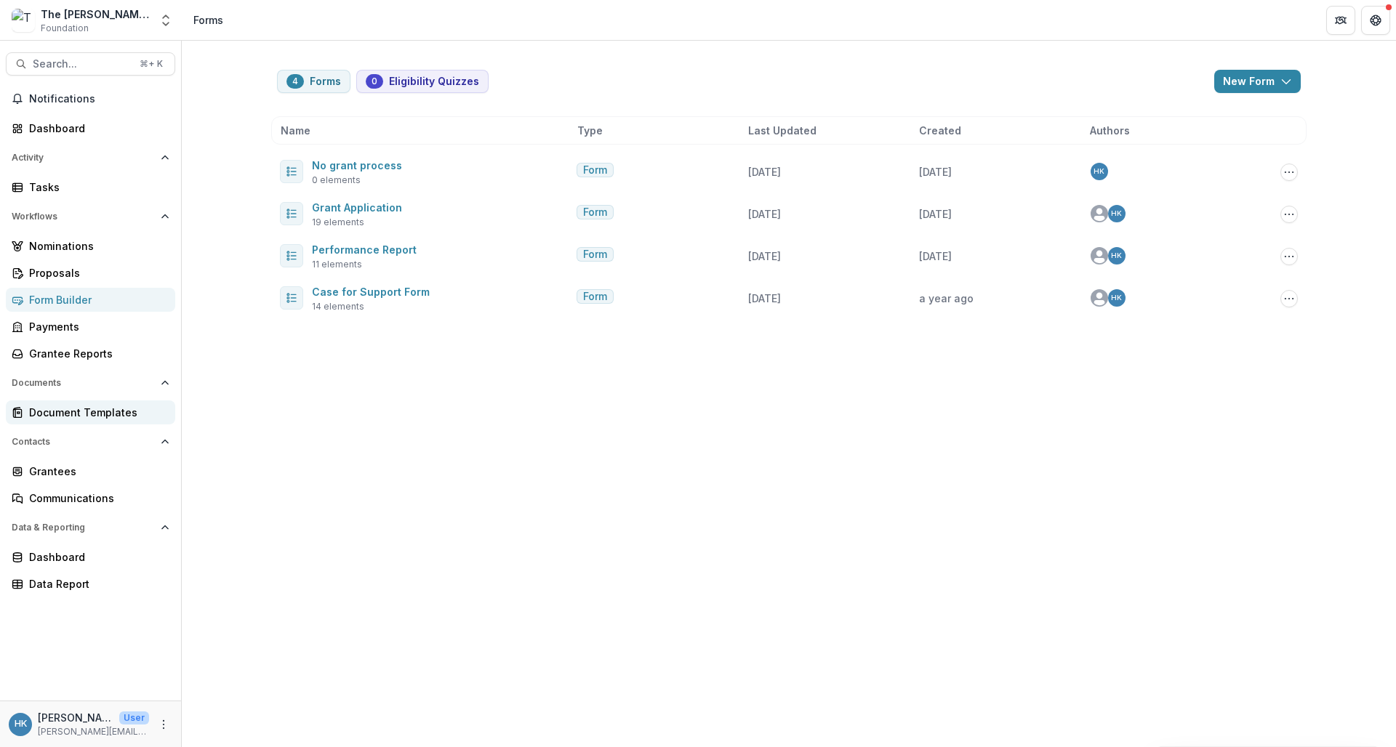
click at [48, 410] on div "Document Templates" at bounding box center [96, 412] width 135 height 15
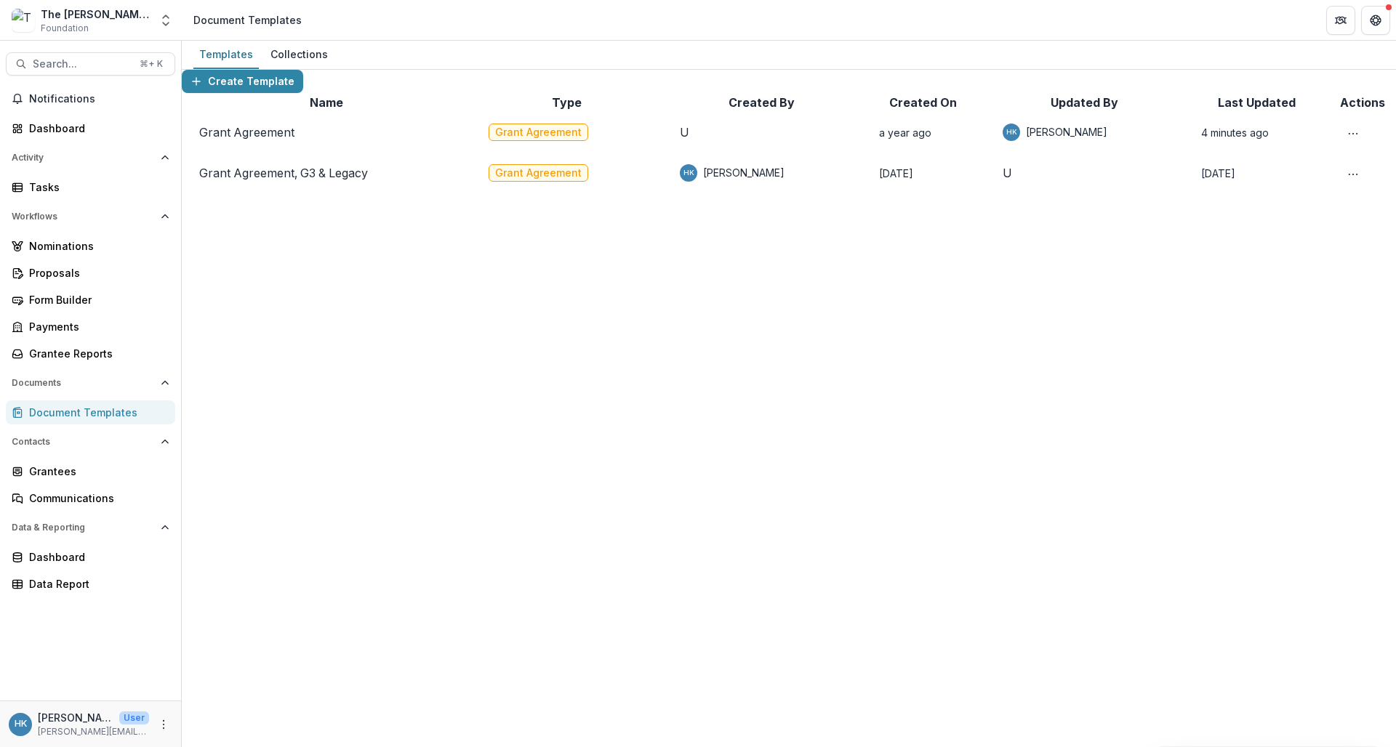
click at [255, 140] on link "Grant Agreement" at bounding box center [246, 132] width 95 height 15
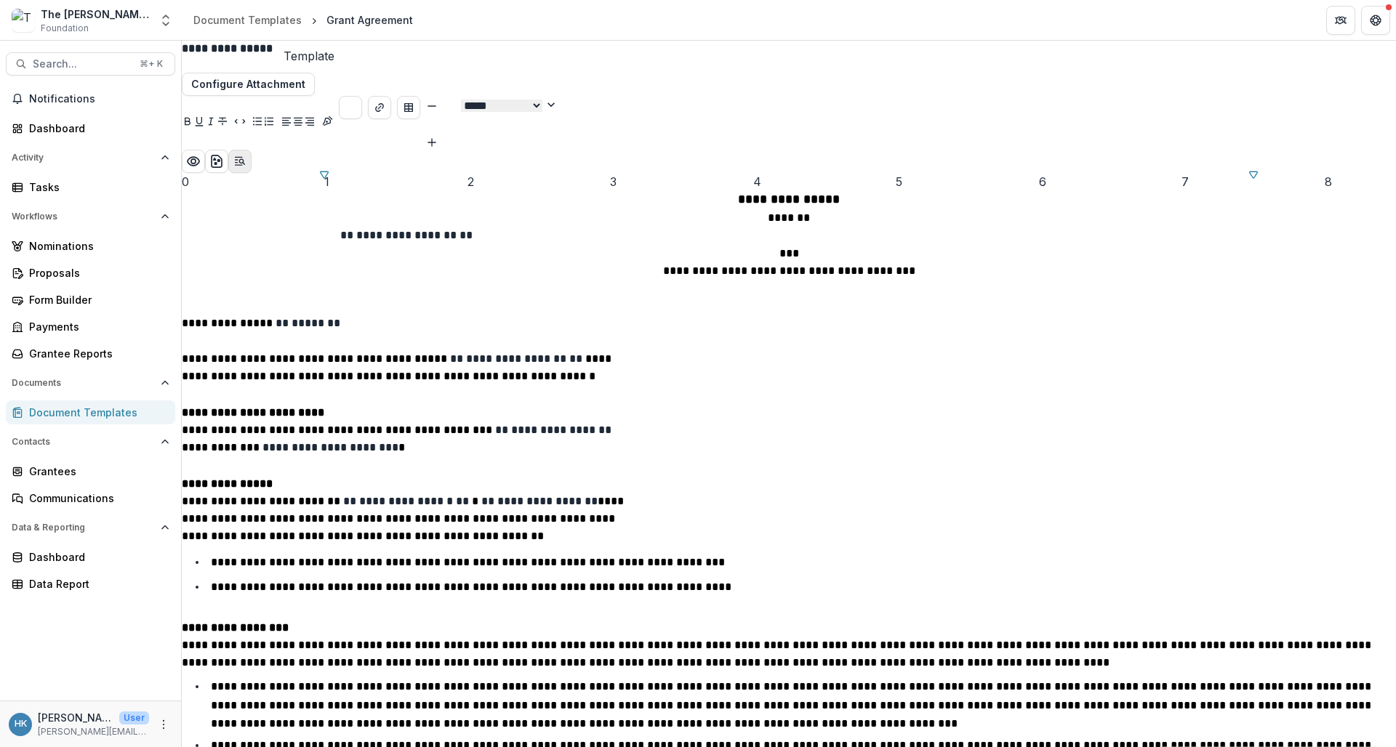
click at [252, 150] on button "Open Editor Sidebar" at bounding box center [239, 161] width 23 height 23
click at [199, 157] on icon "Preview preview-doc.pdf" at bounding box center [194, 161] width 12 height 9
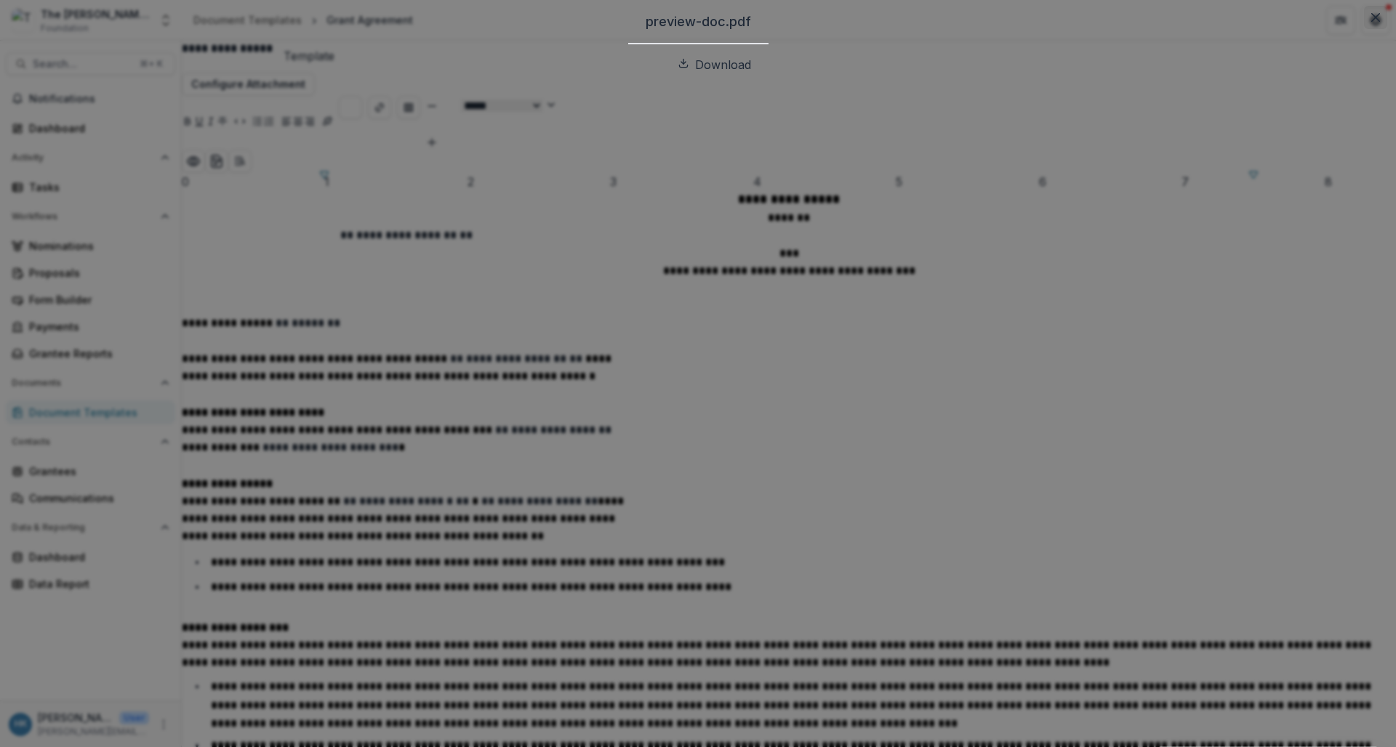
click at [1371, 22] on icon "Close" at bounding box center [1375, 17] width 9 height 9
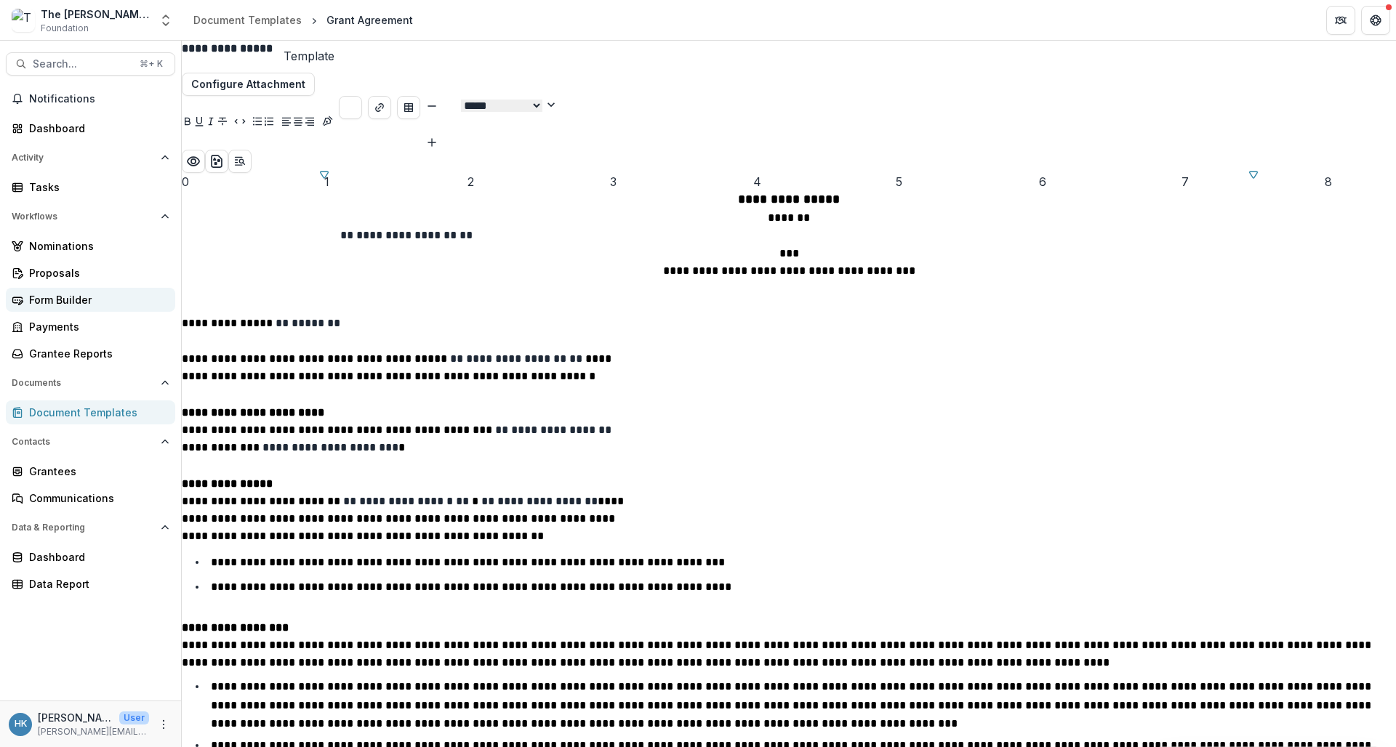
click at [55, 295] on div "Form Builder" at bounding box center [96, 299] width 135 height 15
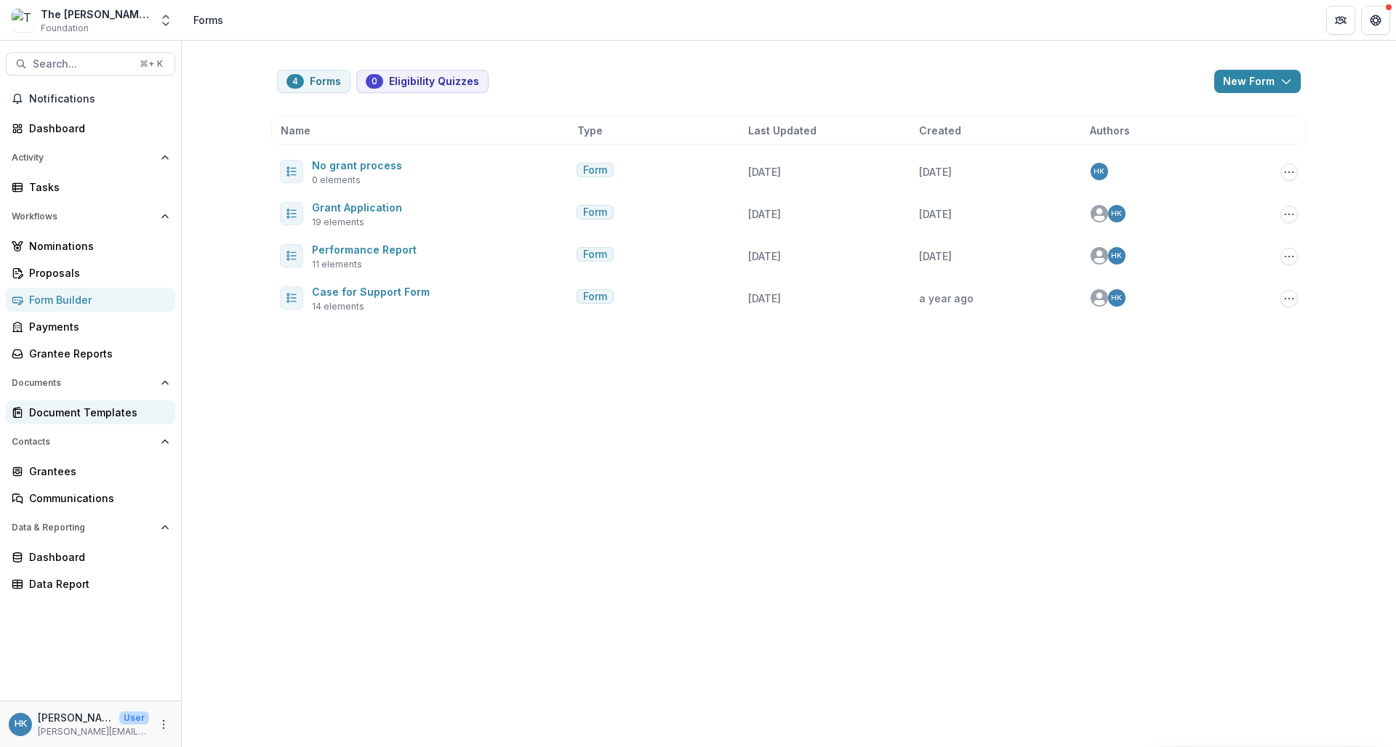
click at [71, 414] on div "Document Templates" at bounding box center [96, 412] width 135 height 15
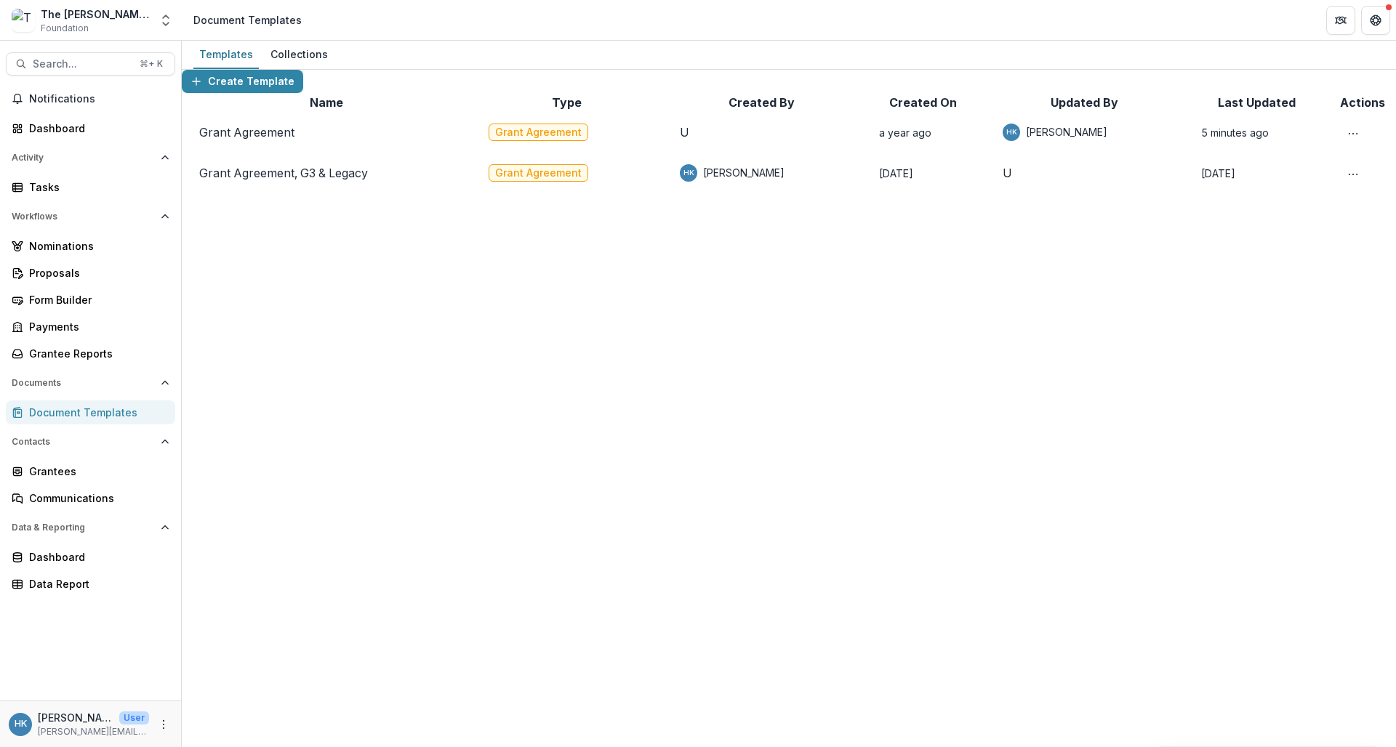
click at [1347, 140] on icon "More Action" at bounding box center [1353, 134] width 12 height 12
click at [1313, 93] on div "Create Template" at bounding box center [789, 81] width 1214 height 23
click at [60, 273] on div "Proposals" at bounding box center [96, 272] width 135 height 15
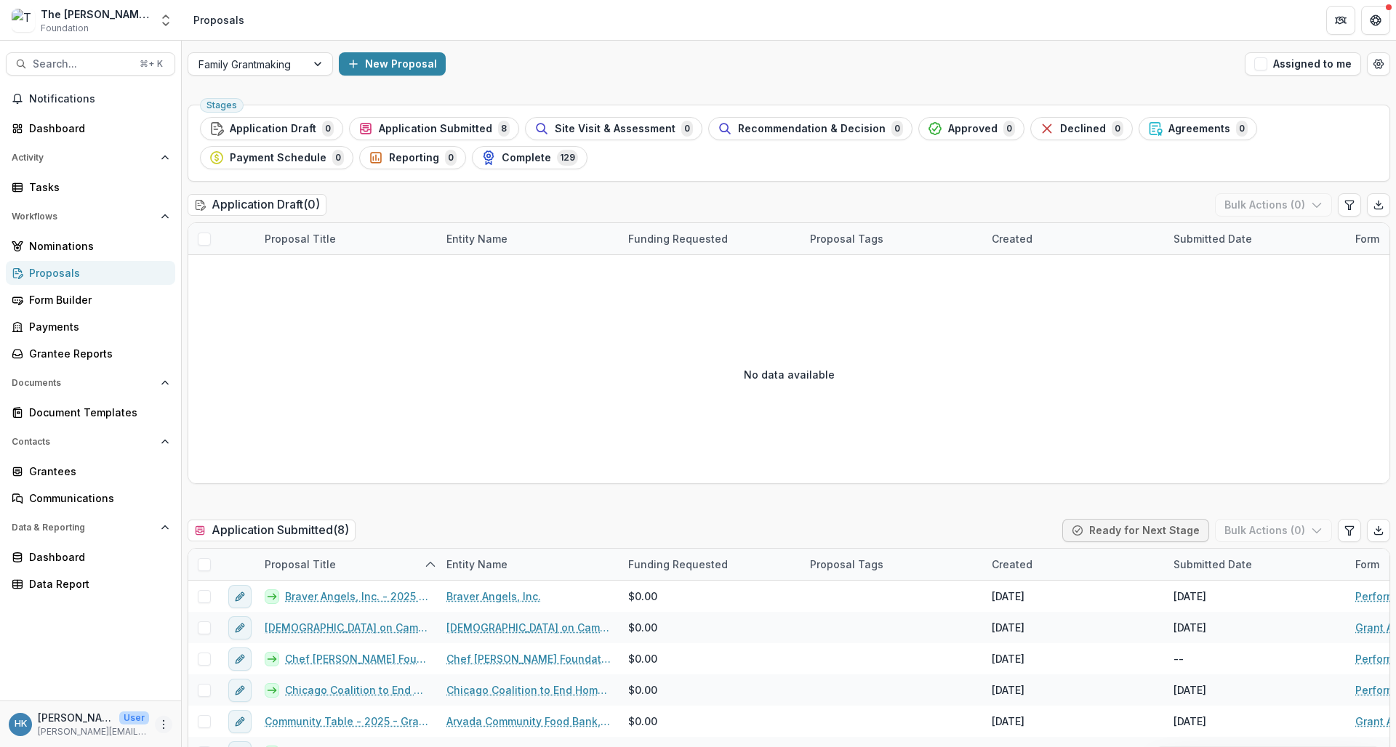
click at [159, 725] on icon "More" at bounding box center [164, 725] width 12 height 12
click at [84, 471] on div "Grantees" at bounding box center [96, 471] width 135 height 15
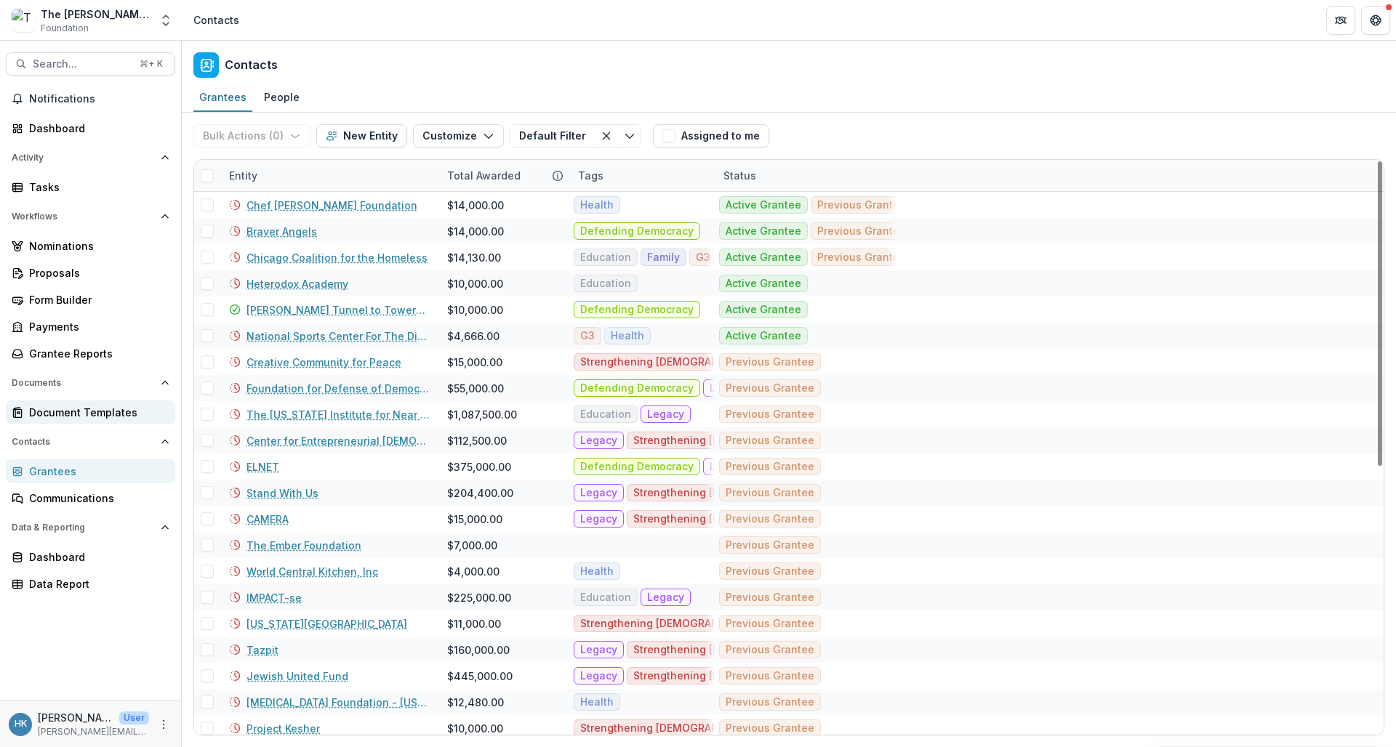
click at [85, 411] on div "Document Templates" at bounding box center [96, 412] width 135 height 15
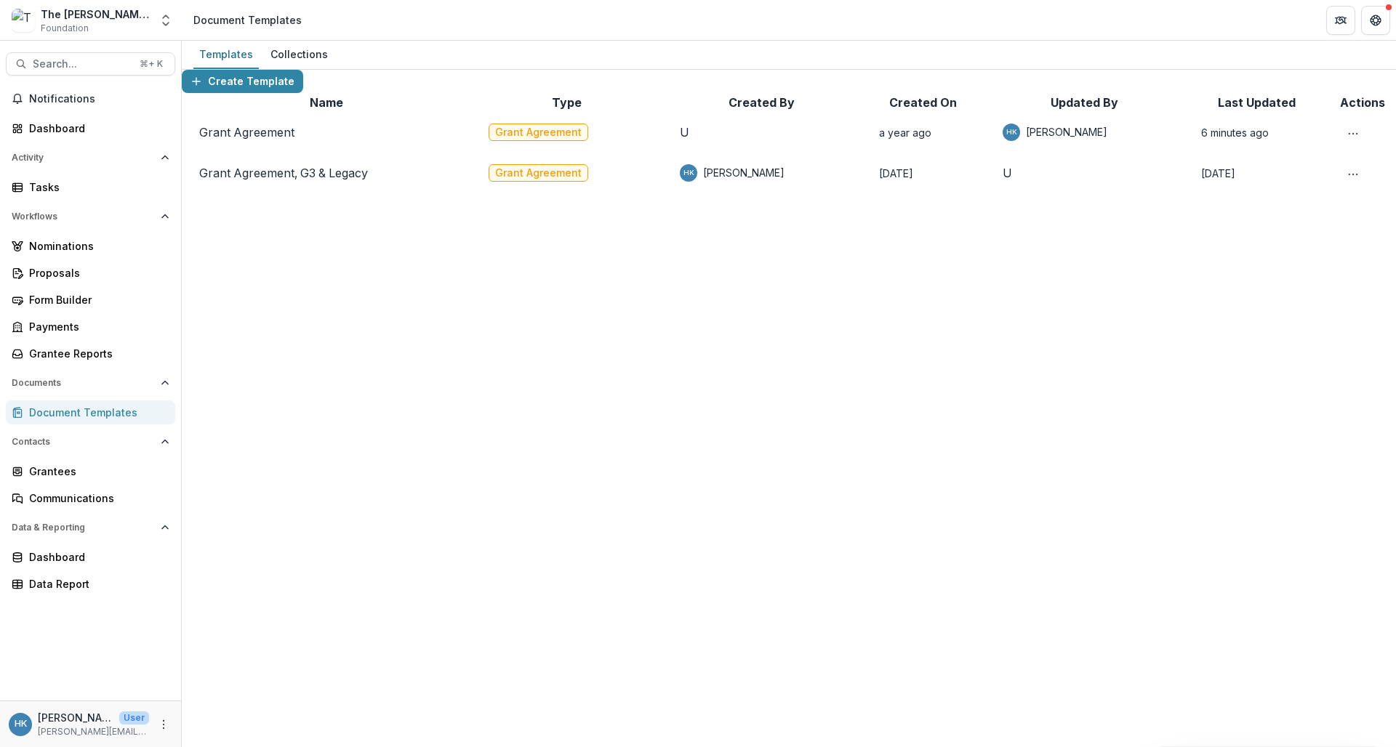
click at [326, 180] on link "Grant Agreement, G3 & Legacy" at bounding box center [283, 173] width 169 height 15
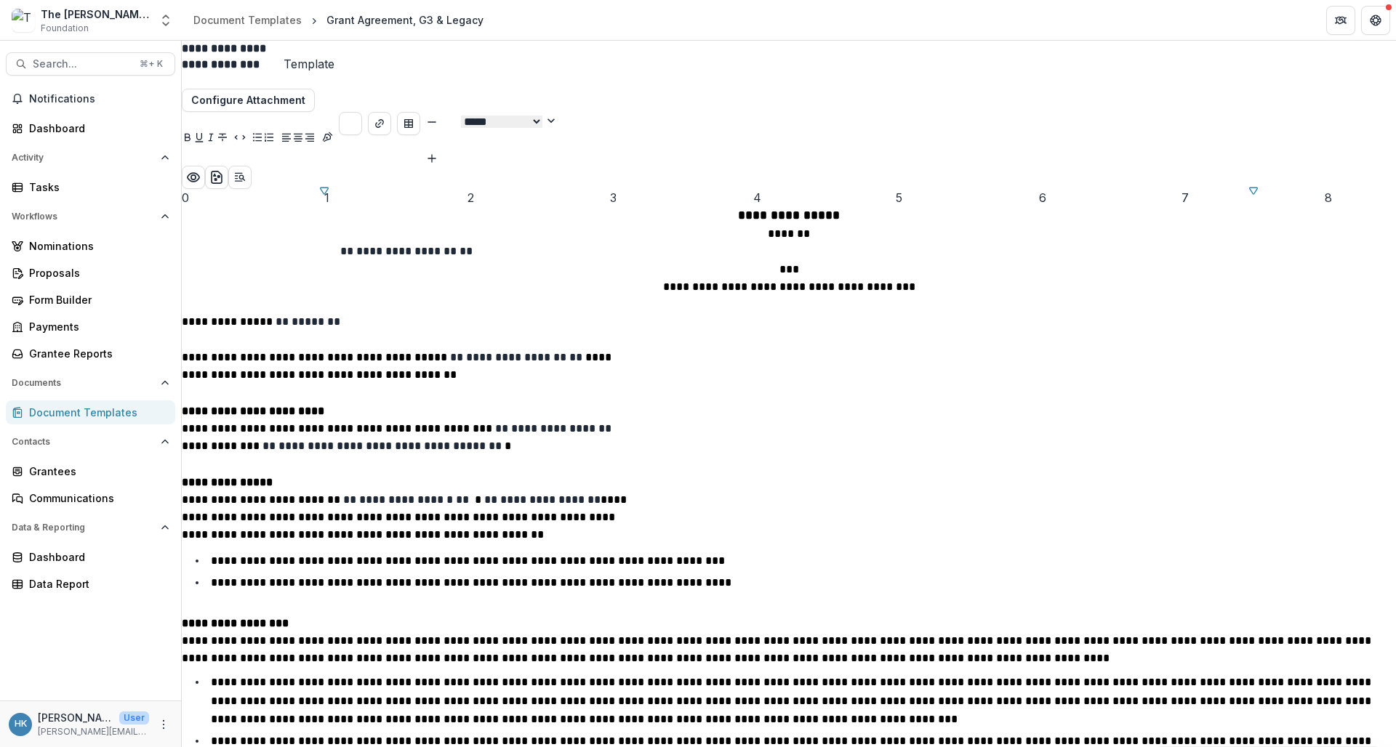
scroll to position [73, 0]
click at [80, 411] on div "Document Templates" at bounding box center [96, 412] width 135 height 15
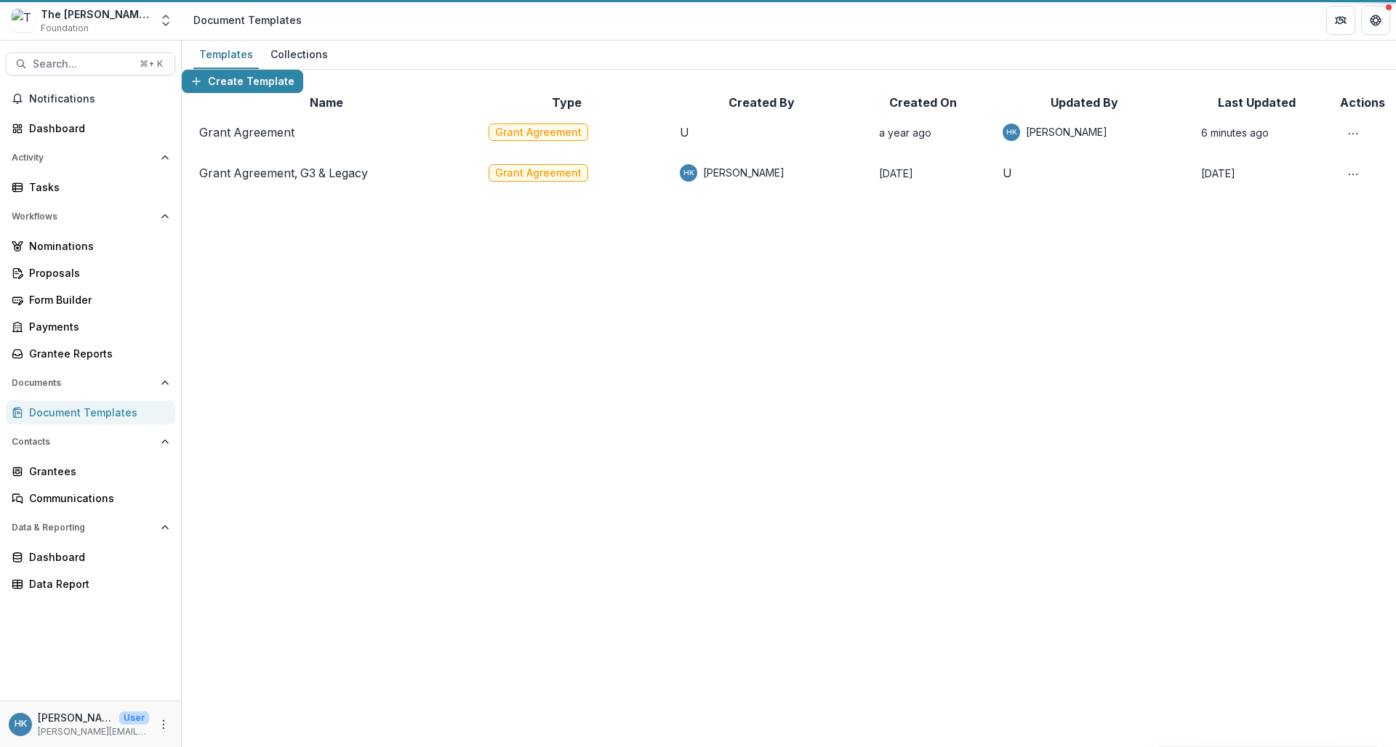
click at [80, 411] on div "Document Templates" at bounding box center [96, 412] width 135 height 15
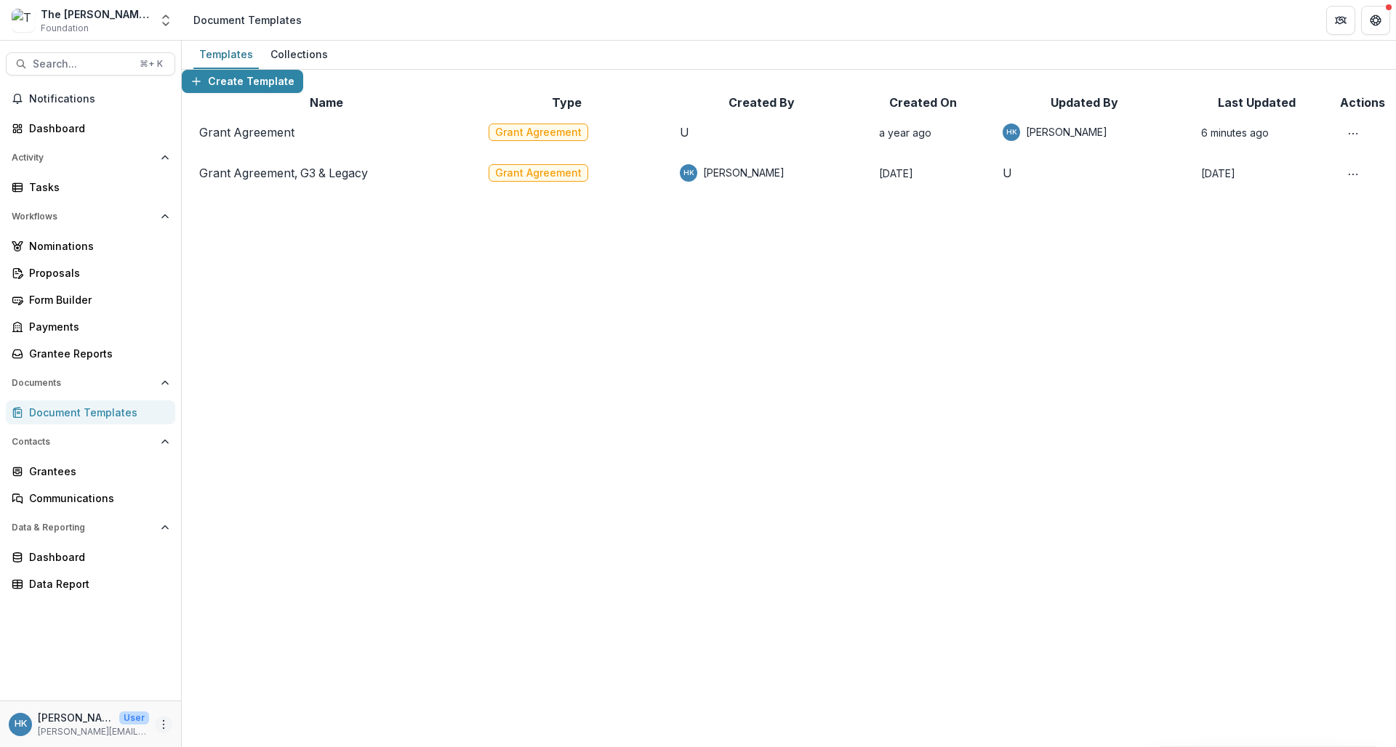
click at [160, 730] on icon "More" at bounding box center [164, 725] width 12 height 12
click at [1382, 20] on button "Get Help" at bounding box center [1375, 20] width 29 height 29
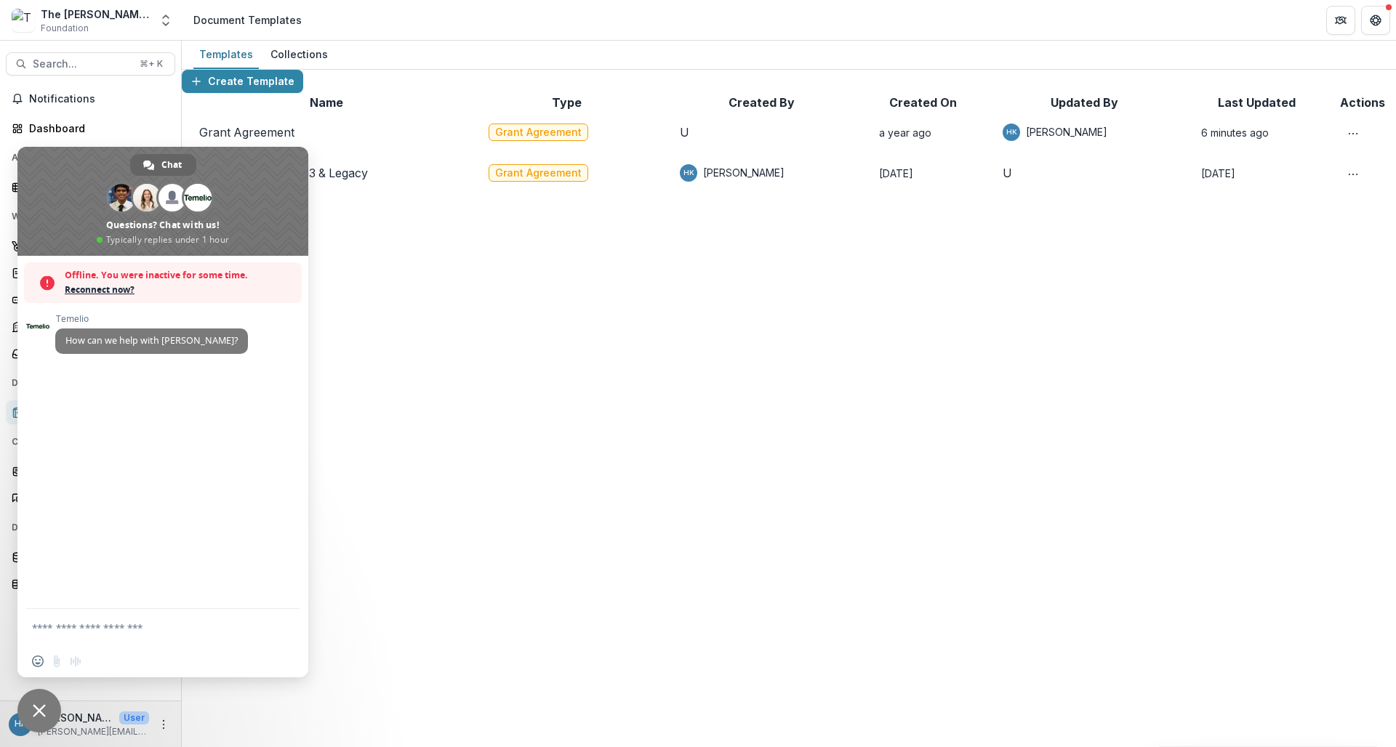
click at [112, 293] on span "Reconnect now?" at bounding box center [180, 290] width 230 height 15
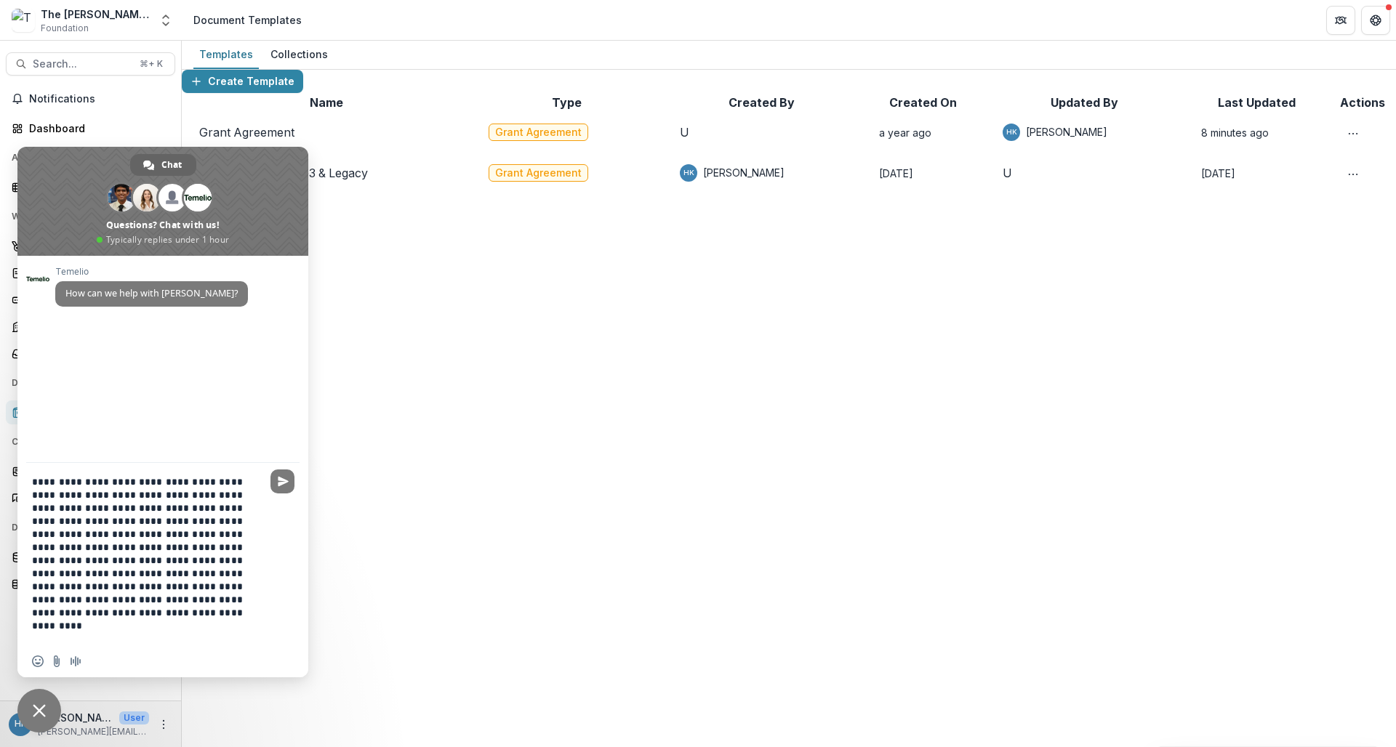
type textarea "**********"
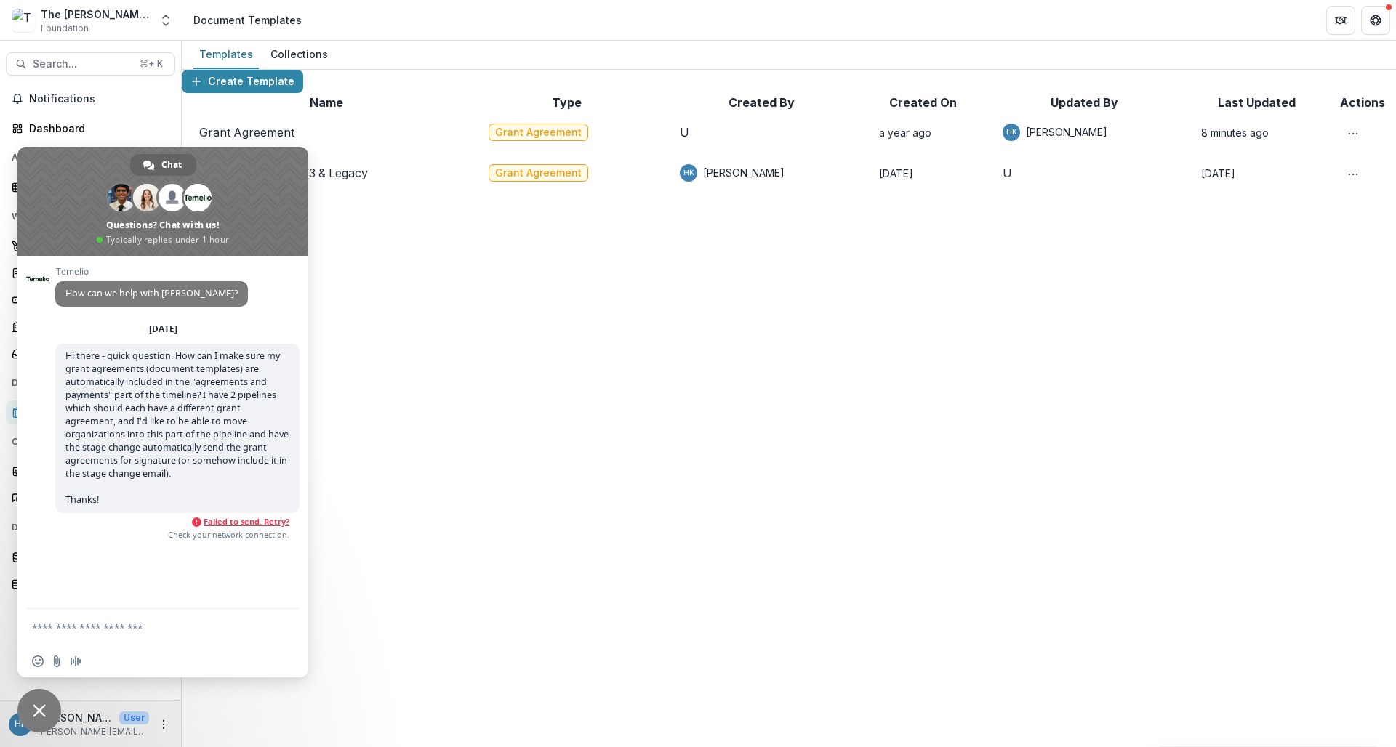
click at [238, 517] on span "Failed to send. Retry?" at bounding box center [247, 522] width 86 height 10
click at [241, 524] on span "Failed to send. Retry?" at bounding box center [247, 522] width 86 height 10
click at [456, 193] on div "Create Template Name Type Created By Created On Updated By Last Updated Actions…" at bounding box center [789, 132] width 1214 height 124
click at [31, 722] on span "Close chat" at bounding box center [39, 711] width 44 height 44
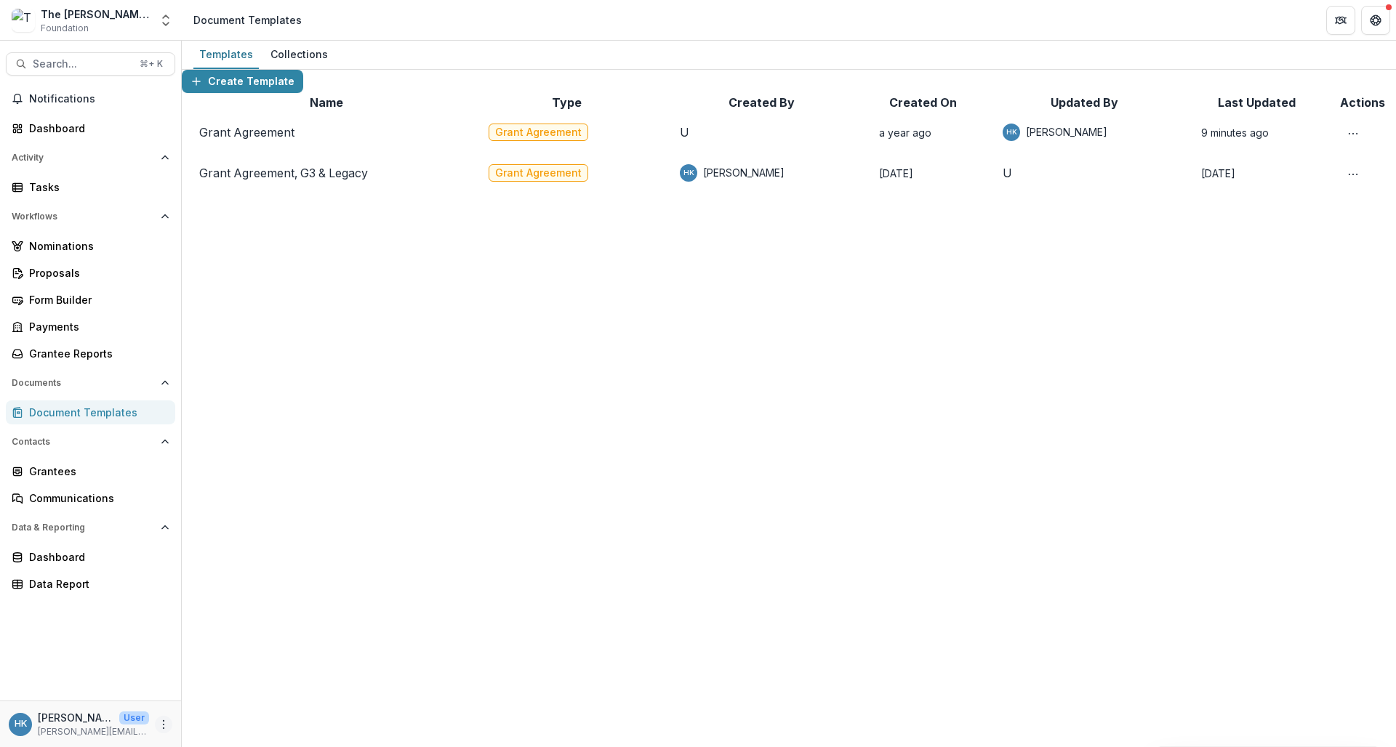
click at [164, 720] on icon "More" at bounding box center [164, 725] width 12 height 12
click at [1374, 25] on icon "Get Help" at bounding box center [1376, 21] width 12 height 12
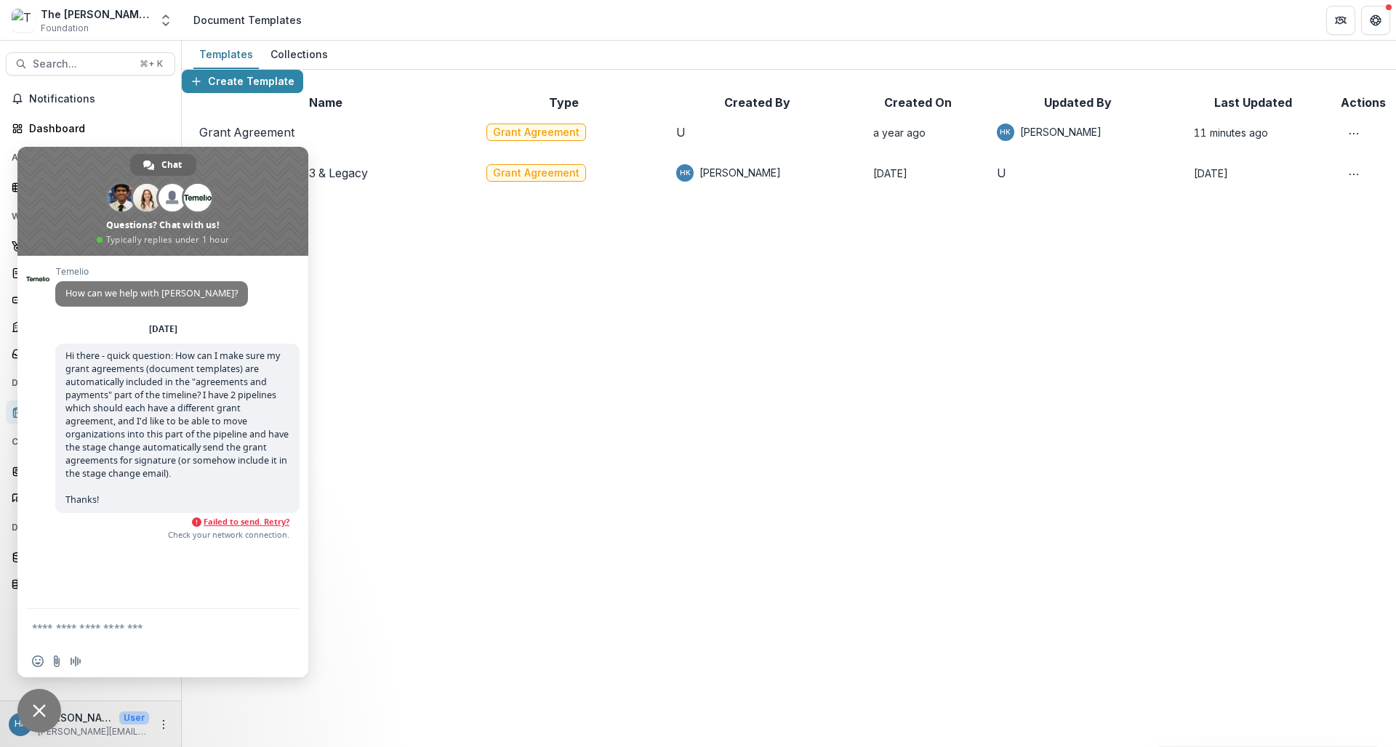
click at [33, 714] on span "Close chat" at bounding box center [39, 711] width 44 height 44
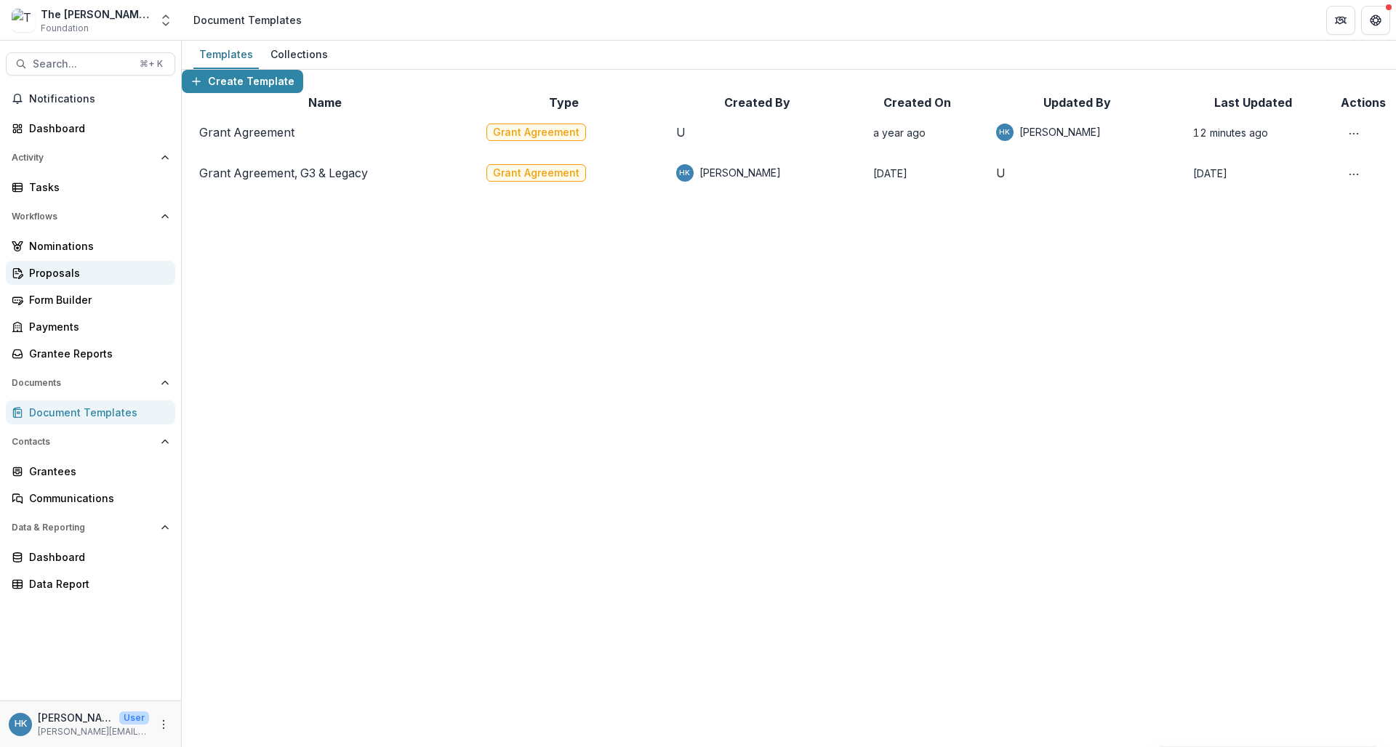
click at [60, 270] on div "Proposals" at bounding box center [96, 272] width 135 height 15
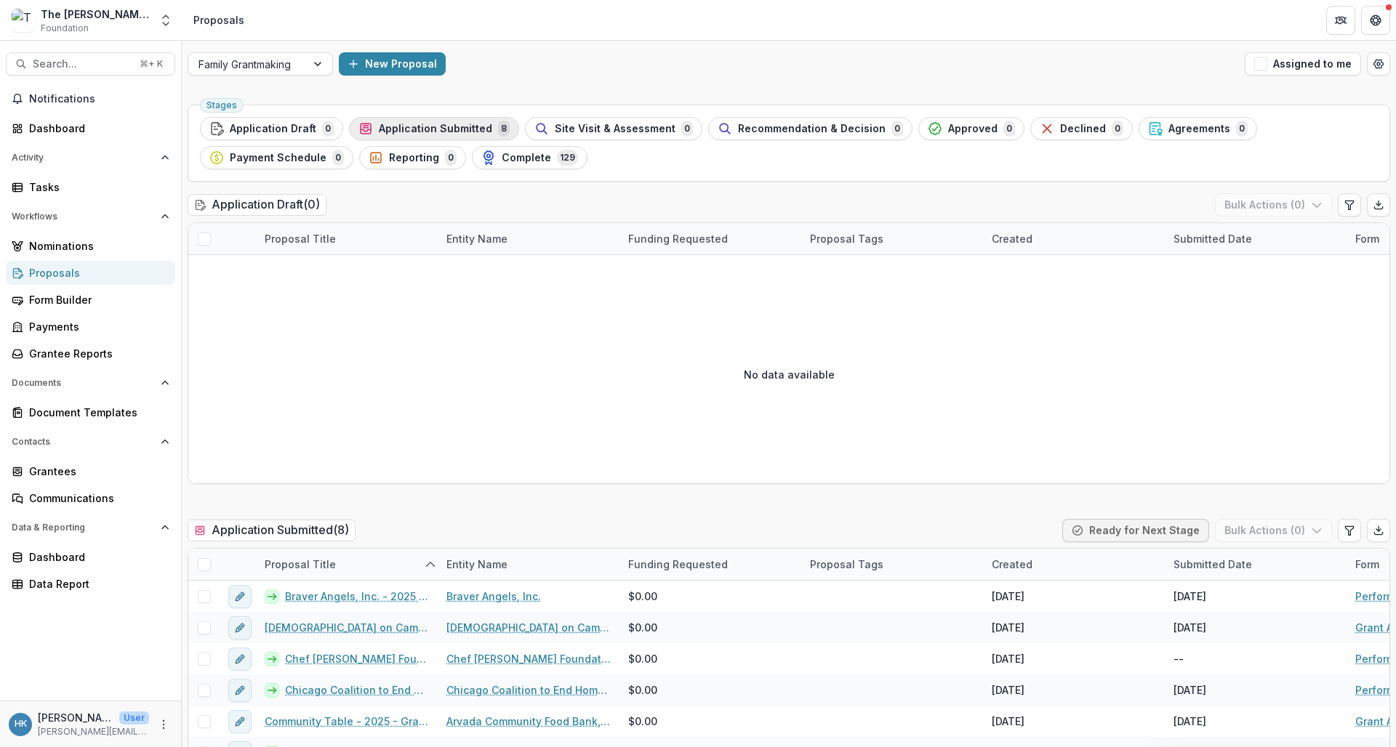
click at [470, 126] on span "Application Submitted" at bounding box center [435, 129] width 113 height 12
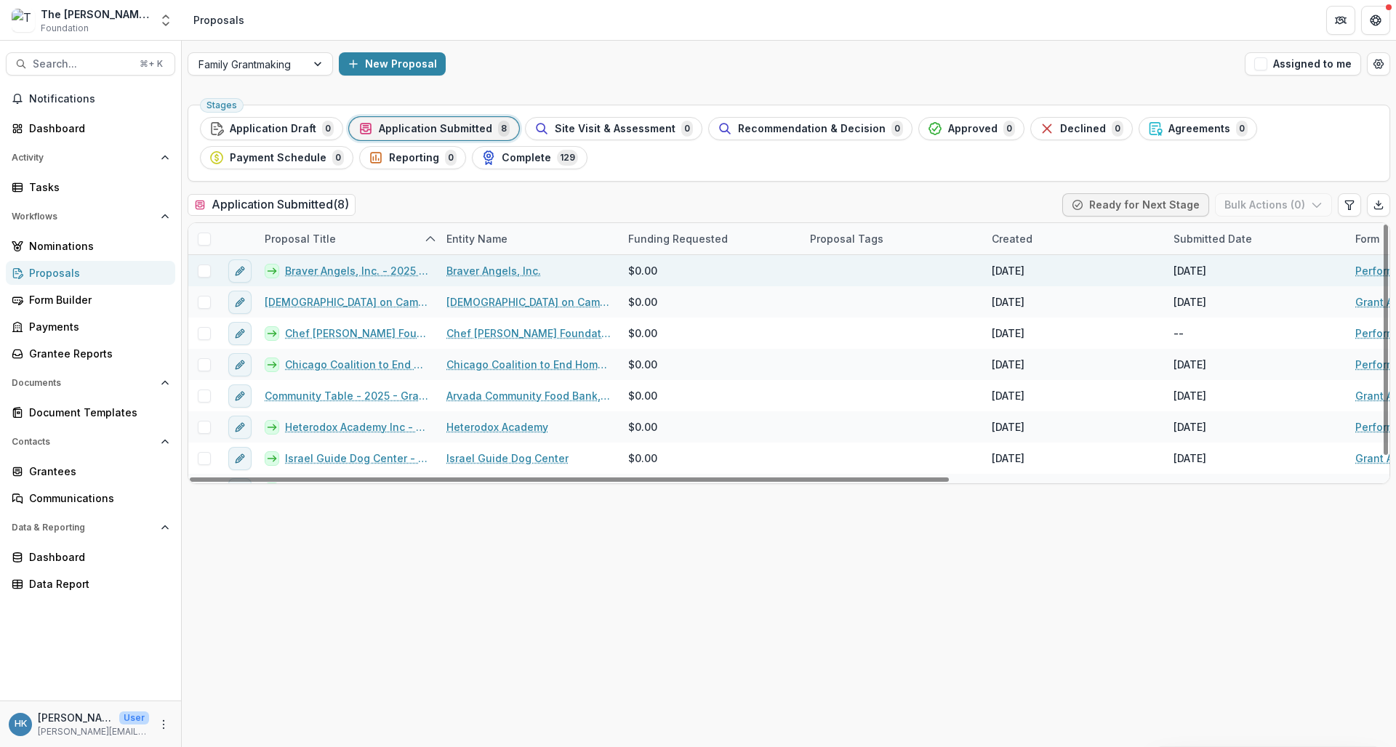
click at [271, 270] on icon at bounding box center [272, 271] width 12 height 12
click at [342, 273] on link "Braver Angels, Inc. - 2025 - Performance Report" at bounding box center [357, 270] width 144 height 15
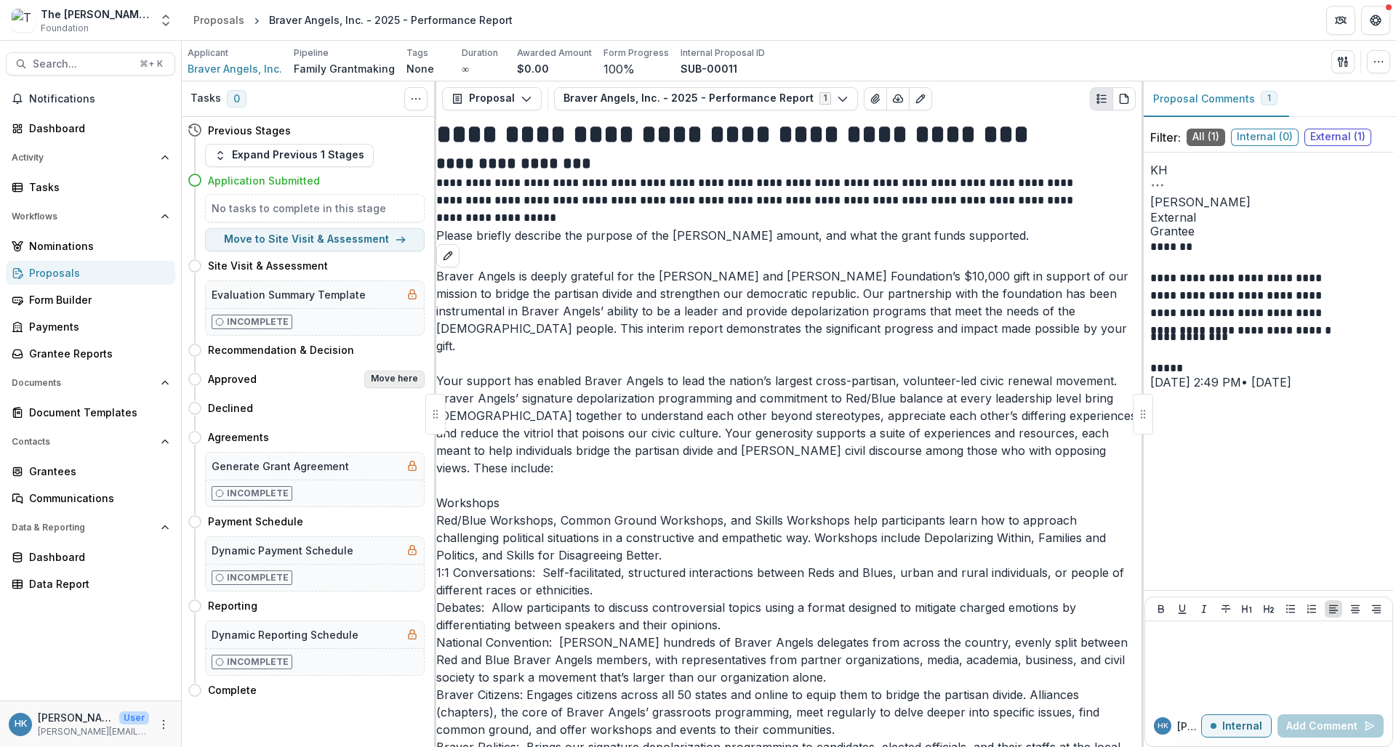
click at [401, 382] on button "Move here" at bounding box center [394, 379] width 60 height 17
select select "********"
select select
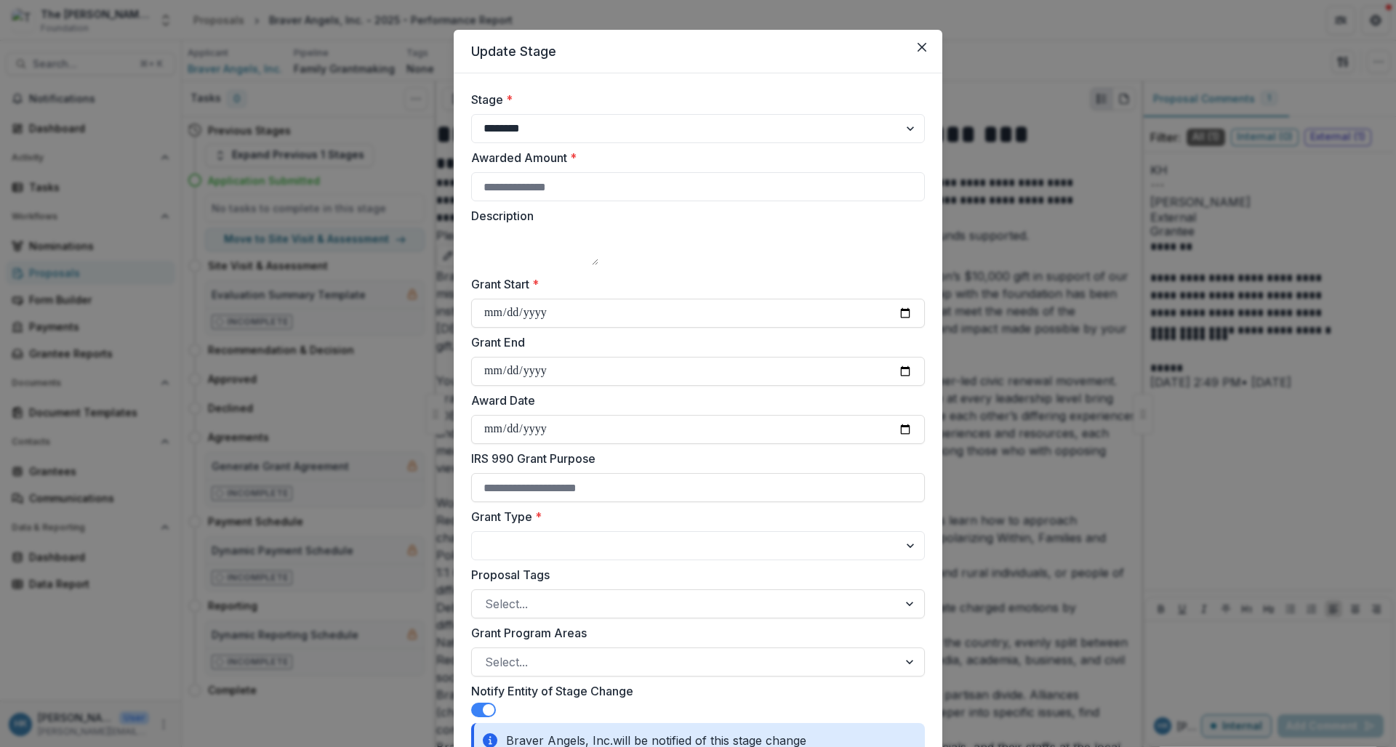
scroll to position [17, 0]
click at [593, 188] on input "Awarded Amount *" at bounding box center [698, 186] width 454 height 29
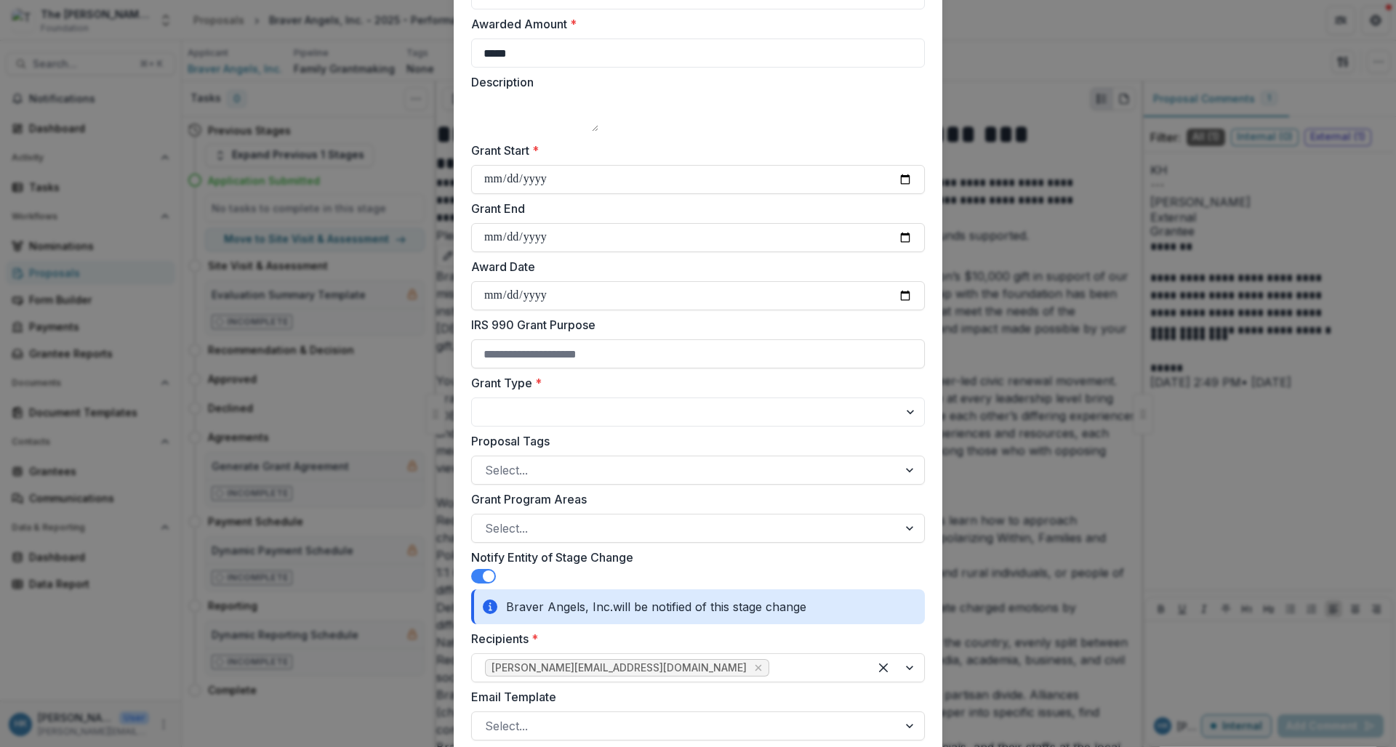
scroll to position [155, 0]
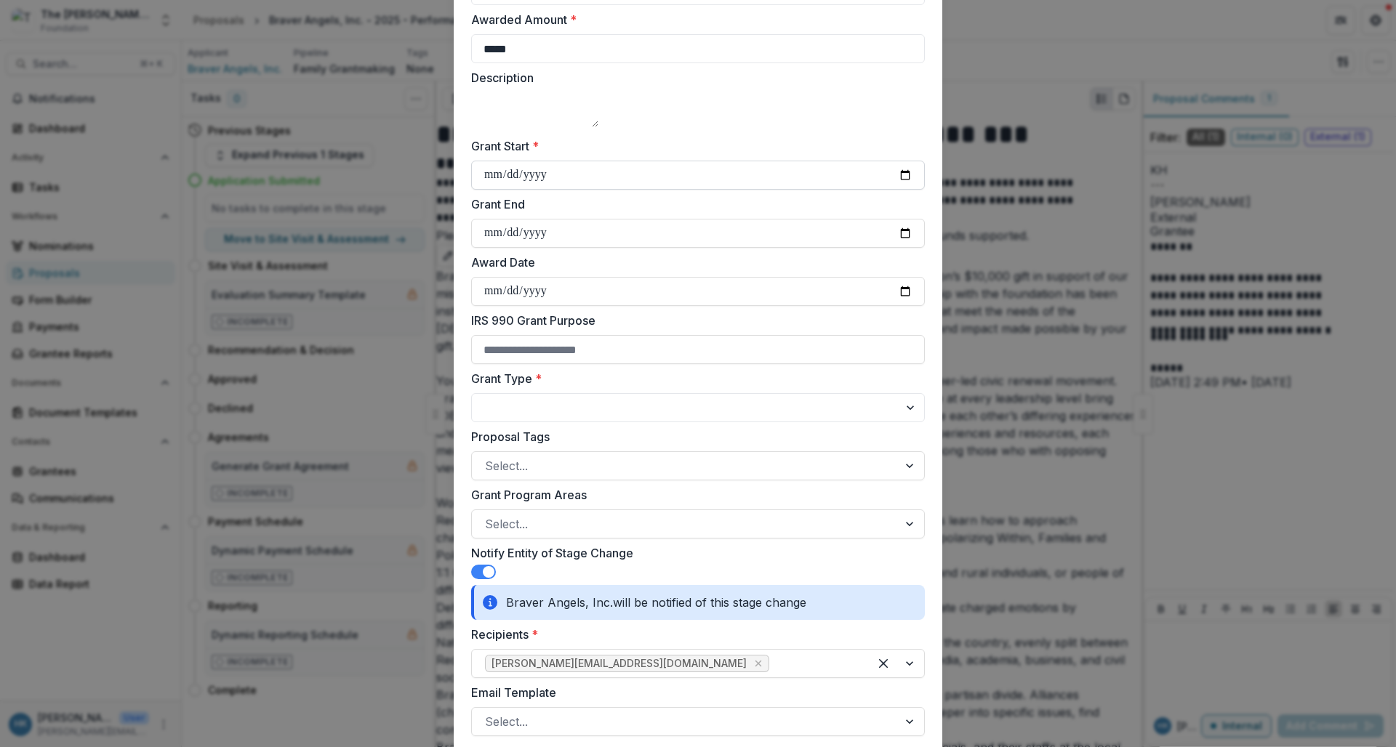
type input "*****"
click at [517, 190] on input "Grant Start *" at bounding box center [698, 175] width 454 height 29
click at [487, 190] on input "Grant Start *" at bounding box center [698, 175] width 454 height 29
type input "**********"
click at [625, 190] on input "**********" at bounding box center [698, 175] width 454 height 29
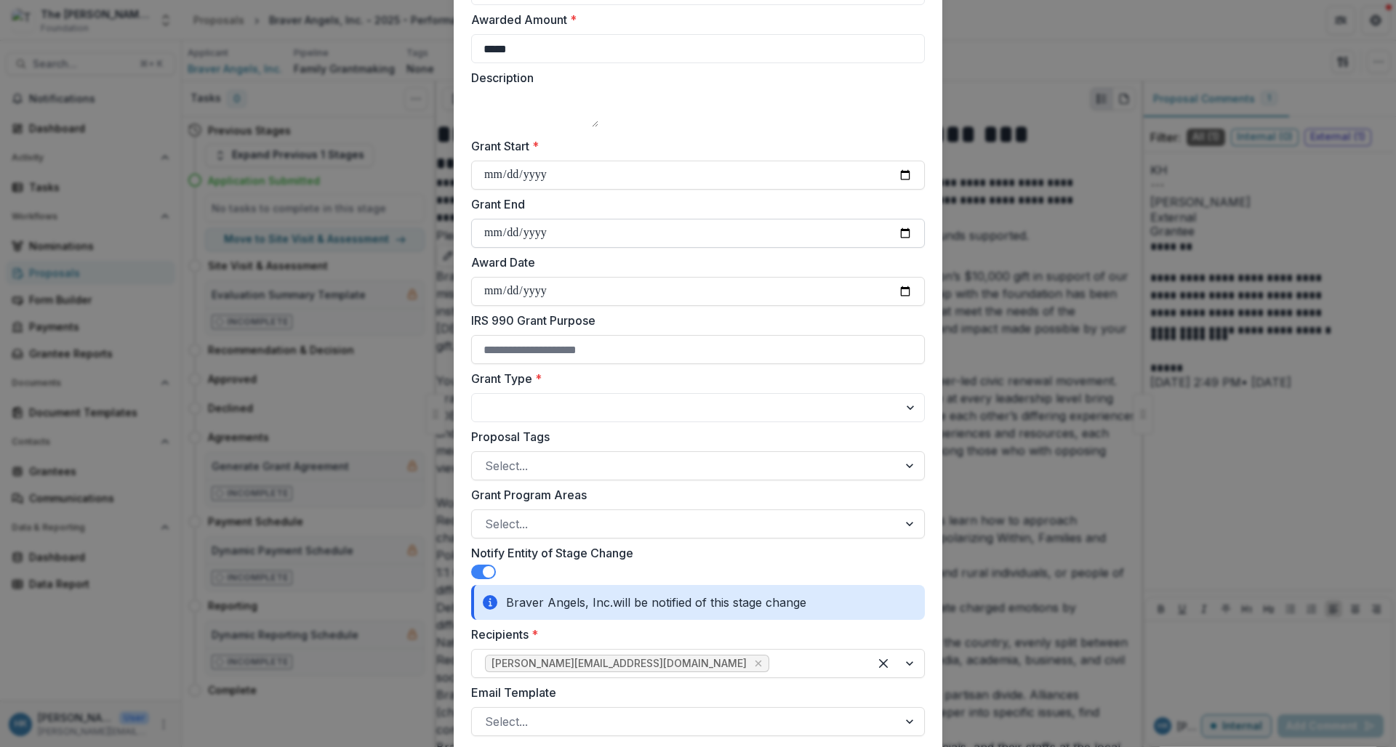
click at [665, 213] on label "Grant End" at bounding box center [693, 204] width 445 height 17
click at [665, 226] on input "Grant End" at bounding box center [698, 233] width 454 height 29
click at [661, 155] on label "Grant Start *" at bounding box center [693, 145] width 445 height 17
click at [661, 165] on input "**********" at bounding box center [698, 175] width 454 height 29
click at [615, 364] on input "IRS 990 Grant Purpose" at bounding box center [698, 349] width 454 height 29
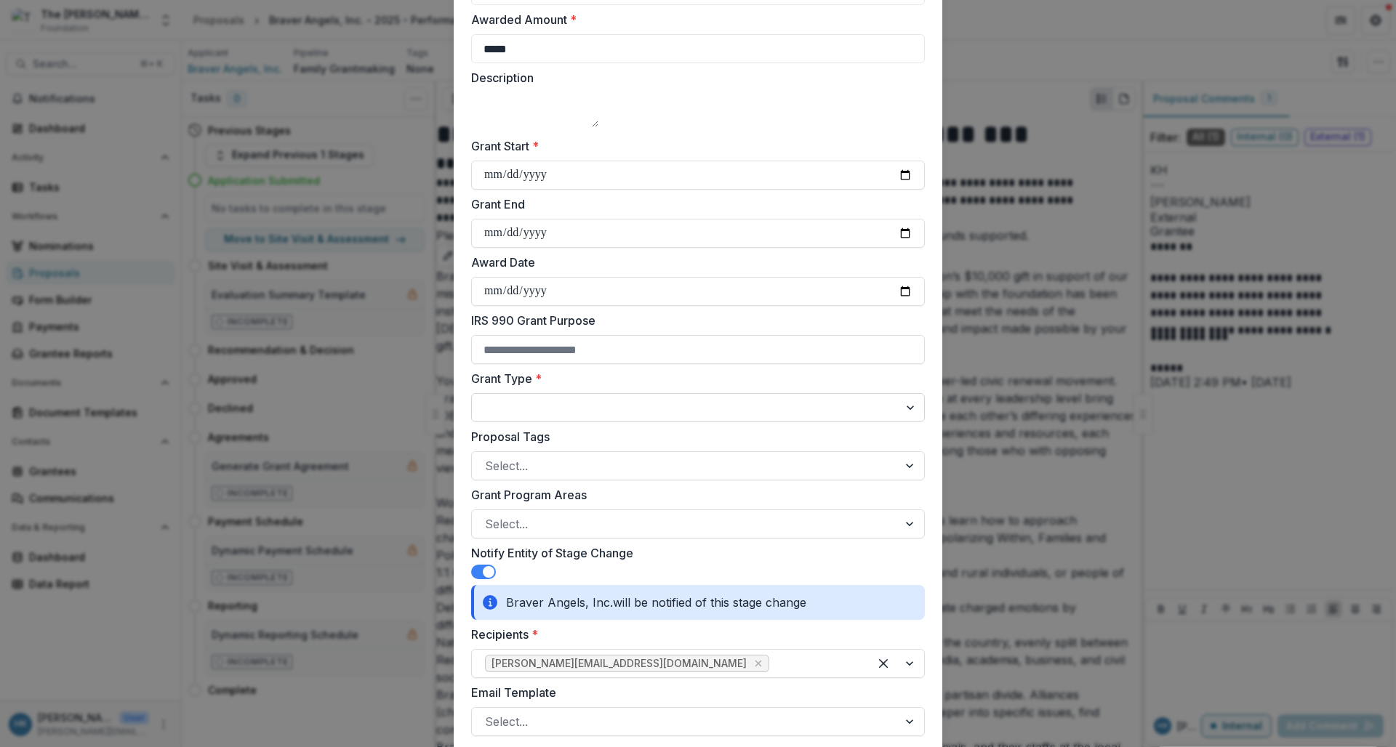
click at [588, 413] on select "**********" at bounding box center [698, 407] width 454 height 29
select select "**********"
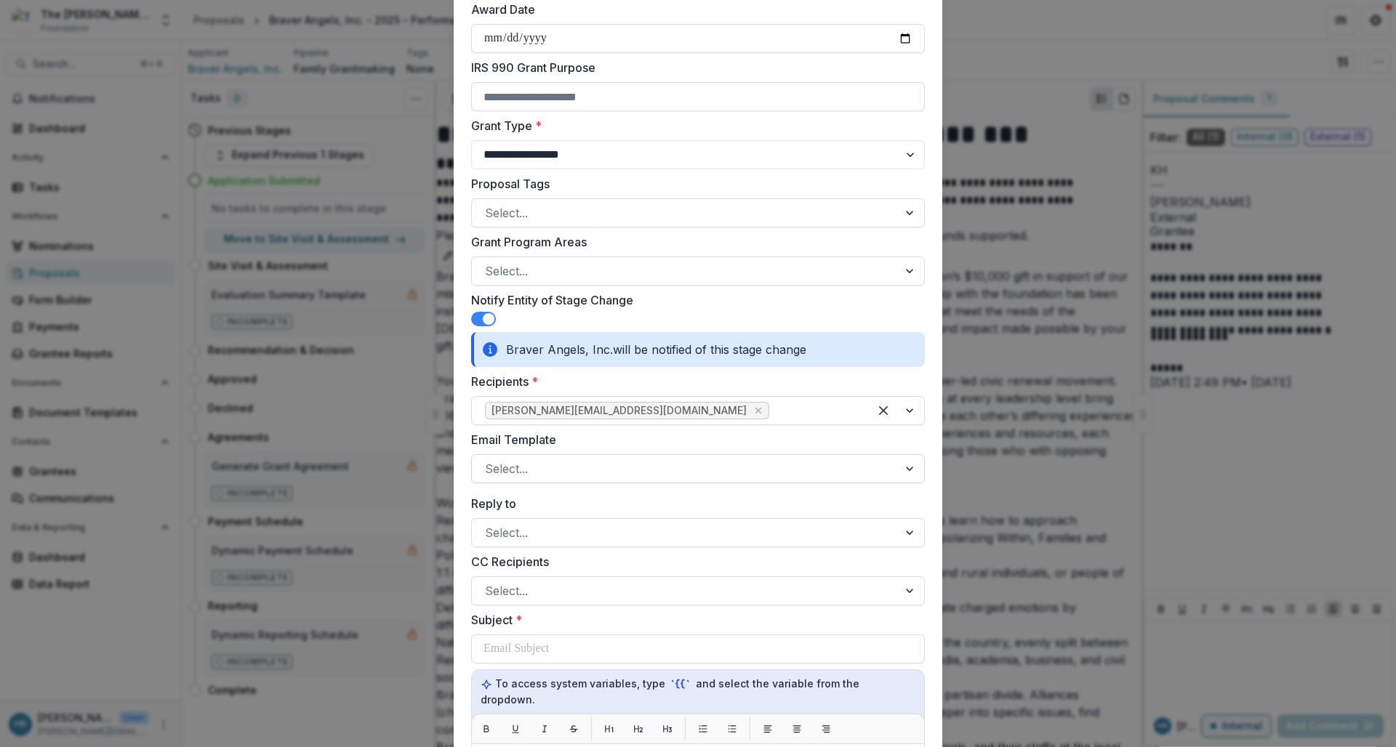
scroll to position [457, 0]
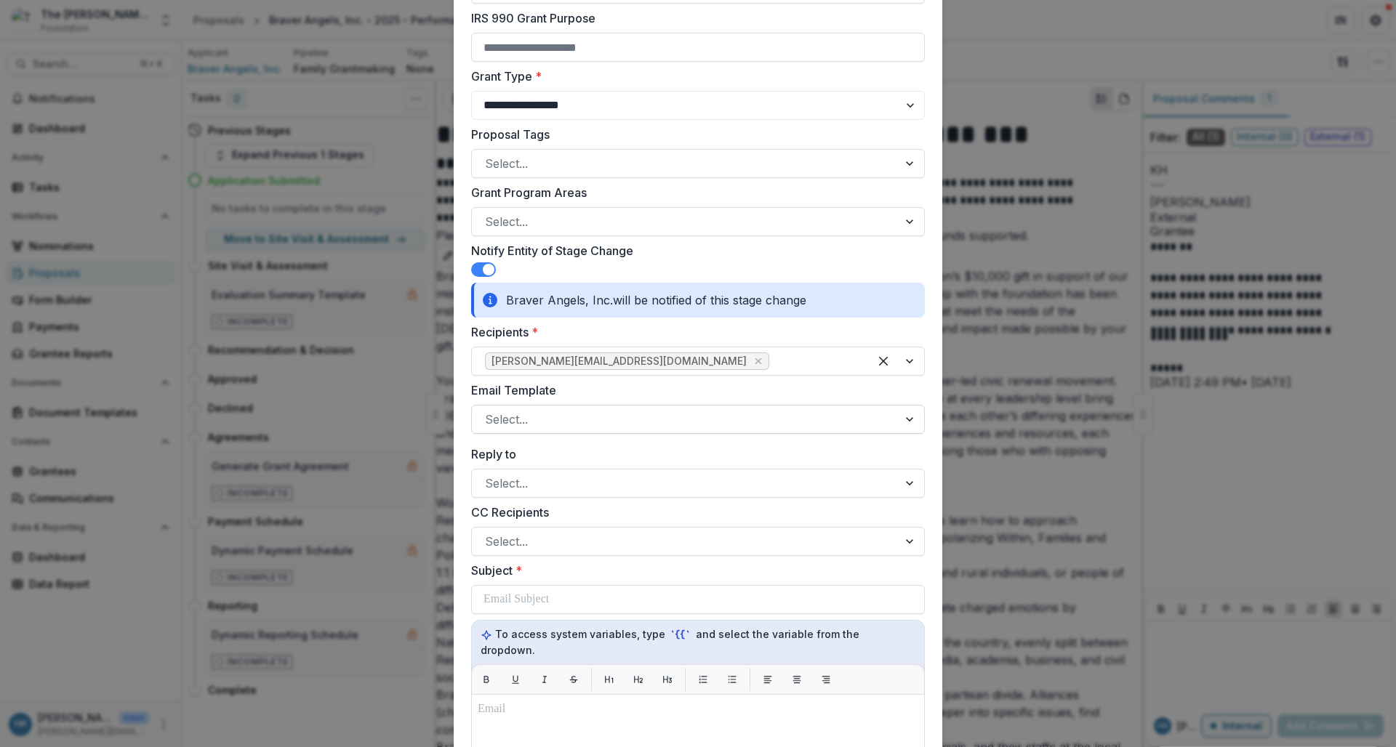
click at [614, 414] on div at bounding box center [685, 419] width 400 height 20
click at [660, 393] on label "Email Template" at bounding box center [693, 390] width 445 height 17
click at [489, 411] on input "Email Template" at bounding box center [487, 419] width 4 height 17
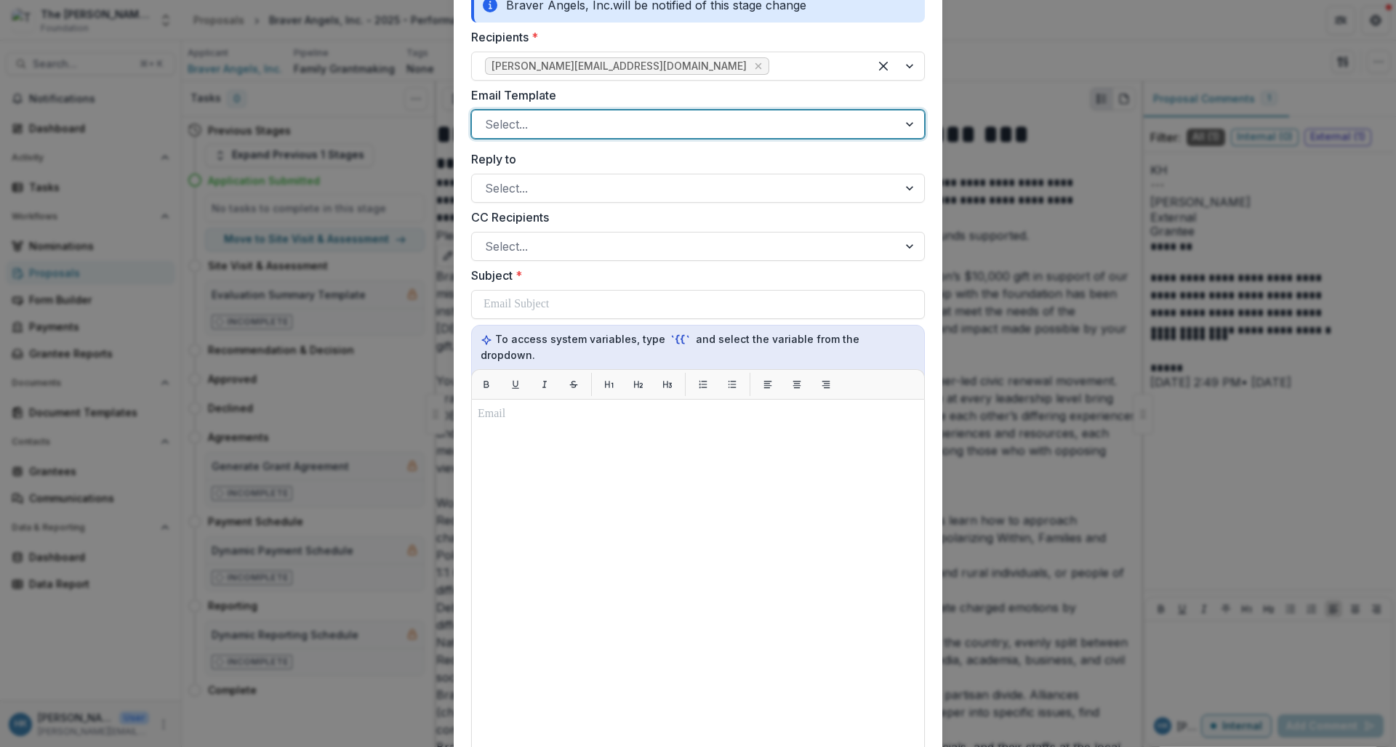
scroll to position [659, 0]
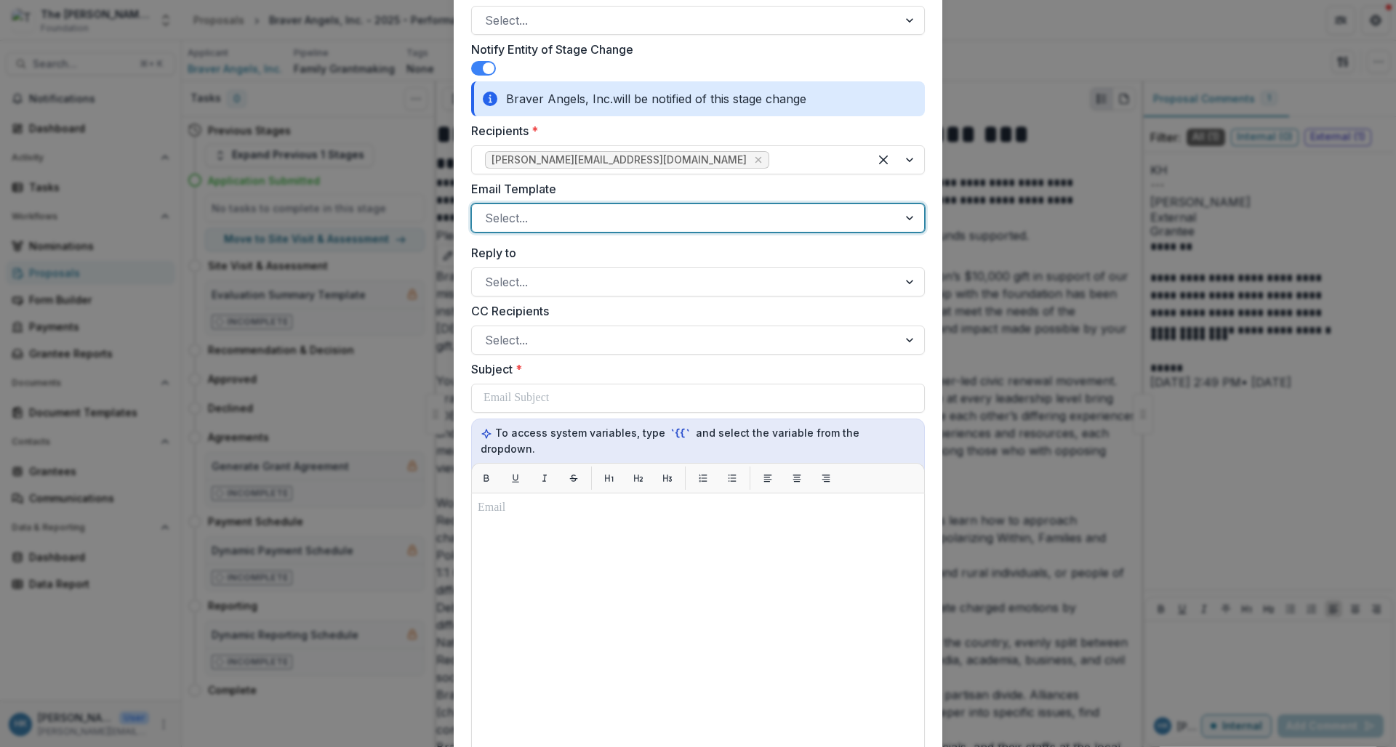
click at [610, 209] on div "Select..." at bounding box center [685, 218] width 426 height 23
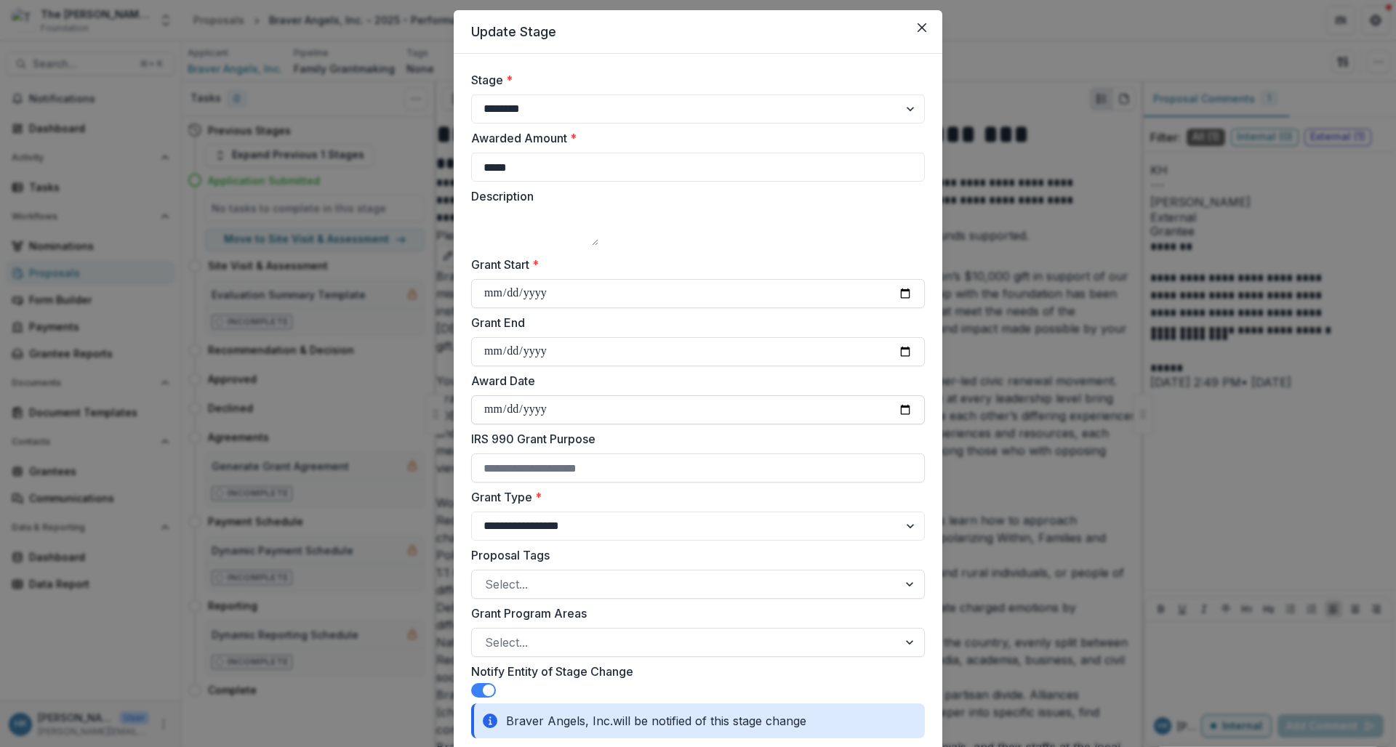
scroll to position [0, 0]
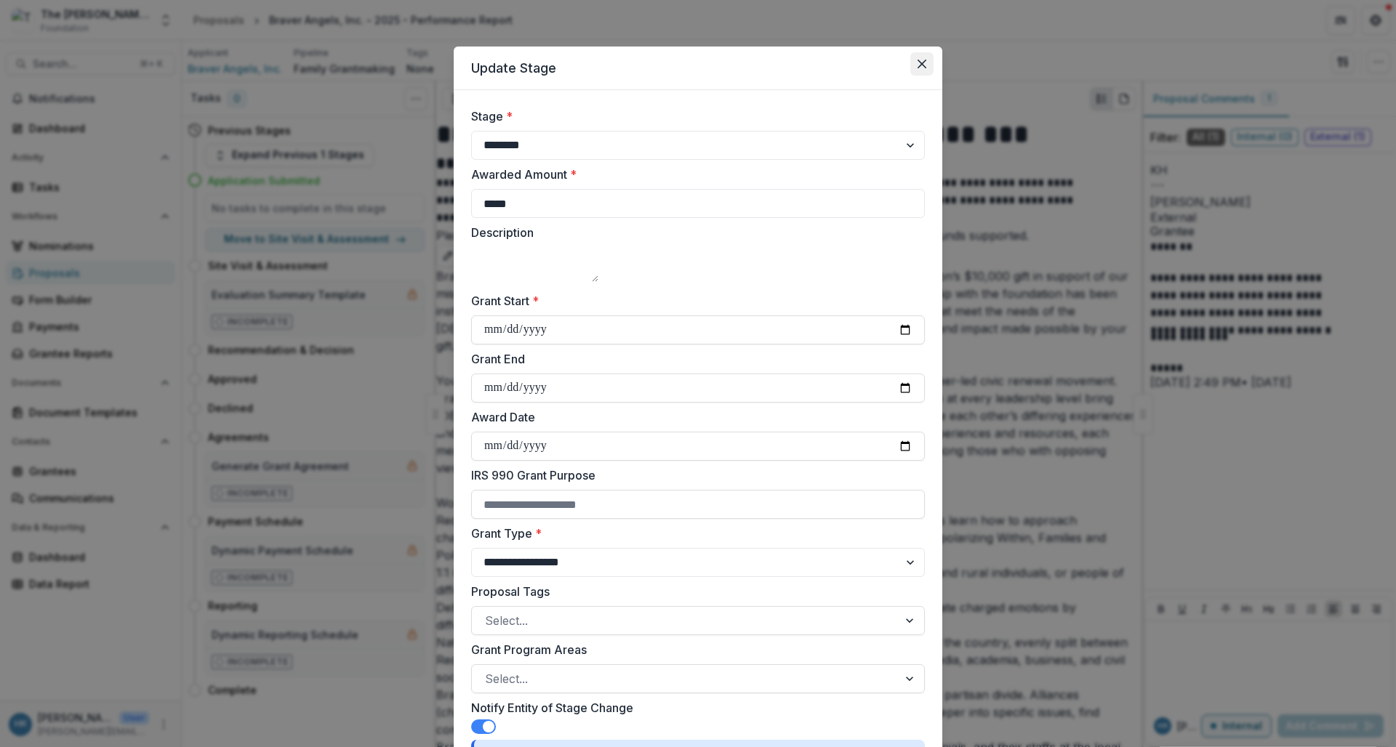
click at [922, 62] on icon "Close" at bounding box center [922, 64] width 9 height 9
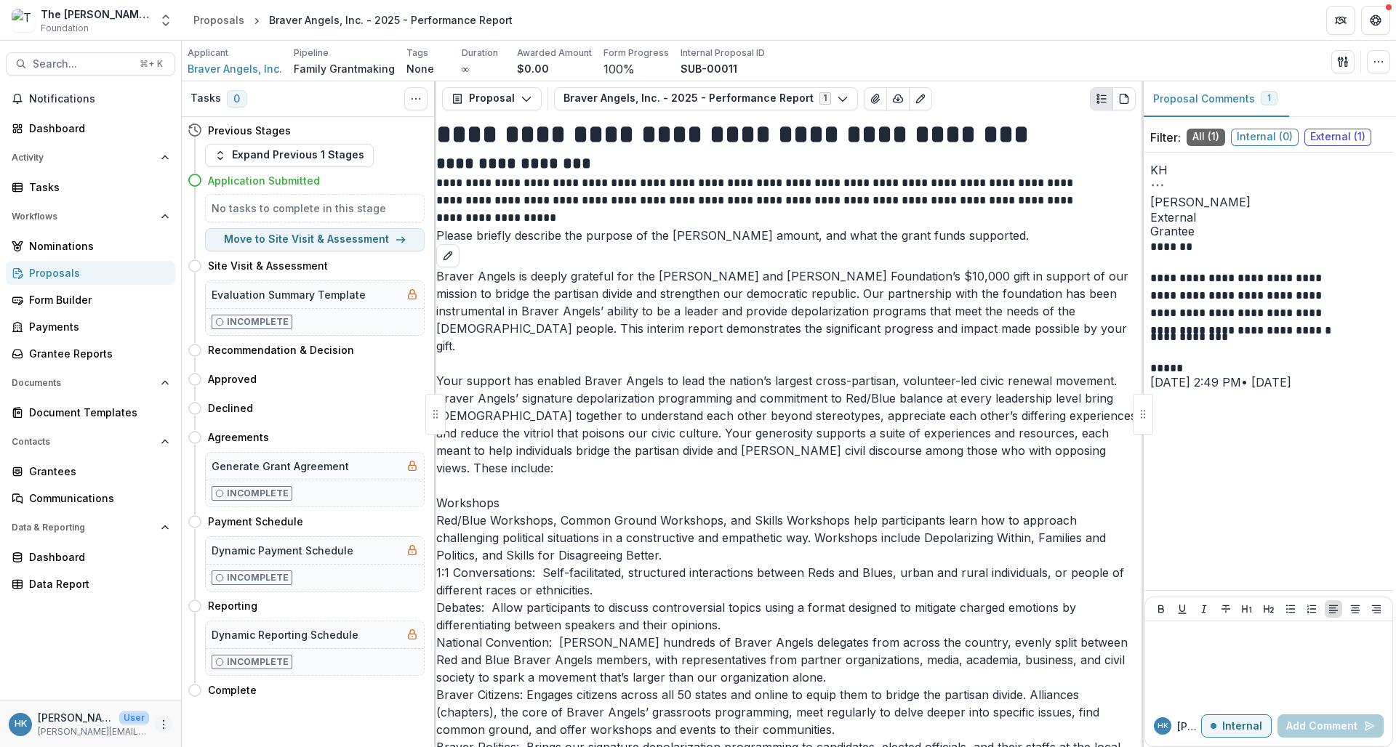
click at [159, 716] on button "More" at bounding box center [163, 724] width 17 height 17
click at [233, 696] on link "User Settings" at bounding box center [260, 694] width 156 height 24
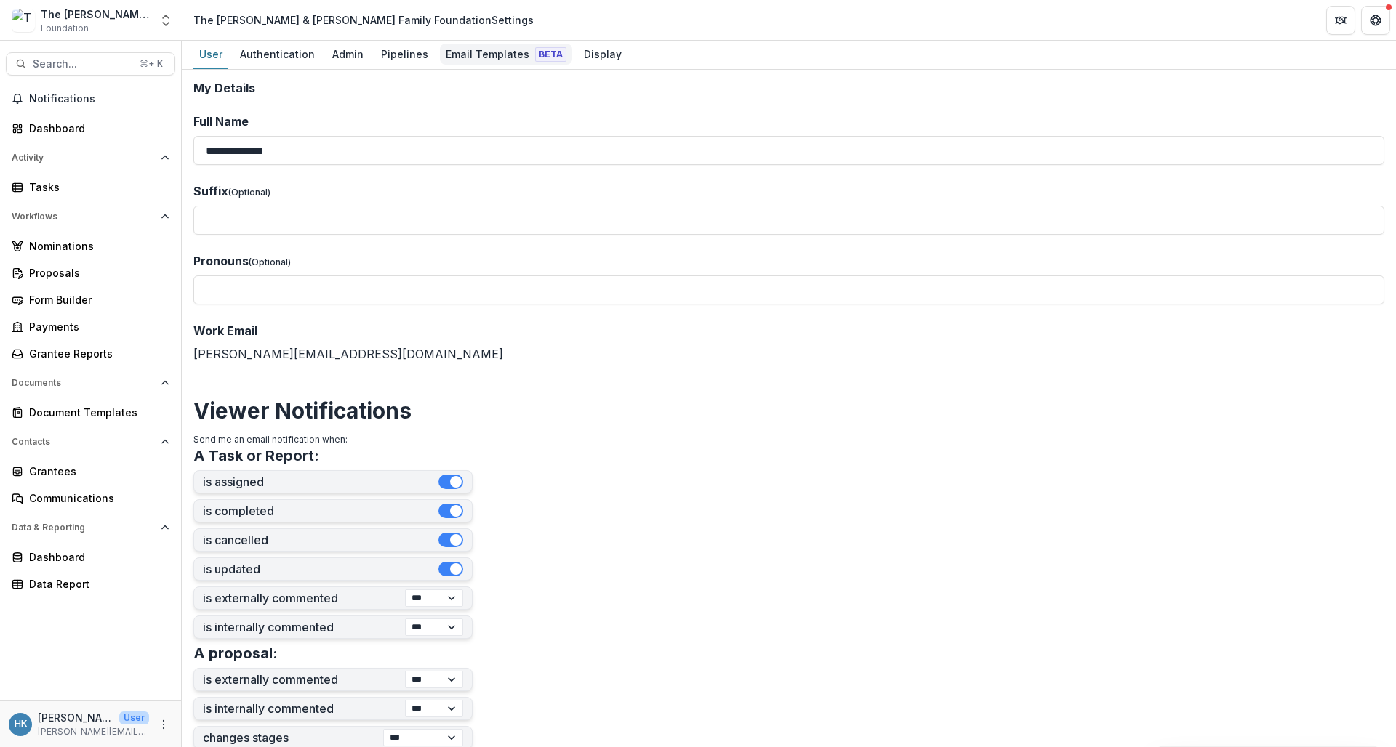
click at [467, 56] on div "Email Templates Beta" at bounding box center [506, 54] width 132 height 21
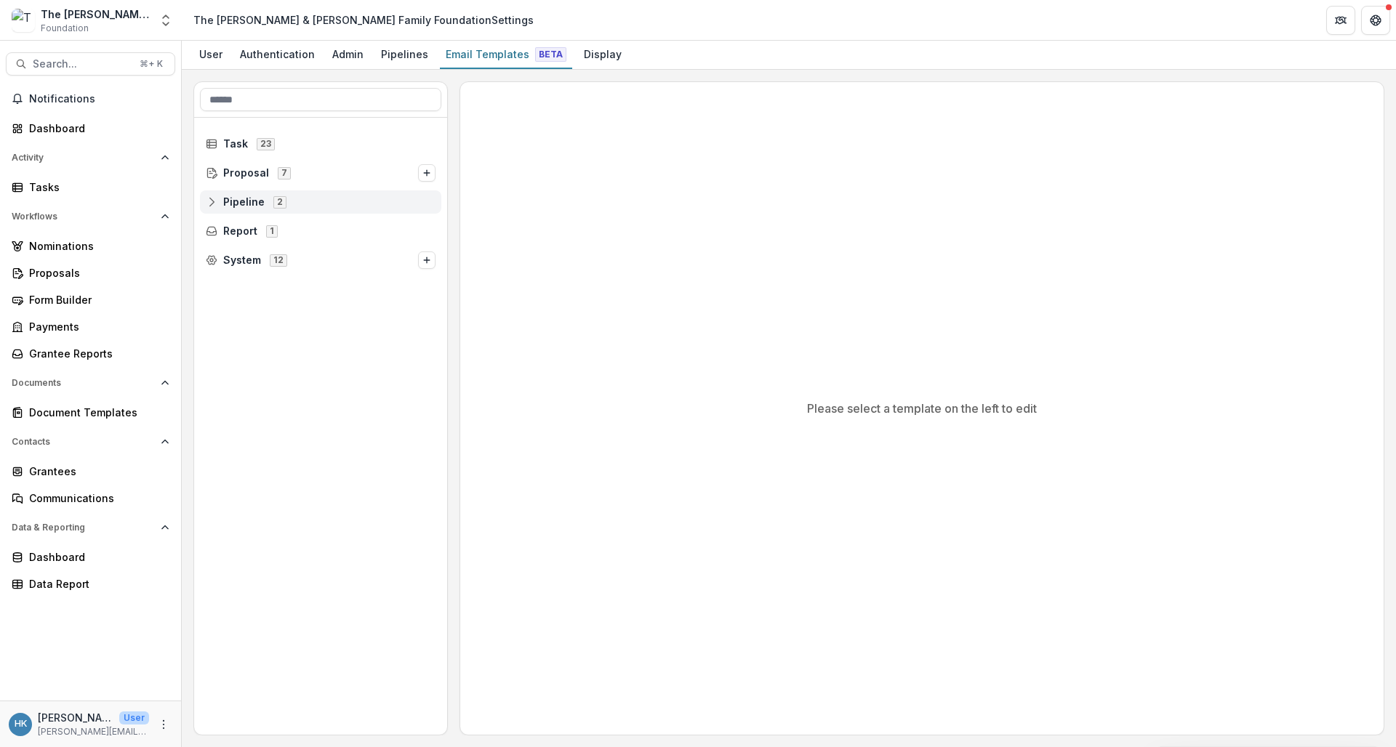
click at [210, 204] on icon at bounding box center [212, 202] width 12 height 12
click at [229, 231] on span "Family Grantmaking 10" at bounding box center [326, 231] width 219 height 12
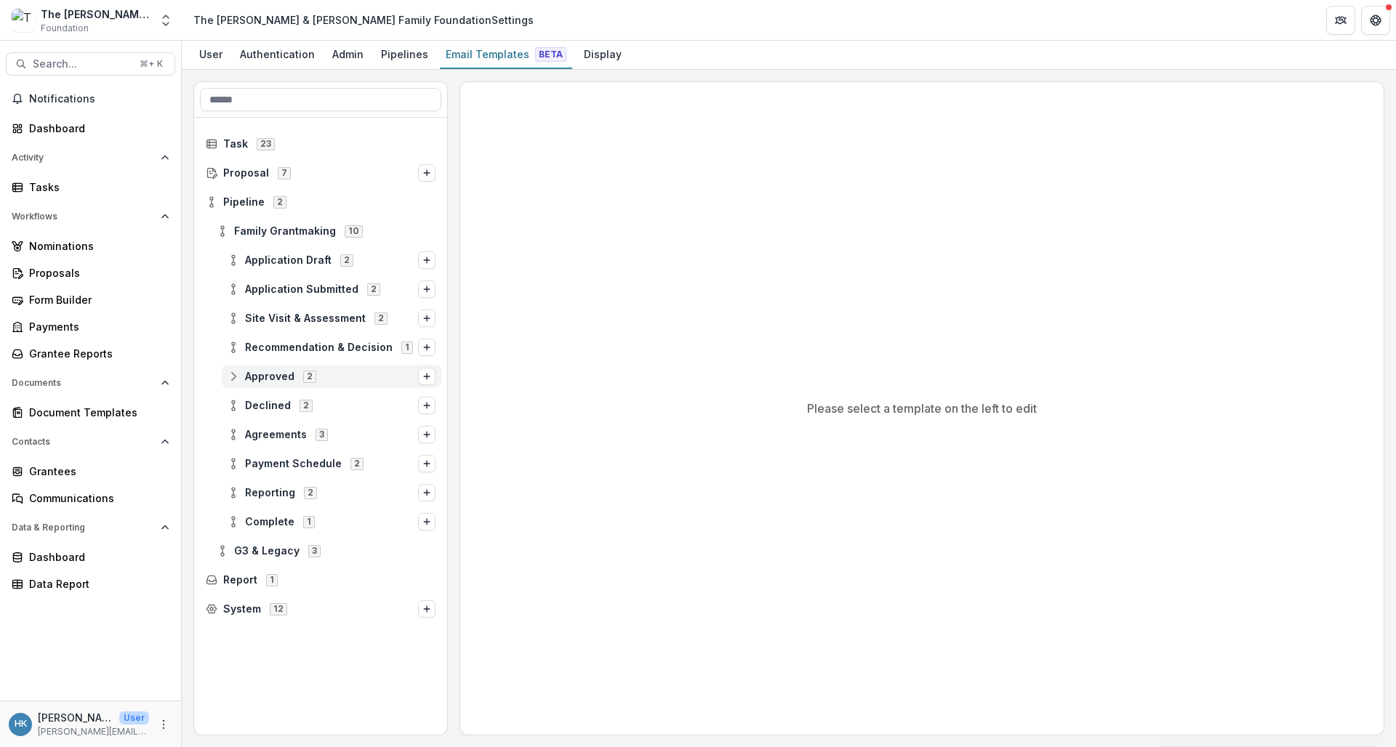
click at [232, 378] on icon at bounding box center [234, 377] width 12 height 12
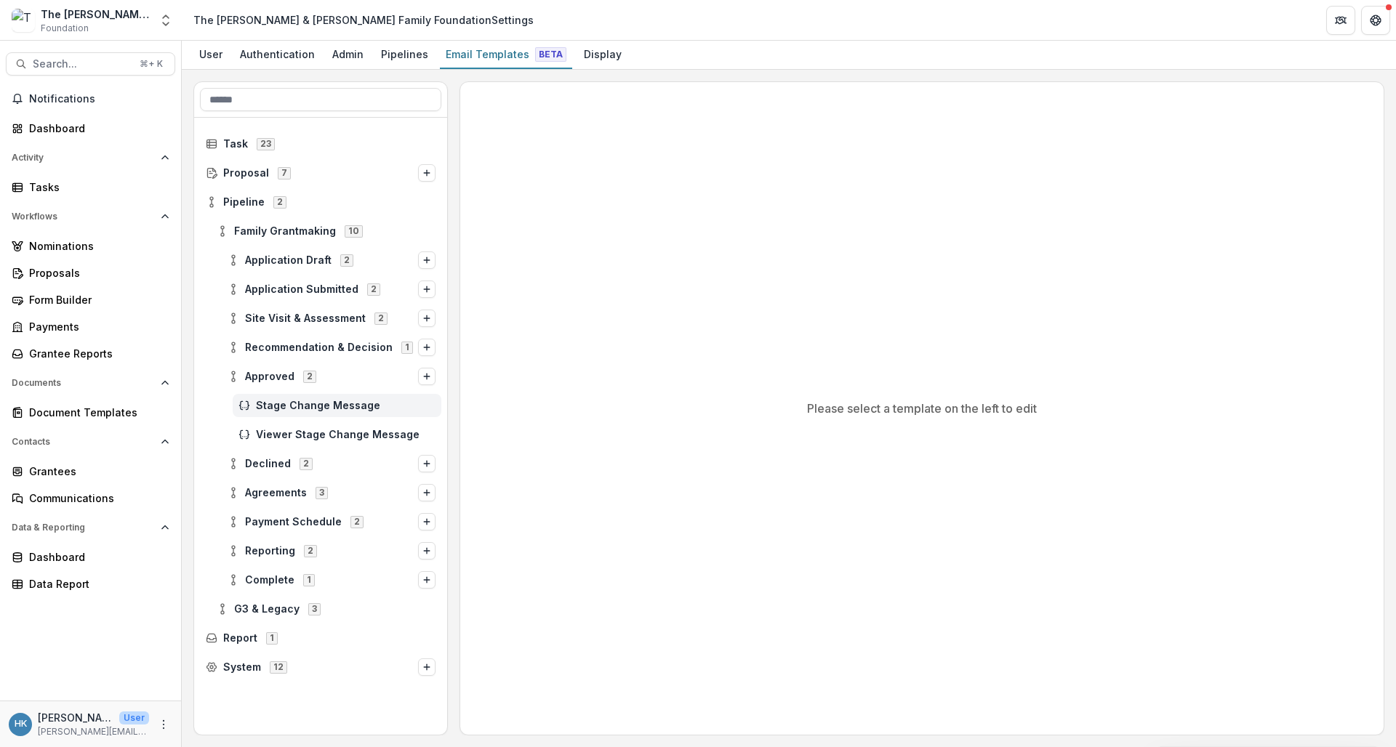
click at [297, 404] on span "Stage Change Message" at bounding box center [346, 406] width 180 height 12
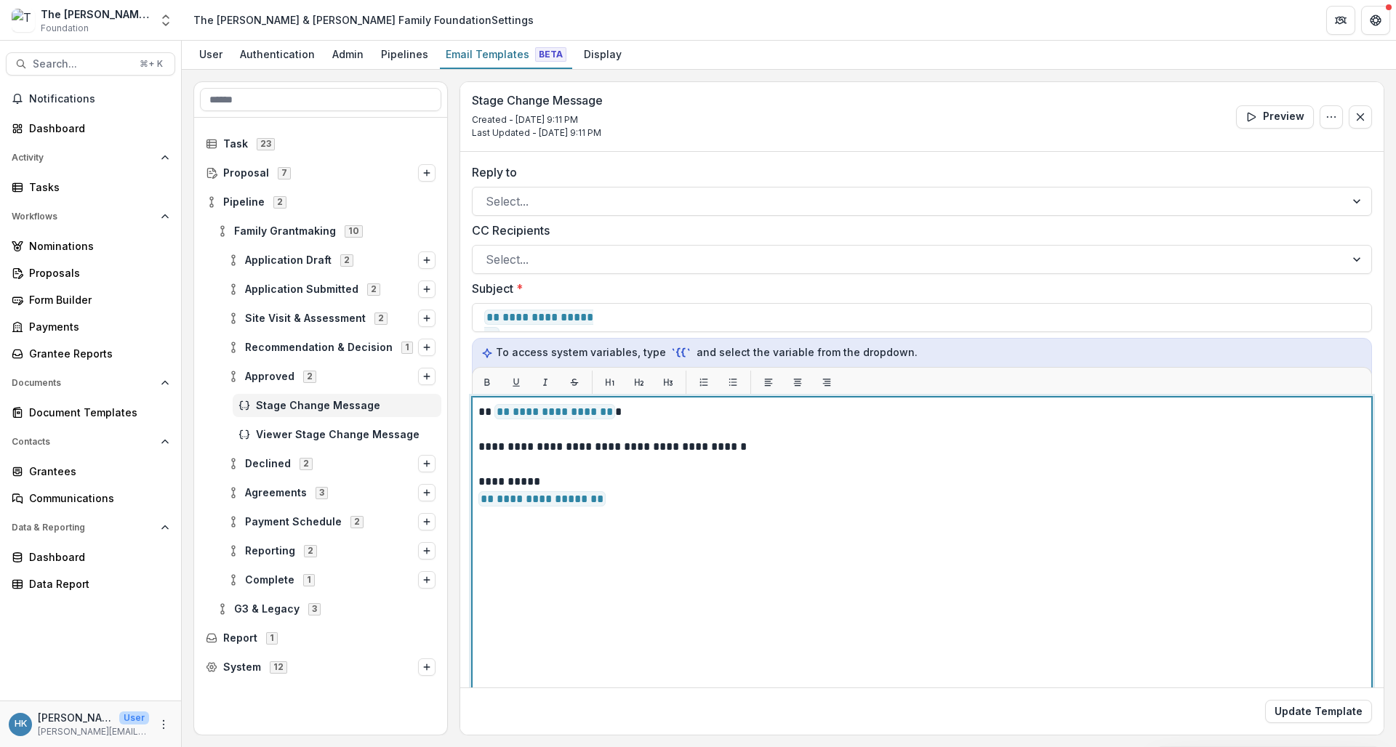
click at [763, 454] on p "**********" at bounding box center [919, 446] width 883 height 17
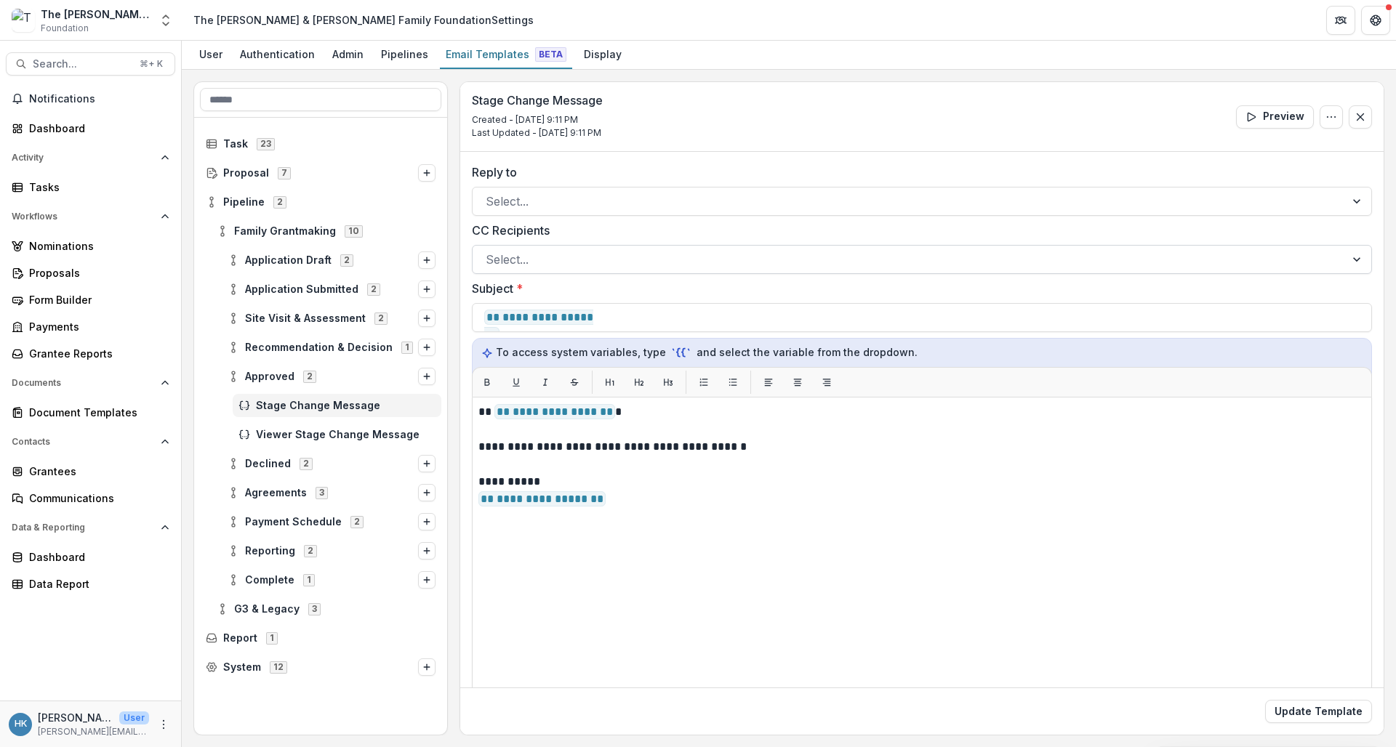
click at [758, 255] on div at bounding box center [909, 259] width 846 height 20
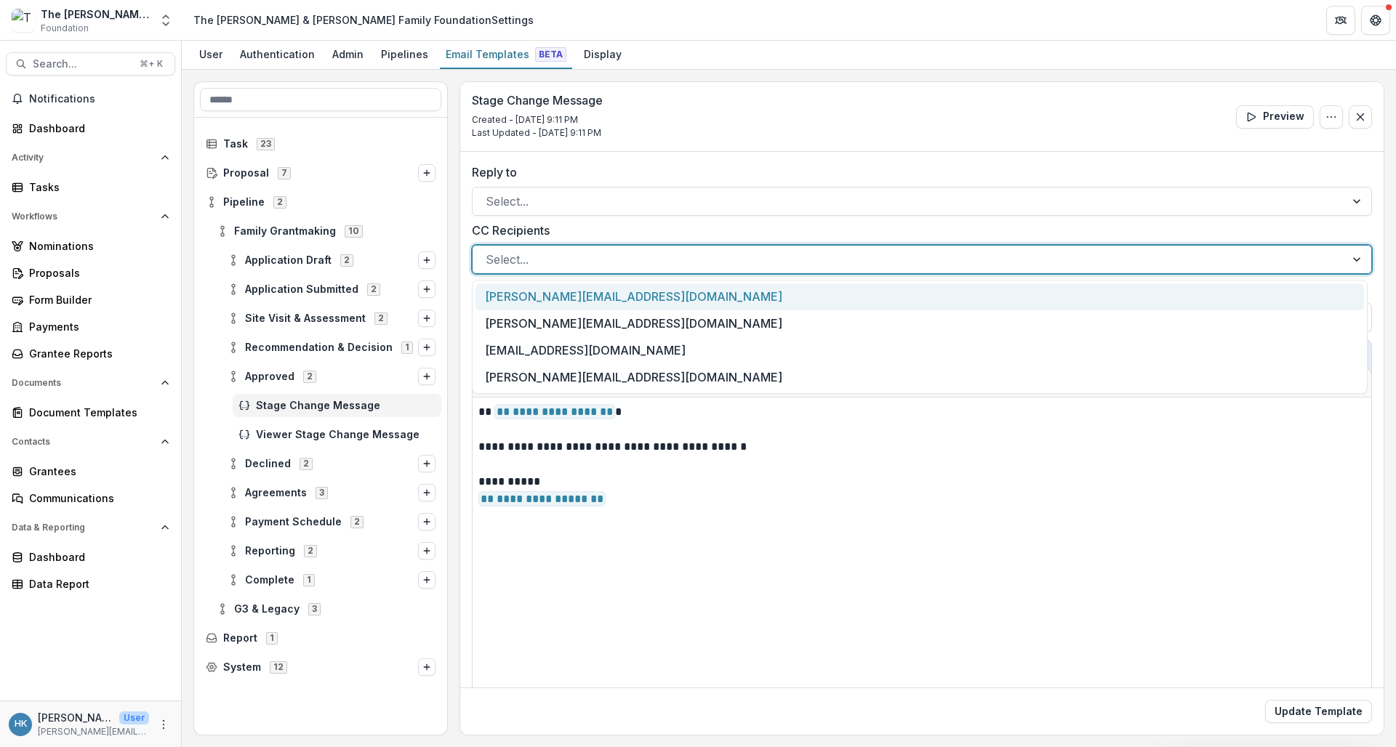
click at [641, 299] on div "[PERSON_NAME][EMAIL_ADDRESS][DOMAIN_NAME]" at bounding box center [920, 297] width 889 height 27
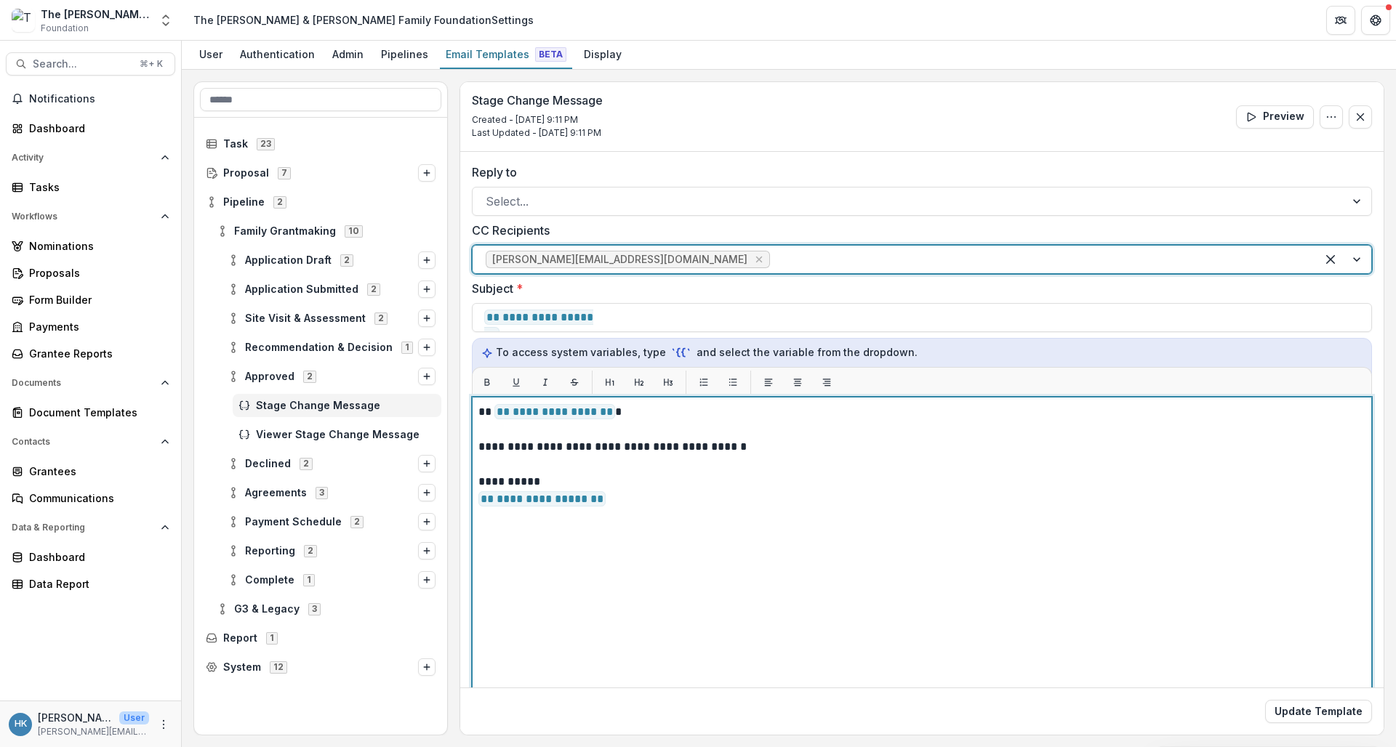
click at [773, 454] on p "**********" at bounding box center [919, 446] width 883 height 17
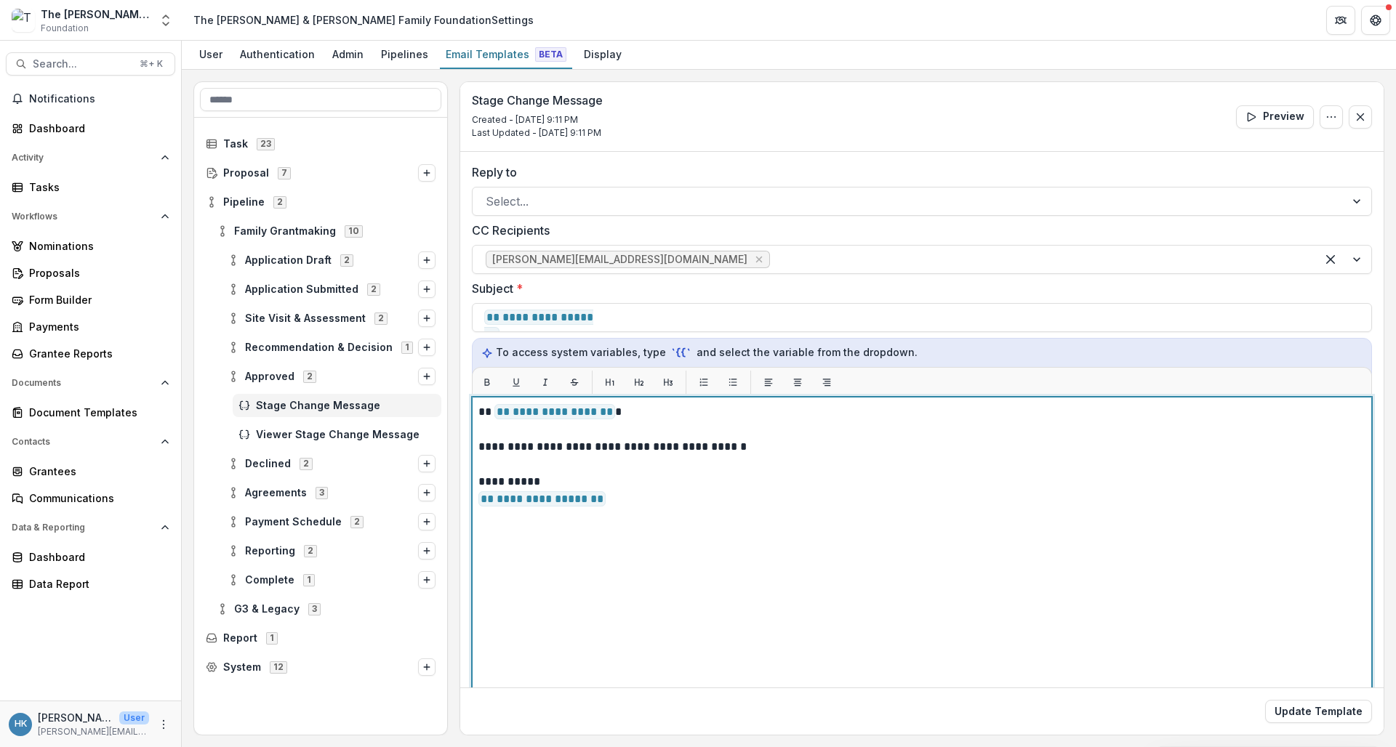
click at [630, 450] on p "**********" at bounding box center [919, 446] width 883 height 17
click at [749, 451] on p "**********" at bounding box center [919, 446] width 883 height 17
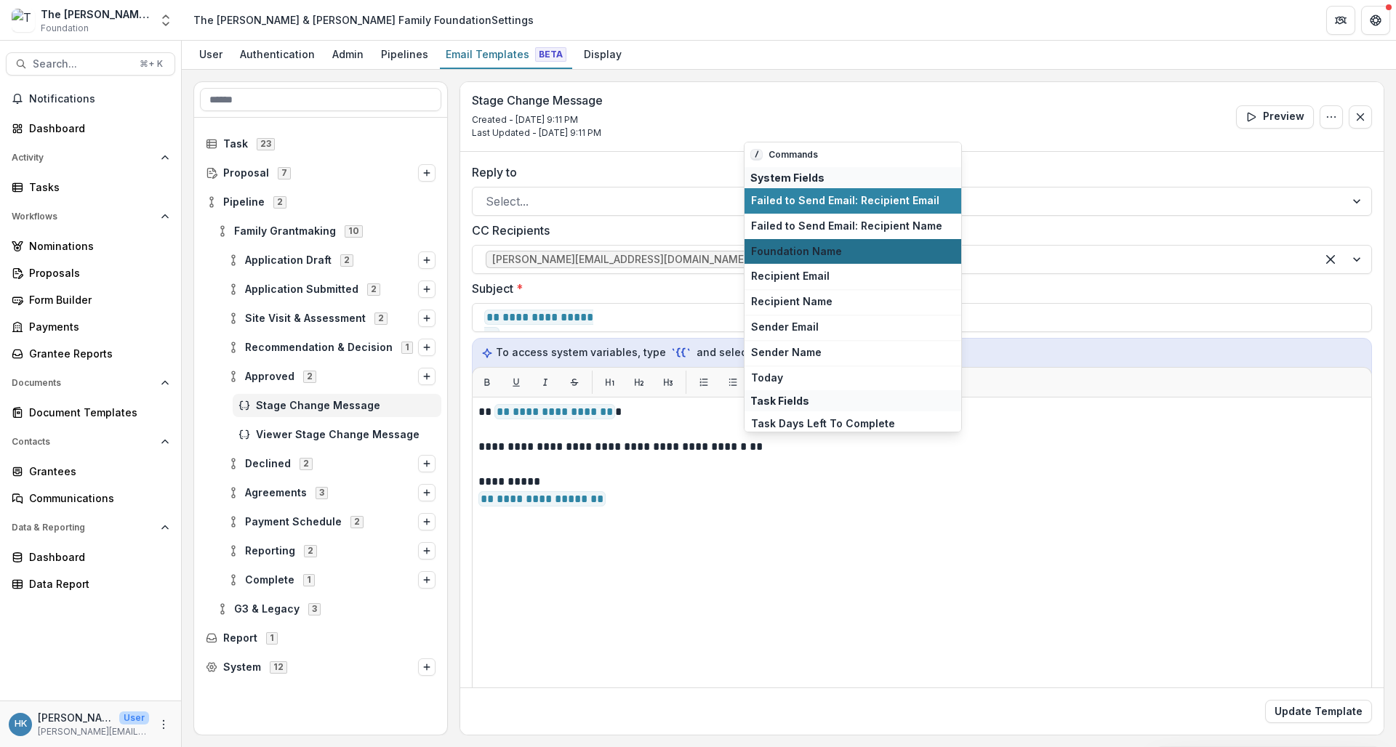
click at [838, 248] on span "Foundation Name" at bounding box center [853, 252] width 204 height 12
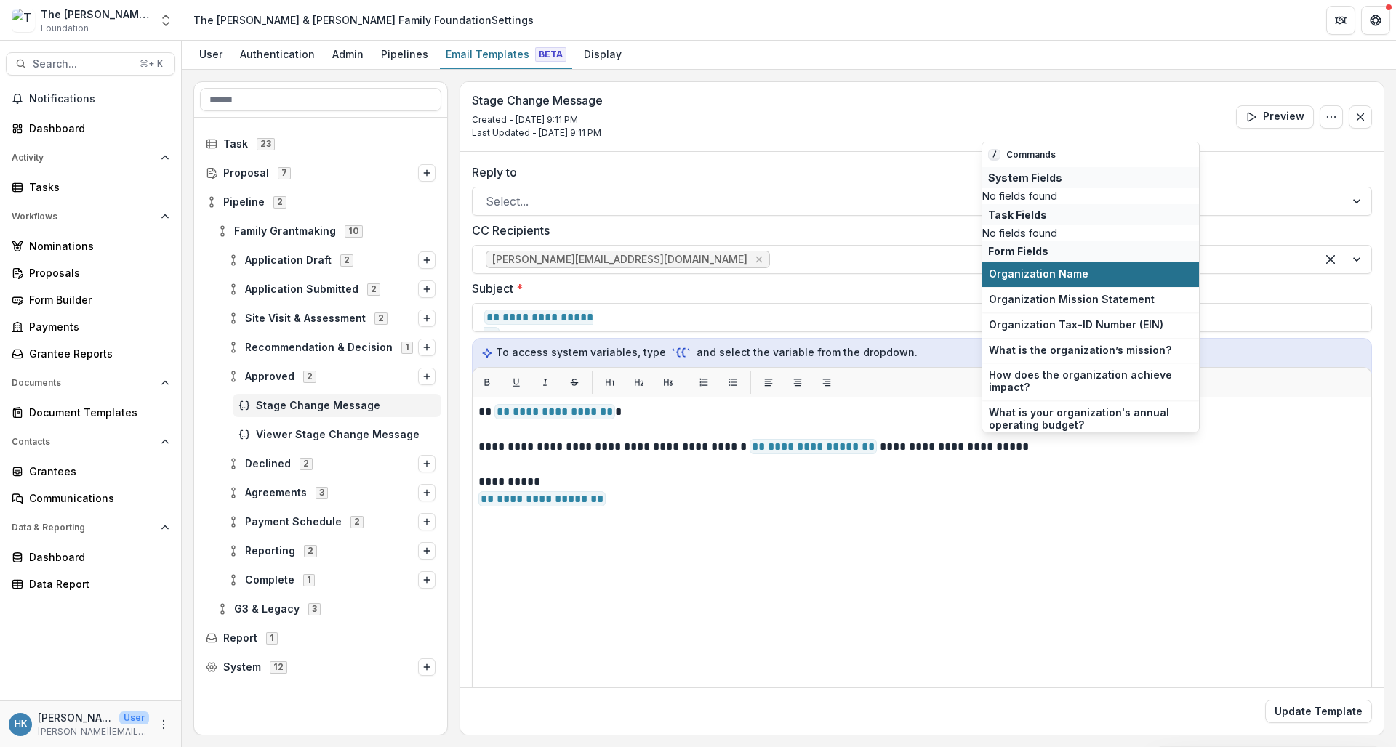
click at [1049, 281] on span "Organization Name" at bounding box center [1091, 274] width 204 height 12
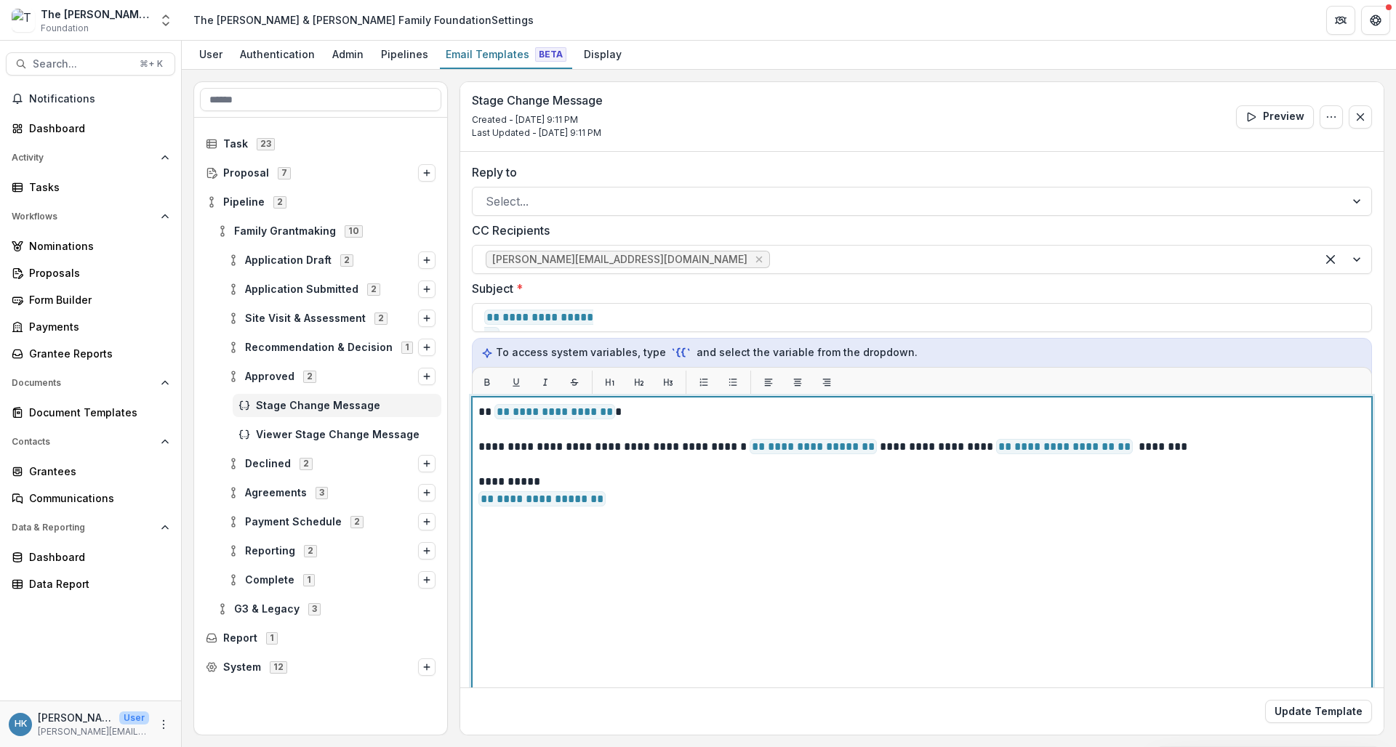
click at [1121, 448] on p "**********" at bounding box center [919, 446] width 883 height 17
click at [1202, 449] on p "**********" at bounding box center [919, 446] width 883 height 17
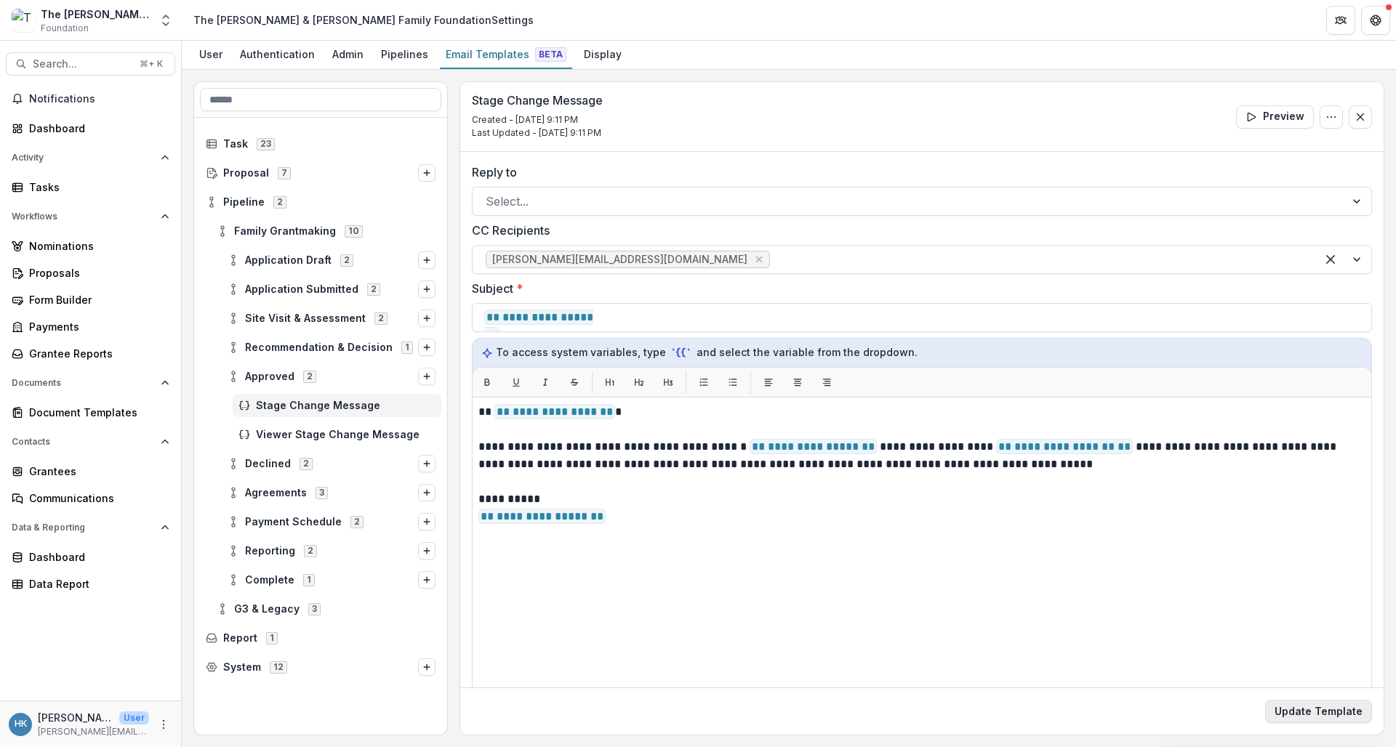
click at [1307, 712] on button "Update Template" at bounding box center [1318, 711] width 107 height 23
click at [59, 273] on div "Proposals" at bounding box center [96, 272] width 135 height 15
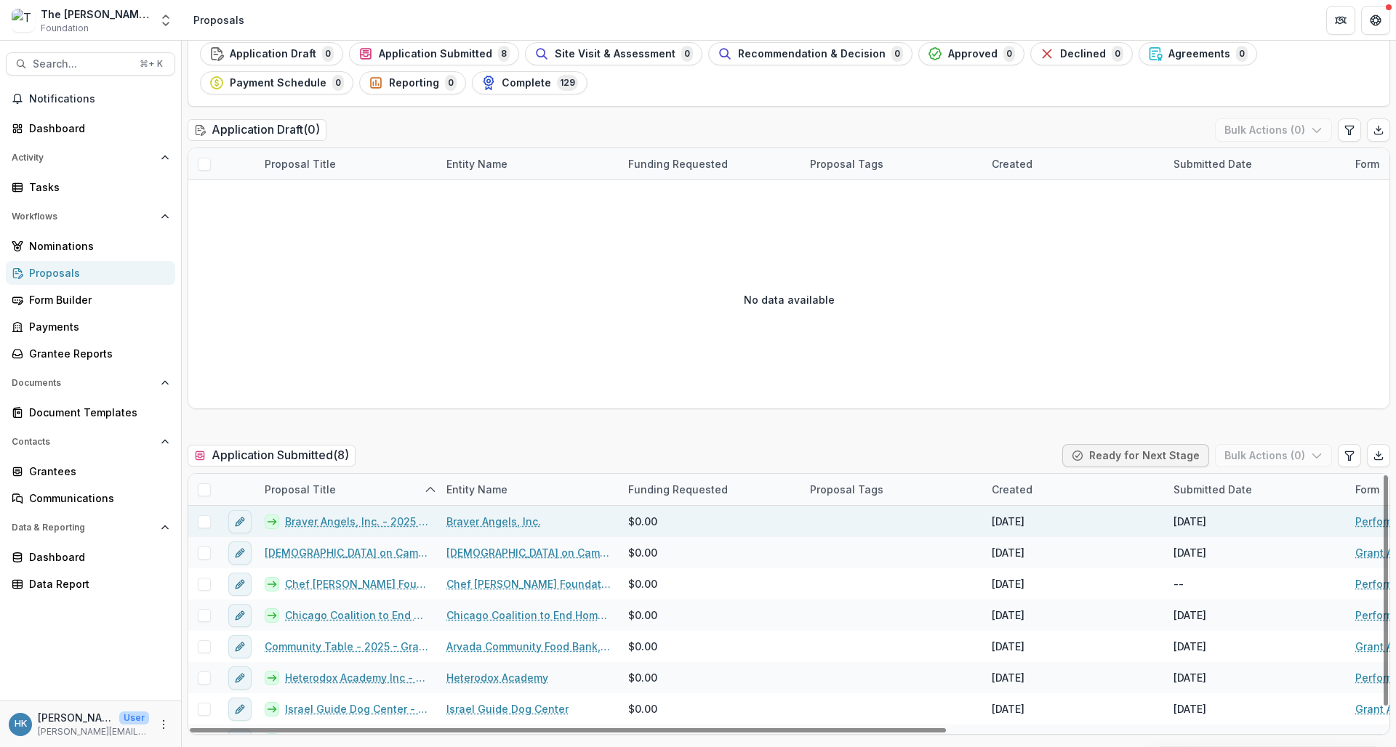
click at [361, 525] on link "Braver Angels, Inc. - 2025 - Performance Report" at bounding box center [357, 521] width 144 height 15
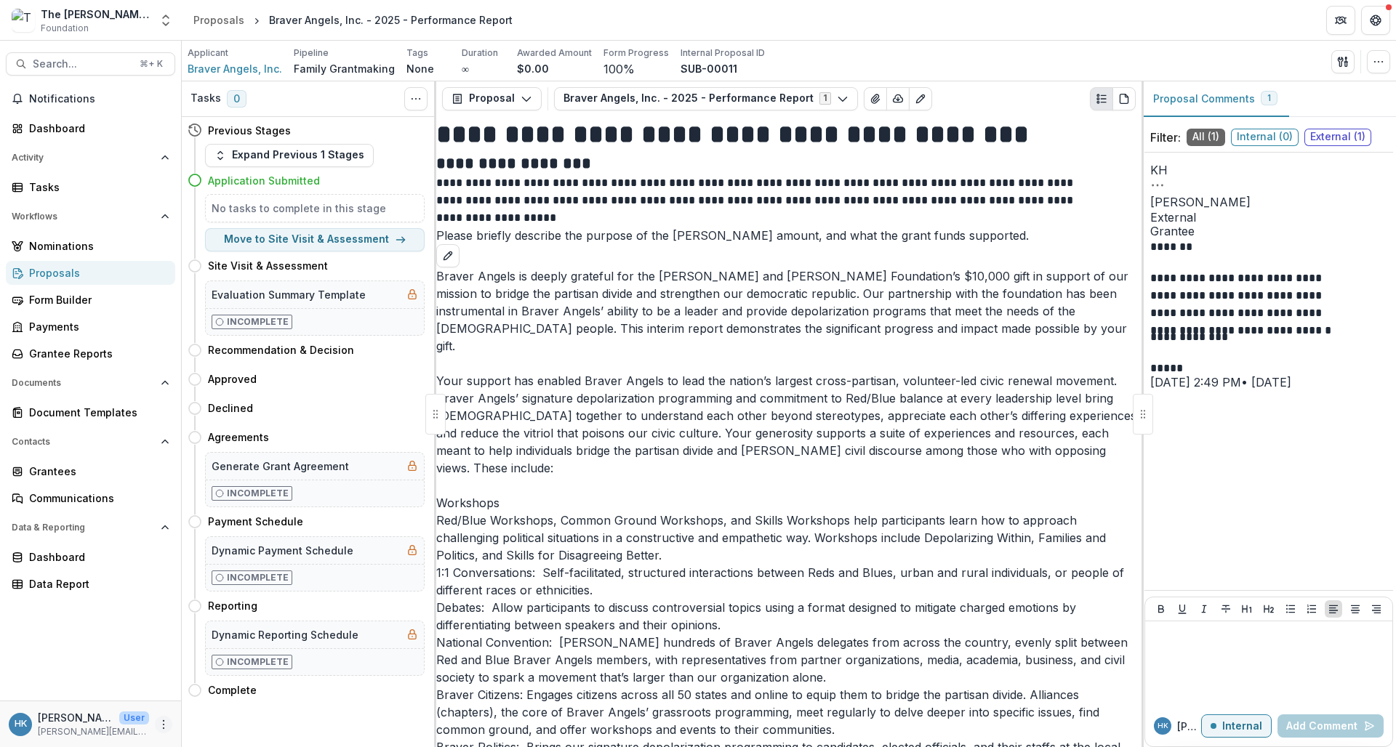
click at [164, 724] on icon "More" at bounding box center [164, 725] width 12 height 12
click at [224, 689] on link "User Settings" at bounding box center [260, 694] width 156 height 24
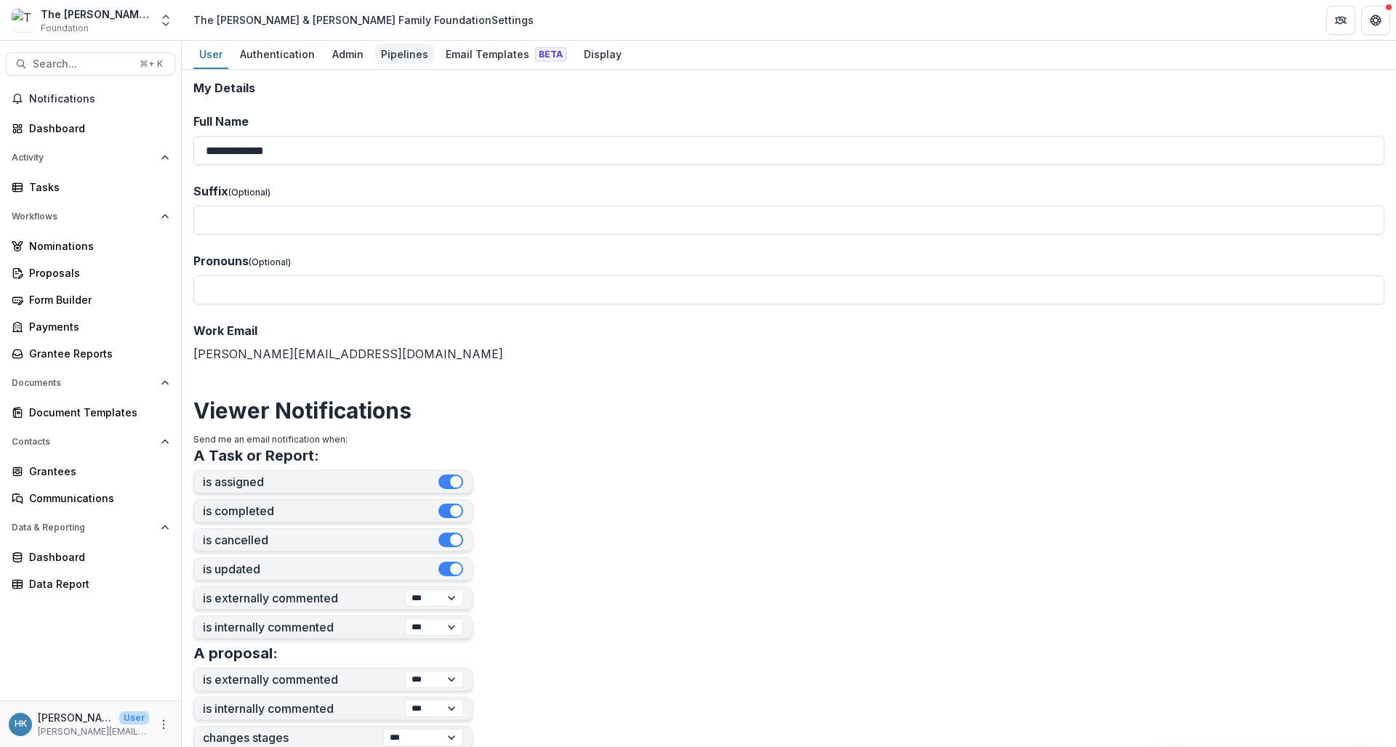
click at [399, 49] on div "Pipelines" at bounding box center [404, 54] width 59 height 21
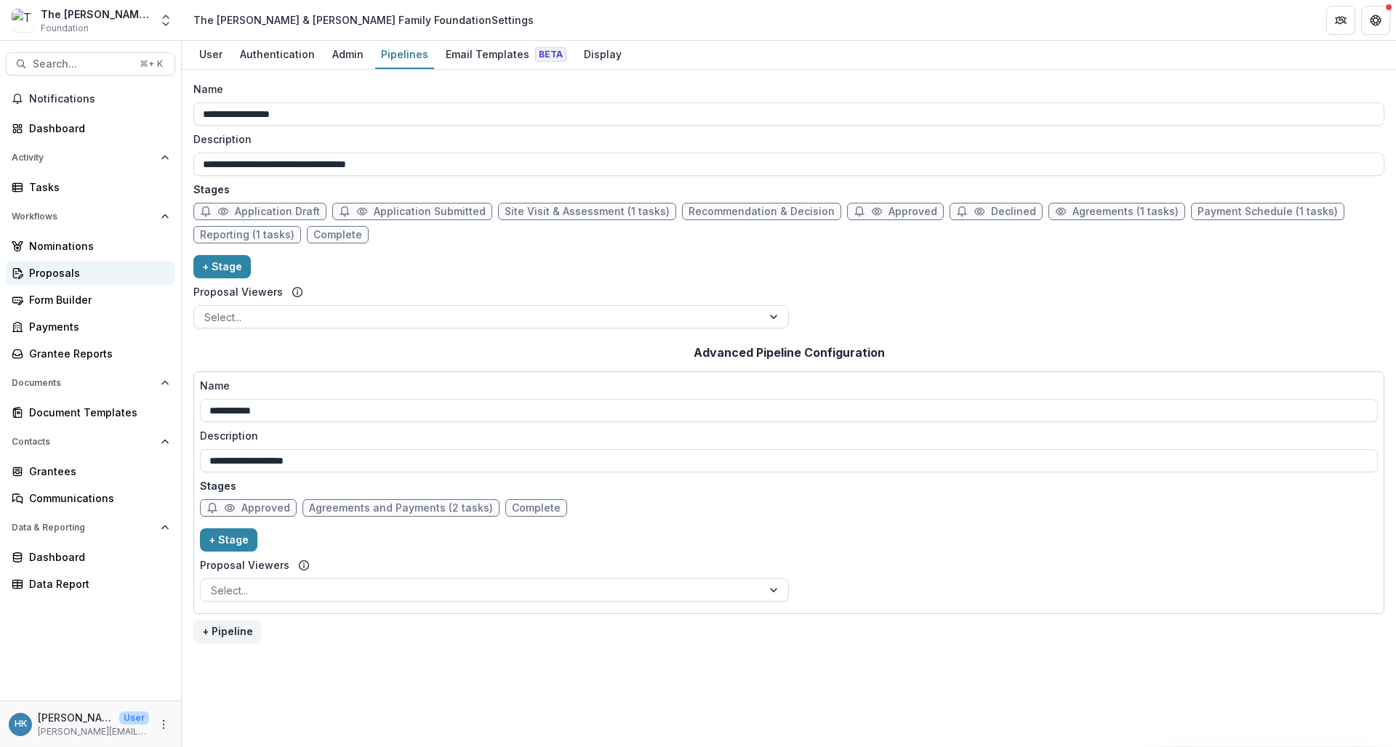
click at [53, 273] on div "Proposals" at bounding box center [96, 272] width 135 height 15
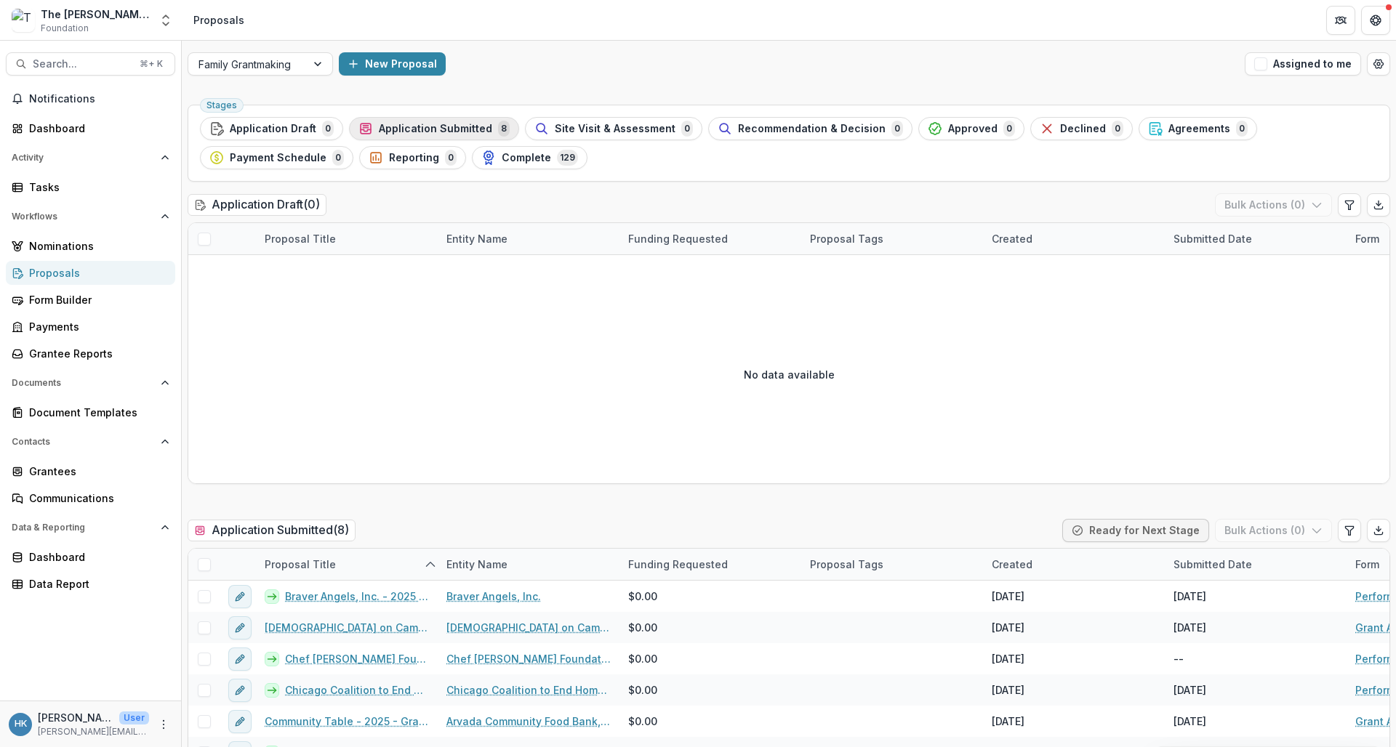
click at [417, 126] on span "Application Submitted" at bounding box center [435, 129] width 113 height 12
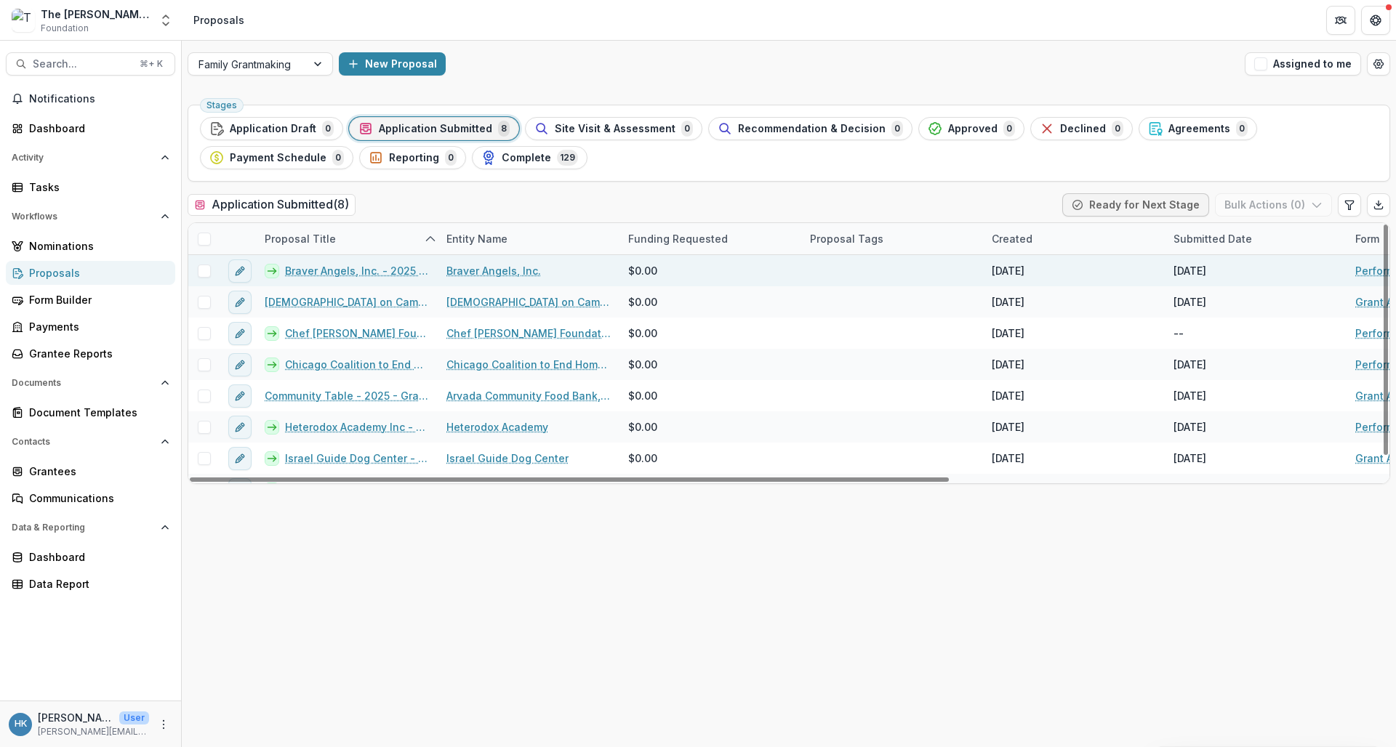
click at [365, 270] on link "Braver Angels, Inc. - 2025 - Performance Report" at bounding box center [357, 270] width 144 height 15
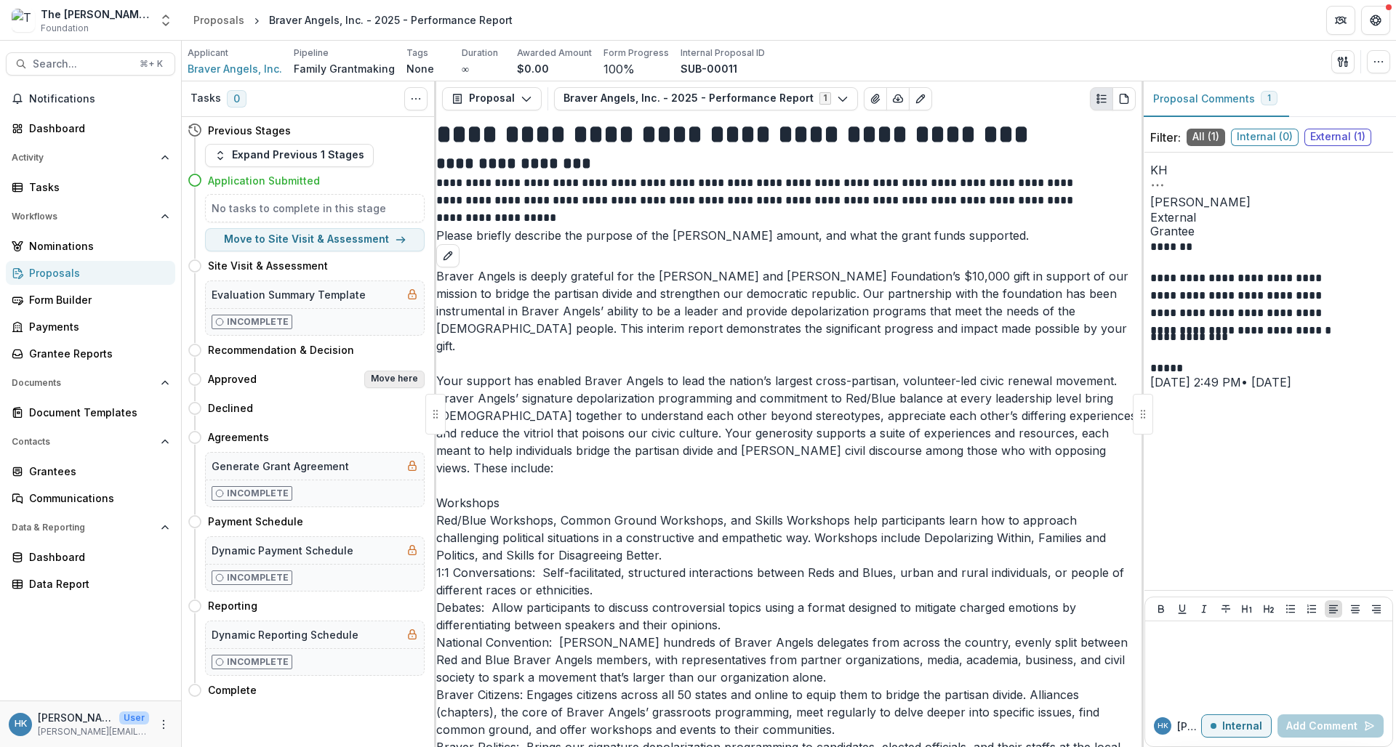
click at [387, 381] on button "Move here" at bounding box center [394, 379] width 60 height 17
select select "********"
select select
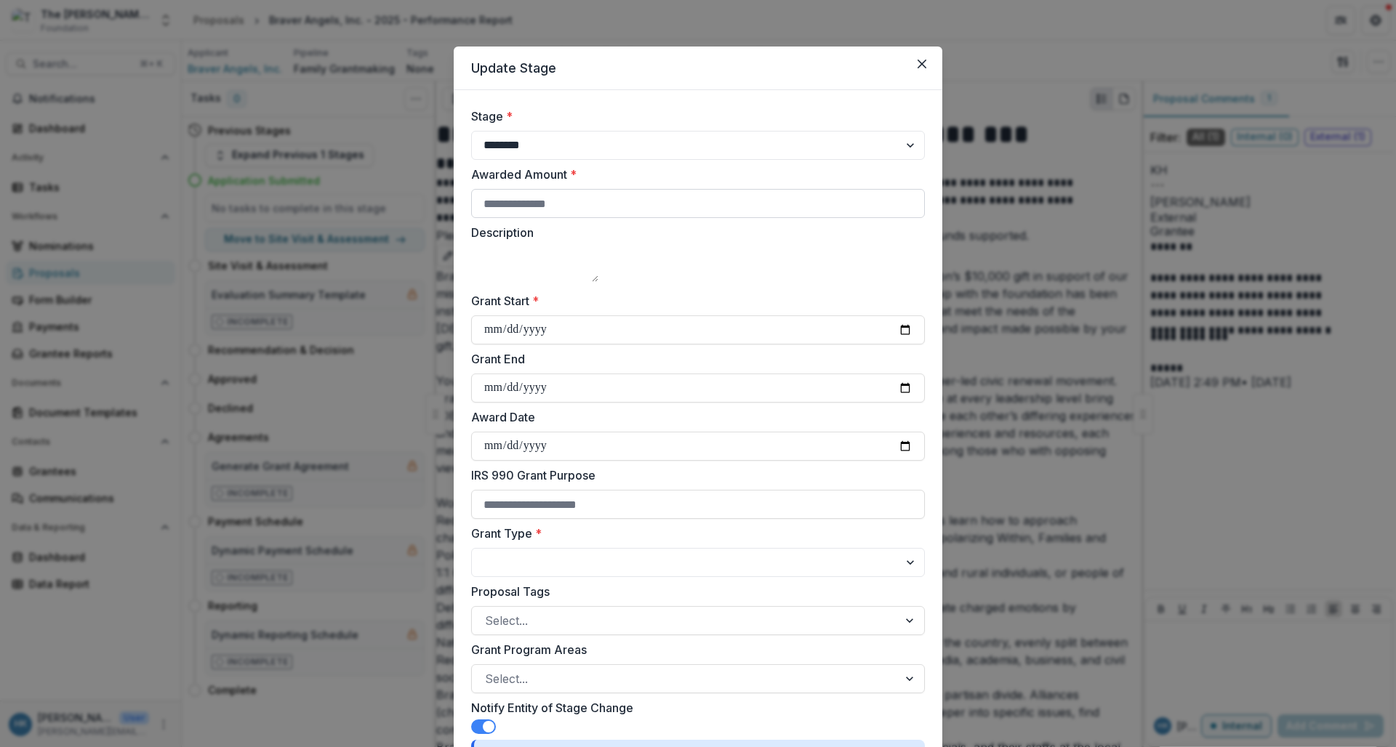
click at [576, 211] on input "Awarded Amount *" at bounding box center [698, 203] width 454 height 29
type input "*****"
click at [493, 345] on input "Grant Start *" at bounding box center [698, 330] width 454 height 29
type input "**********"
click at [622, 368] on label "Grant End" at bounding box center [693, 358] width 445 height 17
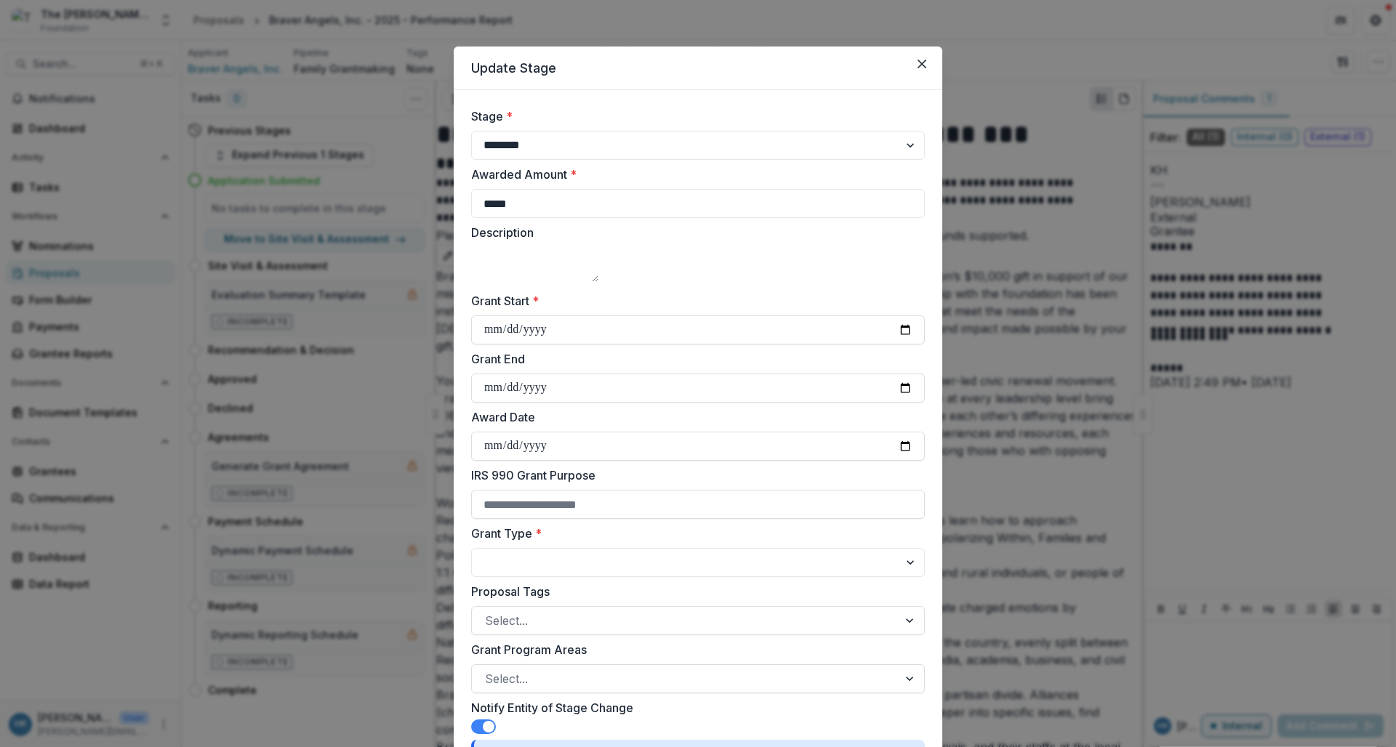
click at [622, 374] on input "Grant End" at bounding box center [698, 388] width 454 height 29
type input "**********"
click at [633, 368] on label "Grant End" at bounding box center [693, 358] width 445 height 17
click at [633, 378] on input "**********" at bounding box center [698, 388] width 454 height 29
click at [650, 426] on label "Award Date" at bounding box center [693, 417] width 445 height 17
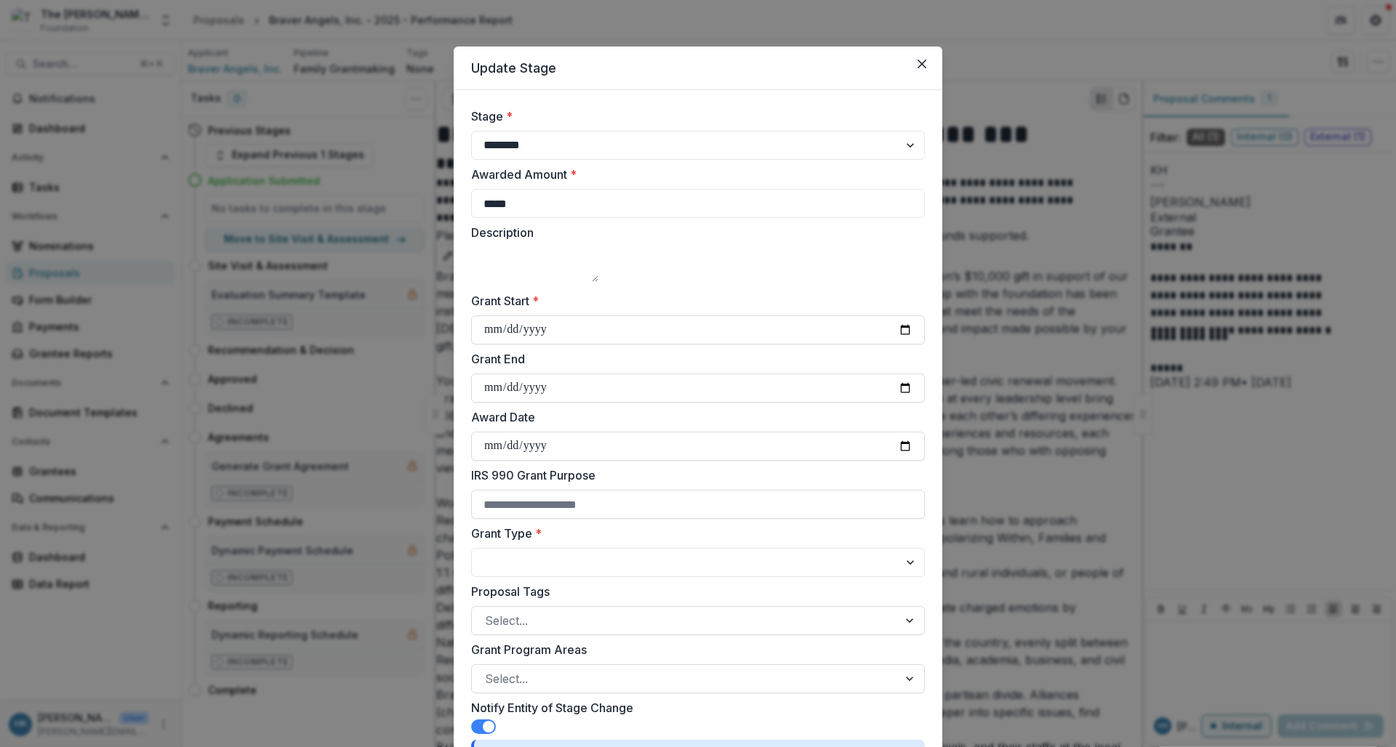
click at [650, 436] on input "Award Date" at bounding box center [698, 446] width 454 height 29
click at [598, 282] on textarea "Description" at bounding box center [534, 264] width 127 height 35
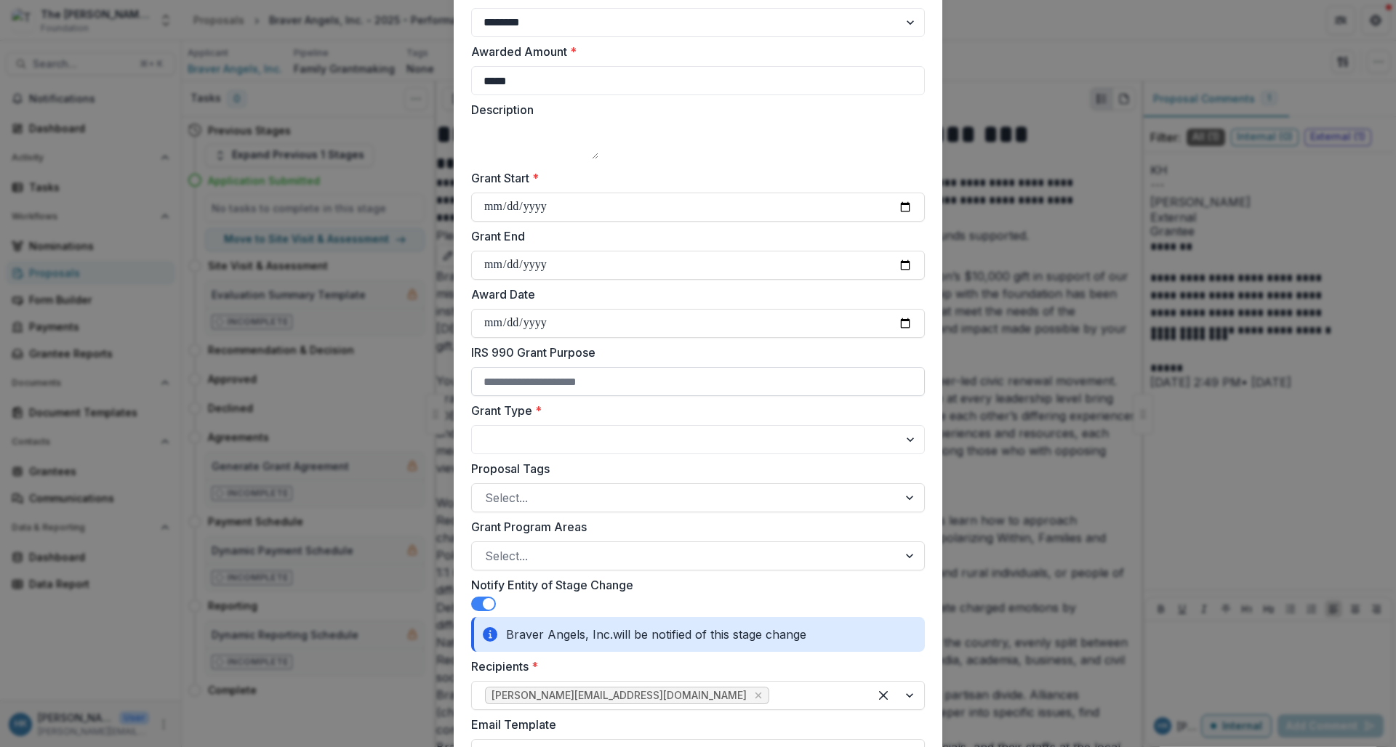
scroll to position [136, 0]
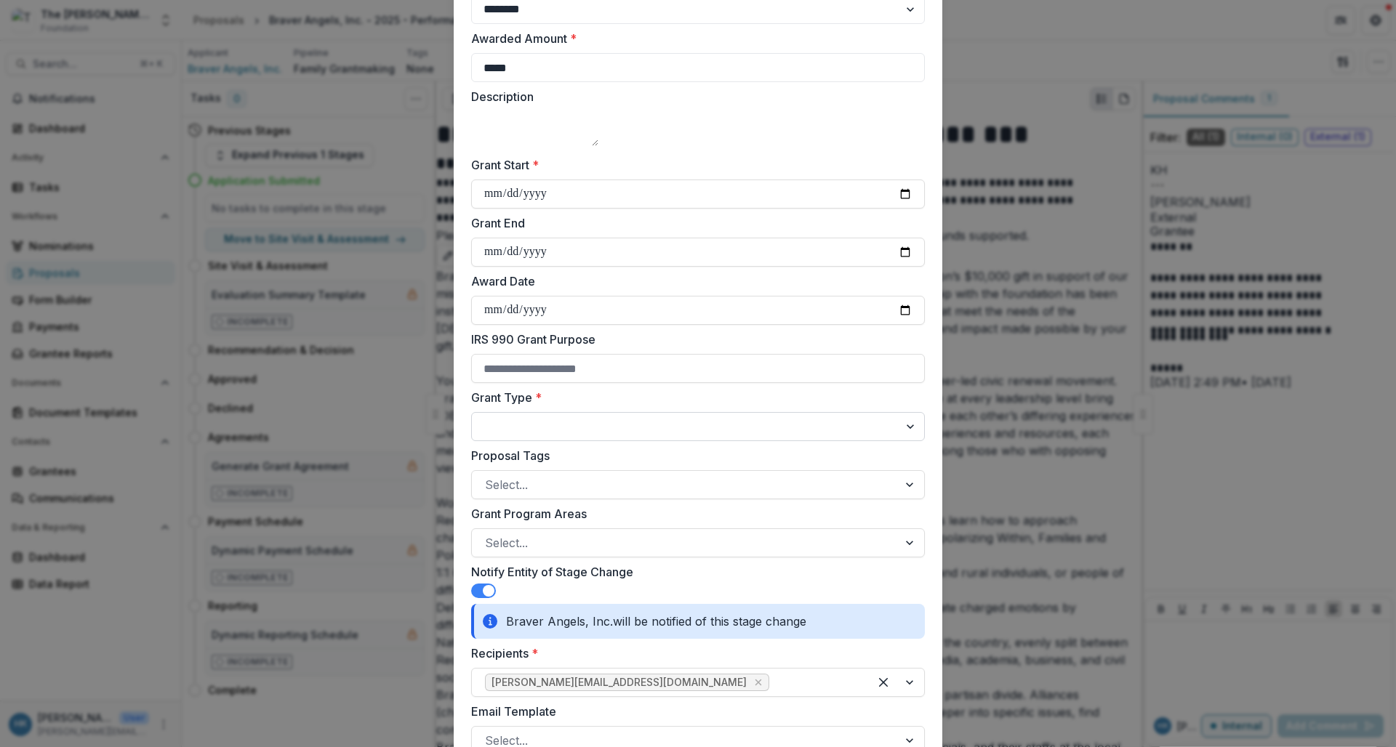
click at [657, 437] on select "**********" at bounding box center [698, 426] width 454 height 29
select select "**********"
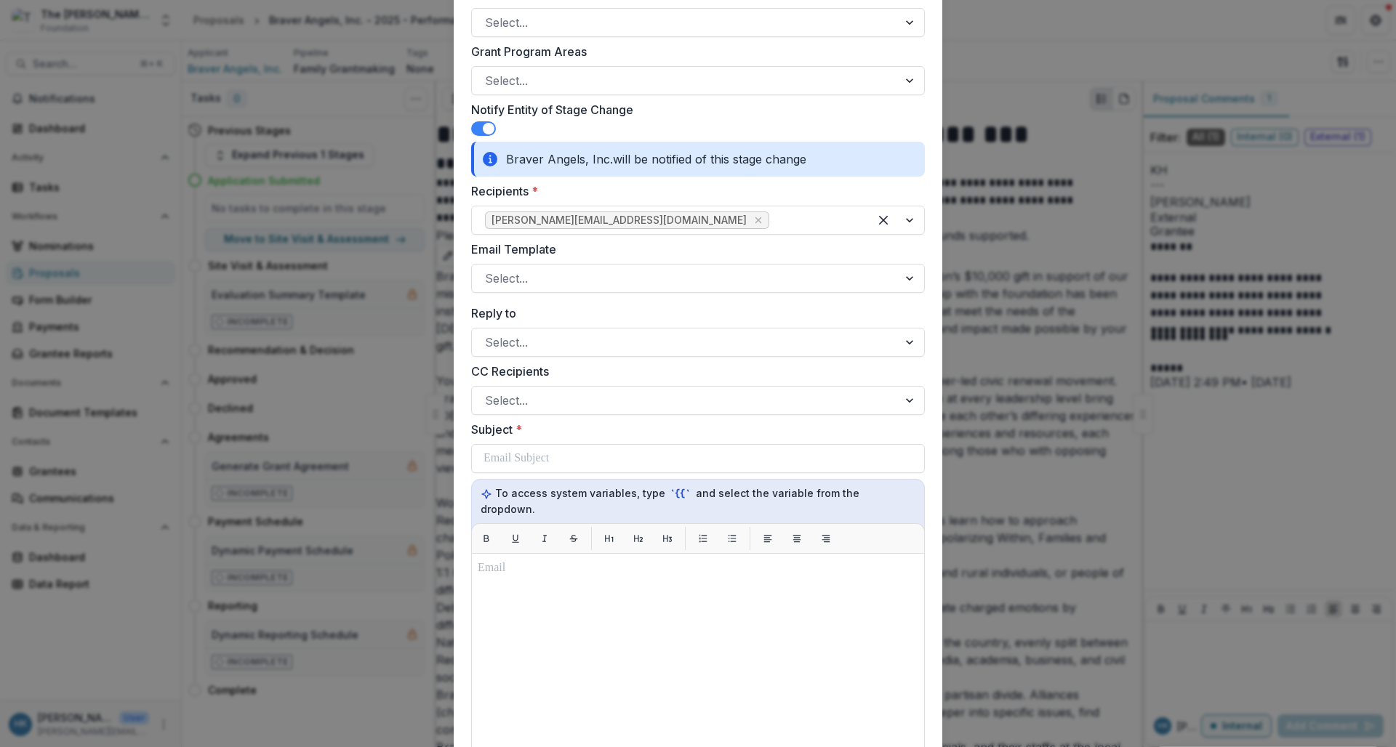
scroll to position [601, 0]
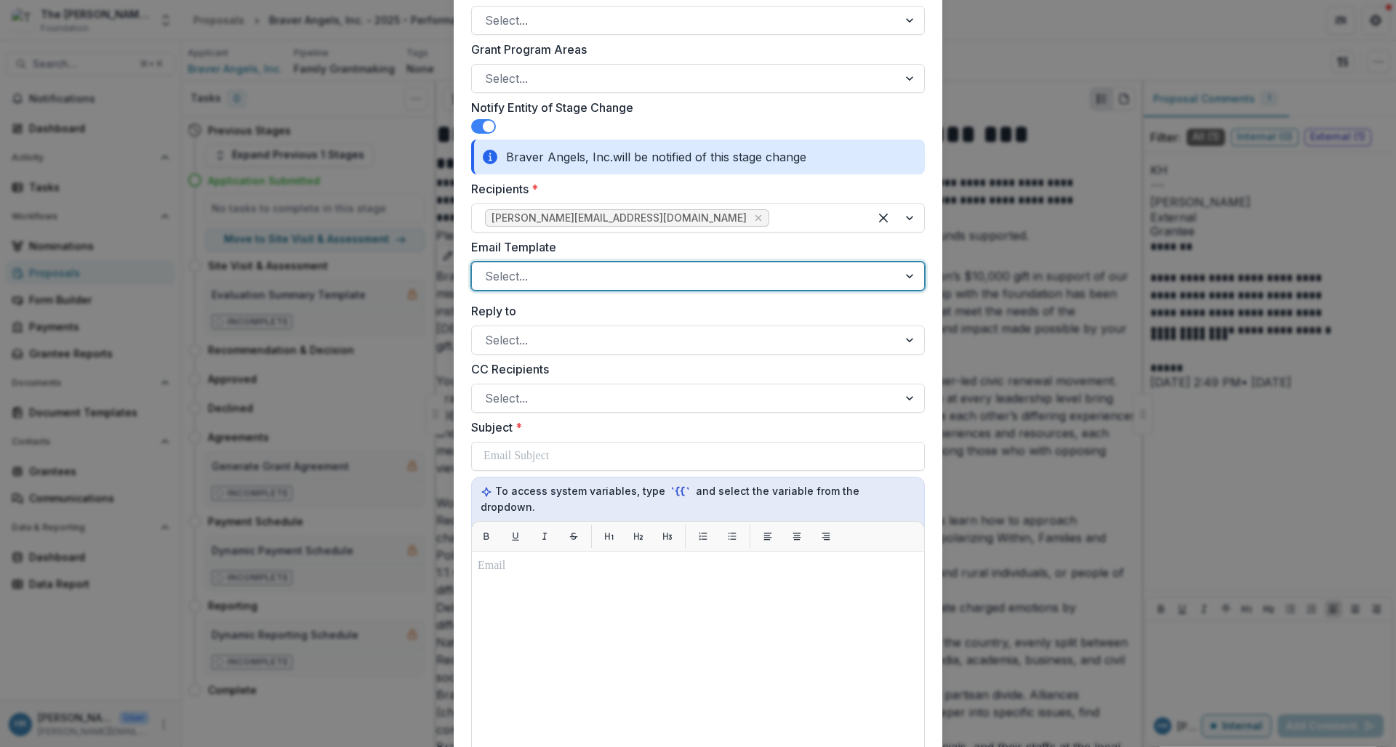
click at [630, 274] on div at bounding box center [685, 276] width 400 height 20
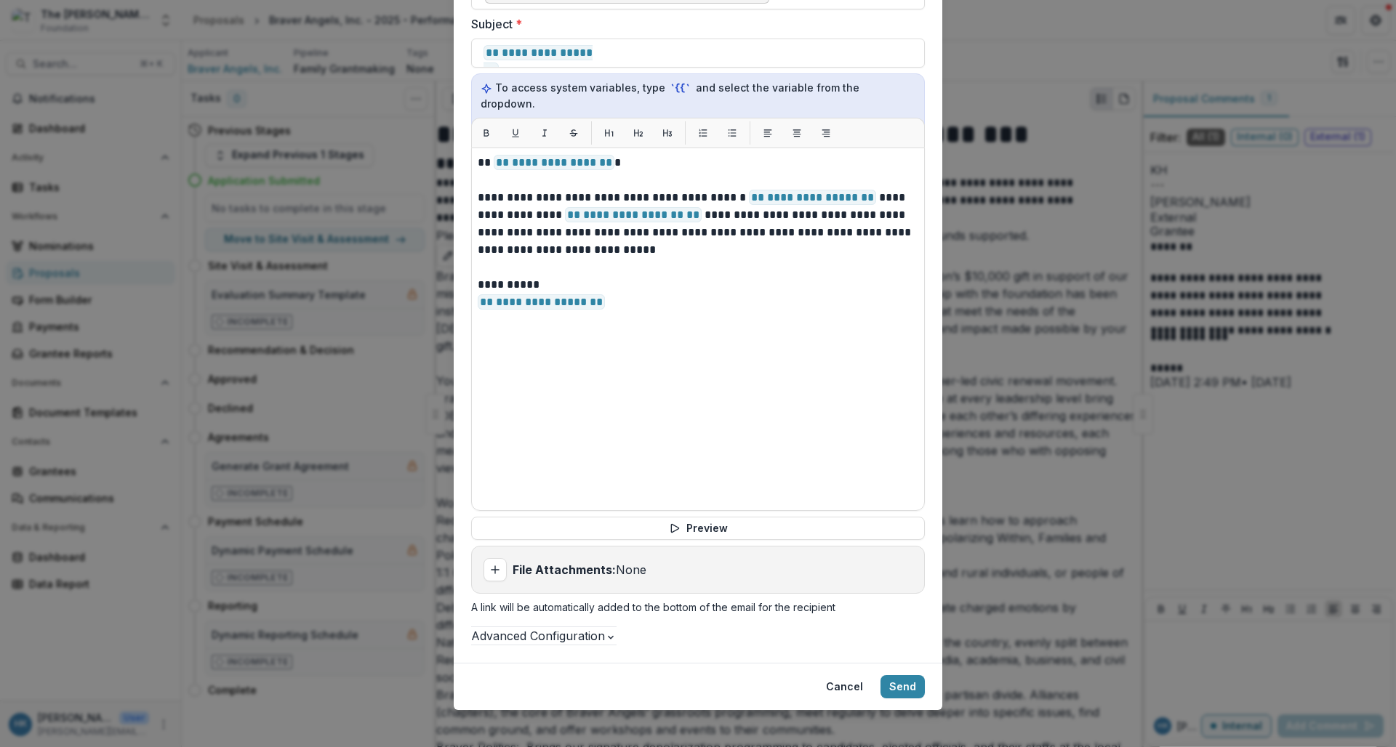
scroll to position [1021, 0]
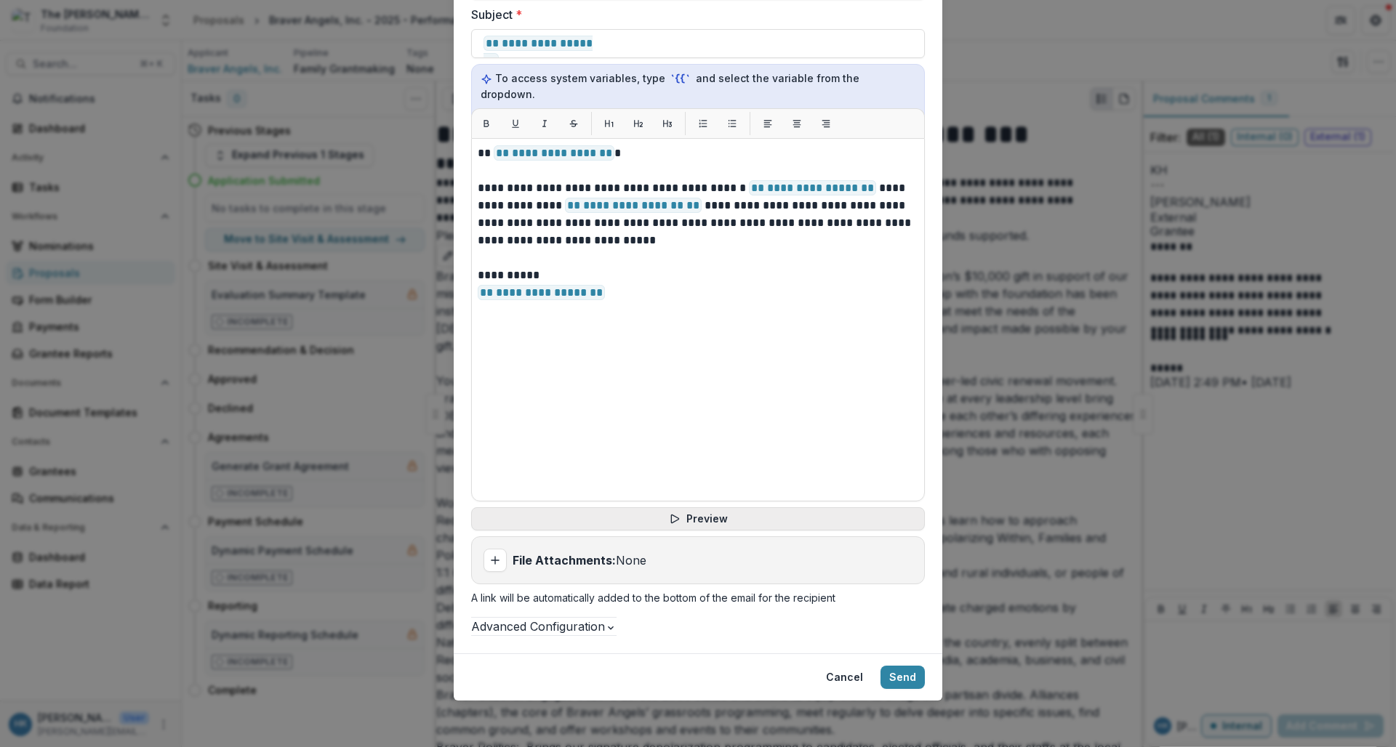
click at [735, 508] on button "Preview" at bounding box center [698, 519] width 454 height 23
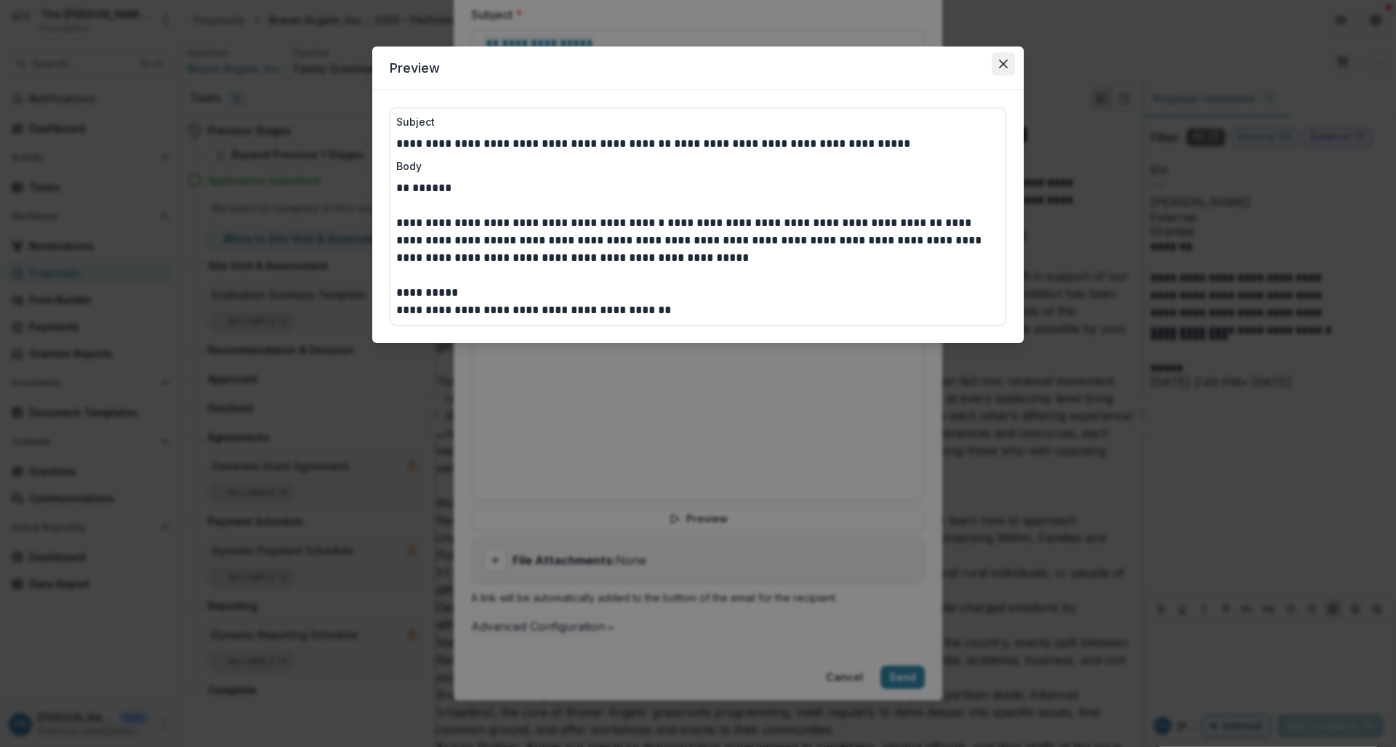
click at [1006, 63] on icon "Close" at bounding box center [1003, 64] width 9 height 9
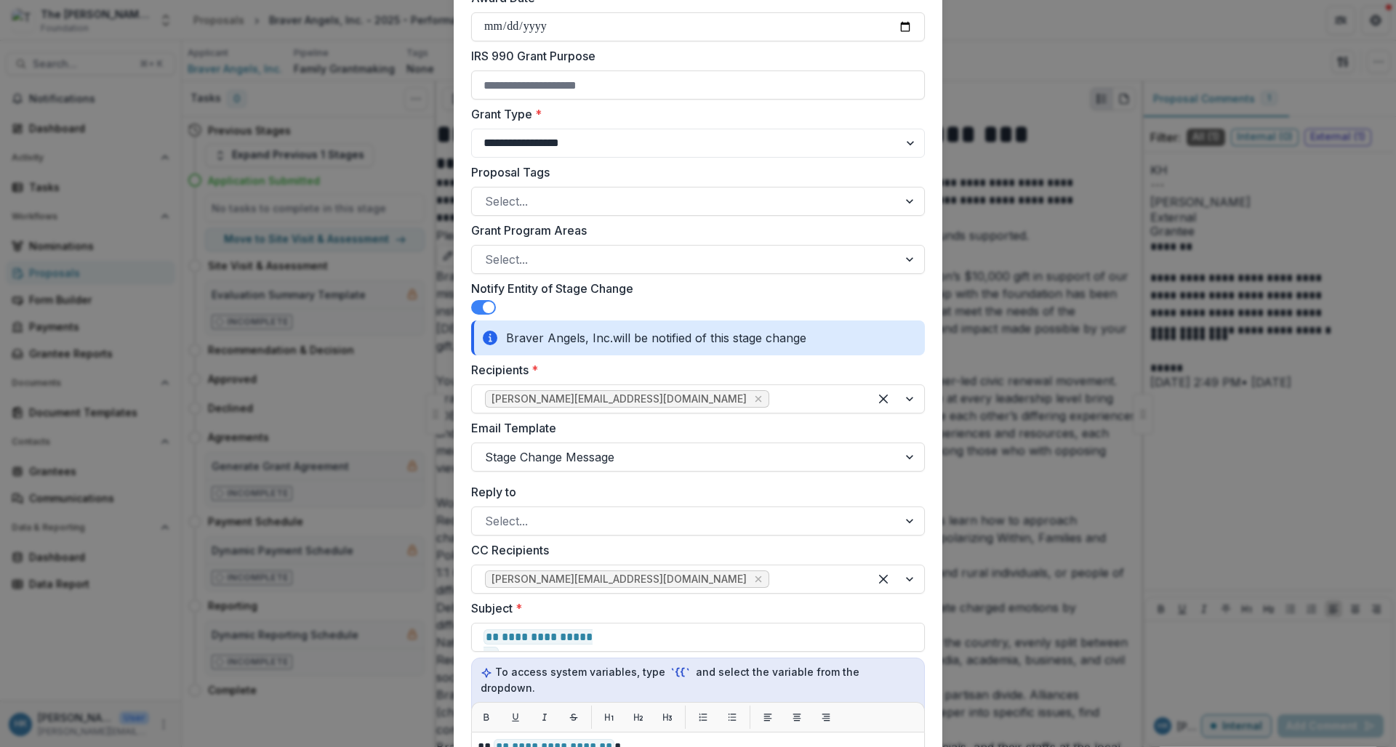
scroll to position [0, 0]
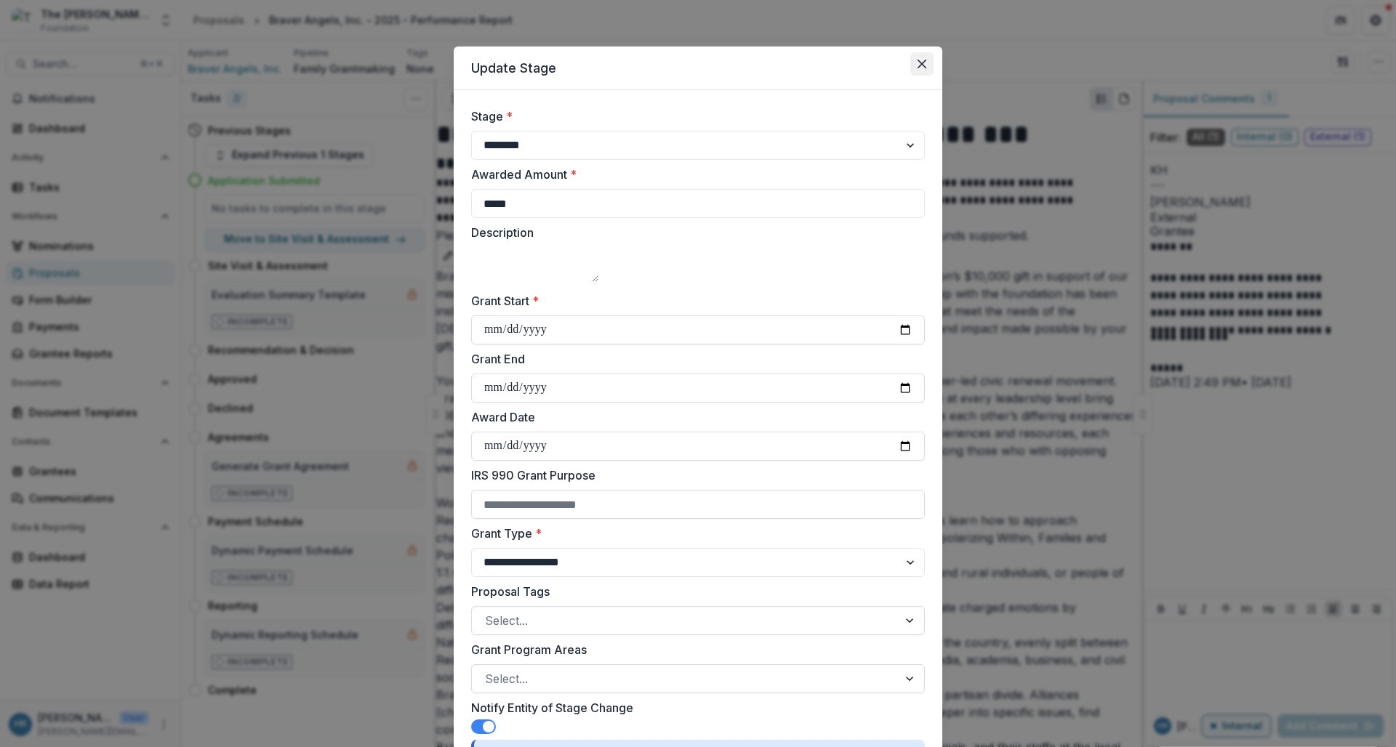
click at [924, 60] on button "Close" at bounding box center [921, 63] width 23 height 23
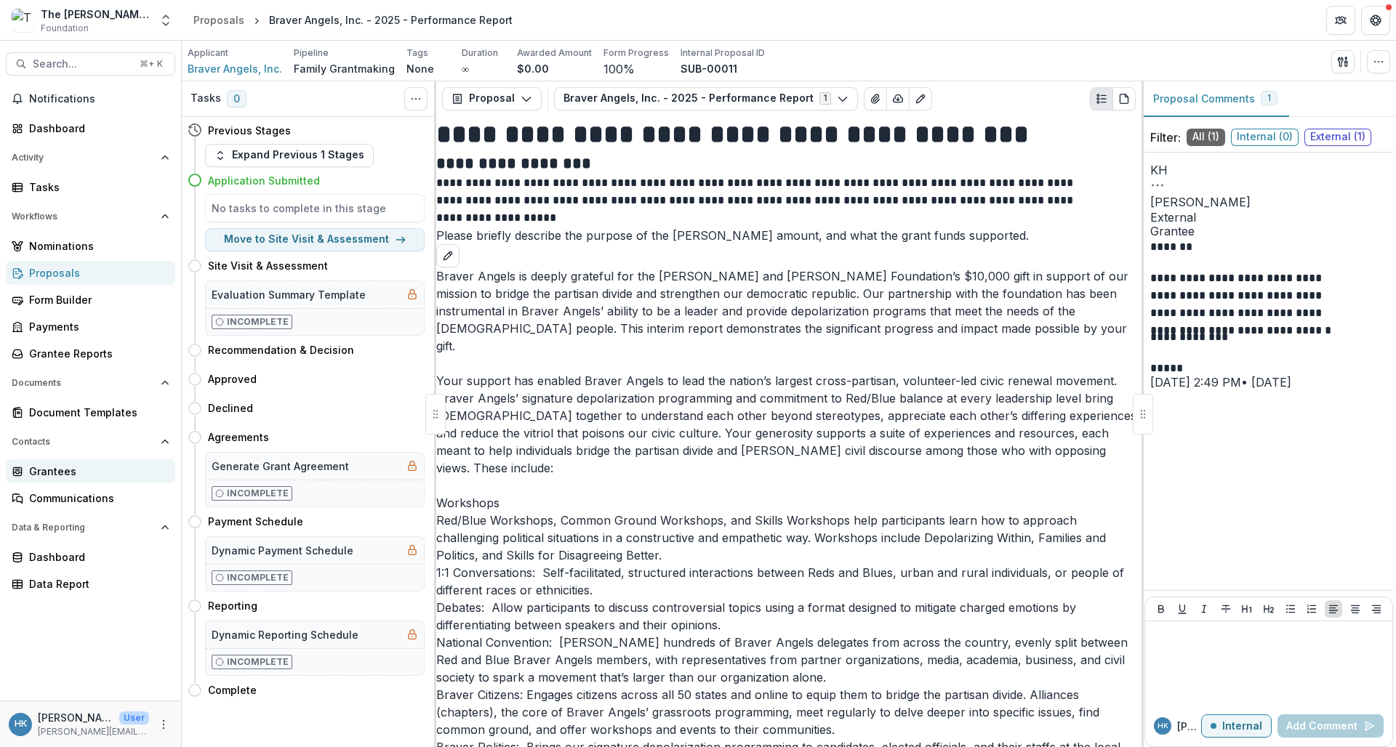
click at [79, 464] on div "Grantees" at bounding box center [96, 471] width 135 height 15
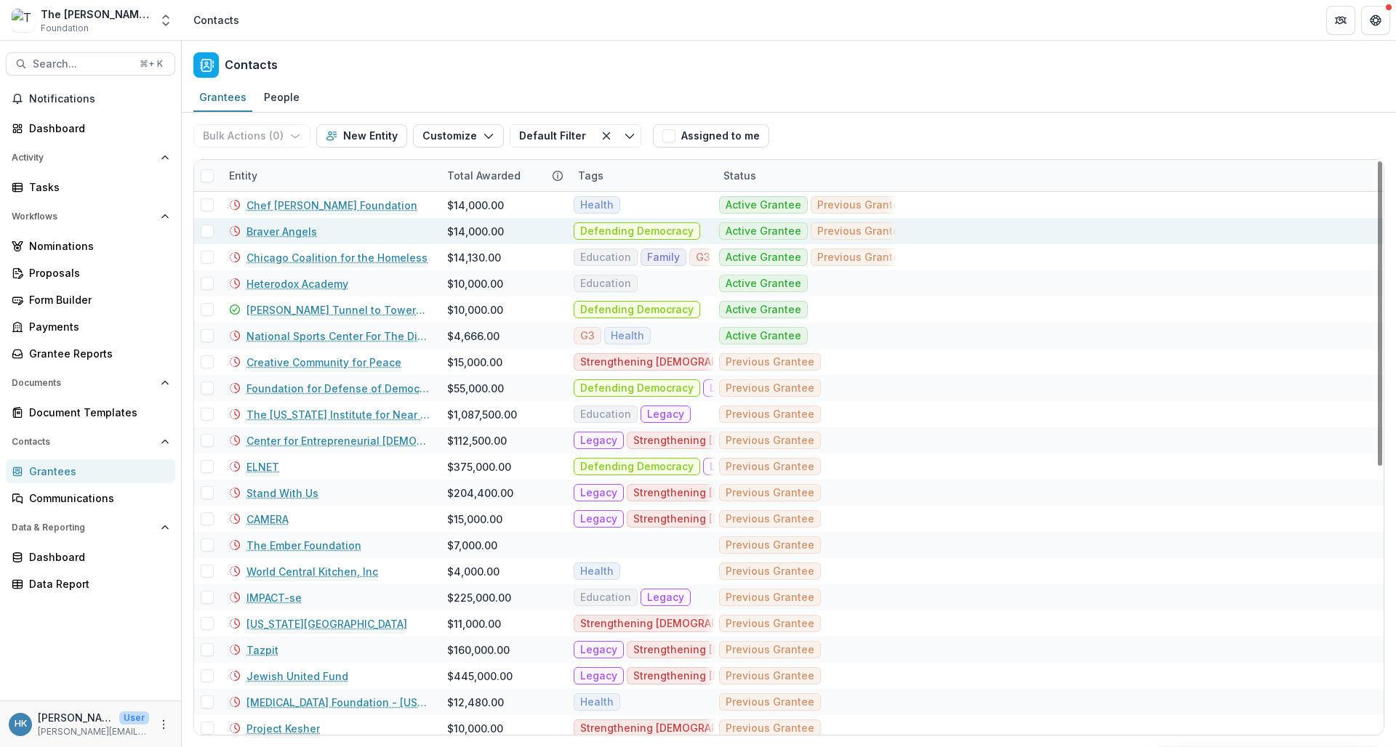
click at [279, 230] on link "Braver Angels" at bounding box center [282, 231] width 71 height 15
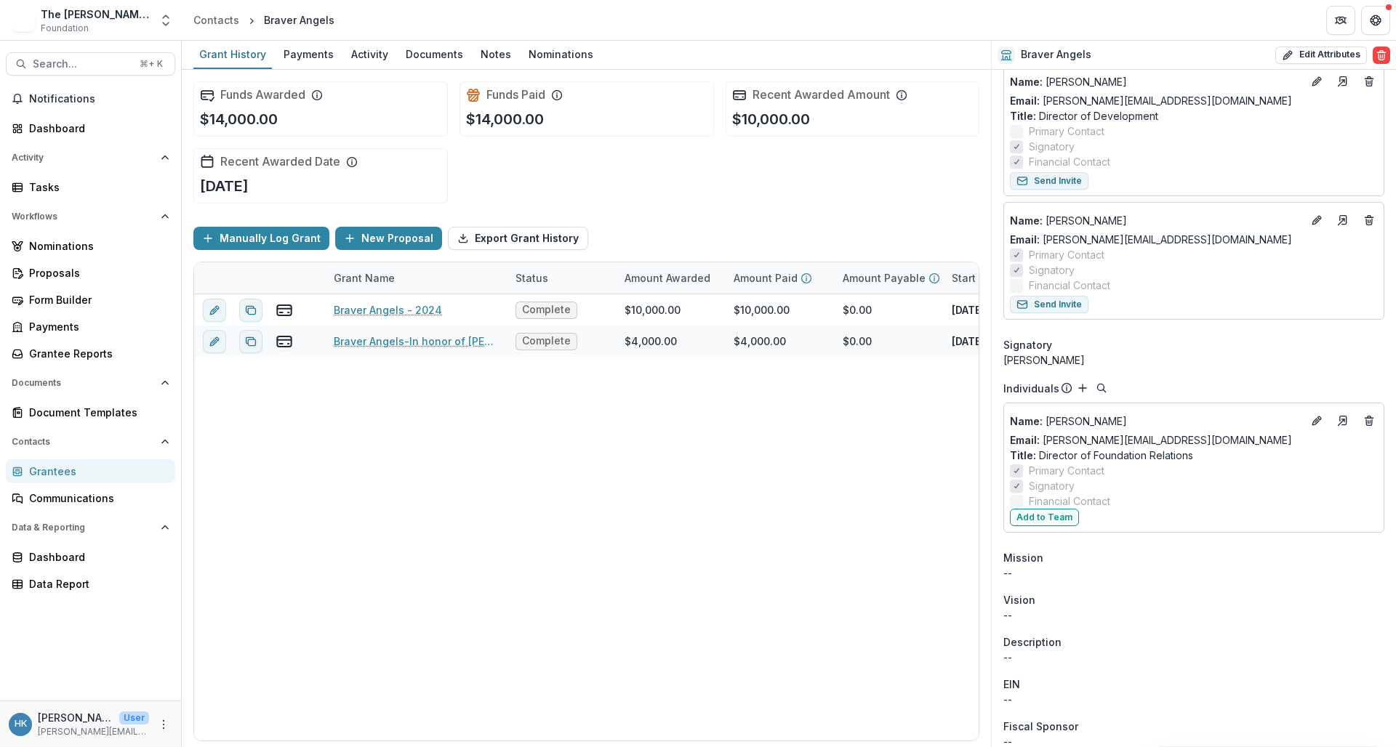
scroll to position [154, 0]
click at [1047, 524] on button "Add to Team" at bounding box center [1044, 518] width 69 height 17
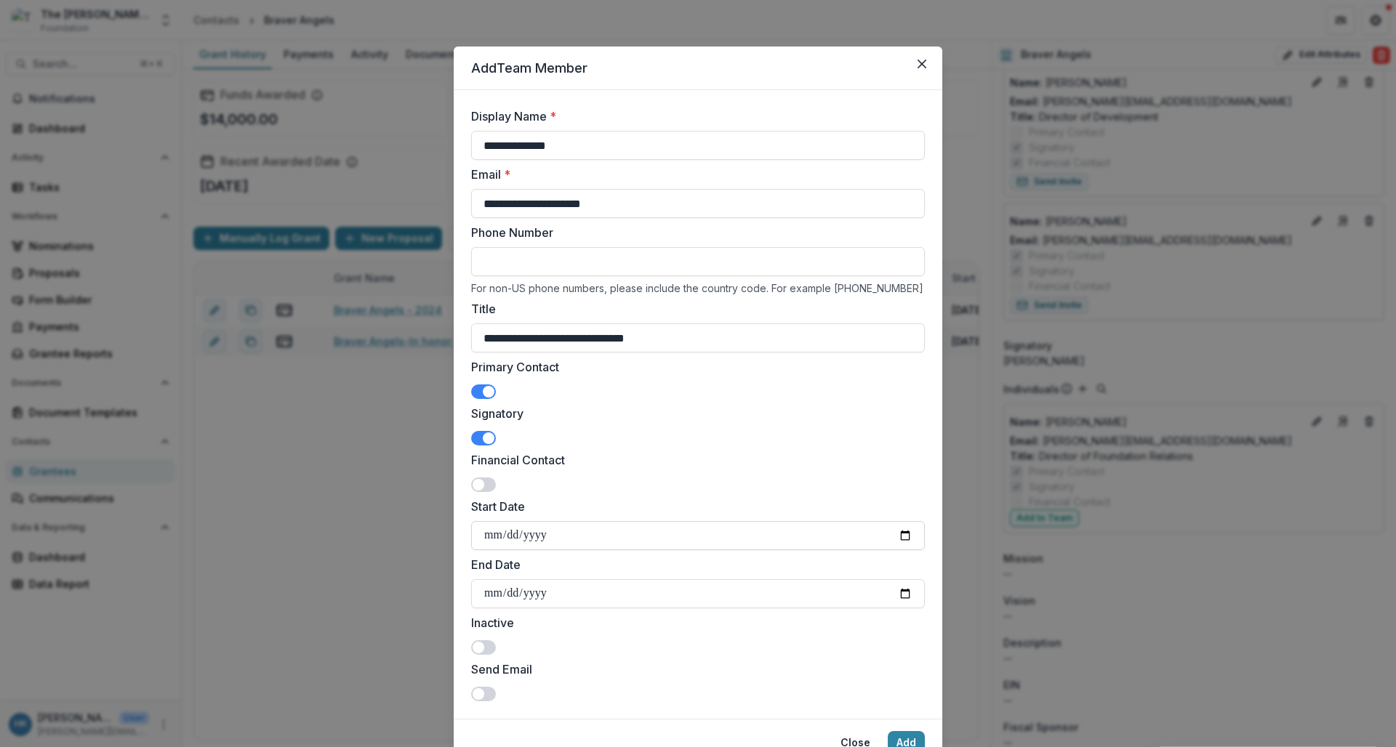
scroll to position [65, 0]
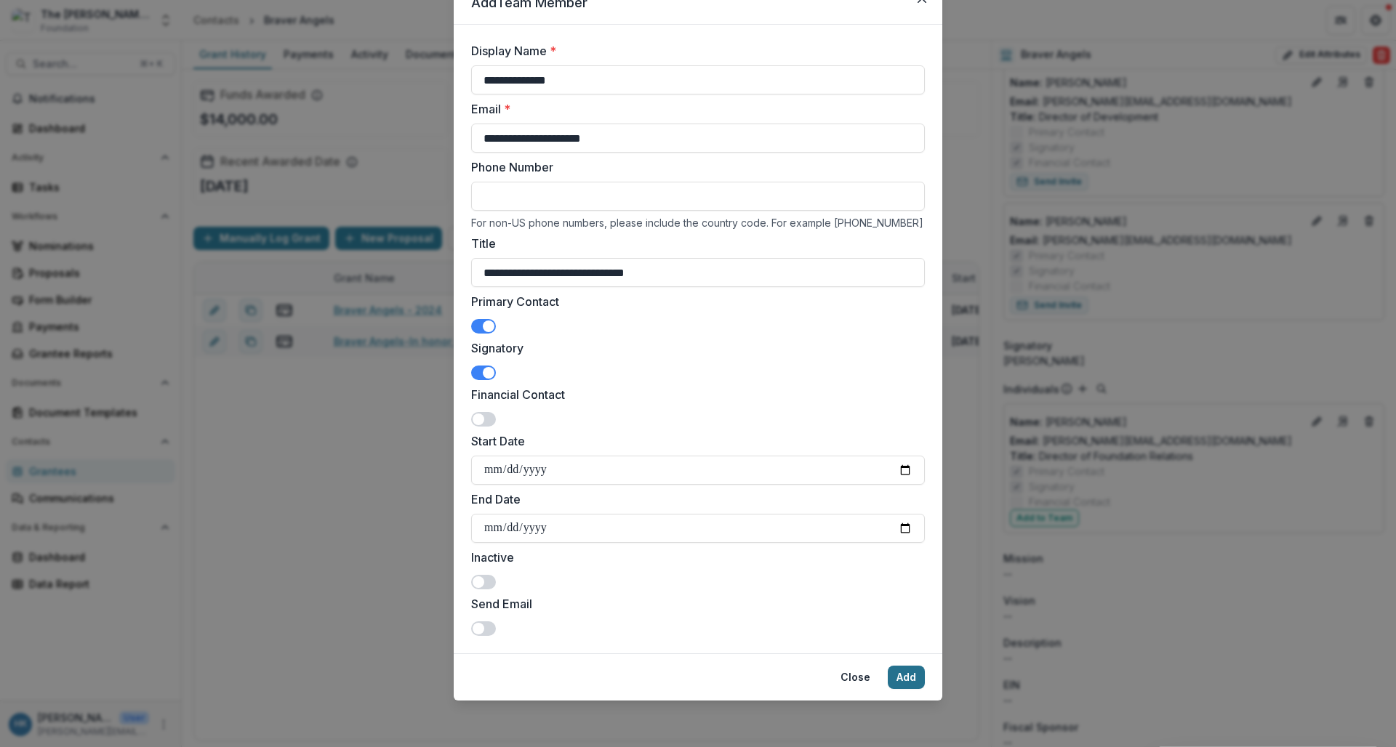
click at [905, 676] on button "Add" at bounding box center [906, 677] width 37 height 23
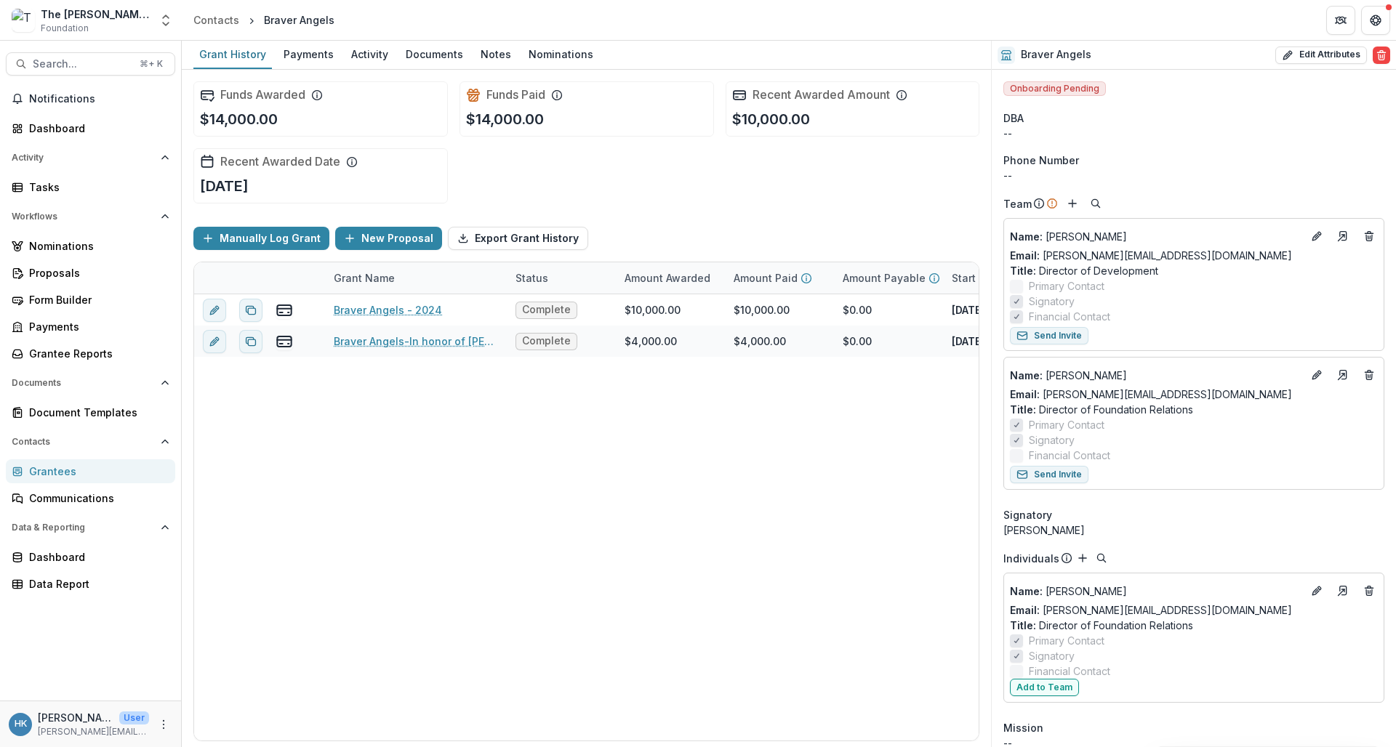
scroll to position [0, 0]
click at [68, 280] on link "Proposals" at bounding box center [90, 273] width 169 height 24
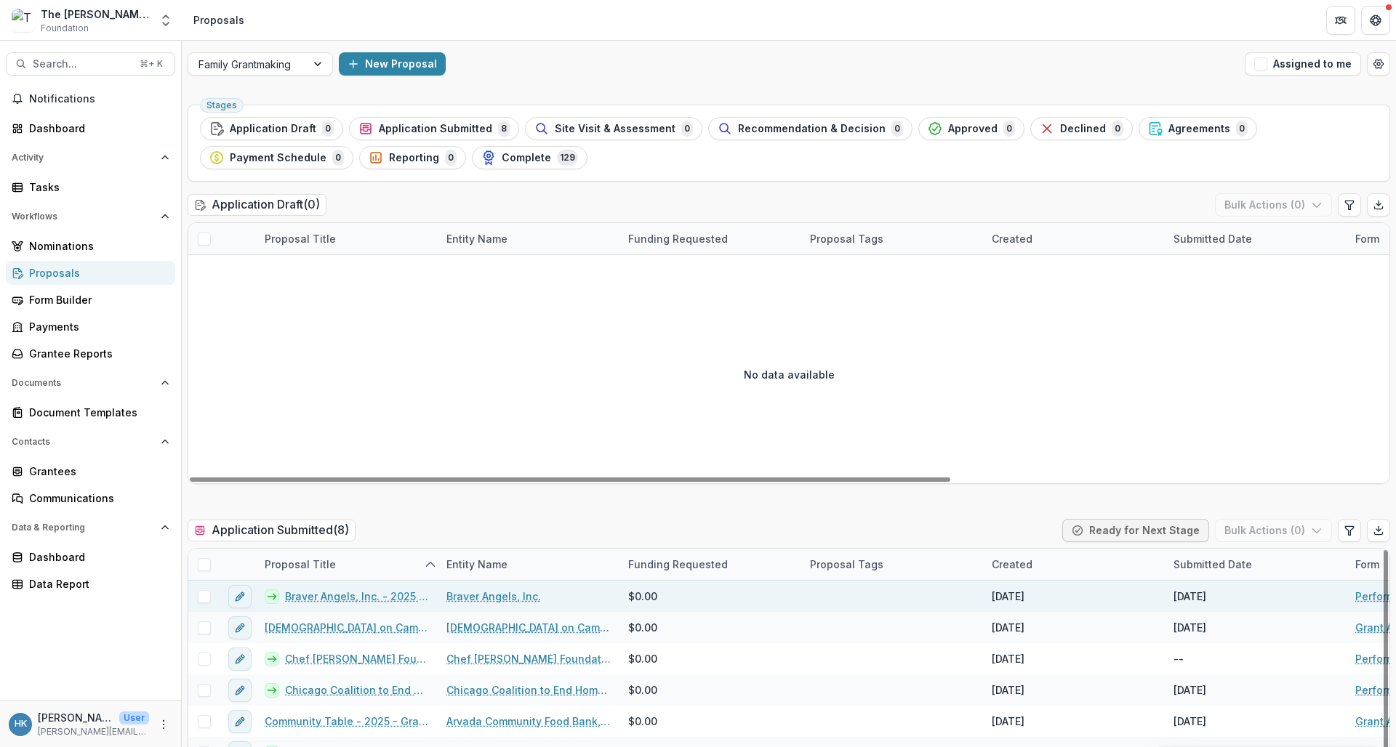
click at [302, 591] on link "Braver Angels, Inc. - 2025 - Performance Report" at bounding box center [357, 596] width 144 height 15
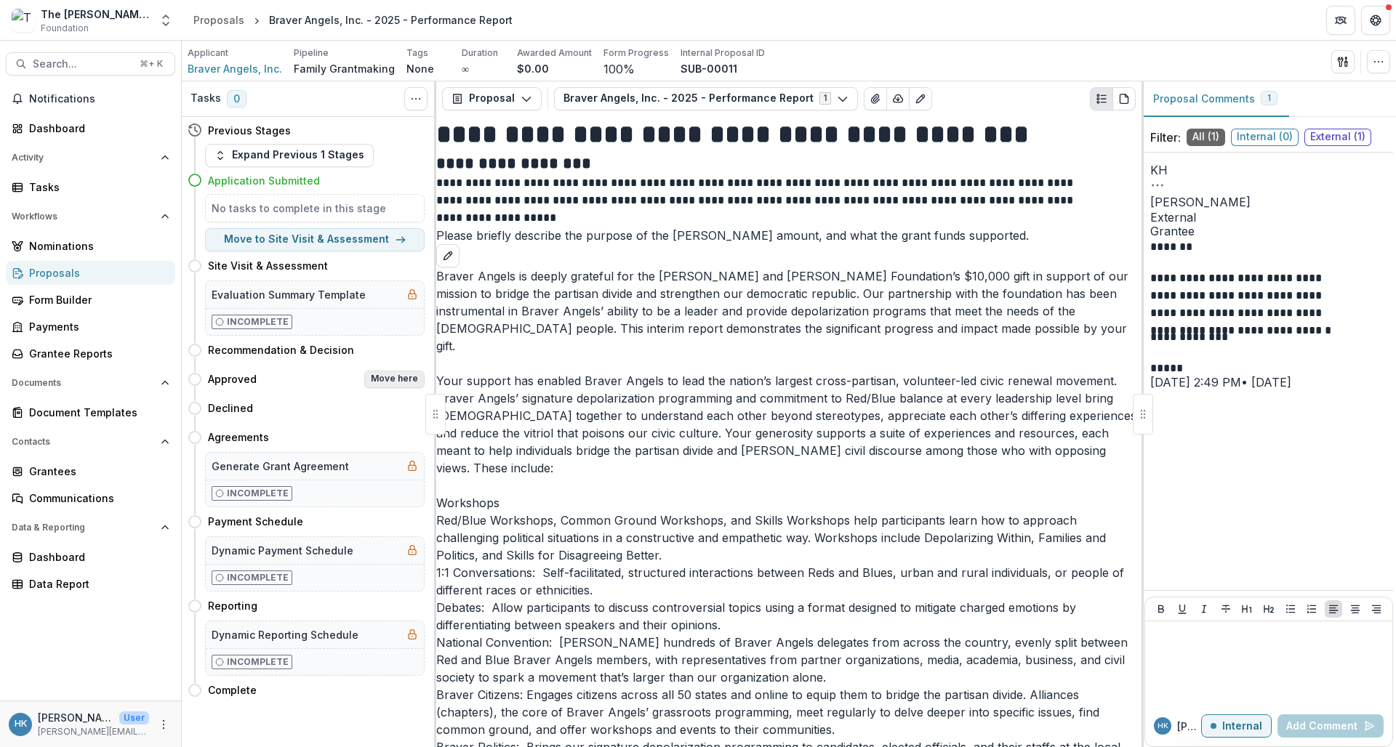
click at [391, 380] on button "Move here" at bounding box center [394, 379] width 60 height 17
select select "********"
select select
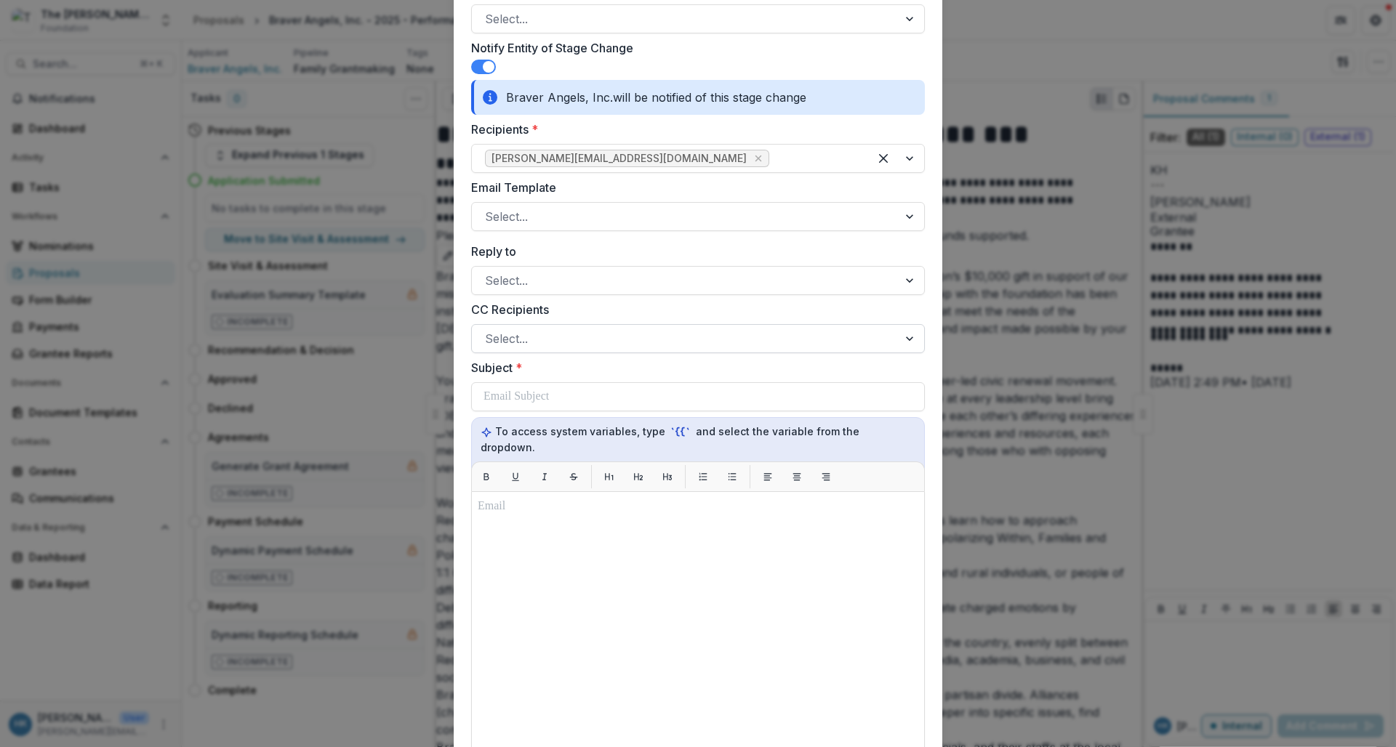
scroll to position [654, 0]
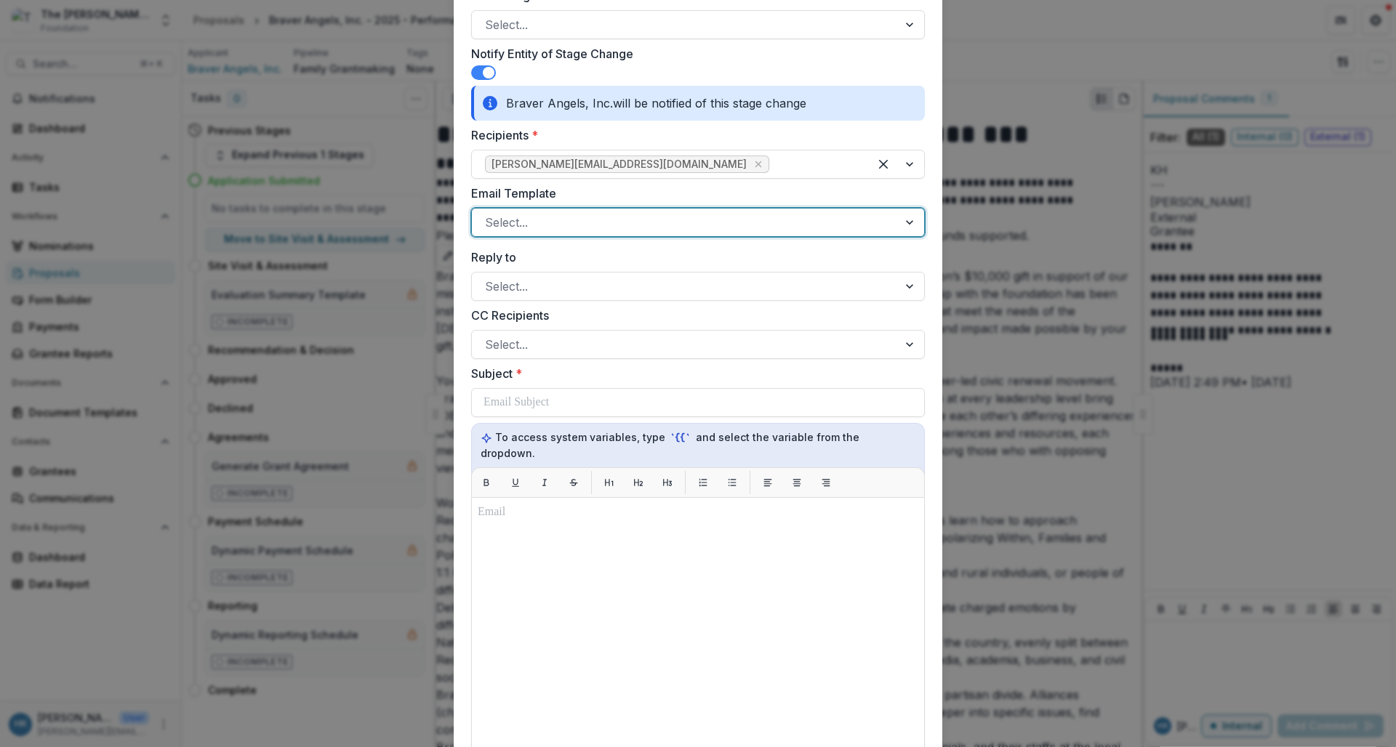
click at [548, 227] on div at bounding box center [685, 222] width 400 height 20
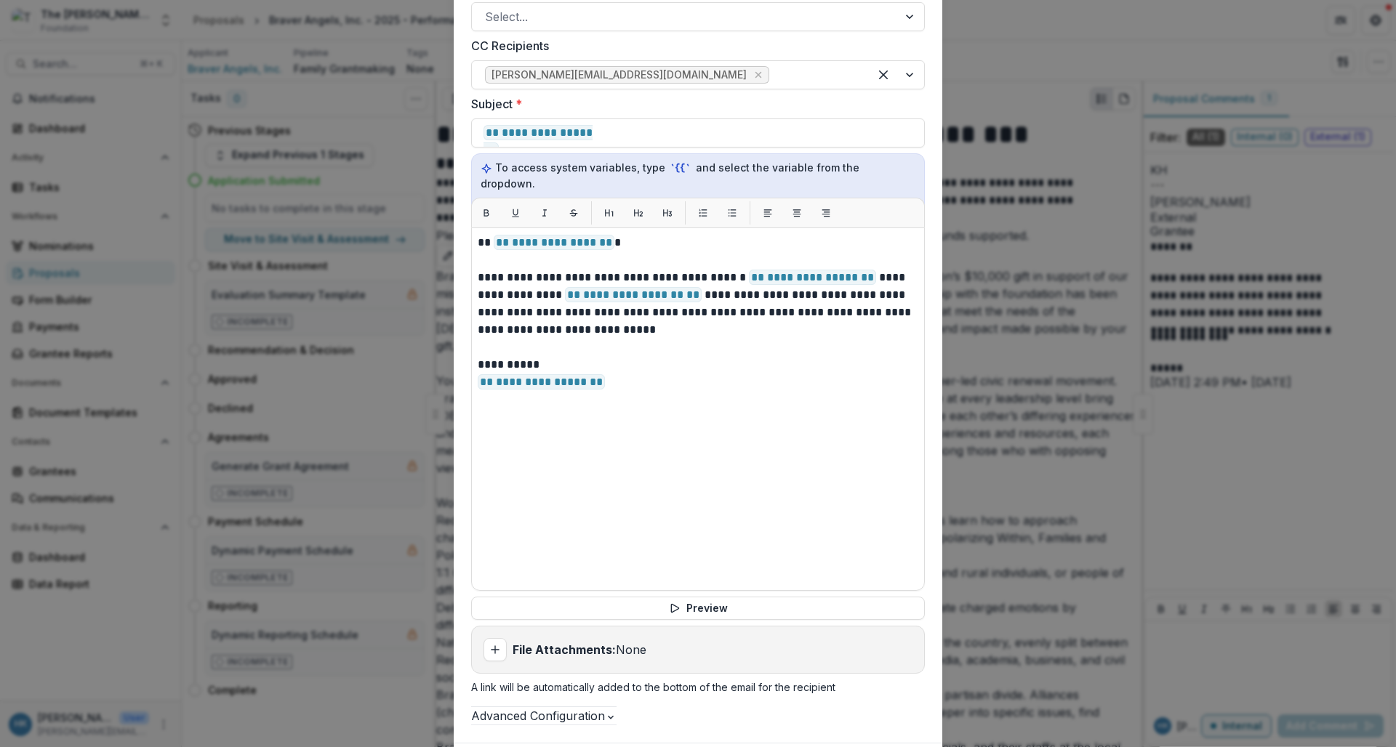
scroll to position [965, 0]
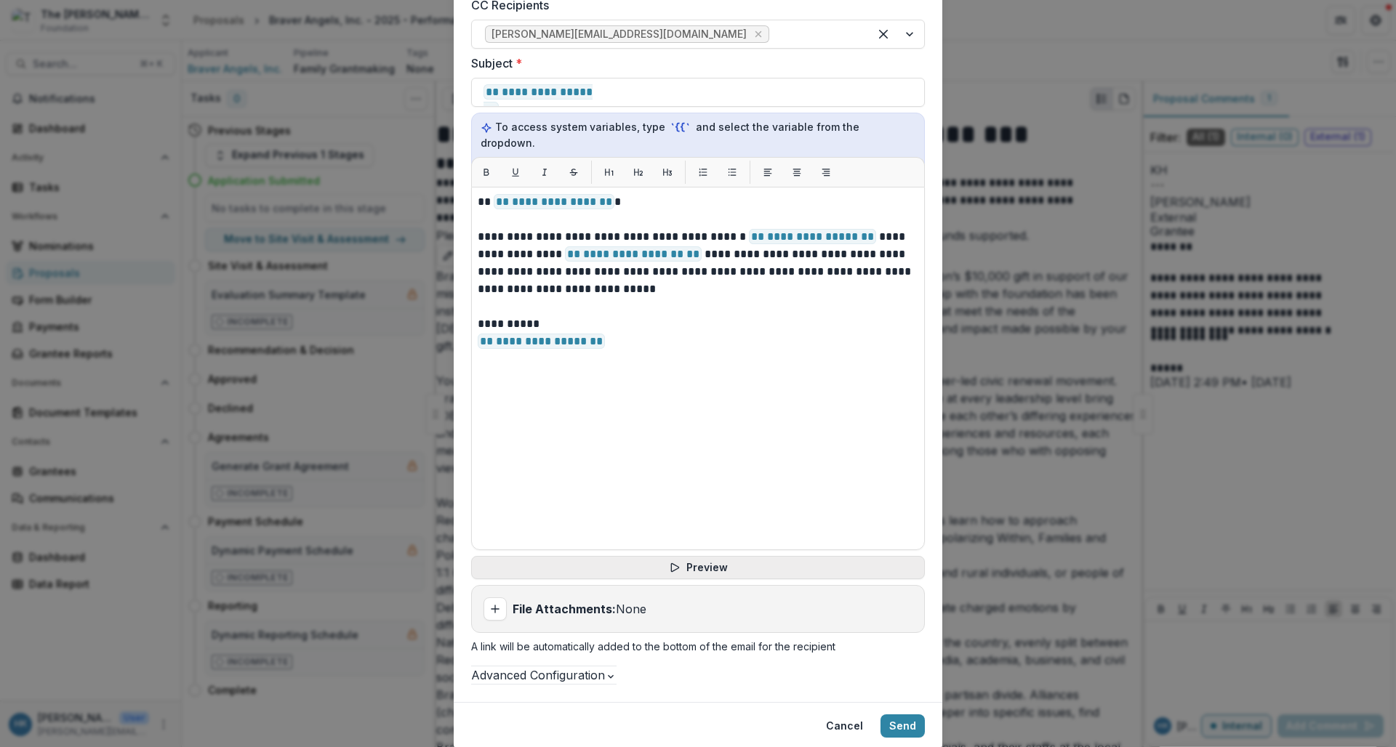
click at [669, 562] on icon "button" at bounding box center [675, 568] width 12 height 12
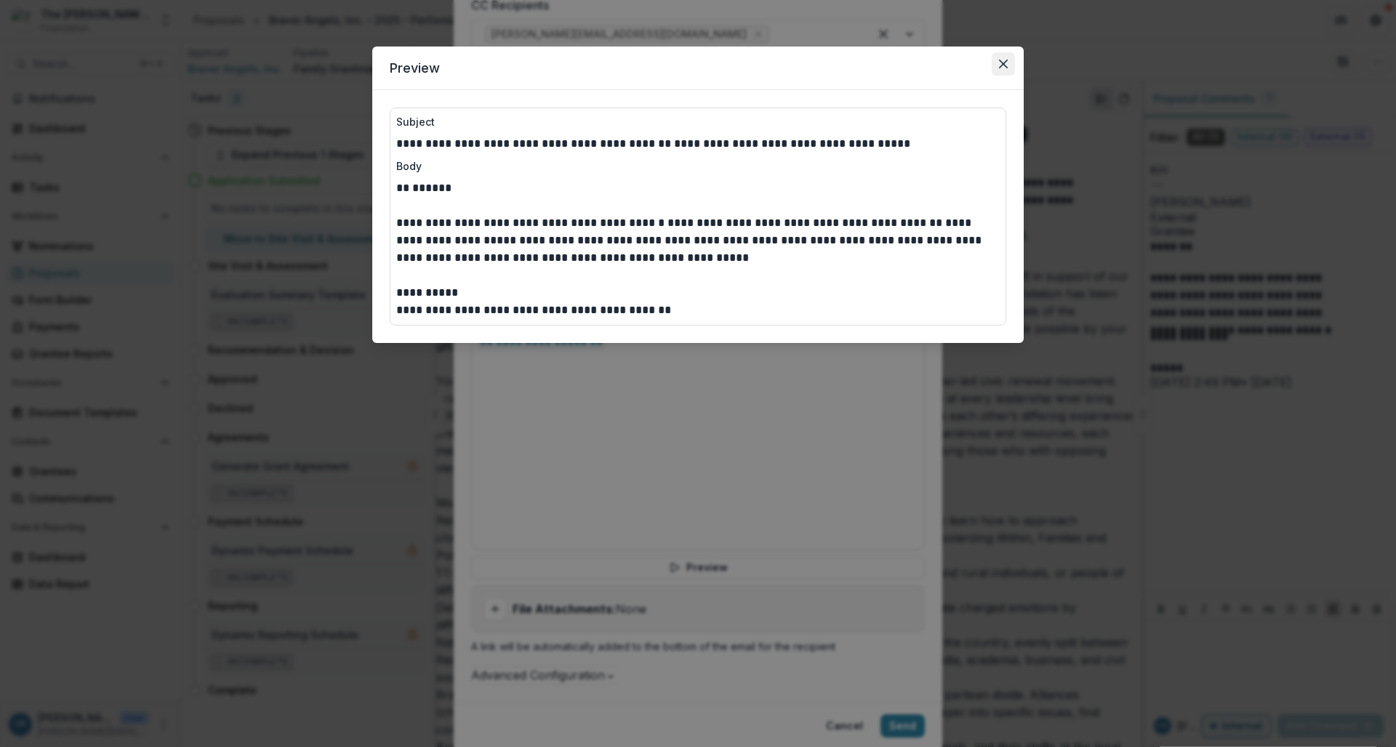
click at [1006, 64] on icon "Close" at bounding box center [1003, 64] width 9 height 9
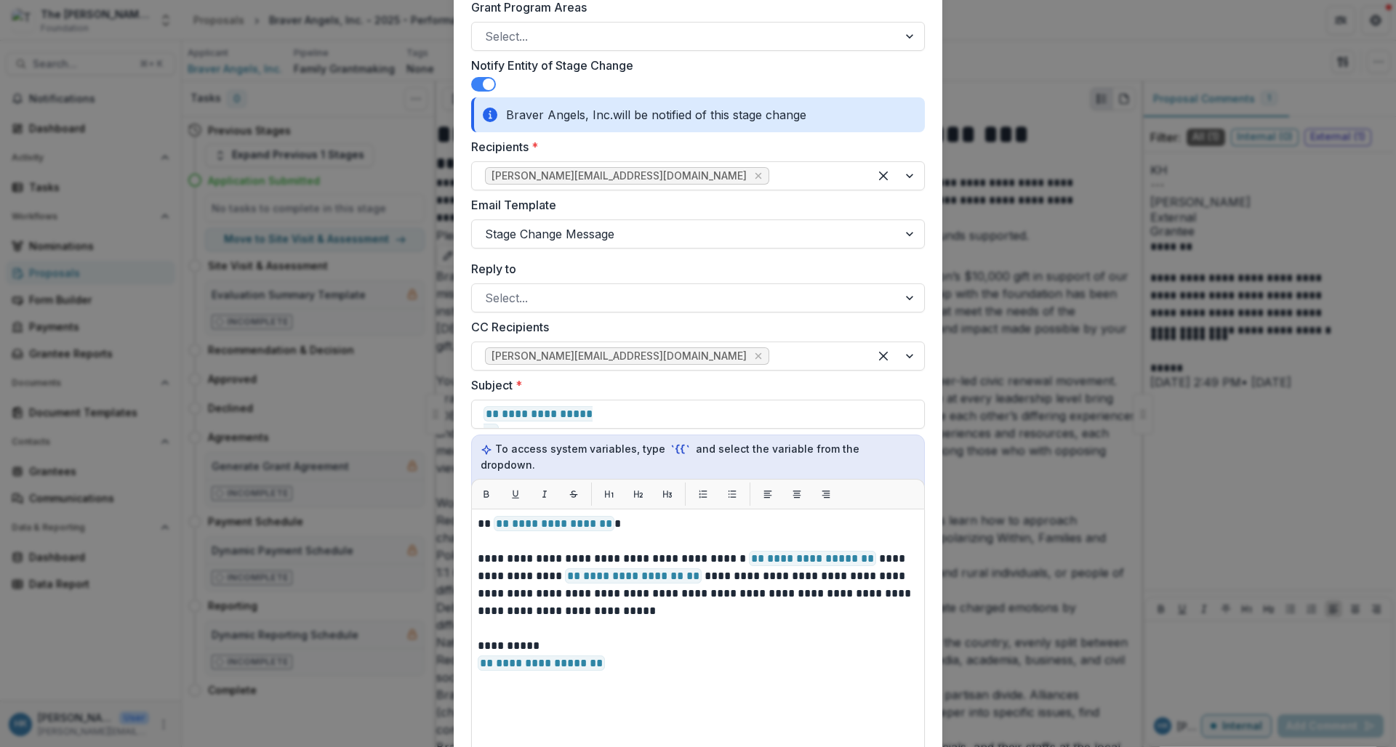
scroll to position [639, 0]
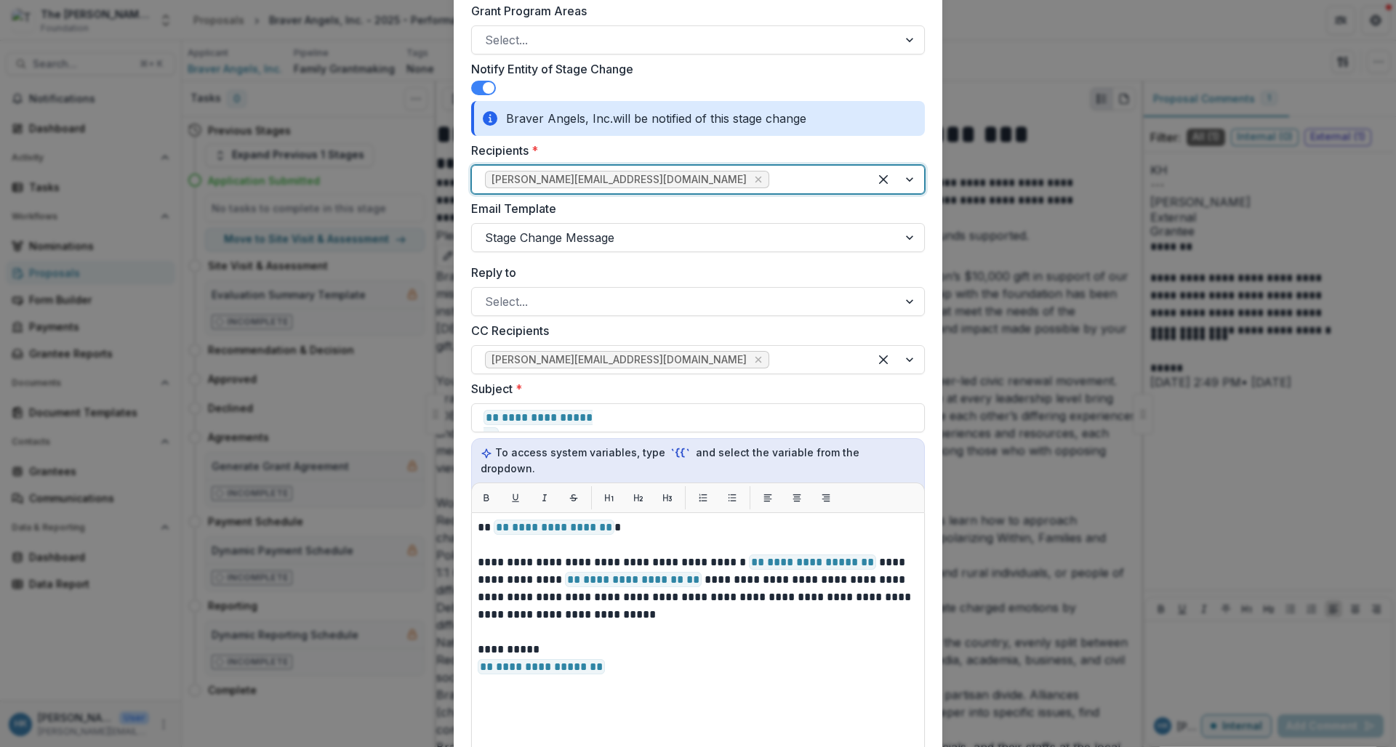
click at [575, 179] on span "[PERSON_NAME][EMAIL_ADDRESS][DOMAIN_NAME]" at bounding box center [619, 180] width 255 height 12
click at [684, 152] on label "Recipients *" at bounding box center [693, 150] width 445 height 17
click at [772, 171] on input "Recipients *" at bounding box center [774, 179] width 4 height 17
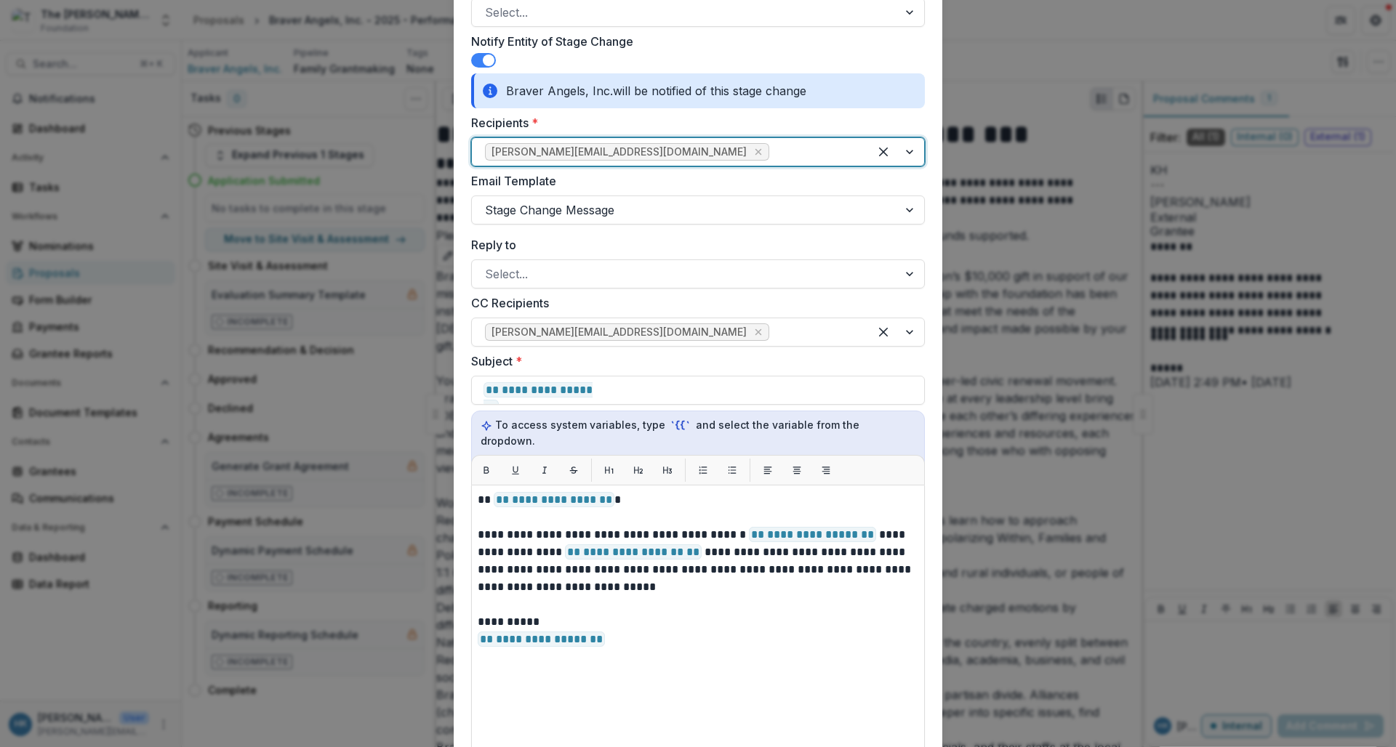
scroll to position [1023, 0]
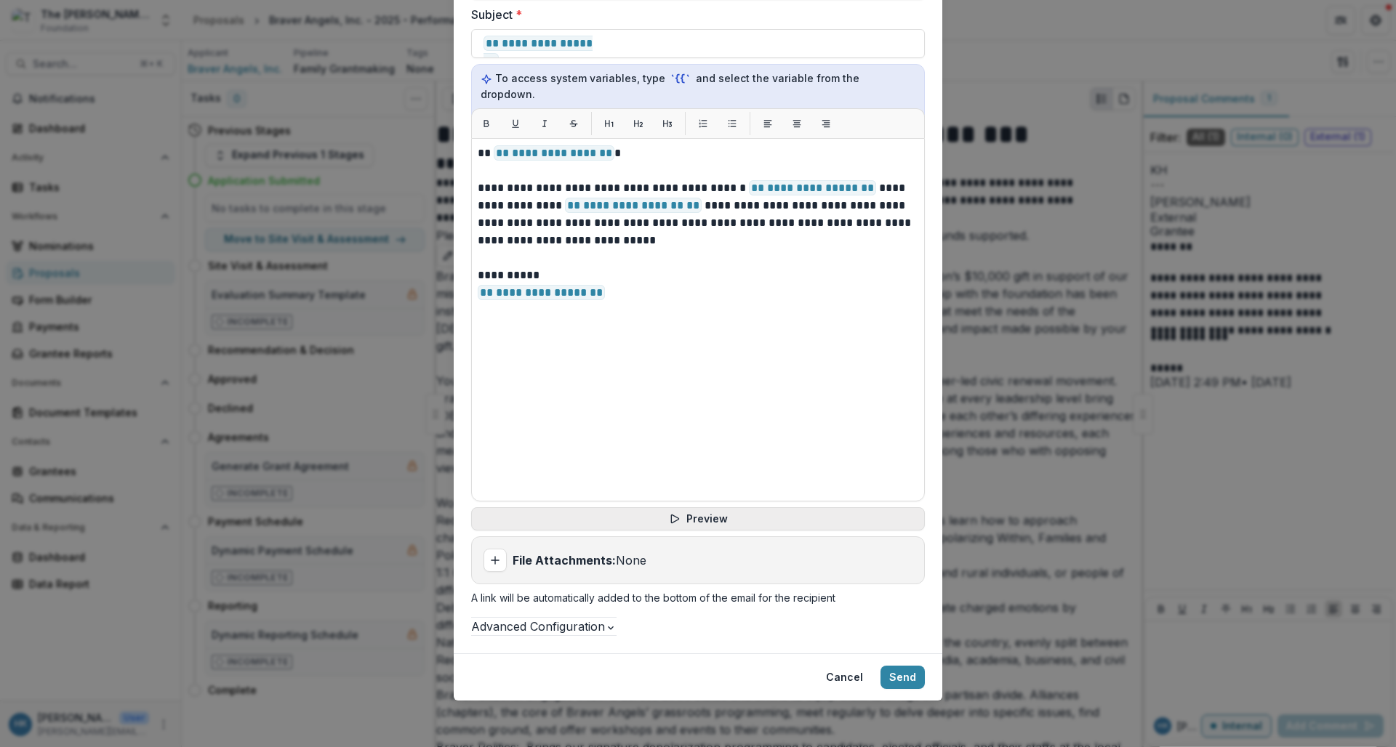
click at [676, 513] on icon "button" at bounding box center [675, 519] width 12 height 12
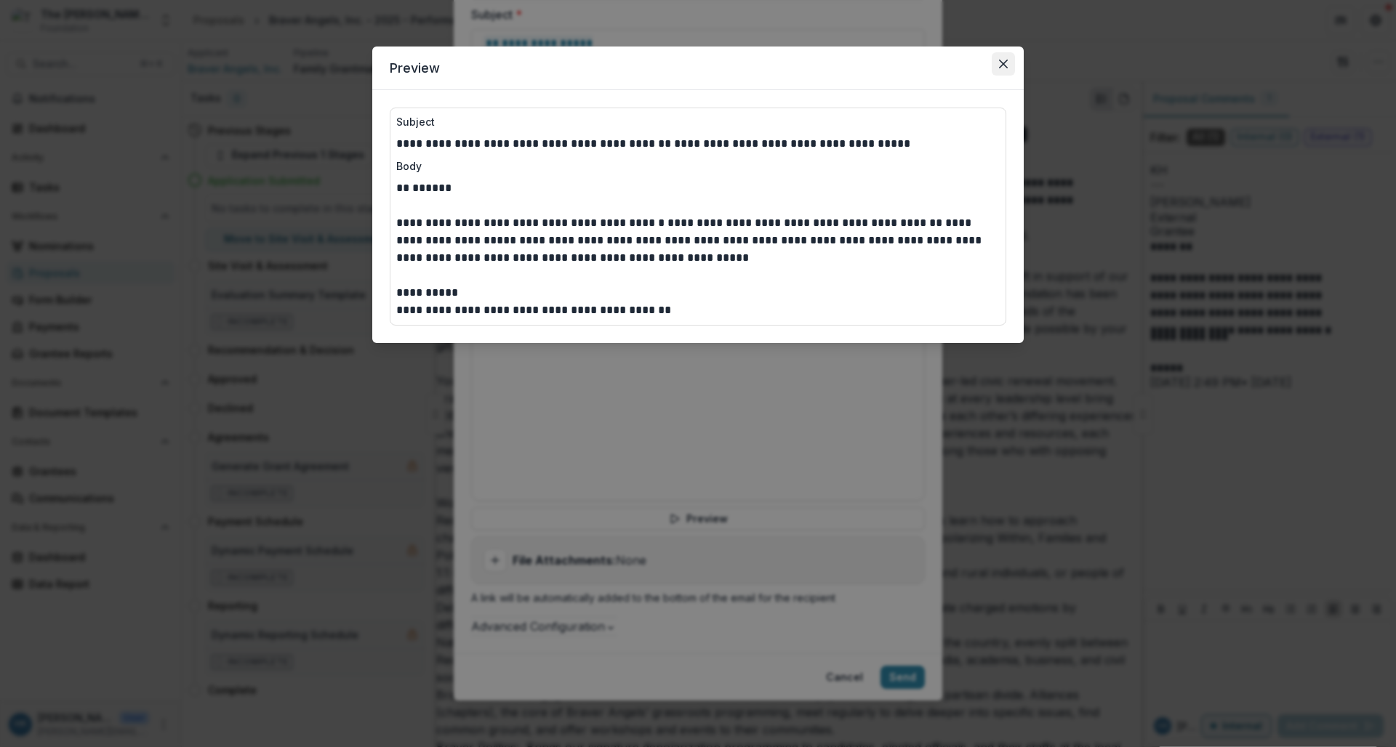
click at [1003, 63] on icon "Close" at bounding box center [1003, 64] width 9 height 9
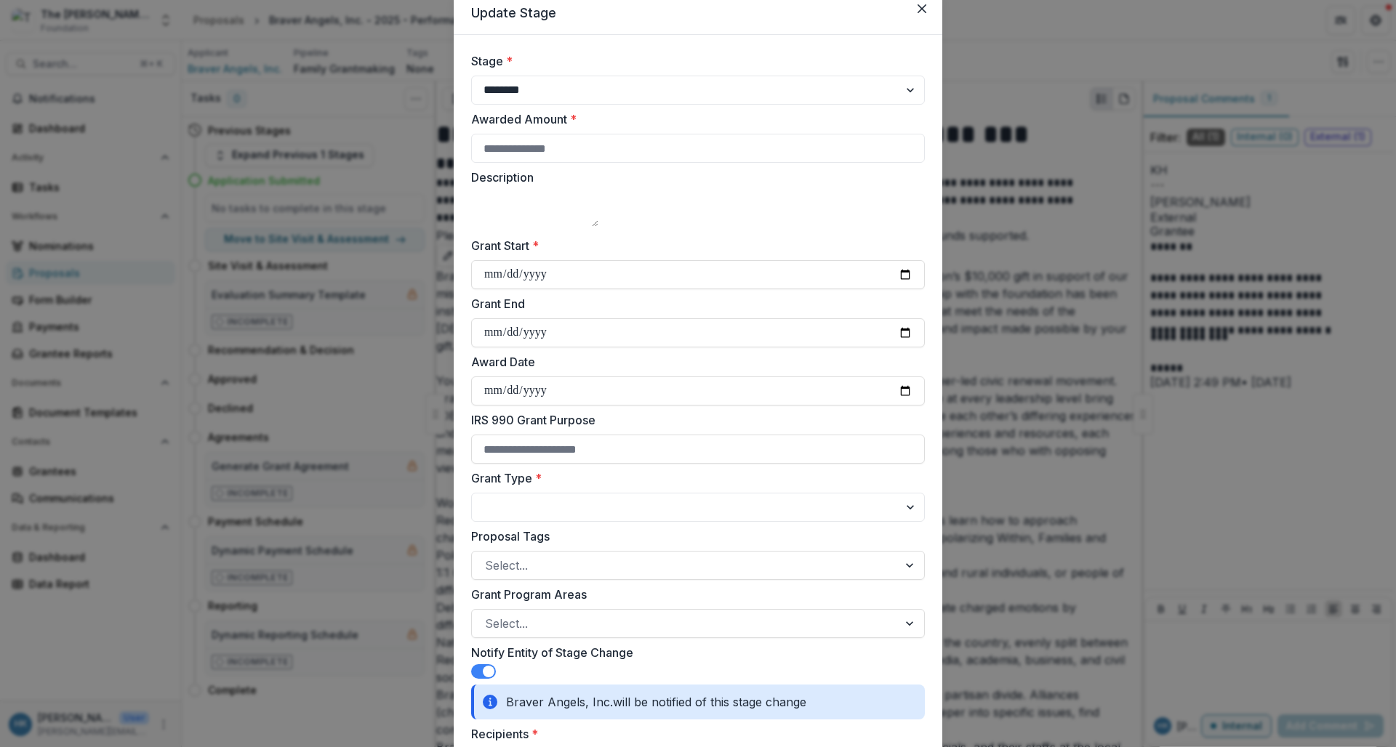
scroll to position [0, 0]
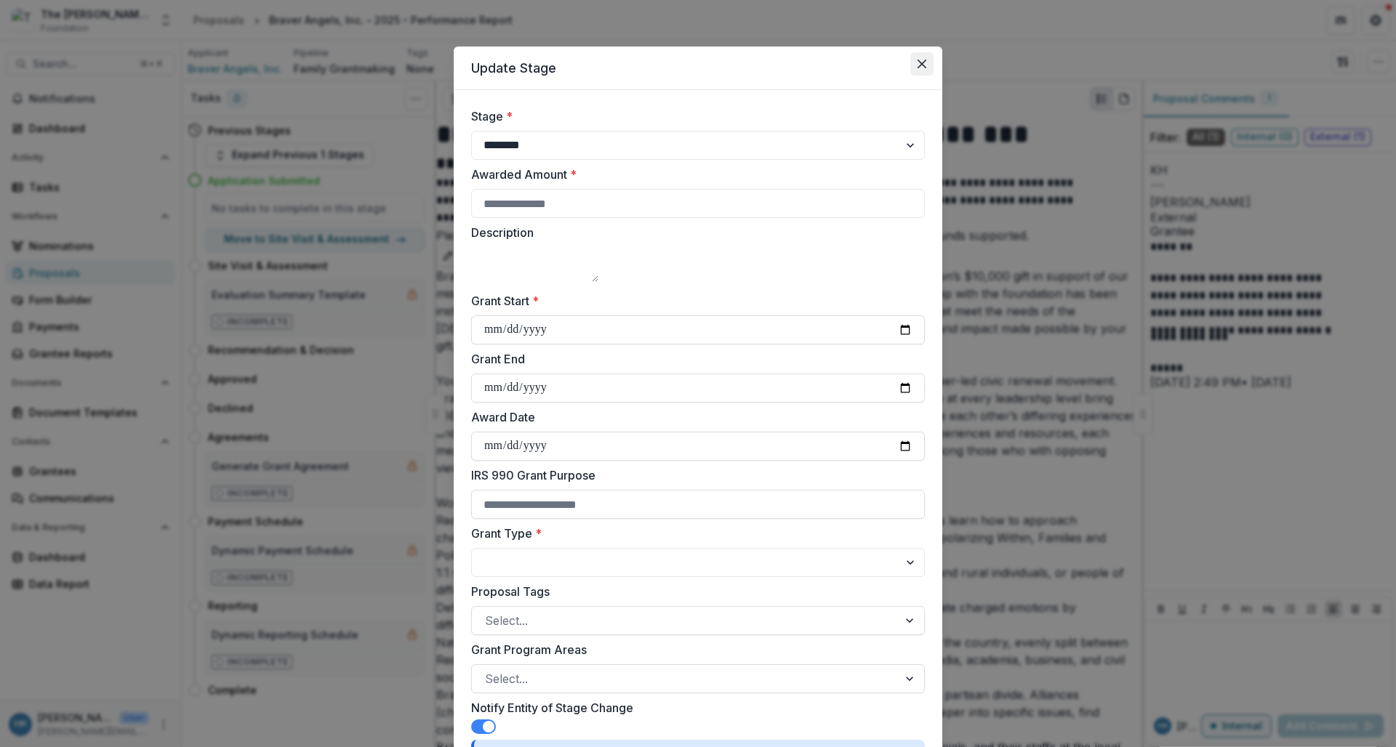
click at [918, 62] on icon "Close" at bounding box center [922, 64] width 9 height 9
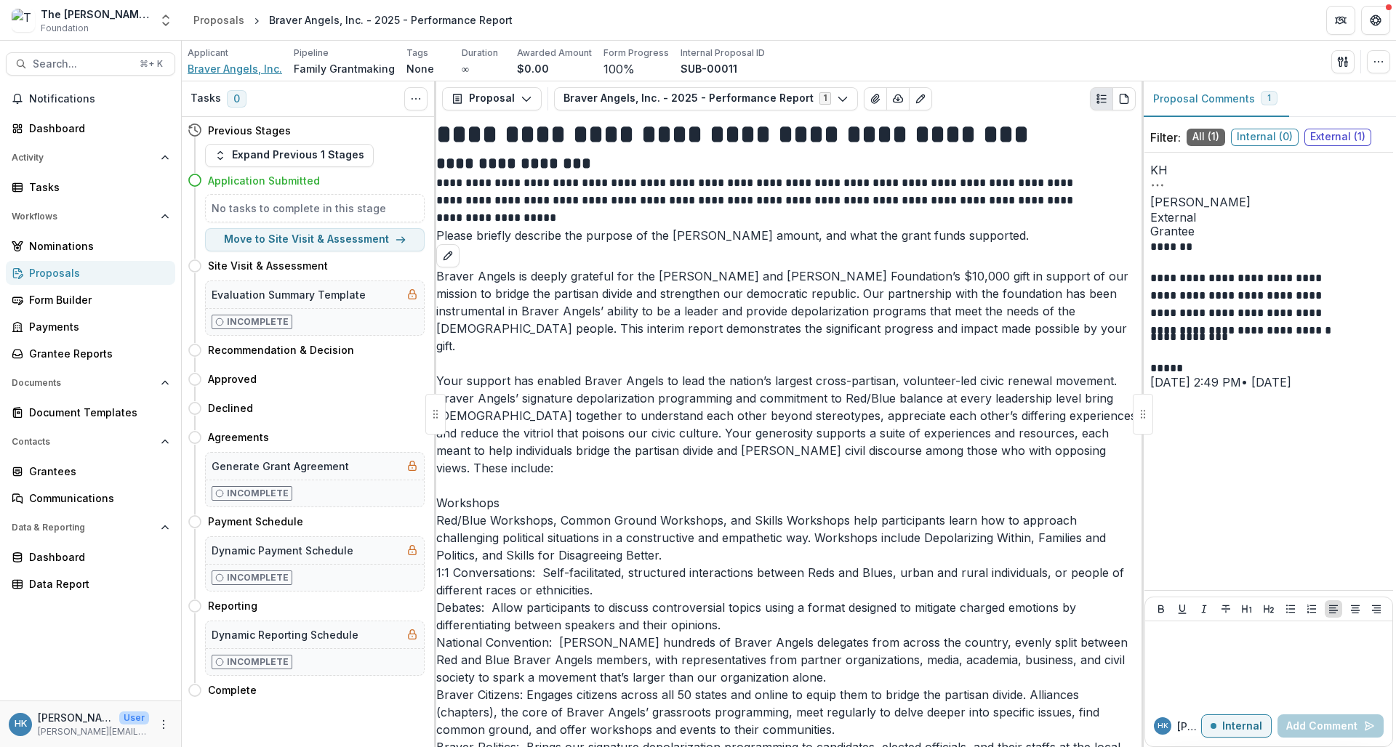
click at [242, 69] on span "Braver Angels, Inc." at bounding box center [235, 68] width 95 height 15
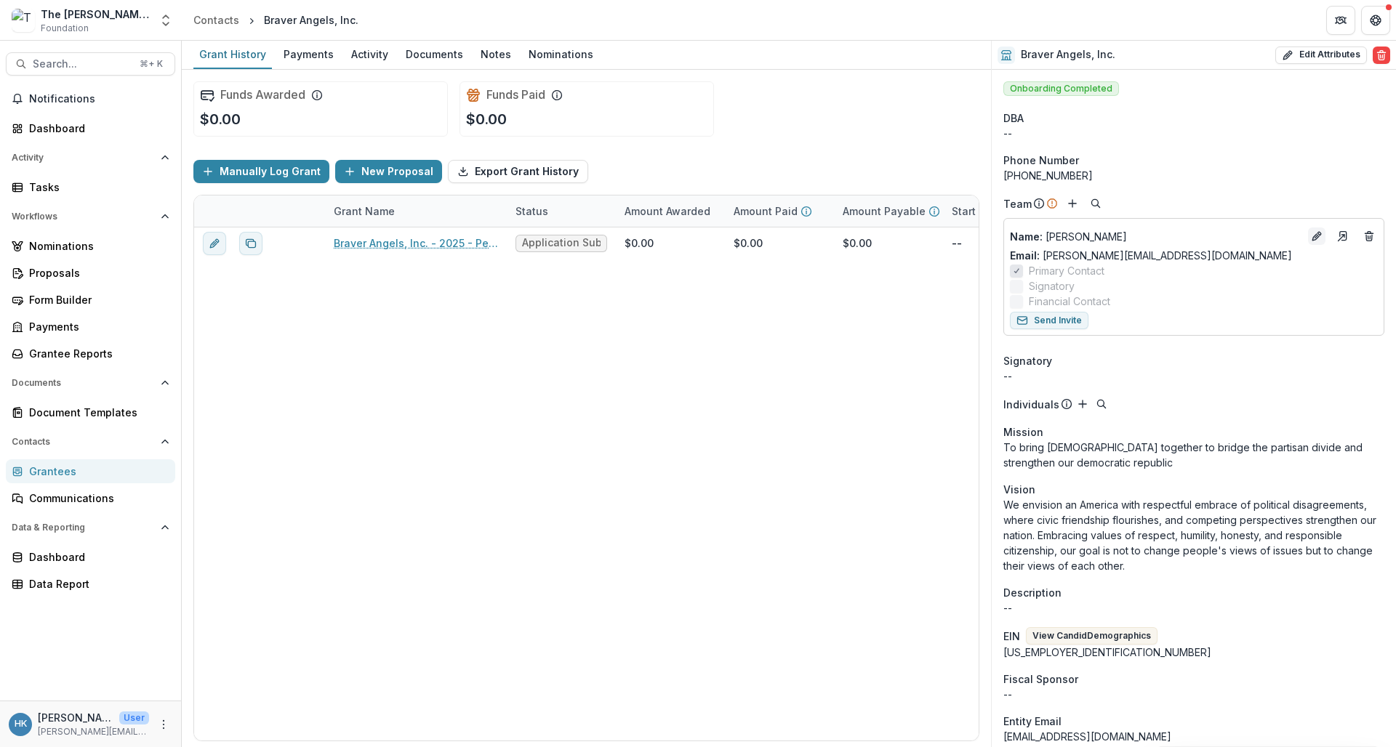
click at [1311, 236] on icon "Edit" at bounding box center [1317, 237] width 12 height 12
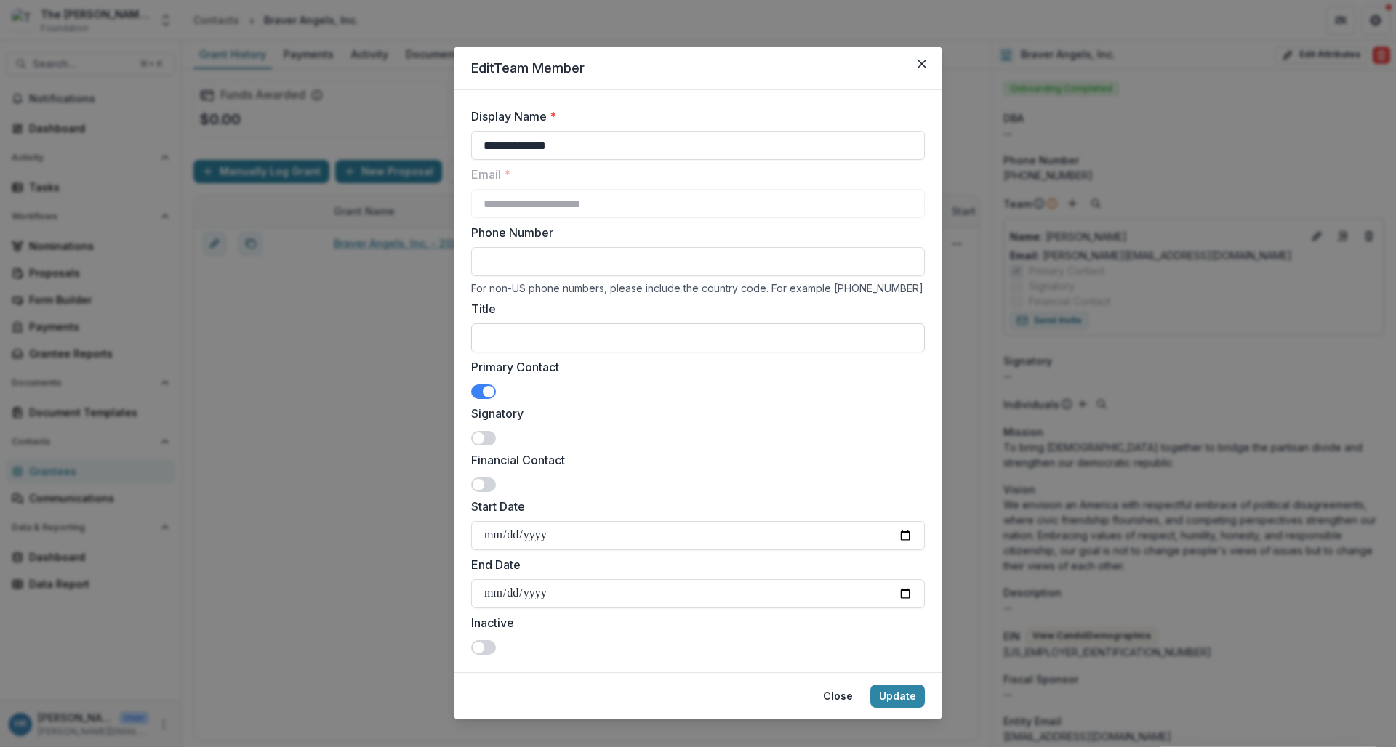
scroll to position [19, 0]
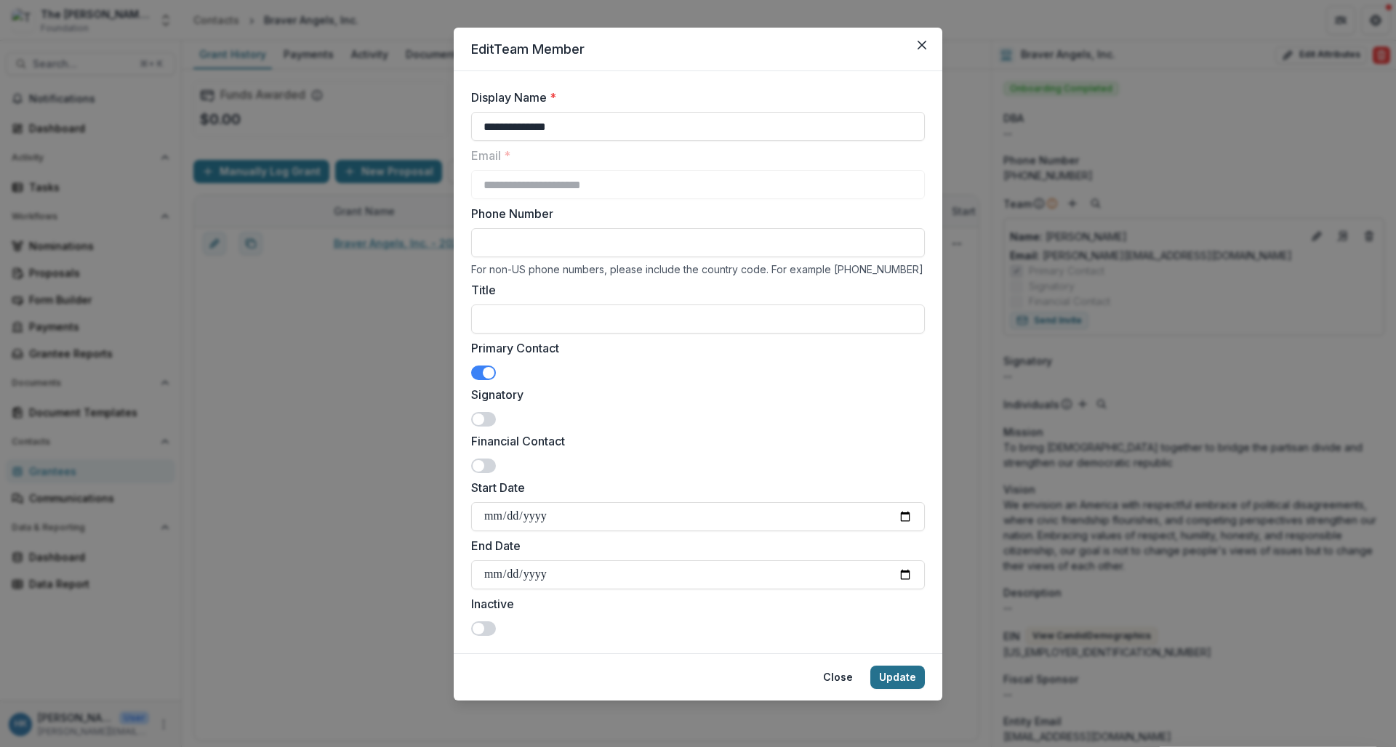
click at [901, 675] on button "Update" at bounding box center [897, 677] width 55 height 23
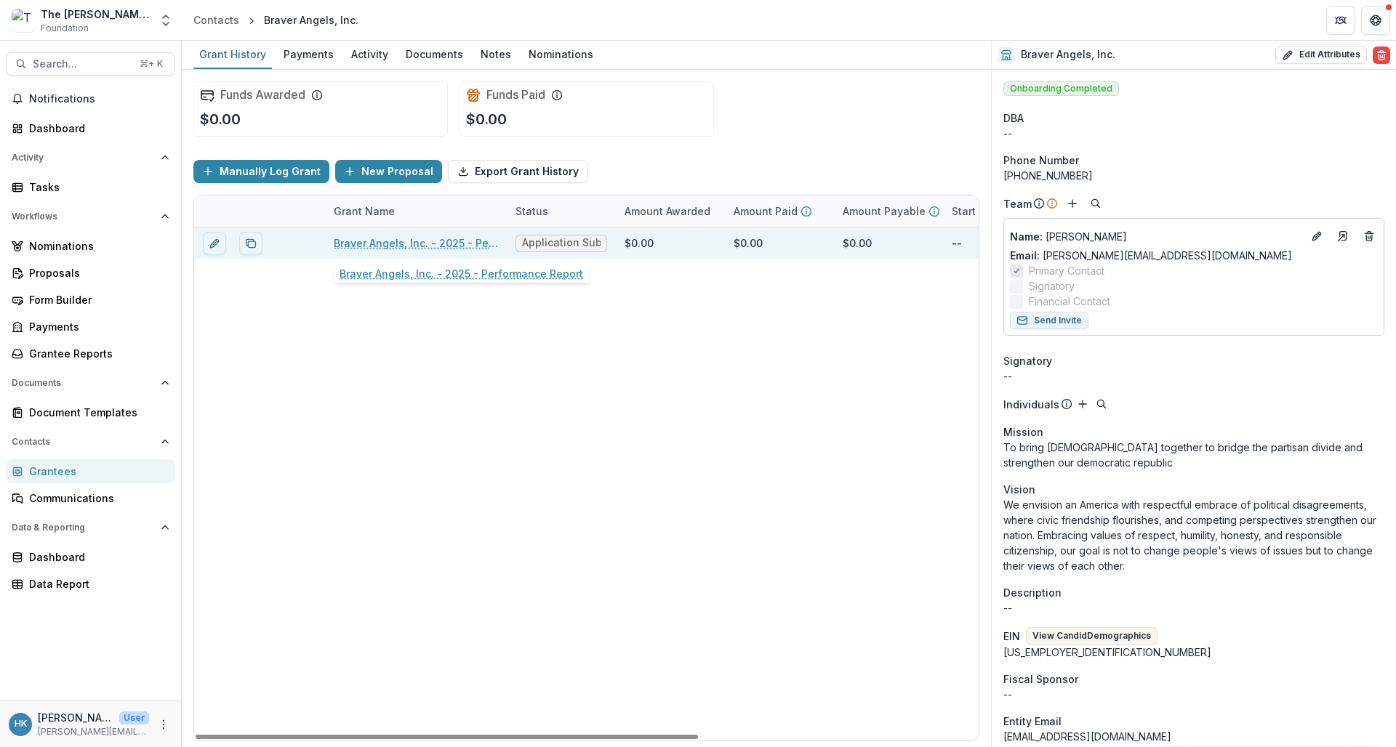
click at [354, 246] on link "Braver Angels, Inc. - 2025 - Performance Report" at bounding box center [416, 243] width 164 height 15
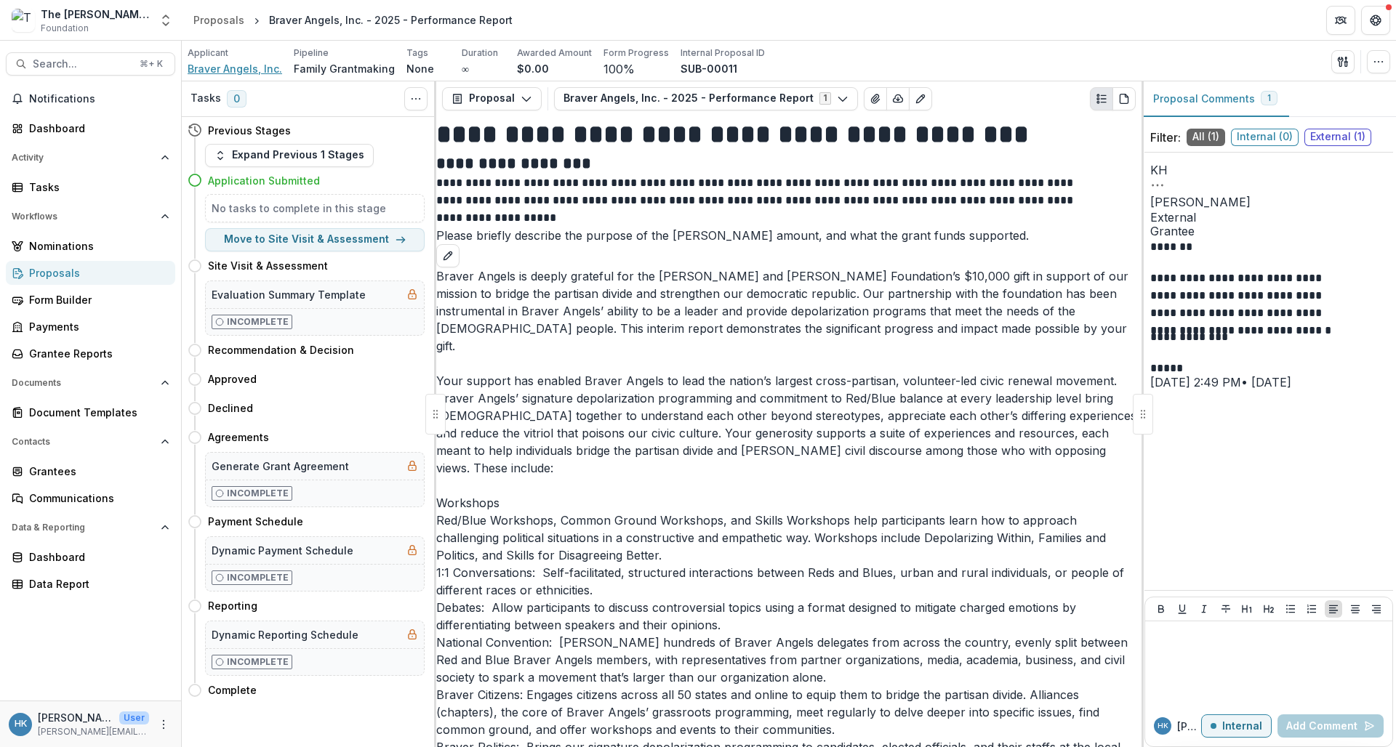
click at [255, 71] on span "Braver Angels, Inc." at bounding box center [235, 68] width 95 height 15
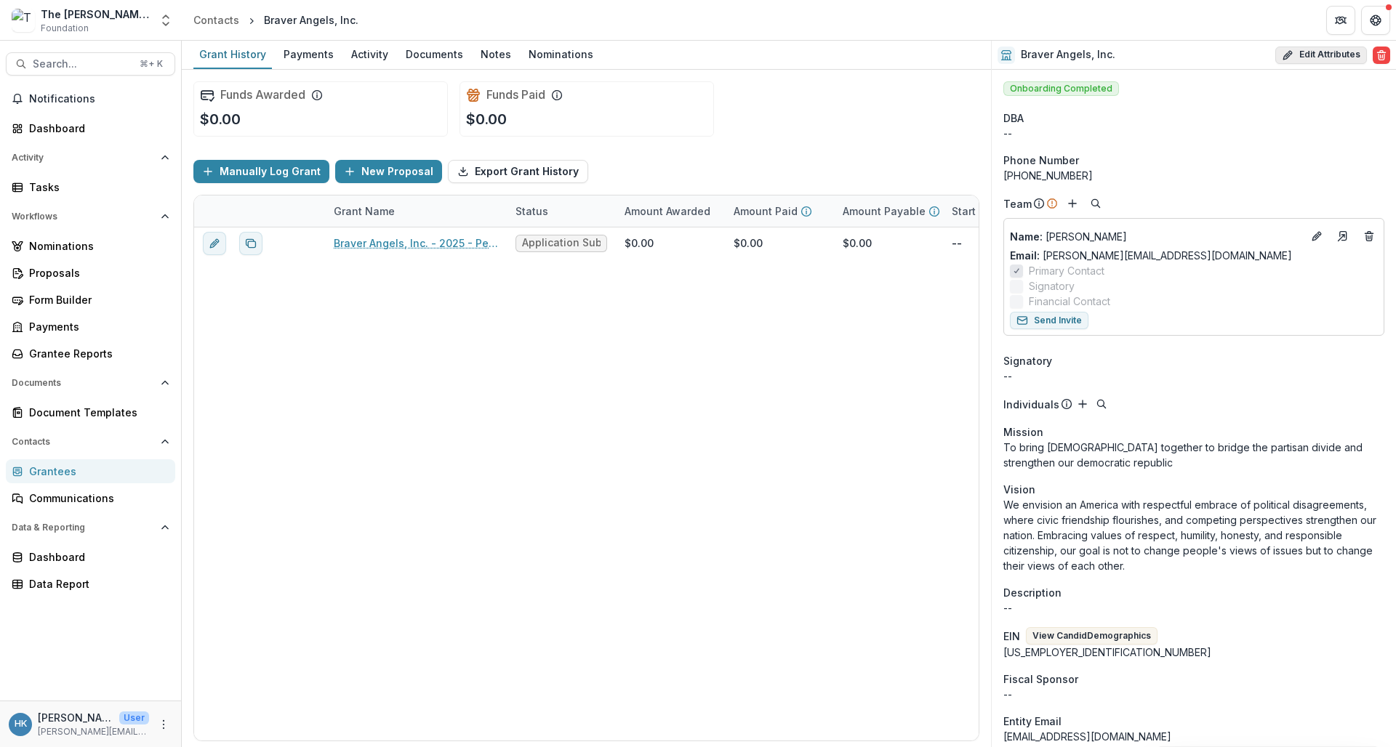
click at [1333, 52] on button "Edit Attributes" at bounding box center [1321, 55] width 92 height 17
select select "**"
select select
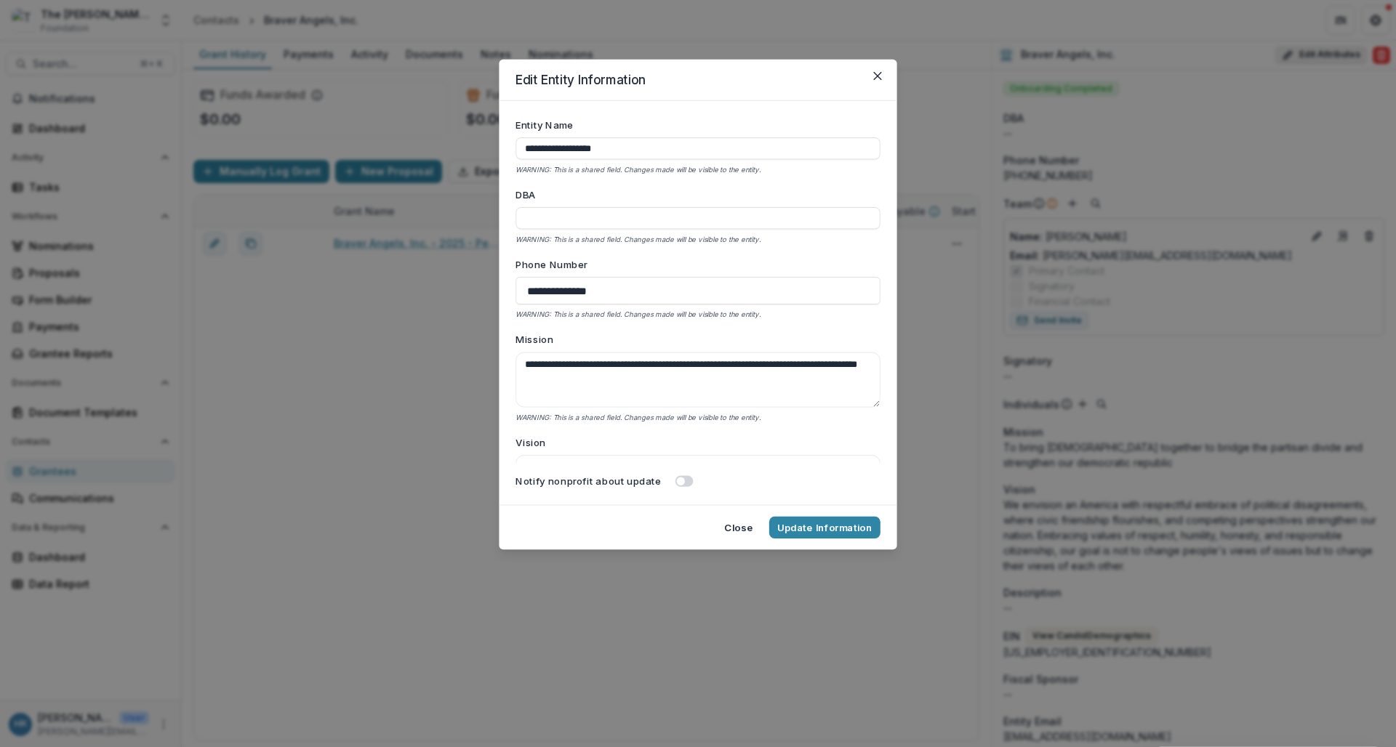
type input "**********"
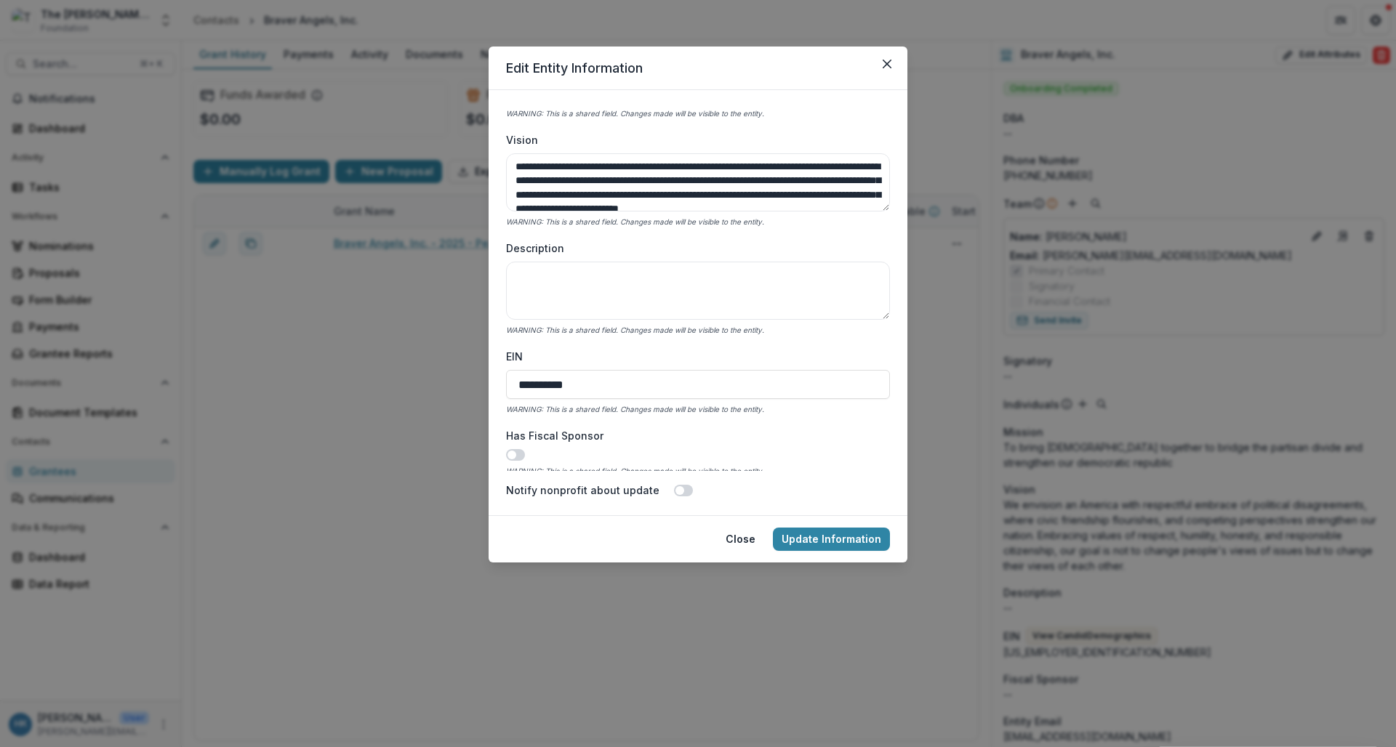
scroll to position [312, 0]
click at [846, 540] on button "Update Information" at bounding box center [831, 539] width 117 height 23
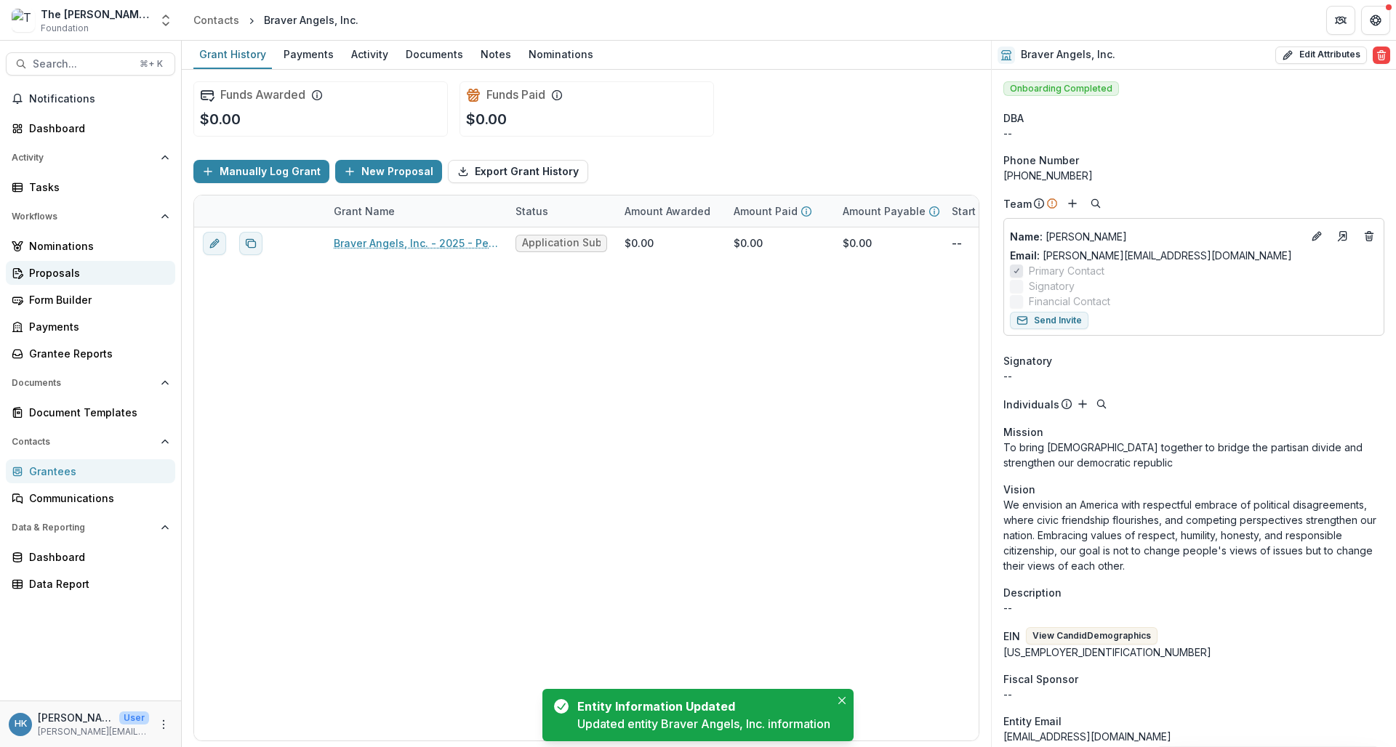
click at [57, 266] on div "Proposals" at bounding box center [96, 272] width 135 height 15
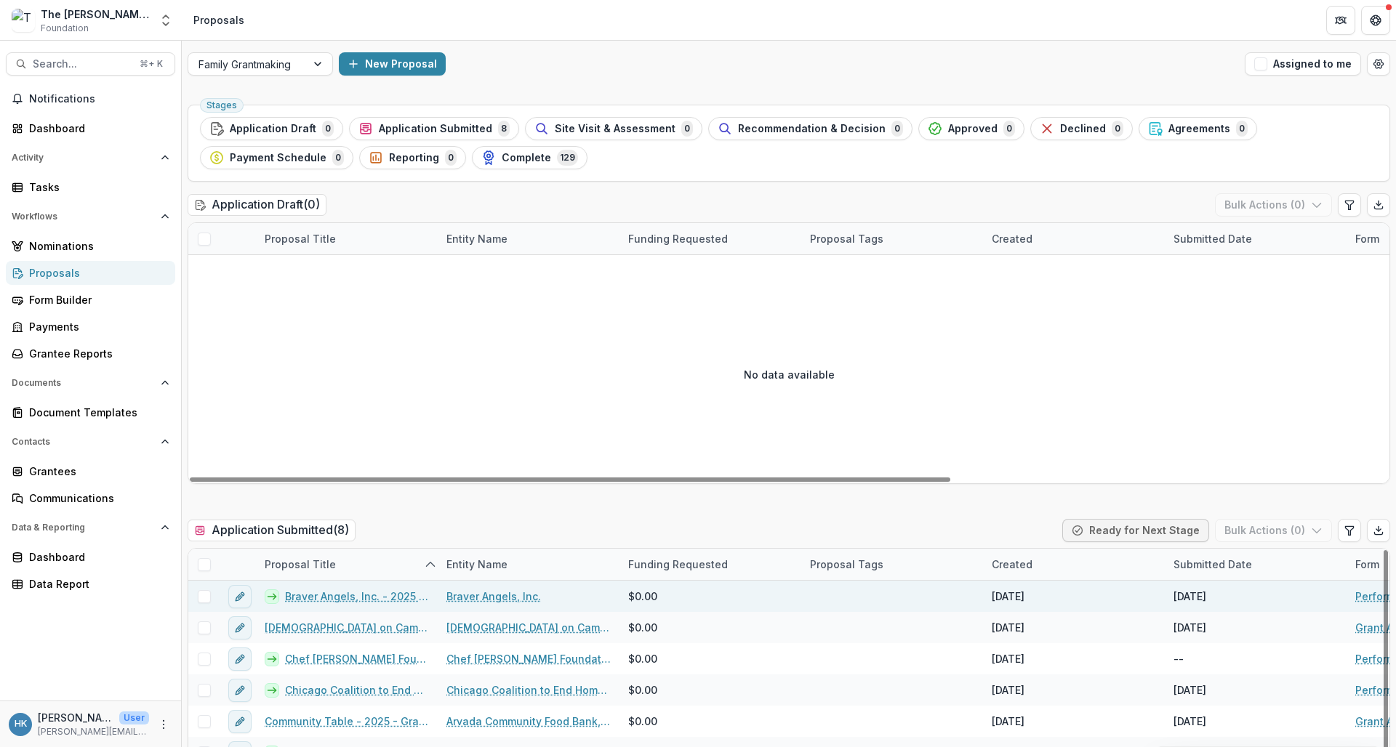
click at [341, 598] on link "Braver Angels, Inc. - 2025 - Performance Report" at bounding box center [357, 596] width 144 height 15
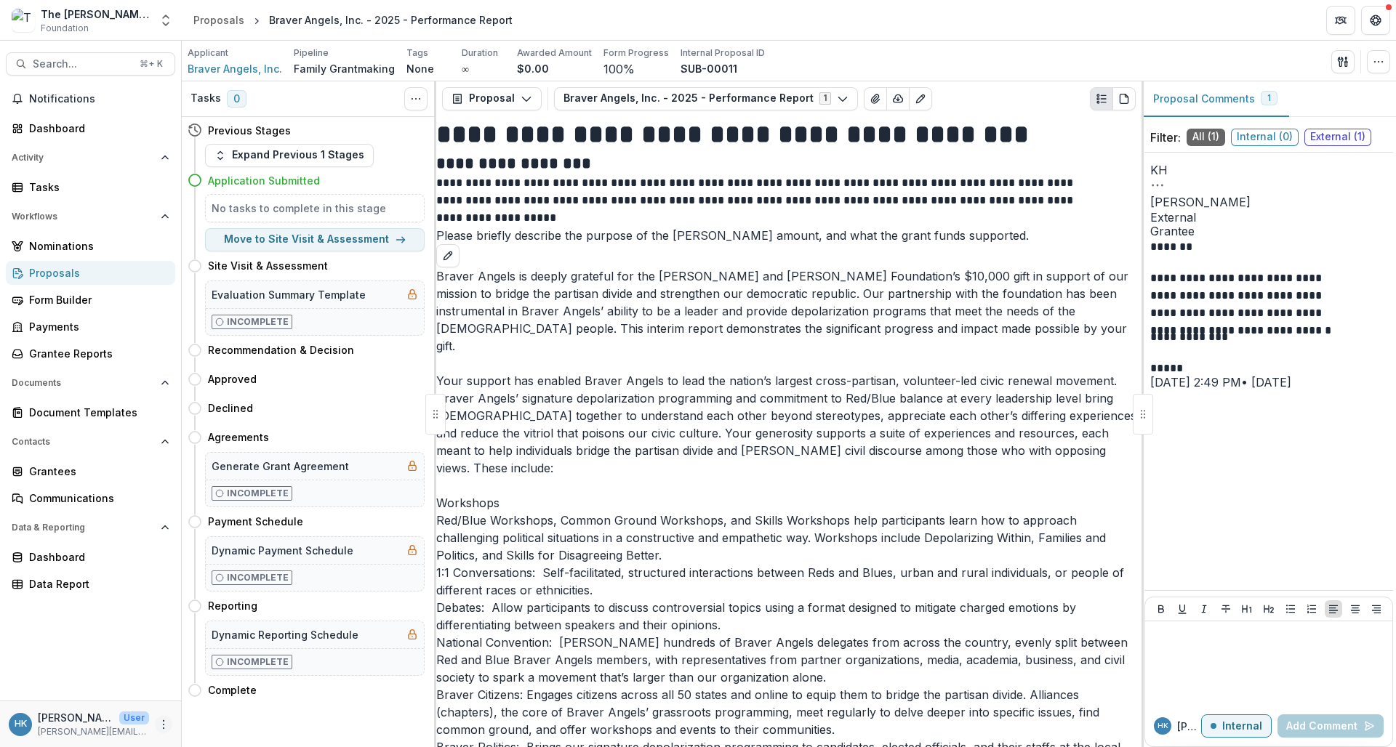
click at [158, 728] on icon "More" at bounding box center [164, 725] width 12 height 12
click at [213, 689] on link "User Settings" at bounding box center [260, 694] width 156 height 24
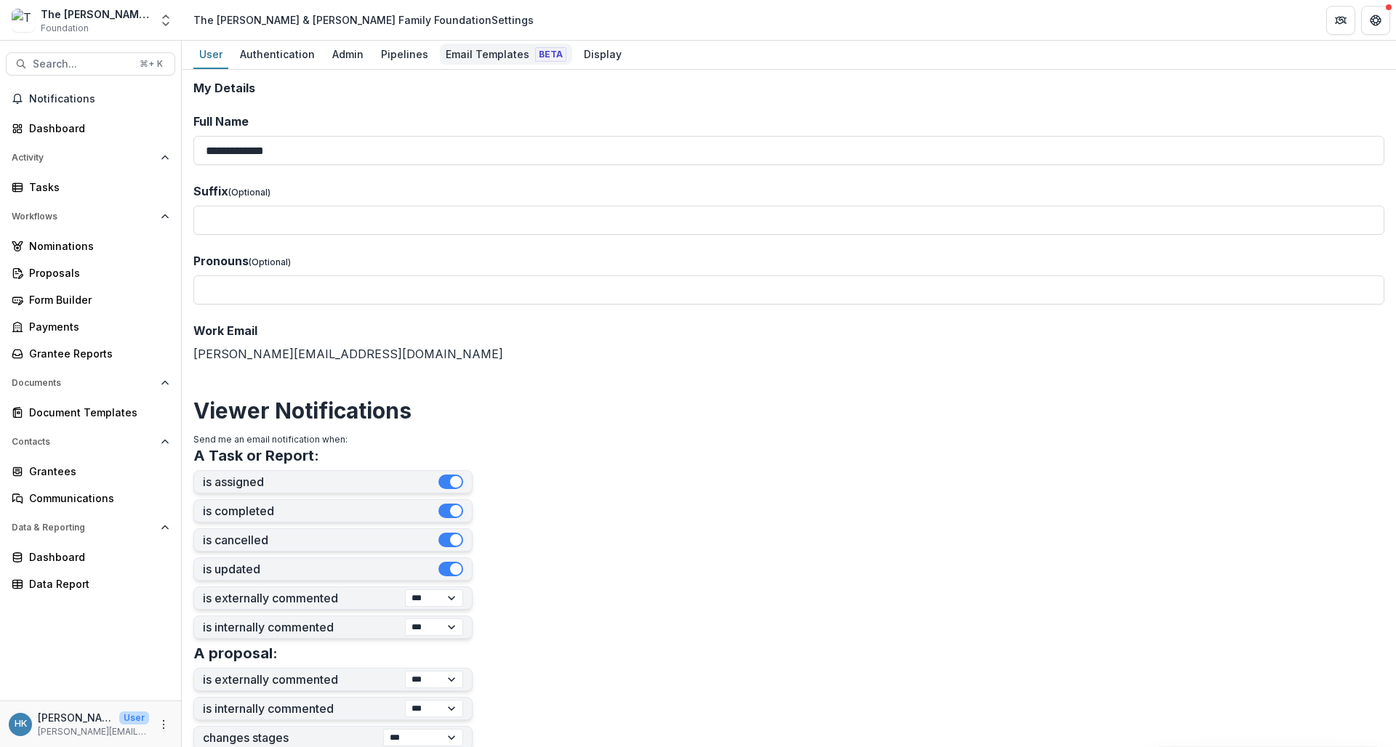
click at [478, 50] on div "Email Templates Beta" at bounding box center [506, 54] width 132 height 21
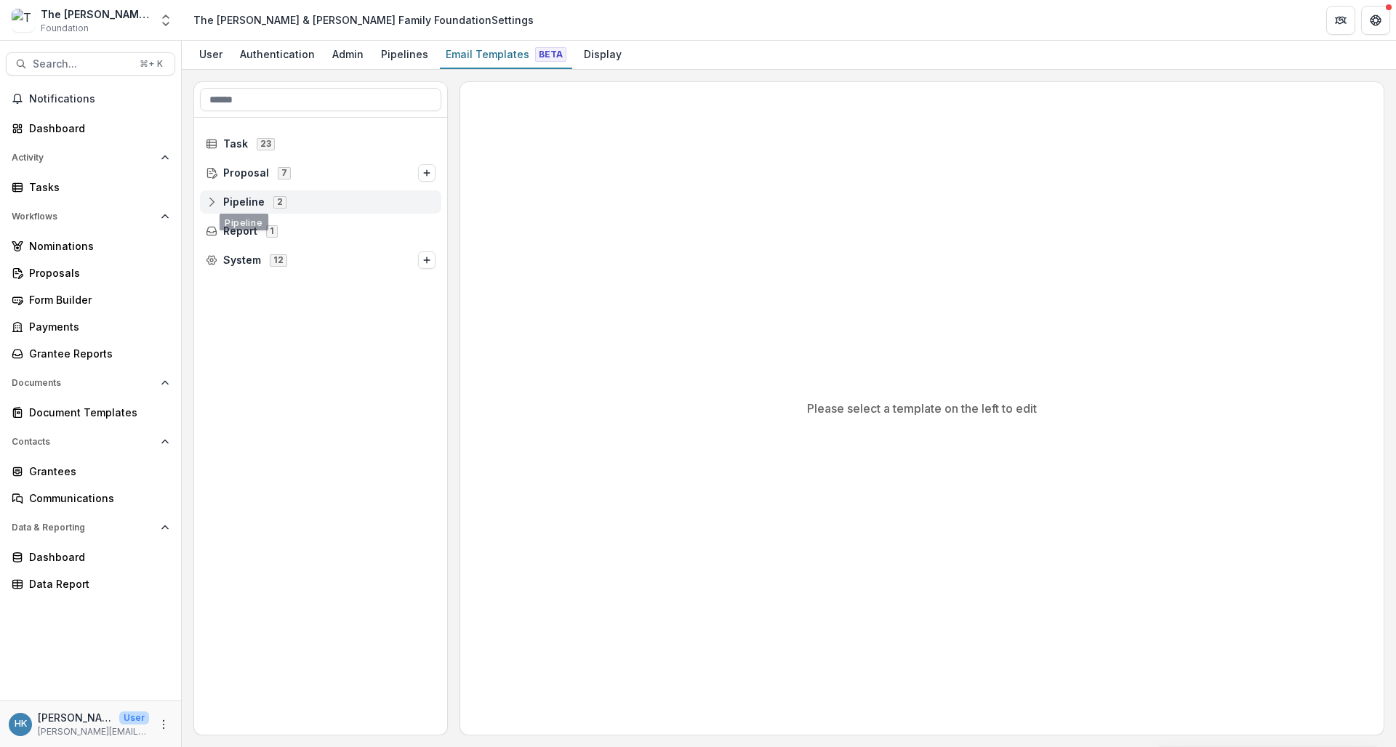
click at [215, 204] on icon at bounding box center [212, 202] width 12 height 12
click at [220, 231] on icon at bounding box center [223, 231] width 12 height 12
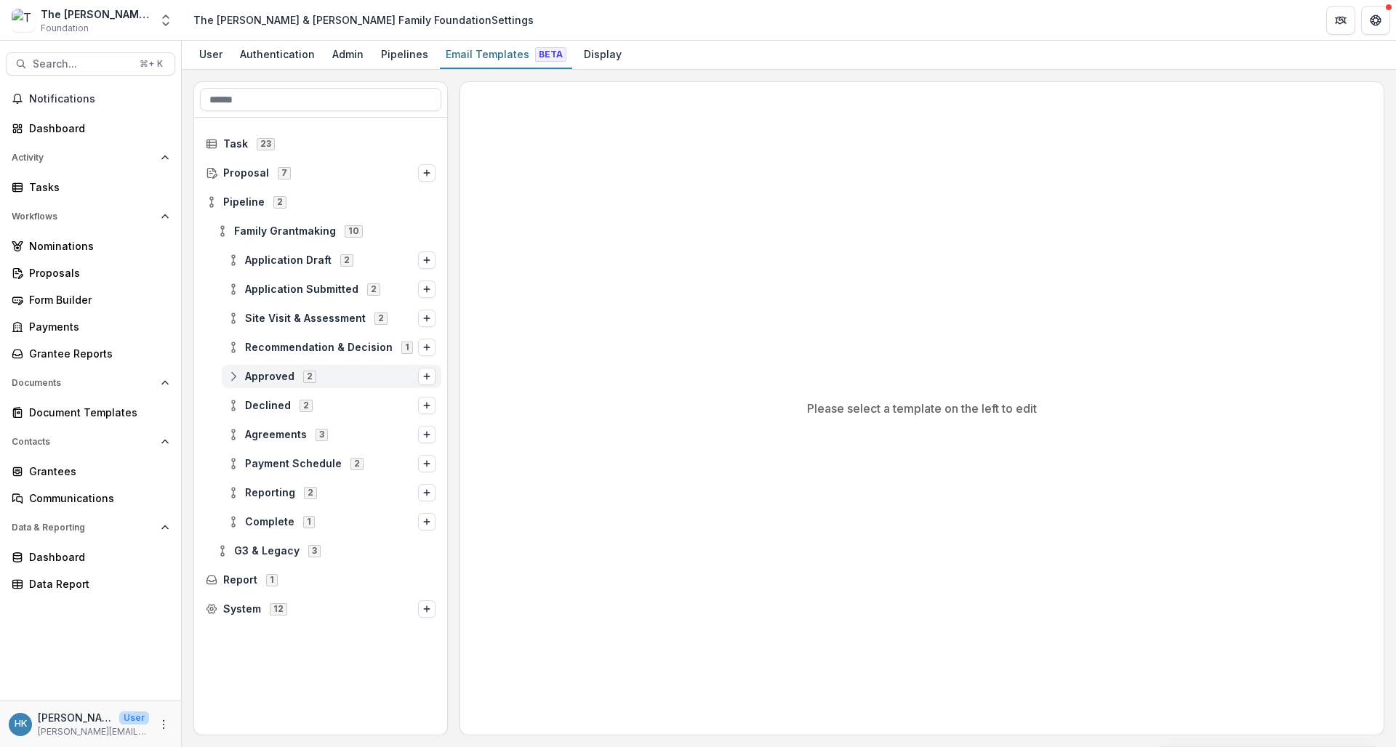
click at [236, 369] on div "Approved 2" at bounding box center [332, 376] width 220 height 23
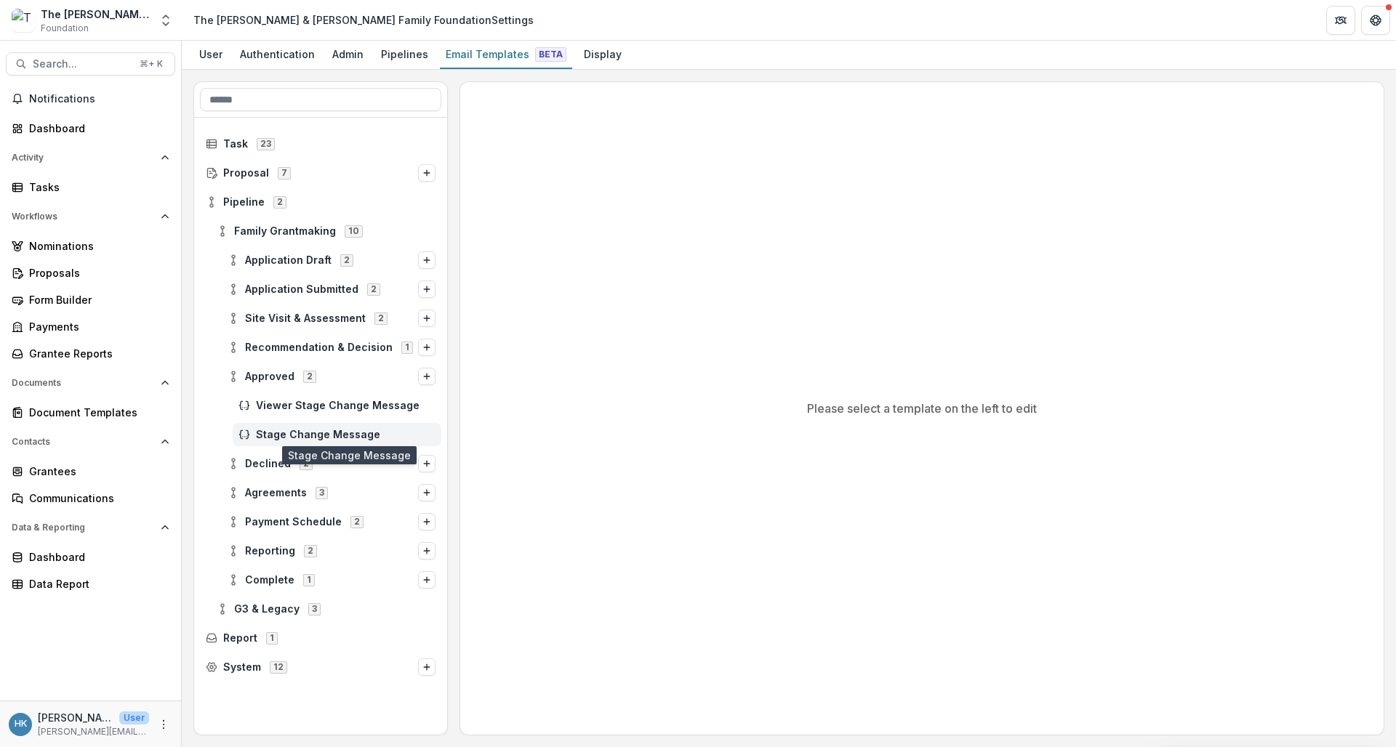
click at [298, 433] on span "Stage Change Message" at bounding box center [346, 435] width 180 height 12
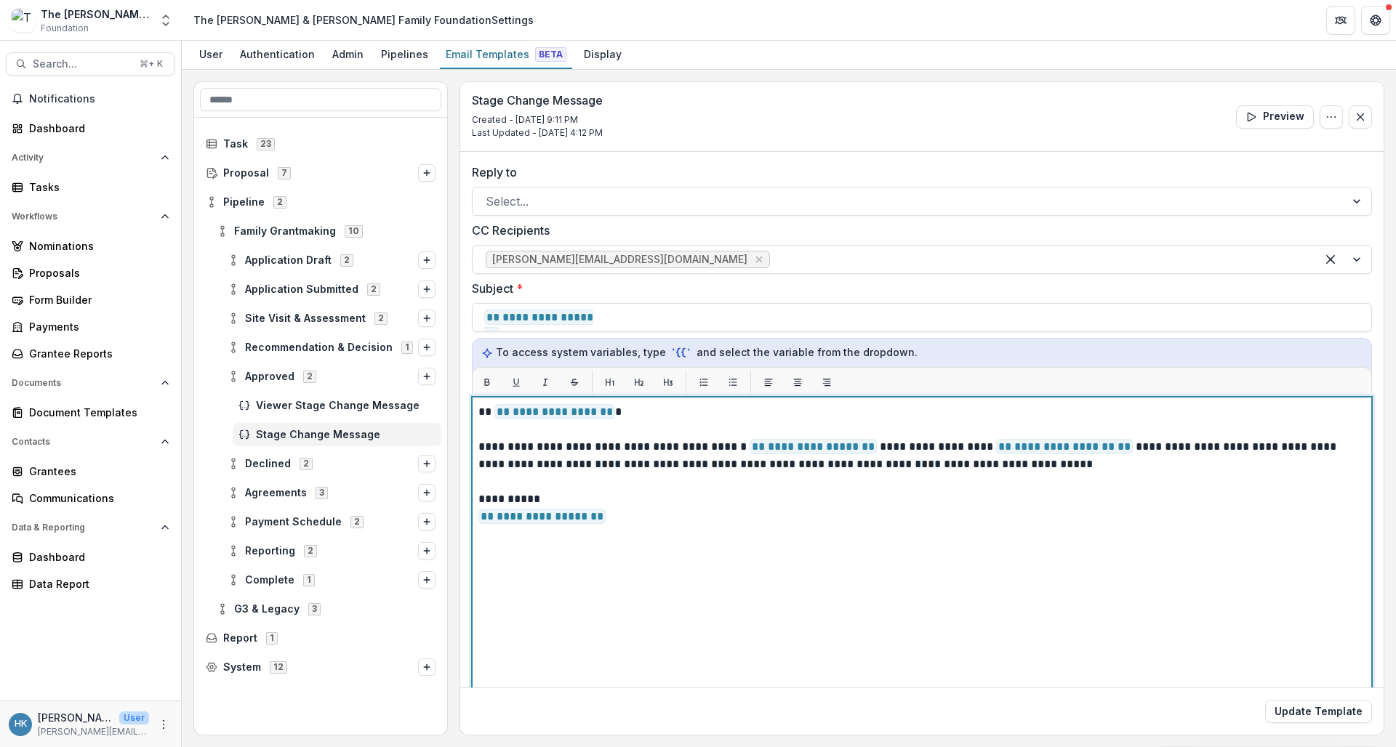
click at [1015, 447] on span "**********" at bounding box center [1064, 446] width 137 height 15
click at [1116, 446] on p "**********" at bounding box center [919, 455] width 883 height 35
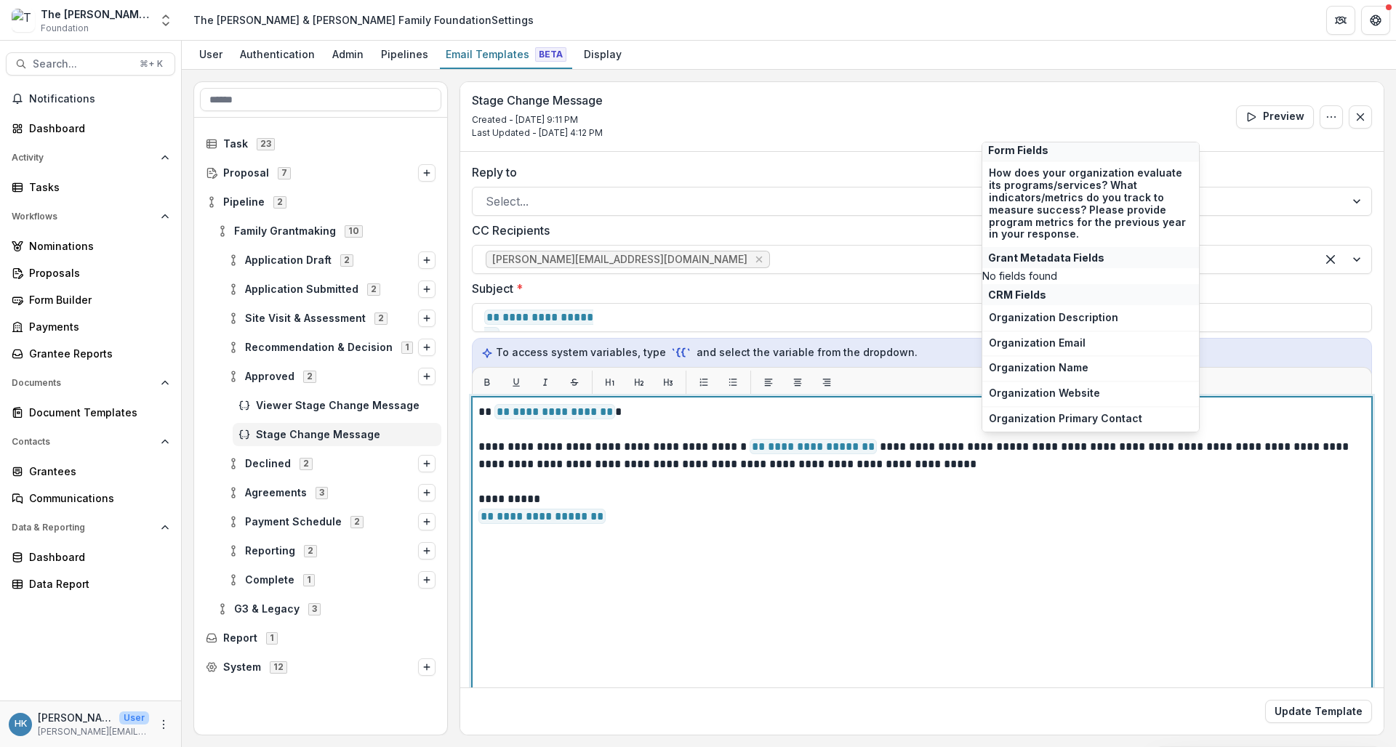
scroll to position [500, 0]
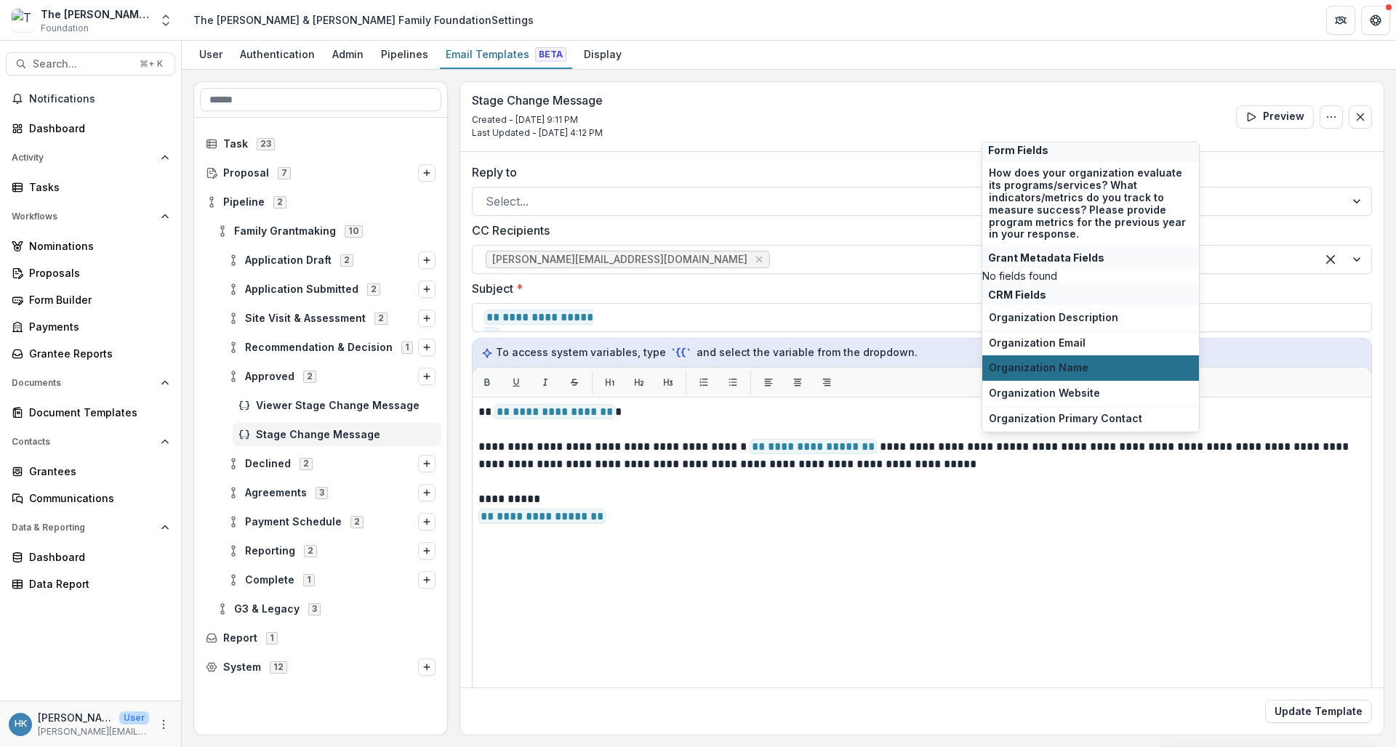
click at [1086, 371] on span "Organization Name" at bounding box center [1091, 368] width 204 height 12
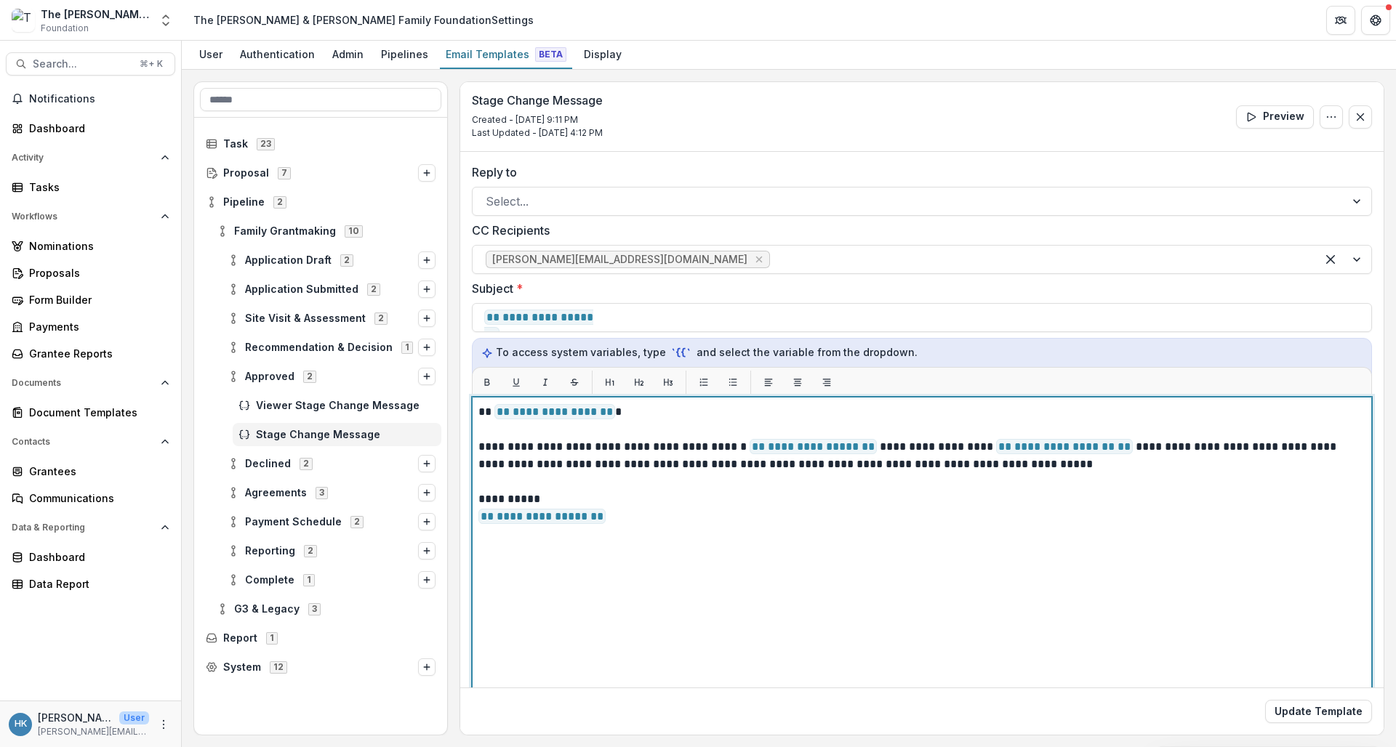
click at [582, 413] on span "**********" at bounding box center [554, 411] width 121 height 15
click at [612, 412] on p "**********" at bounding box center [919, 412] width 883 height 17
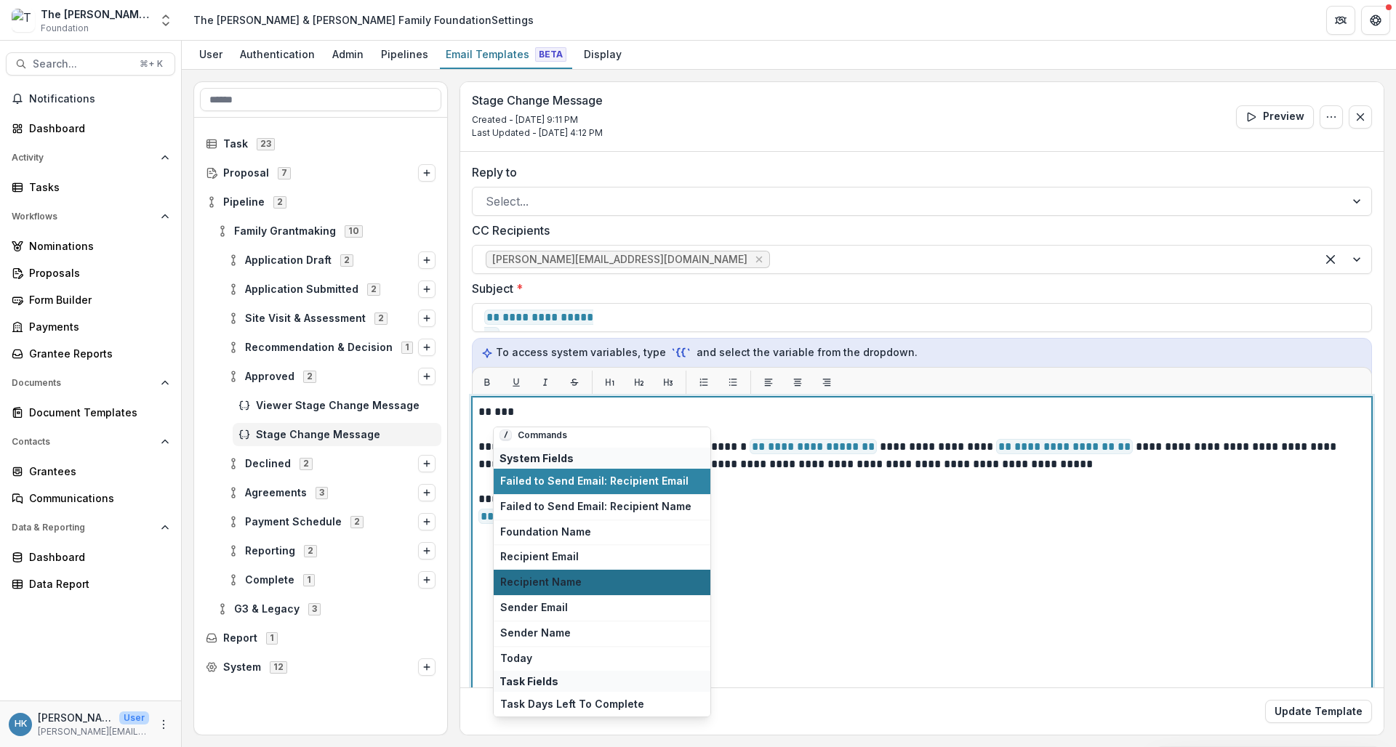
scroll to position [2, 0]
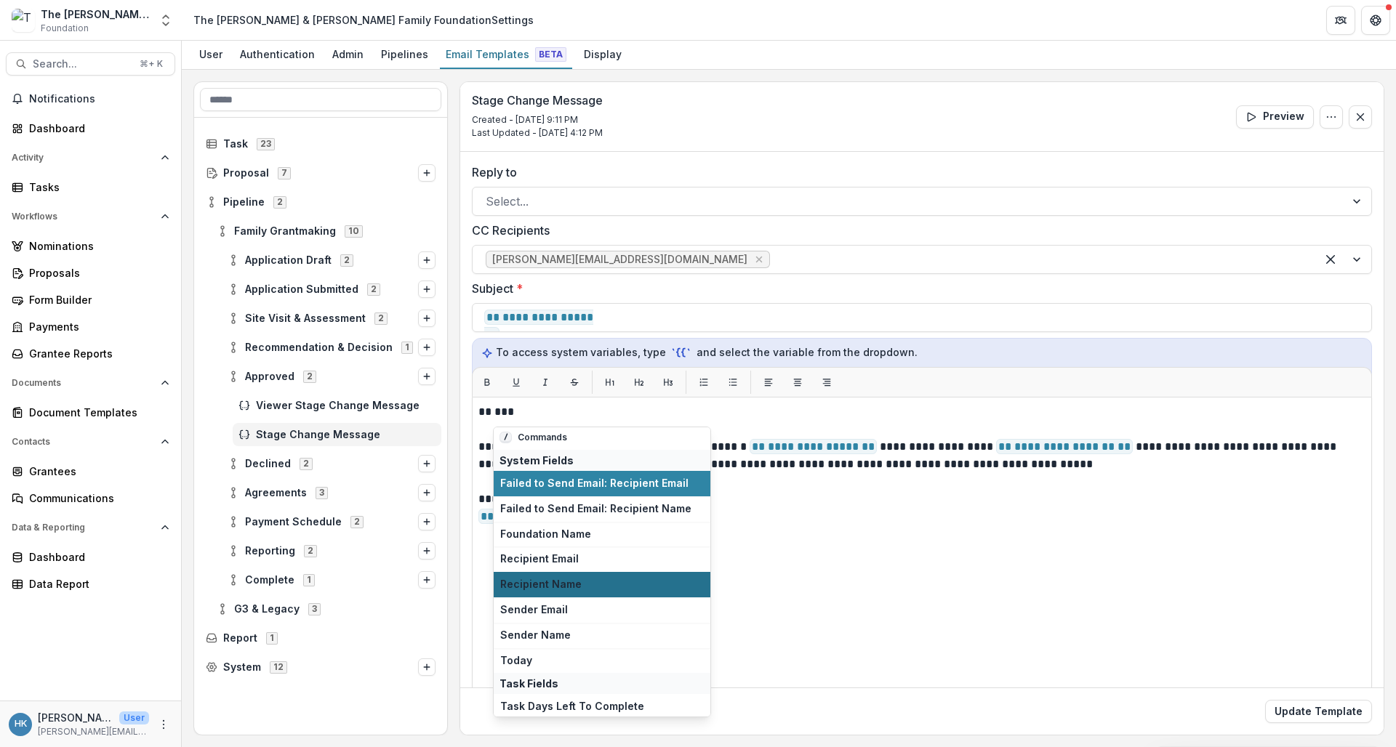
click at [597, 584] on span "Recipient Name" at bounding box center [602, 585] width 204 height 12
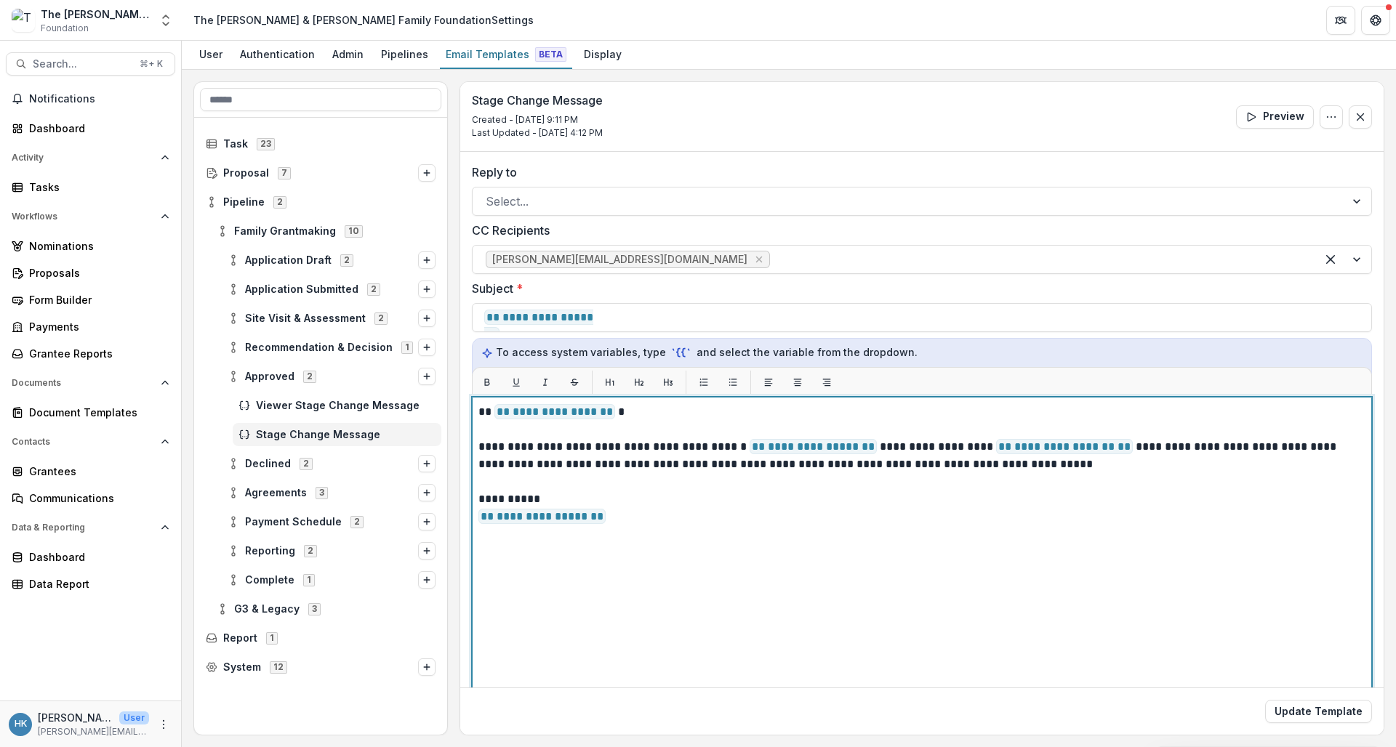
click at [686, 524] on p "**********" at bounding box center [919, 508] width 883 height 35
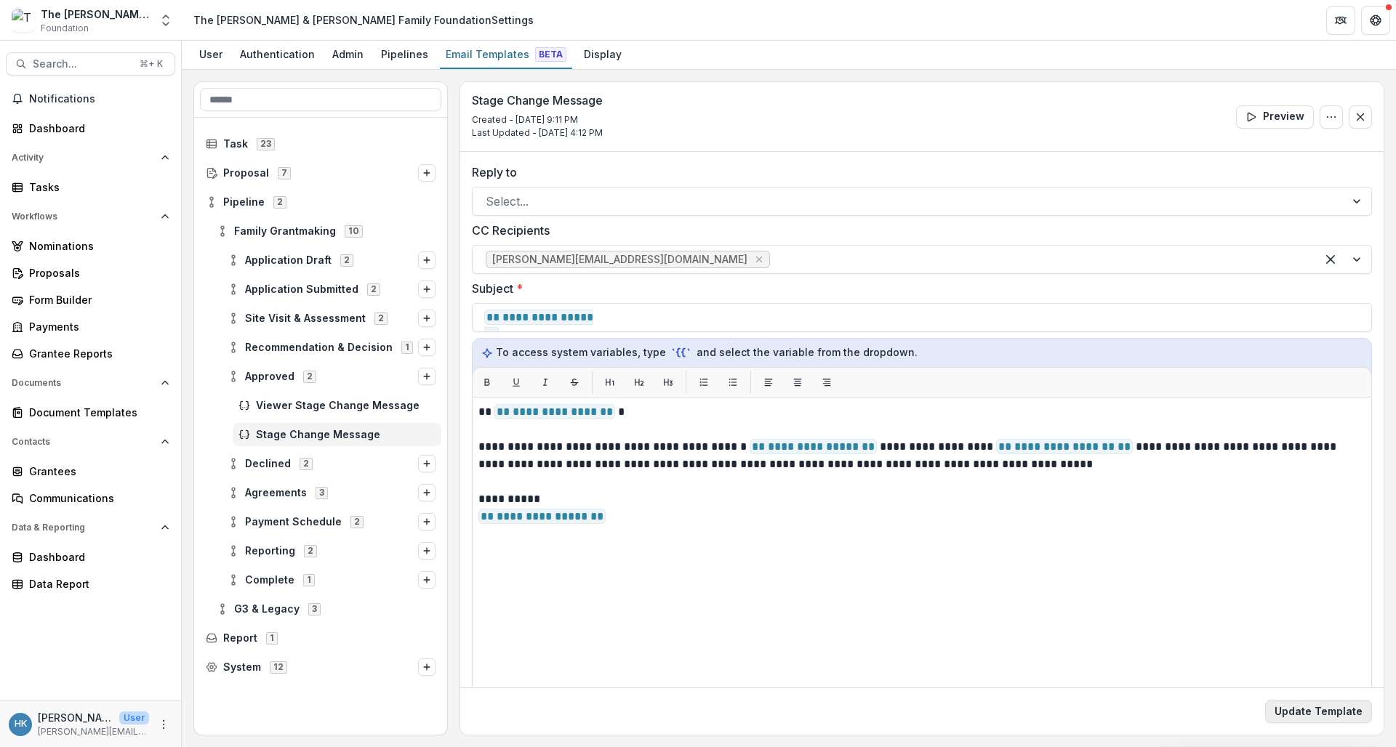
click at [1299, 708] on button "Update Template" at bounding box center [1318, 711] width 107 height 23
click at [60, 272] on div "Proposals" at bounding box center [96, 272] width 135 height 15
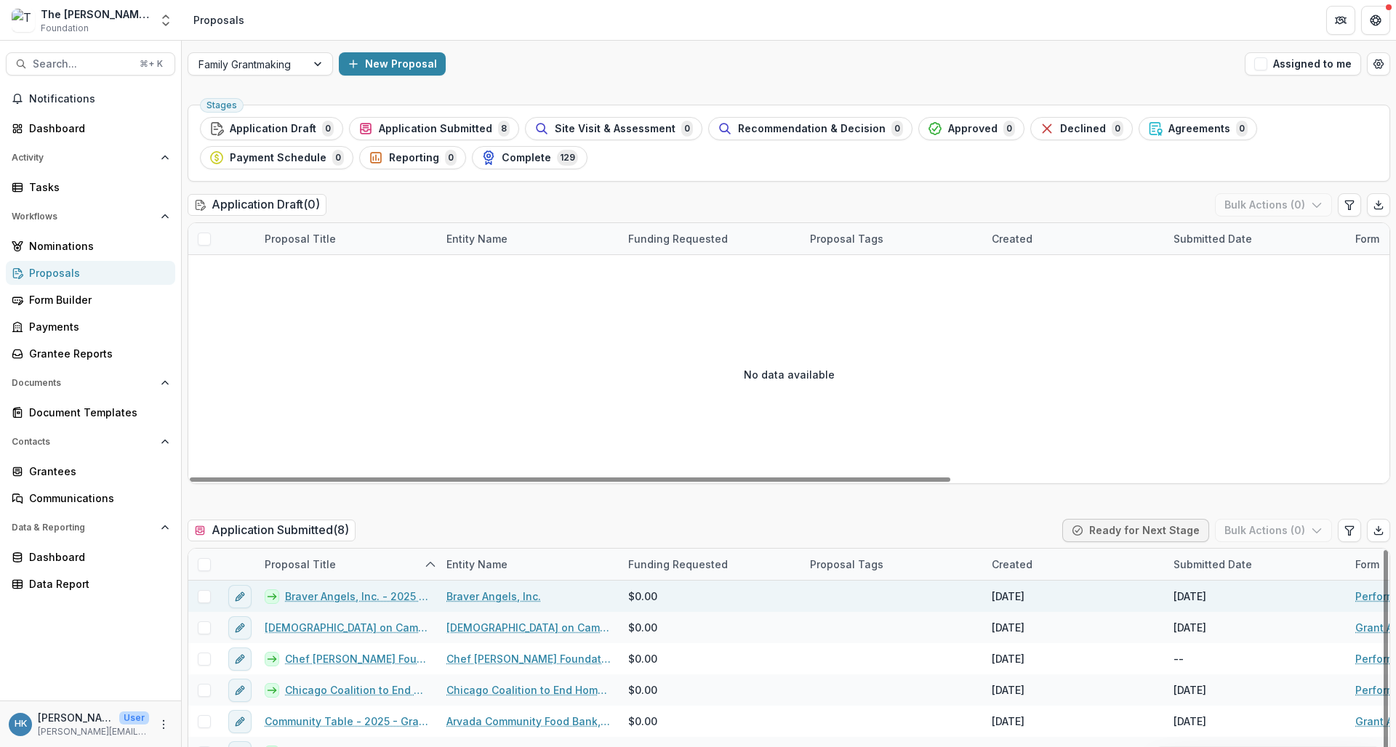
click at [318, 594] on link "Braver Angels, Inc. - 2025 - Performance Report" at bounding box center [357, 596] width 144 height 15
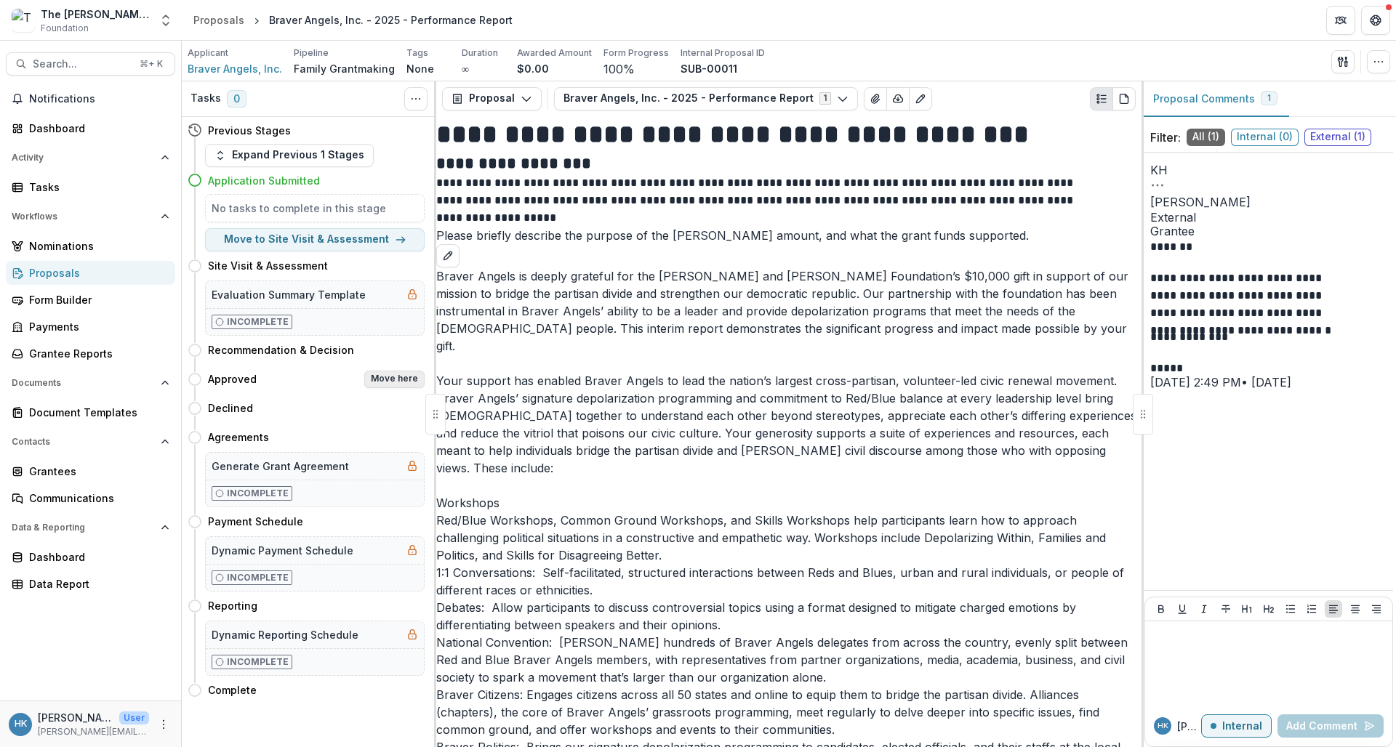
click at [384, 380] on button "Move here" at bounding box center [394, 379] width 60 height 17
select select "********"
select select
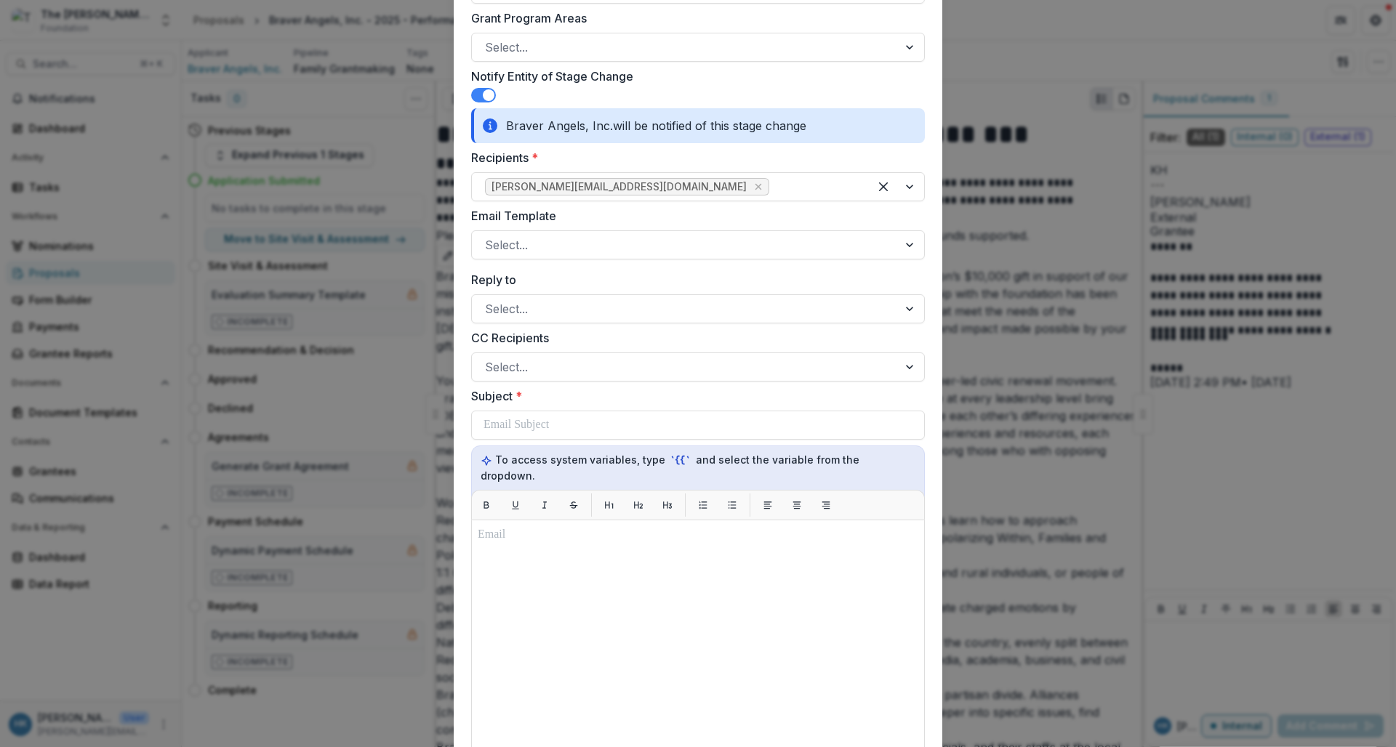
scroll to position [603, 0]
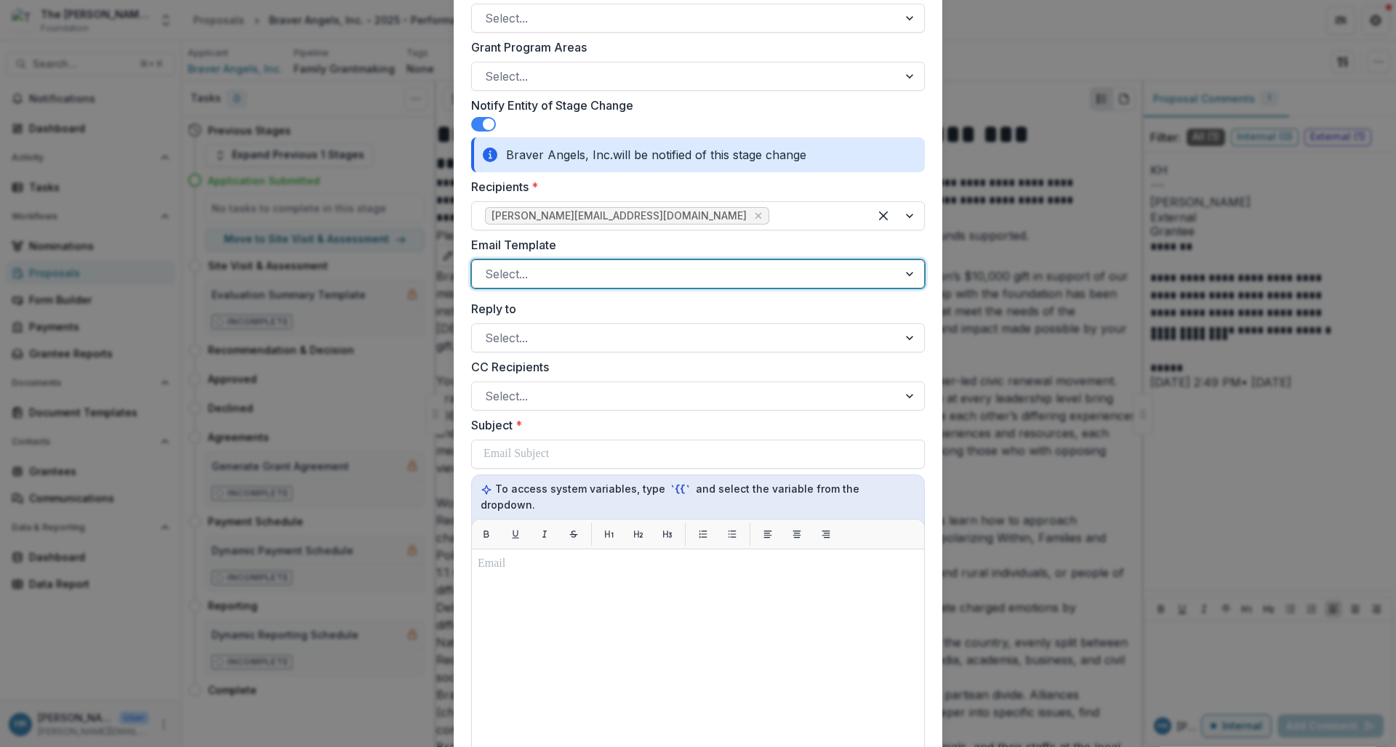
click at [650, 271] on div at bounding box center [685, 274] width 400 height 20
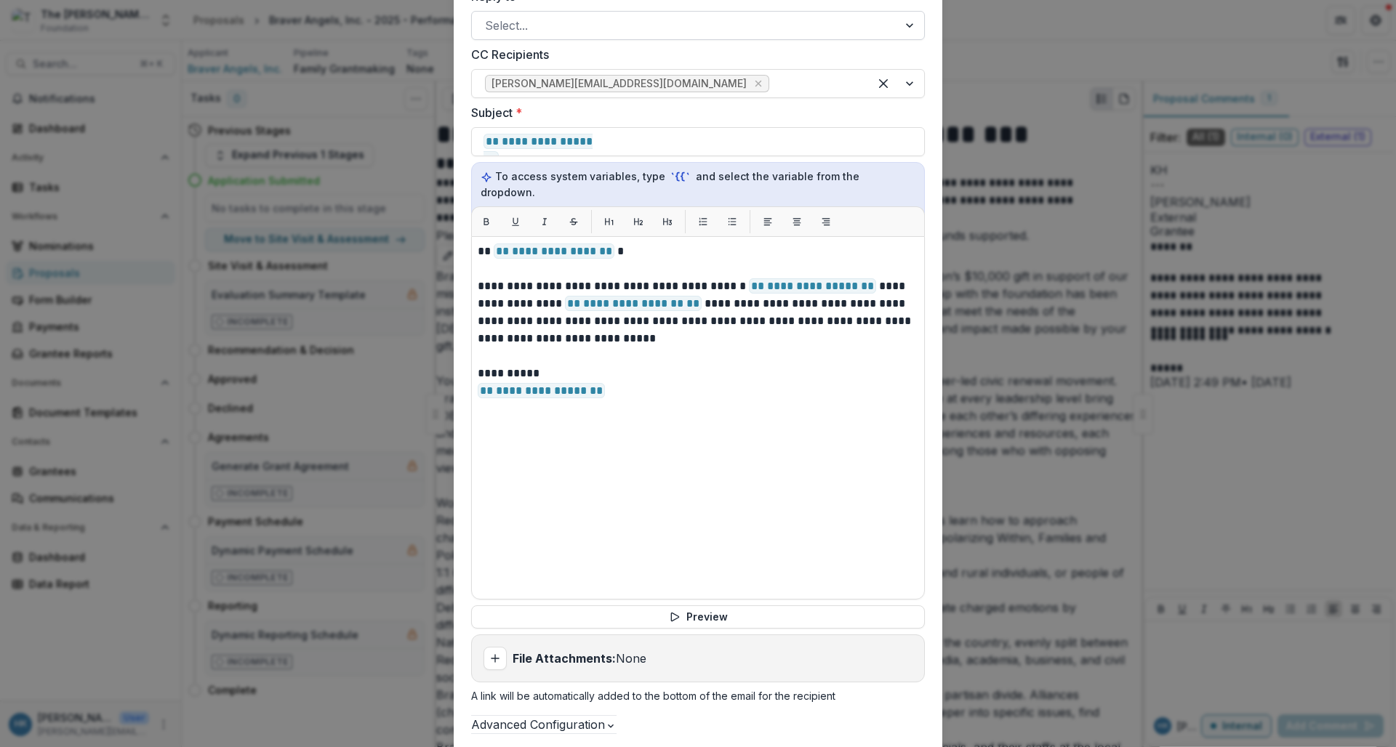
scroll to position [1023, 0]
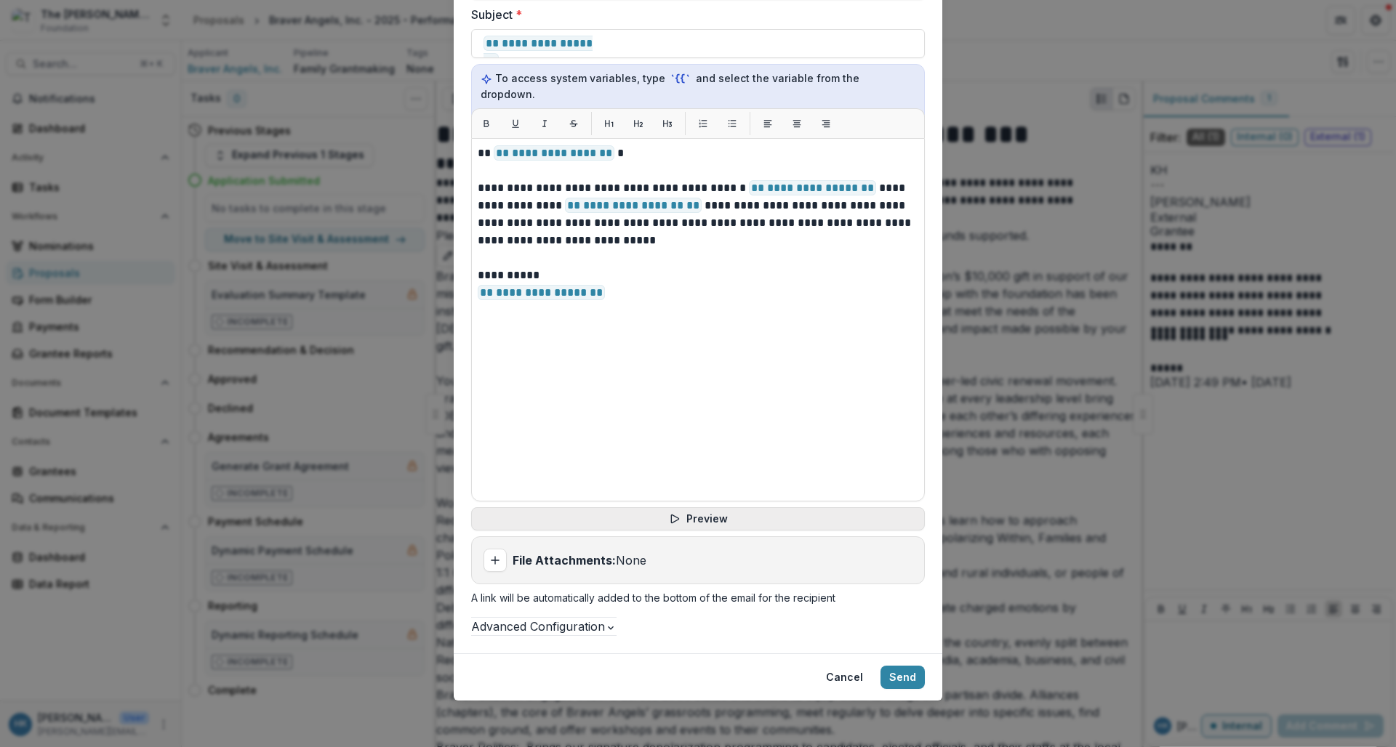
click at [644, 508] on button "Preview" at bounding box center [698, 519] width 454 height 23
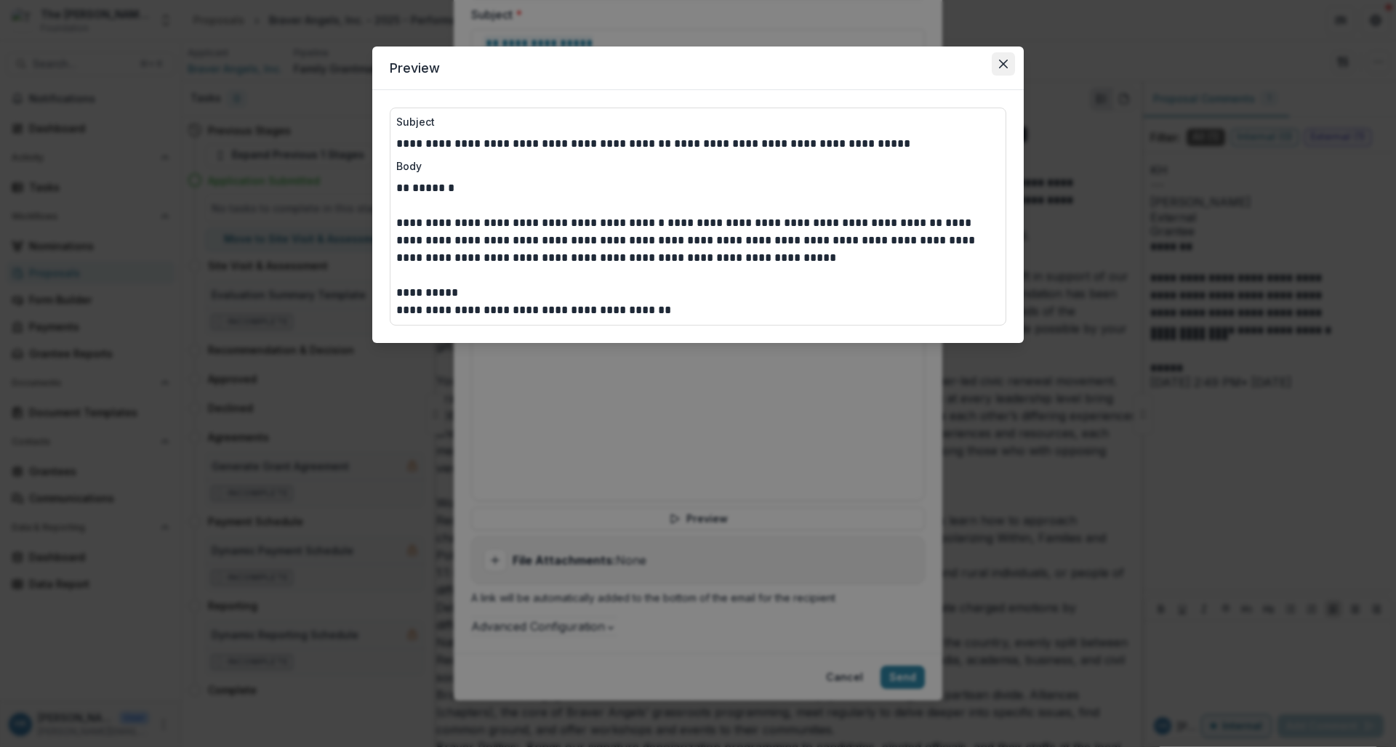
click at [1003, 61] on icon "Close" at bounding box center [1003, 64] width 9 height 9
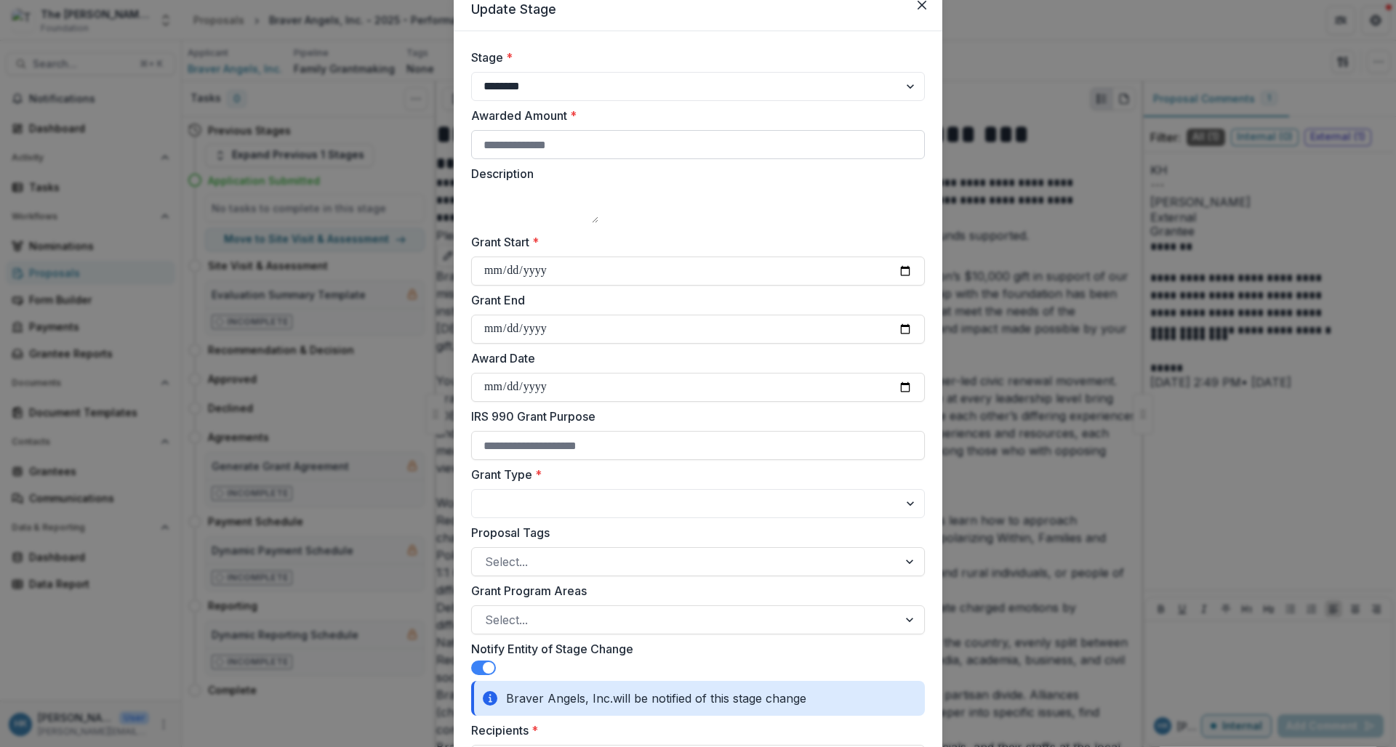
scroll to position [0, 0]
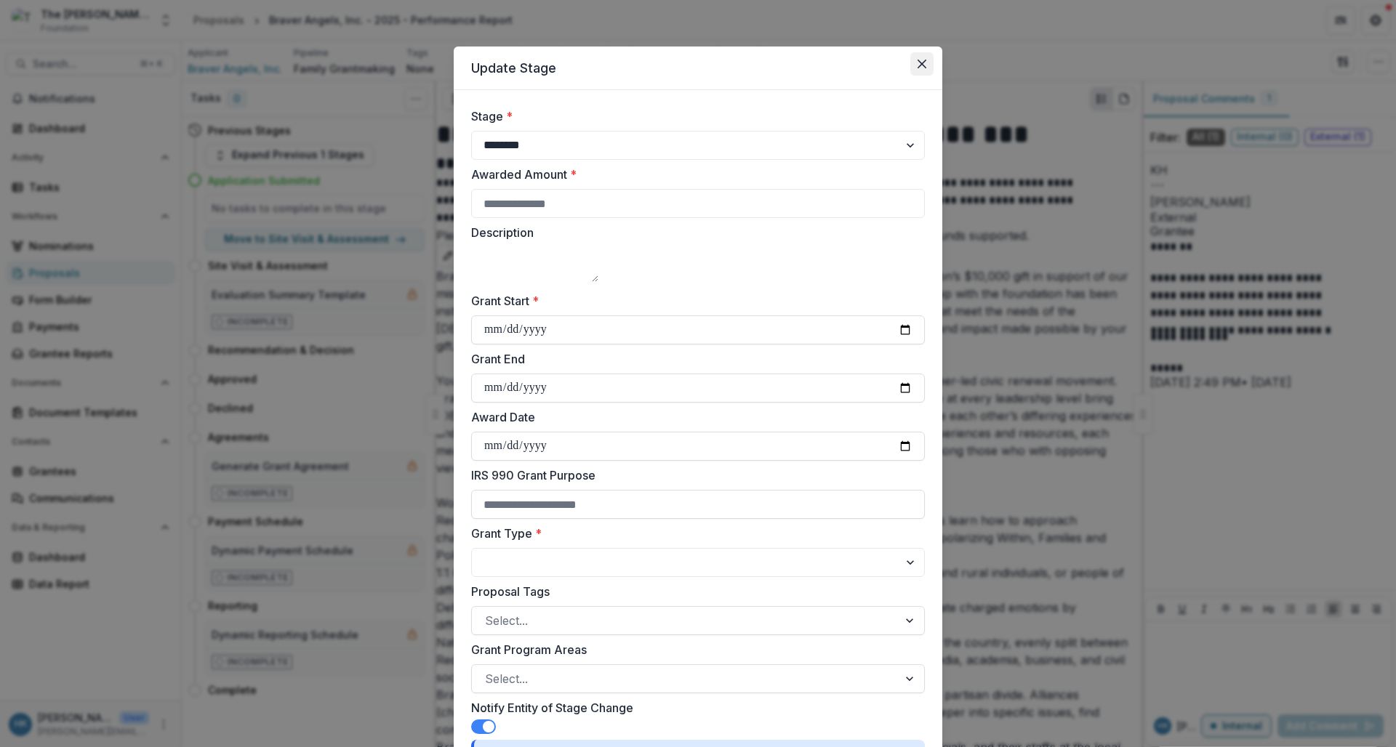
click at [924, 65] on button "Close" at bounding box center [921, 63] width 23 height 23
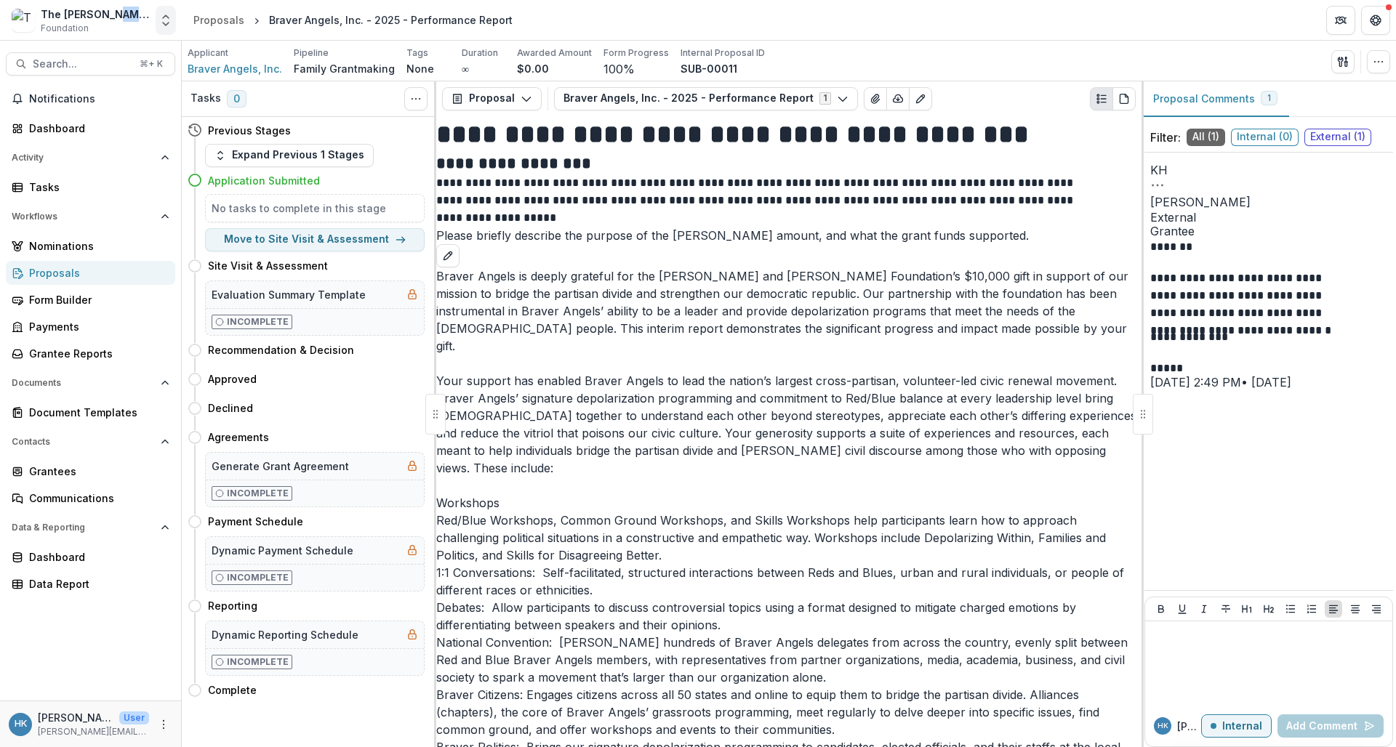
click at [166, 22] on icon "Open entity switcher" at bounding box center [166, 20] width 15 height 15
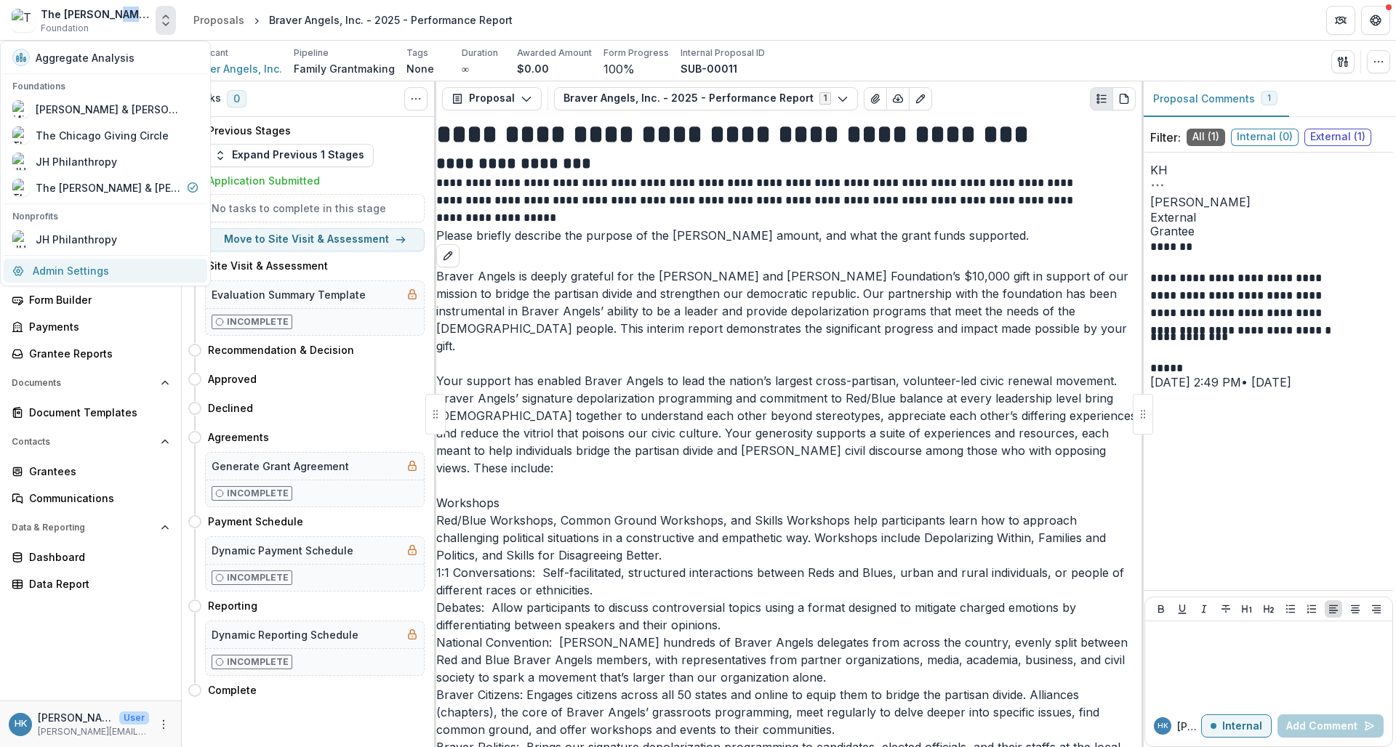
click at [77, 267] on link "Admin Settings" at bounding box center [106, 271] width 204 height 24
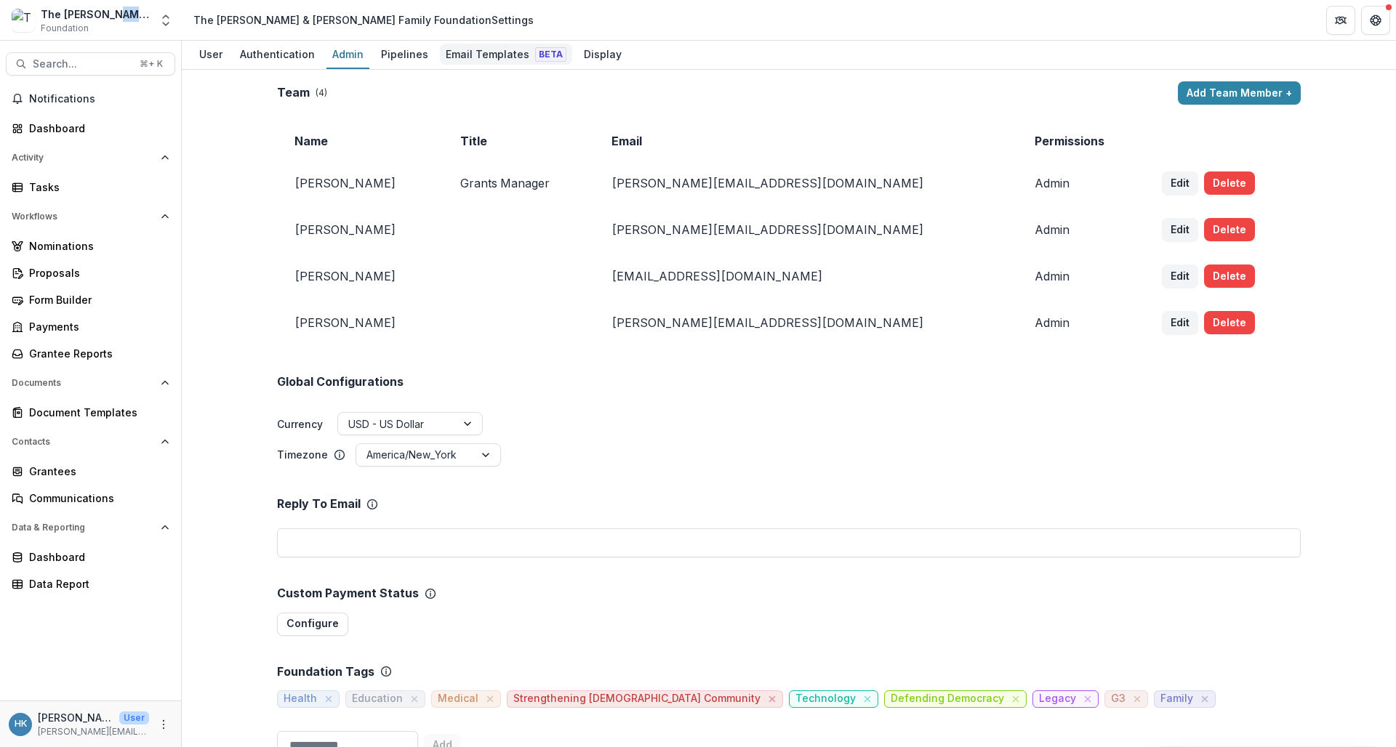
click at [465, 63] on div "Email Templates Beta" at bounding box center [506, 54] width 132 height 21
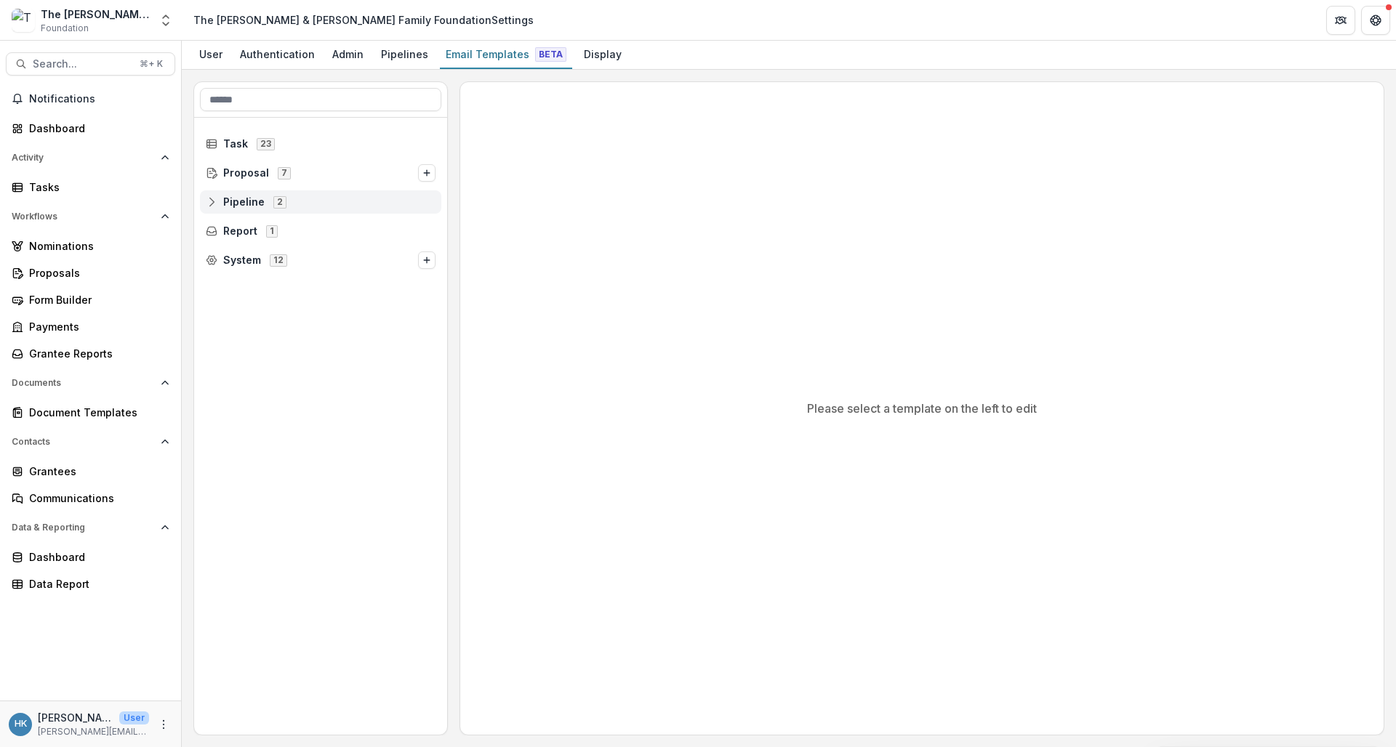
click at [212, 202] on icon at bounding box center [212, 202] width 12 height 12
click at [221, 236] on circle at bounding box center [222, 234] width 3 height 3
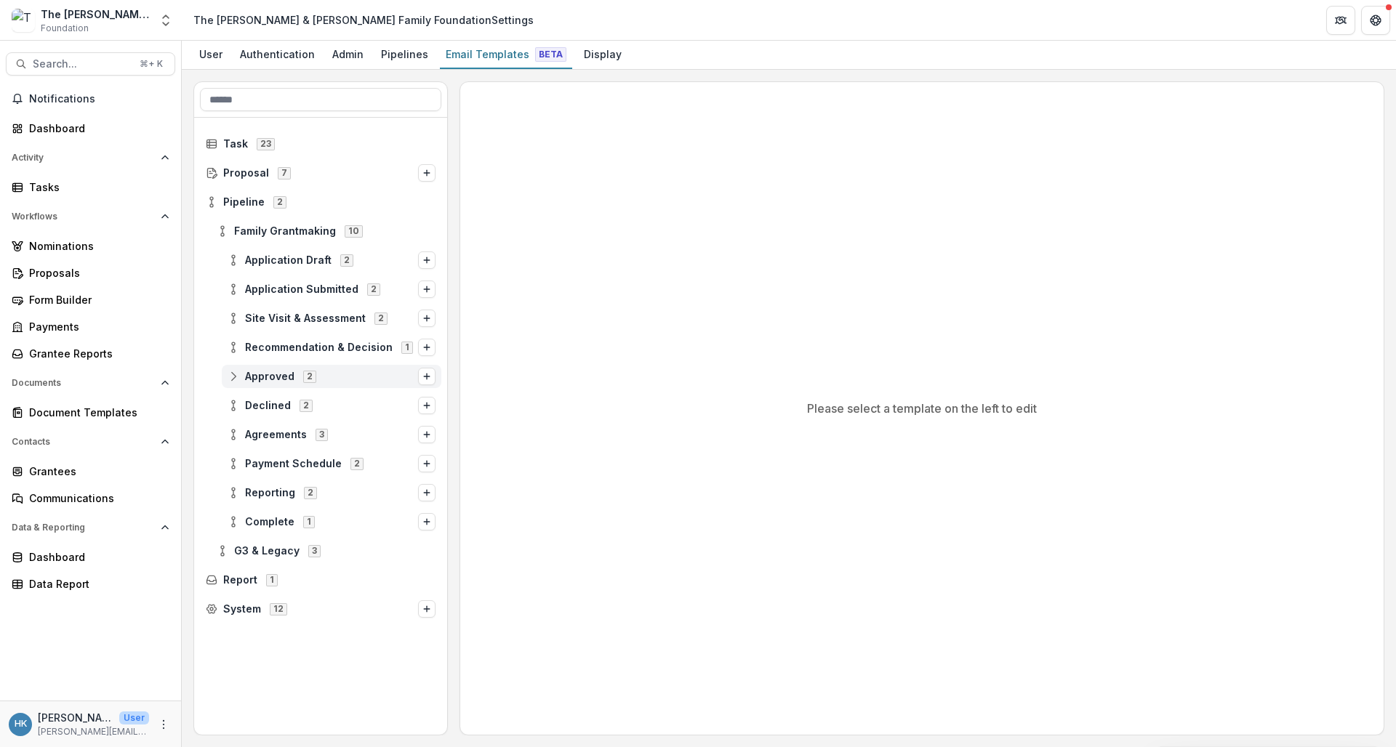
click at [228, 385] on div "Approved 2" at bounding box center [332, 376] width 220 height 23
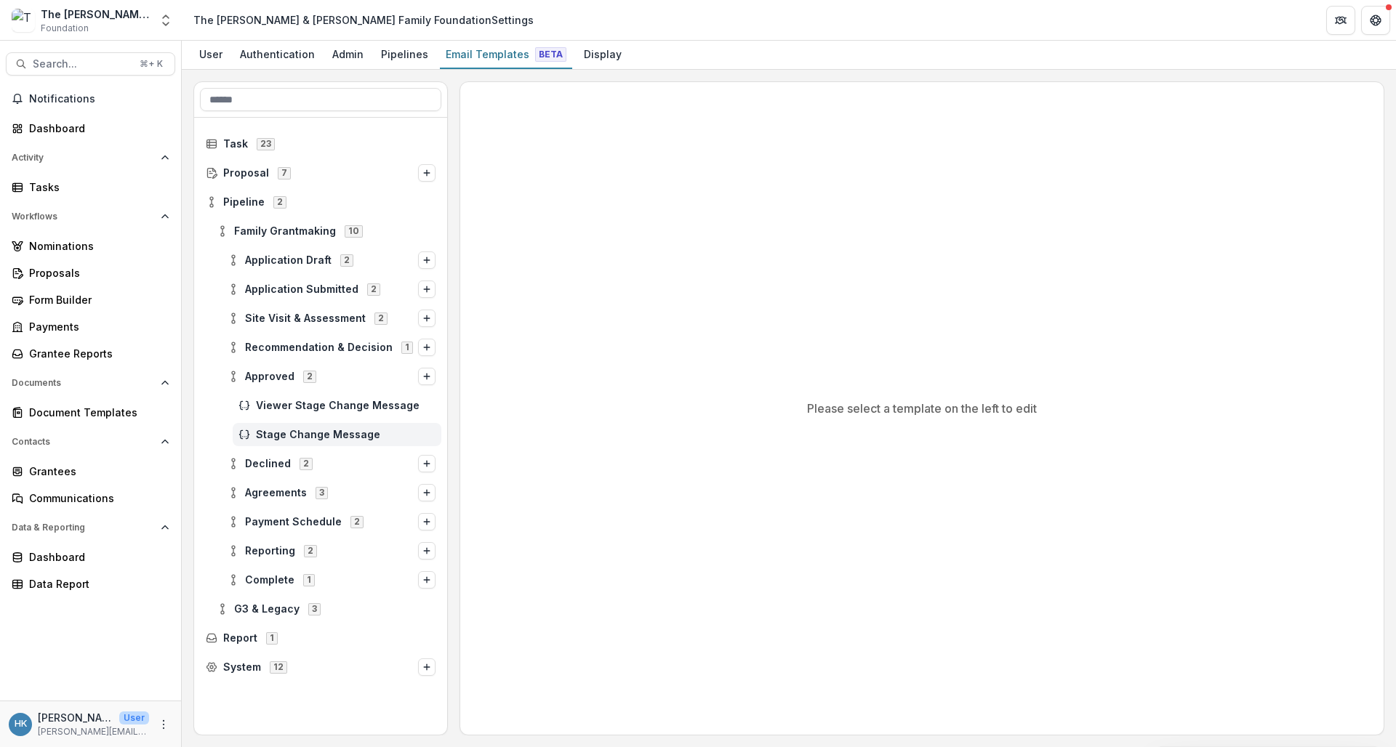
click at [298, 433] on span "Stage Change Message" at bounding box center [346, 435] width 180 height 12
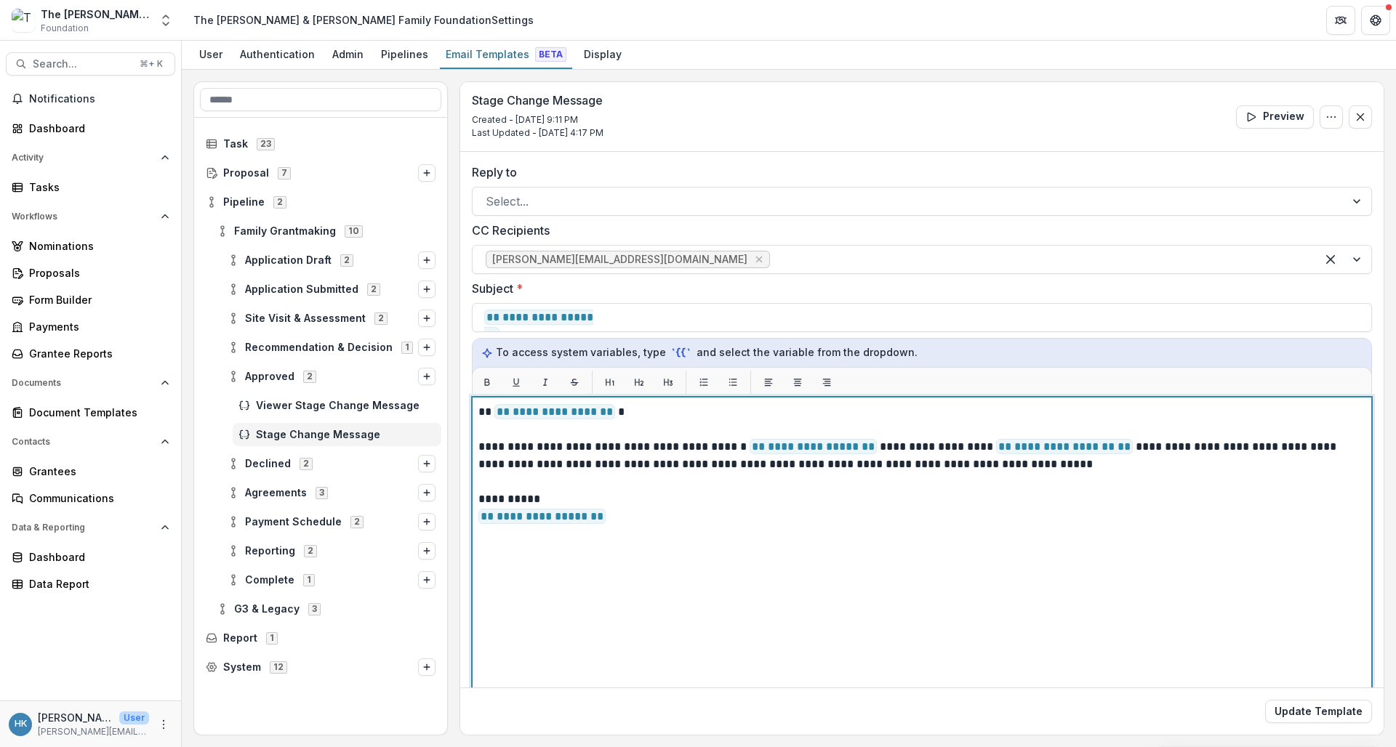
click at [612, 413] on p "**********" at bounding box center [919, 412] width 883 height 17
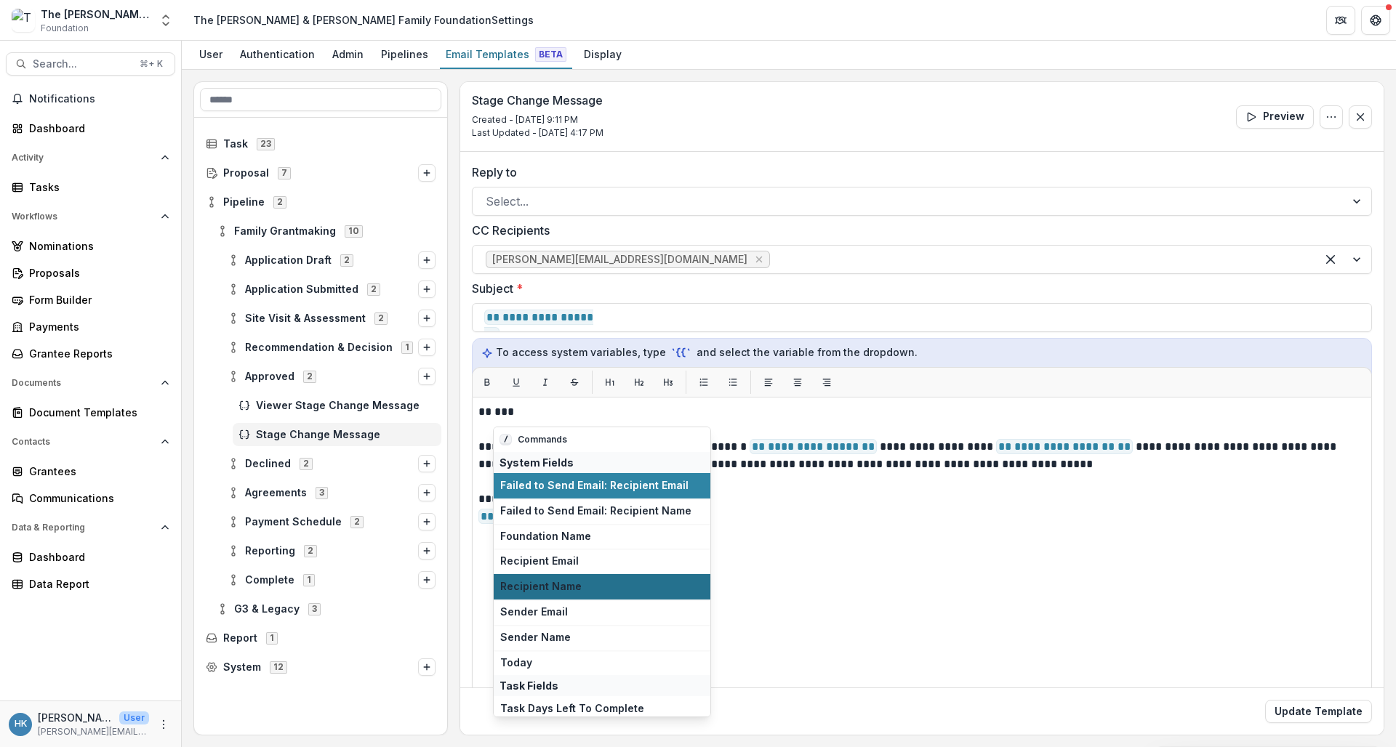
click at [594, 583] on span "Recipient Name" at bounding box center [602, 587] width 204 height 12
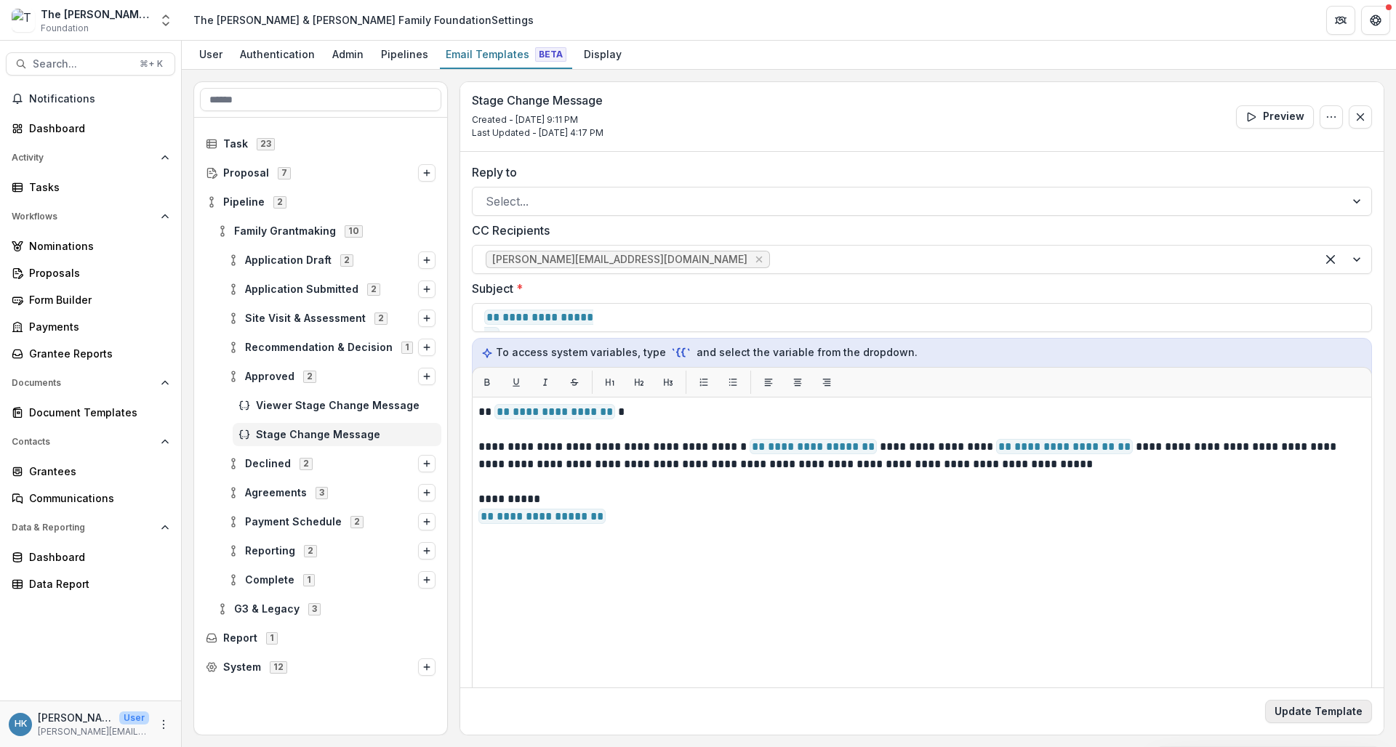
click at [1315, 712] on button "Update Template" at bounding box center [1318, 711] width 107 height 23
click at [1292, 712] on button "Update Template" at bounding box center [1318, 711] width 107 height 23
click at [74, 268] on div "Proposals" at bounding box center [96, 272] width 135 height 15
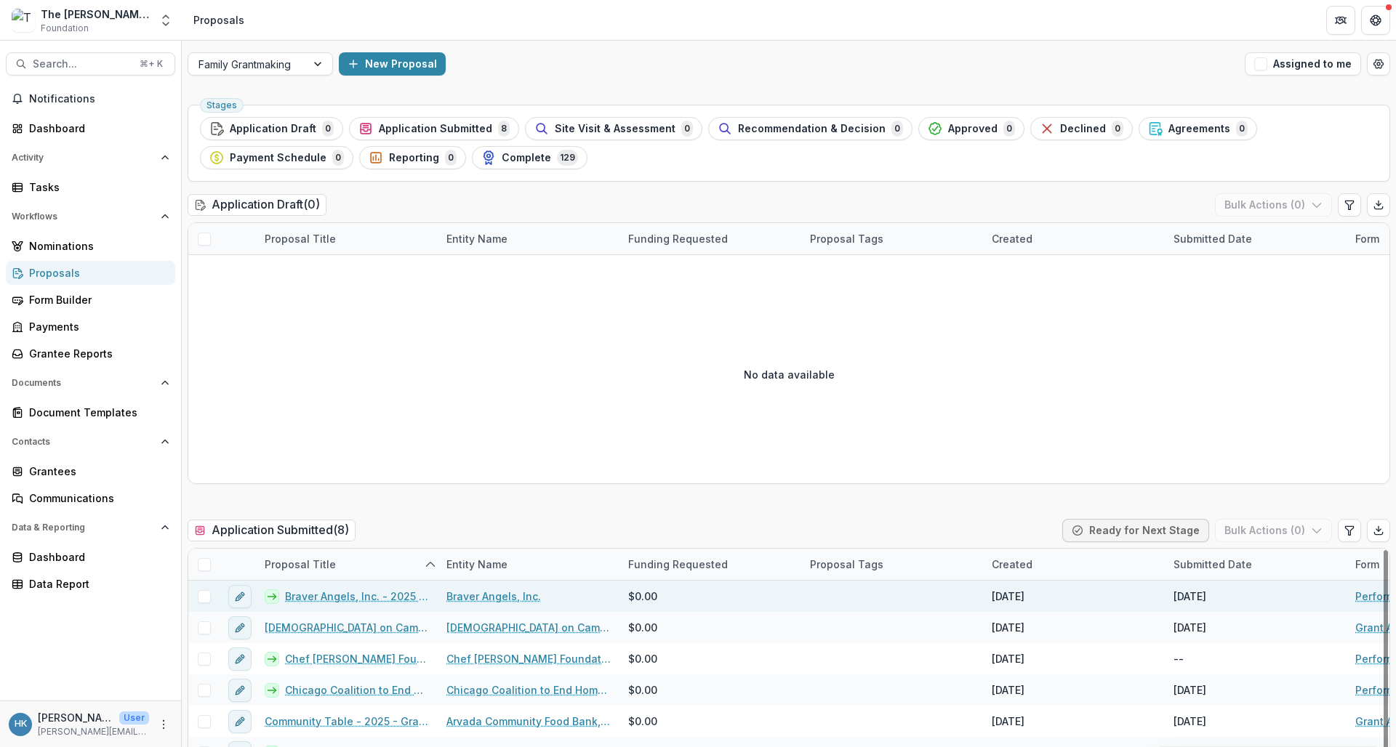
click at [370, 596] on link "Braver Angels, Inc. - 2025 - Performance Report" at bounding box center [357, 596] width 144 height 15
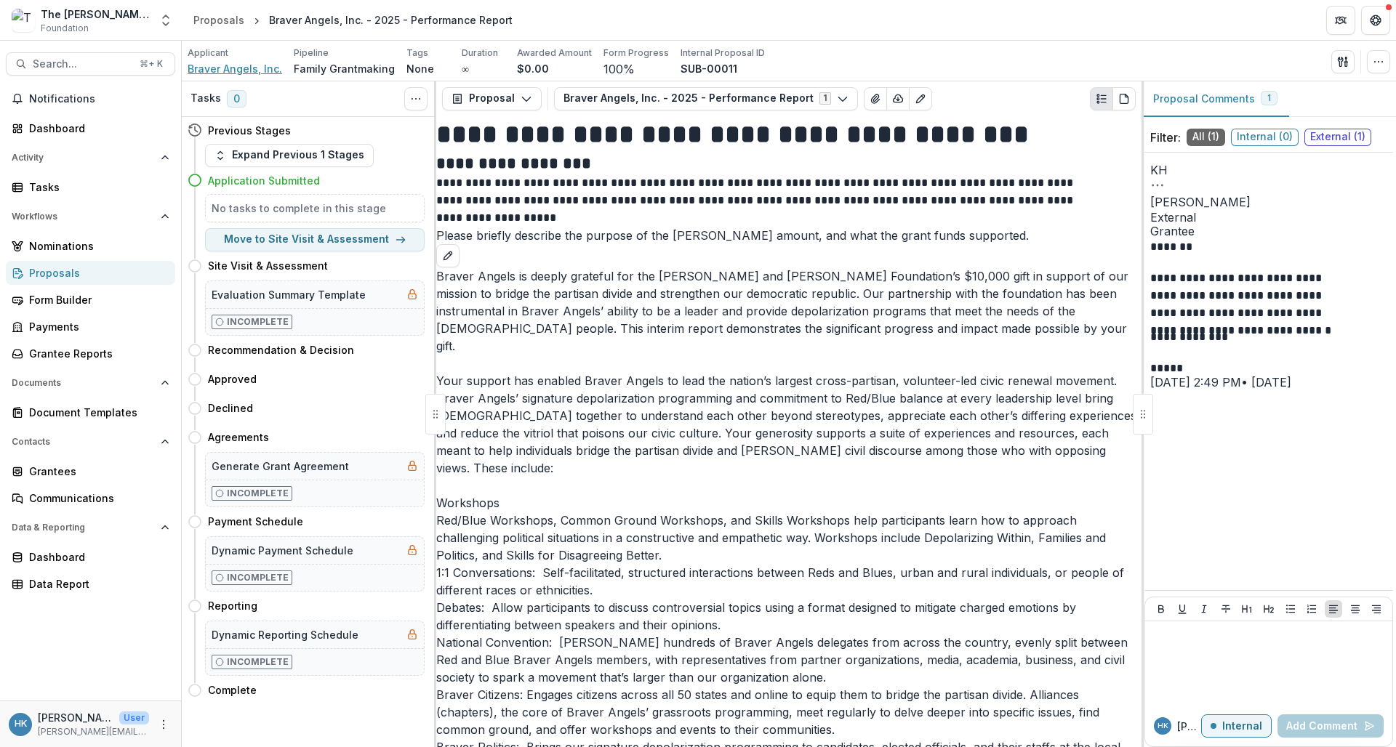
click at [223, 74] on span "Braver Angels, Inc." at bounding box center [235, 68] width 95 height 15
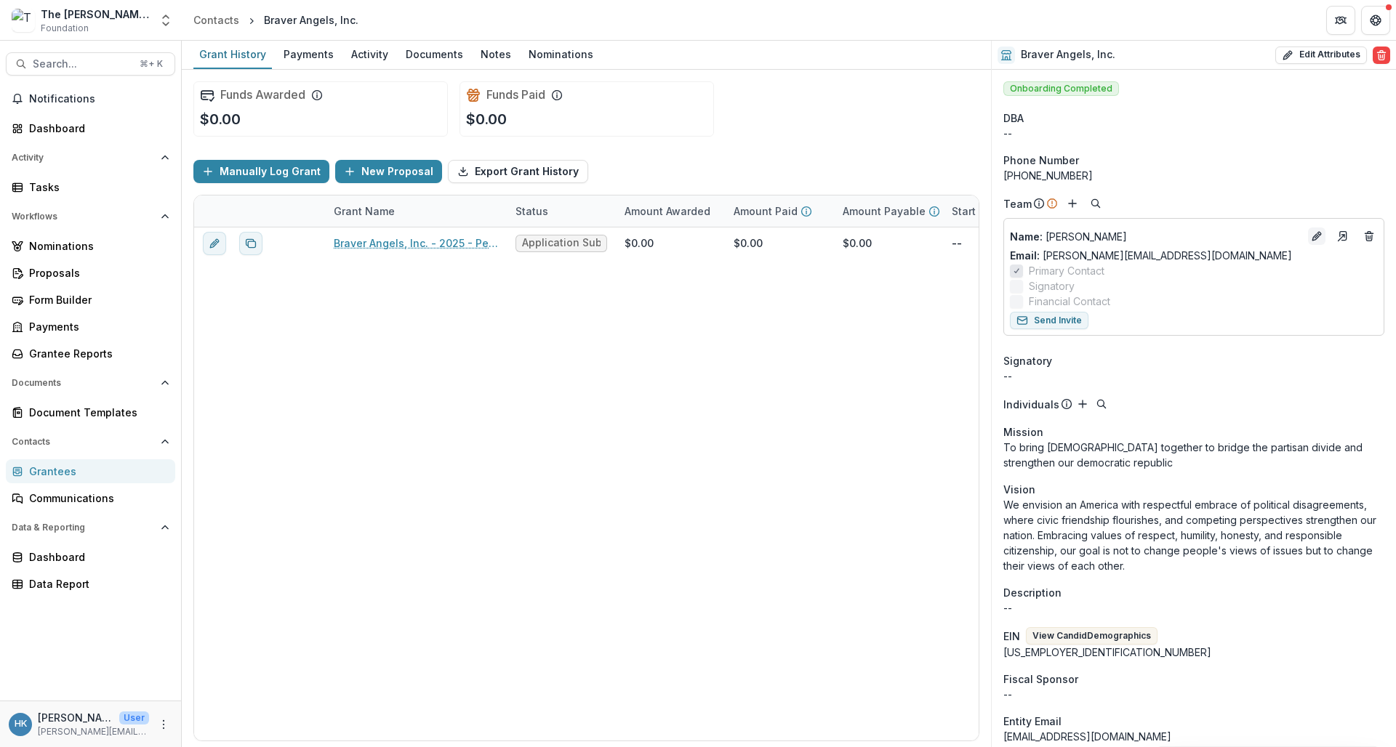
click at [1315, 239] on icon "Edit" at bounding box center [1317, 237] width 12 height 12
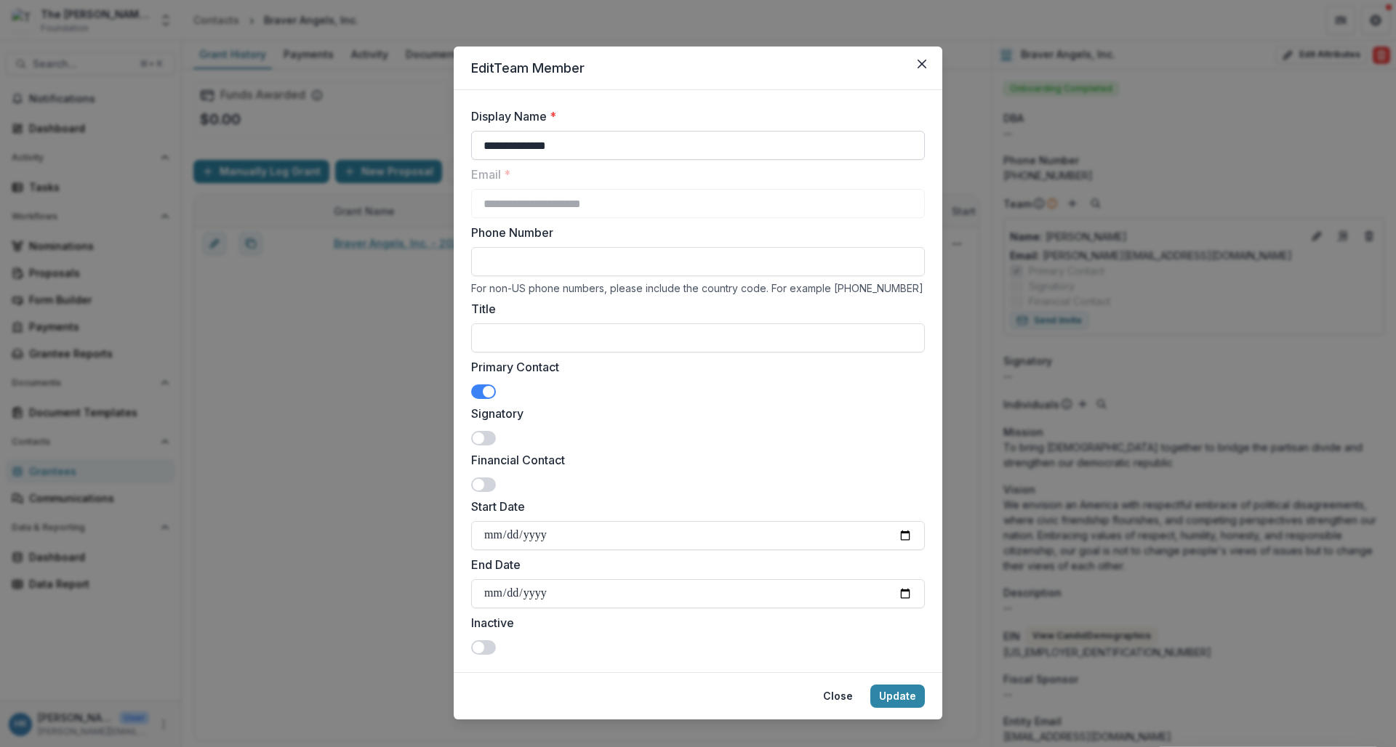
click at [900, 147] on input "**********" at bounding box center [698, 145] width 454 height 29
click at [693, 143] on input "**********" at bounding box center [698, 145] width 454 height 29
click at [617, 110] on label "Display Name *" at bounding box center [693, 116] width 445 height 17
click at [617, 131] on input "**********" at bounding box center [698, 145] width 454 height 29
click at [892, 685] on button "Update" at bounding box center [897, 696] width 55 height 23
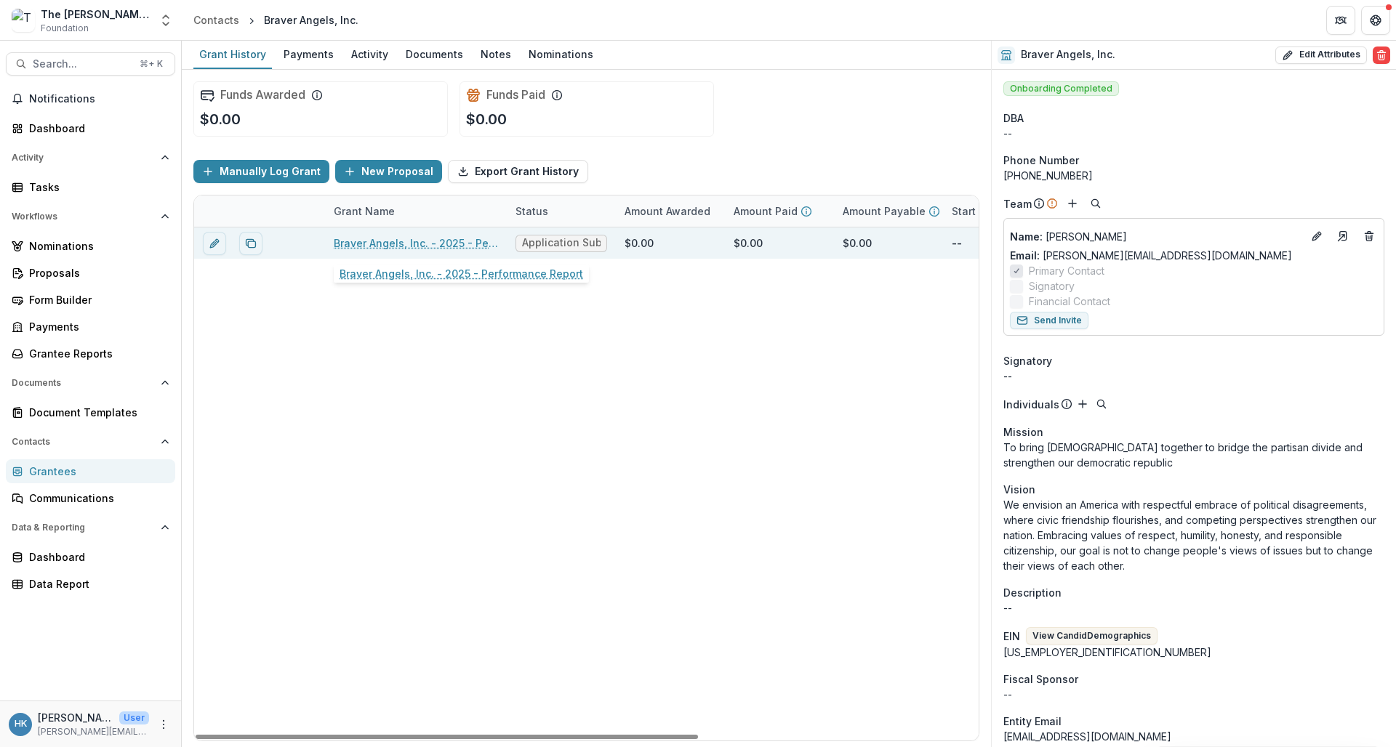
click at [373, 243] on link "Braver Angels, Inc. - 2025 - Performance Report" at bounding box center [416, 243] width 164 height 15
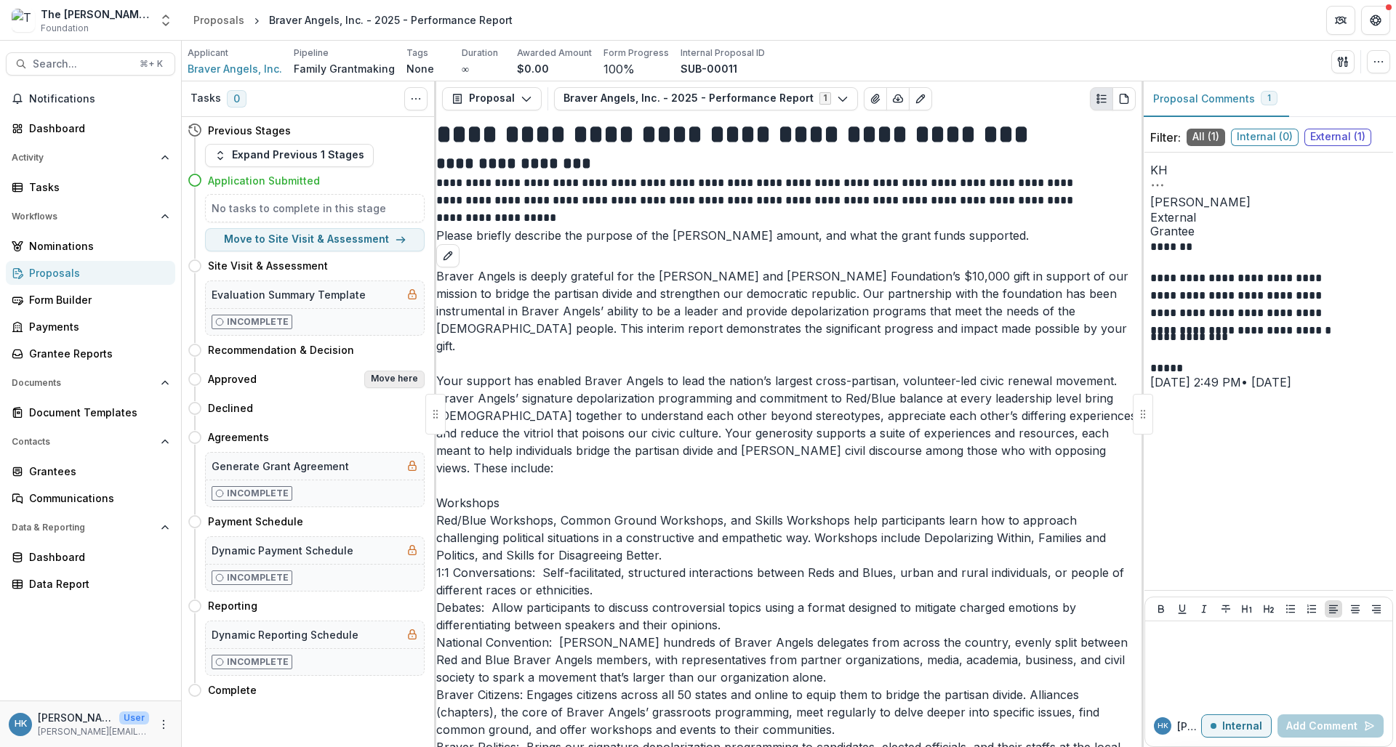
click at [390, 382] on button "Move here" at bounding box center [394, 379] width 60 height 17
select select "********"
select select
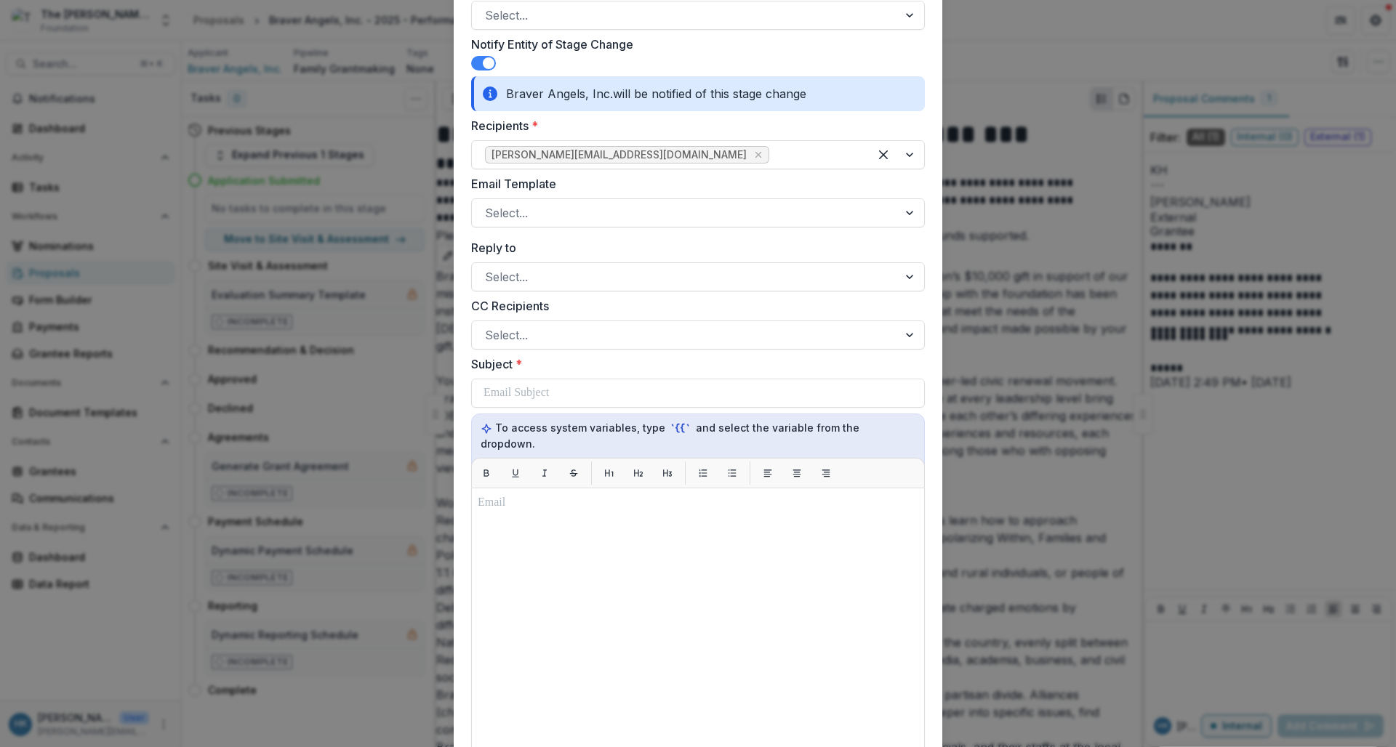
scroll to position [556, 0]
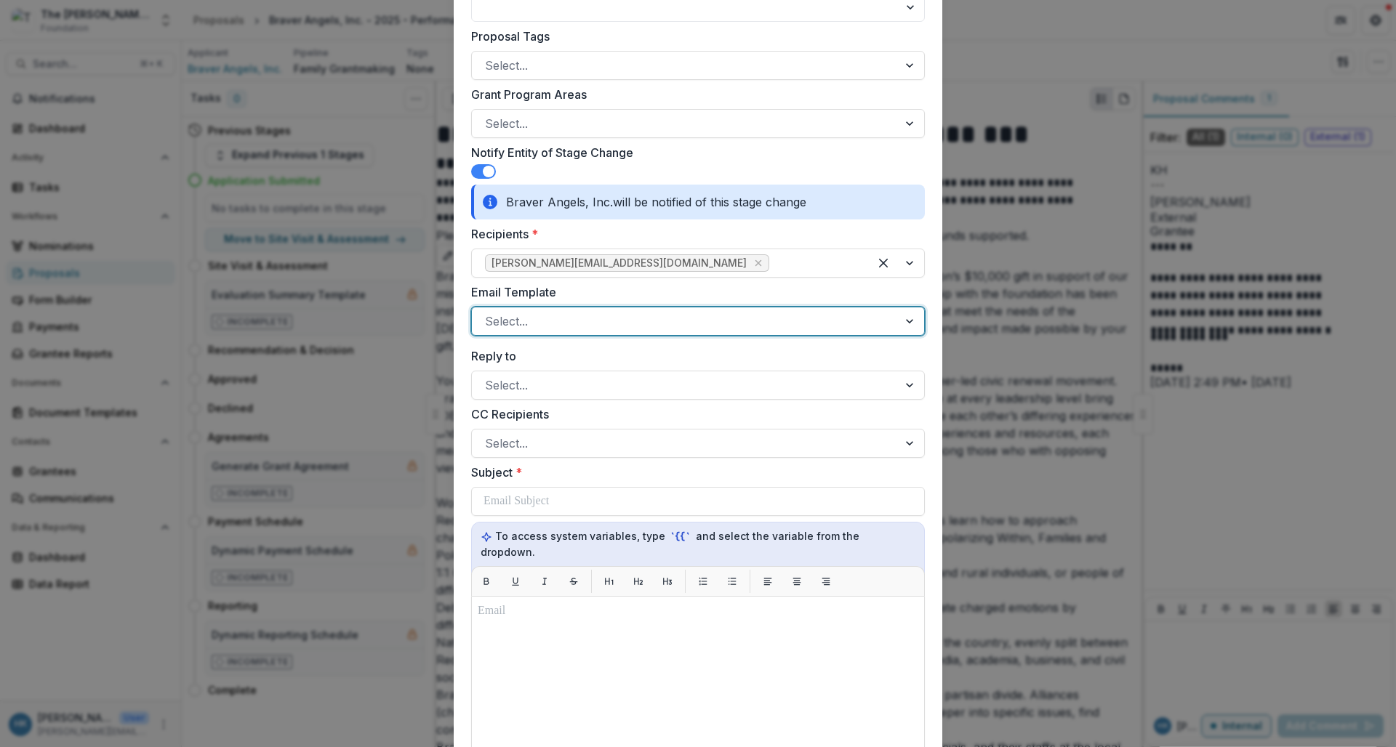
click at [584, 319] on div at bounding box center [685, 321] width 400 height 20
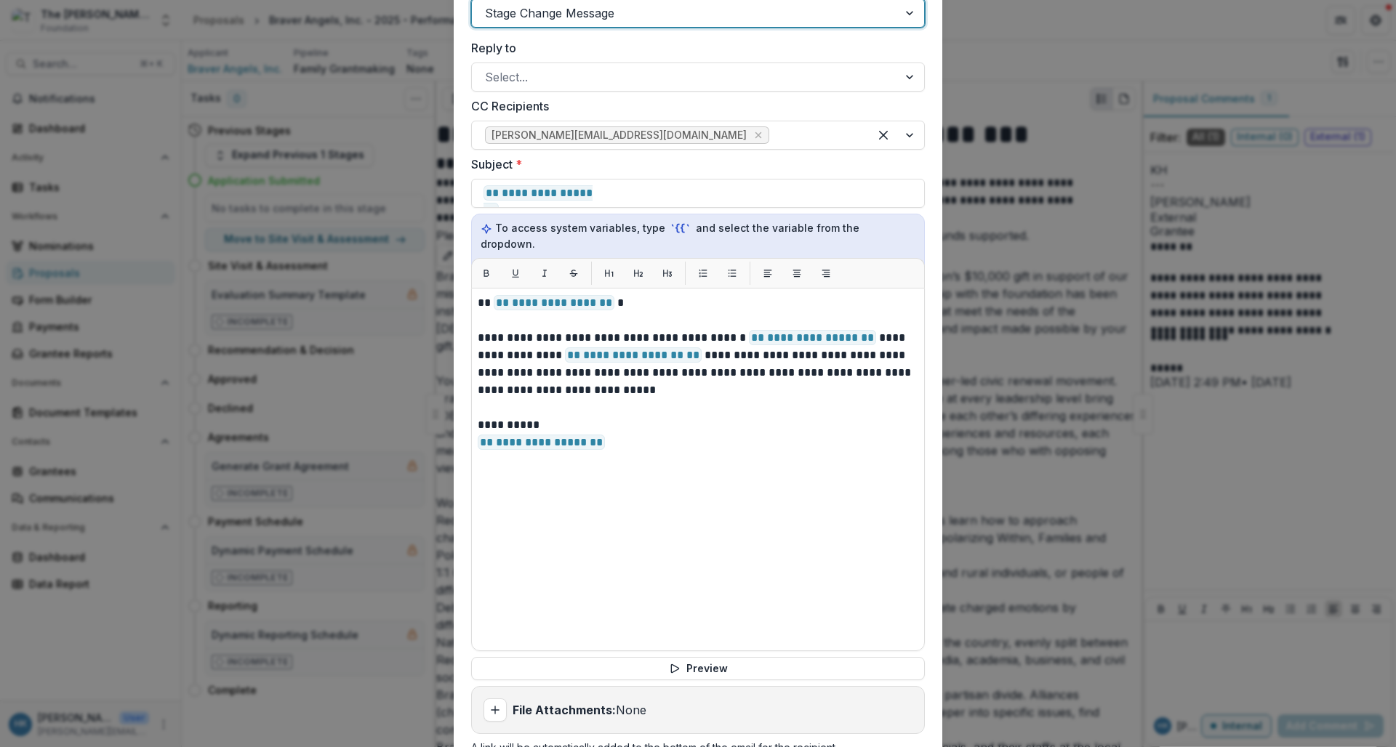
scroll to position [1023, 0]
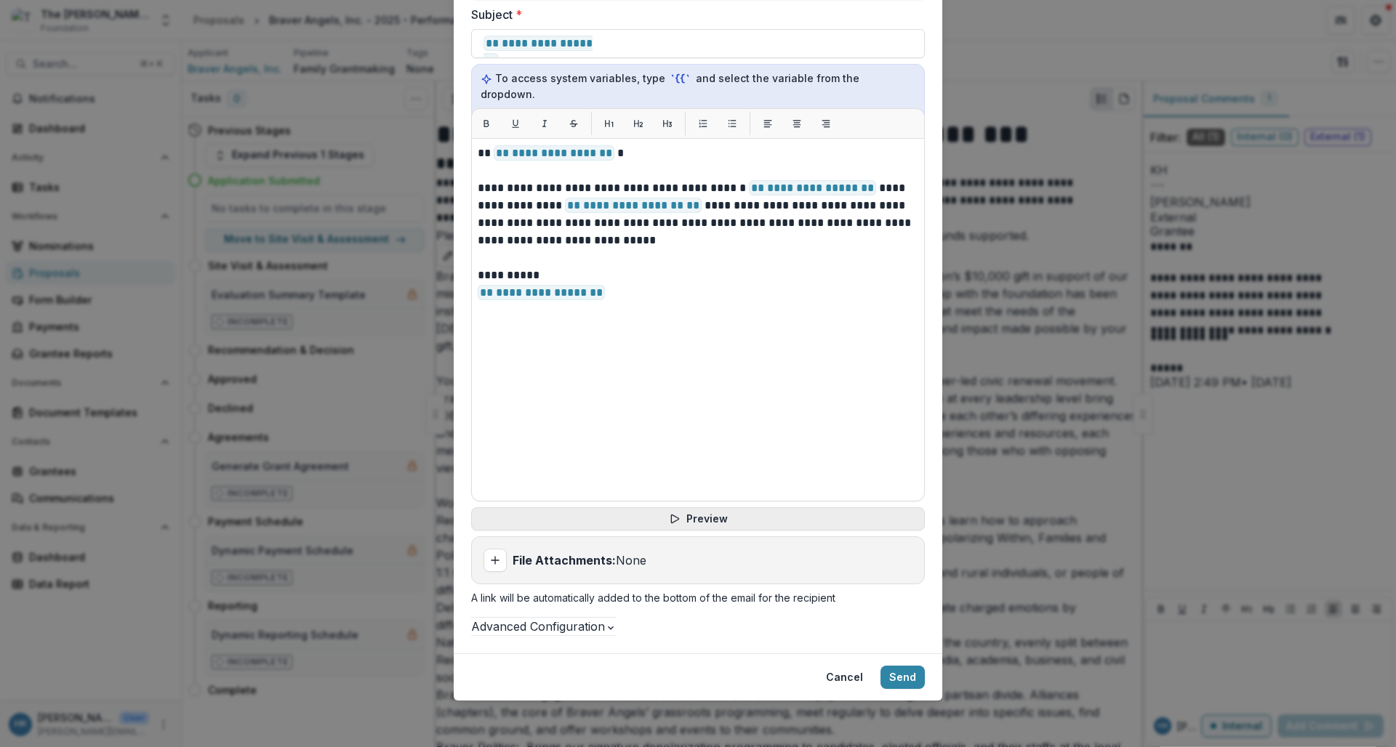
click at [716, 508] on button "Preview" at bounding box center [698, 519] width 454 height 23
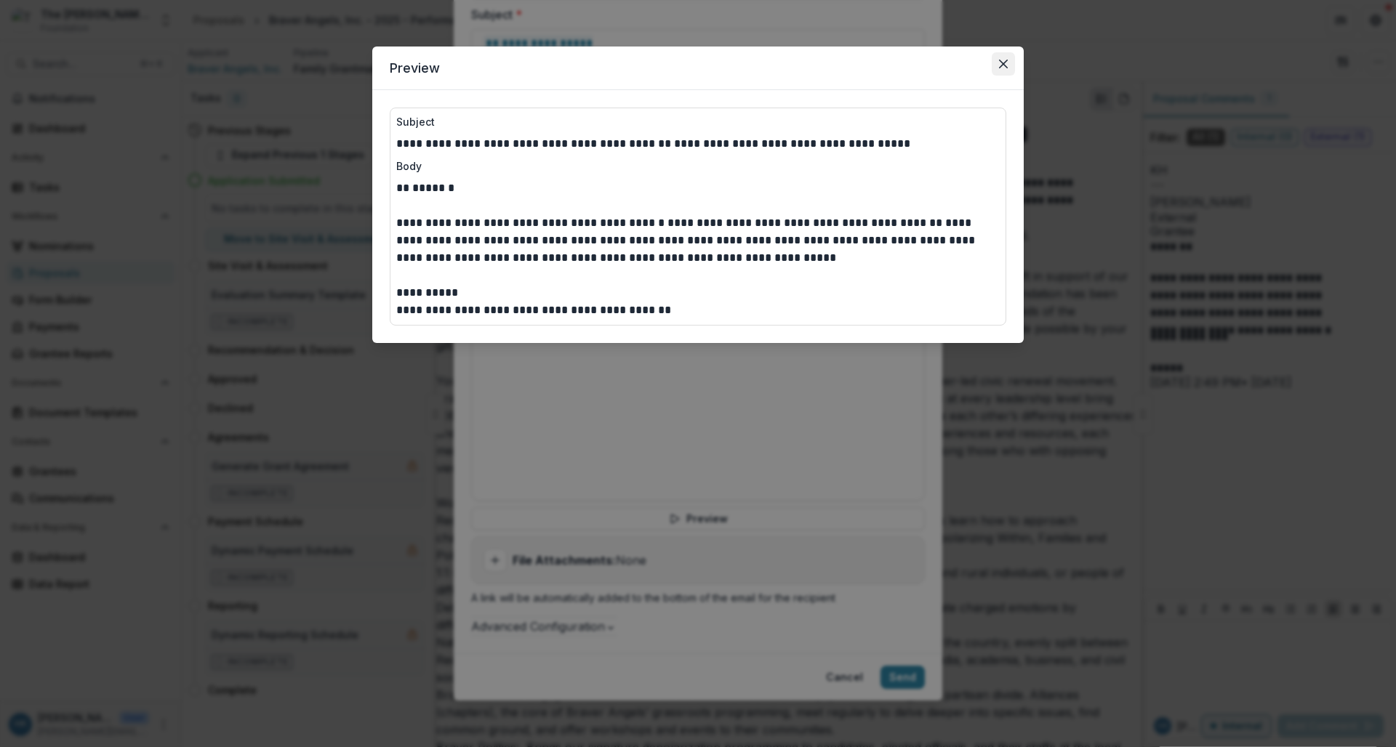
click at [1002, 66] on icon "Close" at bounding box center [1003, 64] width 9 height 9
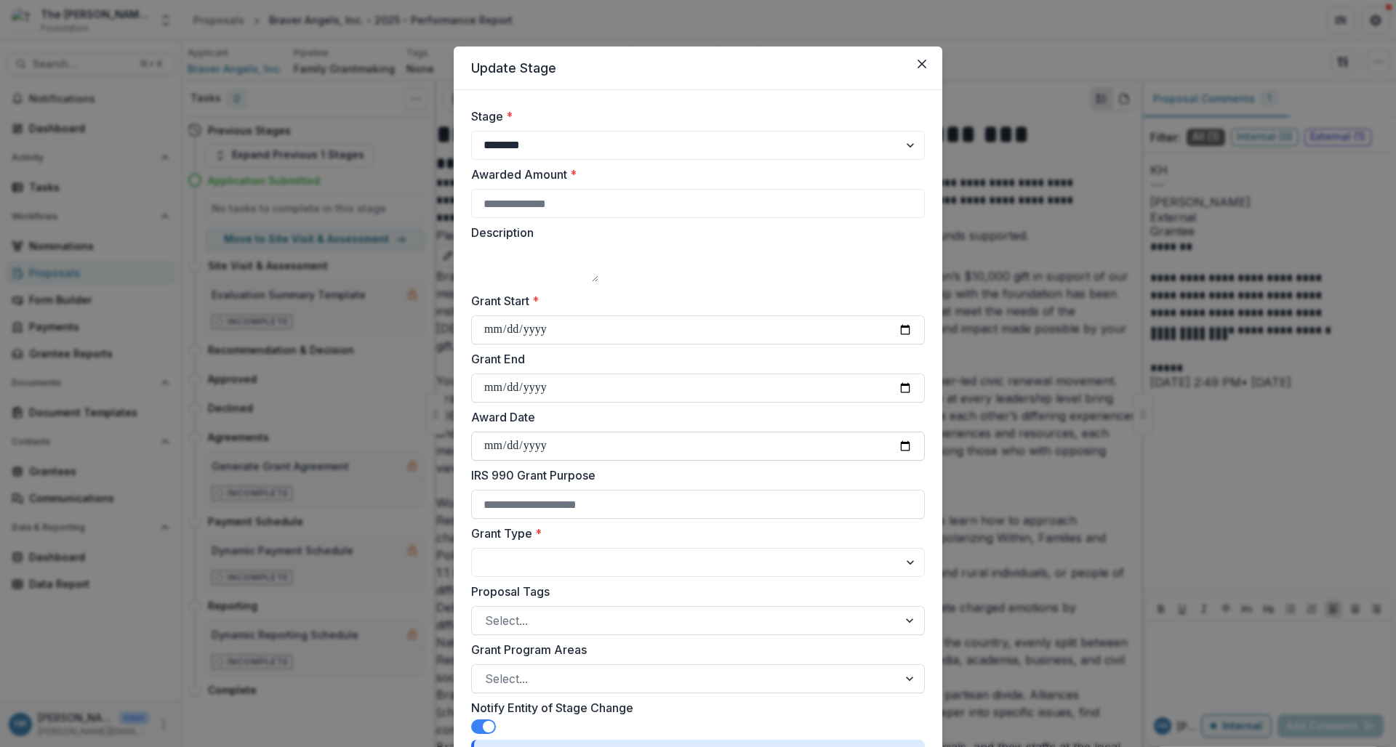
click at [582, 457] on input "Award Date" at bounding box center [698, 446] width 454 height 29
click at [566, 206] on input "Awarded Amount *" at bounding box center [698, 203] width 454 height 29
type input "*****"
click at [478, 345] on input "Grant Start *" at bounding box center [698, 330] width 454 height 29
click at [596, 368] on label "Grant End" at bounding box center [693, 358] width 445 height 17
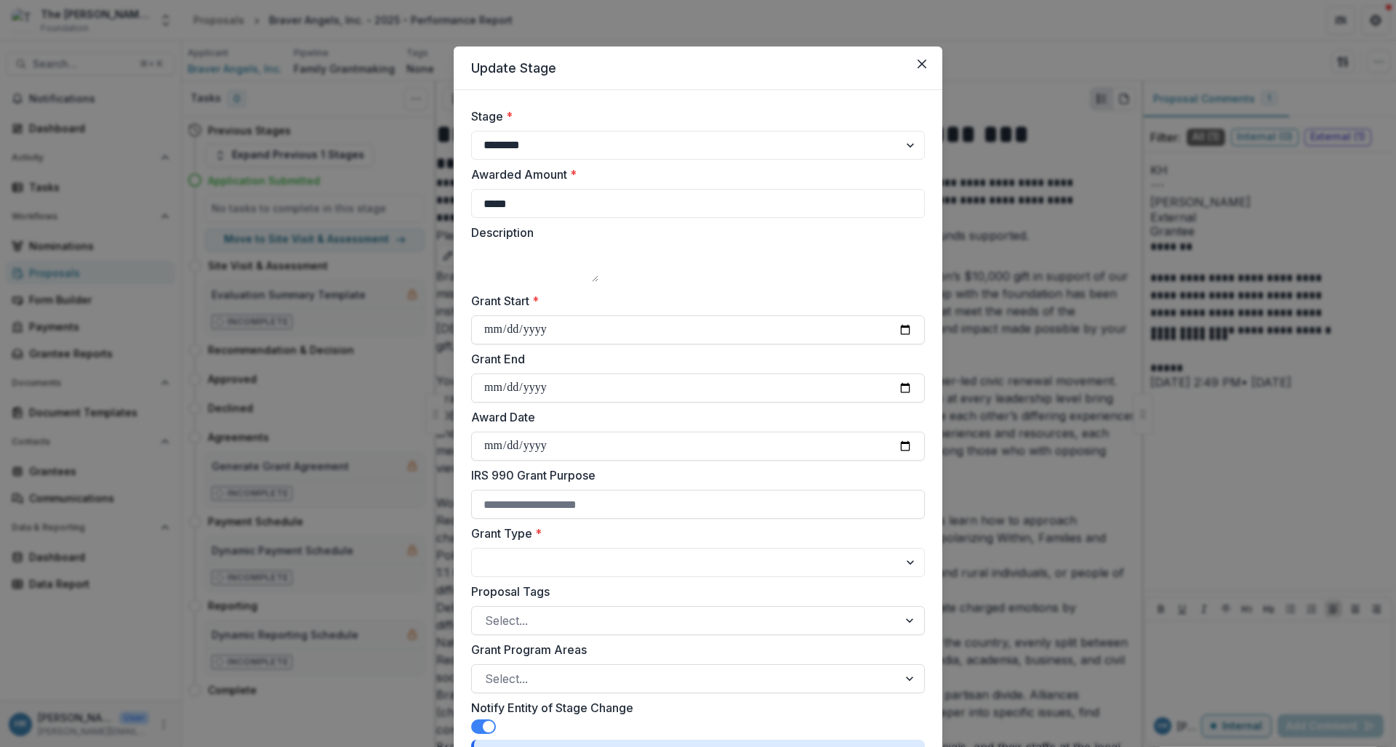
click at [596, 381] on input "Grant End" at bounding box center [698, 388] width 454 height 29
click at [489, 345] on input "**********" at bounding box center [698, 330] width 454 height 29
type input "**********"
click at [586, 310] on label "Grant Start *" at bounding box center [693, 300] width 445 height 17
click at [586, 318] on input "**********" at bounding box center [698, 330] width 454 height 29
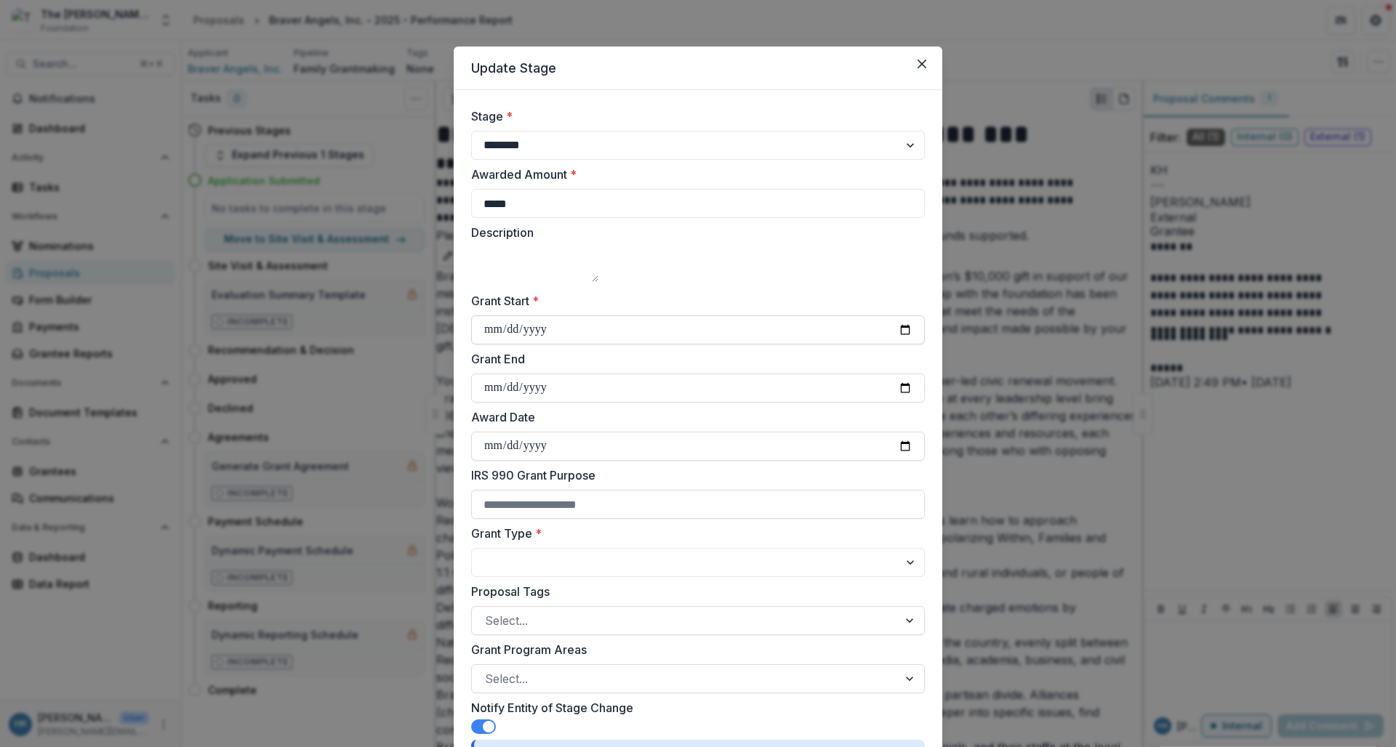
click at [638, 345] on input "**********" at bounding box center [698, 330] width 454 height 29
click at [606, 403] on input "Grant End" at bounding box center [698, 388] width 454 height 29
type input "**********"
click at [668, 449] on div "Award Date" at bounding box center [698, 435] width 454 height 52
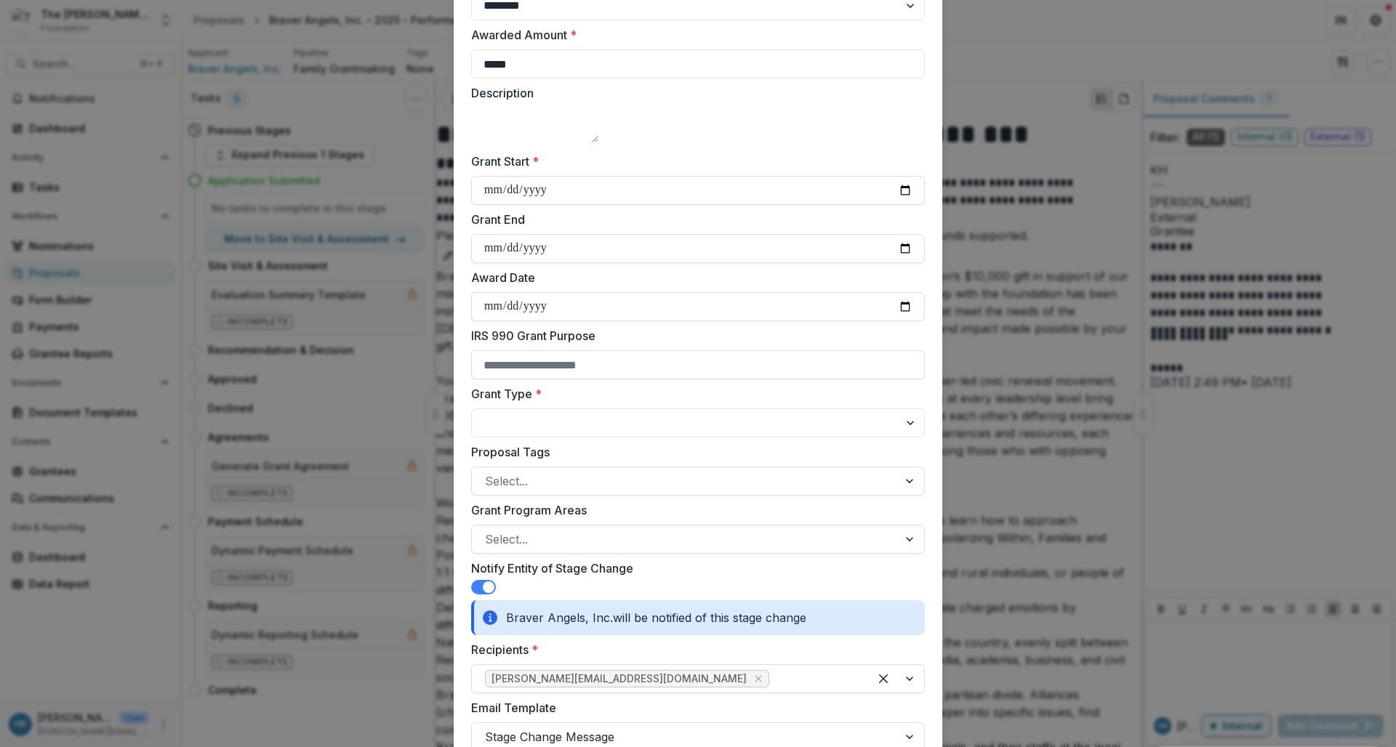
scroll to position [146, 0]
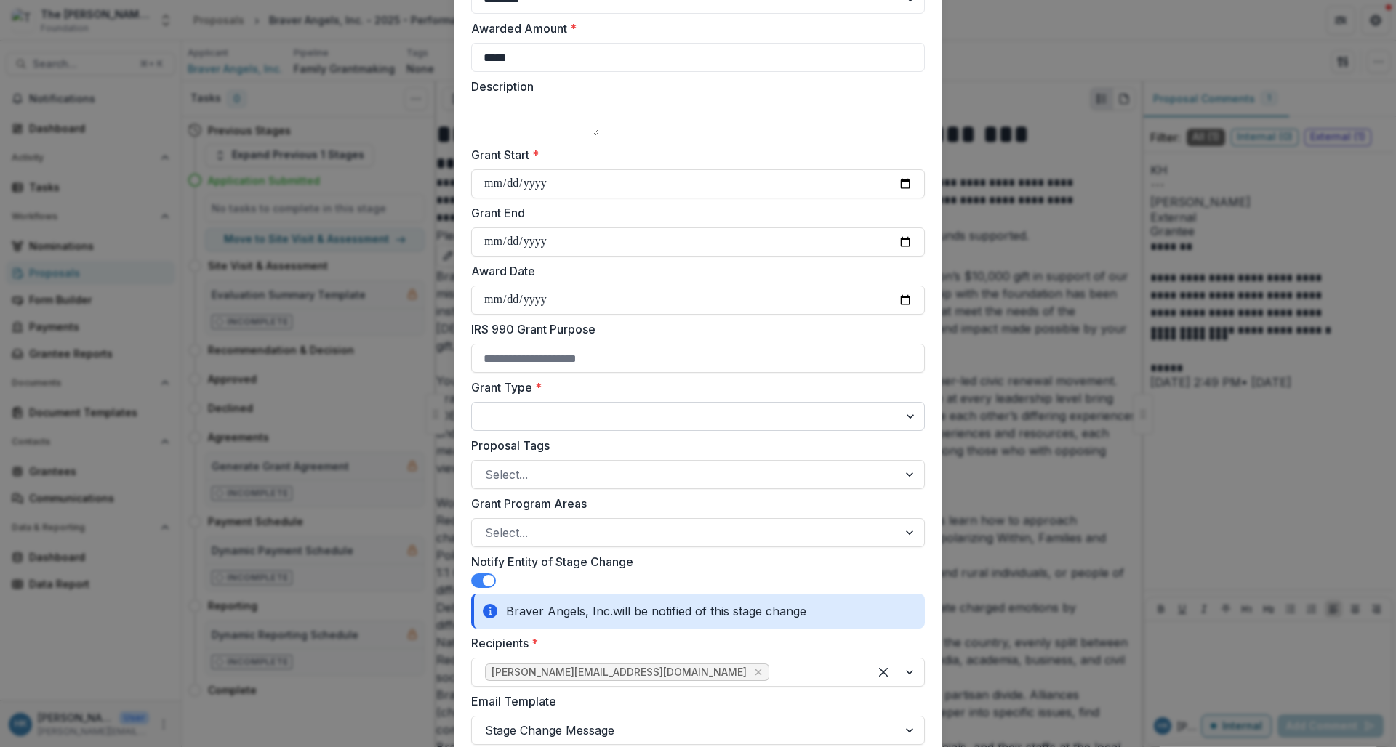
select select "**********"
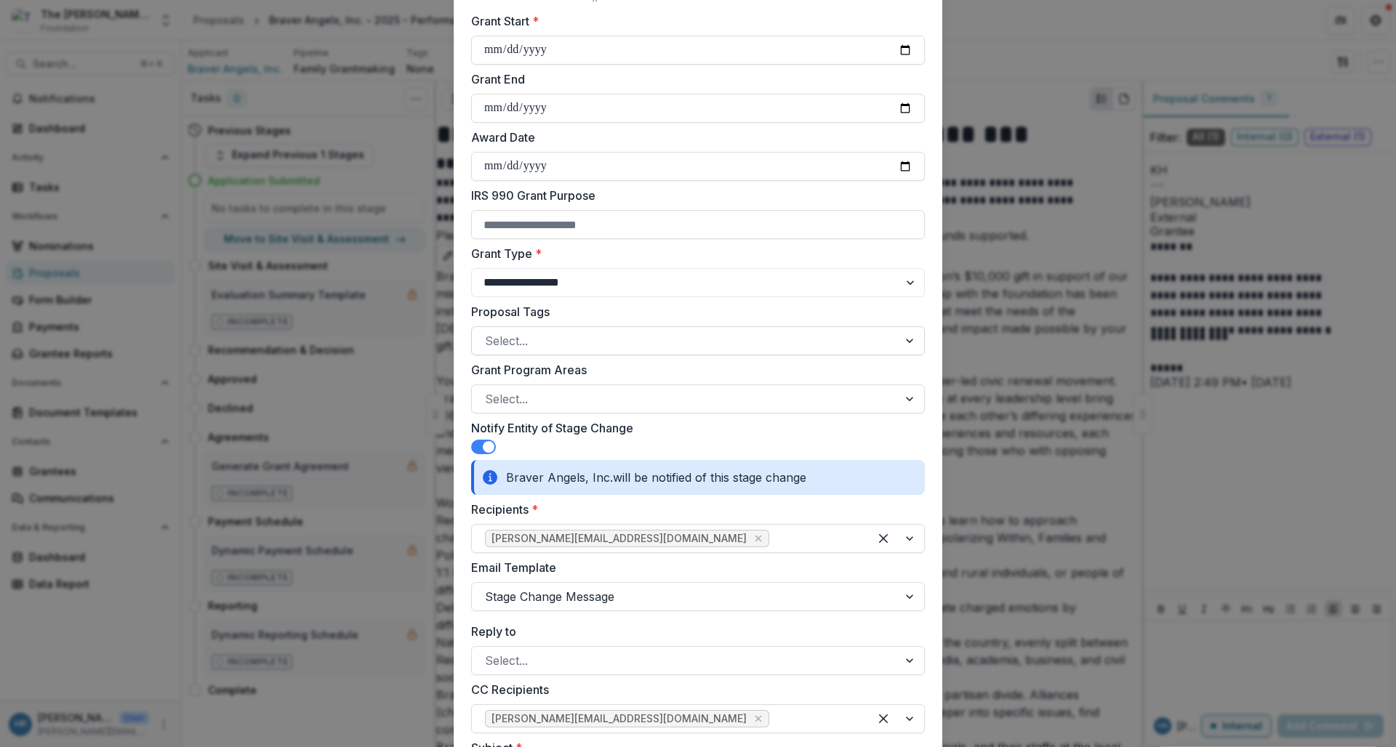
scroll to position [289, 0]
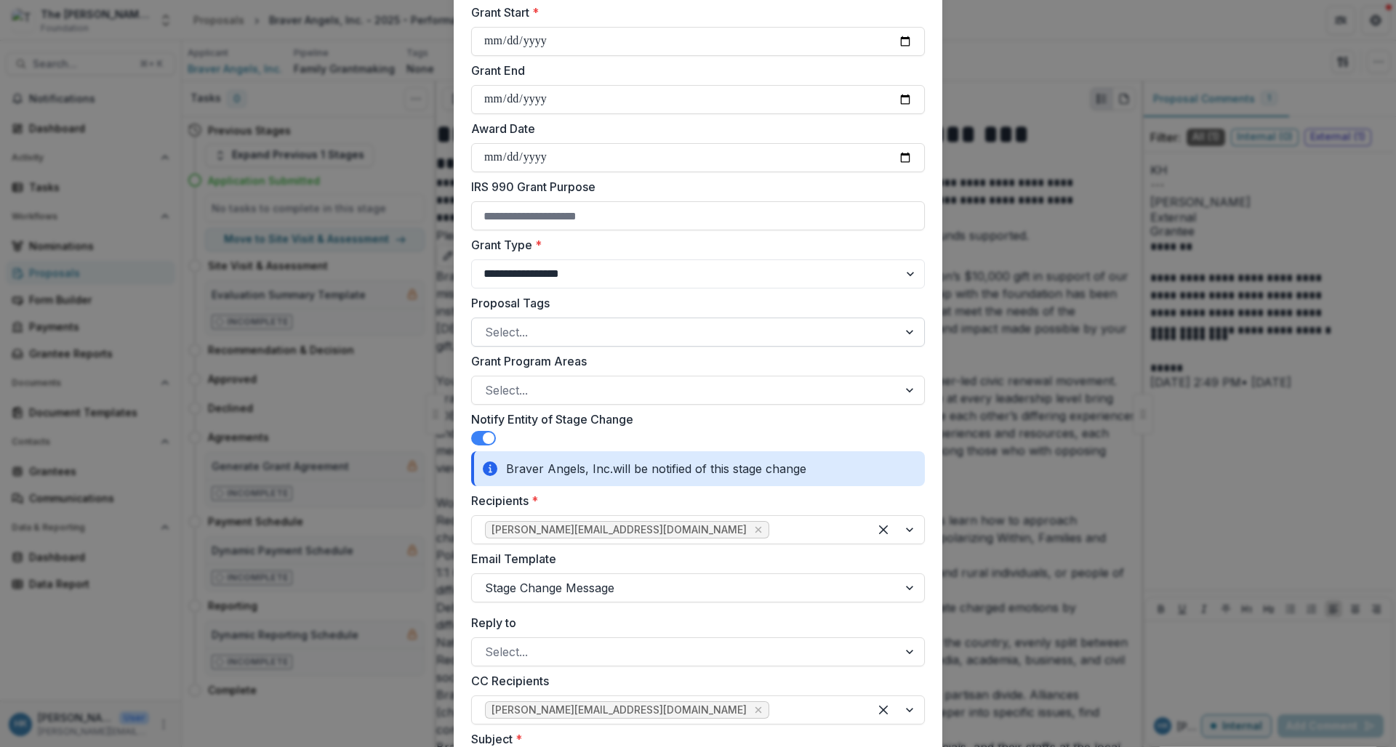
click at [646, 342] on div at bounding box center [685, 332] width 400 height 20
click at [664, 312] on label "Proposal Tags" at bounding box center [693, 302] width 445 height 17
click at [489, 324] on input "Proposal Tags" at bounding box center [487, 332] width 4 height 17
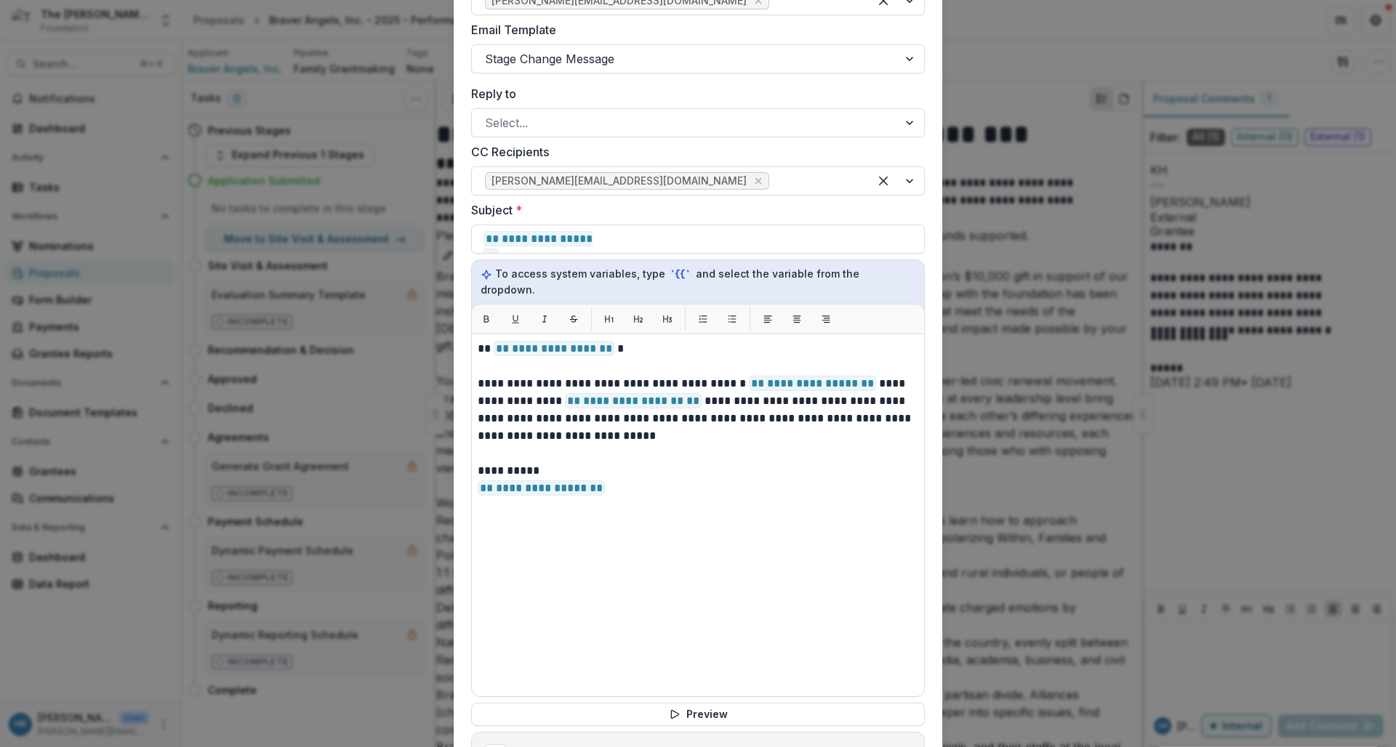
scroll to position [830, 0]
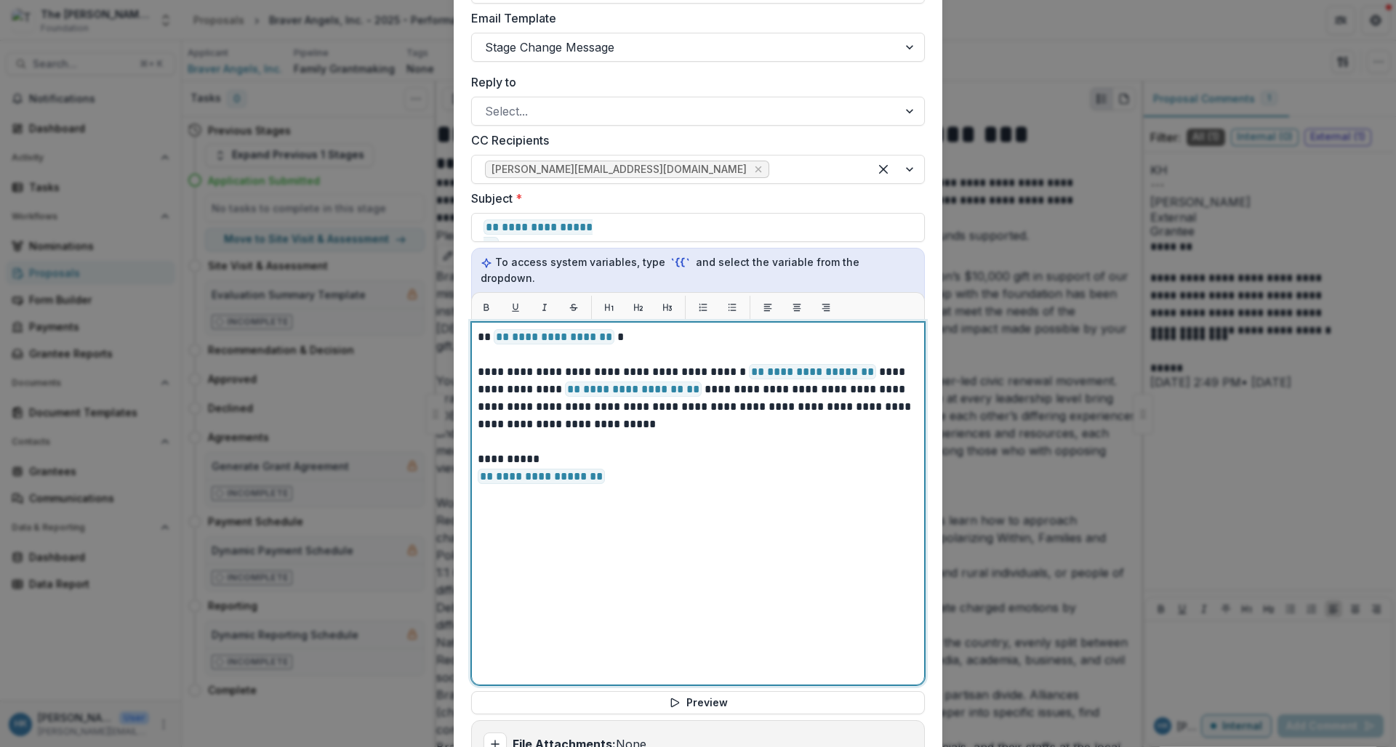
click at [632, 364] on p "**********" at bounding box center [698, 399] width 441 height 70
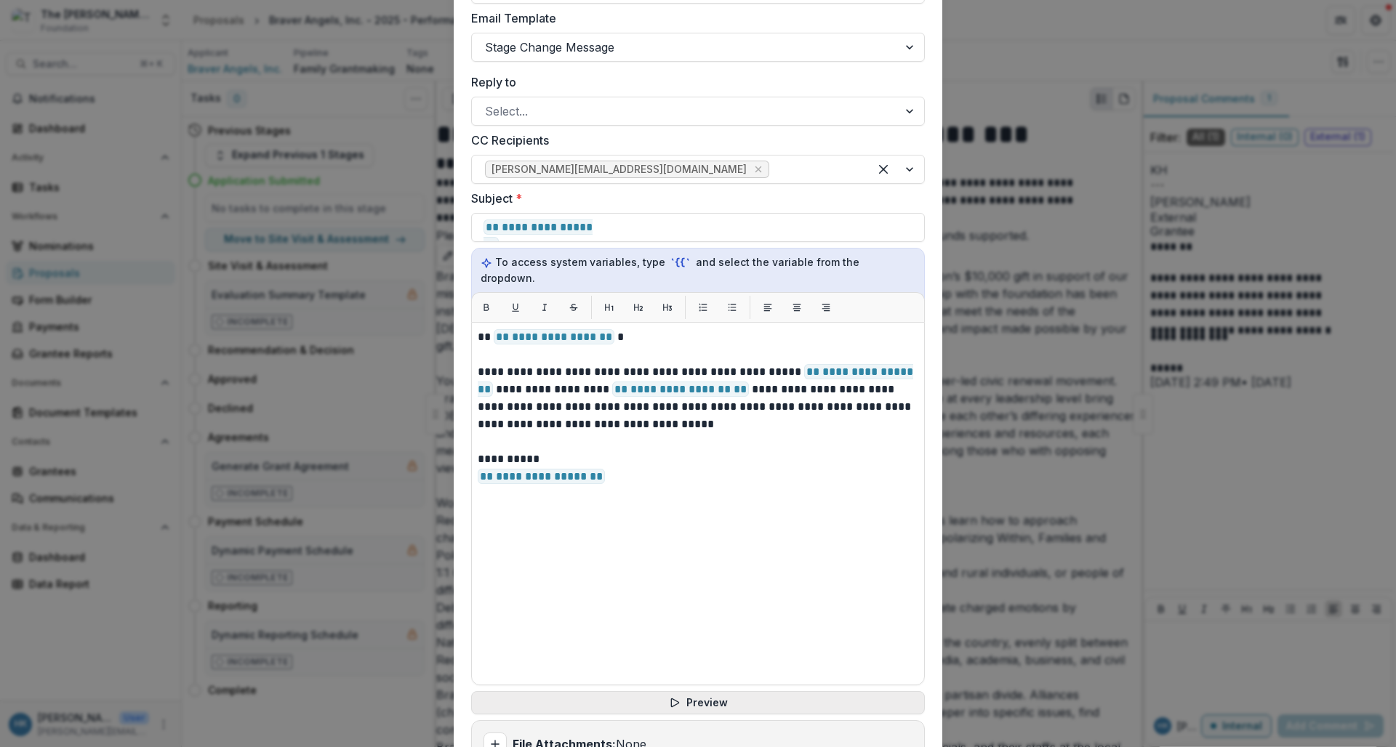
click at [682, 692] on button "Preview" at bounding box center [698, 703] width 454 height 23
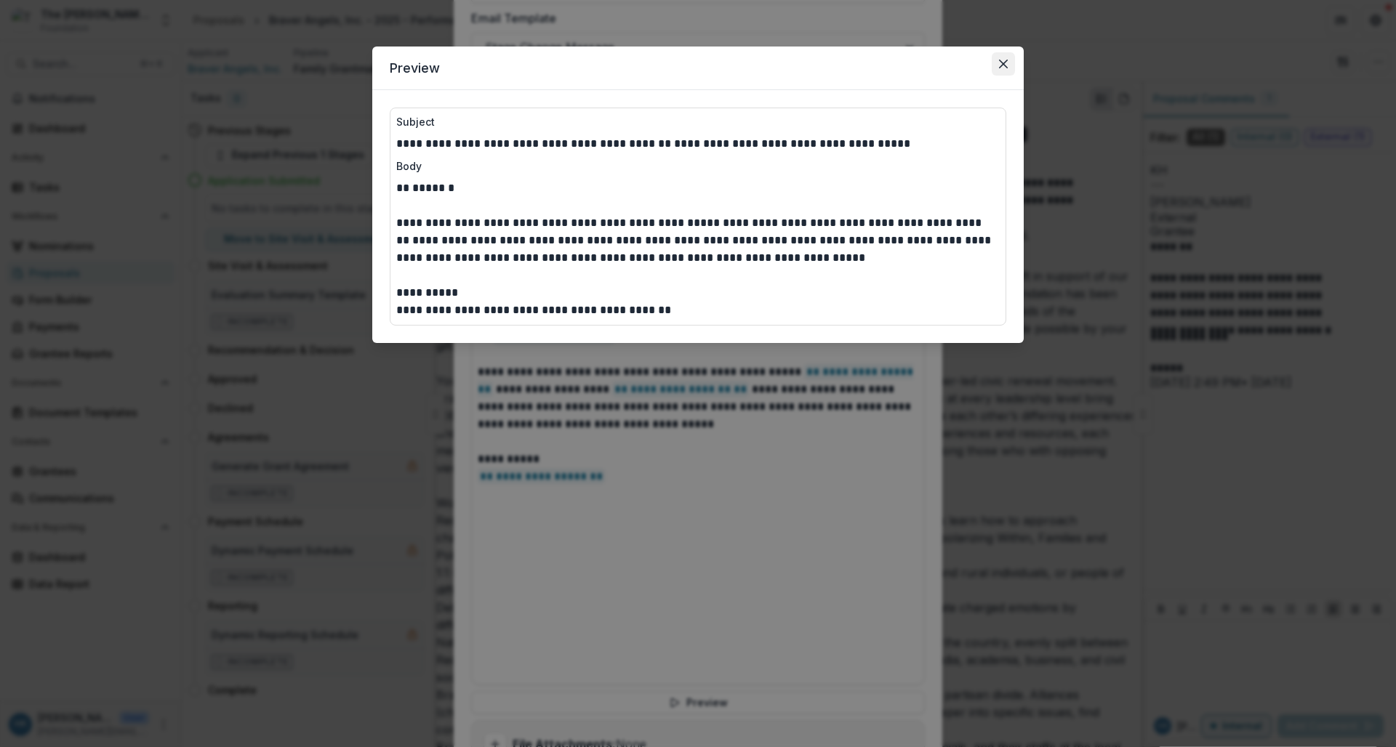
click at [1003, 69] on button "Close" at bounding box center [1003, 63] width 23 height 23
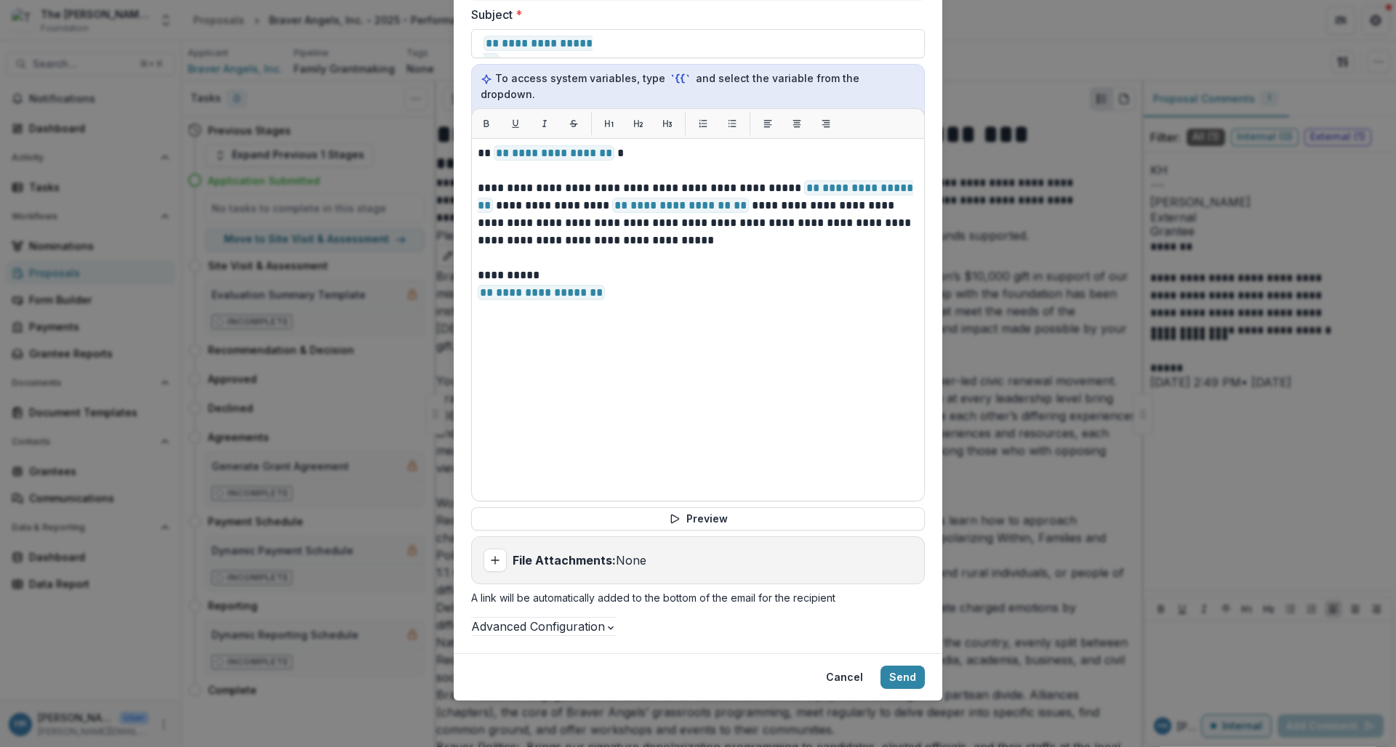
scroll to position [997, 0]
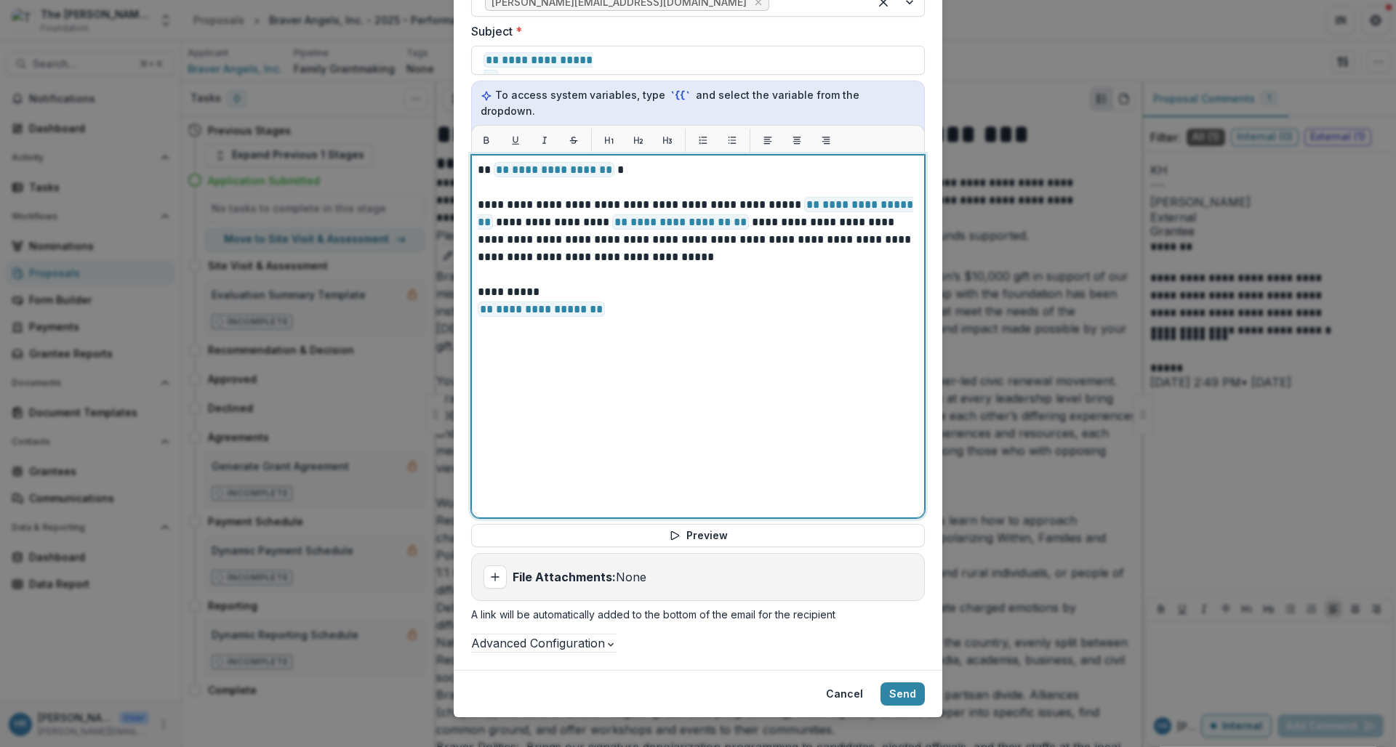
click at [612, 161] on p "**********" at bounding box center [698, 169] width 441 height 17
click at [692, 297] on p "**********" at bounding box center [698, 301] width 441 height 35
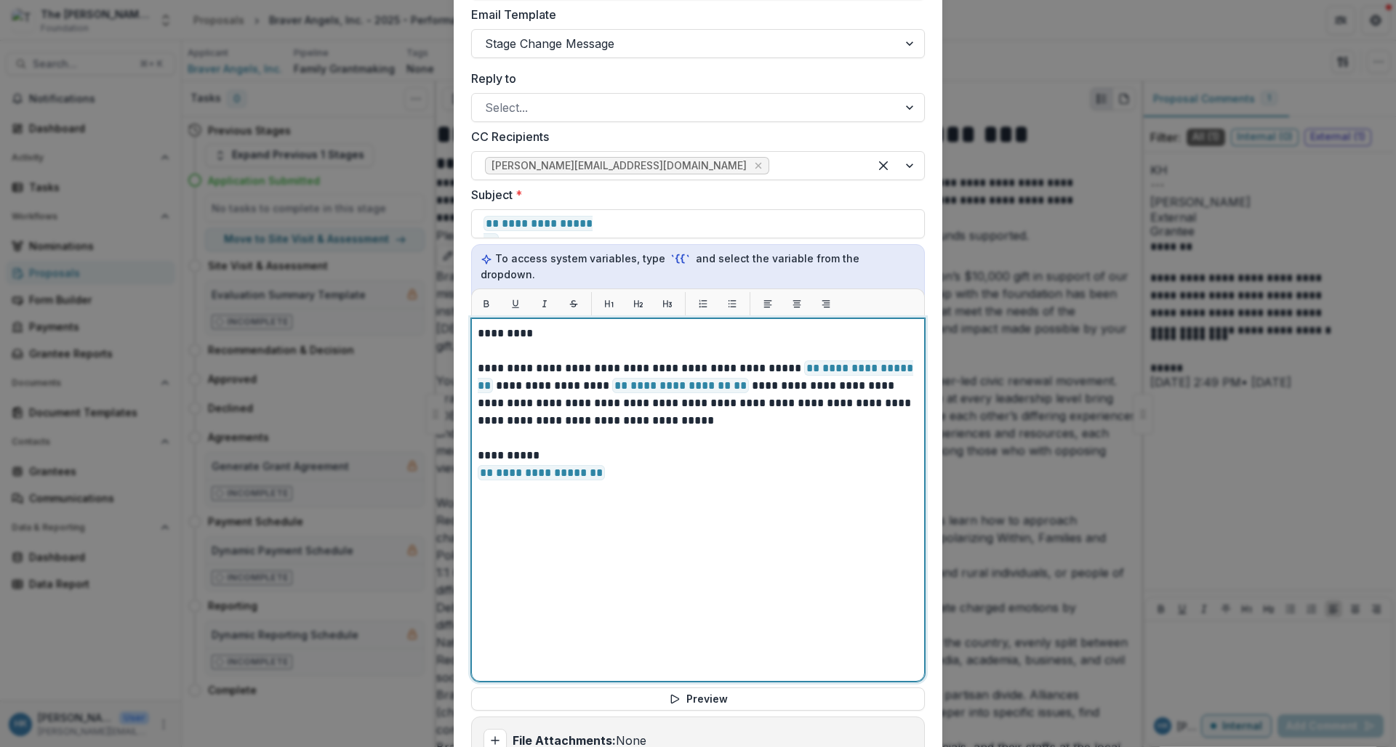
scroll to position [1023, 0]
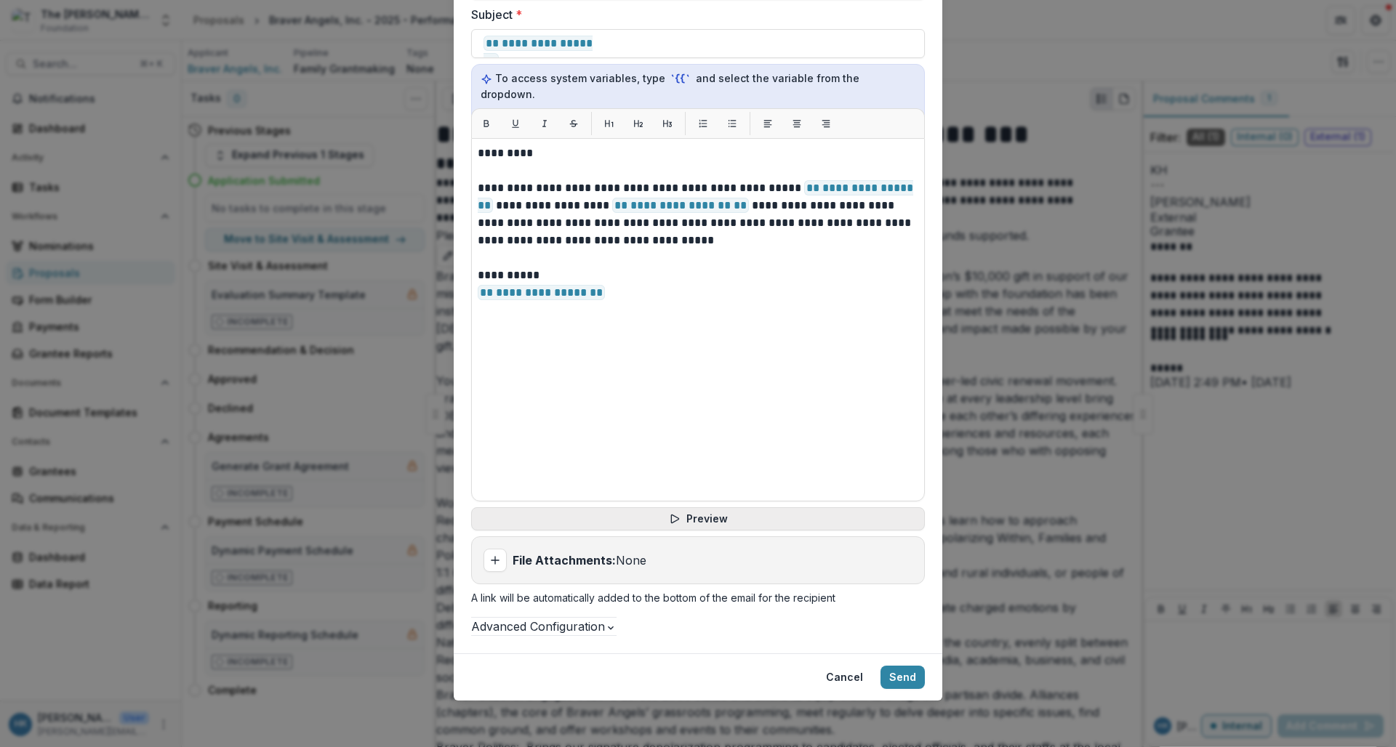
click at [726, 508] on button "Preview" at bounding box center [698, 519] width 454 height 23
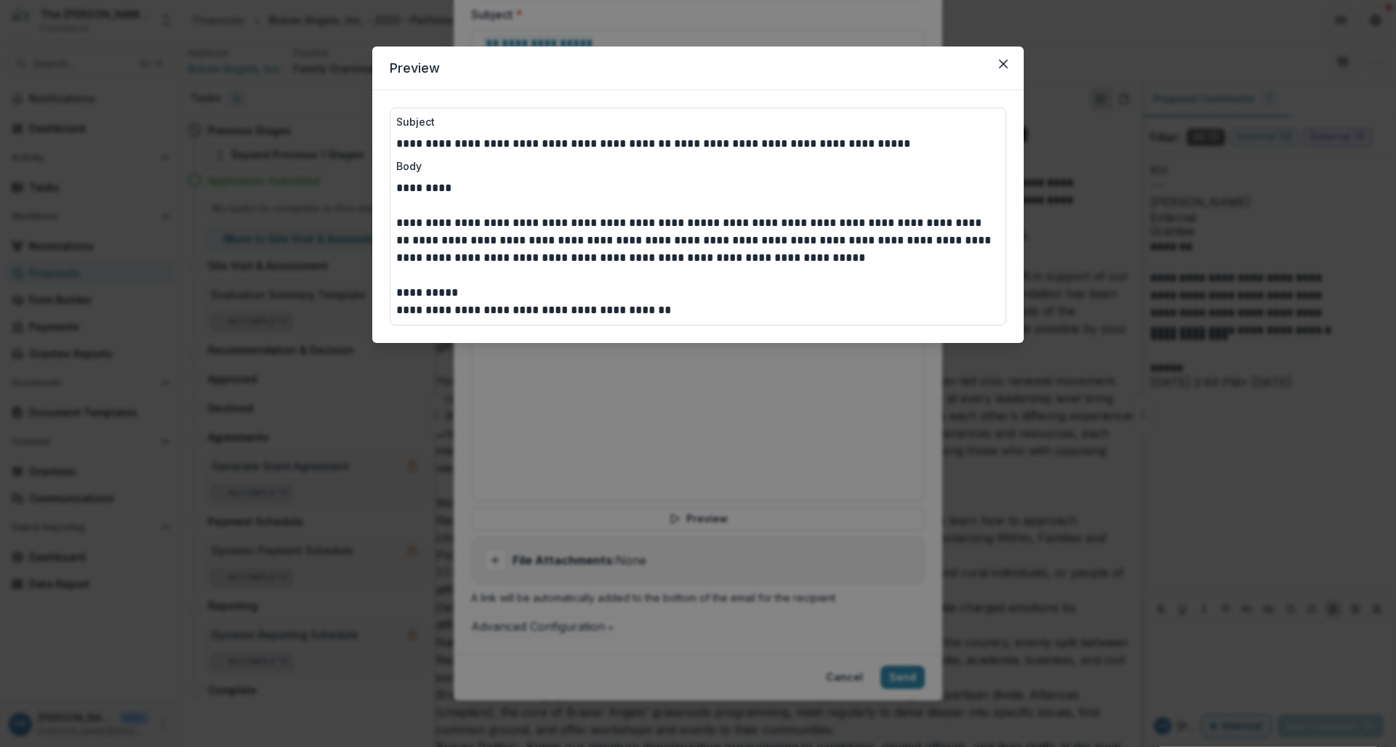
click at [746, 389] on div "**********" at bounding box center [698, 373] width 1396 height 747
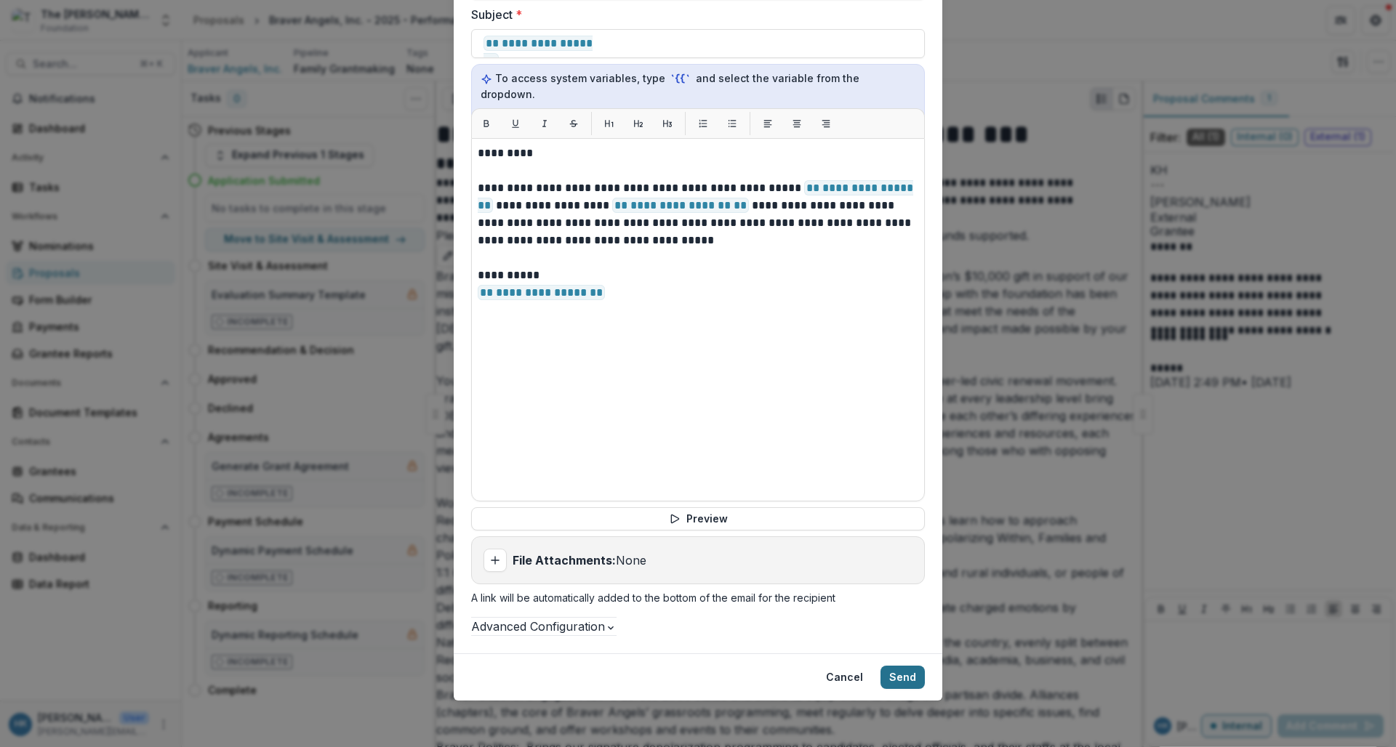
click at [890, 672] on button "Send" at bounding box center [903, 677] width 44 height 23
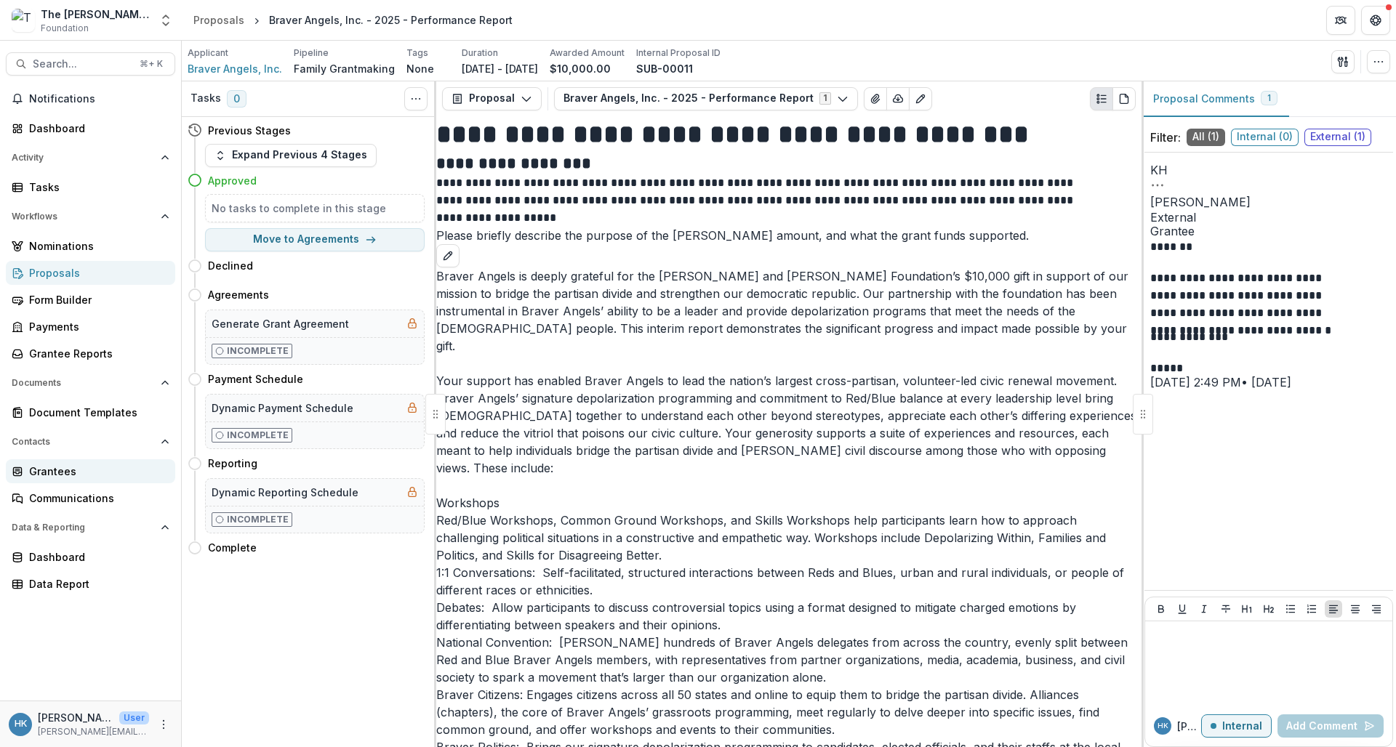
click at [61, 473] on div "Grantees" at bounding box center [96, 471] width 135 height 15
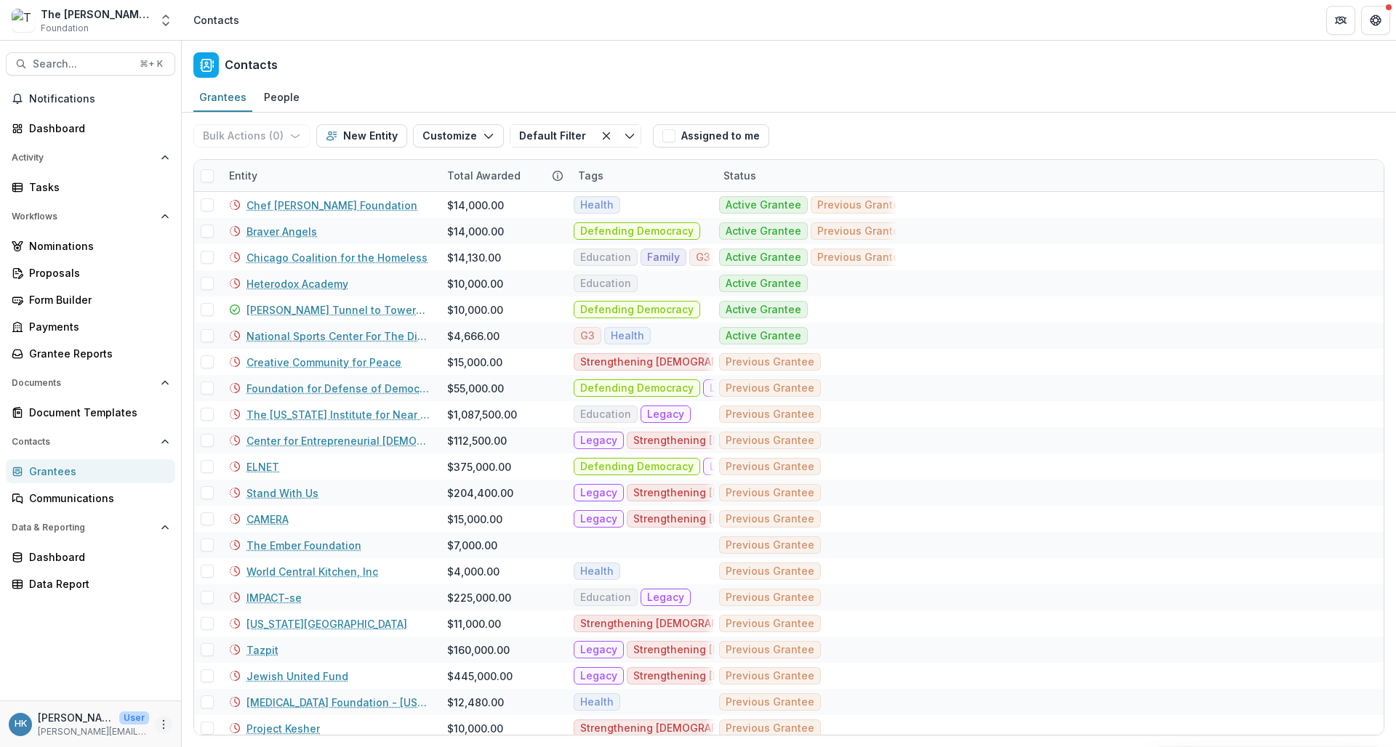
click at [161, 726] on icon "More" at bounding box center [164, 725] width 12 height 12
click at [244, 697] on link "User Settings" at bounding box center [260, 694] width 156 height 24
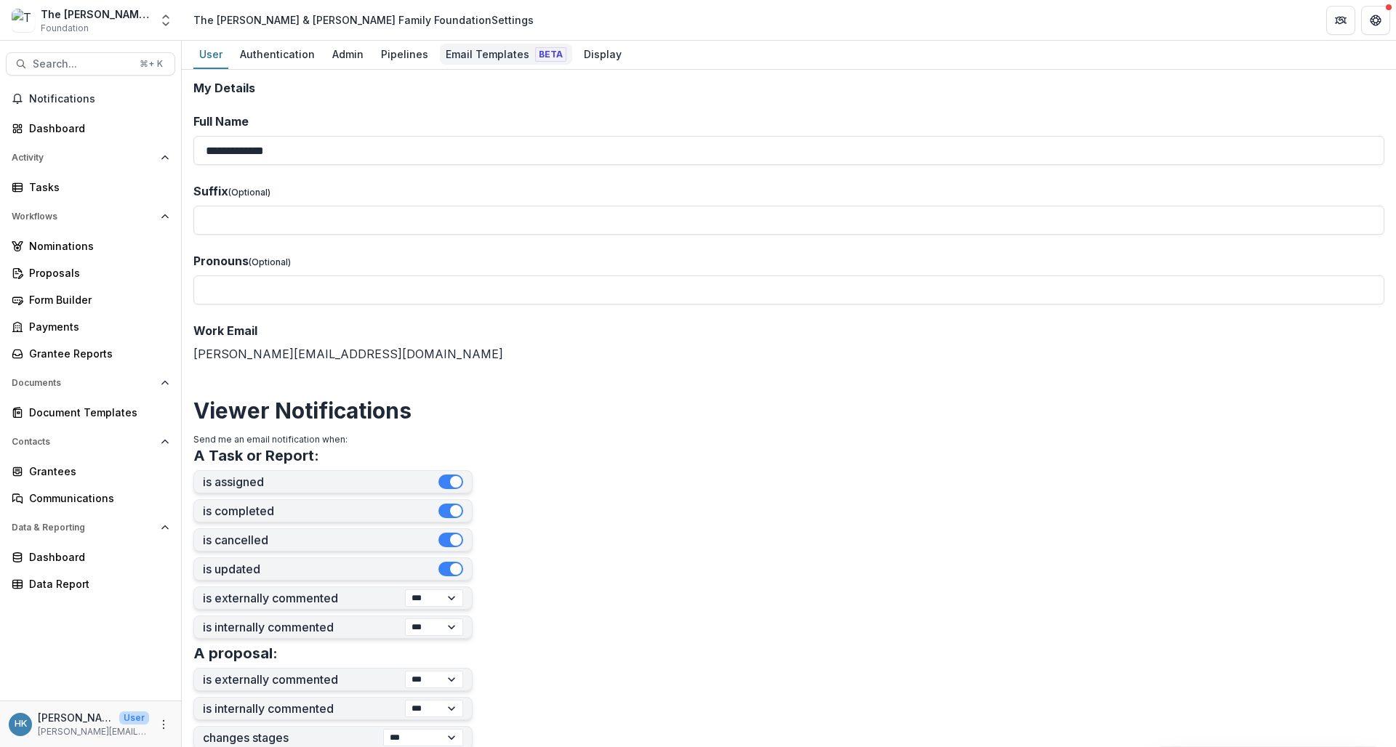
click at [499, 60] on div "Email Templates Beta" at bounding box center [506, 54] width 132 height 21
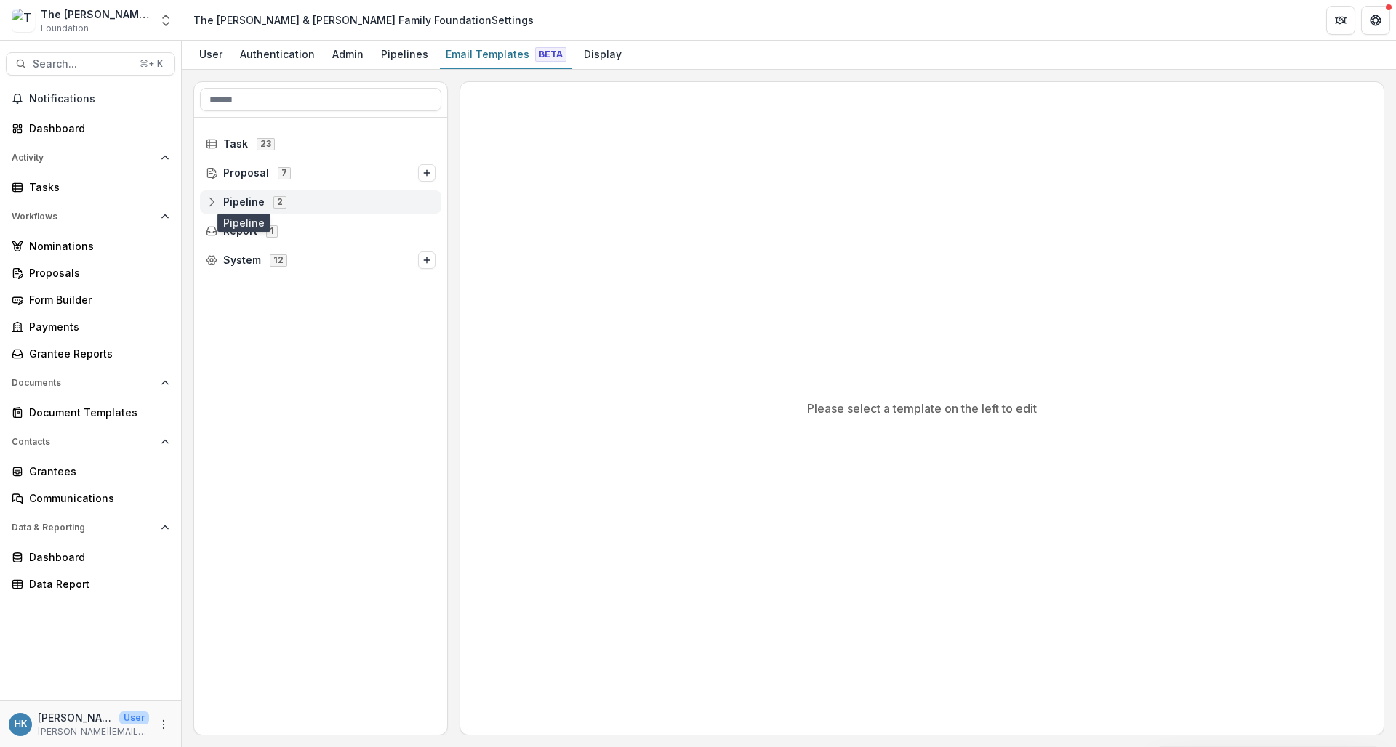
click at [251, 199] on span "Pipeline" at bounding box center [243, 202] width 41 height 12
click at [251, 230] on span "Family Grantmaking" at bounding box center [285, 231] width 102 height 12
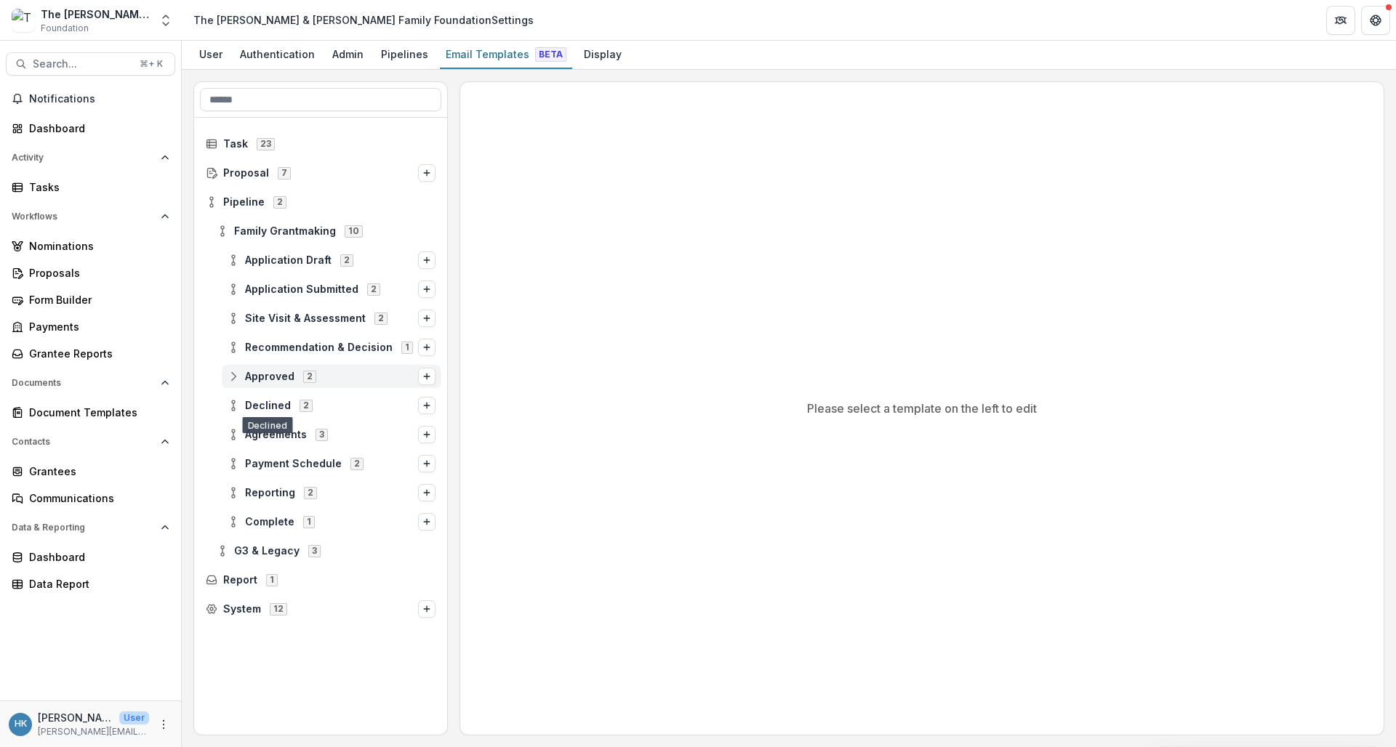
click at [267, 376] on span "Approved" at bounding box center [269, 377] width 49 height 12
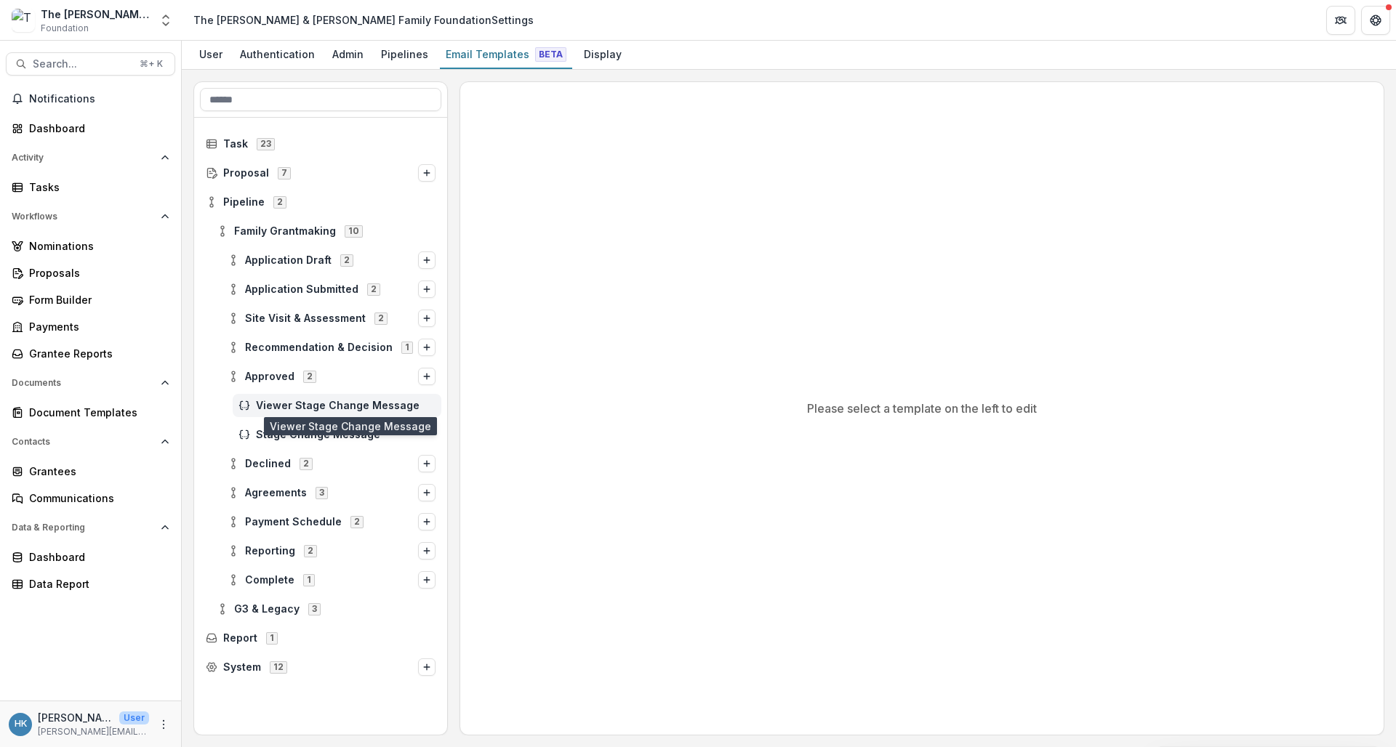
click at [290, 404] on span "Viewer Stage Change Message" at bounding box center [346, 406] width 180 height 12
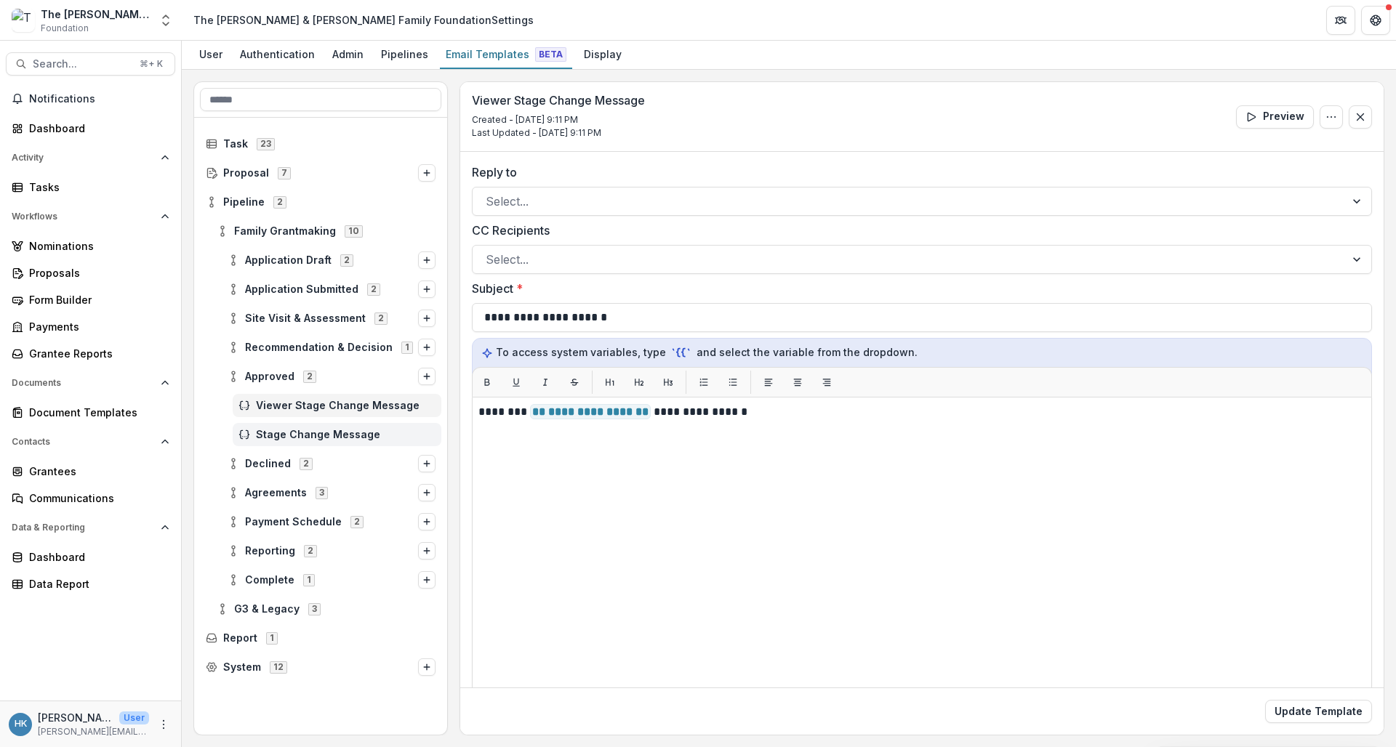
click at [320, 433] on span "Stage Change Message" at bounding box center [346, 435] width 180 height 12
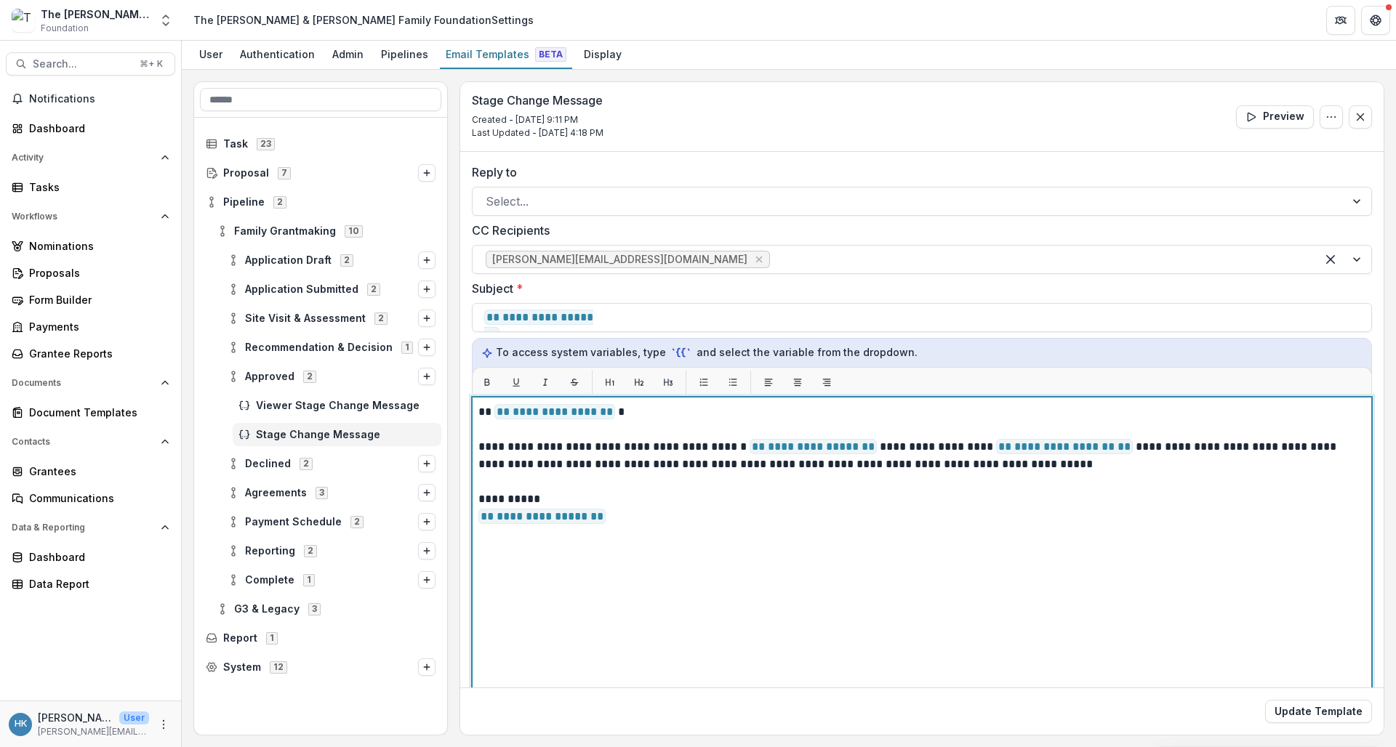
click at [632, 449] on p "**********" at bounding box center [919, 455] width 883 height 35
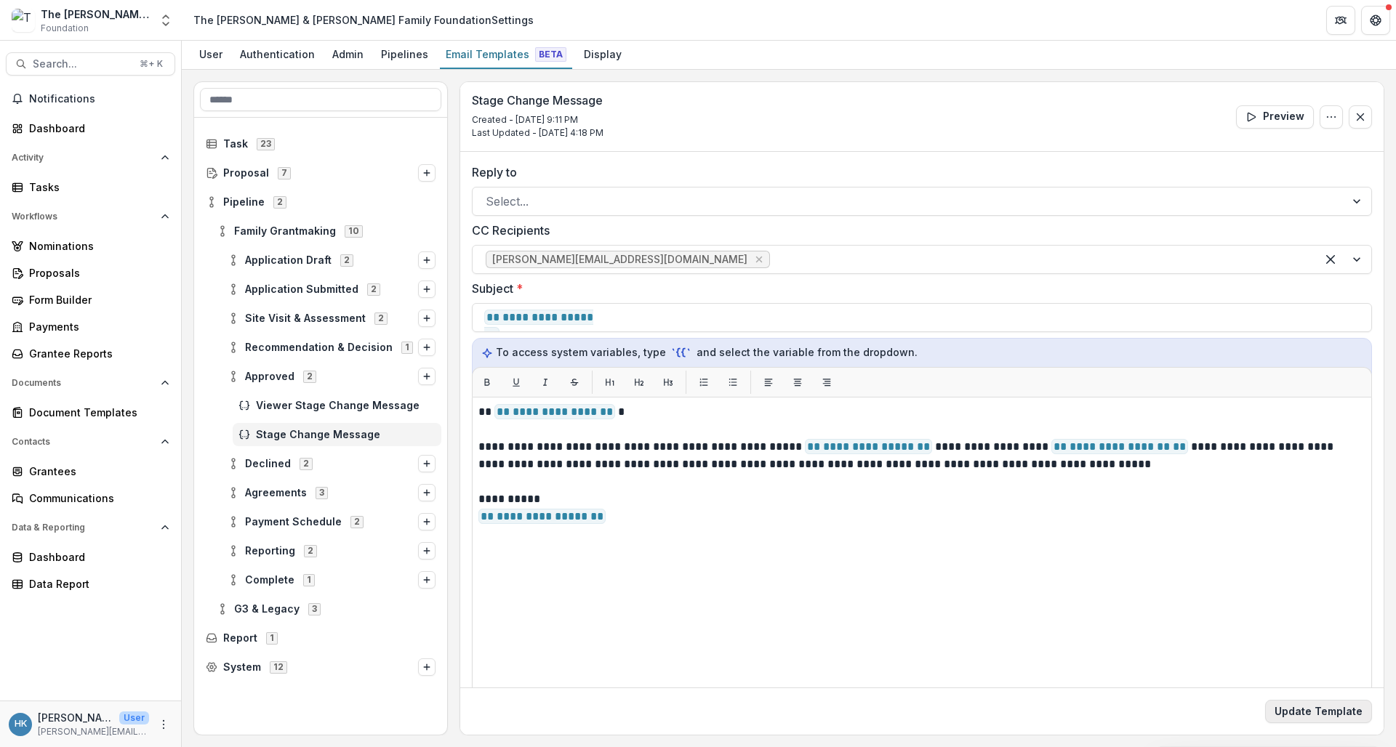
click at [1336, 715] on button "Update Template" at bounding box center [1318, 711] width 107 height 23
click at [59, 272] on div "Proposals" at bounding box center [96, 272] width 135 height 15
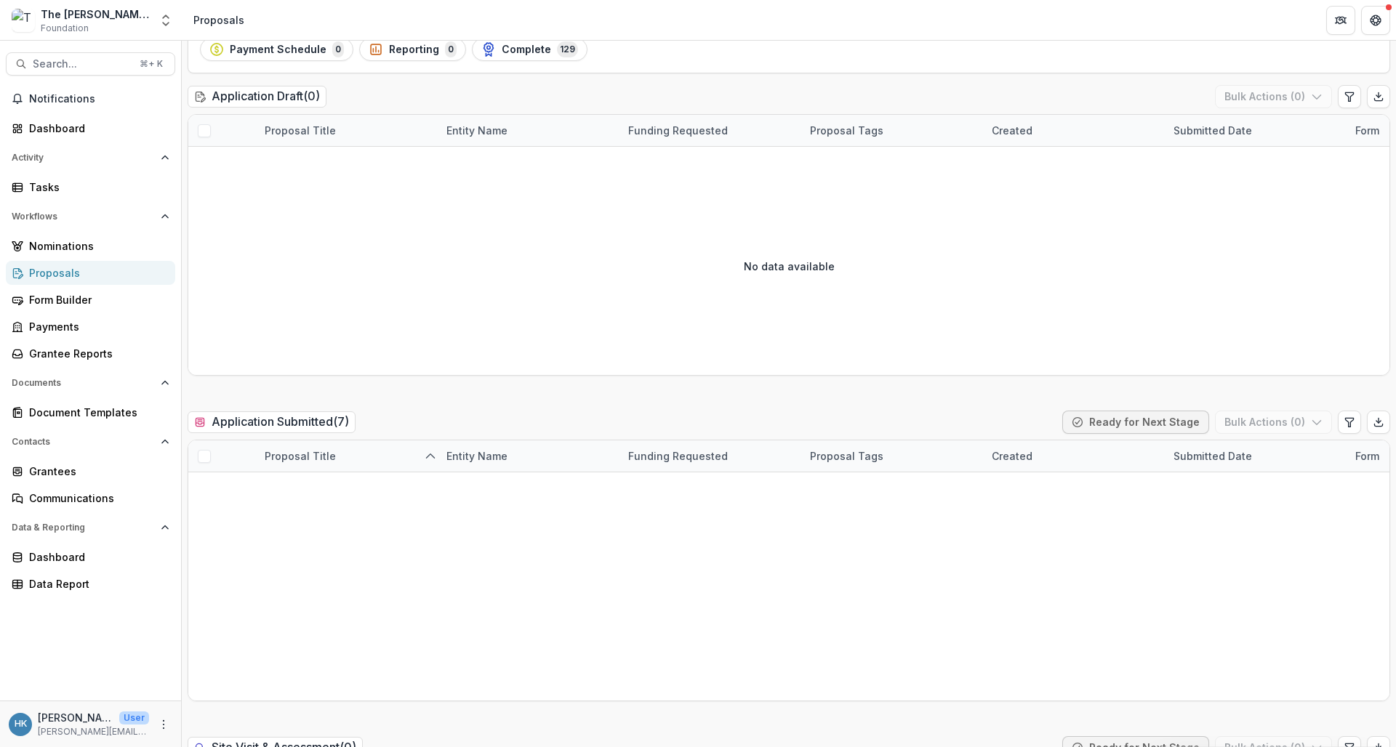
scroll to position [113, 0]
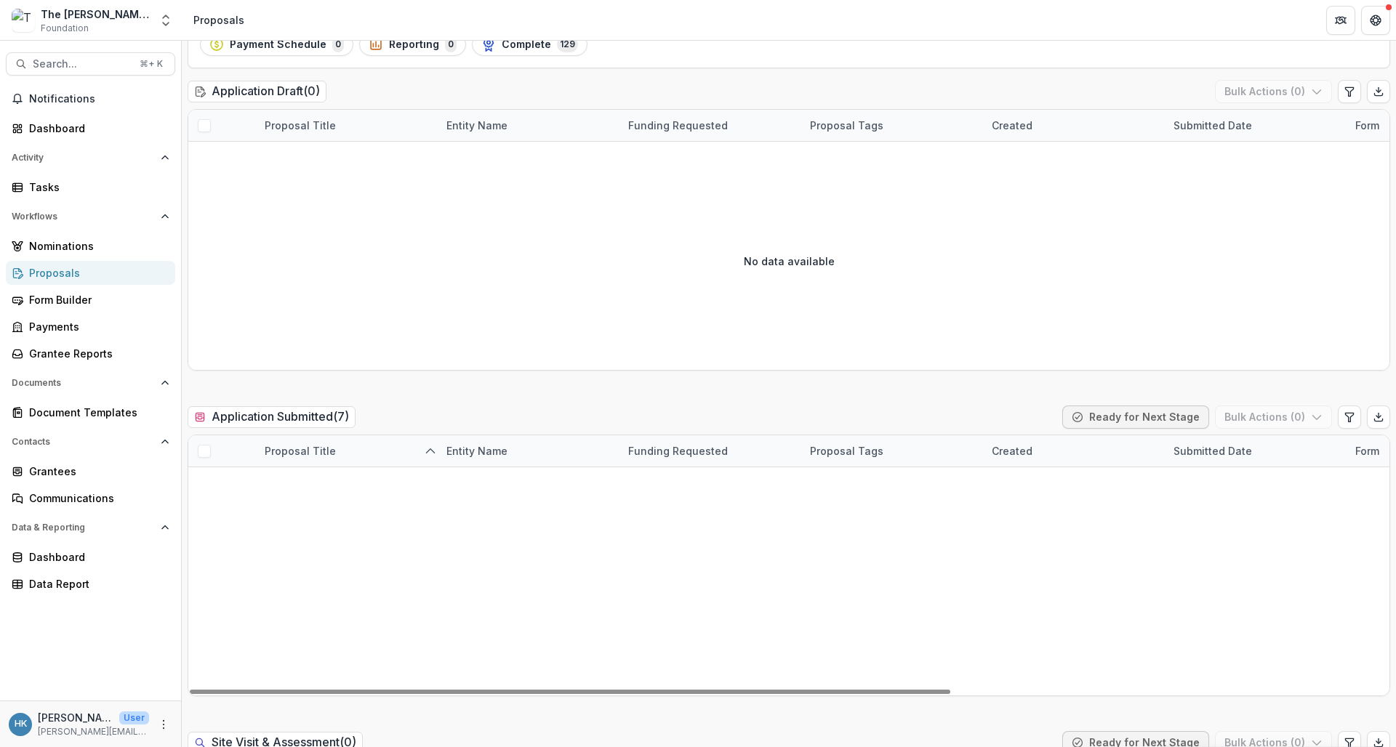
click at [389, 483] on link "[DEMOGRAPHIC_DATA] on Campus International - 2025 - Grant Application" at bounding box center [347, 483] width 164 height 15
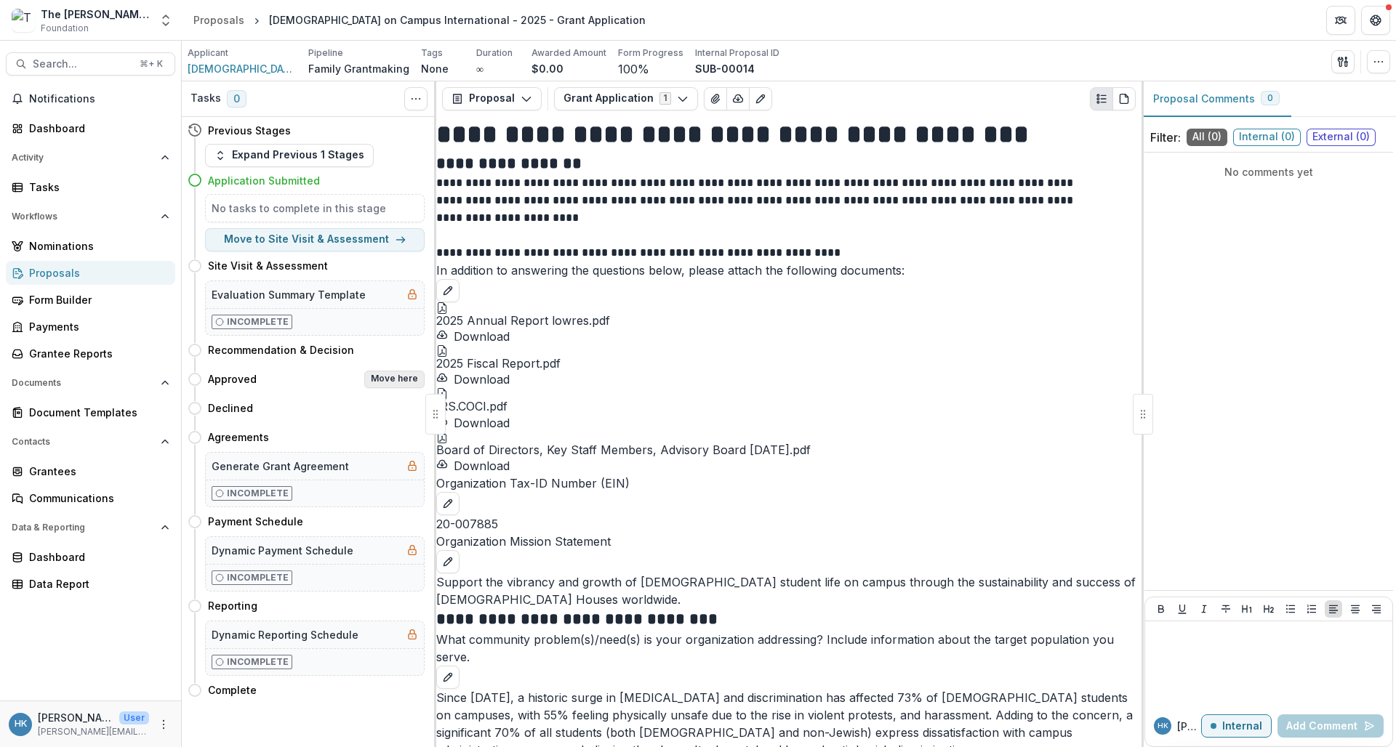
click at [387, 380] on button "Move here" at bounding box center [394, 379] width 60 height 17
select select "********"
select select
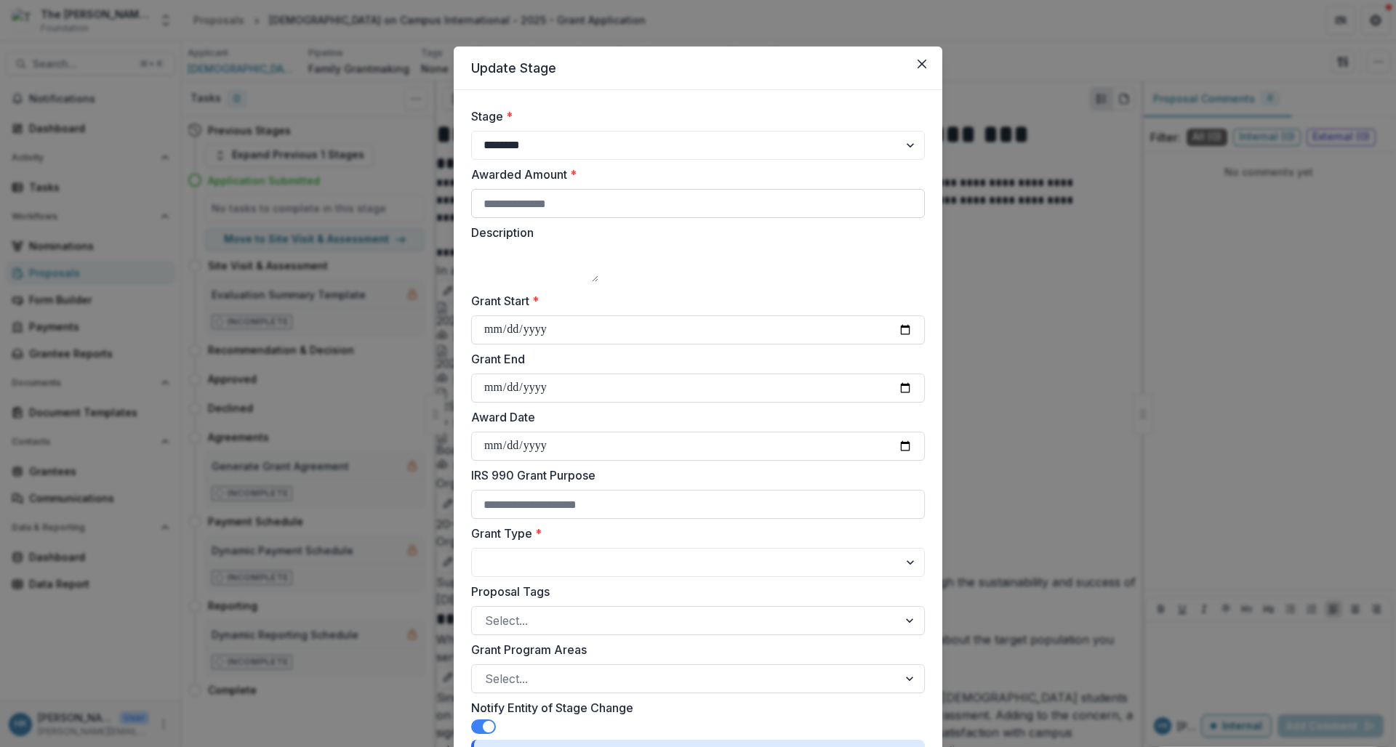
click at [545, 205] on input "Awarded Amount *" at bounding box center [698, 203] width 454 height 29
type input "*****"
click at [612, 233] on label "Description" at bounding box center [693, 232] width 445 height 17
click at [598, 247] on textarea "Description" at bounding box center [534, 264] width 127 height 35
click at [491, 345] on input "Grant Start *" at bounding box center [698, 330] width 454 height 29
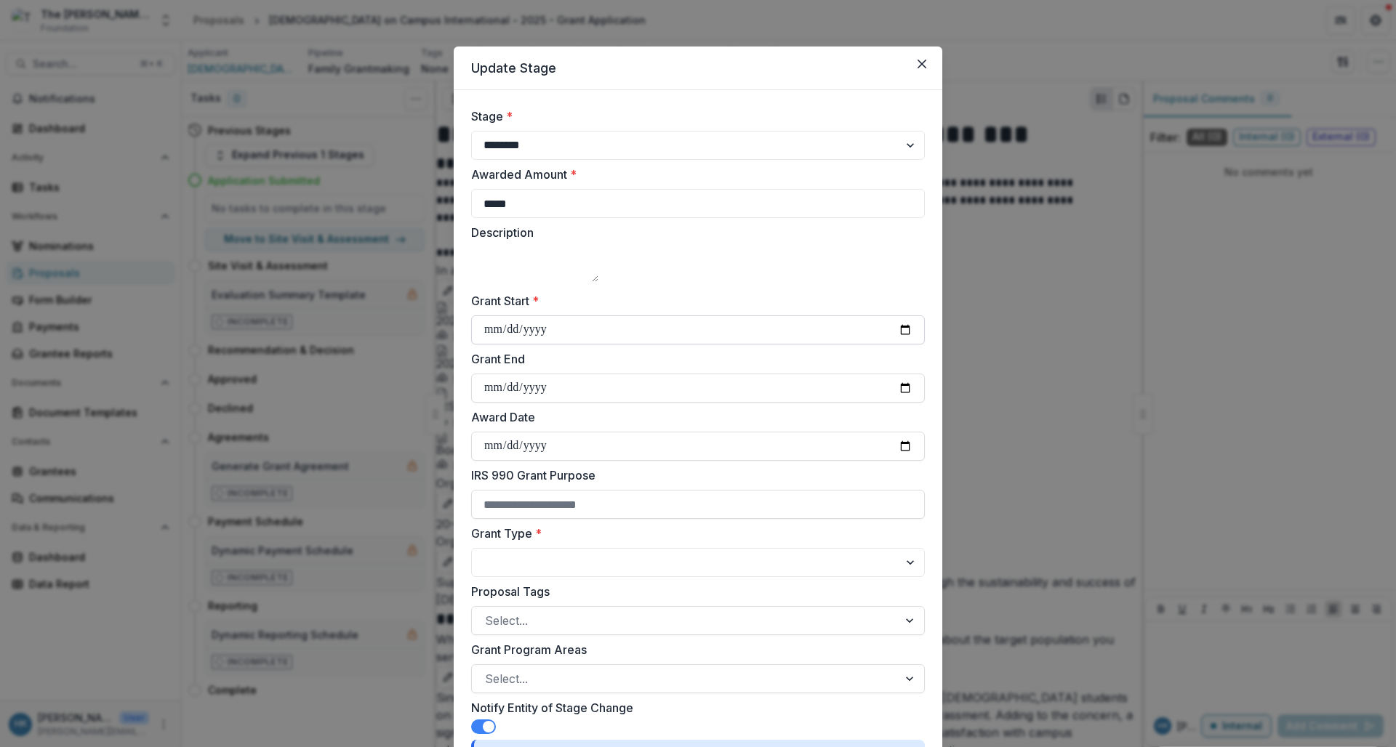
click at [490, 345] on input "Grant Start *" at bounding box center [698, 330] width 454 height 29
type input "**********"
click at [648, 310] on label "Grant Start *" at bounding box center [693, 300] width 445 height 17
click at [648, 324] on input "**********" at bounding box center [698, 330] width 454 height 29
click at [606, 403] on input "Grant End" at bounding box center [698, 388] width 454 height 29
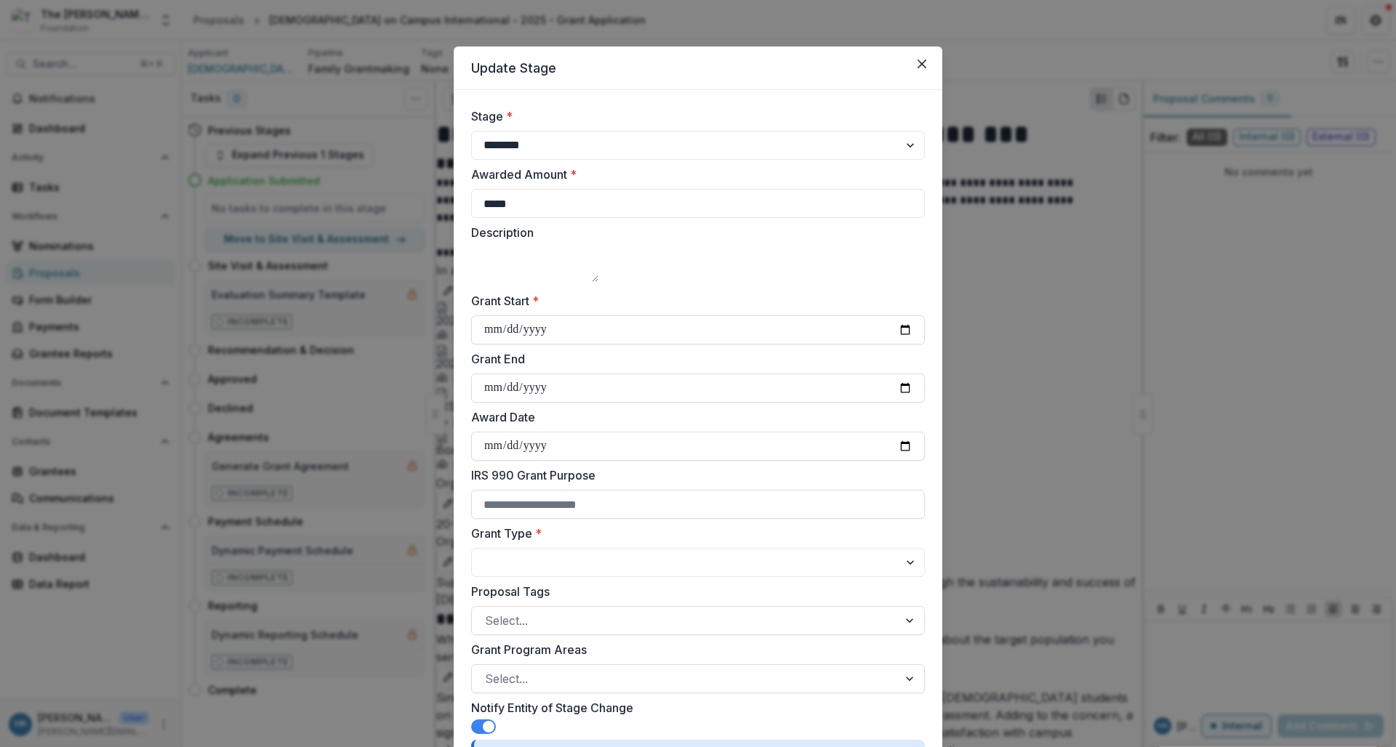
type input "**********"
click at [678, 368] on label "Grant End" at bounding box center [693, 358] width 445 height 17
click at [678, 374] on input "**********" at bounding box center [698, 388] width 454 height 29
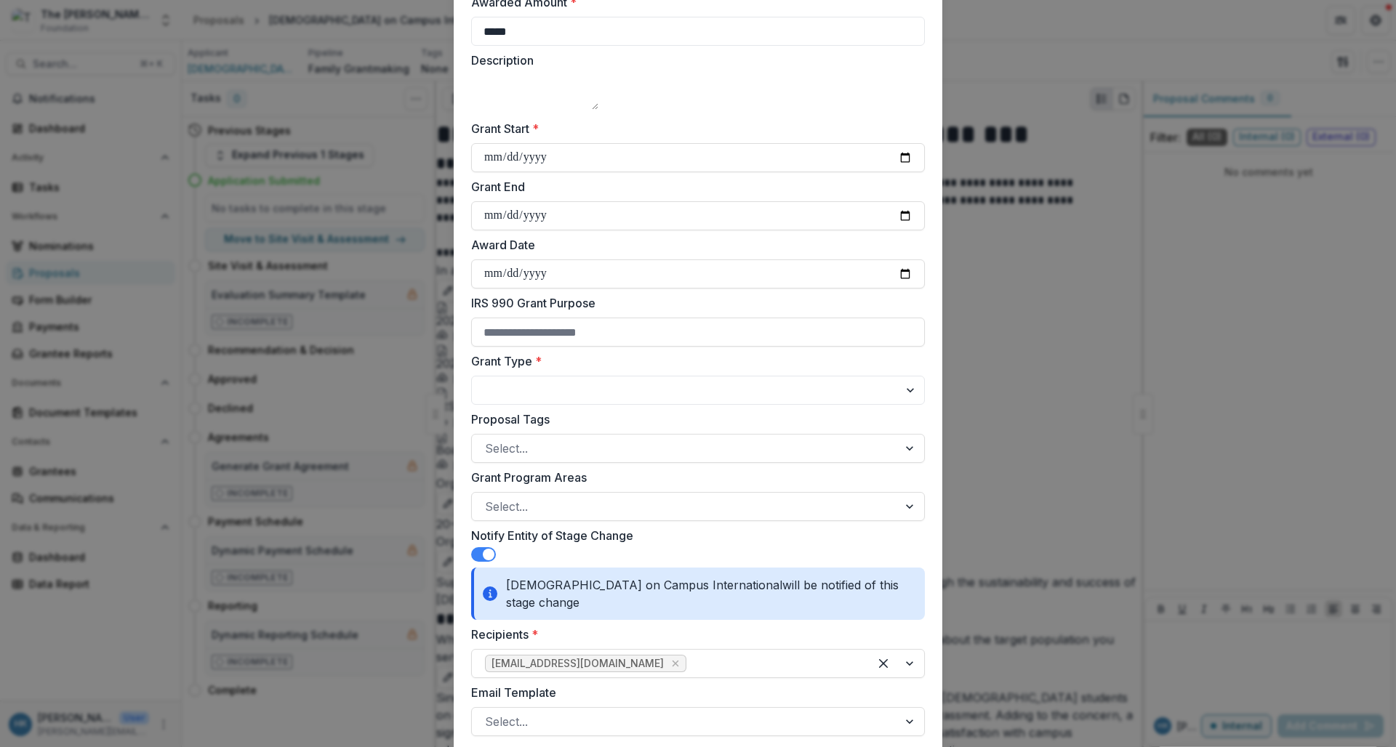
scroll to position [185, 0]
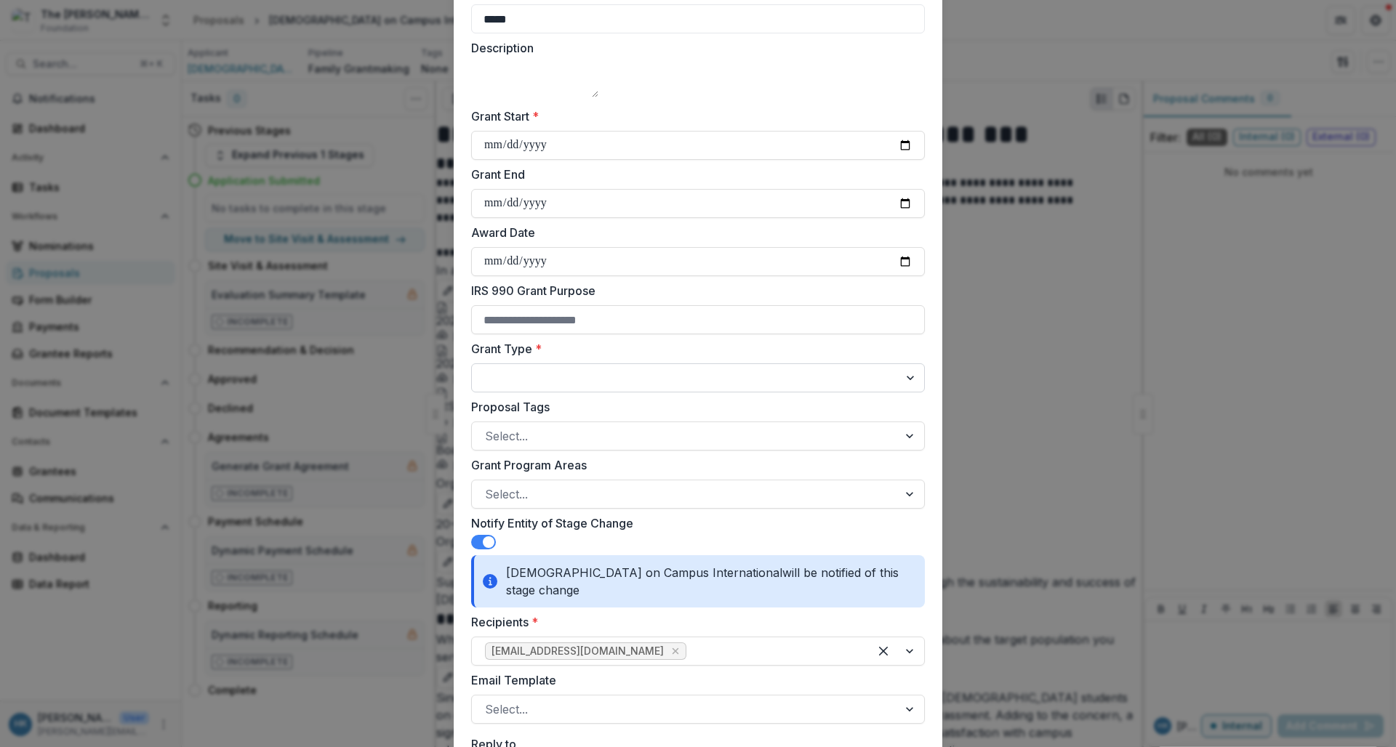
select select "**********"
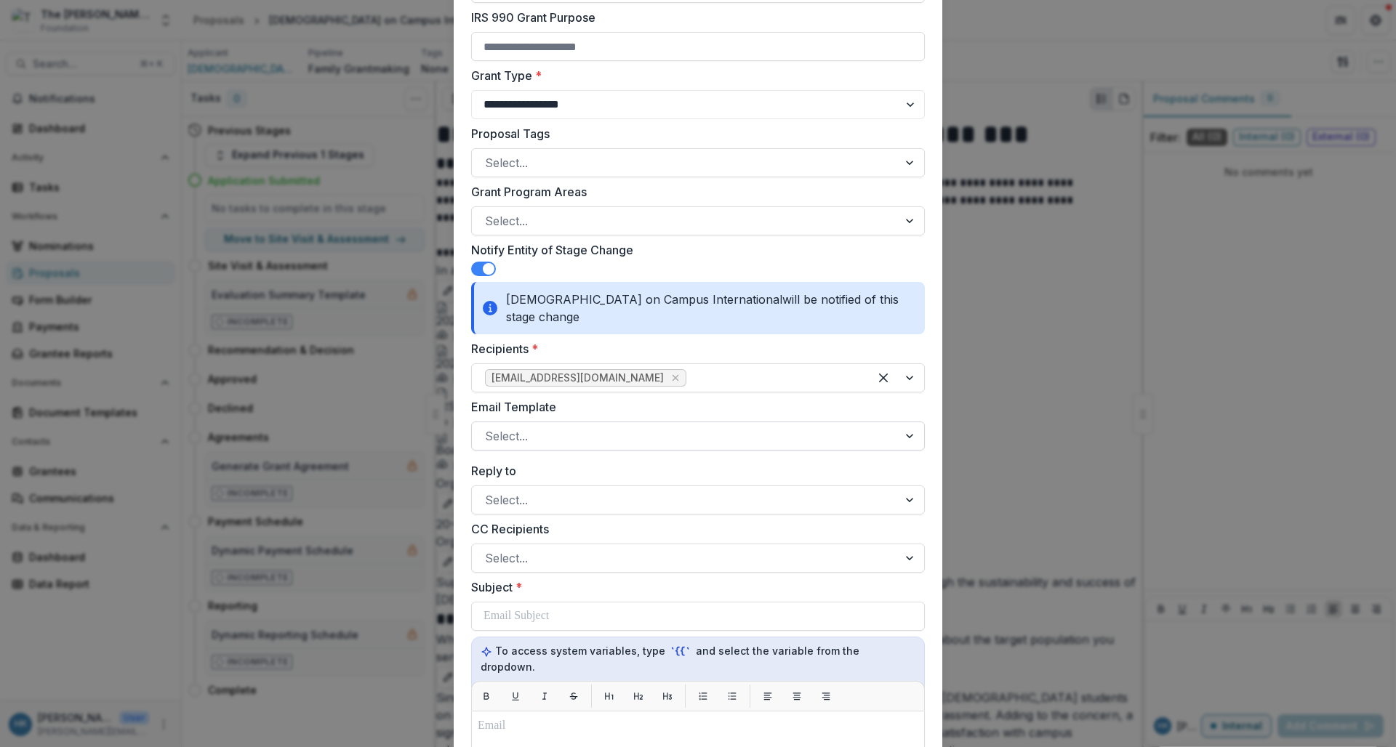
scroll to position [487, 0]
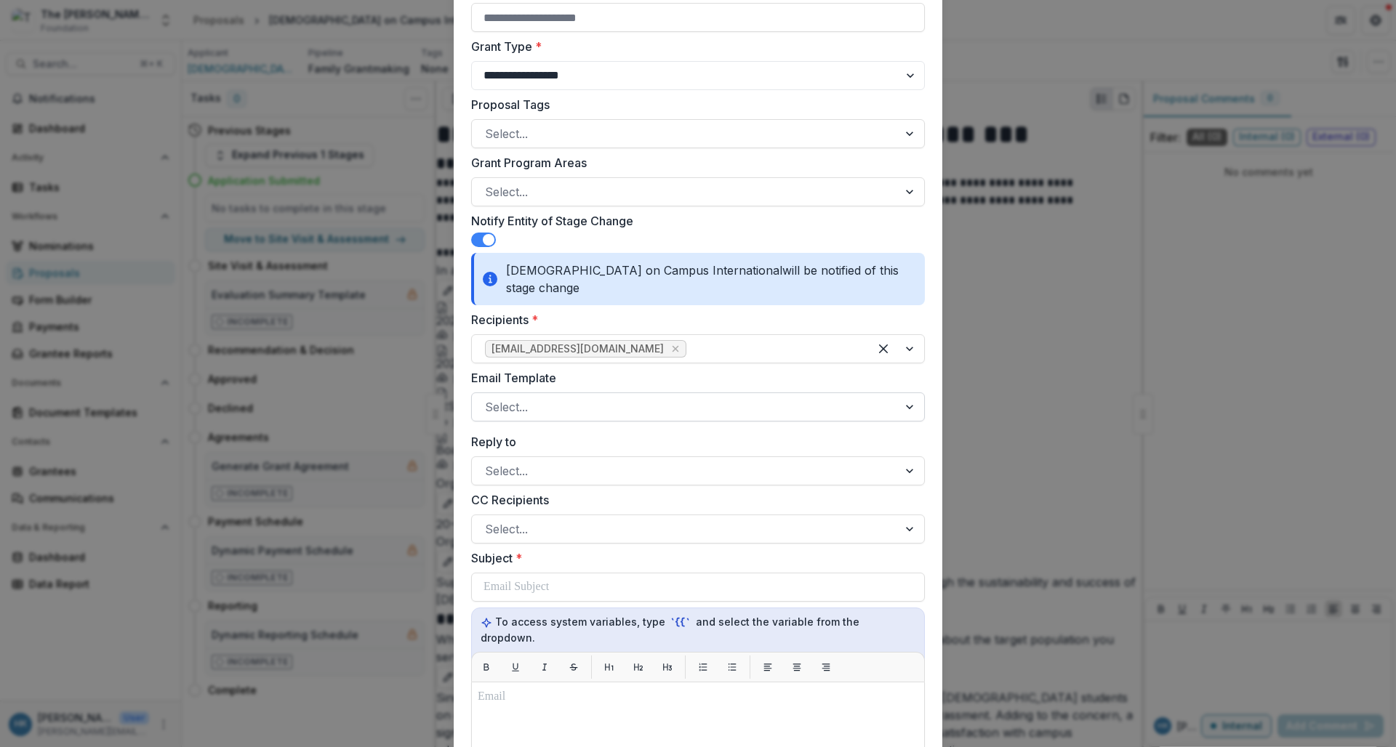
click at [566, 397] on div at bounding box center [685, 407] width 400 height 20
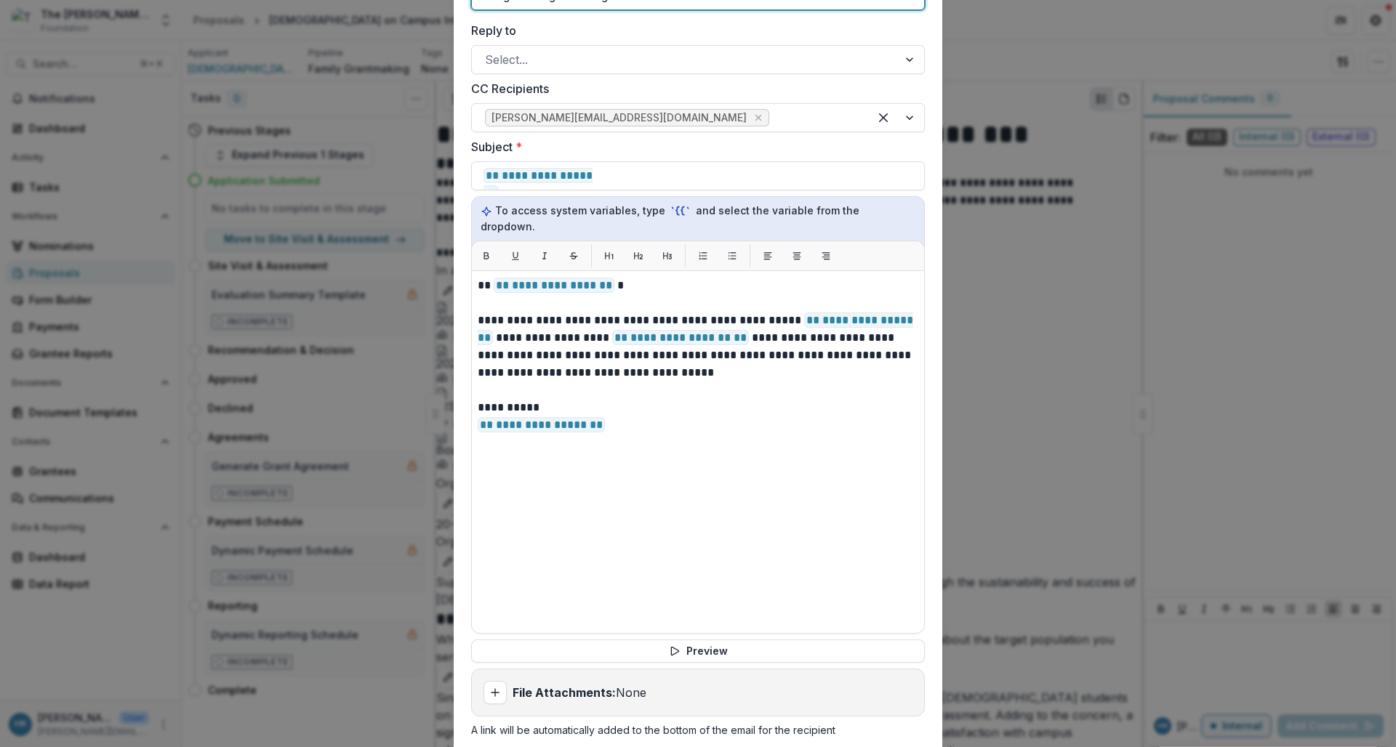
scroll to position [899, 0]
click at [694, 639] on button "Preview" at bounding box center [698, 650] width 454 height 23
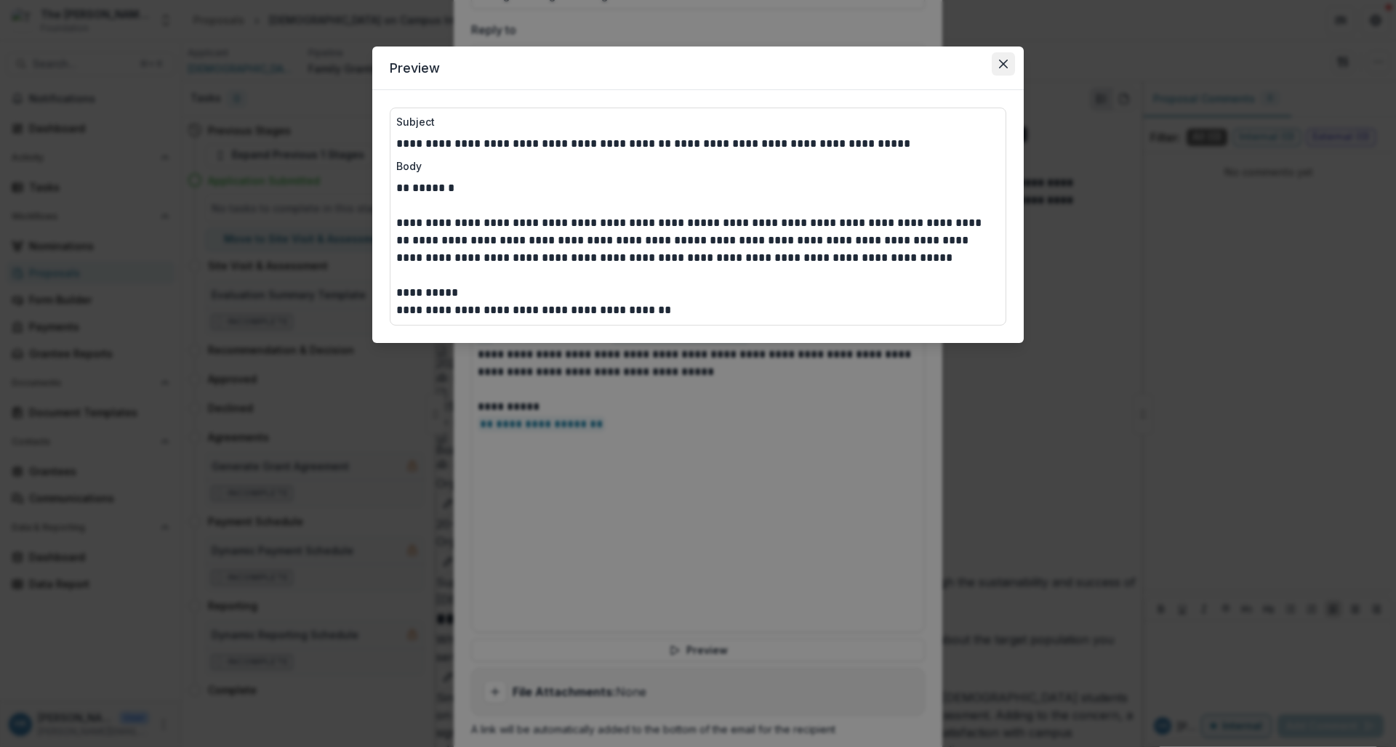
click at [1005, 67] on icon "Close" at bounding box center [1003, 64] width 9 height 9
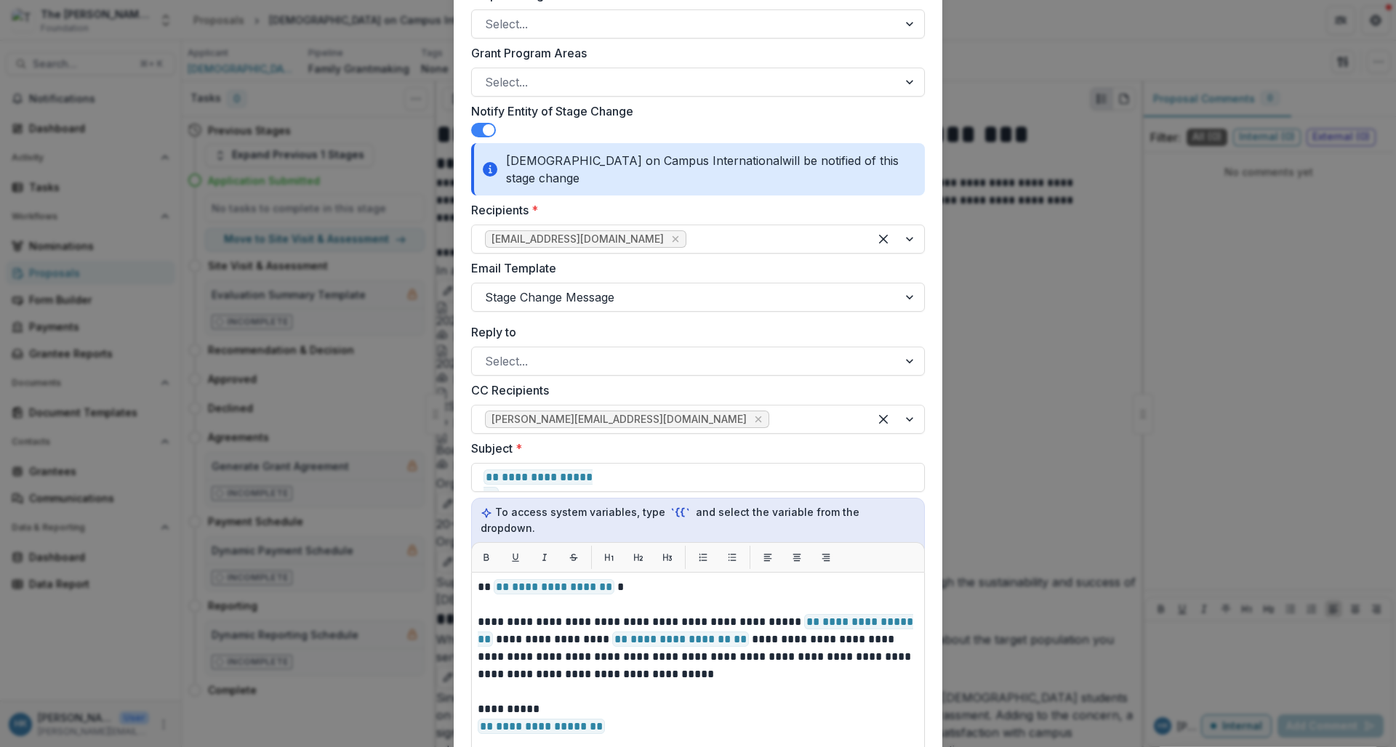
scroll to position [603, 0]
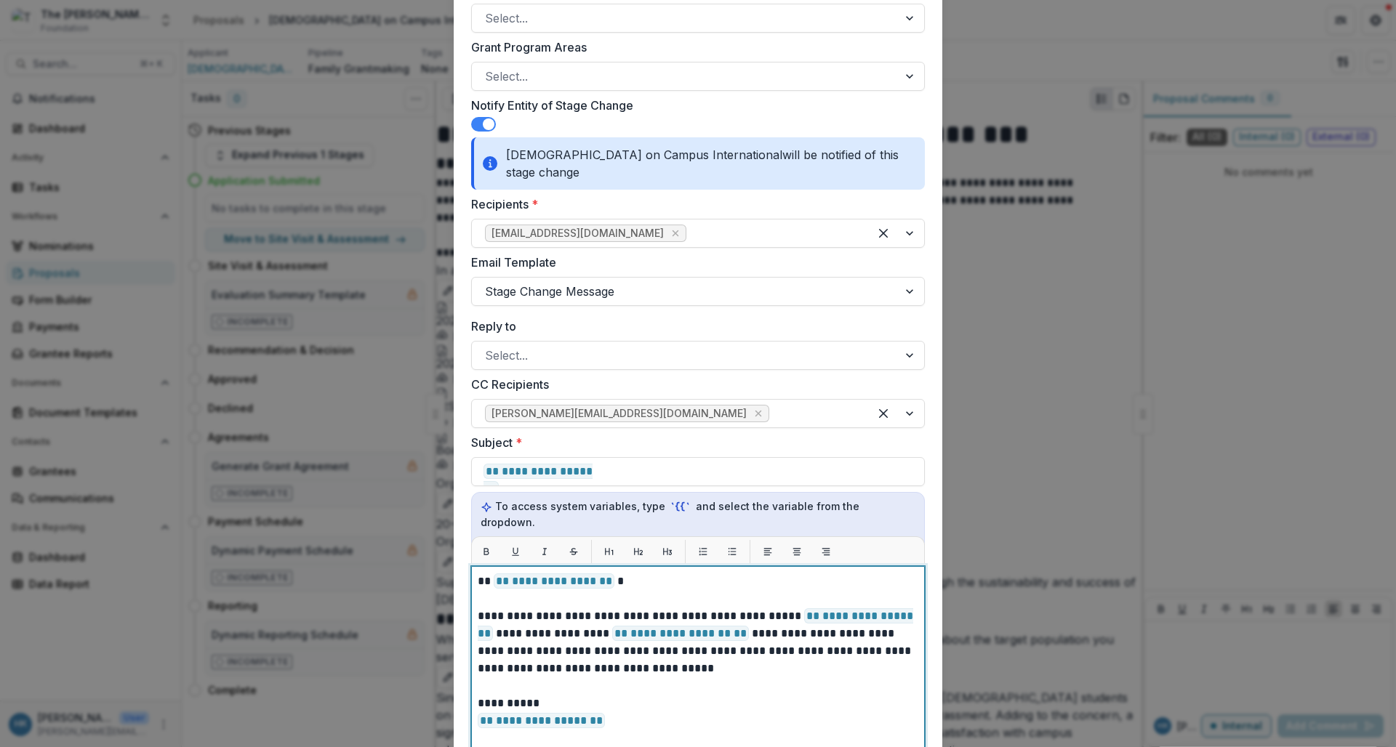
click at [614, 573] on p "**********" at bounding box center [698, 581] width 441 height 17
click at [709, 590] on p at bounding box center [698, 598] width 441 height 17
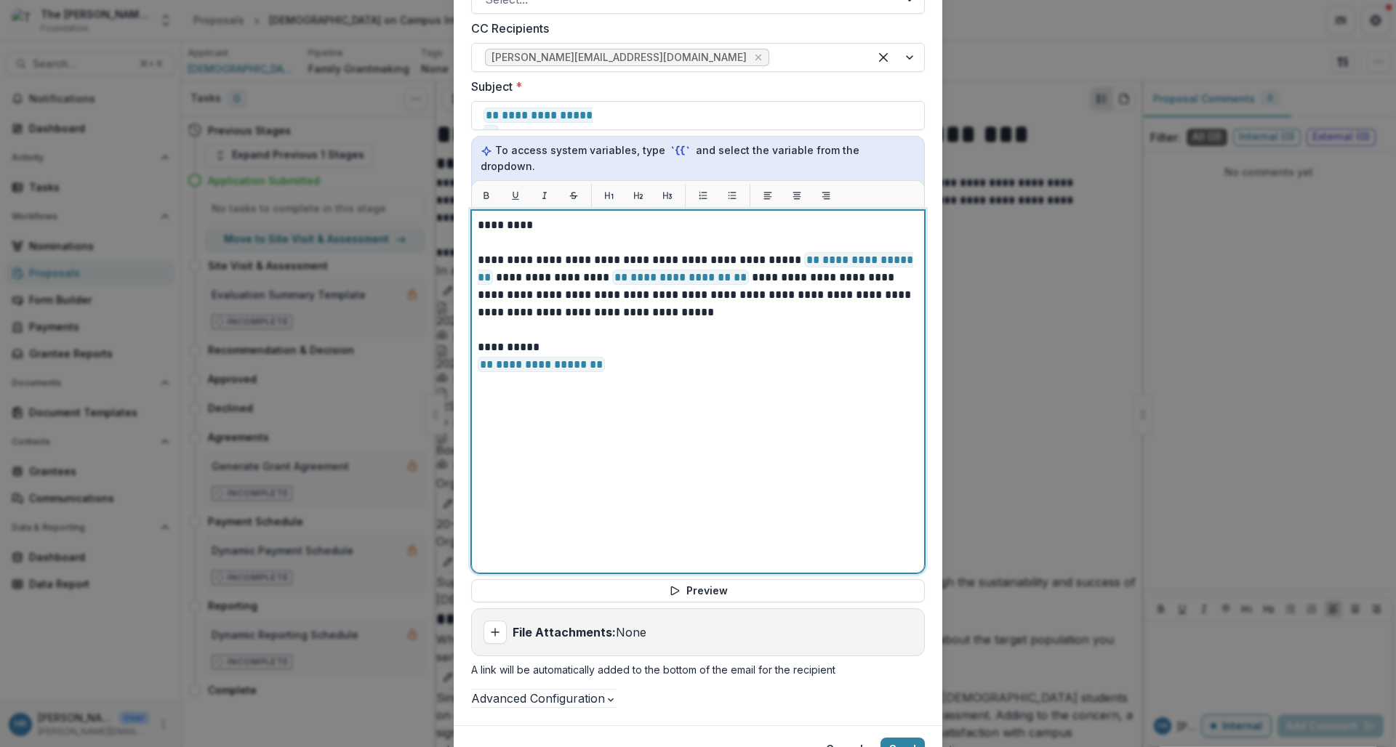
scroll to position [1023, 0]
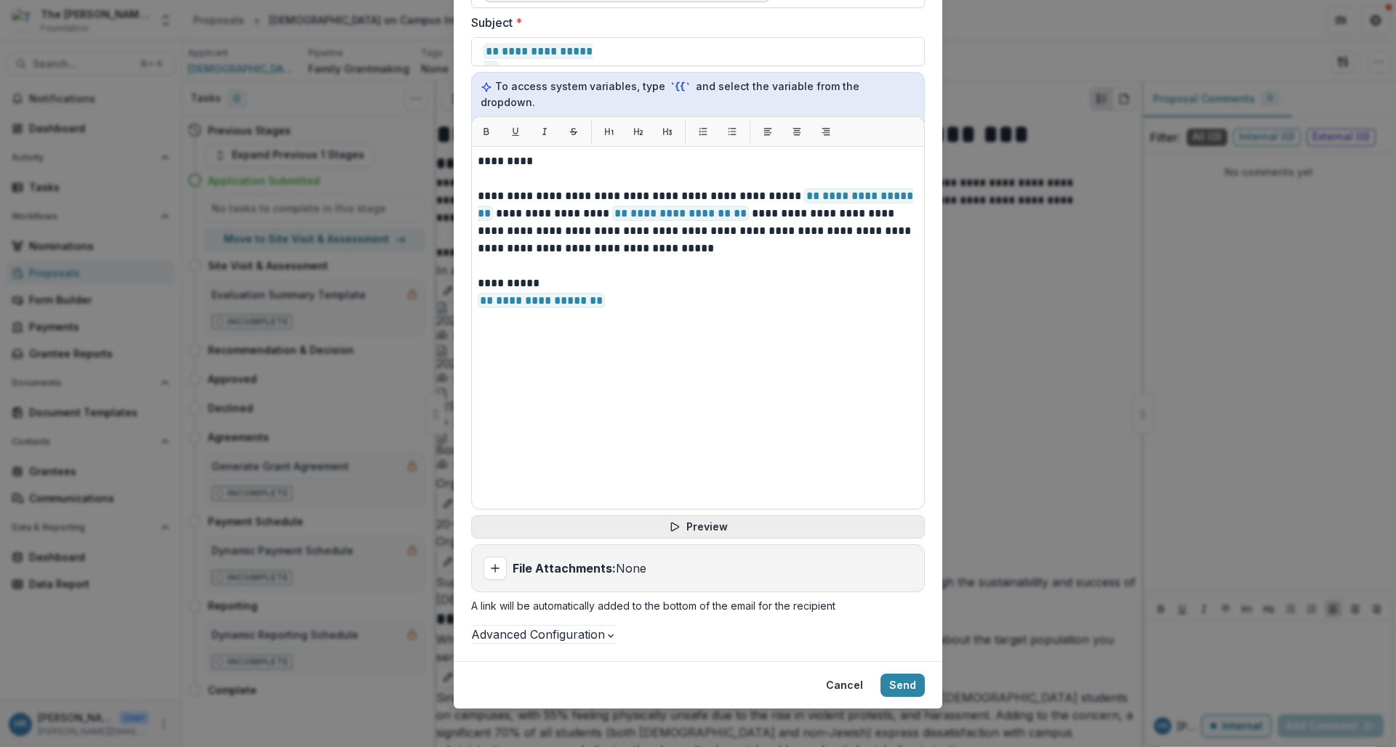
click at [716, 516] on button "Preview" at bounding box center [698, 527] width 454 height 23
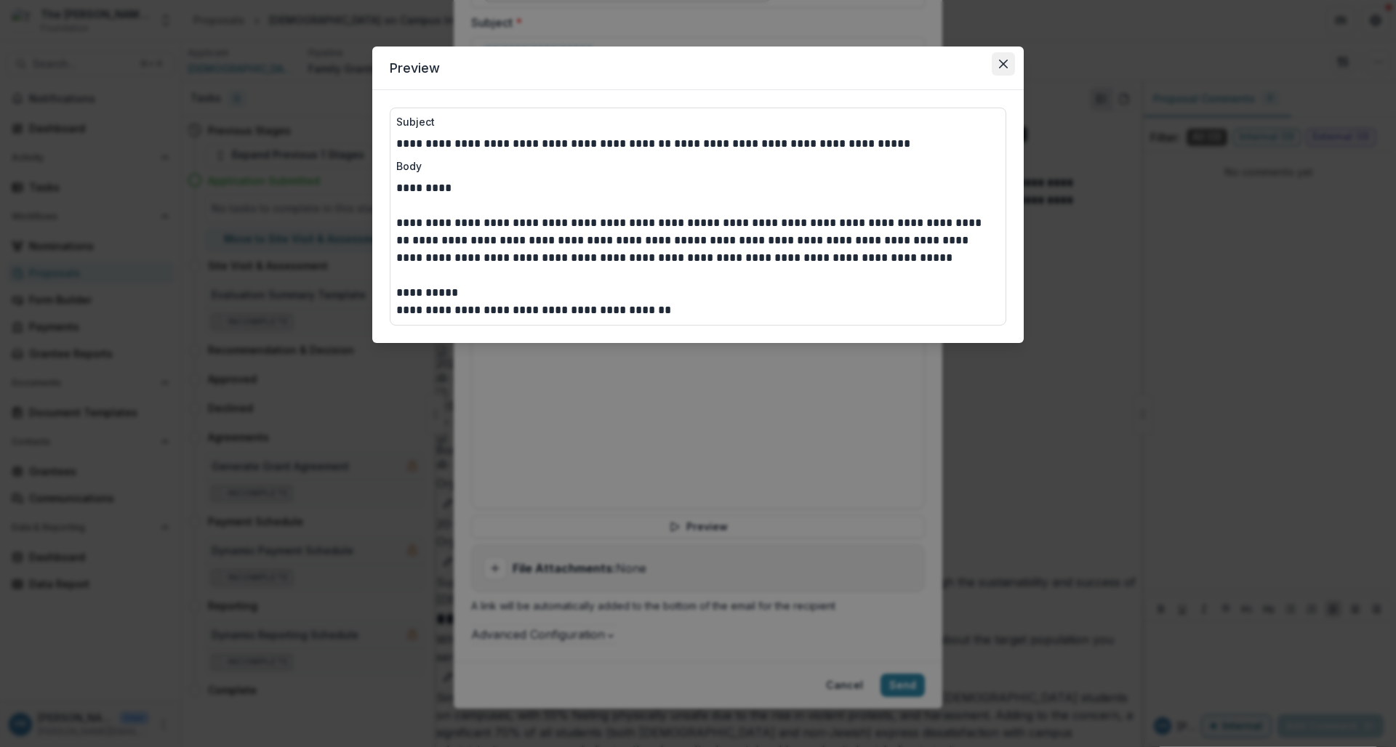
click at [1008, 60] on button "Close" at bounding box center [1003, 63] width 23 height 23
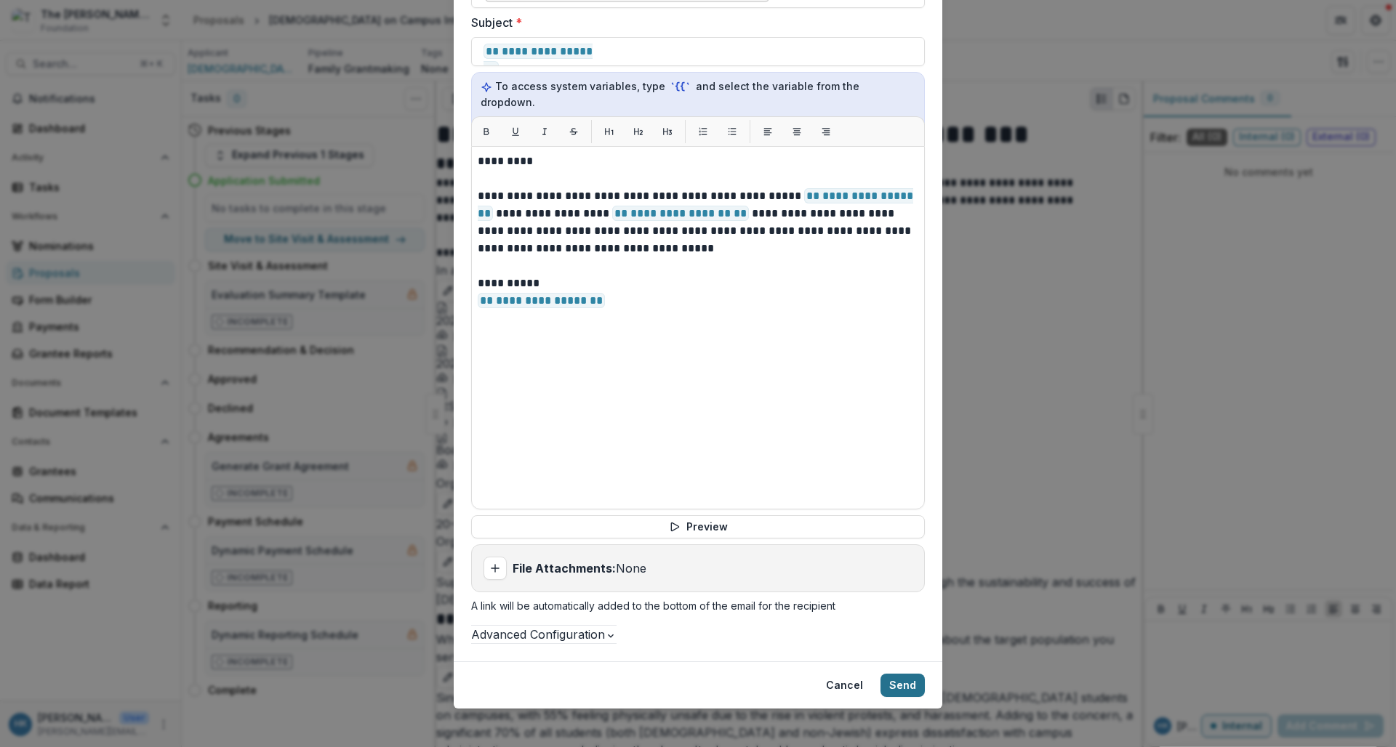
click at [900, 674] on button "Send" at bounding box center [903, 685] width 44 height 23
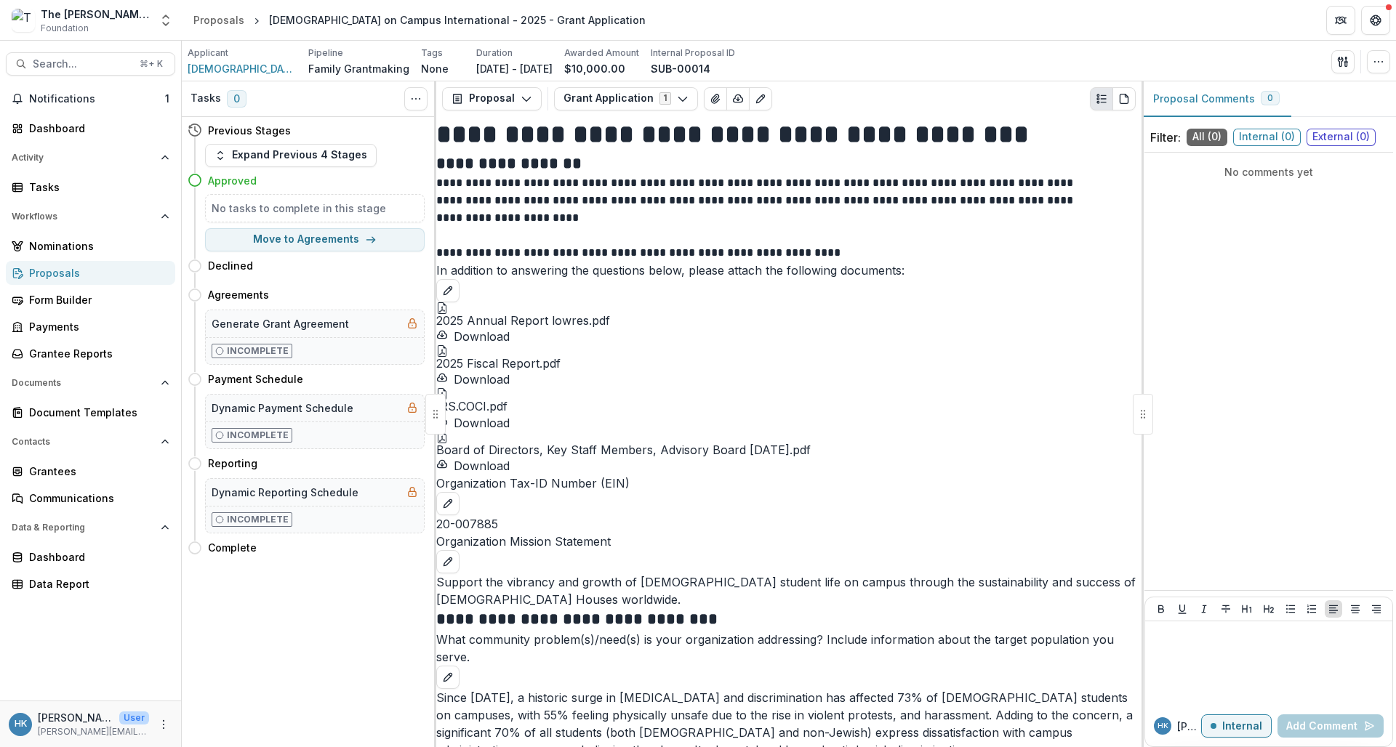
click at [76, 273] on div "Proposals" at bounding box center [96, 272] width 135 height 15
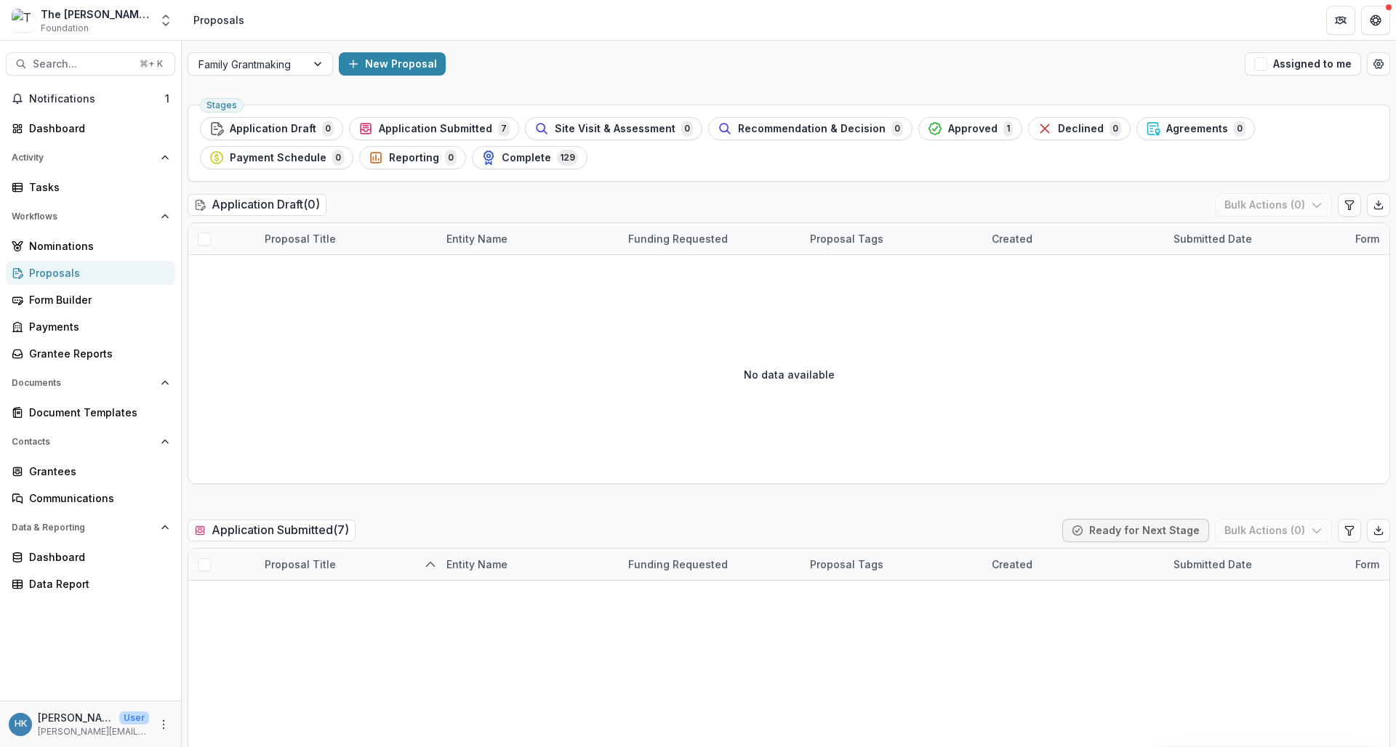
drag, startPoint x: 873, startPoint y: 602, endPoint x: 76, endPoint y: 273, distance: 861.4
click at [76, 273] on div "Proposals" at bounding box center [96, 272] width 135 height 15
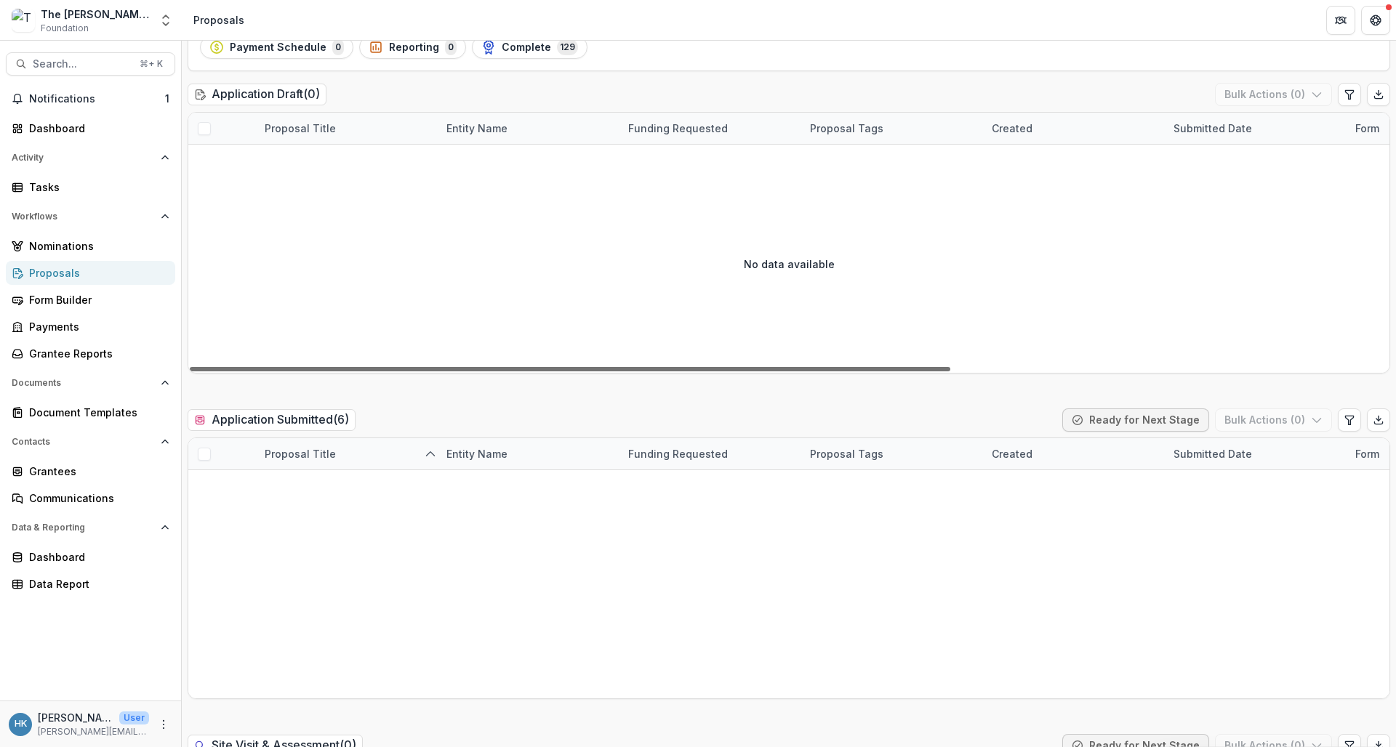
scroll to position [121, 0]
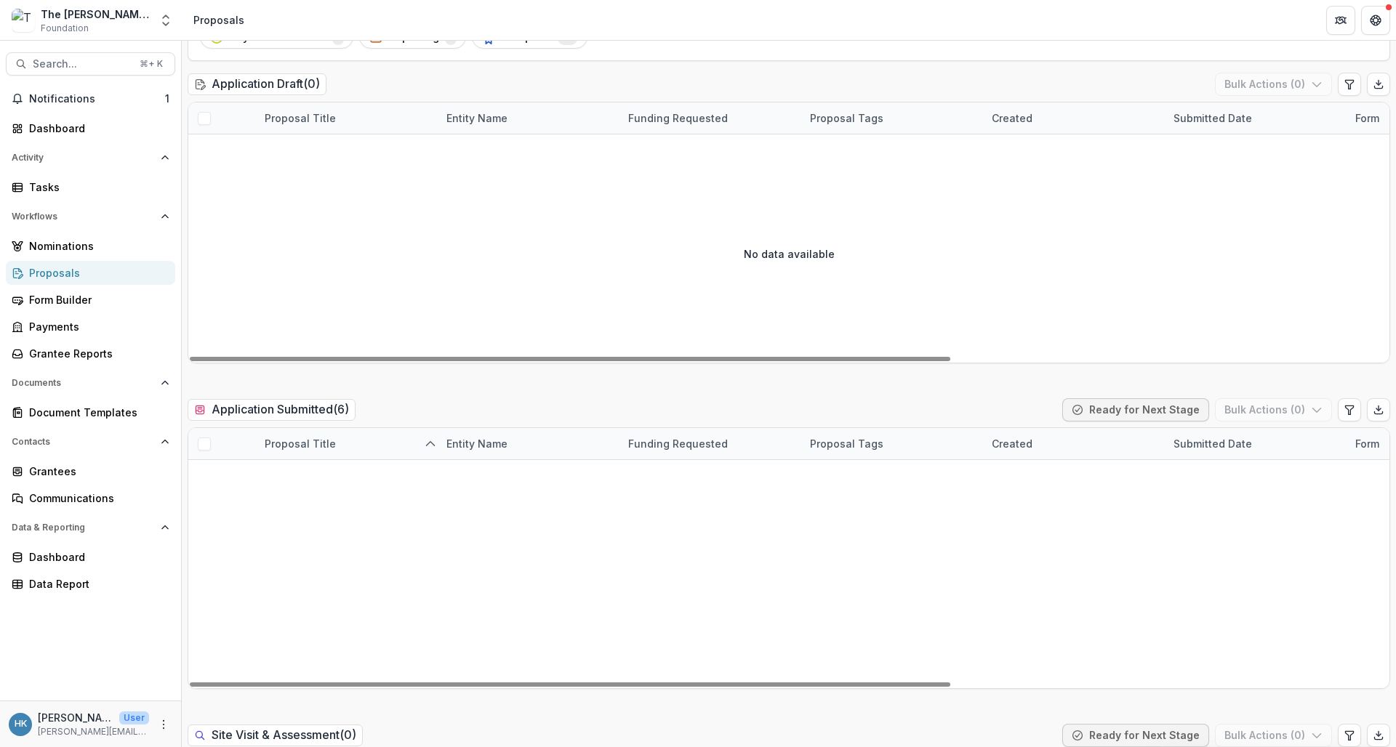
click at [355, 473] on link "Chef [PERSON_NAME] Foundation - 2025 - Performance Report" at bounding box center [357, 475] width 144 height 15
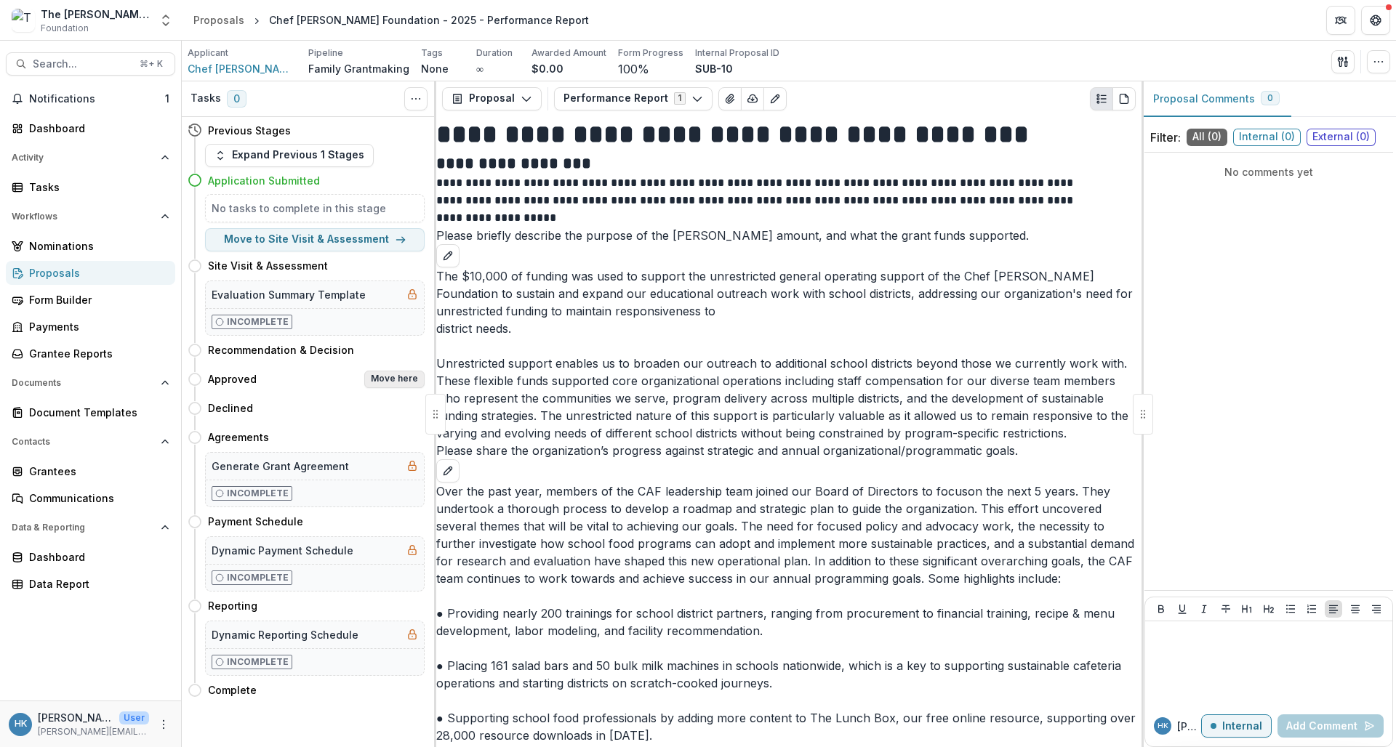
click at [387, 376] on button "Move here" at bounding box center [394, 379] width 60 height 17
select select "********"
select select
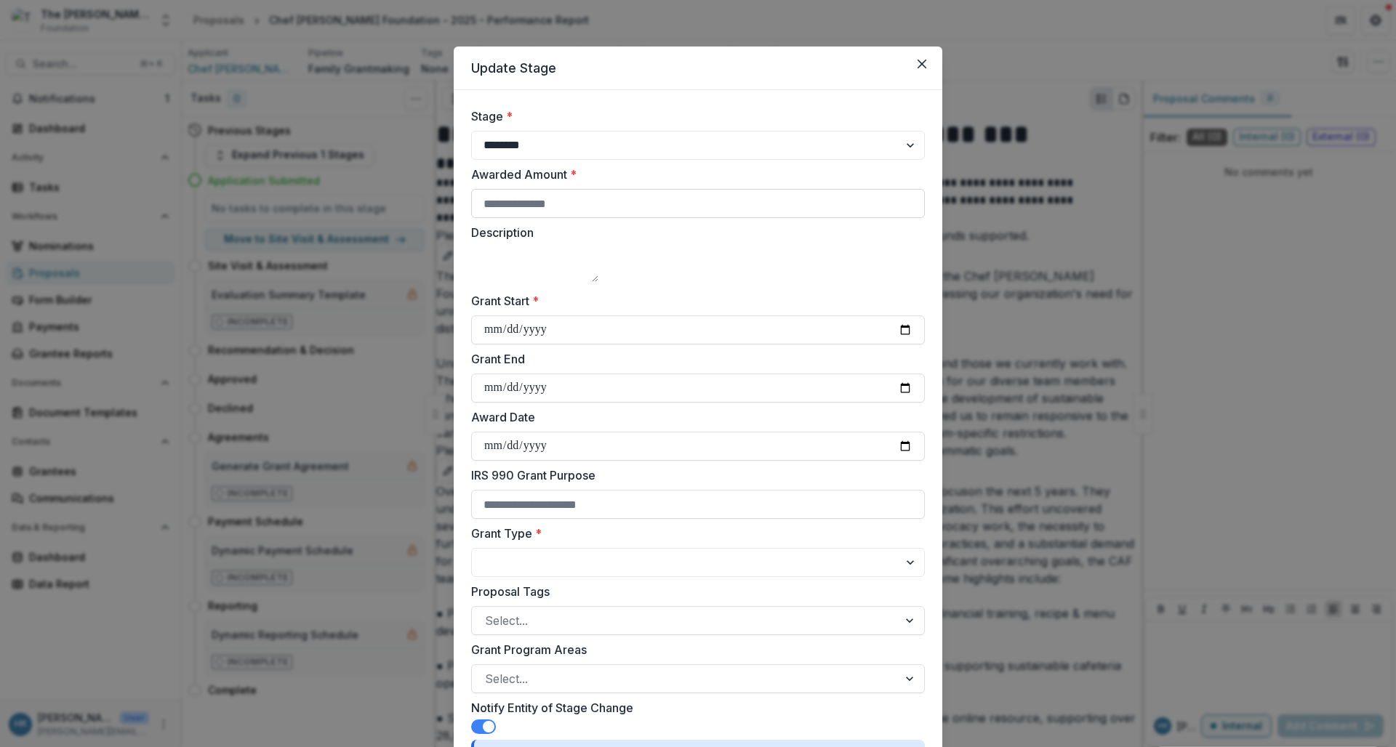
click at [564, 211] on input "Awarded Amount *" at bounding box center [698, 203] width 454 height 29
type input "*****"
click at [485, 345] on input "Grant Start *" at bounding box center [698, 330] width 454 height 29
click at [616, 368] on label "Grant End" at bounding box center [693, 358] width 445 height 17
click at [616, 374] on input "Grant End" at bounding box center [698, 388] width 454 height 29
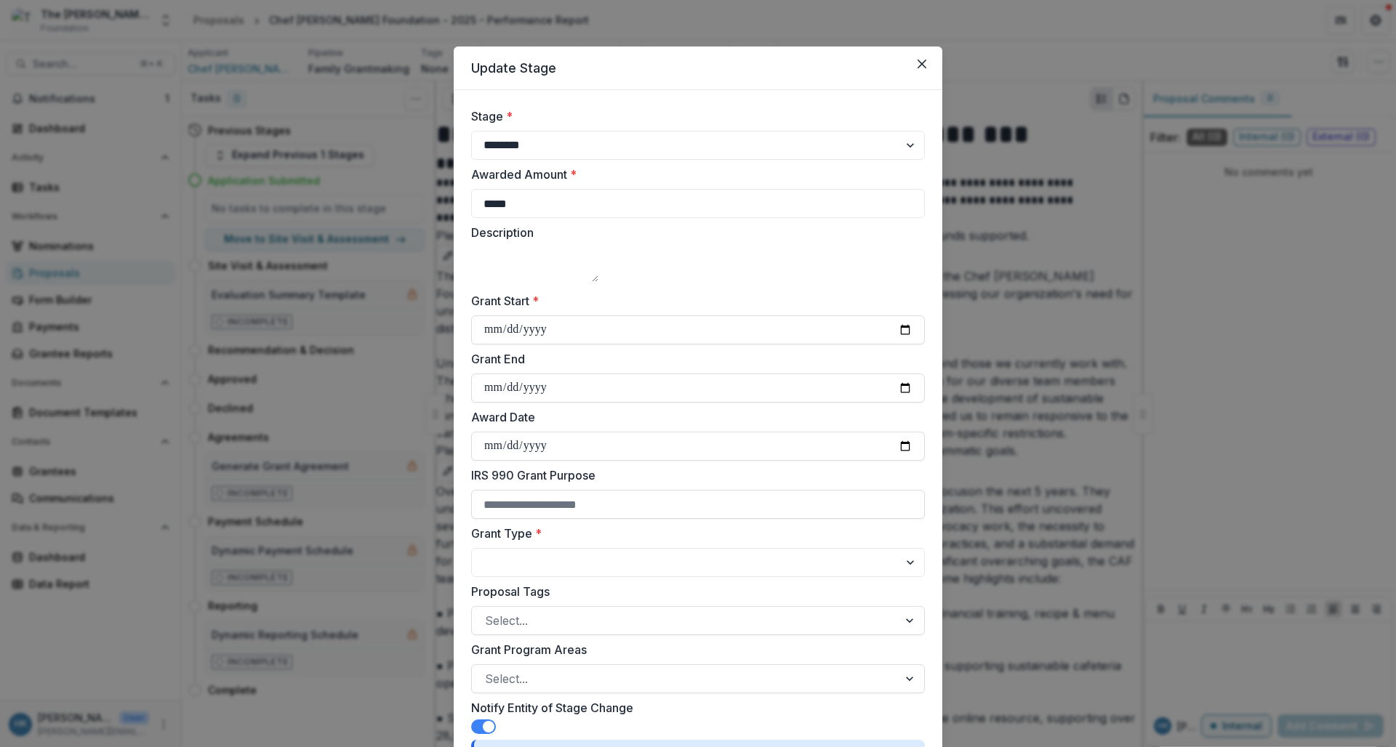
click at [632, 368] on label "Grant End" at bounding box center [693, 358] width 445 height 17
click at [632, 374] on input "Grant End" at bounding box center [698, 388] width 454 height 29
click at [665, 426] on label "Award Date" at bounding box center [693, 417] width 445 height 17
click at [665, 444] on input "Award Date" at bounding box center [698, 446] width 454 height 29
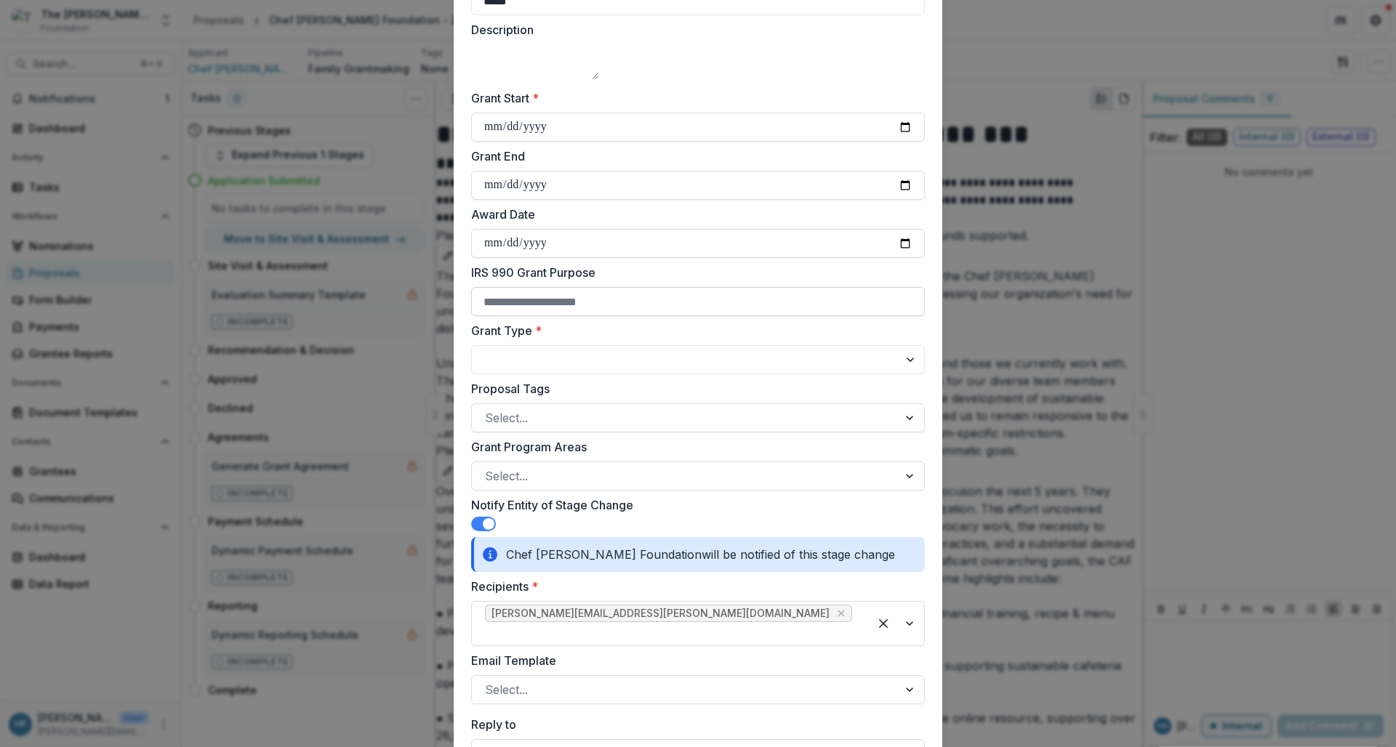
scroll to position [210, 0]
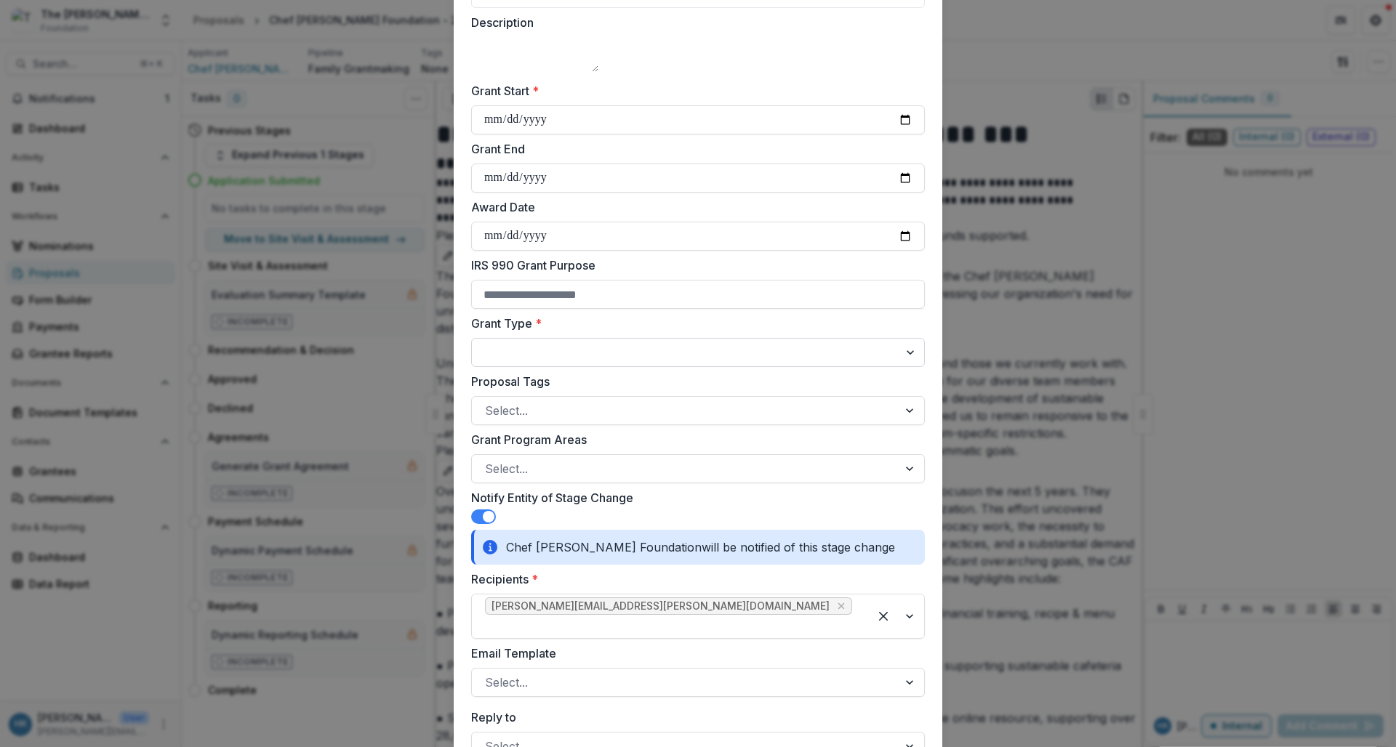
click at [585, 367] on select "**********" at bounding box center [698, 352] width 454 height 29
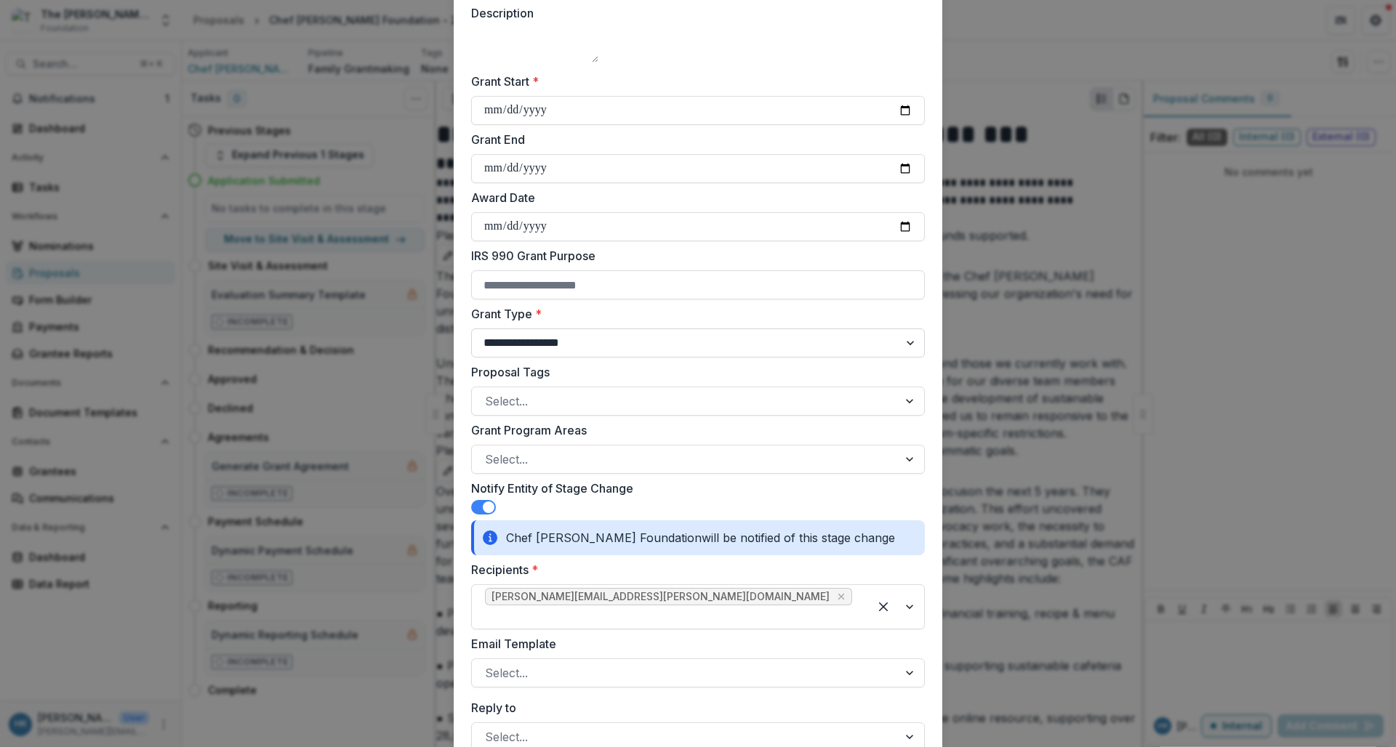
click at [604, 358] on select "**********" at bounding box center [698, 343] width 454 height 29
select select "**********"
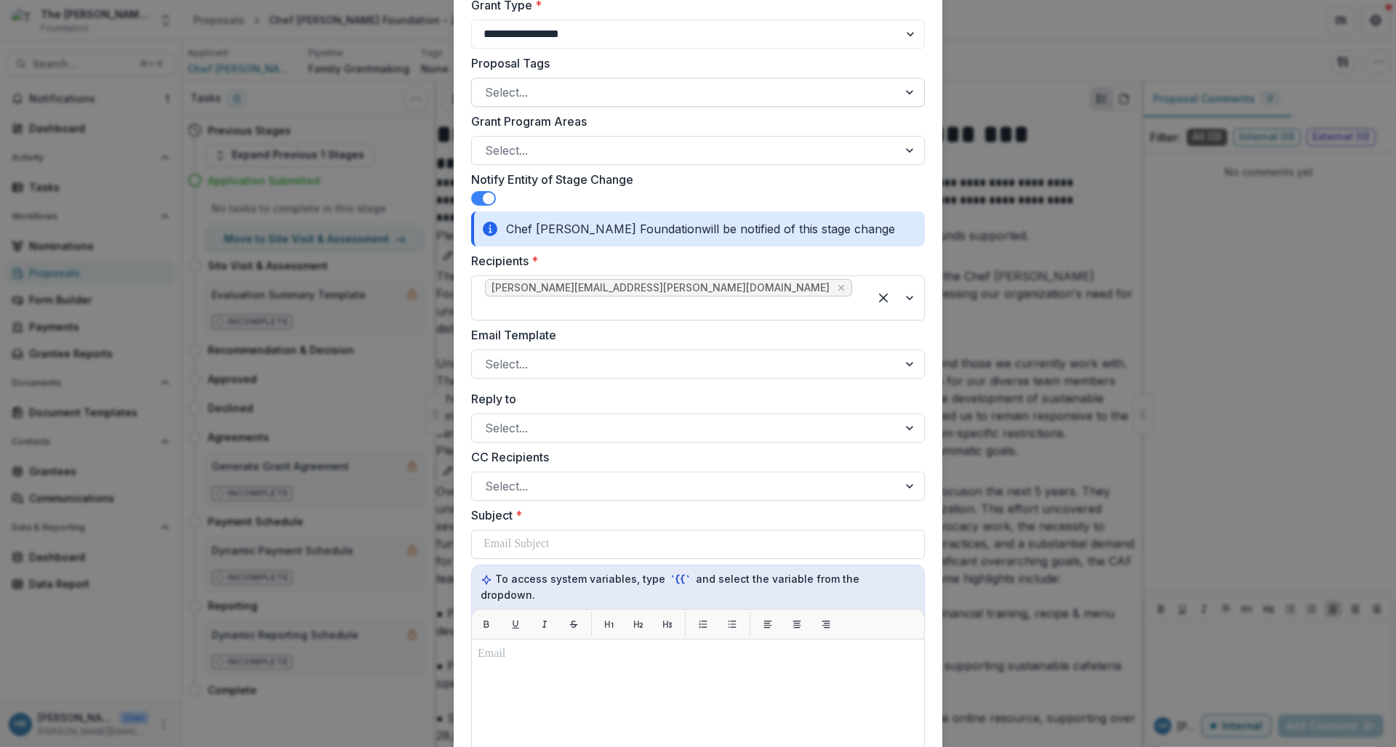
scroll to position [532, 0]
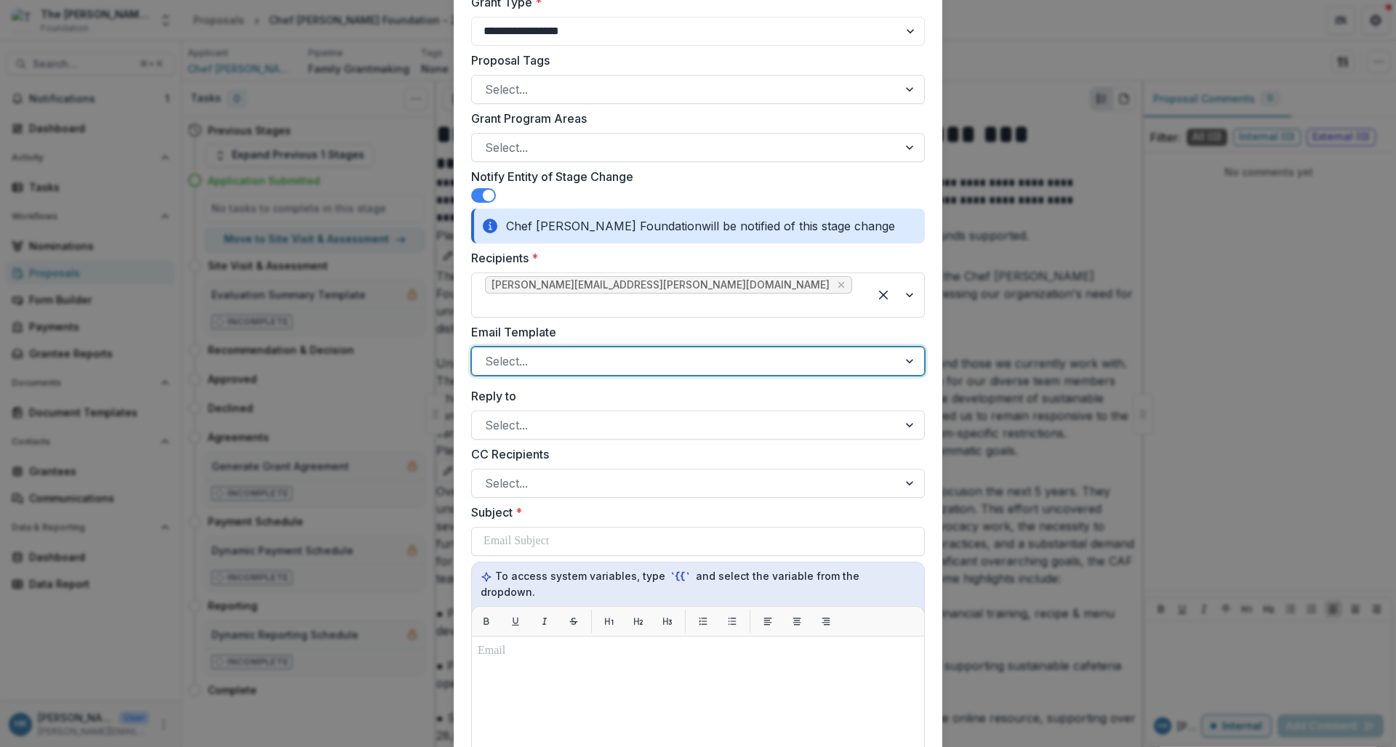
click at [572, 351] on div at bounding box center [685, 361] width 400 height 20
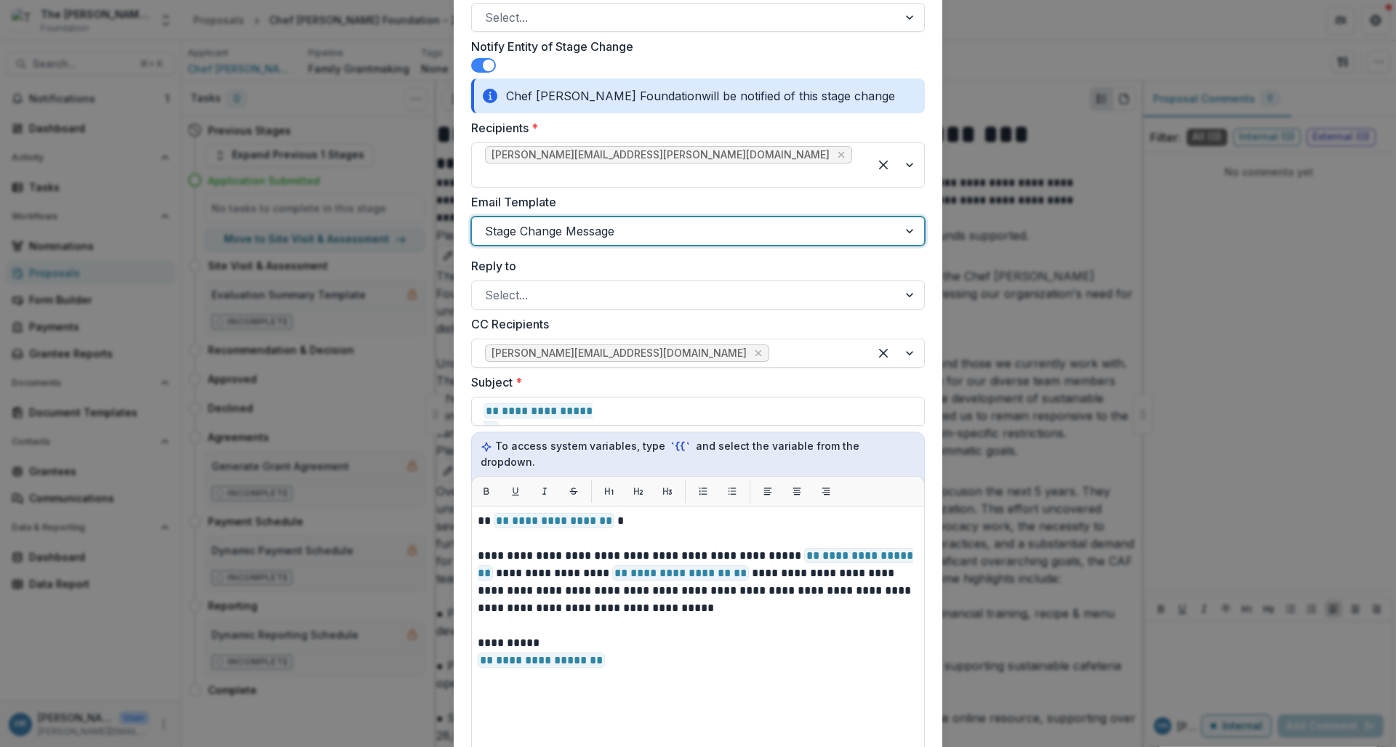
scroll to position [716, 0]
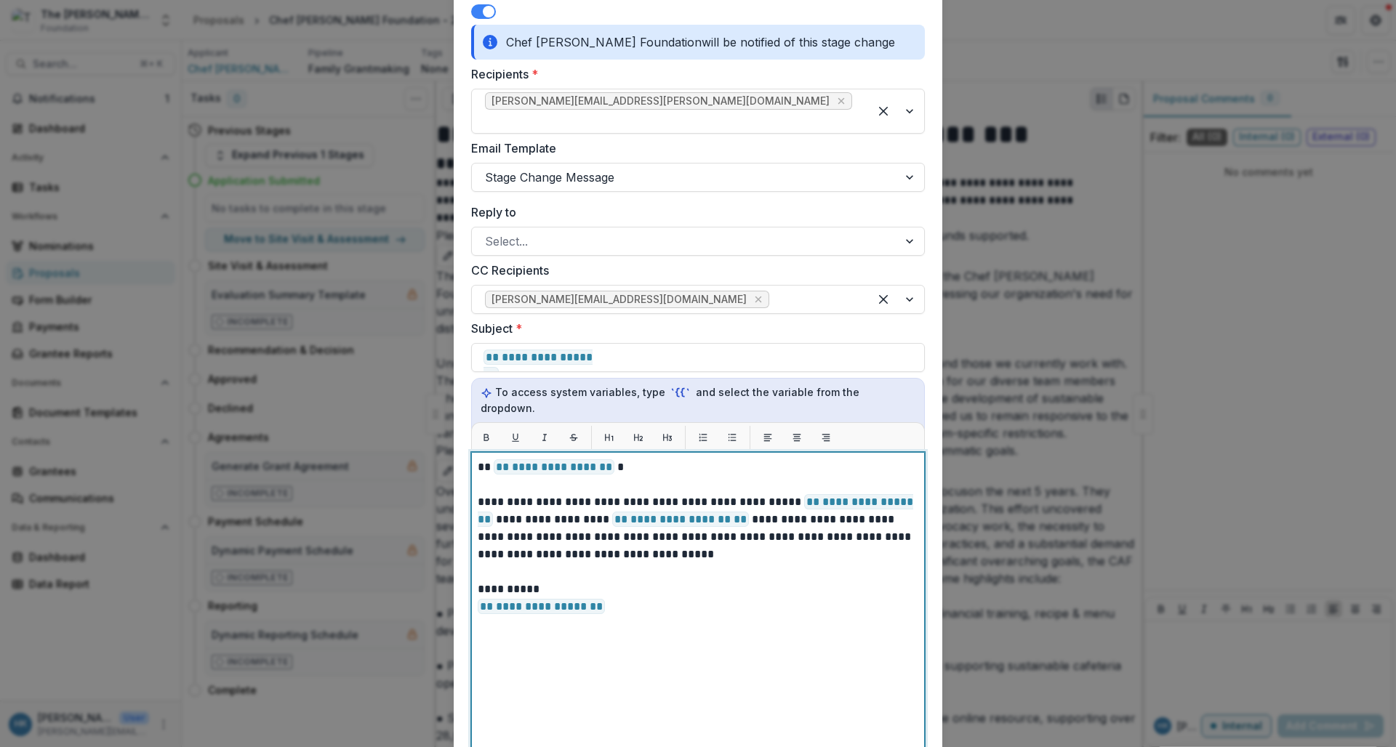
click at [612, 459] on p "**********" at bounding box center [698, 467] width 441 height 17
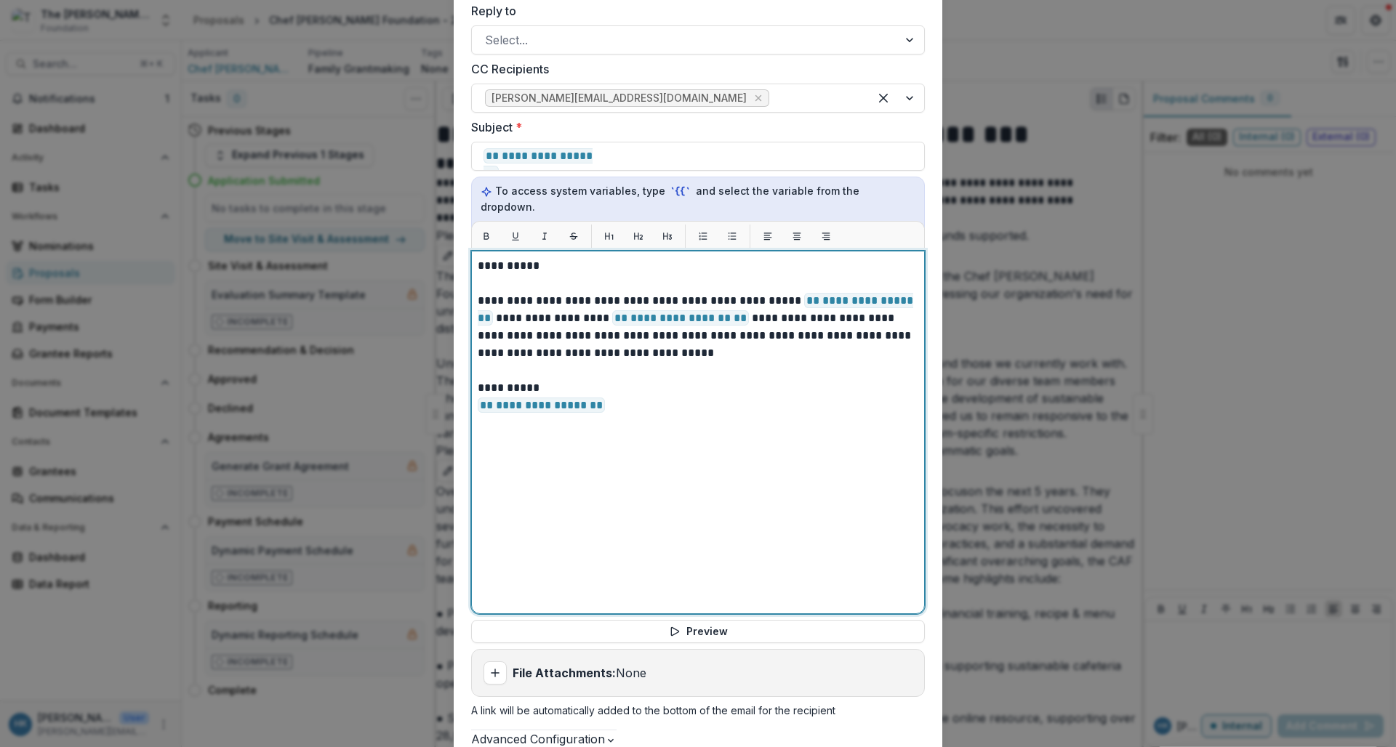
scroll to position [961, 0]
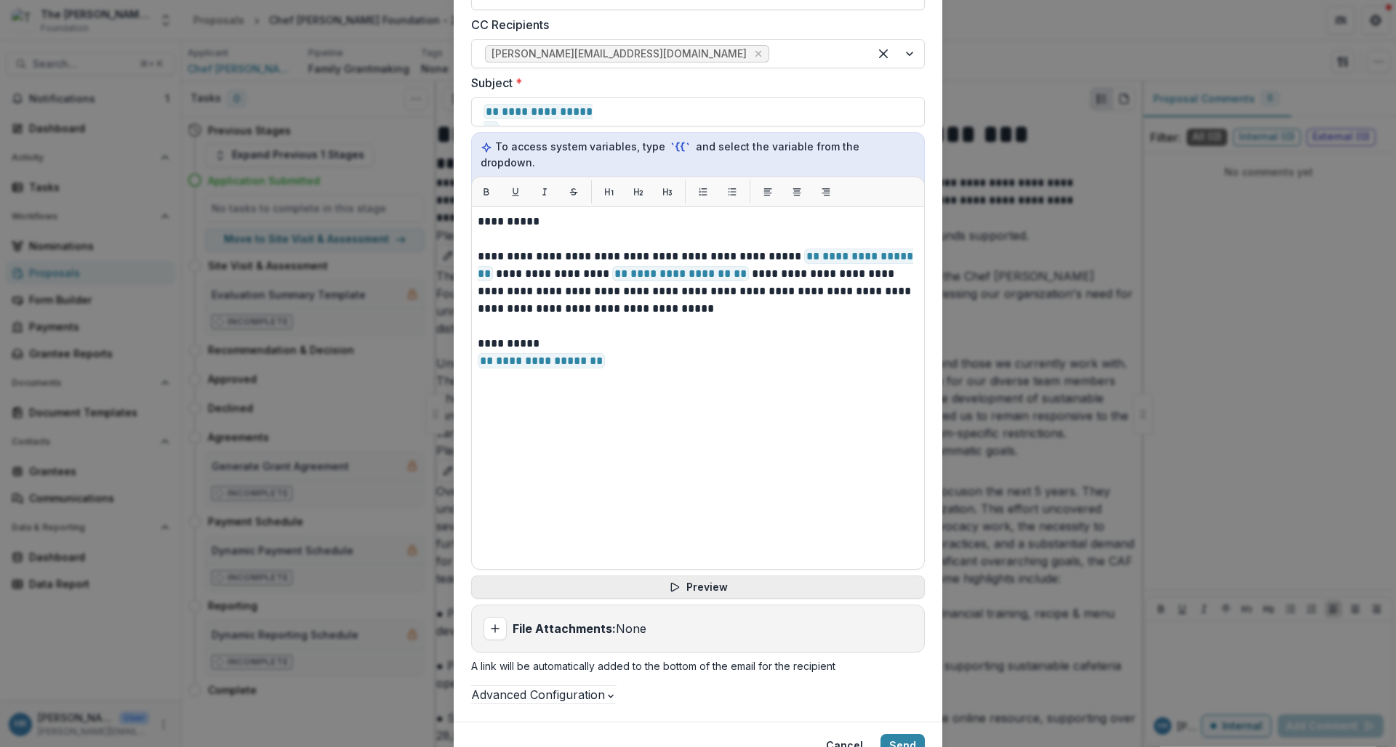
click at [698, 576] on button "Preview" at bounding box center [698, 587] width 454 height 23
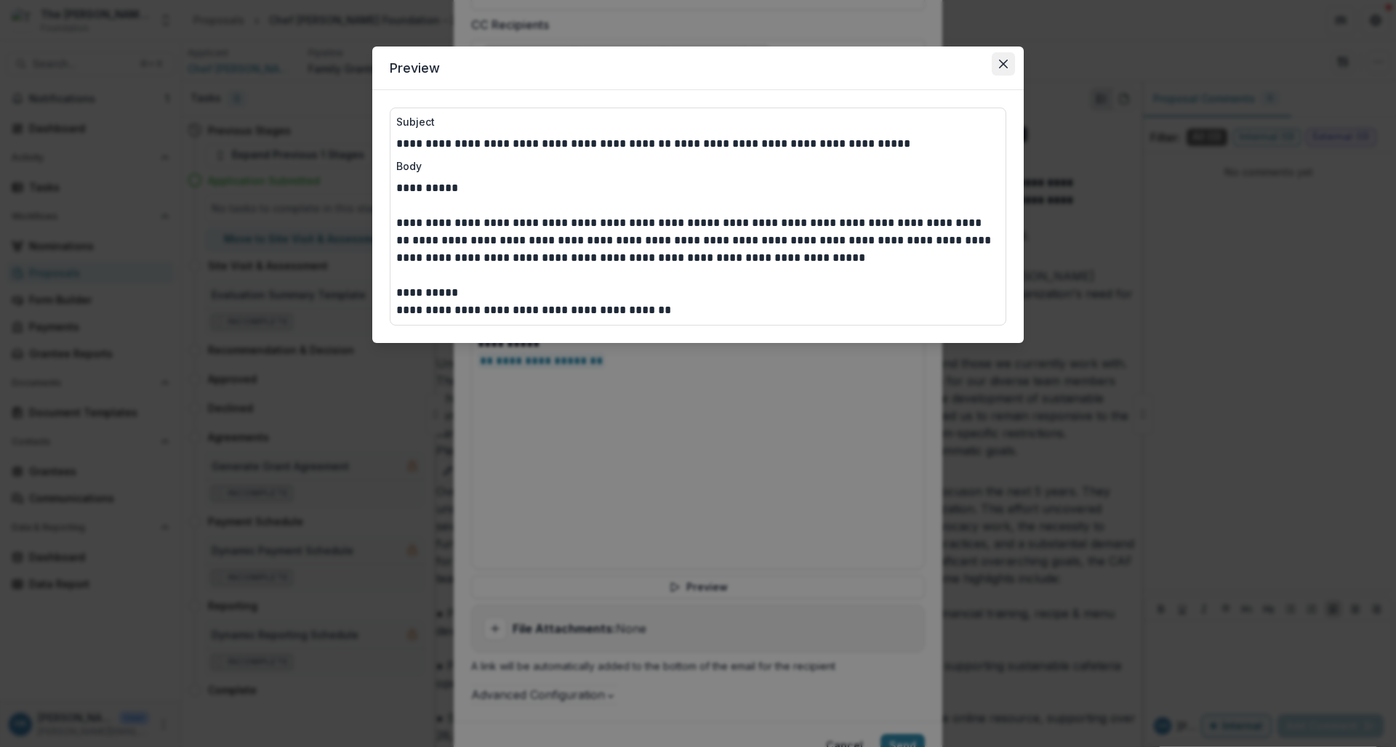
click at [1003, 63] on icon "Close" at bounding box center [1003, 64] width 9 height 9
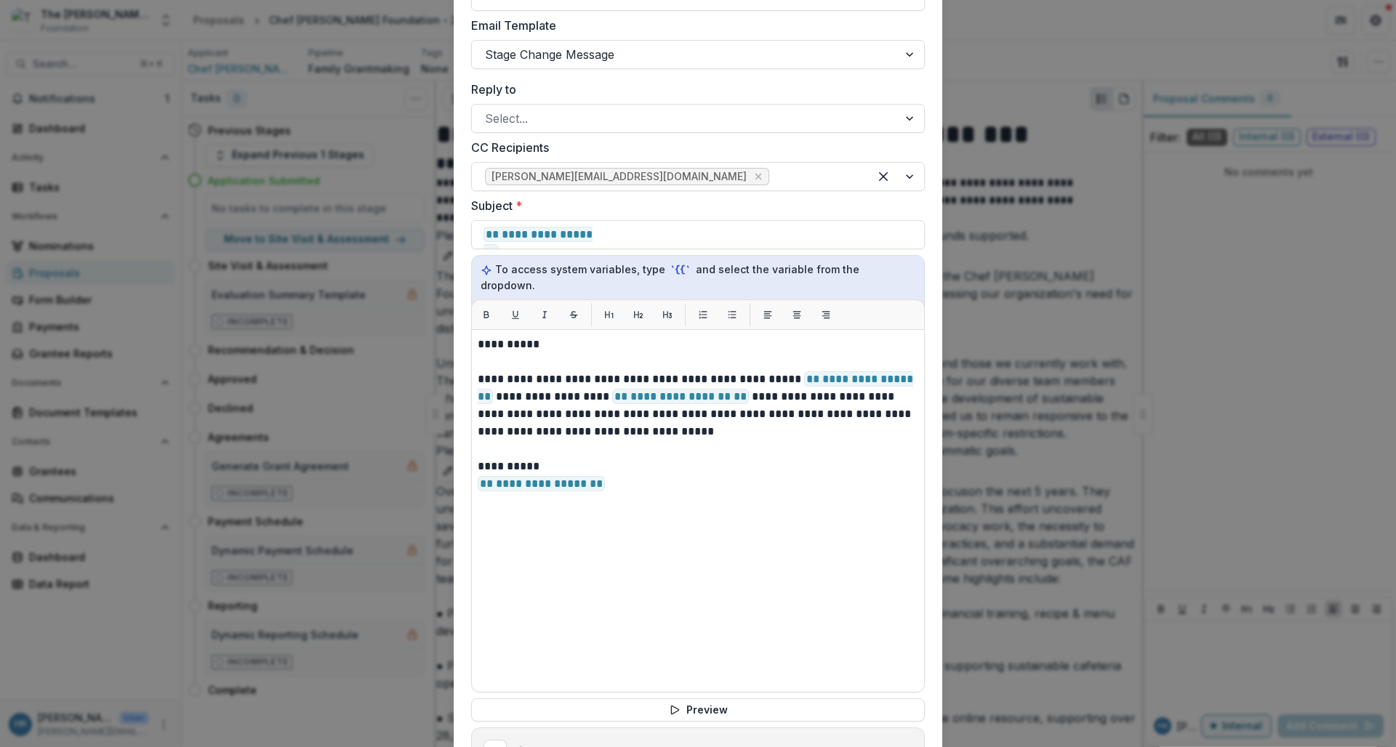
scroll to position [1023, 0]
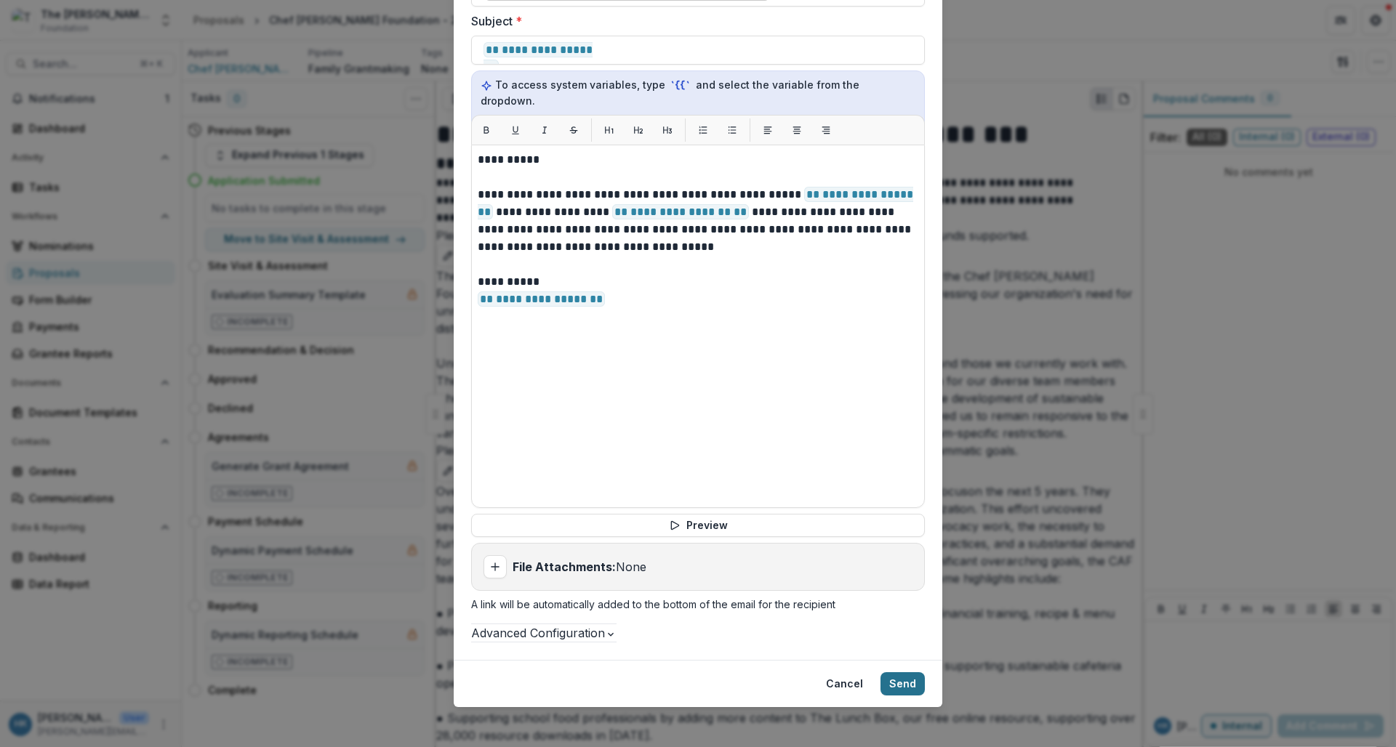
click at [892, 676] on button "Send" at bounding box center [903, 684] width 44 height 23
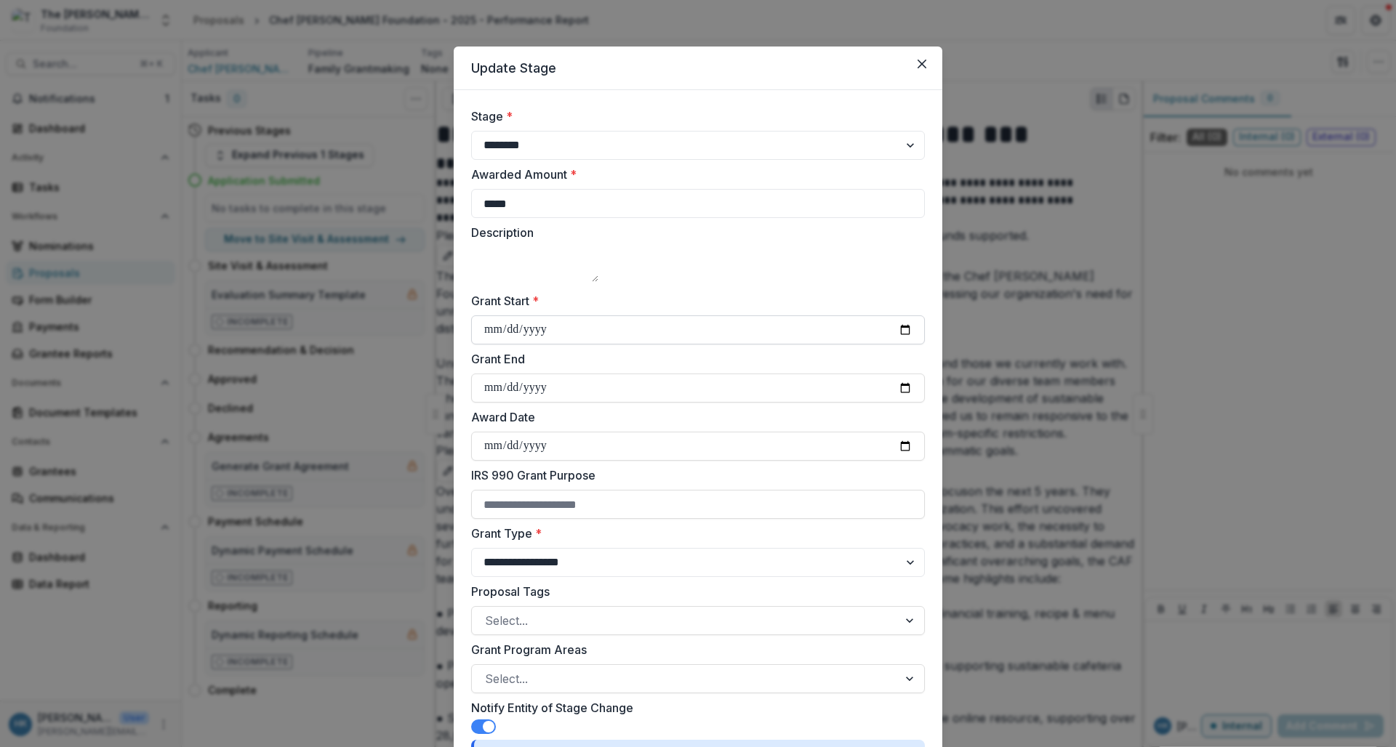
click at [512, 345] on input "Grant Start *" at bounding box center [698, 330] width 454 height 29
click at [553, 345] on input "Grant Start *" at bounding box center [698, 330] width 454 height 29
type input "**********"
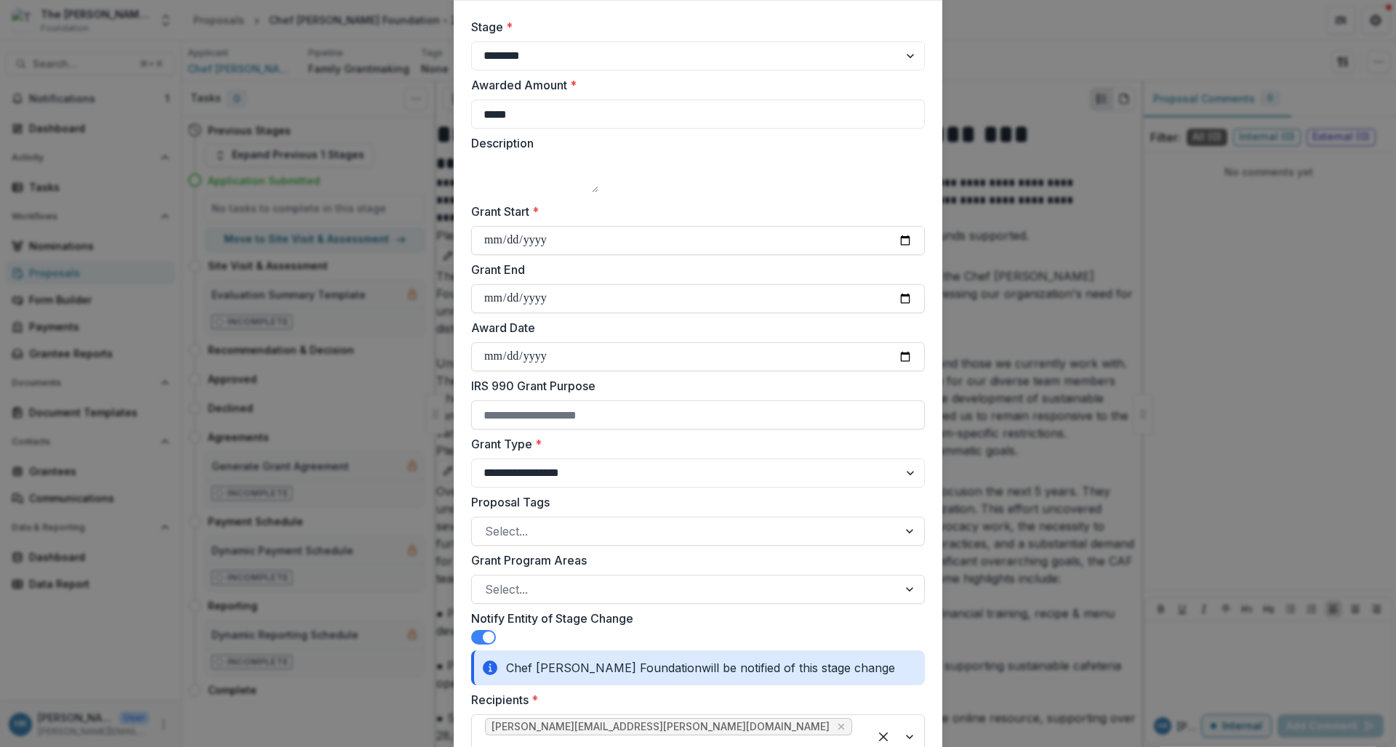
scroll to position [87, 0]
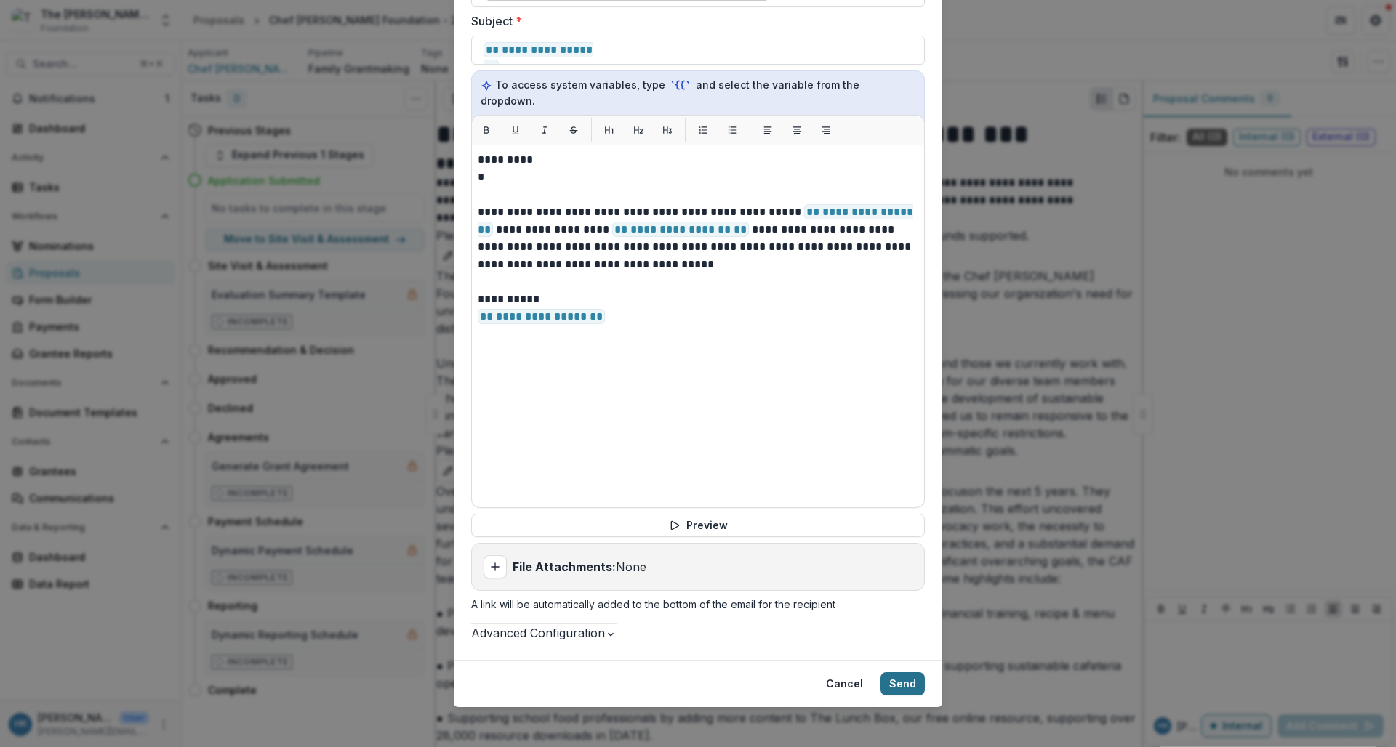
click at [898, 673] on button "Send" at bounding box center [903, 684] width 44 height 23
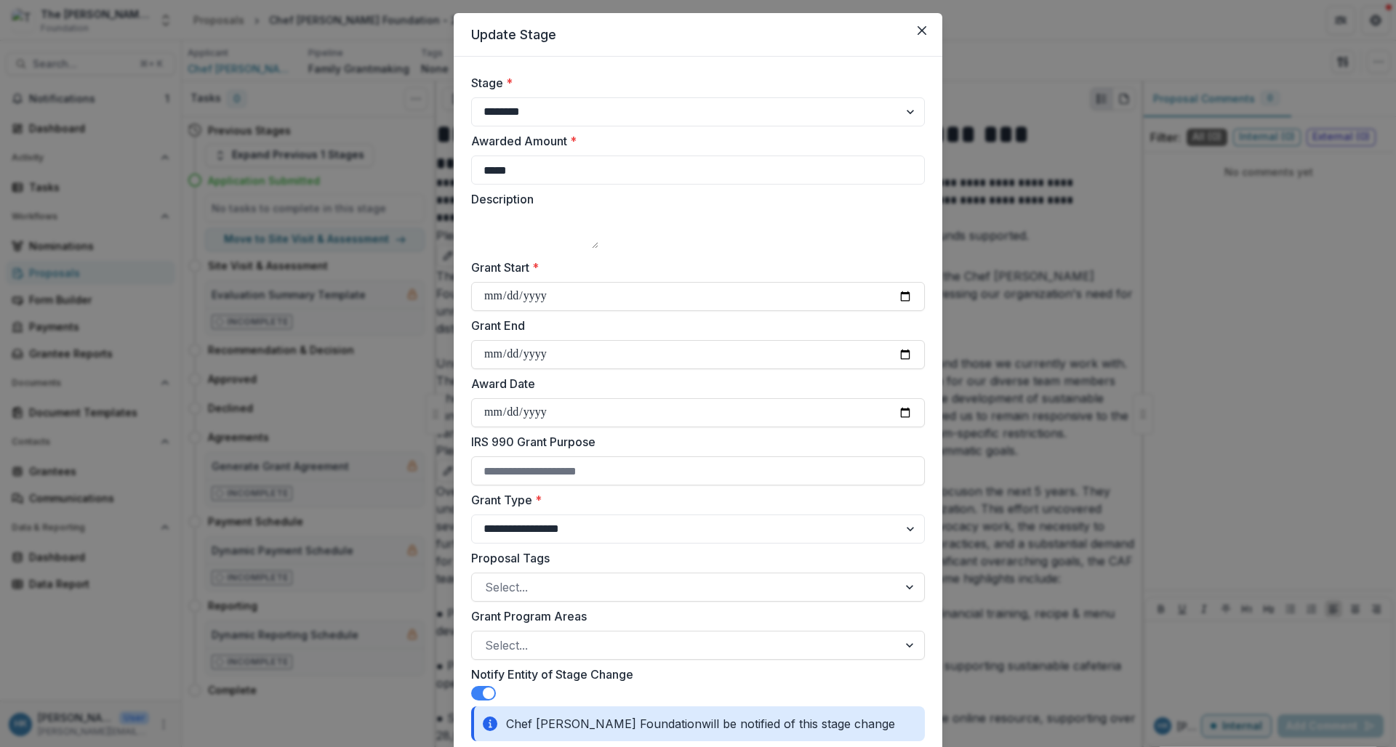
type input "**********"
click at [655, 334] on label "Grant End" at bounding box center [693, 325] width 445 height 17
click at [655, 346] on input "**********" at bounding box center [698, 354] width 454 height 29
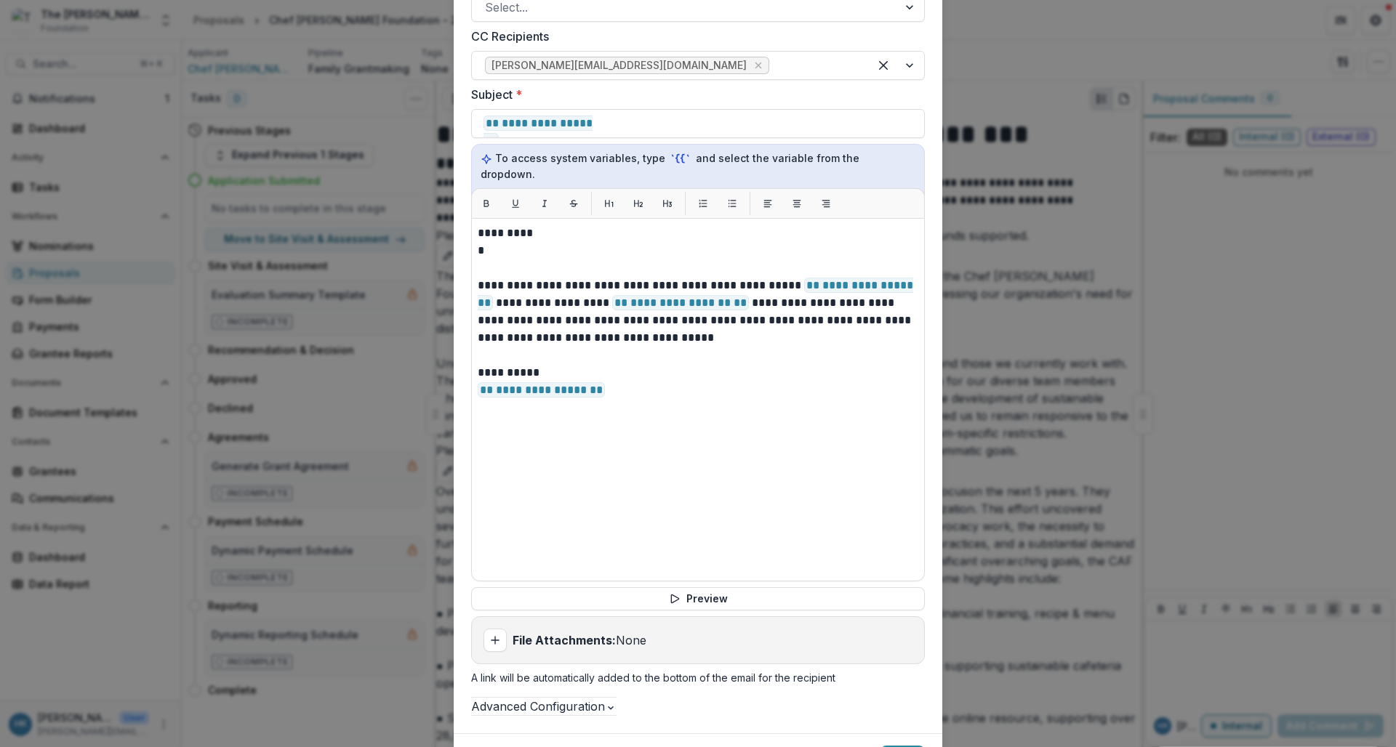
scroll to position [1023, 0]
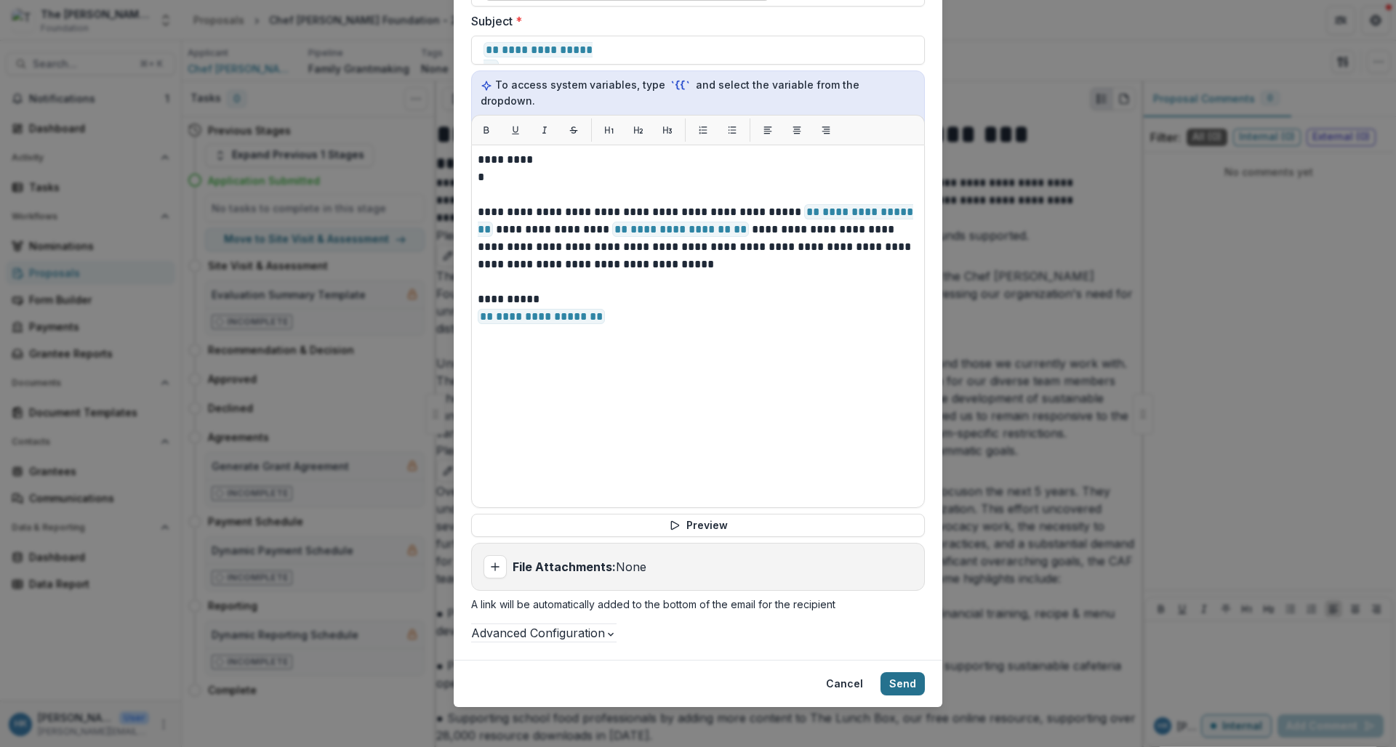
click at [891, 674] on button "Send" at bounding box center [903, 684] width 44 height 23
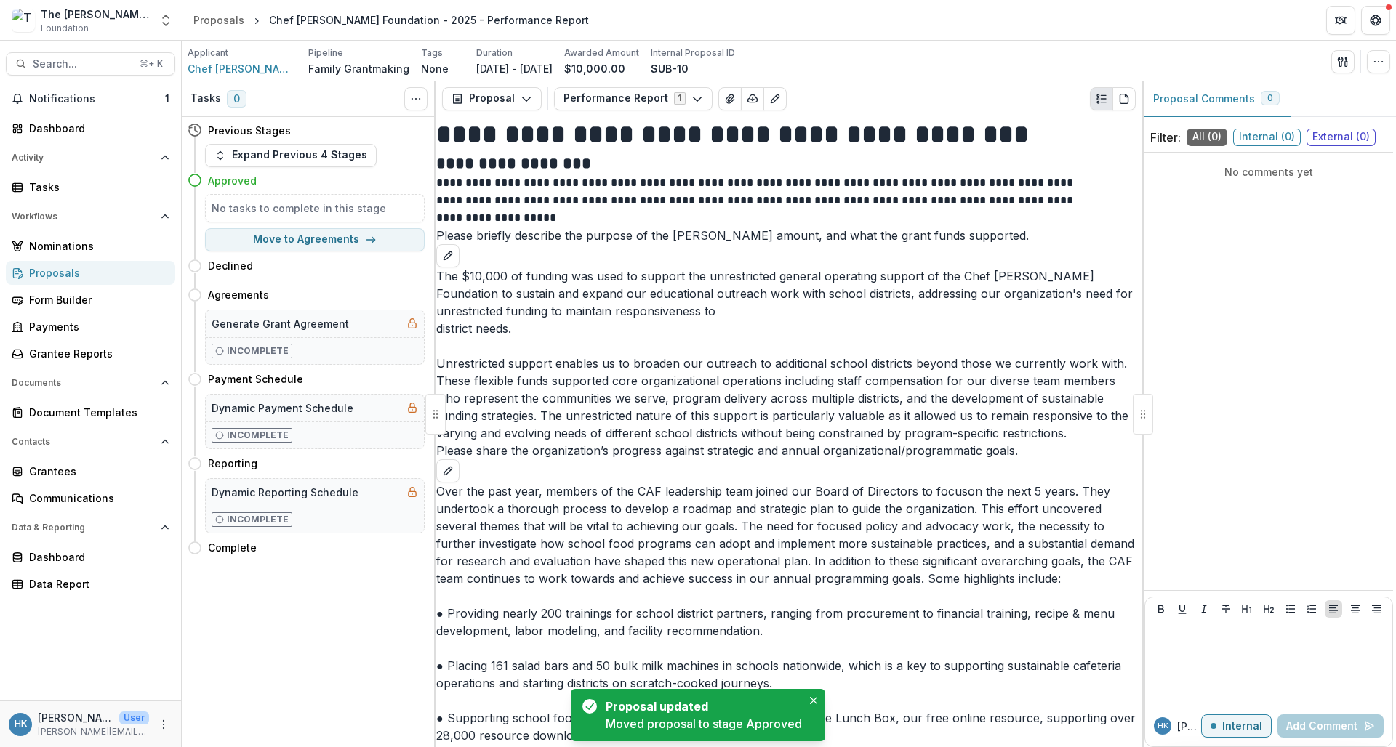
click at [76, 271] on div "Proposals" at bounding box center [96, 272] width 135 height 15
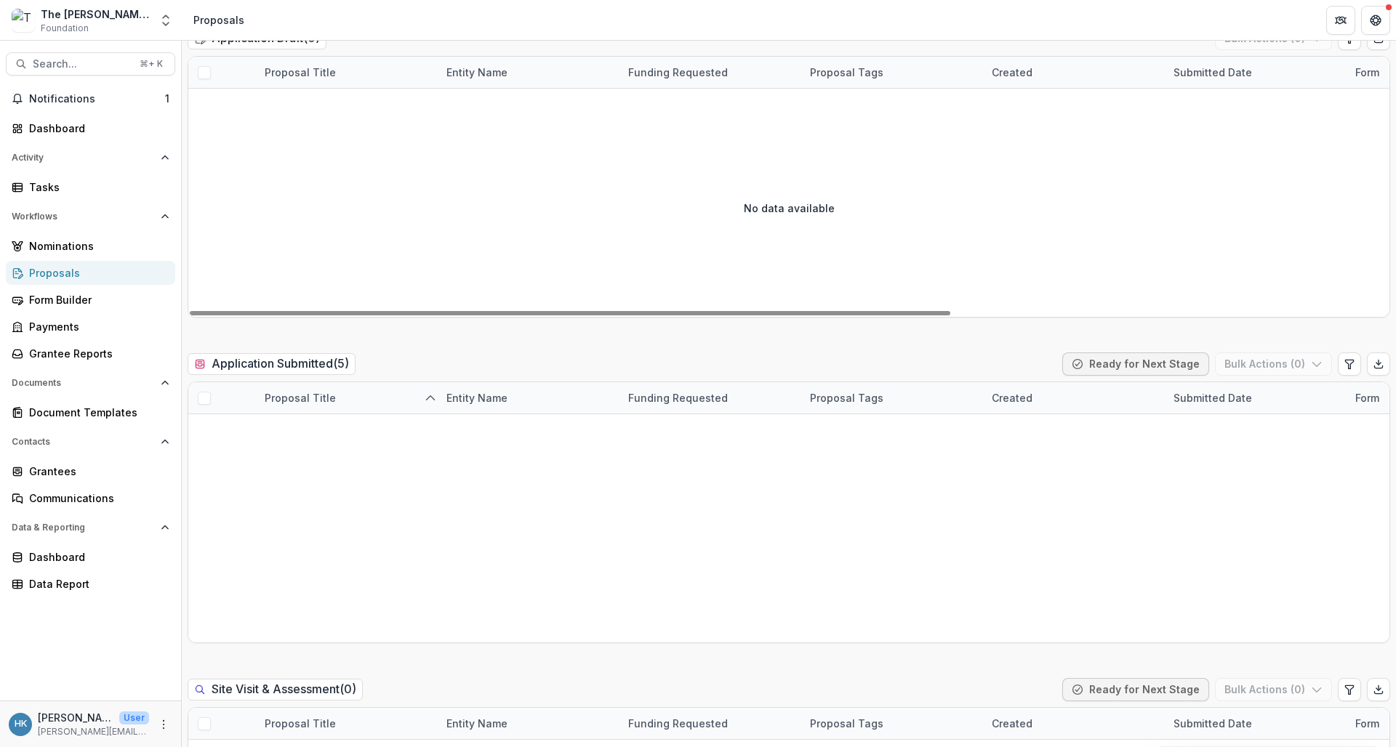
scroll to position [194, 0]
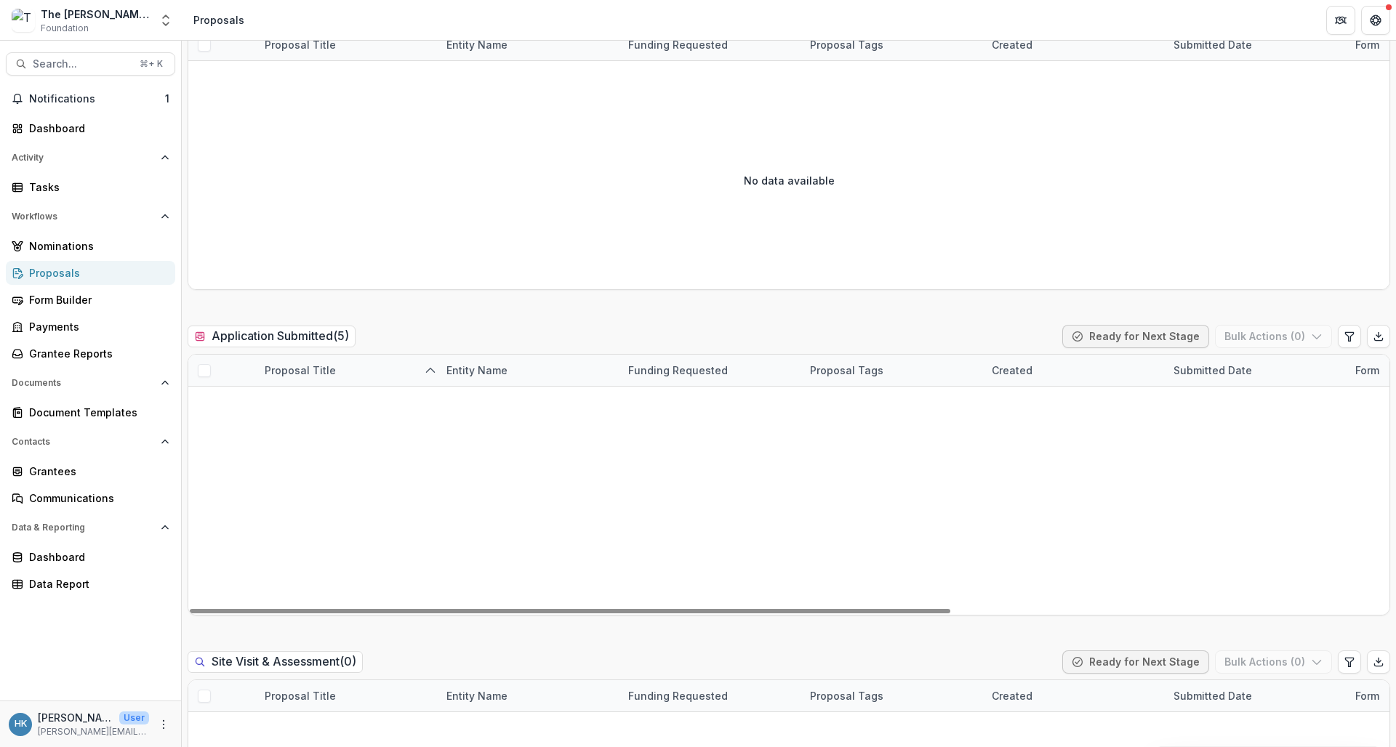
click at [374, 404] on link "Chicago Coalition to End Homelessness - 2025 - Performance Report" at bounding box center [357, 402] width 144 height 15
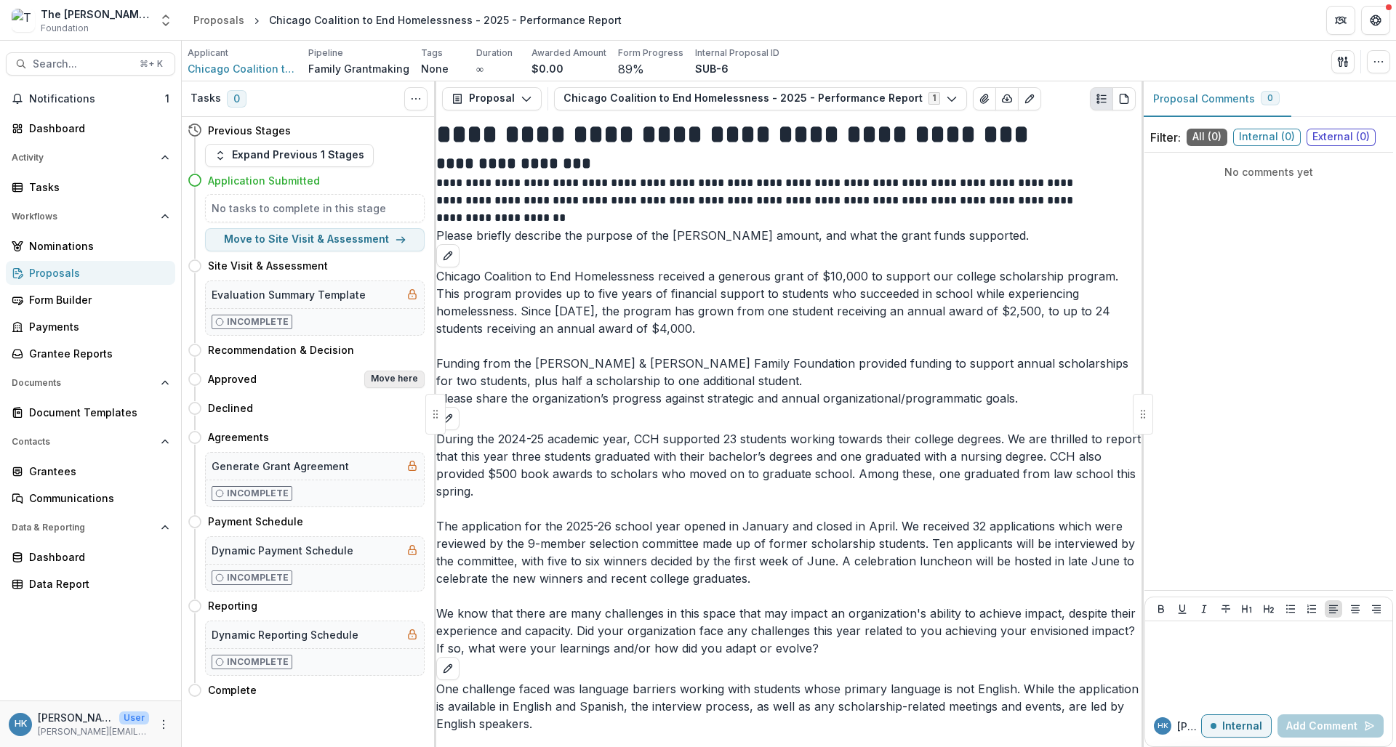
click at [384, 382] on button "Move here" at bounding box center [394, 379] width 60 height 17
select select "********"
select select
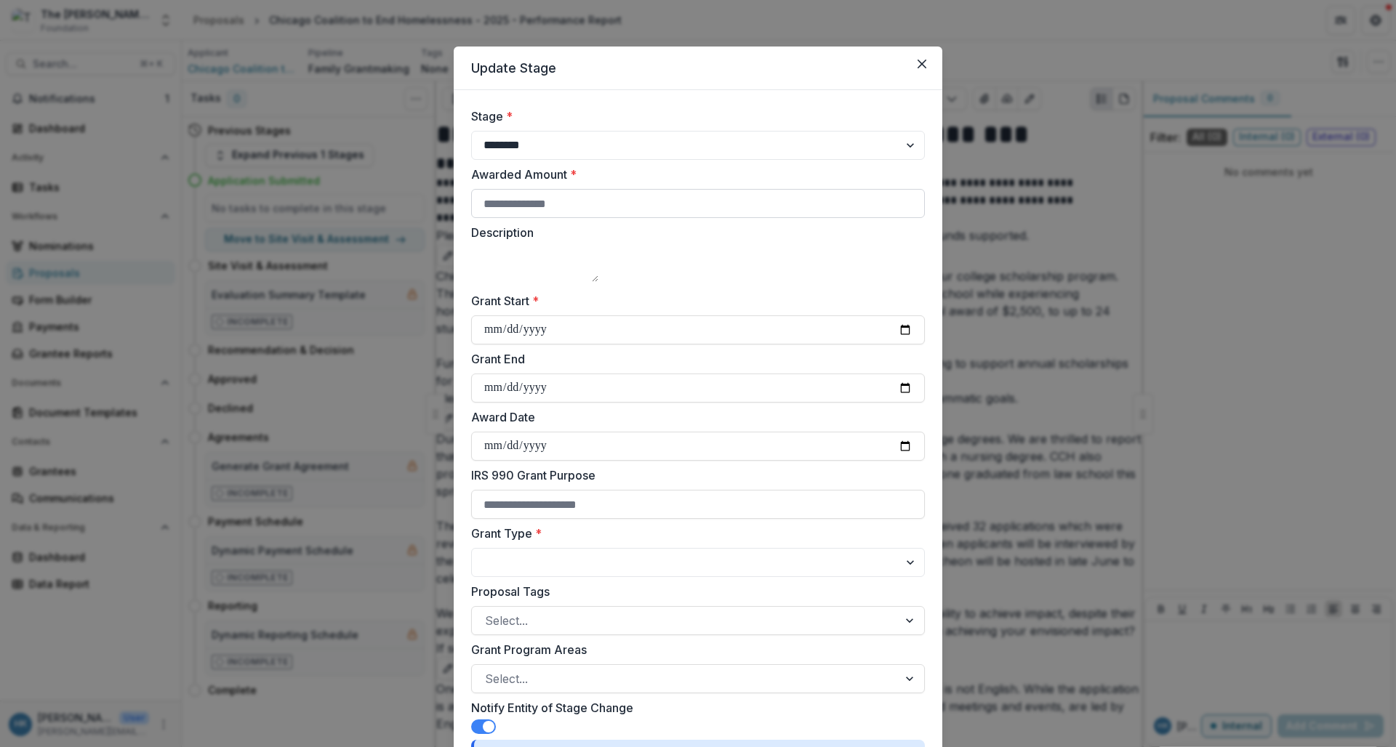
click at [545, 206] on input "Awarded Amount *" at bounding box center [698, 203] width 454 height 29
type input "*****"
click at [547, 345] on input "Grant Start *" at bounding box center [698, 330] width 454 height 29
click at [496, 345] on input "Grant Start *" at bounding box center [698, 330] width 454 height 29
type input "**********"
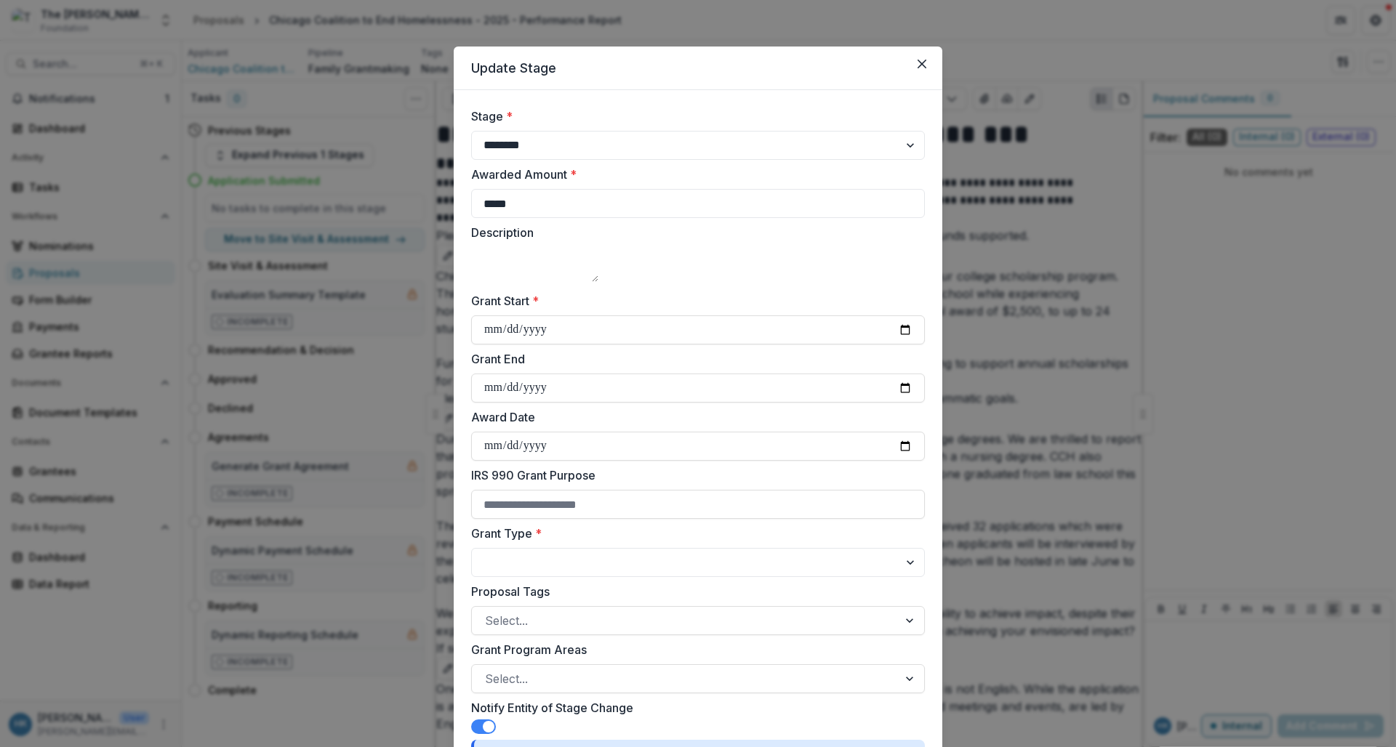
type input "**********"
click at [669, 388] on div "**********" at bounding box center [698, 376] width 454 height 52
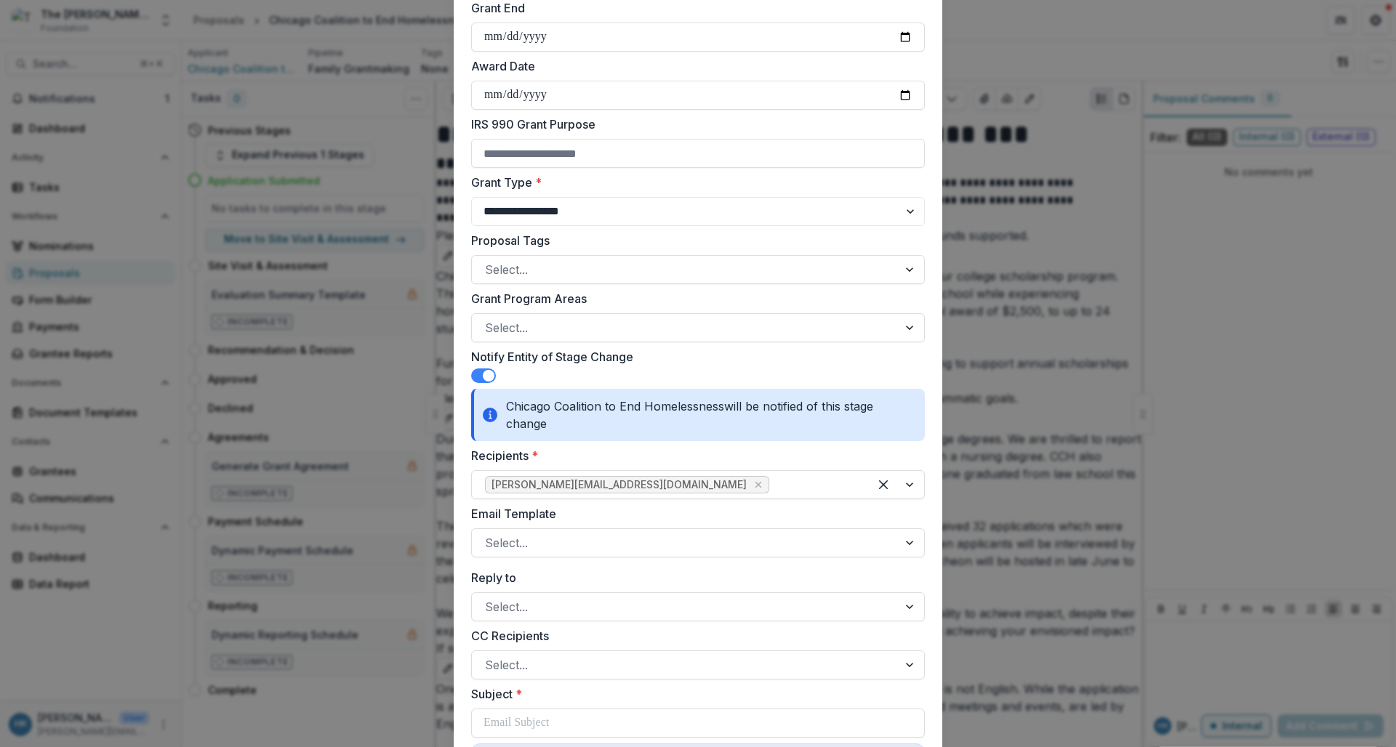
scroll to position [349, 0]
select select "**********"
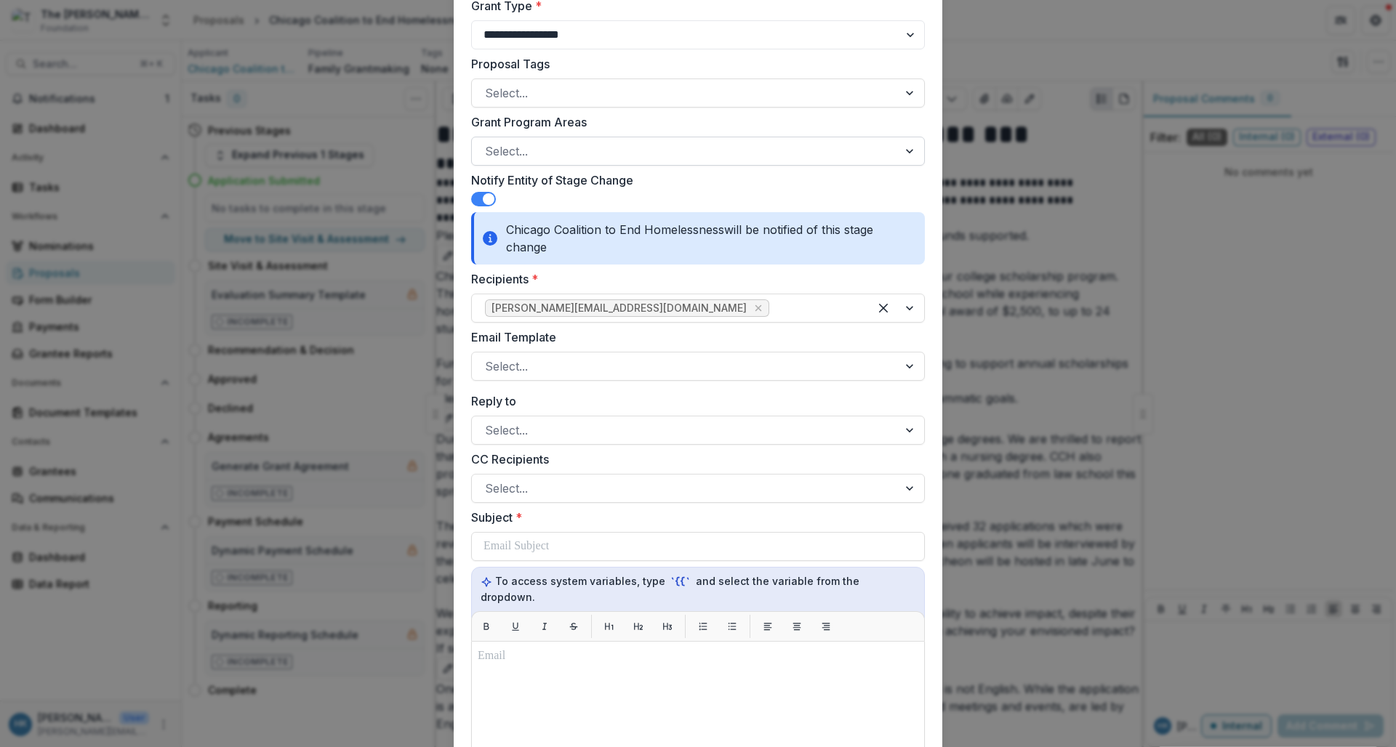
scroll to position [548, 0]
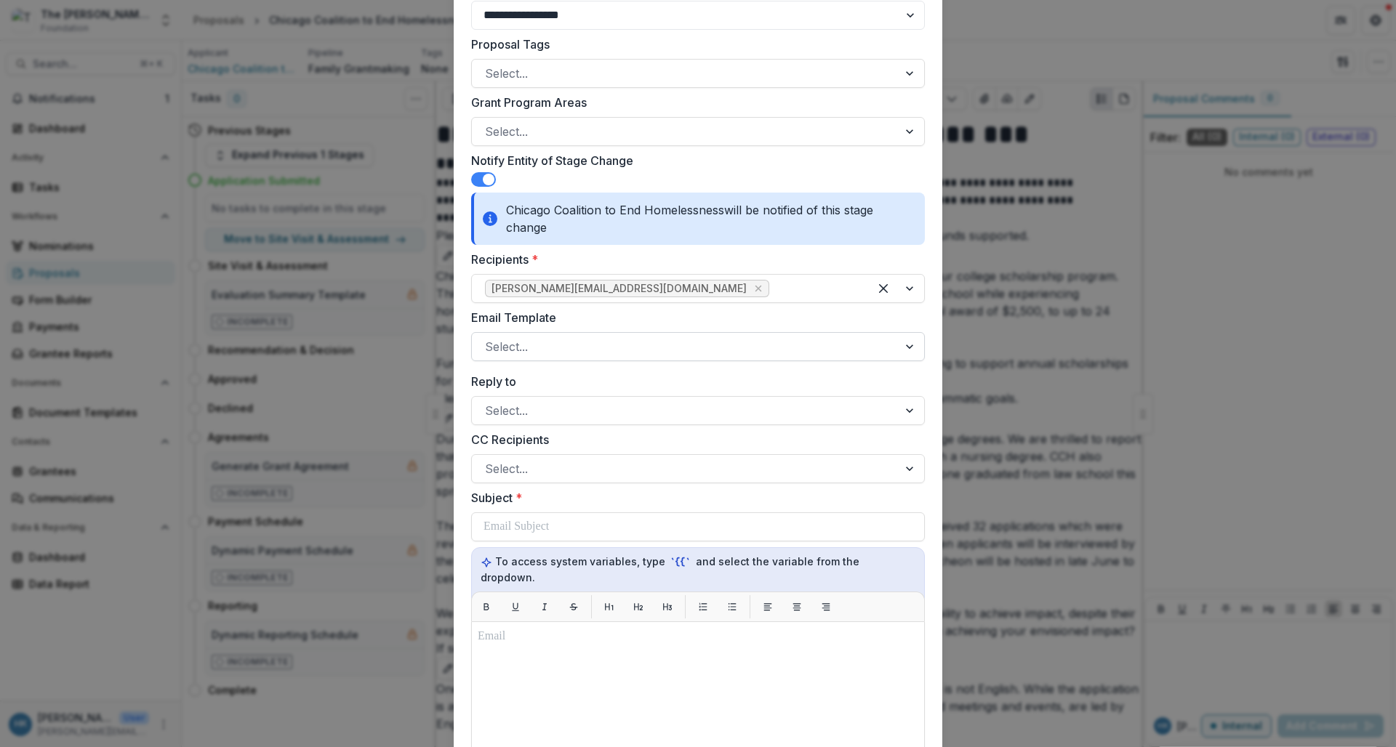
click at [604, 349] on div at bounding box center [685, 347] width 400 height 20
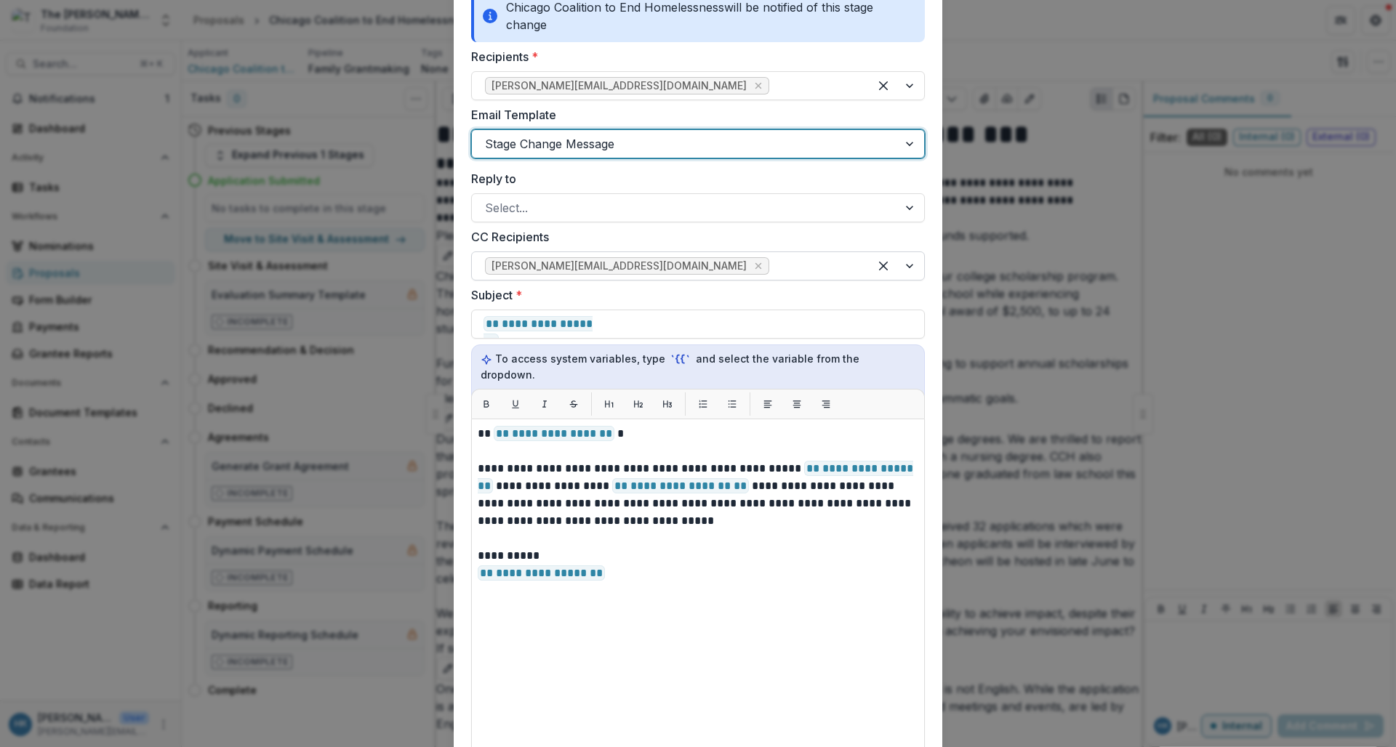
scroll to position [1041, 0]
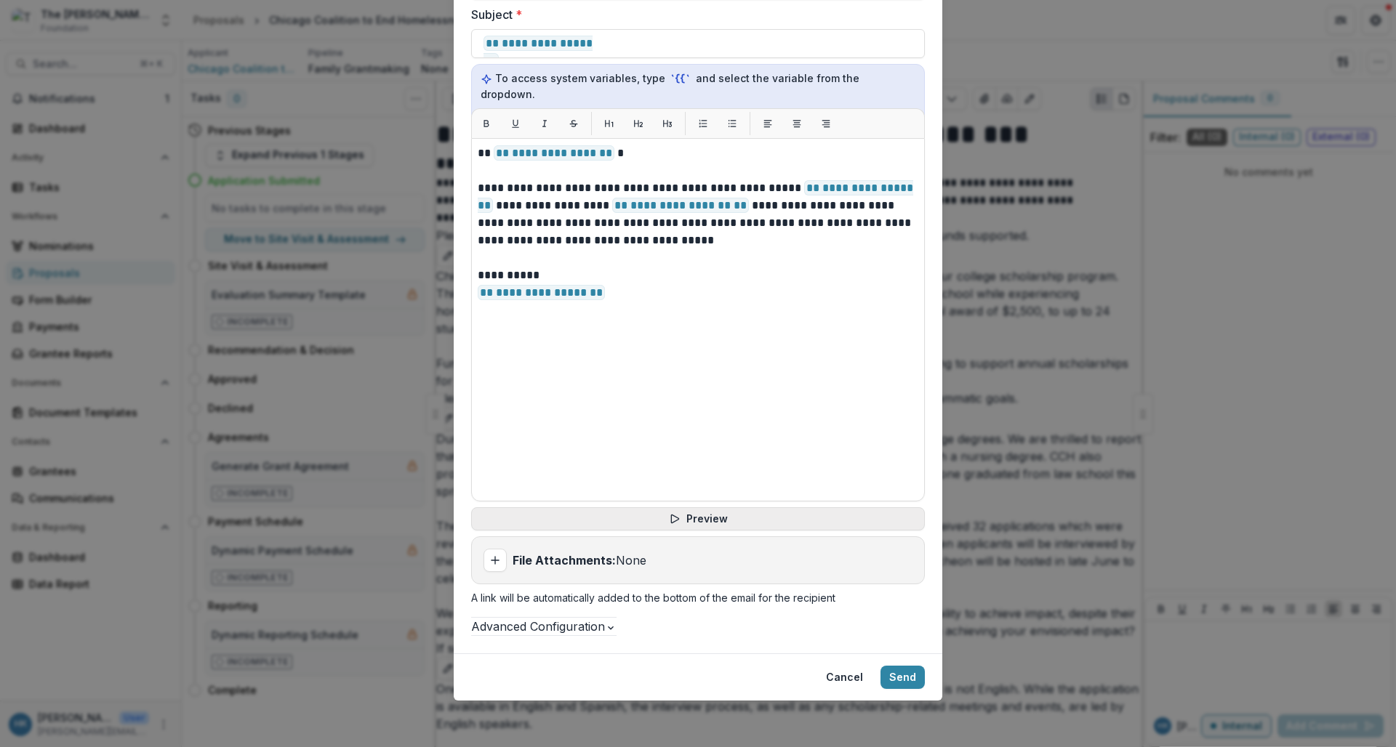
click at [680, 508] on button "Preview" at bounding box center [698, 519] width 454 height 23
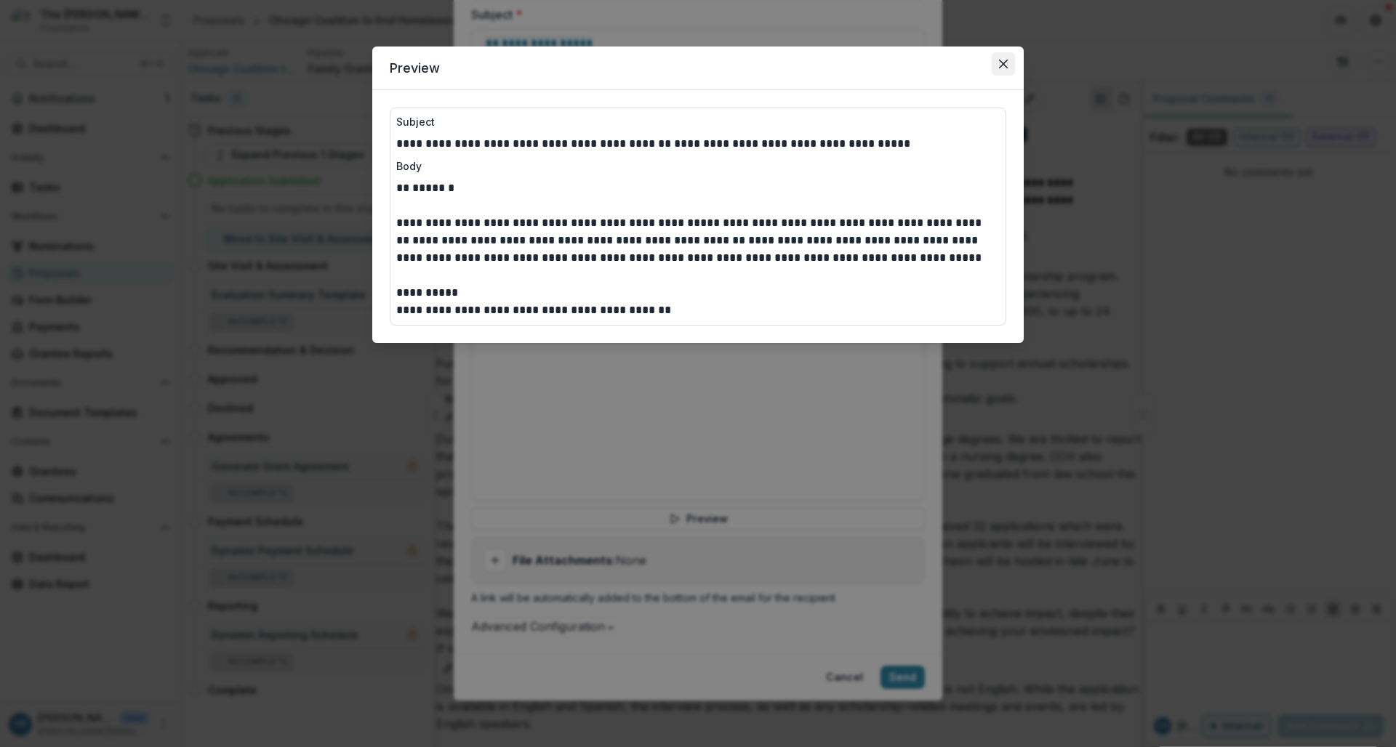
click at [998, 64] on button "Close" at bounding box center [1003, 63] width 23 height 23
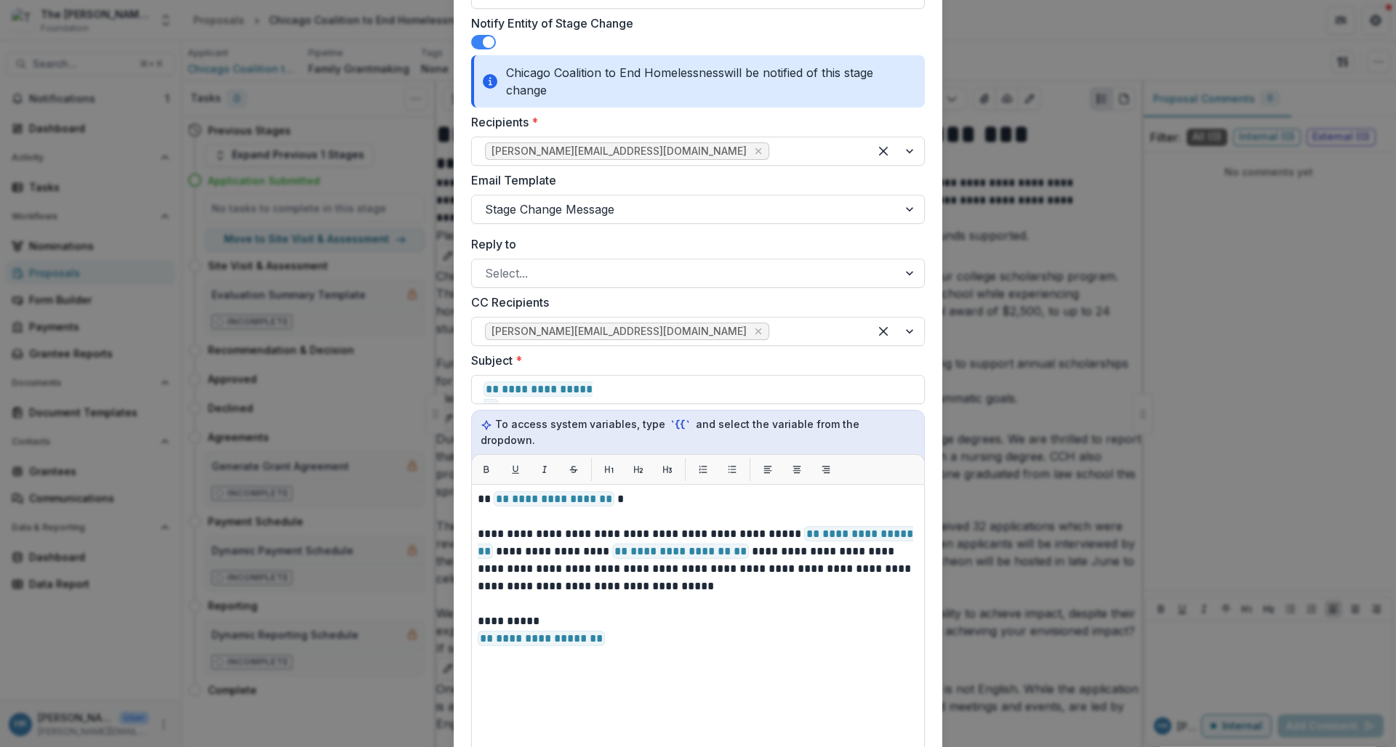
scroll to position [708, 0]
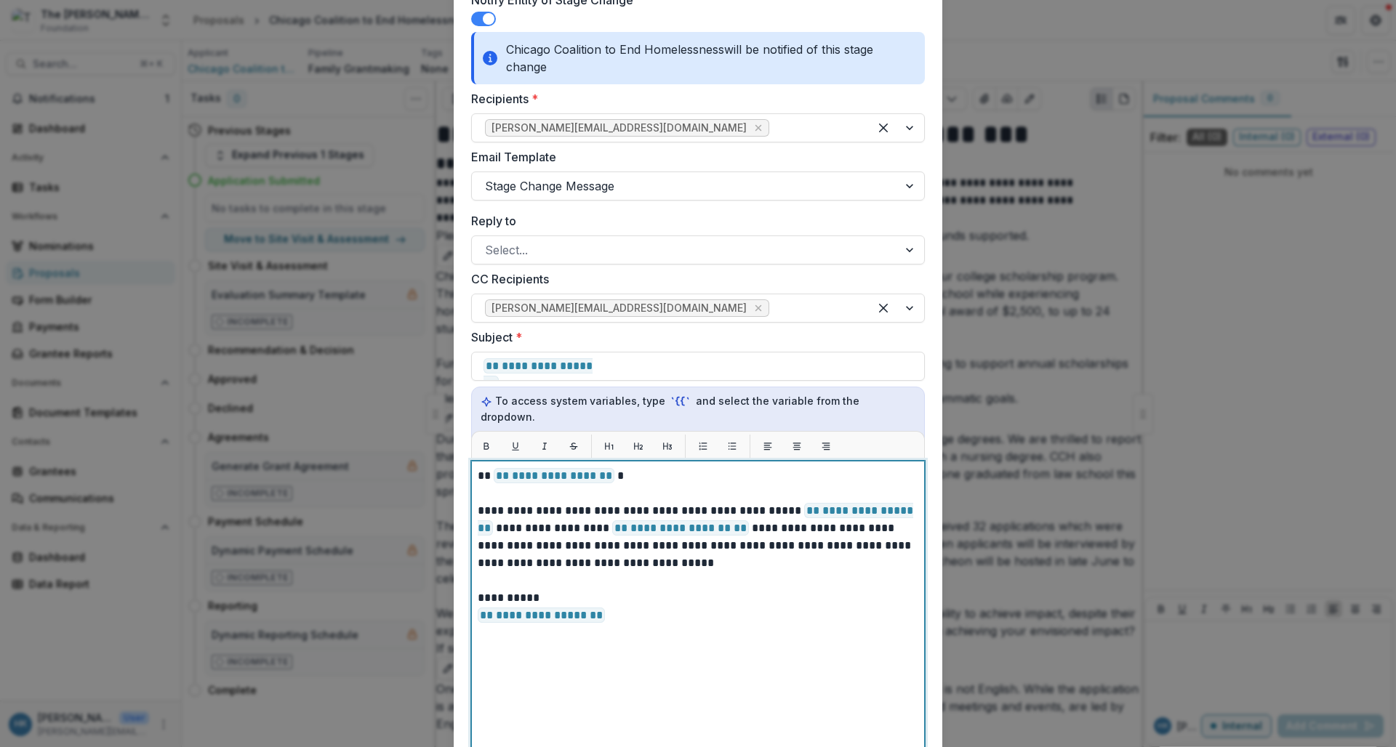
click at [611, 468] on p "**********" at bounding box center [698, 476] width 441 height 17
click at [676, 590] on p "**********" at bounding box center [698, 607] width 441 height 35
click at [750, 545] on p "**********" at bounding box center [698, 537] width 441 height 70
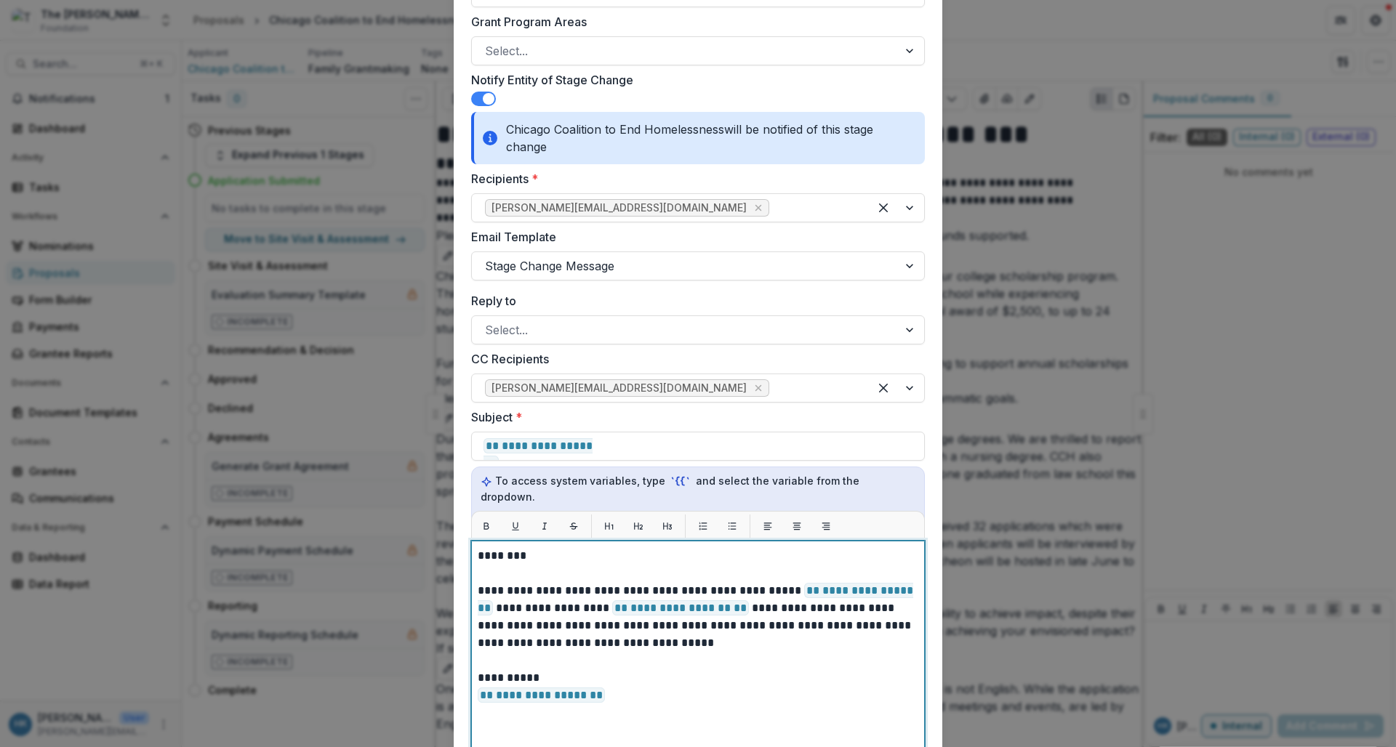
scroll to position [1041, 0]
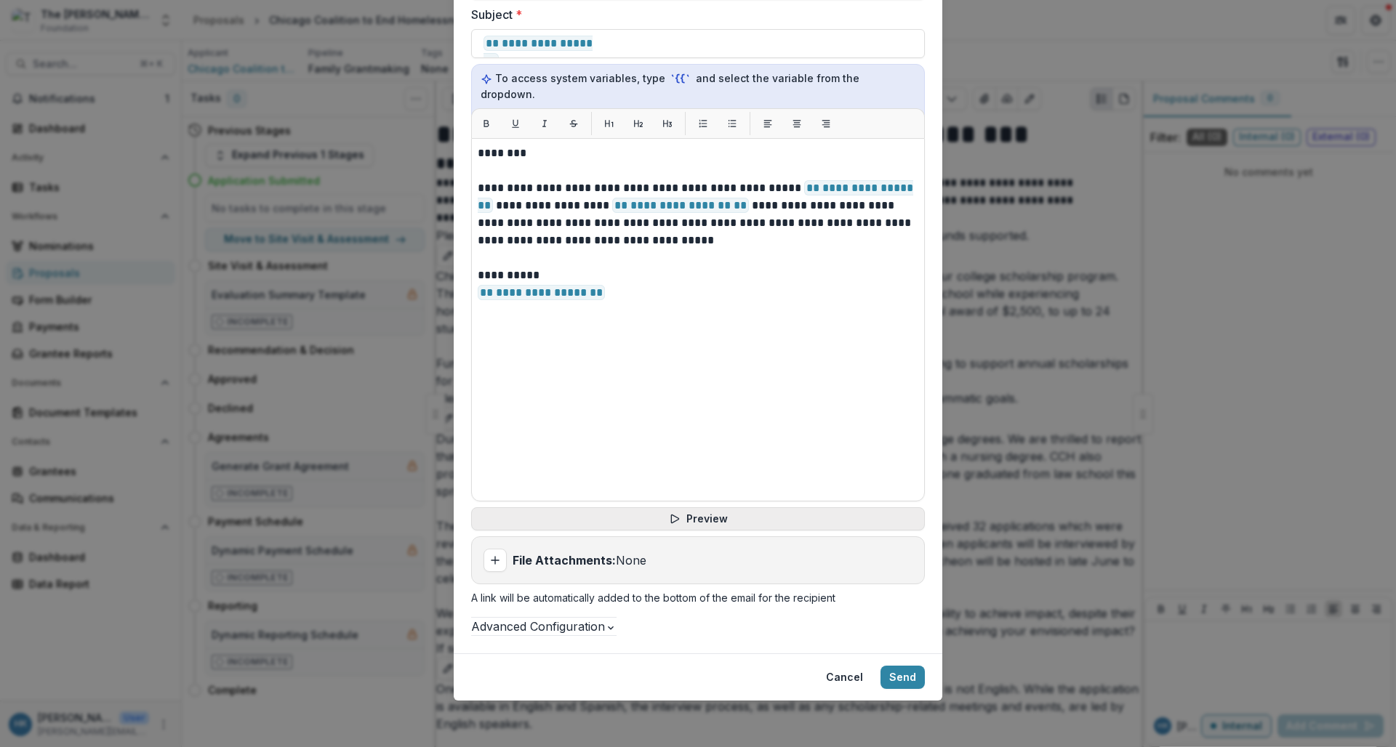
click at [736, 508] on button "Preview" at bounding box center [698, 519] width 454 height 23
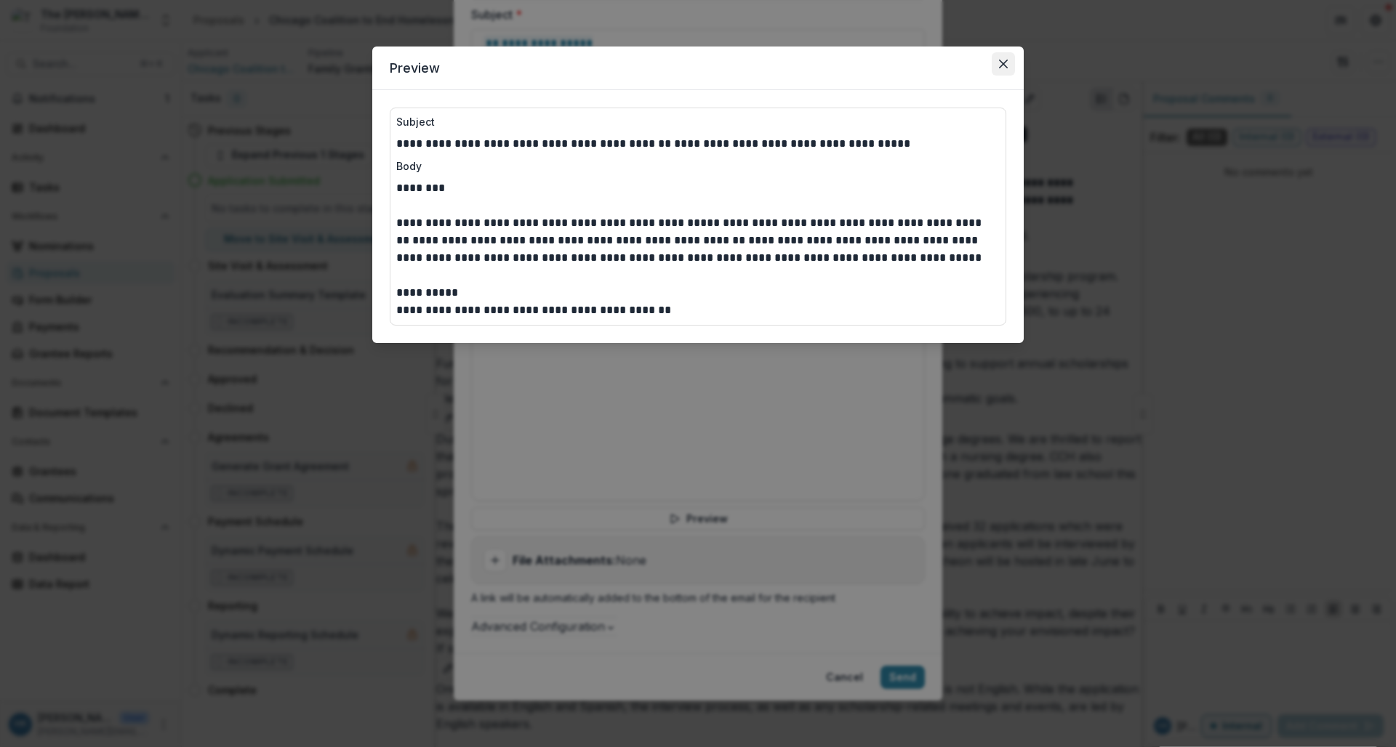
click at [1001, 71] on button "Close" at bounding box center [1003, 63] width 23 height 23
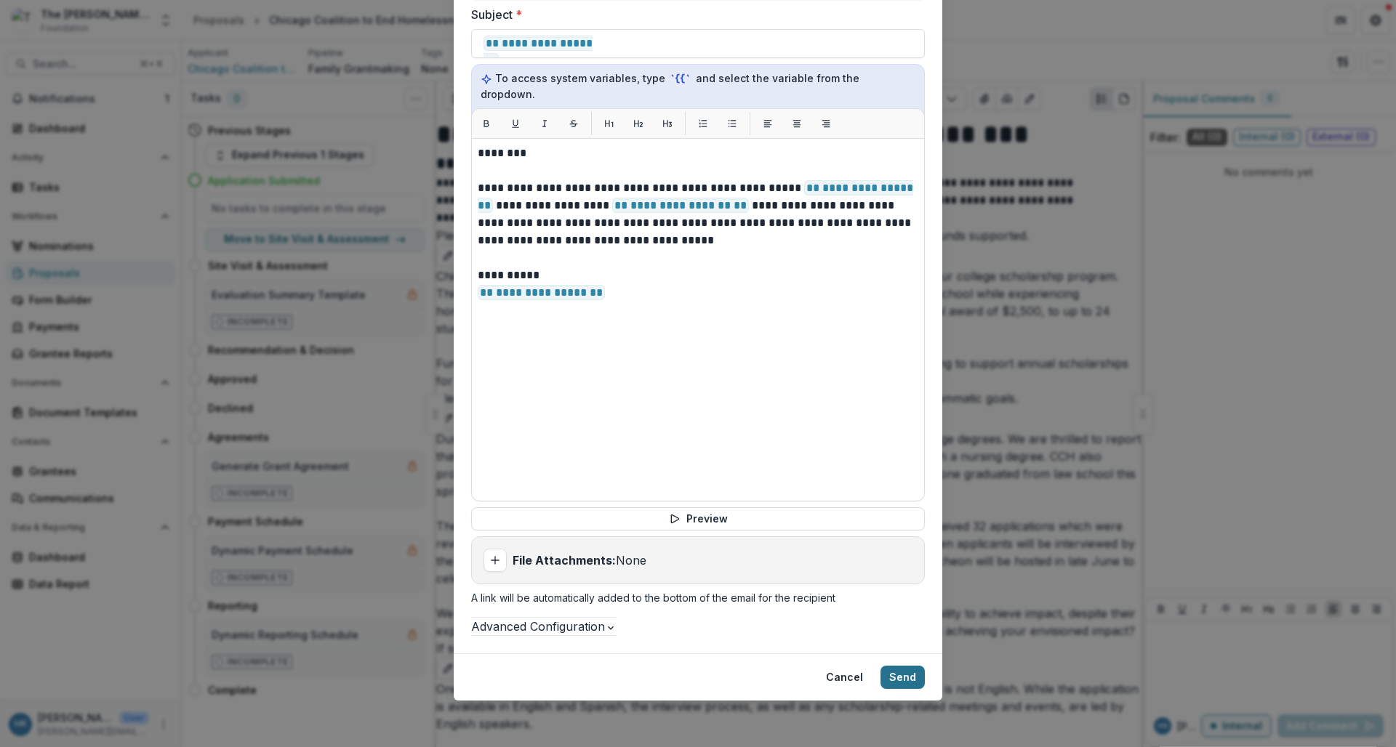
click at [897, 673] on button "Send" at bounding box center [903, 677] width 44 height 23
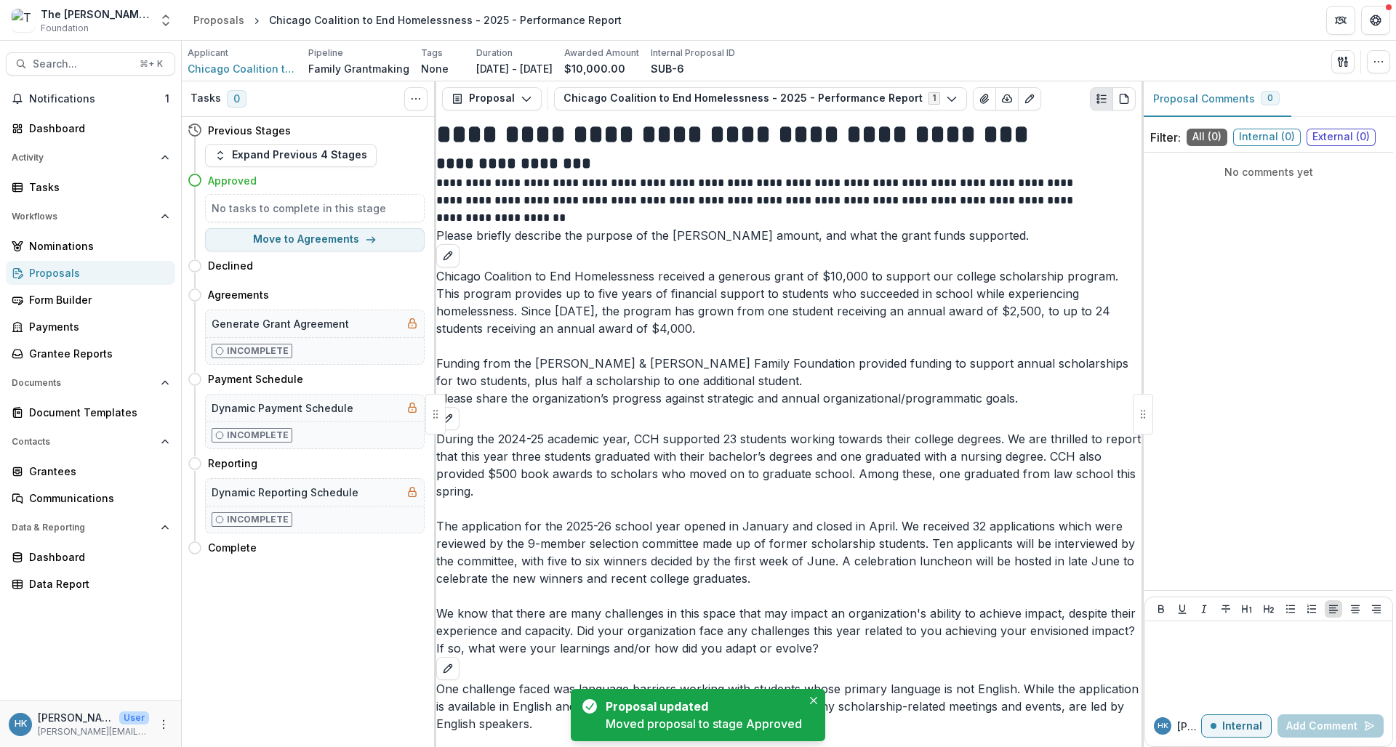
click at [53, 273] on div "Proposals" at bounding box center [96, 272] width 135 height 15
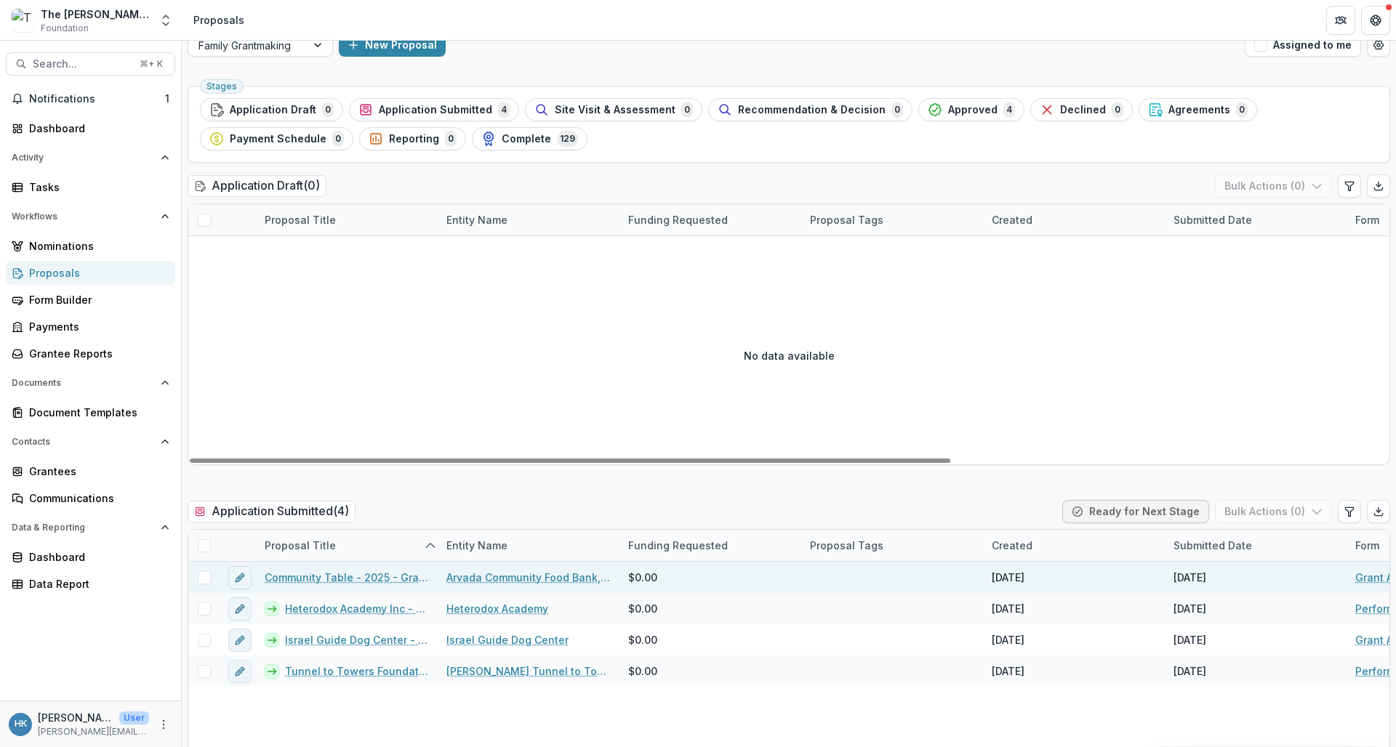
scroll to position [22, 0]
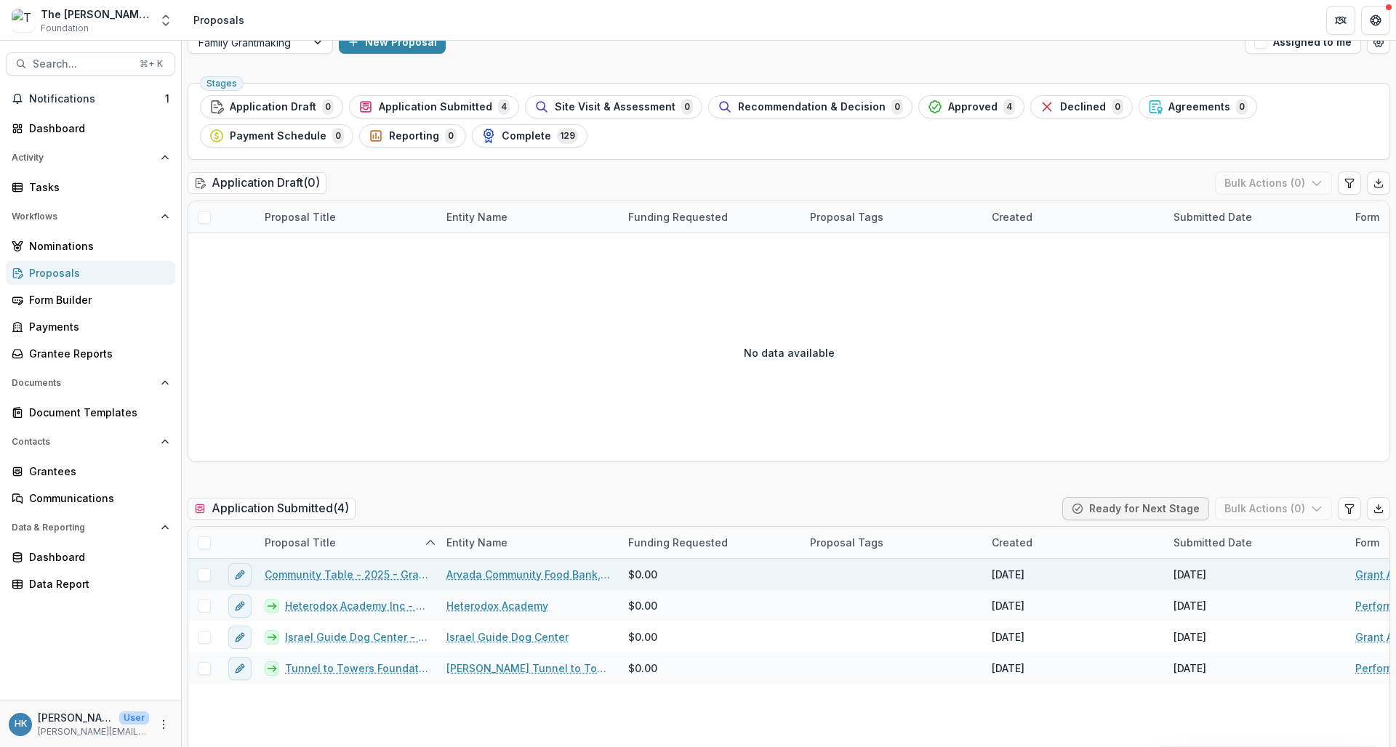
click at [366, 572] on link "Community Table - 2025 - Grant Application" at bounding box center [347, 574] width 164 height 15
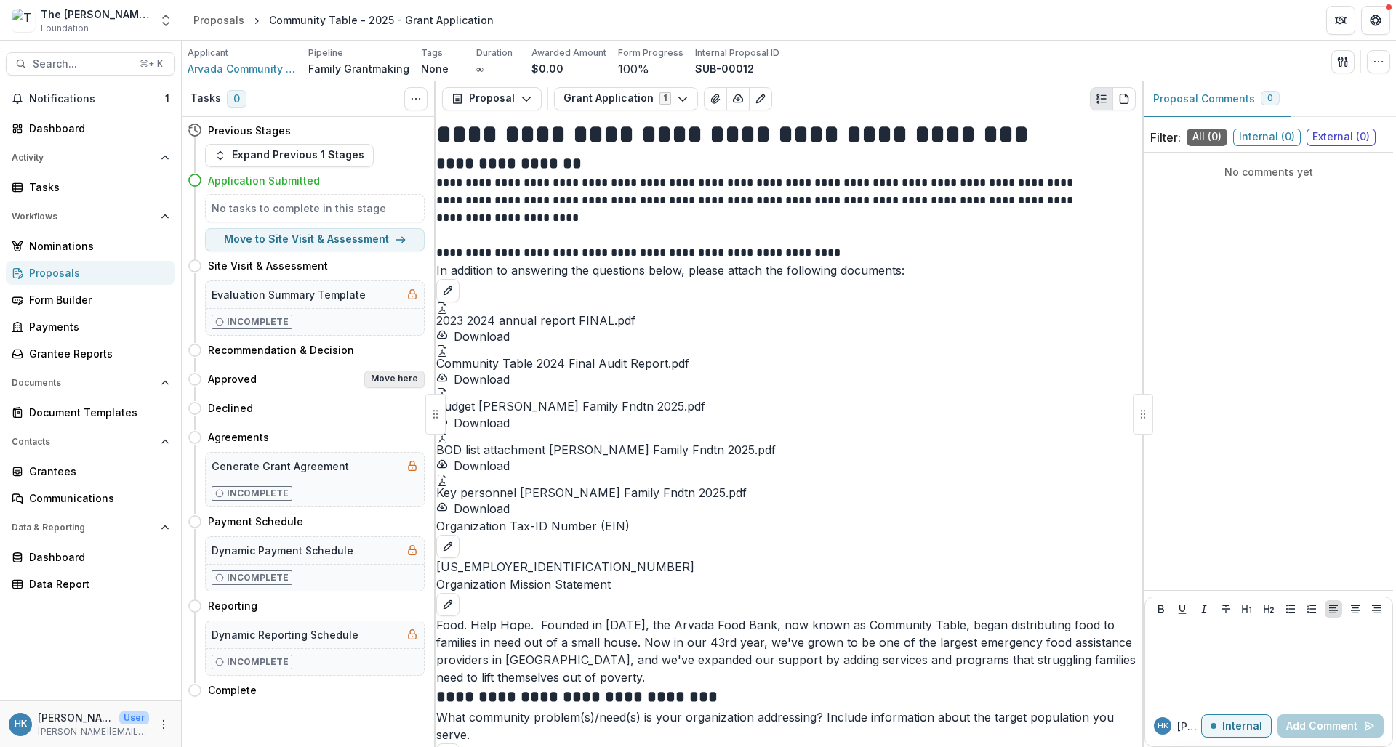
click at [395, 380] on button "Move here" at bounding box center [394, 379] width 60 height 17
select select "********"
select select
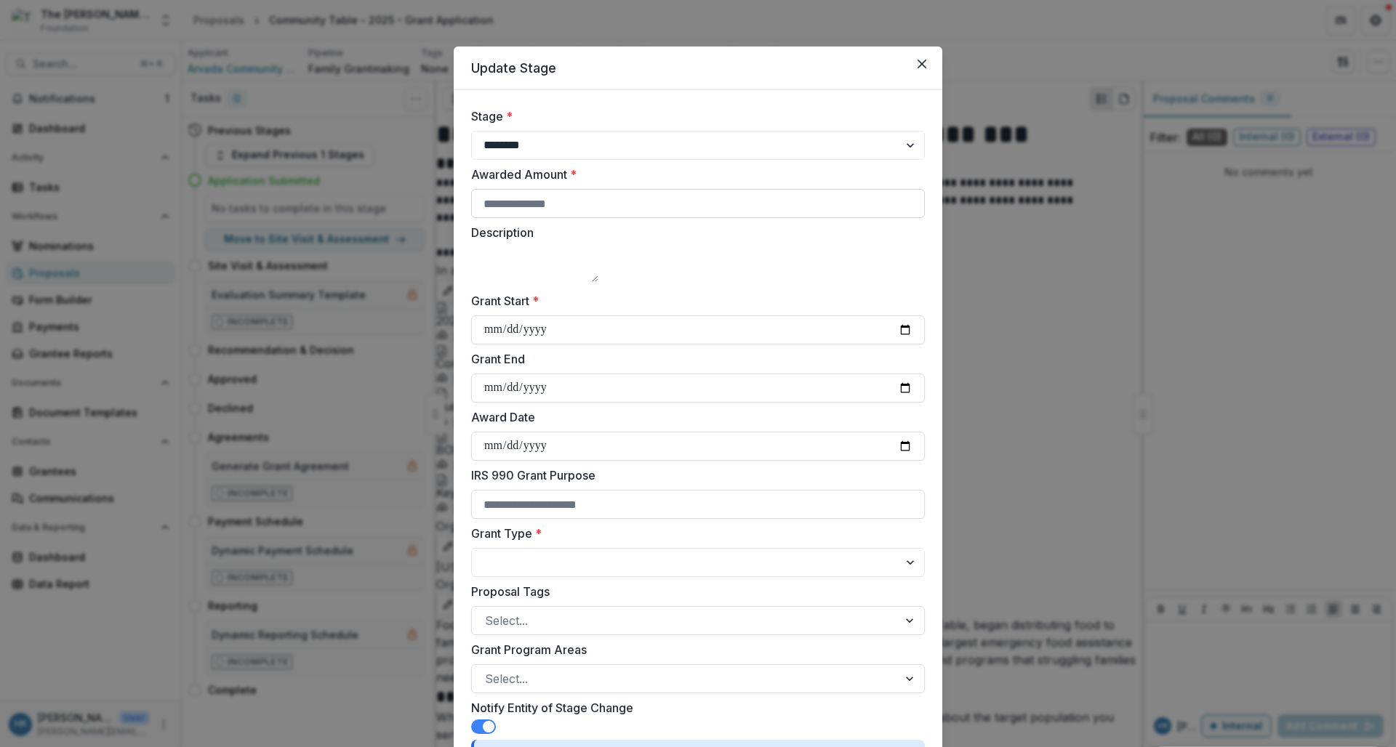
click at [624, 204] on input "Awarded Amount *" at bounding box center [698, 203] width 454 height 29
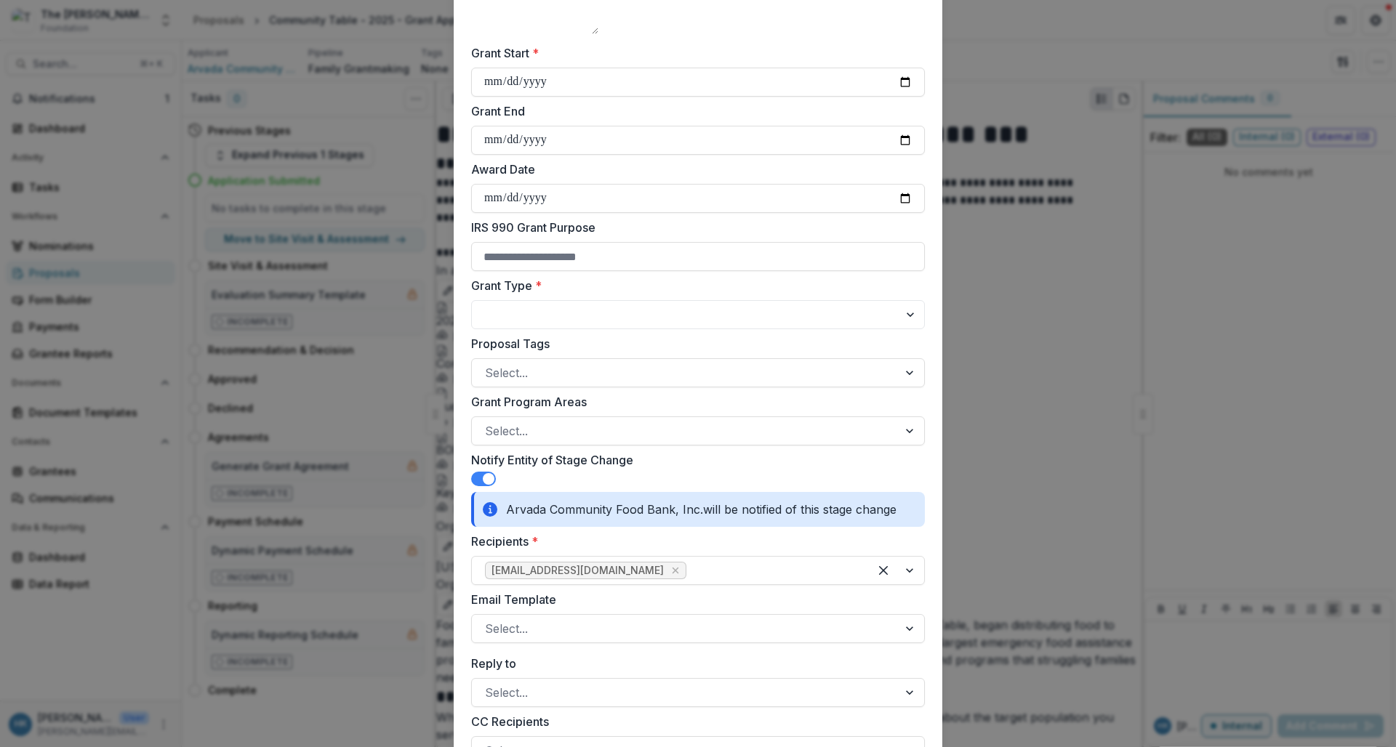
scroll to position [252, 0]
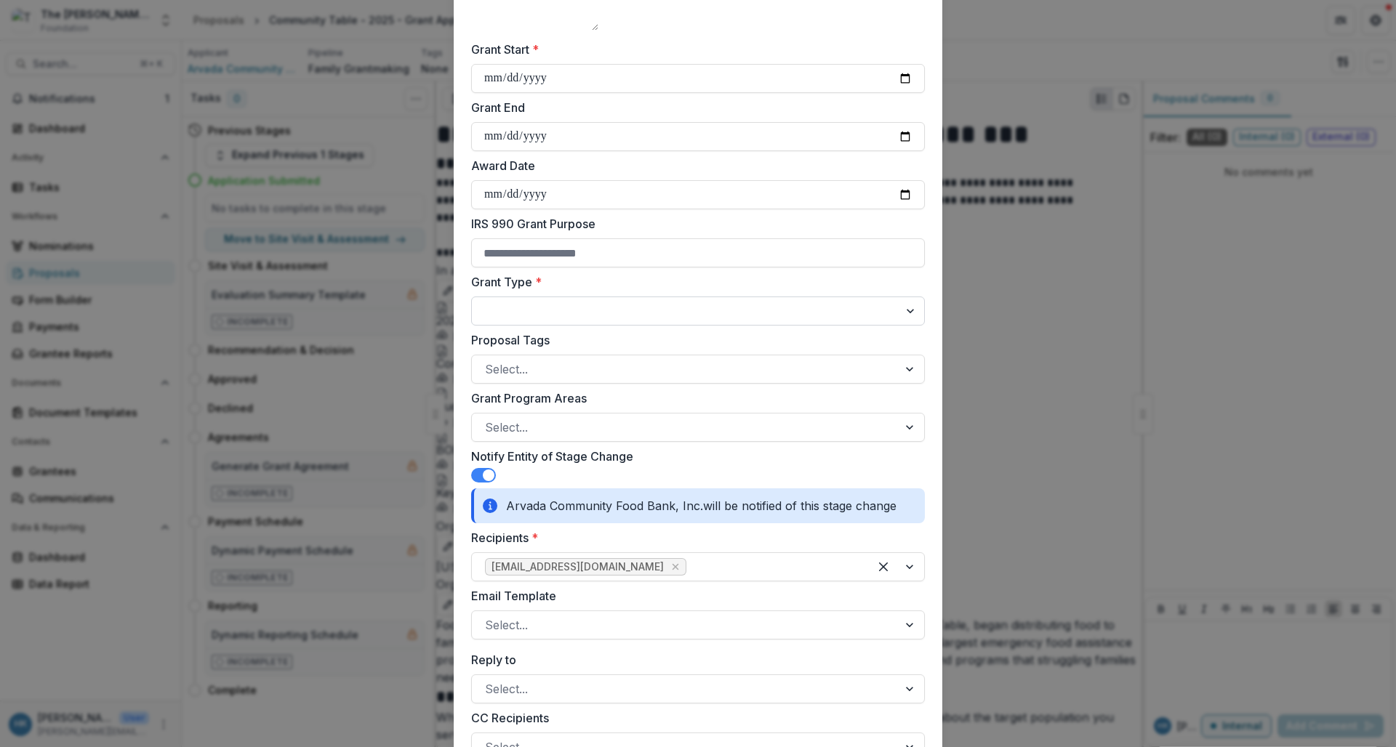
type input "*****"
select select "**********"
click at [487, 93] on input "Grant Start *" at bounding box center [698, 78] width 454 height 29
click at [510, 93] on input "Grant Start *" at bounding box center [698, 78] width 454 height 29
type input "**********"
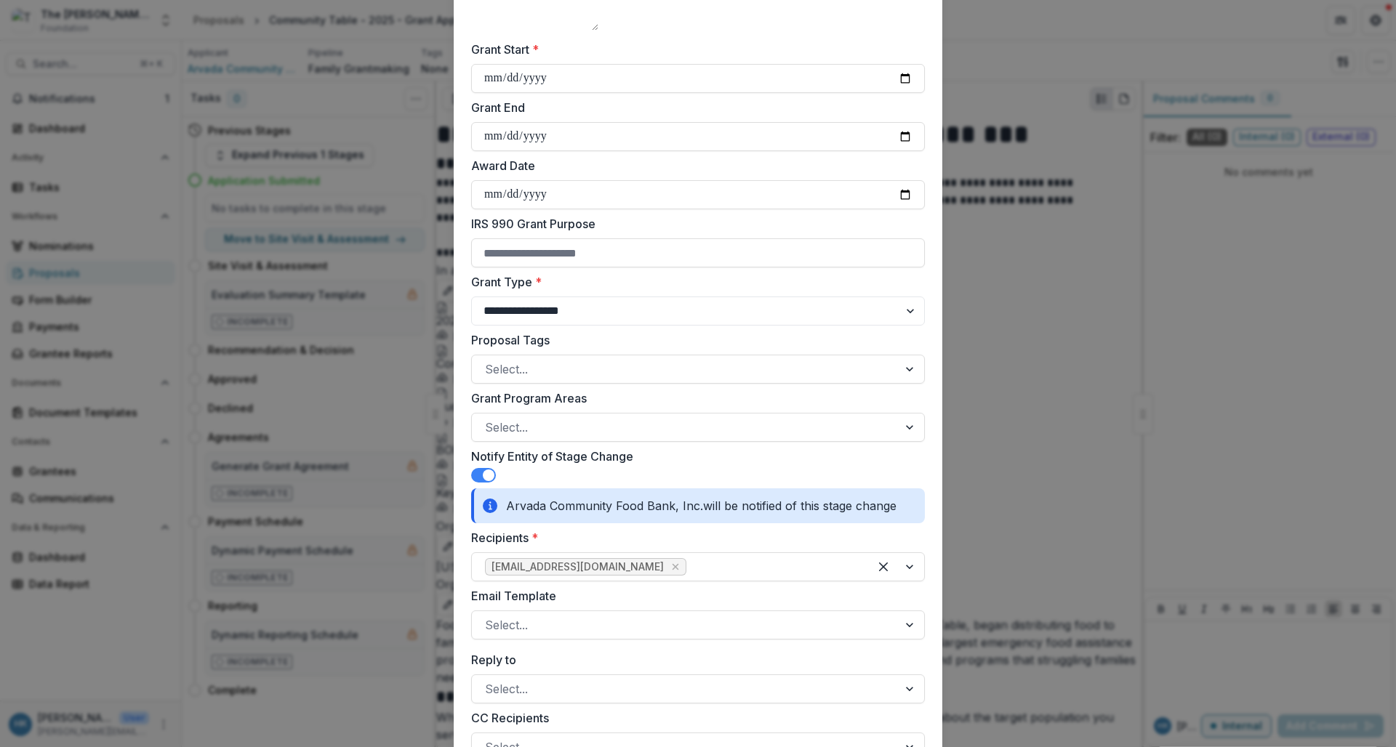
type input "**********"
click at [590, 116] on label "Grant End" at bounding box center [693, 107] width 445 height 17
click at [590, 129] on input "**********" at bounding box center [698, 136] width 454 height 29
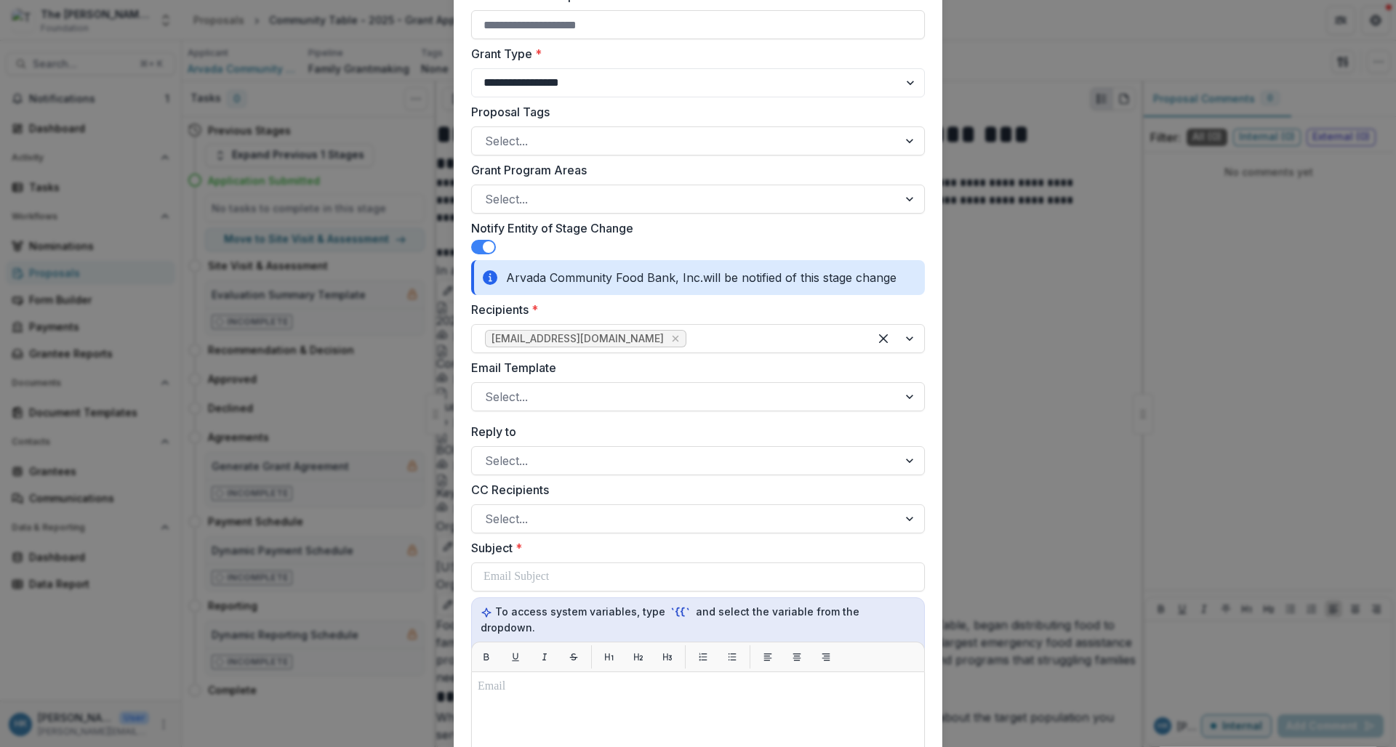
scroll to position [481, 0]
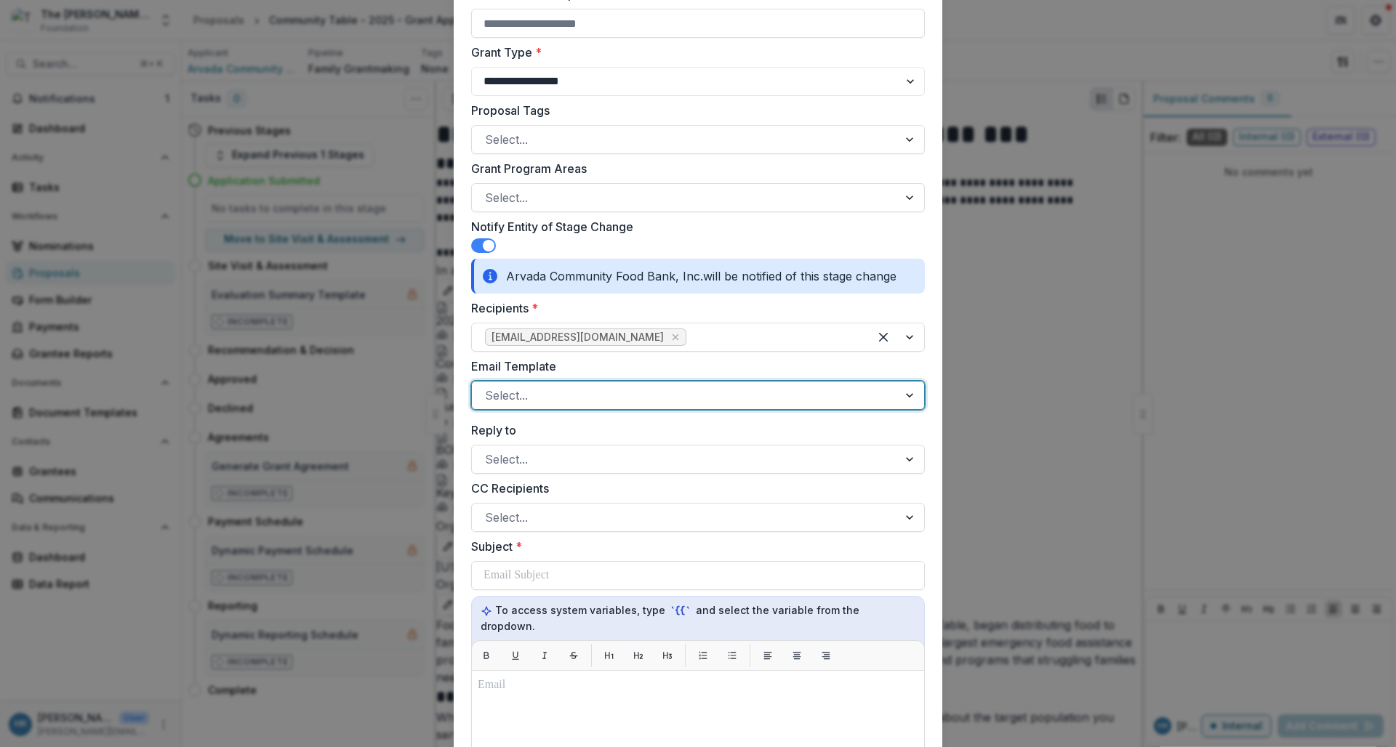
click at [556, 400] on div at bounding box center [685, 395] width 400 height 20
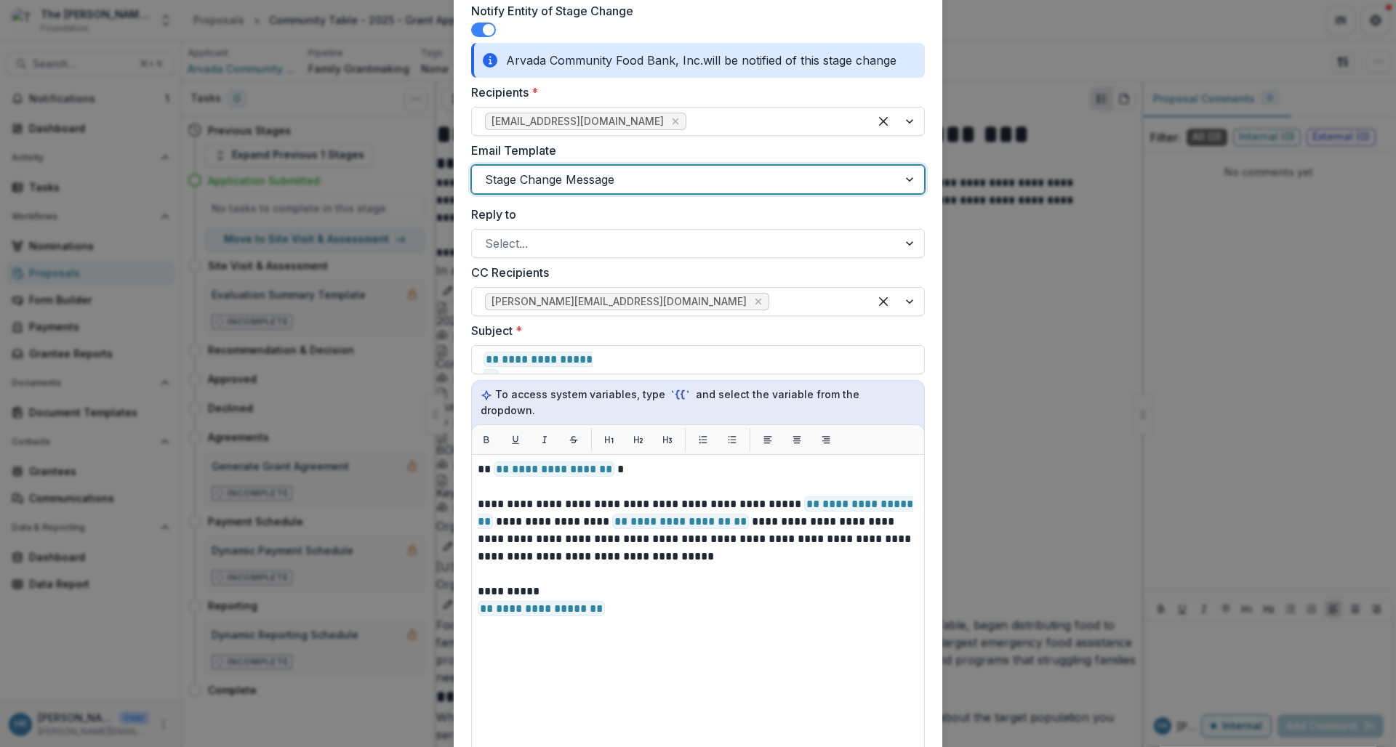
scroll to position [703, 0]
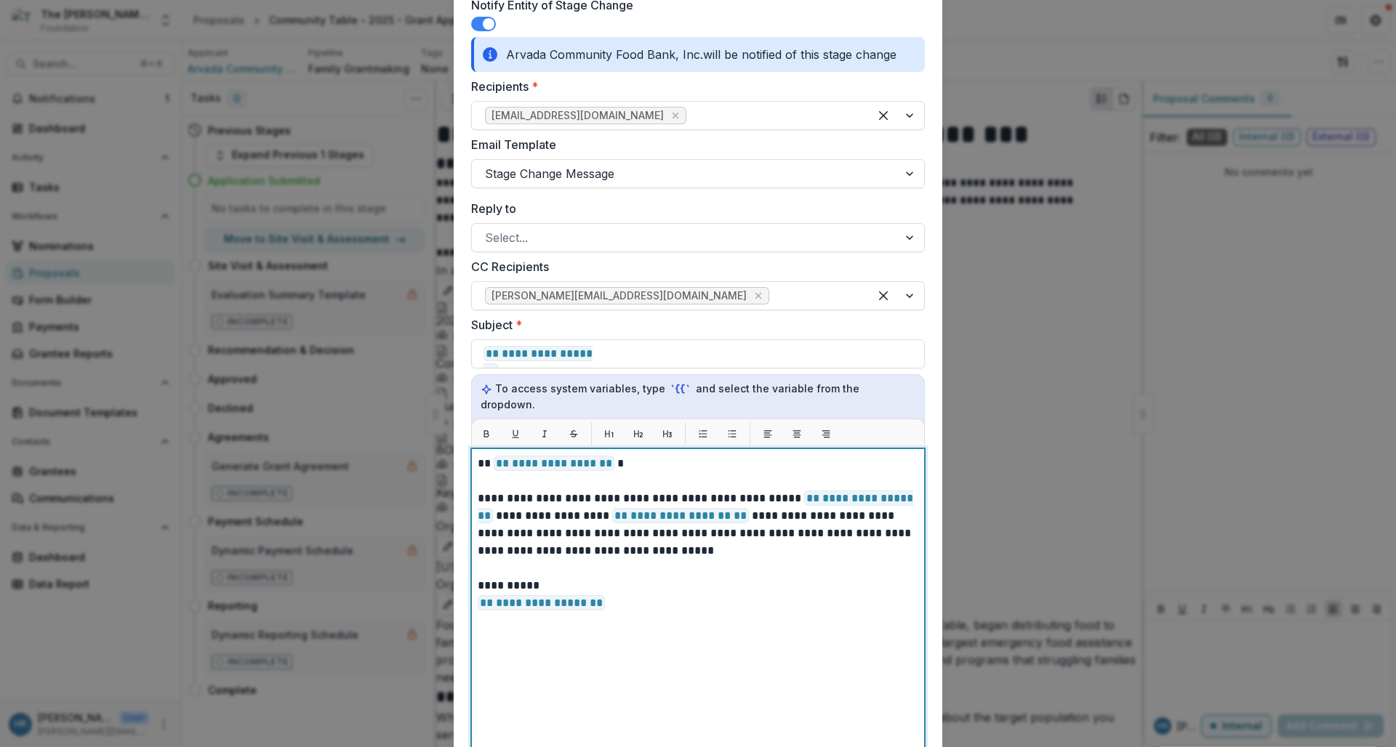
click at [611, 455] on p "**********" at bounding box center [698, 463] width 441 height 17
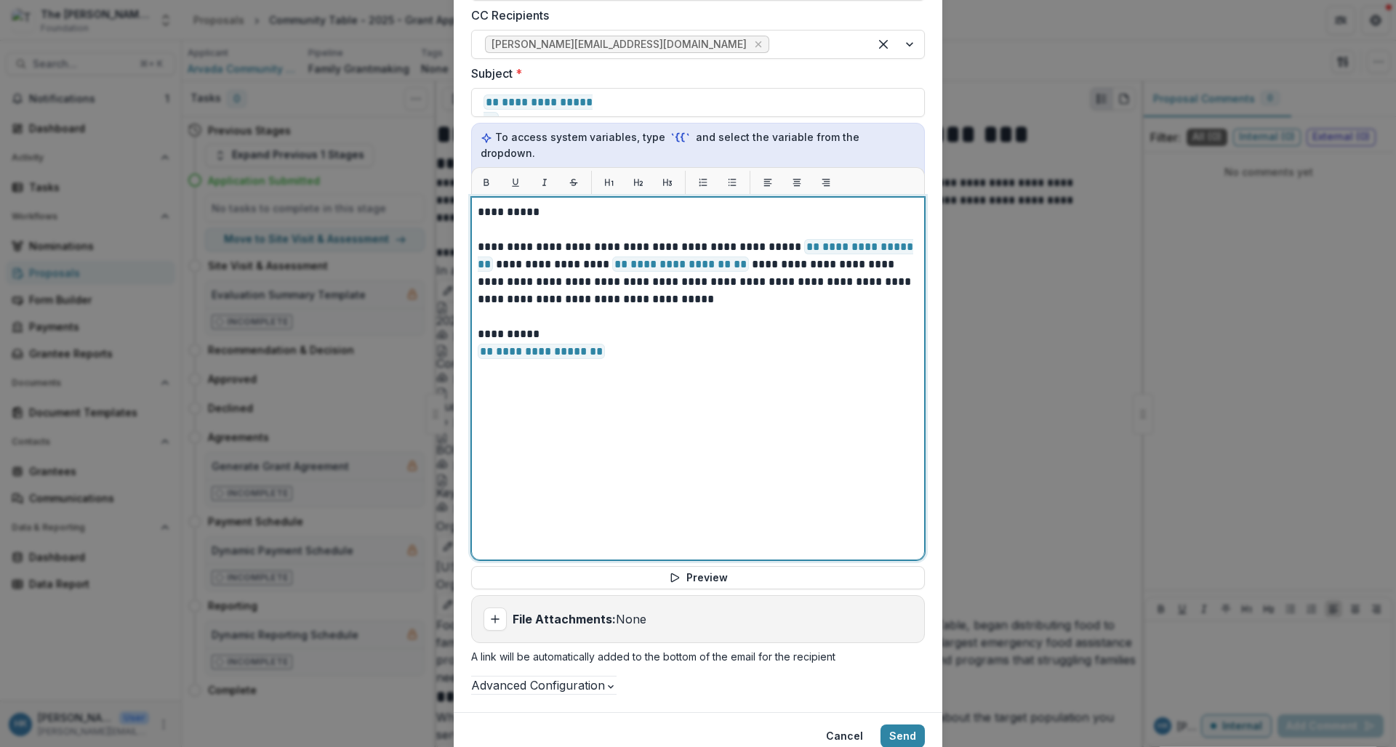
scroll to position [1023, 0]
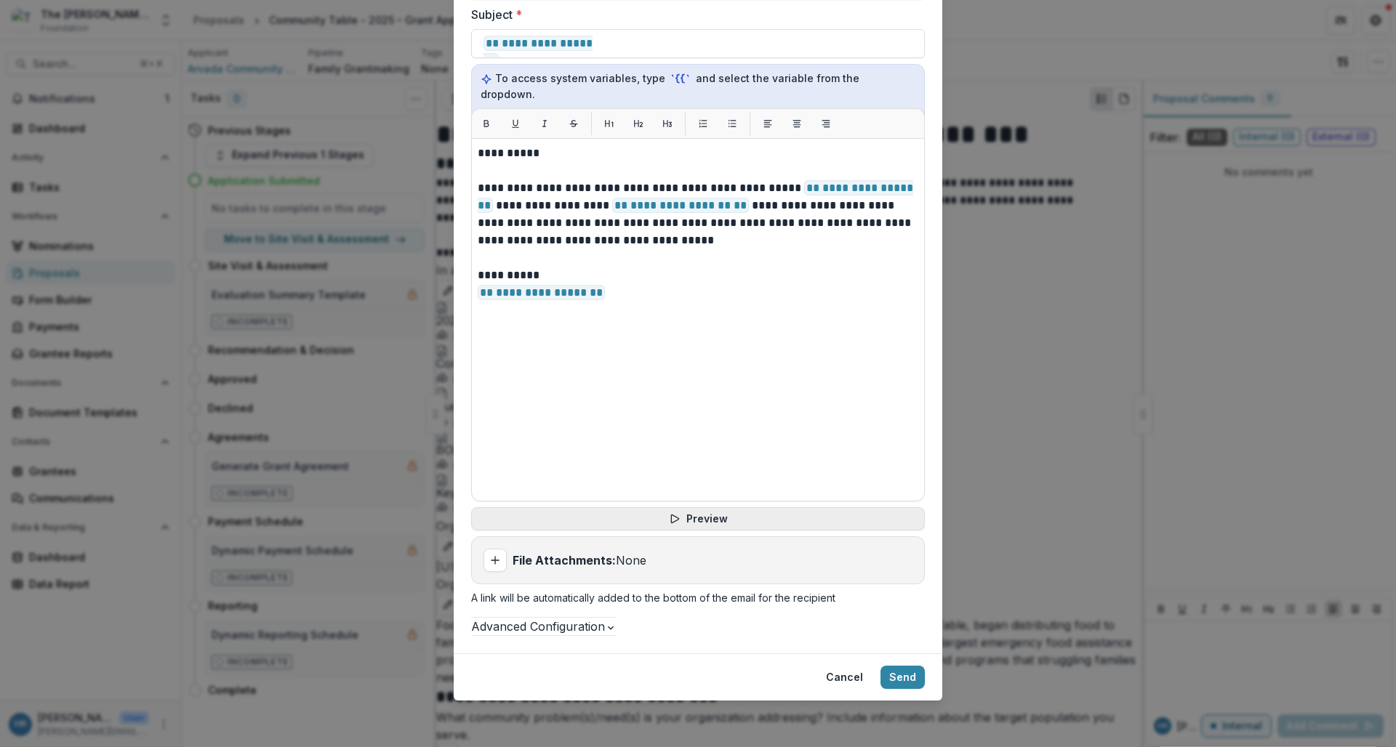
click at [714, 508] on button "Preview" at bounding box center [698, 519] width 454 height 23
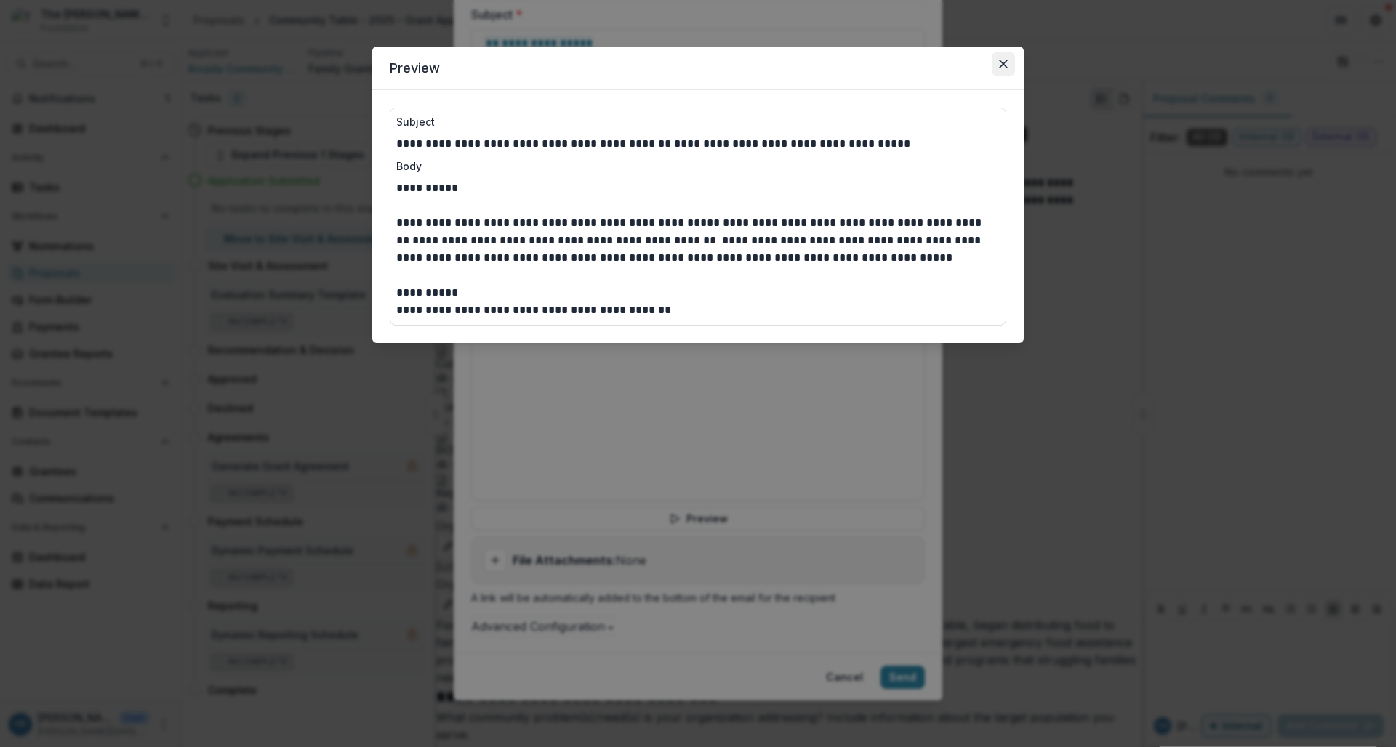
click at [999, 60] on icon "Close" at bounding box center [1003, 64] width 9 height 9
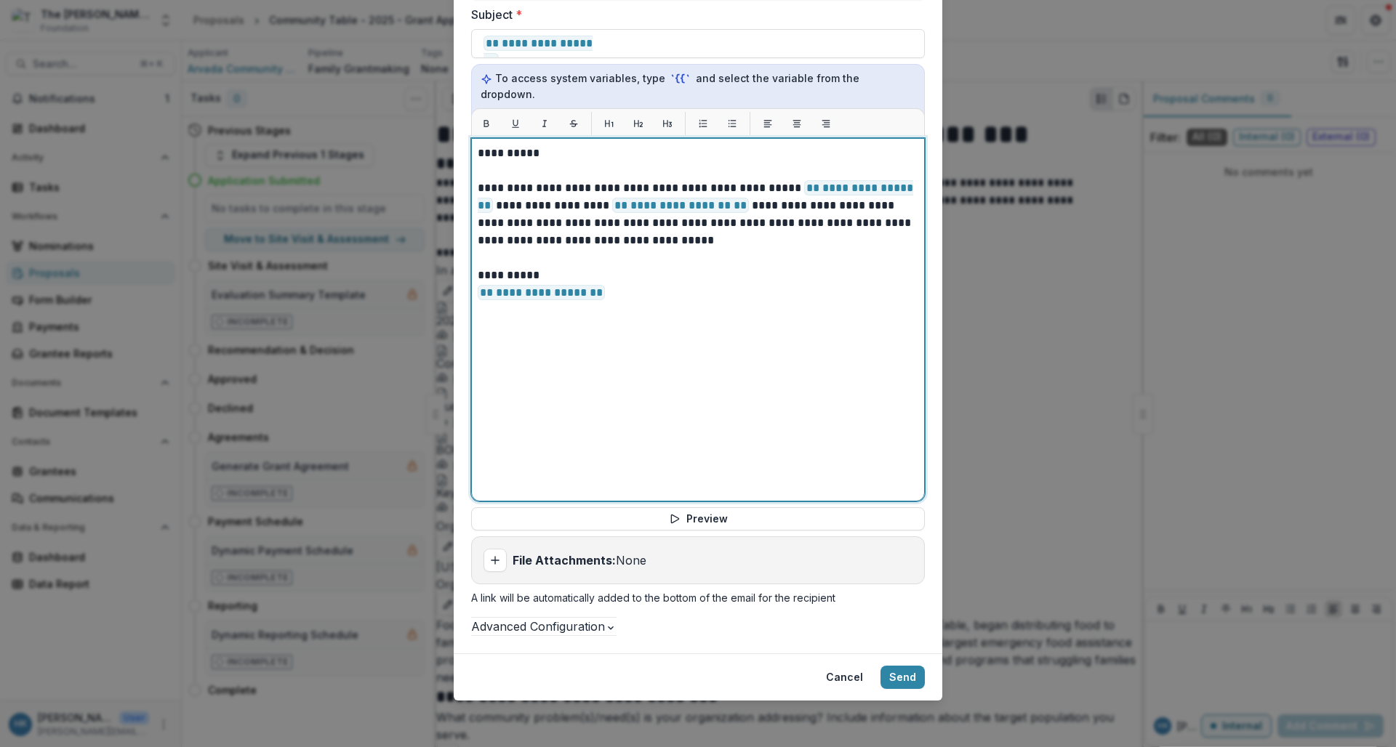
click at [742, 185] on p "**********" at bounding box center [698, 215] width 441 height 70
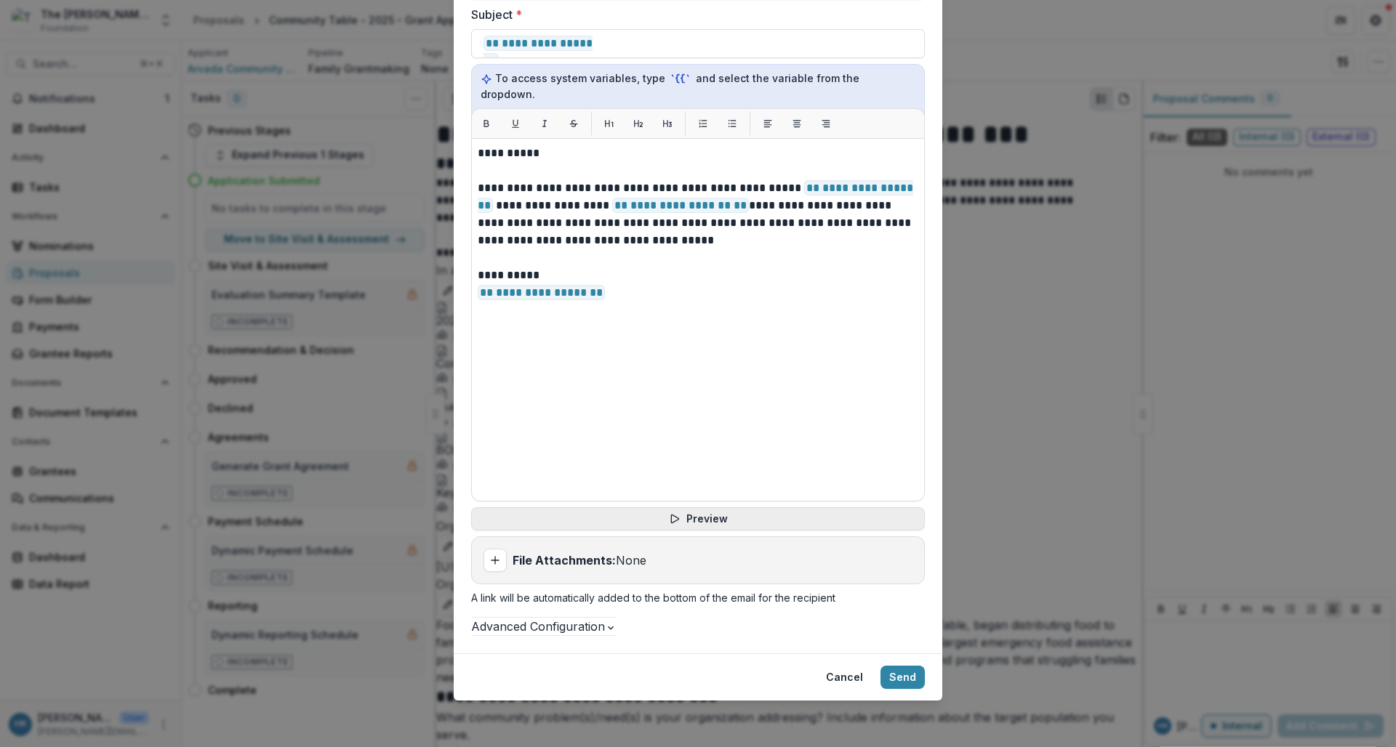
click at [737, 508] on button "Preview" at bounding box center [698, 519] width 454 height 23
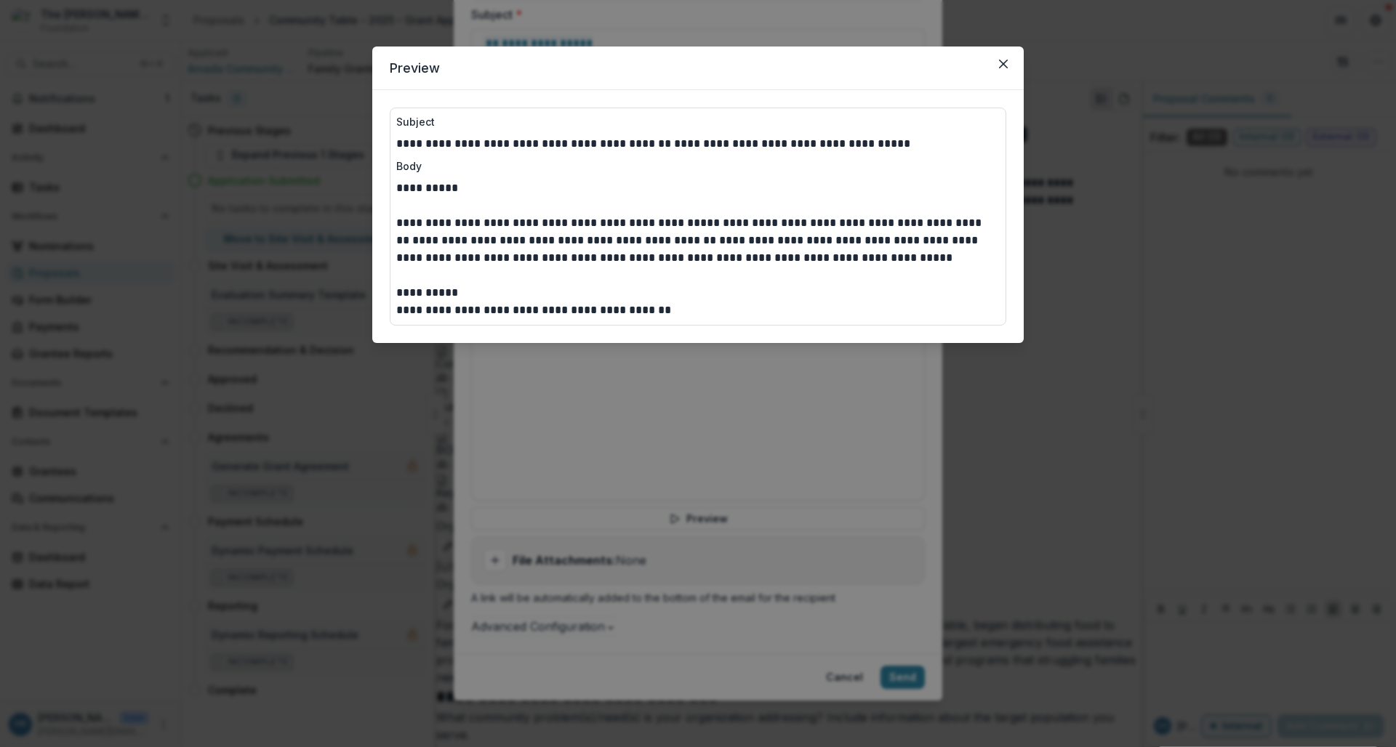
click at [826, 374] on div "**********" at bounding box center [698, 373] width 1396 height 747
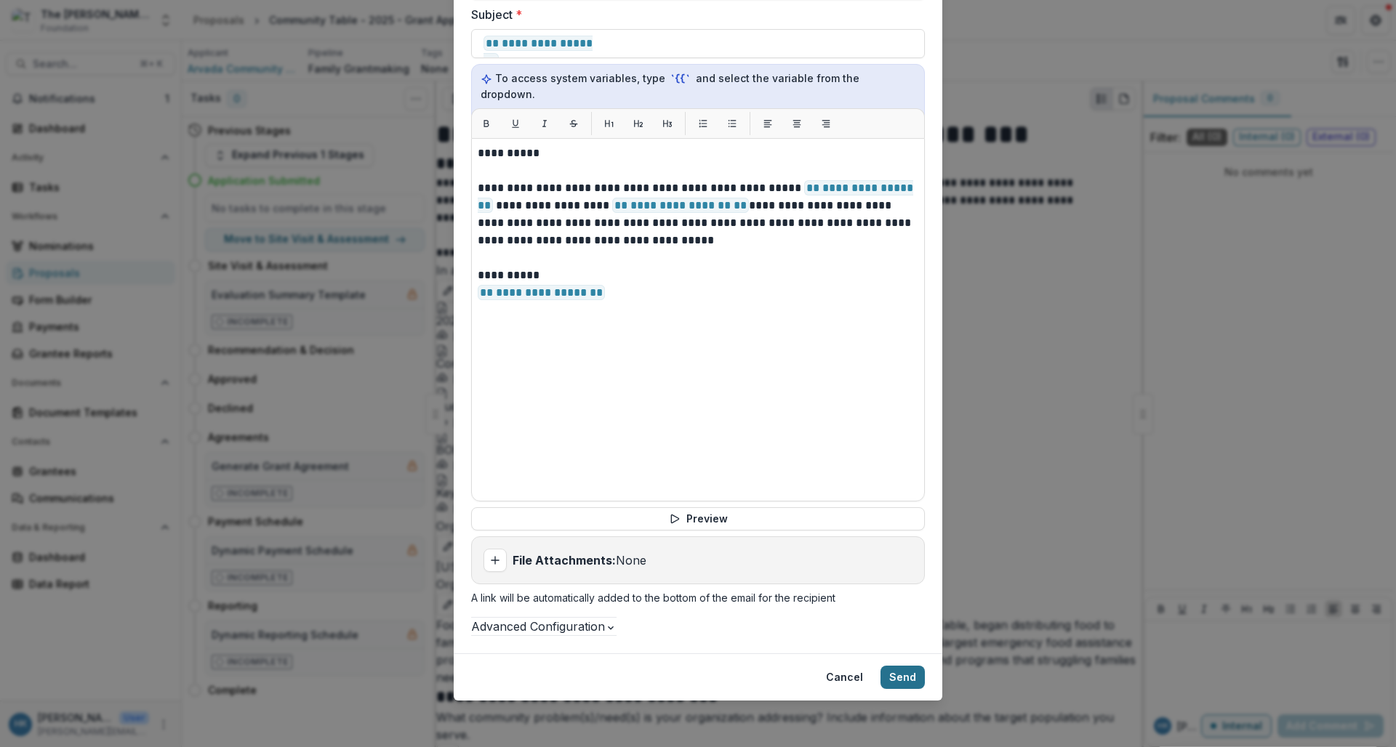
click at [901, 674] on button "Send" at bounding box center [903, 677] width 44 height 23
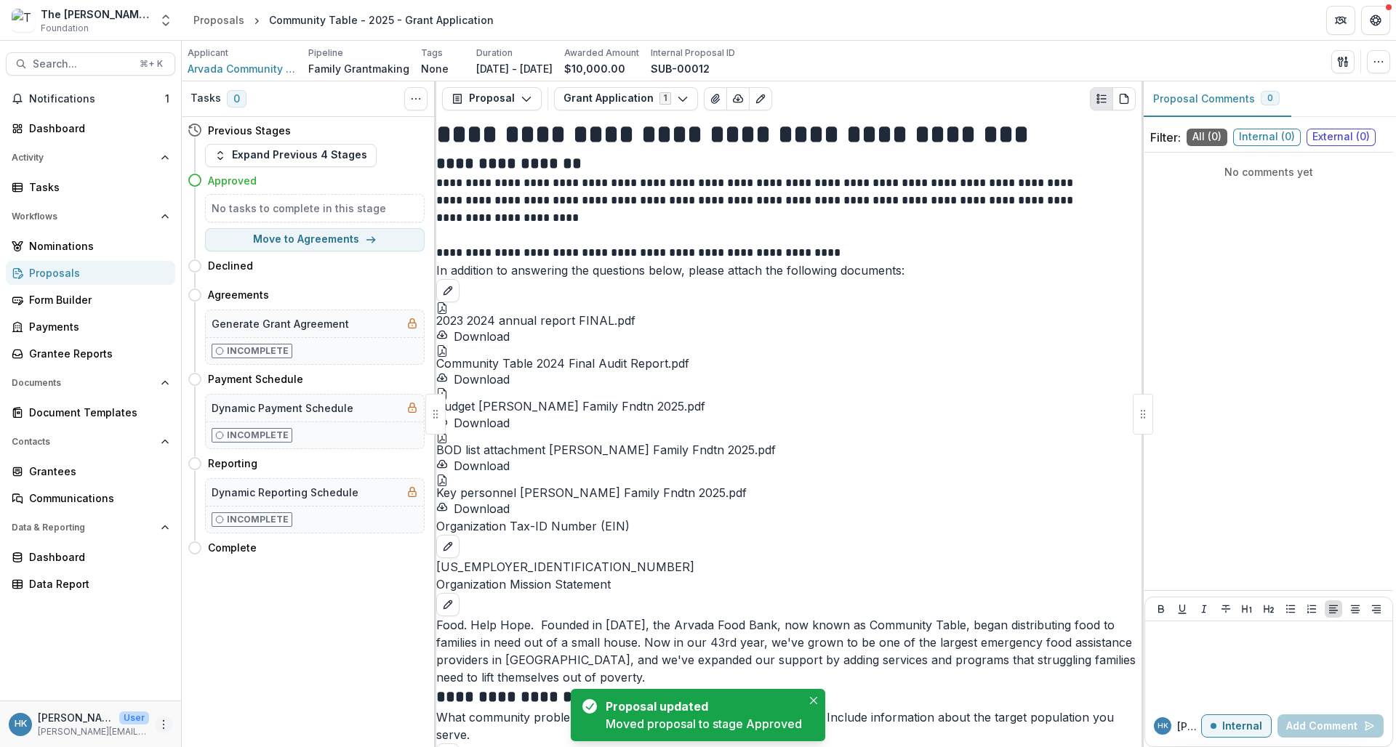
click at [162, 726] on icon "More" at bounding box center [164, 725] width 12 height 12
click at [209, 696] on link "User Settings" at bounding box center [260, 694] width 156 height 24
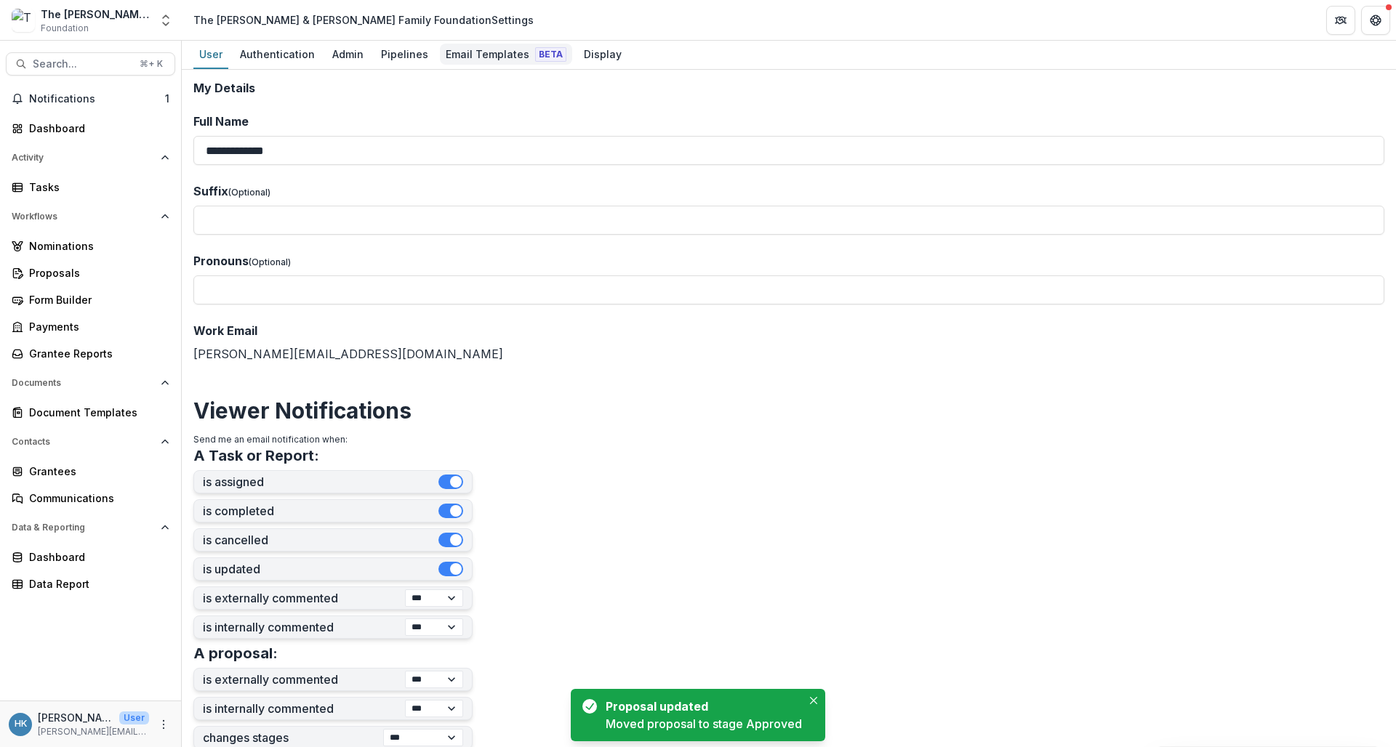
click at [480, 63] on div "Email Templates Beta" at bounding box center [506, 54] width 132 height 21
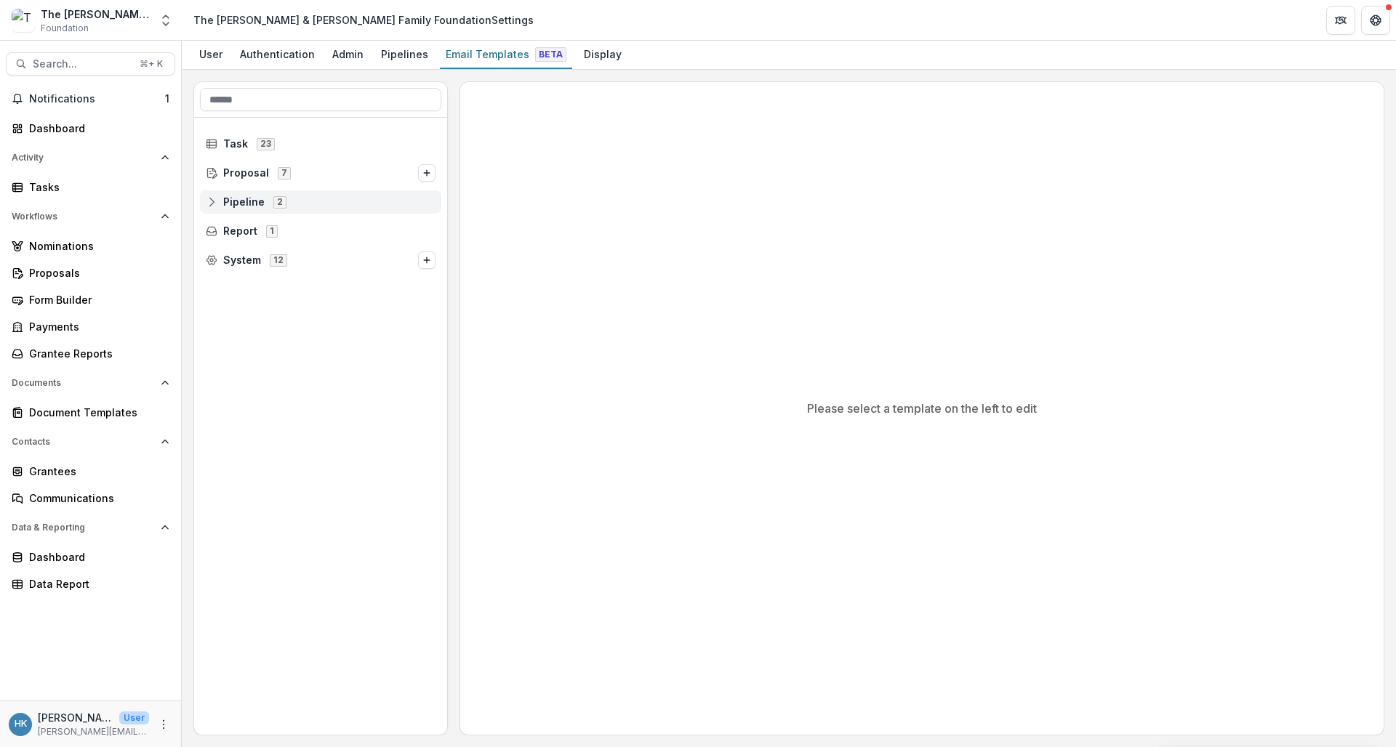
click at [241, 193] on div "Pipeline 2" at bounding box center [320, 202] width 241 height 23
click at [223, 236] on circle at bounding box center [222, 234] width 3 height 3
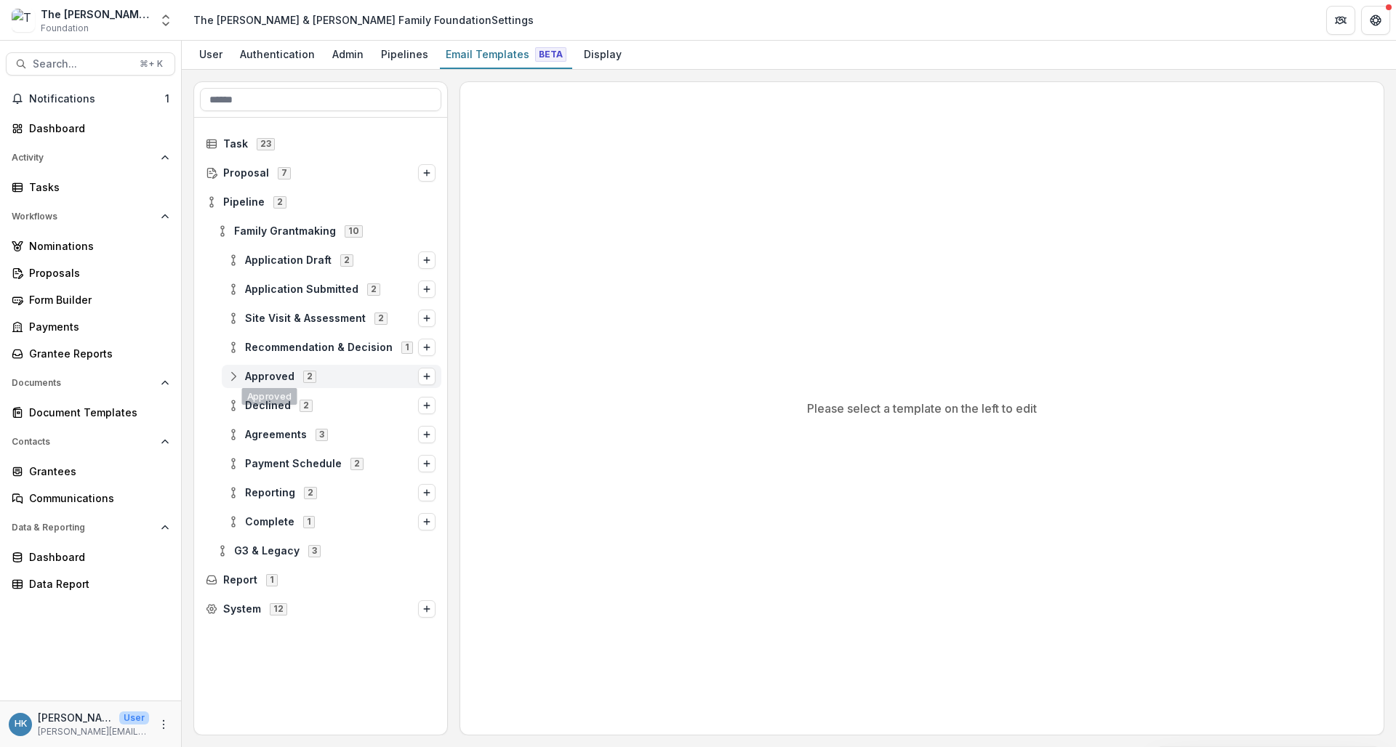
click at [239, 366] on div "Approved 2" at bounding box center [332, 376] width 220 height 23
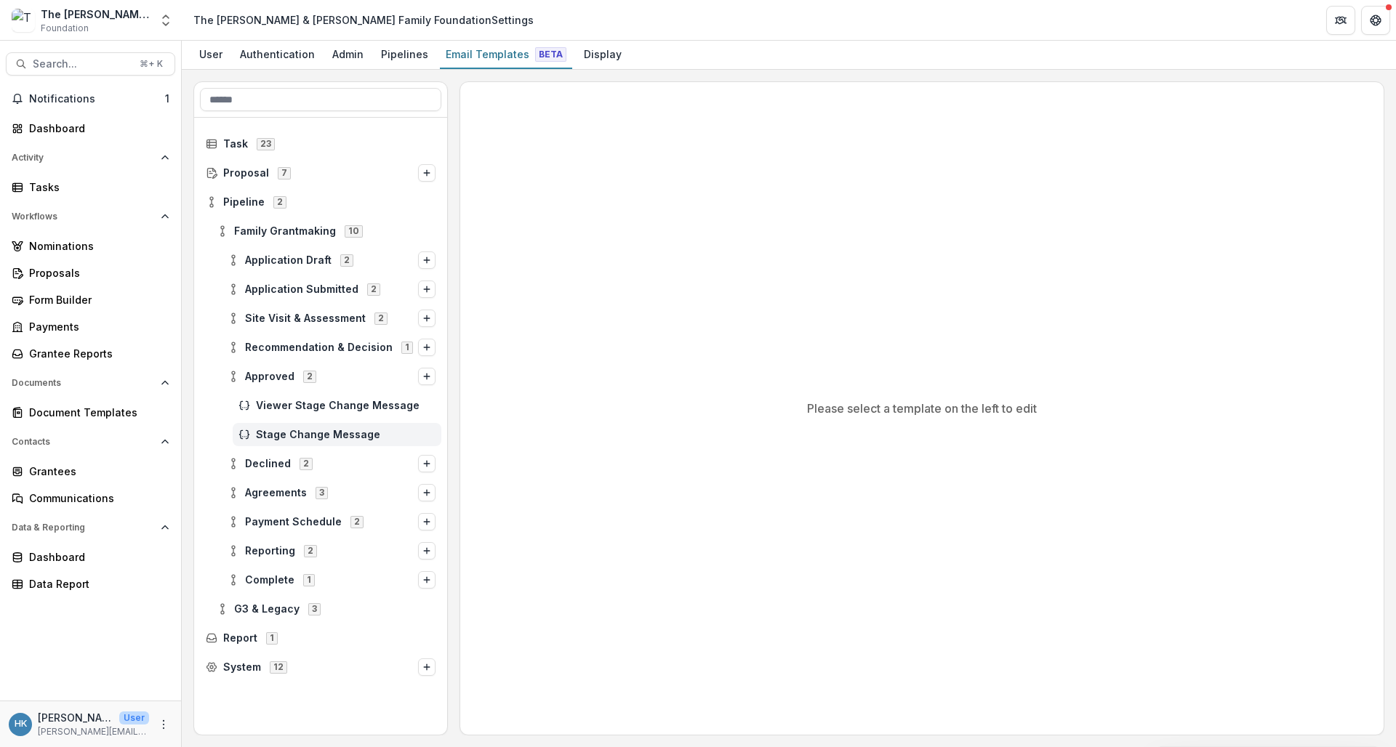
click at [302, 426] on div "Stage Change Message" at bounding box center [337, 434] width 209 height 23
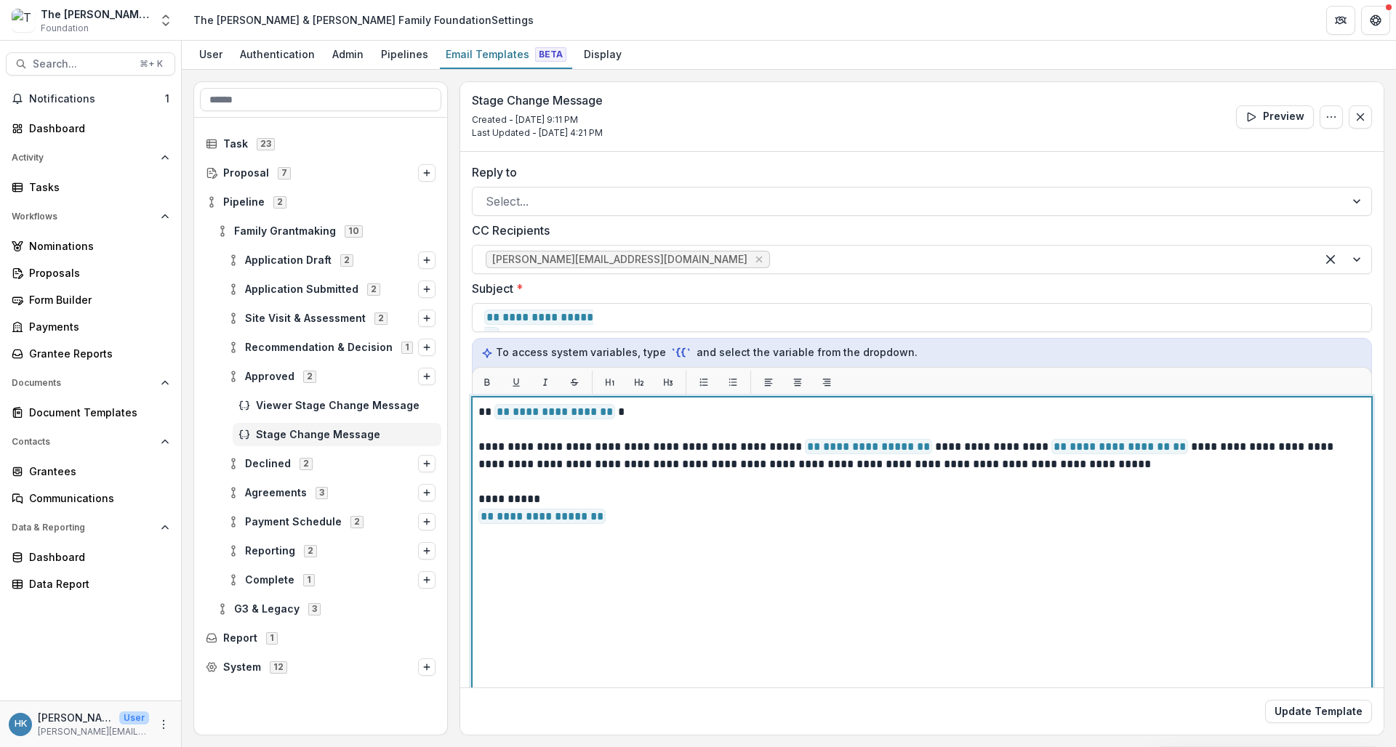
click at [1172, 449] on p "**********" at bounding box center [919, 455] width 883 height 35
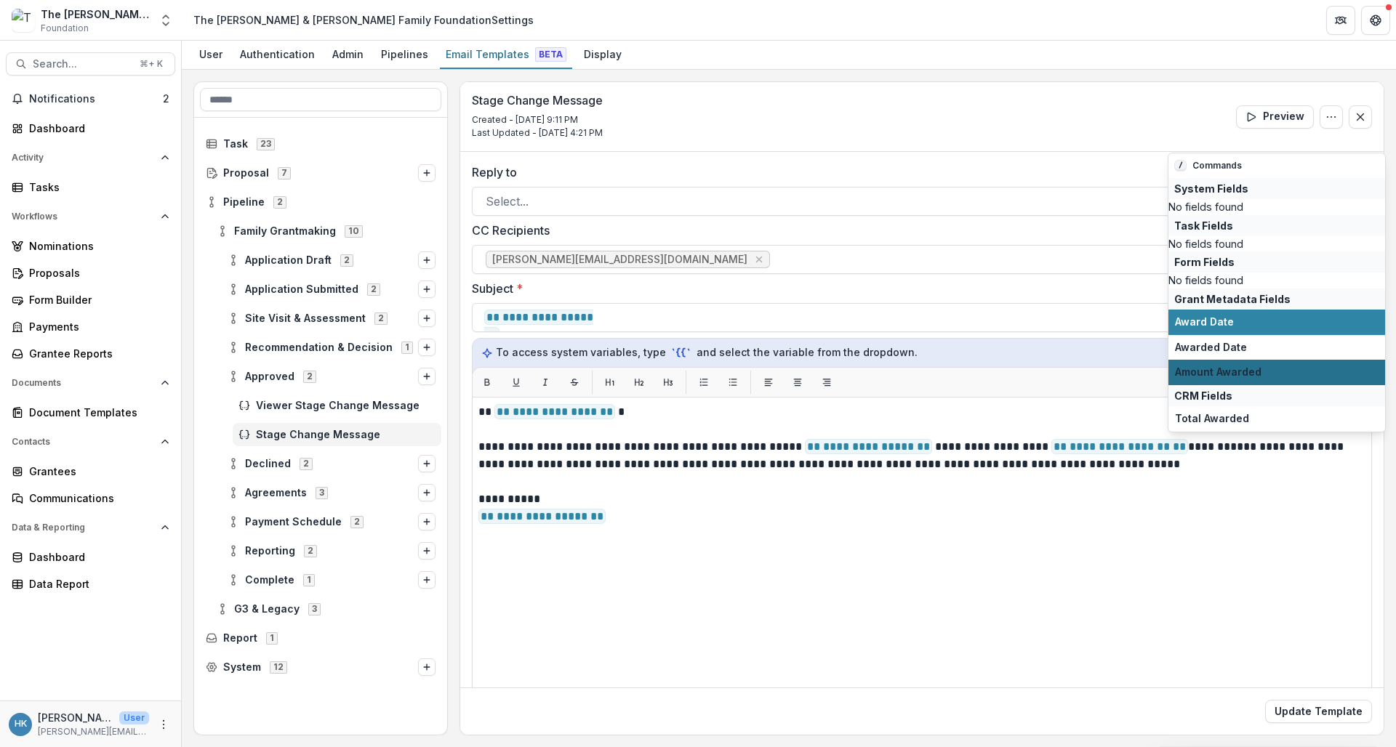
click at [1272, 379] on span "Amount Awarded" at bounding box center [1277, 372] width 204 height 12
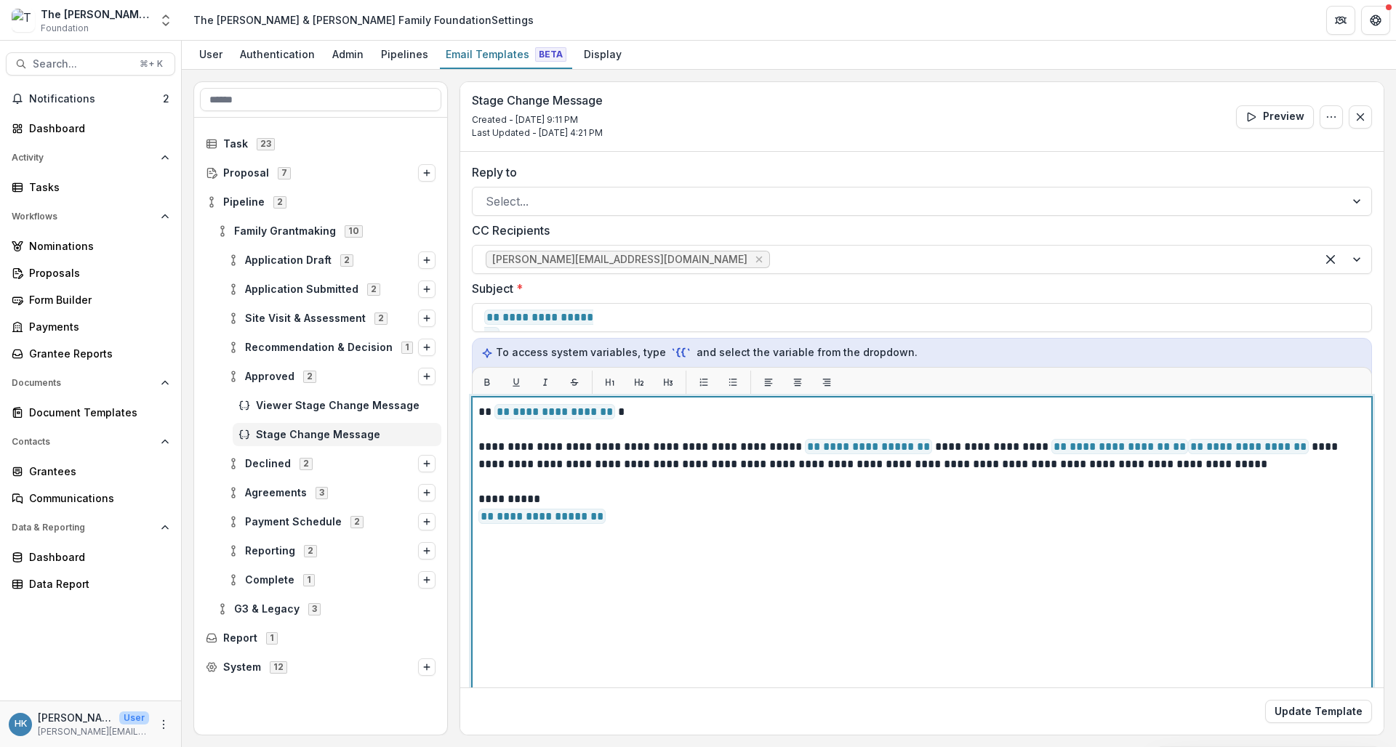
click at [1335, 450] on p "**********" at bounding box center [919, 455] width 883 height 35
click at [1234, 572] on div "**********" at bounding box center [921, 579] width 887 height 350
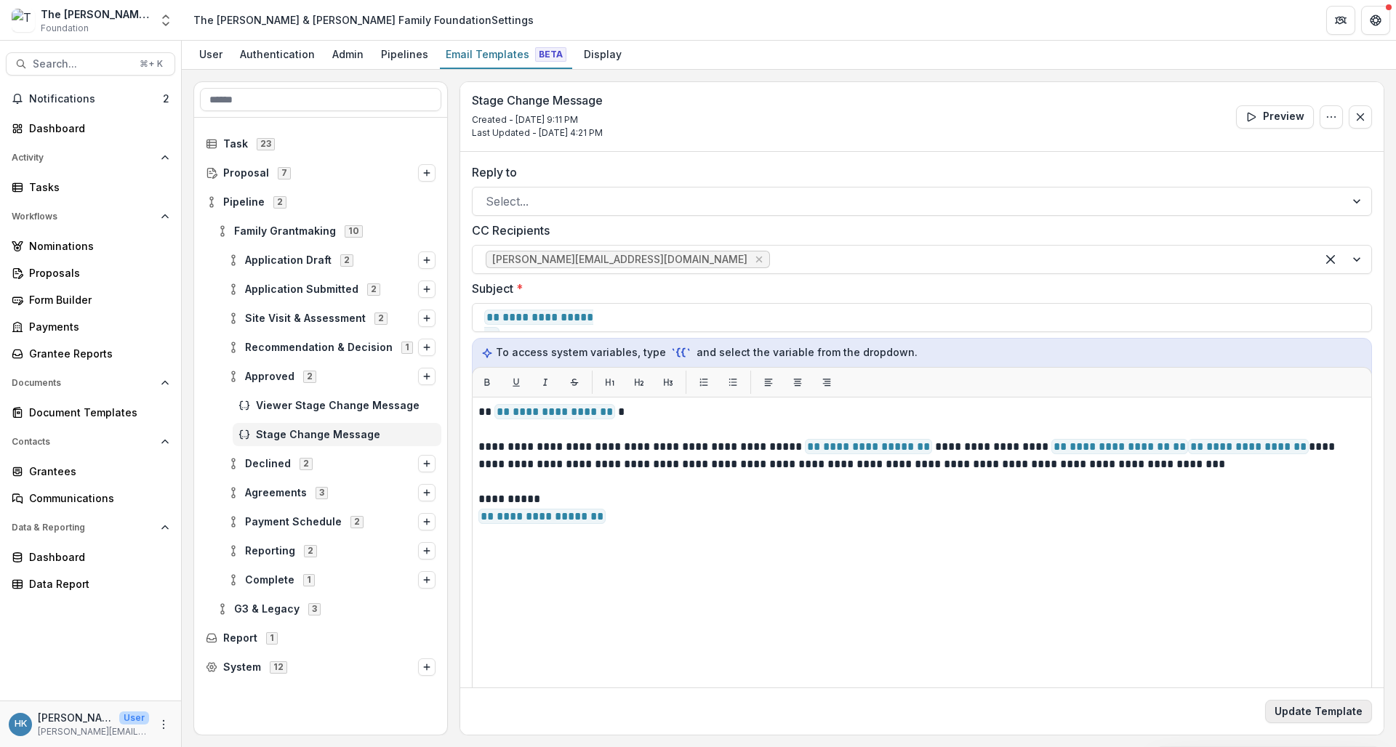
click at [1339, 711] on button "Update Template" at bounding box center [1318, 711] width 107 height 23
click at [102, 269] on div "Proposals" at bounding box center [96, 272] width 135 height 15
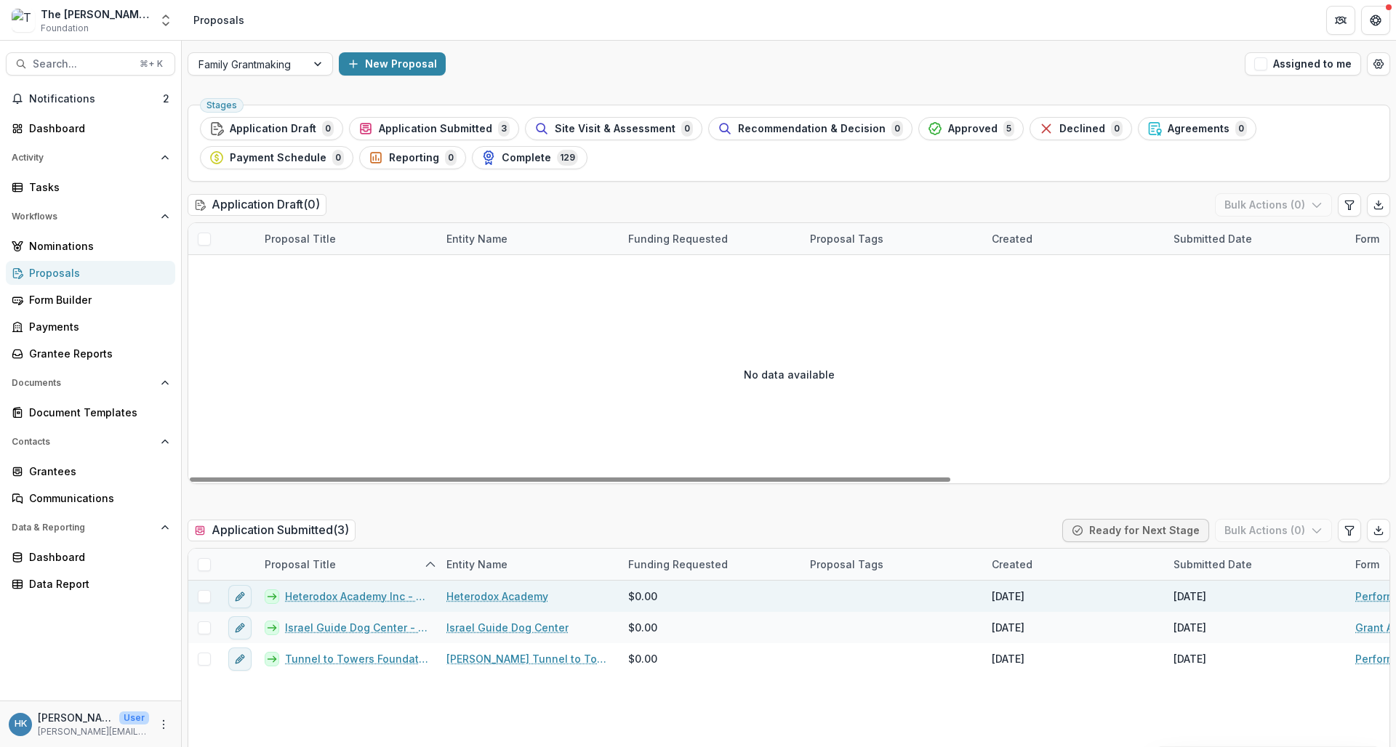
click at [377, 596] on link "Heterodox Academy Inc - 2025 - Performance Report" at bounding box center [357, 596] width 144 height 15
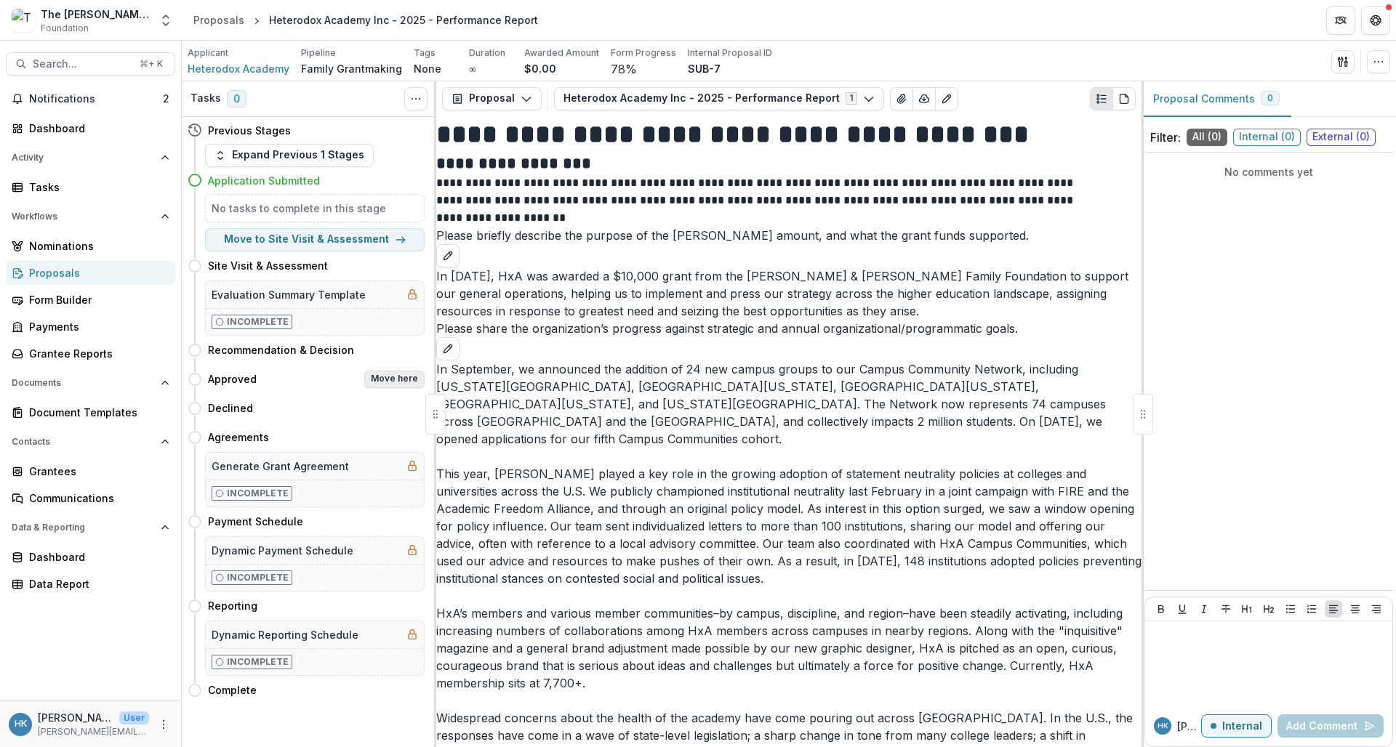
click at [398, 381] on button "Move here" at bounding box center [394, 379] width 60 height 17
select select "********"
select select
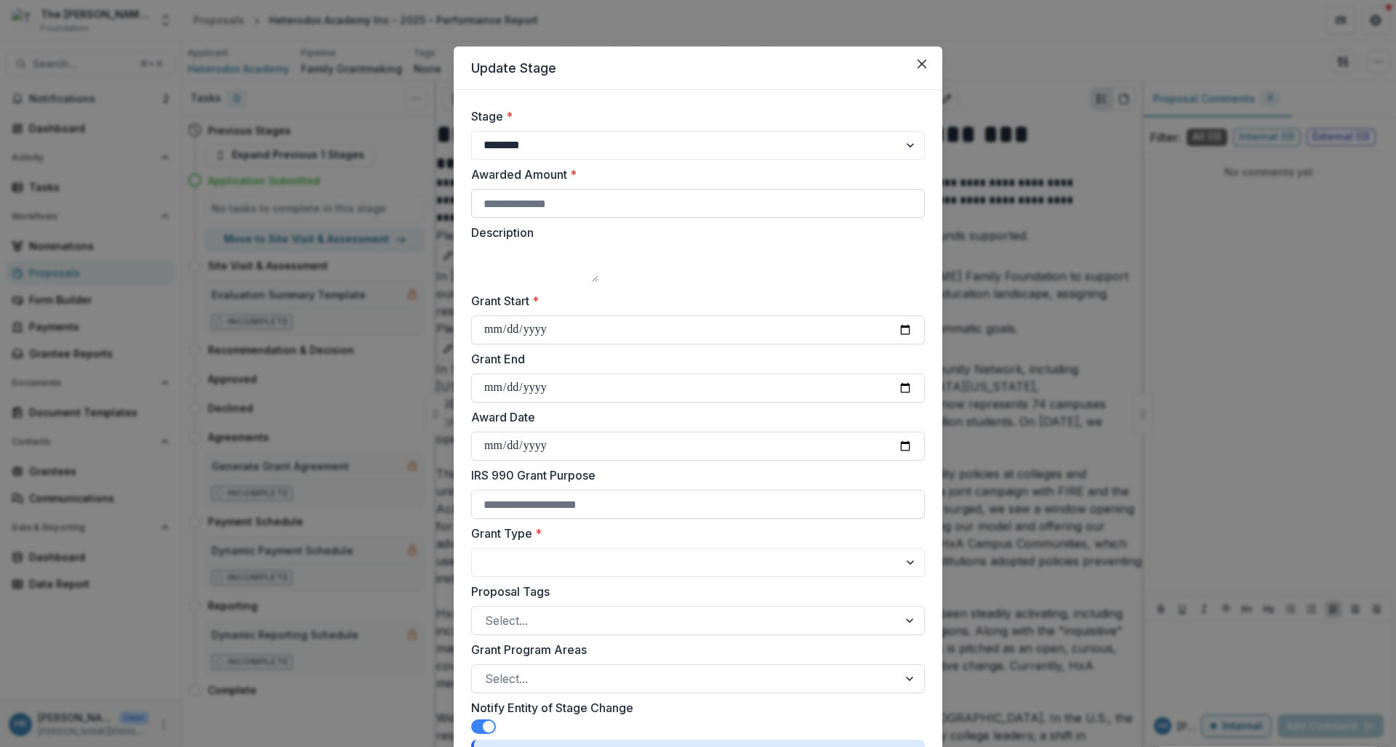
click at [584, 209] on input "Awarded Amount *" at bounding box center [698, 203] width 454 height 29
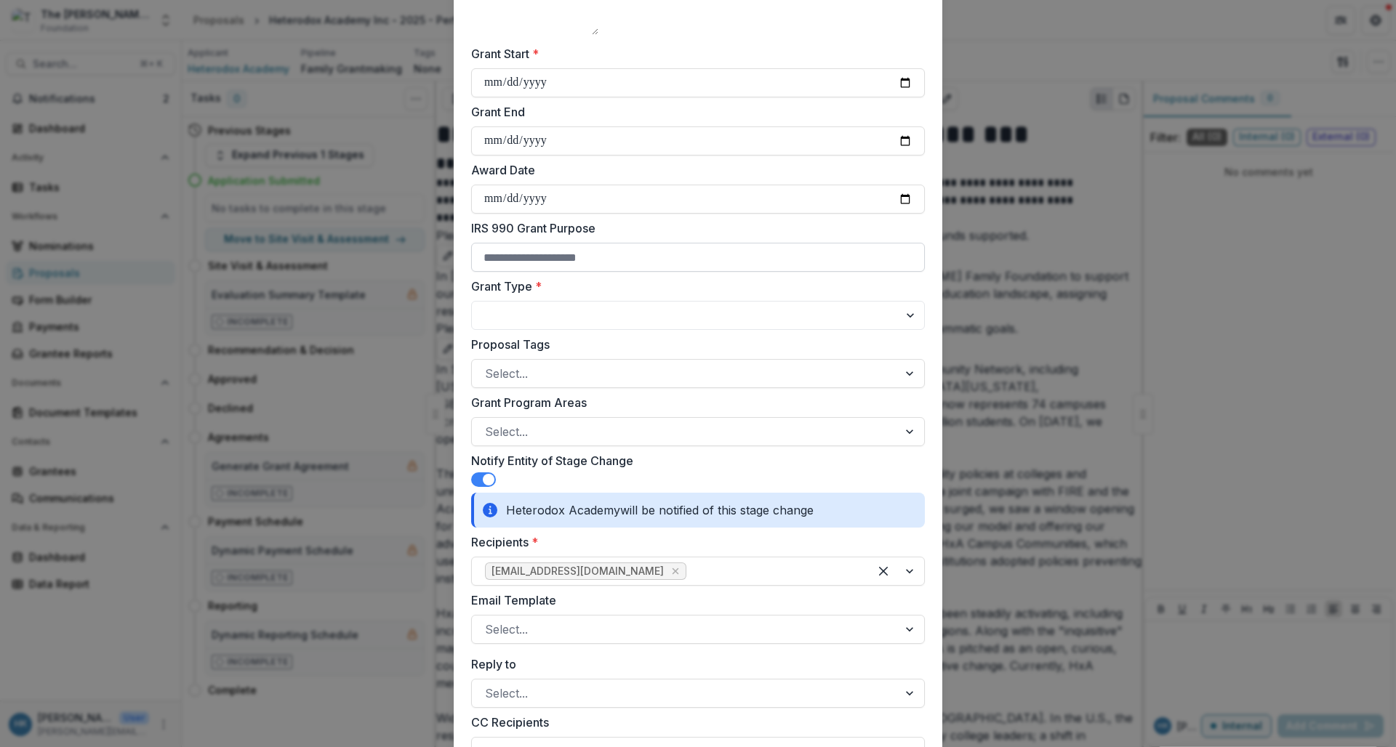
scroll to position [321, 0]
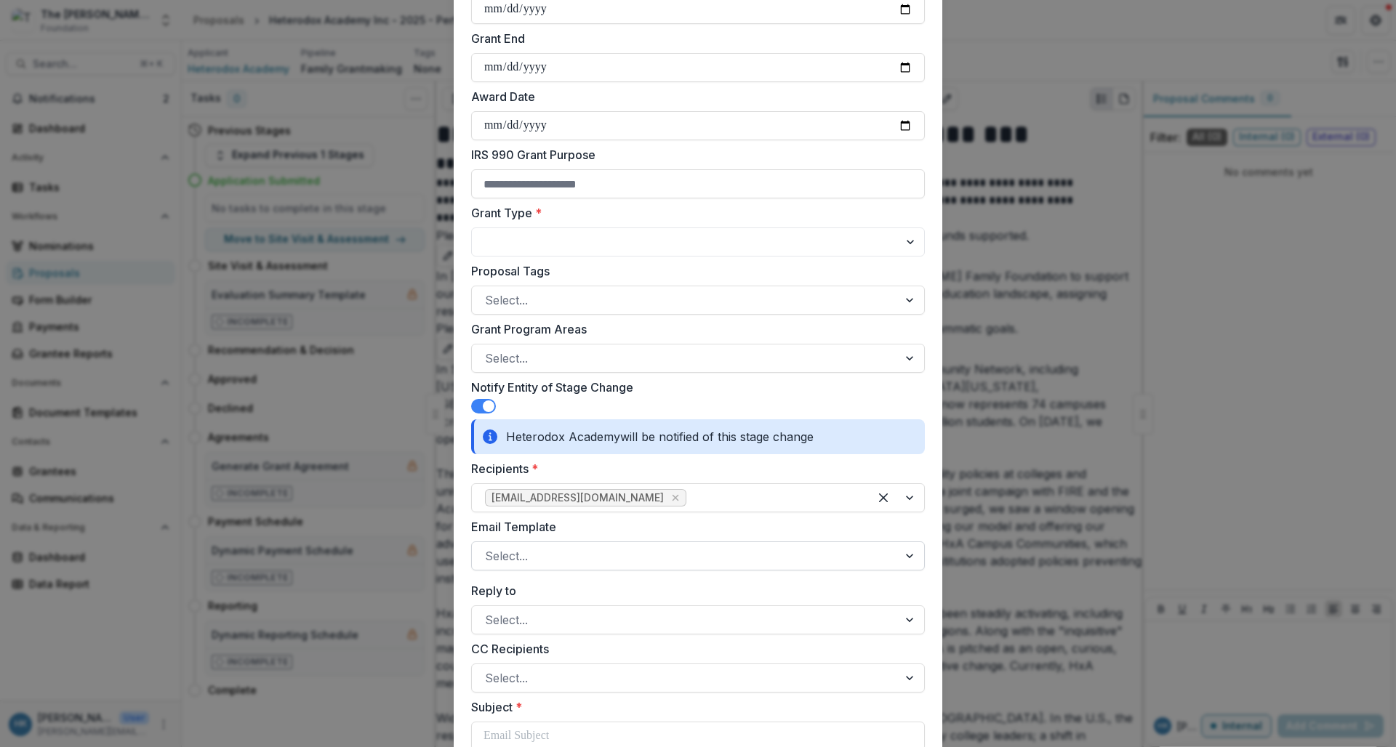
type input "*****"
click at [541, 557] on div at bounding box center [685, 556] width 400 height 20
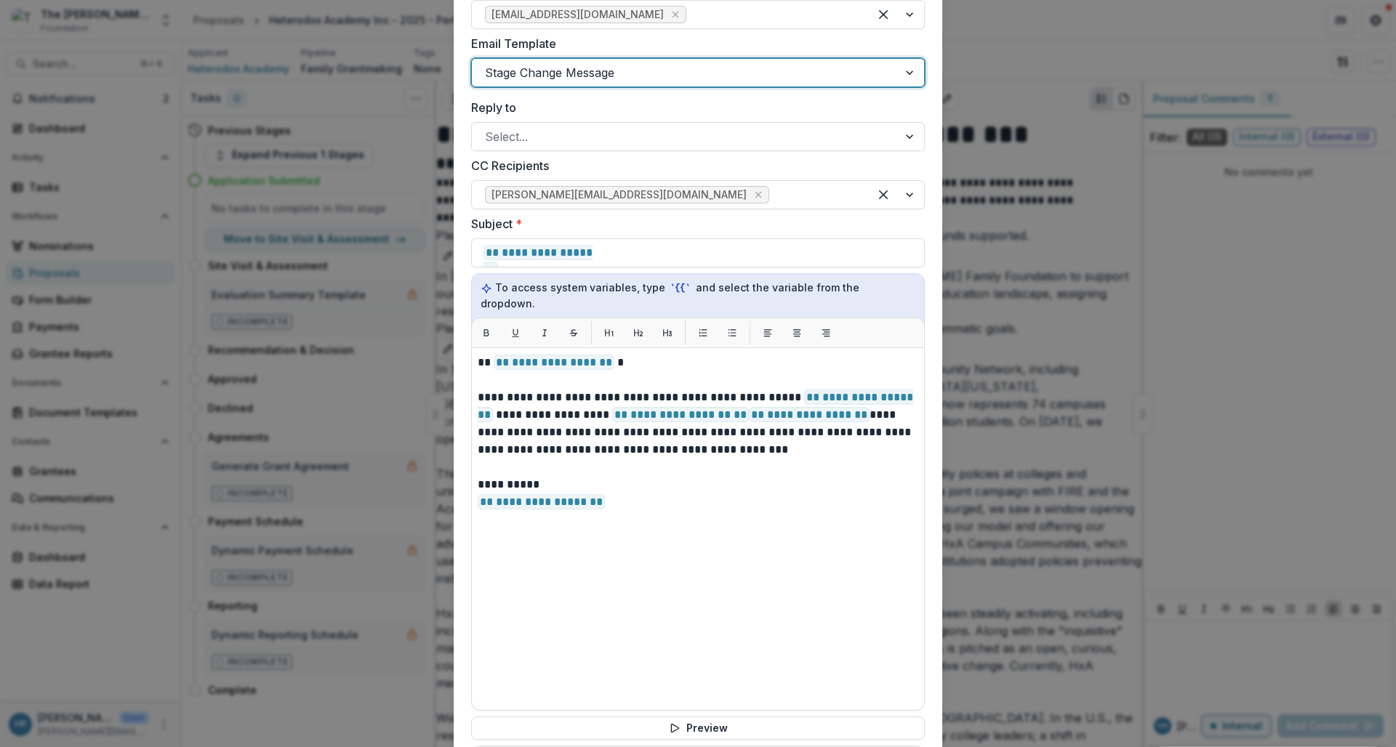
scroll to position [819, 0]
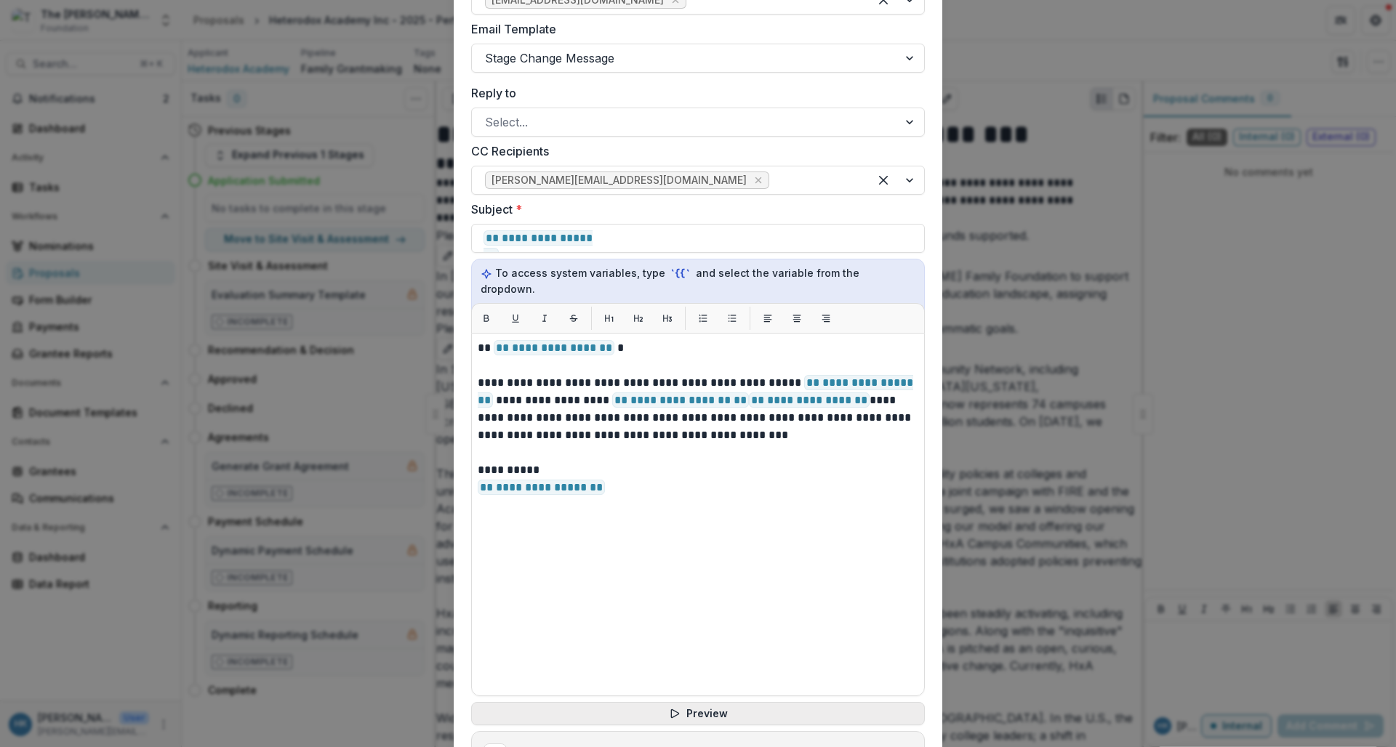
click at [709, 702] on button "Preview" at bounding box center [698, 713] width 454 height 23
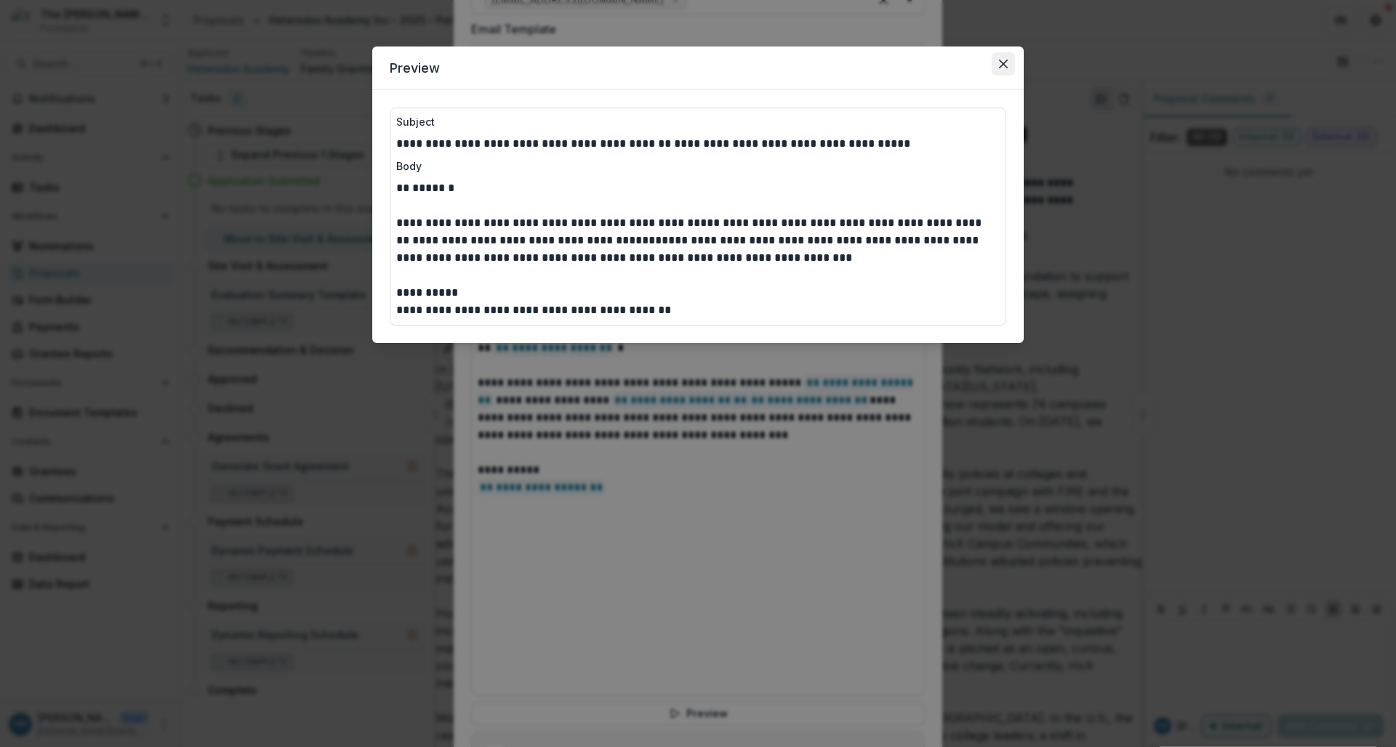
click at [1003, 63] on icon "Close" at bounding box center [1003, 64] width 9 height 9
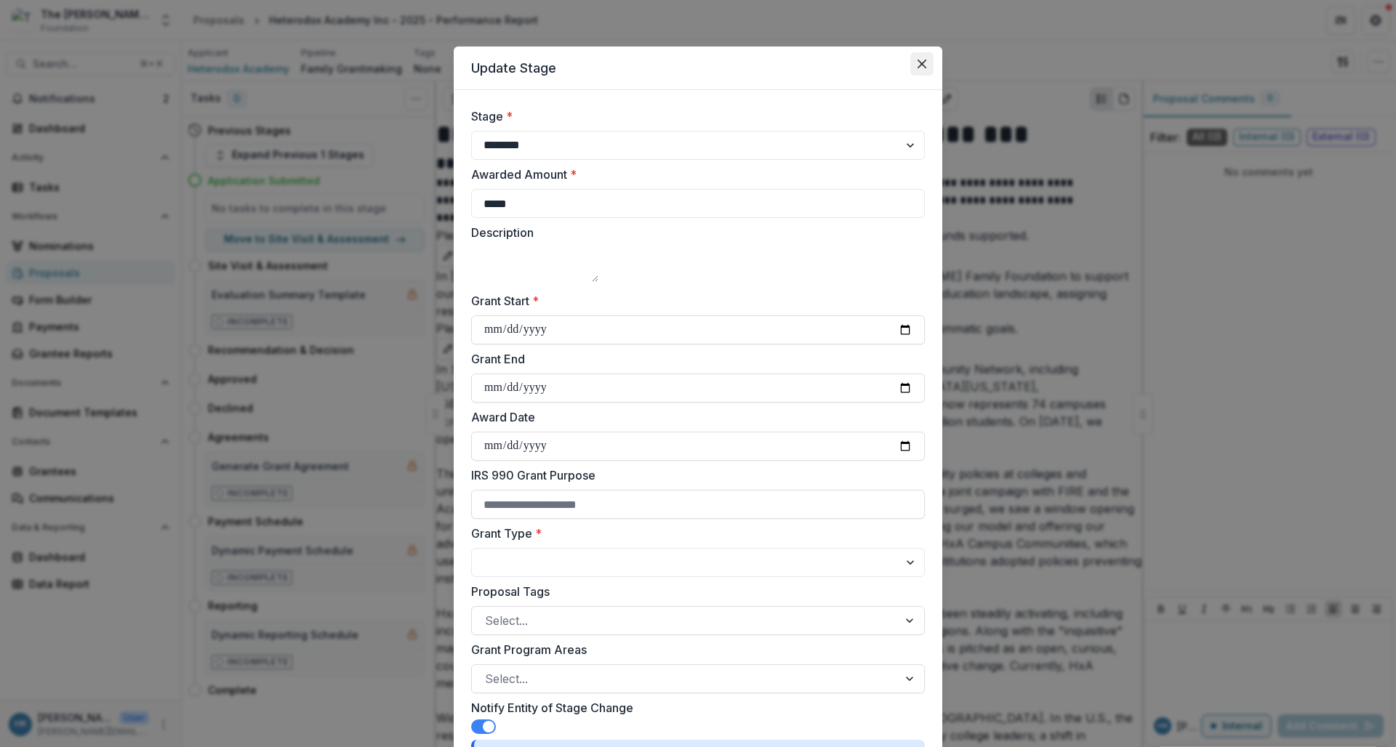
click at [927, 63] on button "Close" at bounding box center [921, 63] width 23 height 23
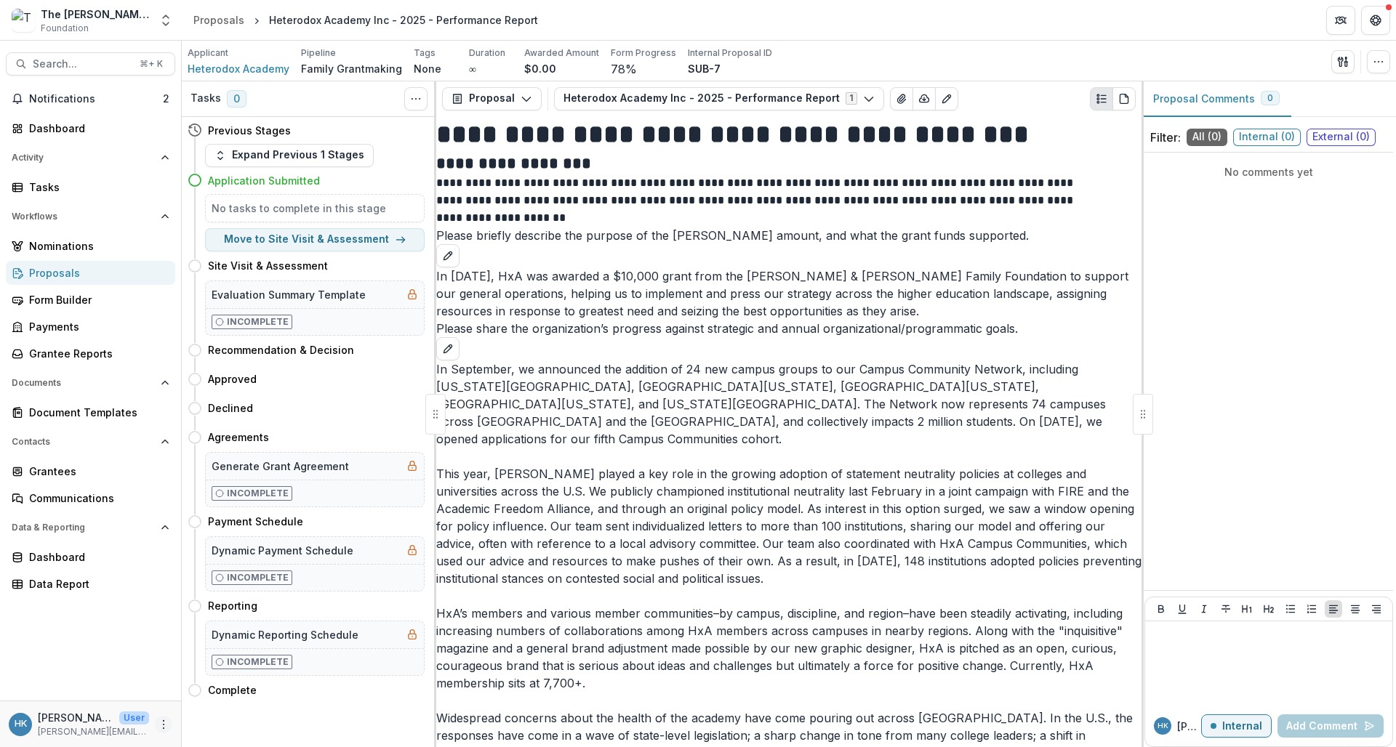
click at [161, 726] on icon "More" at bounding box center [164, 725] width 12 height 12
click at [209, 693] on link "User Settings" at bounding box center [260, 694] width 156 height 24
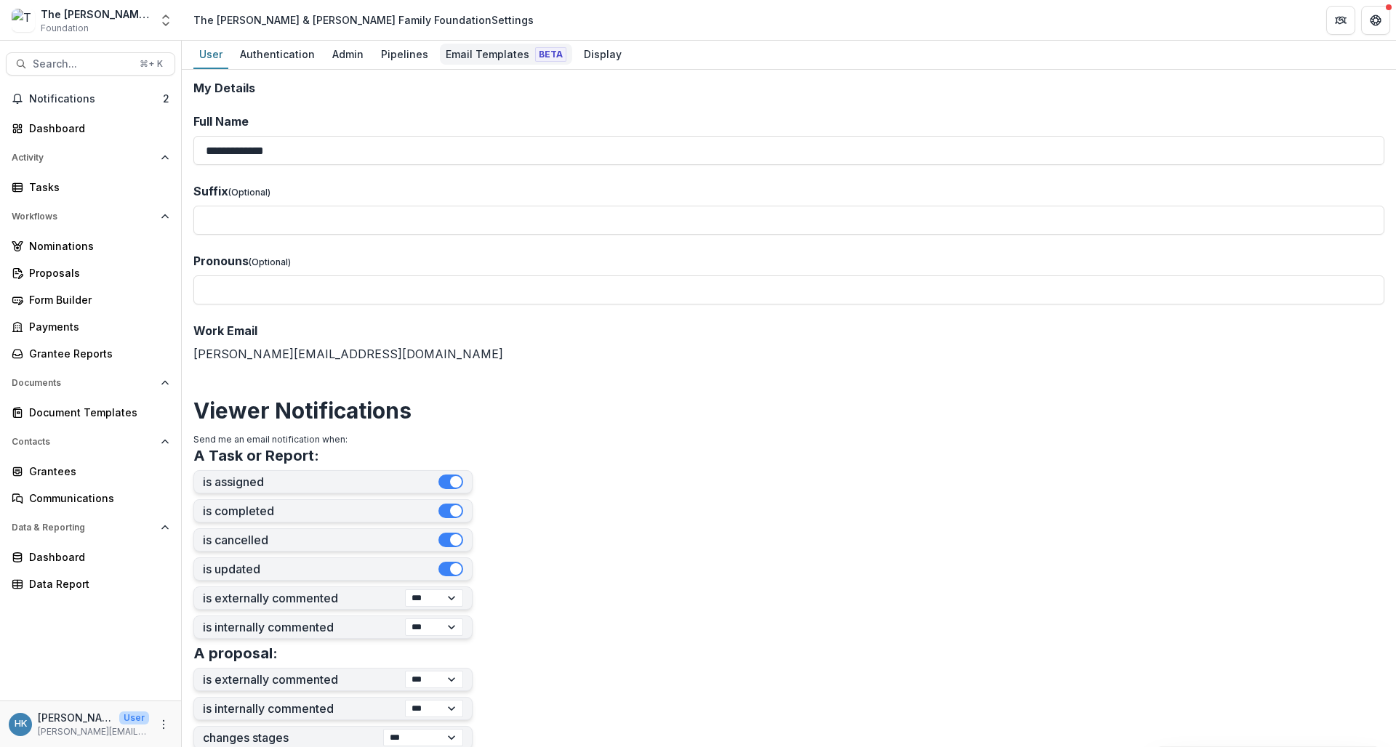
click at [491, 56] on div "Email Templates Beta" at bounding box center [506, 54] width 132 height 21
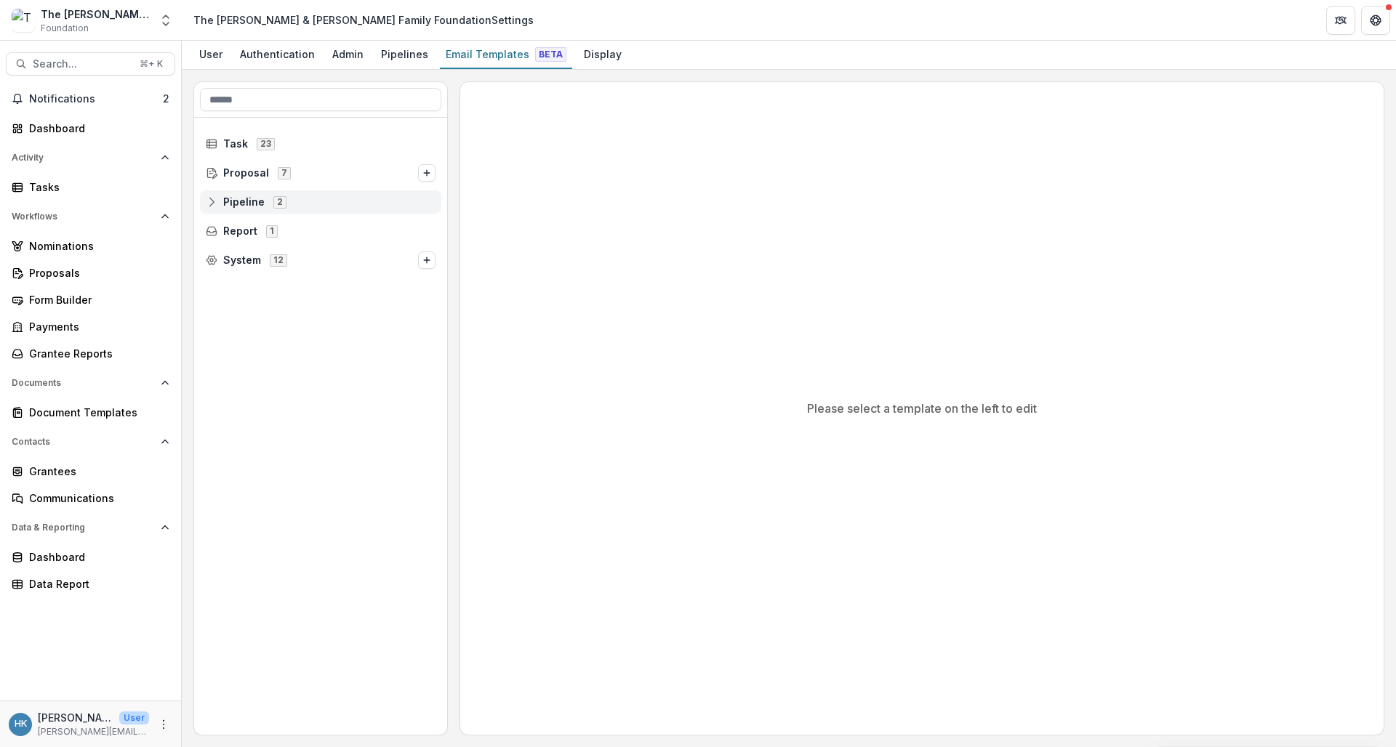
click at [212, 199] on icon at bounding box center [212, 202] width 12 height 12
click at [221, 232] on icon at bounding box center [223, 231] width 12 height 12
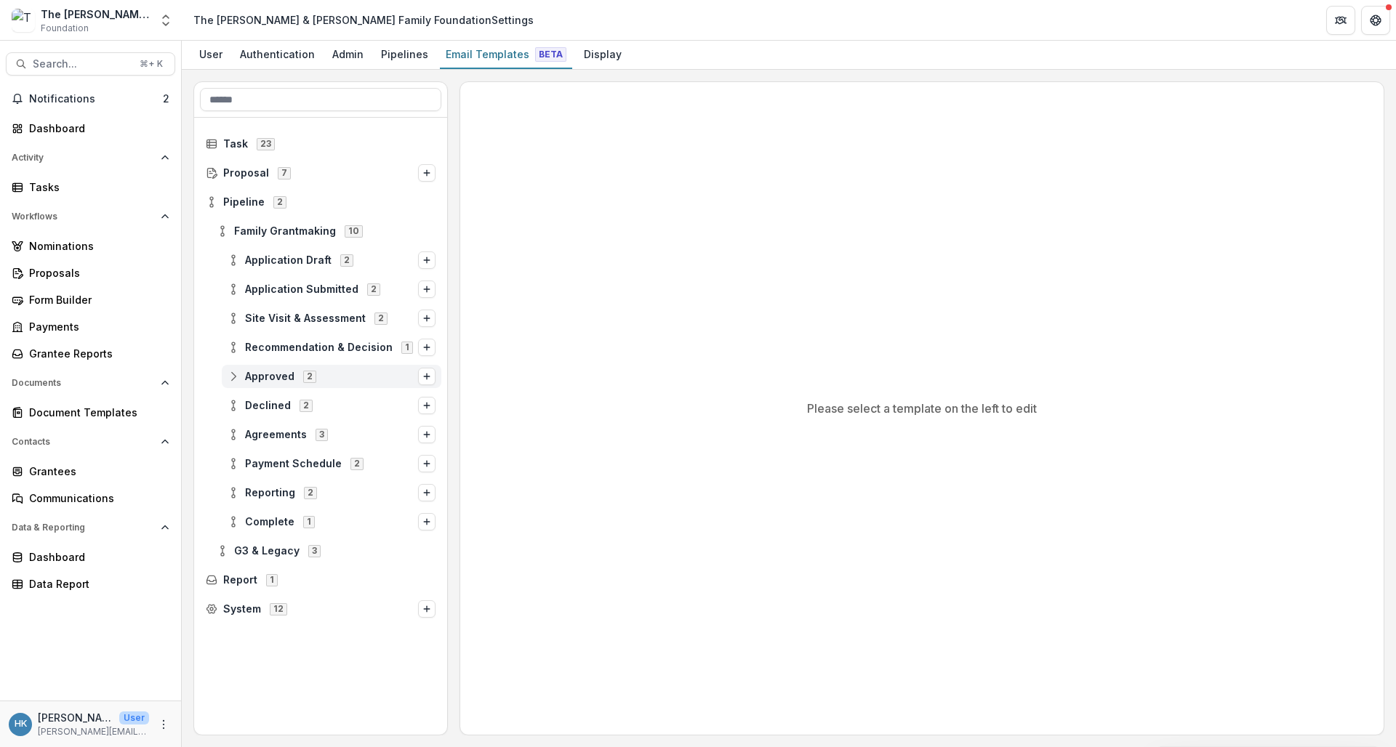
click at [233, 380] on icon at bounding box center [234, 377] width 12 height 12
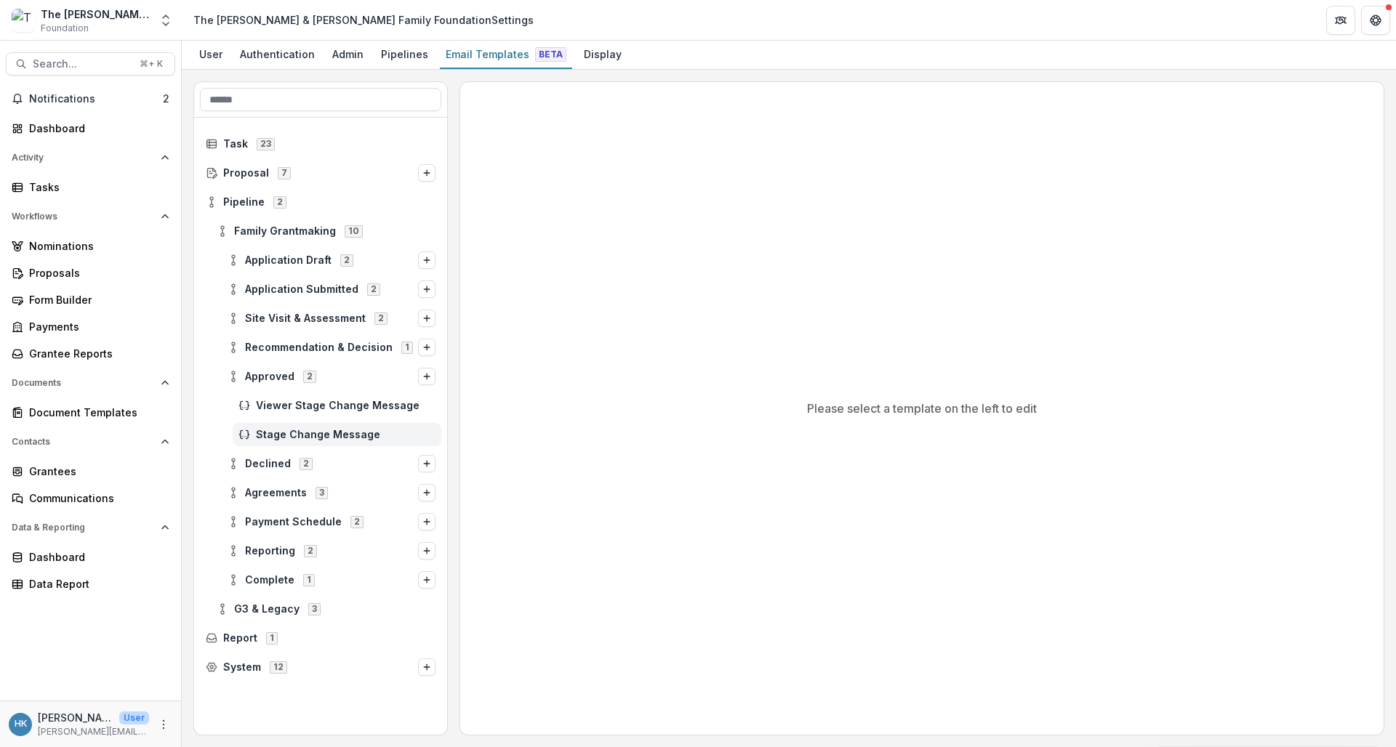
click at [298, 433] on span "Stage Change Message" at bounding box center [346, 435] width 180 height 12
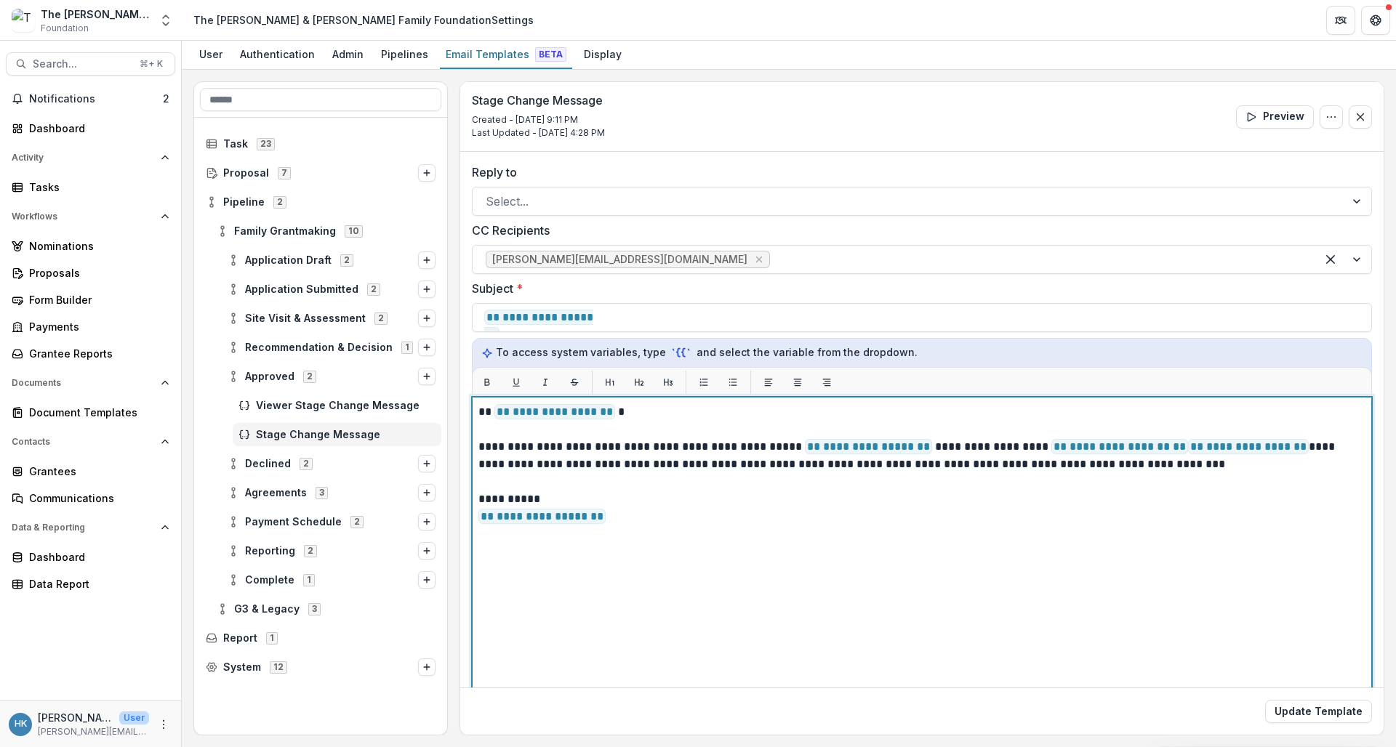
click at [1286, 449] on p "**********" at bounding box center [919, 455] width 883 height 35
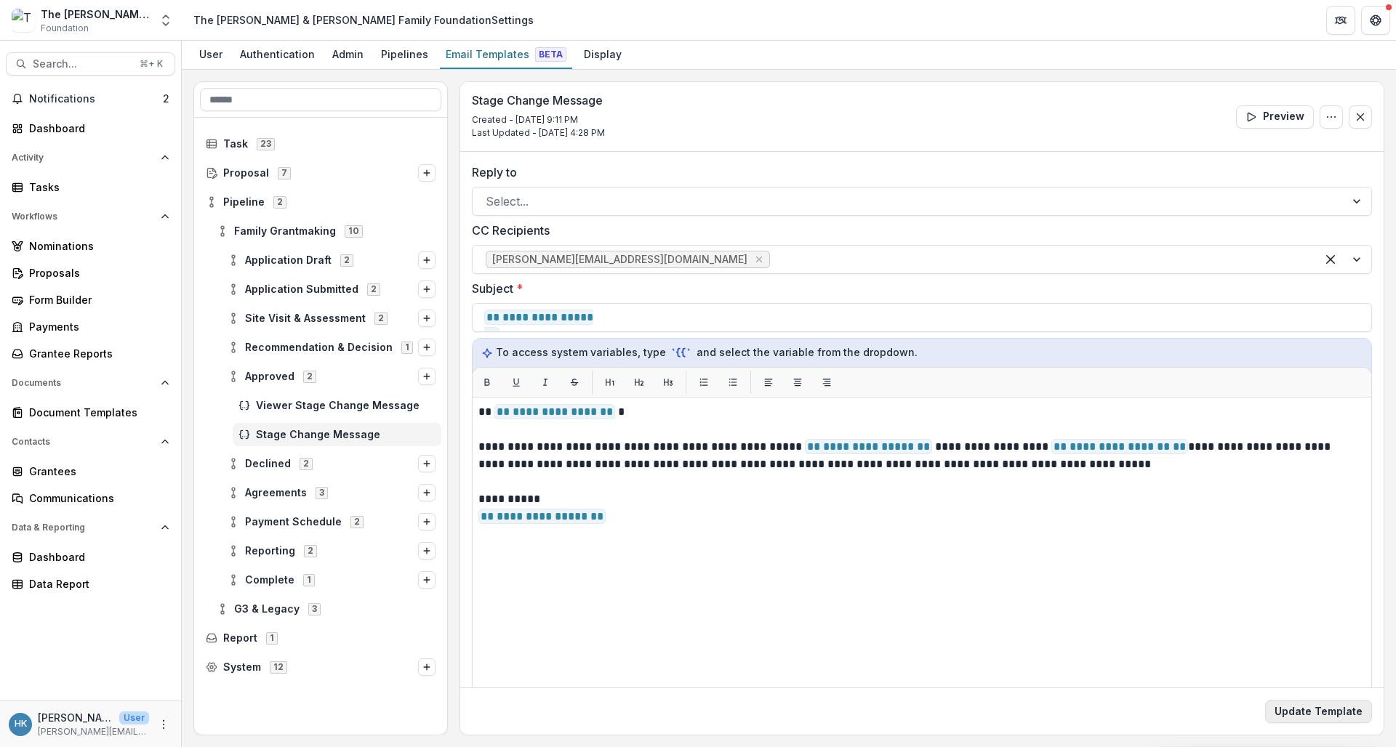
click at [1320, 711] on button "Update Template" at bounding box center [1318, 711] width 107 height 23
click at [40, 271] on div "Proposals" at bounding box center [96, 272] width 135 height 15
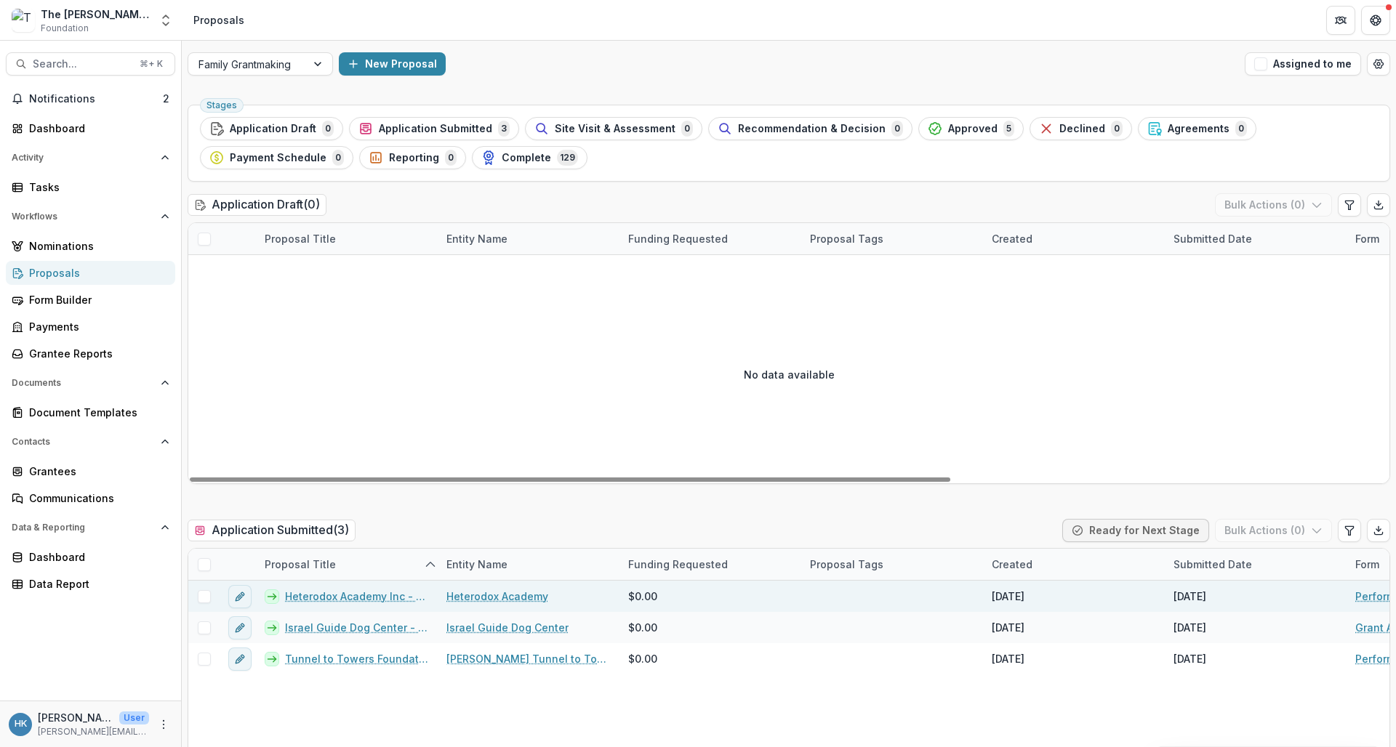
click at [376, 595] on link "Heterodox Academy Inc - 2025 - Performance Report" at bounding box center [357, 596] width 144 height 15
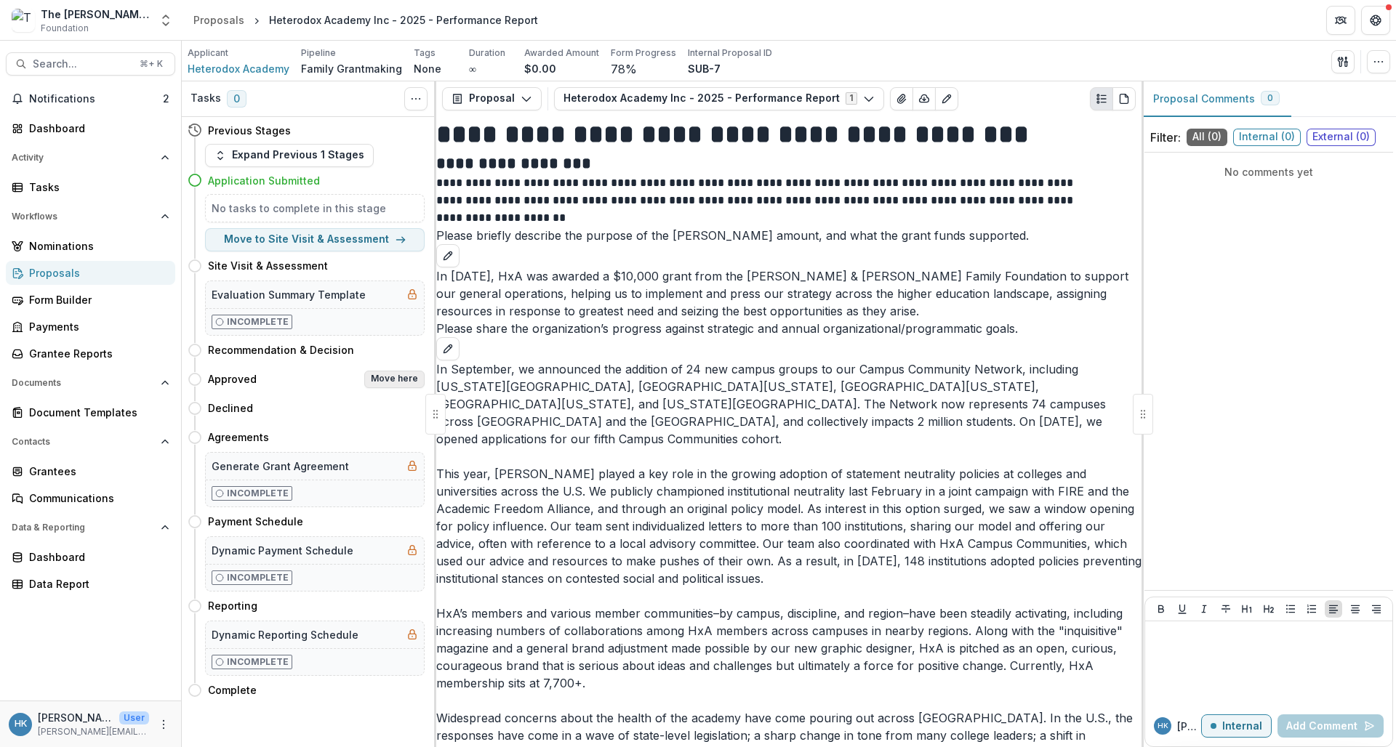
click at [379, 380] on button "Move here" at bounding box center [394, 379] width 60 height 17
select select "********"
select select
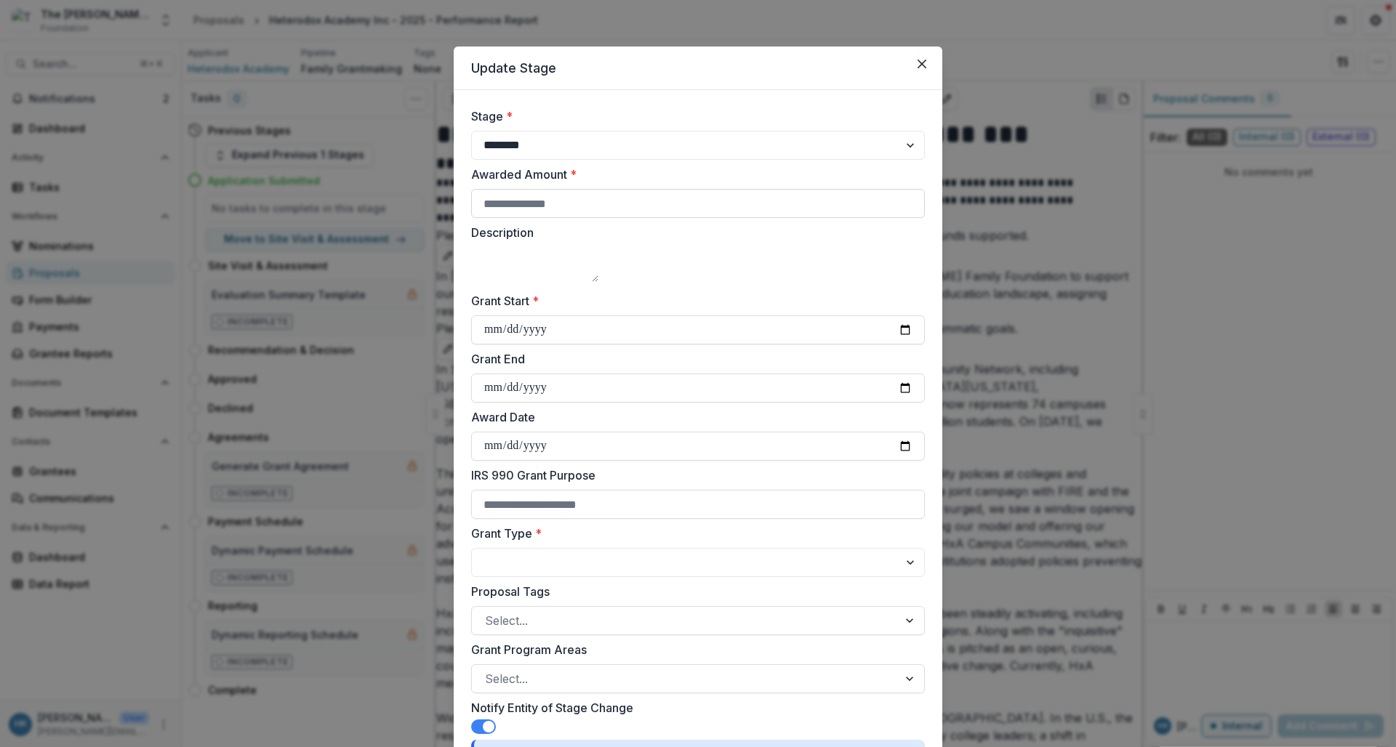
click at [594, 210] on input "Awarded Amount *" at bounding box center [698, 203] width 454 height 29
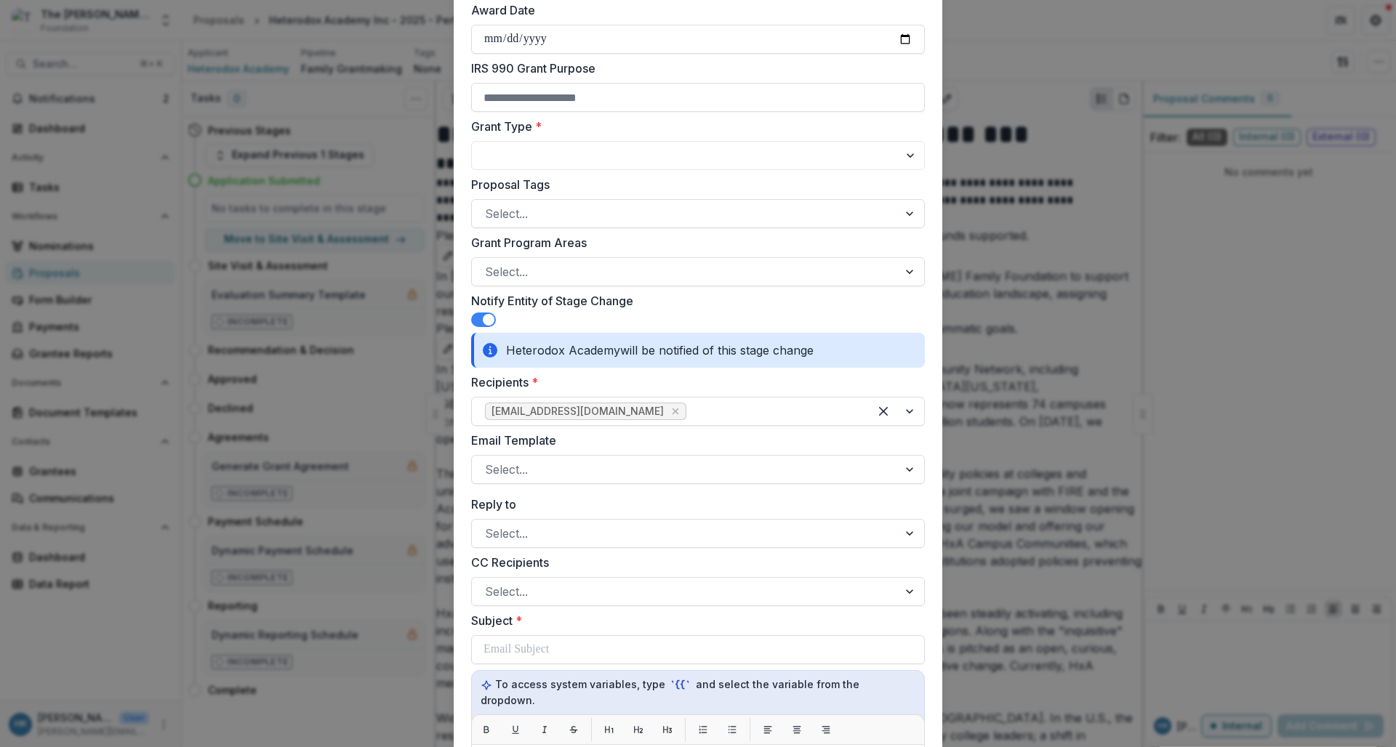
scroll to position [438, 0]
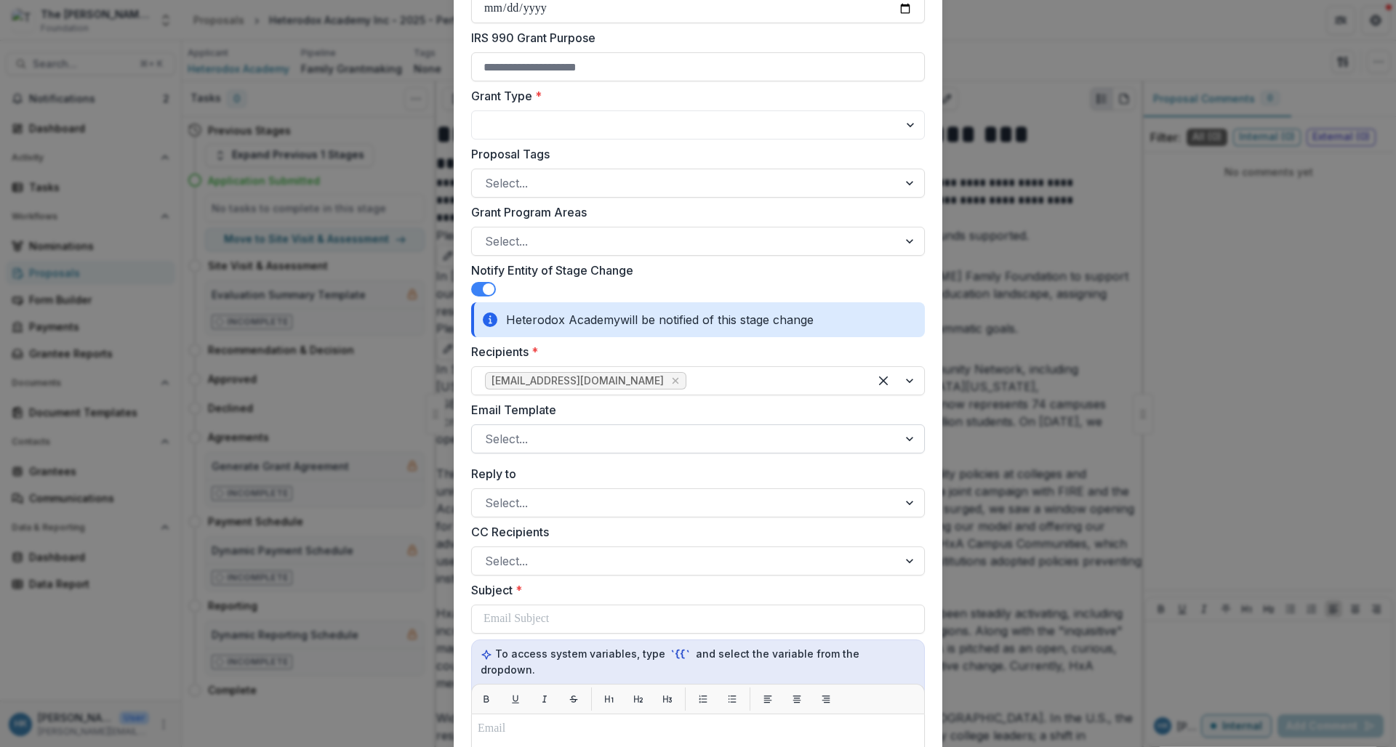
type input "*****"
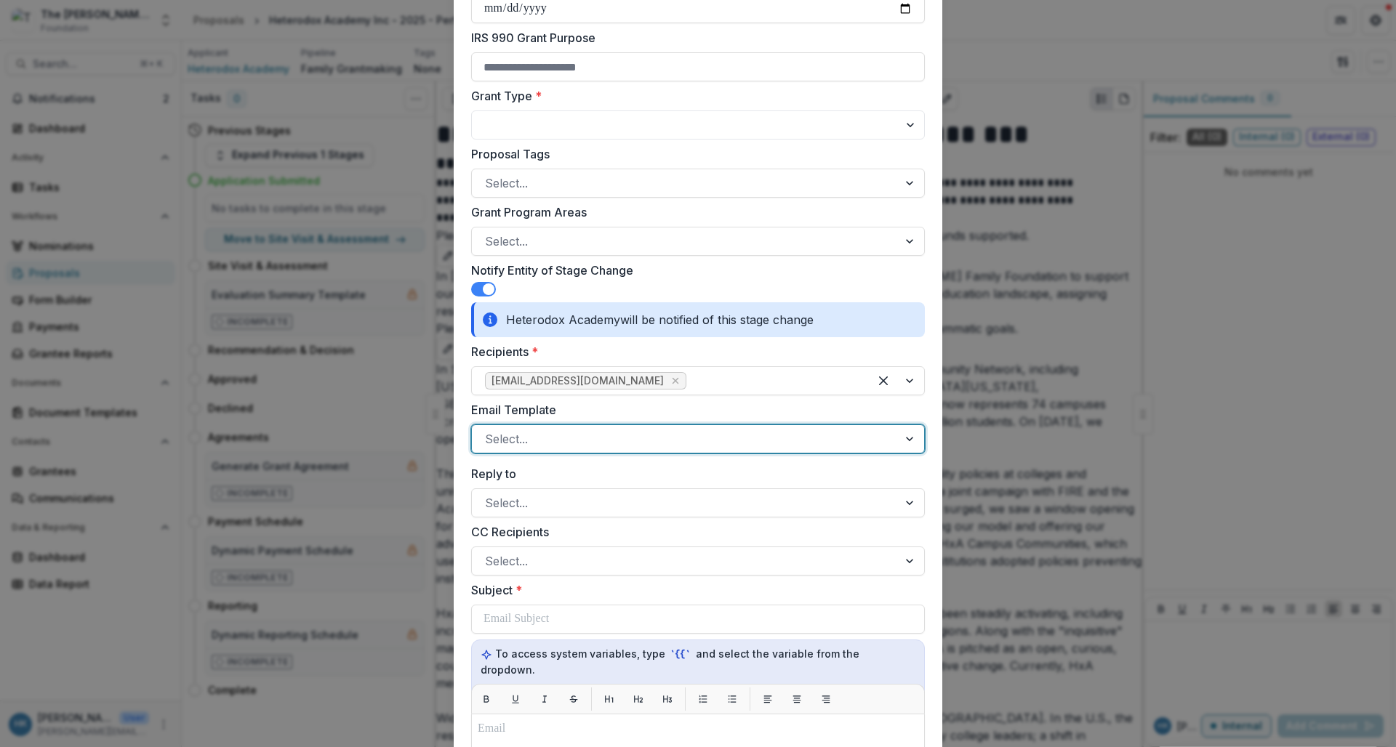
click at [550, 446] on div at bounding box center [685, 439] width 400 height 20
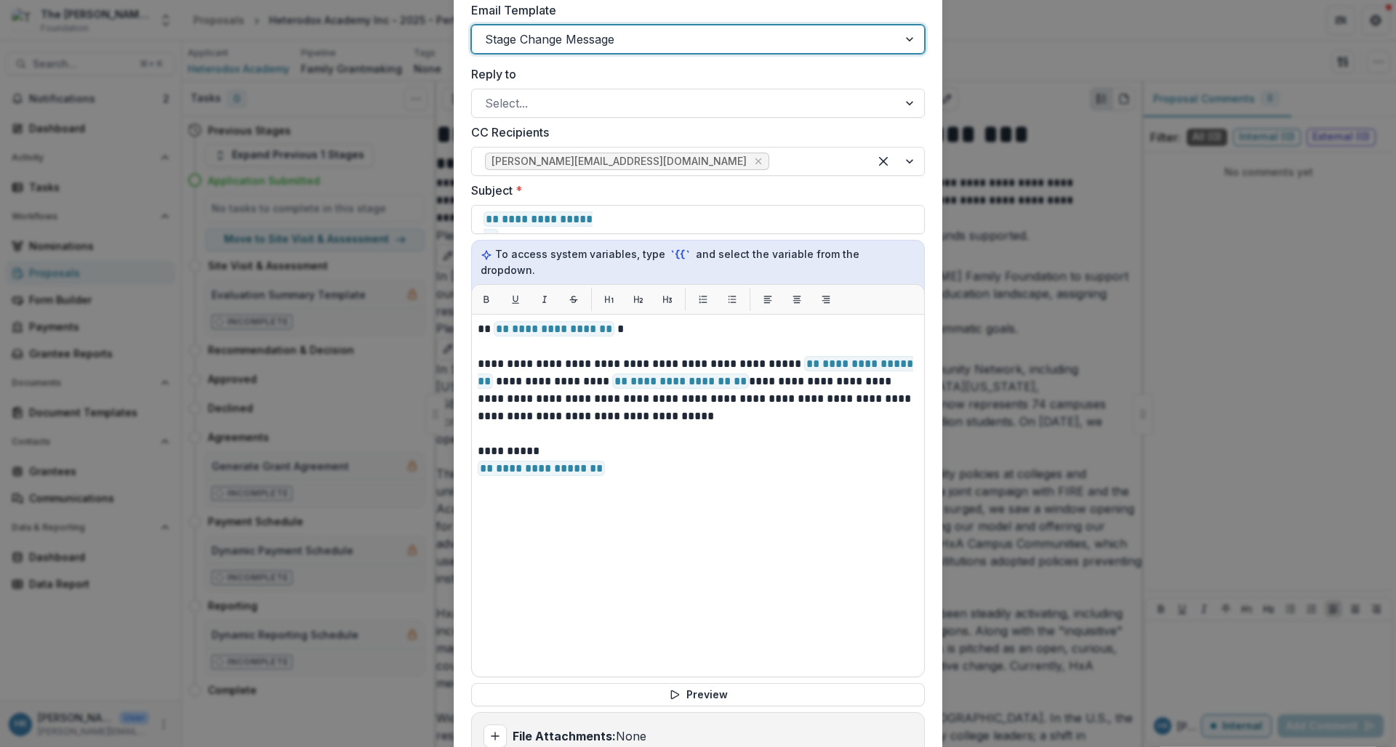
scroll to position [846, 0]
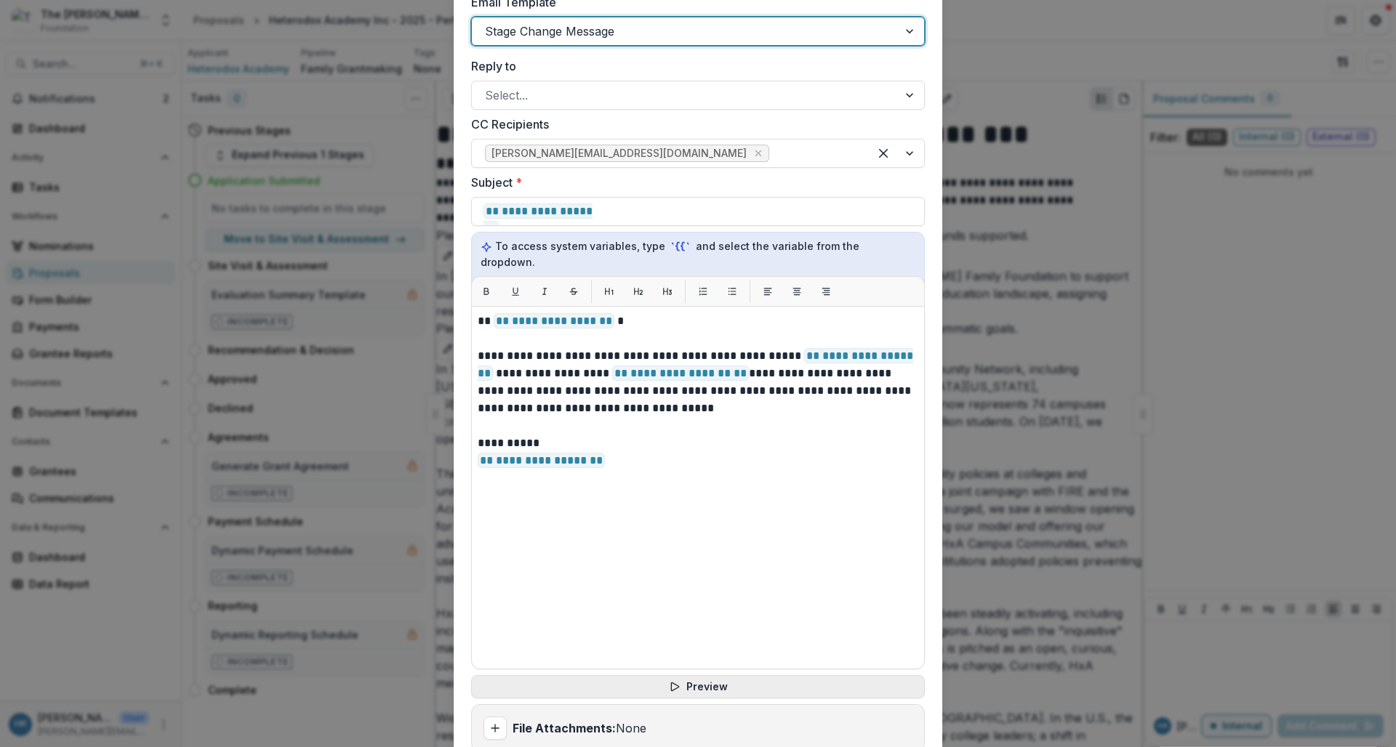
click at [708, 676] on button "Preview" at bounding box center [698, 687] width 454 height 23
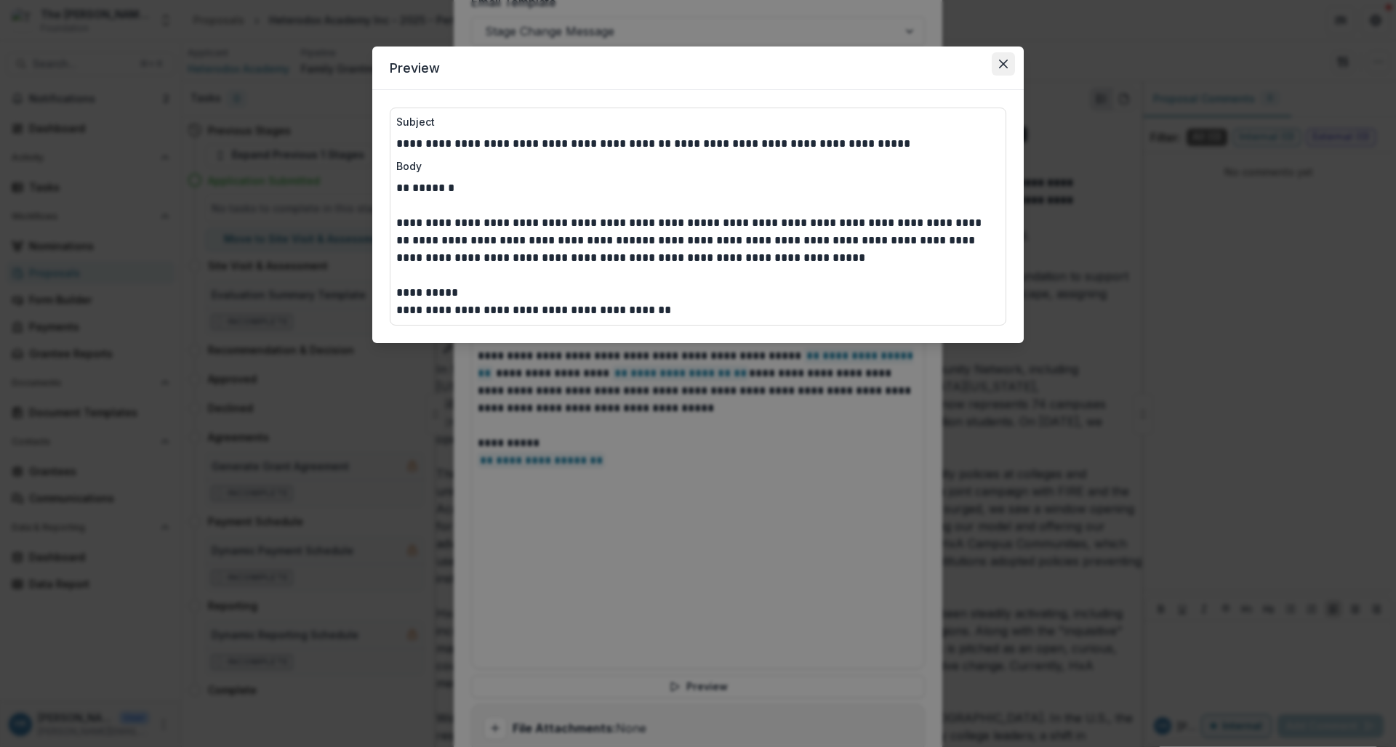
click at [1001, 65] on icon "Close" at bounding box center [1003, 64] width 9 height 9
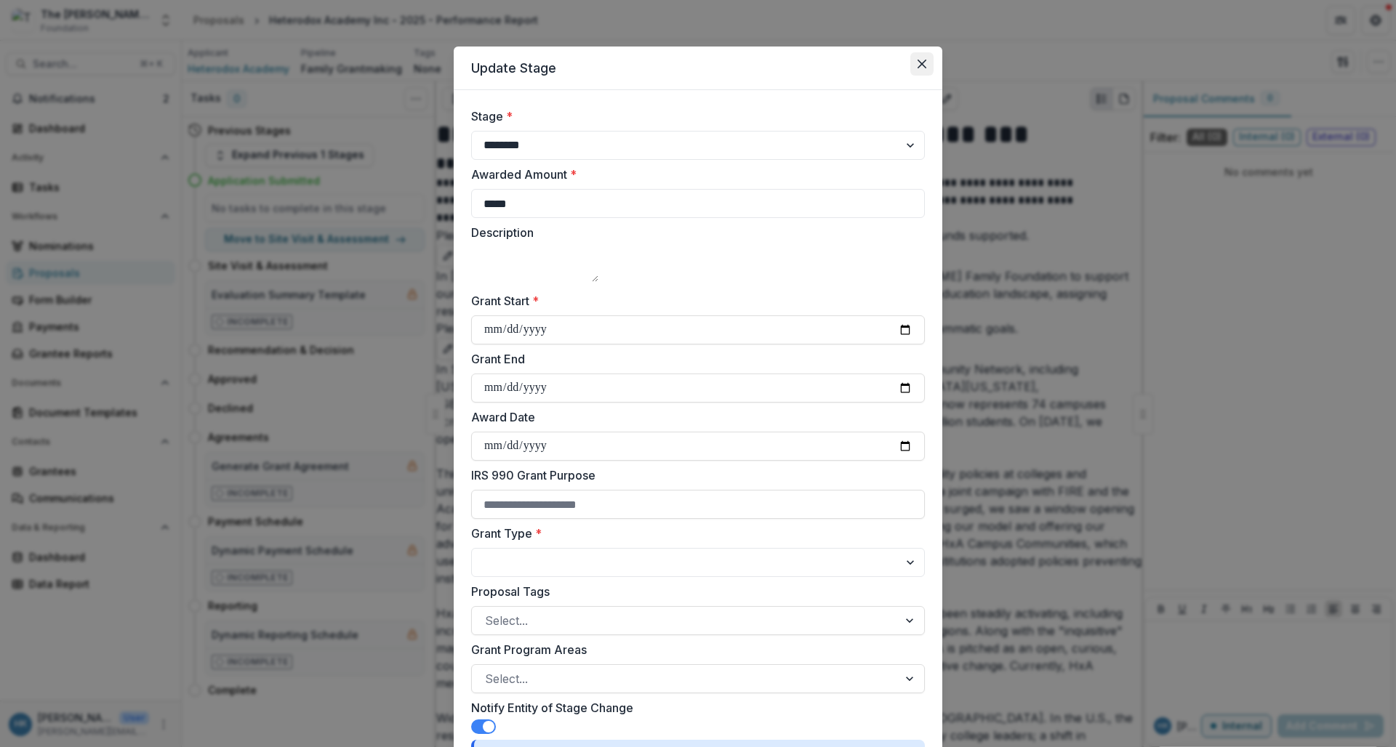
click at [919, 64] on icon "Close" at bounding box center [922, 64] width 9 height 9
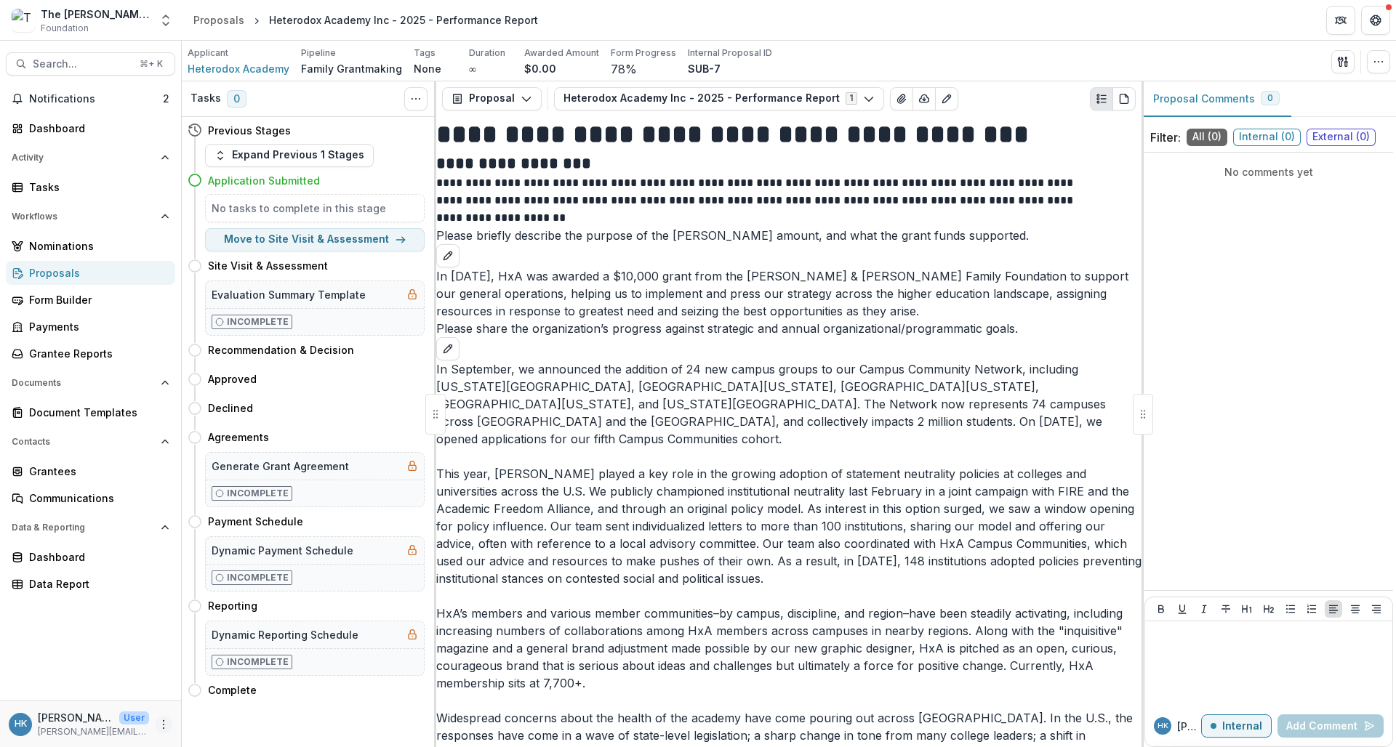
click at [162, 725] on icon "More" at bounding box center [164, 725] width 12 height 12
click at [224, 701] on link "User Settings" at bounding box center [260, 694] width 156 height 24
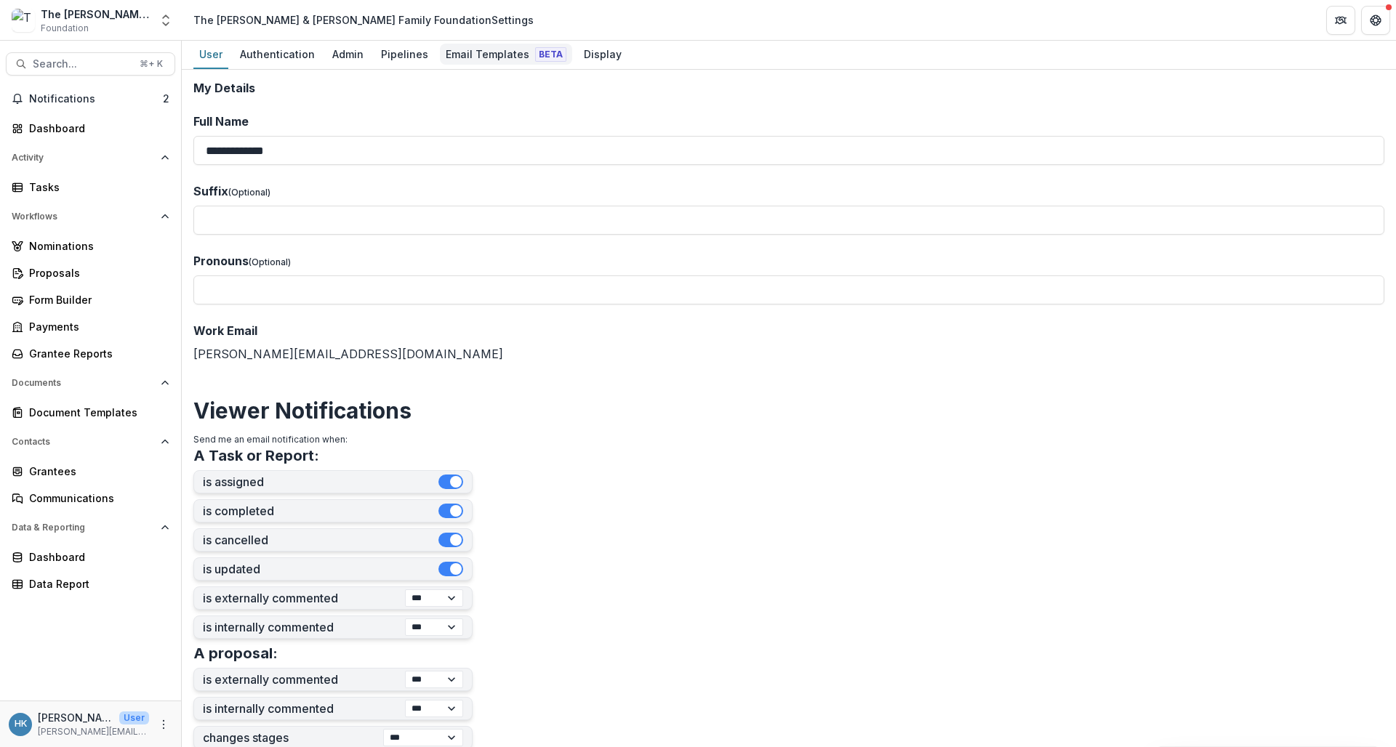
click at [484, 55] on div "Email Templates Beta" at bounding box center [506, 54] width 132 height 21
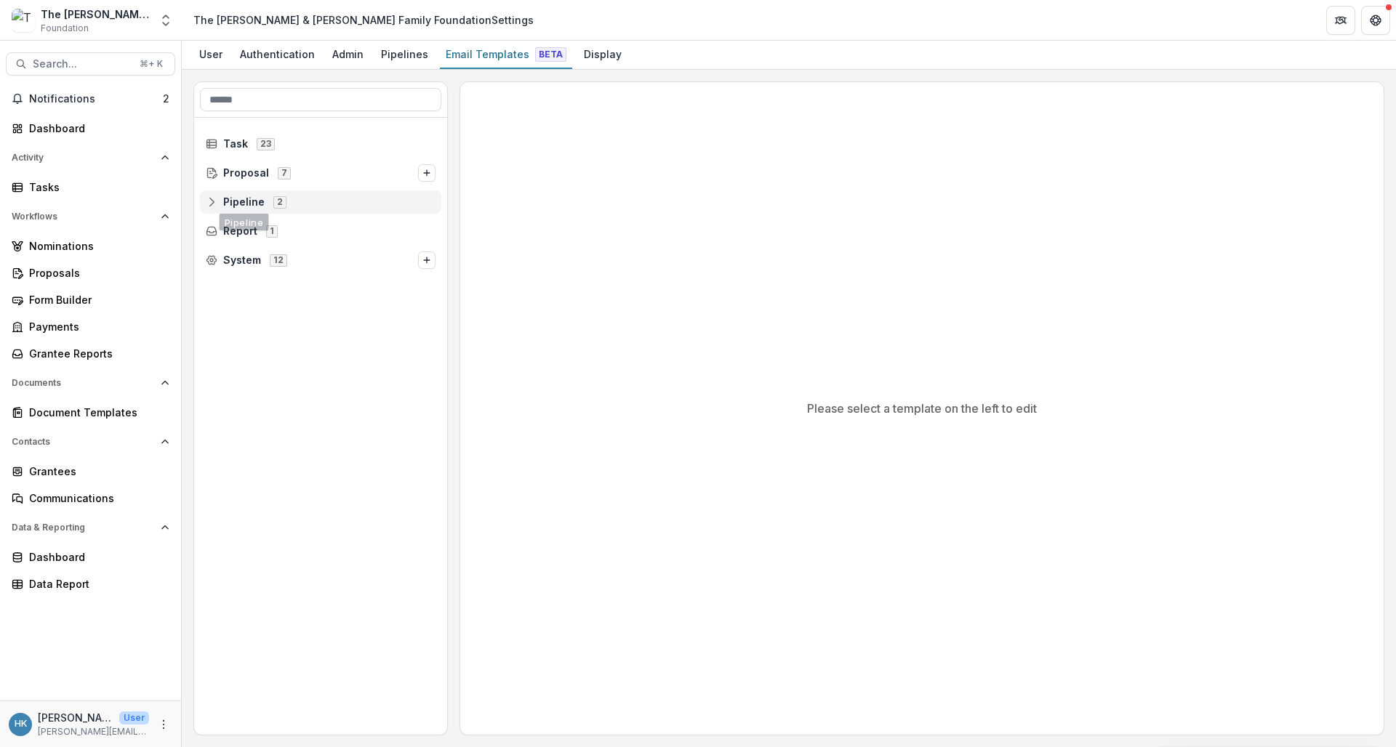
click at [222, 199] on span "Pipeline 2" at bounding box center [321, 202] width 230 height 12
click at [235, 226] on span "Family Grantmaking" at bounding box center [285, 231] width 102 height 12
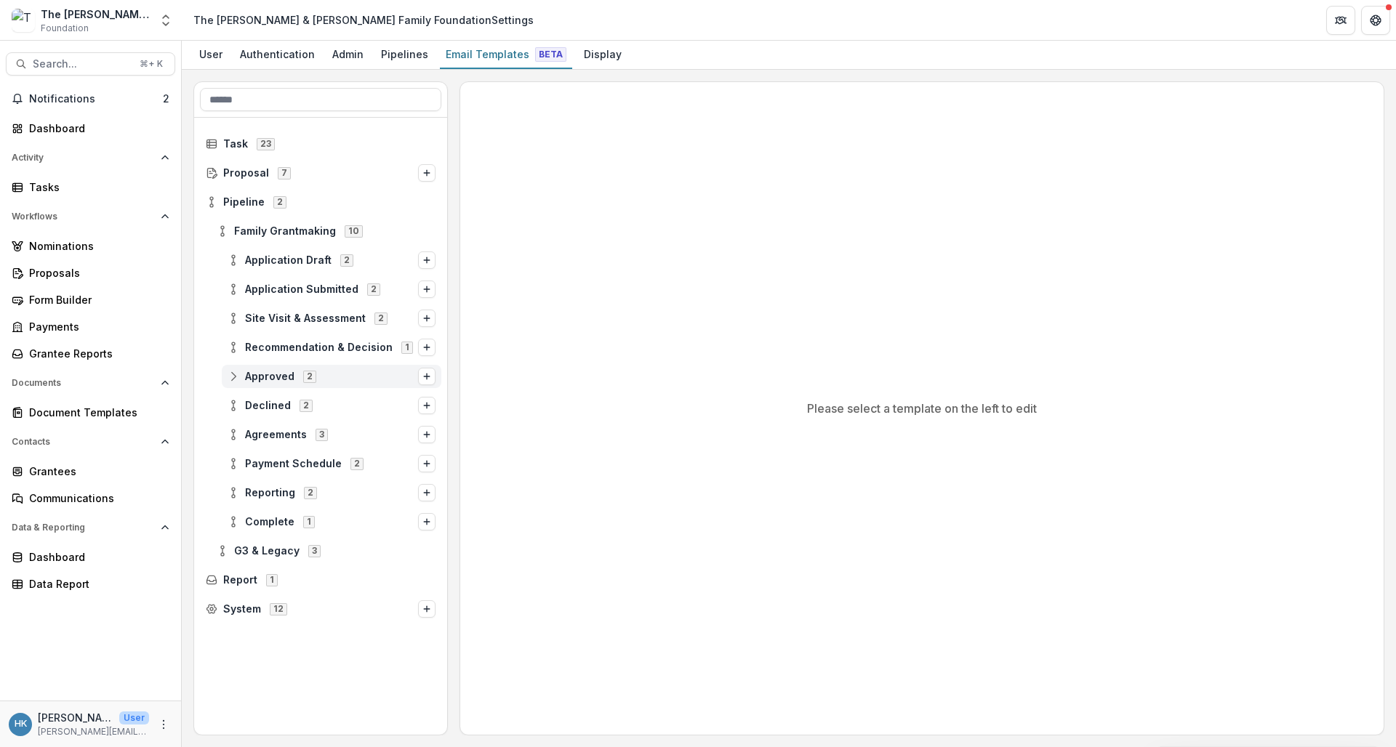
click at [236, 374] on icon at bounding box center [234, 377] width 12 height 12
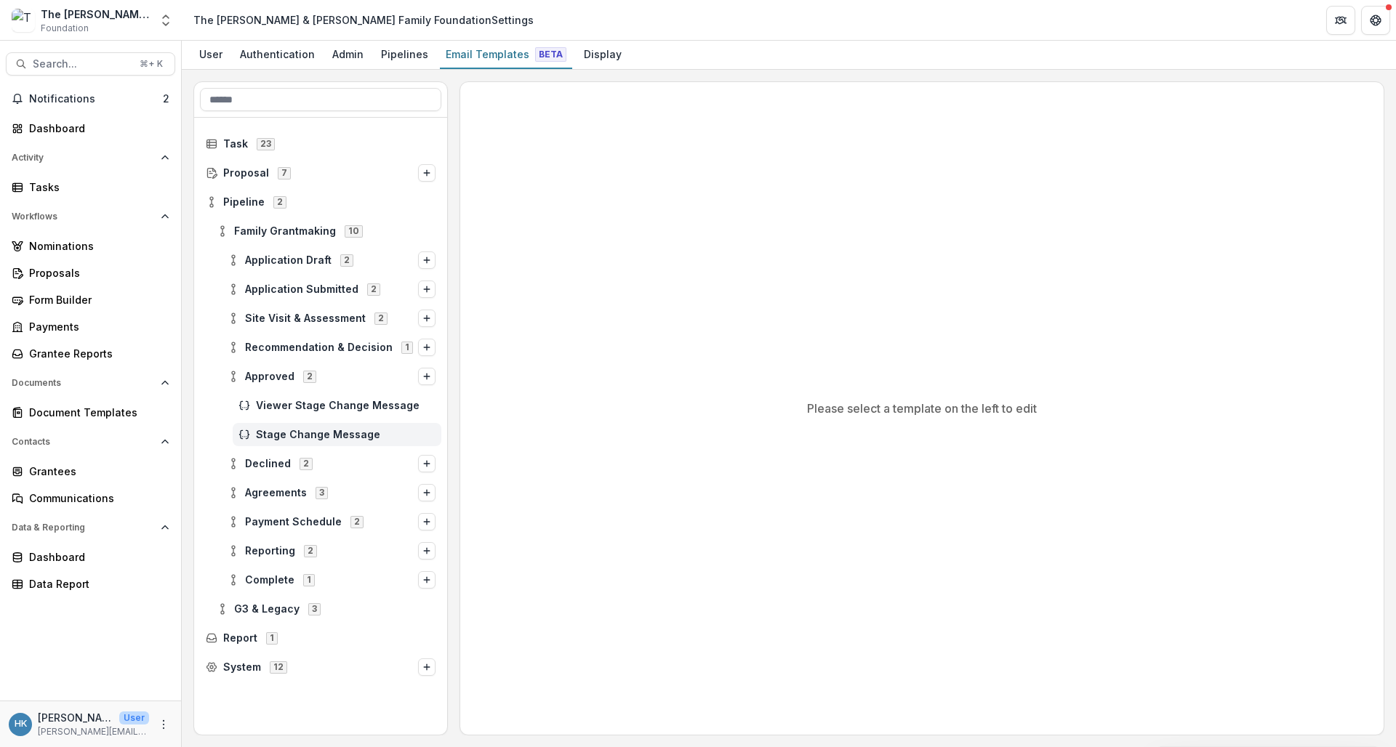
click at [308, 434] on span "Stage Change Message" at bounding box center [346, 435] width 180 height 12
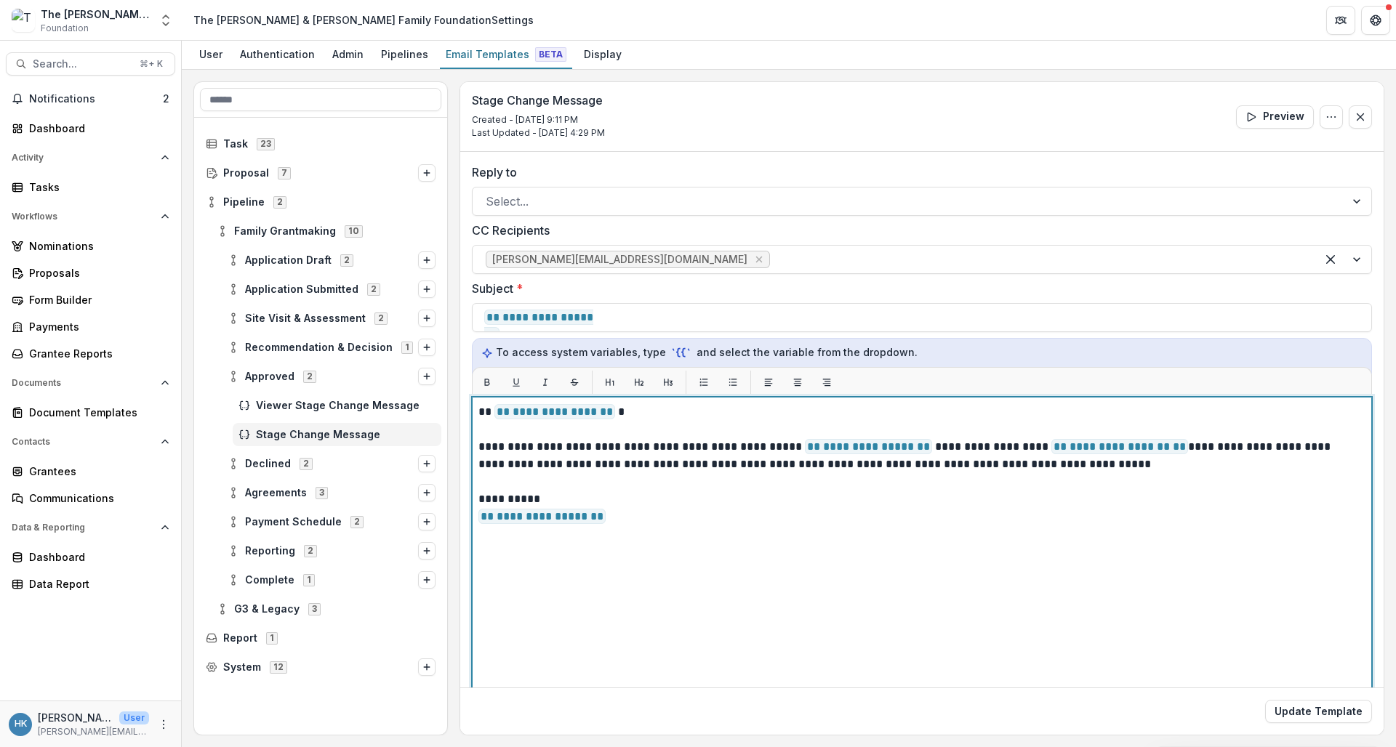
click at [1167, 447] on p "**********" at bounding box center [919, 455] width 883 height 35
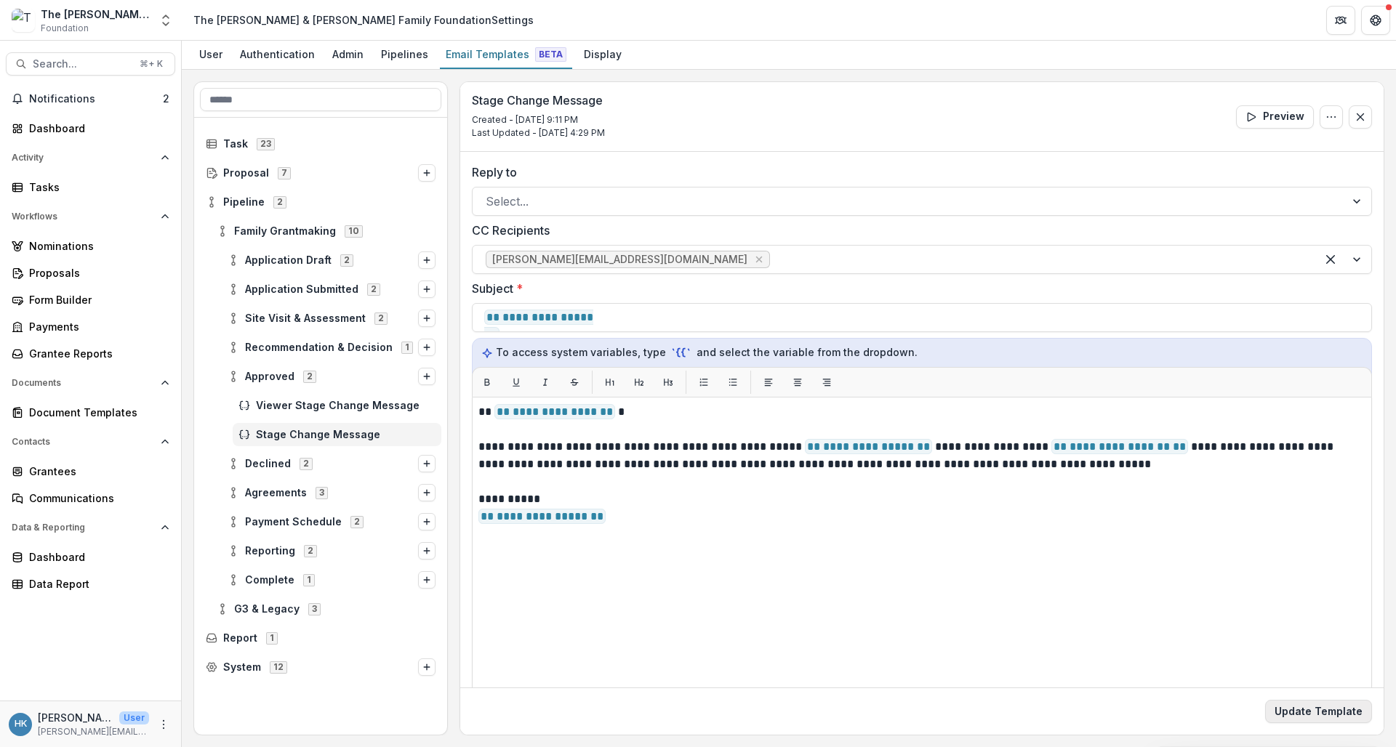
click at [1307, 709] on button "Update Template" at bounding box center [1318, 711] width 107 height 23
click at [64, 273] on div "Proposals" at bounding box center [96, 272] width 135 height 15
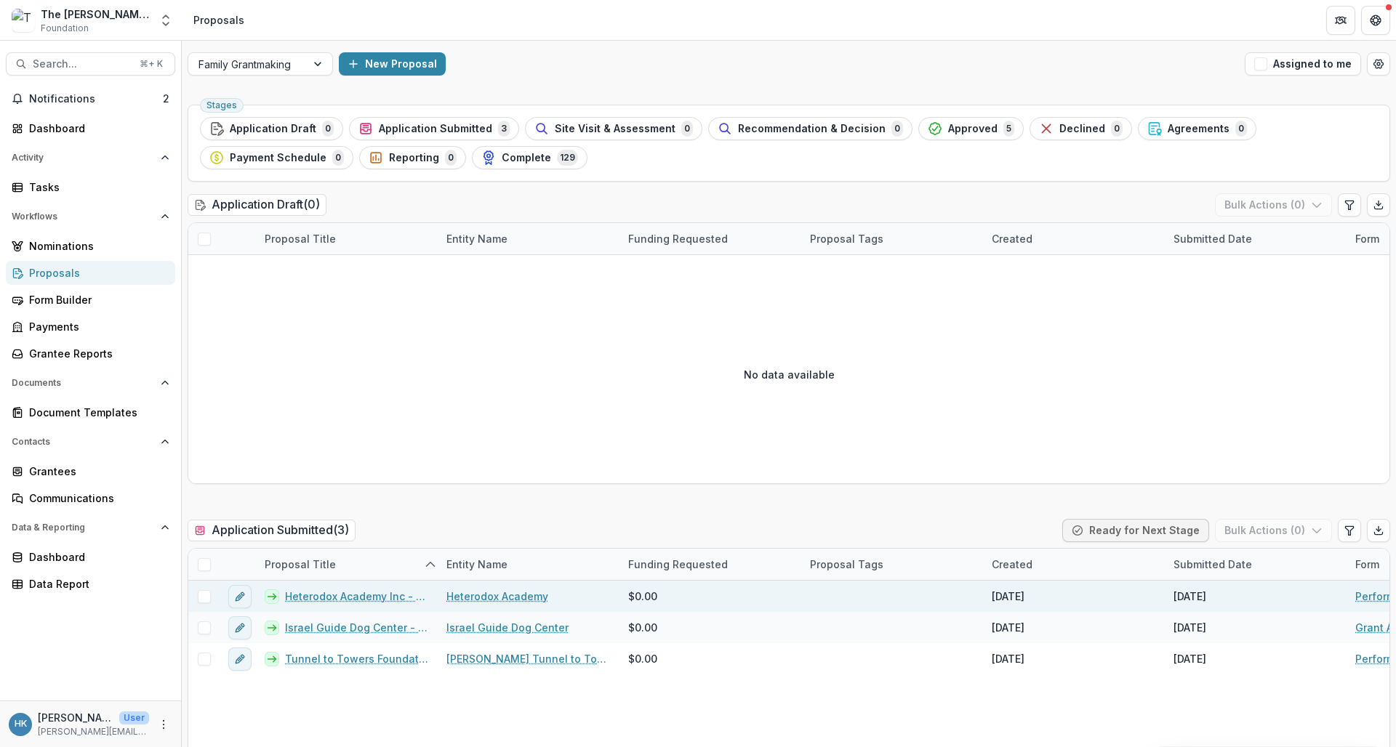
click at [488, 594] on link "Heterodox Academy" at bounding box center [497, 596] width 102 height 15
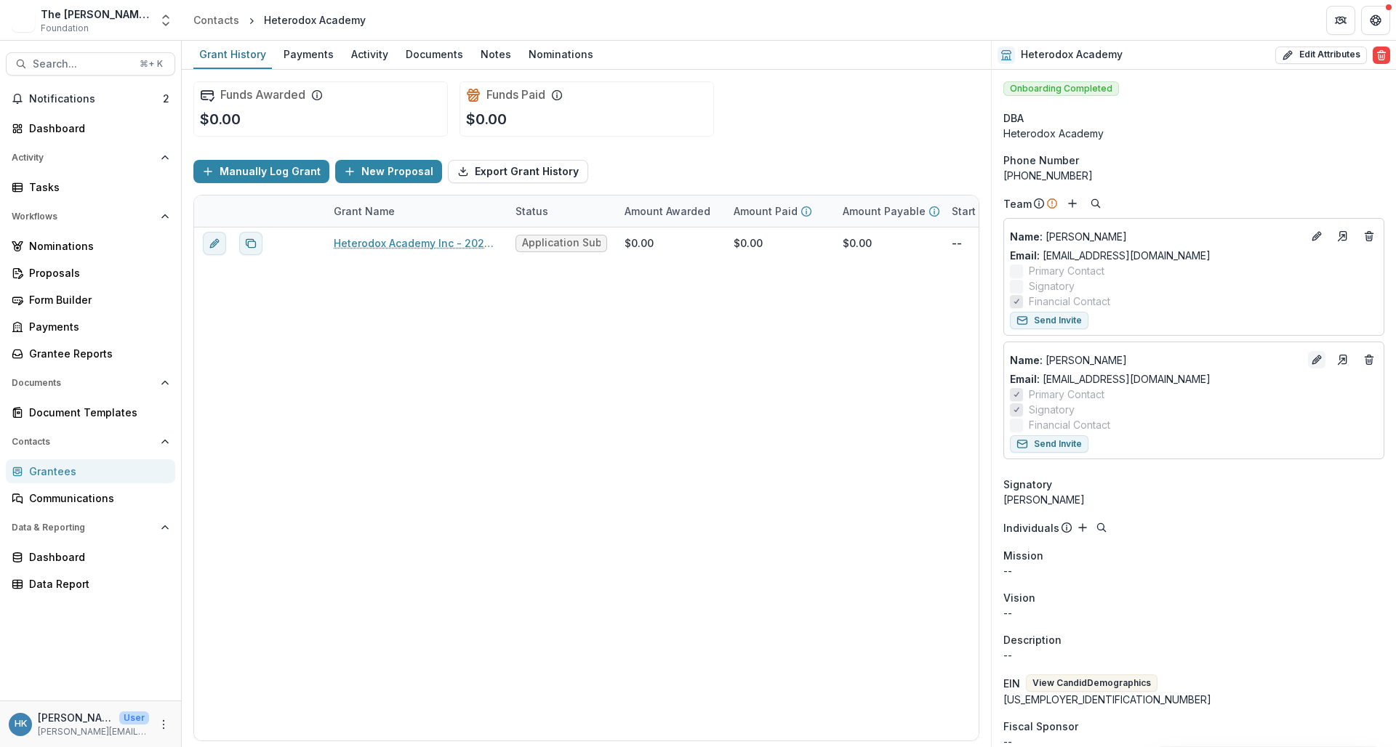
click at [1311, 359] on icon "Edit" at bounding box center [1317, 360] width 12 height 12
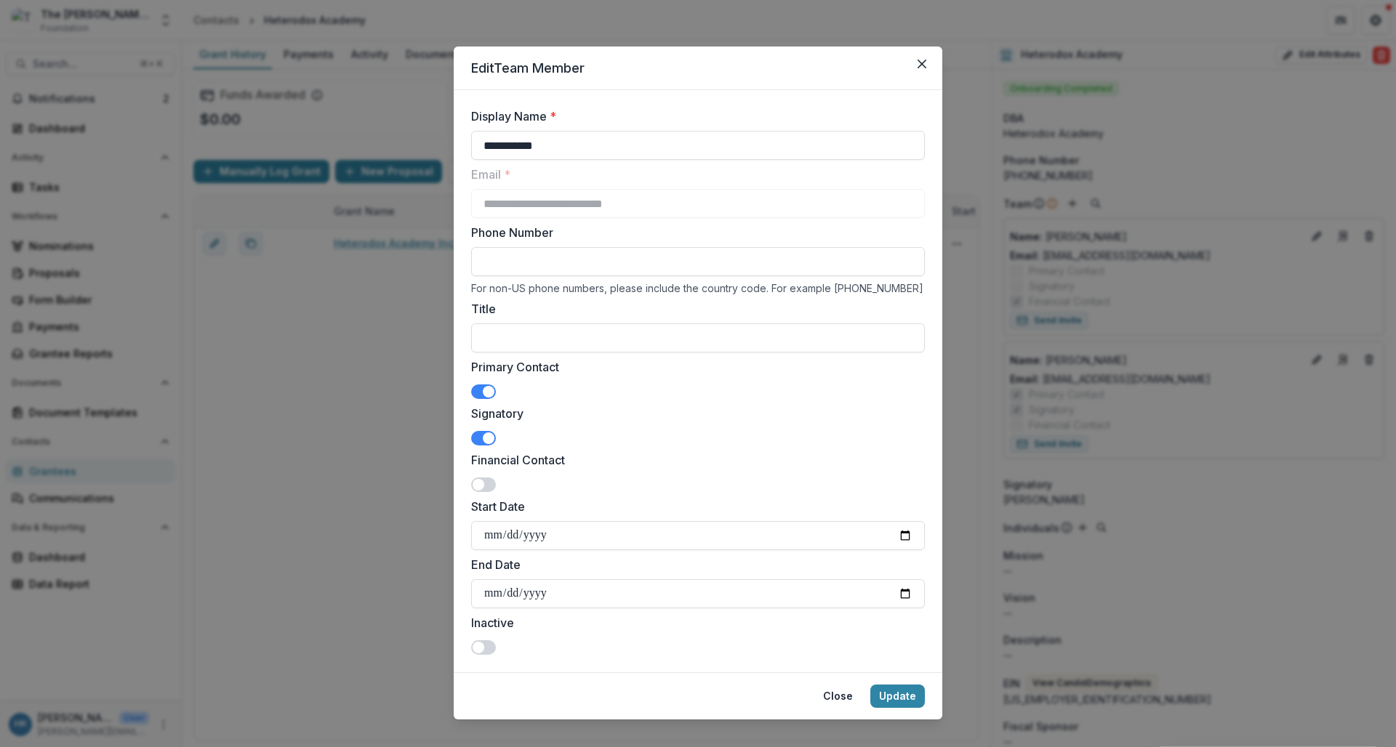
click at [484, 393] on span at bounding box center [489, 392] width 12 height 12
click at [902, 696] on button "Update" at bounding box center [897, 696] width 55 height 23
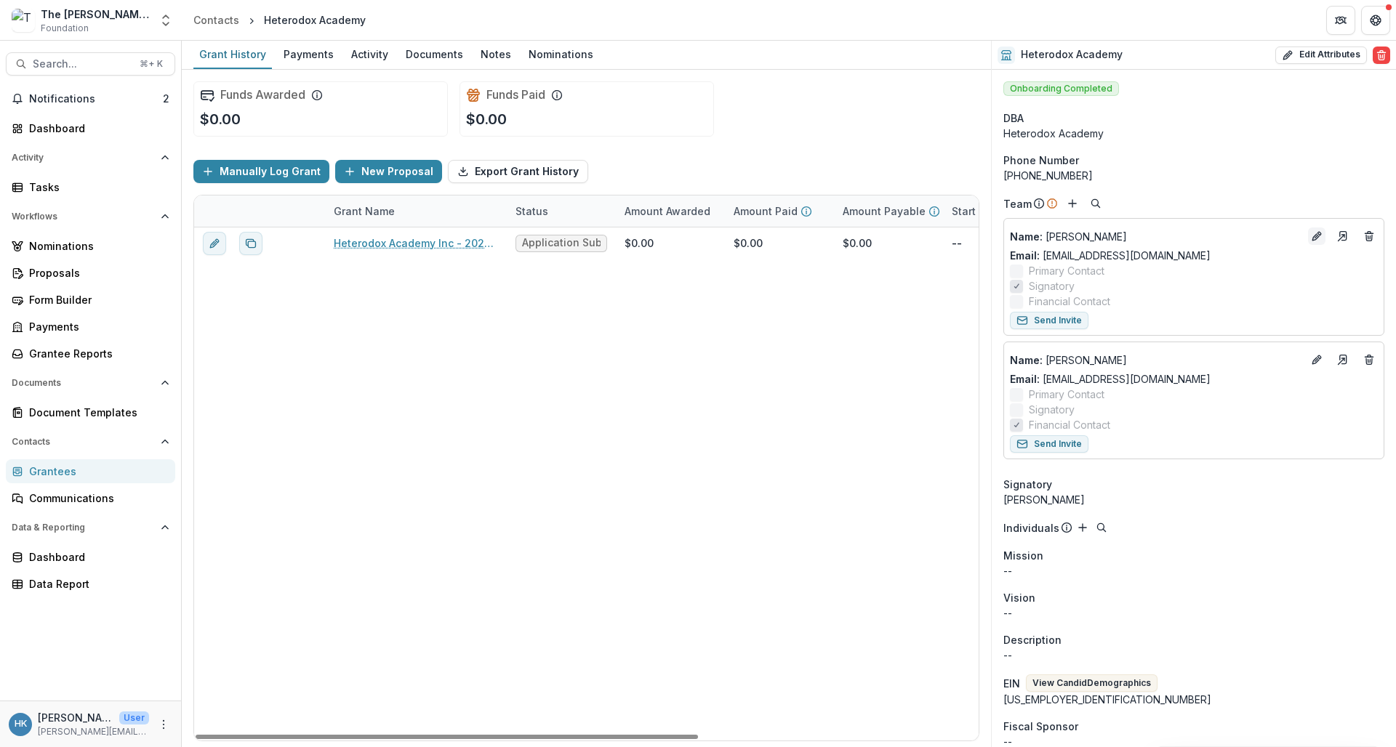
click at [1312, 231] on icon "Edit" at bounding box center [1317, 237] width 12 height 12
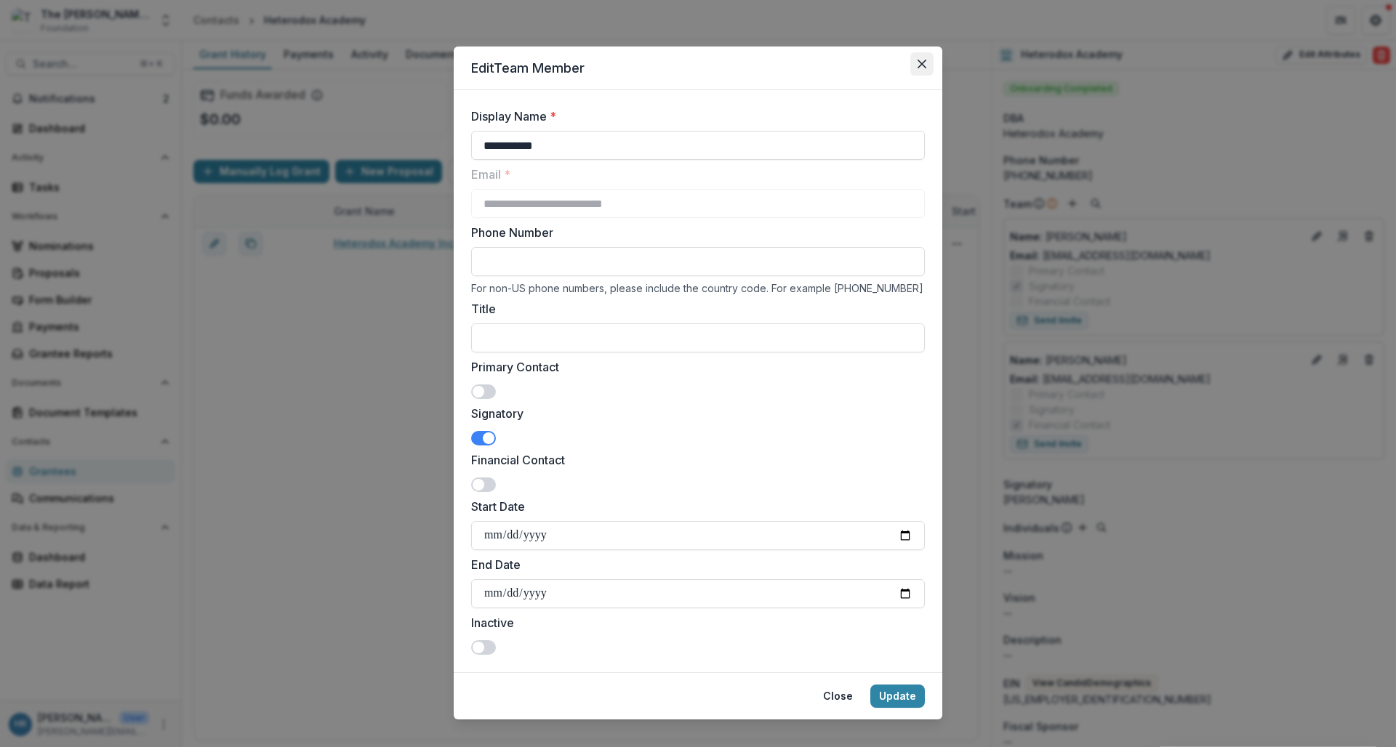
click at [918, 64] on icon "Close" at bounding box center [922, 64] width 9 height 9
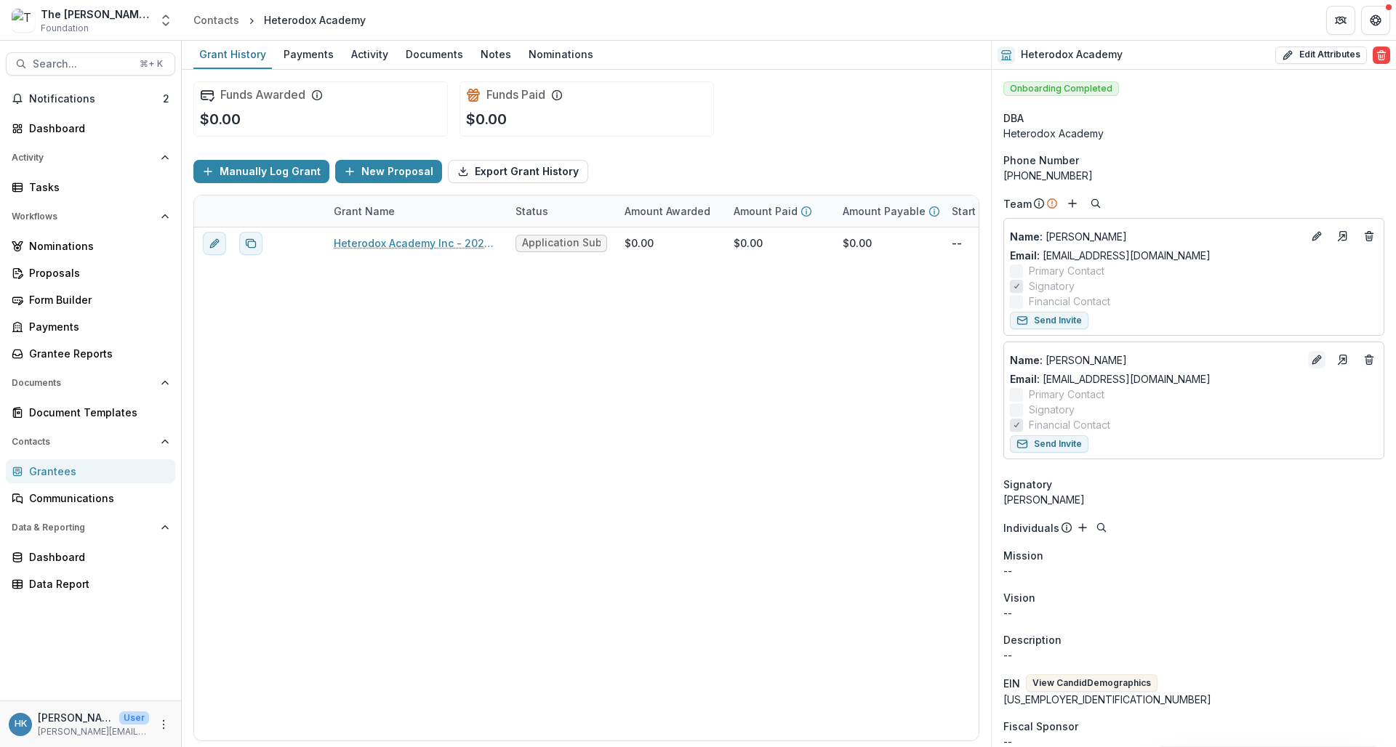
click at [1314, 357] on icon "Edit" at bounding box center [1317, 360] width 12 height 12
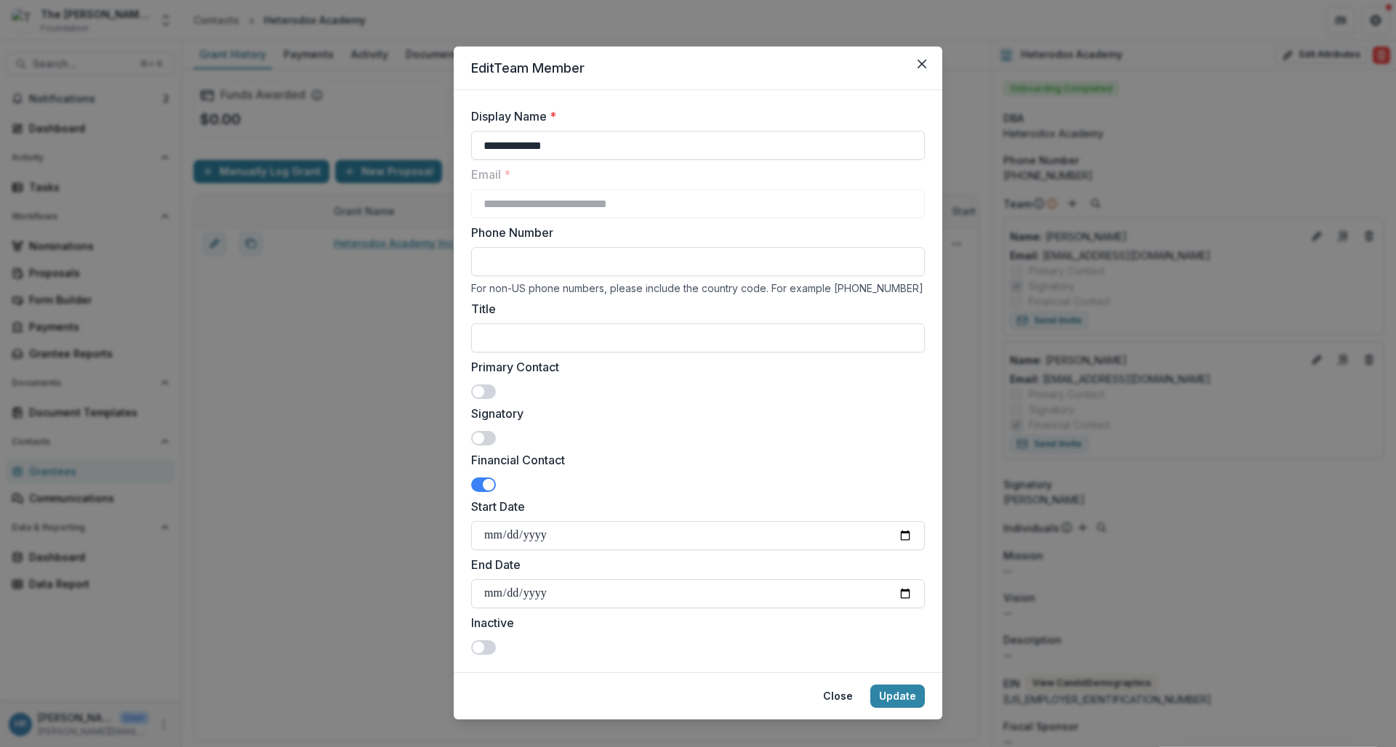
click at [478, 382] on div "Primary Contact" at bounding box center [698, 378] width 454 height 41
click at [478, 393] on span at bounding box center [479, 392] width 12 height 12
click at [894, 694] on button "Update" at bounding box center [897, 696] width 55 height 23
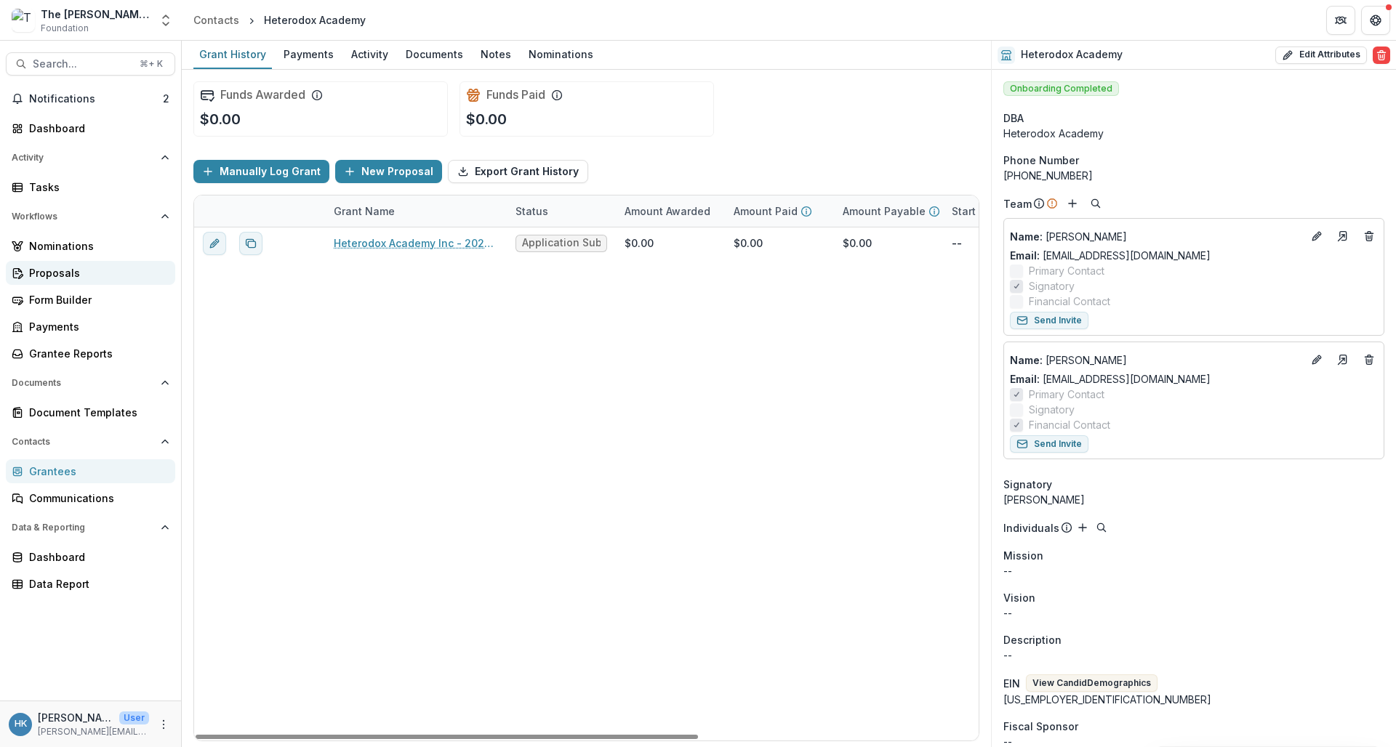
click at [55, 264] on link "Proposals" at bounding box center [90, 273] width 169 height 24
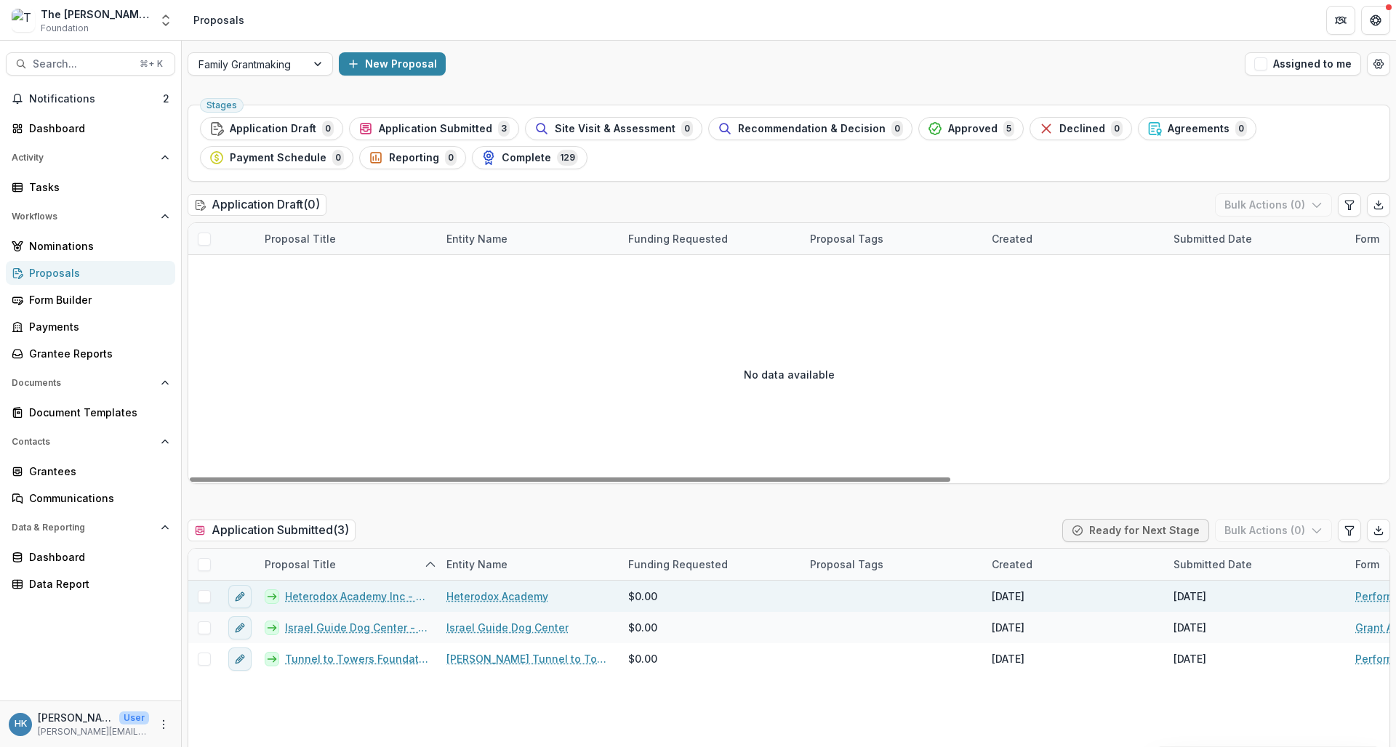
click at [384, 598] on link "Heterodox Academy Inc - 2025 - Performance Report" at bounding box center [357, 596] width 144 height 15
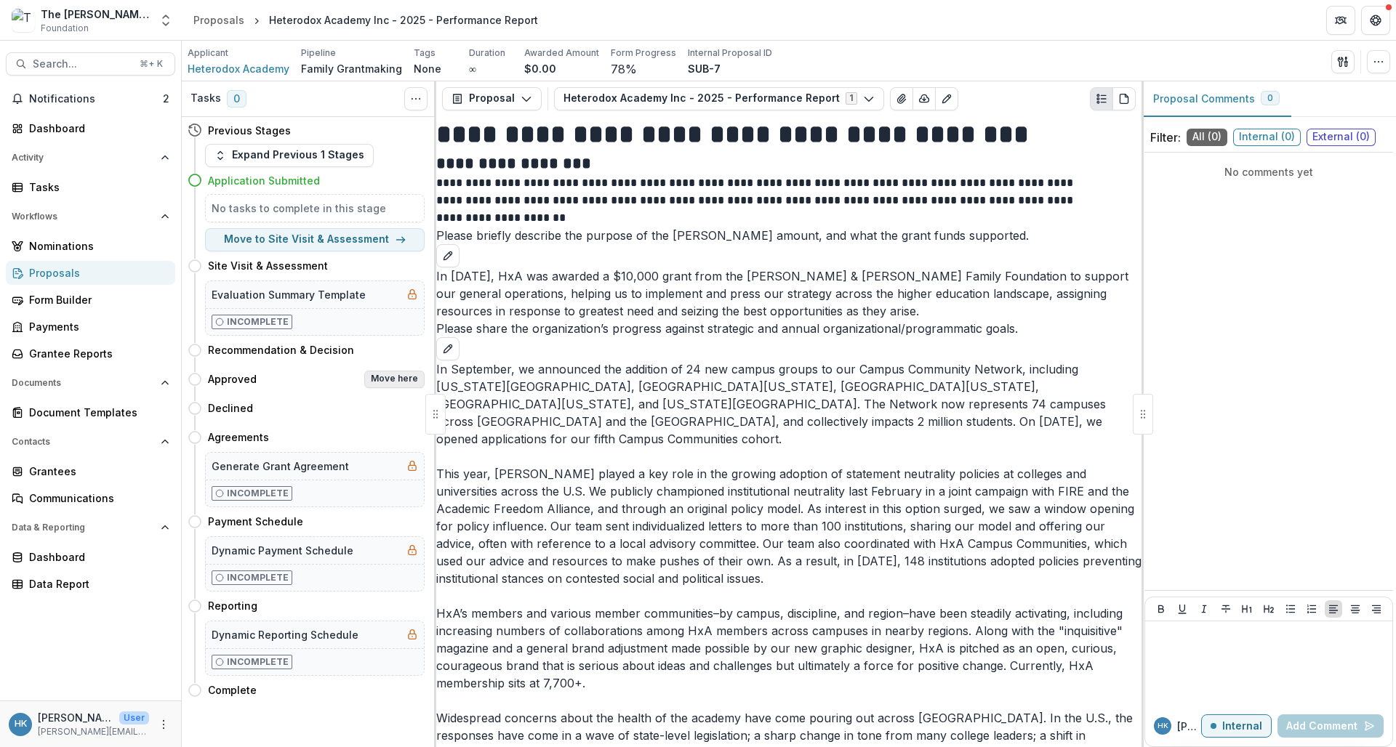
click at [391, 379] on button "Move here" at bounding box center [394, 379] width 60 height 17
select select "********"
select select
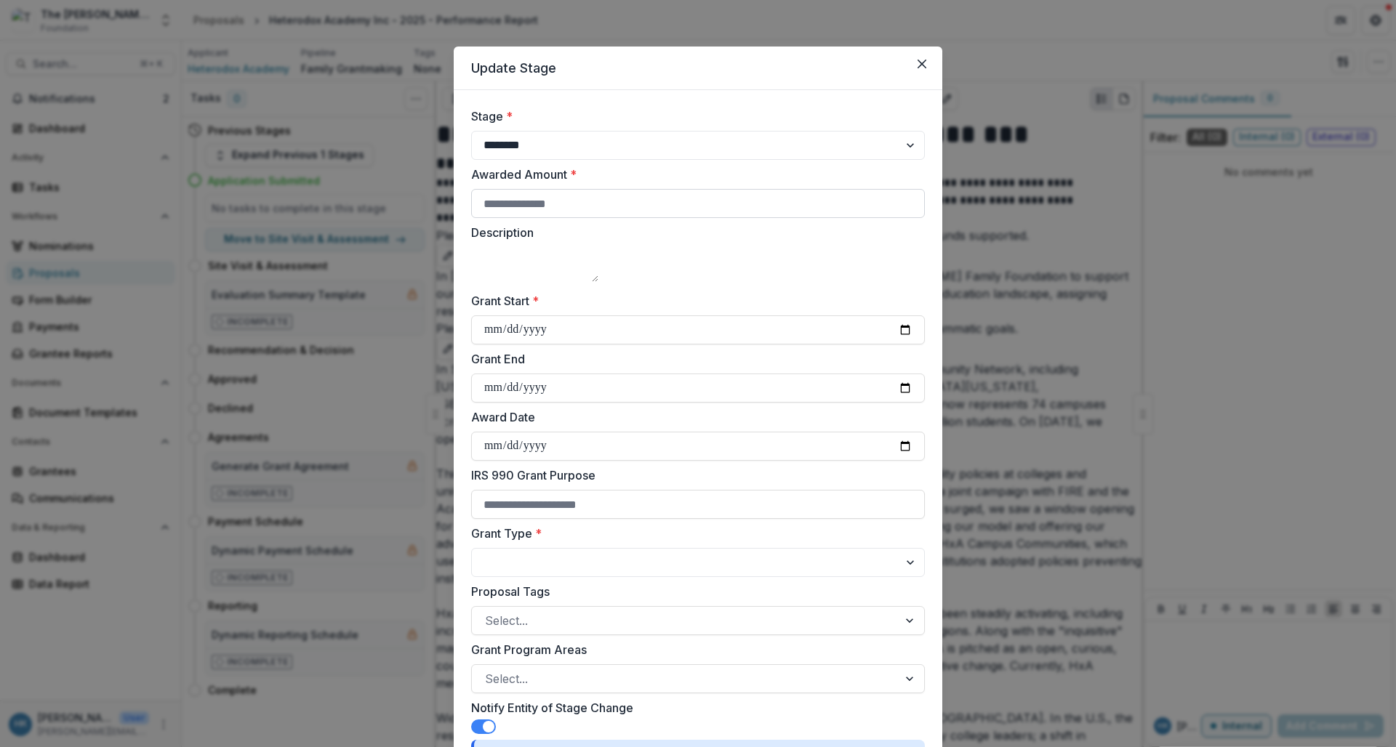
click at [577, 200] on input "Awarded Amount *" at bounding box center [698, 203] width 454 height 29
type input "*****"
click at [488, 345] on input "Grant Start *" at bounding box center [698, 330] width 454 height 29
type input "**********"
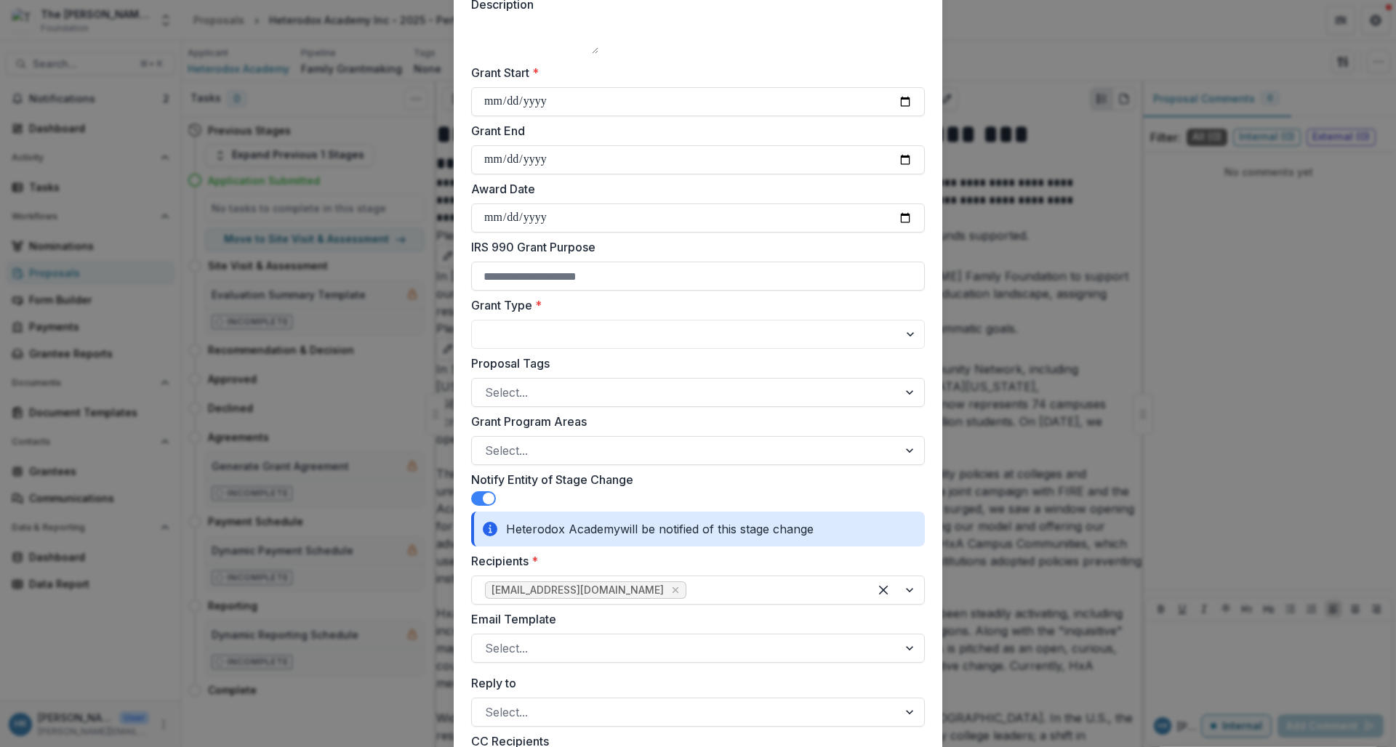
scroll to position [236, 0]
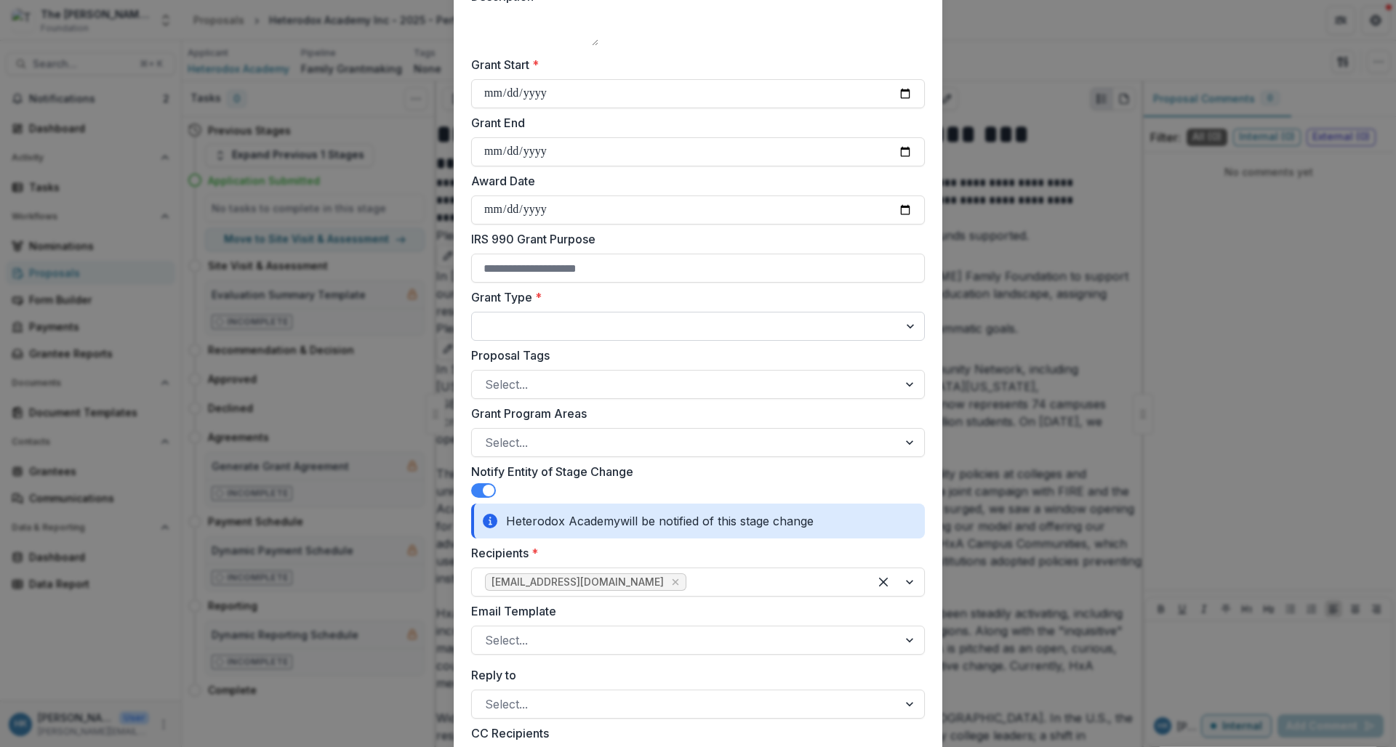
type input "**********"
select select "**********"
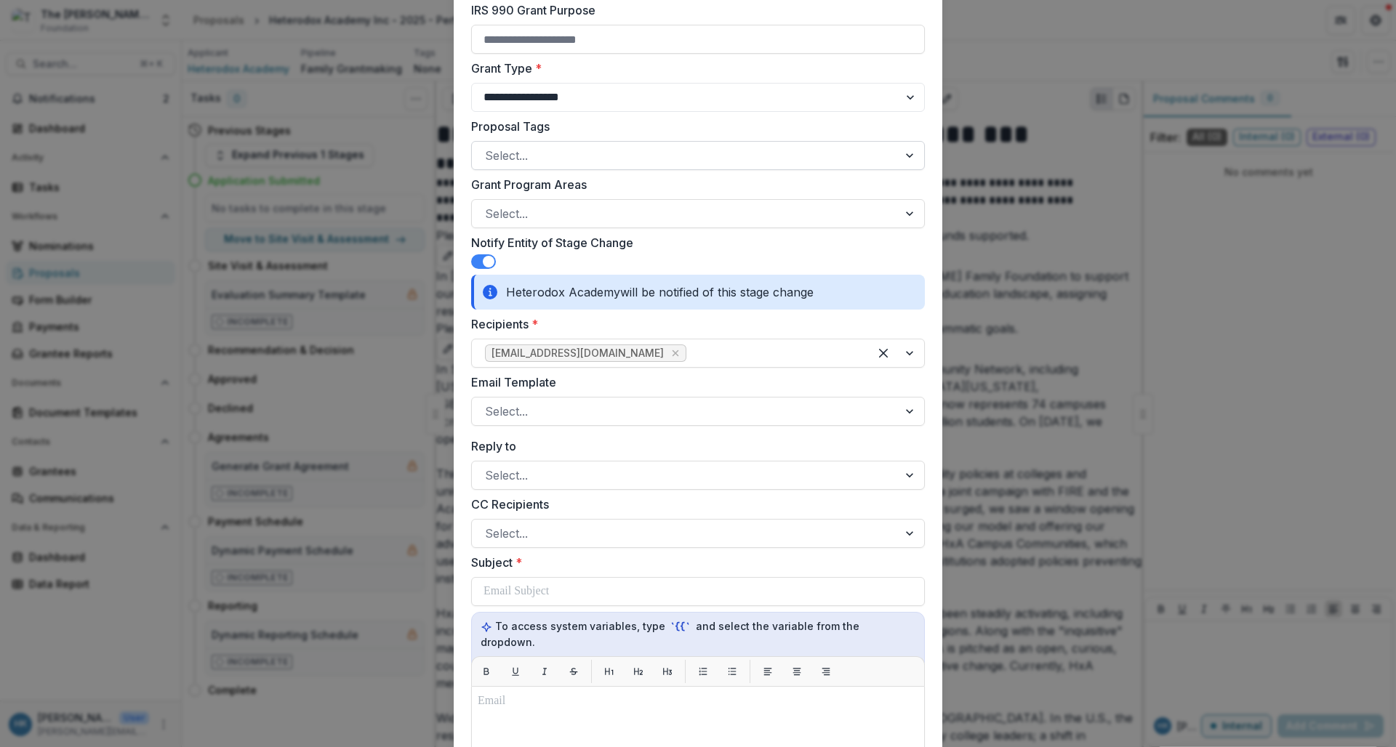
scroll to position [471, 0]
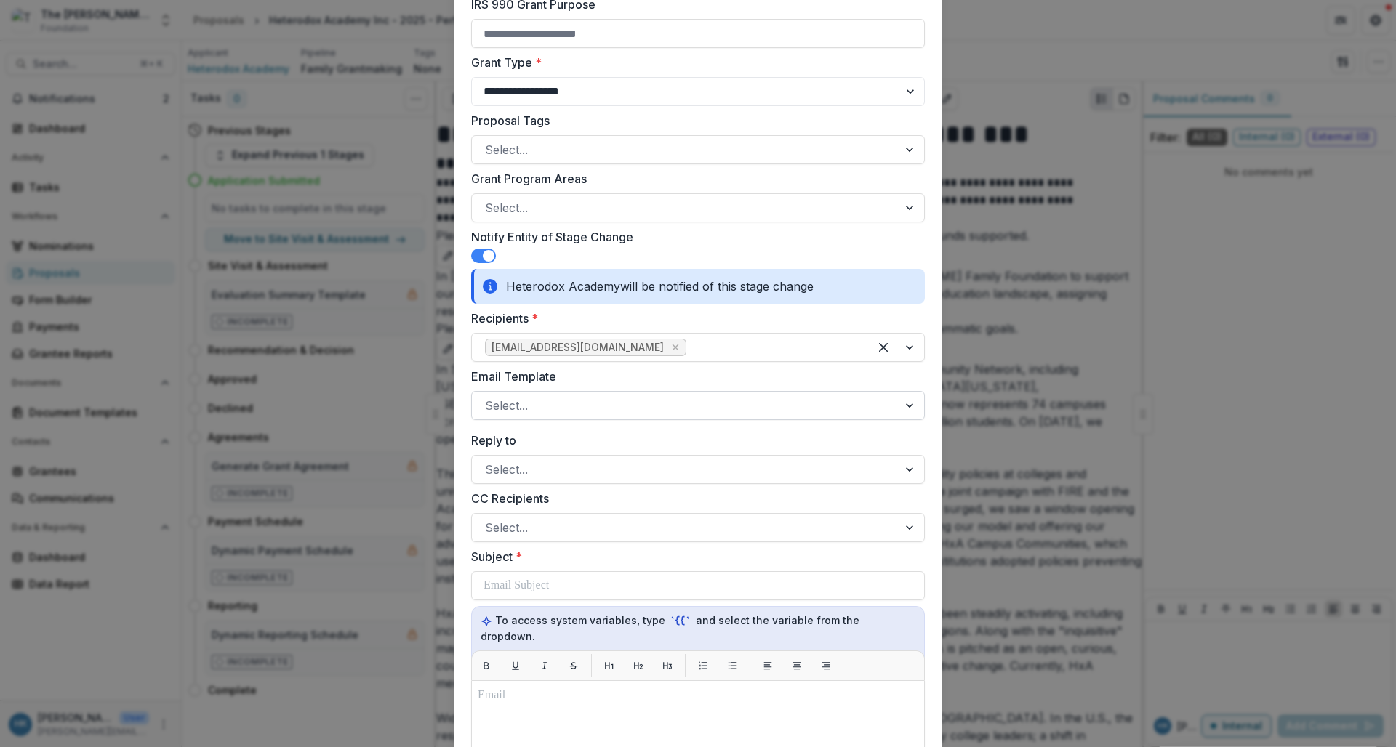
click at [644, 404] on div at bounding box center [685, 406] width 400 height 20
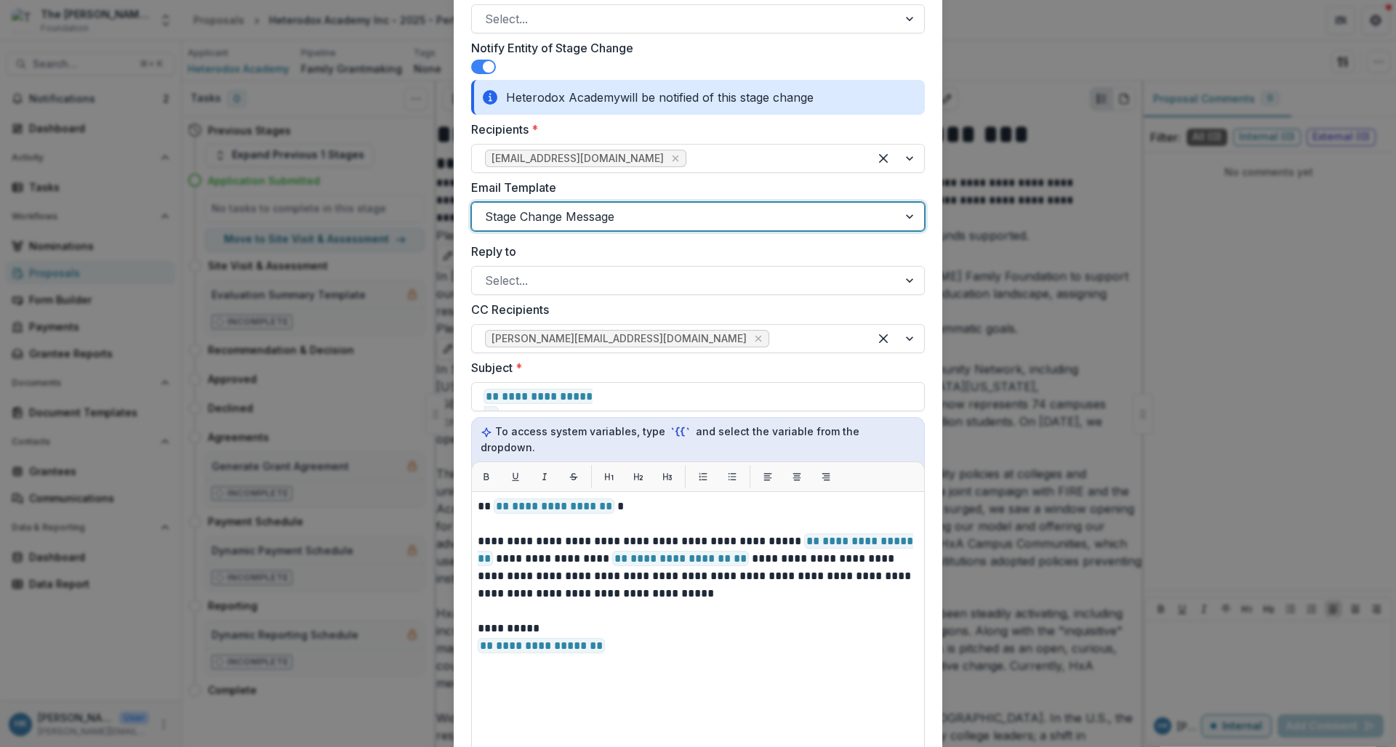
scroll to position [662, 0]
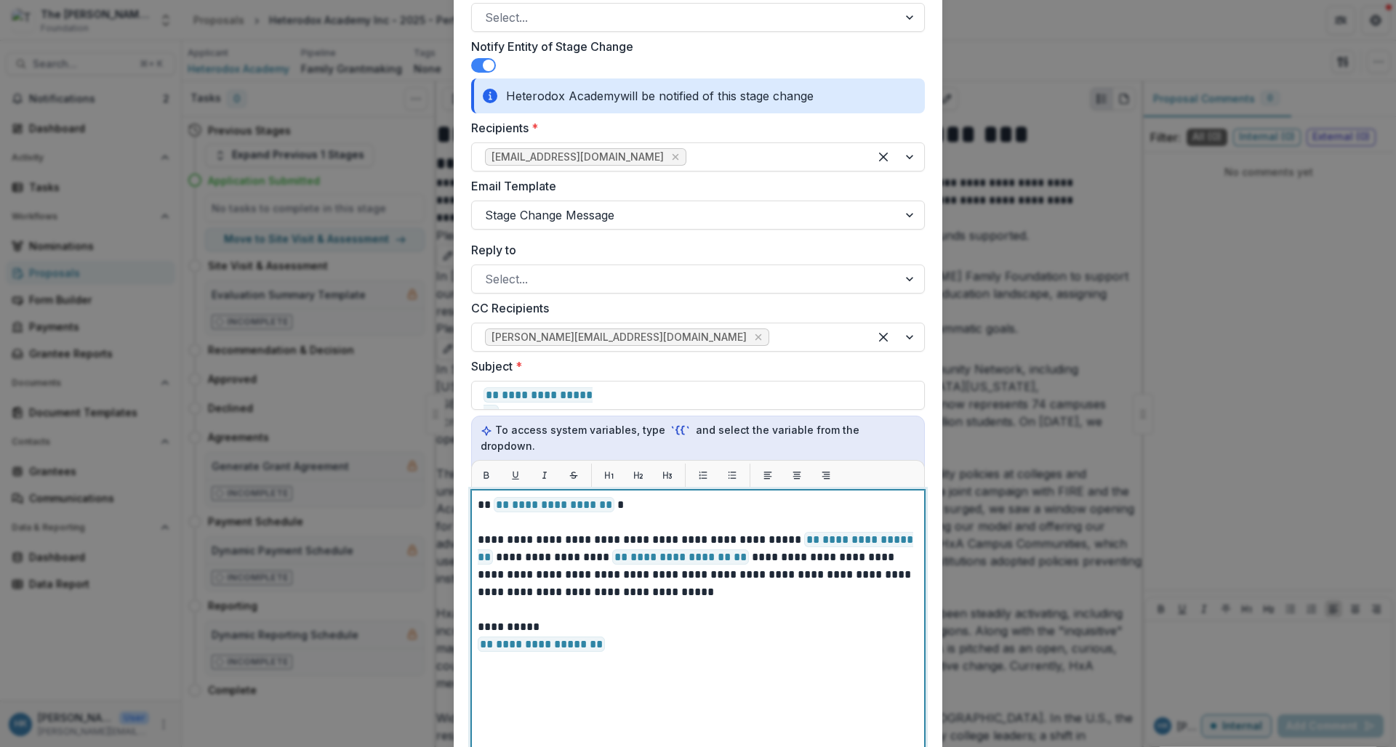
click at [613, 497] on p "**********" at bounding box center [698, 505] width 441 height 17
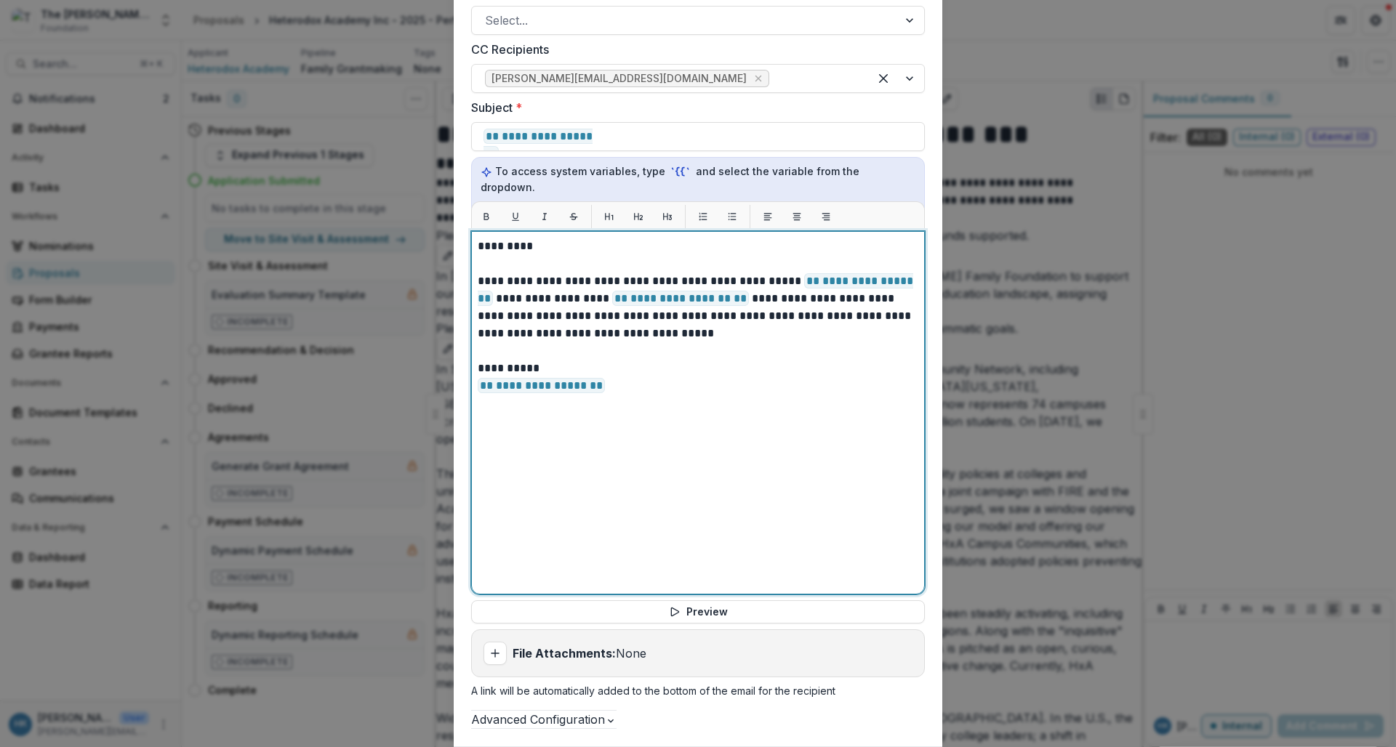
scroll to position [942, 0]
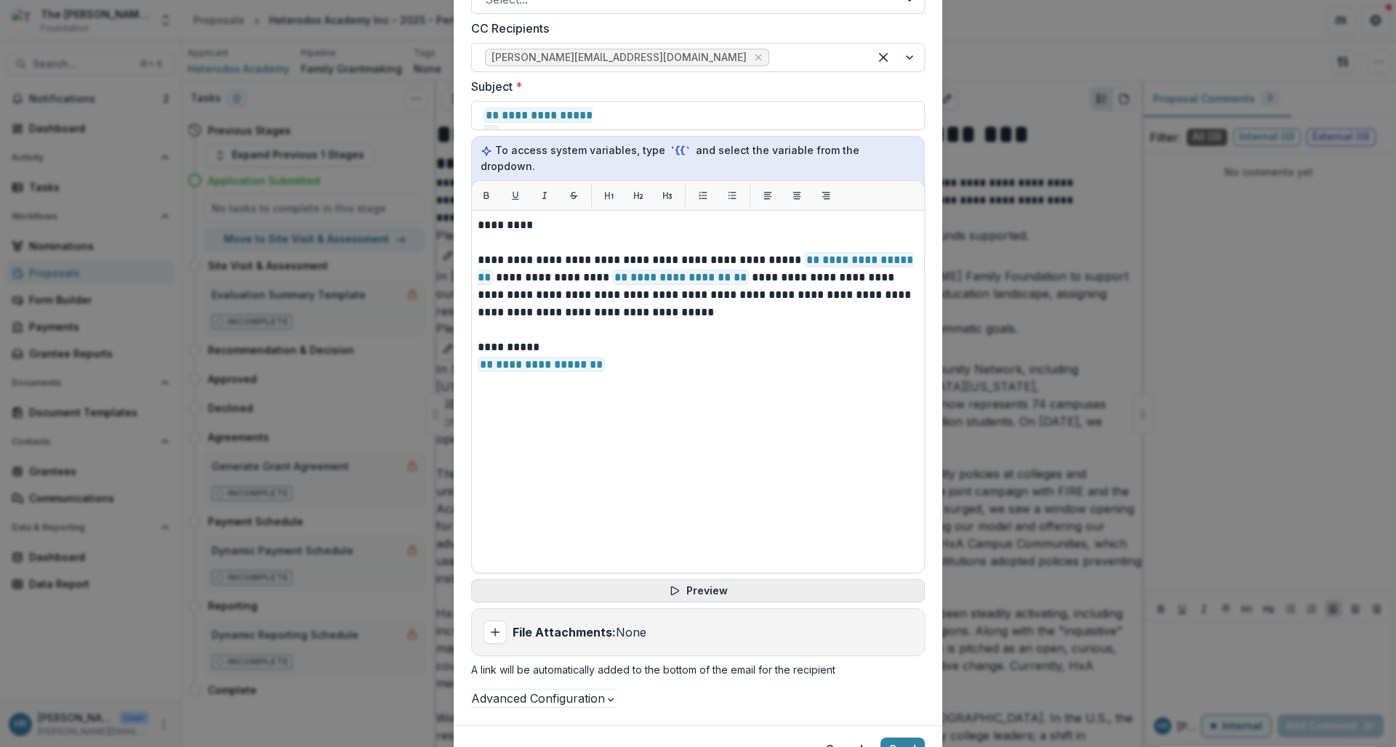
click at [724, 580] on button "Preview" at bounding box center [698, 591] width 454 height 23
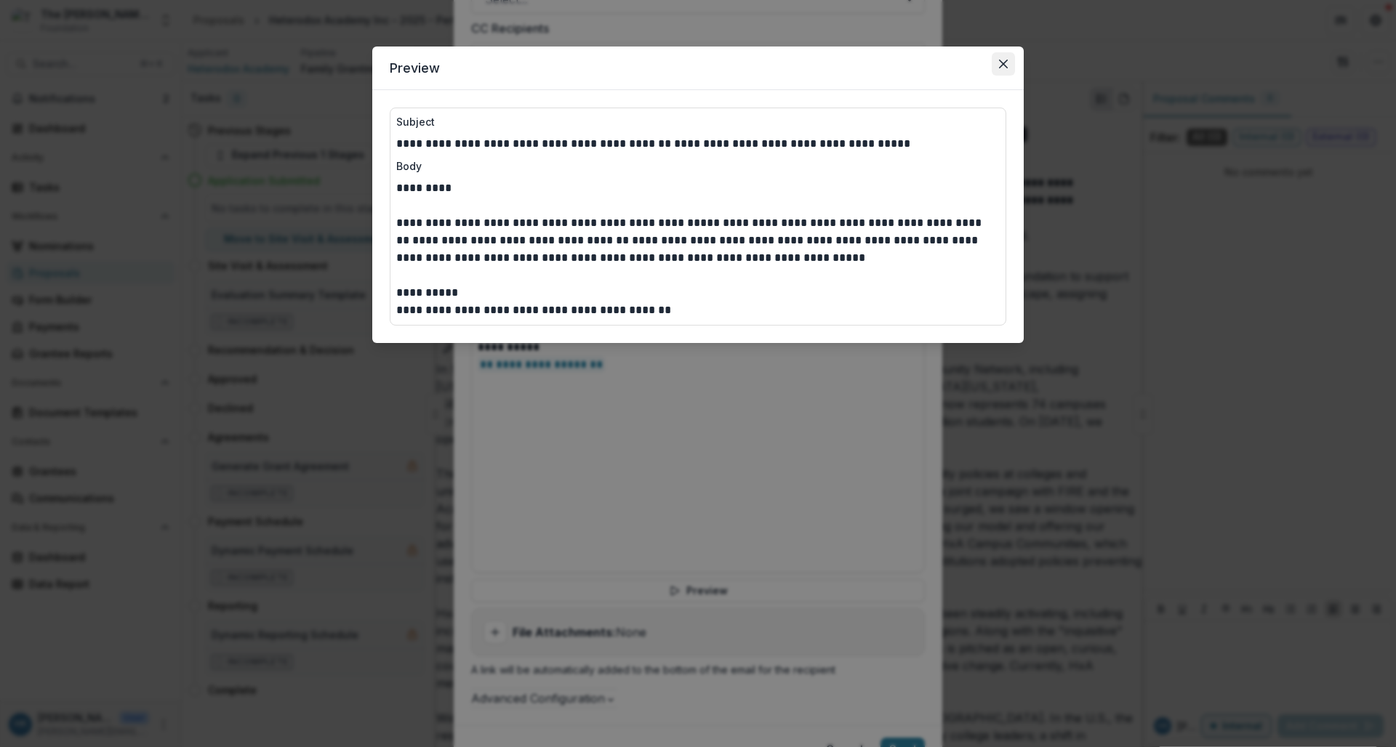
click at [1008, 66] on button "Close" at bounding box center [1003, 63] width 23 height 23
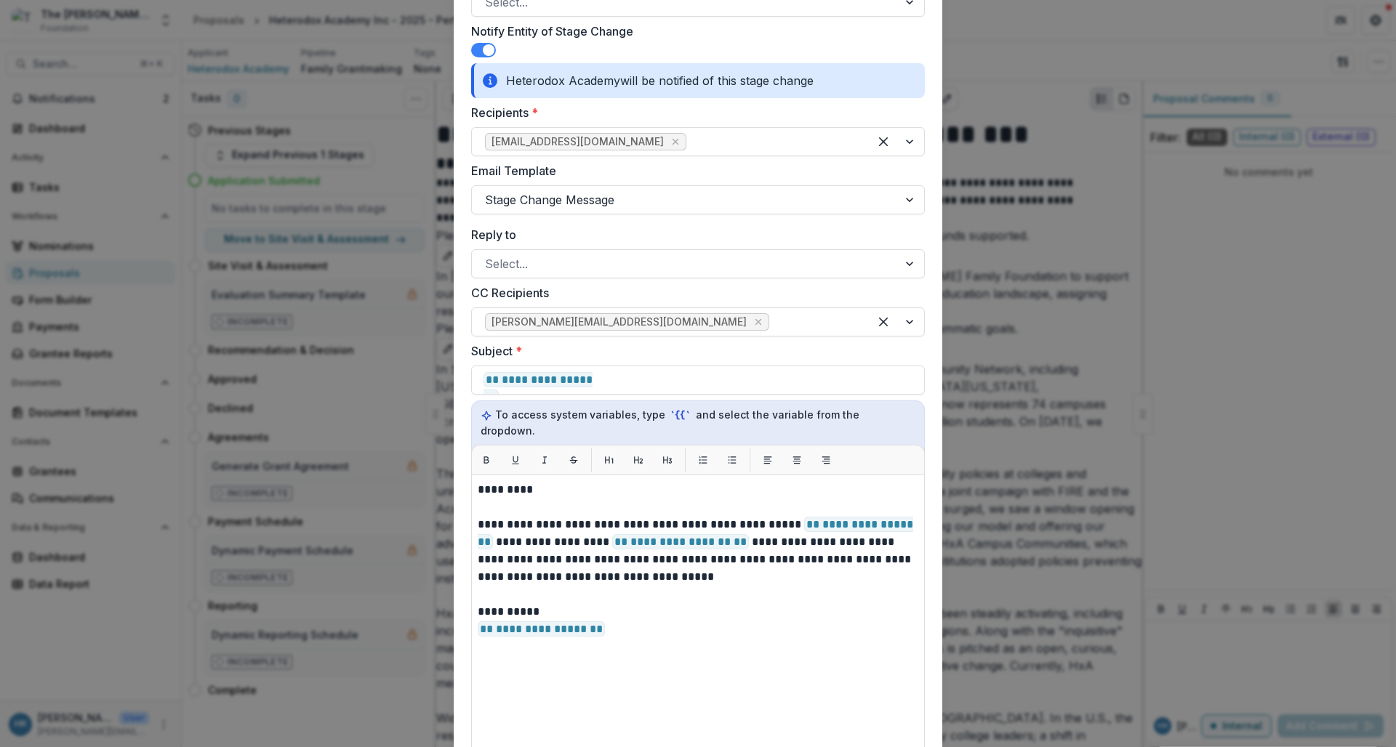
scroll to position [1023, 0]
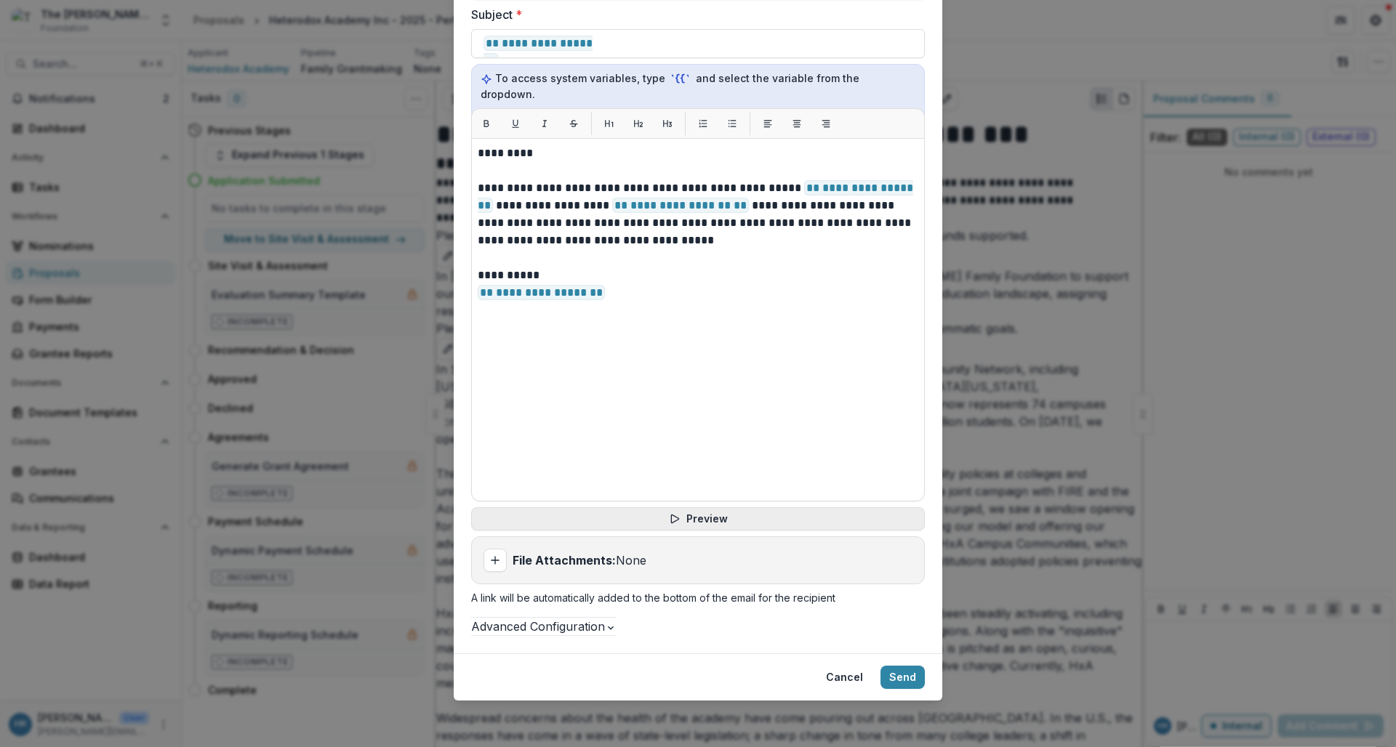
click at [661, 508] on button "Preview" at bounding box center [698, 519] width 454 height 23
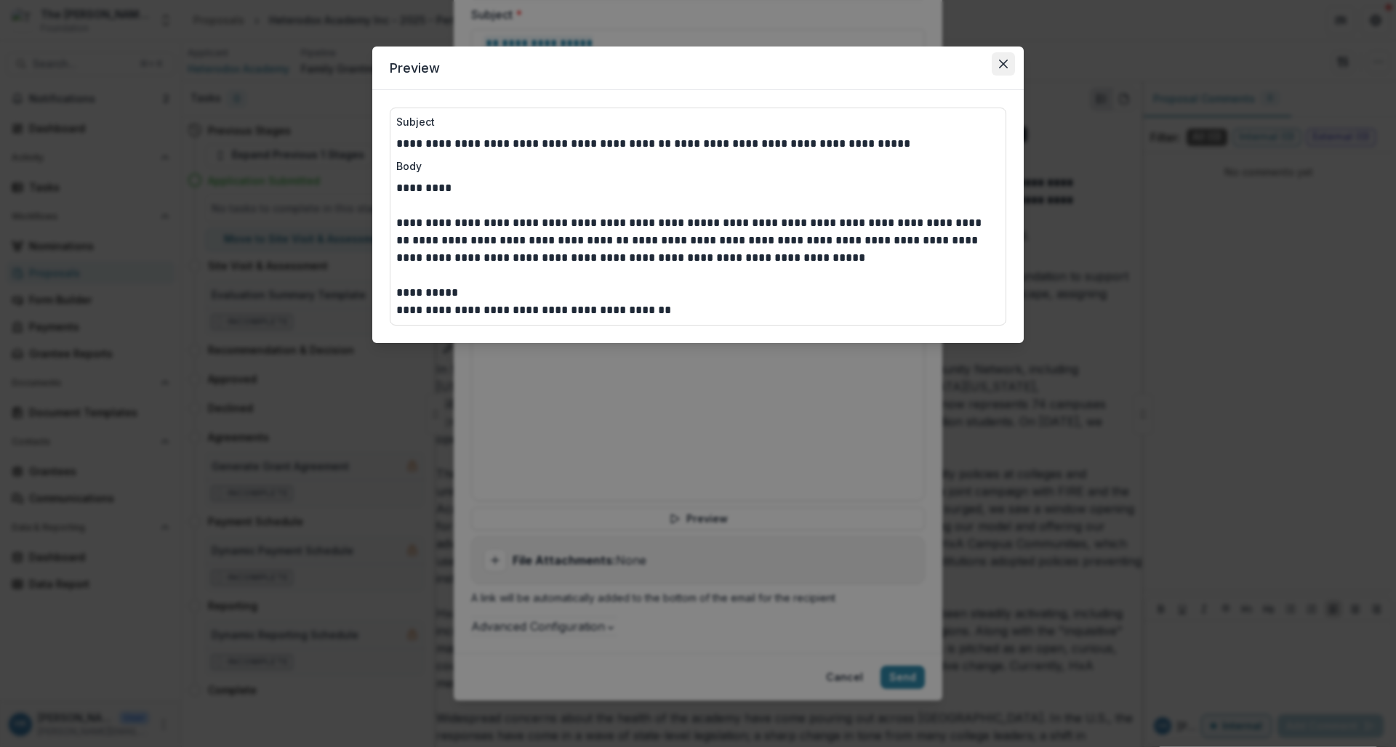
click at [1006, 60] on icon "Close" at bounding box center [1003, 64] width 9 height 9
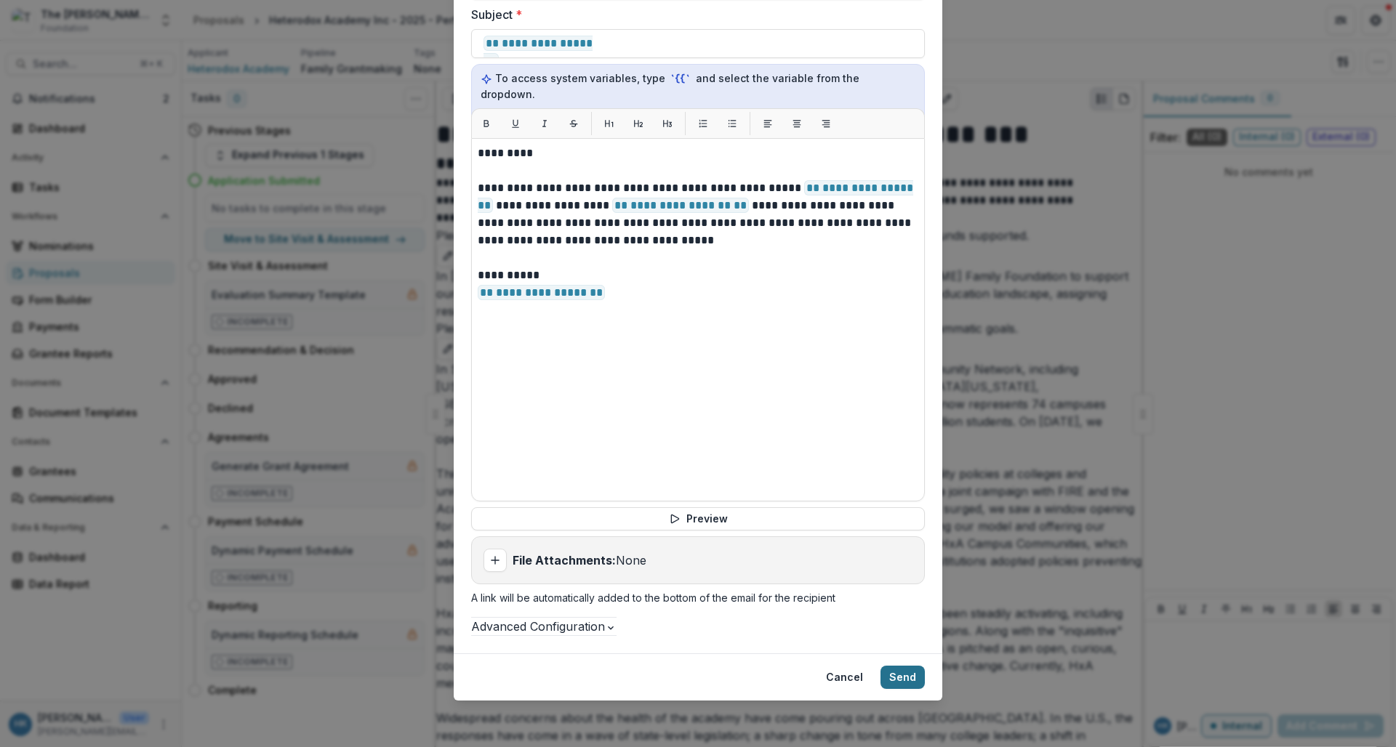
click at [909, 679] on button "Send" at bounding box center [903, 677] width 44 height 23
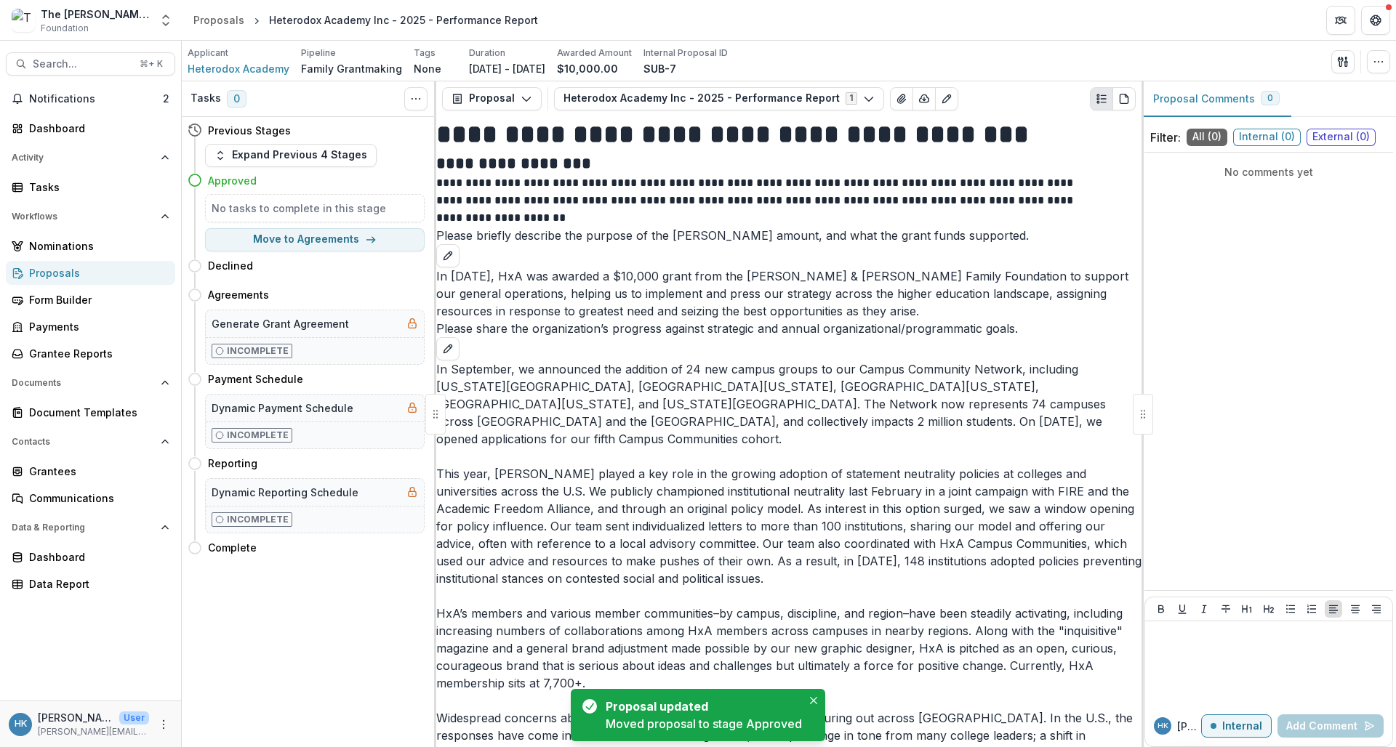
click at [93, 273] on div "Proposals" at bounding box center [96, 272] width 135 height 15
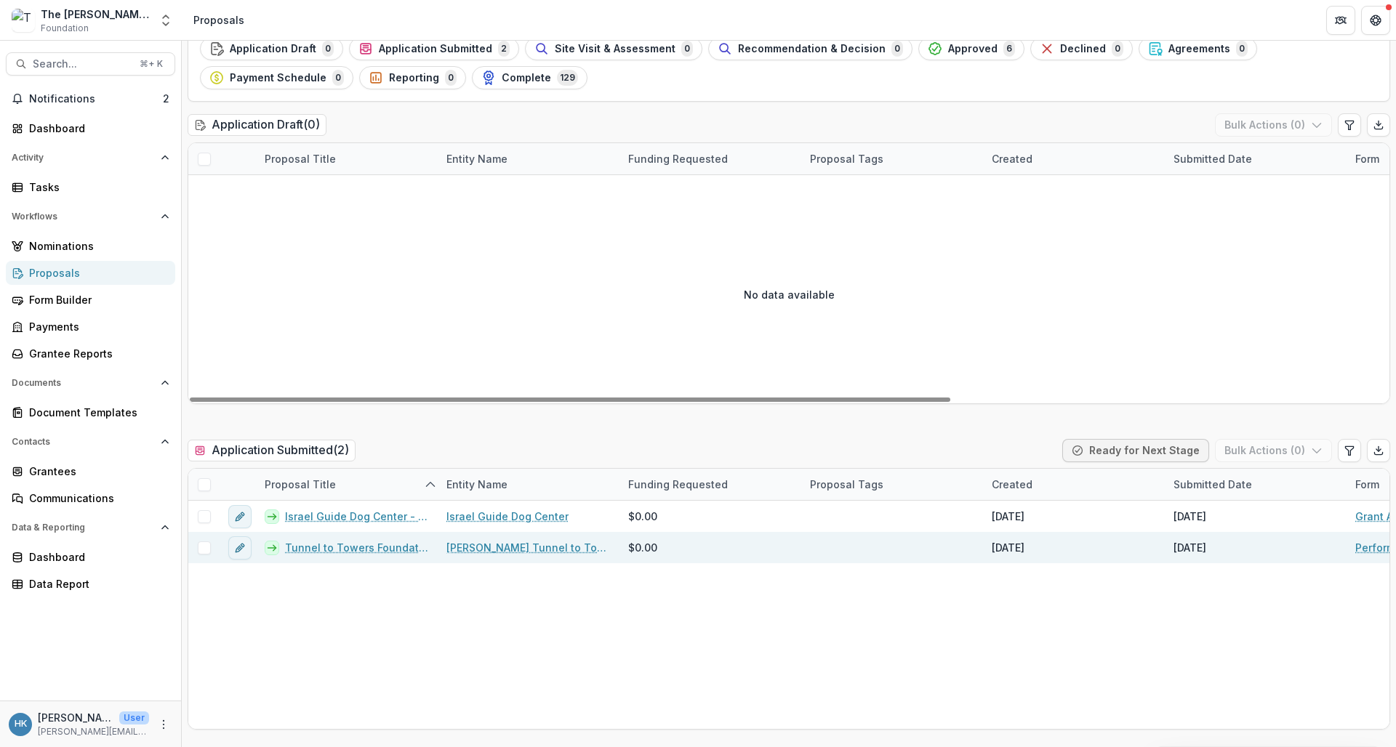
scroll to position [98, 0]
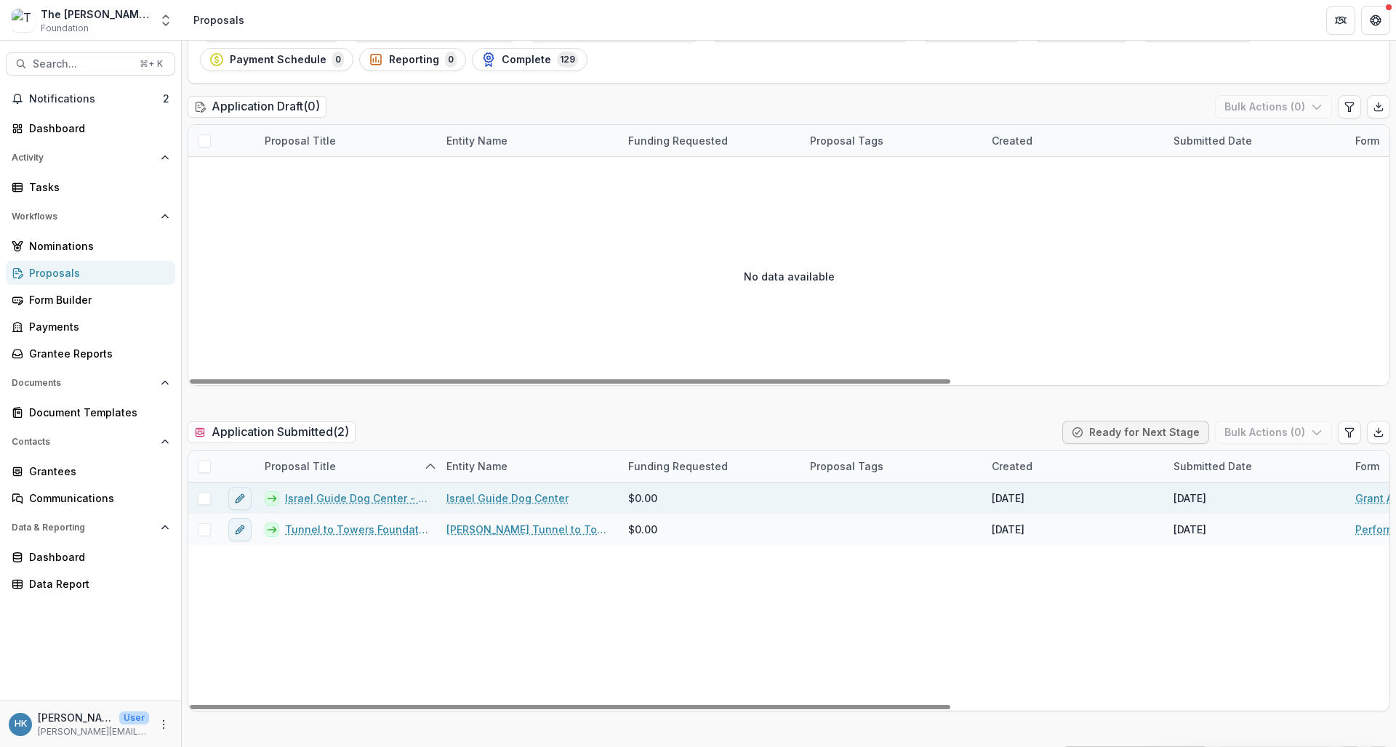
click at [370, 499] on link "Israel Guide Dog Center - 2025 - Grant Application" at bounding box center [357, 498] width 144 height 15
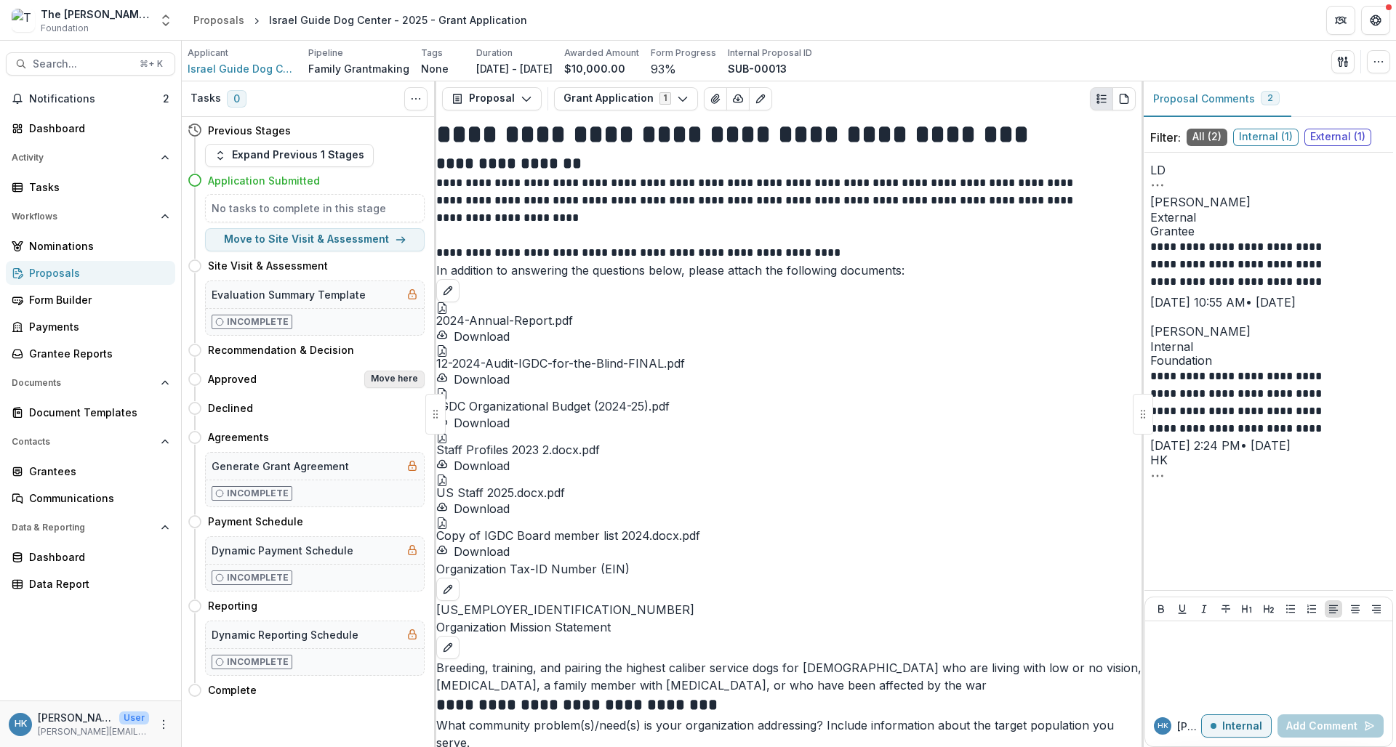
click at [390, 378] on button "Move here" at bounding box center [394, 379] width 60 height 17
select select "********"
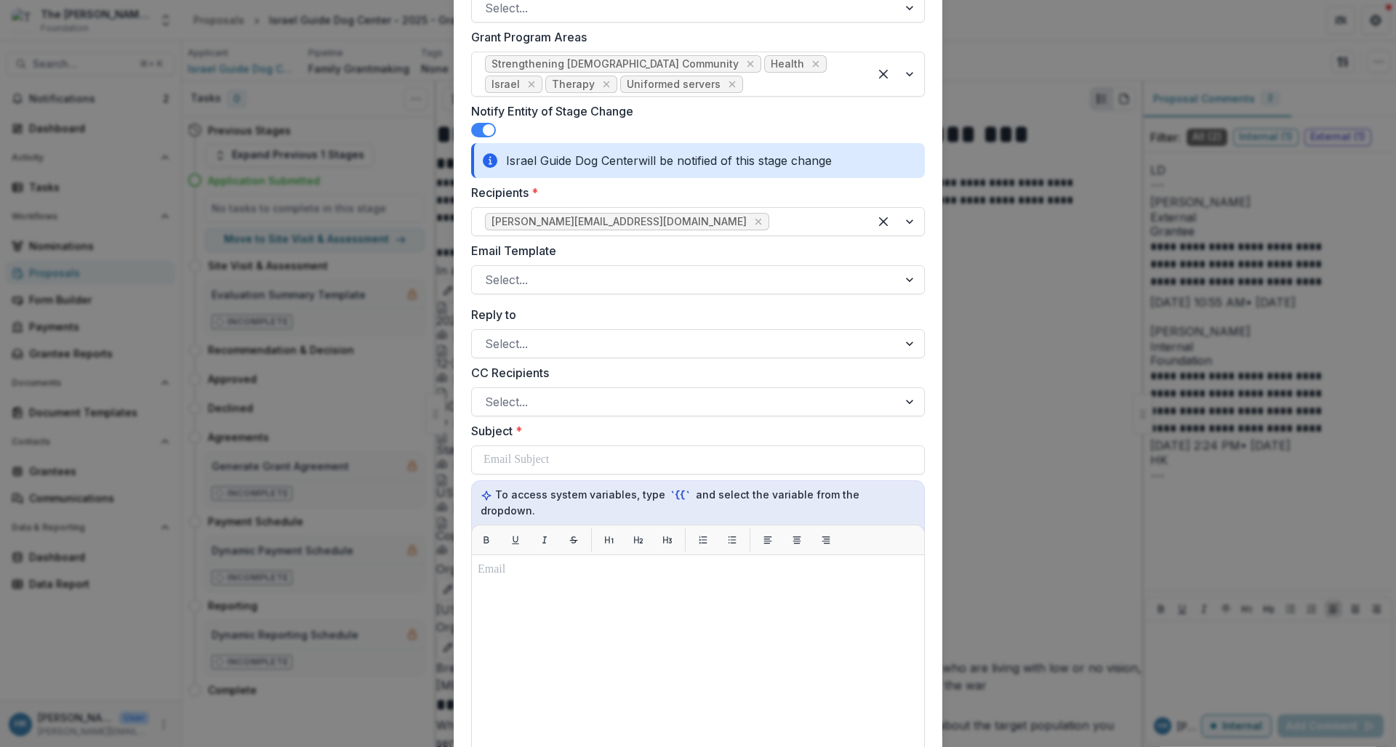
scroll to position [622, 0]
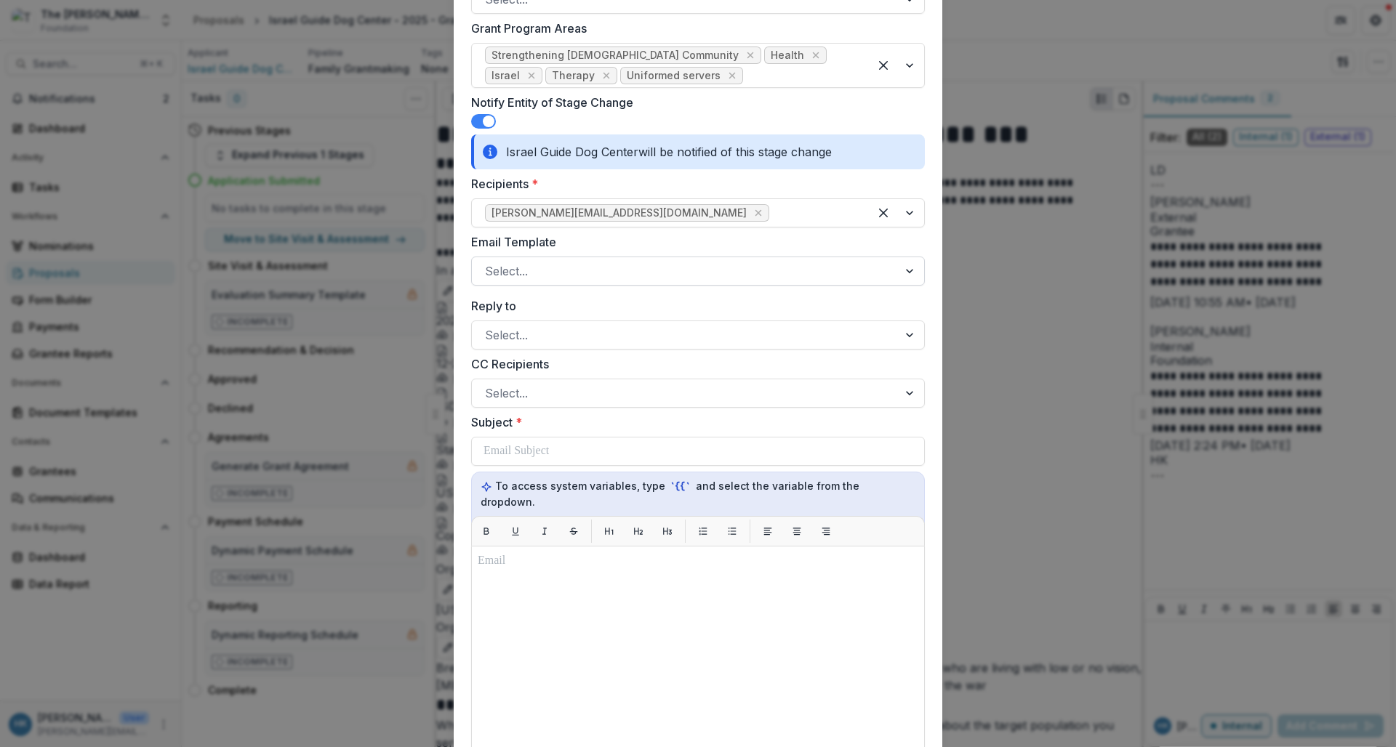
click at [579, 264] on div at bounding box center [685, 271] width 400 height 20
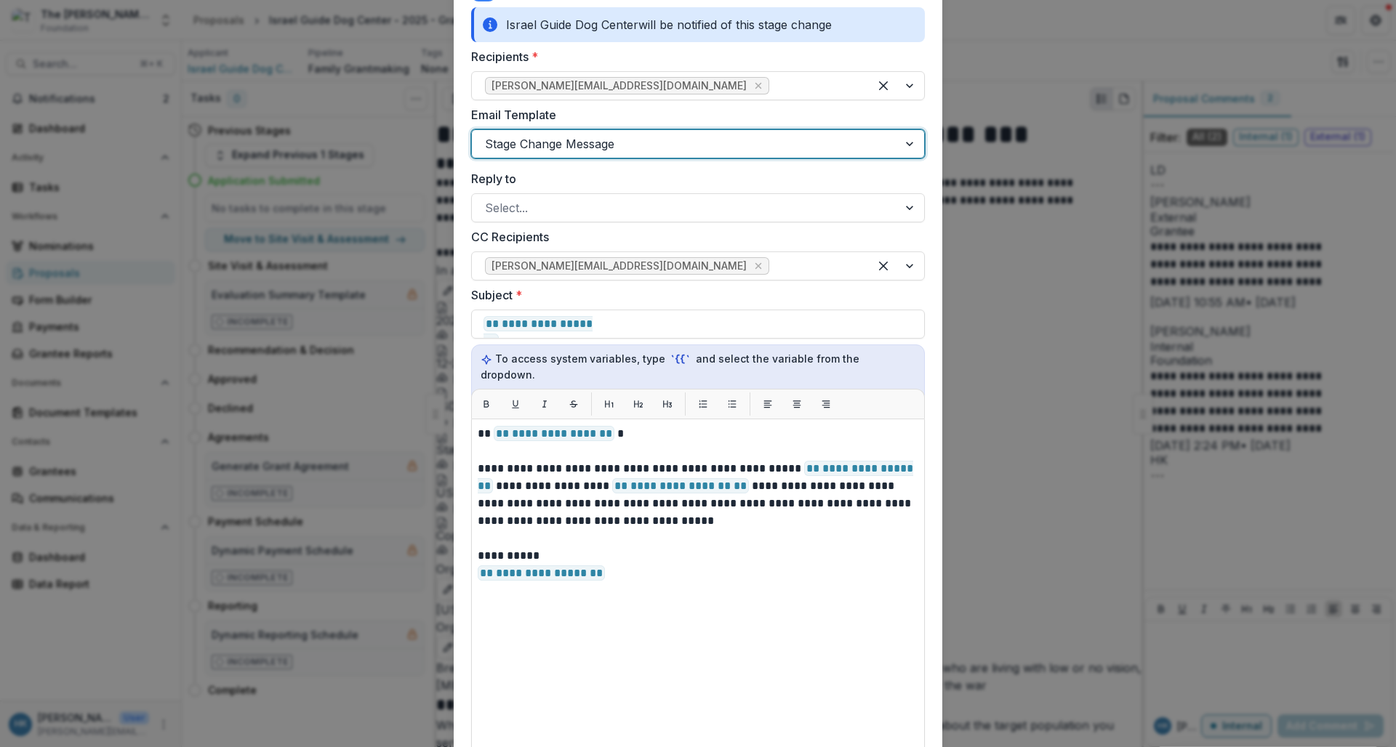
scroll to position [750, 0]
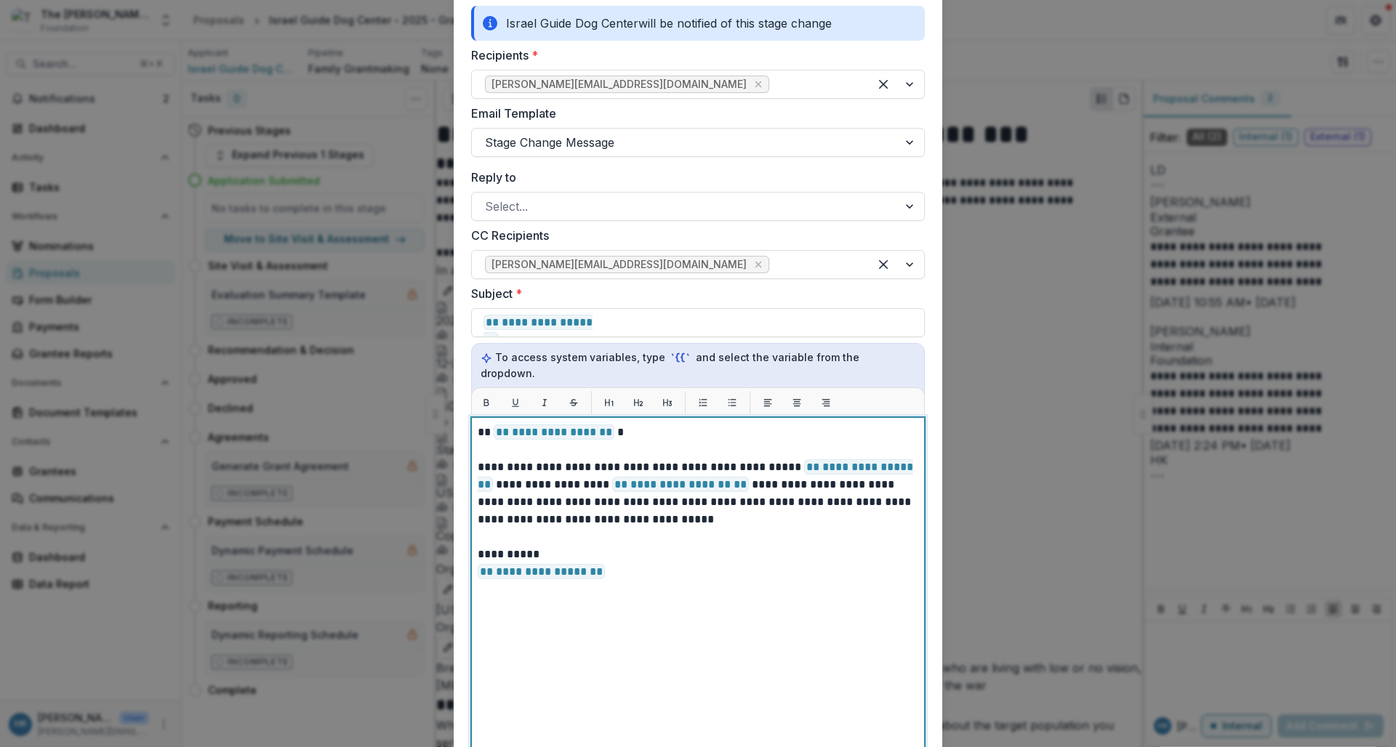
click at [609, 424] on p "**********" at bounding box center [698, 432] width 441 height 17
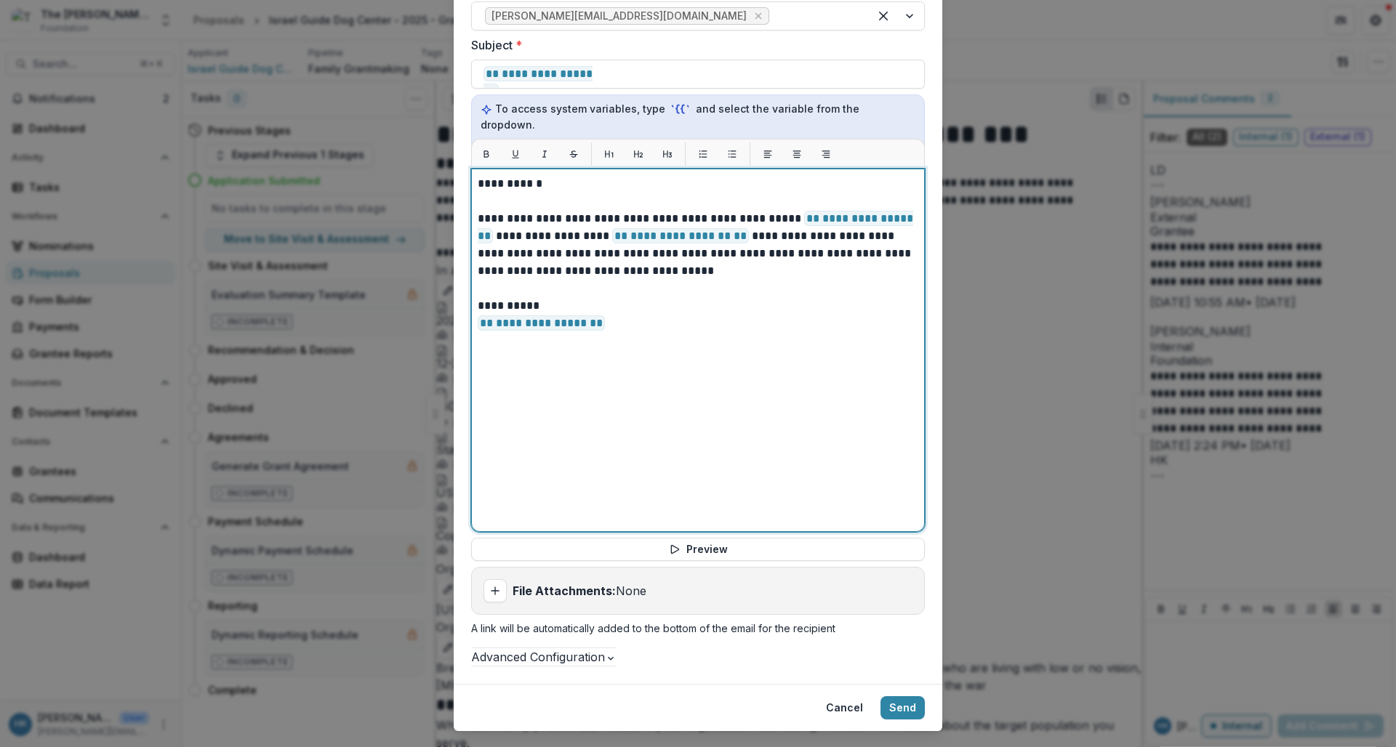
scroll to position [1028, 0]
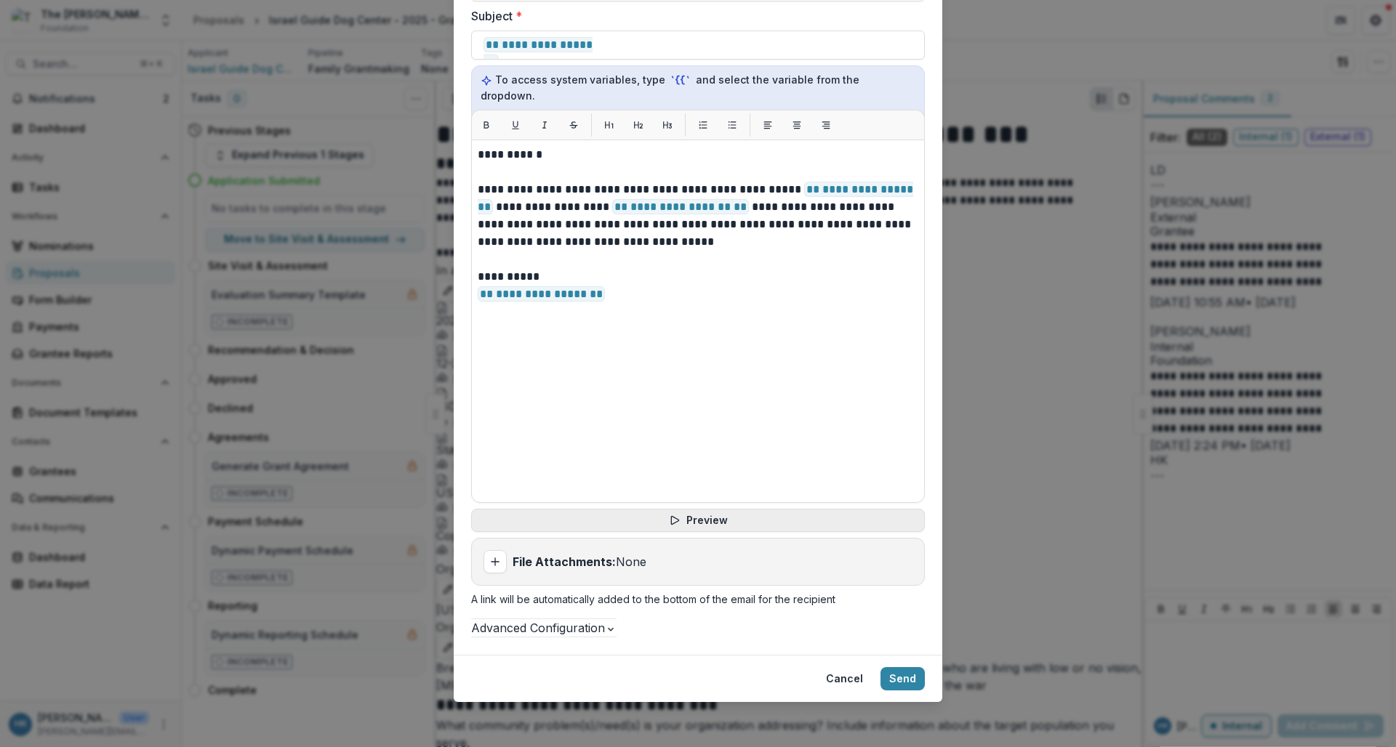
click at [652, 509] on button "Preview" at bounding box center [698, 520] width 454 height 23
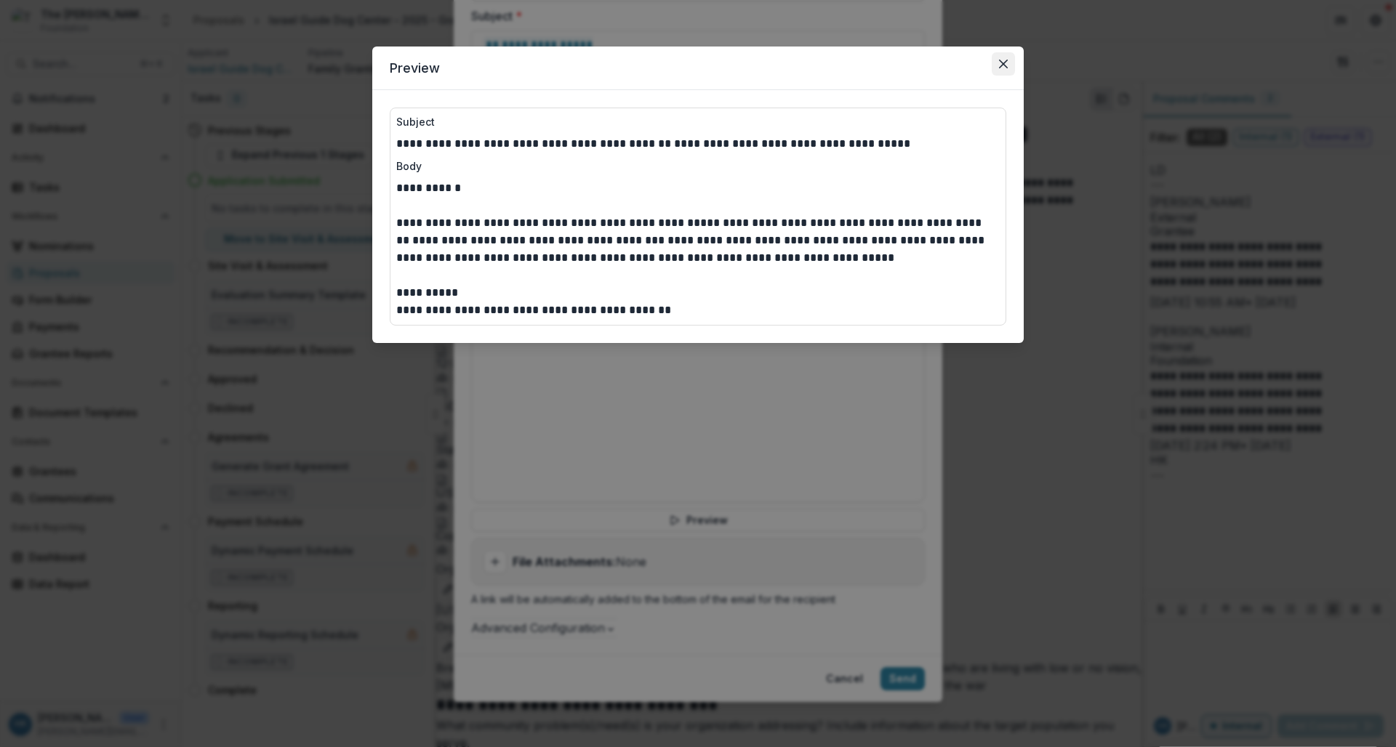
click at [1003, 63] on icon "Close" at bounding box center [1003, 64] width 9 height 9
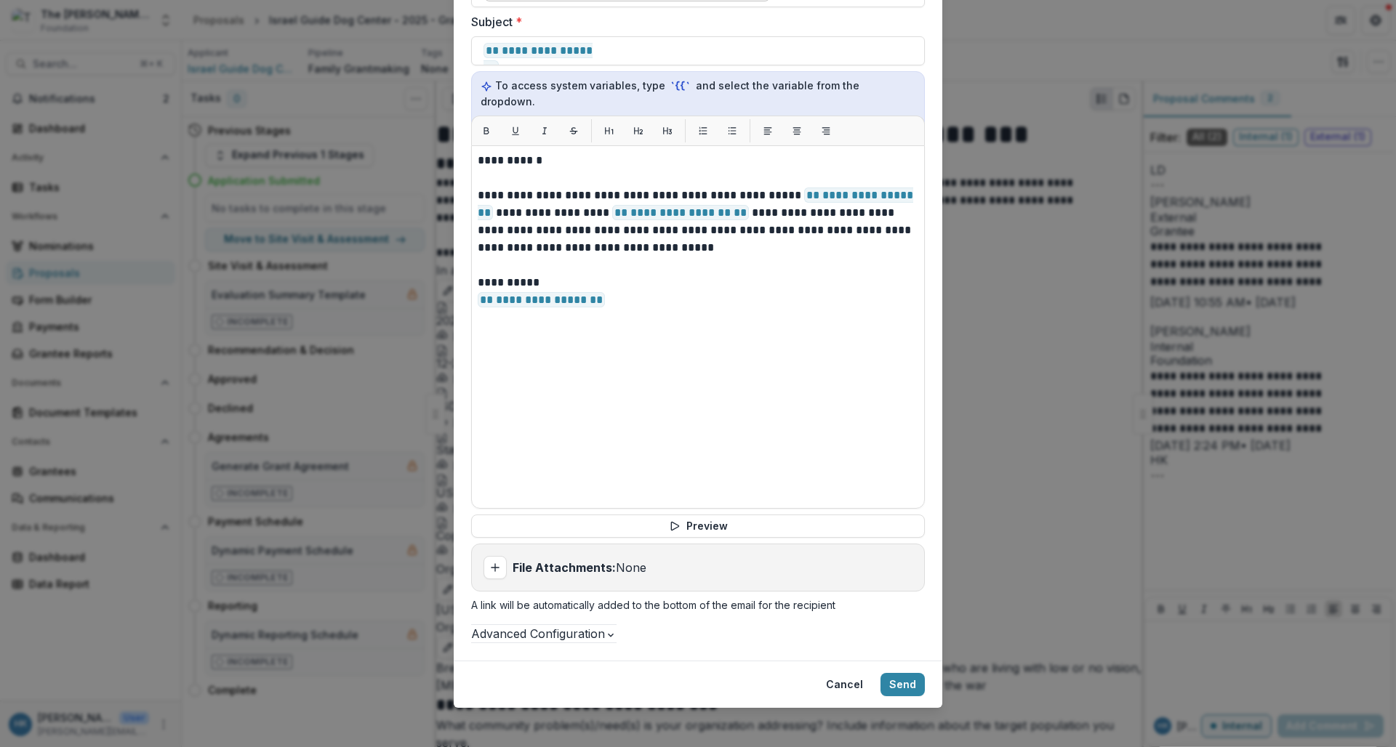
scroll to position [1039, 0]
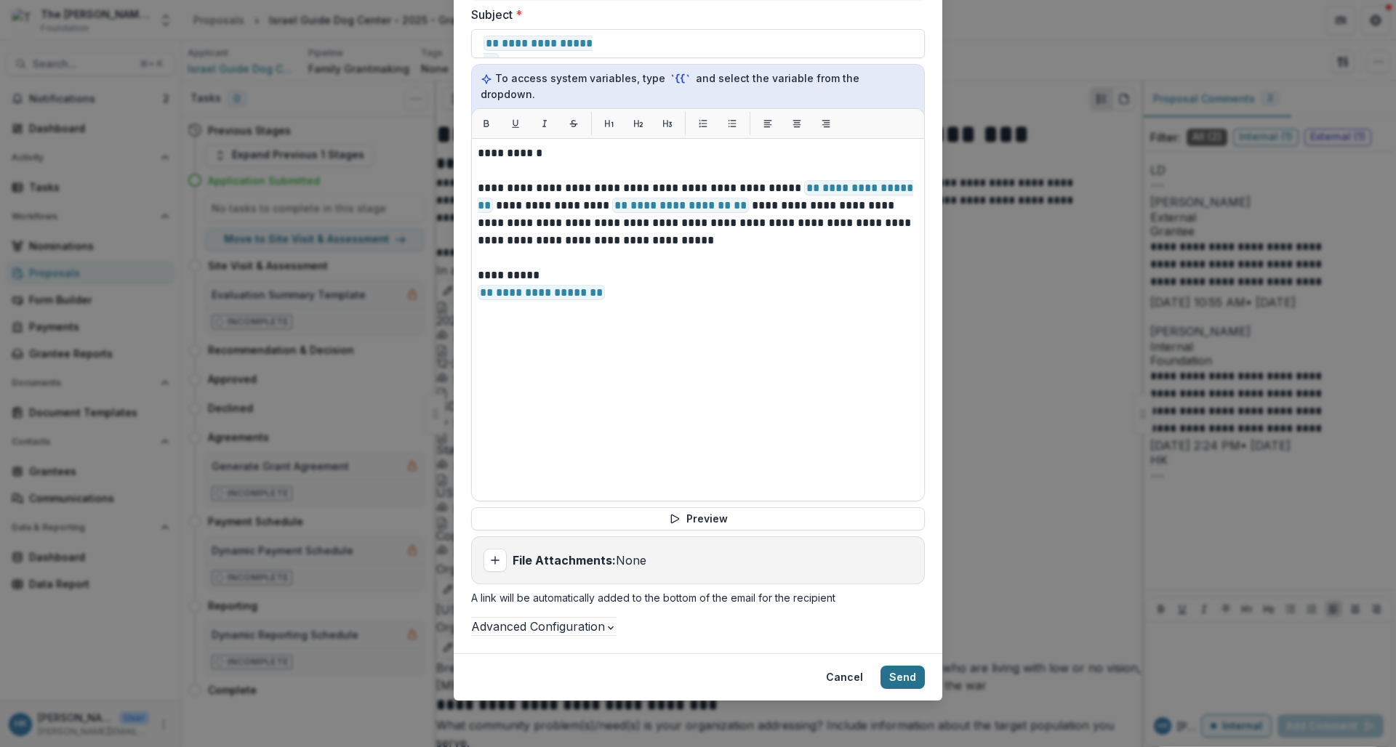
click at [894, 676] on button "Send" at bounding box center [903, 677] width 44 height 23
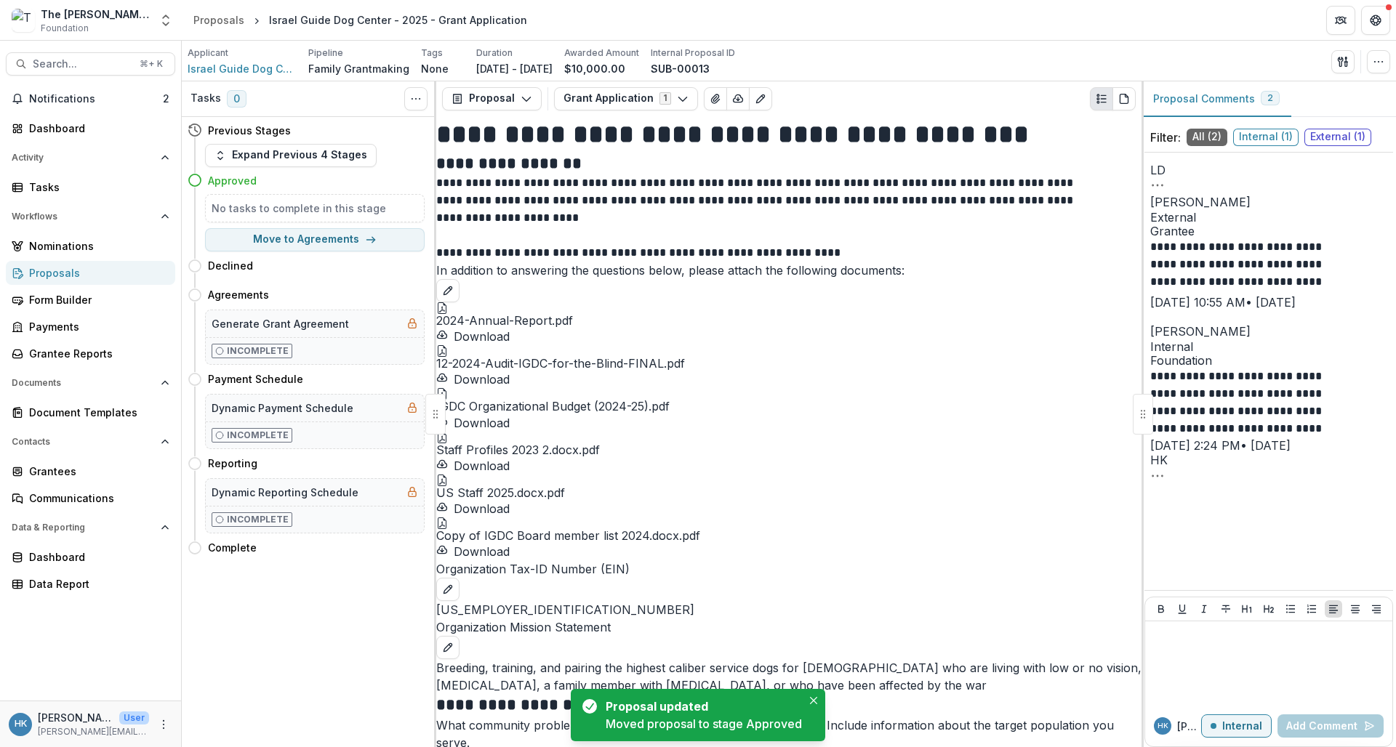
click at [93, 270] on div "Proposals" at bounding box center [96, 272] width 135 height 15
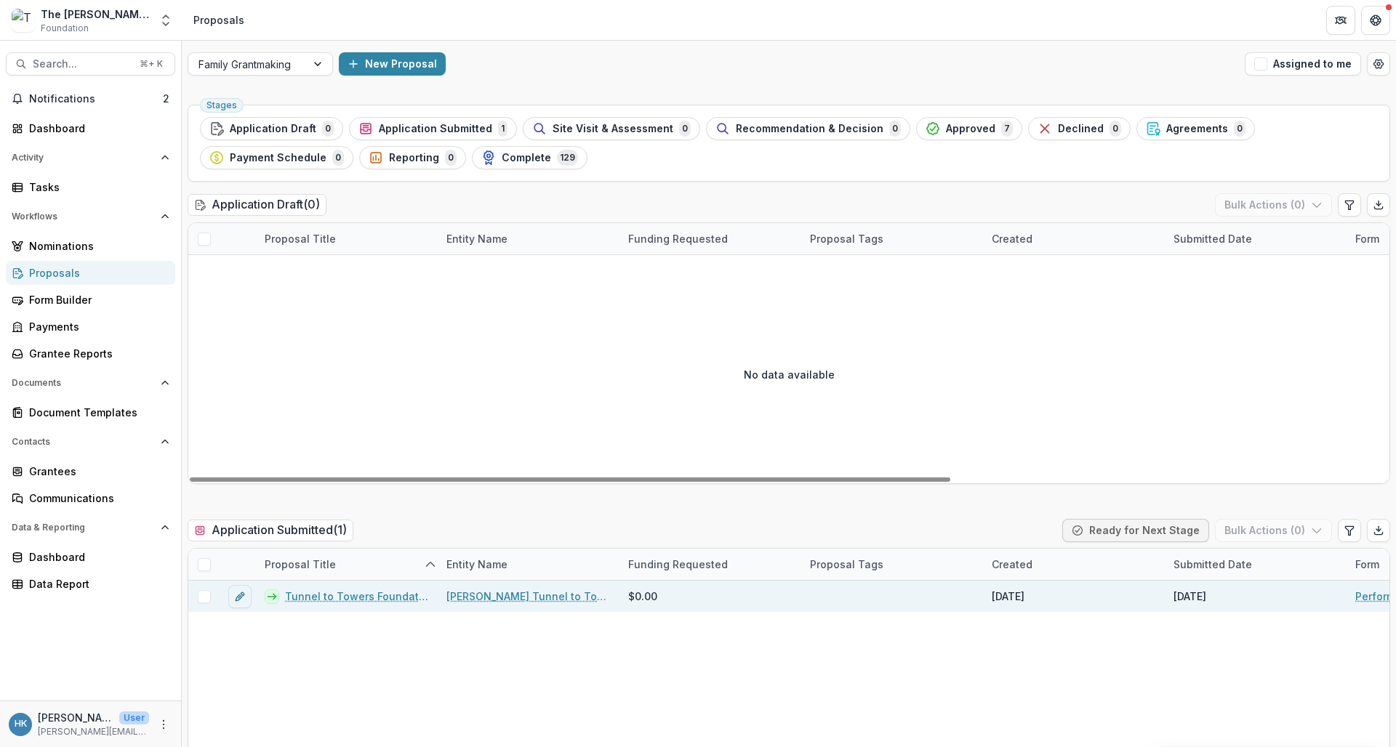
click at [345, 598] on link "Tunnel to Towers Foundation - 2025 - Performance Report" at bounding box center [357, 596] width 144 height 15
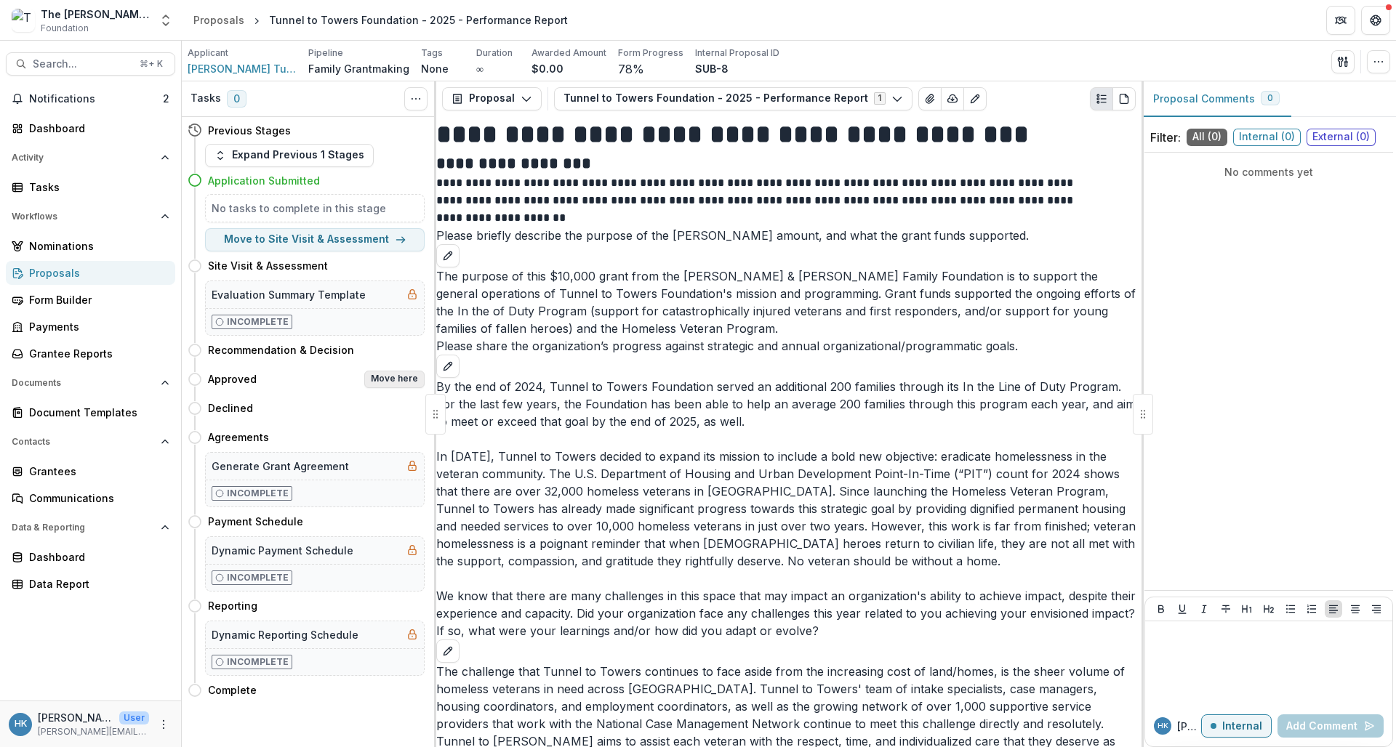
click at [382, 382] on button "Move here" at bounding box center [394, 379] width 60 height 17
select select "********"
select select
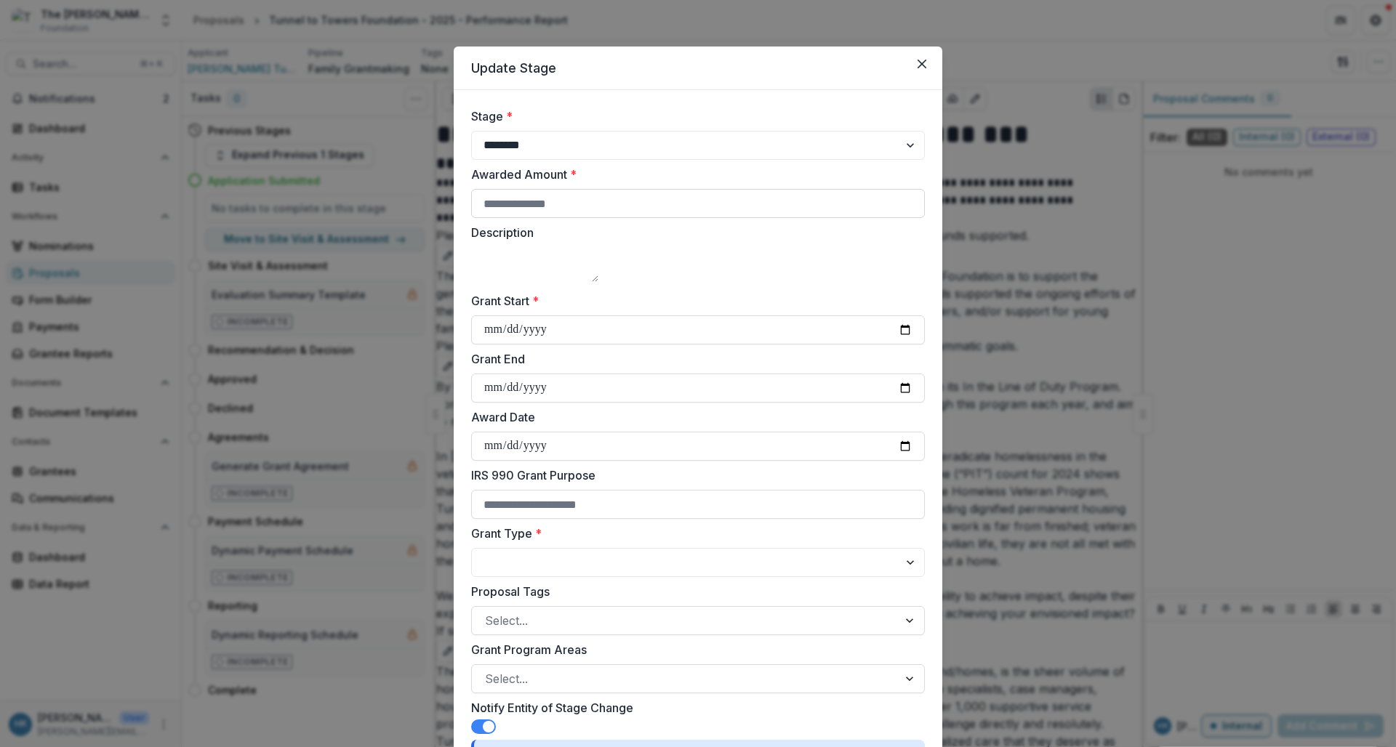
click at [597, 208] on input "Awarded Amount *" at bounding box center [698, 203] width 454 height 29
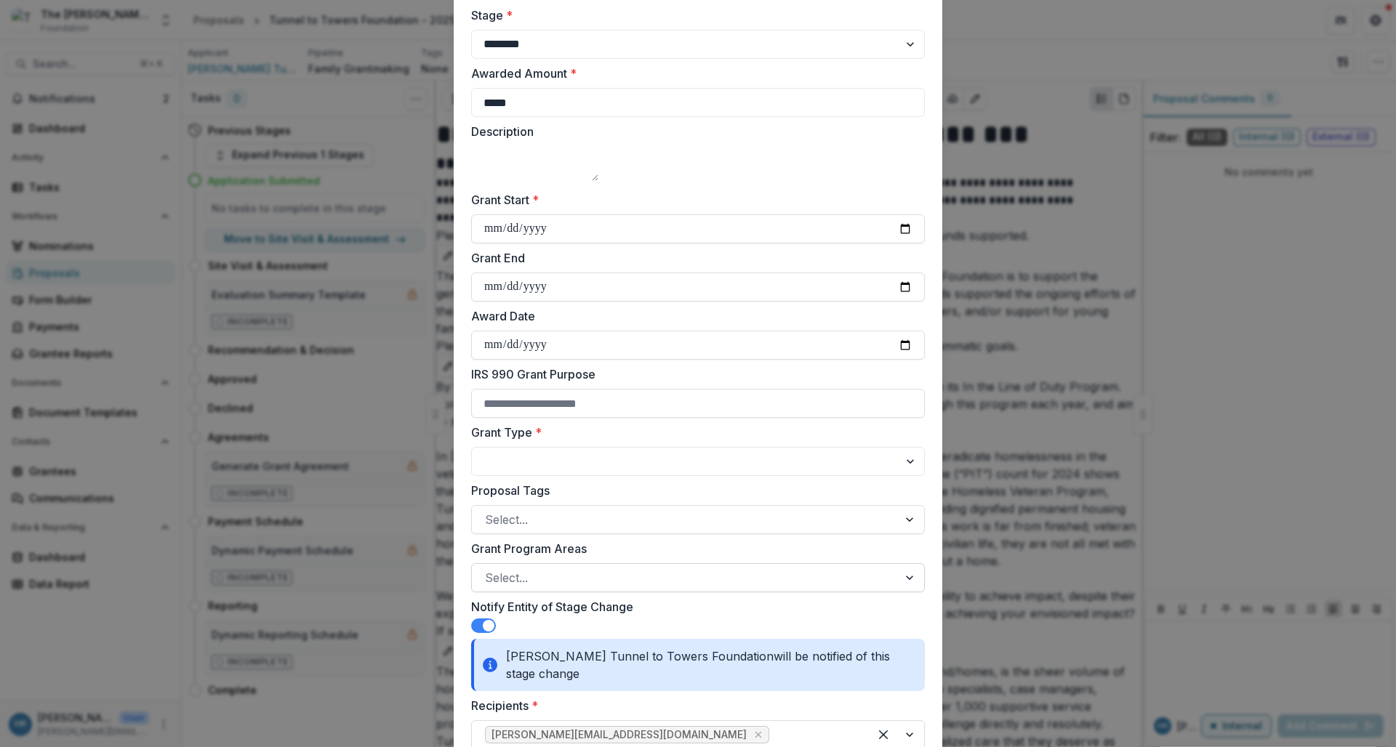
scroll to position [87, 0]
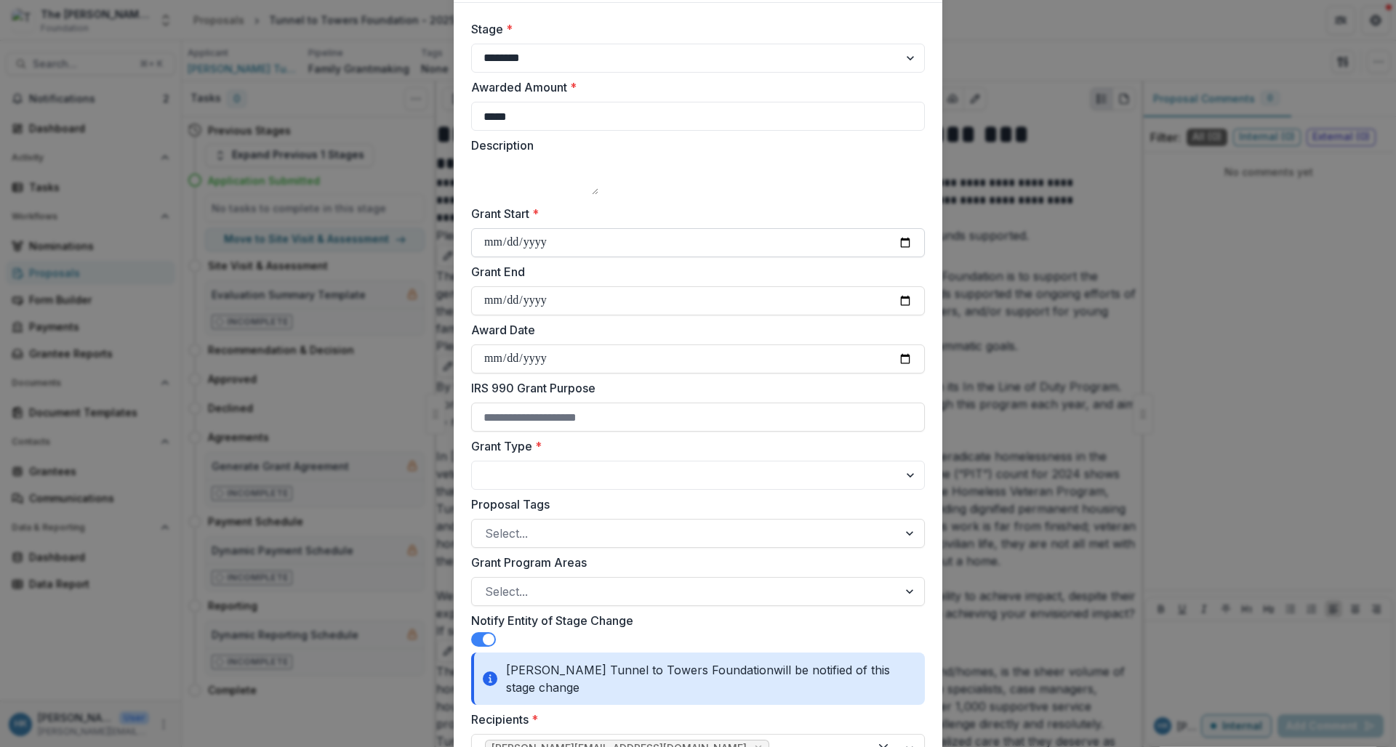
type input "*****"
click at [741, 250] on input "Grant Start *" at bounding box center [698, 242] width 454 height 29
type input "**********"
click at [695, 339] on label "Award Date" at bounding box center [693, 329] width 445 height 17
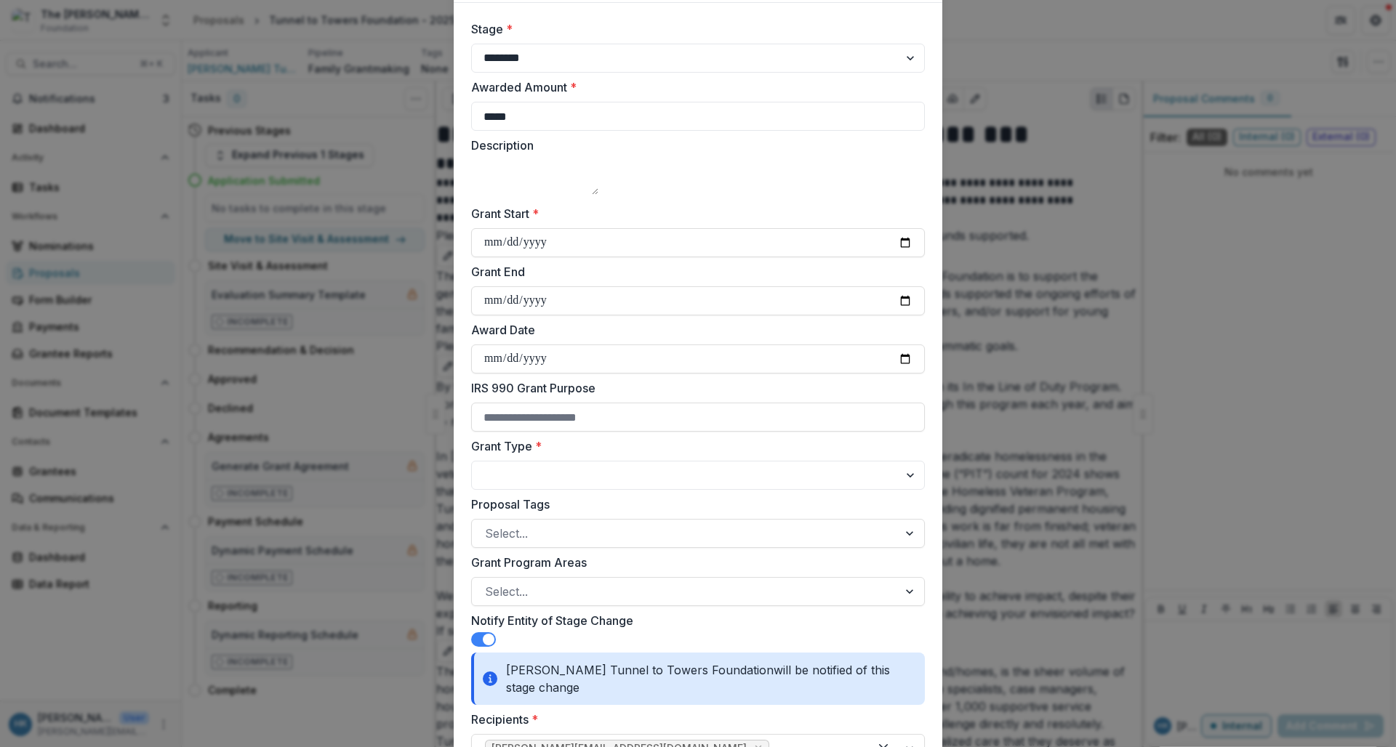
click at [695, 352] on input "Award Date" at bounding box center [698, 359] width 454 height 29
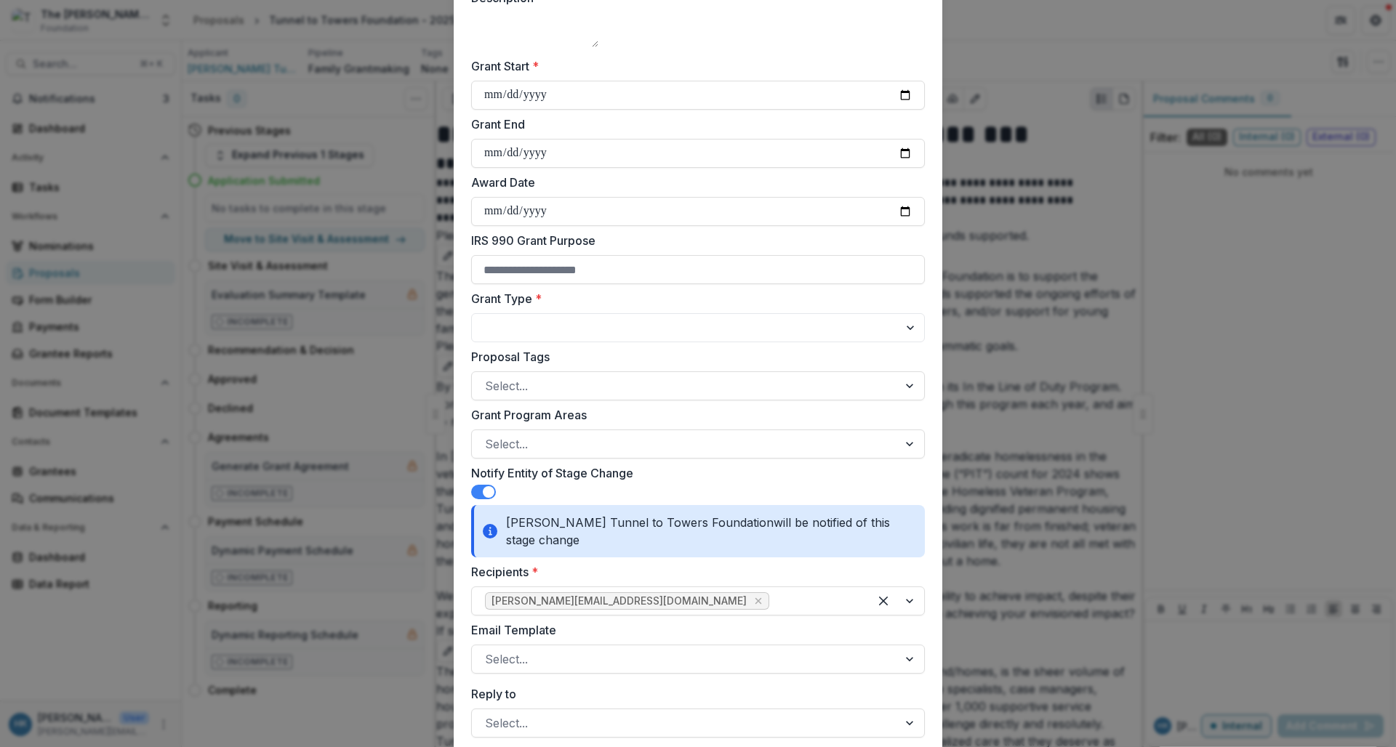
scroll to position [244, 0]
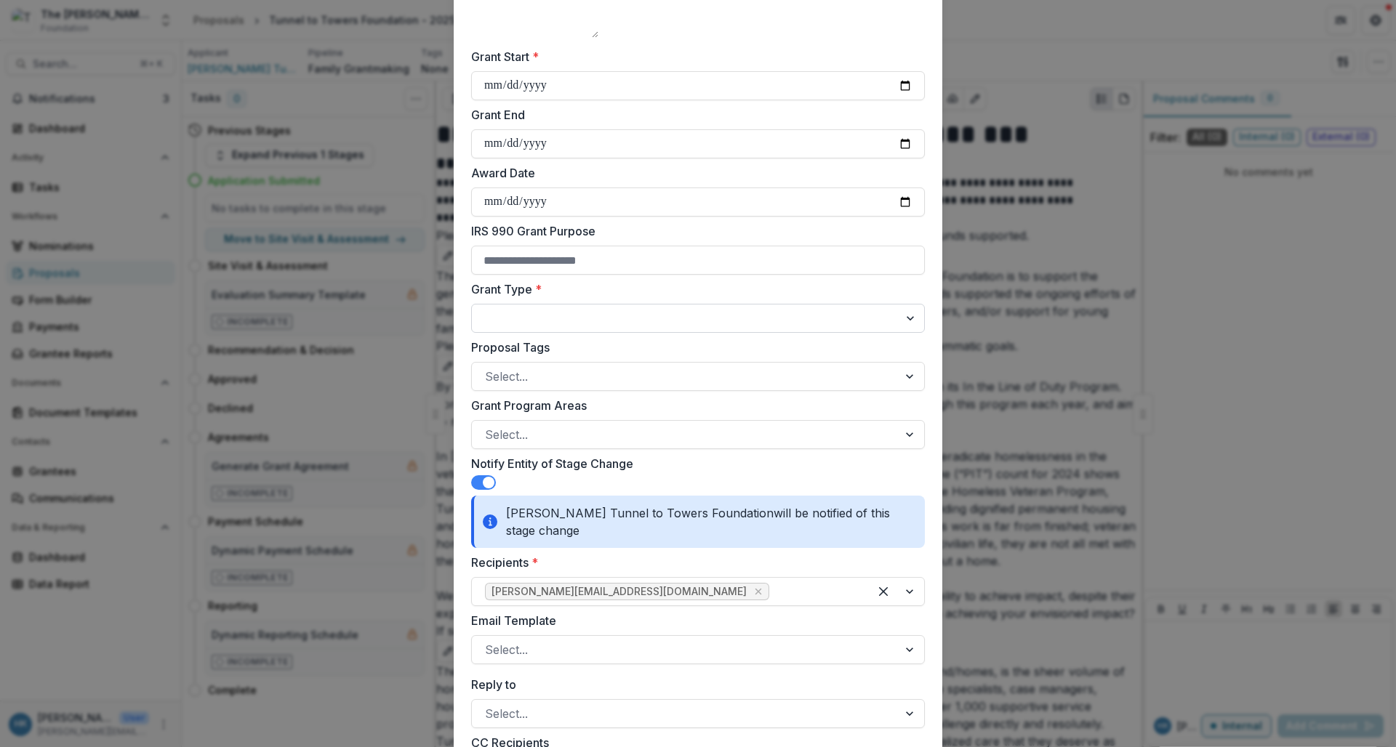
select select "**********"
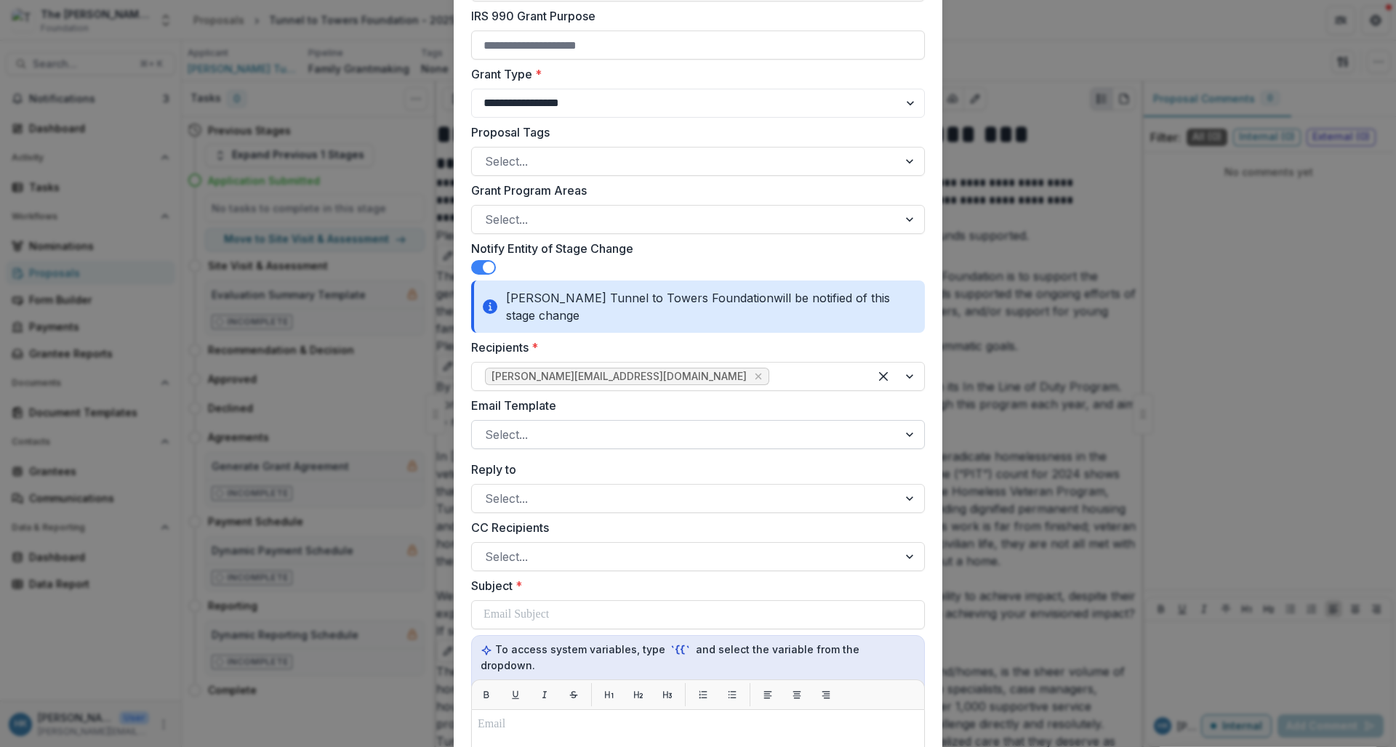
scroll to position [476, 0]
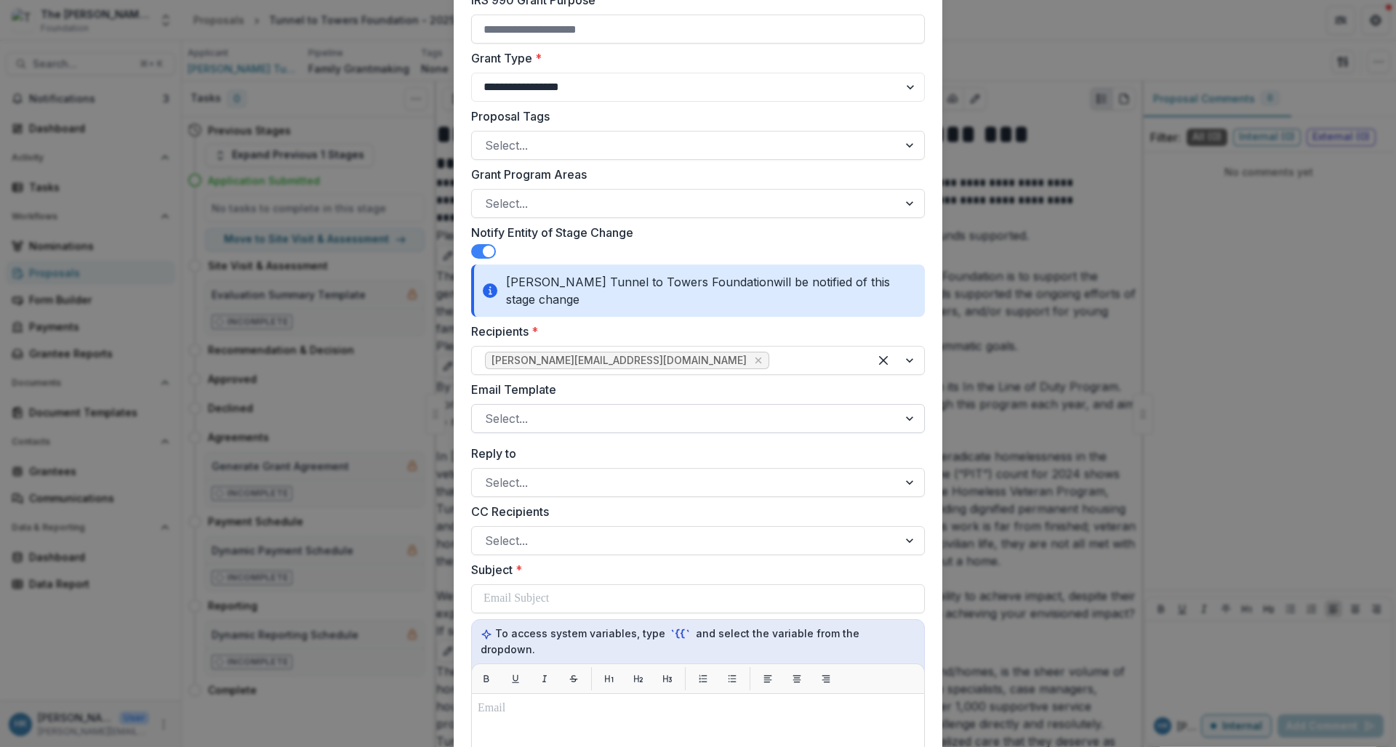
click at [598, 415] on div at bounding box center [685, 419] width 400 height 20
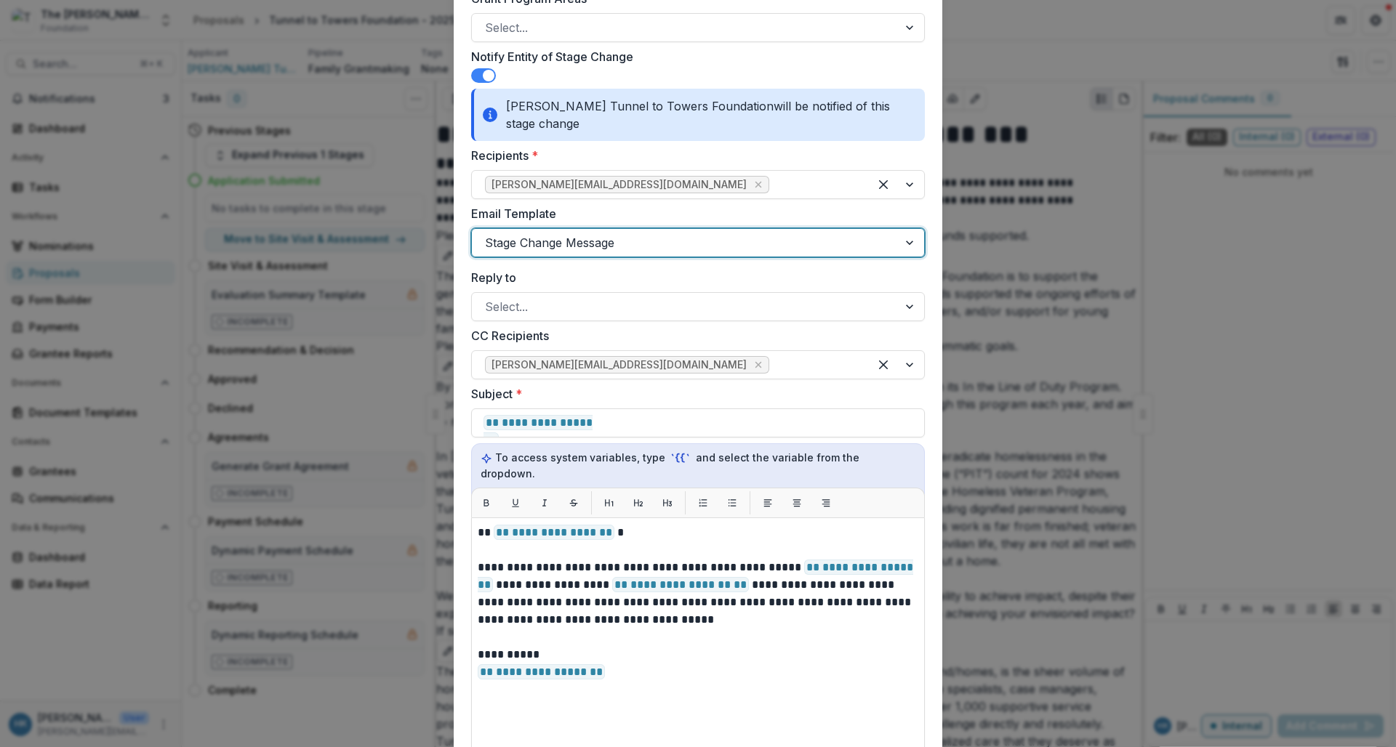
scroll to position [691, 0]
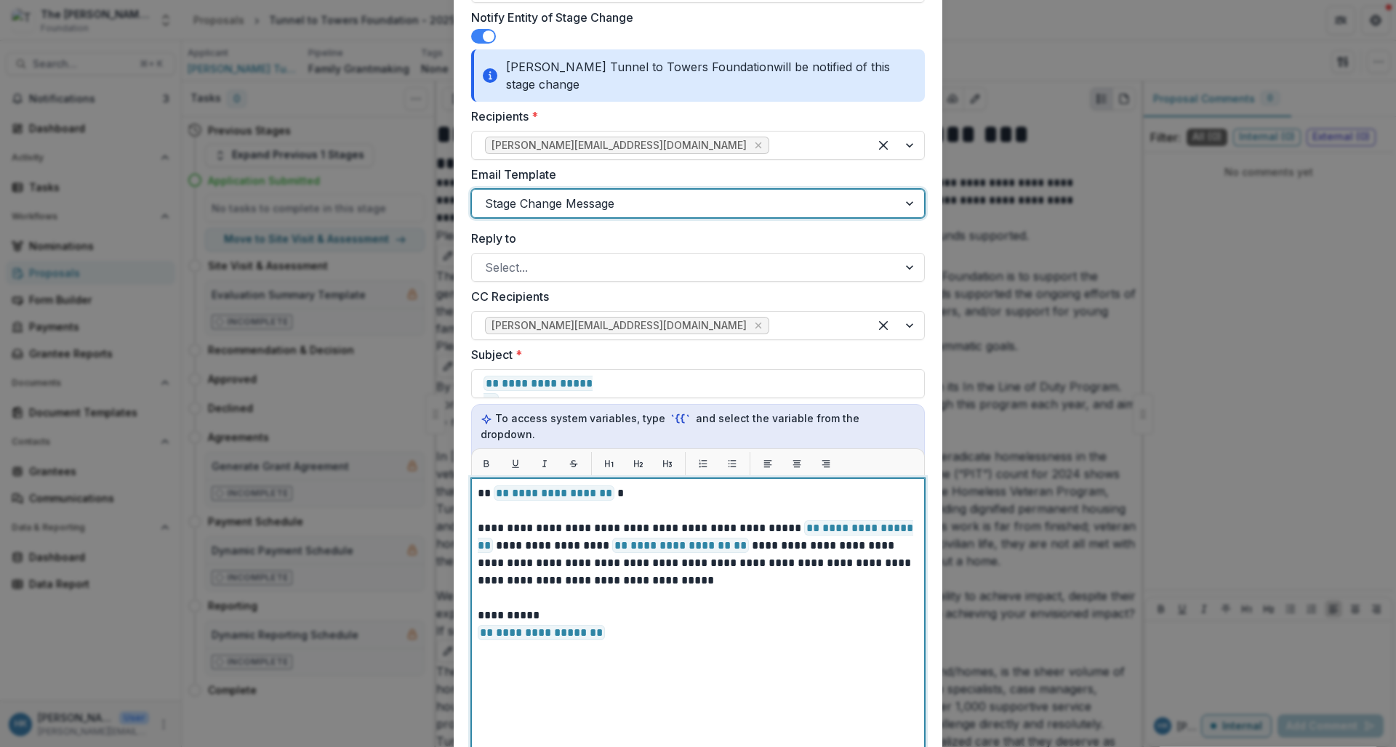
click at [612, 485] on p "**********" at bounding box center [698, 493] width 441 height 17
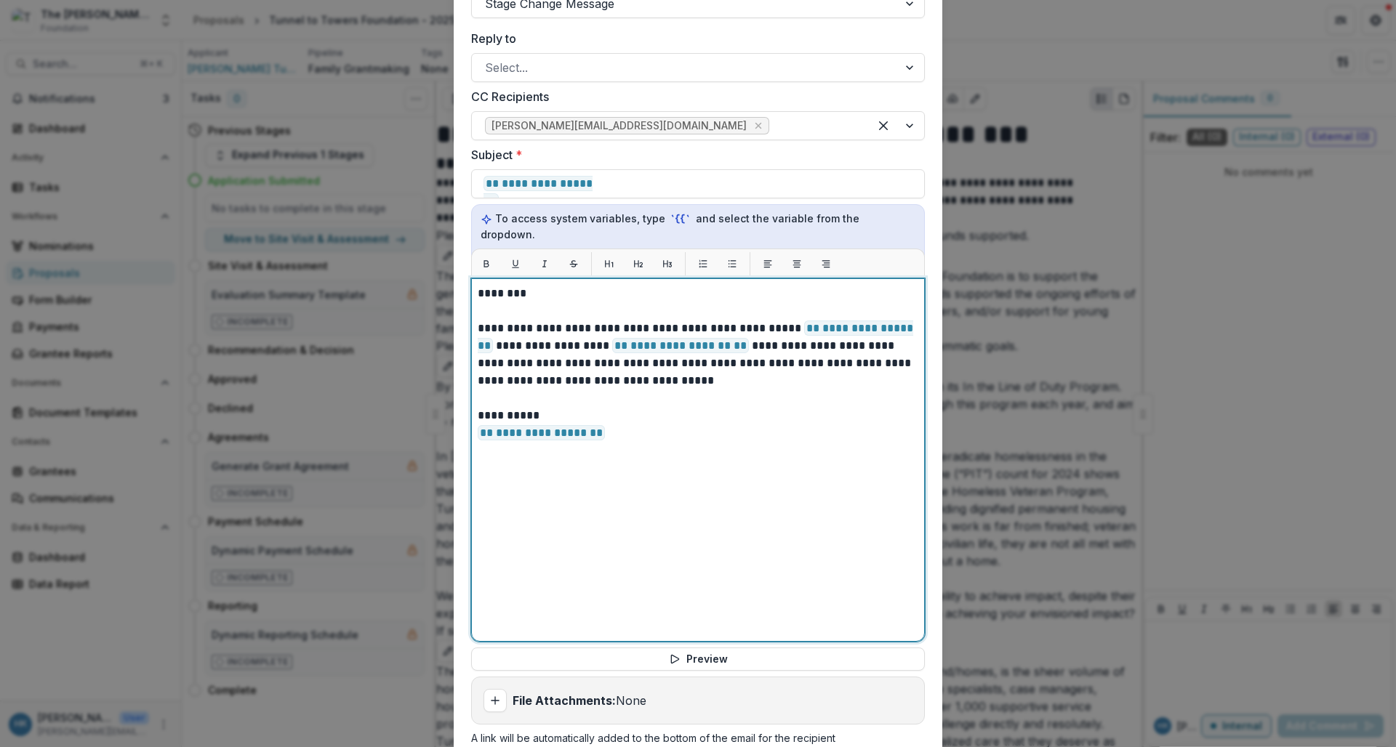
scroll to position [993, 0]
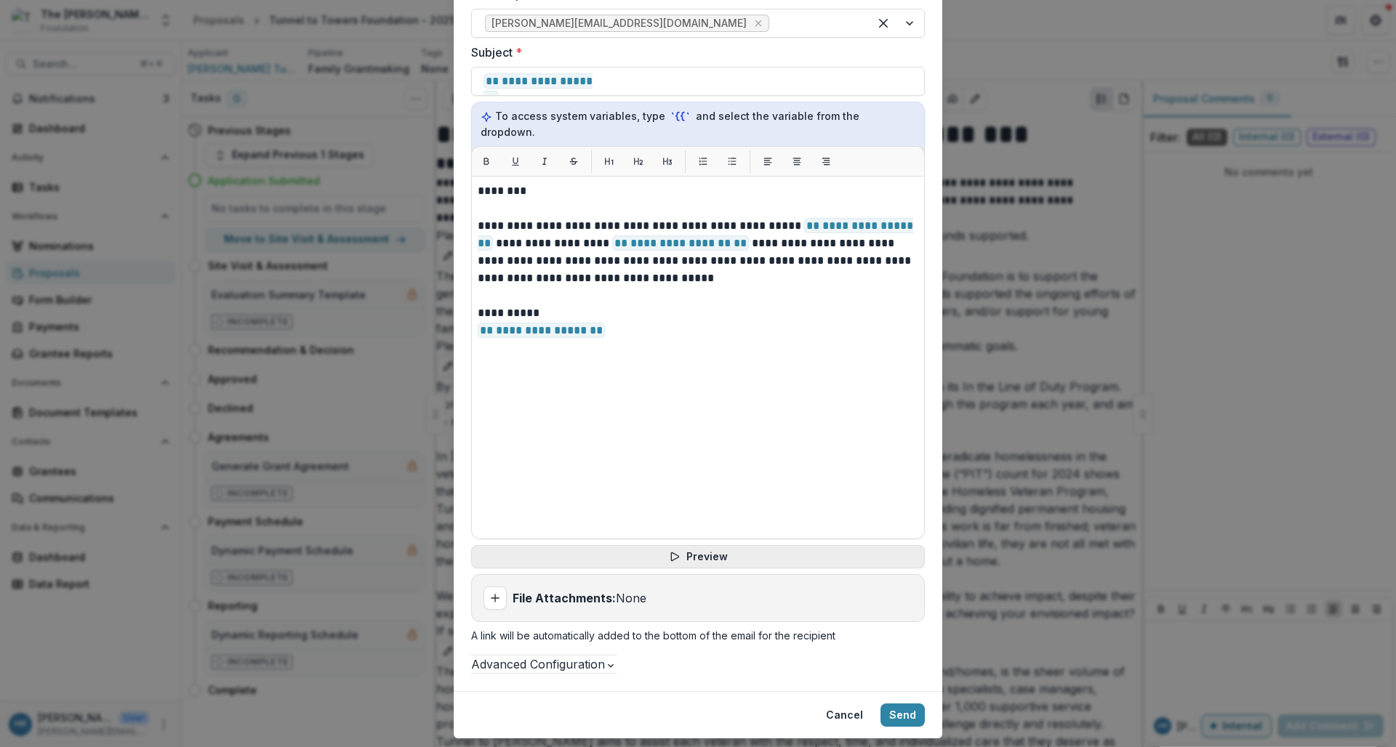
click at [721, 551] on button "Preview" at bounding box center [698, 556] width 454 height 23
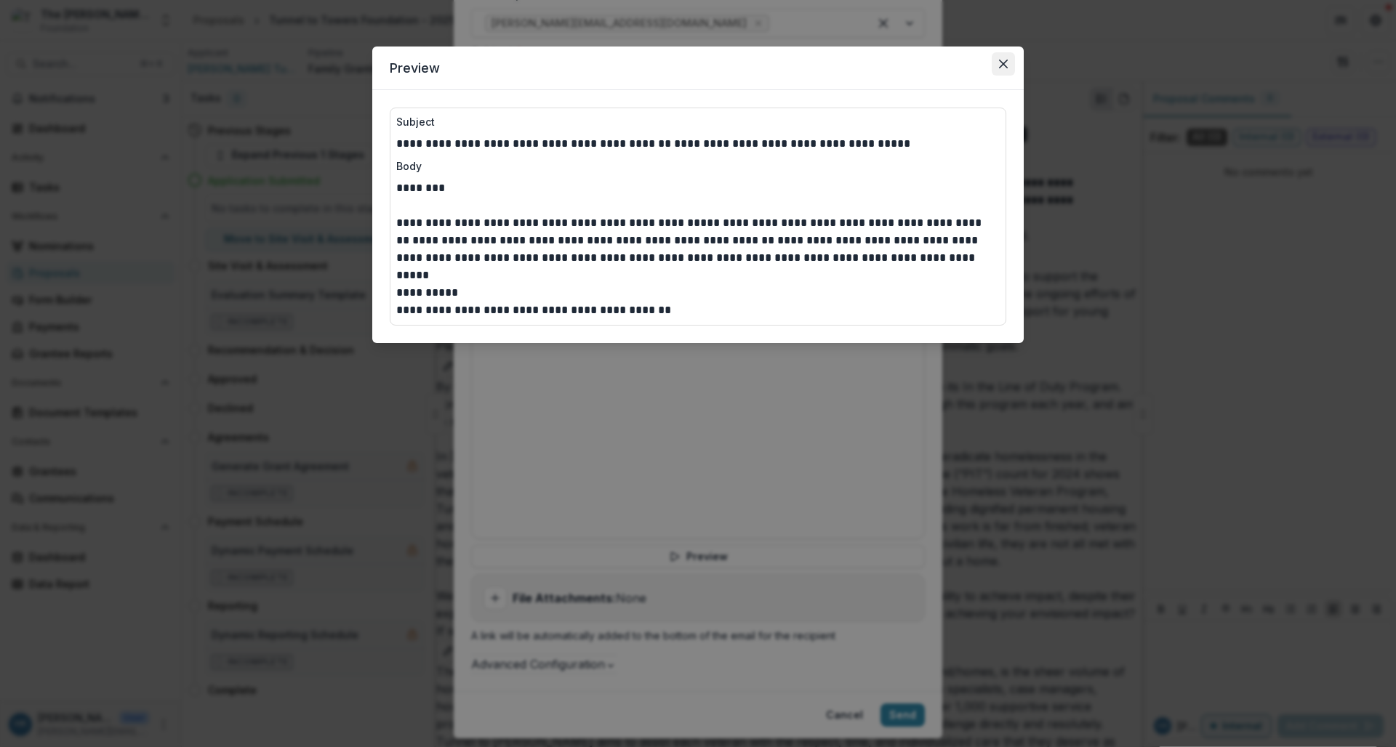
click at [1004, 64] on icon "Close" at bounding box center [1003, 64] width 9 height 9
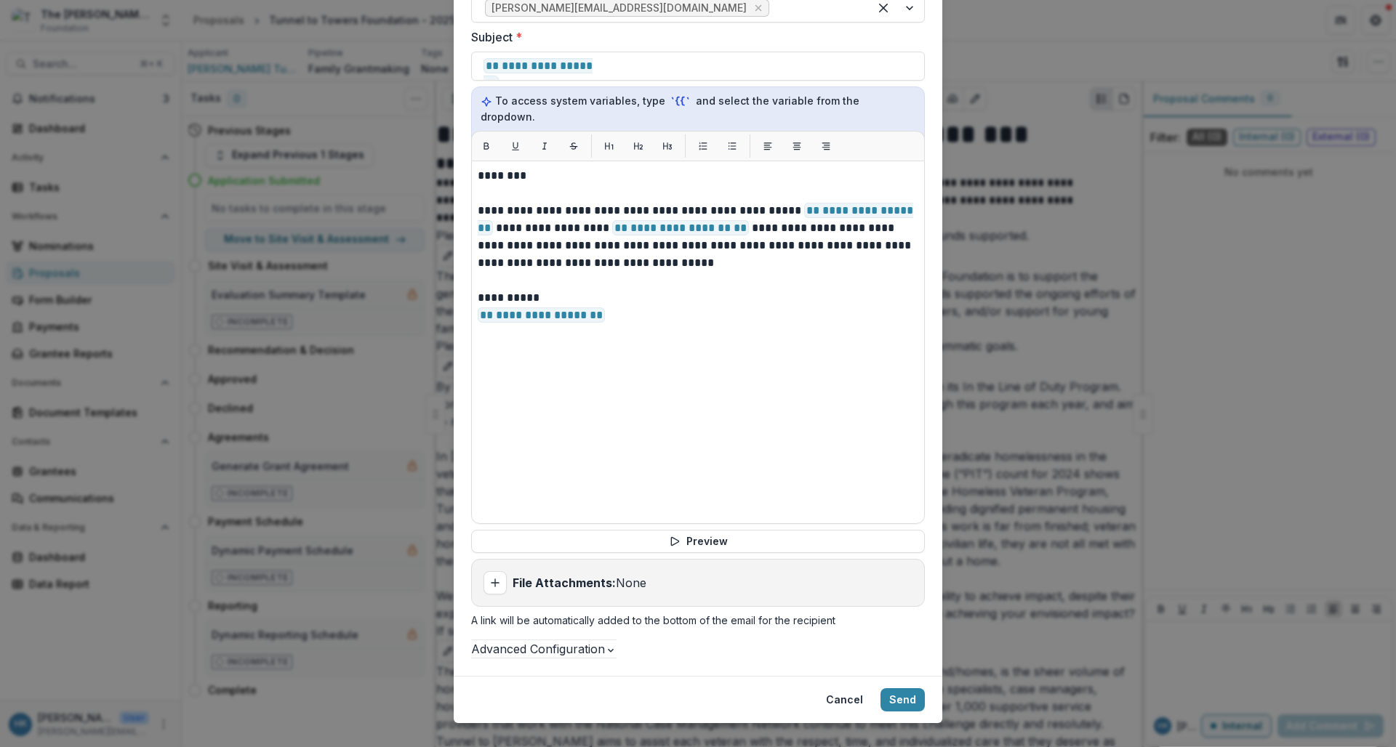
scroll to position [1009, 0]
click at [896, 706] on button "Send" at bounding box center [903, 699] width 44 height 23
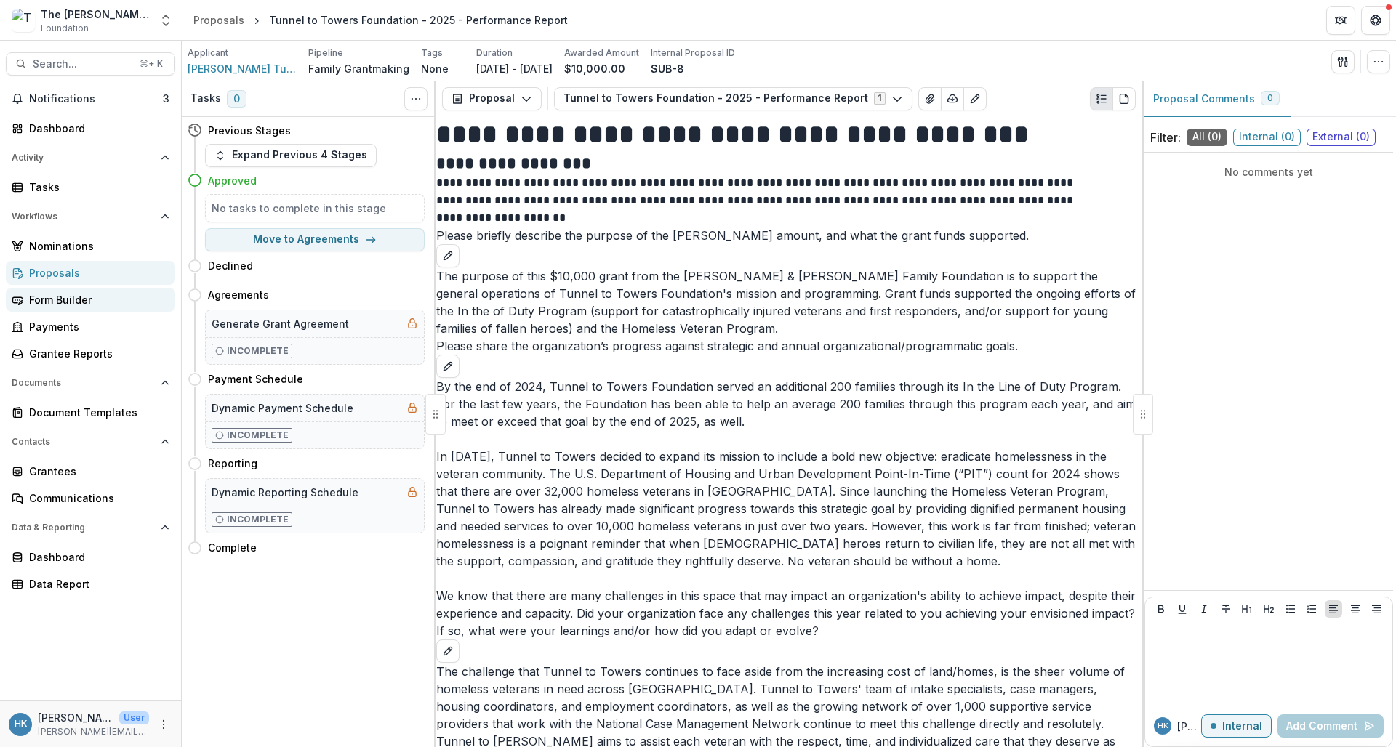
click at [70, 301] on div "Form Builder" at bounding box center [96, 299] width 135 height 15
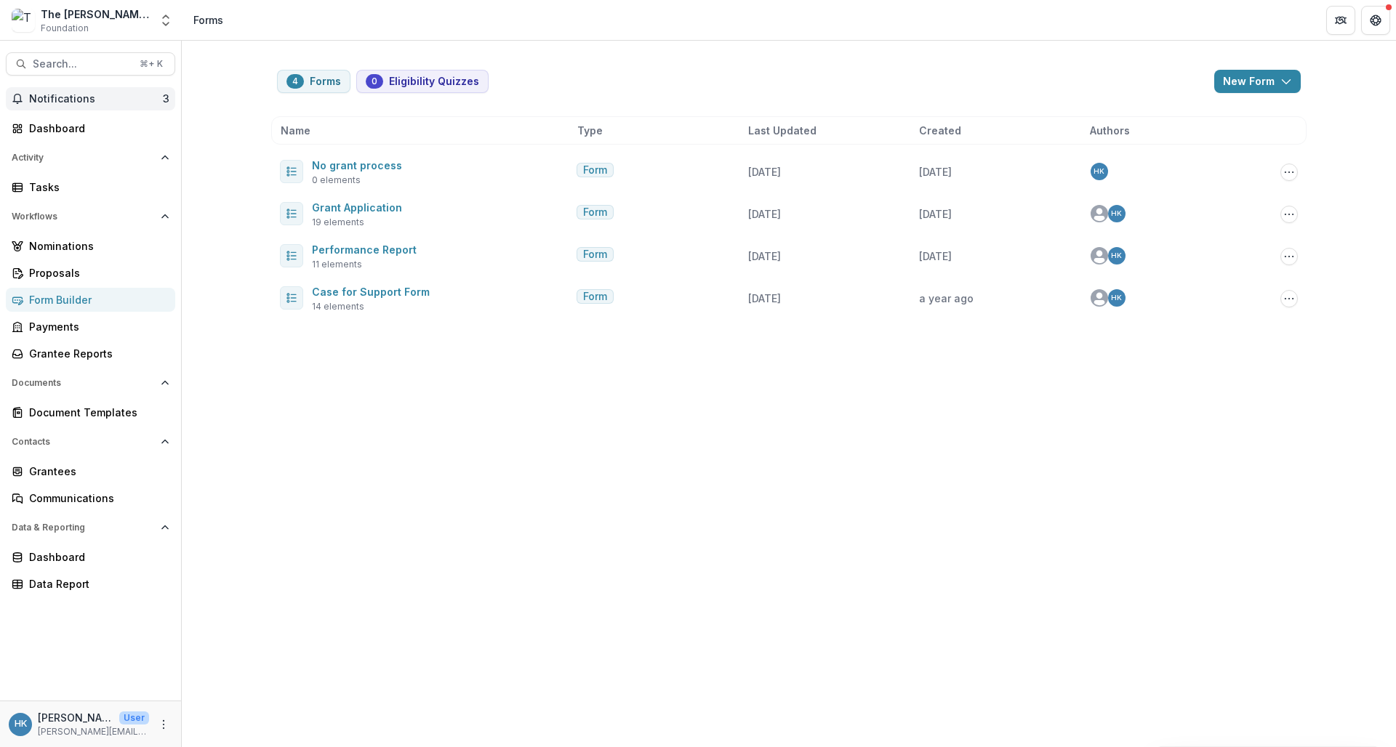
click at [58, 104] on span "Notifications" at bounding box center [96, 99] width 134 height 12
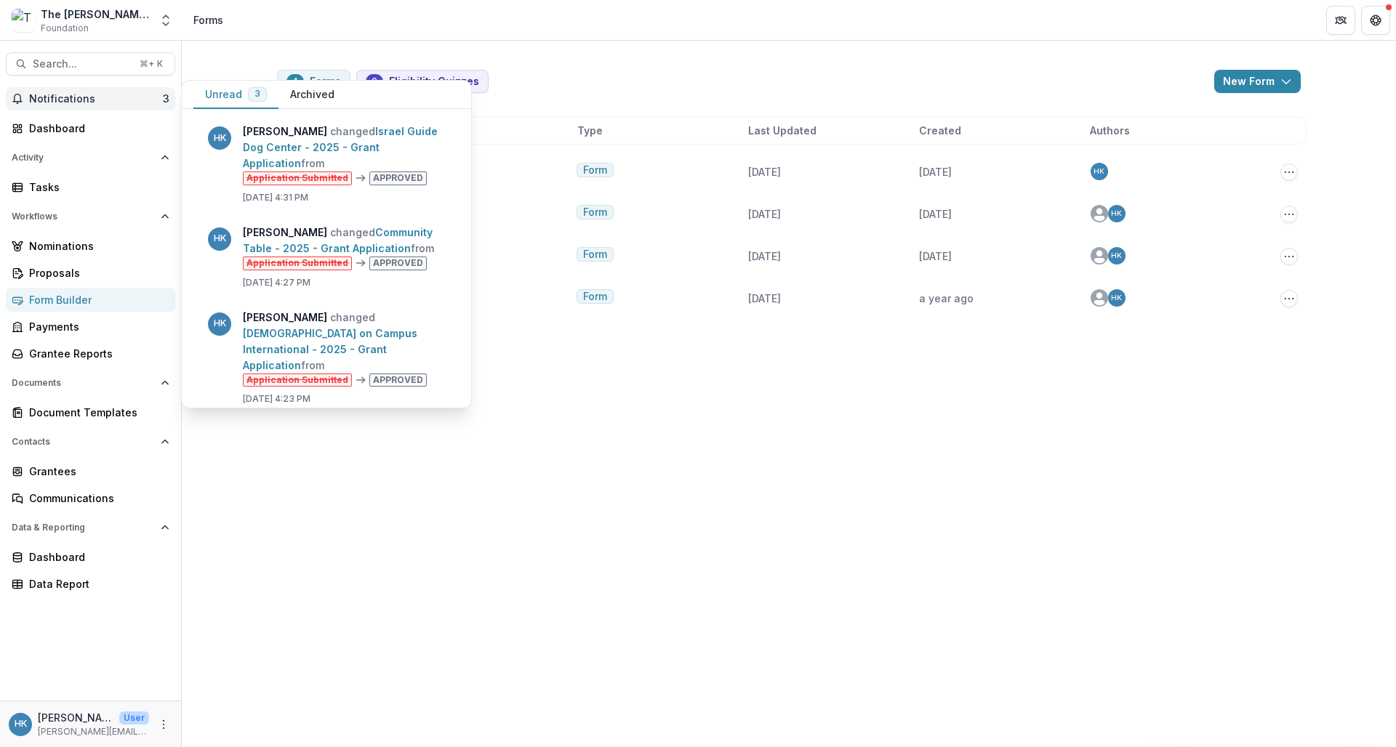
click at [294, 417] on button "Mark all as read" at bounding box center [241, 425] width 107 height 17
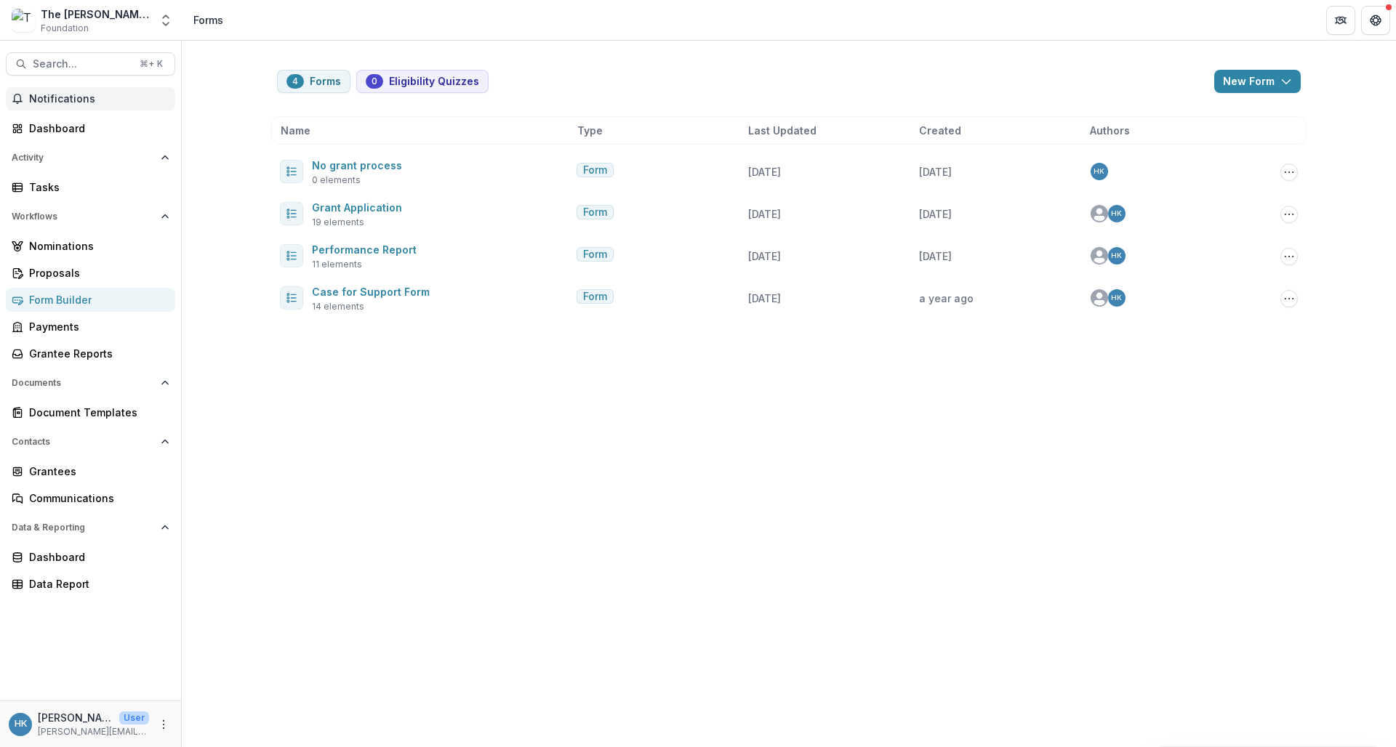
click at [335, 47] on div "4 Forms 0 Eligibility Quizzes New Form New Eligibility Quiz New Form Name Type …" at bounding box center [788, 186] width 1047 height 290
